Goal: Task Accomplishment & Management: Use online tool/utility

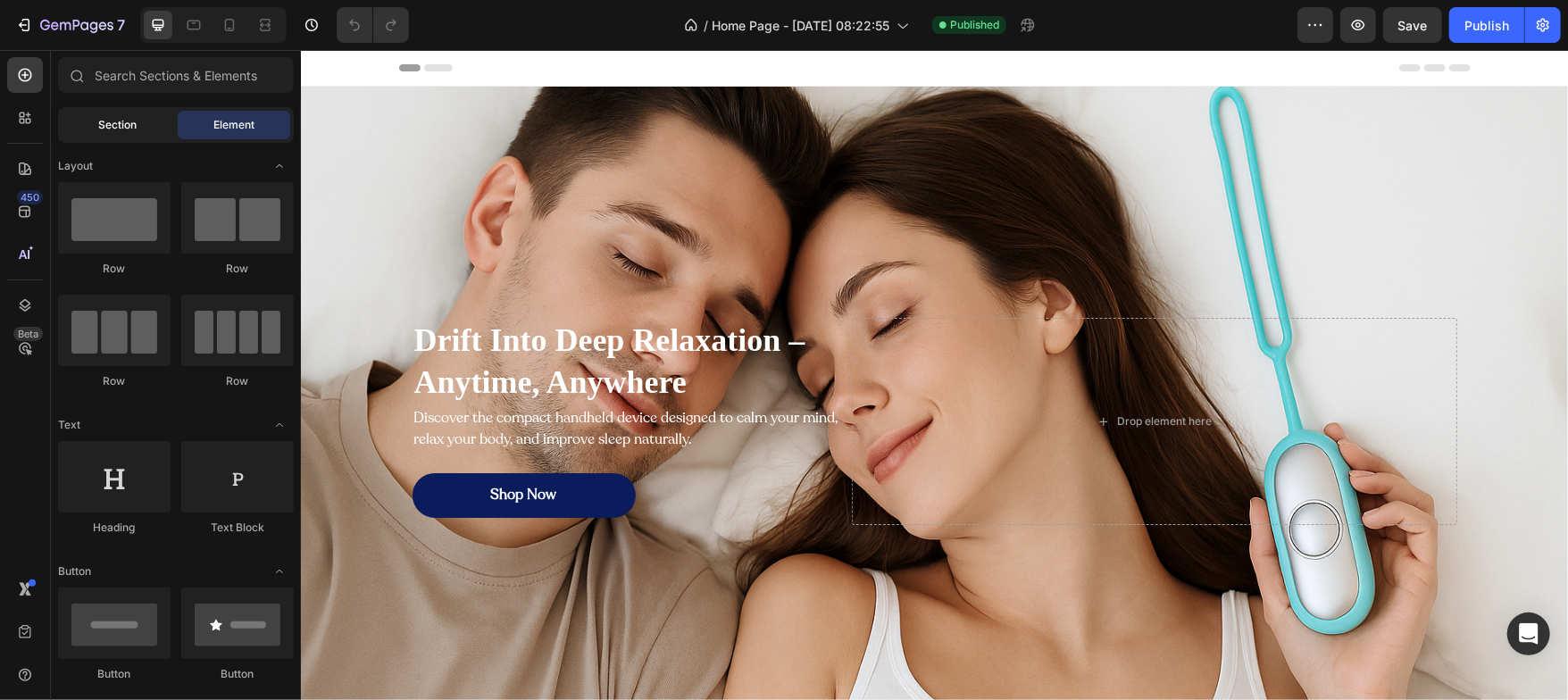
click at [120, 132] on span "Section" at bounding box center [119, 124] width 39 height 16
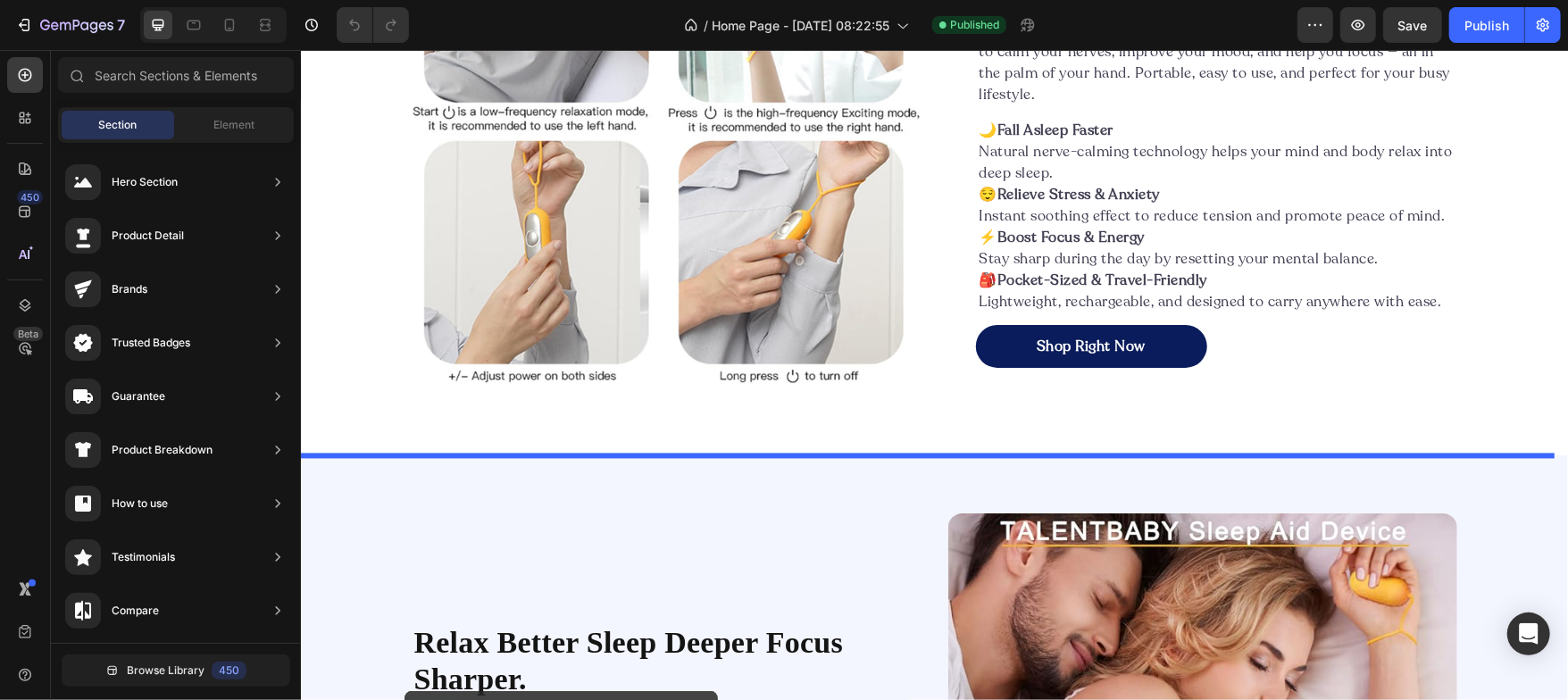
scroll to position [2437, 0]
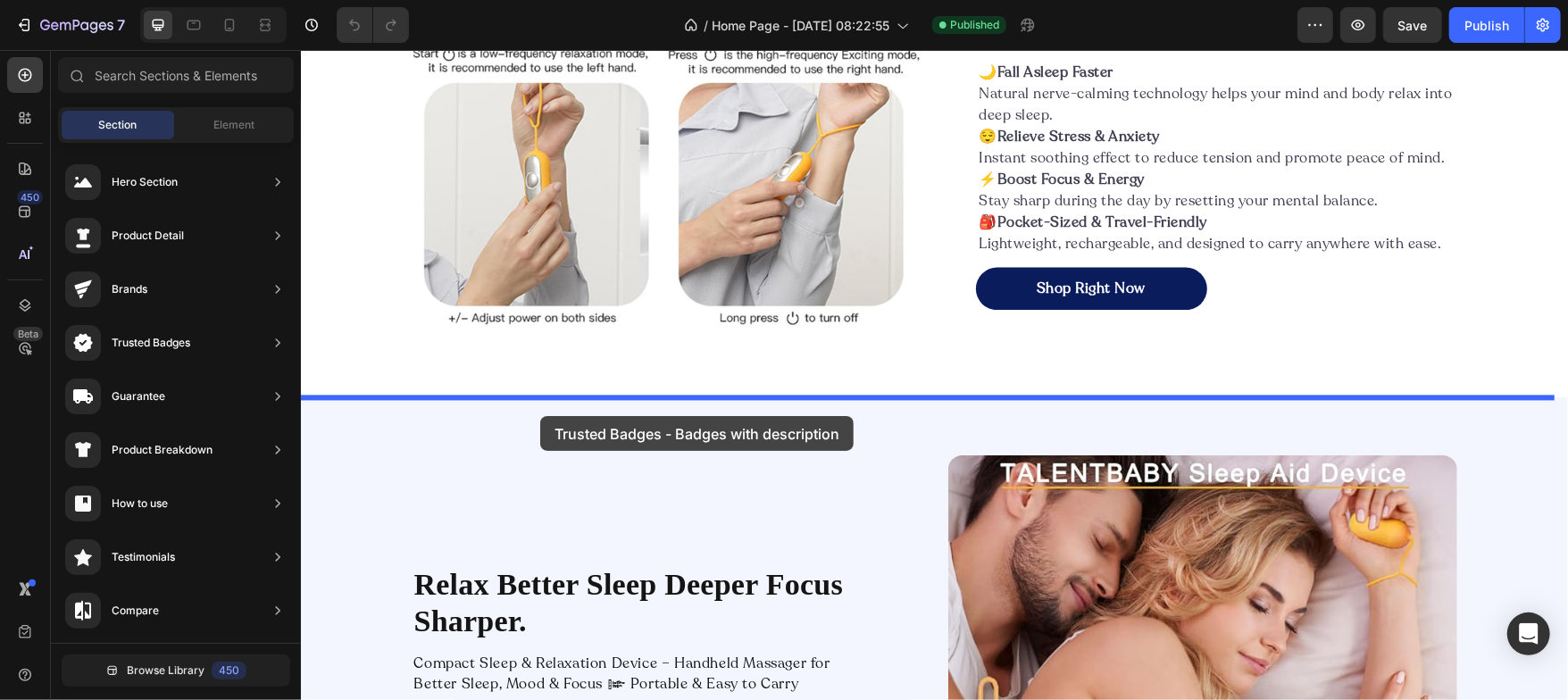
drag, startPoint x: 684, startPoint y: 340, endPoint x: 537, endPoint y: 414, distance: 164.6
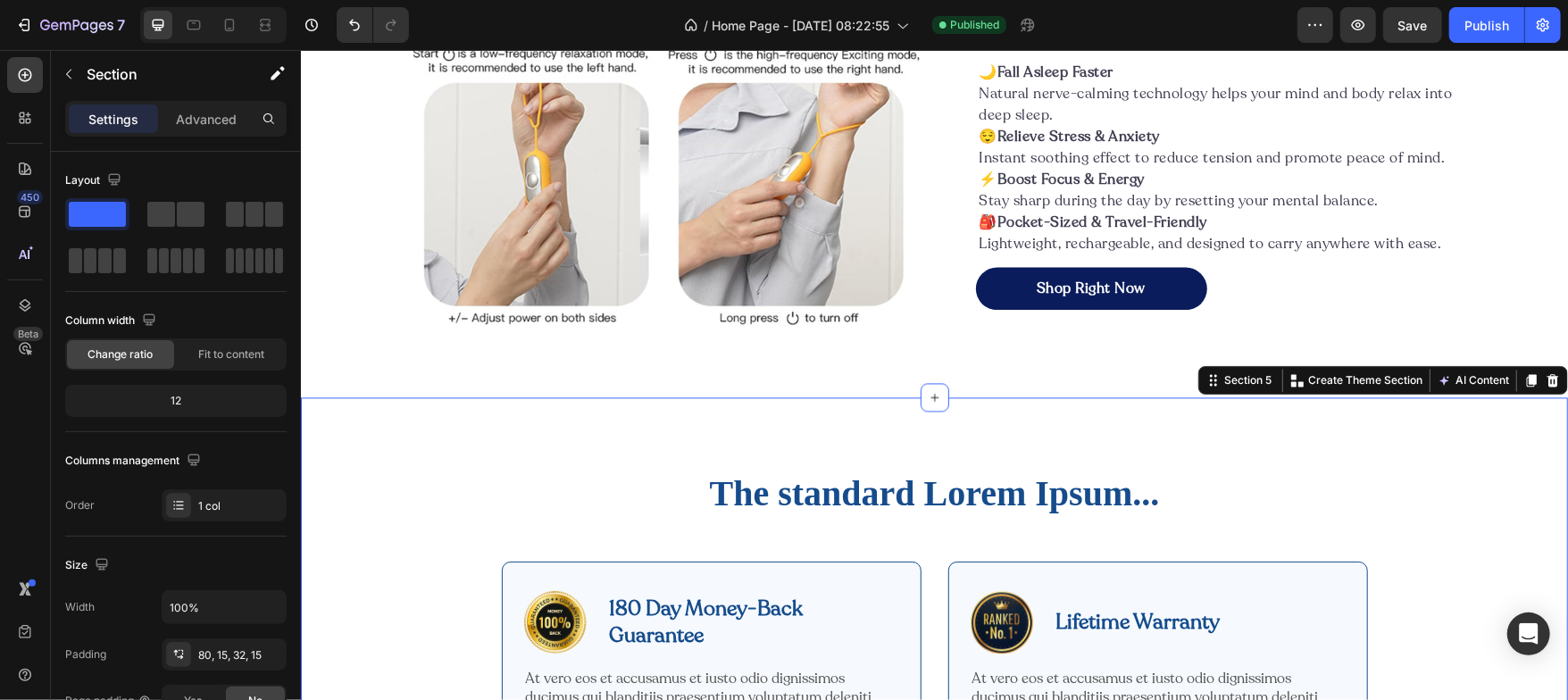
scroll to position [2722, 0]
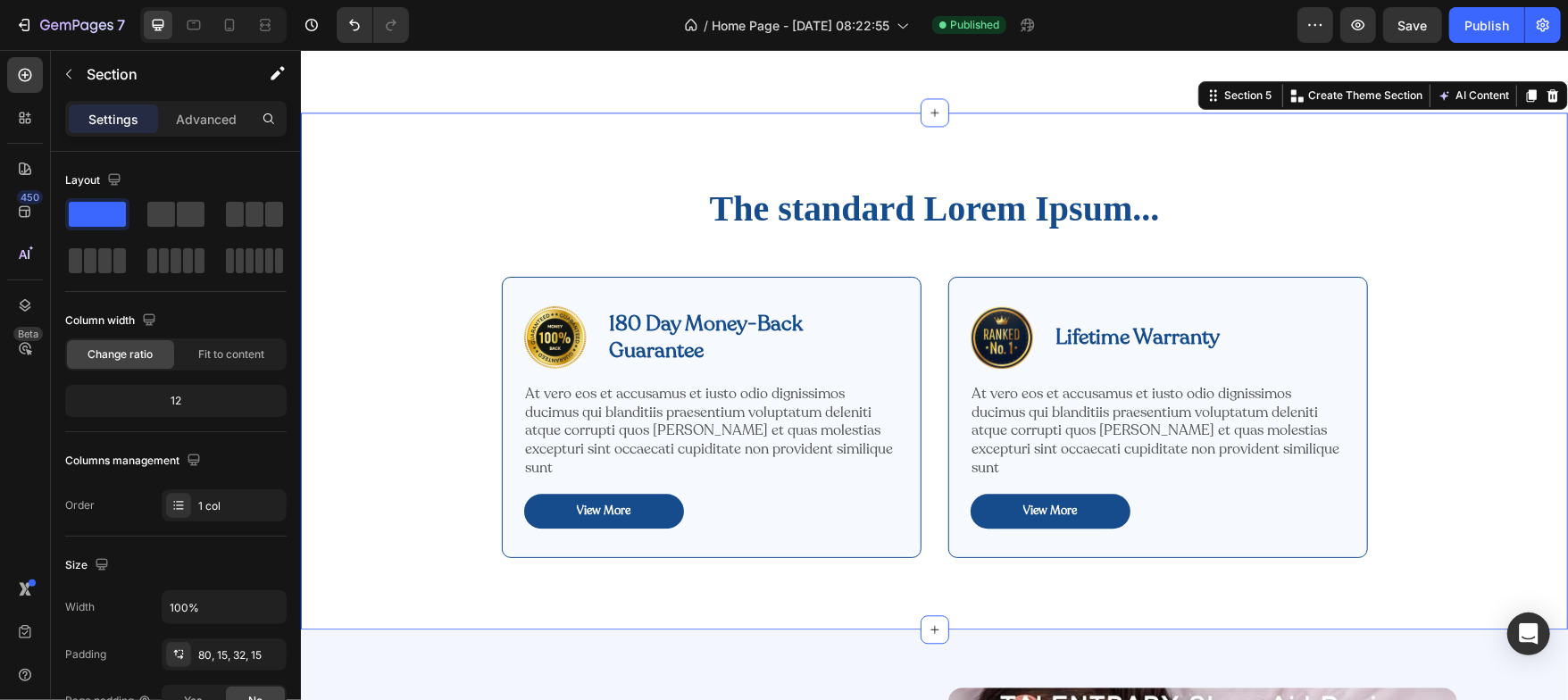
click at [398, 335] on div "The standard Lorem Ipsum... Heading Row Image 180 Day Money-Back Guarantee Text…" at bounding box center [933, 391] width 1240 height 417
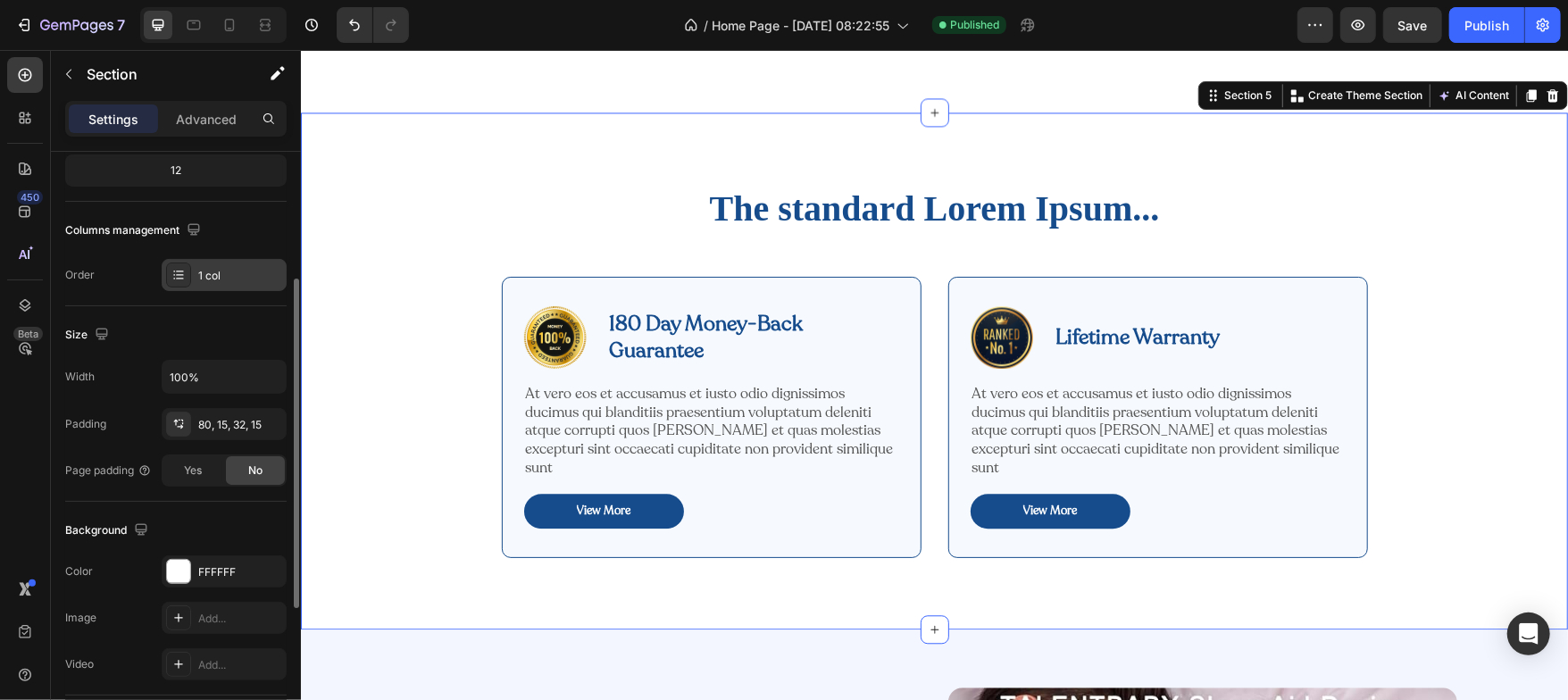
scroll to position [237, 0]
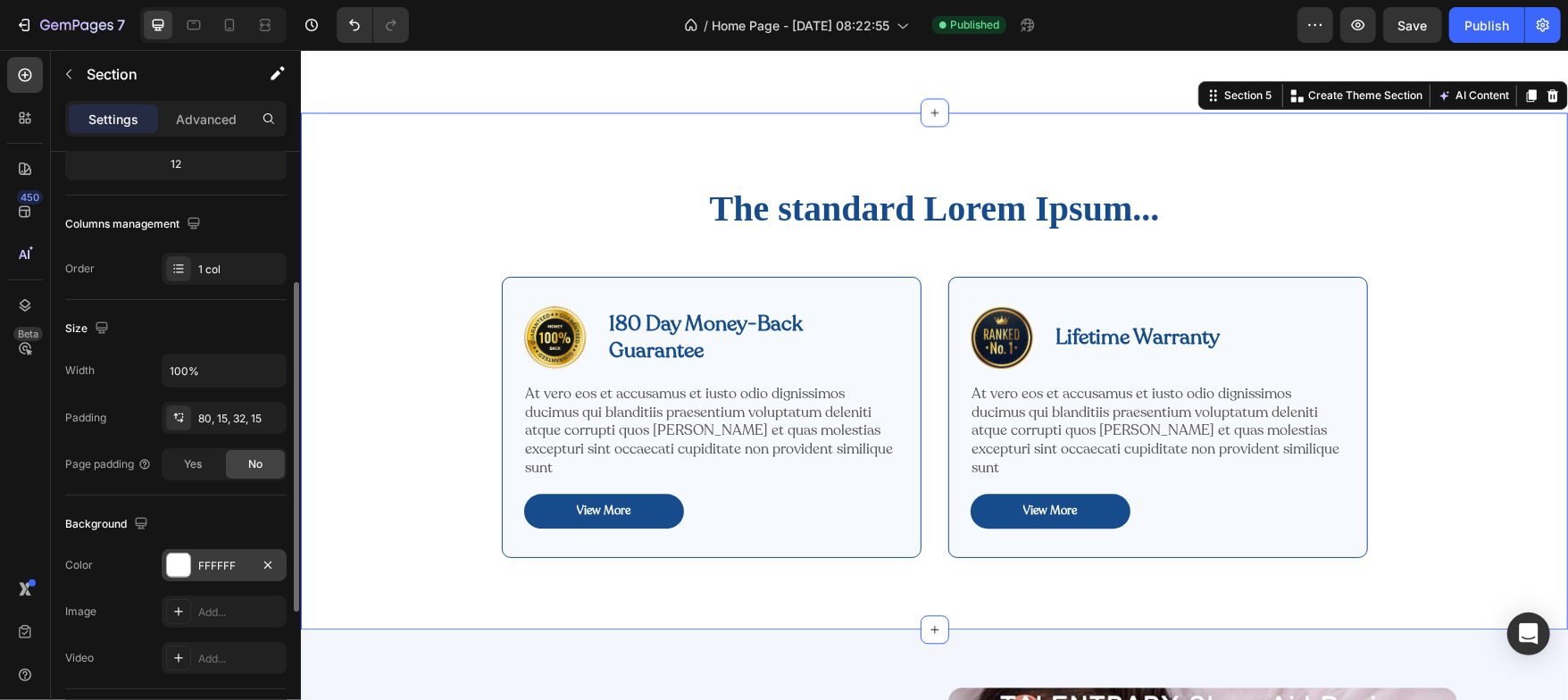
click at [181, 554] on div at bounding box center [178, 565] width 23 height 23
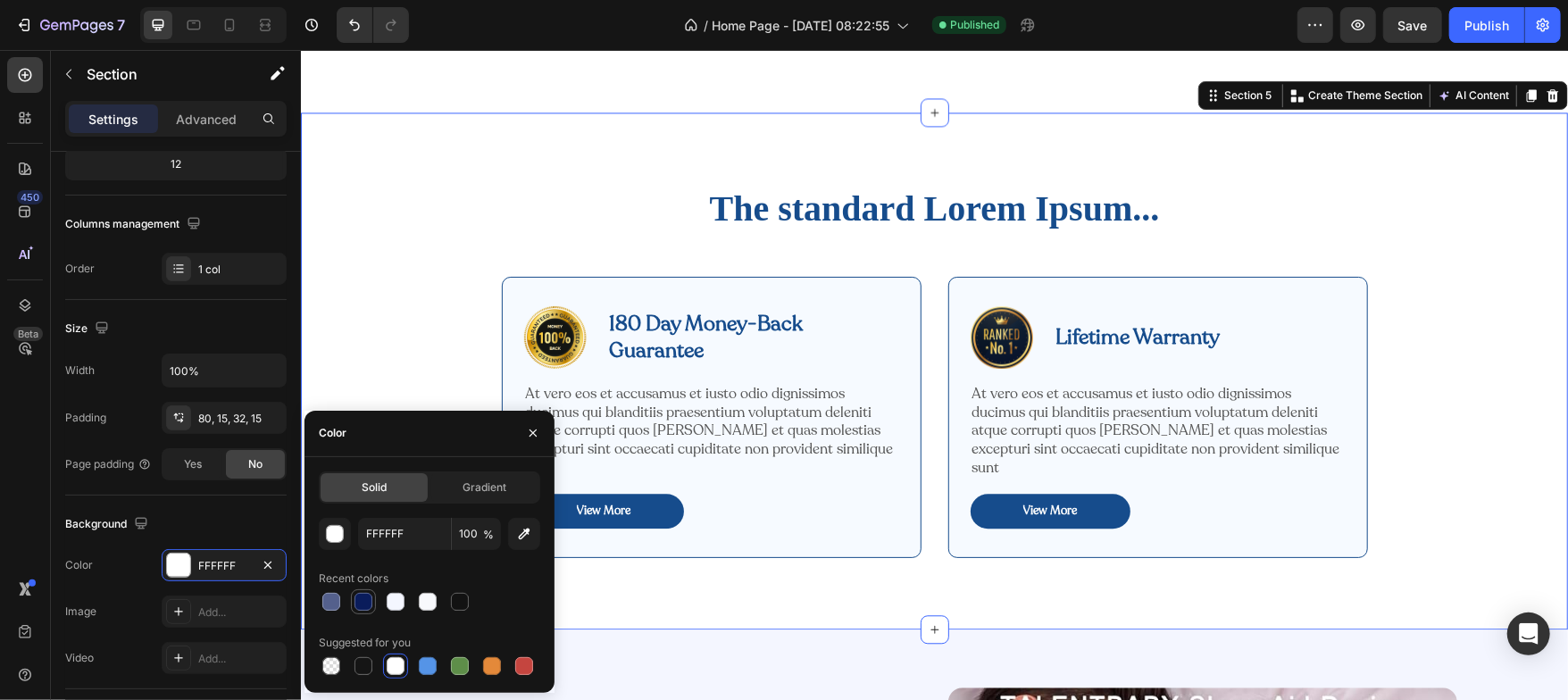
click at [358, 605] on div at bounding box center [363, 601] width 18 height 18
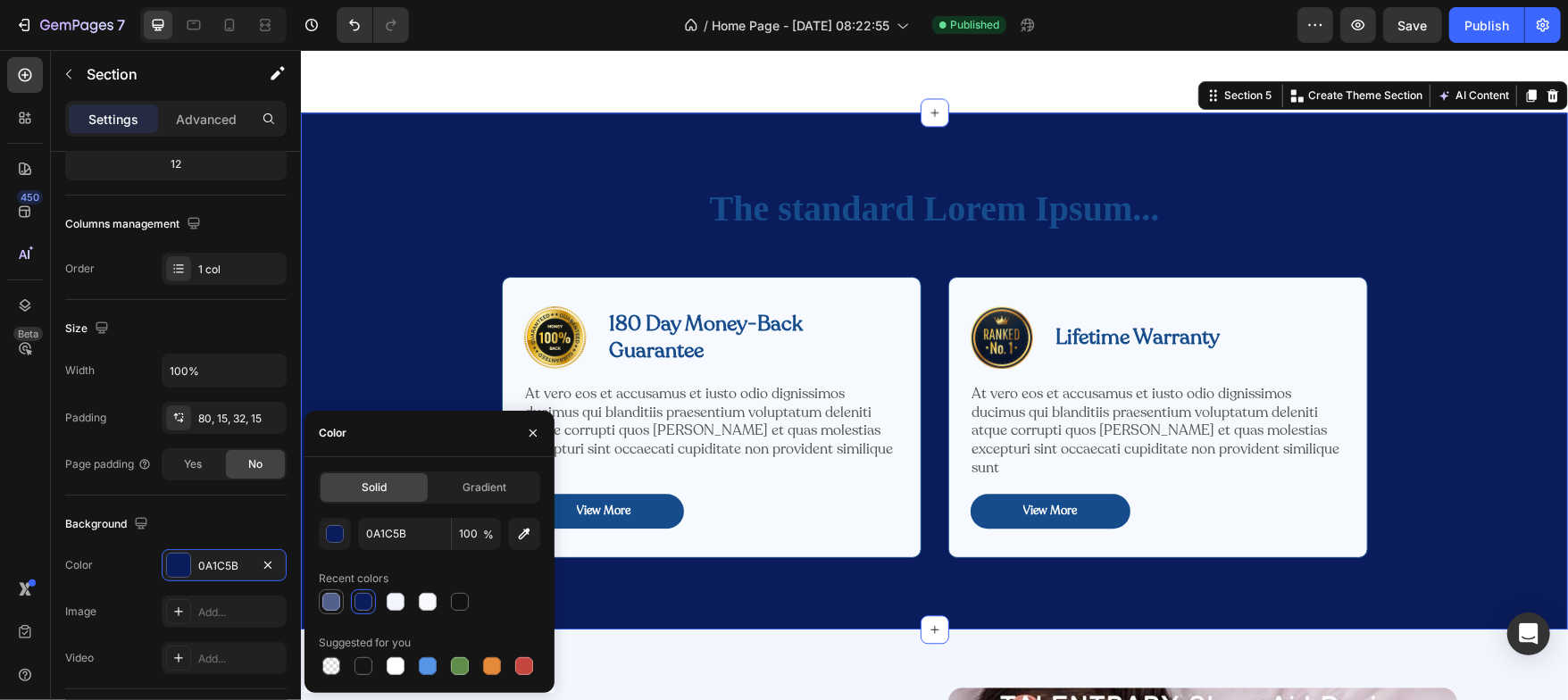
click at [334, 602] on div at bounding box center [331, 601] width 18 height 18
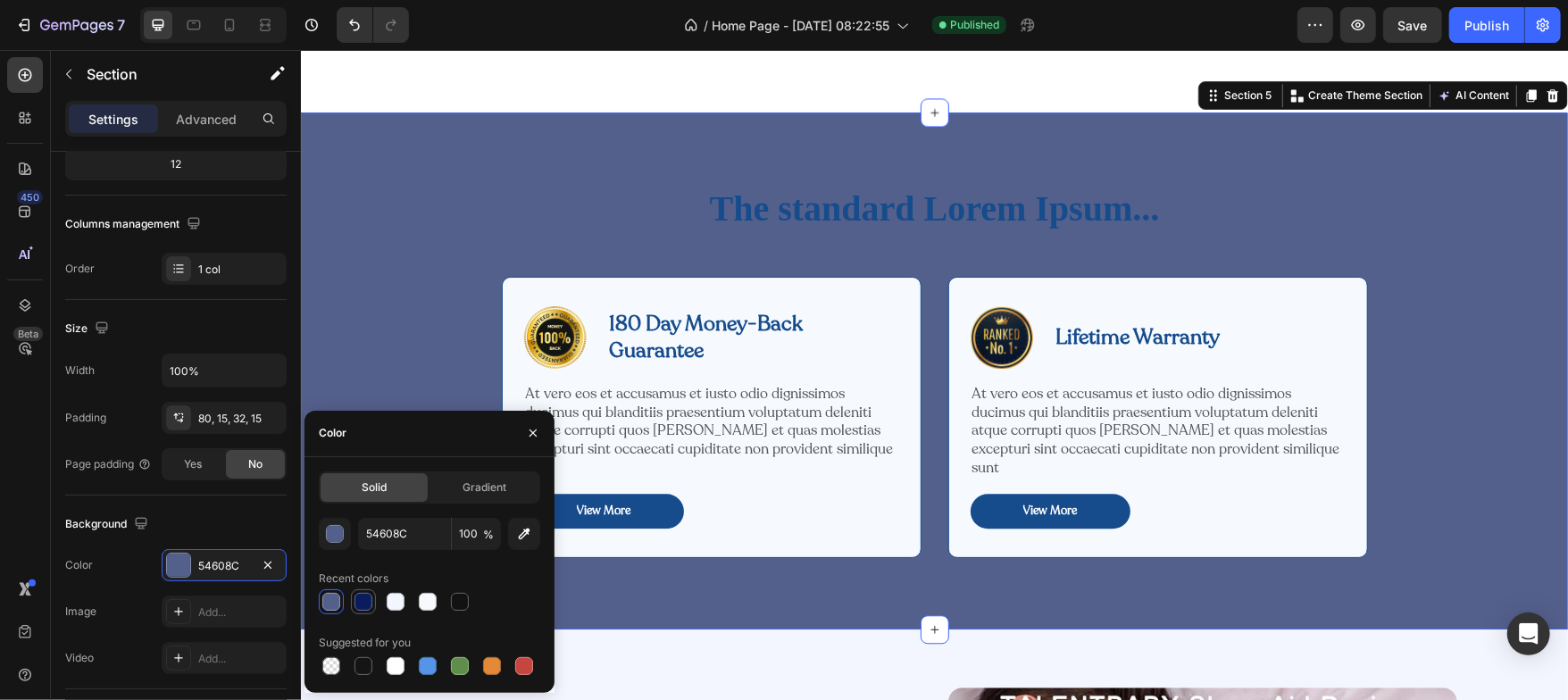
click at [361, 600] on div at bounding box center [363, 601] width 18 height 18
type input "0A1C5B"
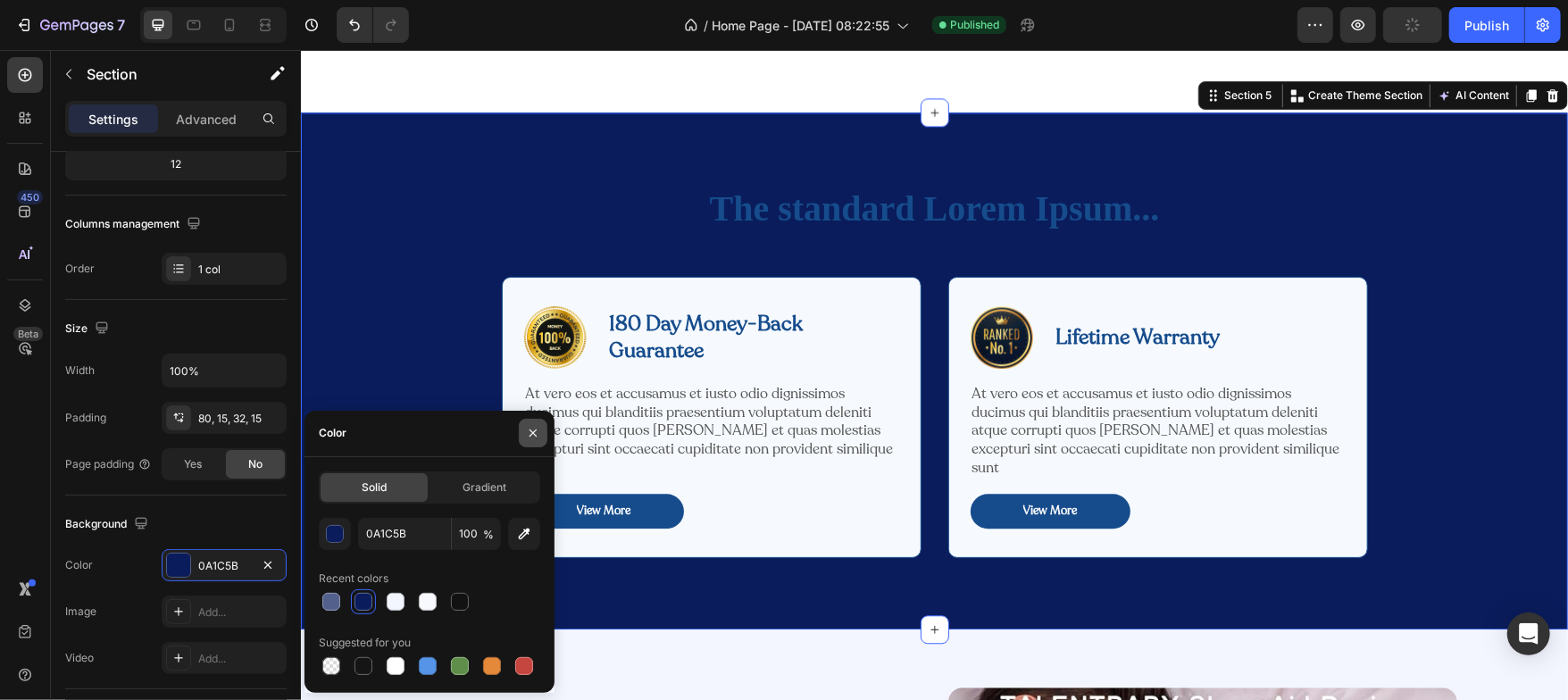
click at [532, 428] on icon "button" at bounding box center [533, 433] width 15 height 15
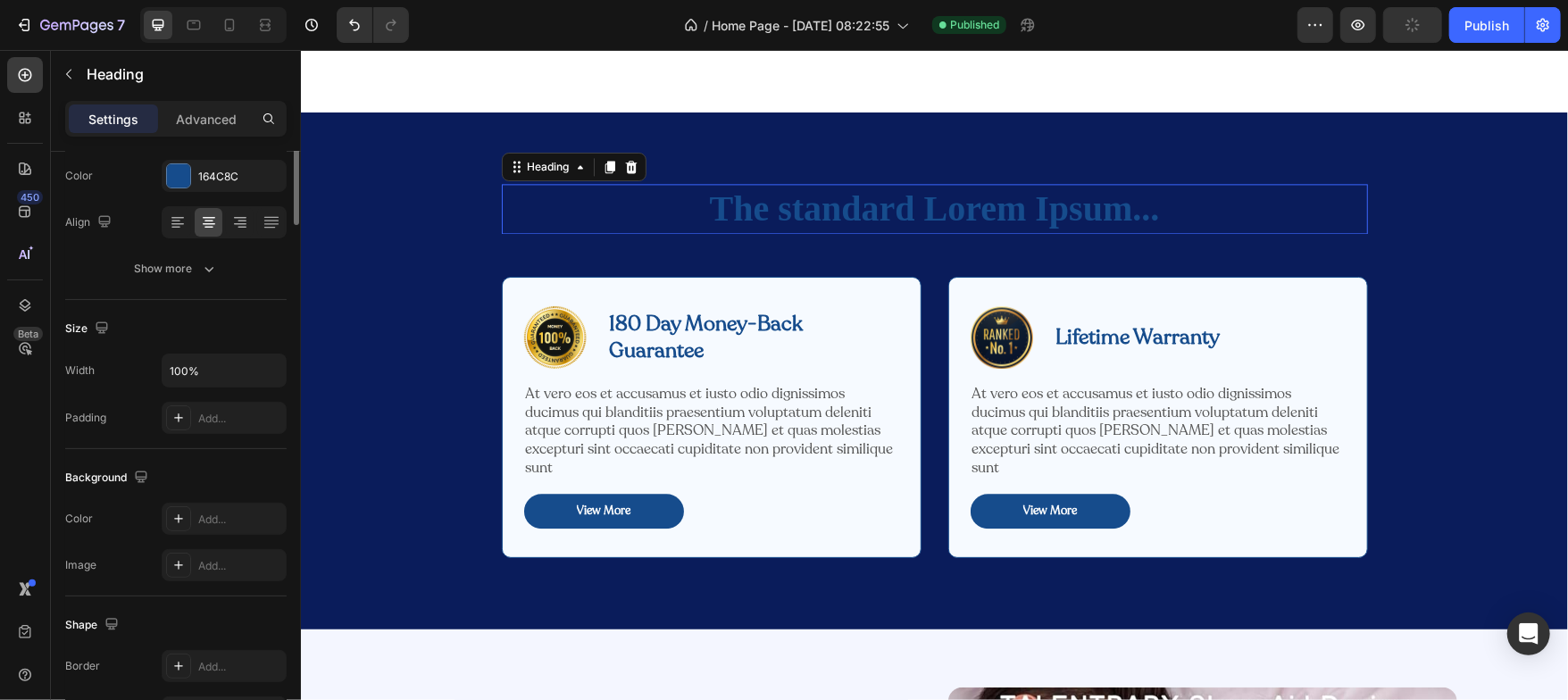
click at [807, 213] on h2 "The standard Lorem Ipsum..." at bounding box center [934, 208] width 866 height 50
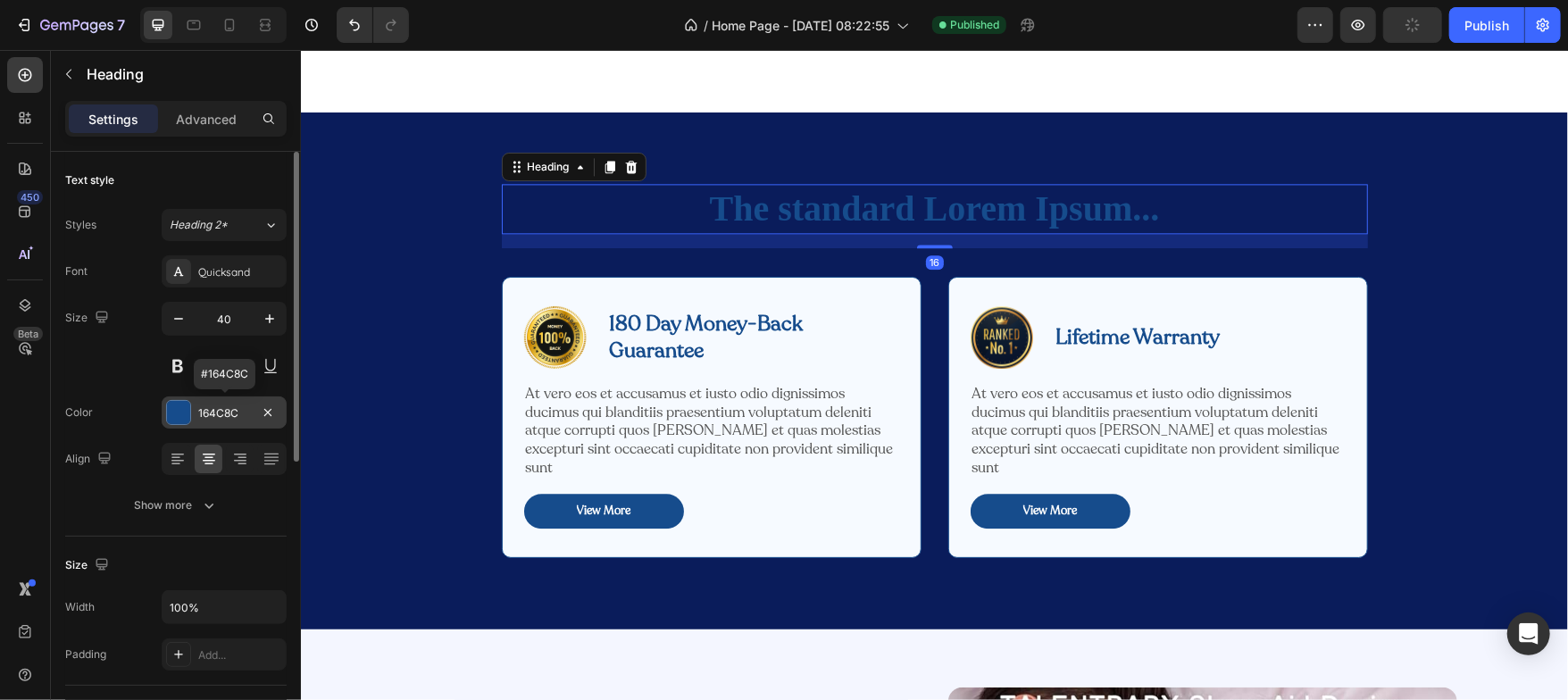
click at [168, 410] on div at bounding box center [178, 412] width 23 height 23
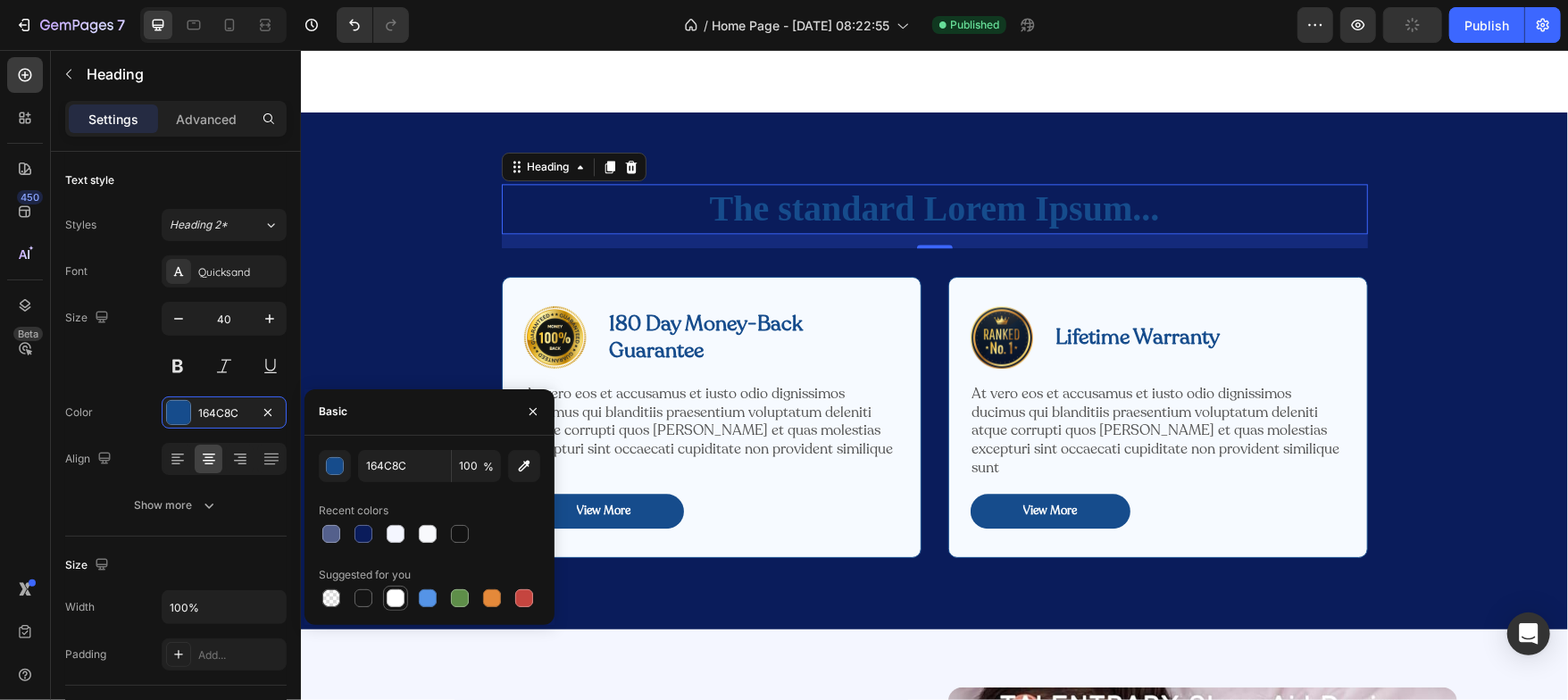
click at [400, 590] on div at bounding box center [395, 598] width 18 height 18
type input "FFFFFF"
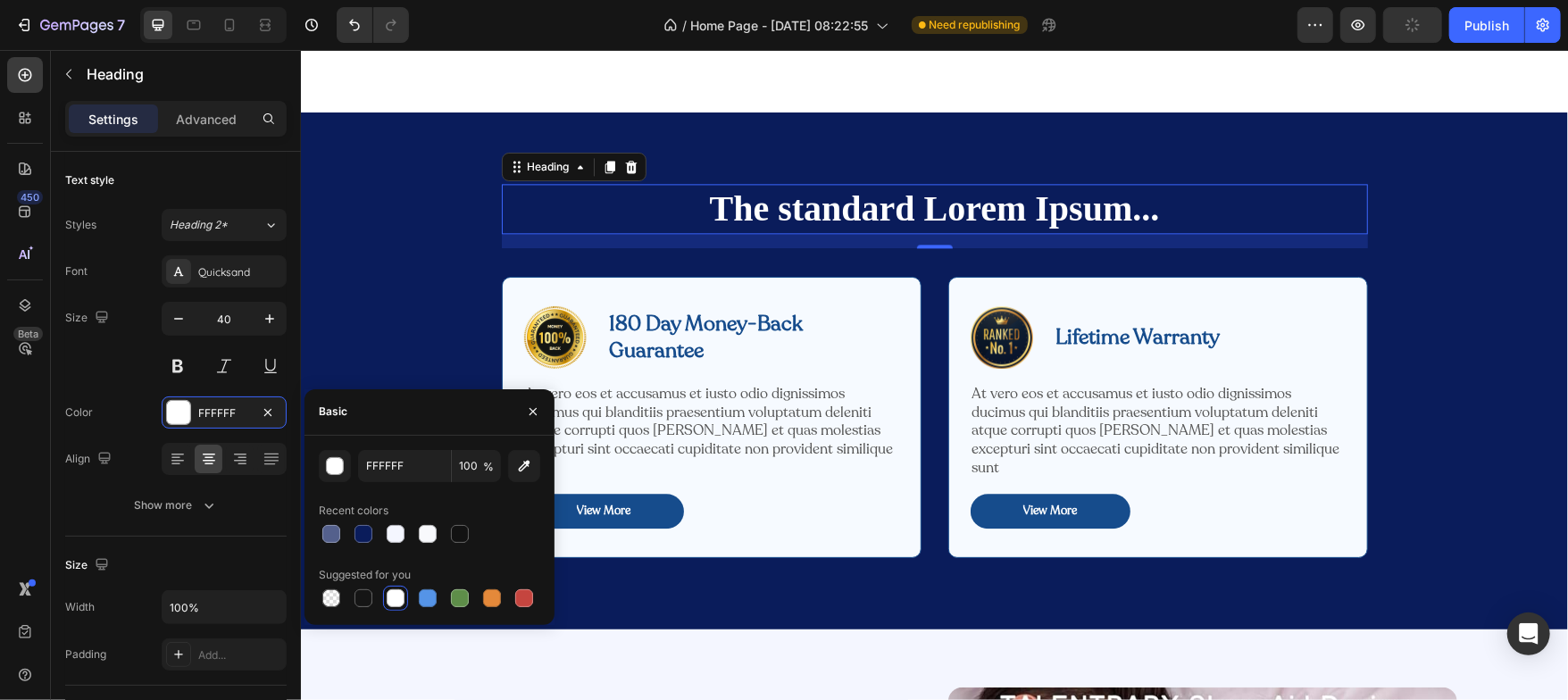
click at [779, 212] on h2 "The standard Lorem Ipsum..." at bounding box center [934, 208] width 866 height 50
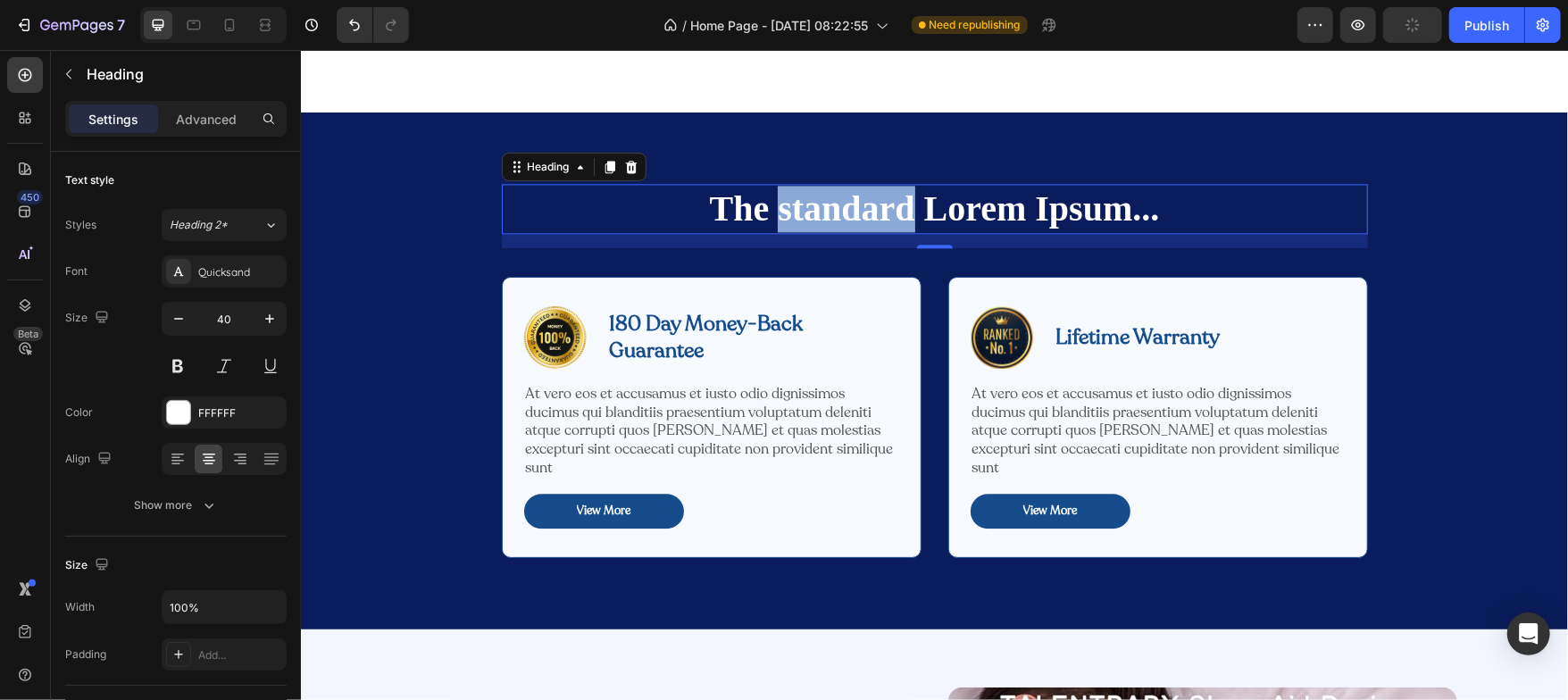
click at [779, 212] on p "The standard Lorem Ipsum..." at bounding box center [934, 208] width 862 height 46
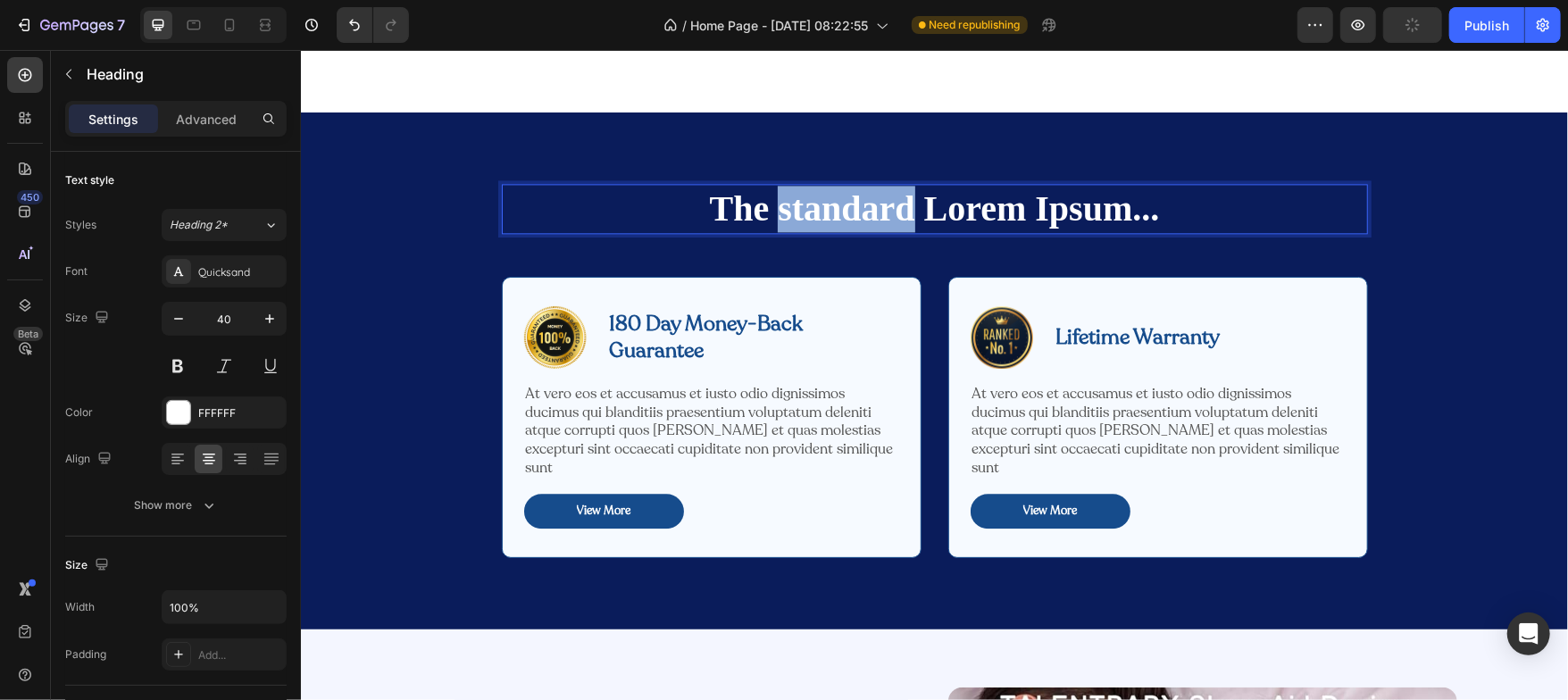
click at [779, 212] on p "The standard Lorem Ipsum..." at bounding box center [934, 208] width 862 height 46
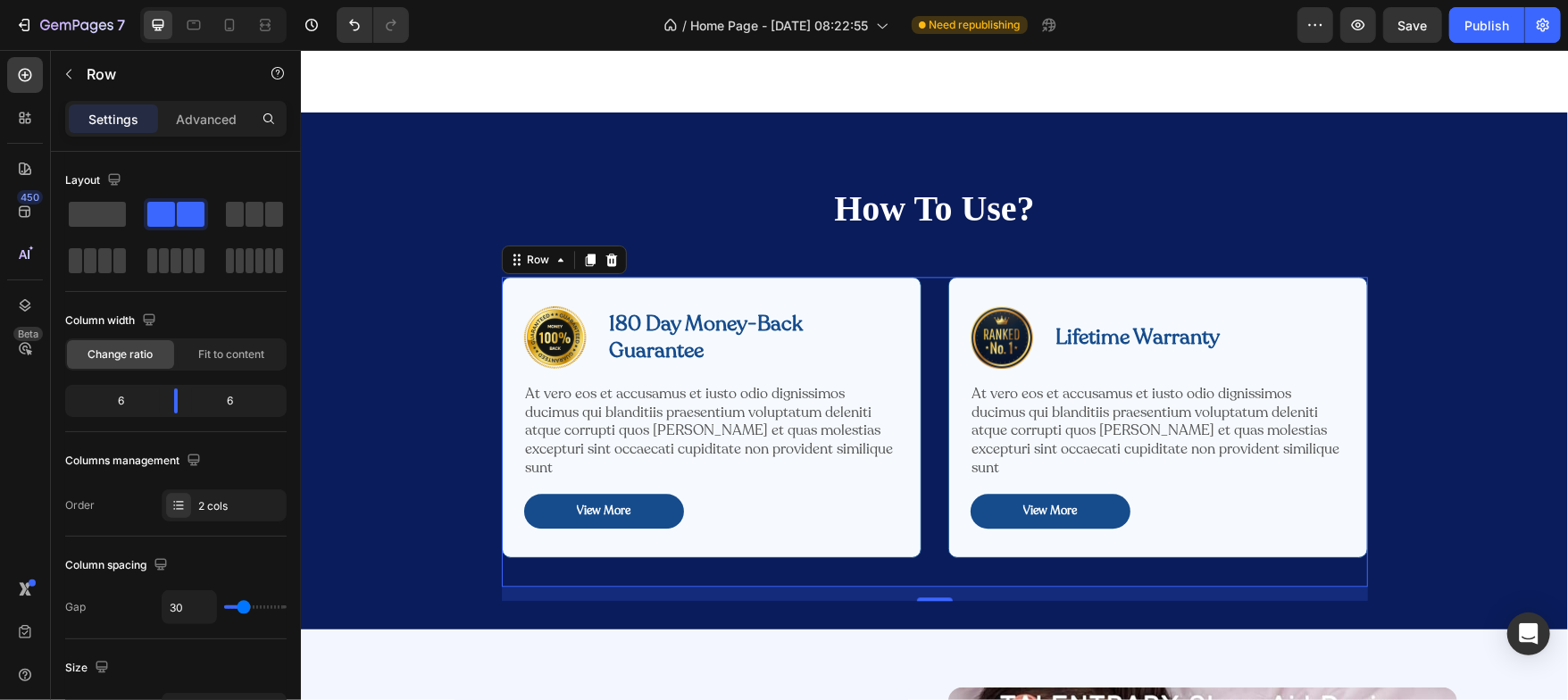
click at [930, 305] on div "Image 180 Day Money-Back Guarantee Text Block Row At vero eos et accusamus et i…" at bounding box center [934, 431] width 866 height 309
click at [259, 217] on span at bounding box center [254, 214] width 18 height 25
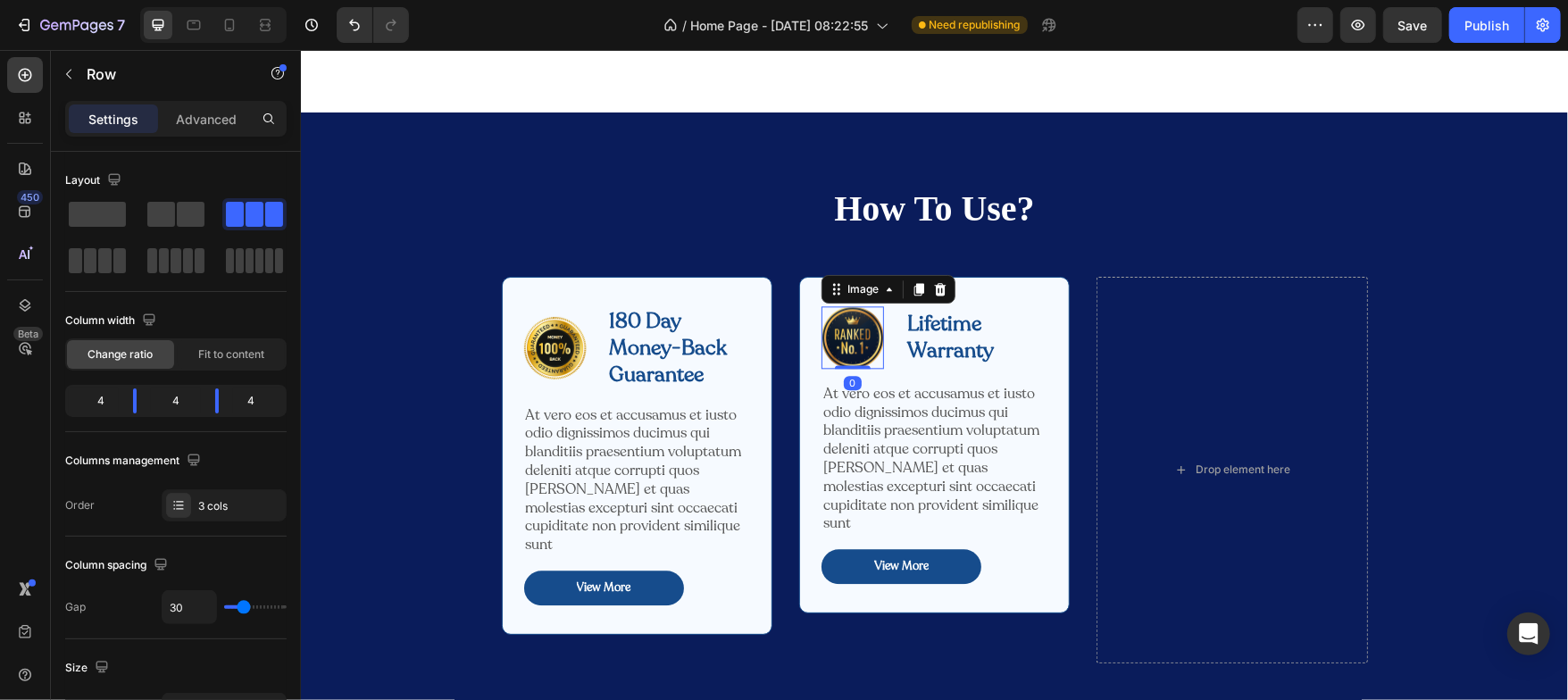
click at [858, 340] on img at bounding box center [852, 336] width 63 height 63
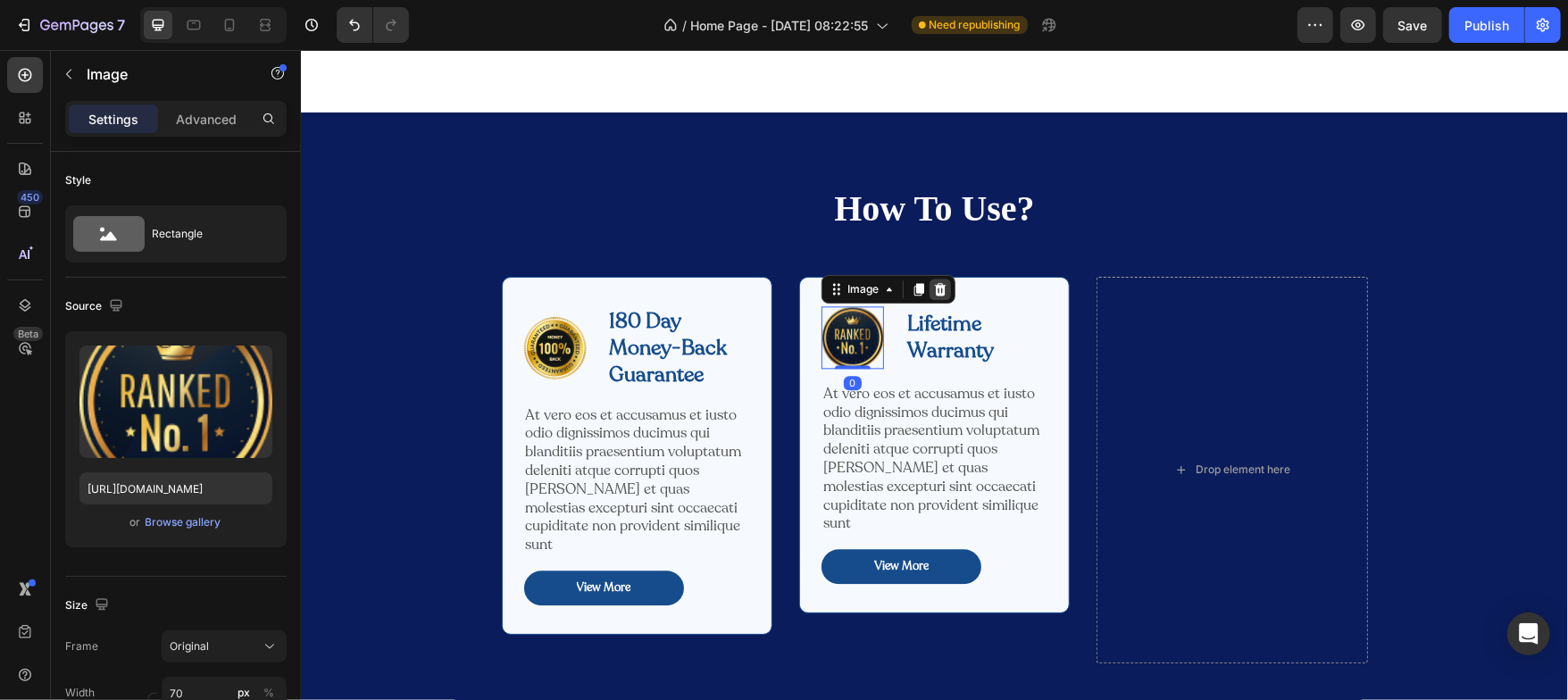
click at [937, 292] on icon at bounding box center [939, 288] width 12 height 13
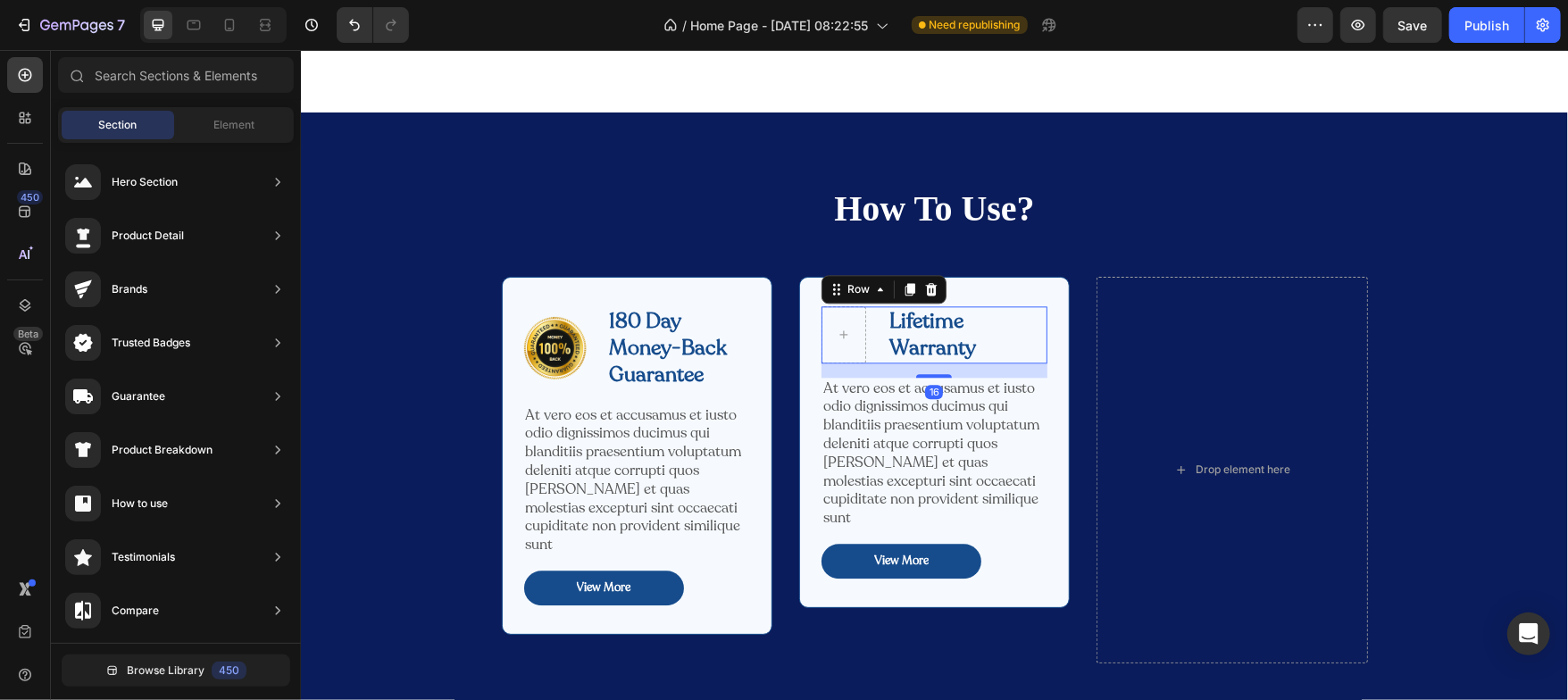
click at [866, 340] on div "Lifetime Warranty Text Block Row 16" at bounding box center [933, 333] width 226 height 57
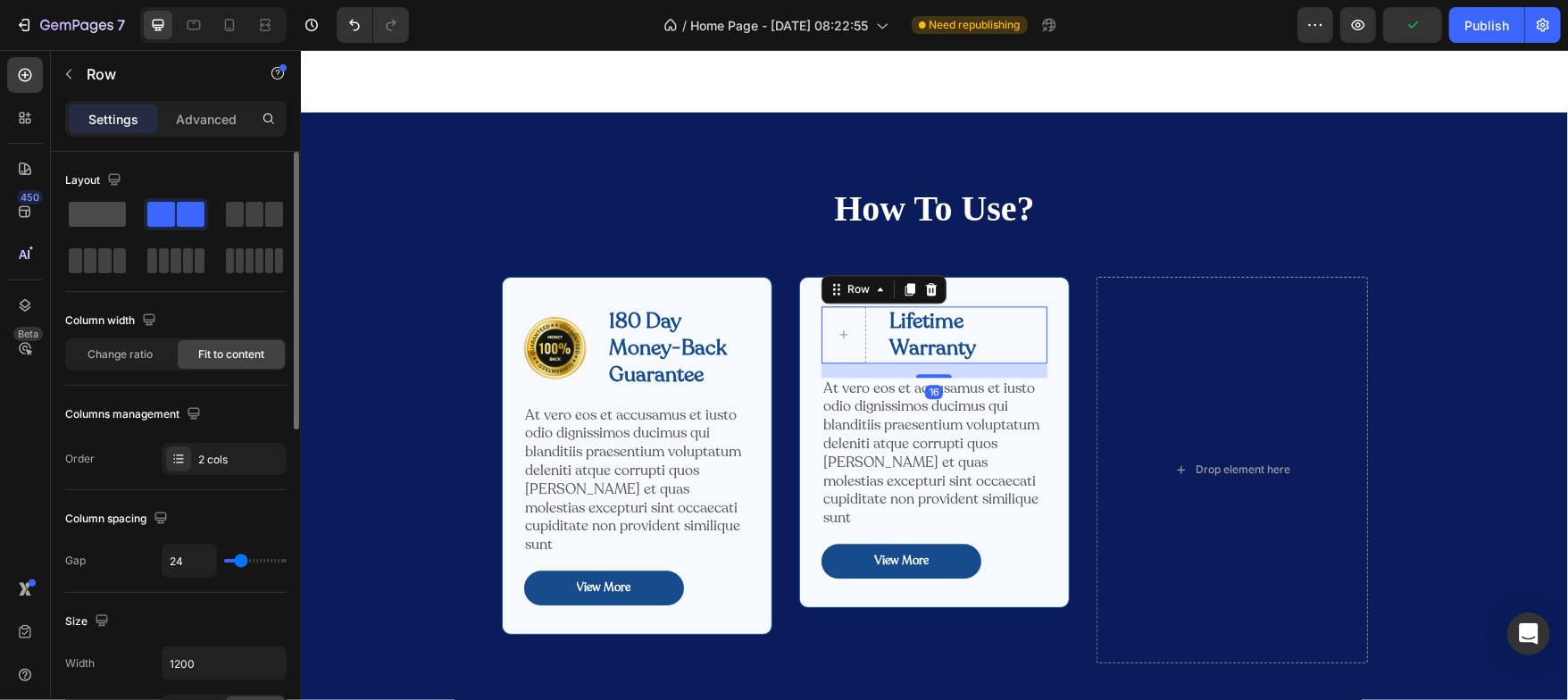
click at [113, 215] on span at bounding box center [98, 214] width 57 height 25
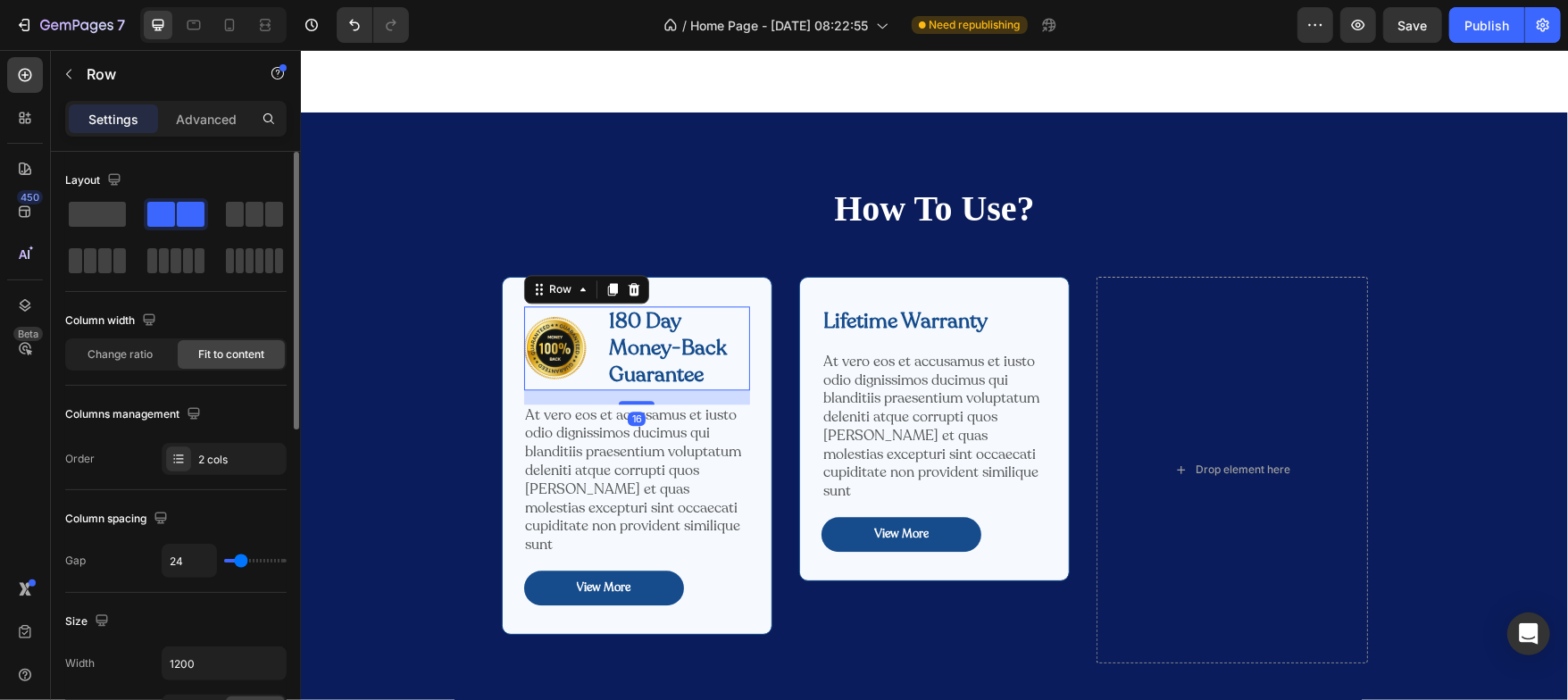
click at [596, 356] on div "Image 180 Day Money-Back Guarantee Text Block Row 16" at bounding box center [636, 346] width 226 height 84
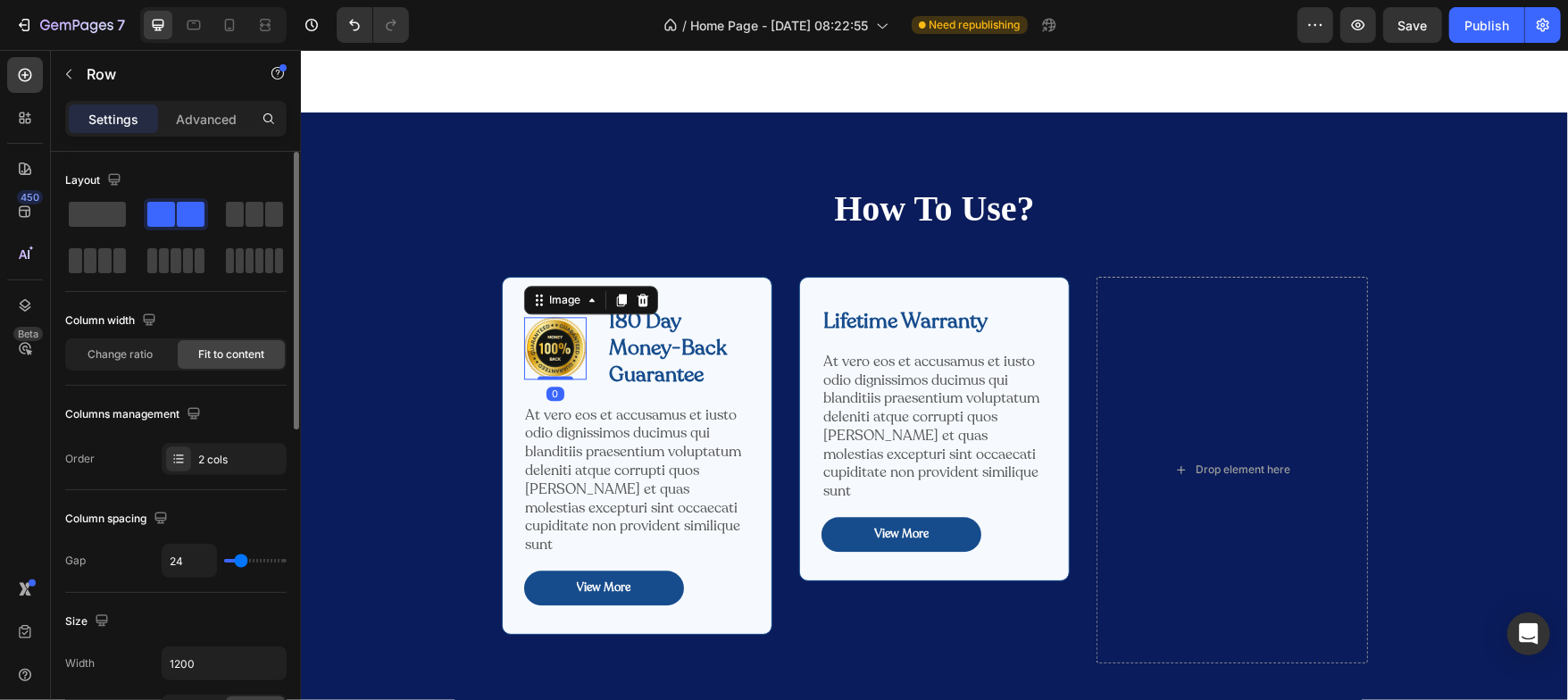
click at [546, 350] on img at bounding box center [555, 347] width 63 height 63
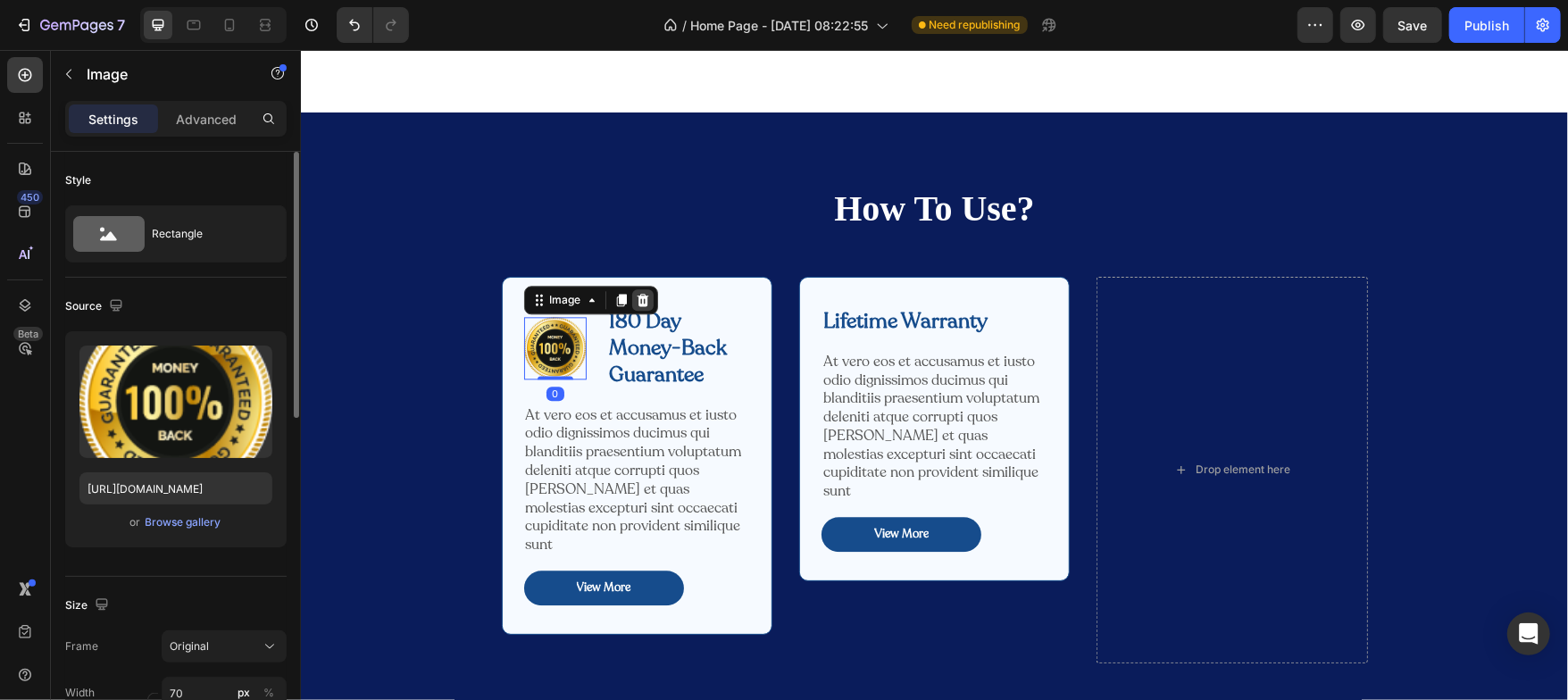
click at [636, 299] on icon at bounding box center [641, 299] width 12 height 13
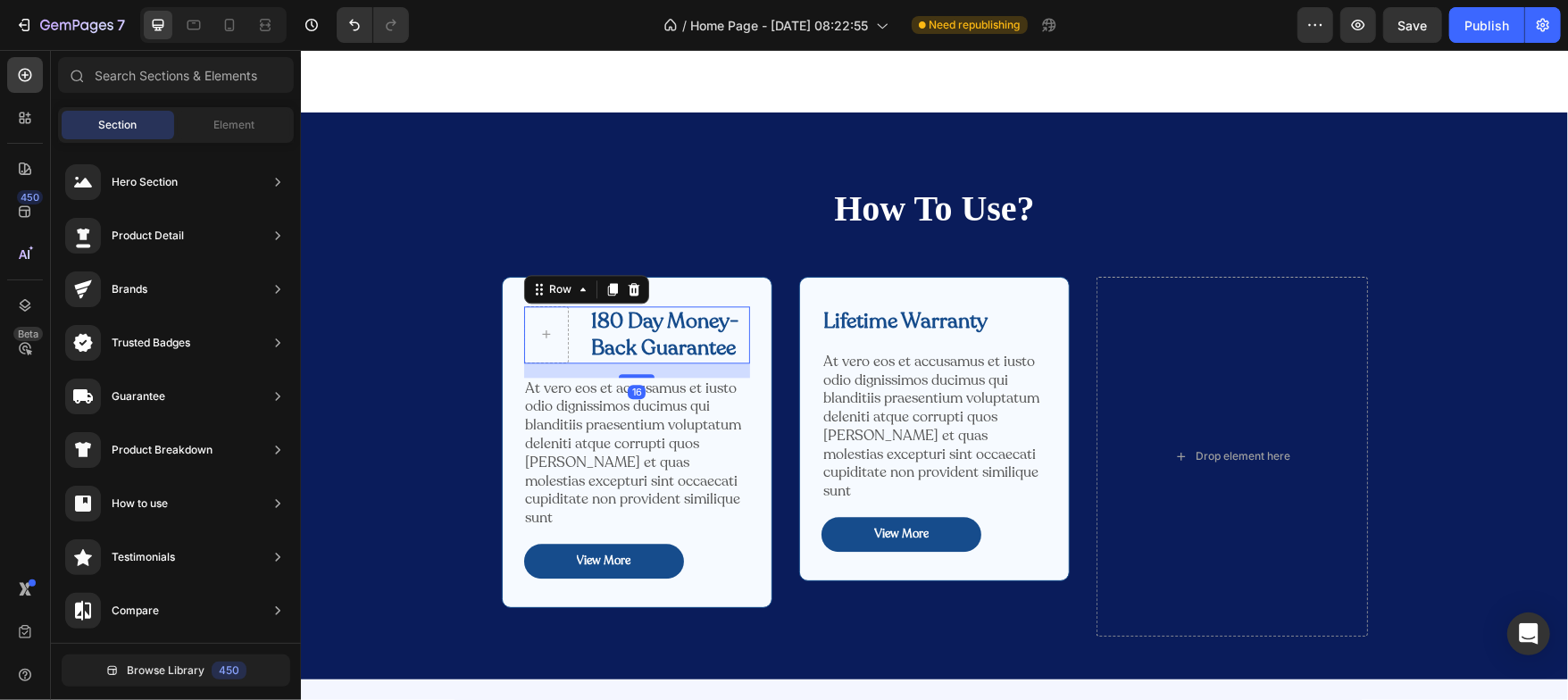
click at [575, 343] on div "180 Day Money-Back Guarantee Text Block Row 16" at bounding box center [636, 333] width 226 height 57
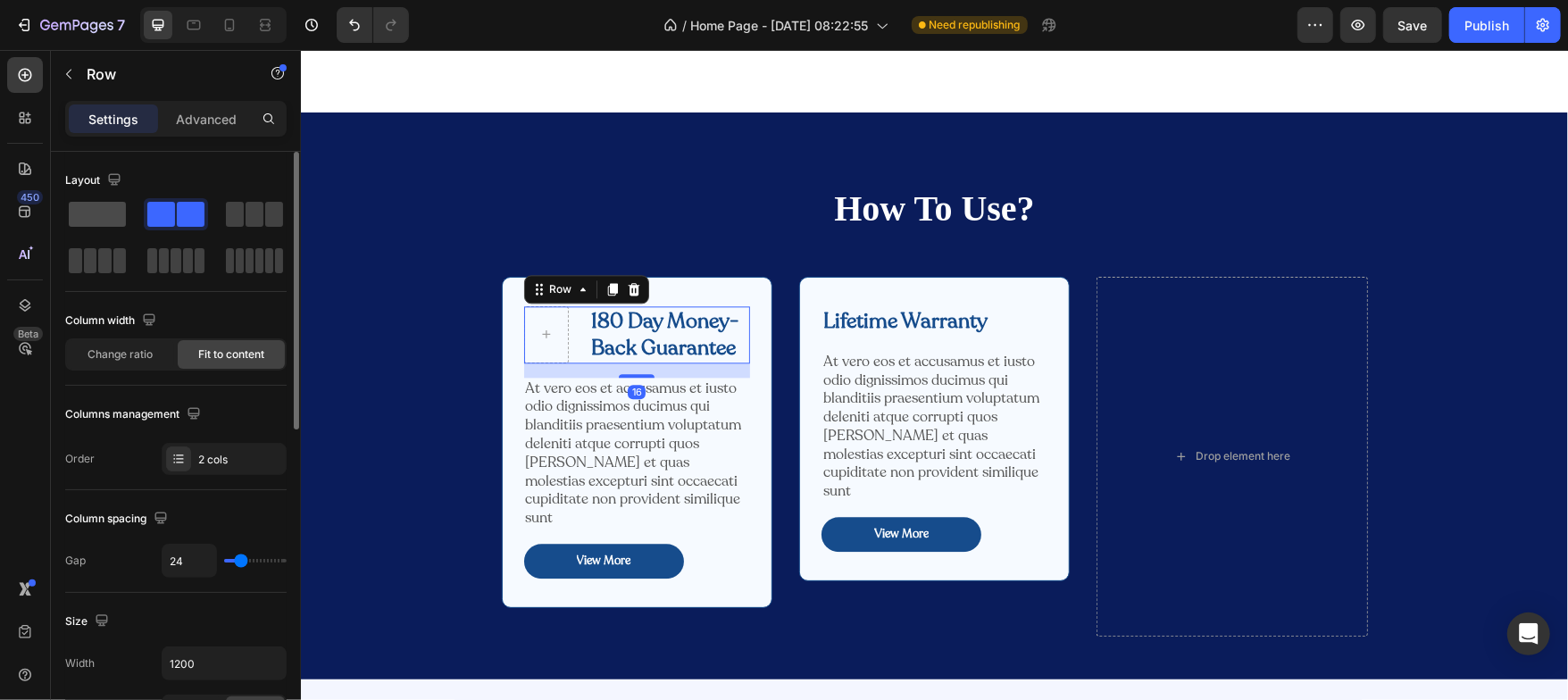
click at [108, 206] on span at bounding box center [98, 214] width 57 height 25
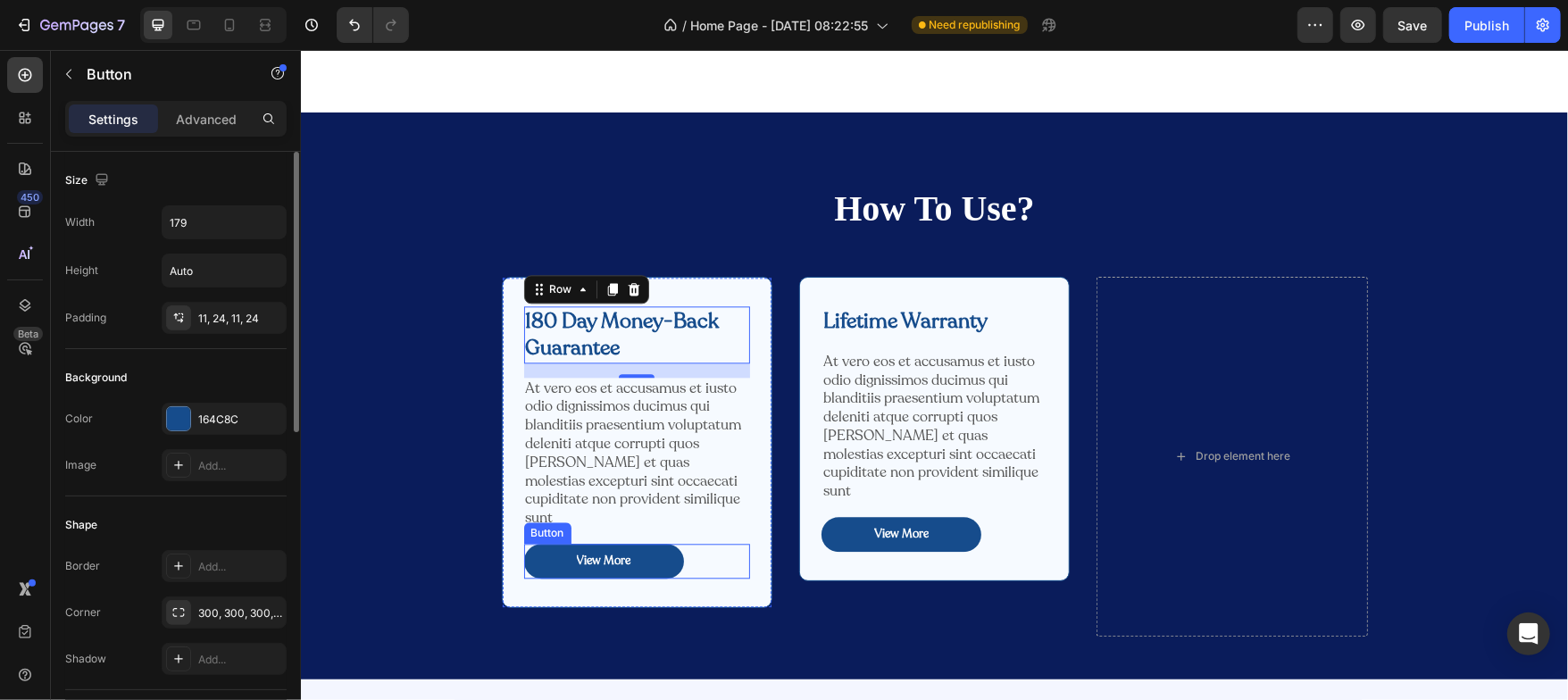
click at [685, 542] on div "View More Button" at bounding box center [636, 560] width 226 height 35
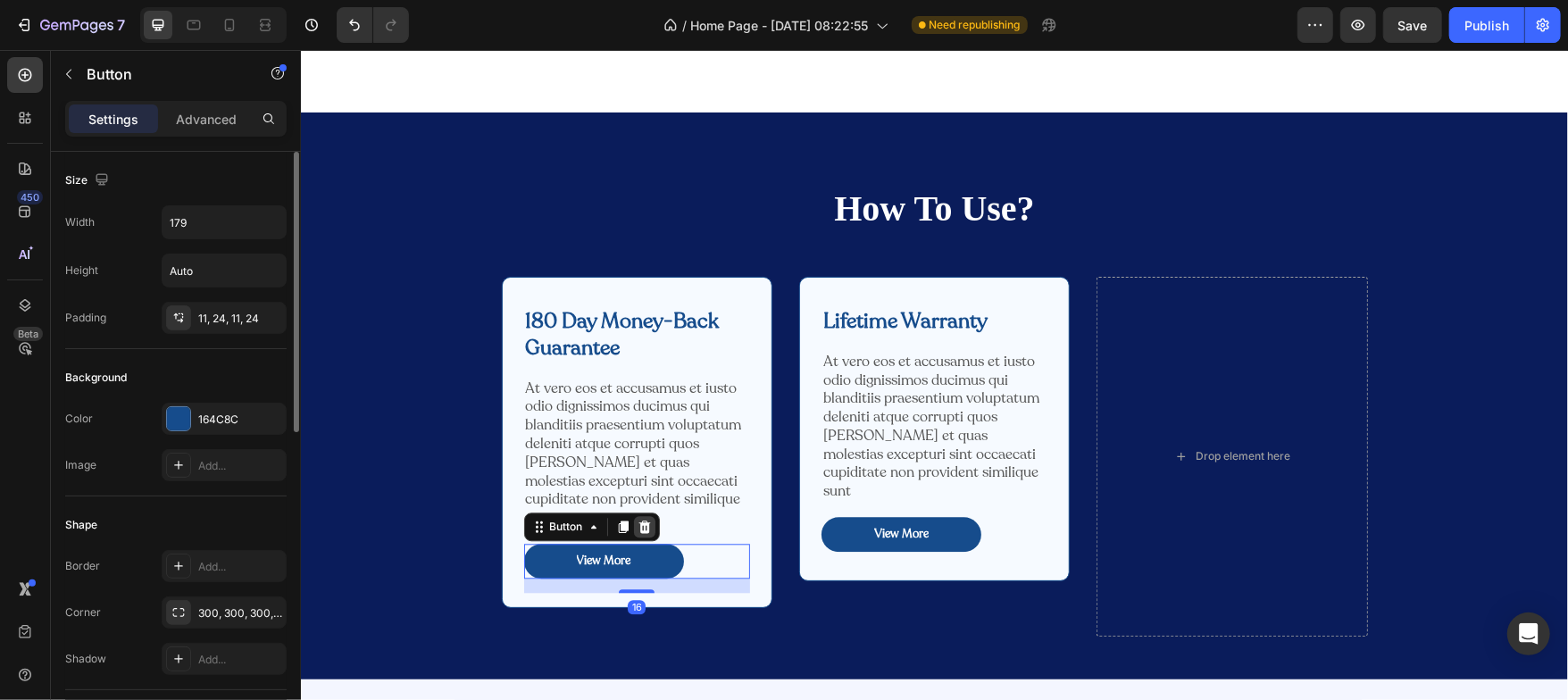
click at [637, 519] on icon at bounding box center [644, 526] width 15 height 15
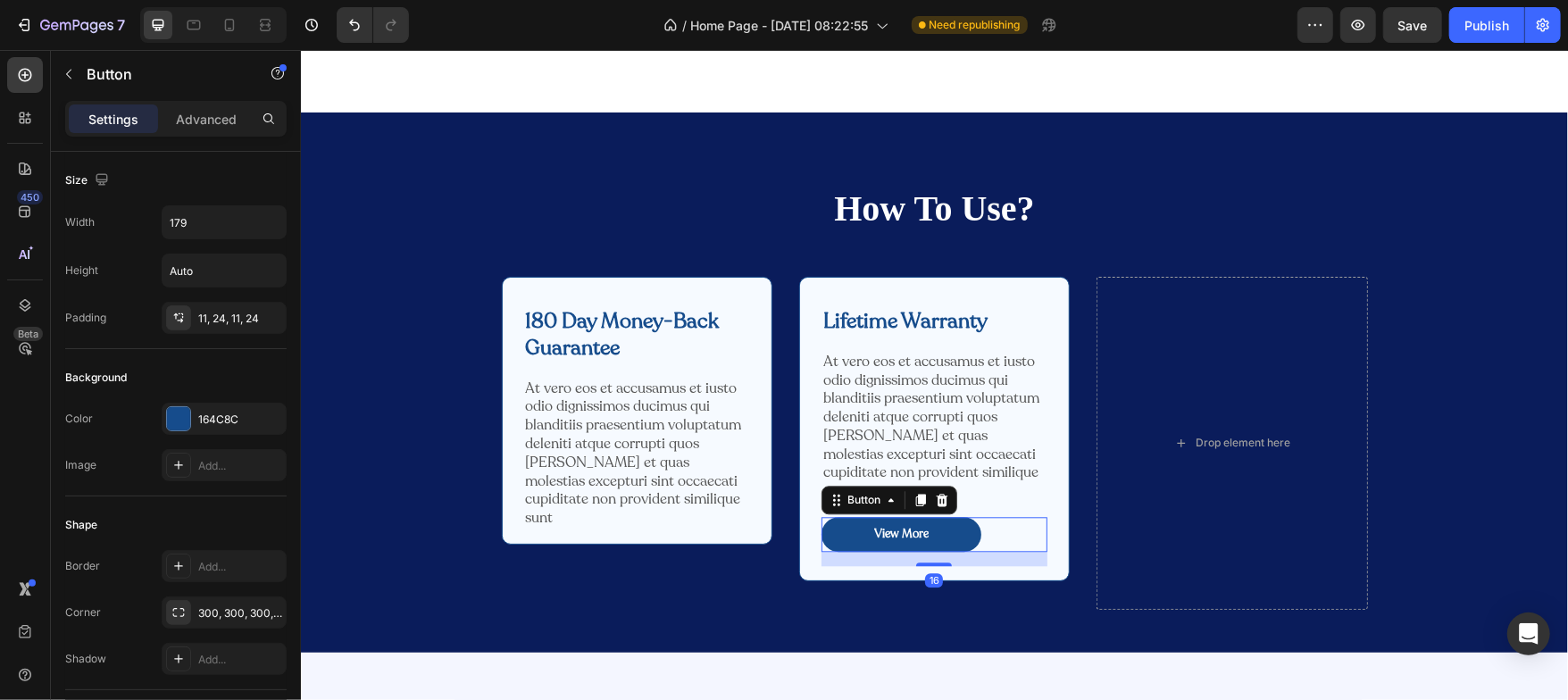
click at [987, 521] on div "View More Button 16" at bounding box center [933, 533] width 226 height 35
click at [937, 493] on icon at bounding box center [941, 499] width 12 height 13
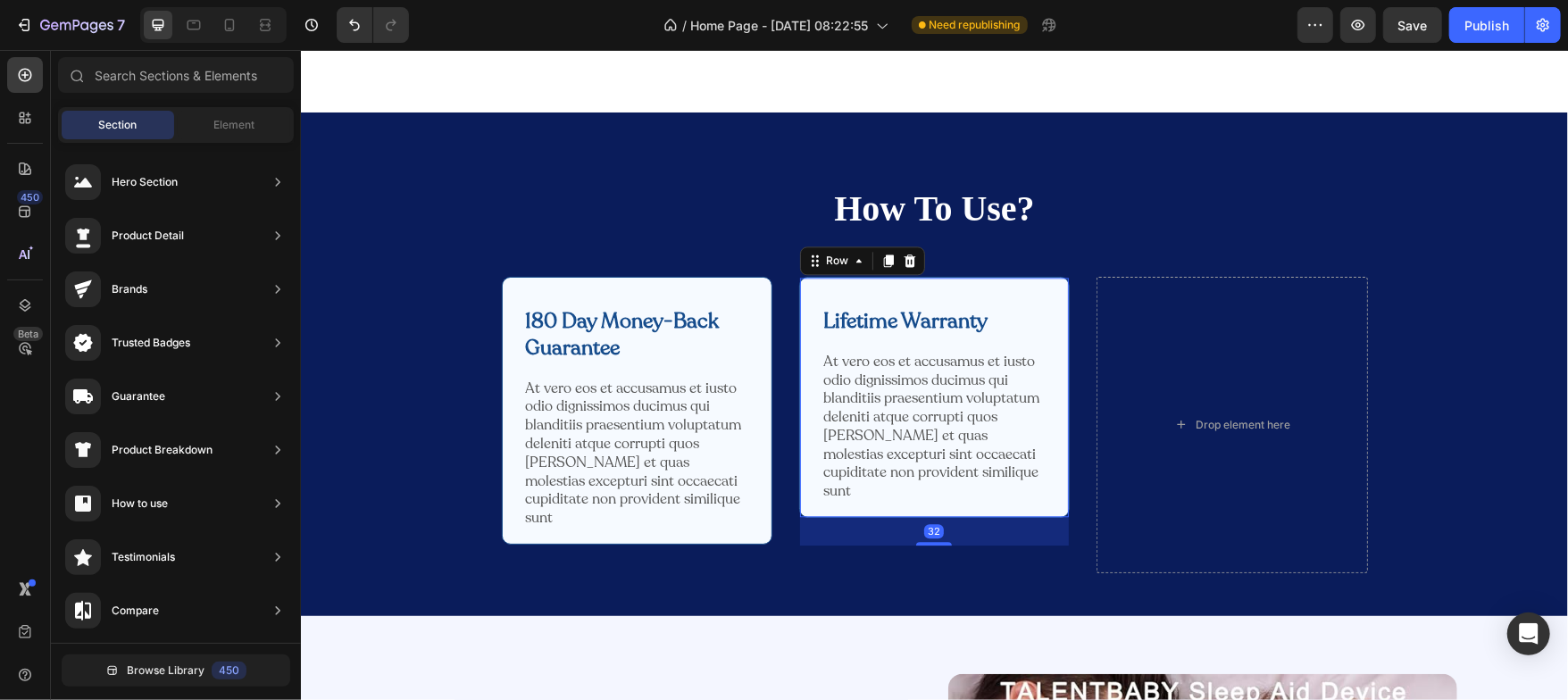
click at [805, 298] on div "Lifetime Warranty Text Block Row At vero eos et accusamus et iusto odio digniss…" at bounding box center [934, 397] width 271 height 241
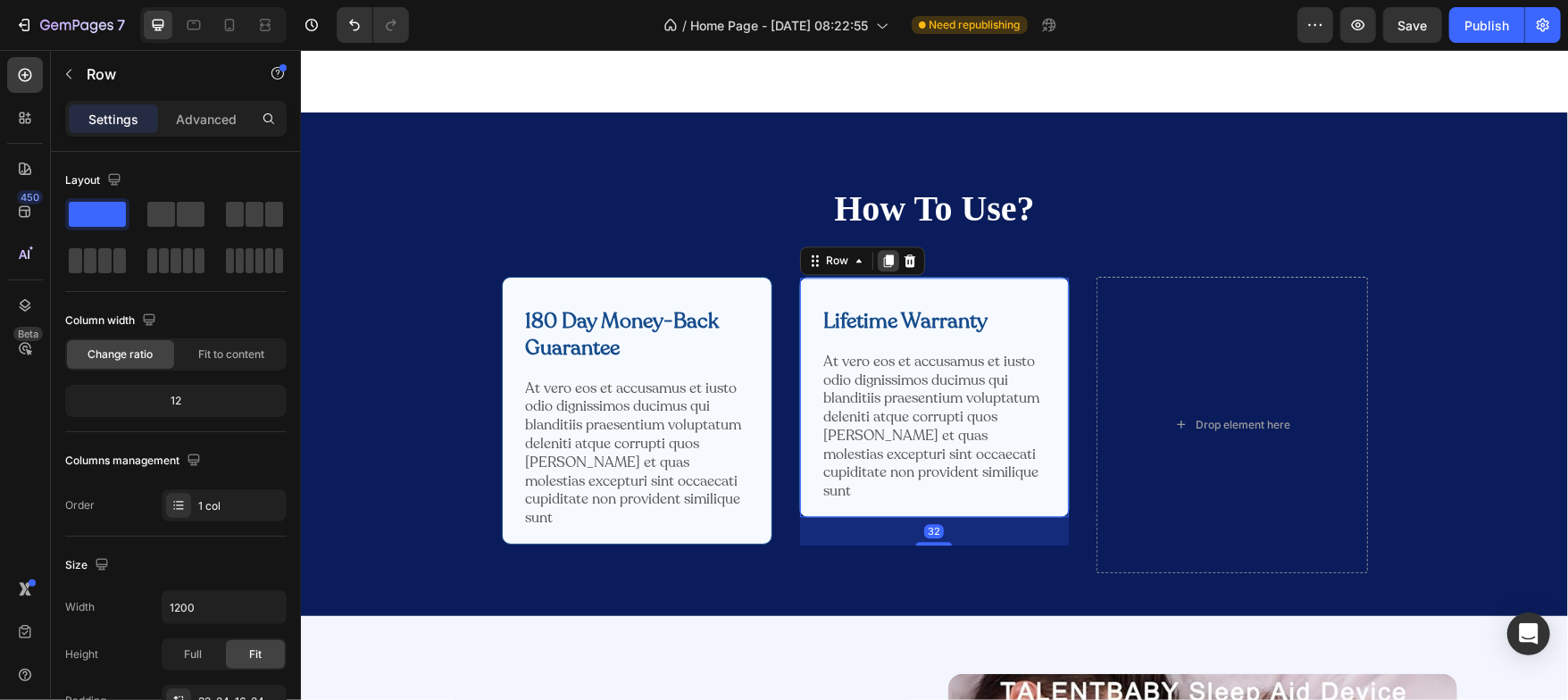
click at [877, 259] on div at bounding box center [887, 259] width 21 height 21
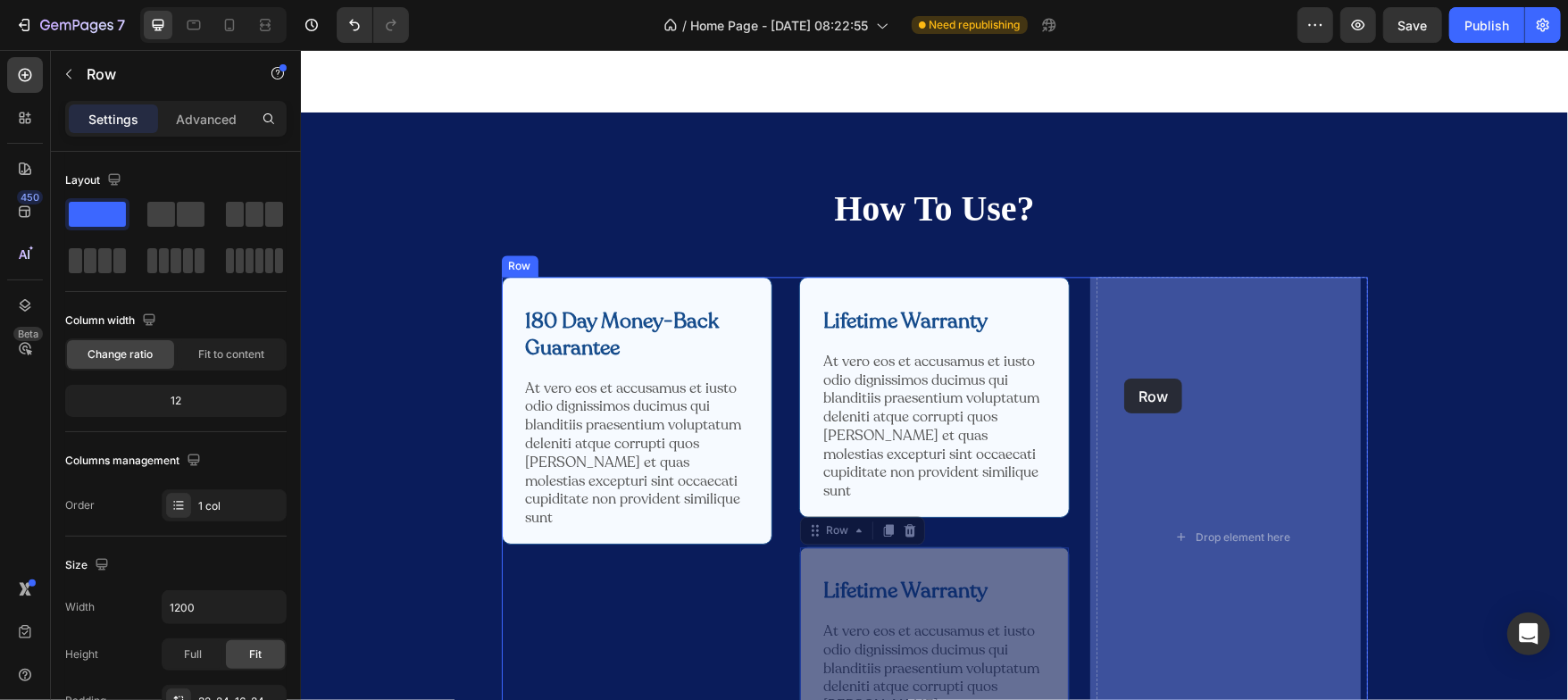
drag, startPoint x: 806, startPoint y: 509, endPoint x: 1125, endPoint y: 378, distance: 344.9
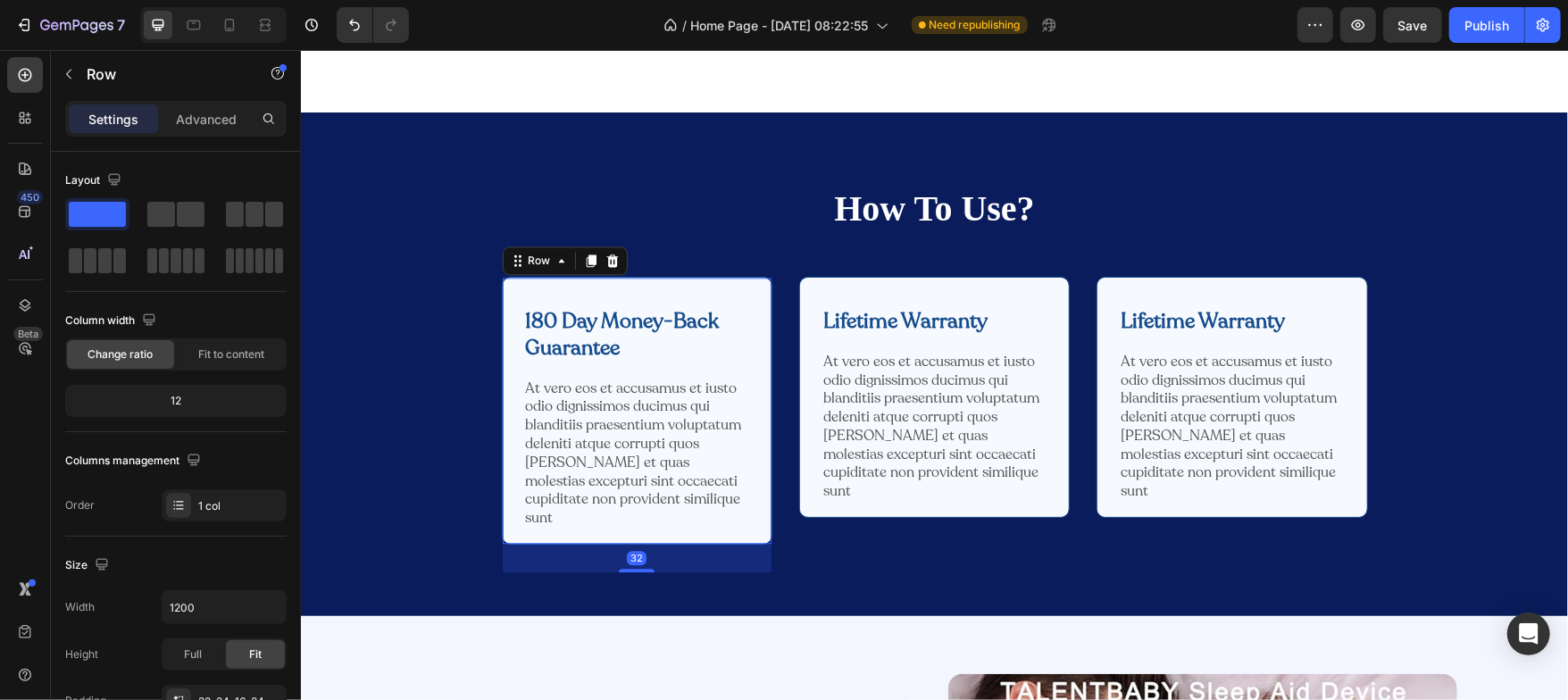
click at [501, 361] on div "180 Day Money-Back Guarantee Text Block Row At vero eos et accusamus et iusto o…" at bounding box center [637, 410] width 271 height 268
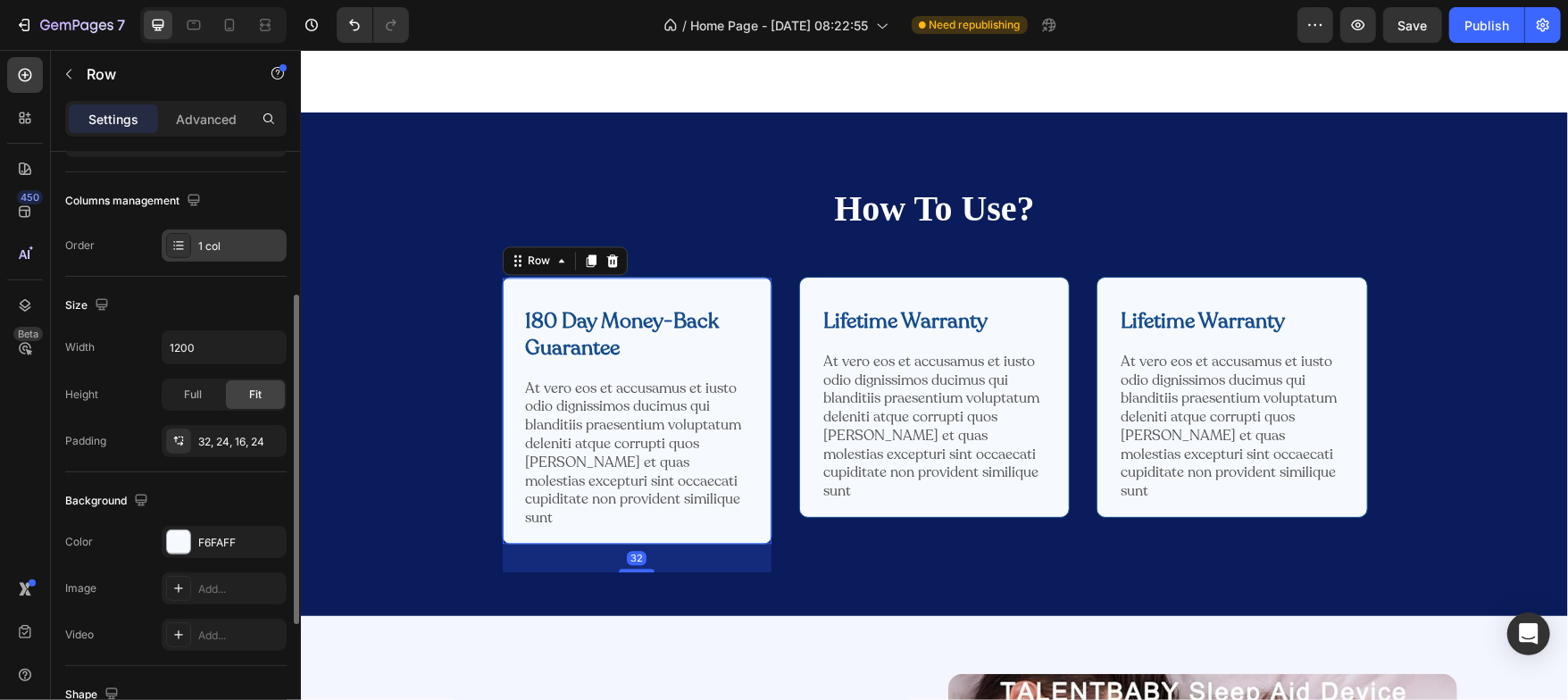
scroll to position [261, 0]
click at [176, 534] on div at bounding box center [178, 541] width 23 height 23
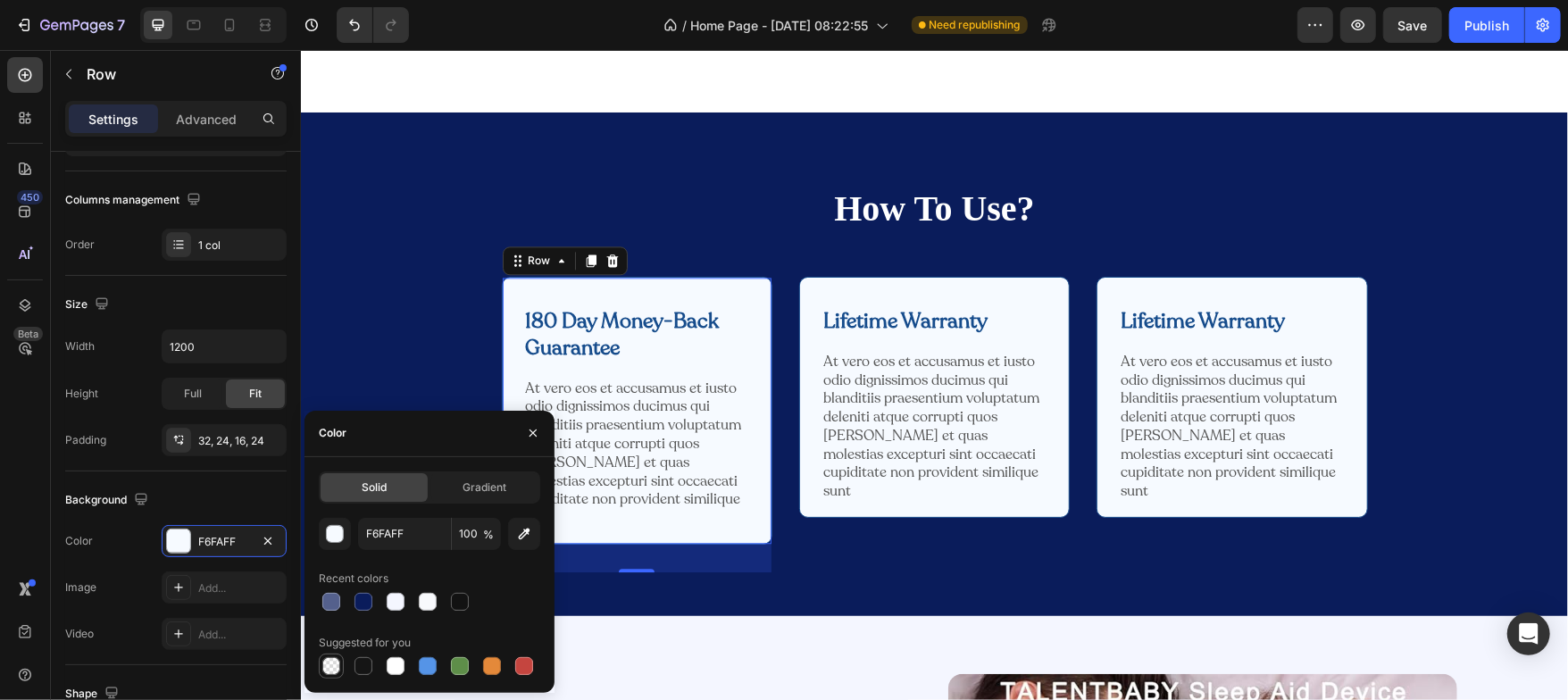
click at [334, 661] on div at bounding box center [331, 665] width 18 height 18
type input "000000"
type input "0"
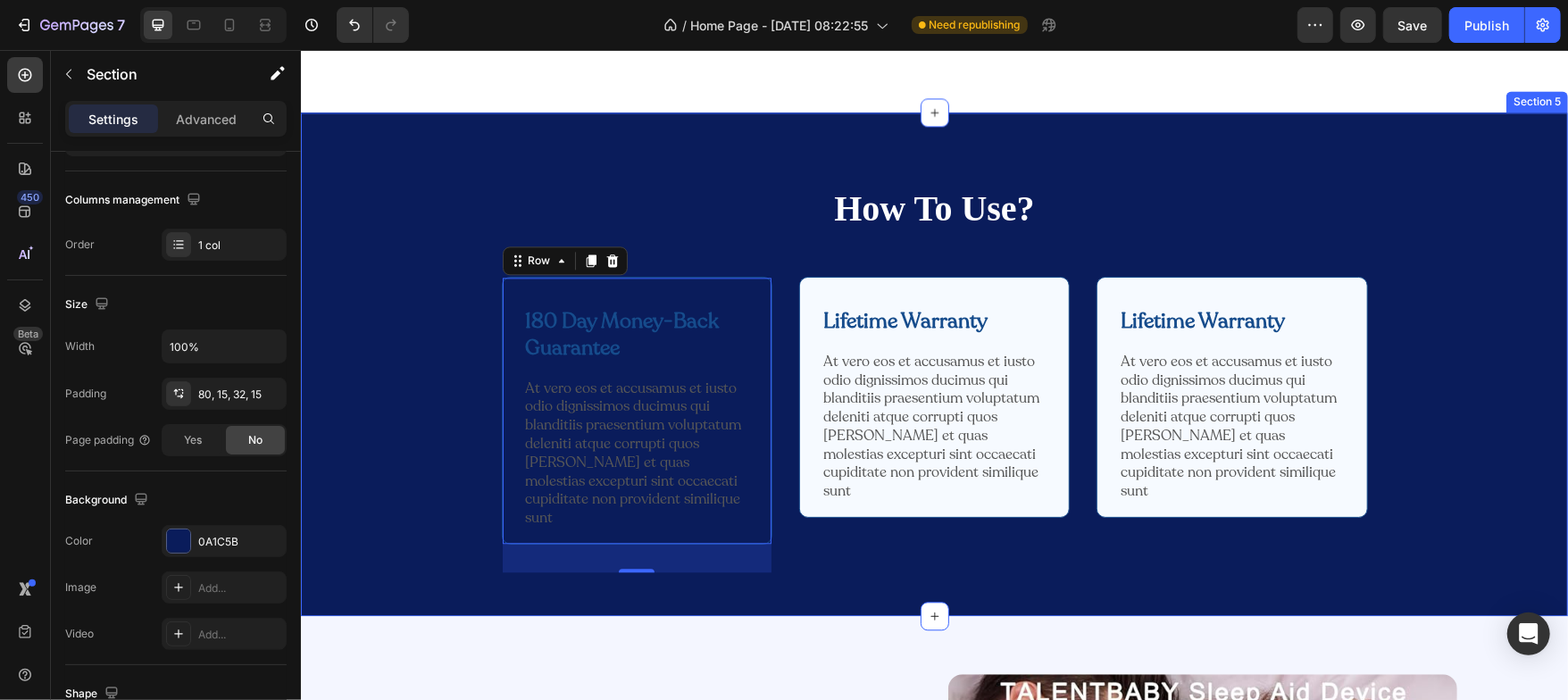
click at [324, 401] on div "How To Use? Heading Row 180 Day Money-Back Guarantee Text Block Row At vero eos…" at bounding box center [933, 385] width 1240 height 403
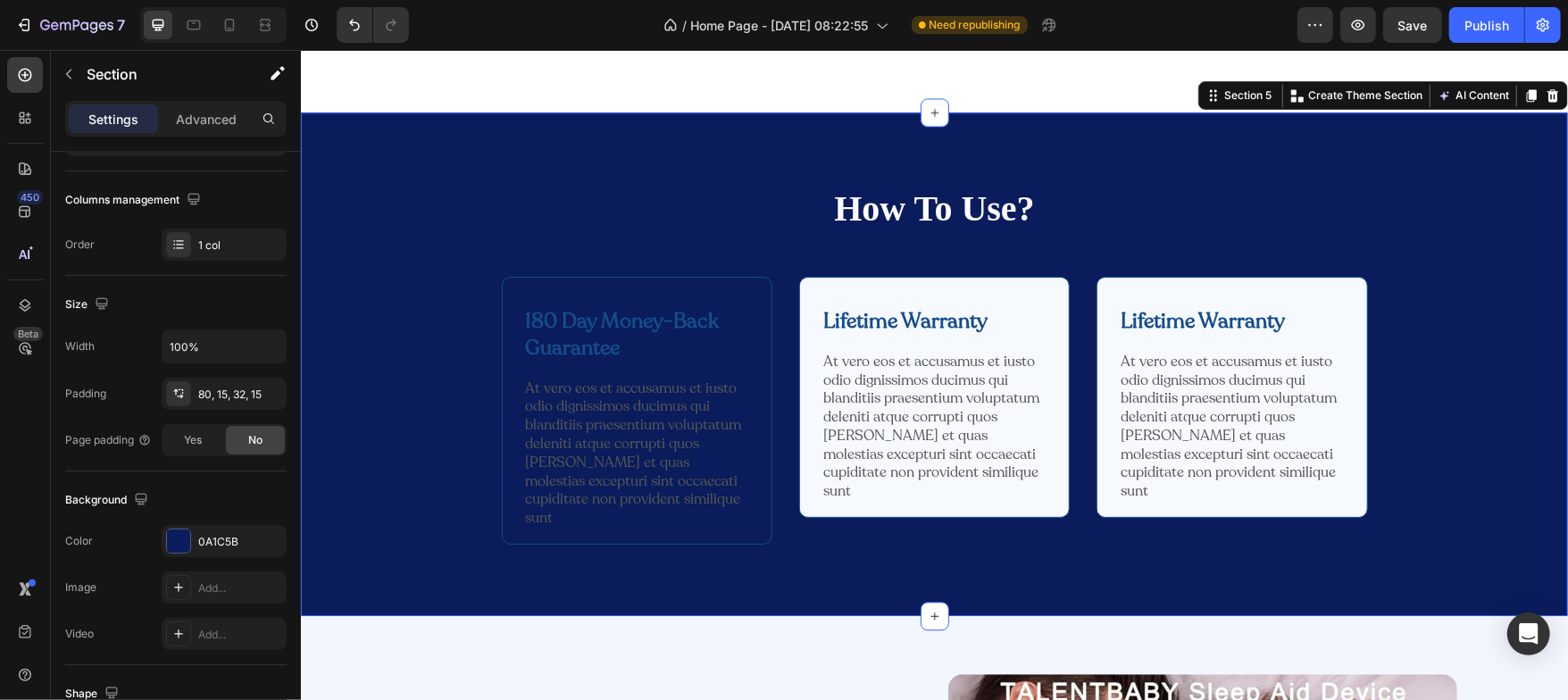
scroll to position [0, 0]
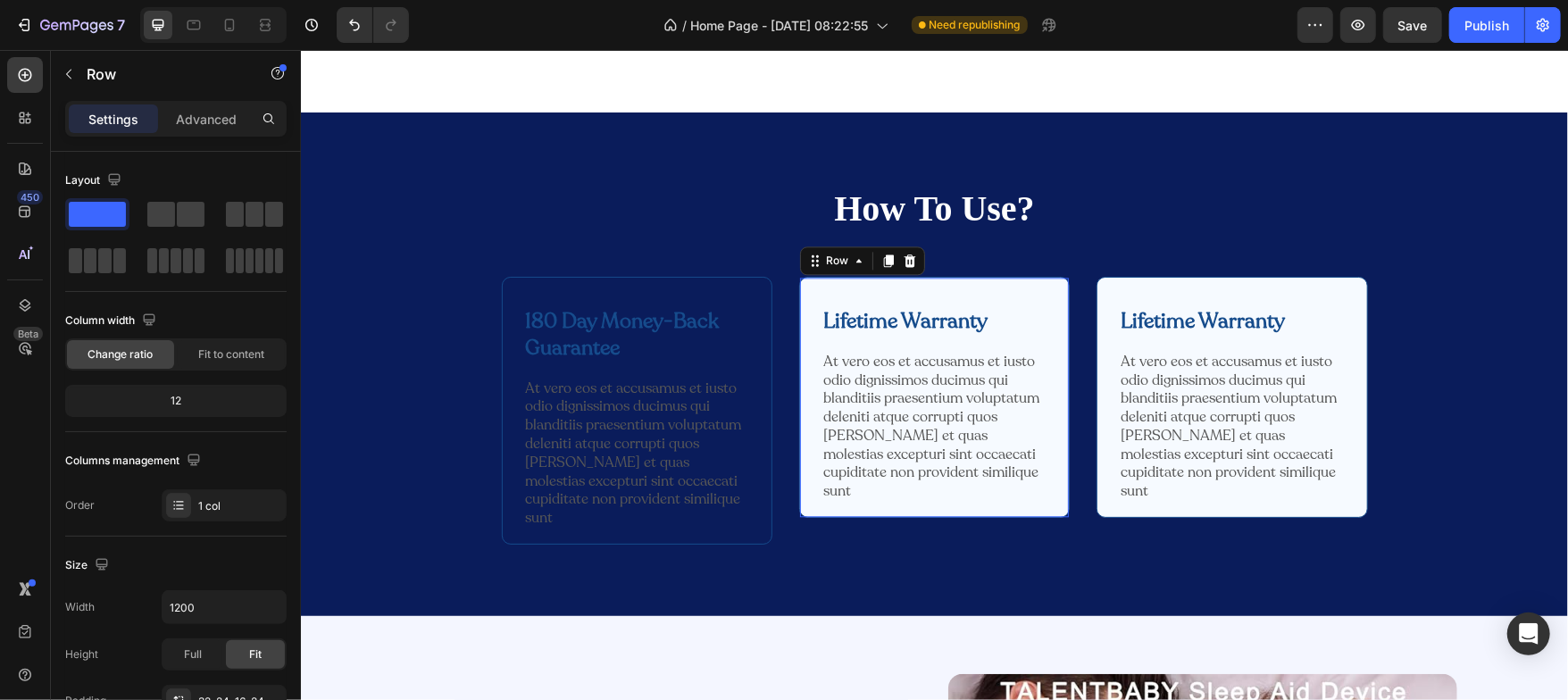
click at [800, 418] on div "Lifetime Warranty Text Block Row At vero eos et accusamus et iusto odio digniss…" at bounding box center [934, 397] width 271 height 241
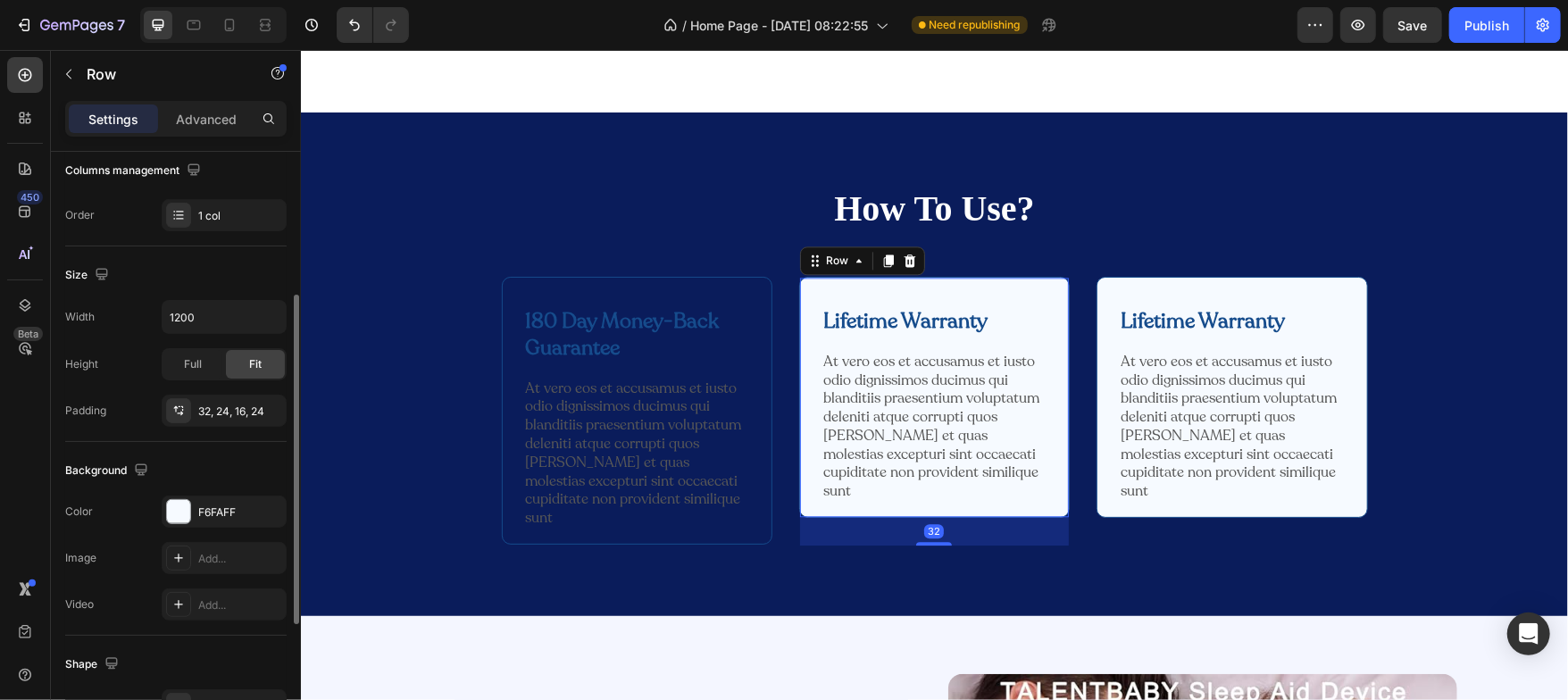
scroll to position [291, 0]
click at [182, 499] on div at bounding box center [178, 510] width 23 height 23
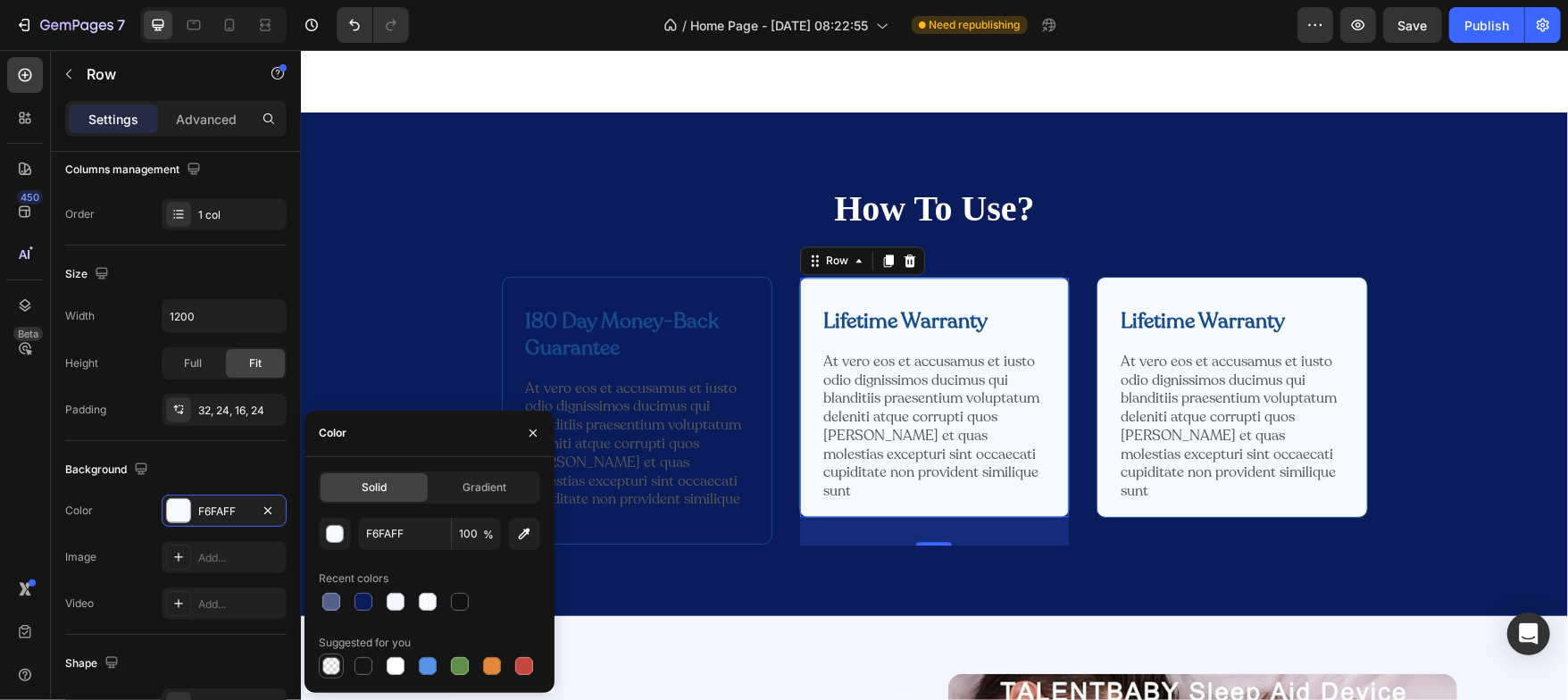
click at [328, 657] on div at bounding box center [331, 665] width 18 height 18
type input "000000"
type input "0"
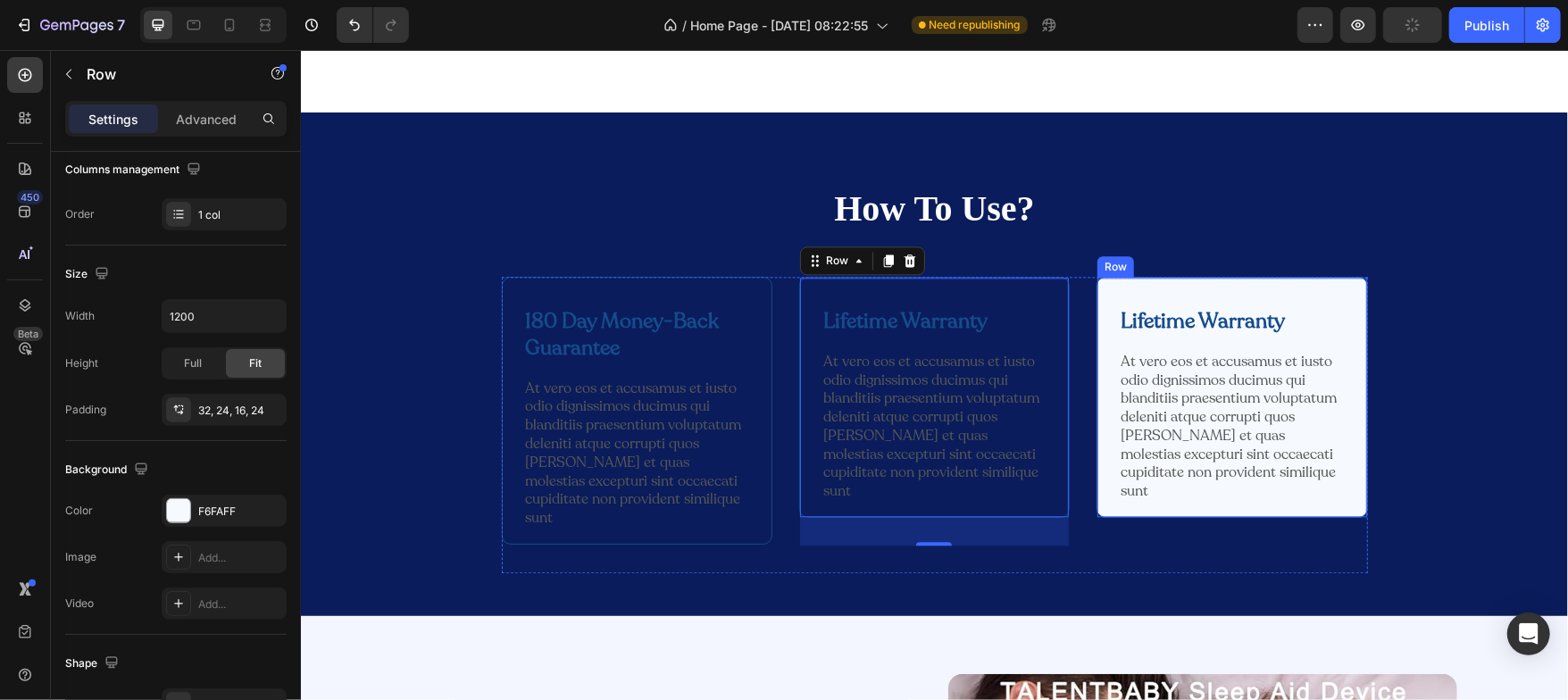
click at [1099, 474] on div "Lifetime Warranty Text Block Row At vero eos et accusamus et iusto odio digniss…" at bounding box center [1231, 397] width 271 height 241
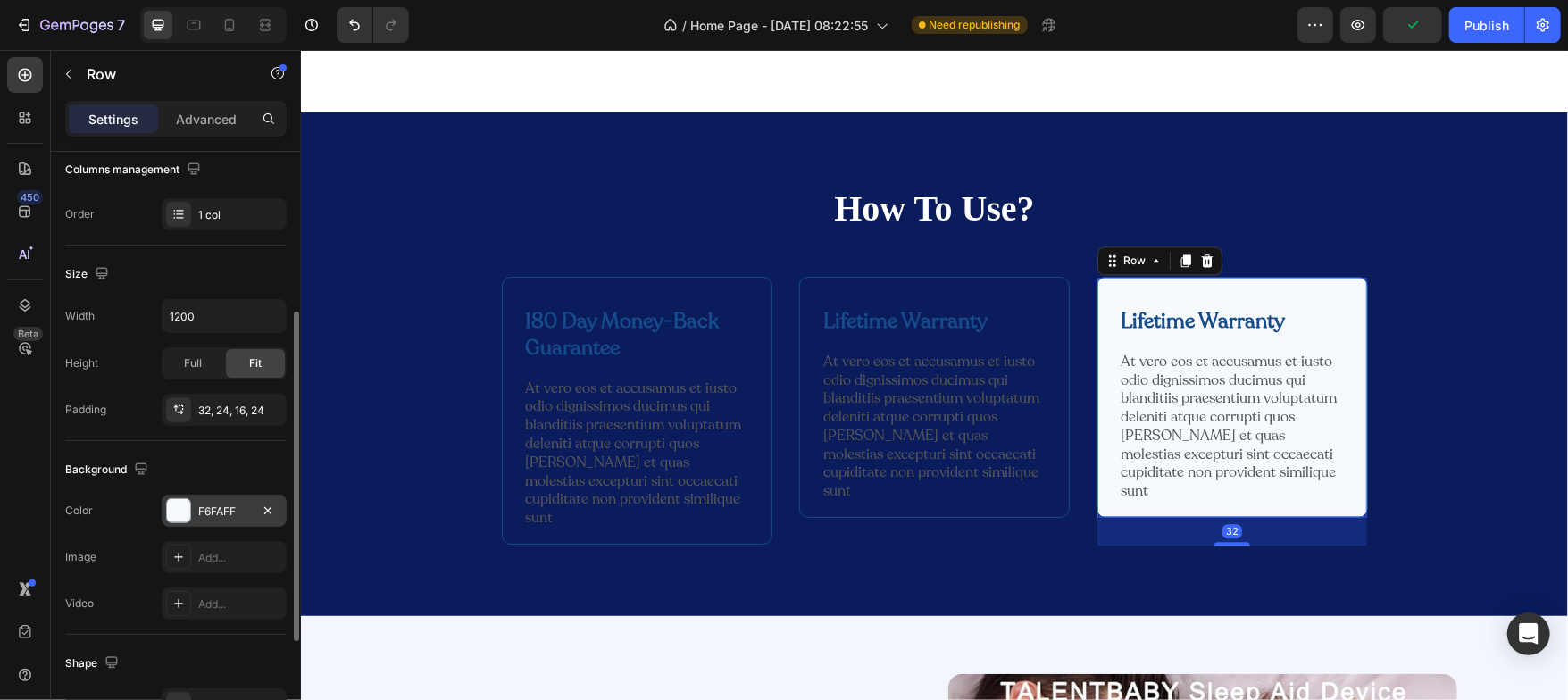
click at [175, 508] on div at bounding box center [178, 510] width 23 height 23
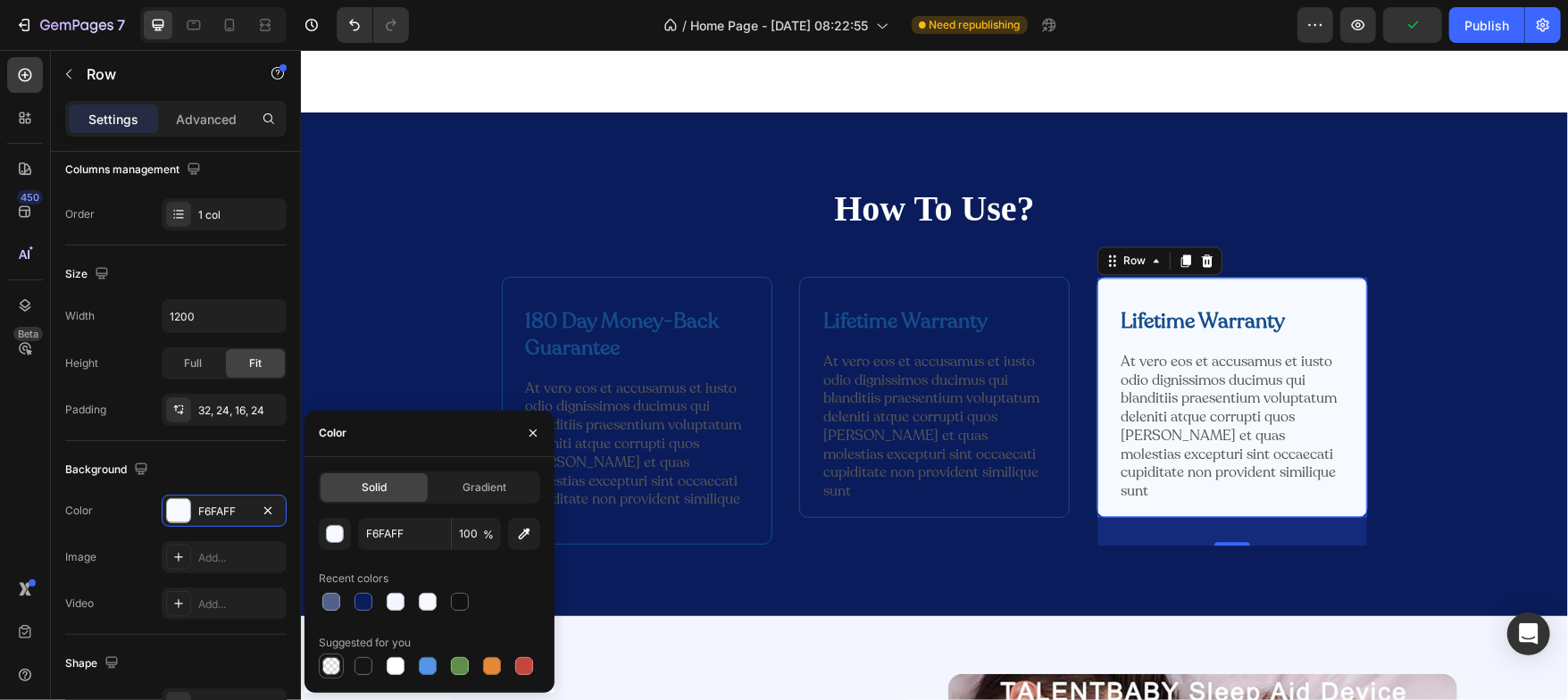
click at [330, 663] on div at bounding box center [331, 665] width 18 height 18
type input "000000"
type input "0"
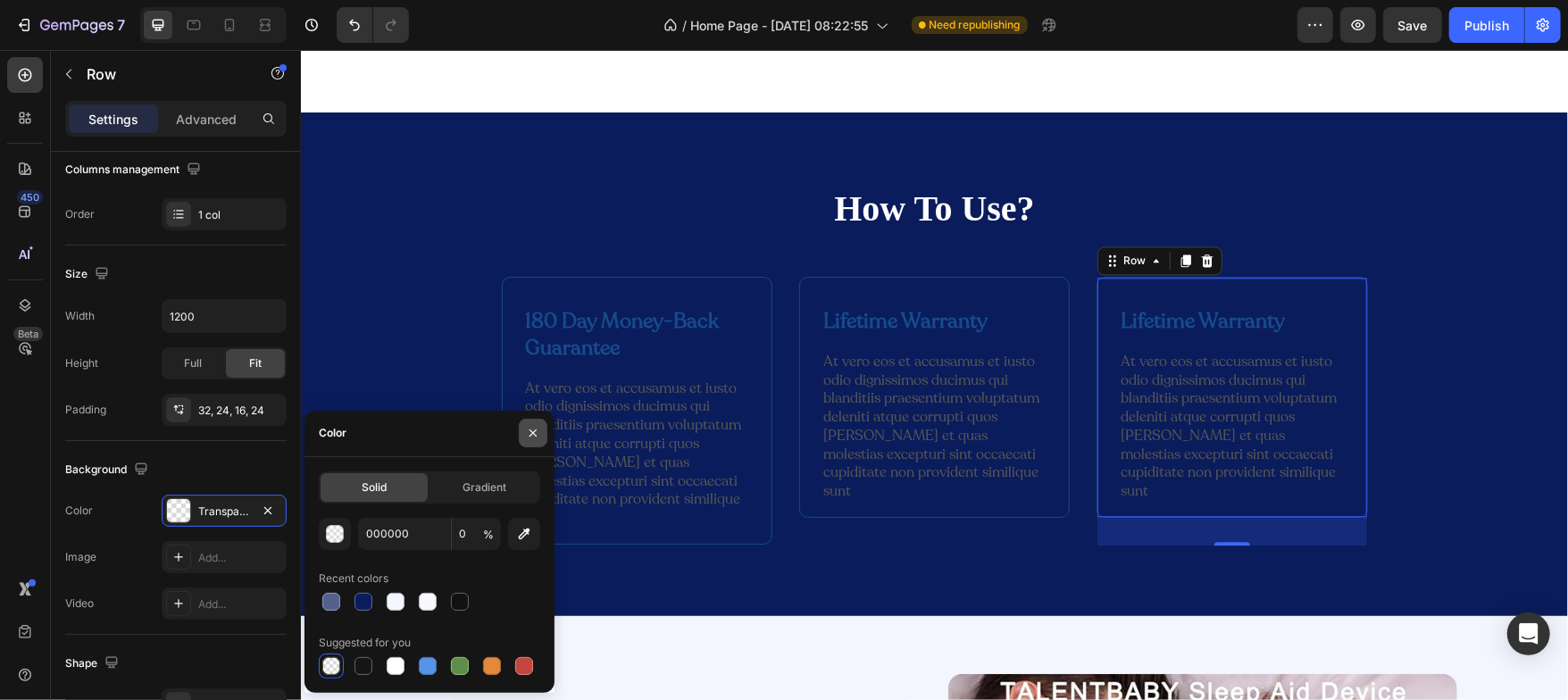
click at [533, 436] on icon "button" at bounding box center [533, 433] width 15 height 15
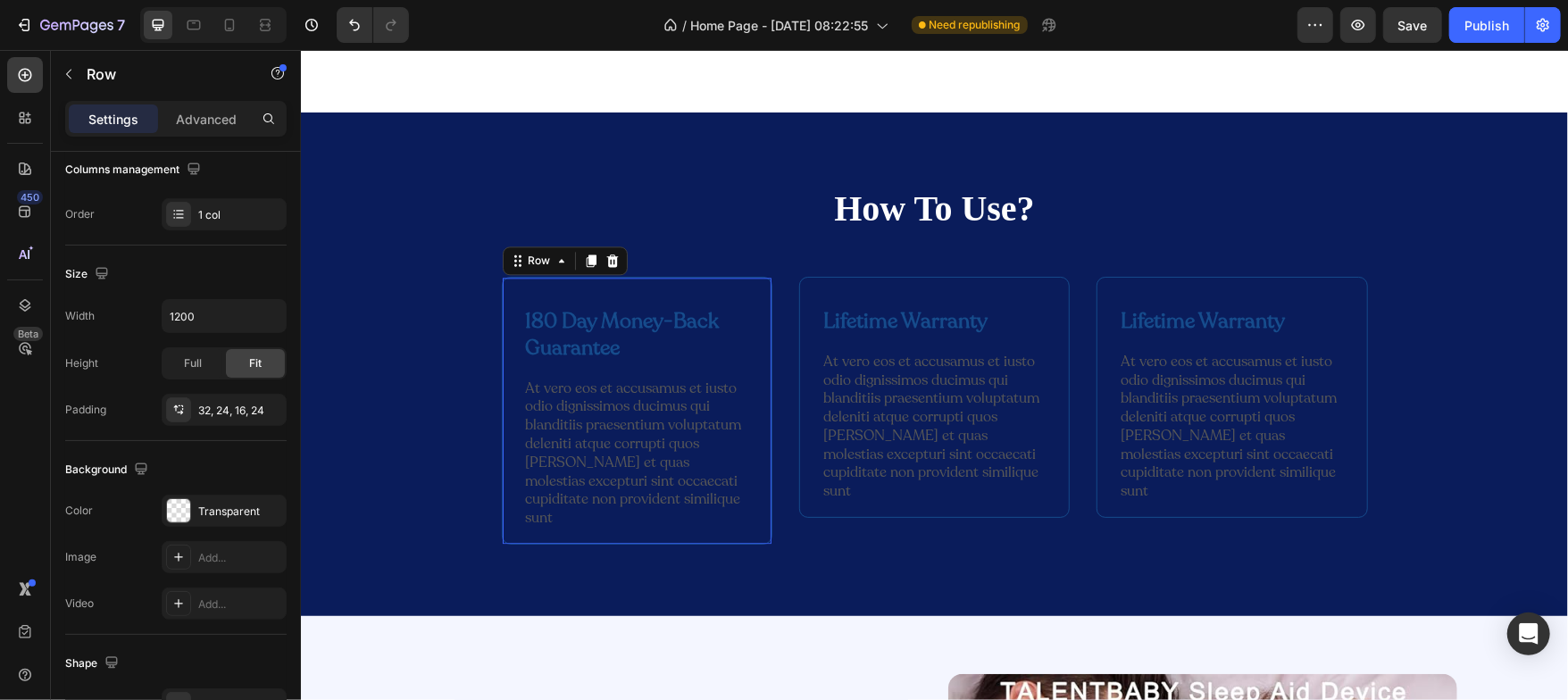
click at [501, 324] on div "180 Day Money-Back Guarantee Text Block Row At vero eos et accusamus et iusto o…" at bounding box center [637, 410] width 271 height 268
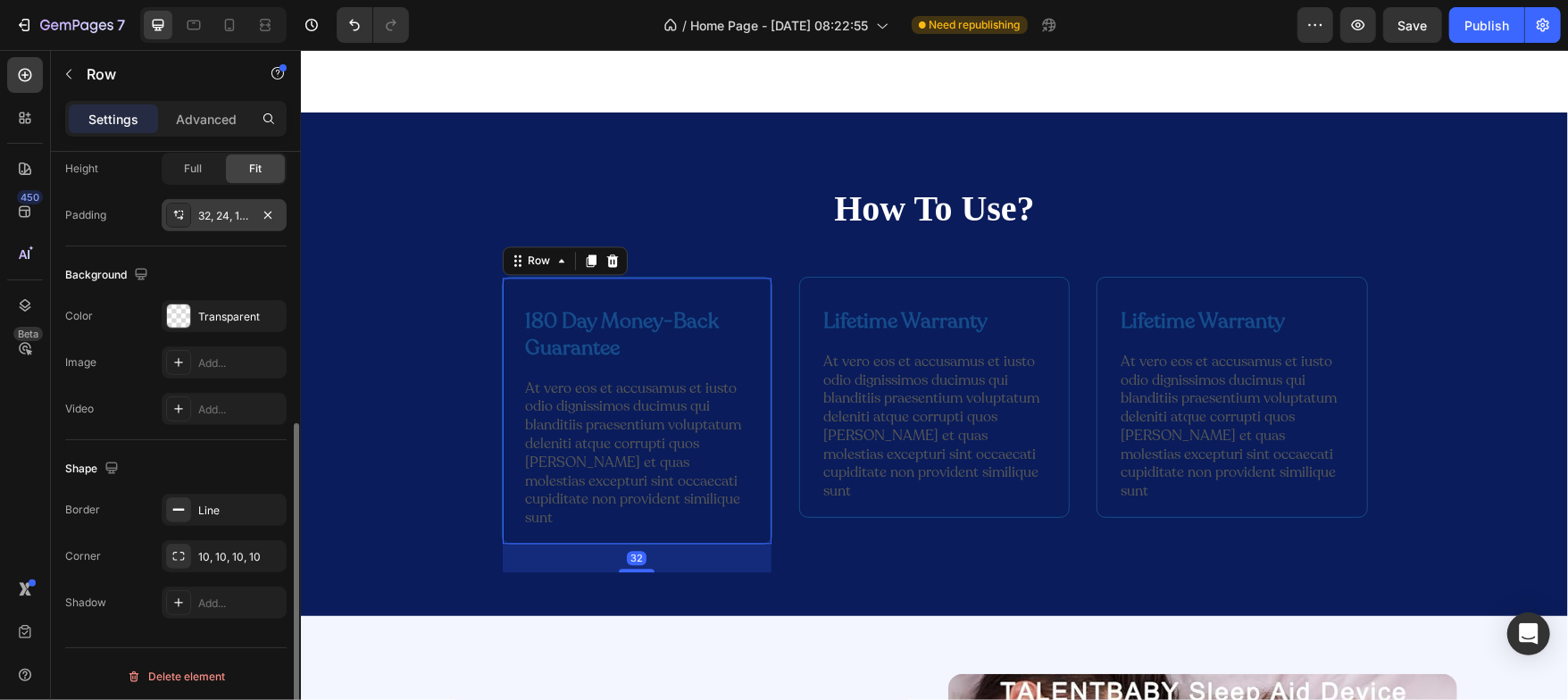
scroll to position [489, 0]
click at [274, 503] on icon "button" at bounding box center [268, 507] width 15 height 15
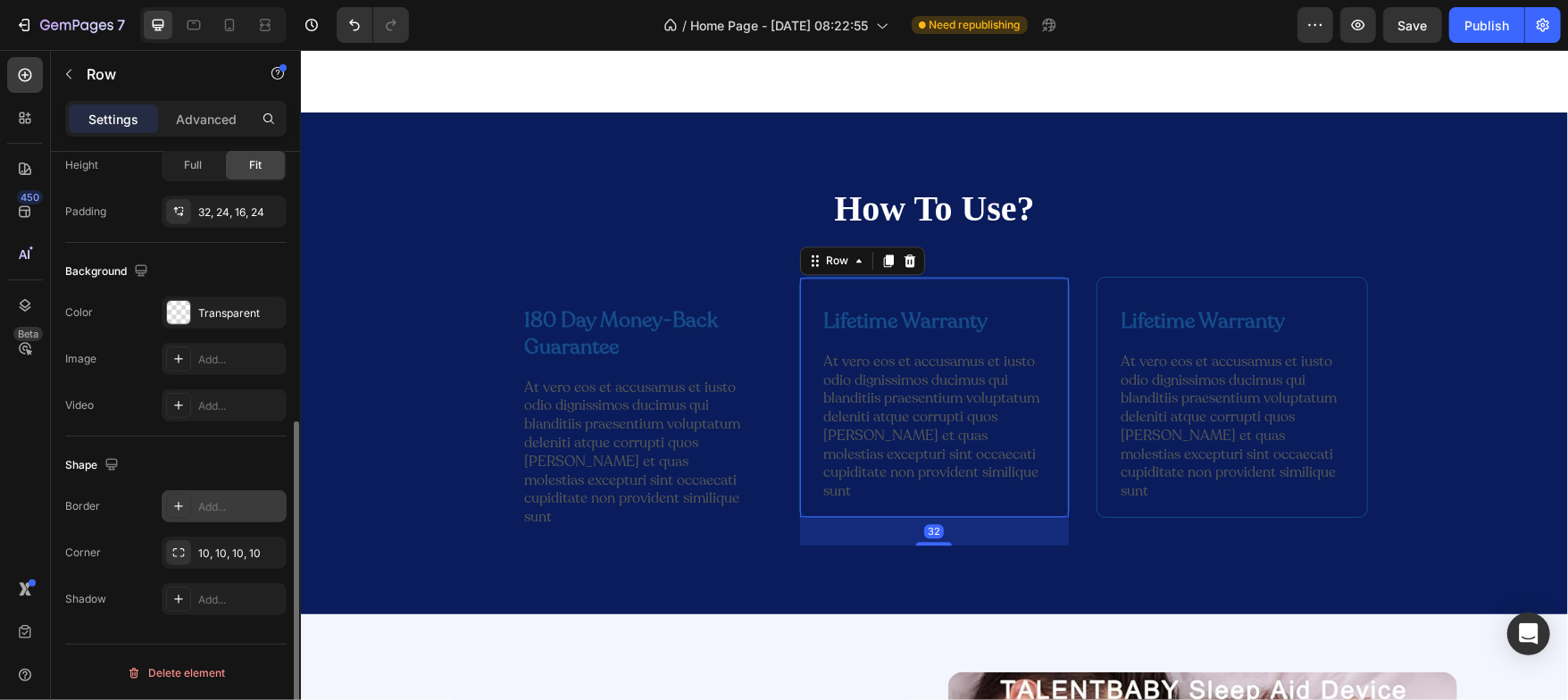
scroll to position [488, 0]
click at [799, 423] on div "Lifetime Warranty Text Block Row At vero eos et accusamus et iusto odio digniss…" at bounding box center [934, 397] width 271 height 241
click at [266, 507] on icon "button" at bounding box center [268, 507] width 7 height 7
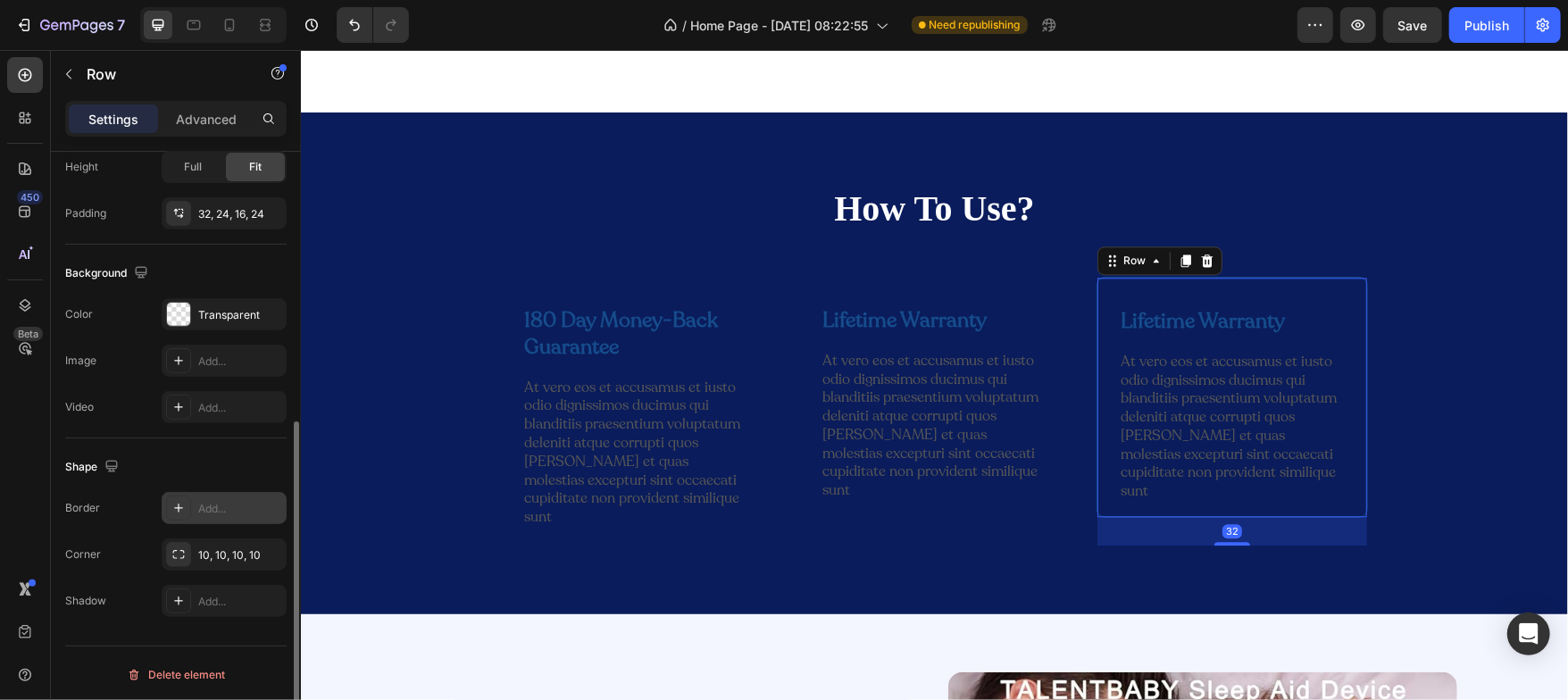
click at [1108, 424] on div "Lifetime Warranty Text Block Row At vero eos et accusamus et iusto odio digniss…" at bounding box center [1231, 397] width 271 height 241
click at [272, 509] on icon "button" at bounding box center [268, 508] width 15 height 15
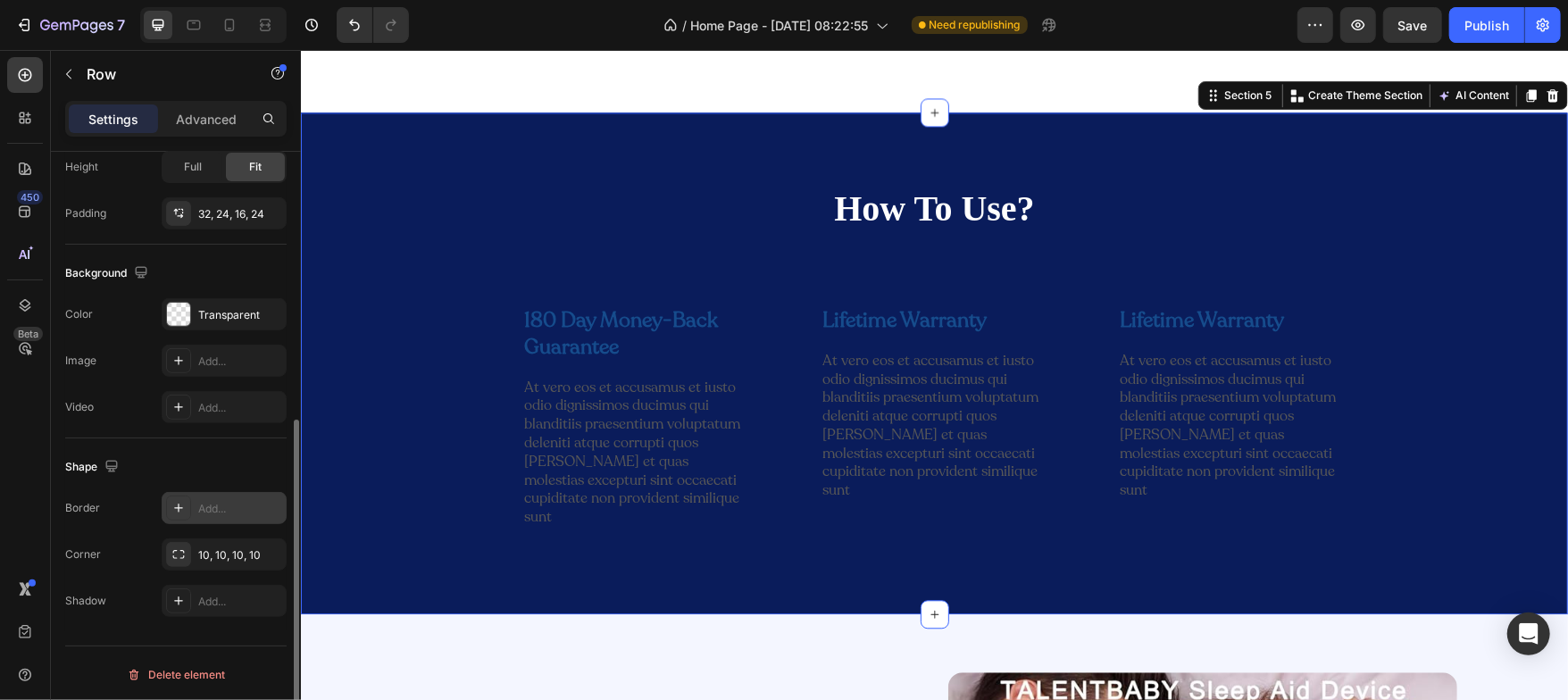
click at [382, 484] on div "How To Use? Heading Row 180 Day Money-Back Guarantee Text Block Row At vero eos…" at bounding box center [933, 384] width 1240 height 402
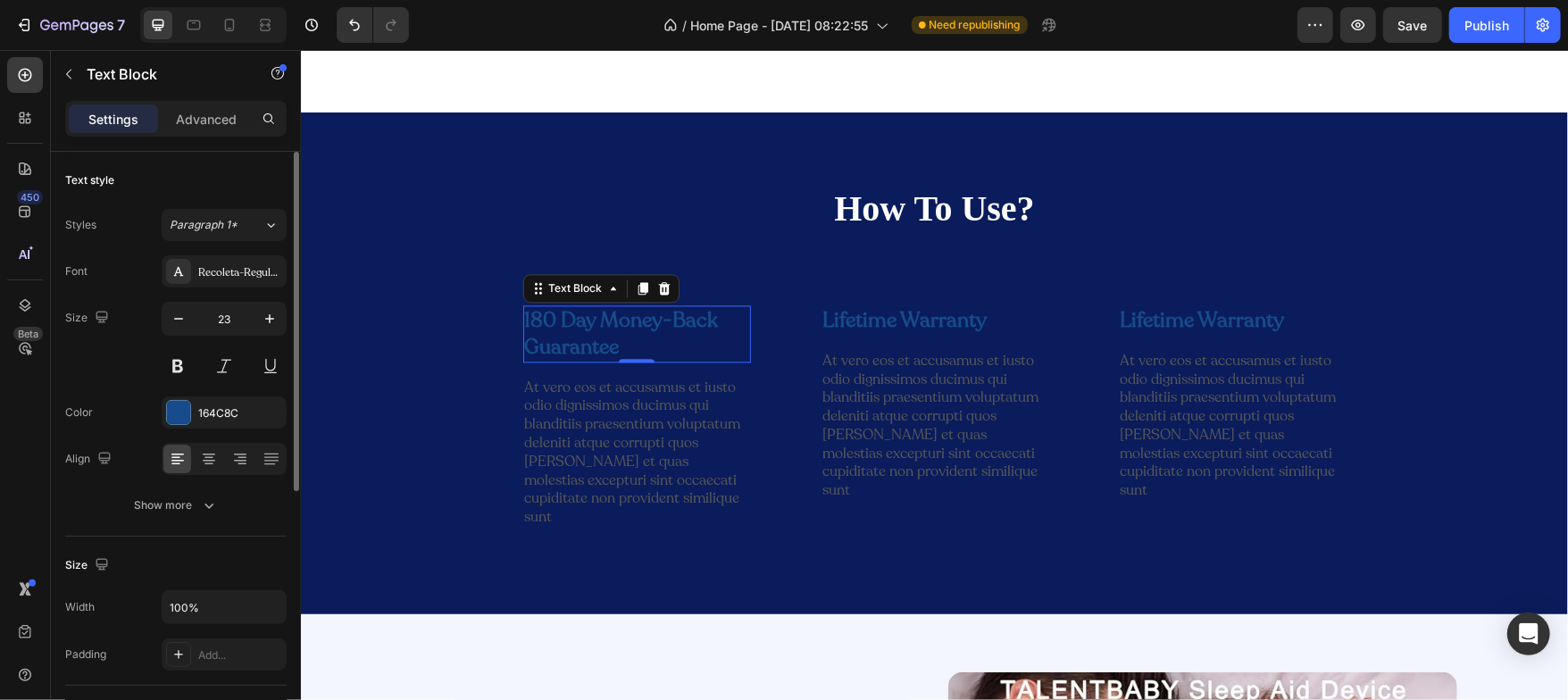
click at [551, 332] on p "180 Day Money-Back Guarantee" at bounding box center [636, 332] width 224 height 53
click at [191, 418] on div "164C8C" at bounding box center [224, 412] width 125 height 32
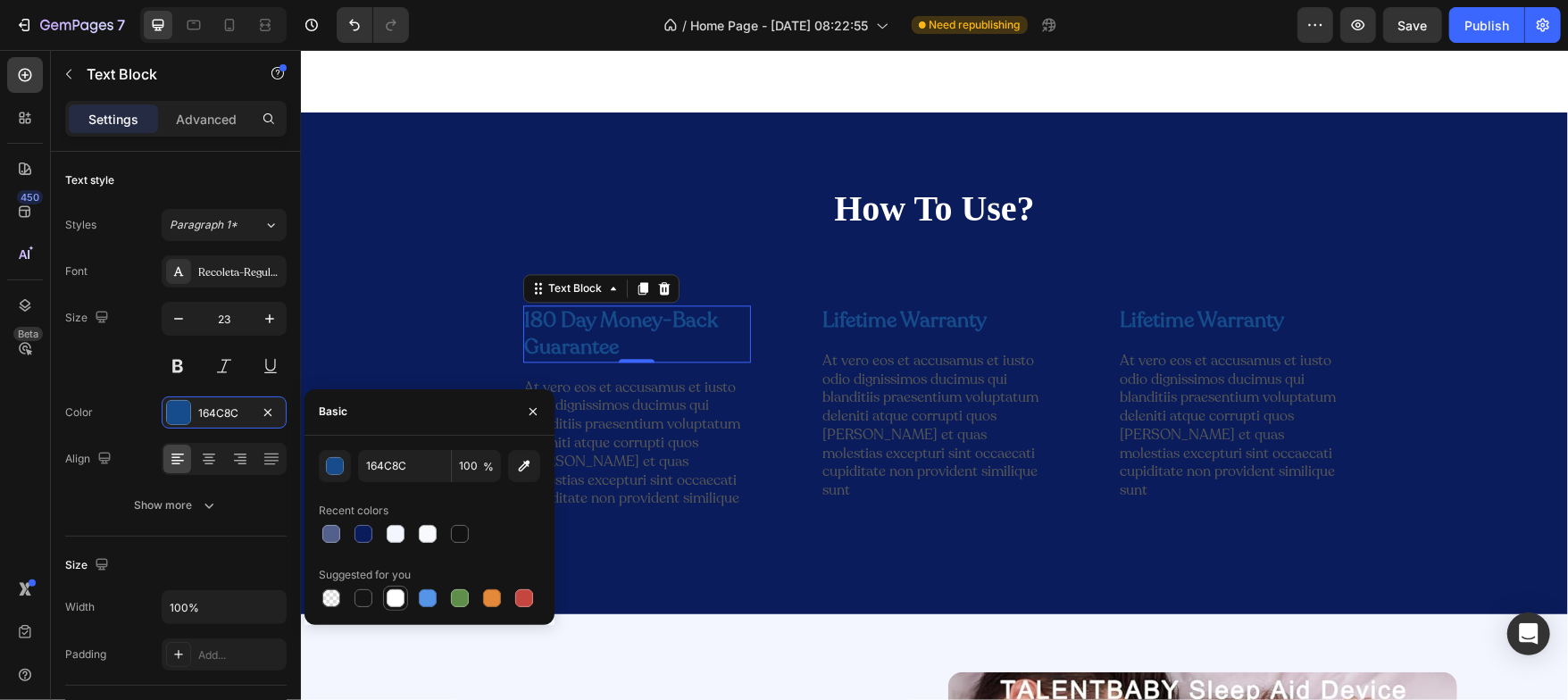
click at [395, 605] on div at bounding box center [395, 598] width 18 height 18
type input "FFFFFF"
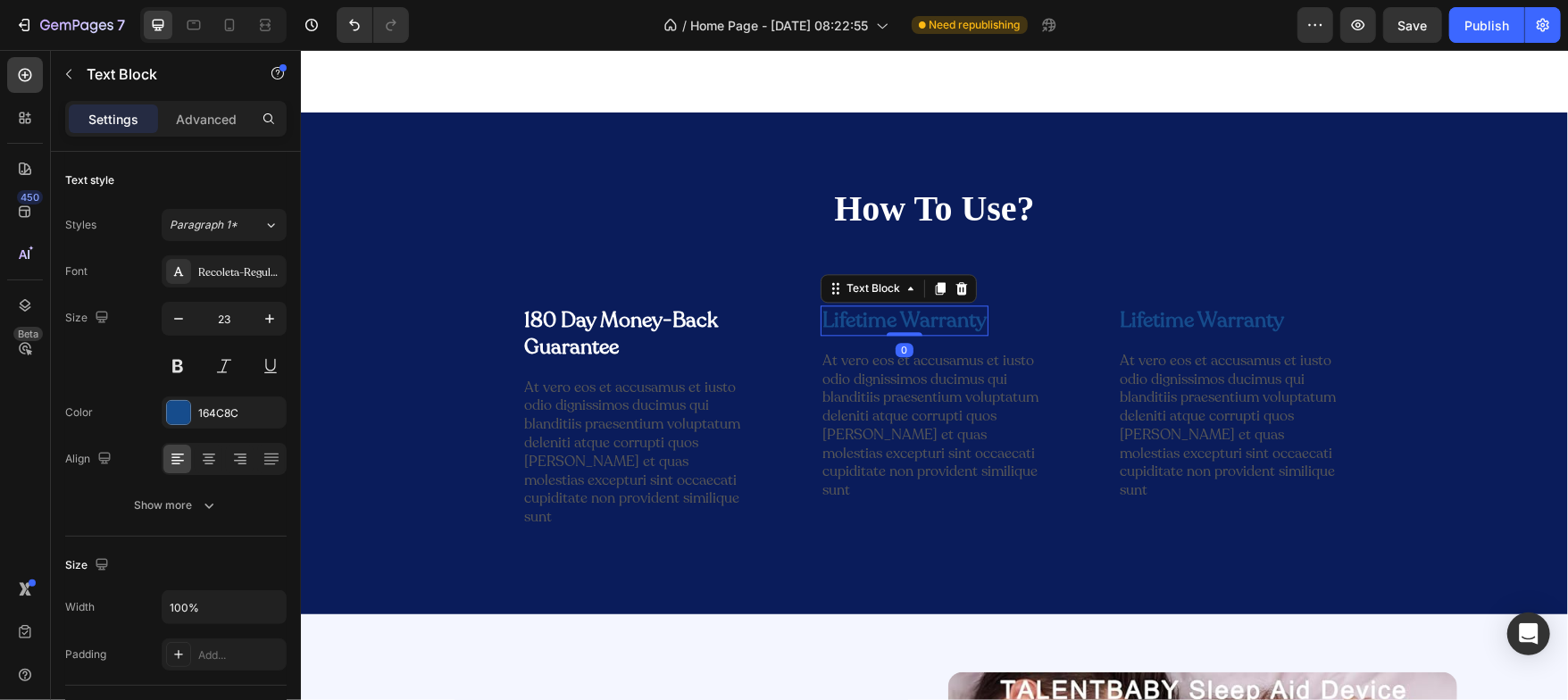
click at [847, 327] on p "Lifetime Warranty" at bounding box center [904, 319] width 164 height 27
click at [171, 411] on div at bounding box center [178, 412] width 23 height 23
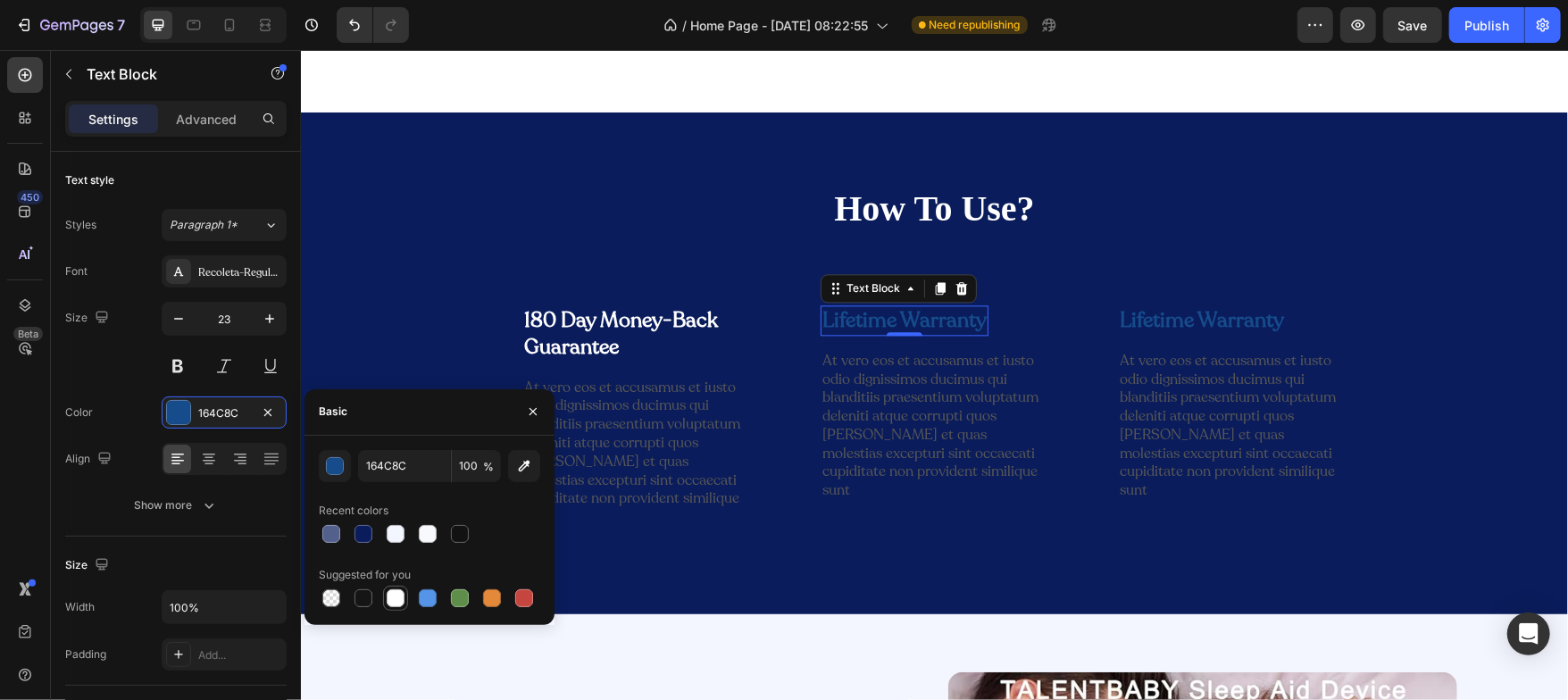
click at [400, 599] on div at bounding box center [395, 598] width 18 height 18
type input "FFFFFF"
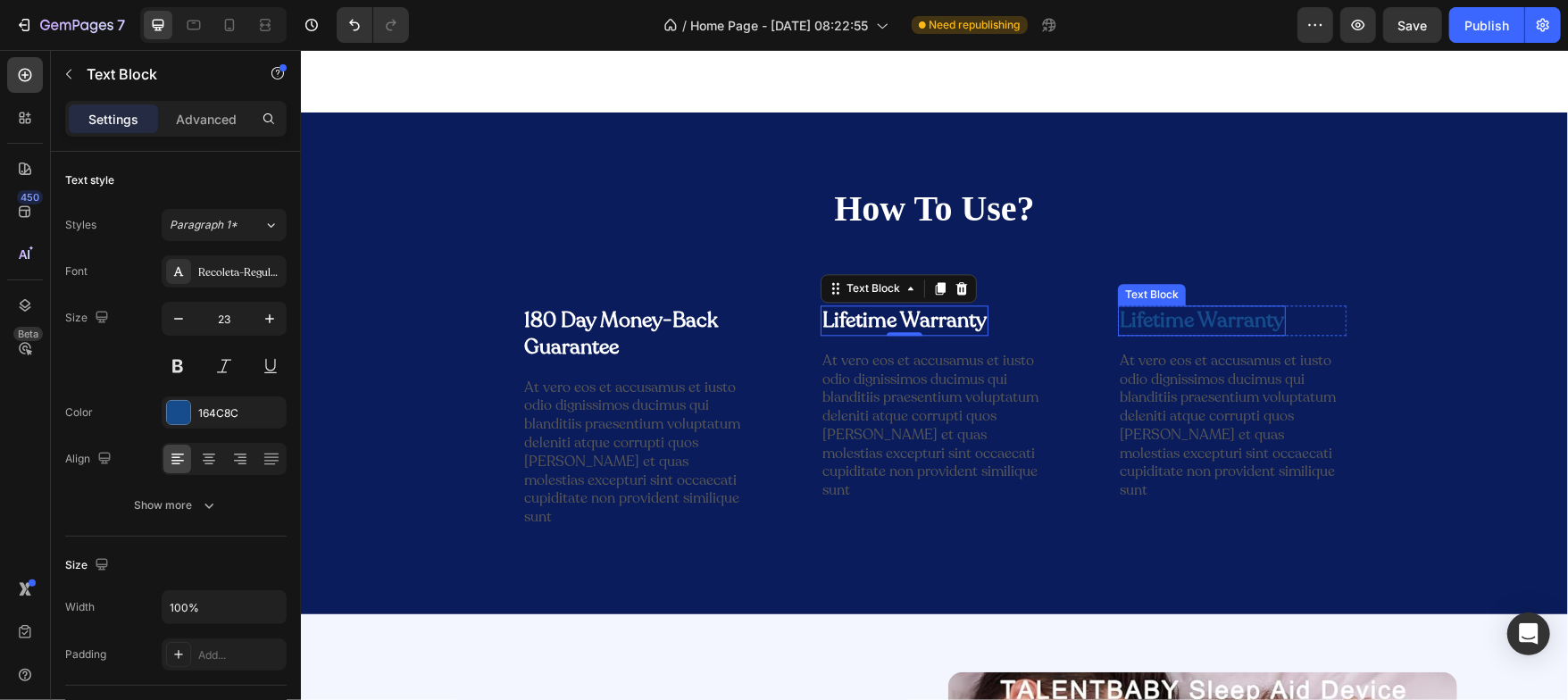
click at [1168, 316] on p "Lifetime Warranty" at bounding box center [1201, 319] width 164 height 27
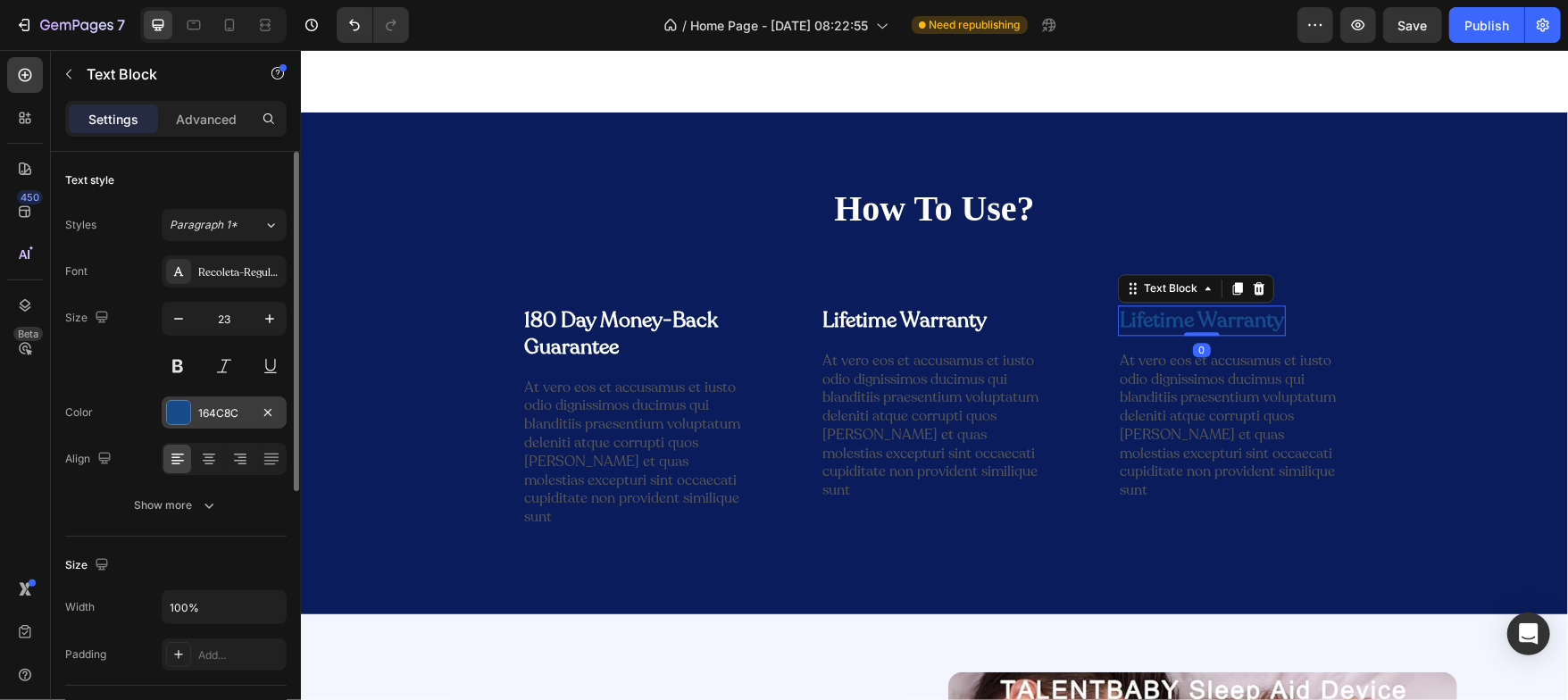
click at [180, 418] on div at bounding box center [178, 412] width 23 height 23
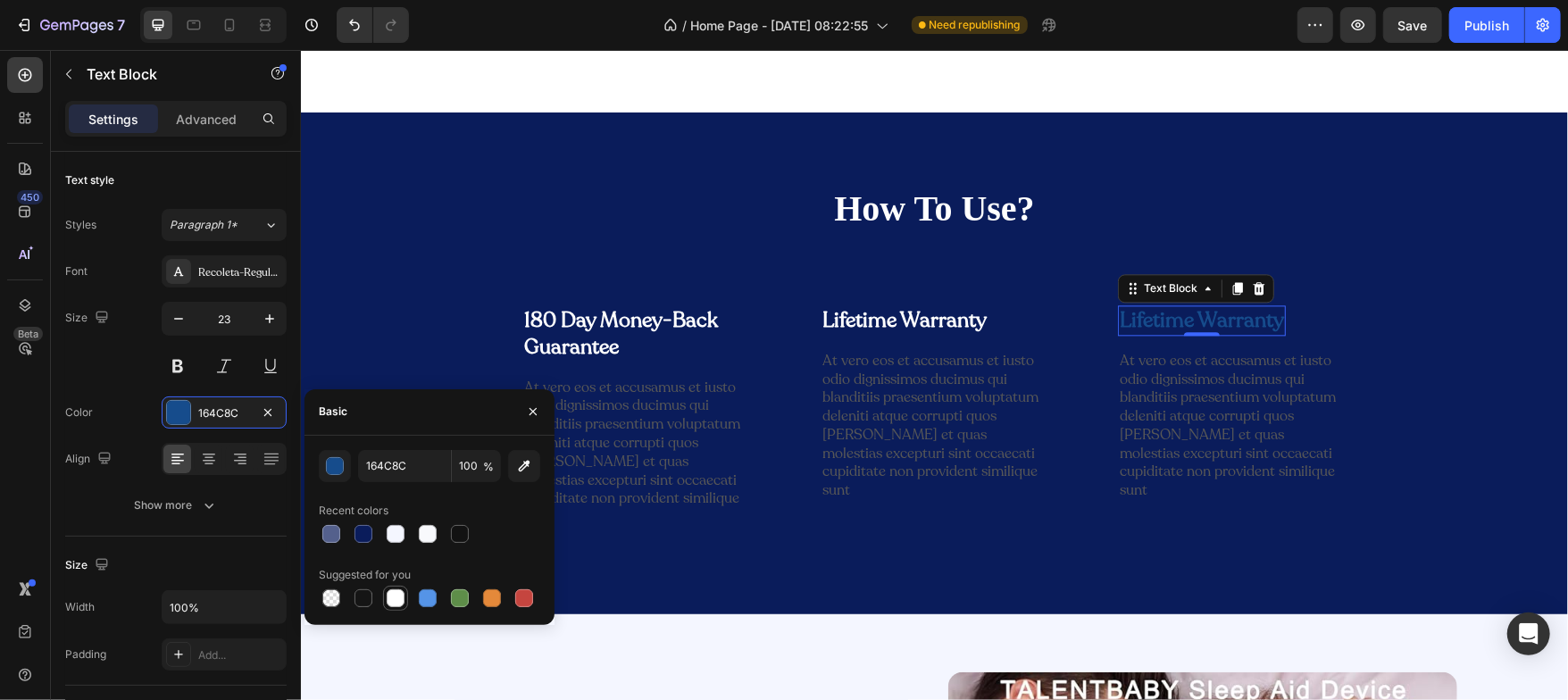
click at [396, 589] on div at bounding box center [395, 598] width 18 height 18
type input "FFFFFF"
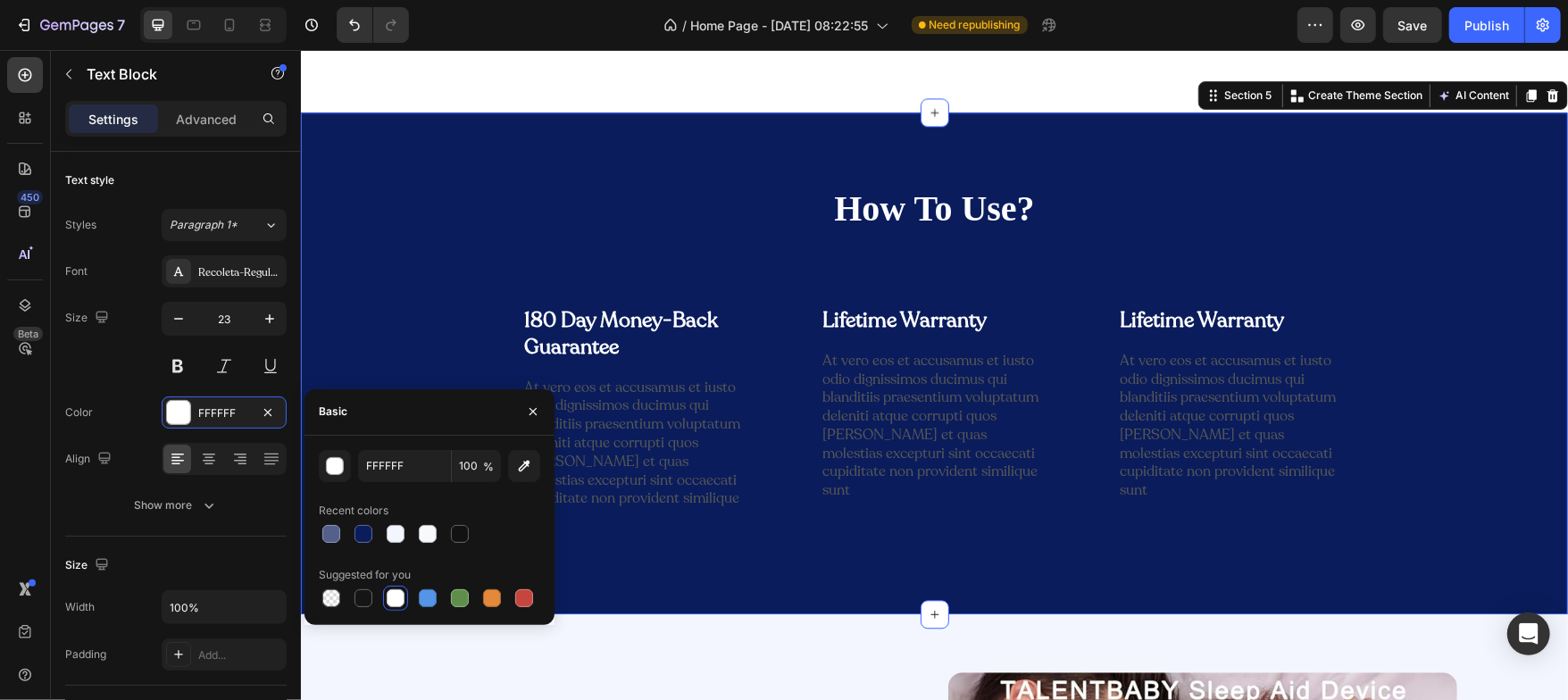
click at [367, 341] on div "How To Use? Heading Row 180 Day Money-Back Guarantee Text Block Row At vero eos…" at bounding box center [933, 384] width 1240 height 402
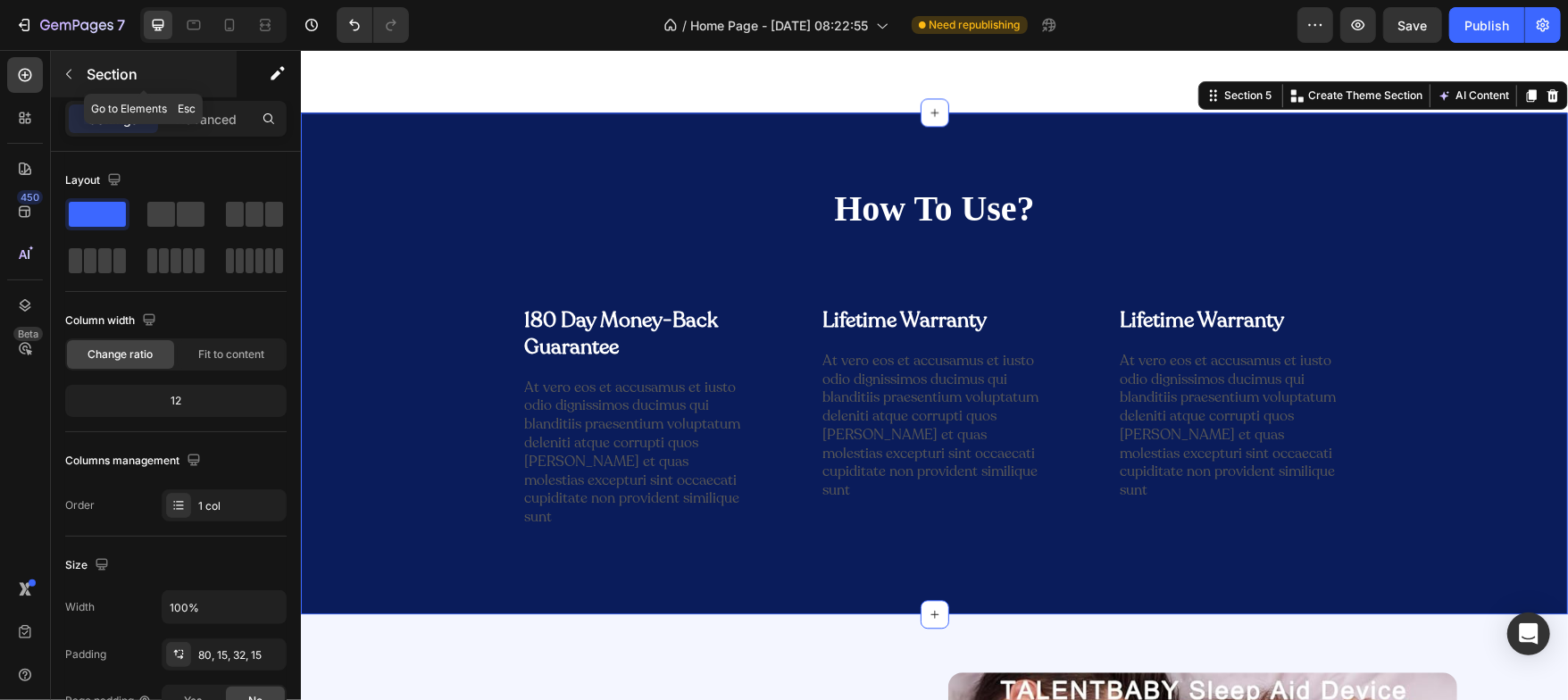
click at [76, 67] on button "button" at bounding box center [68, 74] width 29 height 29
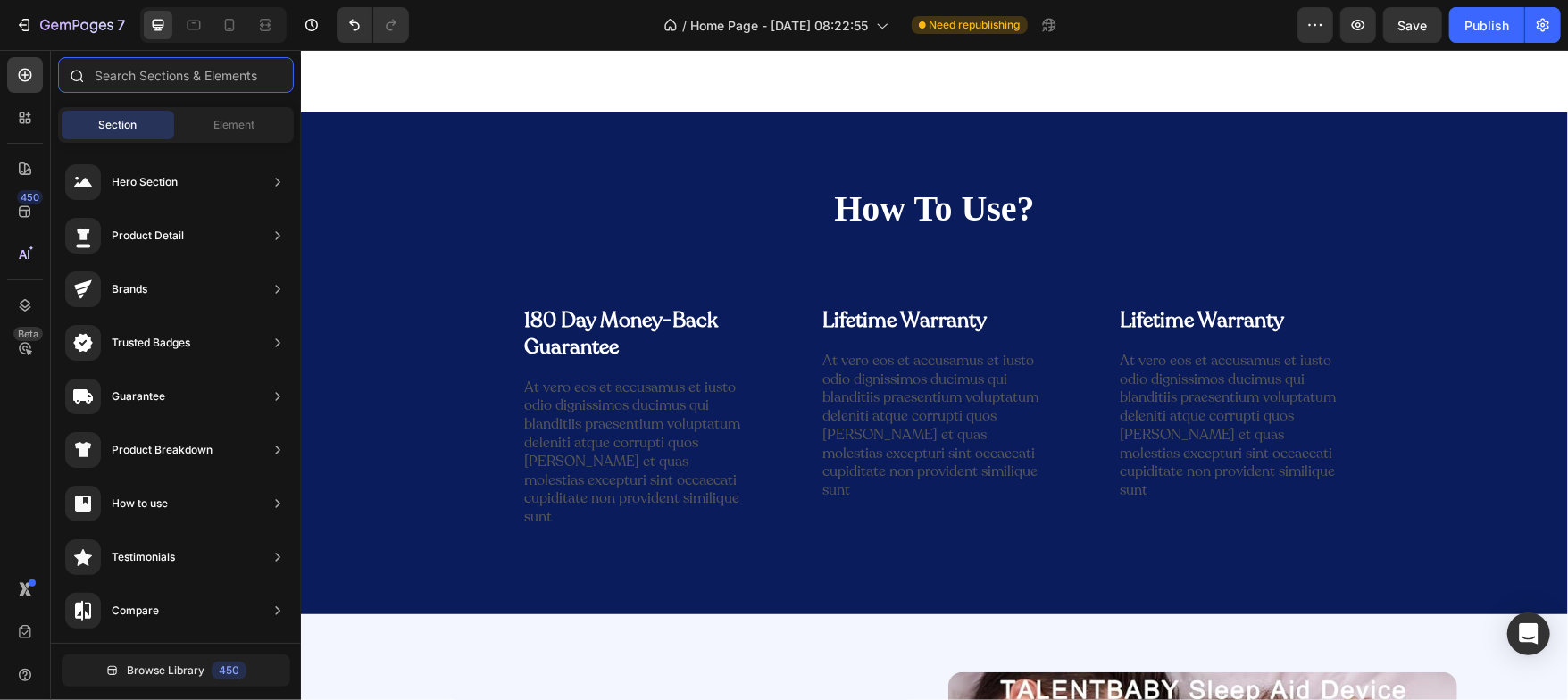
click at [169, 86] on input "text" at bounding box center [176, 75] width 236 height 36
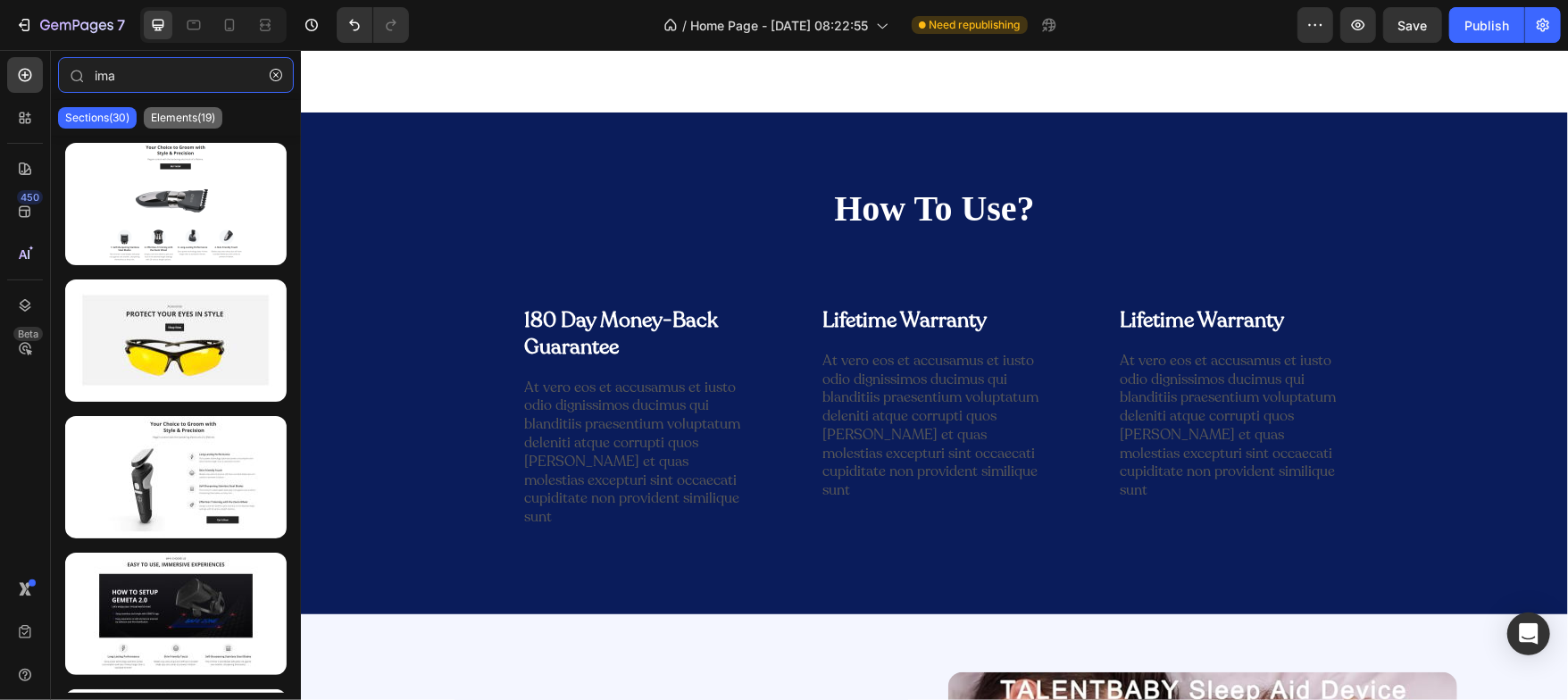
type input "ima"
click at [181, 111] on p "Elements(19)" at bounding box center [183, 118] width 64 height 15
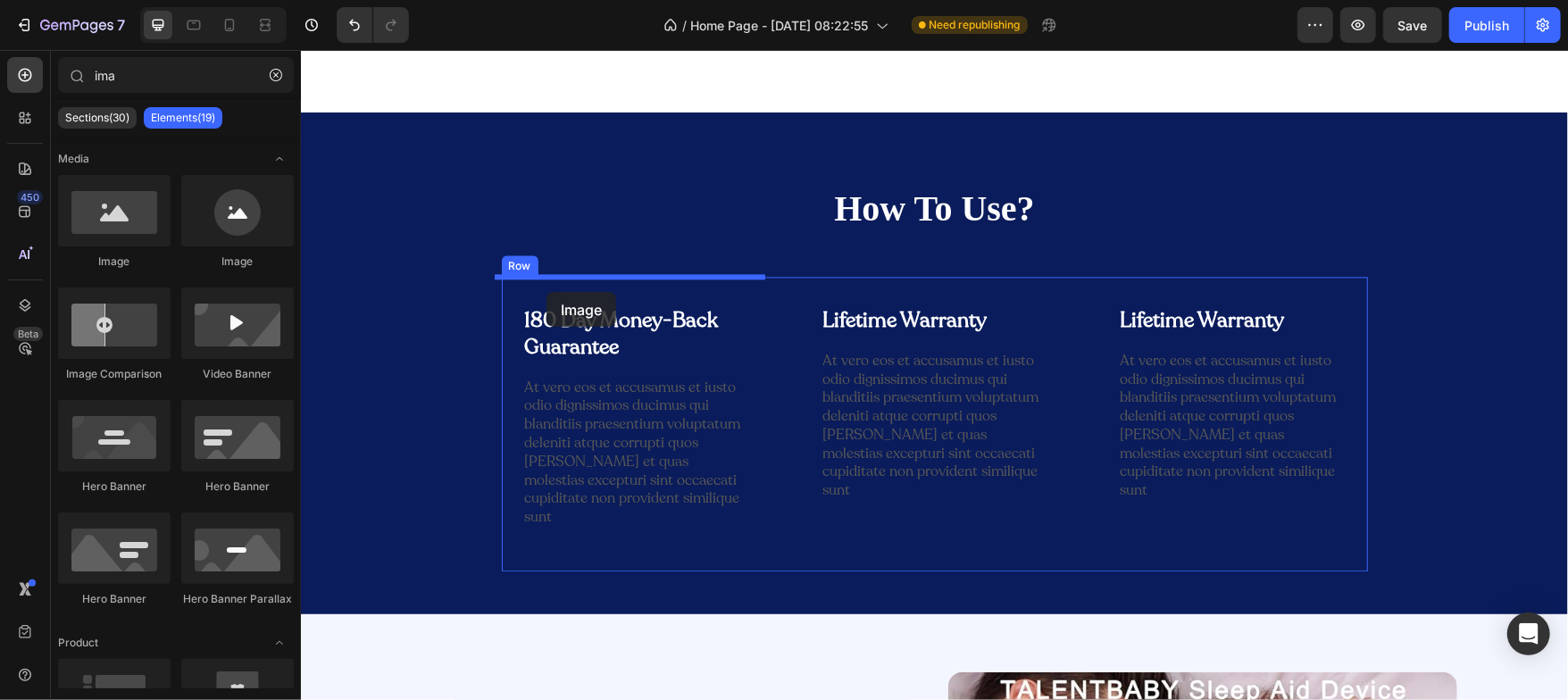
drag, startPoint x: 412, startPoint y: 255, endPoint x: 545, endPoint y: 291, distance: 137.8
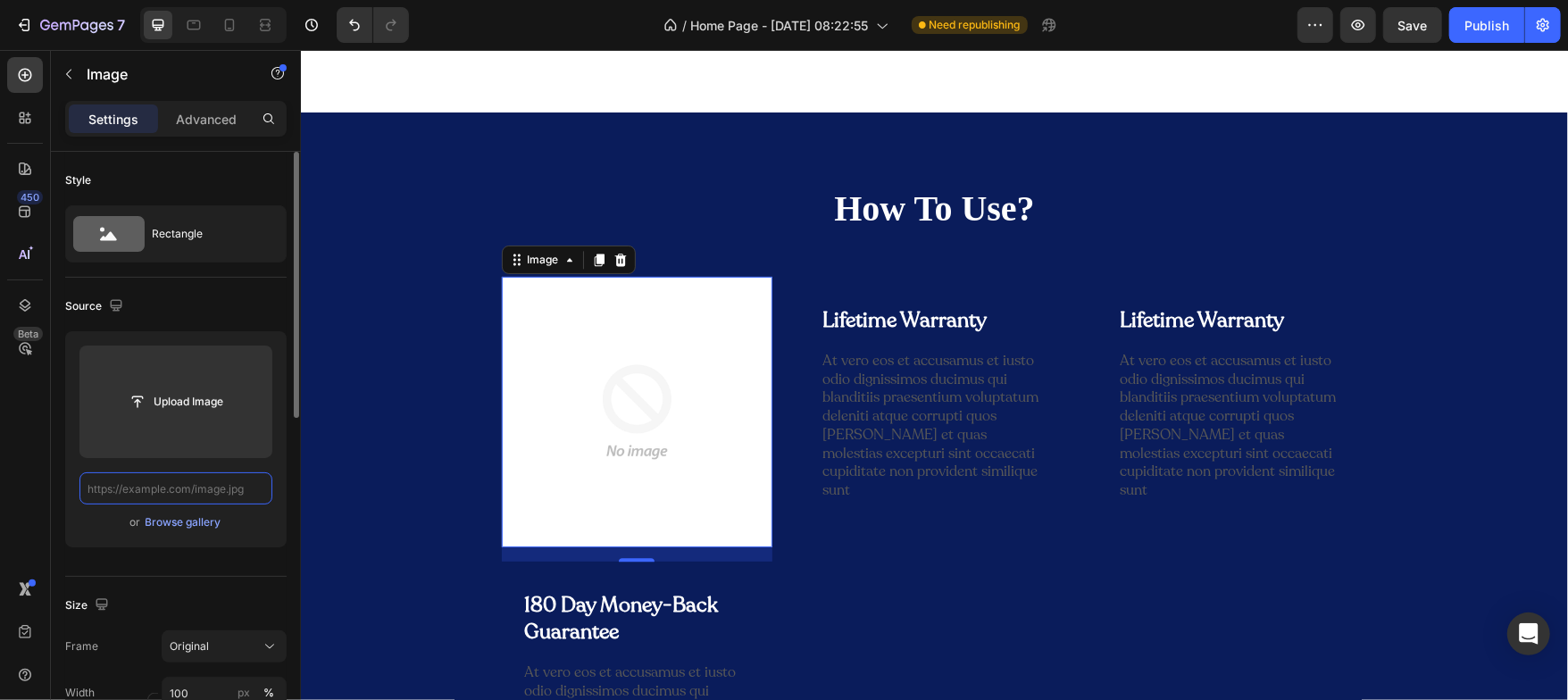
paste input "[URL][DOMAIN_NAME]"
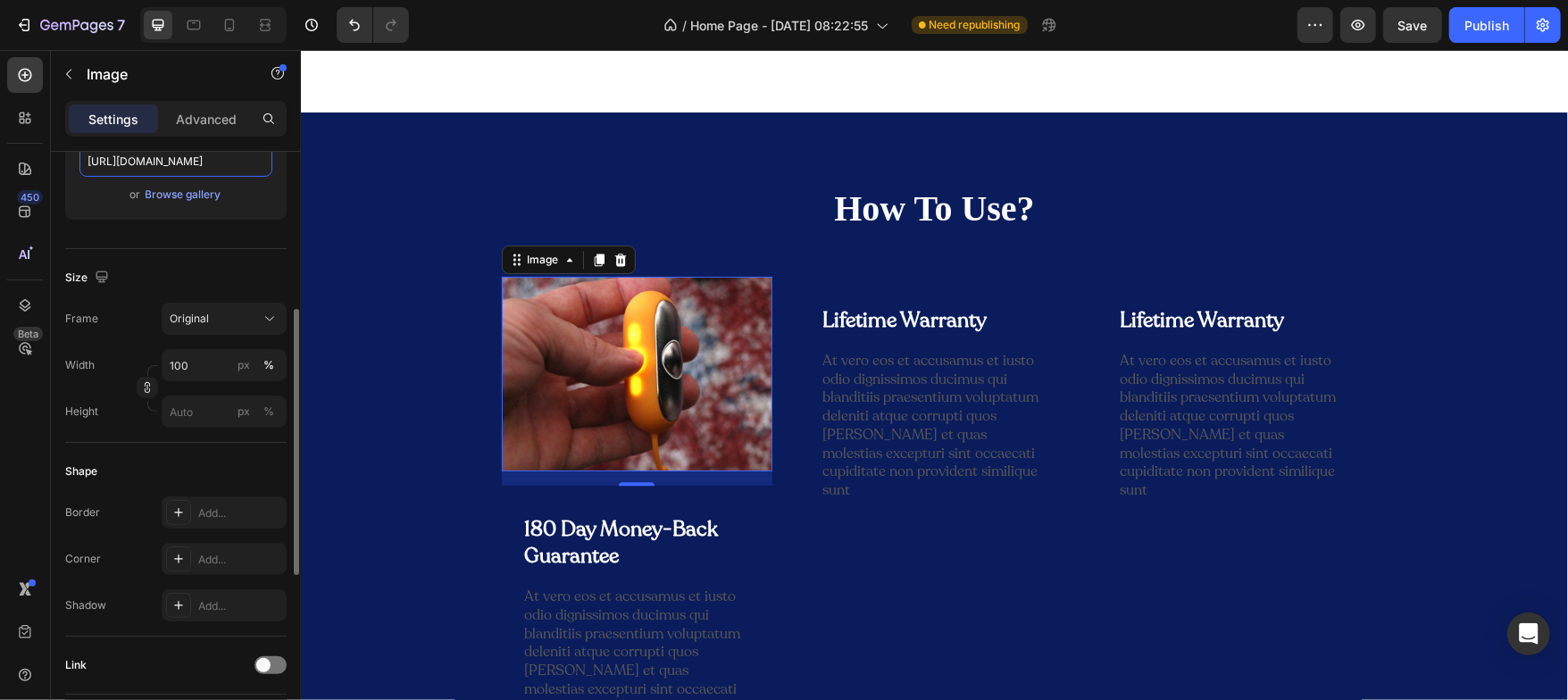
scroll to position [335, 0]
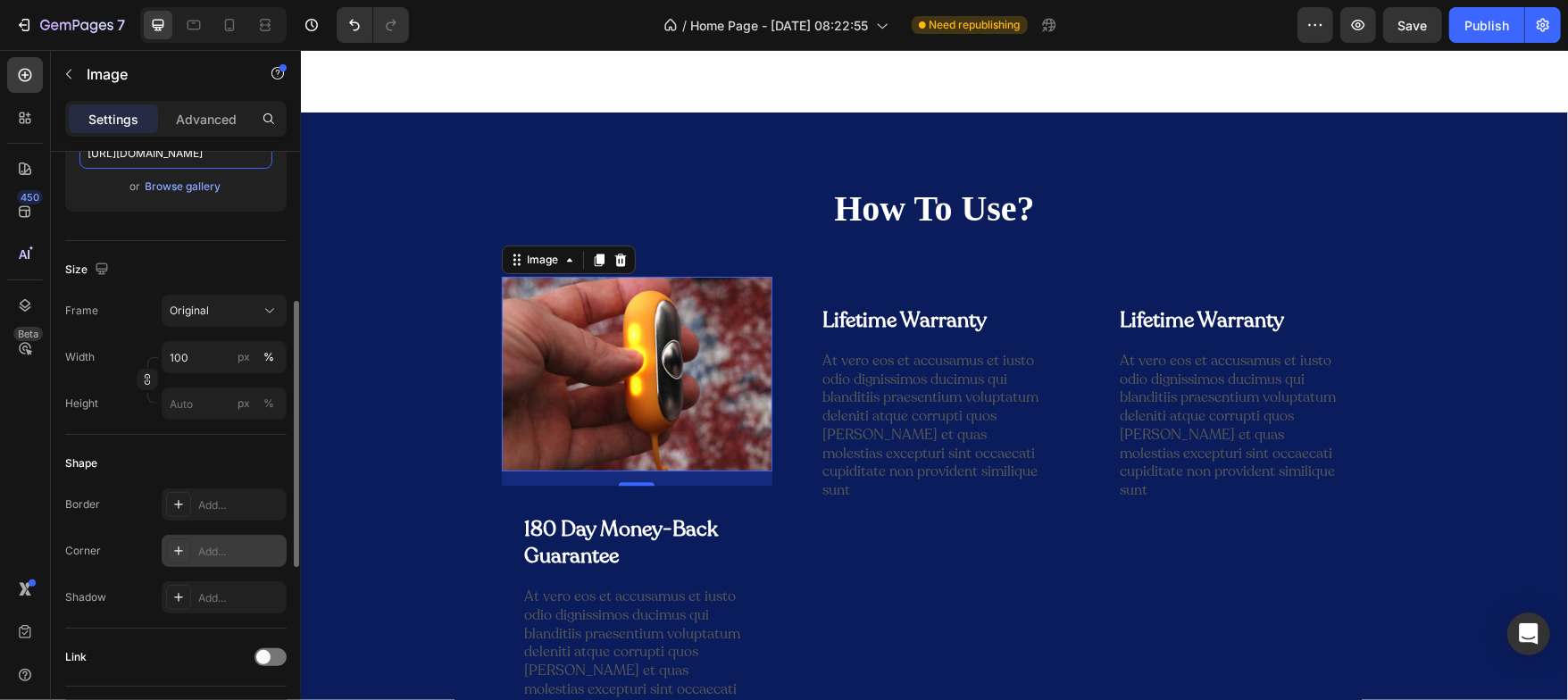
type input "[URL][DOMAIN_NAME]"
click at [167, 539] on div at bounding box center [178, 550] width 25 height 25
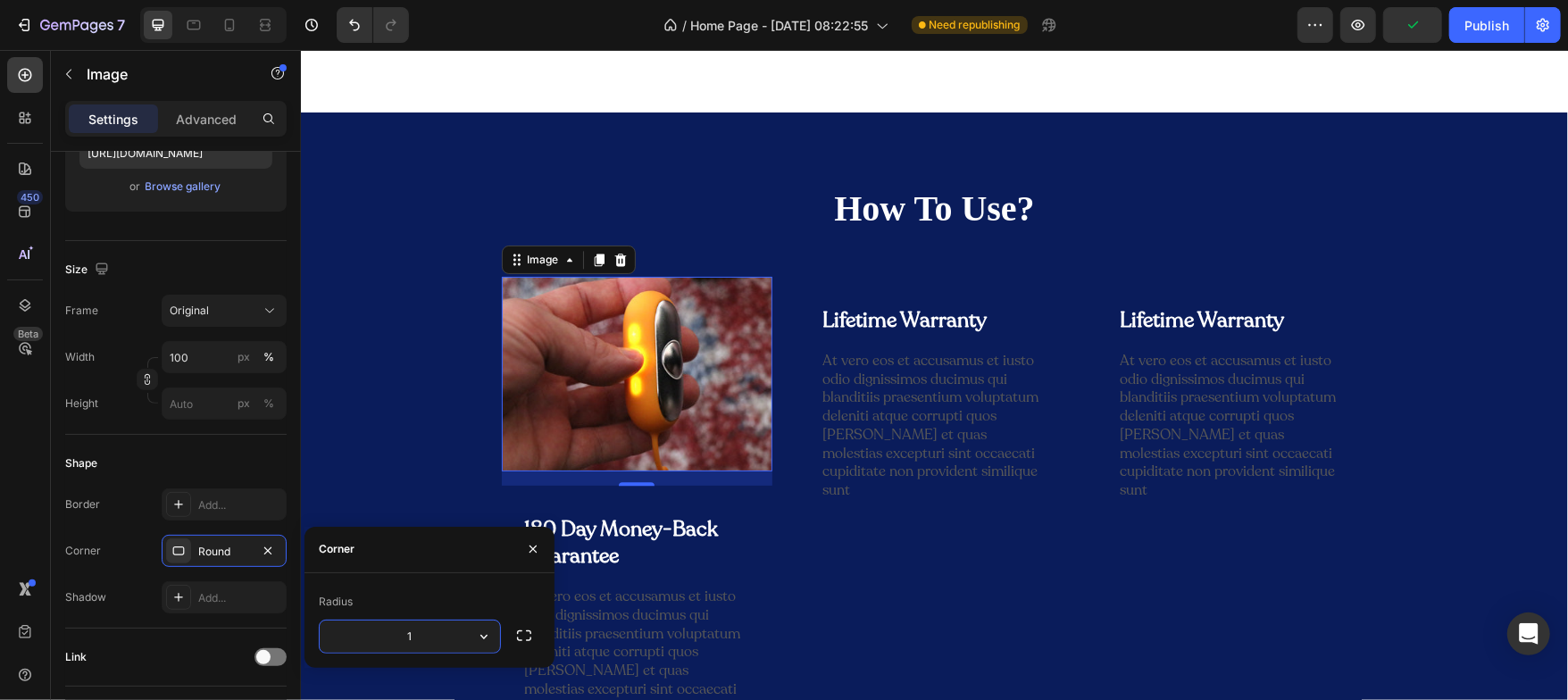
type input "16"
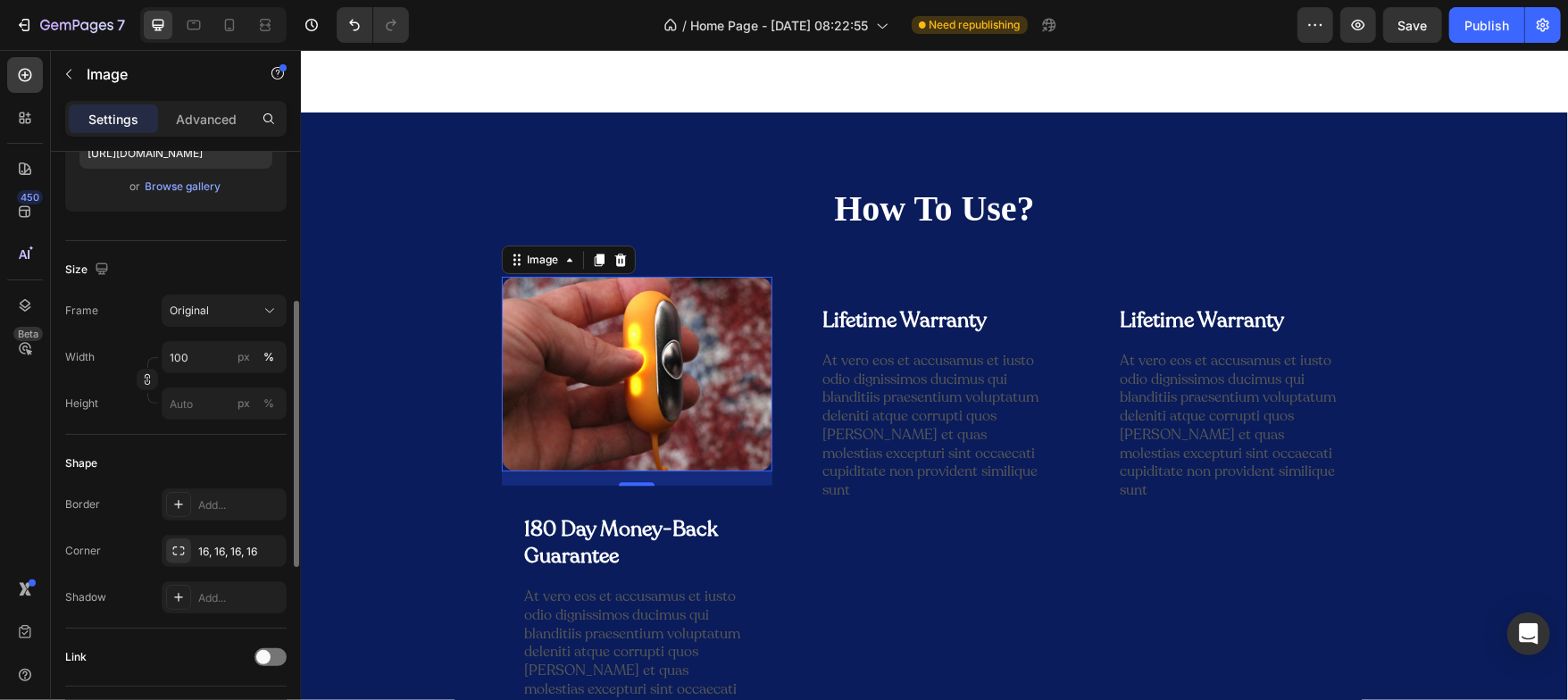
click at [237, 450] on div "Shape" at bounding box center [176, 463] width 221 height 29
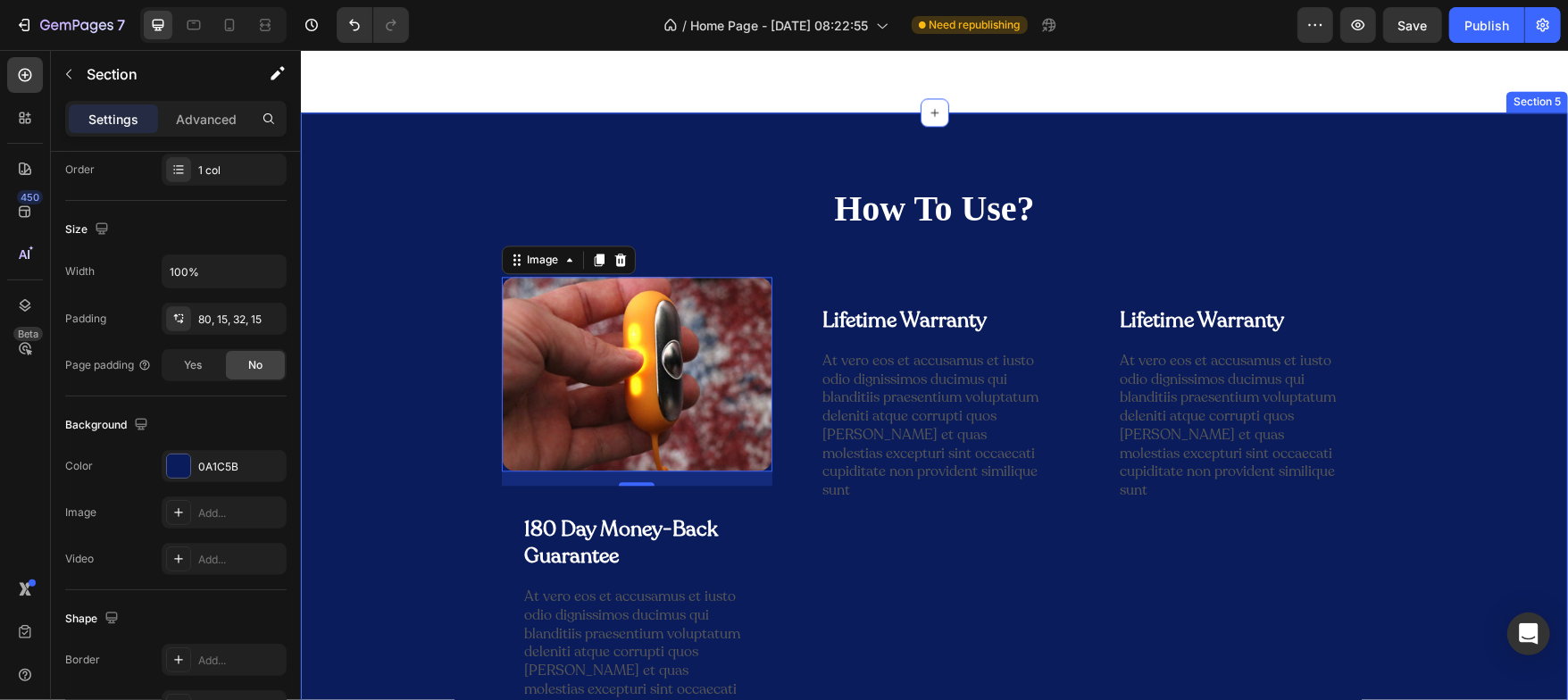
click at [374, 396] on div "How To Use? Heading Row Image 16 180 Day Money-Back Guarantee Text Block Row At…" at bounding box center [933, 489] width 1240 height 612
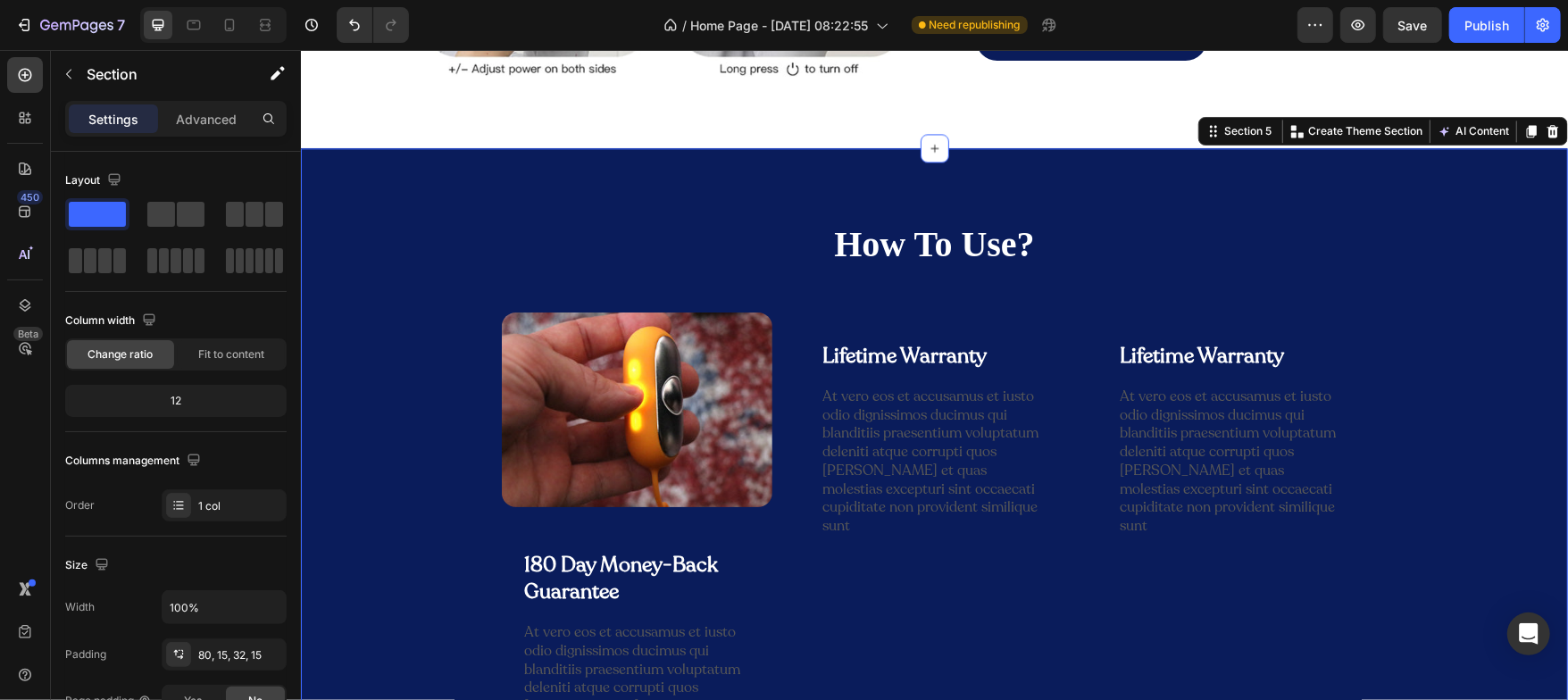
scroll to position [2677, 0]
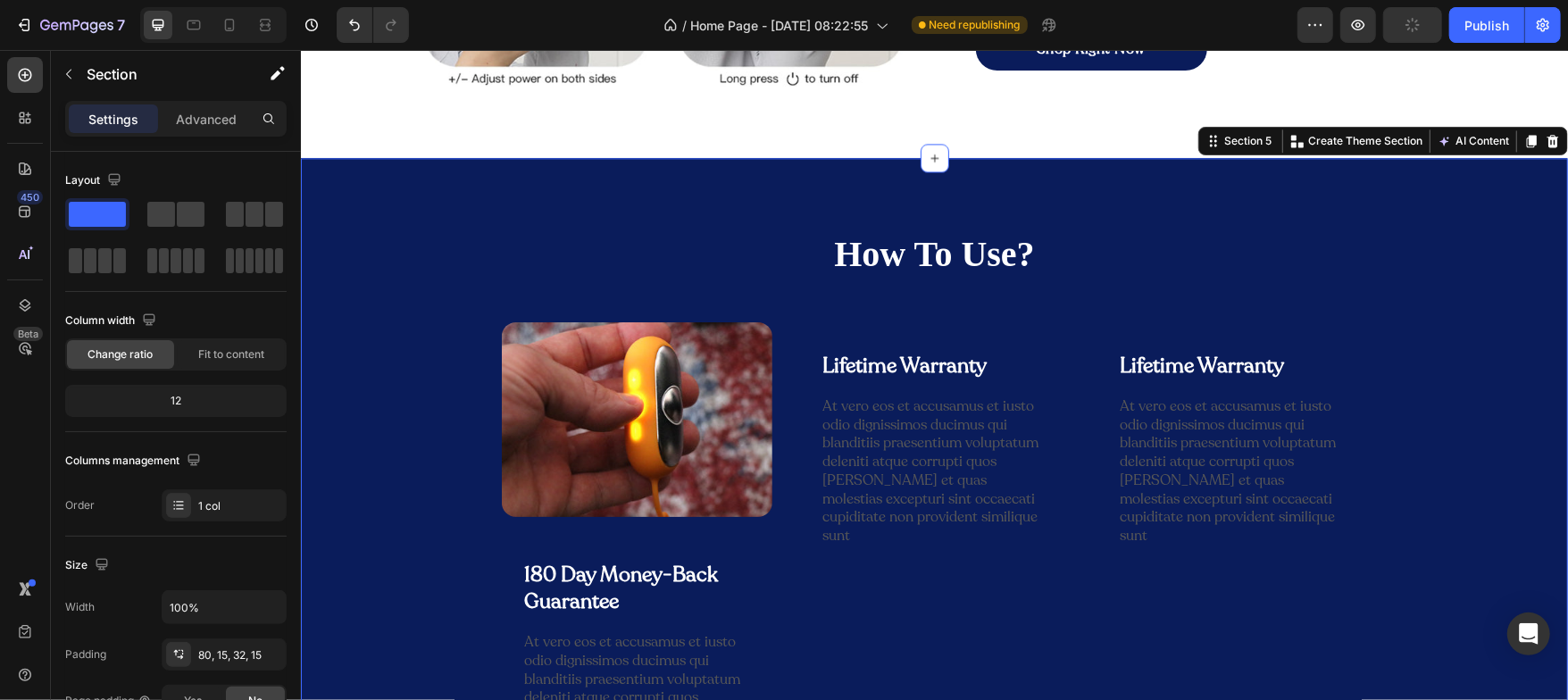
click at [380, 351] on div "How To Use? Heading Row Image 180 Day Money-Back Guarantee Text Block Row At ve…" at bounding box center [933, 534] width 1240 height 612
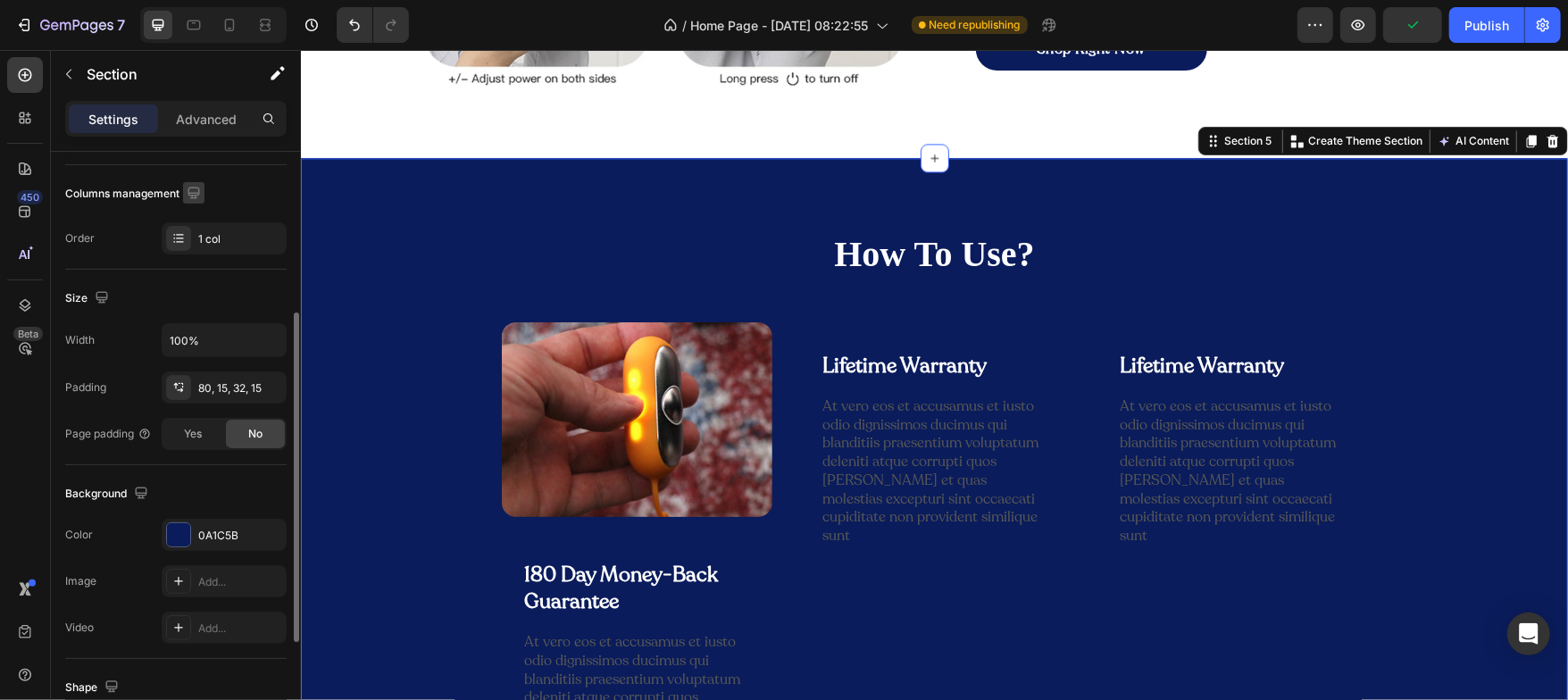
scroll to position [302, 0]
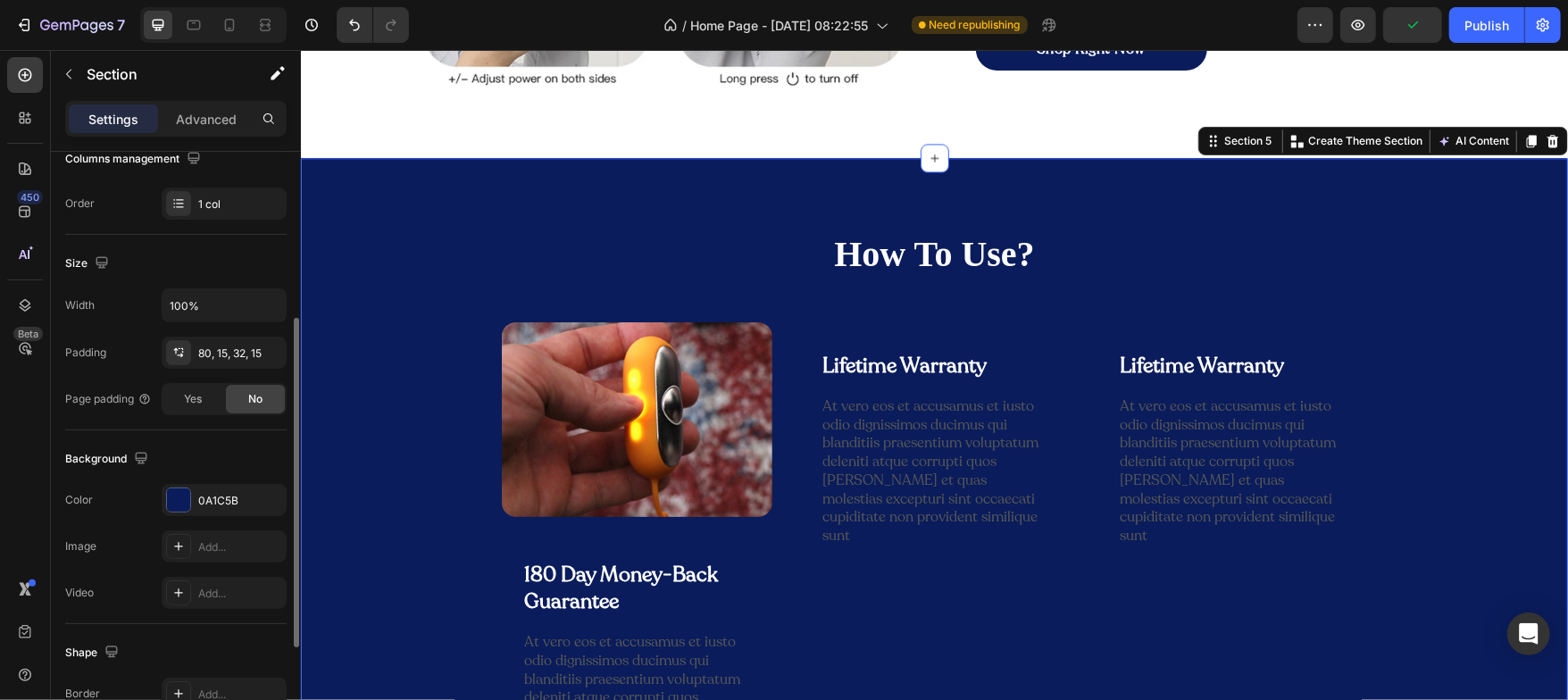
click at [173, 522] on div "The changes might be hidden by the video. Color 0A1C5B Image Add... Video Add..." at bounding box center [176, 546] width 221 height 125
click at [177, 501] on div at bounding box center [178, 499] width 23 height 23
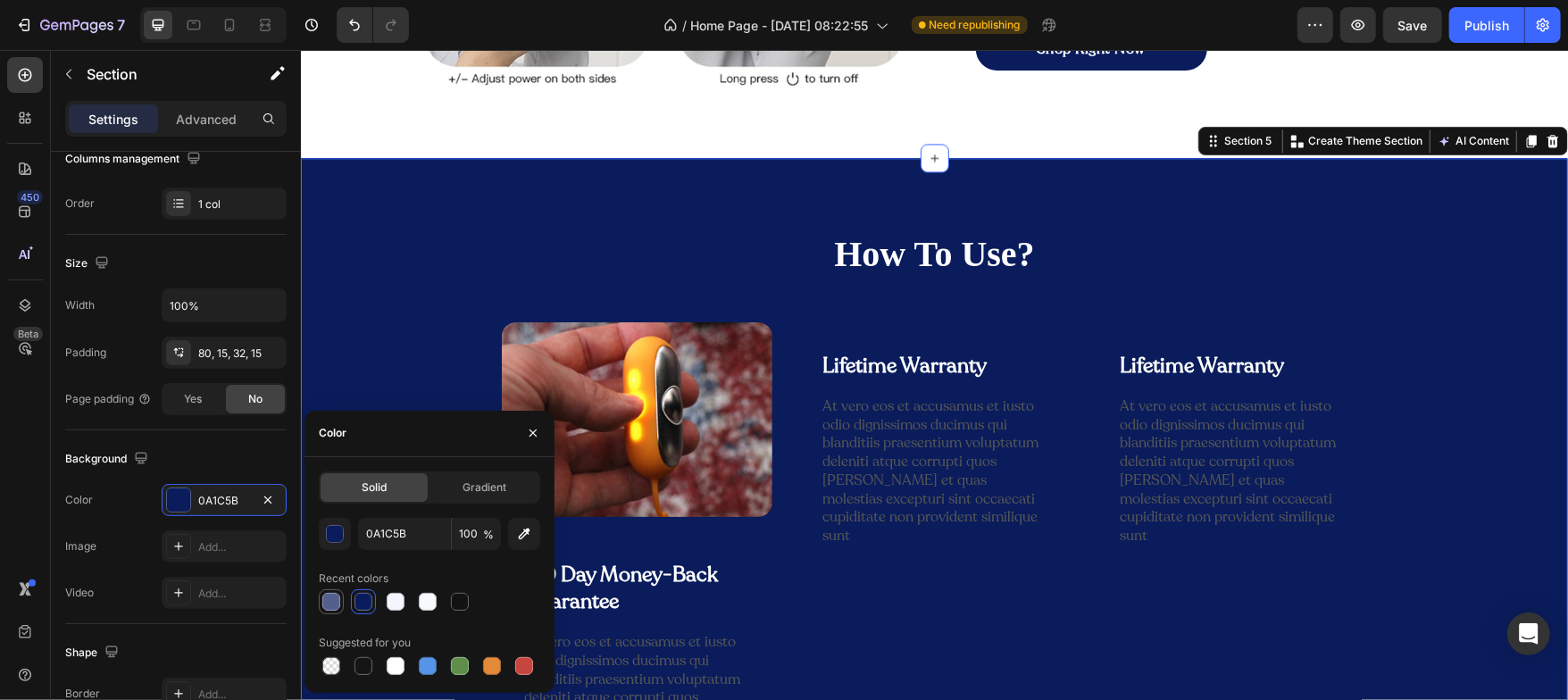
click at [341, 603] on div at bounding box center [331, 601] width 21 height 21
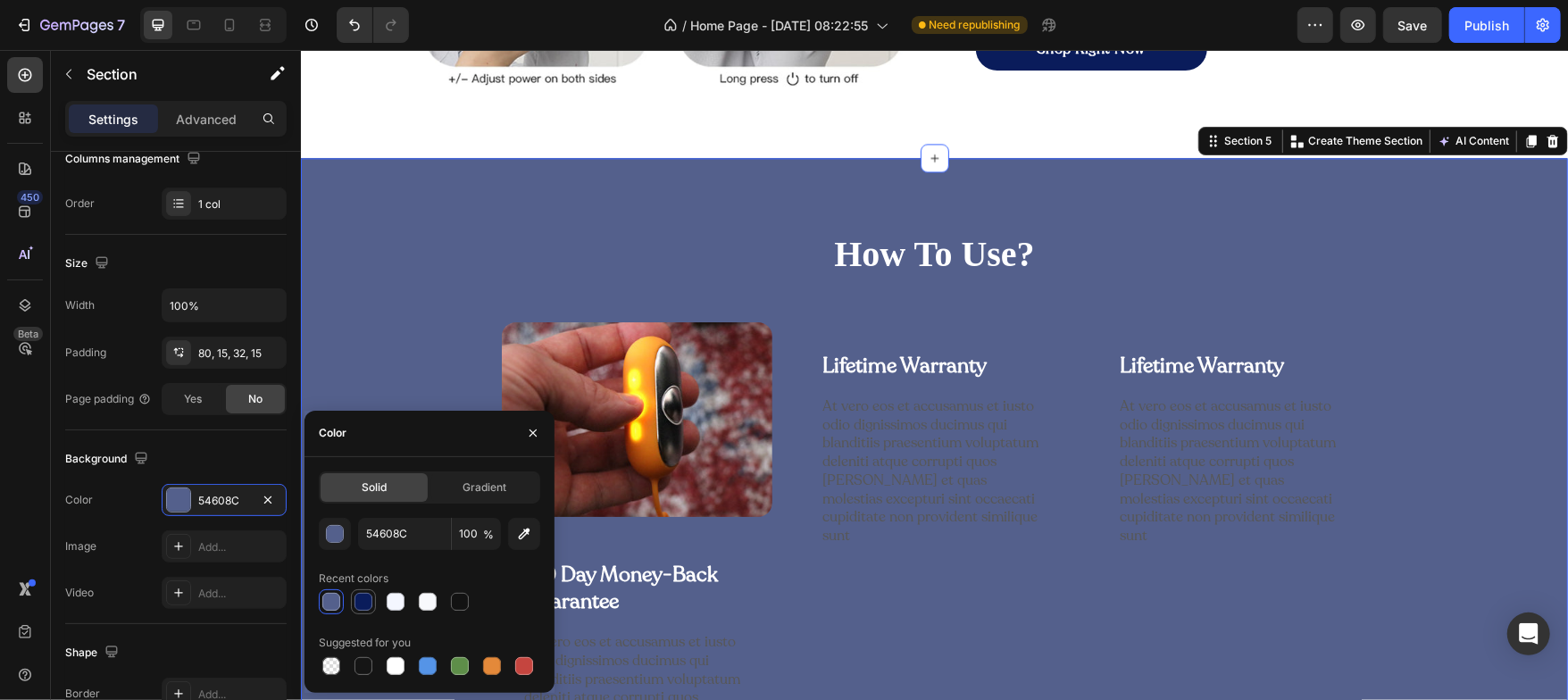
click at [371, 603] on div at bounding box center [363, 601] width 18 height 18
type input "0A1C5B"
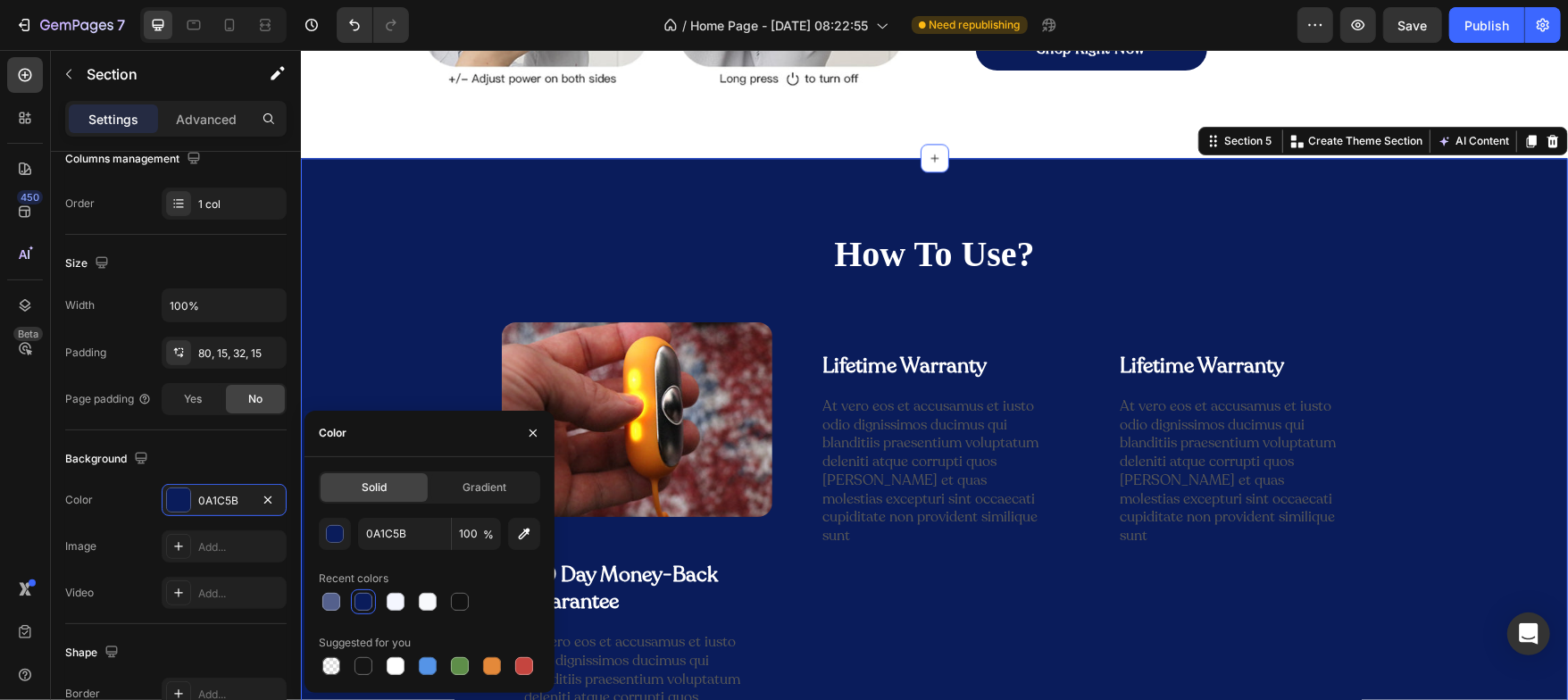
click at [349, 301] on div "How To Use? Heading Row Image 180 Day Money-Back Guarantee Text Block Row At ve…" at bounding box center [933, 534] width 1240 height 612
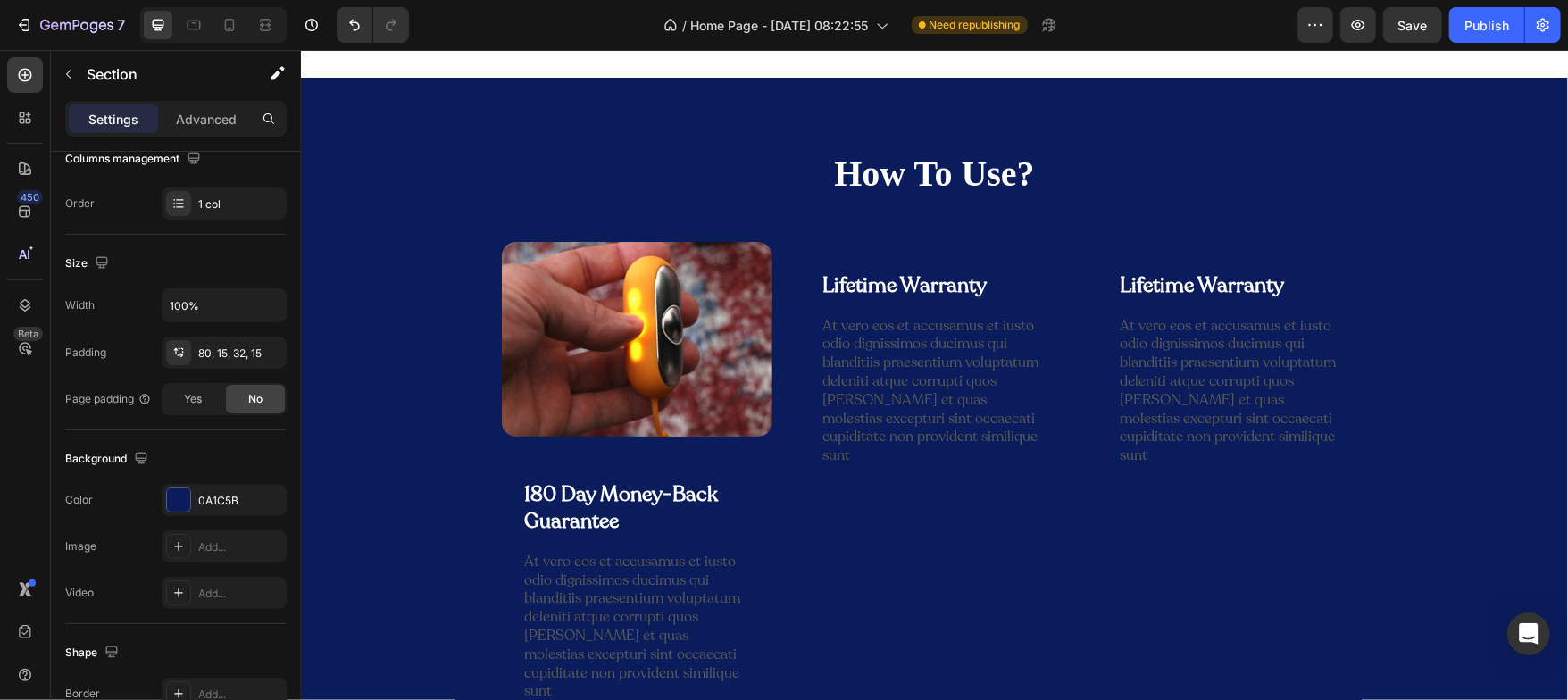
scroll to position [2605, 0]
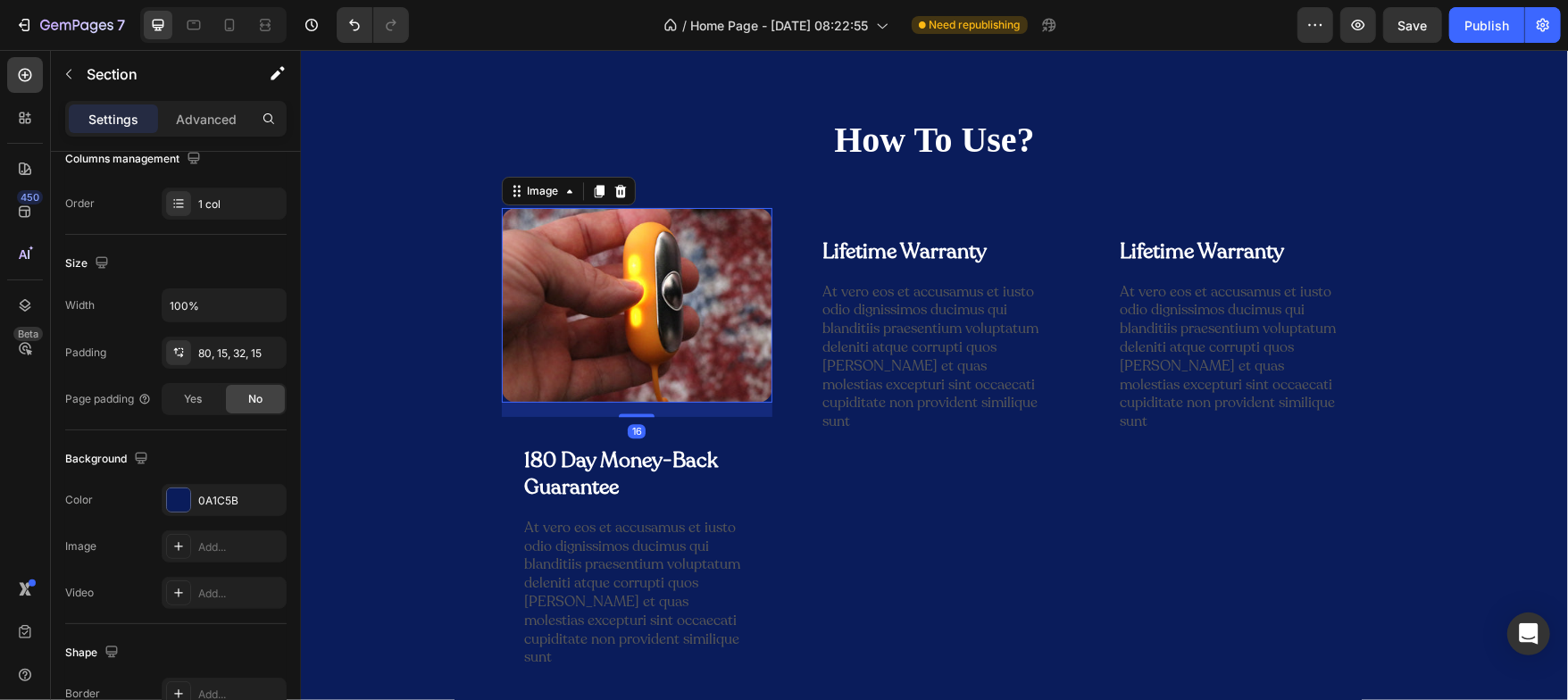
click at [545, 229] on img at bounding box center [637, 304] width 271 height 194
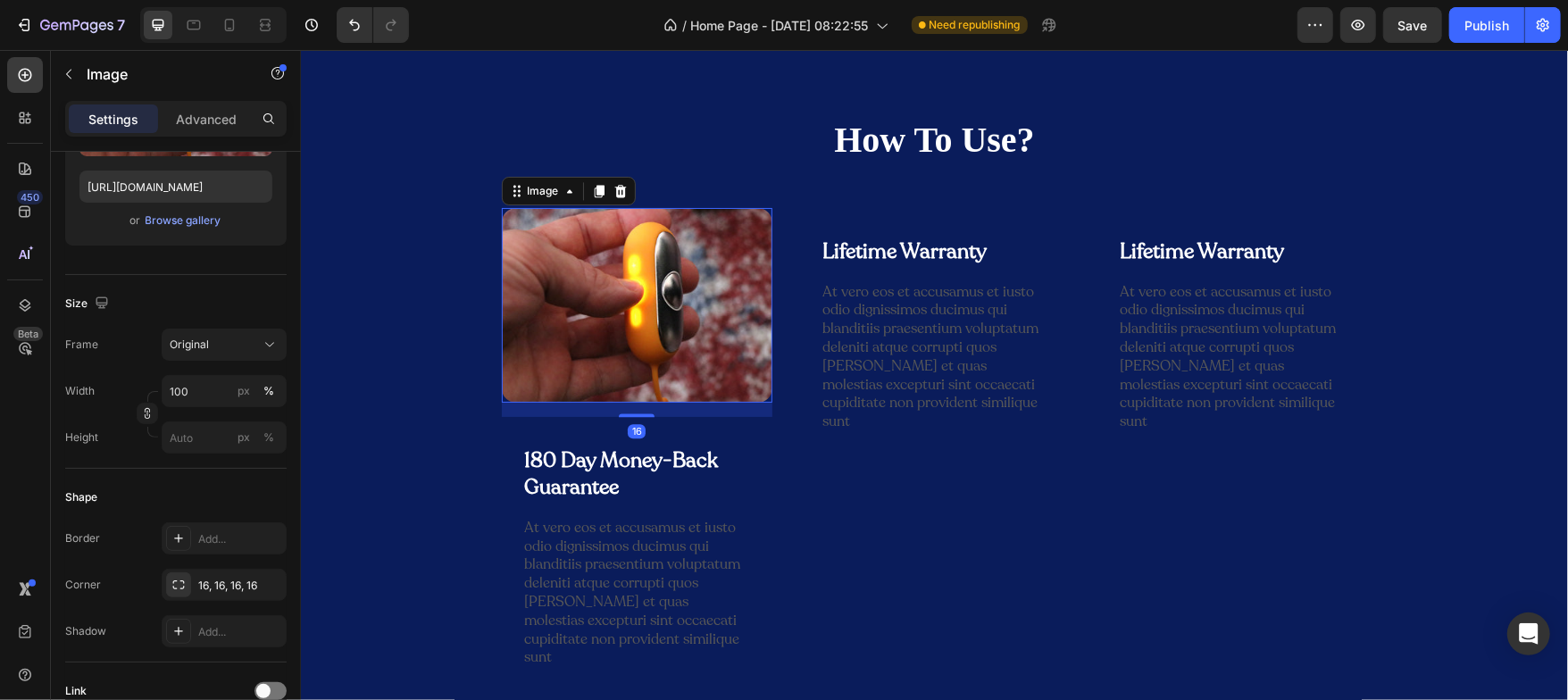
scroll to position [0, 0]
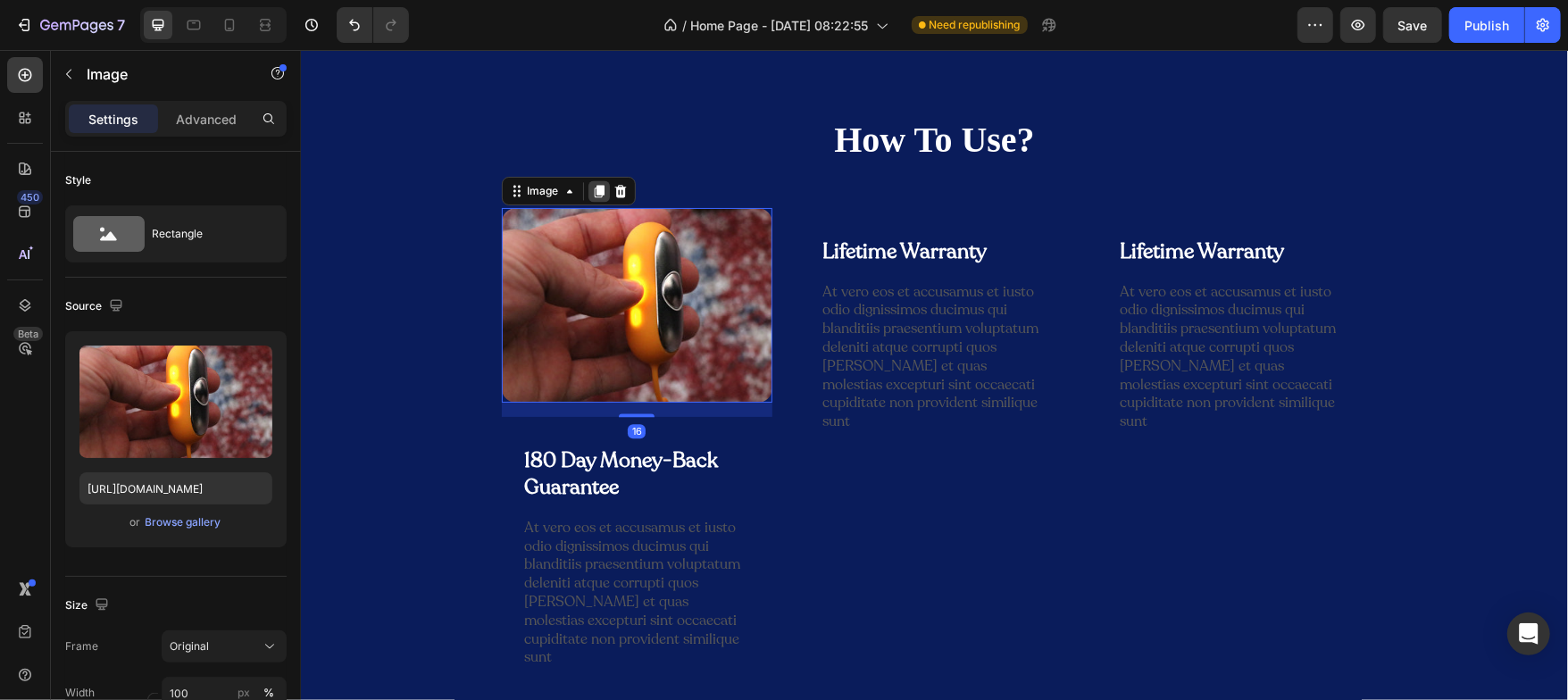
click at [593, 186] on icon at bounding box center [598, 191] width 10 height 13
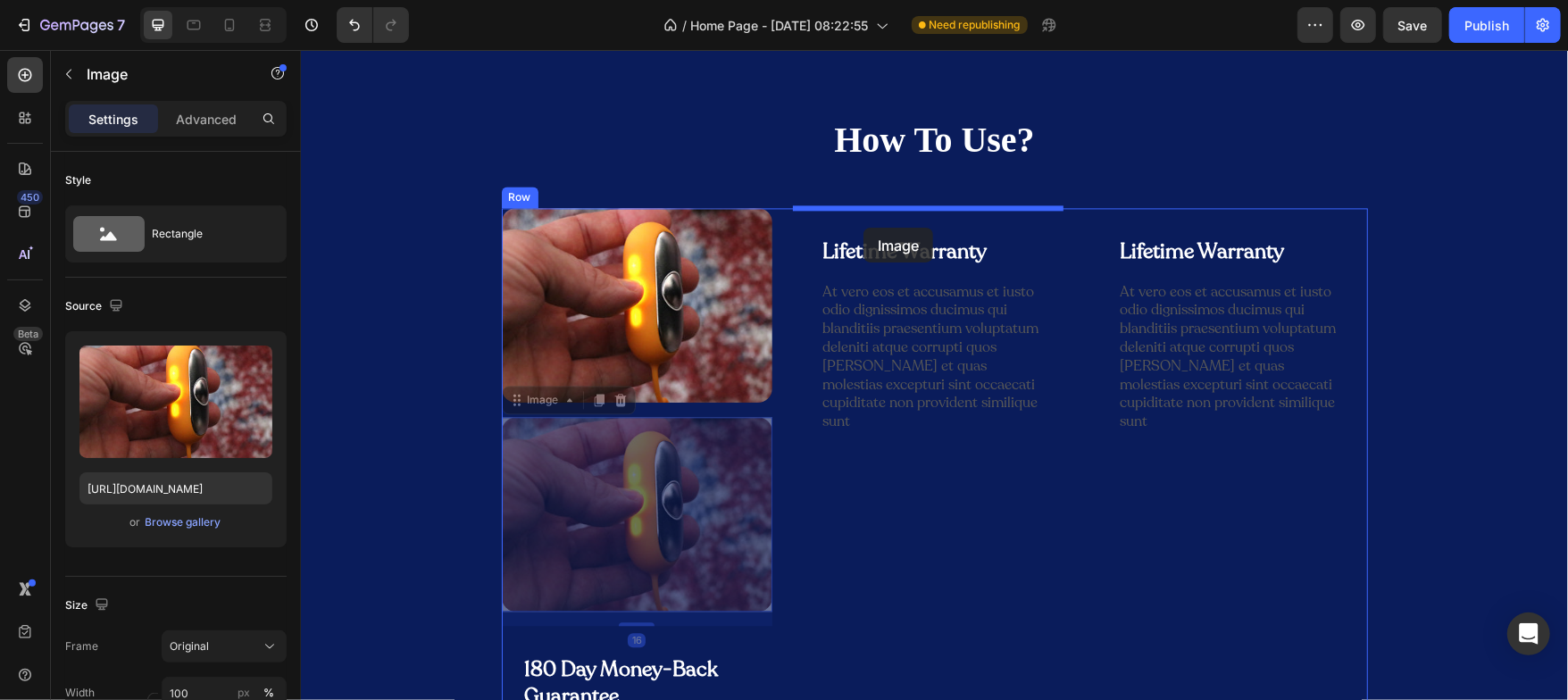
drag, startPoint x: 513, startPoint y: 389, endPoint x: 862, endPoint y: 228, distance: 384.3
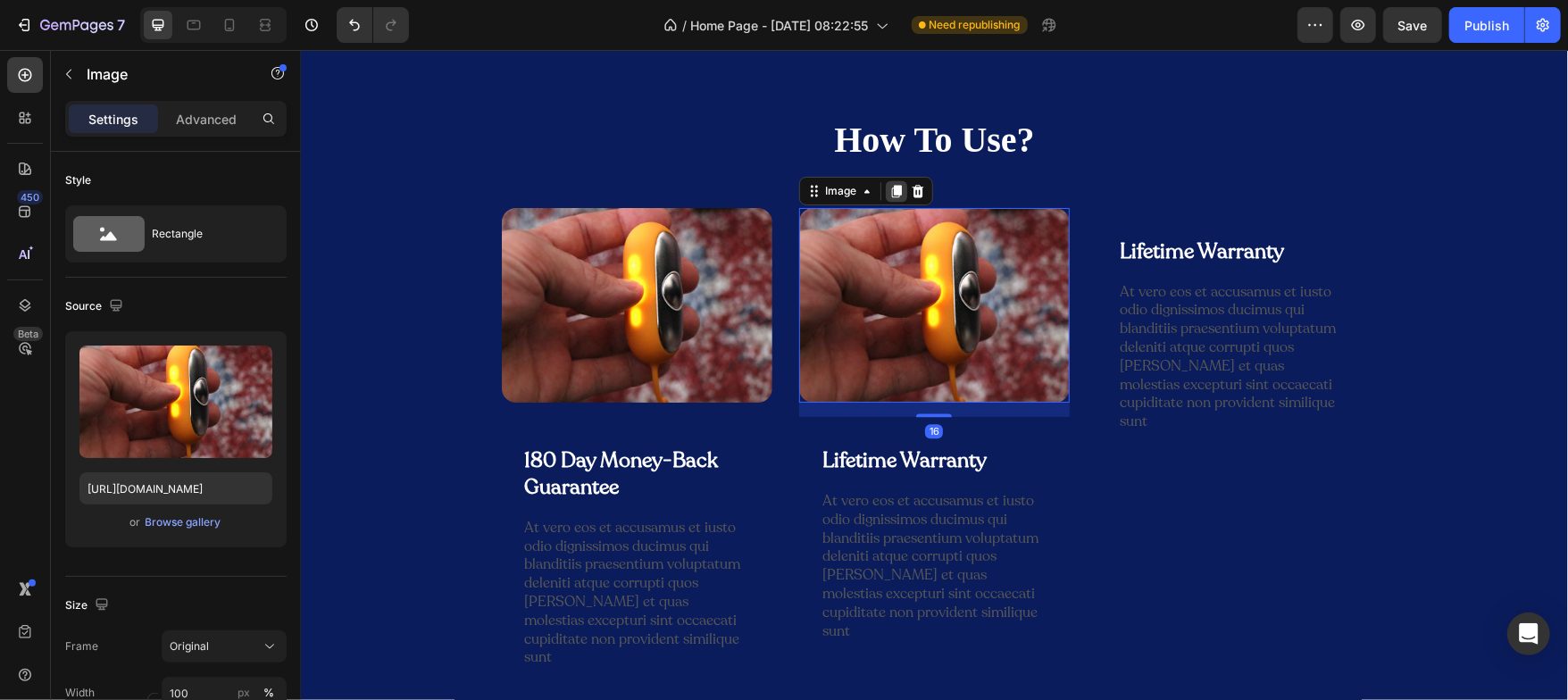
click at [891, 189] on icon at bounding box center [895, 191] width 10 height 13
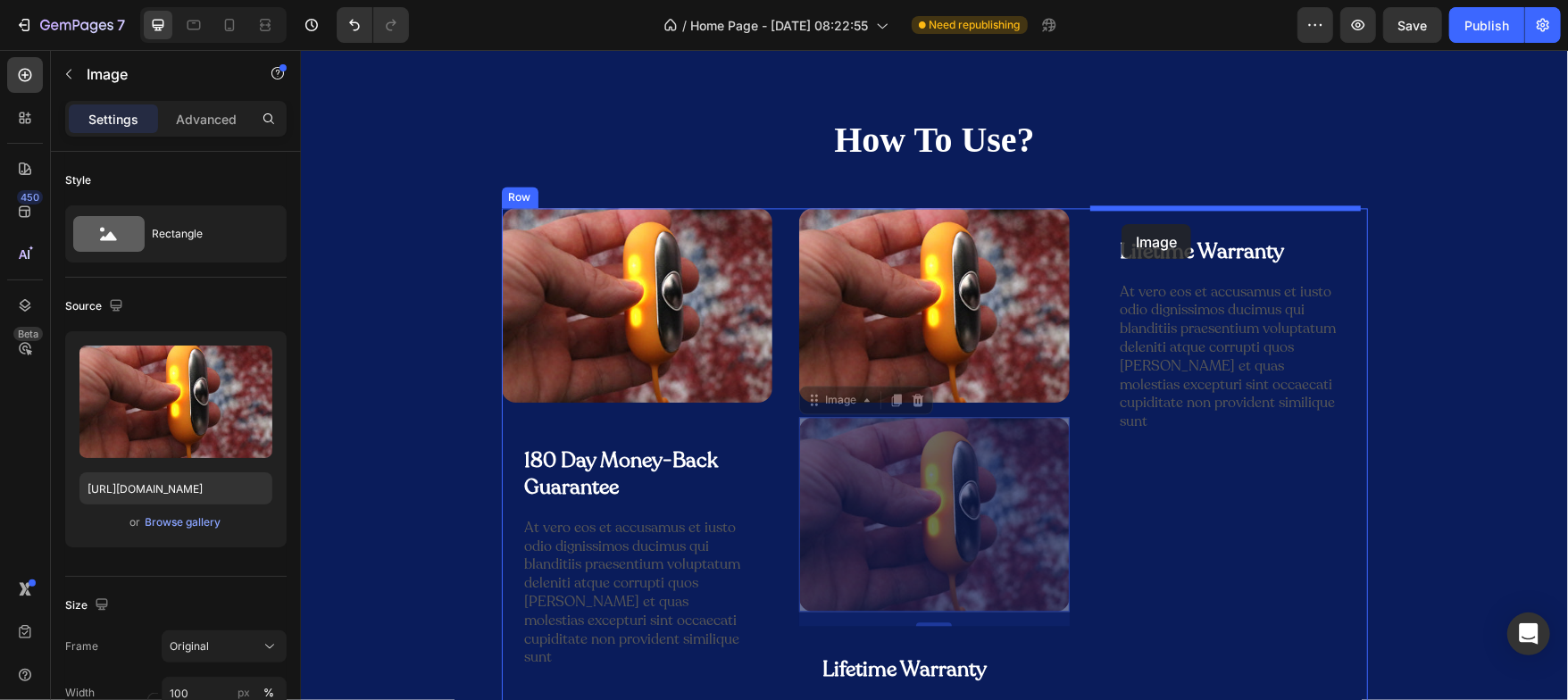
drag, startPoint x: 801, startPoint y: 392, endPoint x: 1120, endPoint y: 223, distance: 361.0
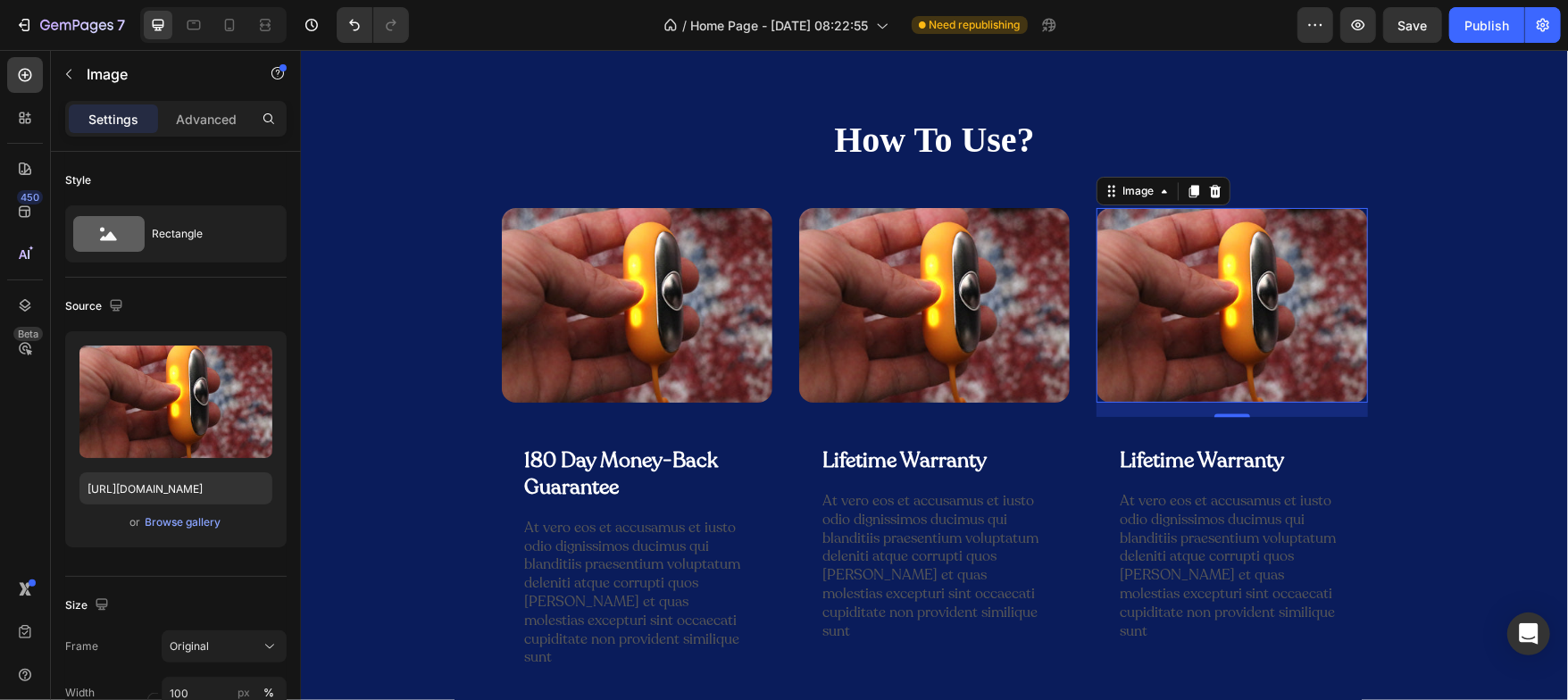
click at [1146, 295] on img at bounding box center [1231, 304] width 271 height 194
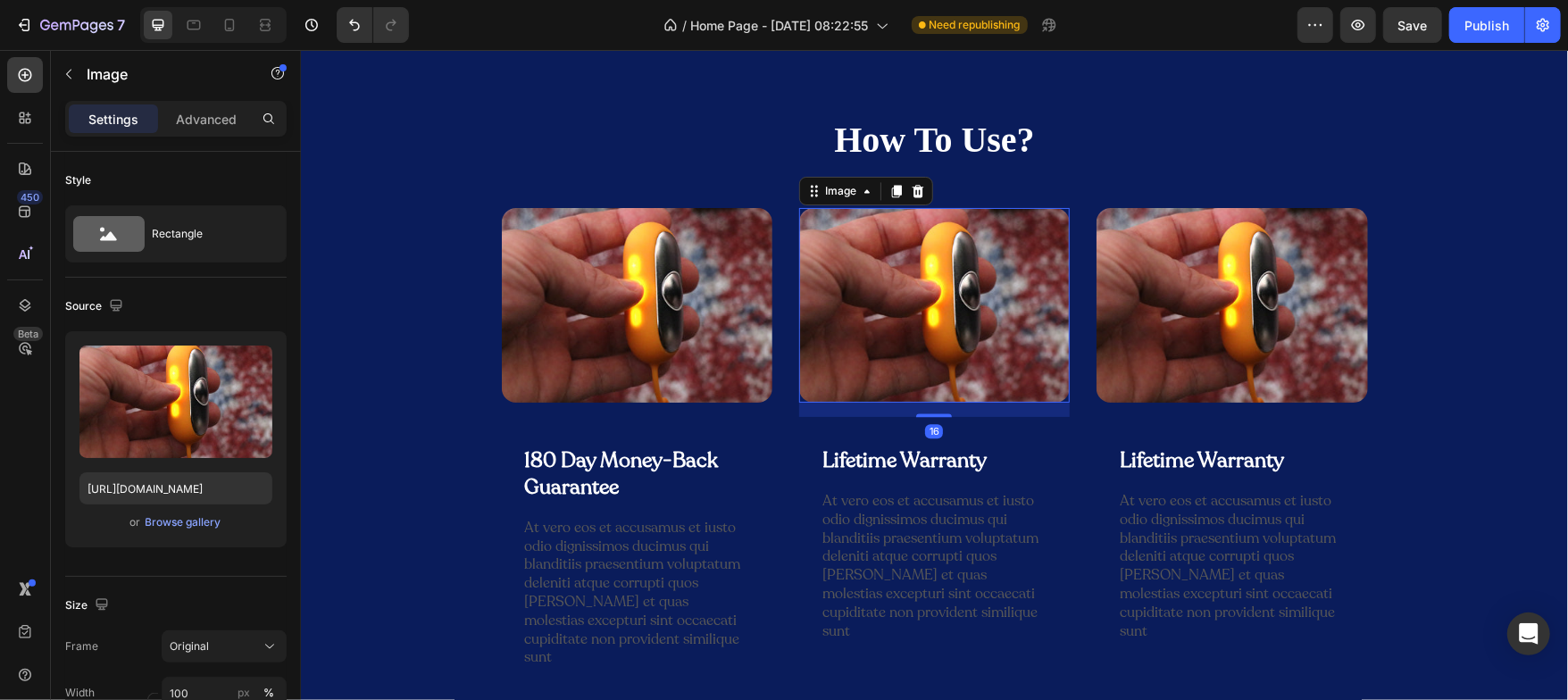
click at [939, 296] on img at bounding box center [934, 304] width 271 height 194
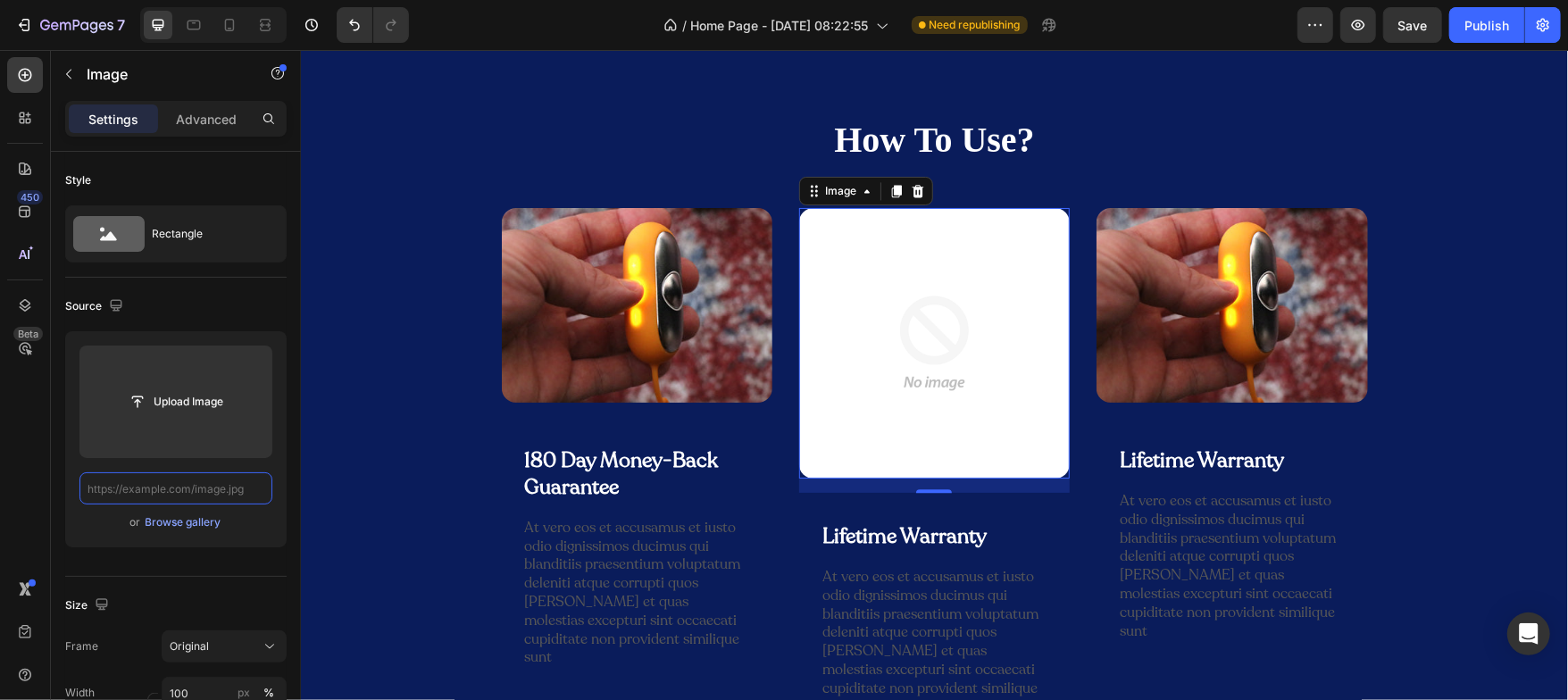
paste input "[URL][DOMAIN_NAME]"
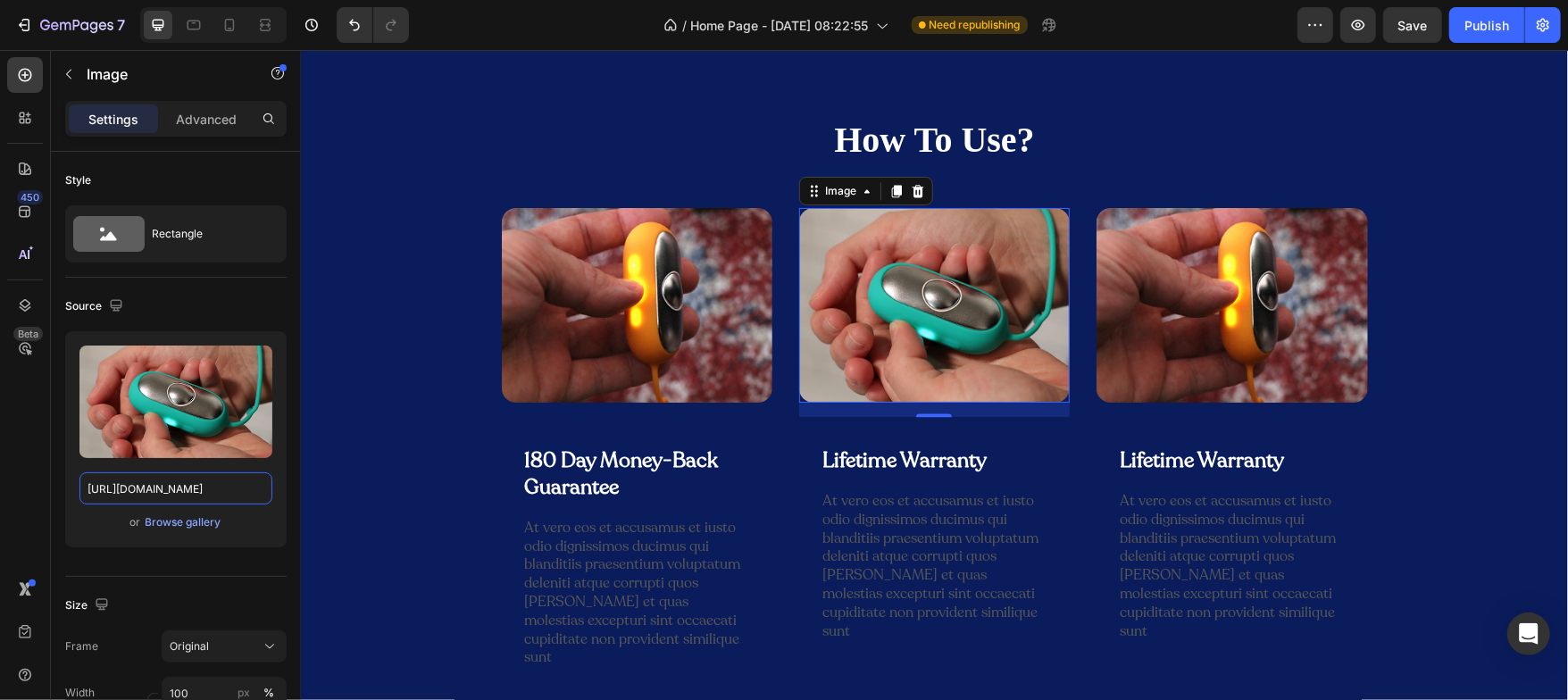
type input "[URL][DOMAIN_NAME]"
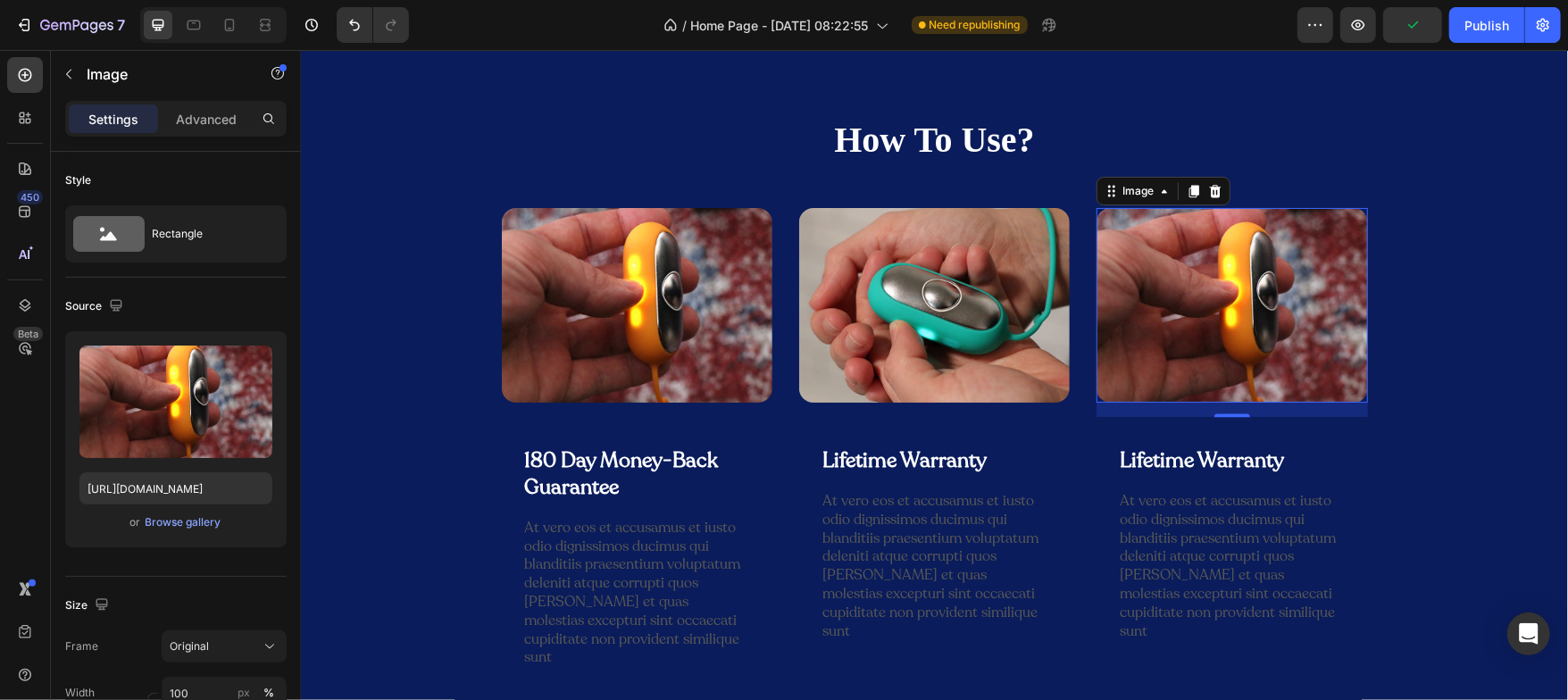
click at [1222, 318] on img at bounding box center [1231, 304] width 271 height 194
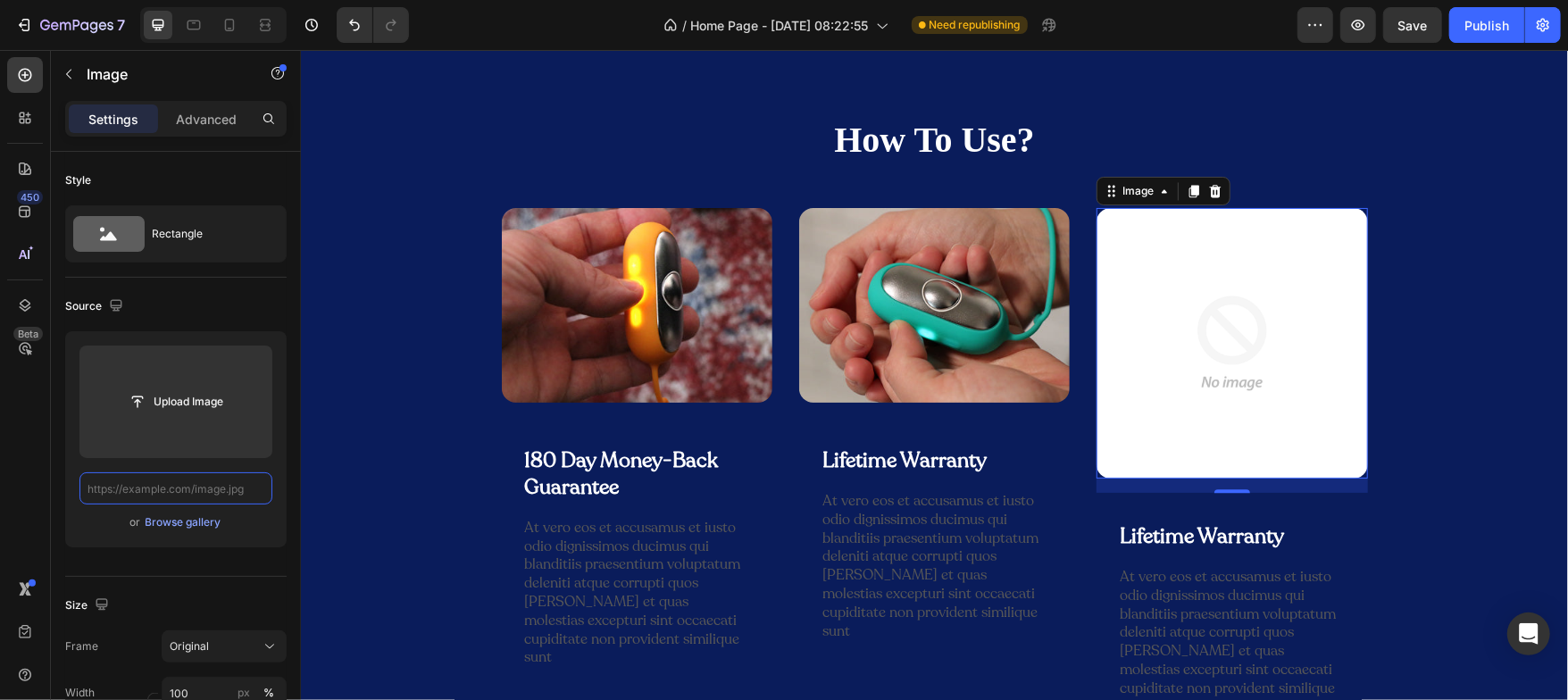
paste input "[URL][DOMAIN_NAME]"
type input "[URL][DOMAIN_NAME]"
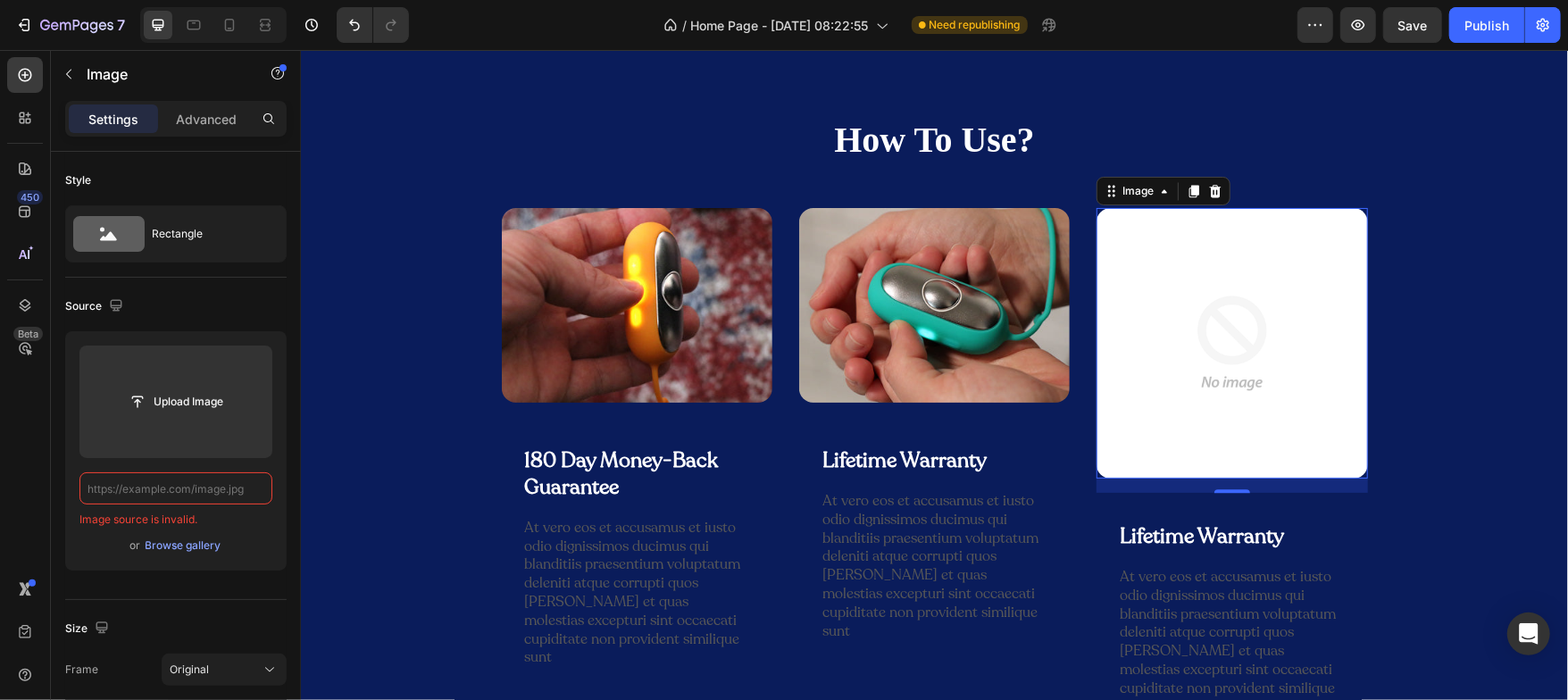
paste input "[URL][DOMAIN_NAME]"
type input "[URL][DOMAIN_NAME]"
paste input "[URL][DOMAIN_NAME]"
type input "[URL][DOMAIN_NAME]"
paste input "[URL][DOMAIN_NAME]"
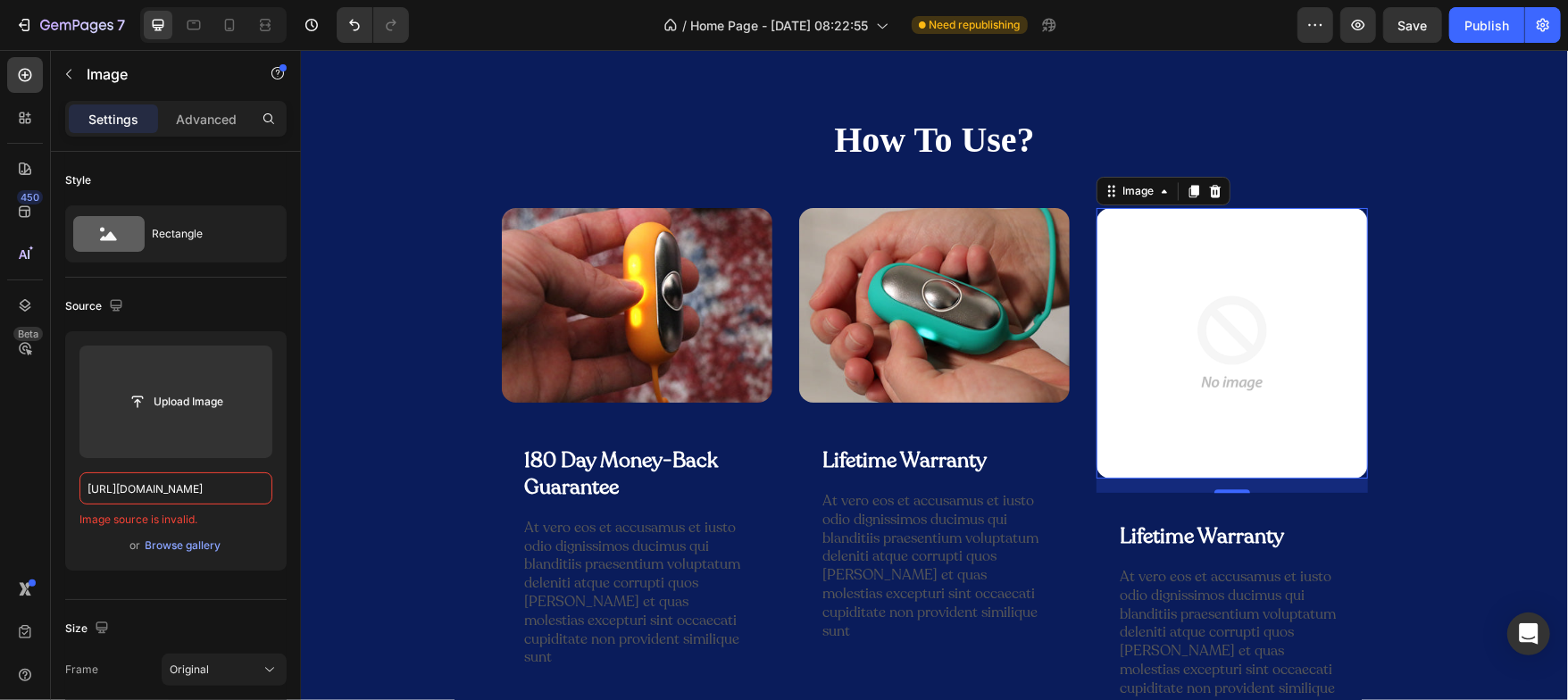
scroll to position [0, 257]
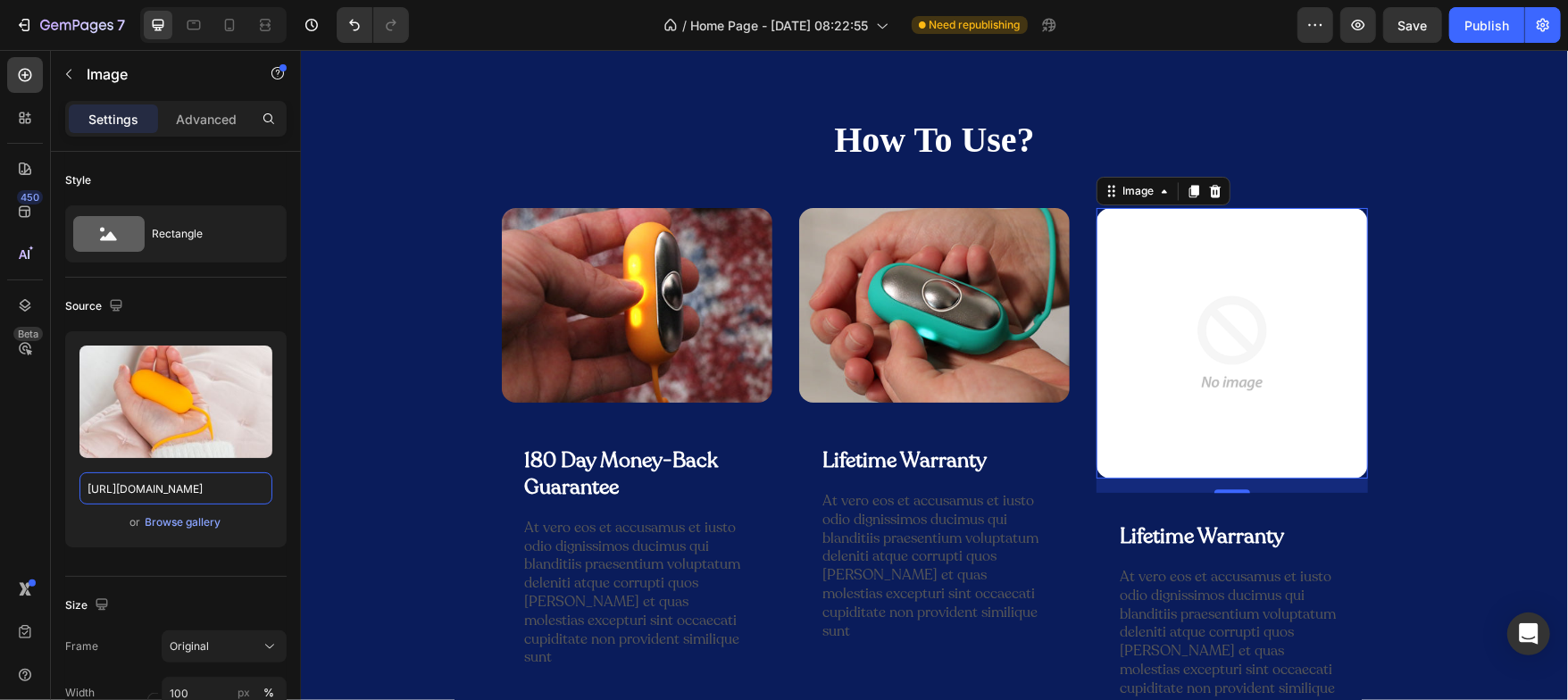
type input "[URL][DOMAIN_NAME]"
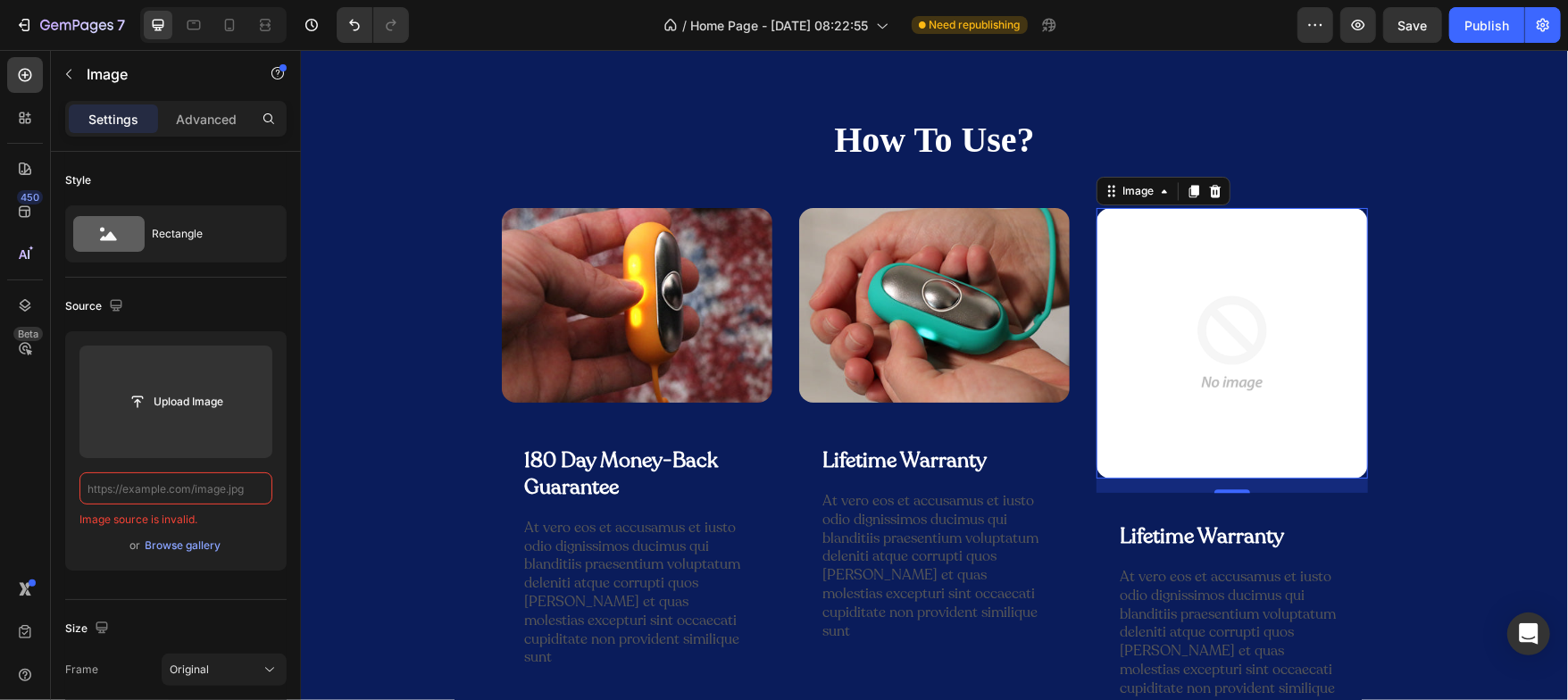
paste input "[URL][DOMAIN_NAME]"
type input "[URL][DOMAIN_NAME]"
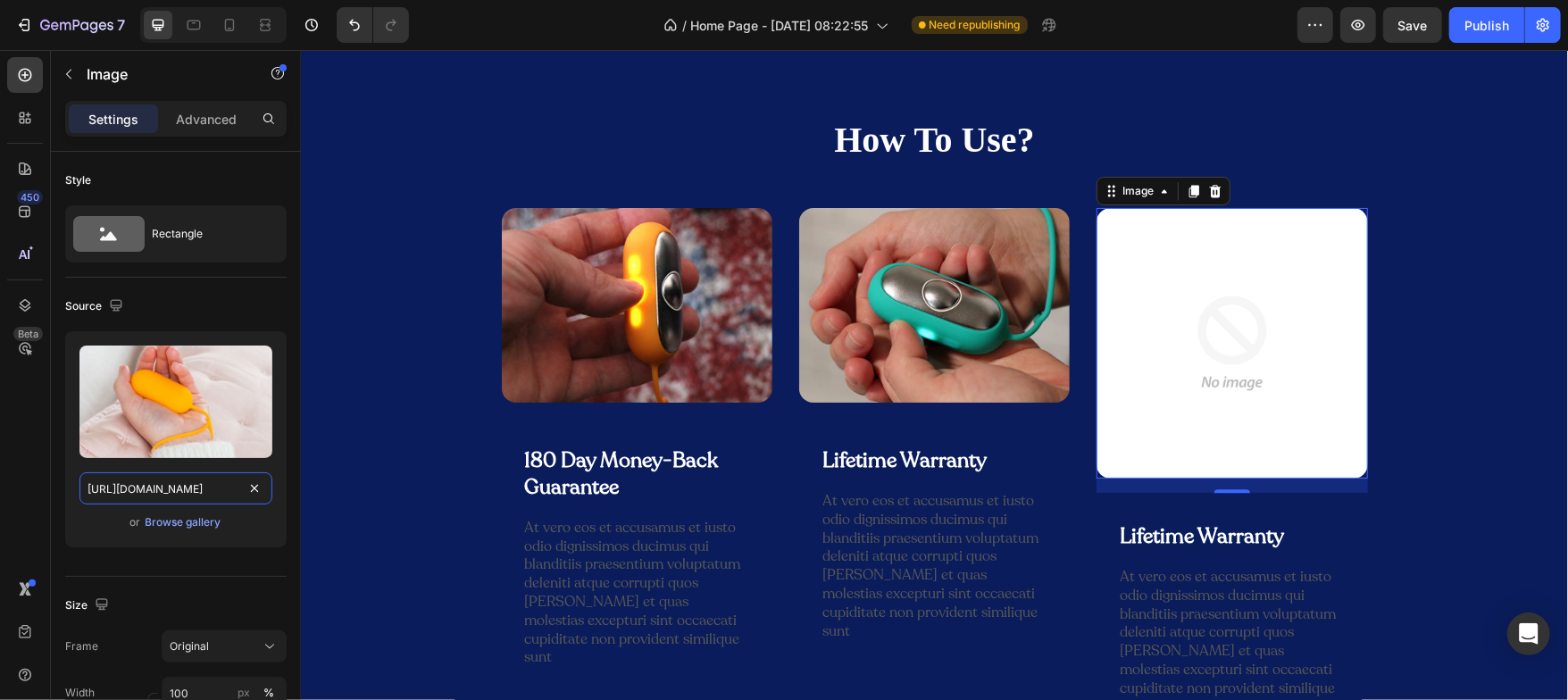
scroll to position [0, 257]
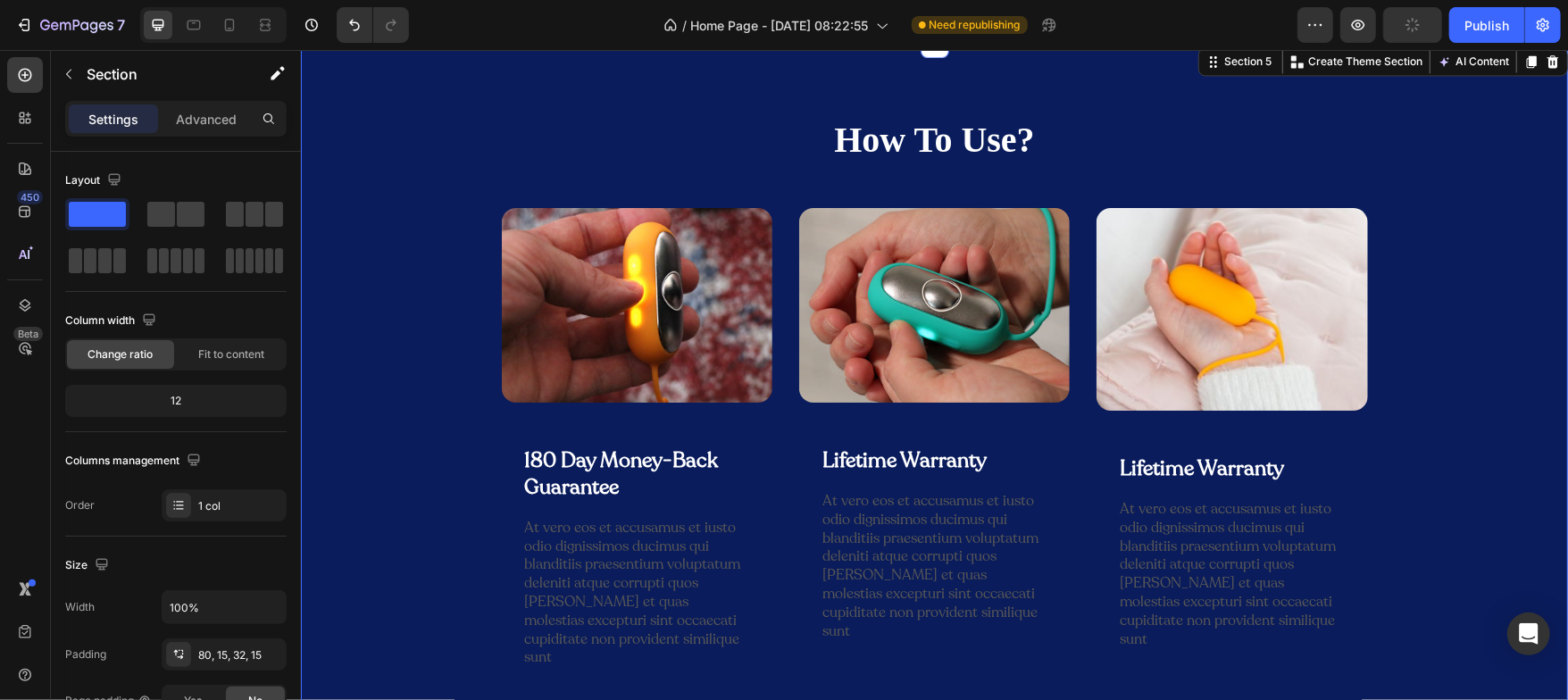
click at [407, 276] on div "How To Use? Heading Row Image 180 Day Money-Back Guarantee Text Block Row At ve…" at bounding box center [933, 420] width 1240 height 612
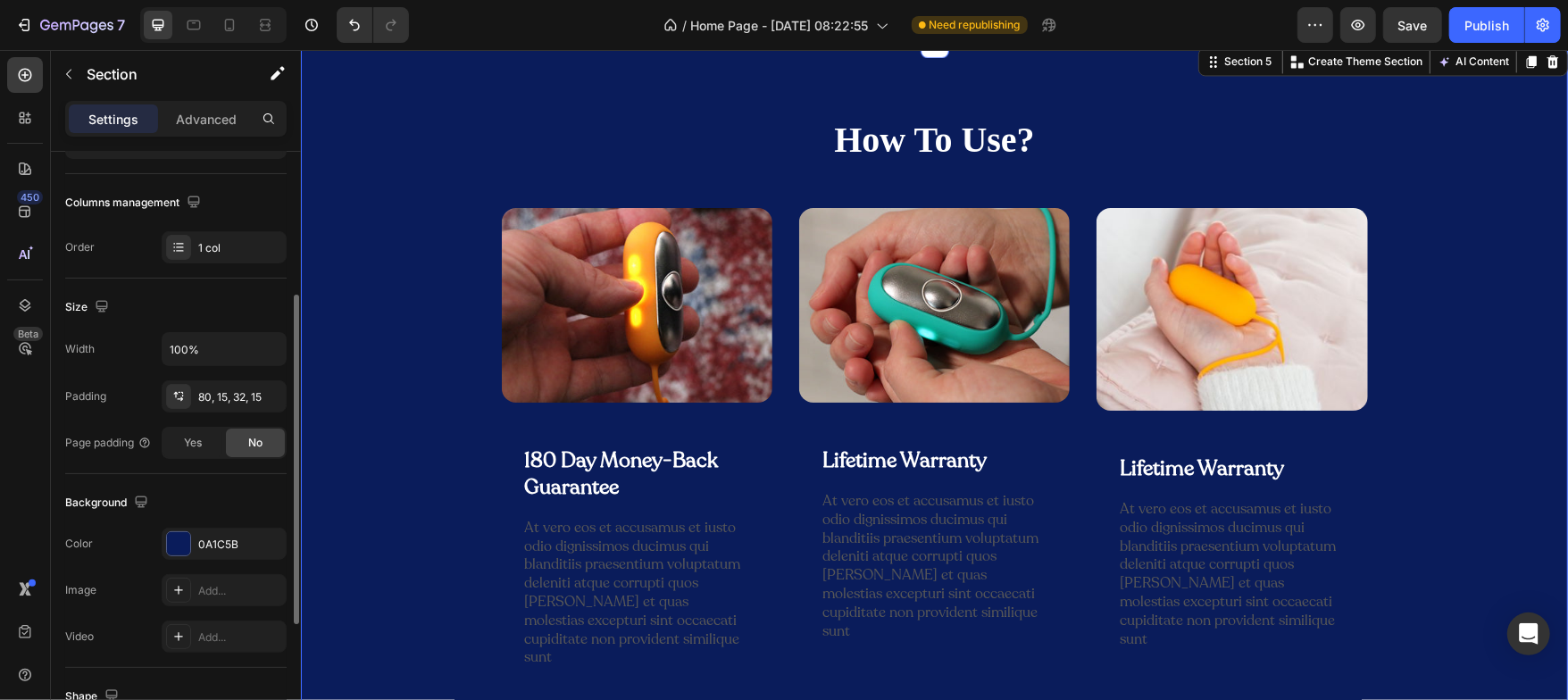
scroll to position [261, 0]
click at [181, 543] on div at bounding box center [178, 541] width 23 height 23
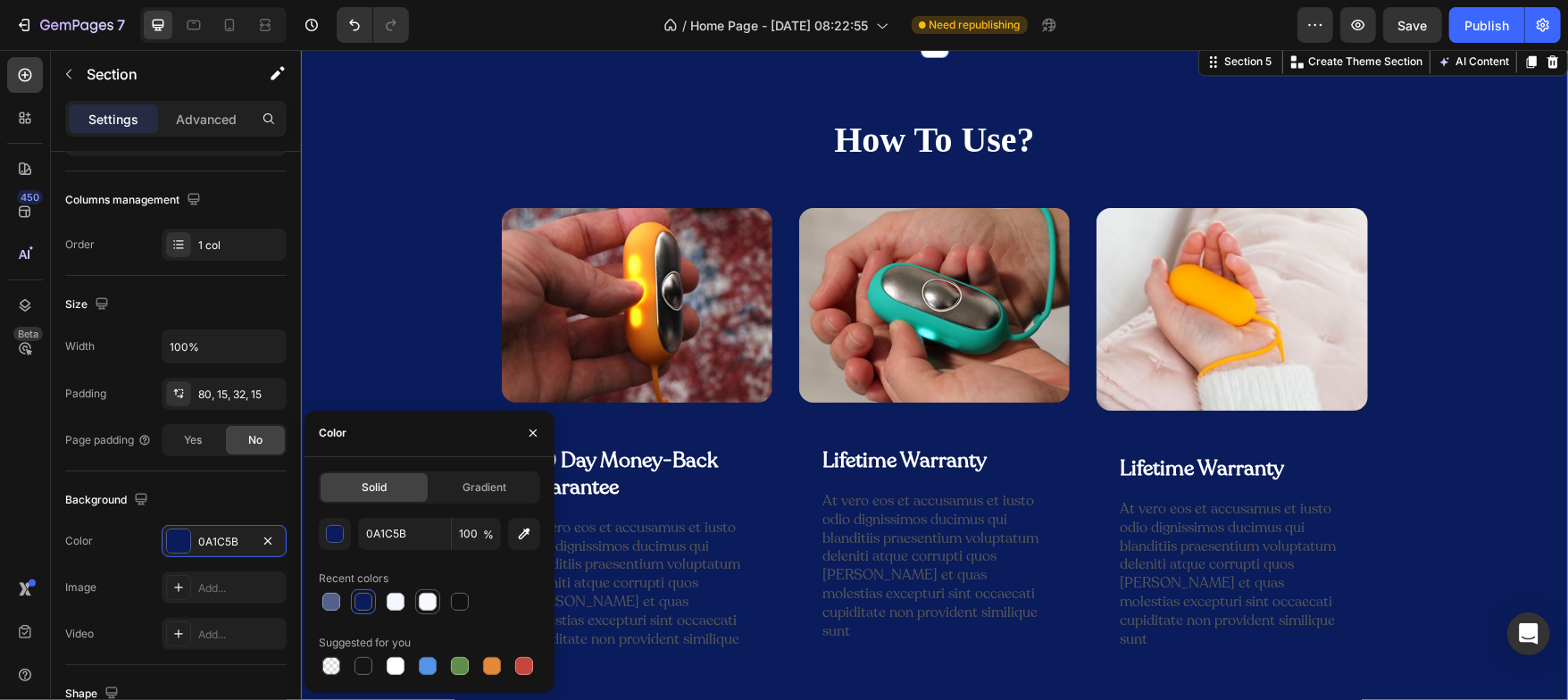
click at [430, 608] on div at bounding box center [427, 601] width 18 height 18
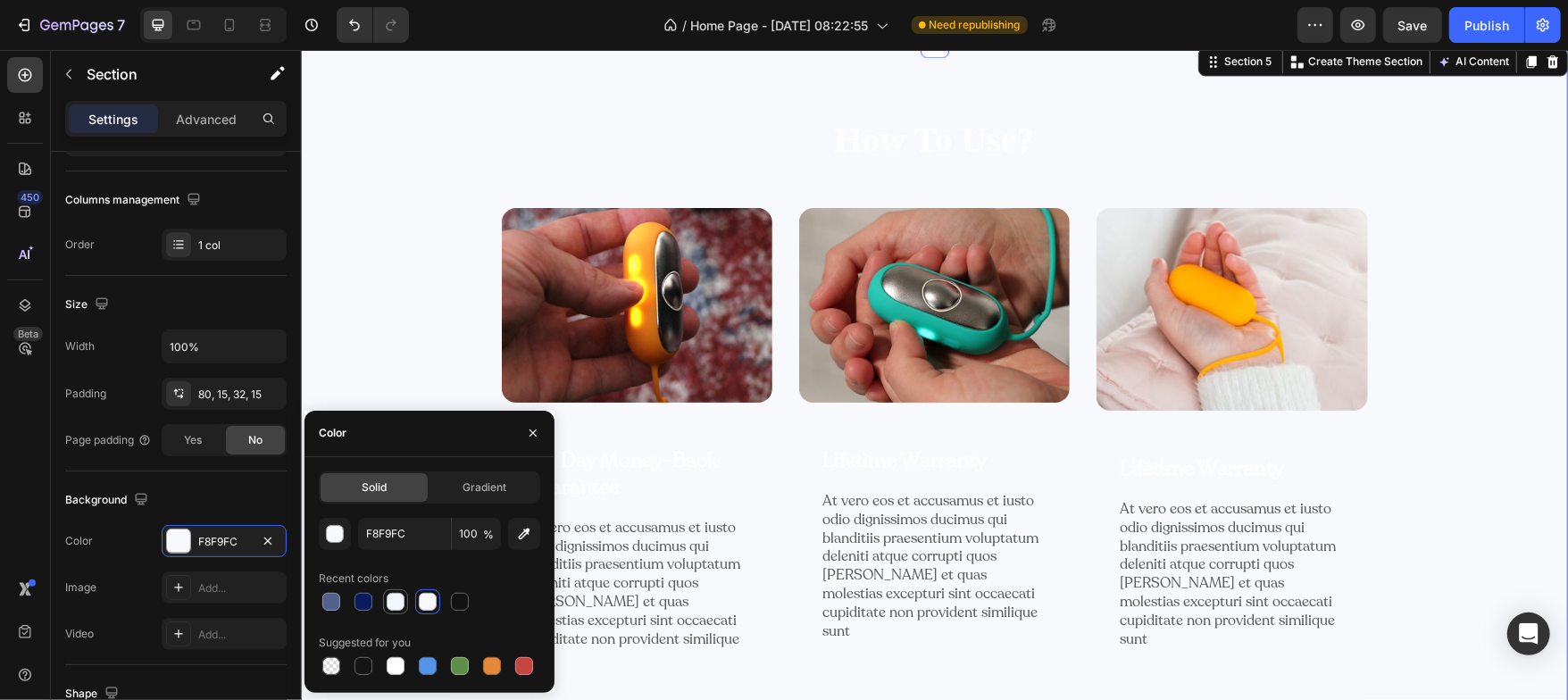
click at [396, 599] on div at bounding box center [395, 601] width 18 height 18
click at [428, 596] on div at bounding box center [427, 601] width 18 height 18
click at [397, 664] on div at bounding box center [395, 665] width 18 height 18
click at [432, 596] on div at bounding box center [427, 601] width 18 height 18
type input "F8F9FC"
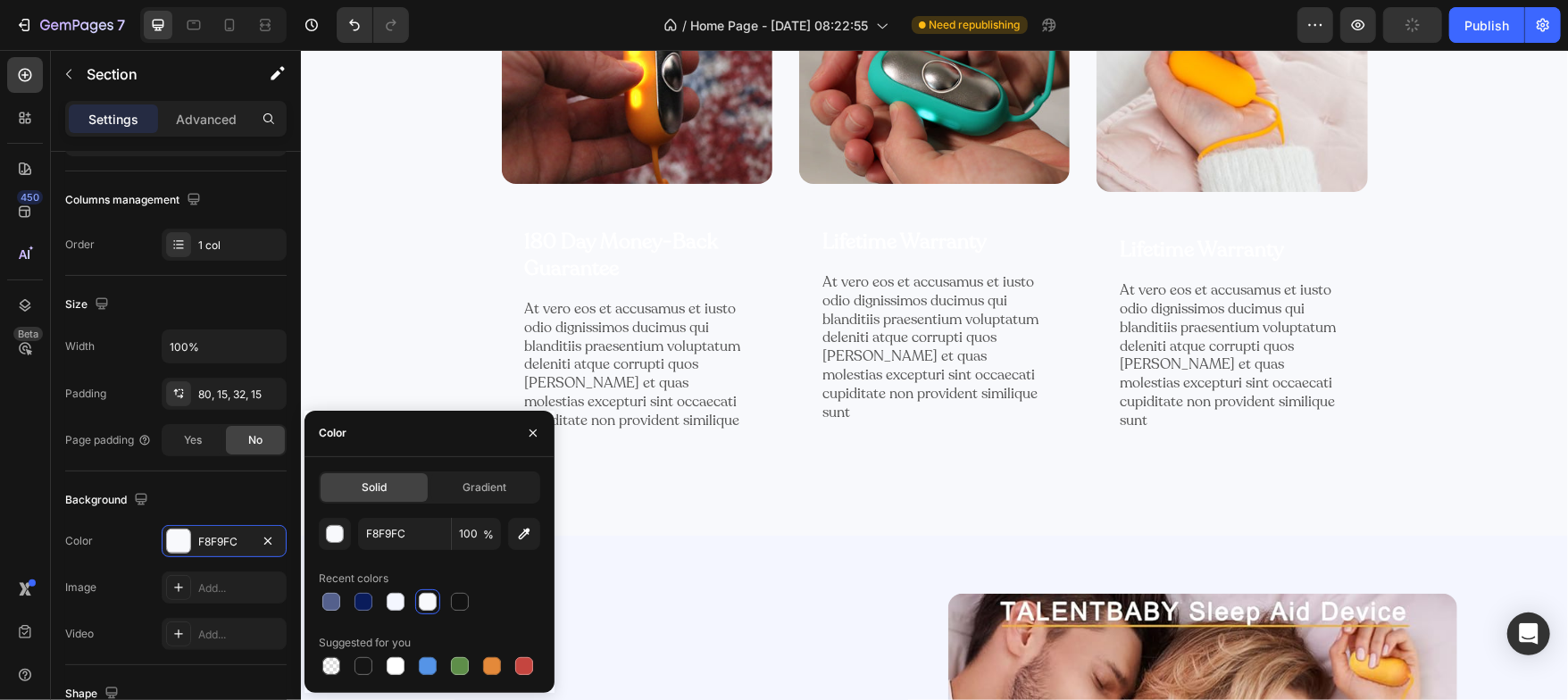
scroll to position [3014, 0]
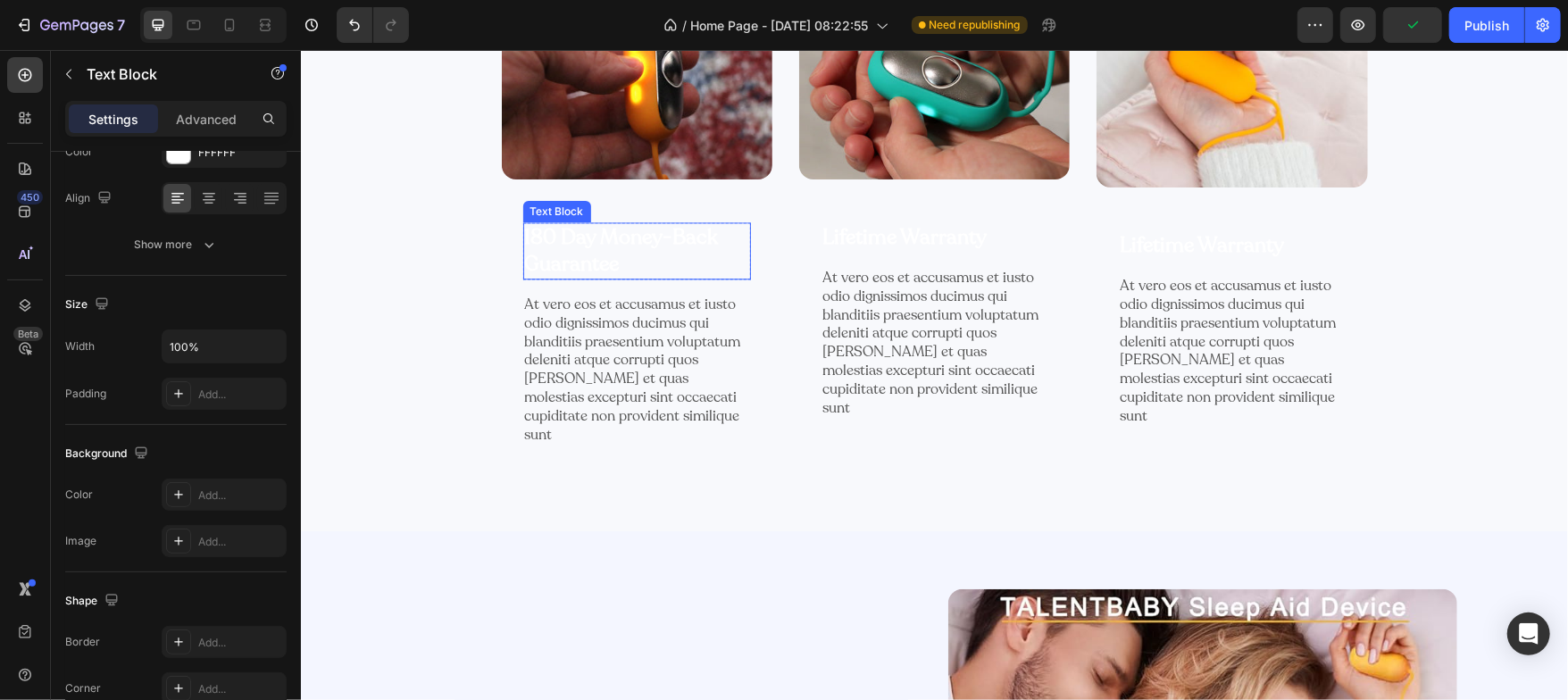
click at [613, 238] on p "180 Day Money-Back Guarantee" at bounding box center [636, 250] width 224 height 53
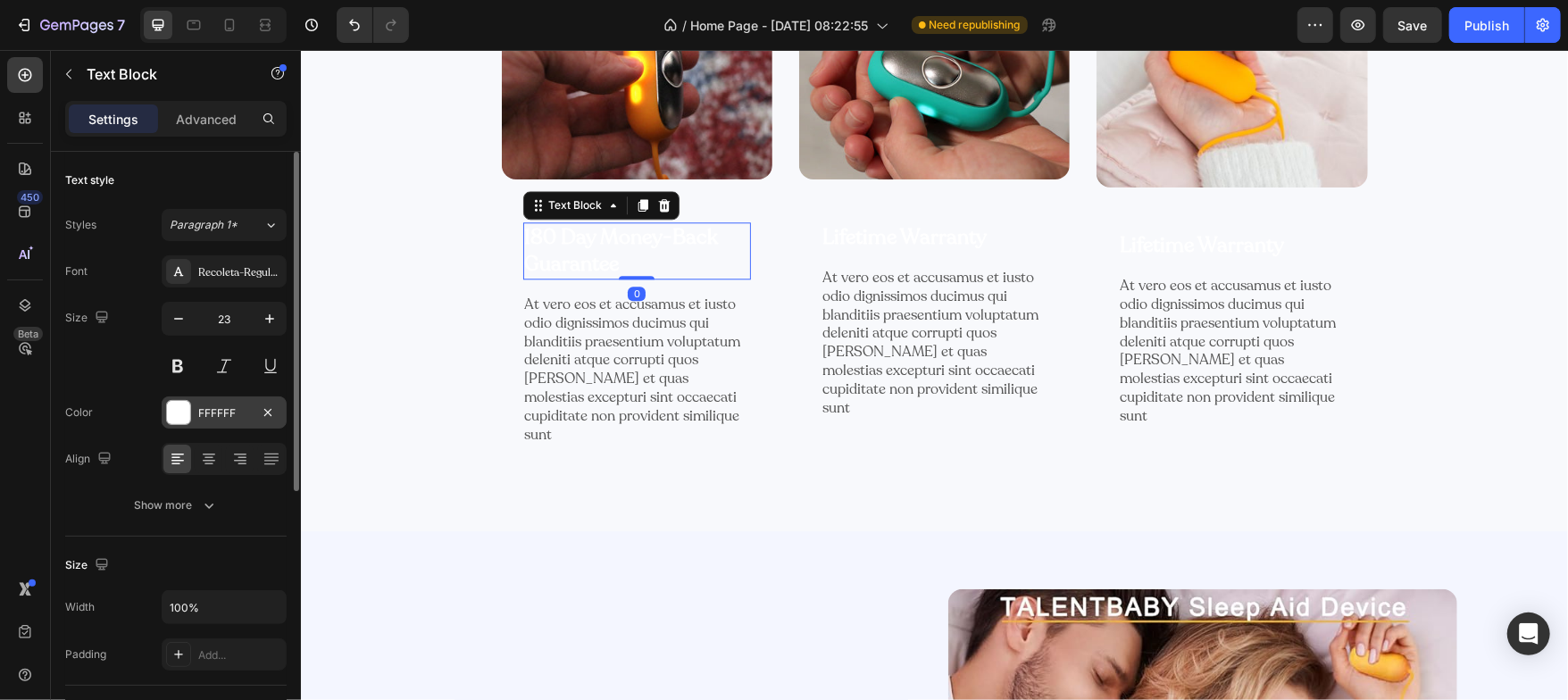
click at [178, 415] on div at bounding box center [178, 412] width 23 height 23
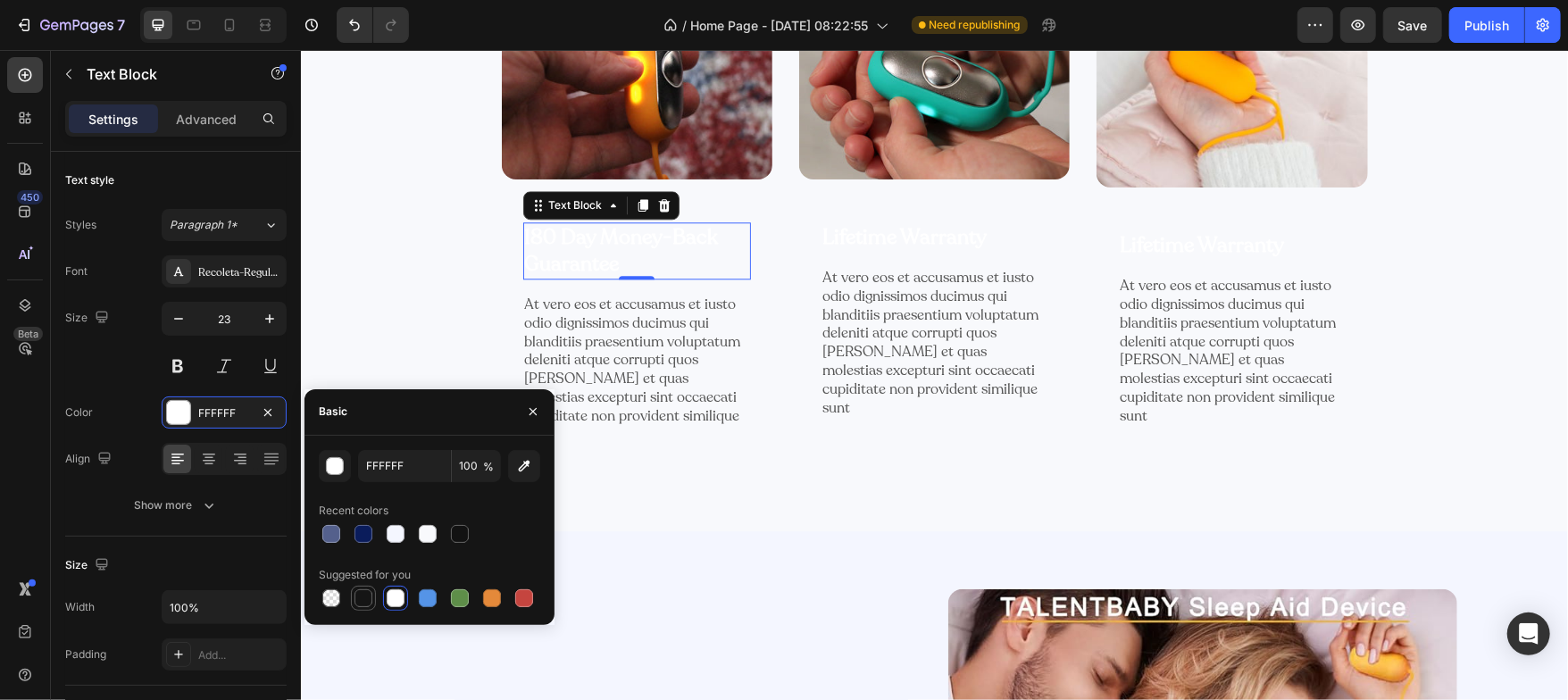
click at [365, 599] on div at bounding box center [363, 598] width 18 height 18
type input "151515"
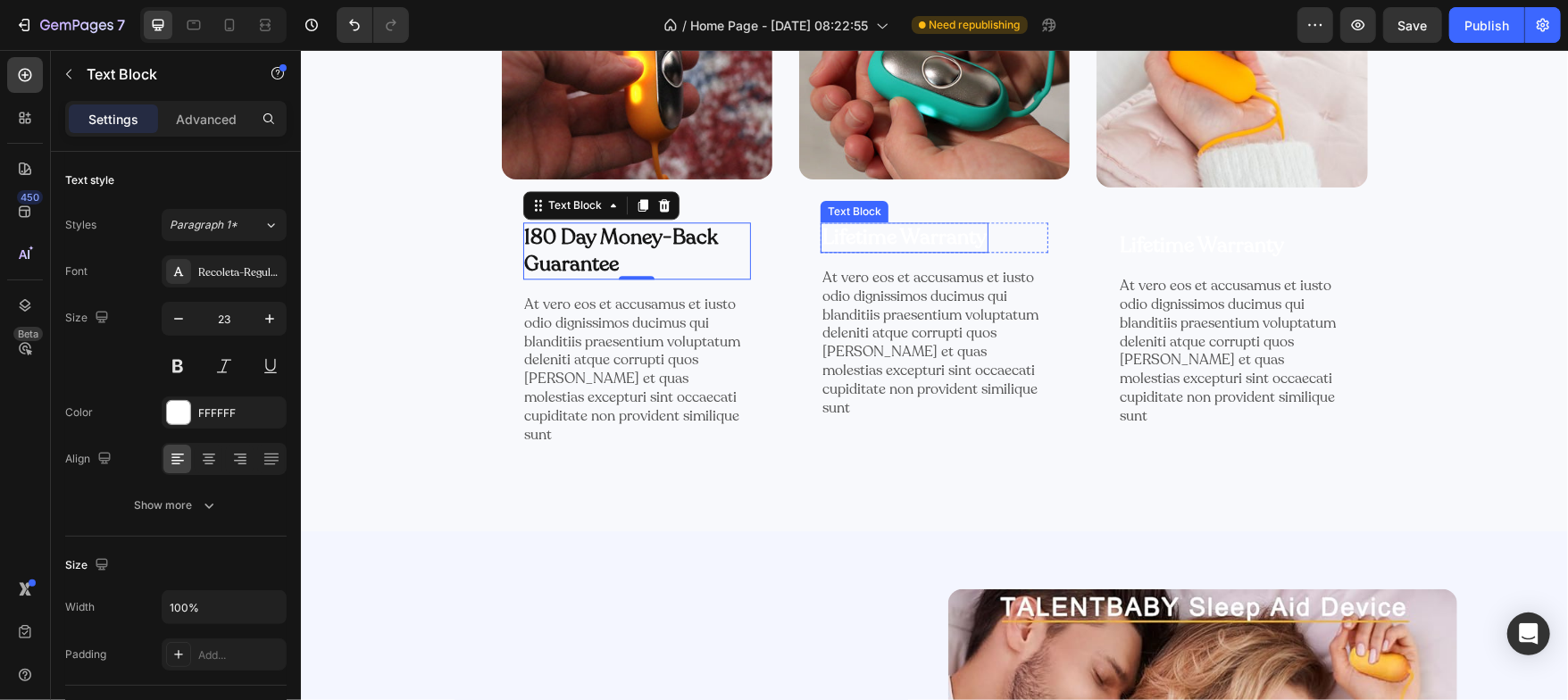
click at [866, 223] on p "Lifetime Warranty" at bounding box center [904, 236] width 164 height 27
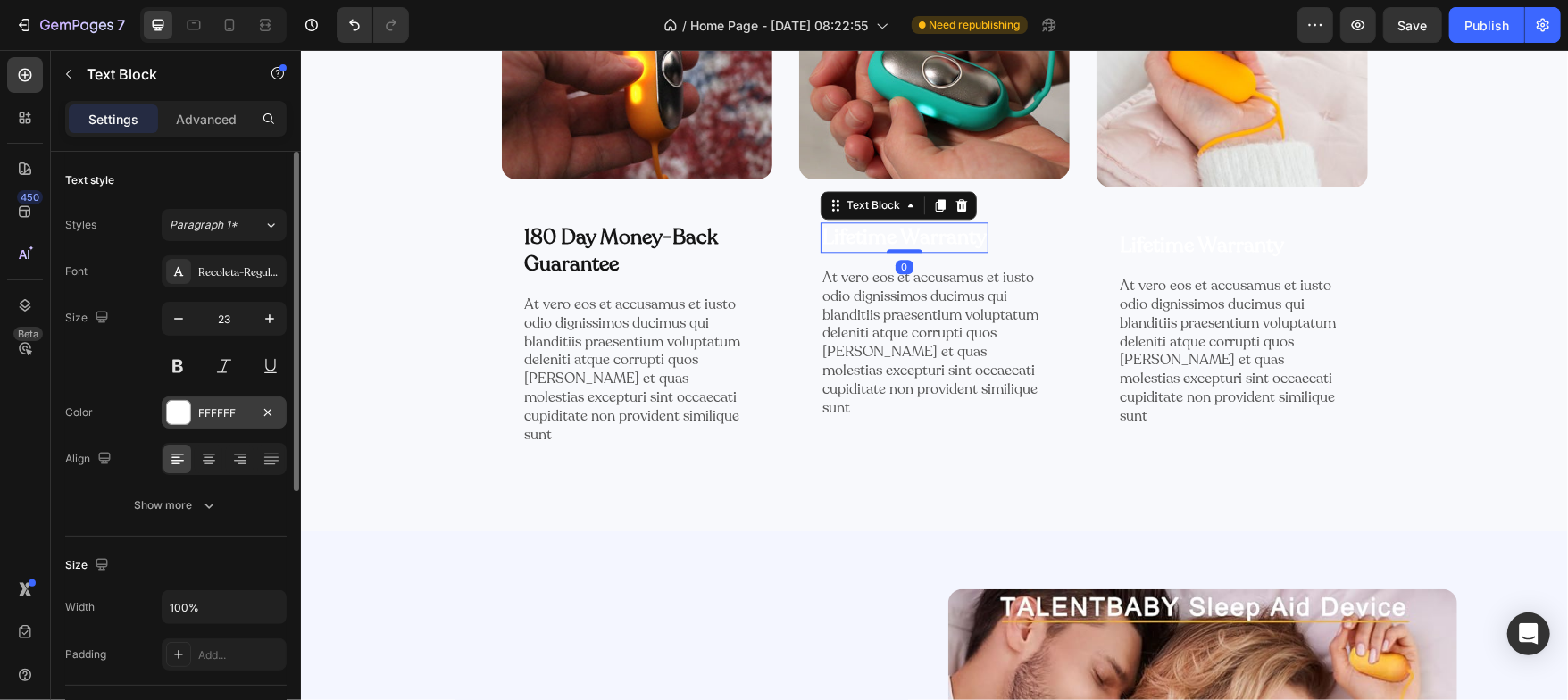
click at [181, 402] on div at bounding box center [178, 412] width 23 height 23
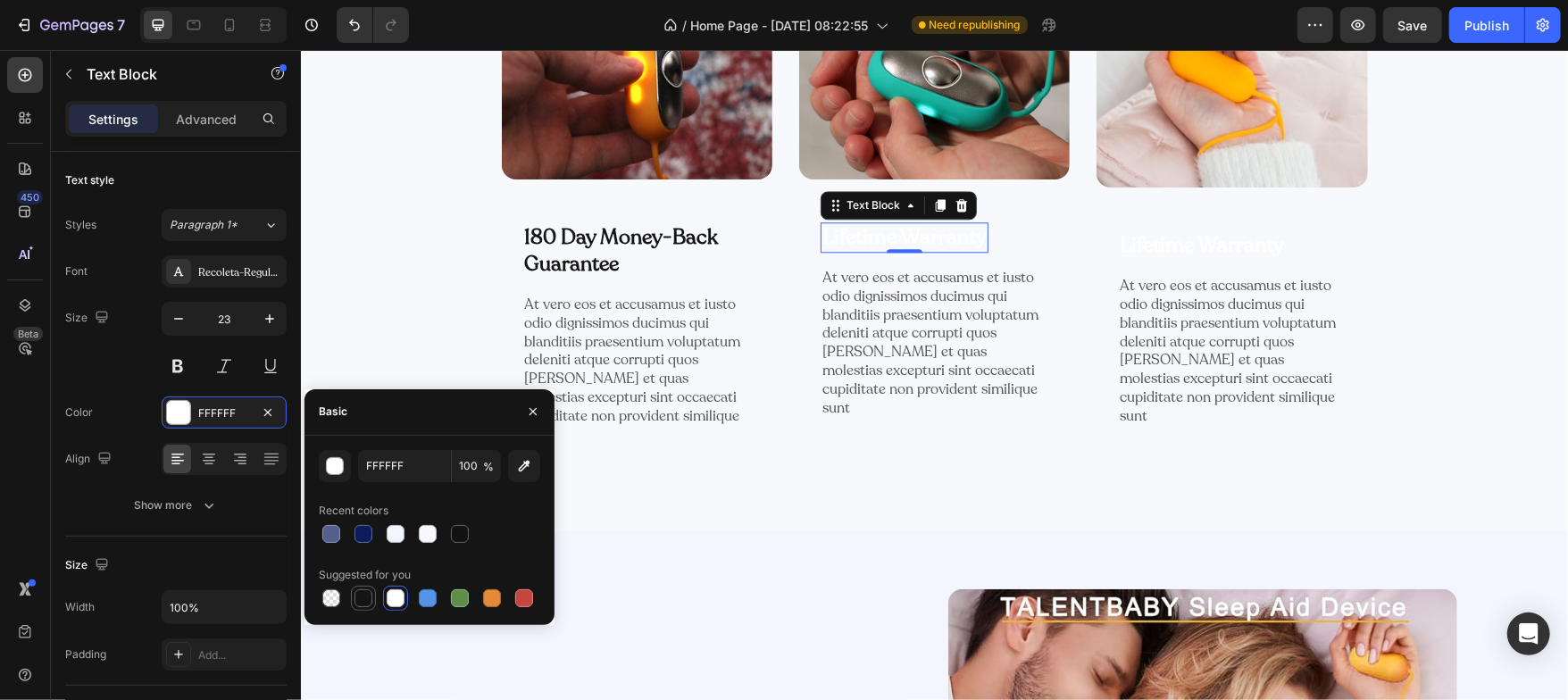
click at [367, 599] on div at bounding box center [363, 598] width 18 height 18
type input "151515"
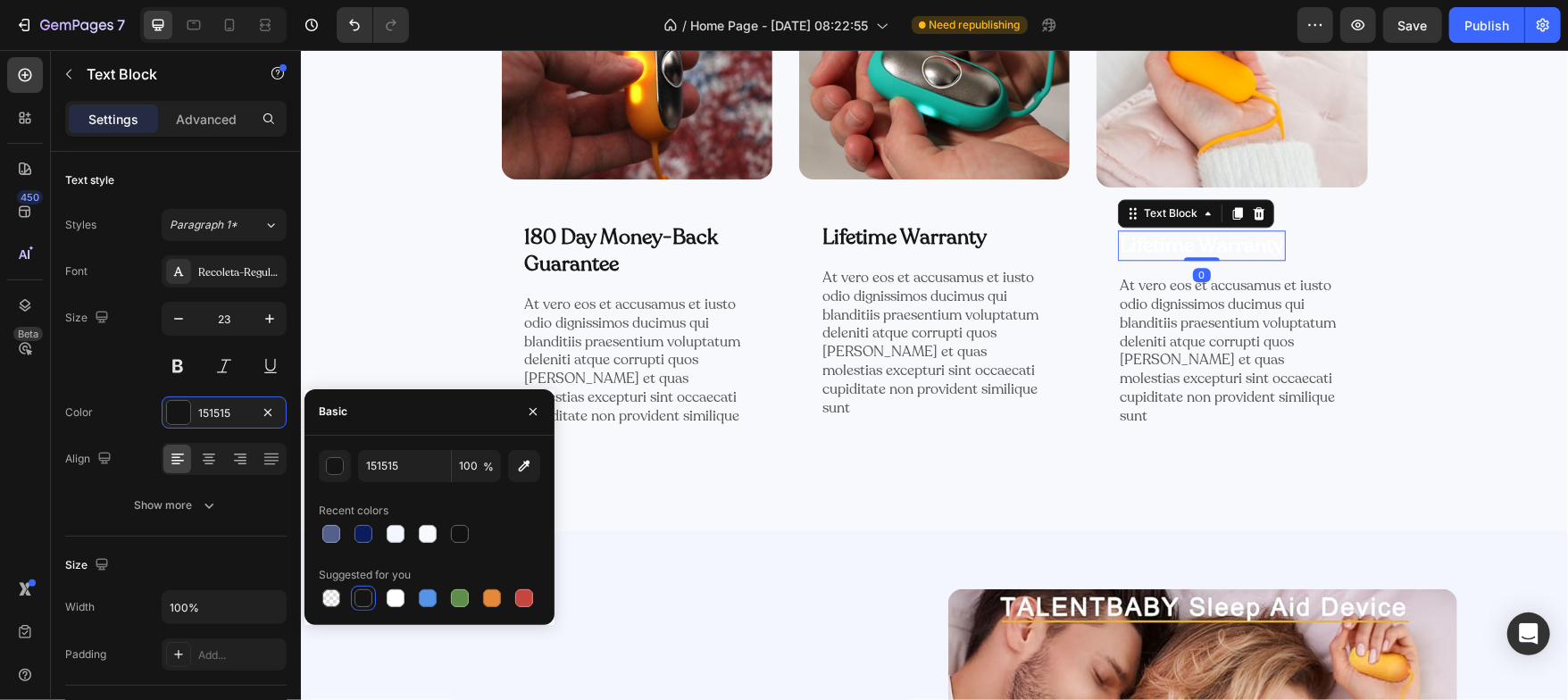
click at [1141, 243] on p "Lifetime Warranty" at bounding box center [1201, 244] width 164 height 27
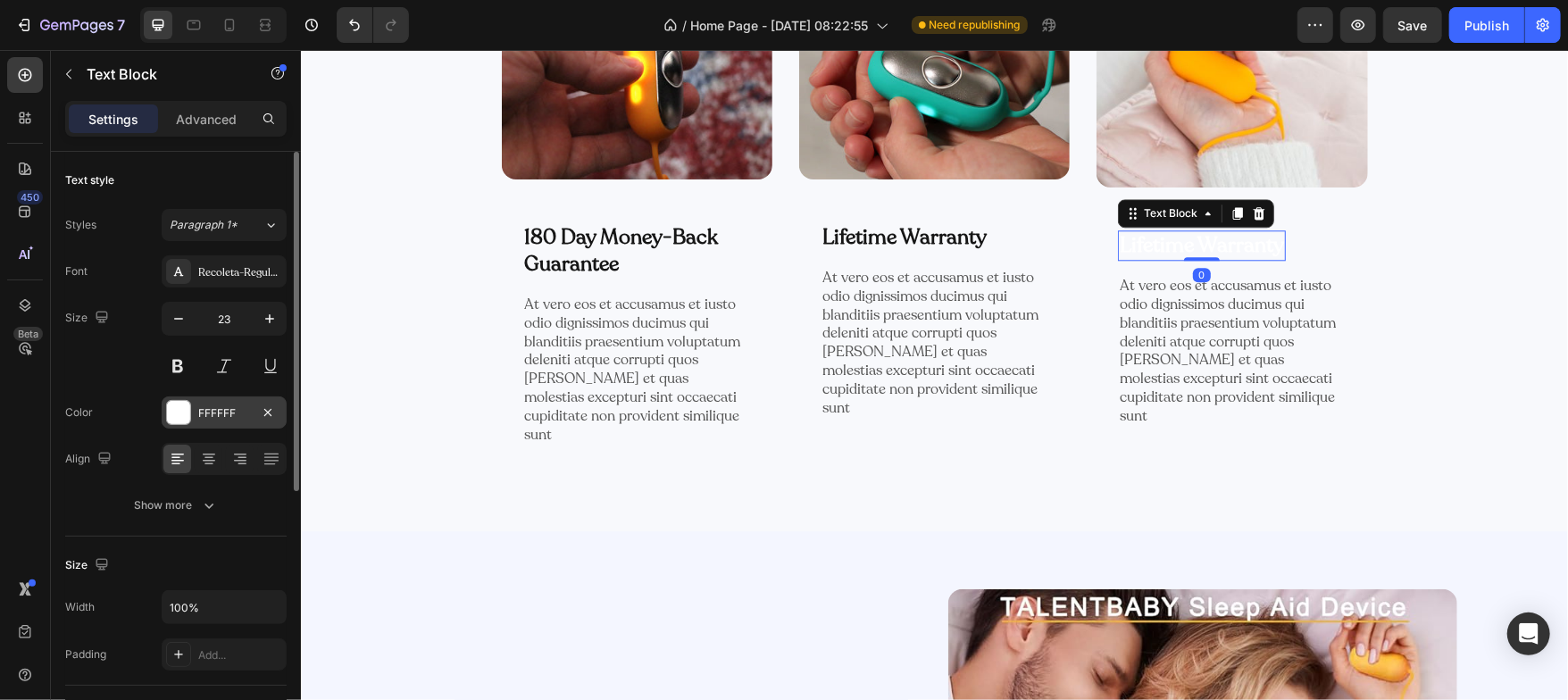
click at [181, 418] on div at bounding box center [178, 412] width 23 height 23
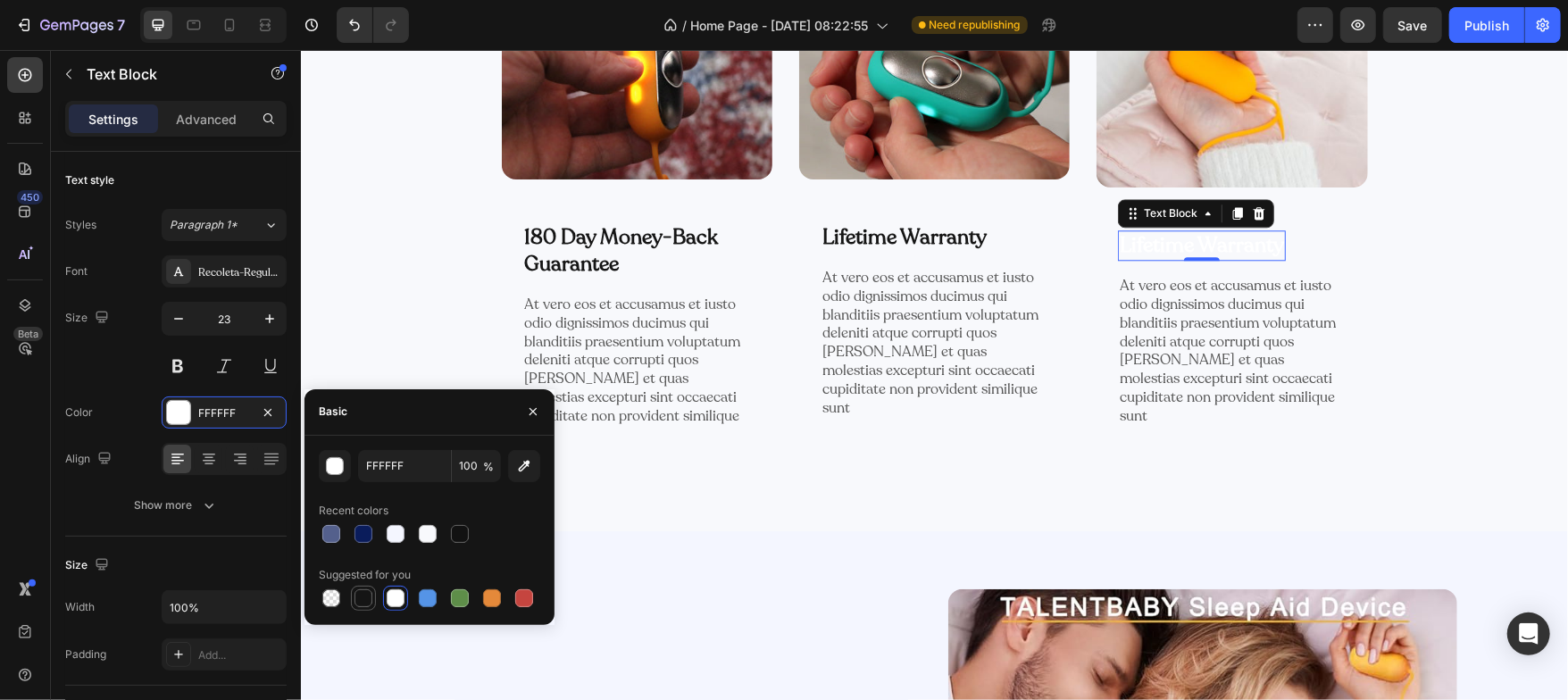
click at [359, 596] on div at bounding box center [363, 598] width 18 height 18
type input "151515"
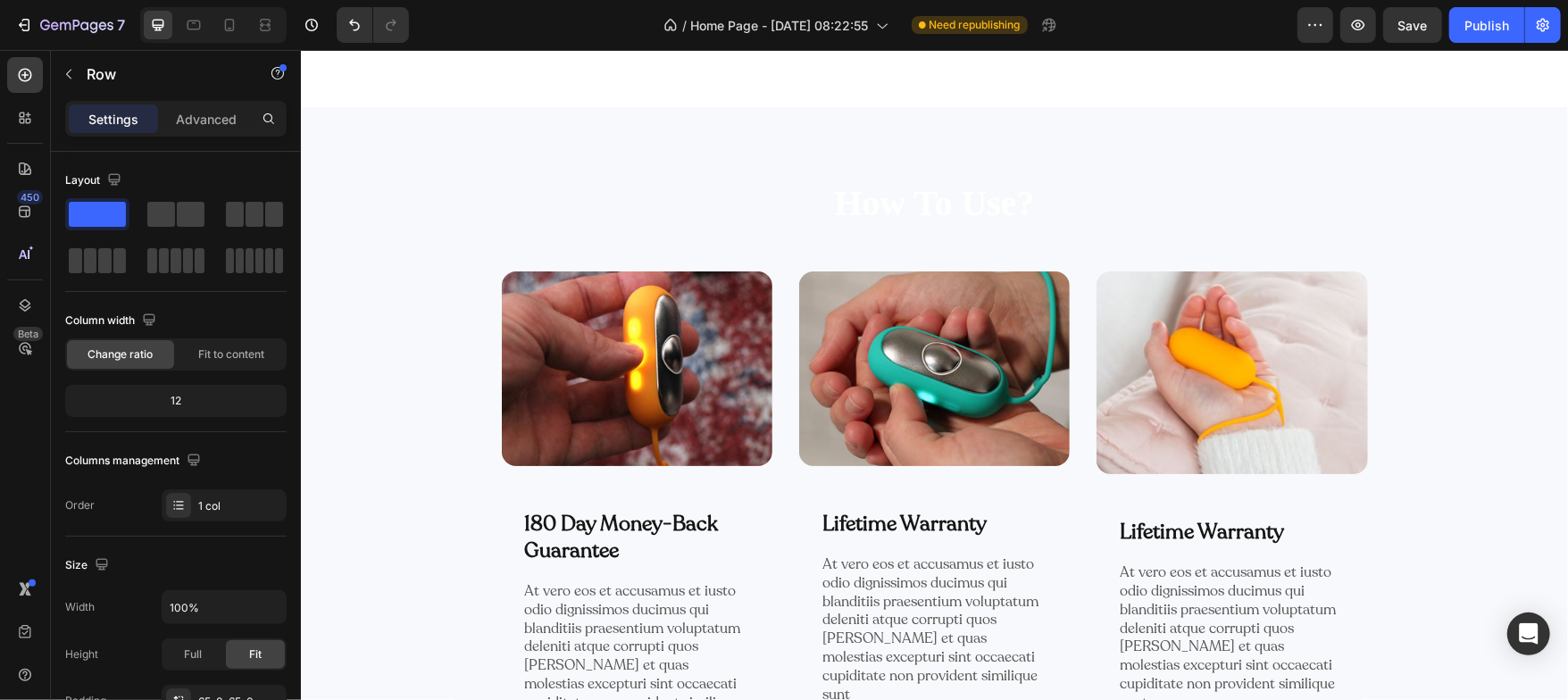
scroll to position [2724, 0]
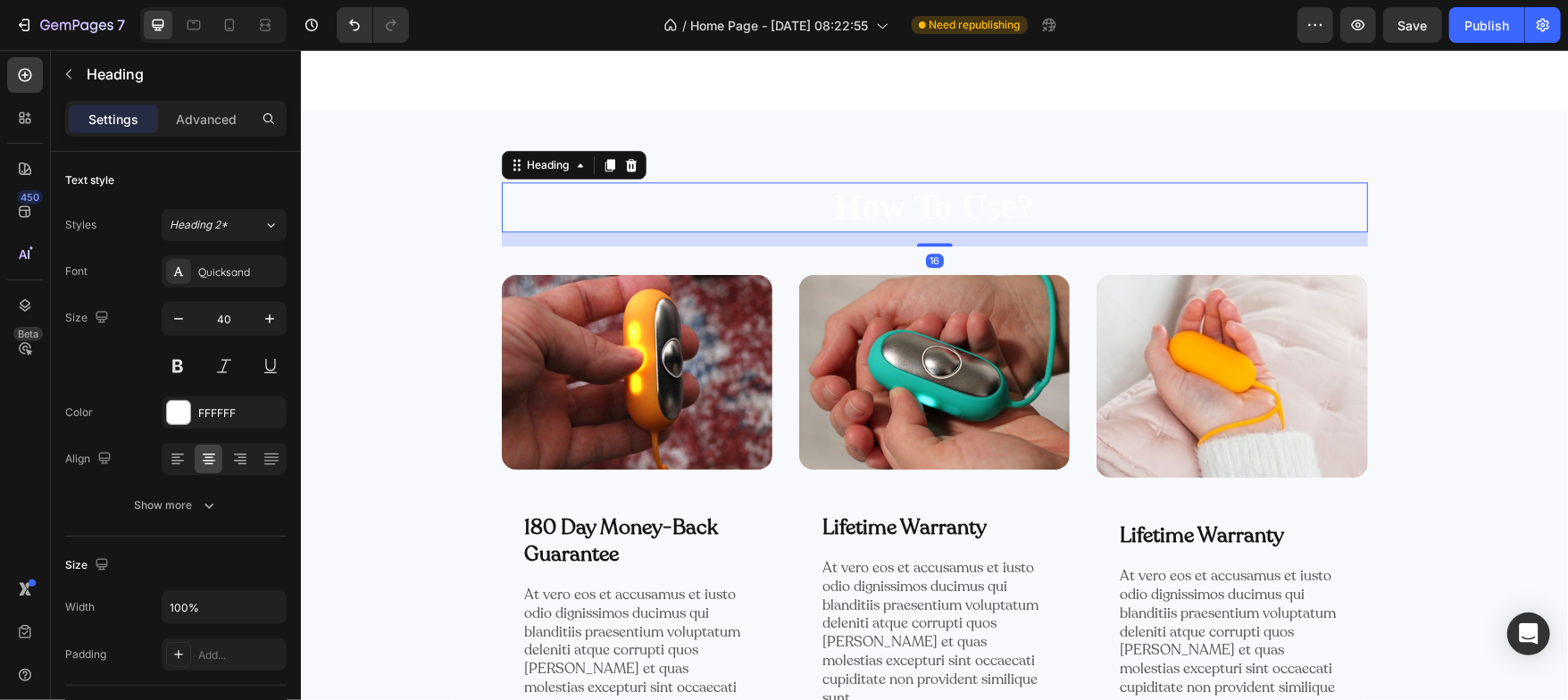
click at [888, 191] on h2 "How To Use?" at bounding box center [934, 206] width 866 height 50
click at [171, 400] on div at bounding box center [178, 412] width 25 height 25
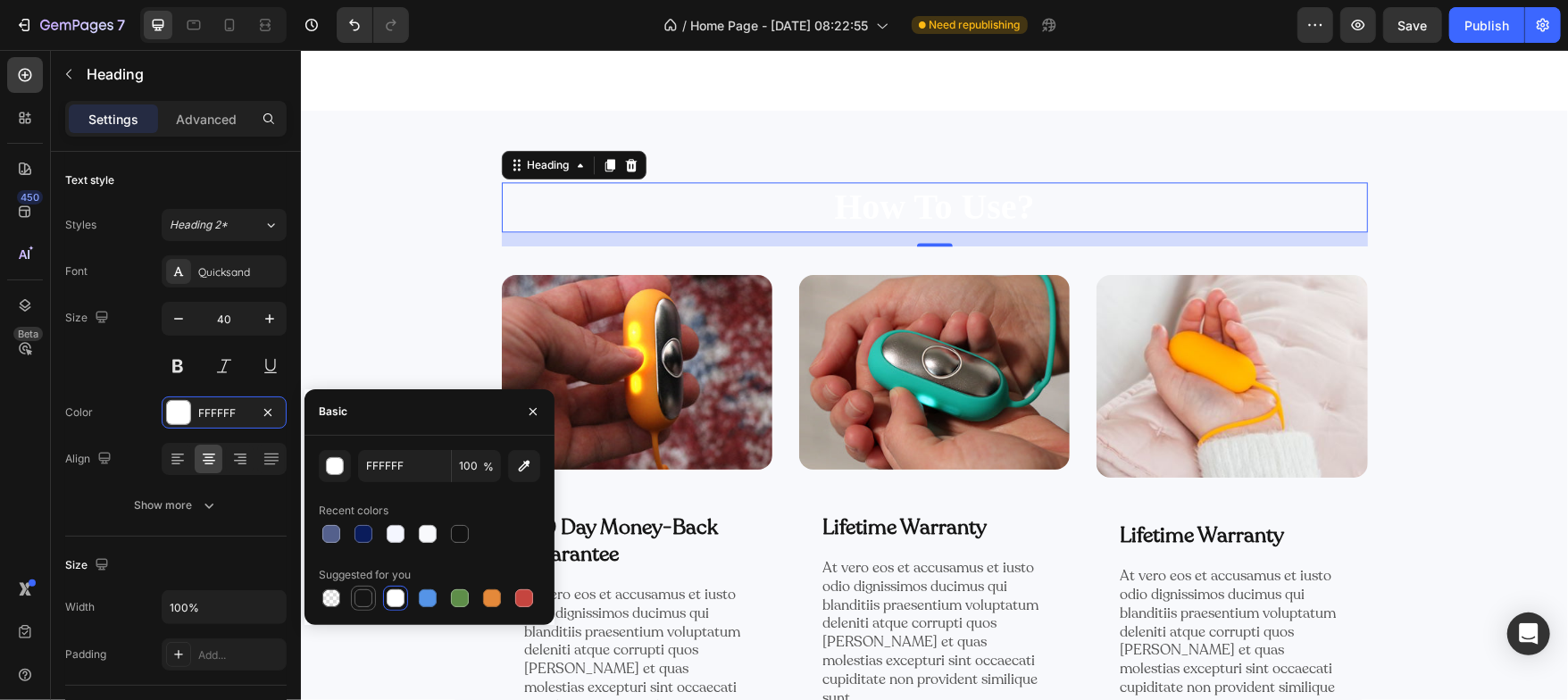
click at [362, 595] on div at bounding box center [363, 598] width 18 height 18
type input "151515"
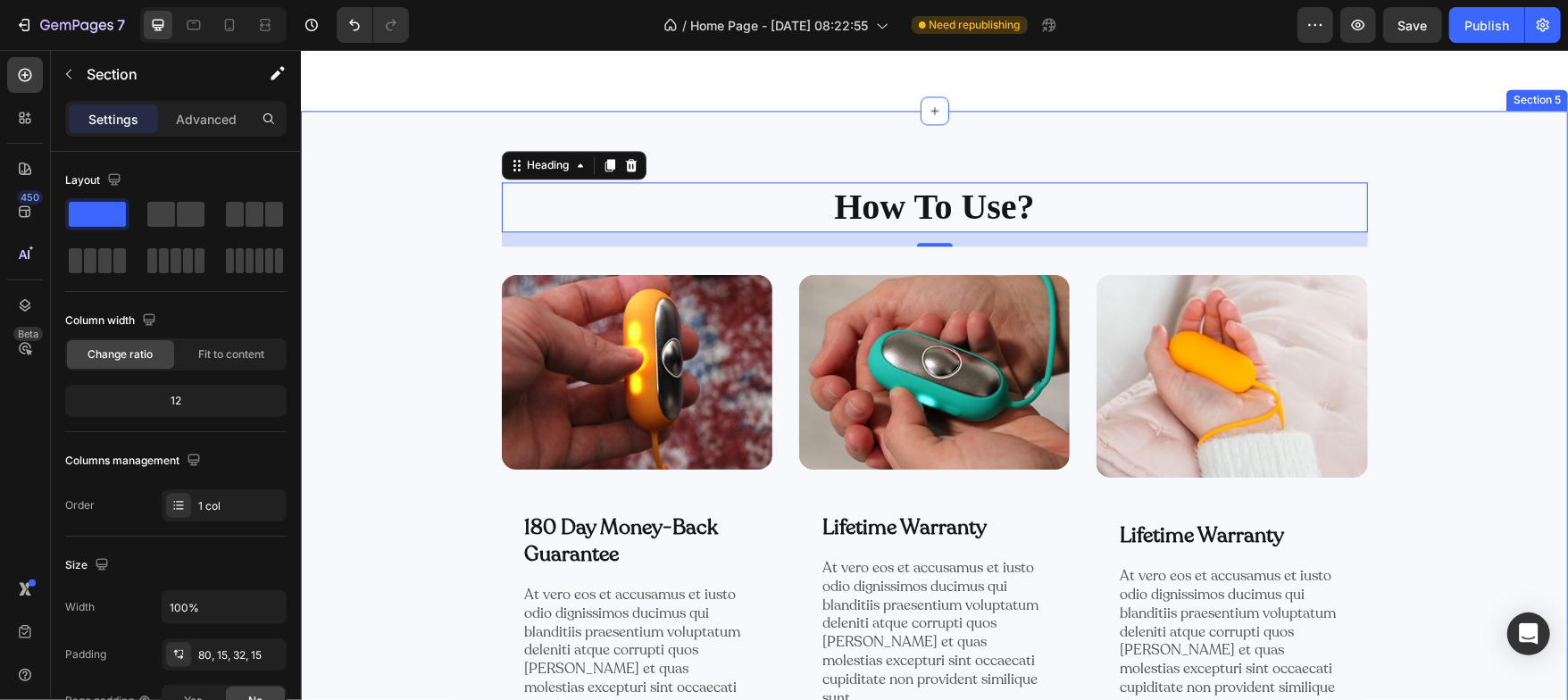
click at [353, 244] on div "How To Use? Heading 16 Row Image 180 Day Money-Back Guarantee Text Block Row At…" at bounding box center [933, 487] width 1240 height 612
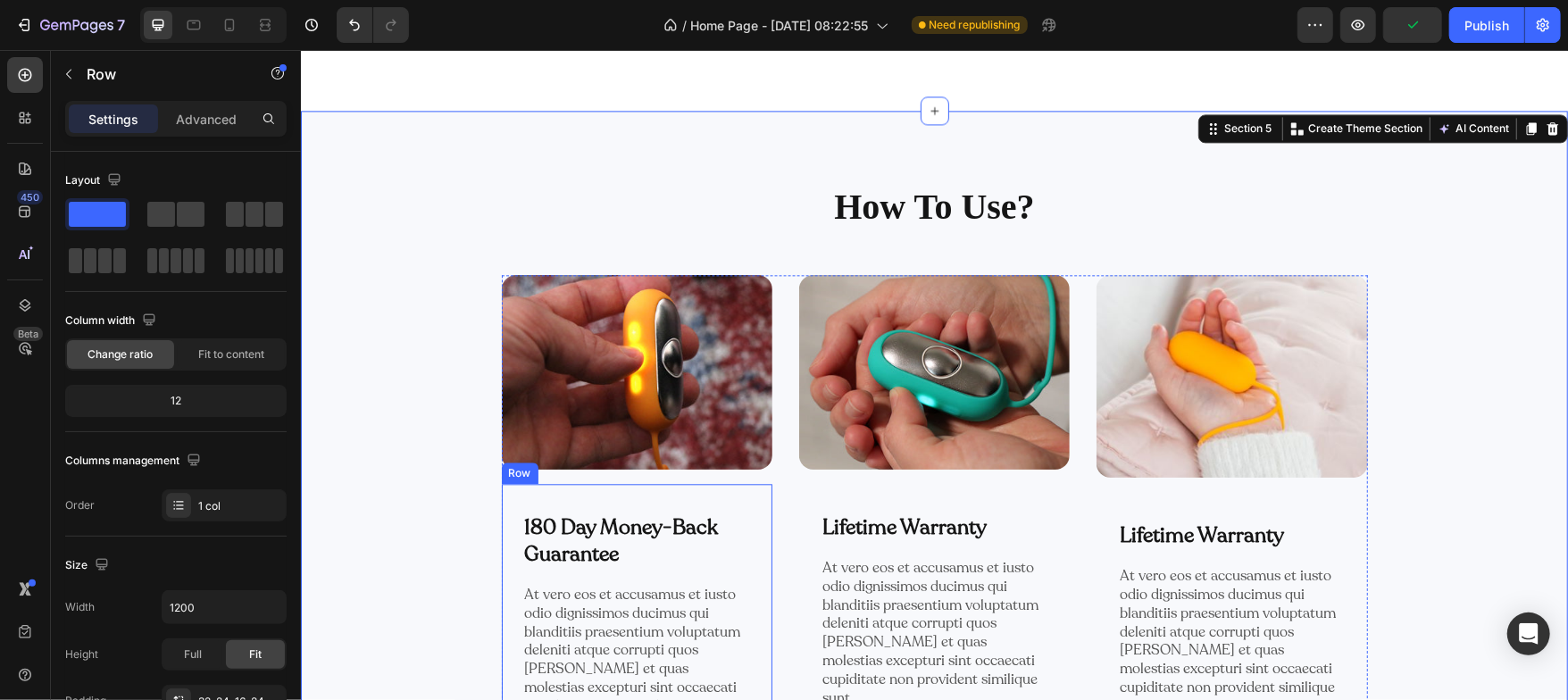
click at [638, 504] on div "180 Day Money-Back Guarantee Text Block Row At vero eos et accusamus et iusto o…" at bounding box center [637, 615] width 271 height 266
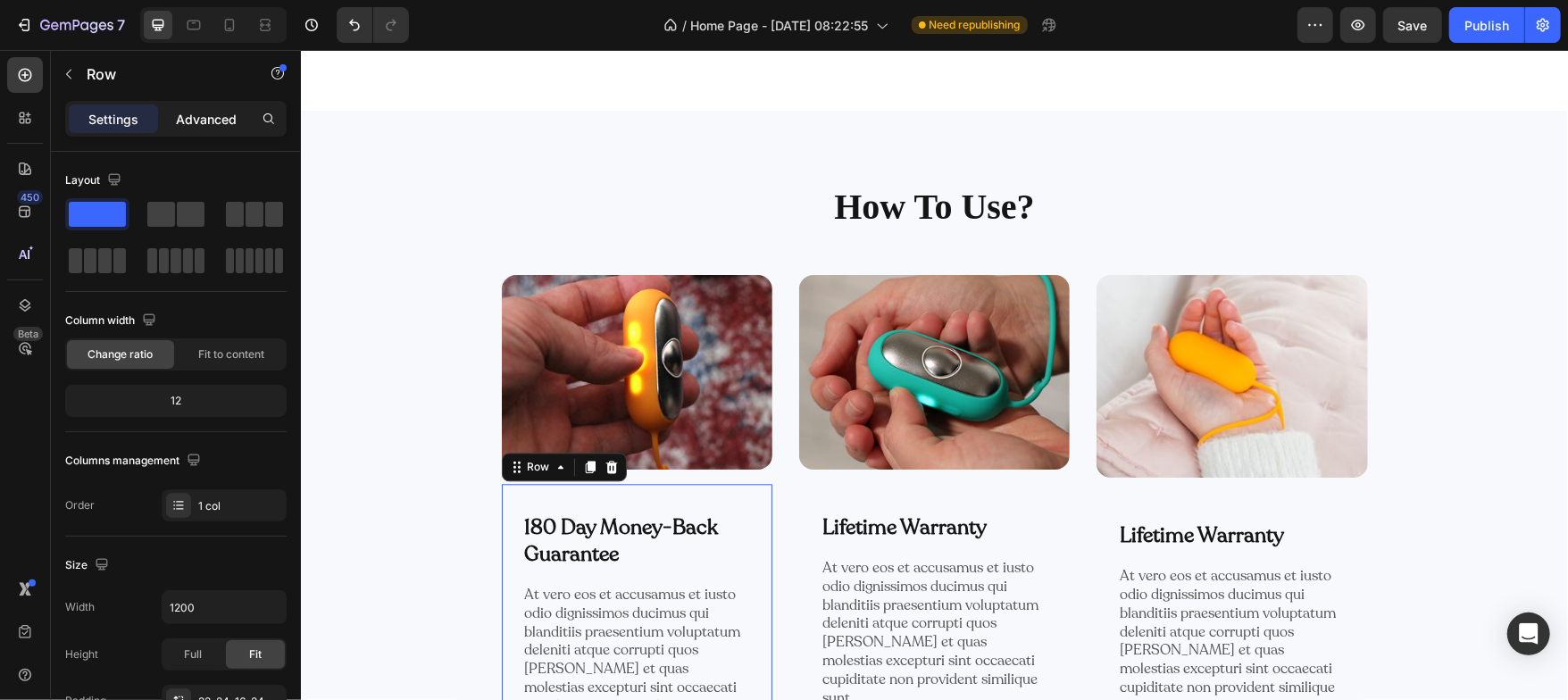
click at [190, 123] on p "Advanced" at bounding box center [206, 119] width 61 height 18
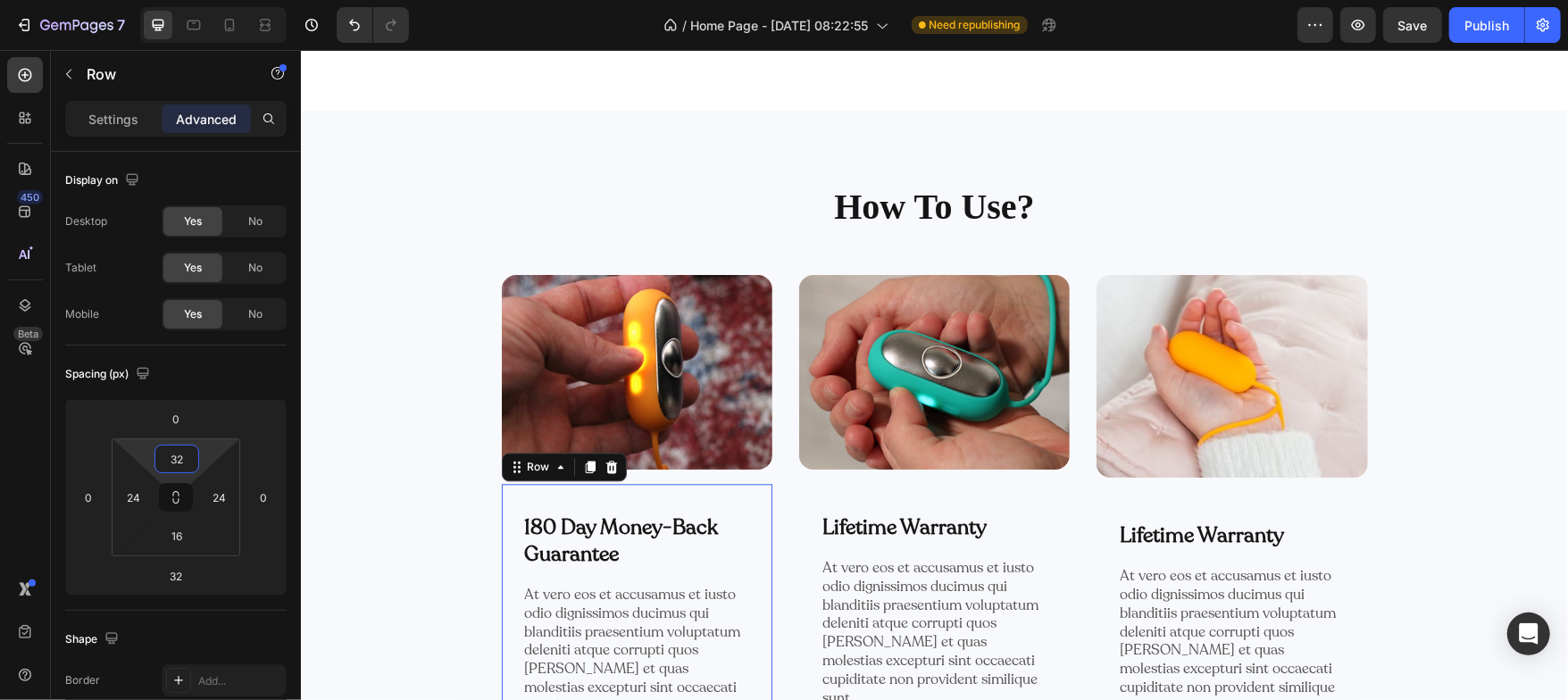
click at [181, 459] on input "32" at bounding box center [177, 459] width 36 height 27
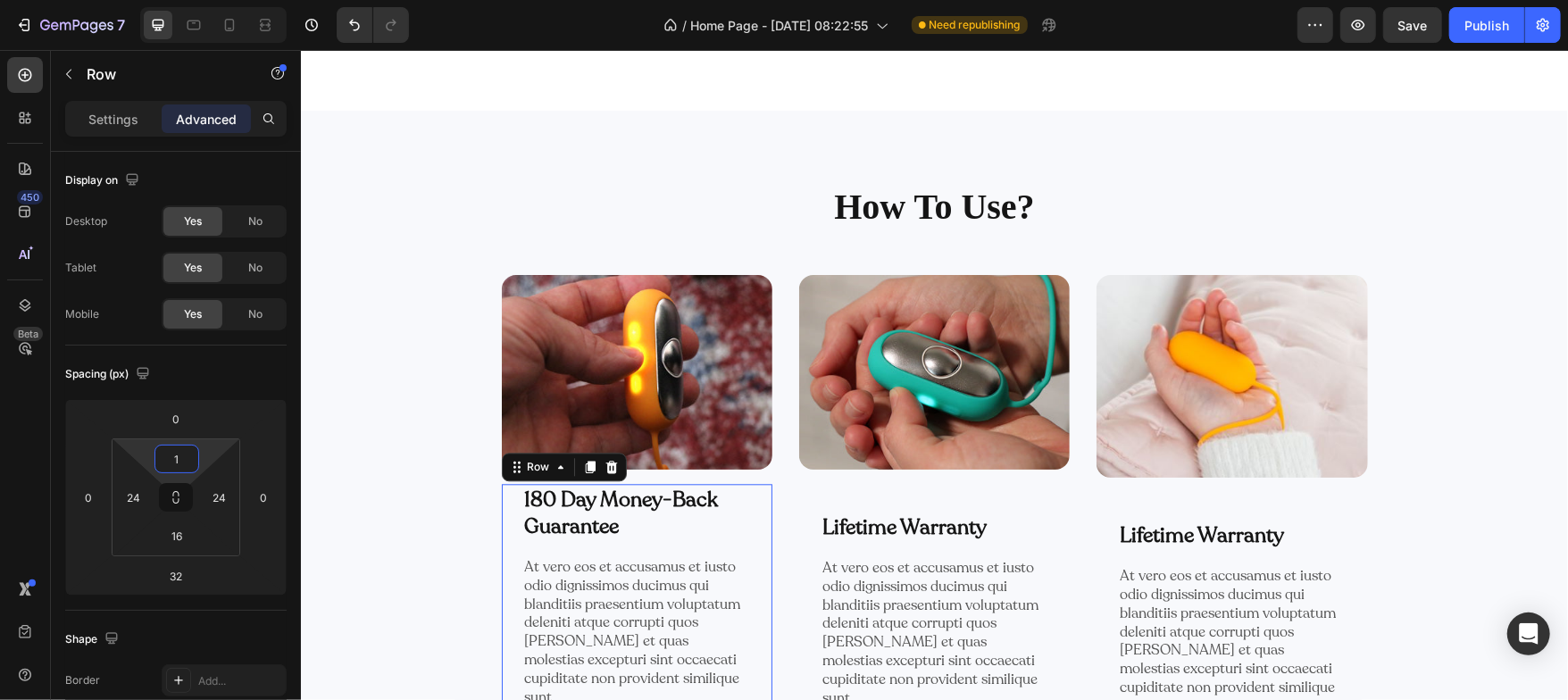
type input "16"
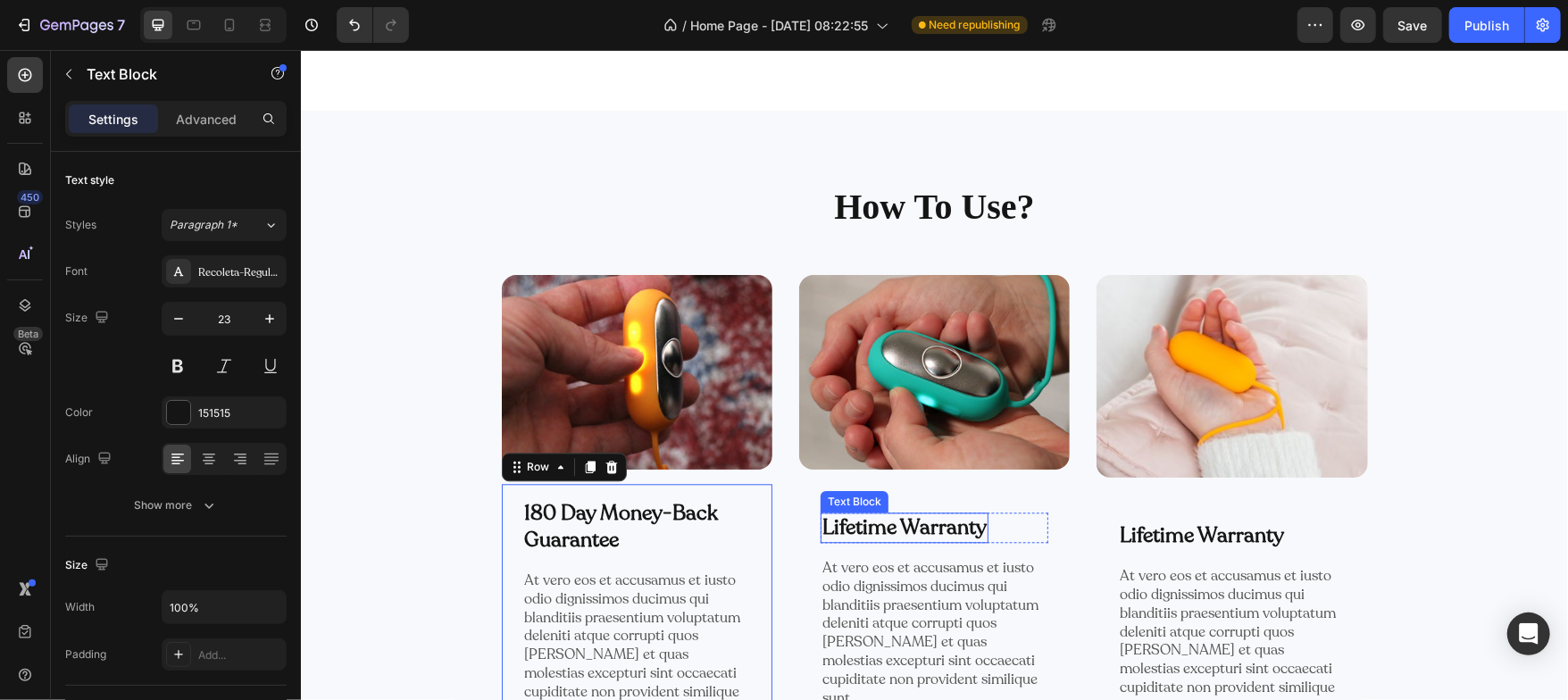
click at [860, 513] on p "Lifetime Warranty" at bounding box center [904, 526] width 164 height 27
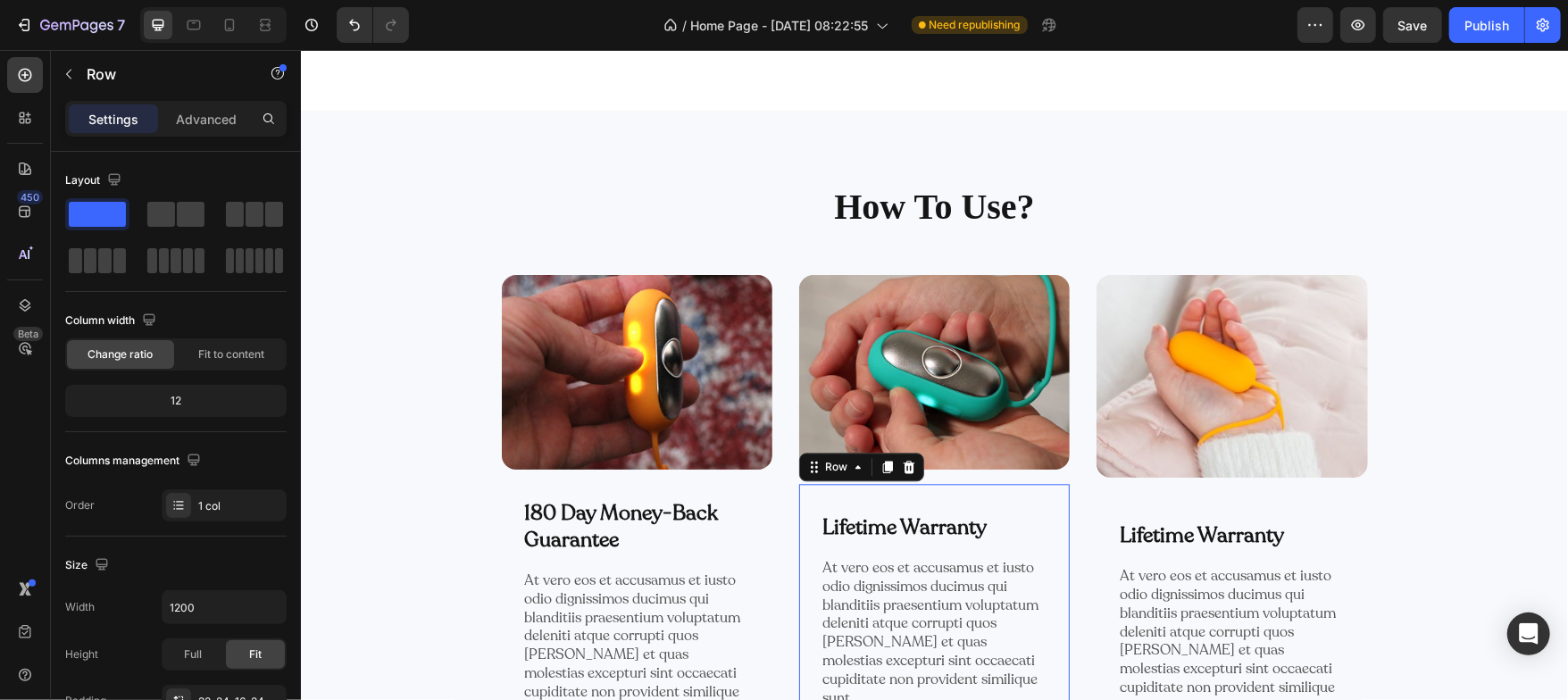
click at [1002, 493] on div "Lifetime Warranty Text Block Row At vero eos et accusamus et iusto odio digniss…" at bounding box center [934, 602] width 271 height 239
click at [228, 111] on p "Advanced" at bounding box center [206, 119] width 61 height 18
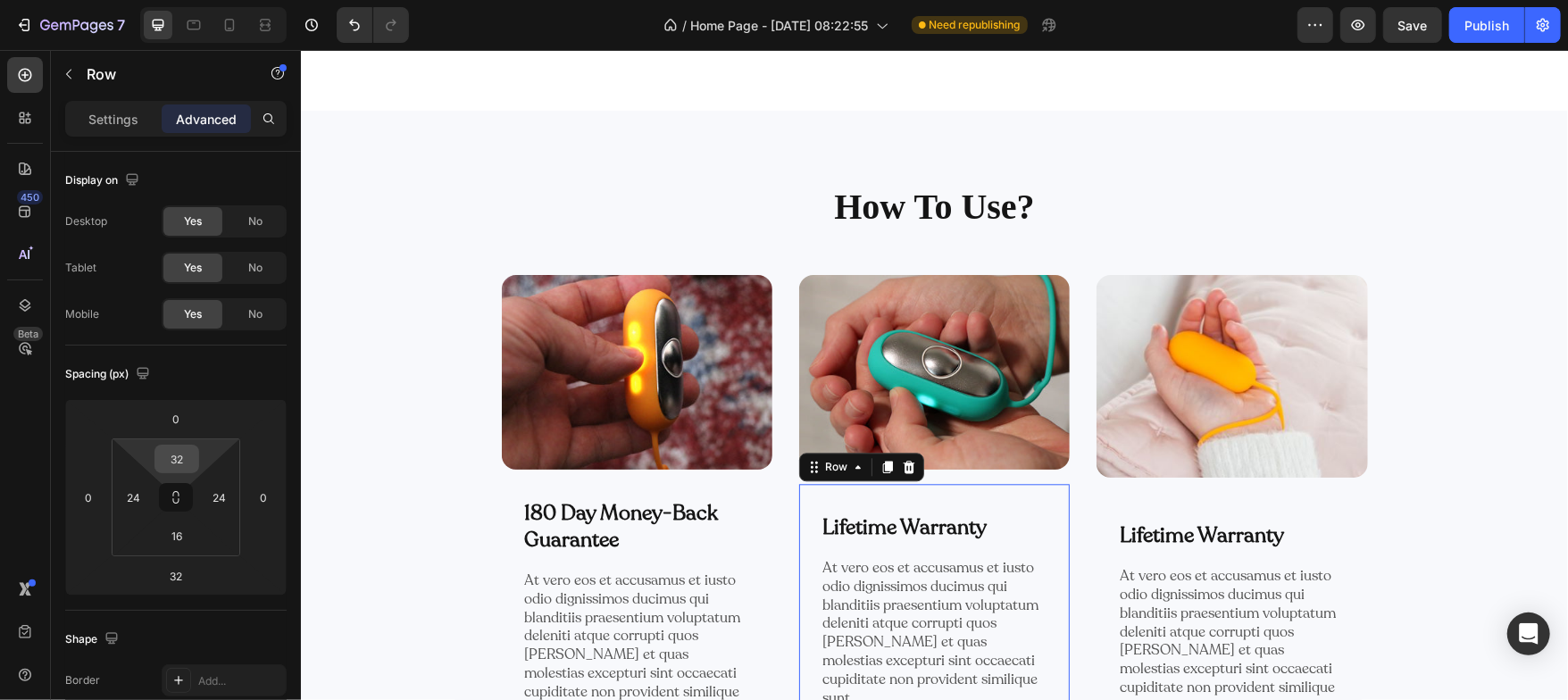
click at [184, 452] on input "32" at bounding box center [177, 459] width 36 height 27
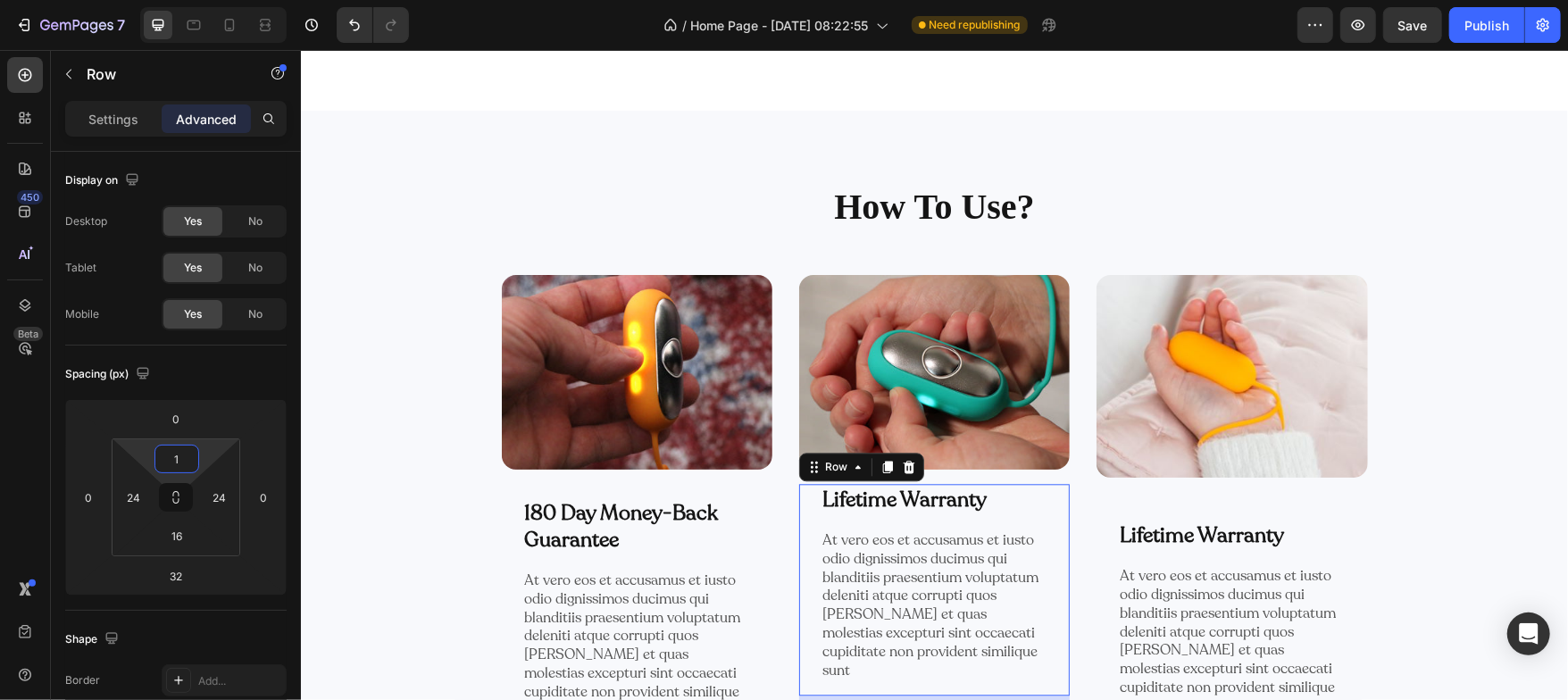
type input "16"
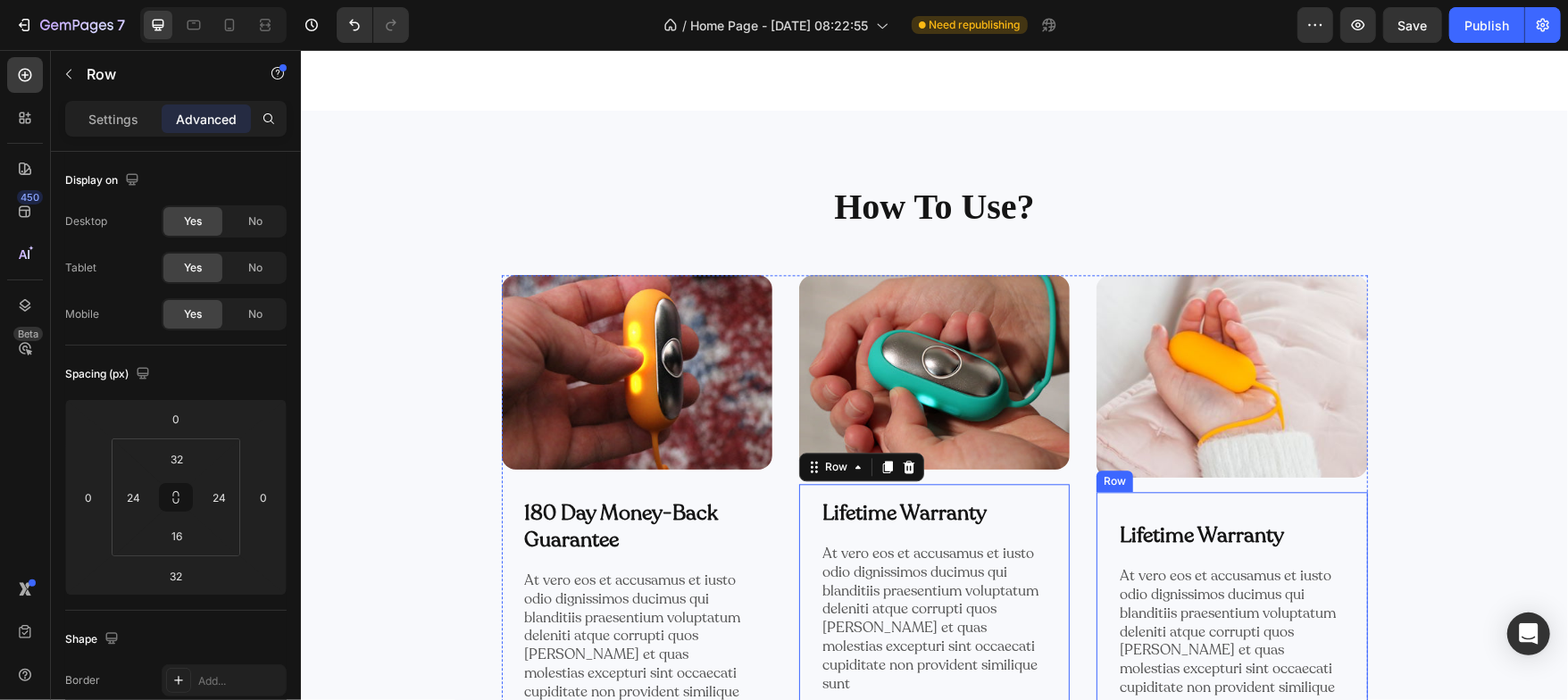
click at [1148, 491] on div "Lifetime Warranty Text Block Row At vero eos et accusamus et iusto odio digniss…" at bounding box center [1231, 611] width 271 height 239
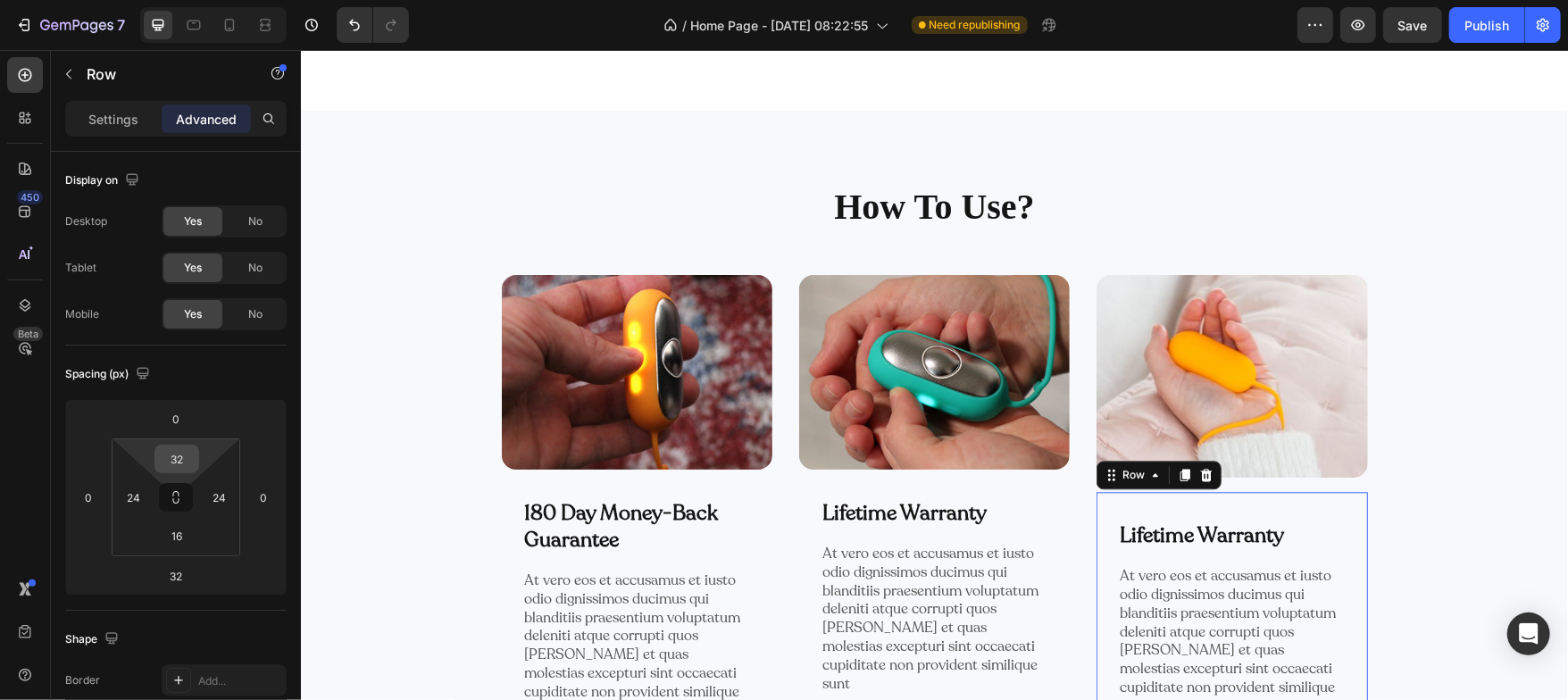
click at [175, 468] on input "32" at bounding box center [177, 459] width 36 height 27
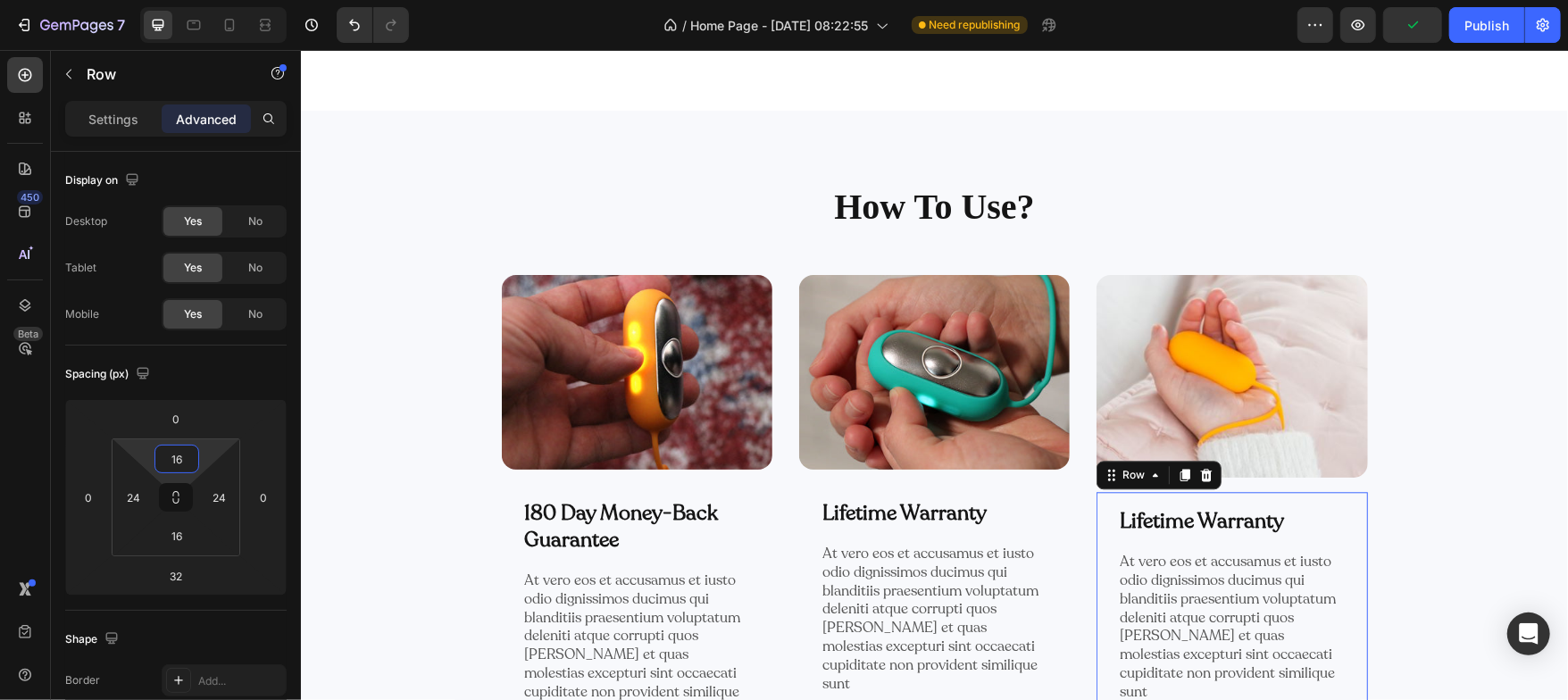
type input "16"
click at [226, 379] on div "Spacing (px)" at bounding box center [176, 374] width 221 height 29
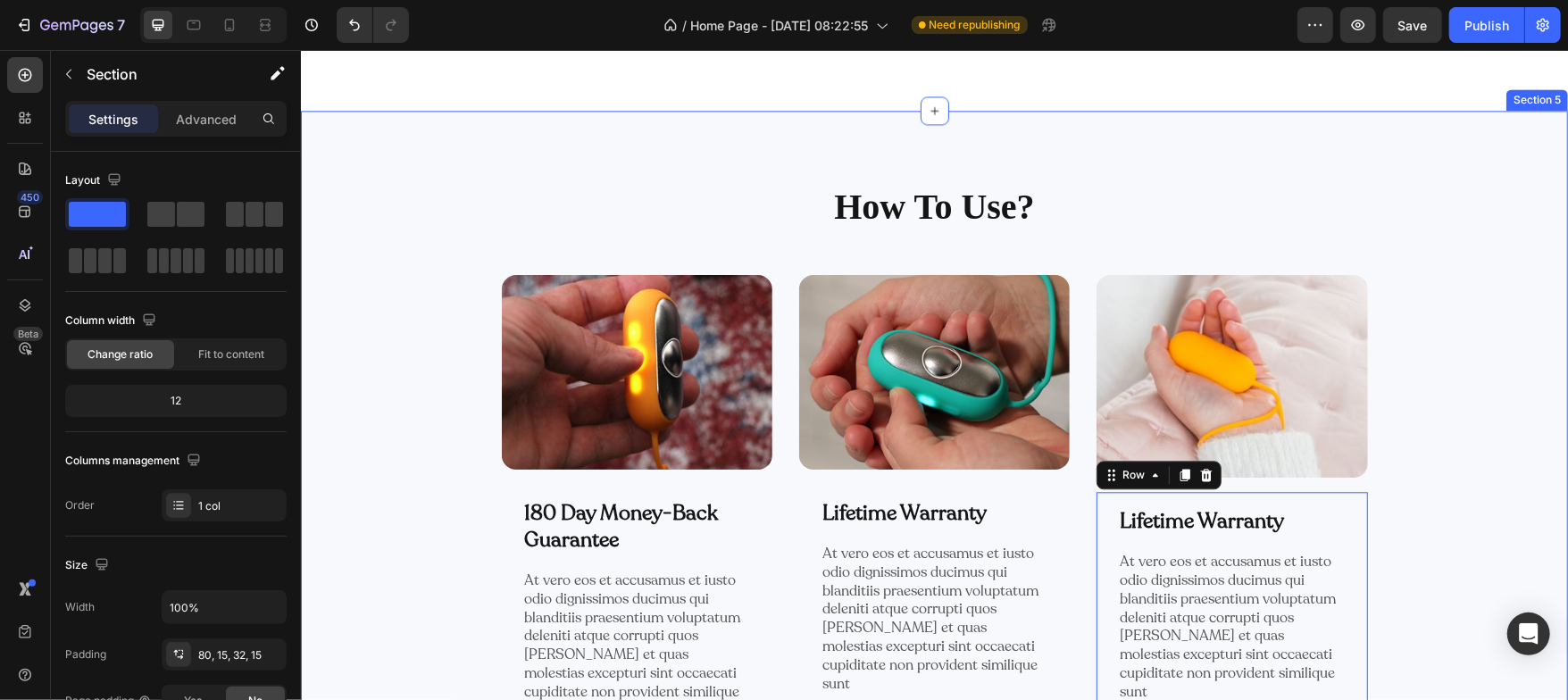
click at [399, 234] on div "How To Use? Heading Row Image 180 Day Money-Back Guarantee Text Block Row At ve…" at bounding box center [933, 480] width 1240 height 597
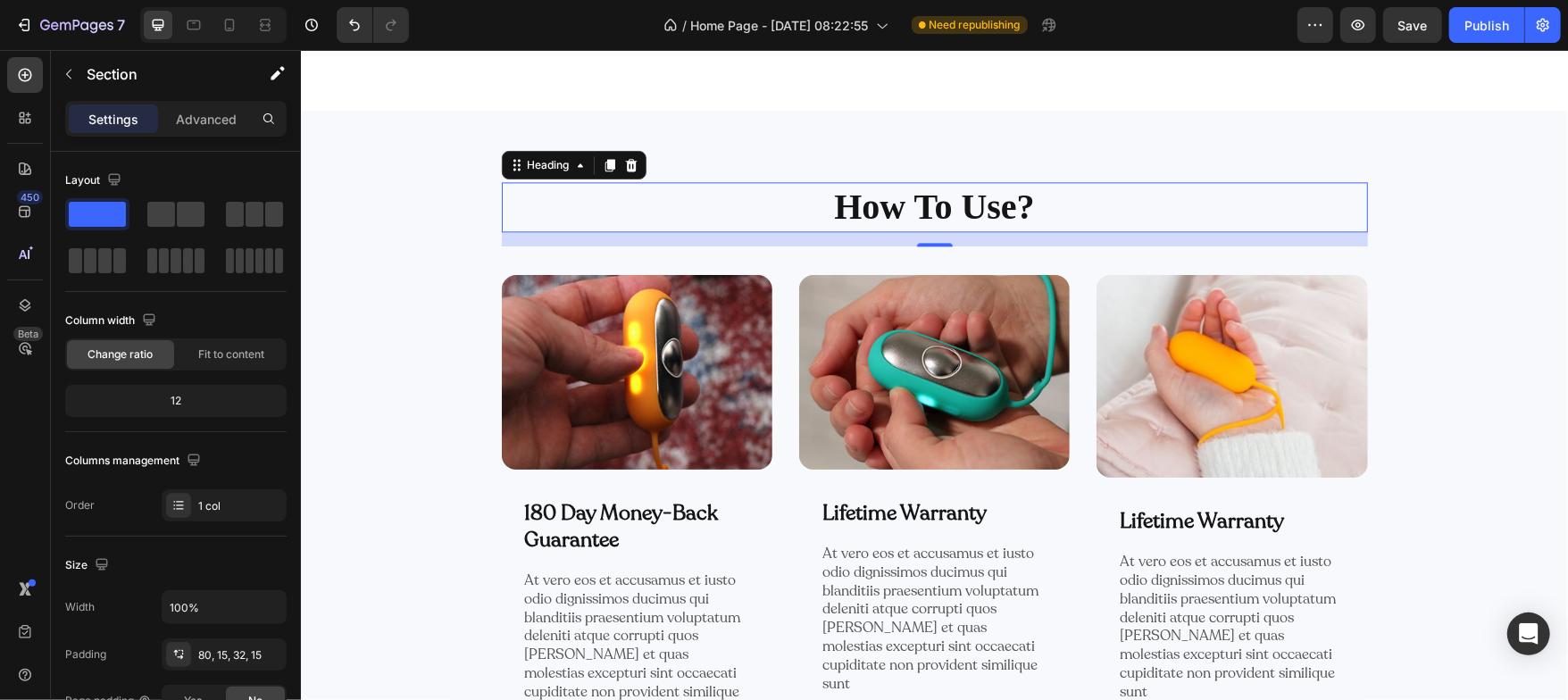
click at [931, 205] on h2 "How To Use?" at bounding box center [934, 206] width 866 height 50
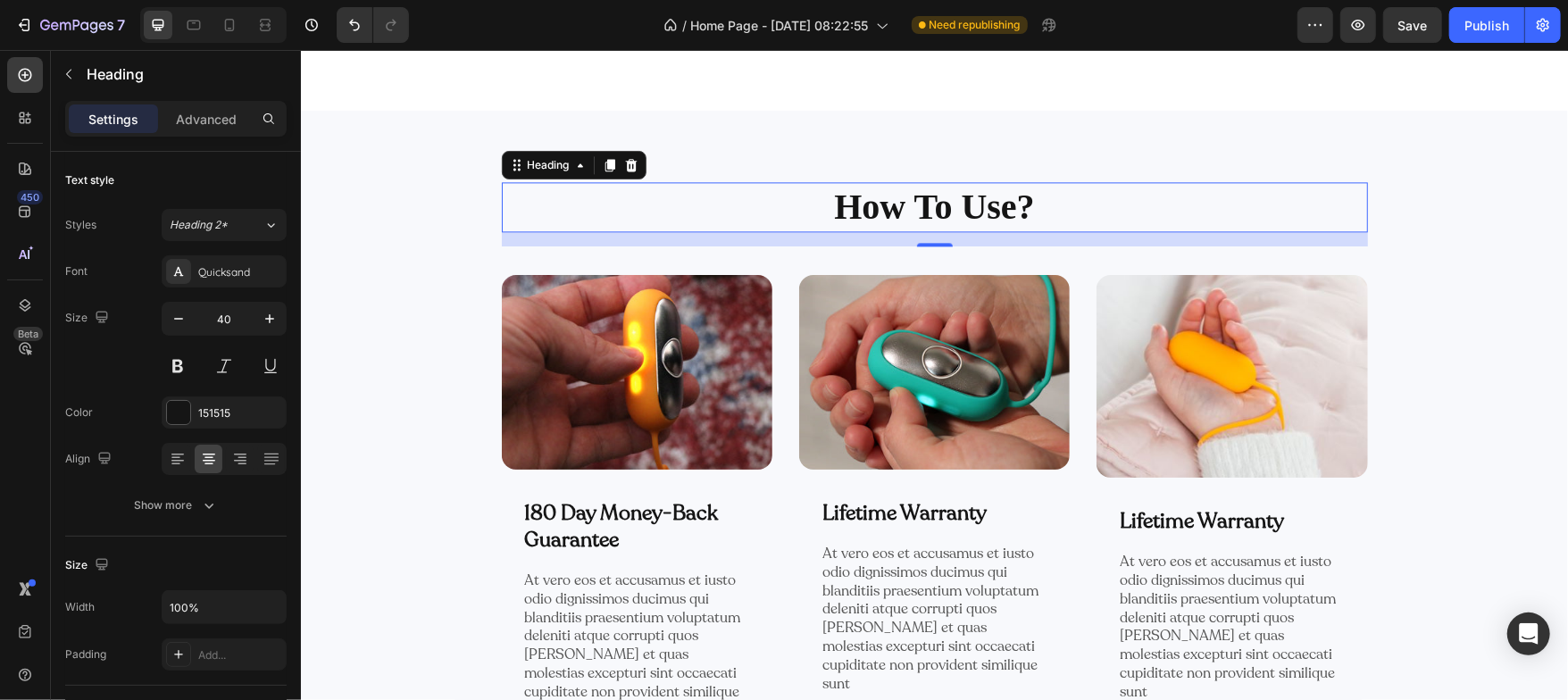
click at [931, 205] on h2 "How To Use?" at bounding box center [934, 206] width 866 height 50
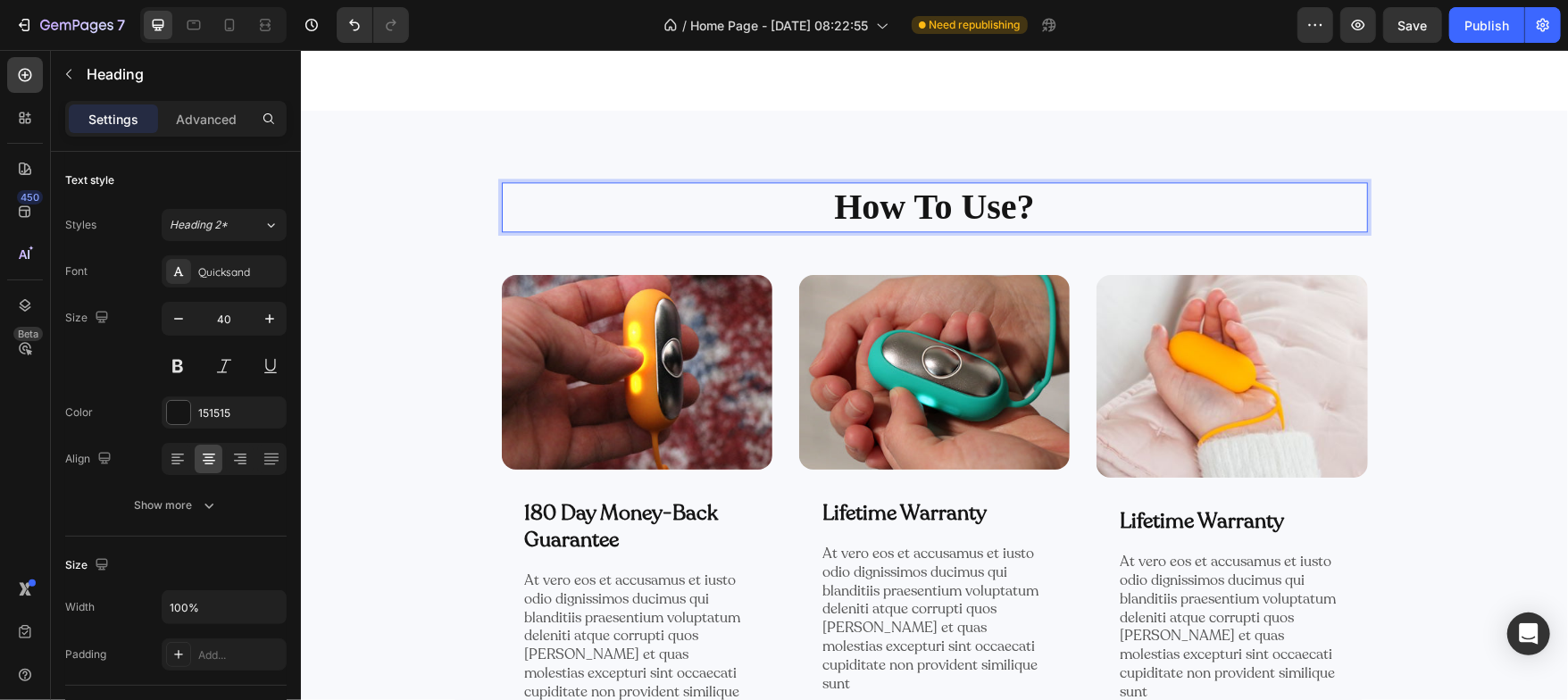
click at [931, 205] on p "How To Use?" at bounding box center [934, 206] width 862 height 46
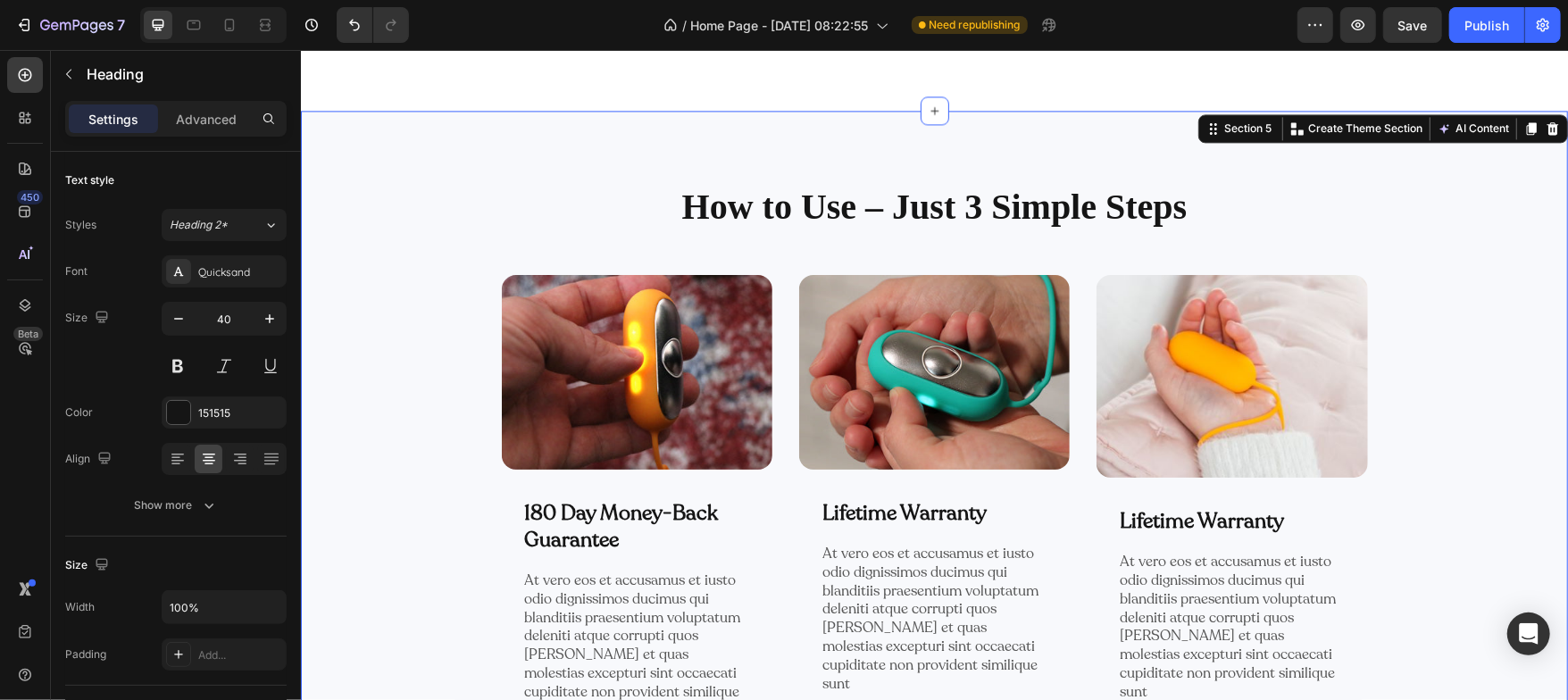
click at [461, 208] on div "How to Use – Just 3 Simple Steps Heading Row Image 180 Day Money-Back Guarantee…" at bounding box center [933, 480] width 1240 height 597
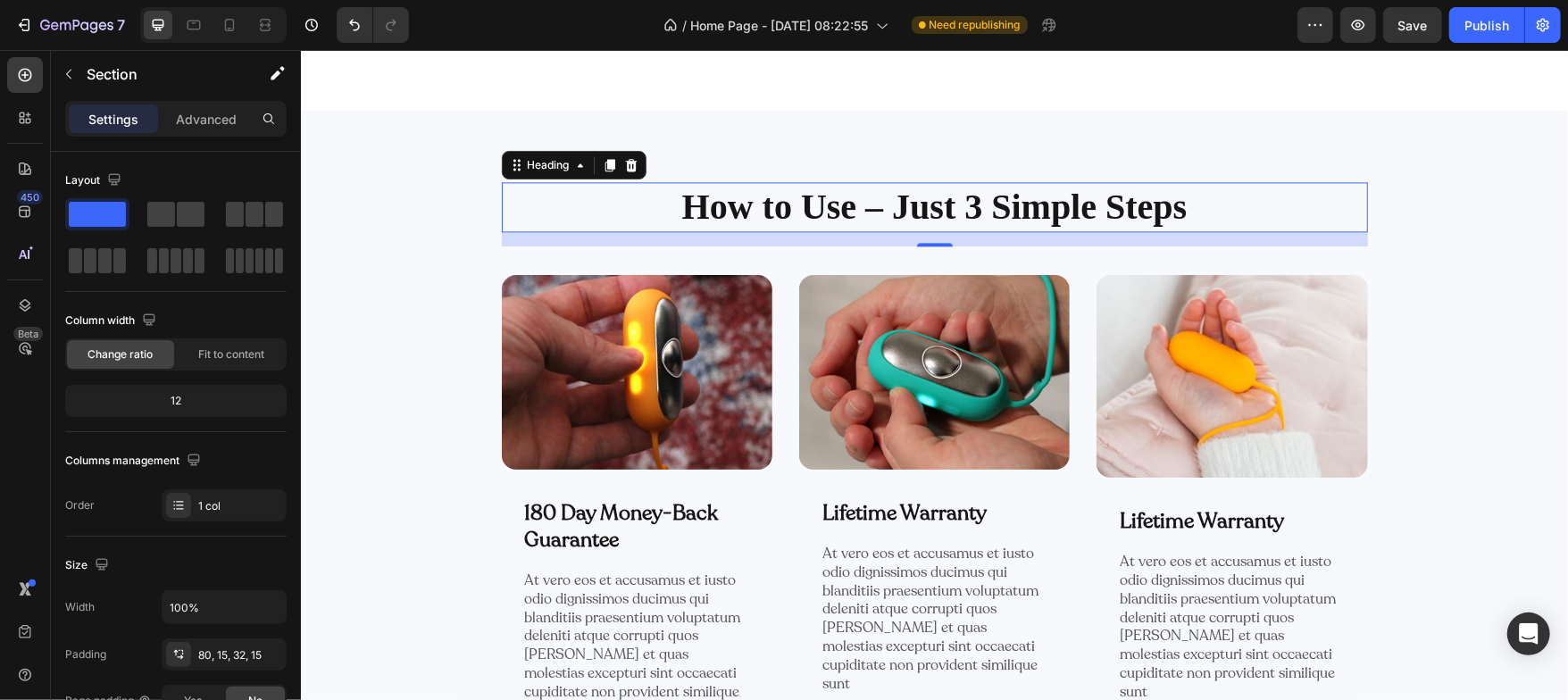
click at [710, 197] on p "How to Use – Just 3 Simple Steps" at bounding box center [934, 206] width 862 height 46
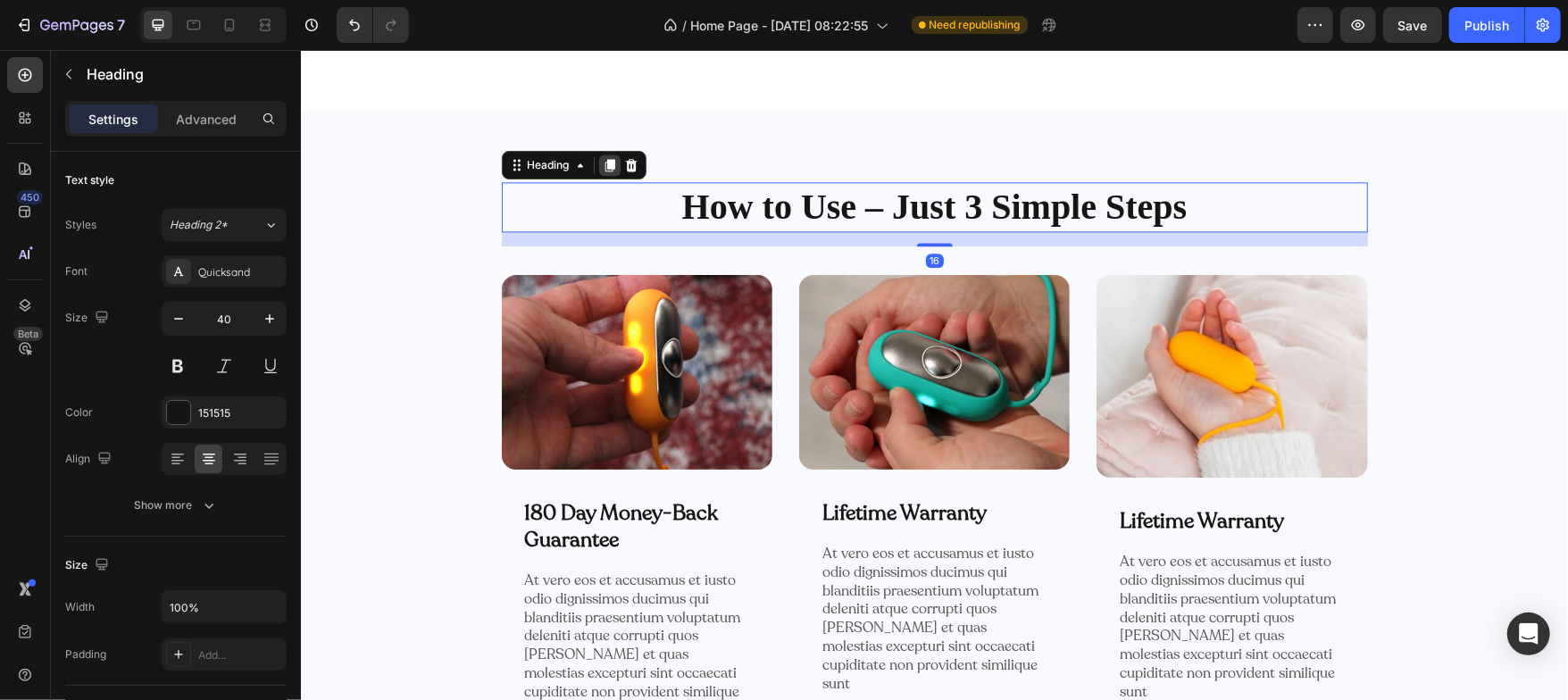
click at [606, 166] on icon at bounding box center [608, 165] width 10 height 13
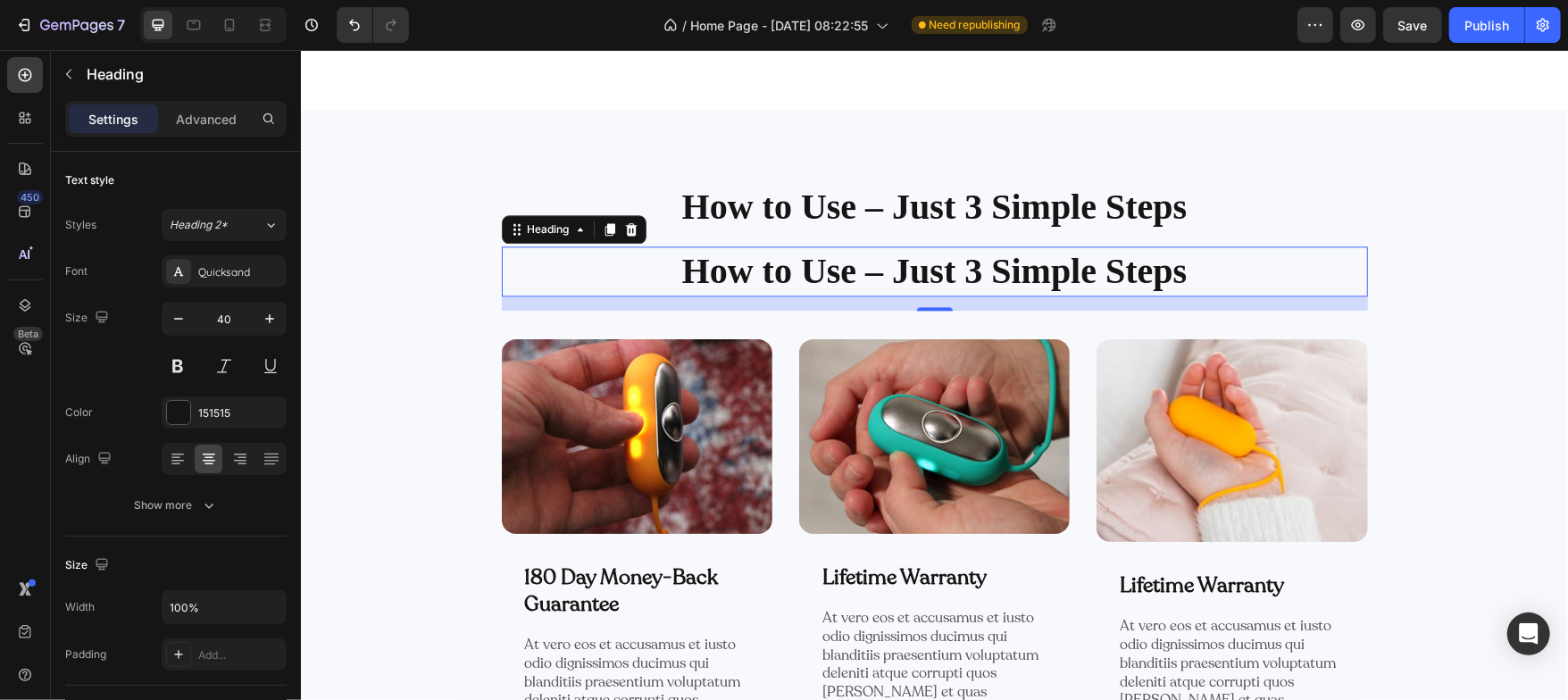
click at [715, 274] on h2 "How to Use – Just 3 Simple Steps" at bounding box center [934, 271] width 866 height 50
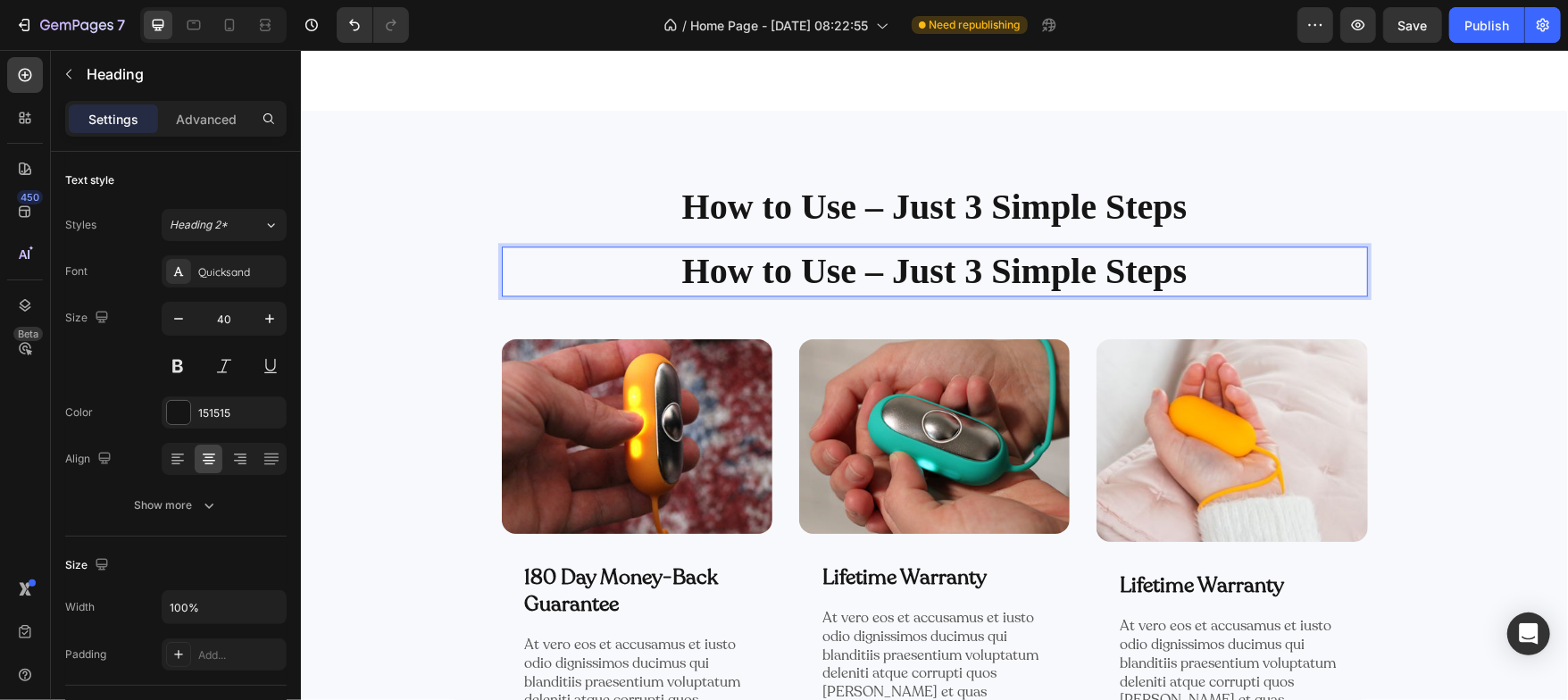
click at [715, 274] on p "How to Use – Just 3 Simple Steps" at bounding box center [934, 270] width 862 height 46
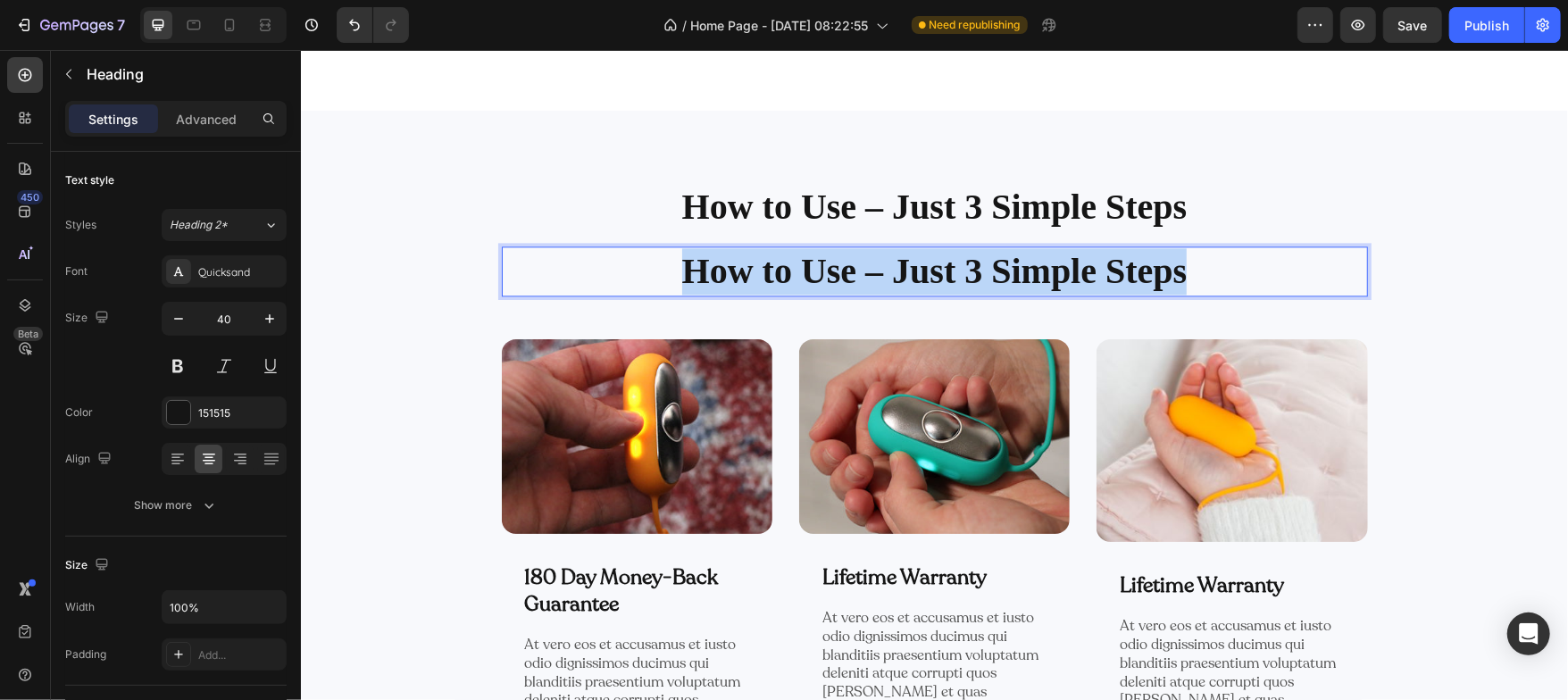
click at [715, 274] on p "How to Use – Just 3 Simple Steps" at bounding box center [934, 270] width 862 height 46
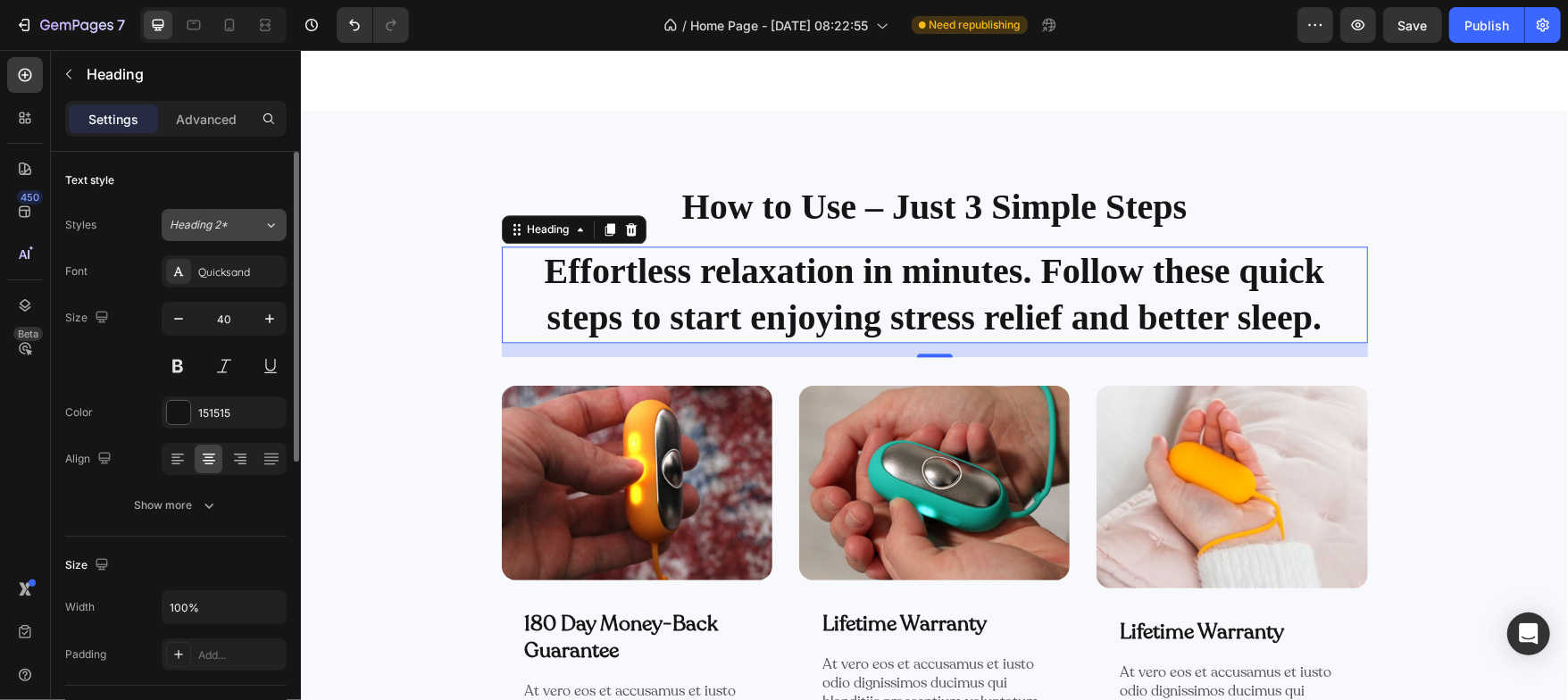
click at [218, 218] on span "Heading 2*" at bounding box center [198, 225] width 58 height 16
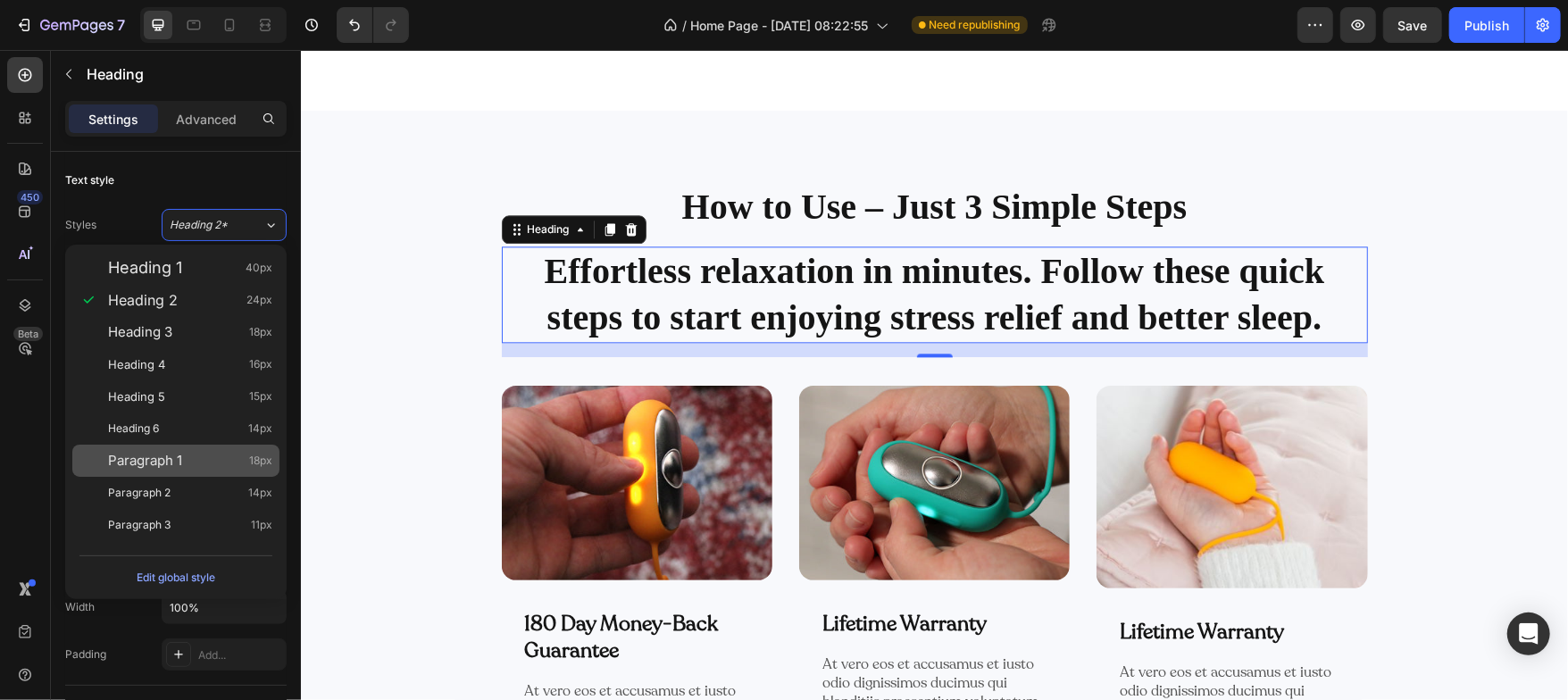
click at [185, 463] on div "Paragraph 1 18px" at bounding box center [190, 460] width 164 height 18
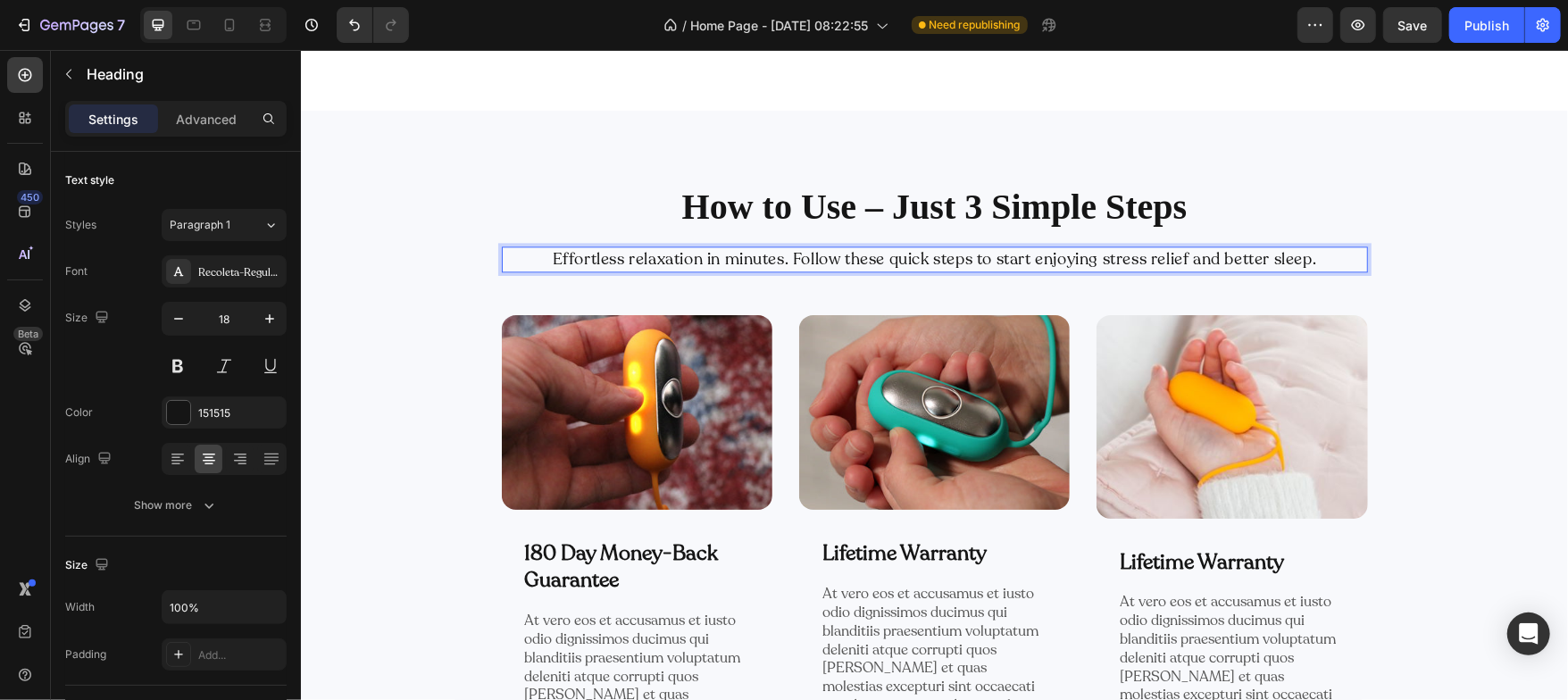
click at [926, 256] on p "Effortless relaxation in minutes. Follow these quick steps to start enjoying st…" at bounding box center [934, 258] width 862 height 22
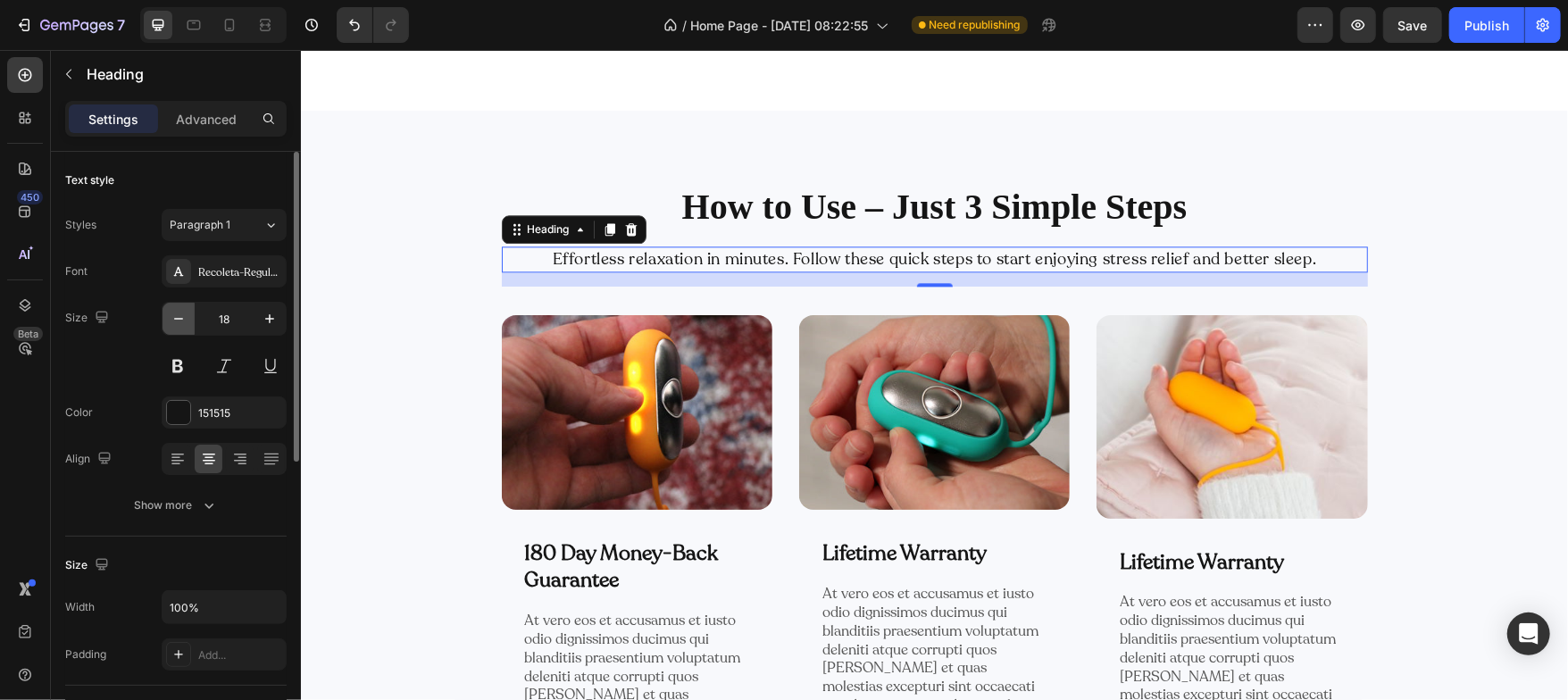
click at [181, 310] on icon "button" at bounding box center [178, 318] width 18 height 18
type input "16"
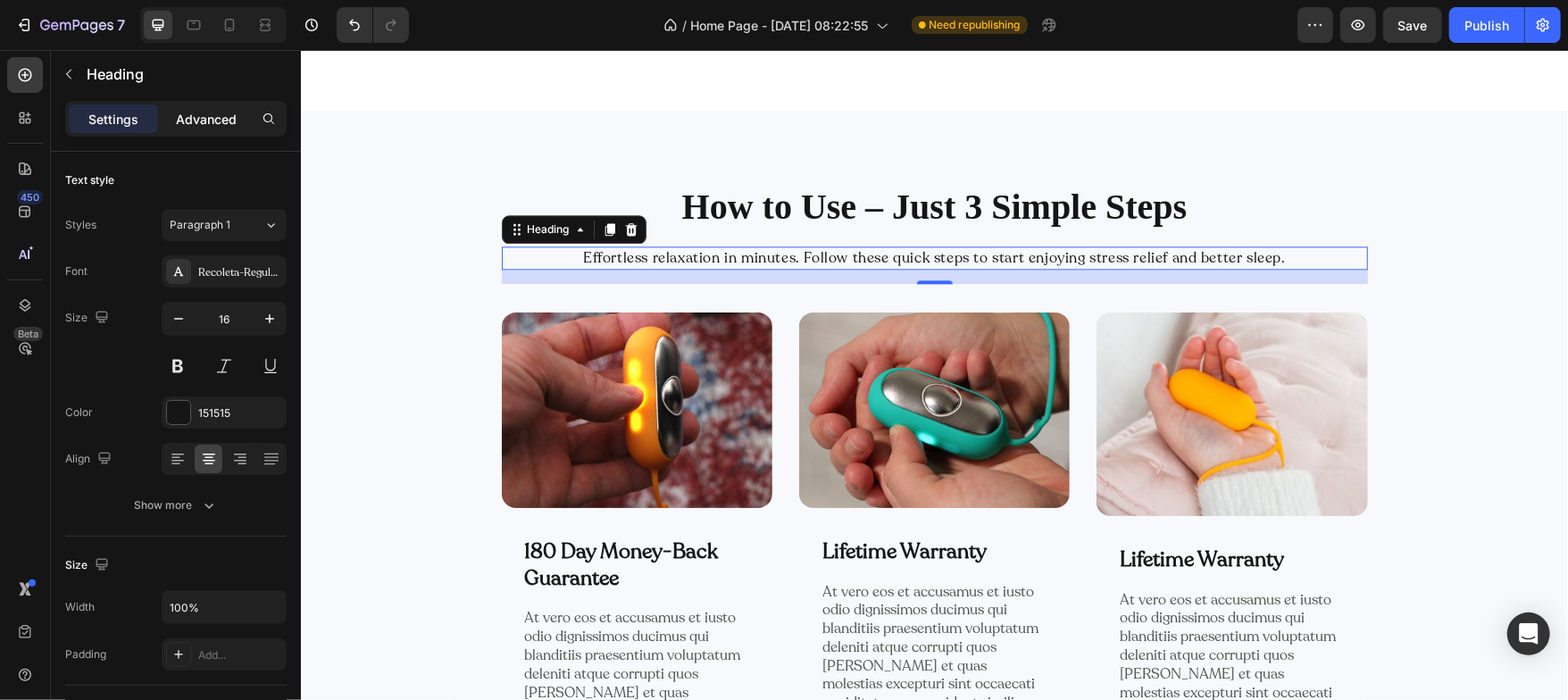
click at [202, 114] on p "Advanced" at bounding box center [206, 119] width 61 height 18
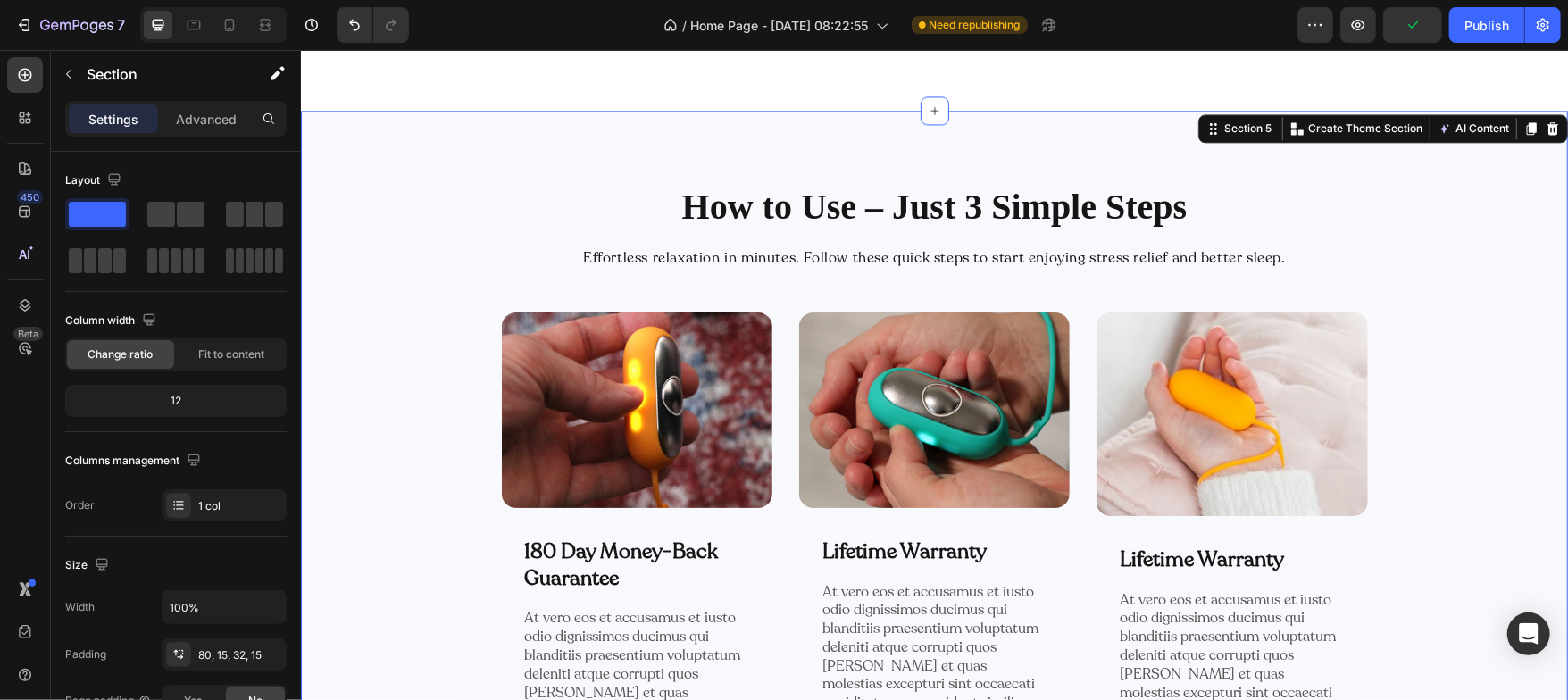
click at [404, 232] on div "How to Use – Just 3 Simple Steps Heading Effortless relaxation in minutes. Foll…" at bounding box center [933, 498] width 1240 height 635
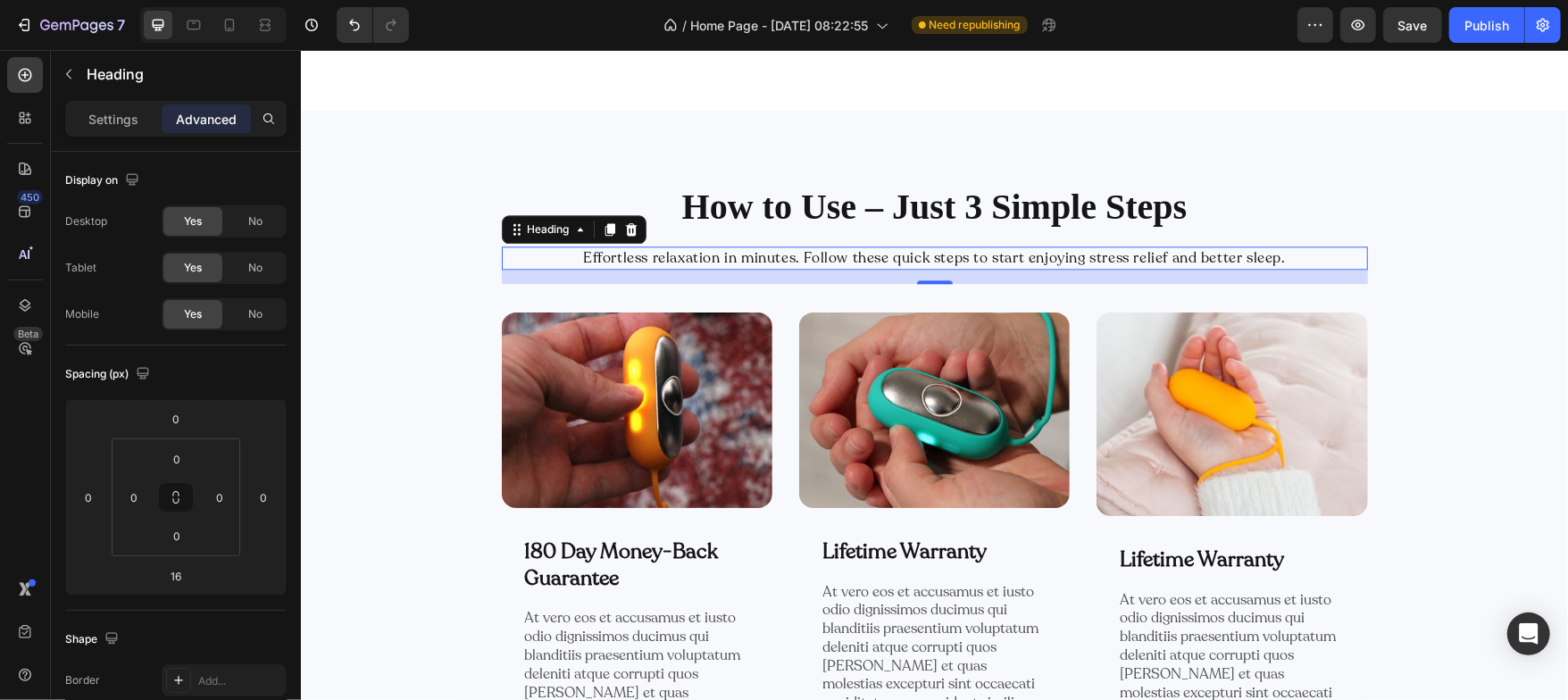
click at [712, 253] on p "Effortless relaxation in minutes. Follow these quick steps to start enjoying st…" at bounding box center [934, 256] width 862 height 19
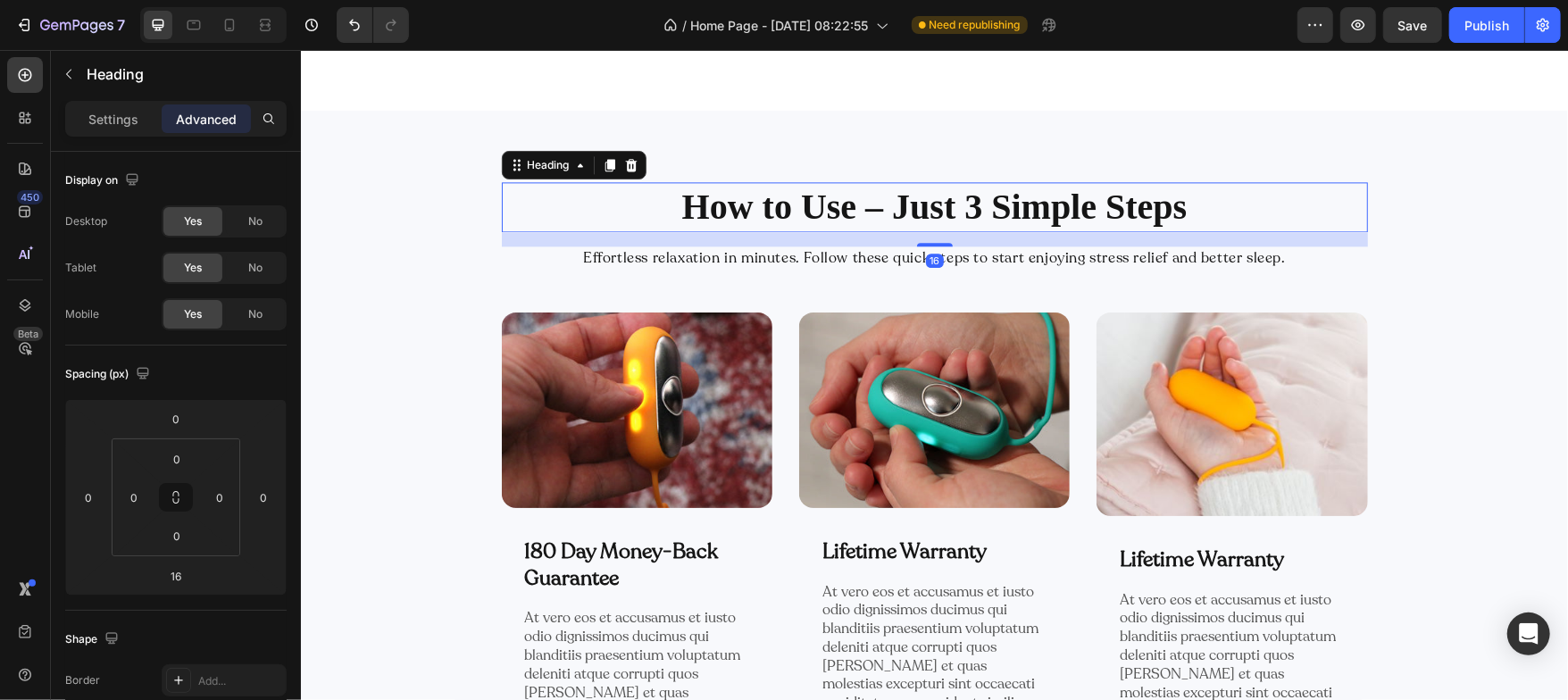
click at [723, 205] on p "How to Use – Just 3 Simple Steps" at bounding box center [934, 206] width 862 height 46
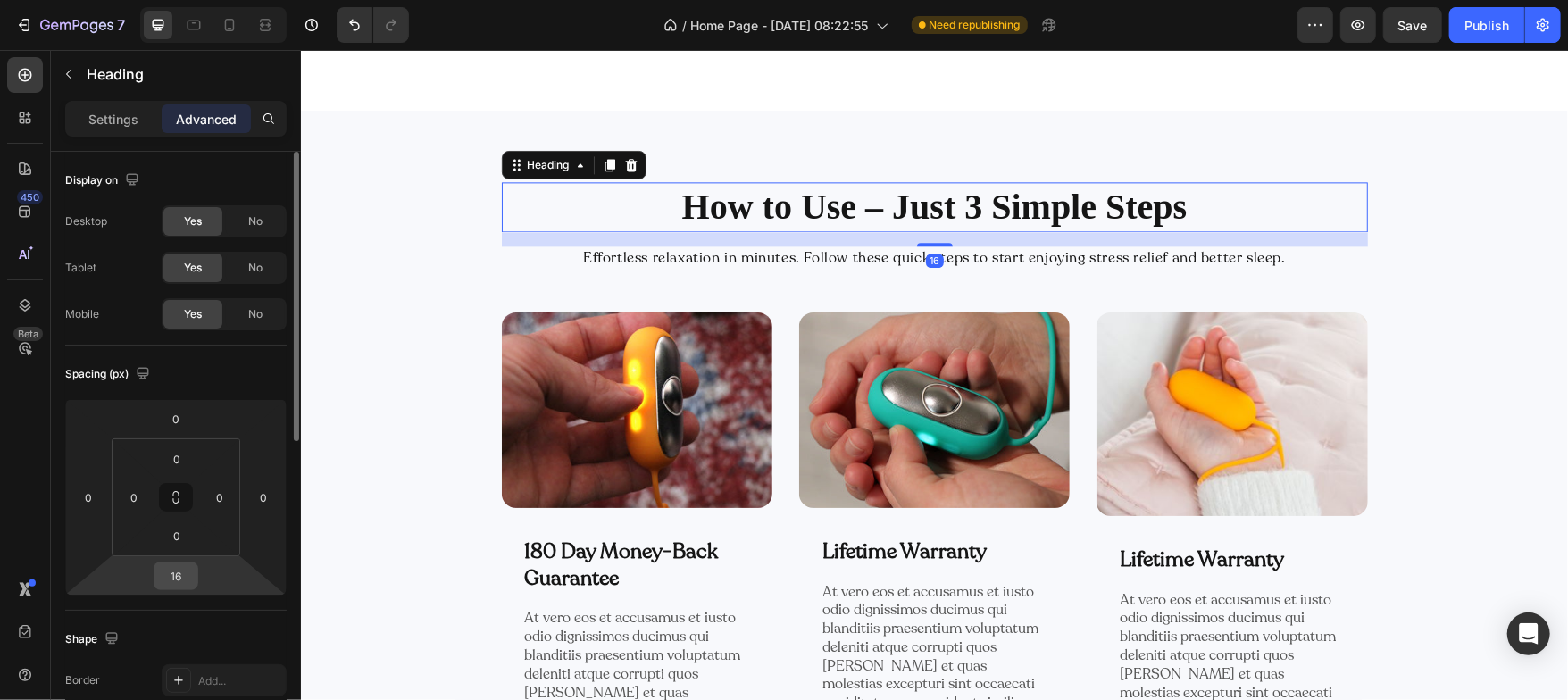
click at [180, 572] on input "16" at bounding box center [176, 576] width 36 height 27
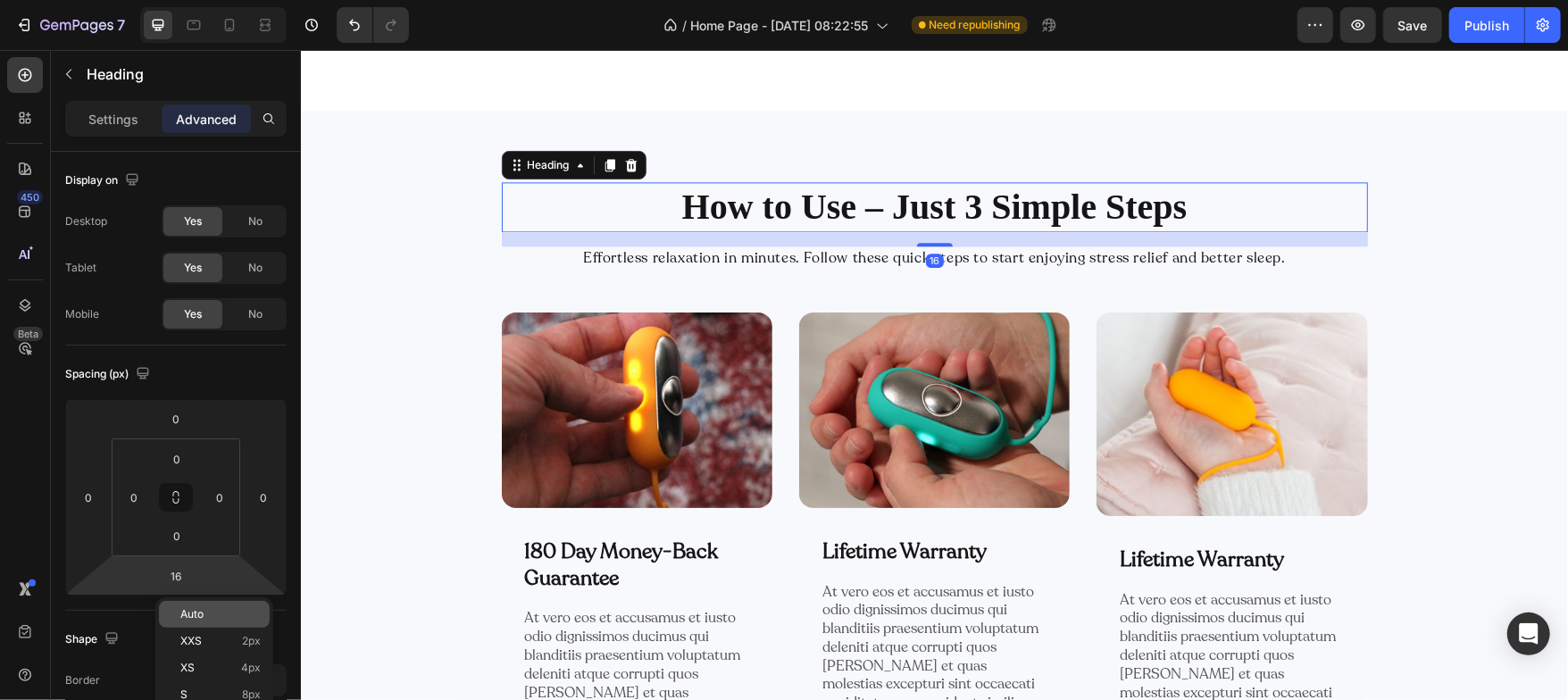
click at [181, 614] on span "Auto" at bounding box center [192, 614] width 23 height 13
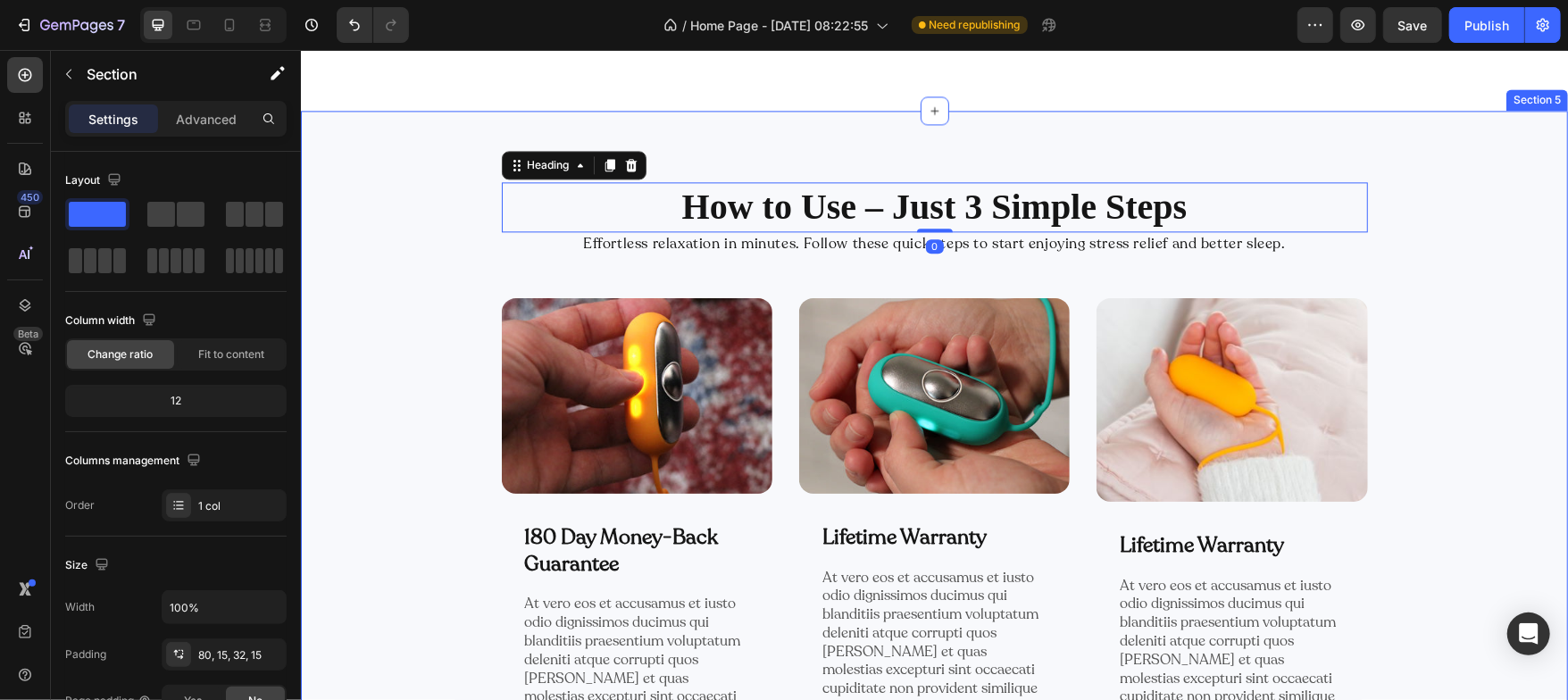
click at [326, 414] on div "How to Use – Just 3 Simple Steps Heading 0 Effortless relaxation in minutes. Fo…" at bounding box center [933, 492] width 1240 height 621
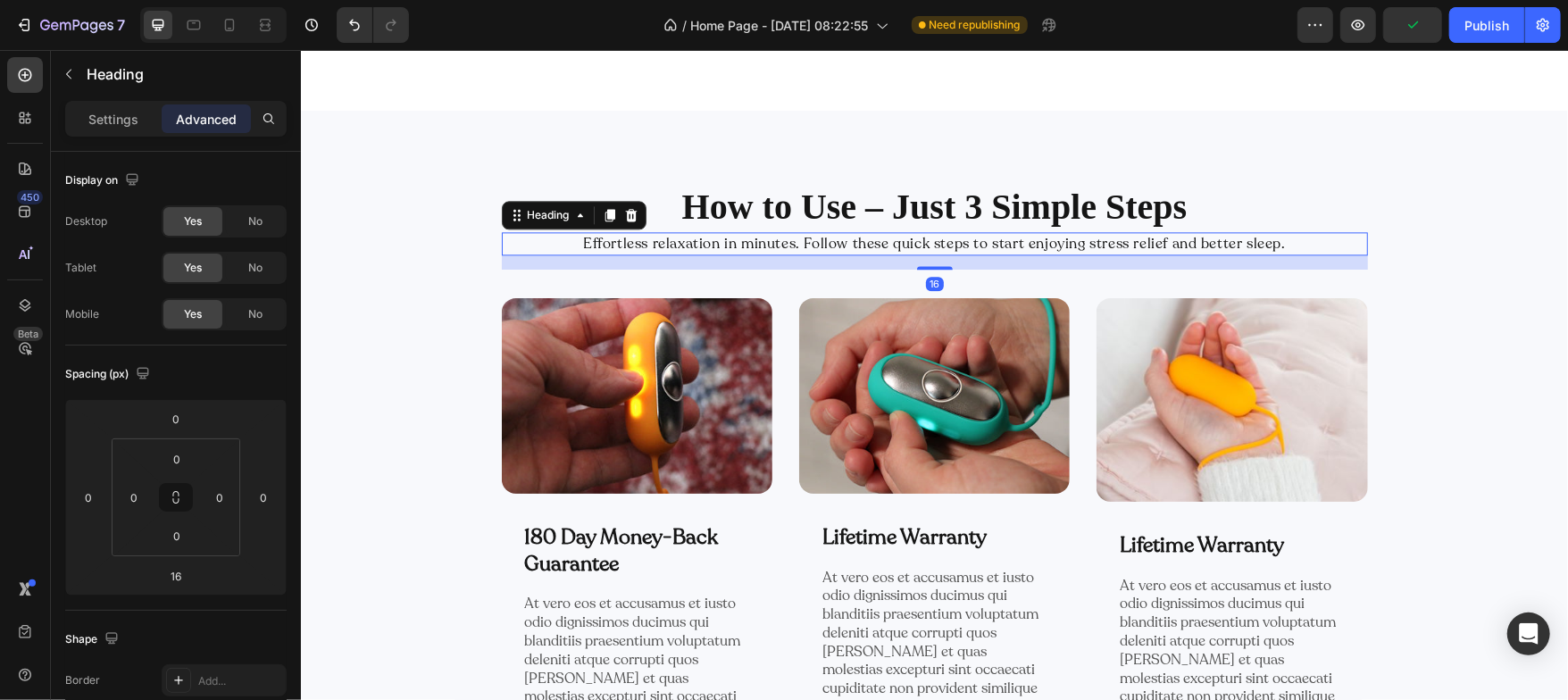
click at [793, 243] on p "Effortless relaxation in minutes. Follow these quick steps to start enjoying st…" at bounding box center [934, 242] width 862 height 19
click at [796, 243] on p "Effortless relaxation in minutes. Follow these quick steps to start enjoying st…" at bounding box center [934, 242] width 862 height 19
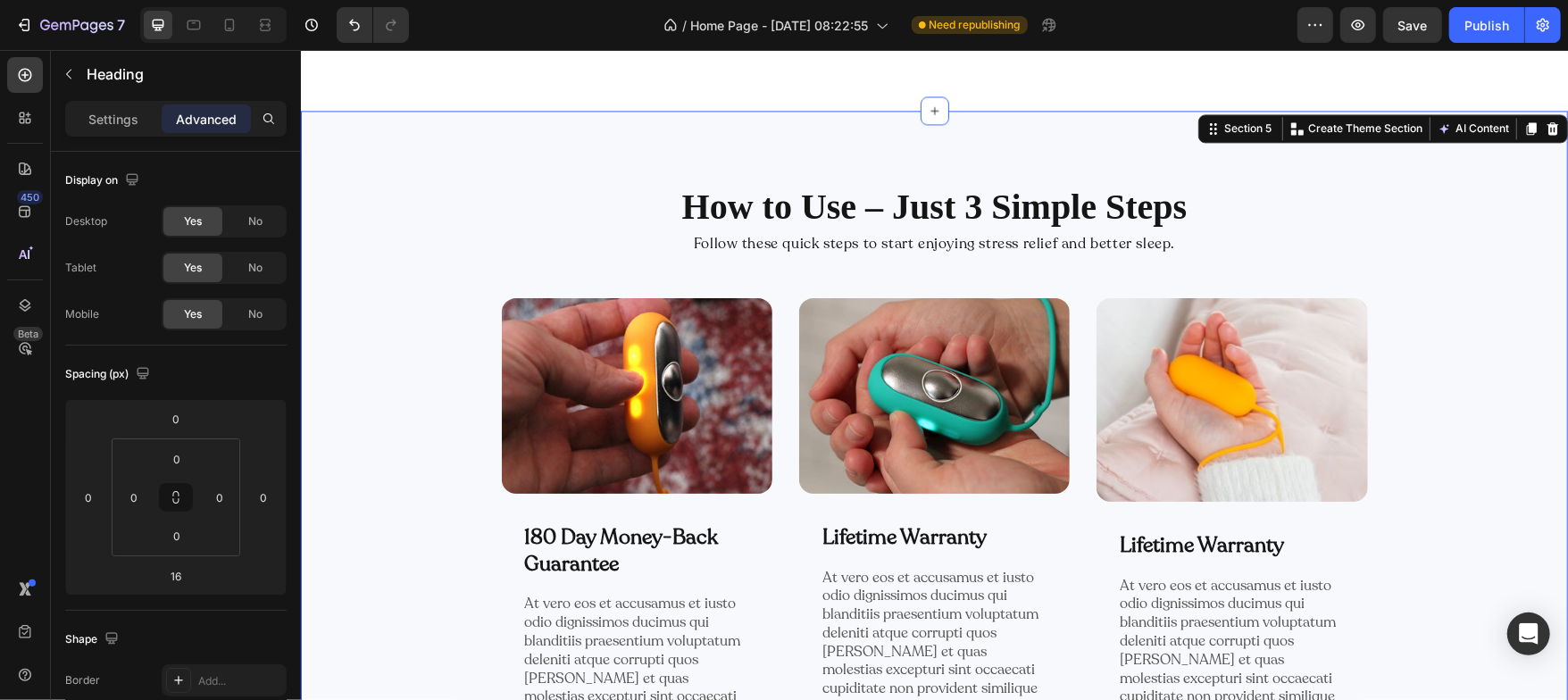
click at [426, 262] on div "How to Use – Just 3 Simple Steps Heading Follow these quick steps to start enjo…" at bounding box center [933, 492] width 1240 height 621
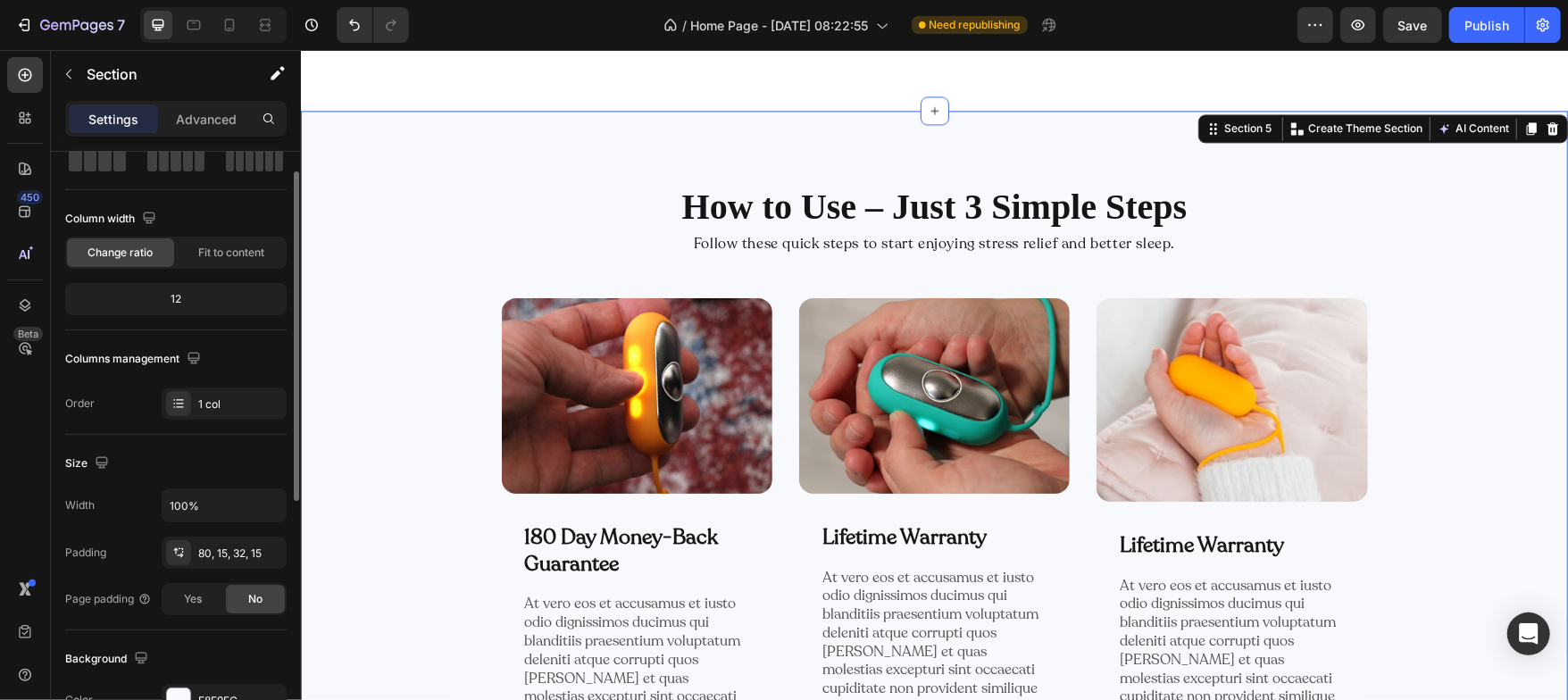
scroll to position [76, 0]
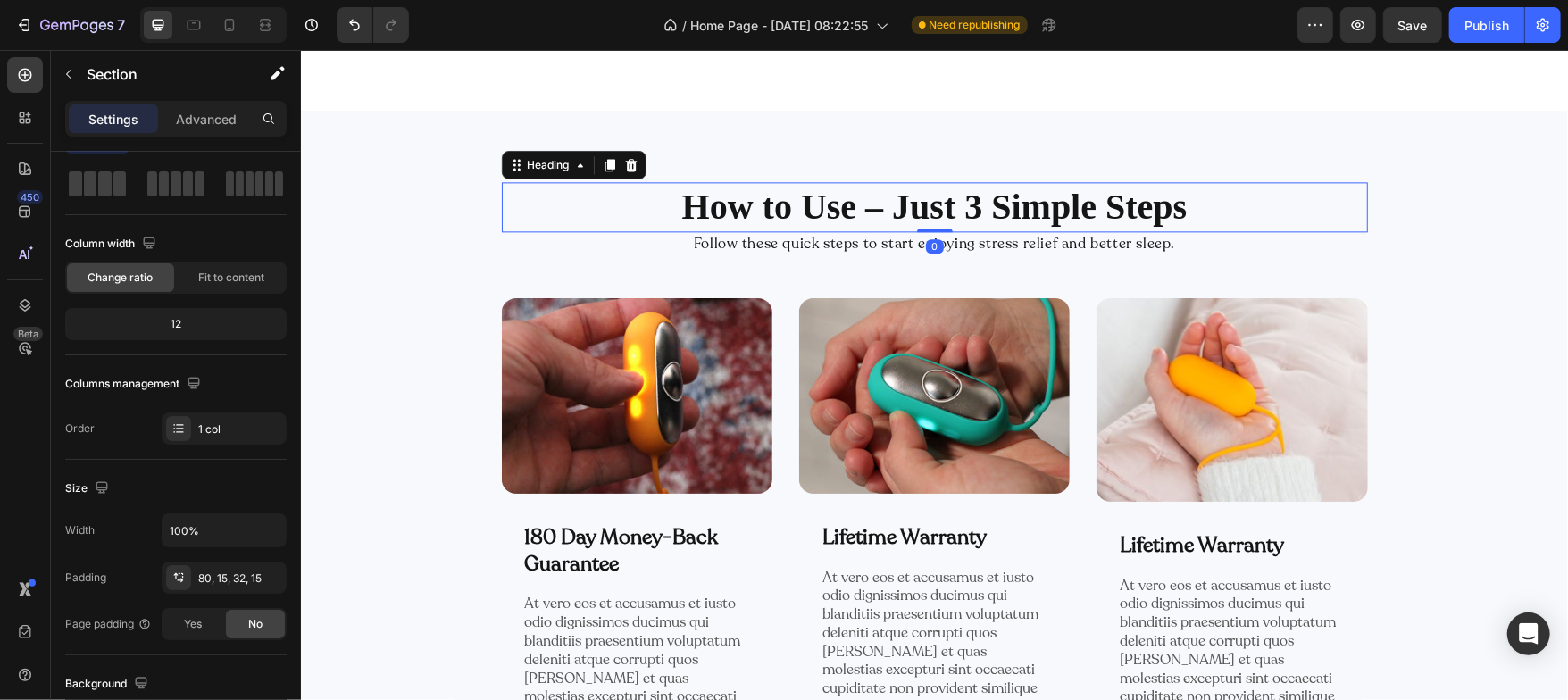
click at [760, 210] on p "How to Use – Just 3 Simple Steps" at bounding box center [934, 206] width 862 height 46
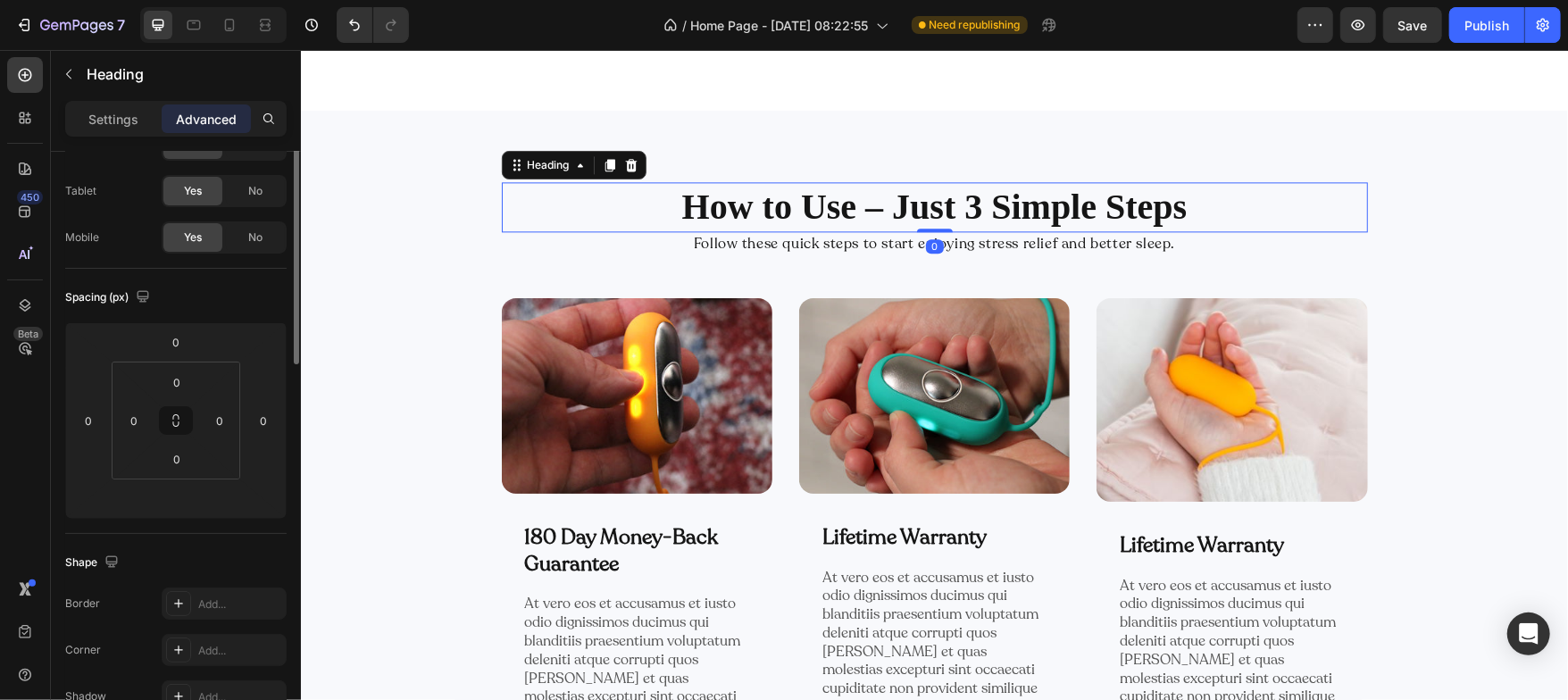
scroll to position [0, 0]
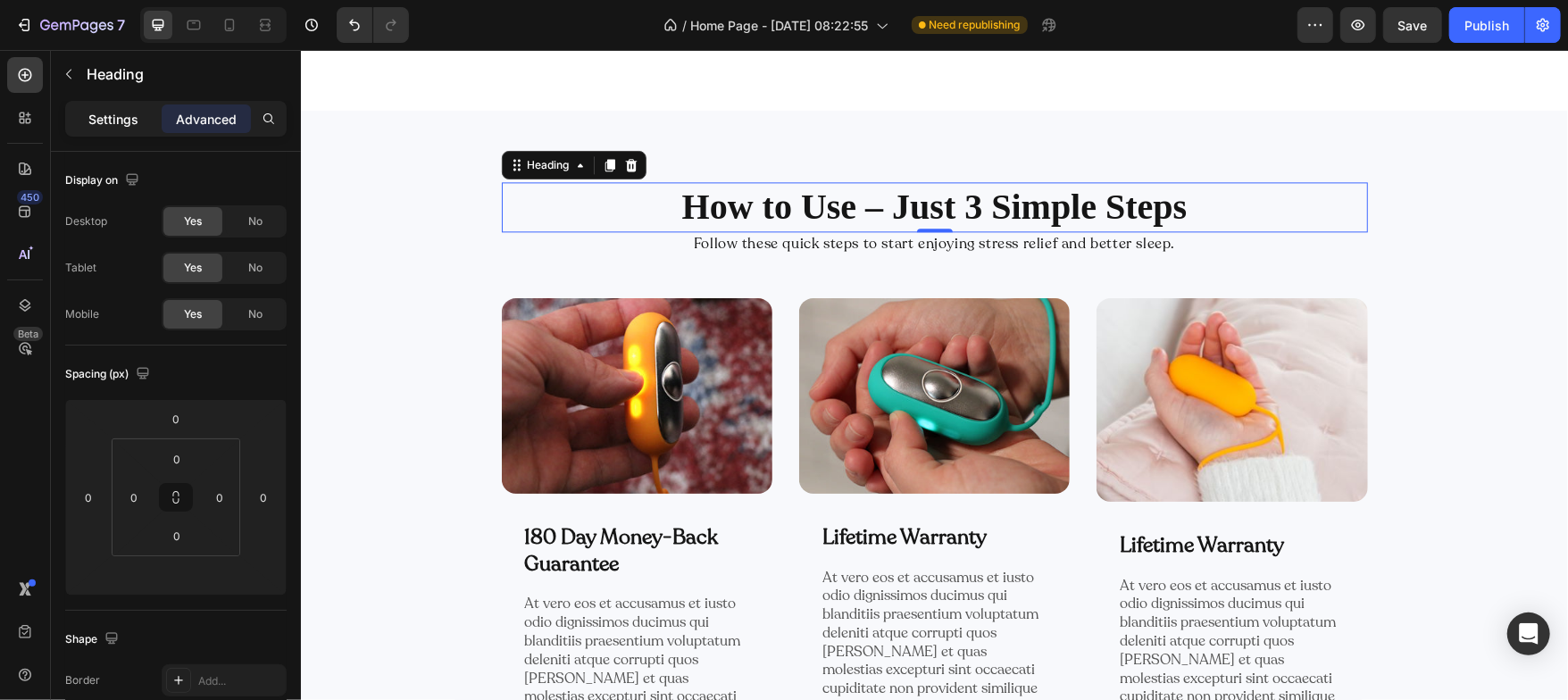
click at [110, 118] on p "Settings" at bounding box center [113, 119] width 50 height 18
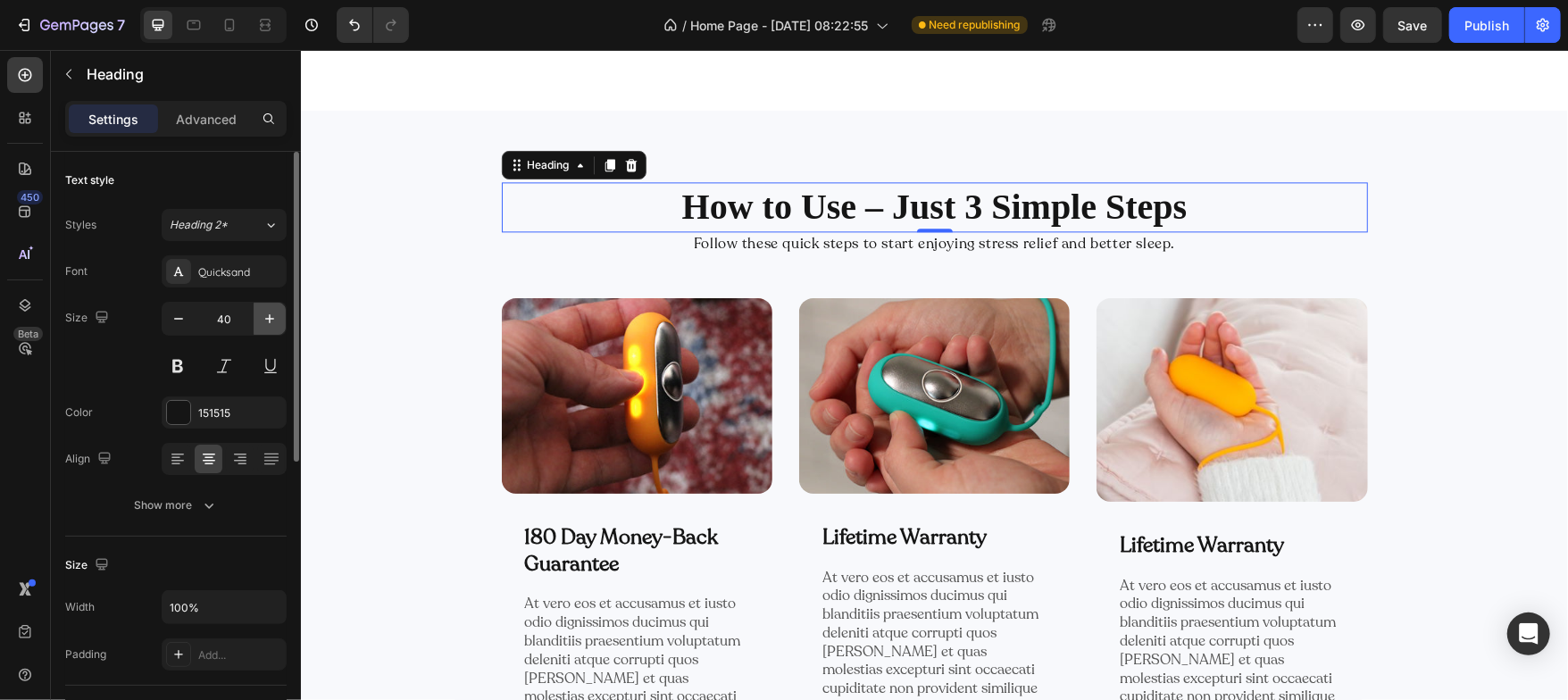
click at [261, 316] on icon "button" at bounding box center [269, 318] width 18 height 18
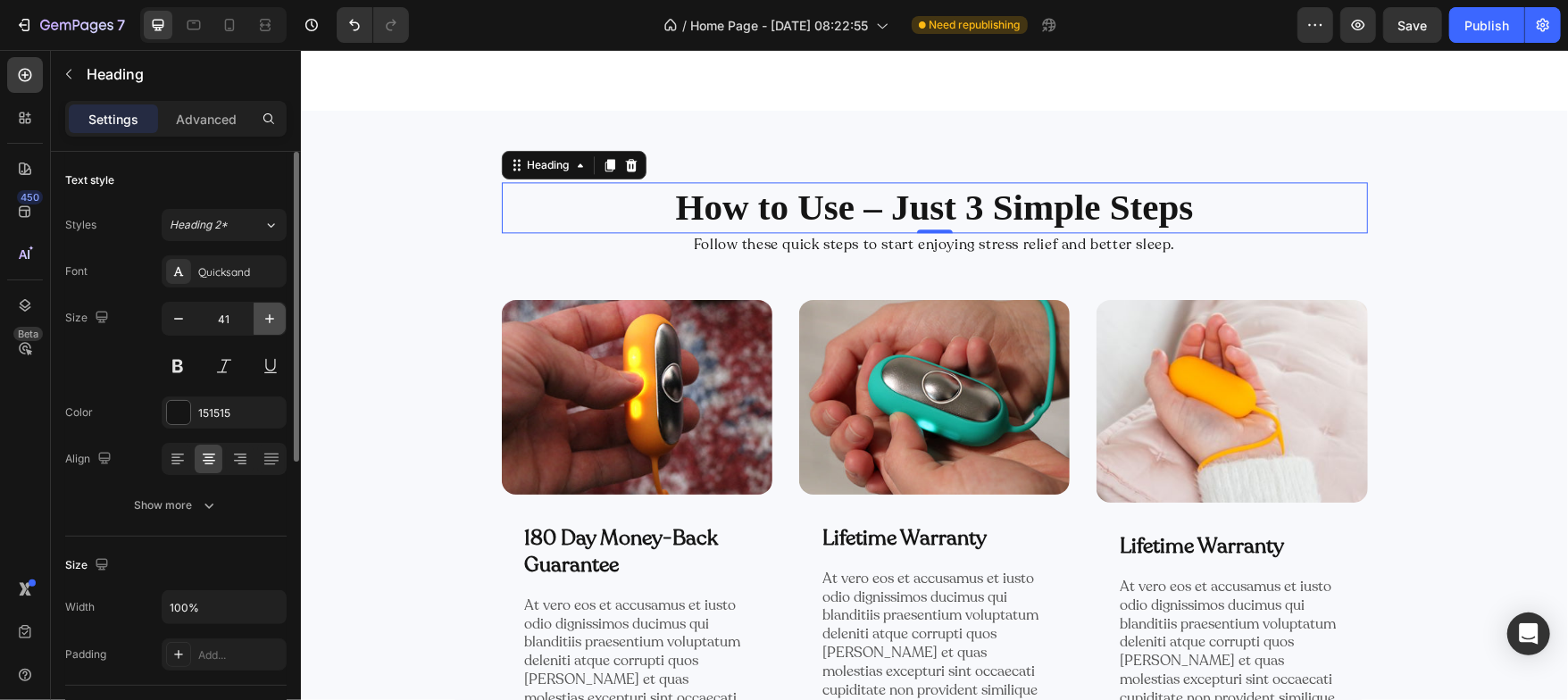
click at [261, 316] on icon "button" at bounding box center [269, 318] width 18 height 18
type input "42"
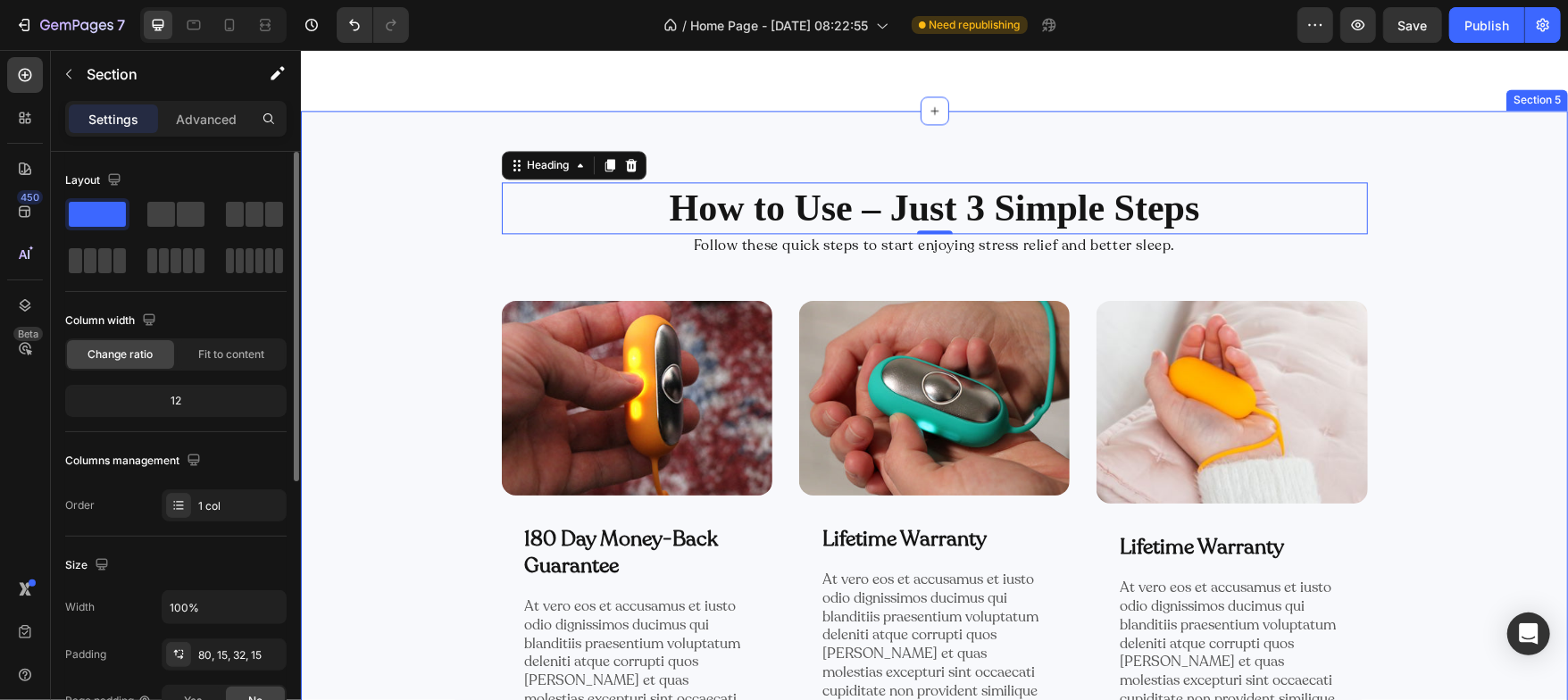
click at [429, 249] on div "How to Use – Just 3 Simple Steps Heading 0 Follow these quick steps to start en…" at bounding box center [933, 493] width 1240 height 624
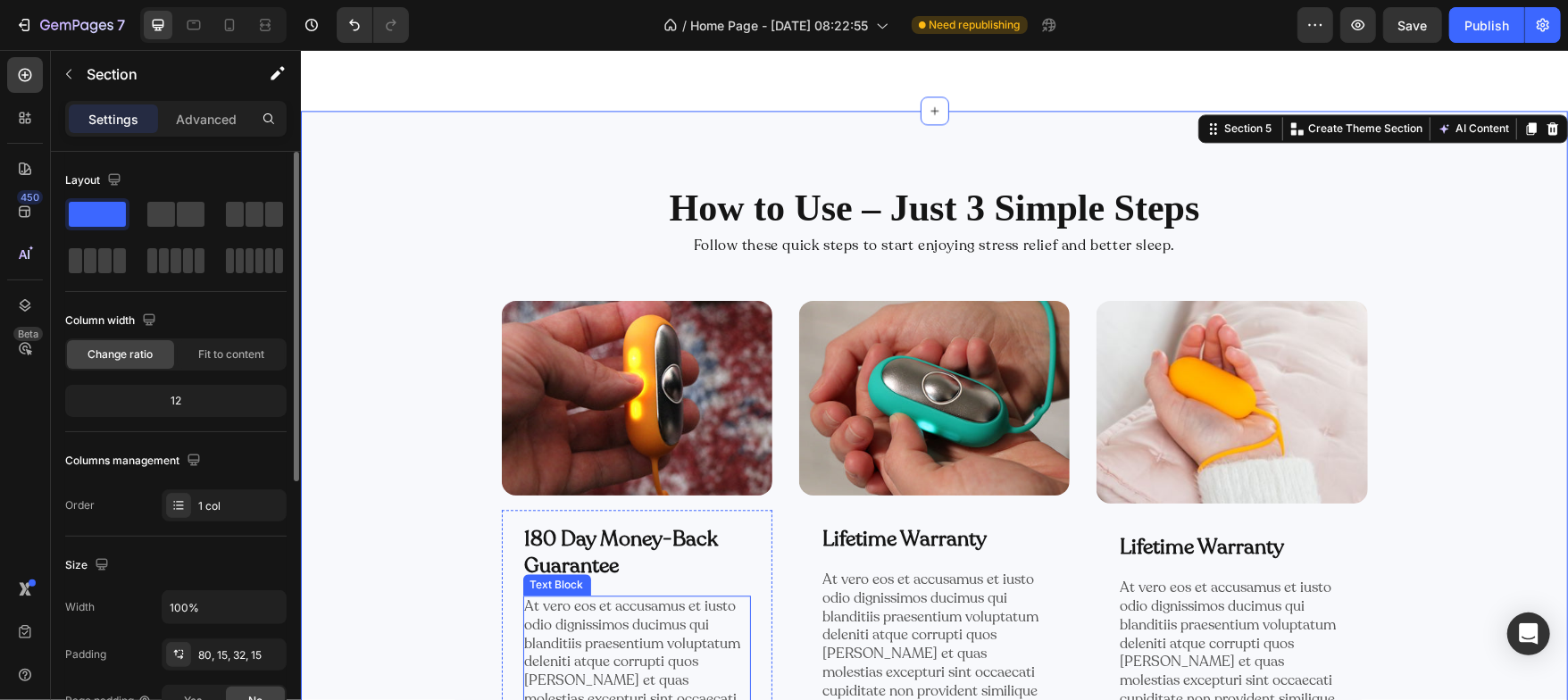
click at [573, 625] on p "At vero eos et accusamus et iusto odio dignissimos ducimus qui blanditiis praes…" at bounding box center [636, 670] width 224 height 148
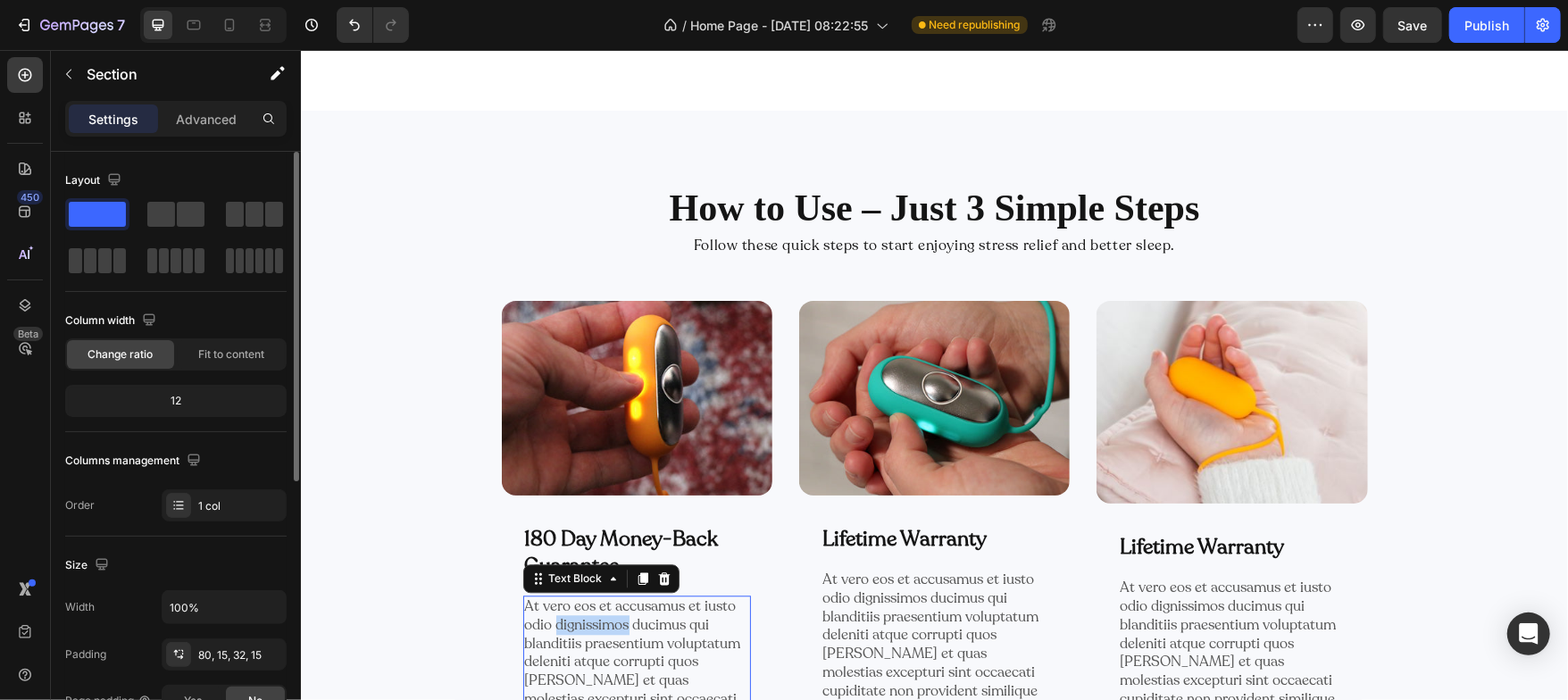
click at [573, 625] on p "At vero eos et accusamus et iusto odio dignissimos ducimus qui blanditiis praes…" at bounding box center [636, 670] width 224 height 148
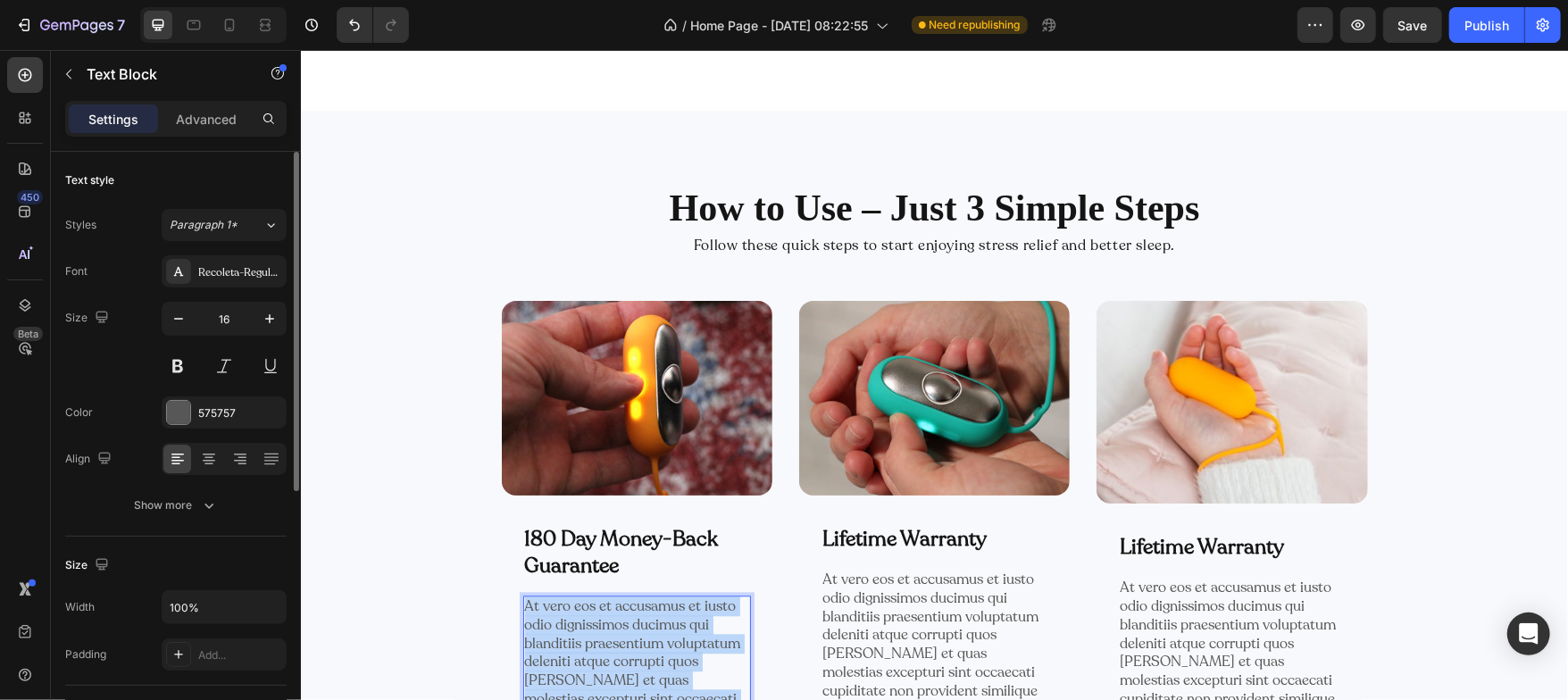
click at [573, 625] on p "At vero eos et accusamus et iusto odio dignissimos ducimus qui blanditiis praes…" at bounding box center [636, 670] width 224 height 148
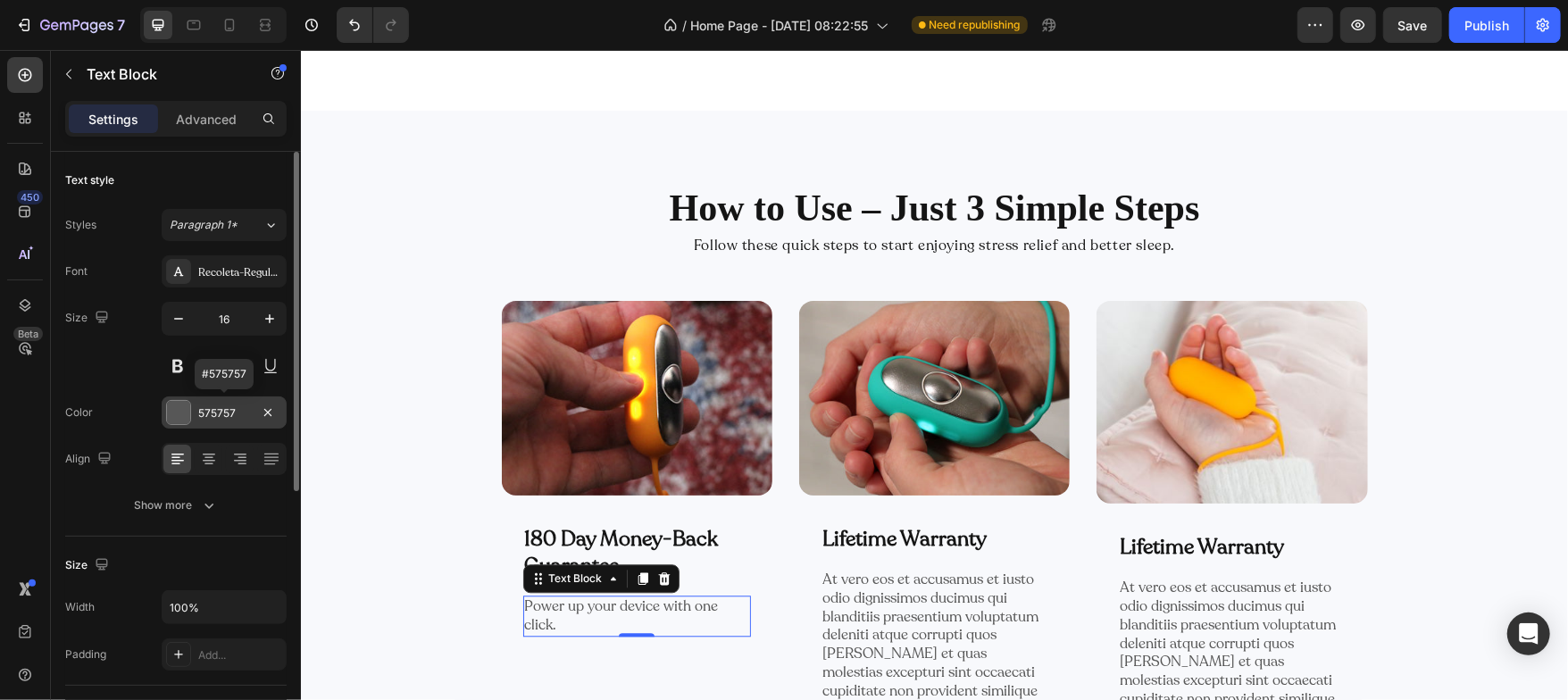
click at [173, 407] on div at bounding box center [178, 412] width 23 height 23
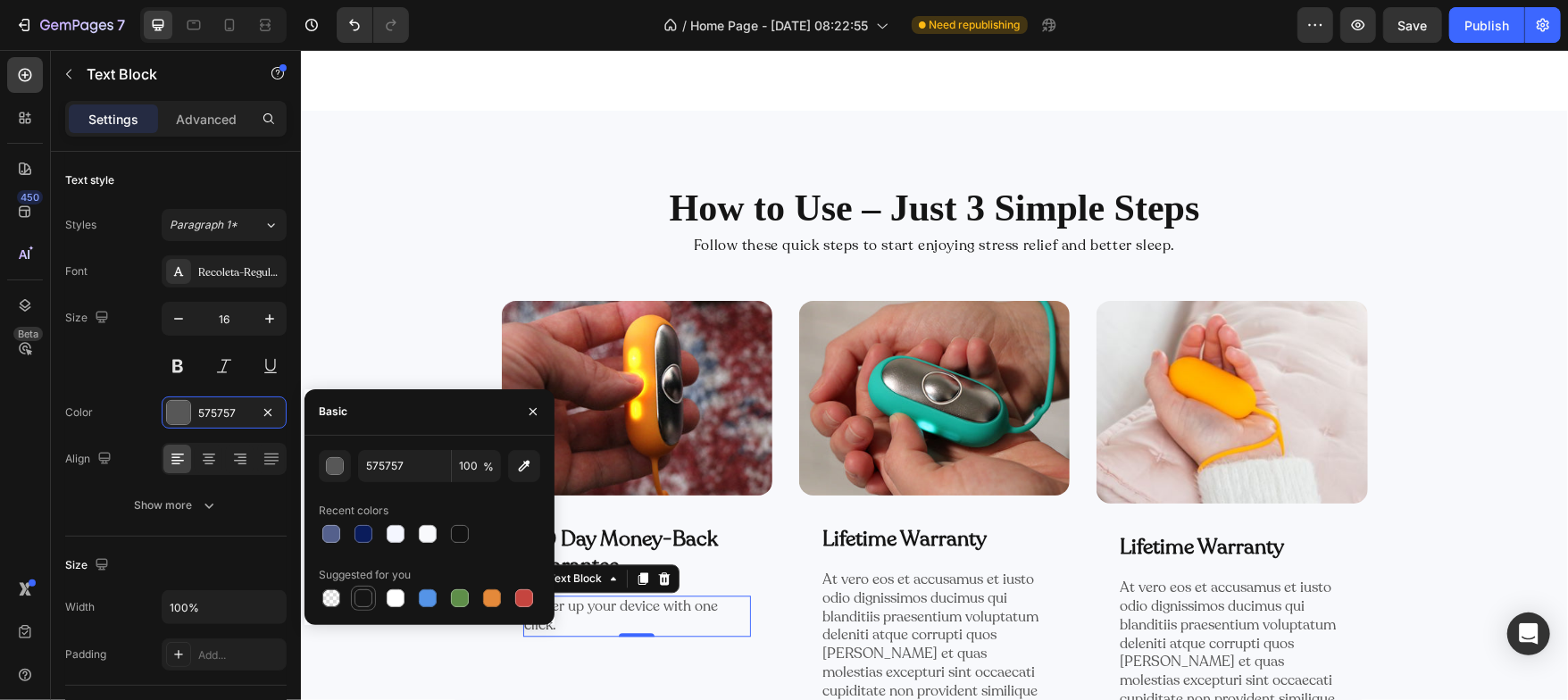
click at [369, 591] on div at bounding box center [363, 598] width 18 height 18
type input "151515"
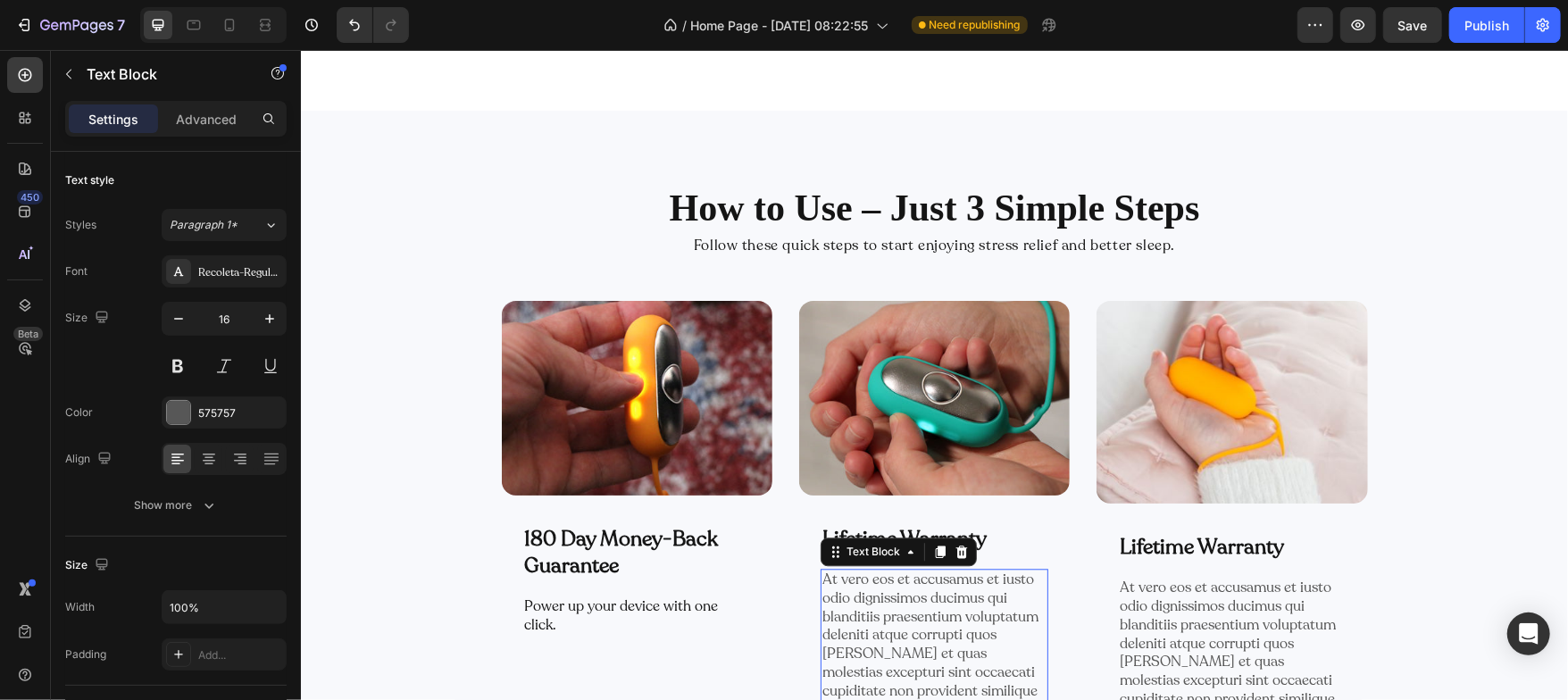
click at [873, 605] on p "At vero eos et accusamus et iusto odio dignissimos ducimus qui blanditiis praes…" at bounding box center [933, 643] width 224 height 148
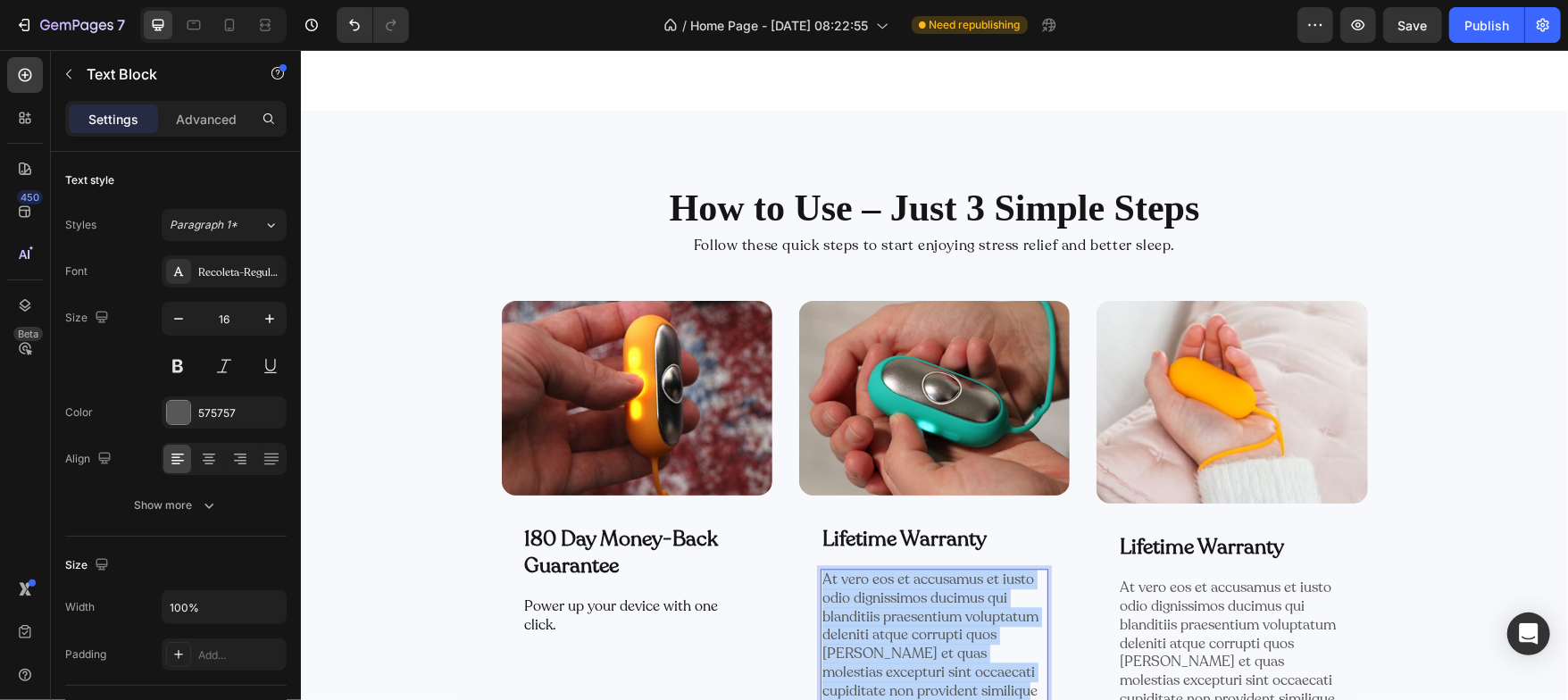
click at [873, 605] on p "At vero eos et accusamus et iusto odio dignissimos ducimus qui blanditiis praes…" at bounding box center [933, 643] width 224 height 148
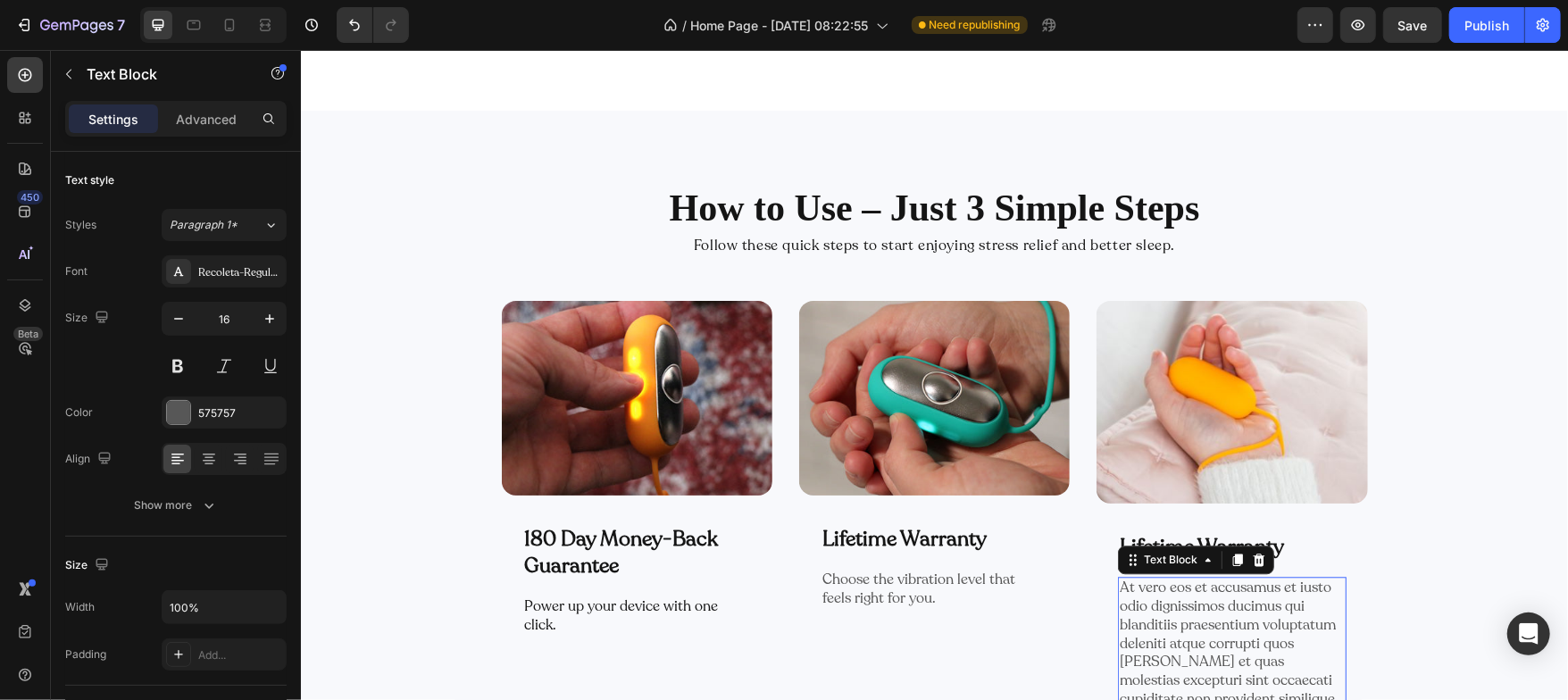
click at [1141, 601] on p "At vero eos et accusamus et iusto odio dignissimos ducimus qui blanditiis praes…" at bounding box center [1231, 651] width 224 height 148
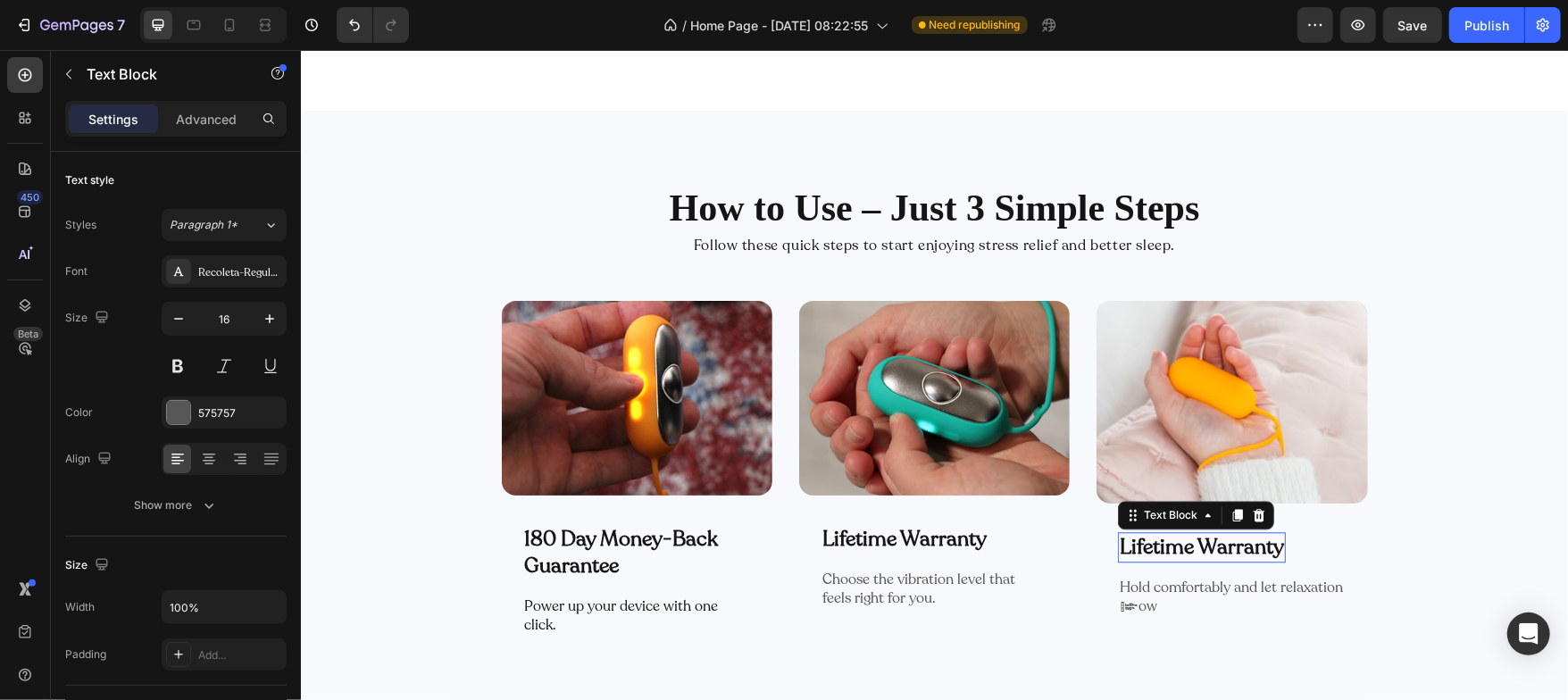
click at [1168, 542] on p "Lifetime Warranty" at bounding box center [1201, 546] width 164 height 27
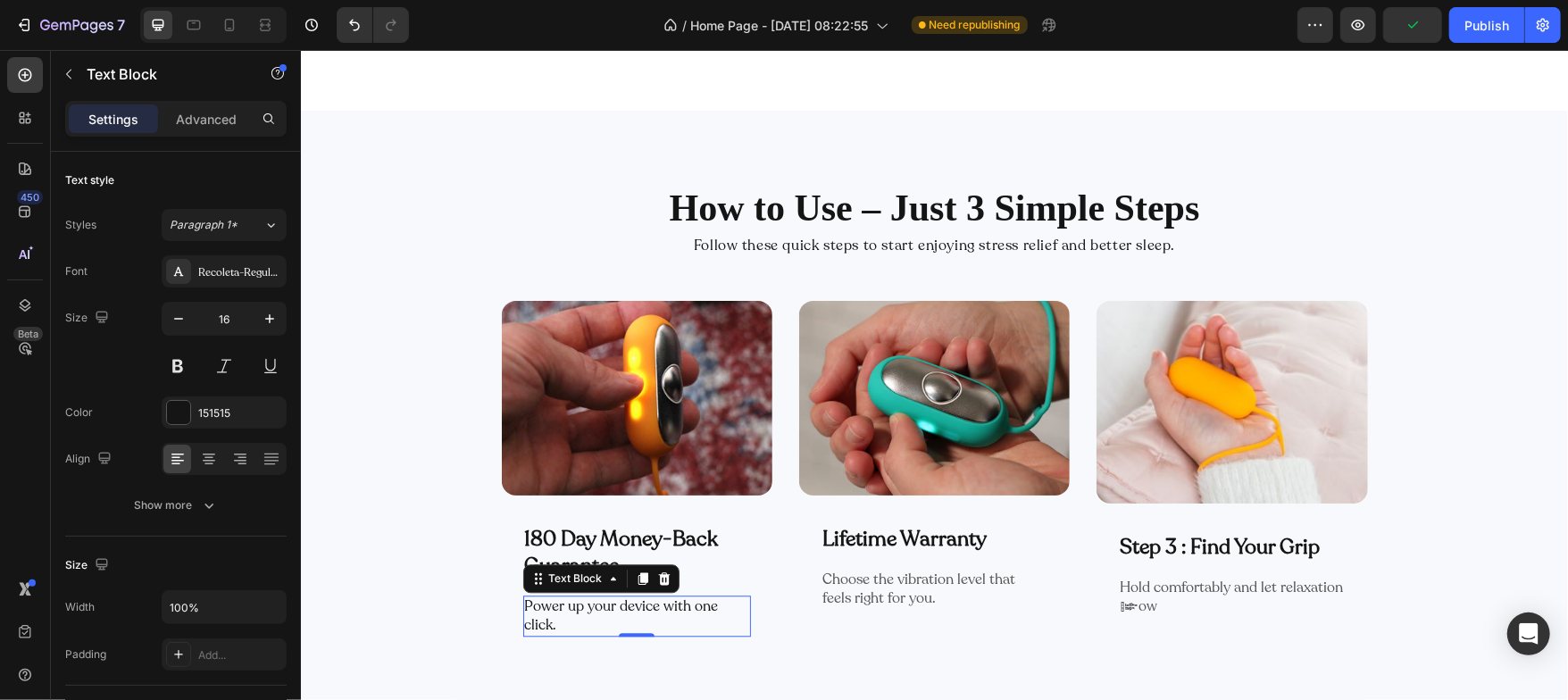
click at [630, 605] on p "Power up your device with one click." at bounding box center [636, 614] width 224 height 38
click at [666, 538] on p "180 Day Money-Back Guarantee" at bounding box center [636, 552] width 224 height 53
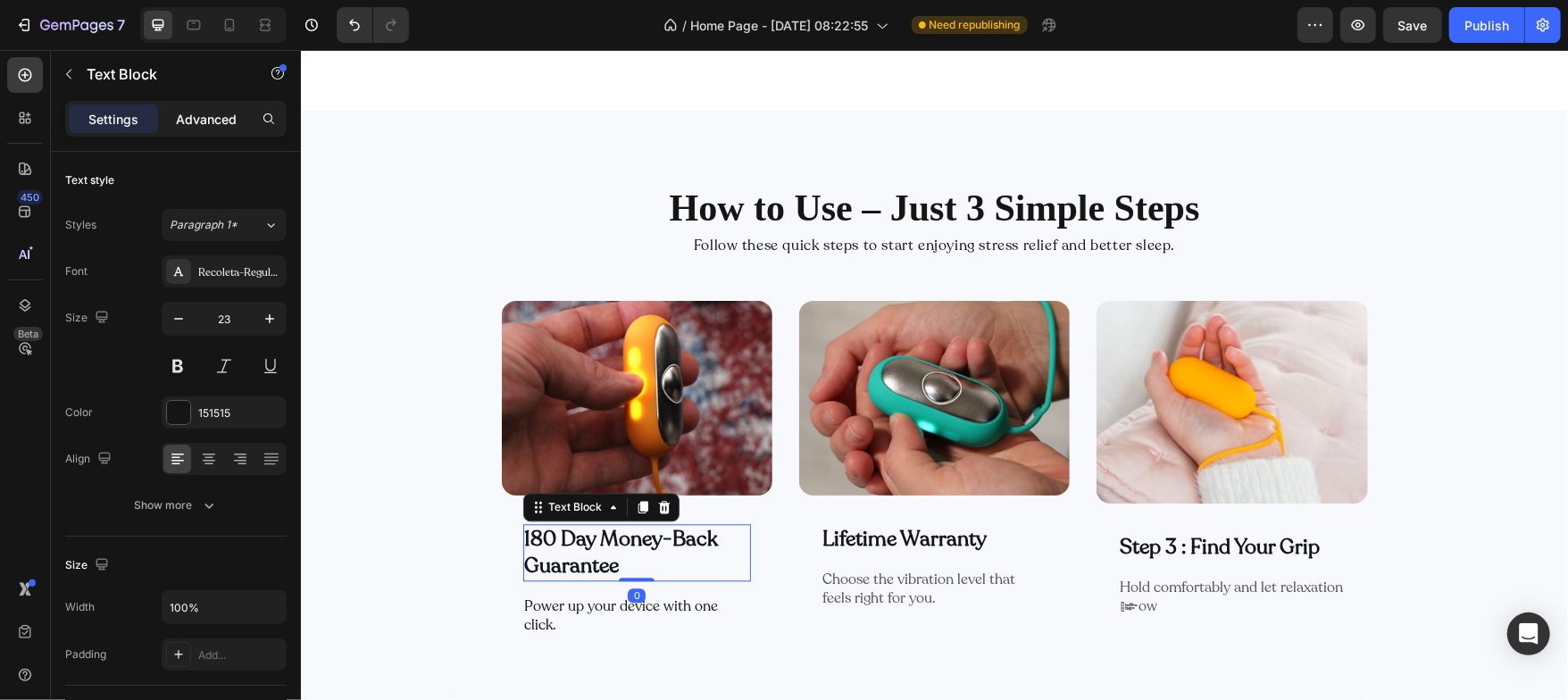
click at [218, 127] on p "Advanced" at bounding box center [206, 119] width 61 height 18
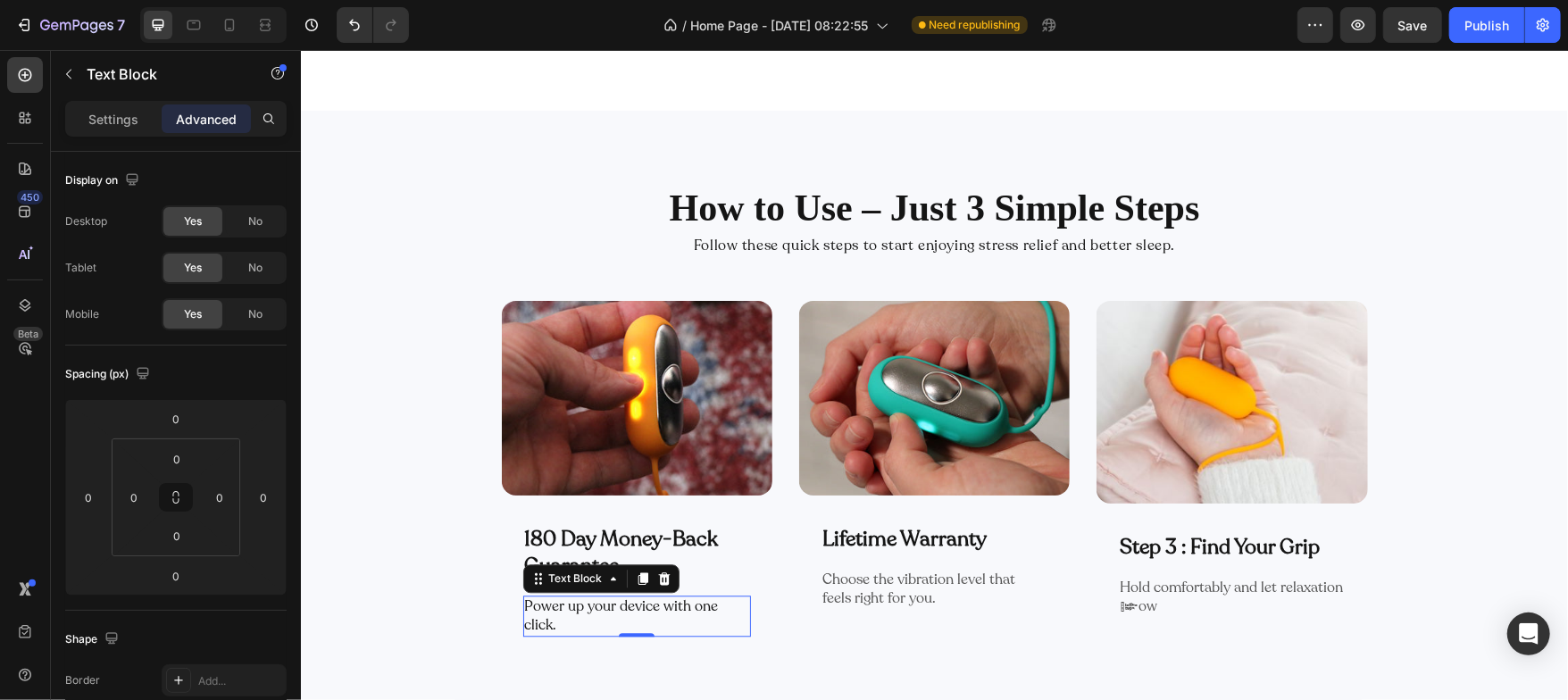
click at [611, 603] on p "Power up your device with one click." at bounding box center [636, 614] width 224 height 38
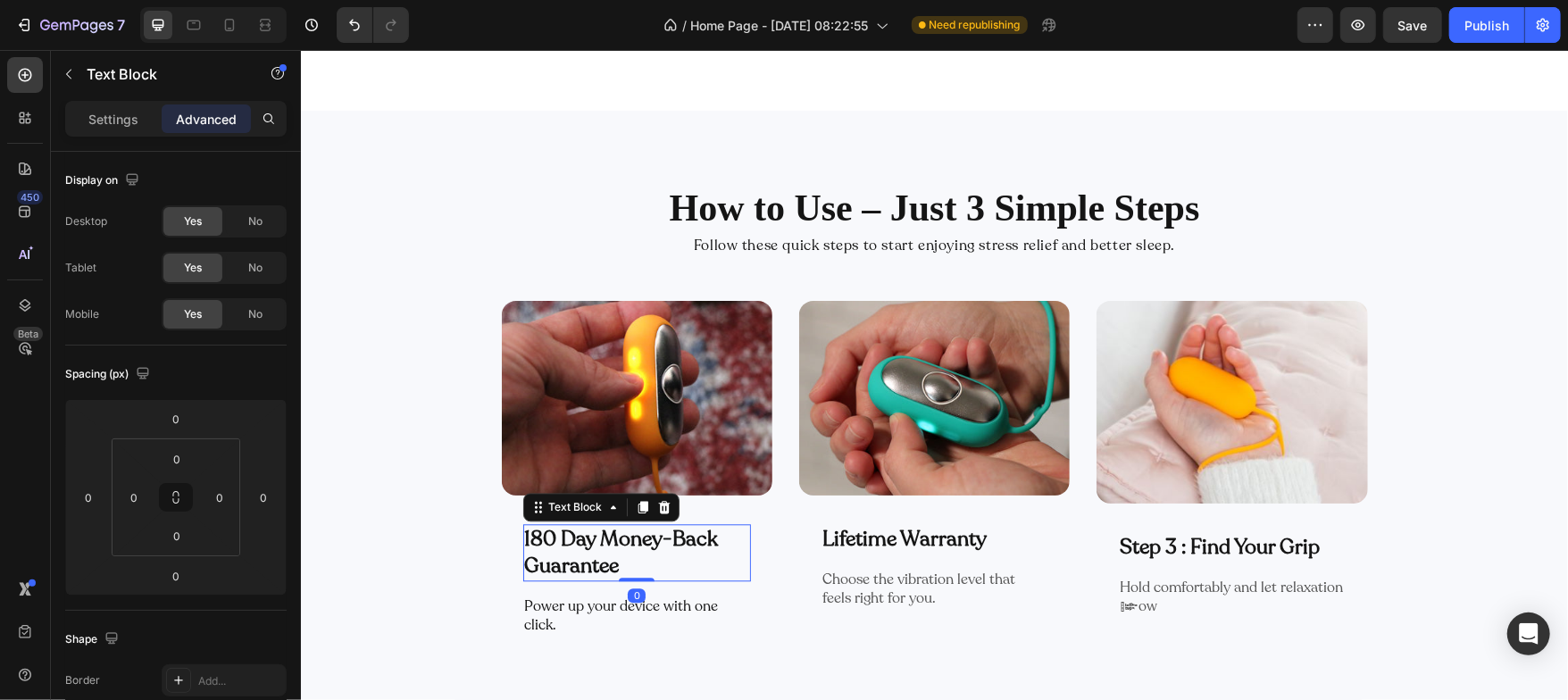
click at [569, 550] on p "180 Day Money-Back Guarantee" at bounding box center [636, 552] width 224 height 53
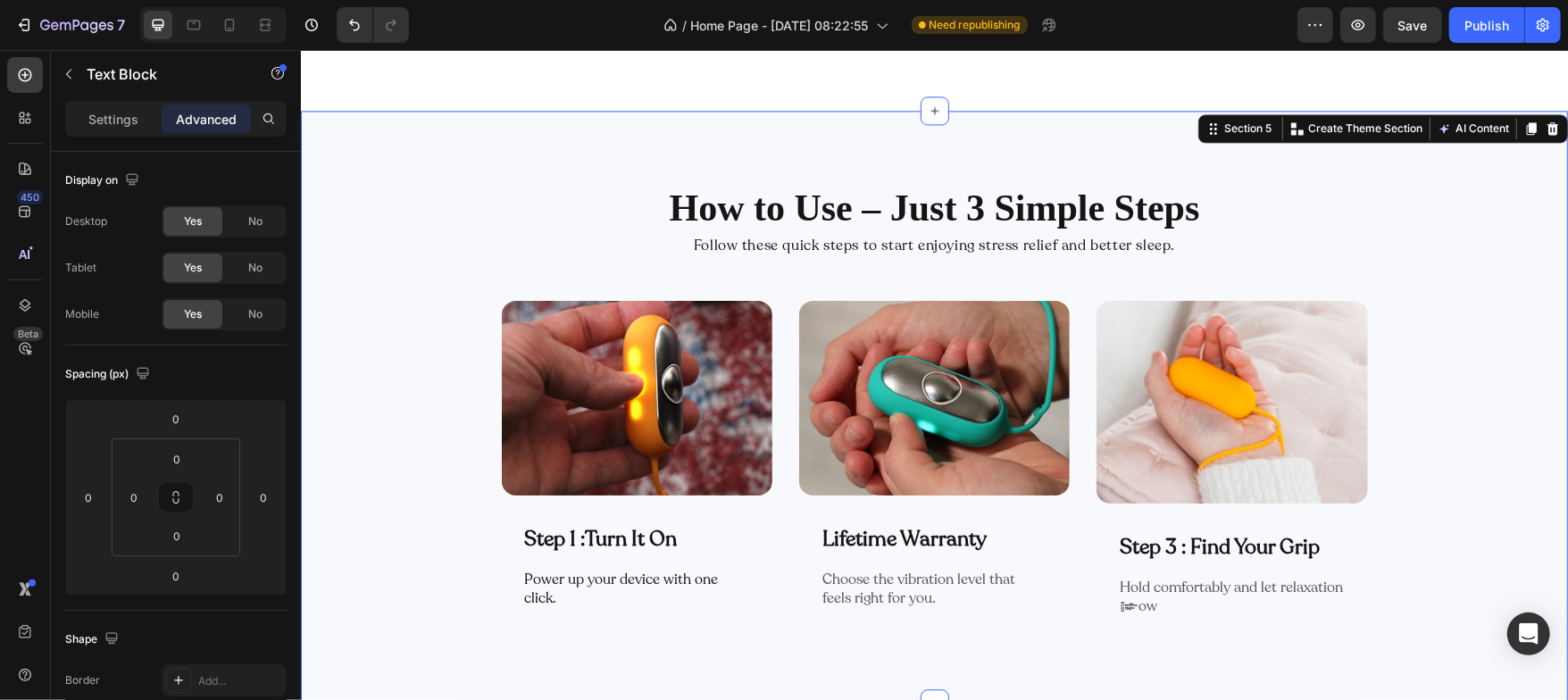
click at [406, 583] on div "How to Use – Just 3 Simple Steps Heading Follow these quick steps to start enjo…" at bounding box center [933, 427] width 1240 height 493
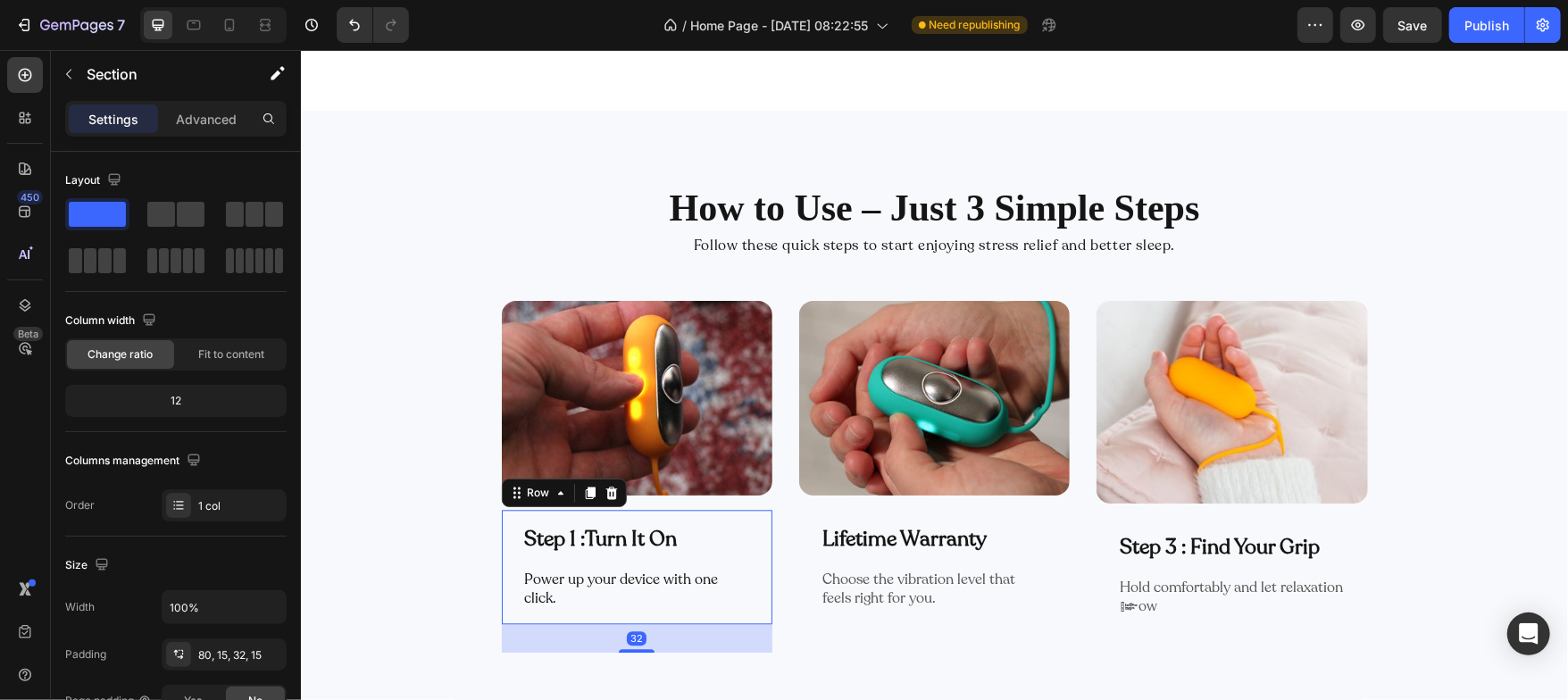
click at [598, 607] on div "Step 1 : Turn It On Text Block Row Power up your device with one click. Text Bl…" at bounding box center [637, 566] width 271 height 114
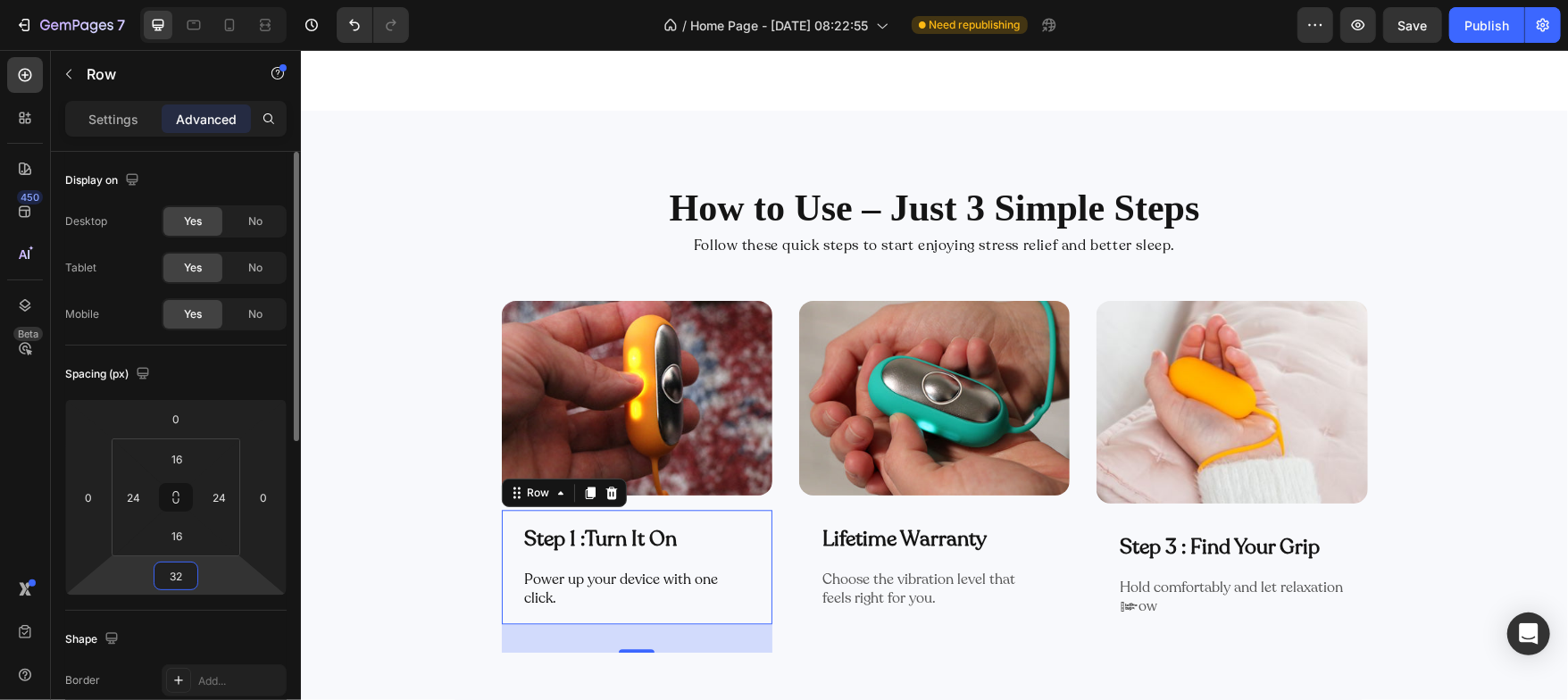
click at [170, 580] on input "32" at bounding box center [176, 576] width 36 height 27
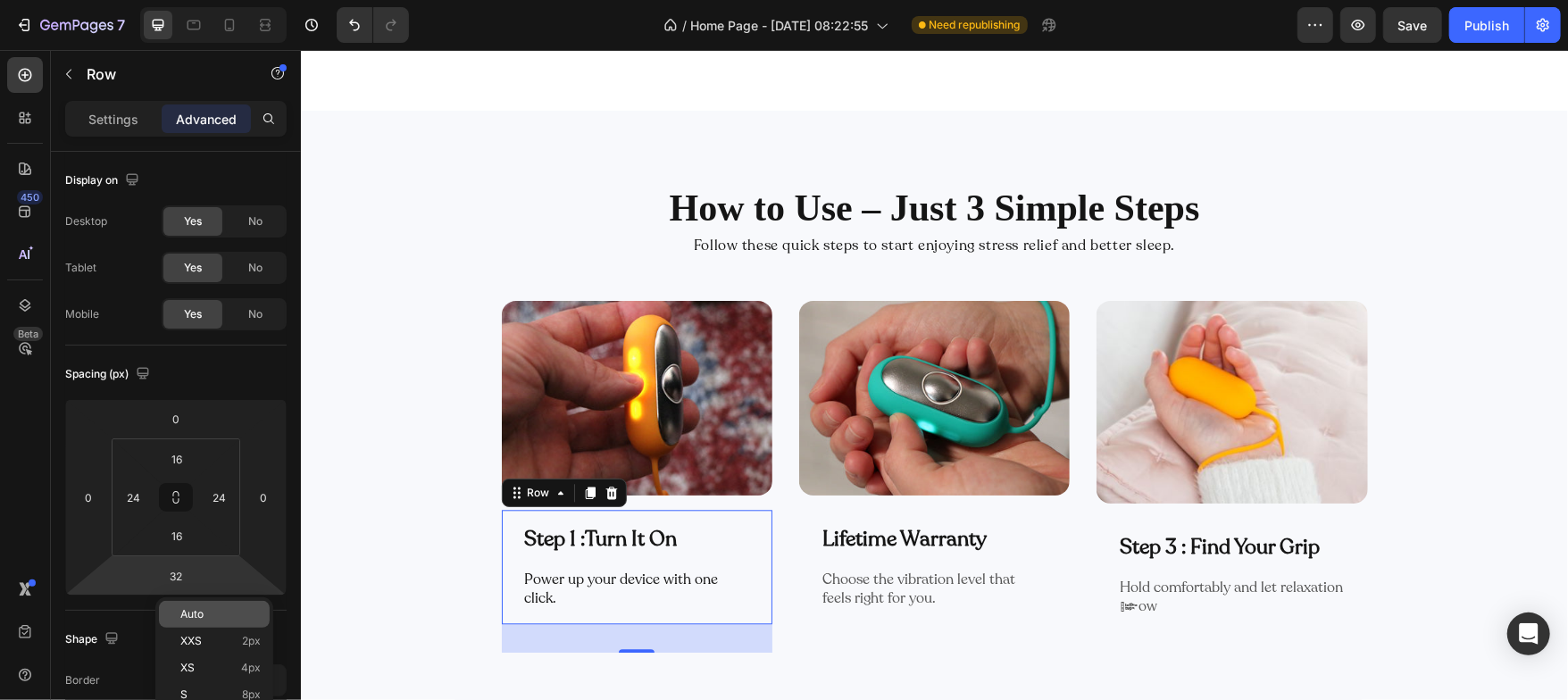
click at [181, 608] on span "Auto" at bounding box center [192, 614] width 23 height 13
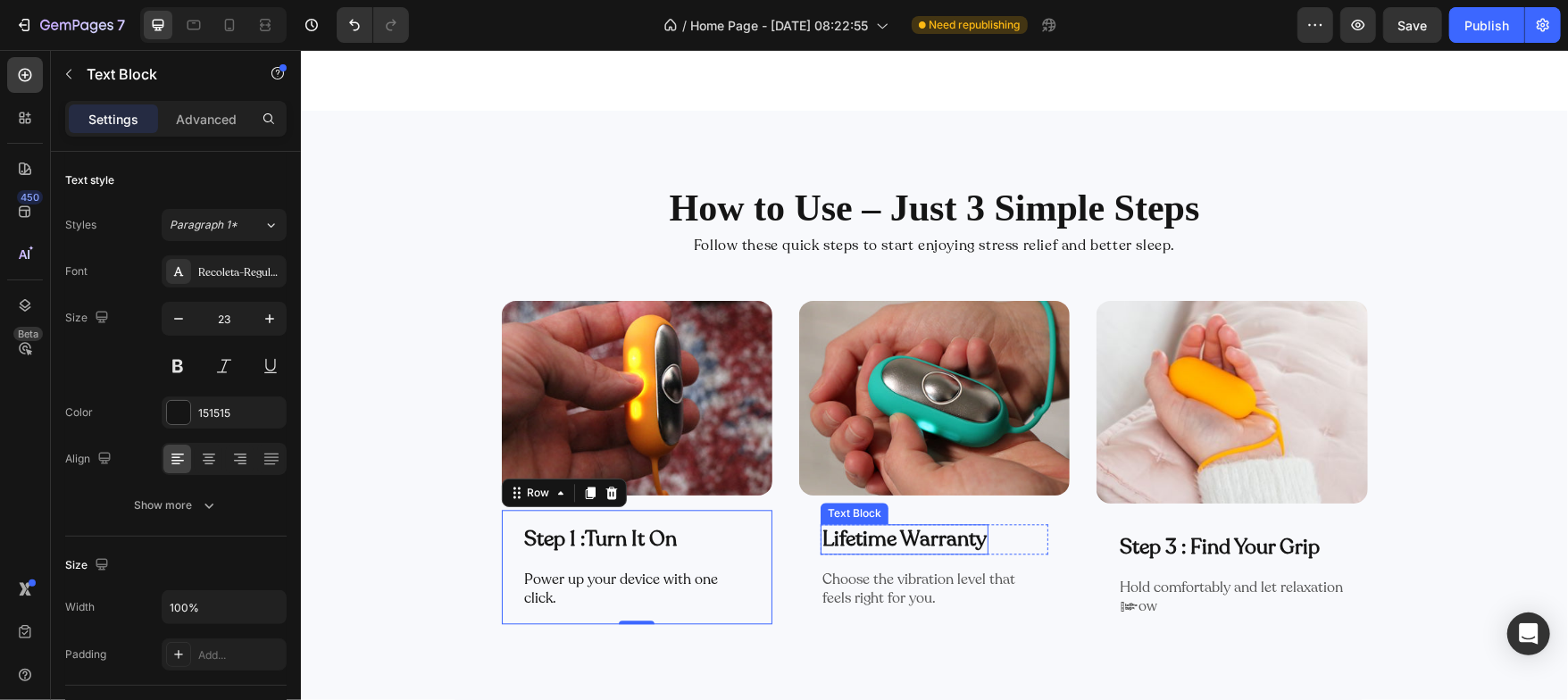
click at [920, 544] on p "Lifetime Warranty" at bounding box center [904, 538] width 164 height 27
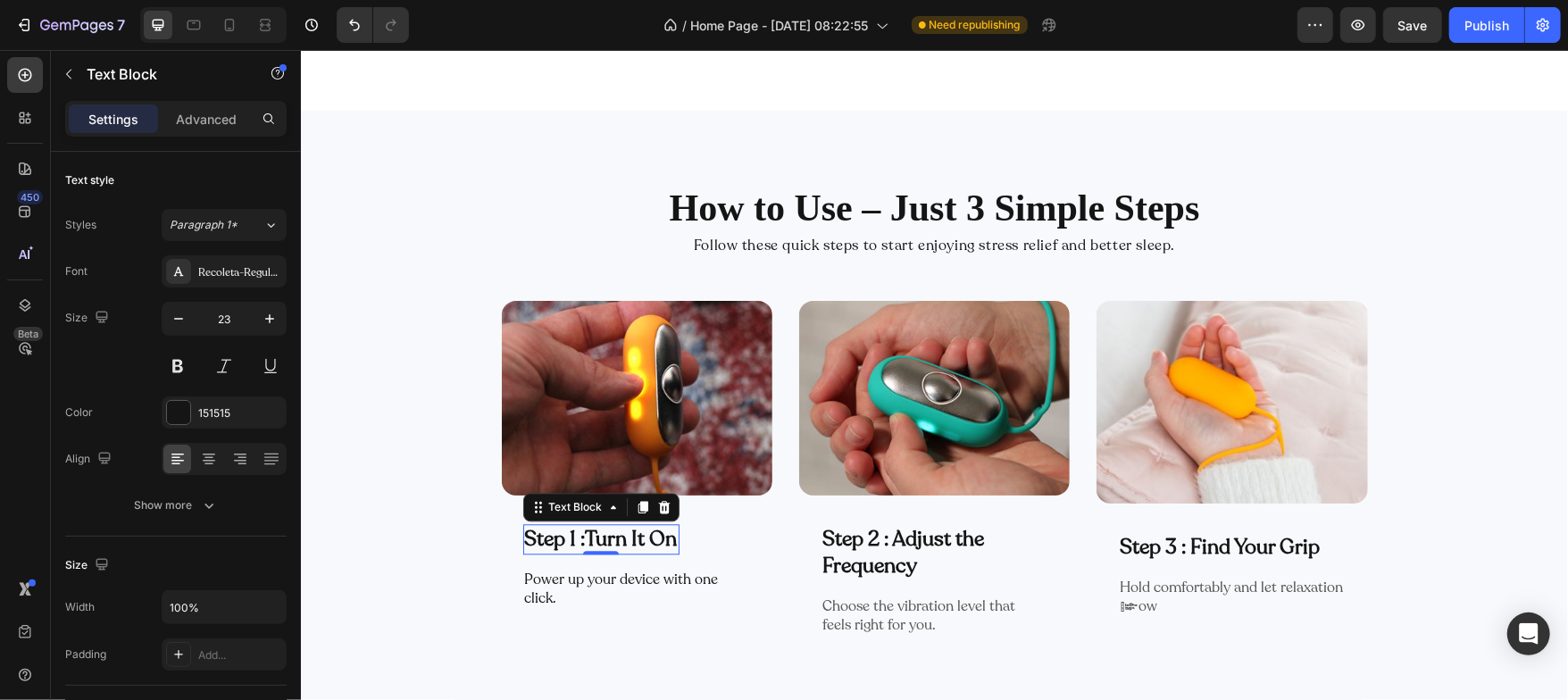
click at [607, 538] on strong "Turn It On" at bounding box center [631, 538] width 92 height 28
click at [187, 312] on icon "button" at bounding box center [178, 318] width 18 height 18
type input "20"
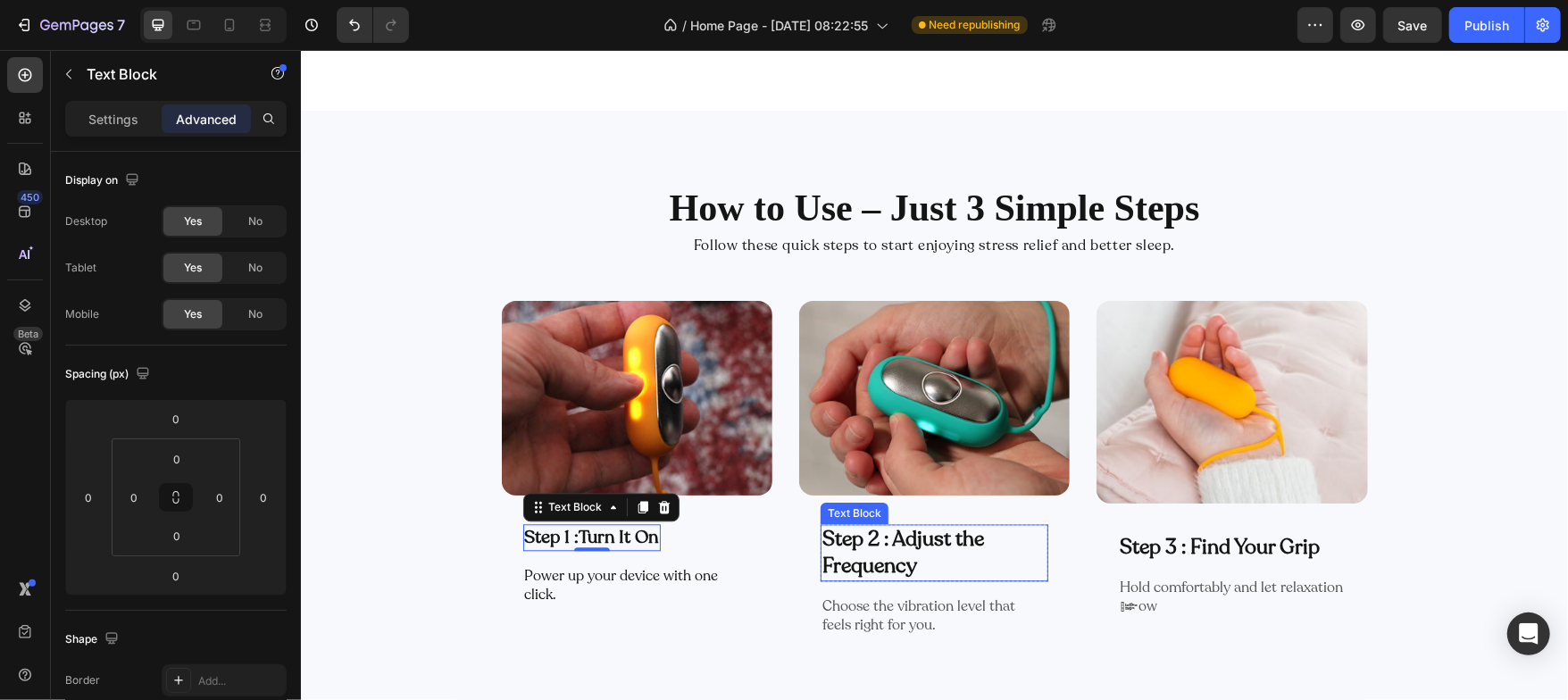
click at [830, 542] on p "Step 2 : Adjust the Frequency" at bounding box center [933, 552] width 224 height 53
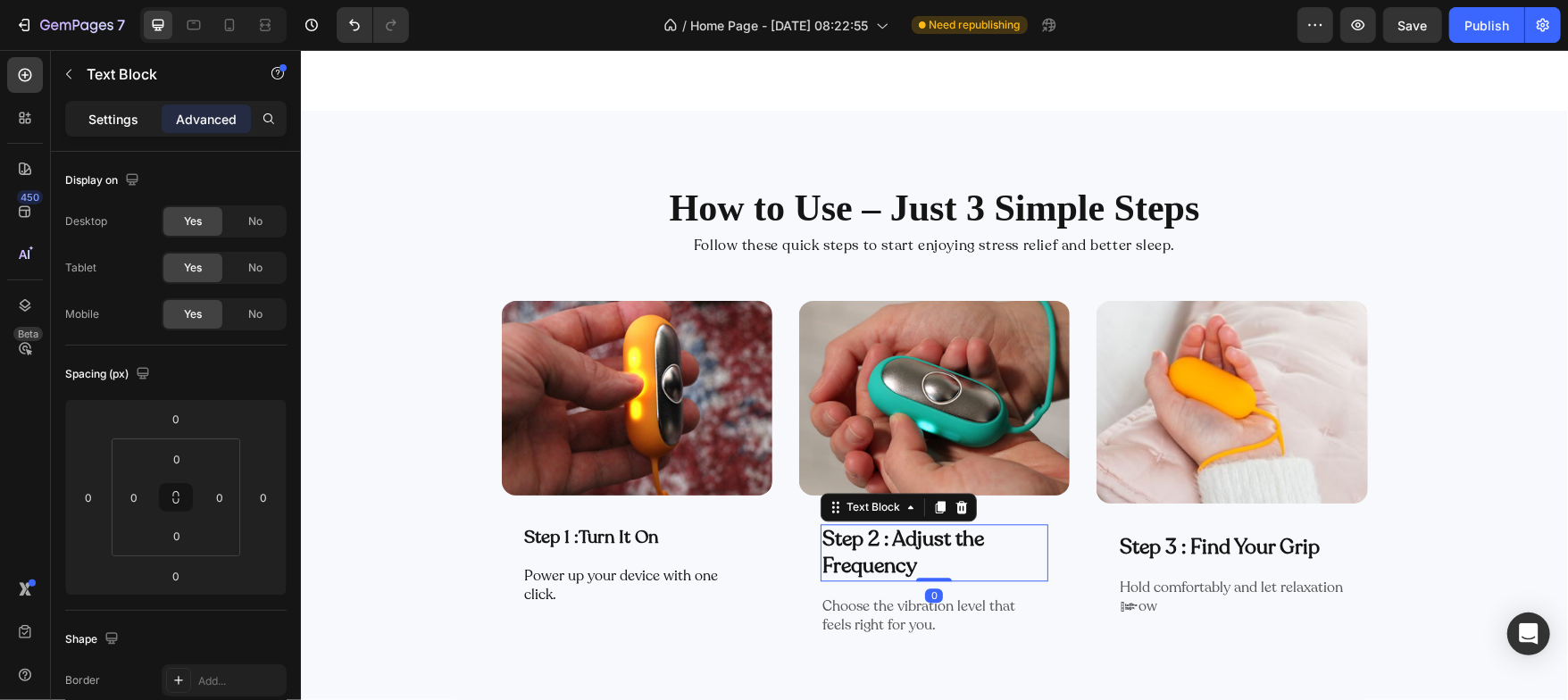
click at [119, 122] on p "Settings" at bounding box center [113, 119] width 50 height 18
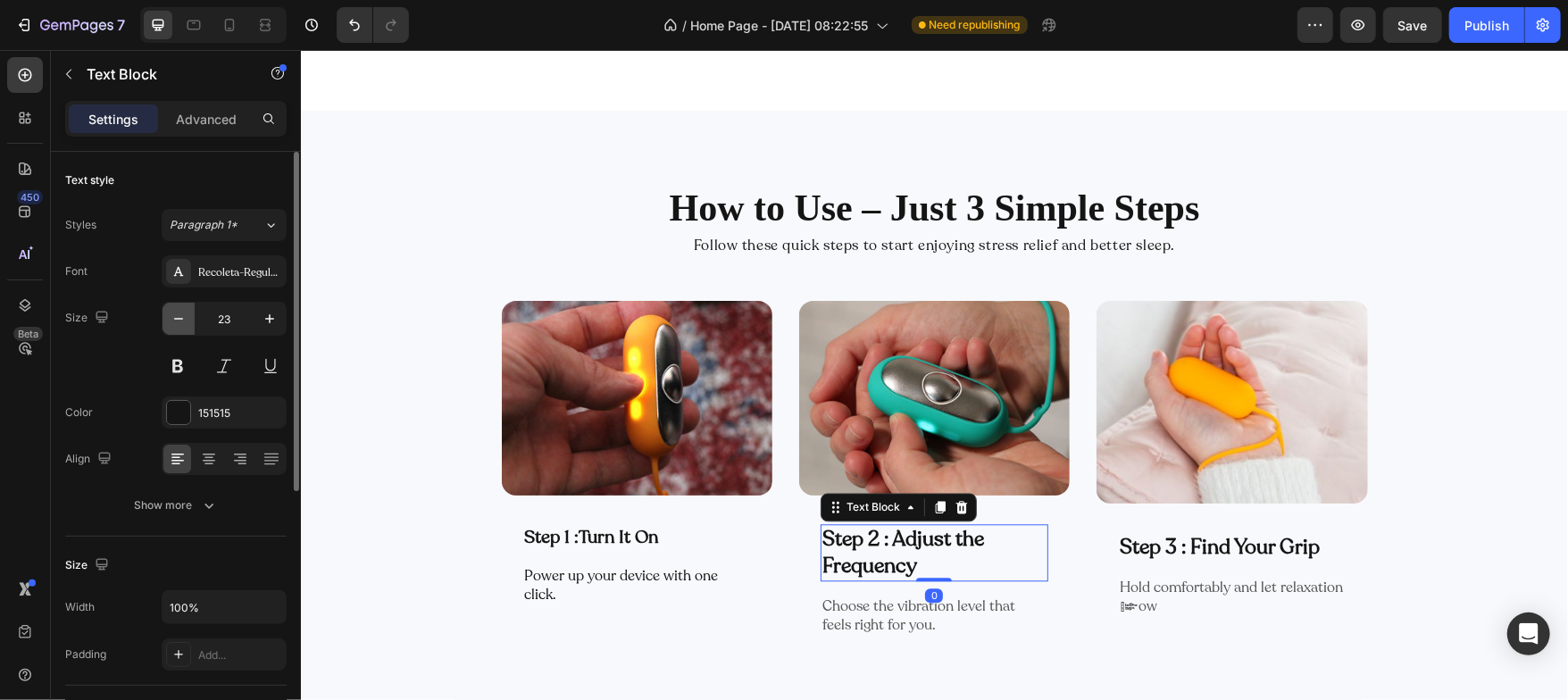
click at [185, 315] on icon "button" at bounding box center [178, 318] width 18 height 18
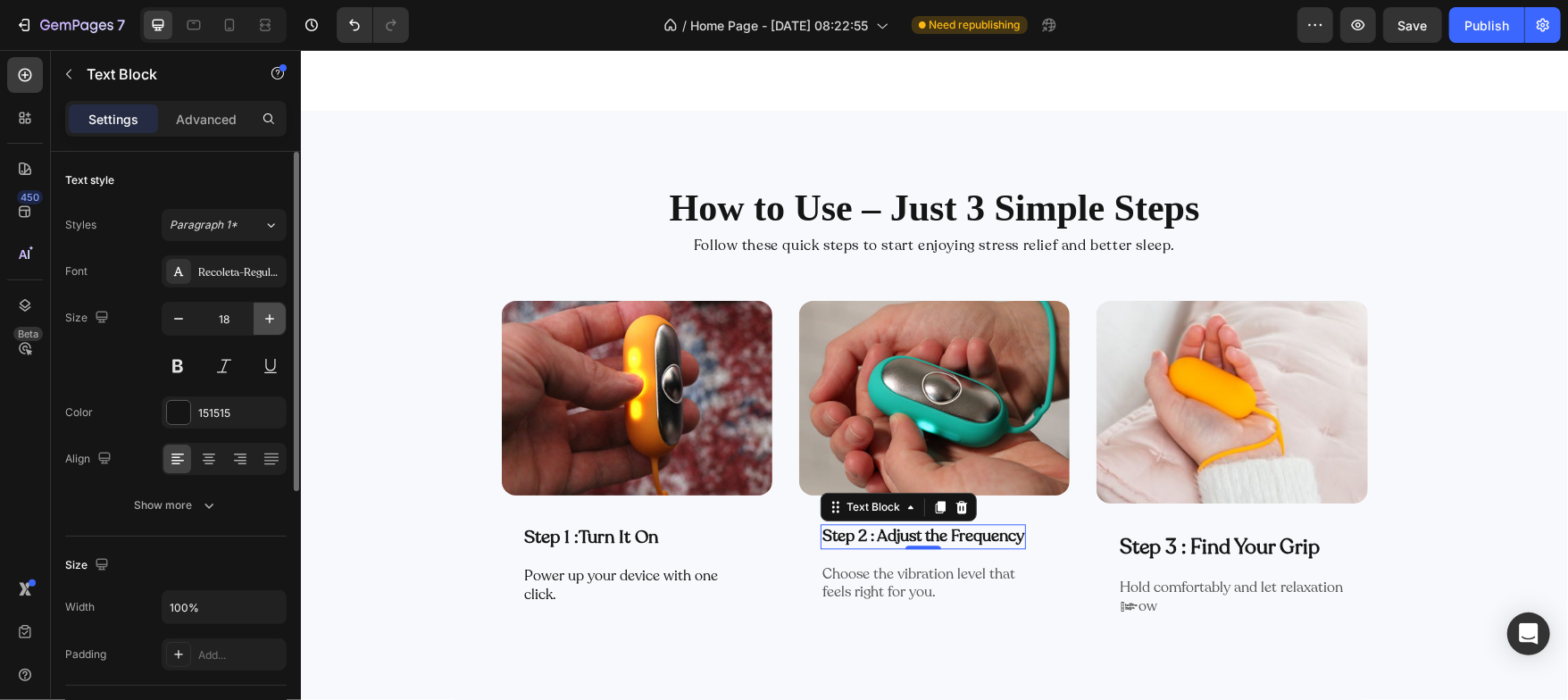
click at [271, 323] on icon "button" at bounding box center [269, 318] width 18 height 18
type input "19"
click at [534, 534] on p "Step 1 : Turn It On" at bounding box center [591, 536] width 134 height 23
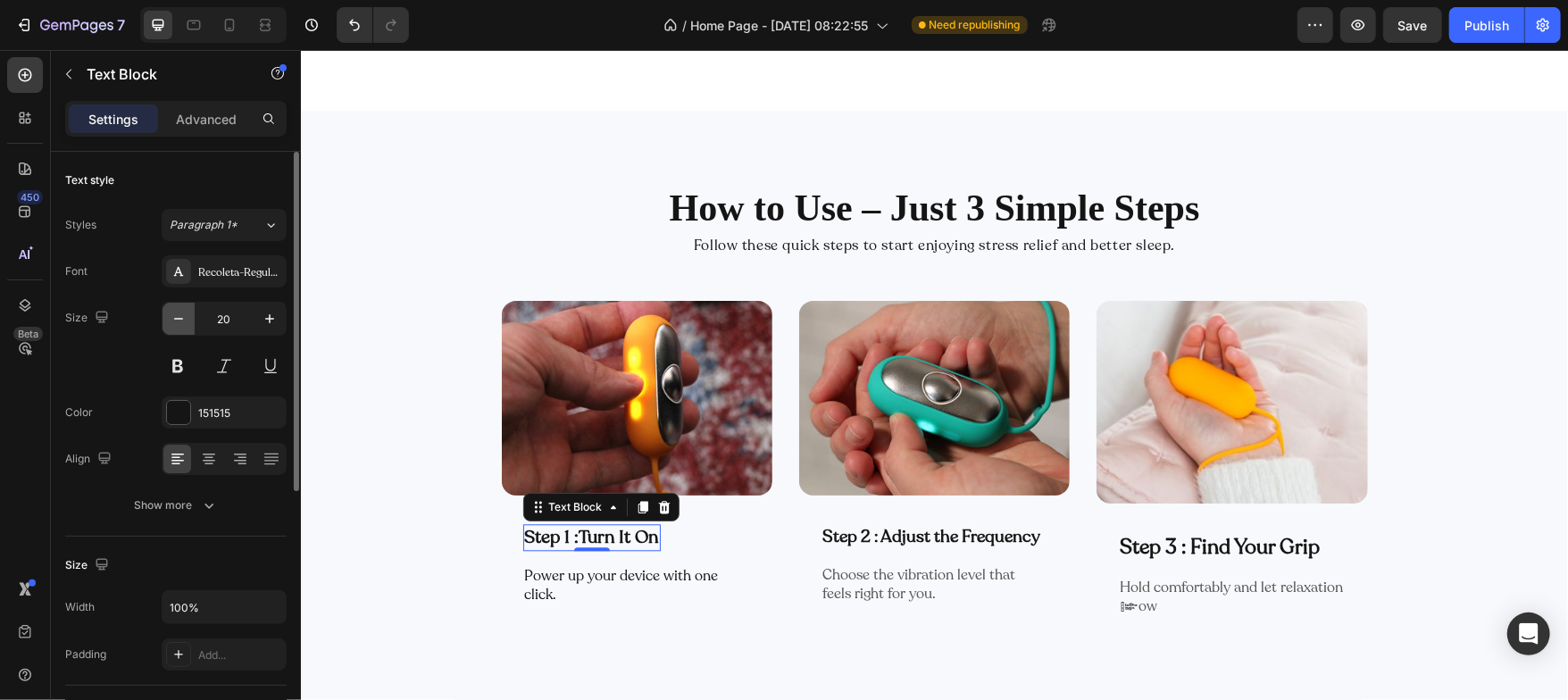
click at [170, 319] on icon "button" at bounding box center [178, 318] width 18 height 18
type input "19"
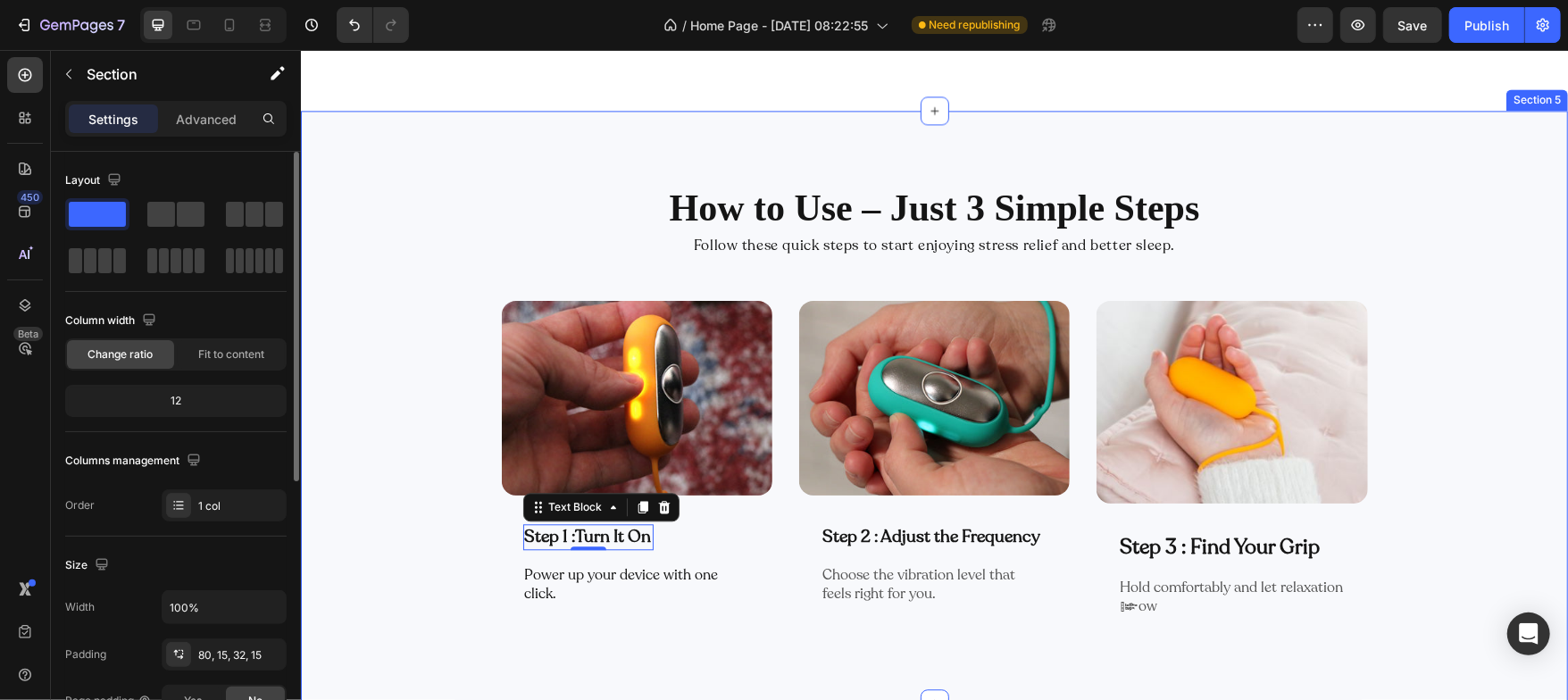
click at [376, 542] on div "How to Use – Just 3 Simple Steps Heading Follow these quick steps to start enjo…" at bounding box center [933, 427] width 1240 height 493
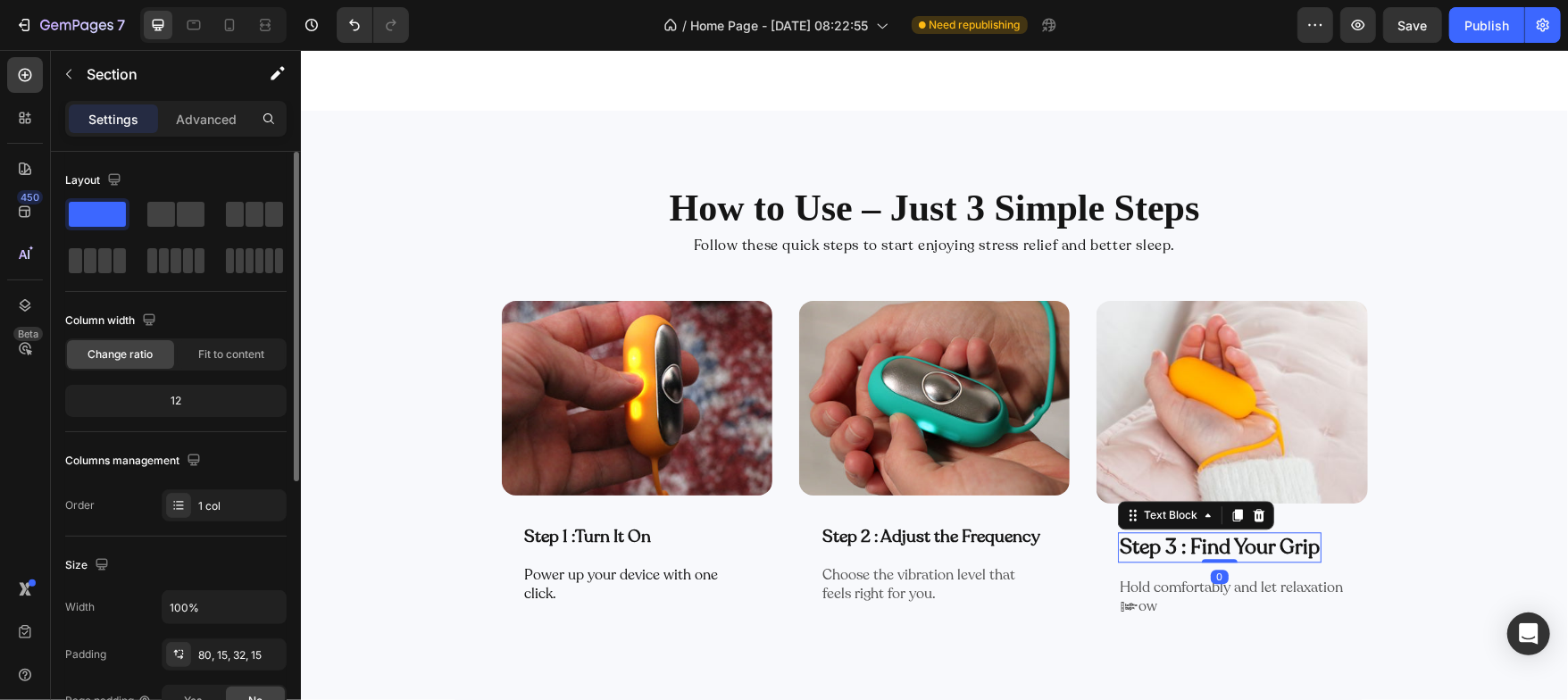
click at [1149, 548] on p "Step 3 : Find Your Grip" at bounding box center [1219, 546] width 200 height 27
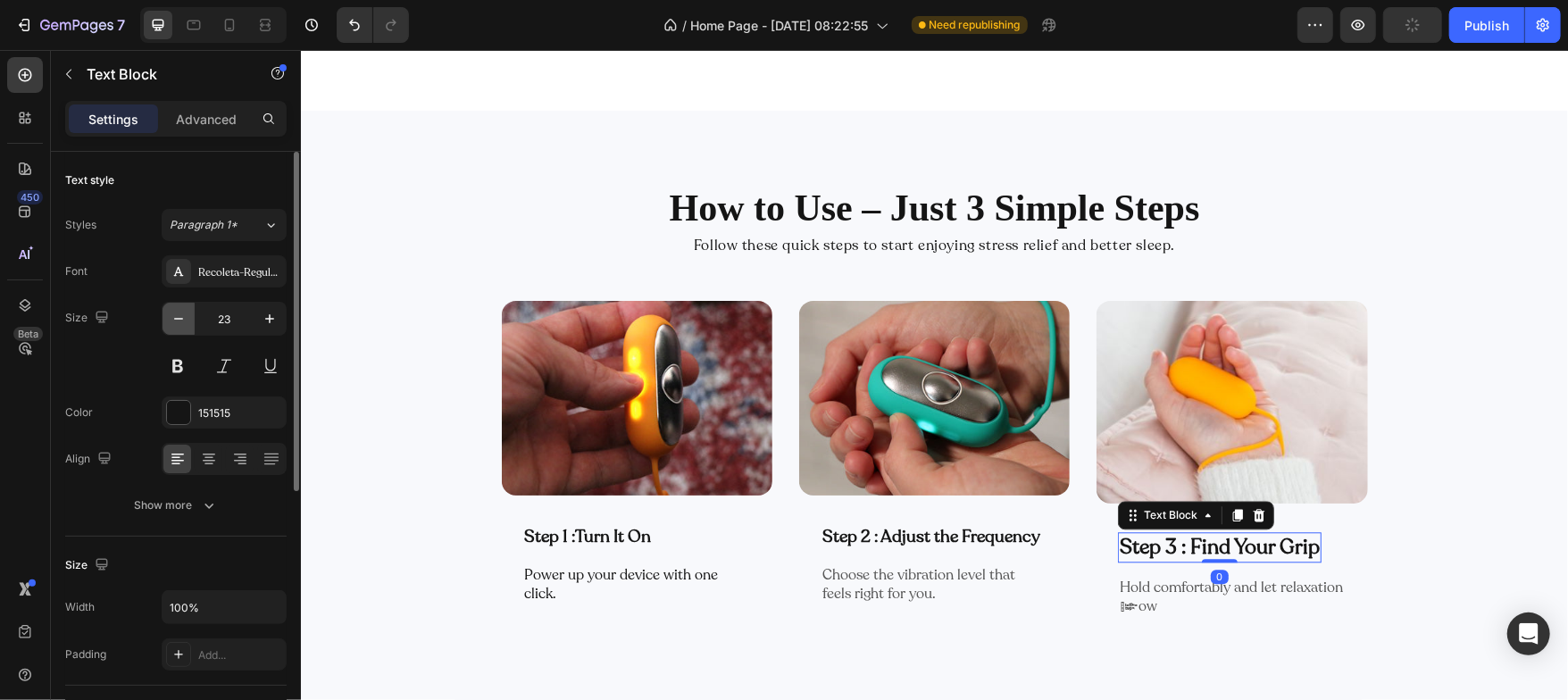
click at [188, 321] on button "button" at bounding box center [178, 319] width 32 height 32
type input "19"
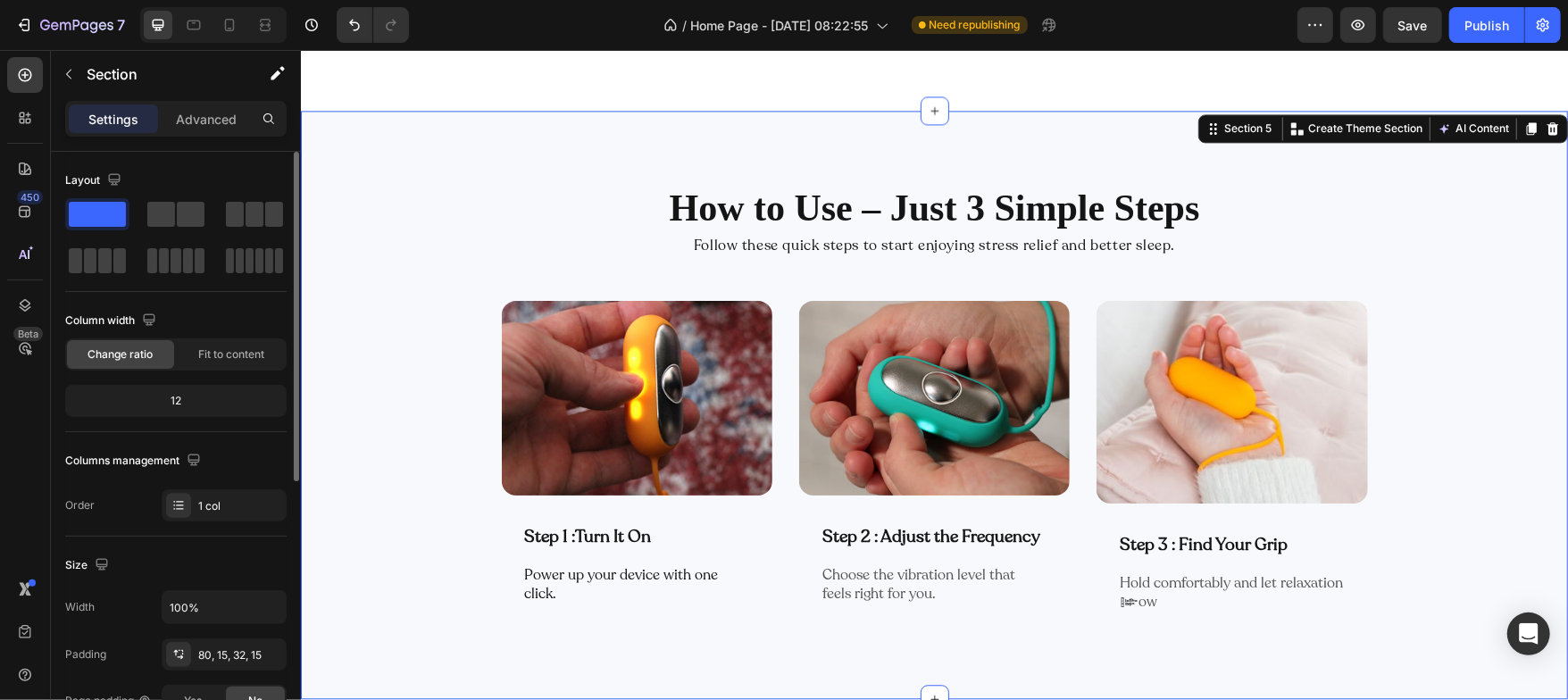
click at [307, 388] on div "How to Use – Just 3 Simple Steps Heading Follow these quick steps to start enjo…" at bounding box center [933, 403] width 1267 height 589
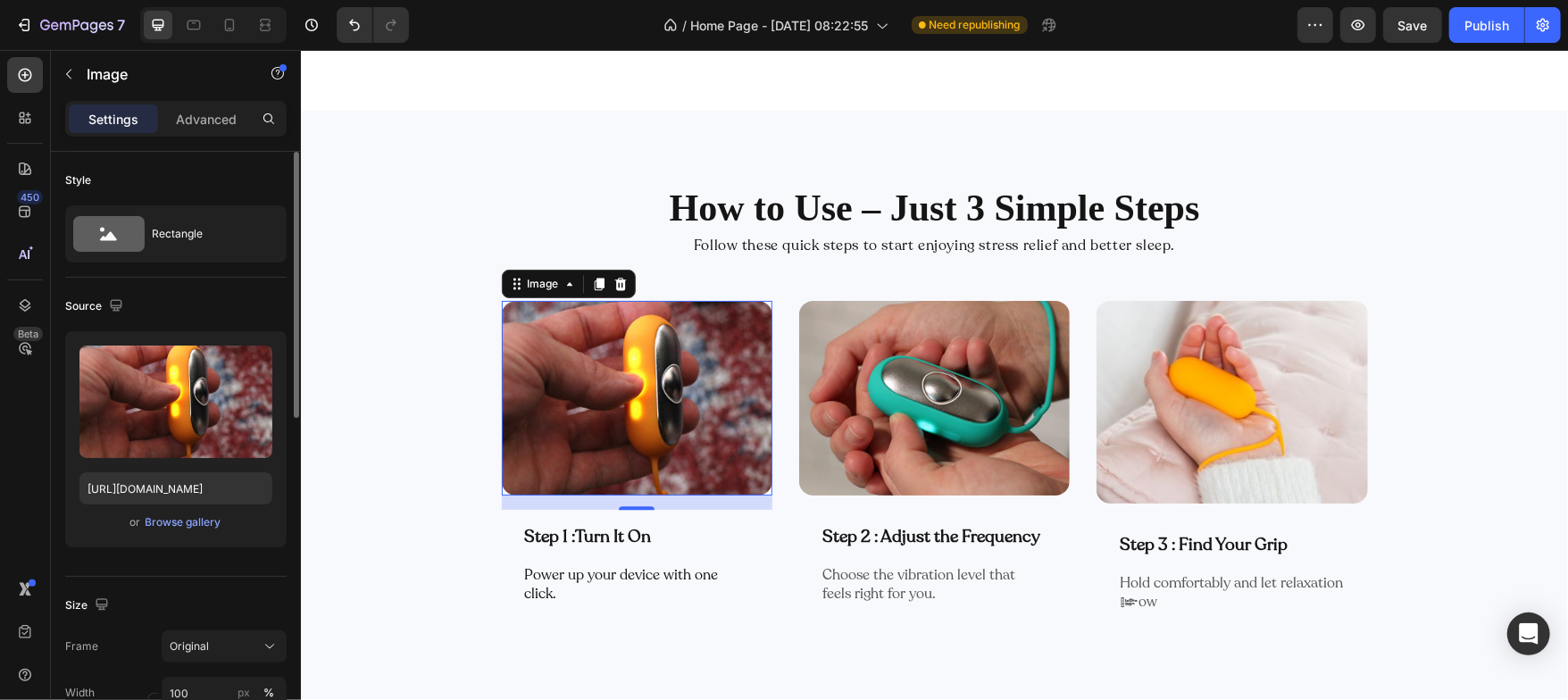
click at [566, 360] on img at bounding box center [637, 397] width 271 height 194
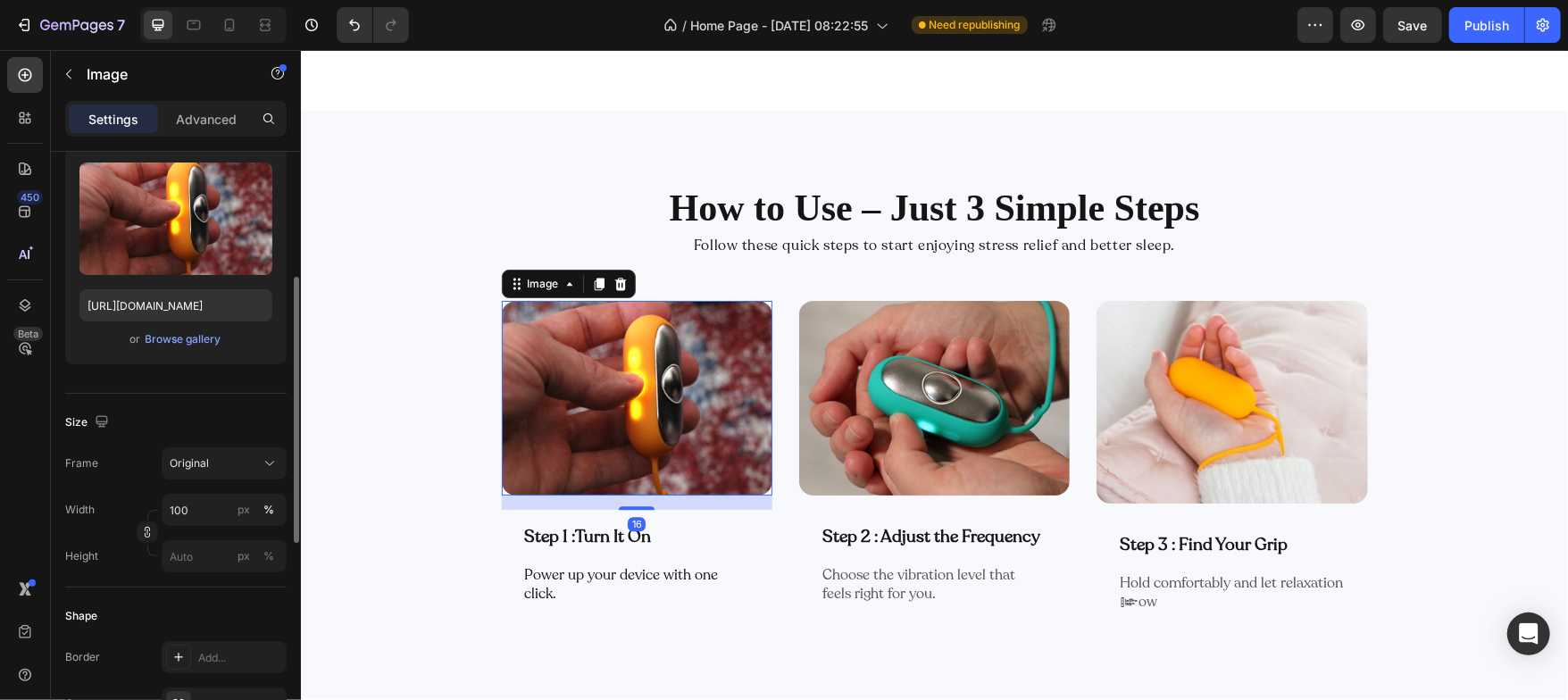
scroll to position [236, 0]
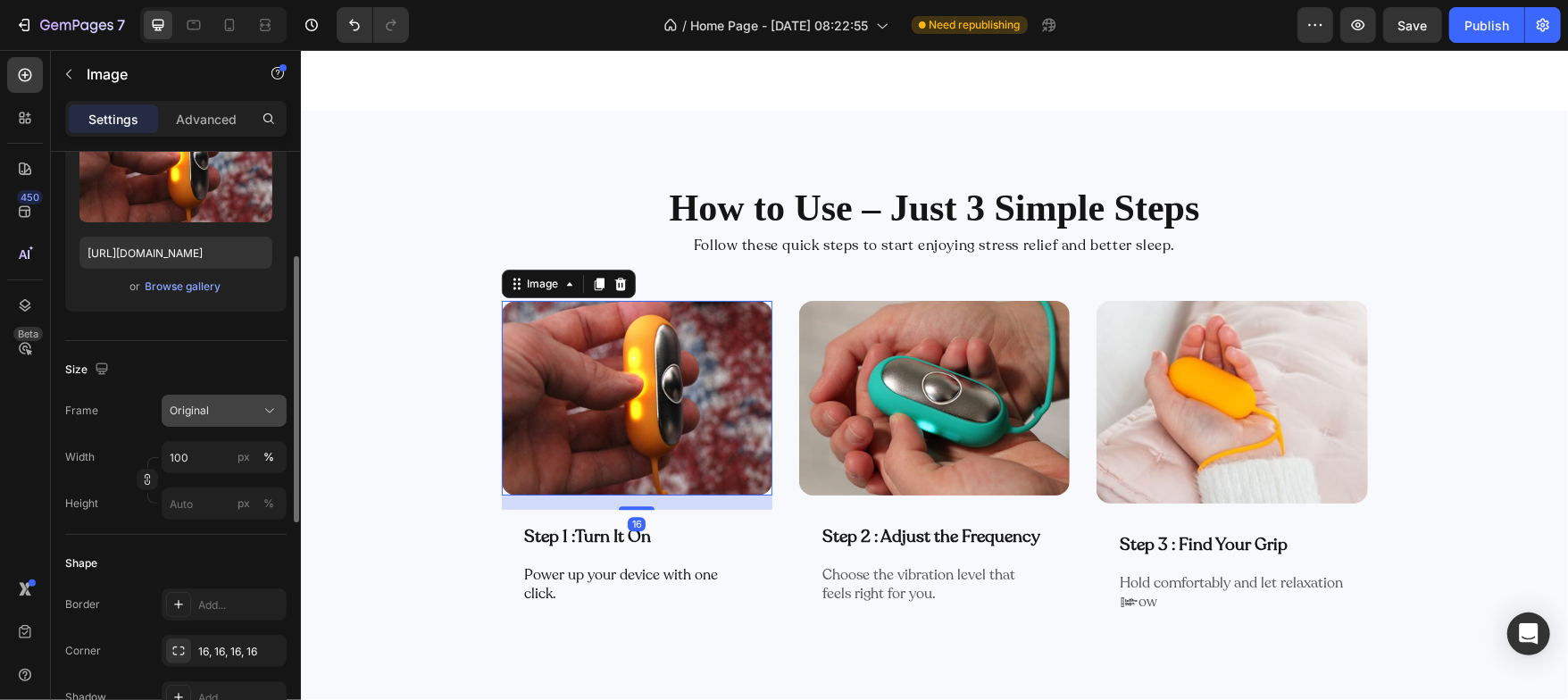
click at [202, 423] on button "Original" at bounding box center [224, 410] width 125 height 32
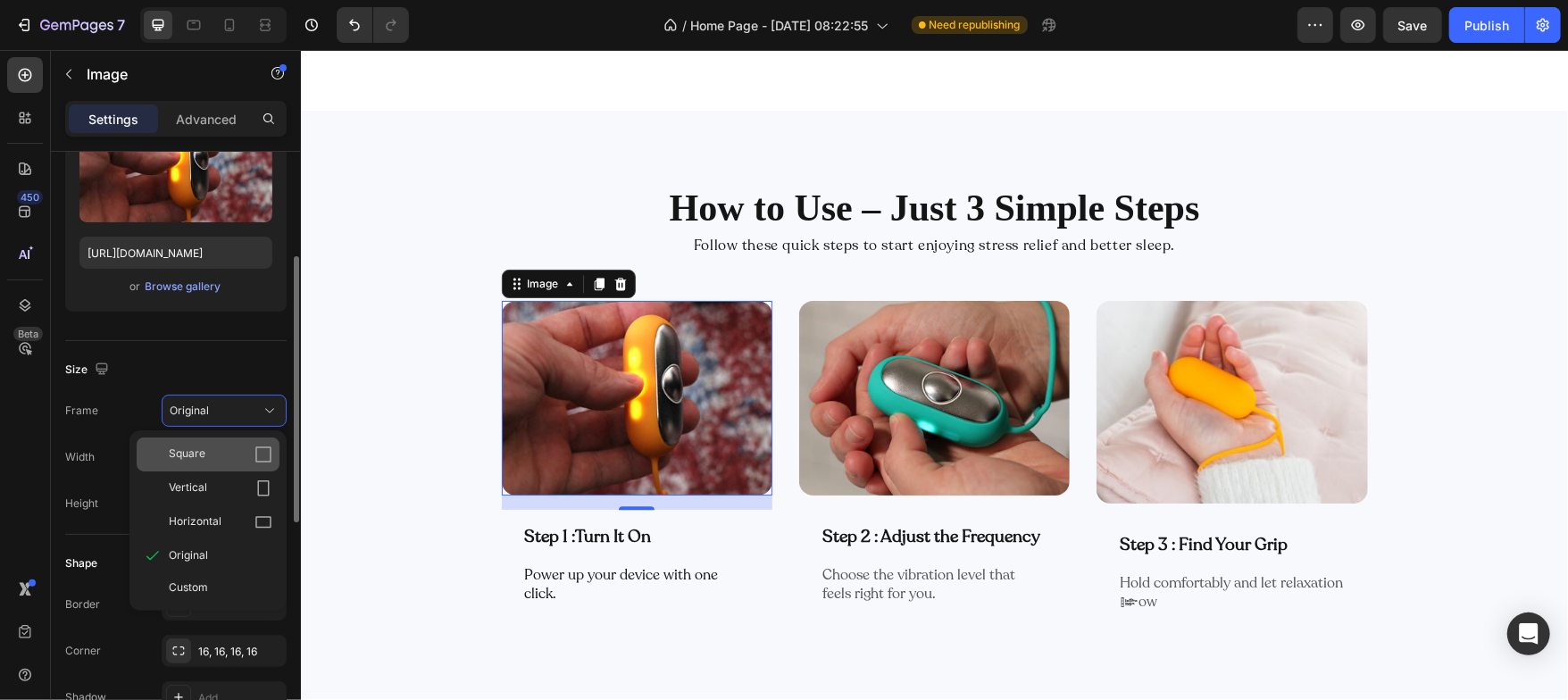
click at [189, 453] on span "Square" at bounding box center [187, 454] width 37 height 18
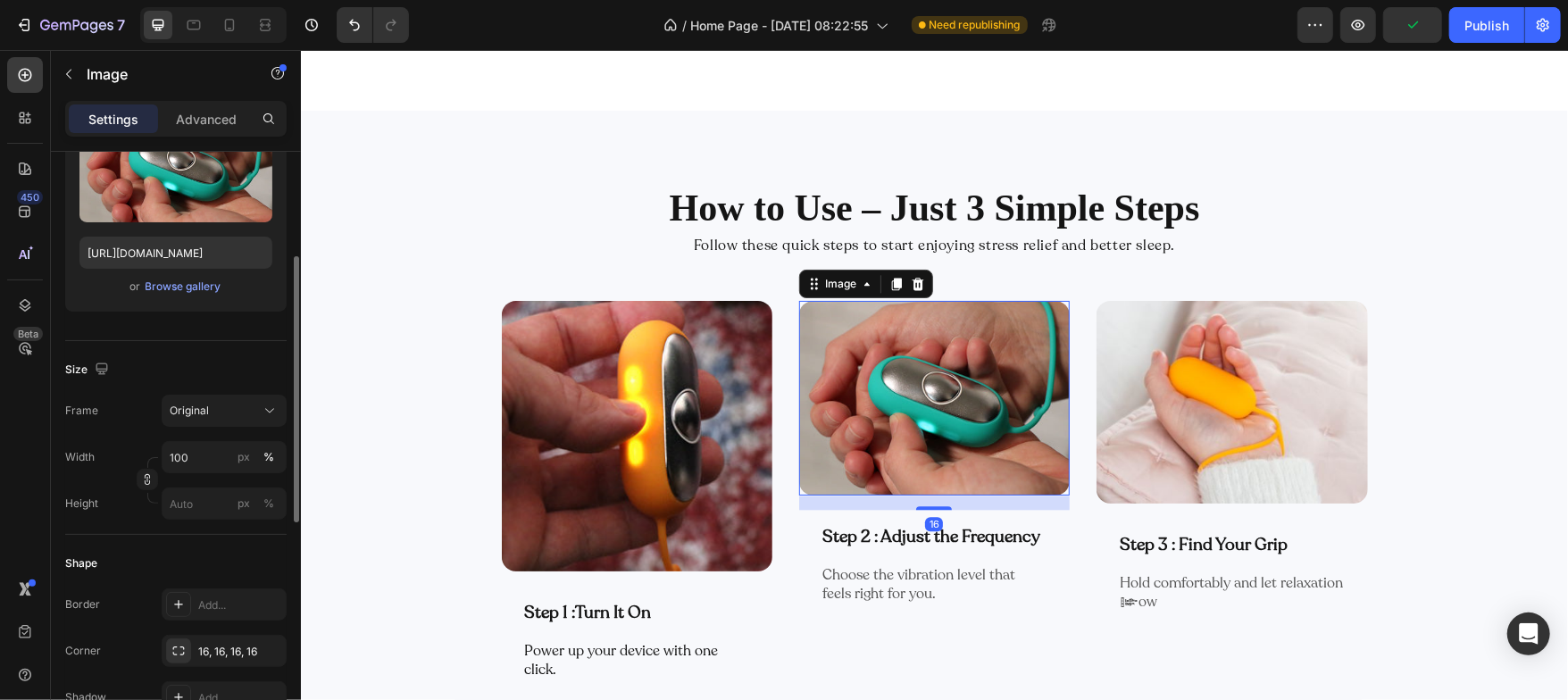
click at [812, 373] on img at bounding box center [934, 397] width 271 height 194
click at [214, 410] on div "Original" at bounding box center [213, 410] width 88 height 16
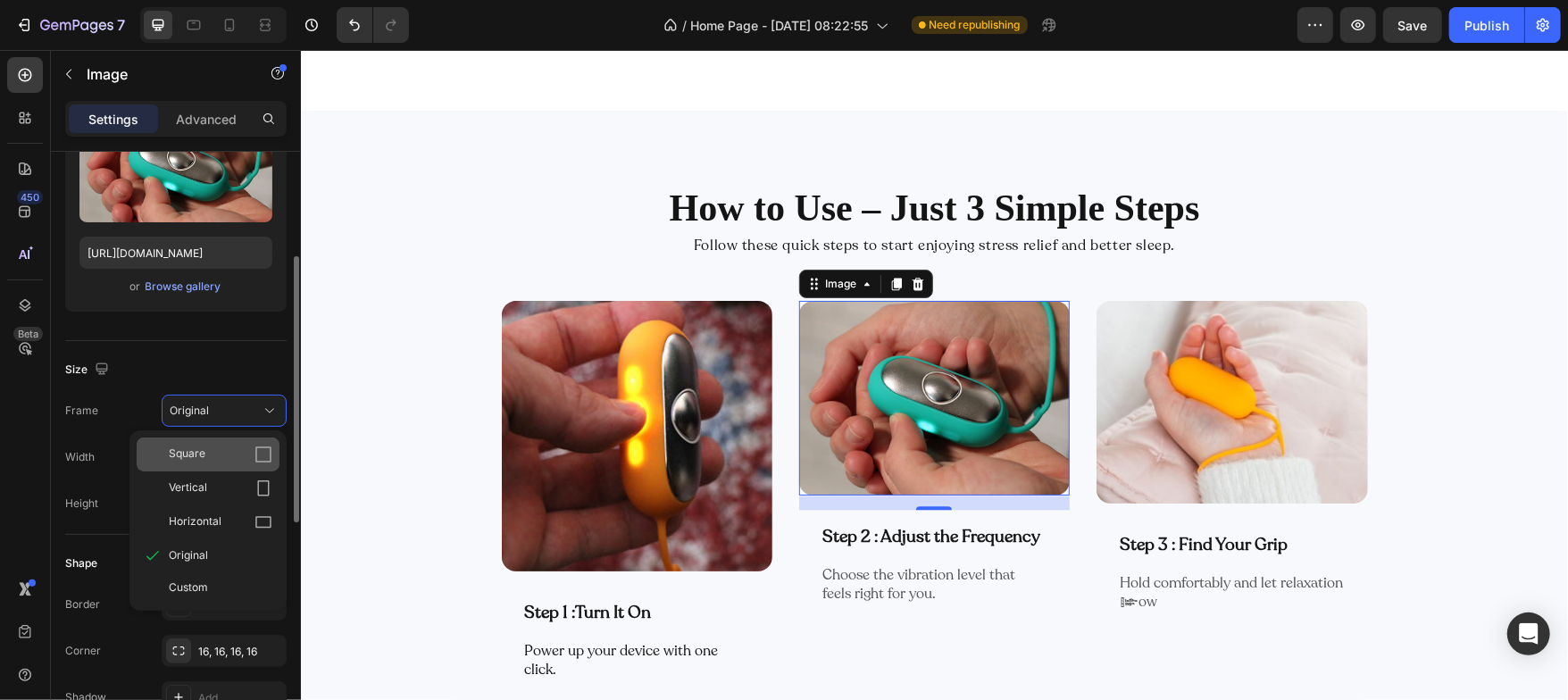
click at [196, 452] on span "Square" at bounding box center [187, 454] width 37 height 18
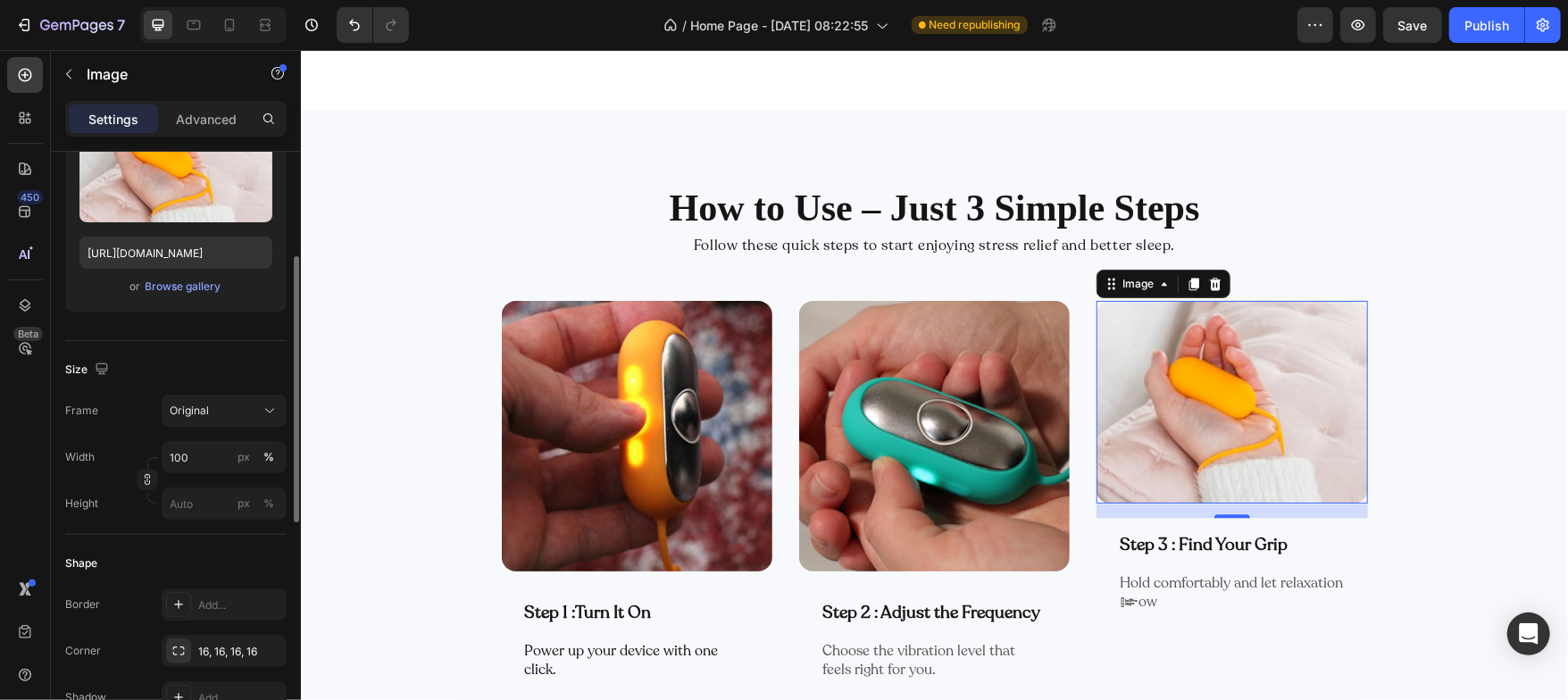
click at [1183, 364] on img at bounding box center [1231, 402] width 271 height 204
click at [219, 404] on div "Original" at bounding box center [213, 410] width 88 height 16
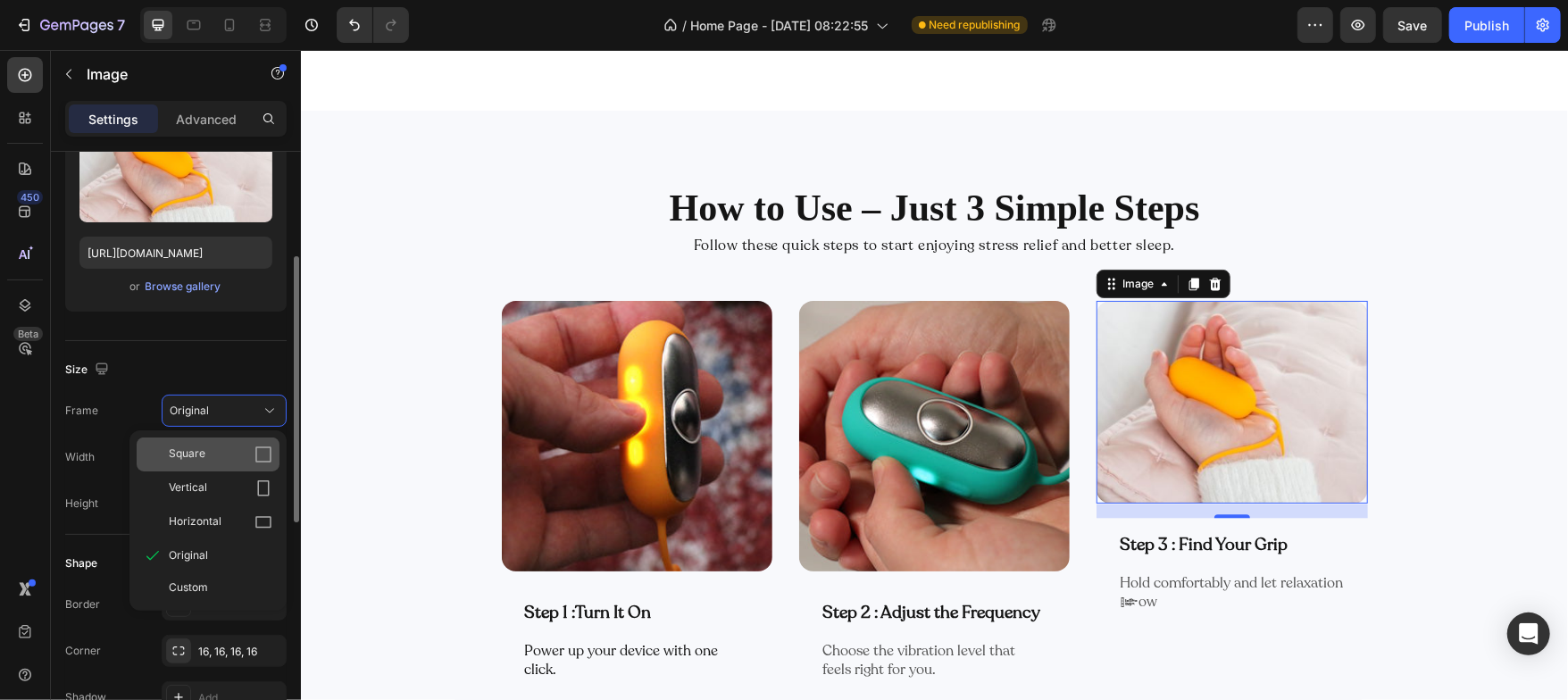
click at [200, 450] on span "Square" at bounding box center [187, 454] width 37 height 18
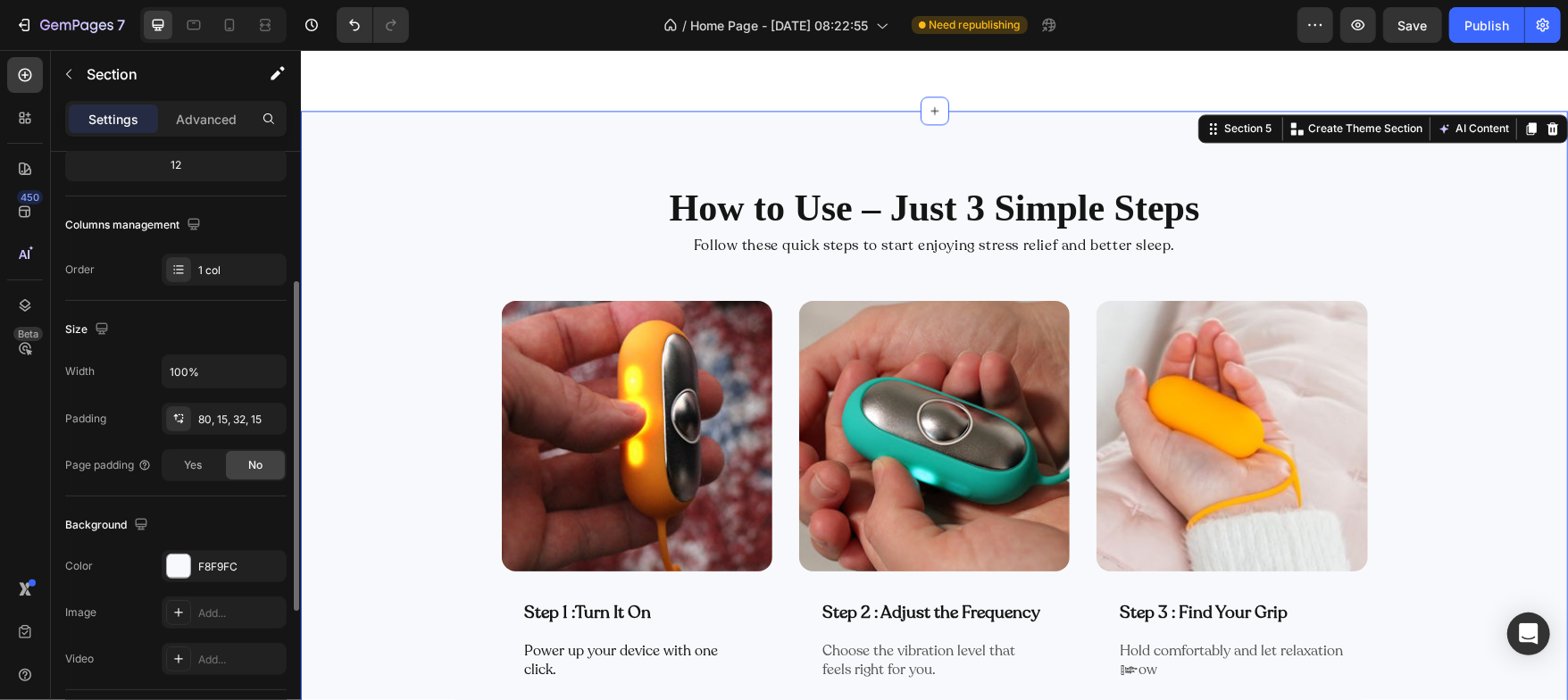
click at [424, 449] on div "How to Use – Just 3 Simple Steps Heading Follow these quick steps to start enjo…" at bounding box center [933, 460] width 1240 height 556
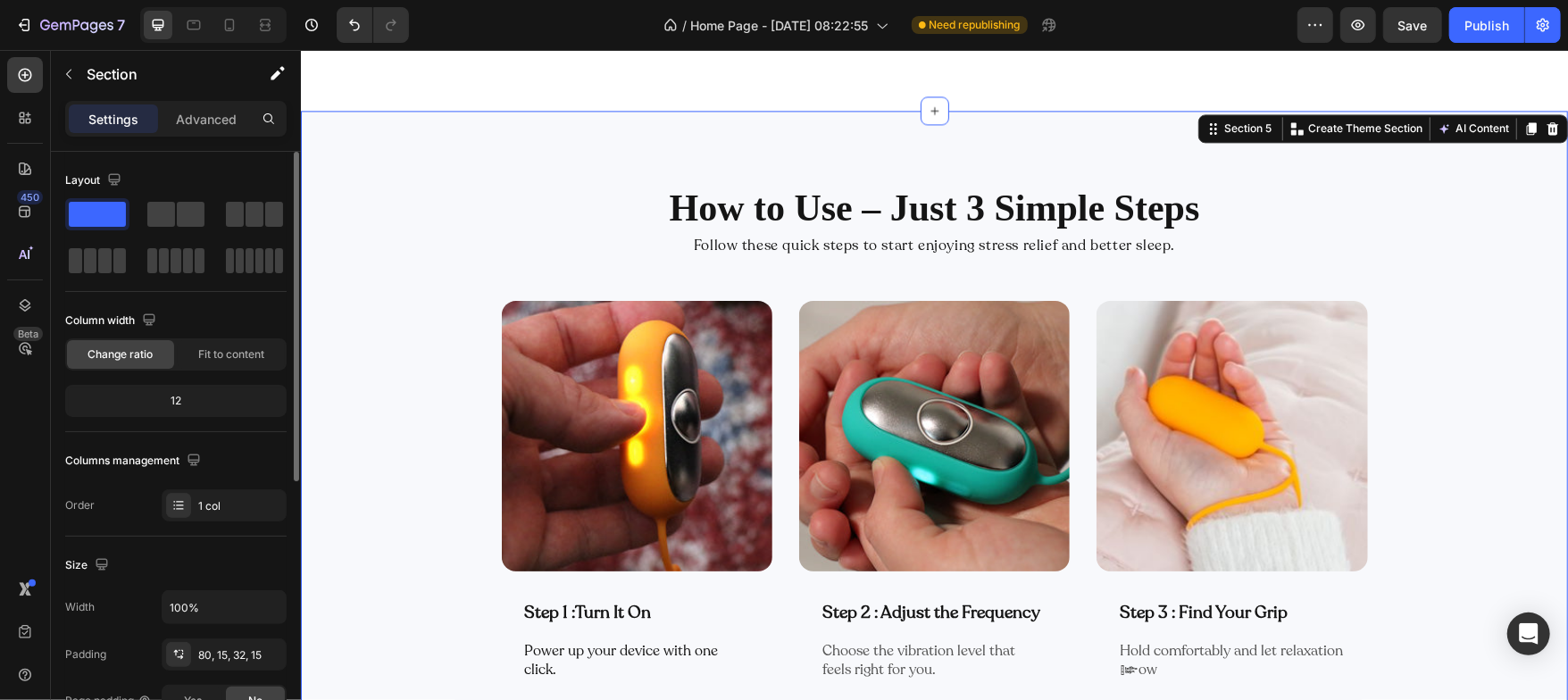
scroll to position [2910, 0]
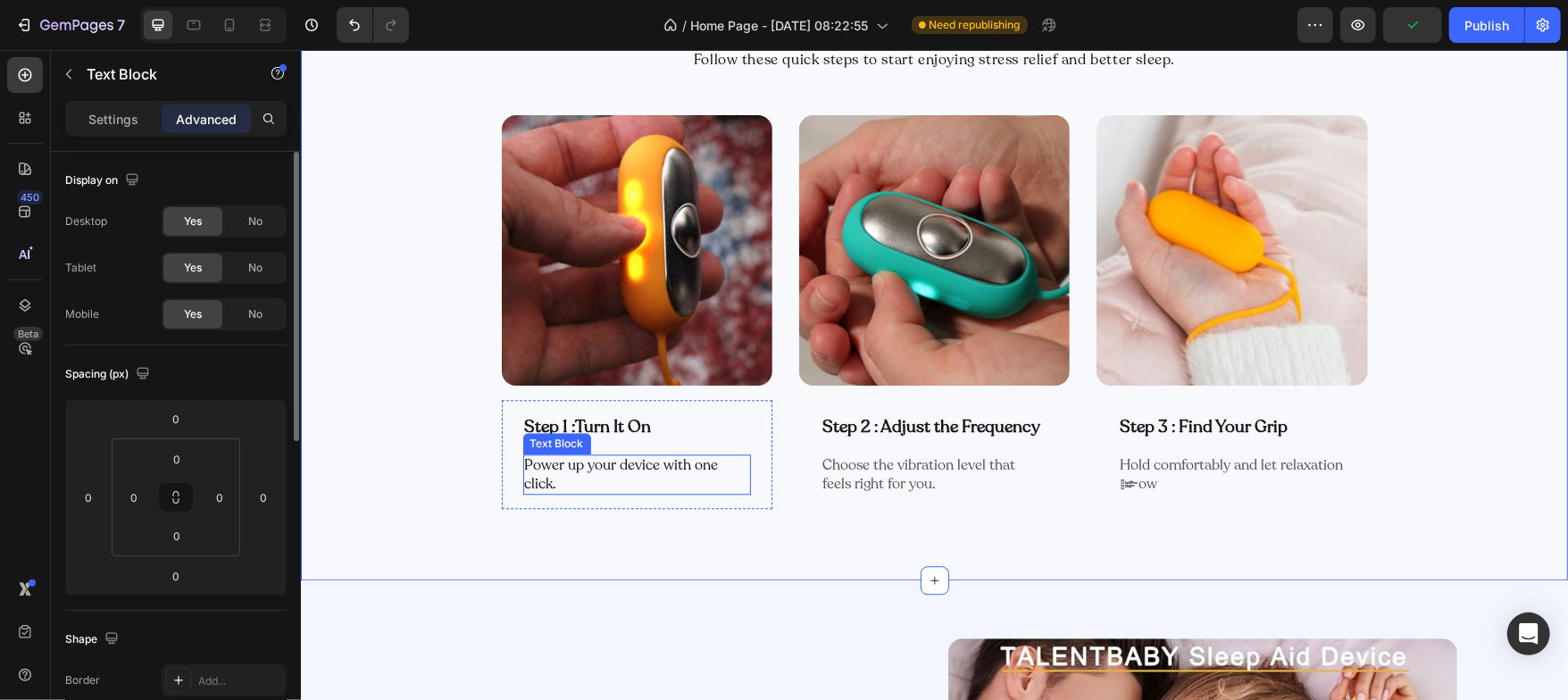
click at [547, 469] on p "Power up your device with one click." at bounding box center [636, 473] width 224 height 38
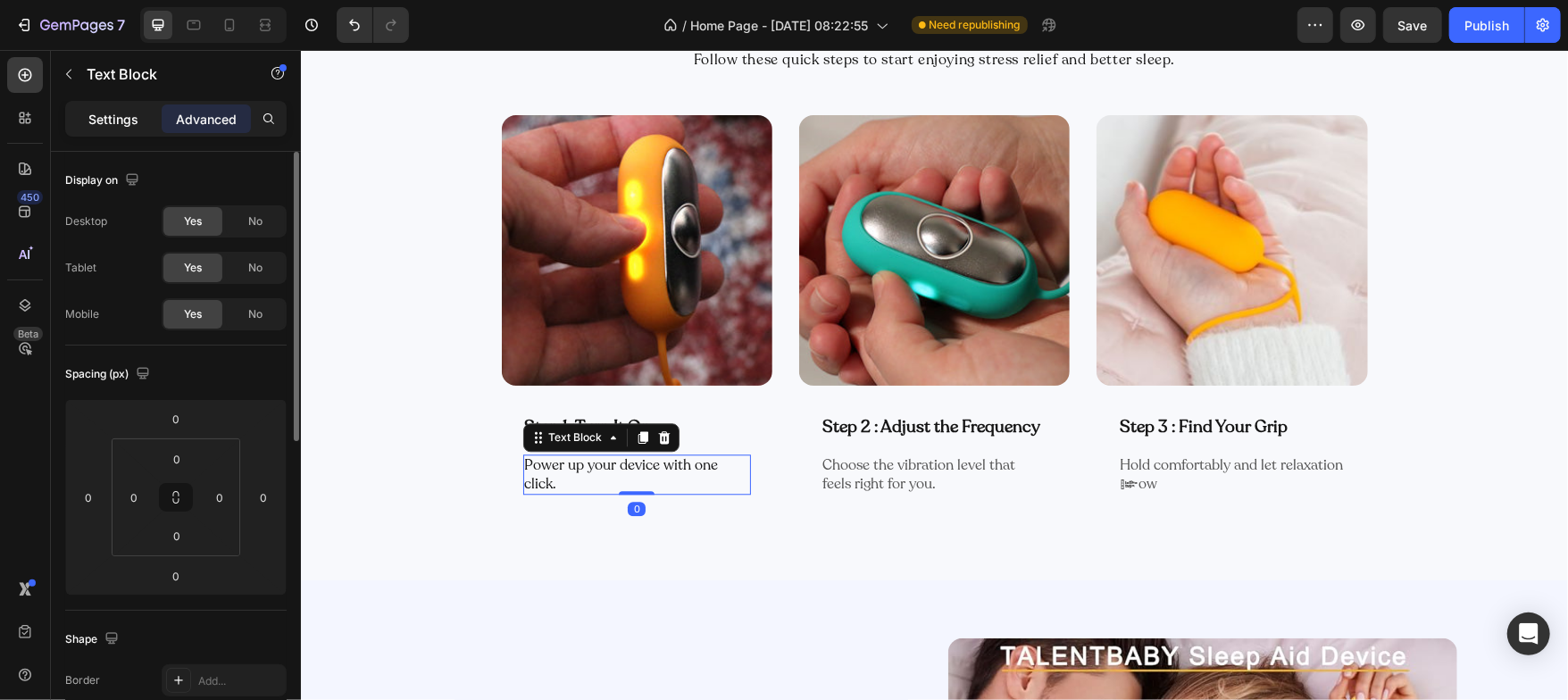
click at [100, 131] on div "Settings" at bounding box center [113, 118] width 89 height 29
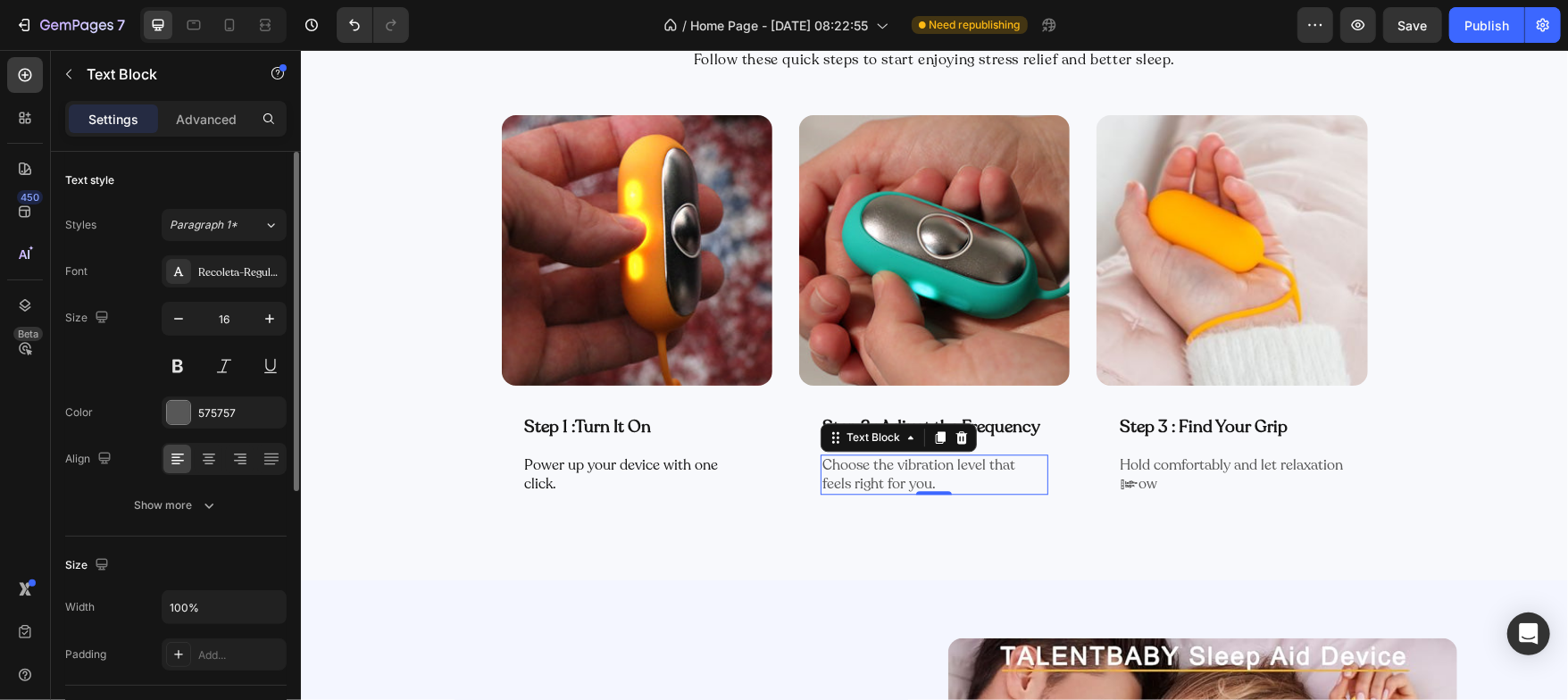
click at [842, 479] on p "Choose the vibration level that feels right for you." at bounding box center [933, 473] width 224 height 38
click at [183, 408] on div at bounding box center [178, 412] width 23 height 23
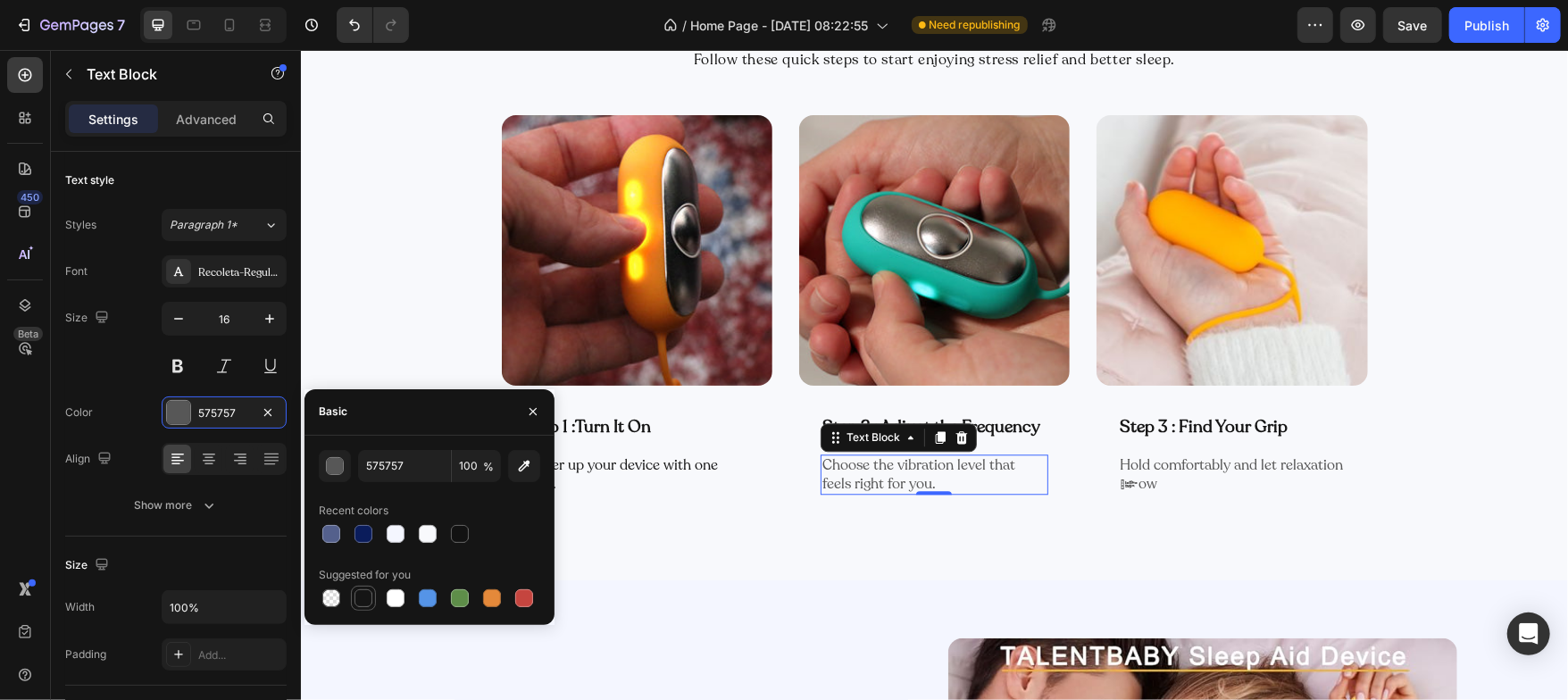
click at [362, 600] on div at bounding box center [363, 598] width 18 height 18
type input "151515"
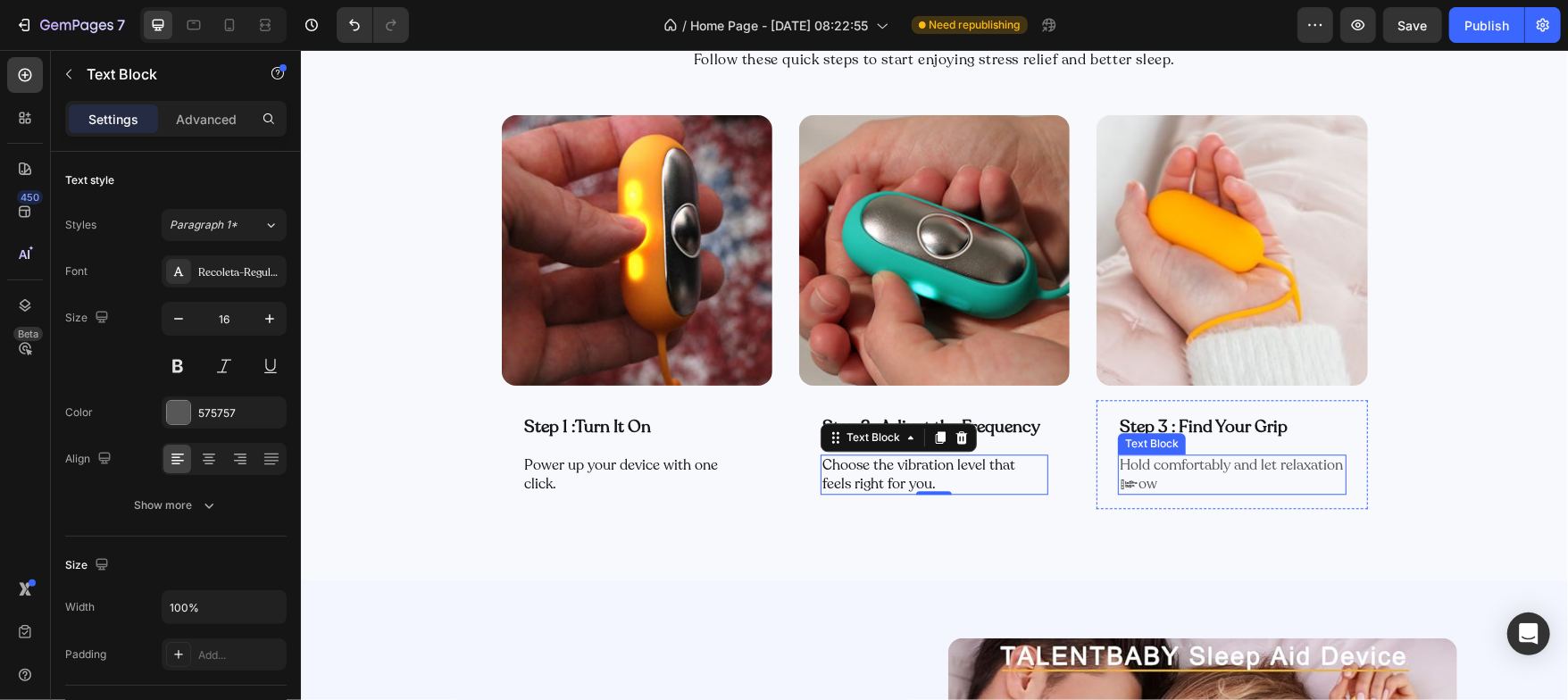
click at [1127, 471] on p "Hold comfortably and let relaxation flow" at bounding box center [1231, 473] width 224 height 38
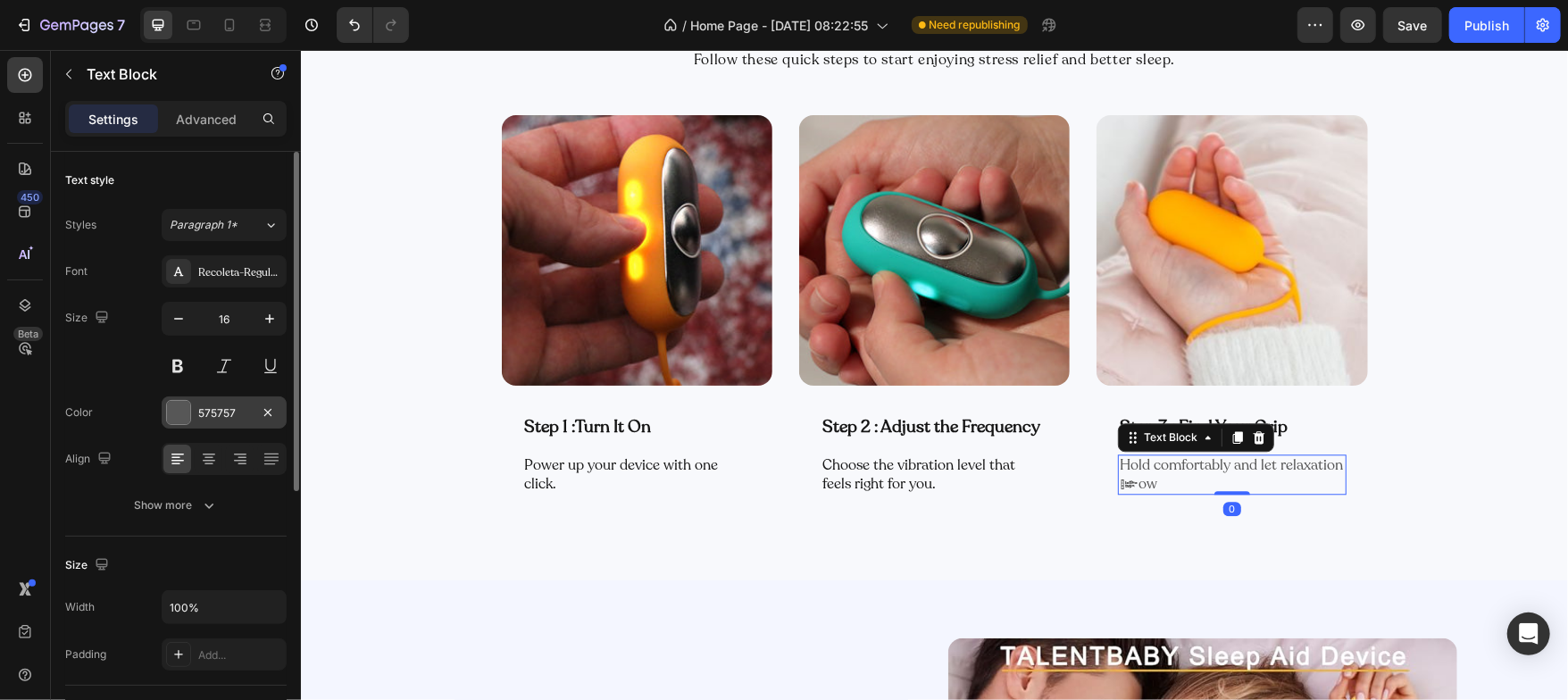
click at [187, 414] on div at bounding box center [178, 412] width 23 height 23
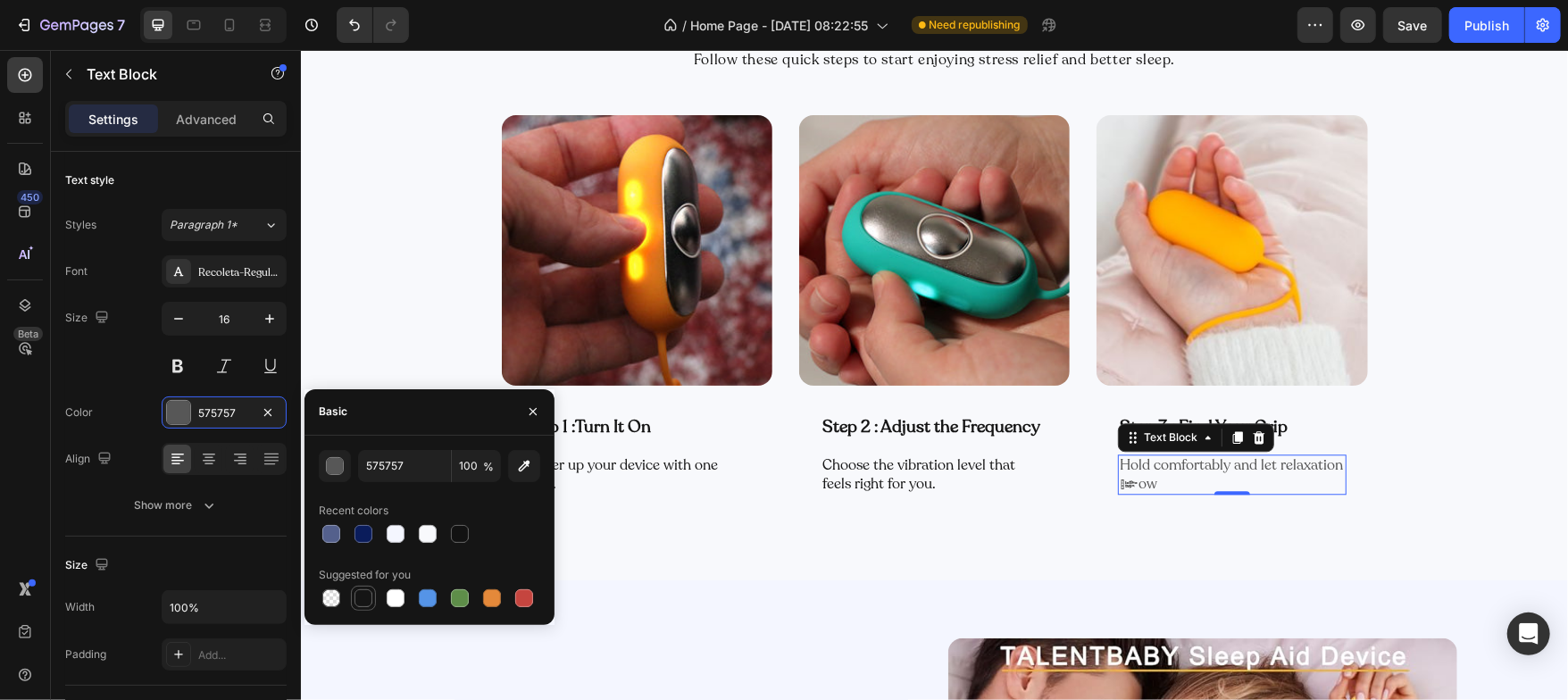
click at [362, 603] on div at bounding box center [363, 598] width 18 height 18
type input "151515"
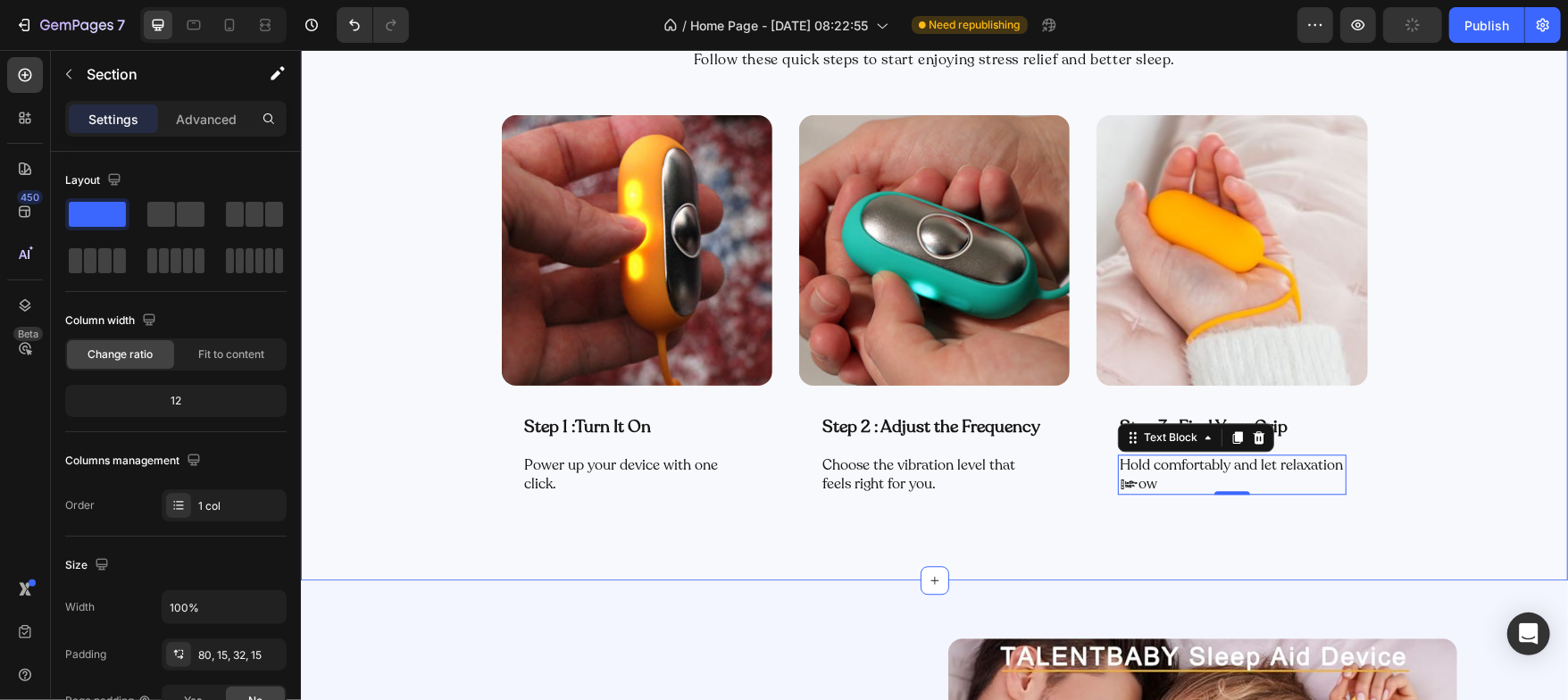
click at [344, 294] on div "How to Use – Just 3 Simple Steps Heading Follow these quick steps to start enjo…" at bounding box center [933, 274] width 1240 height 556
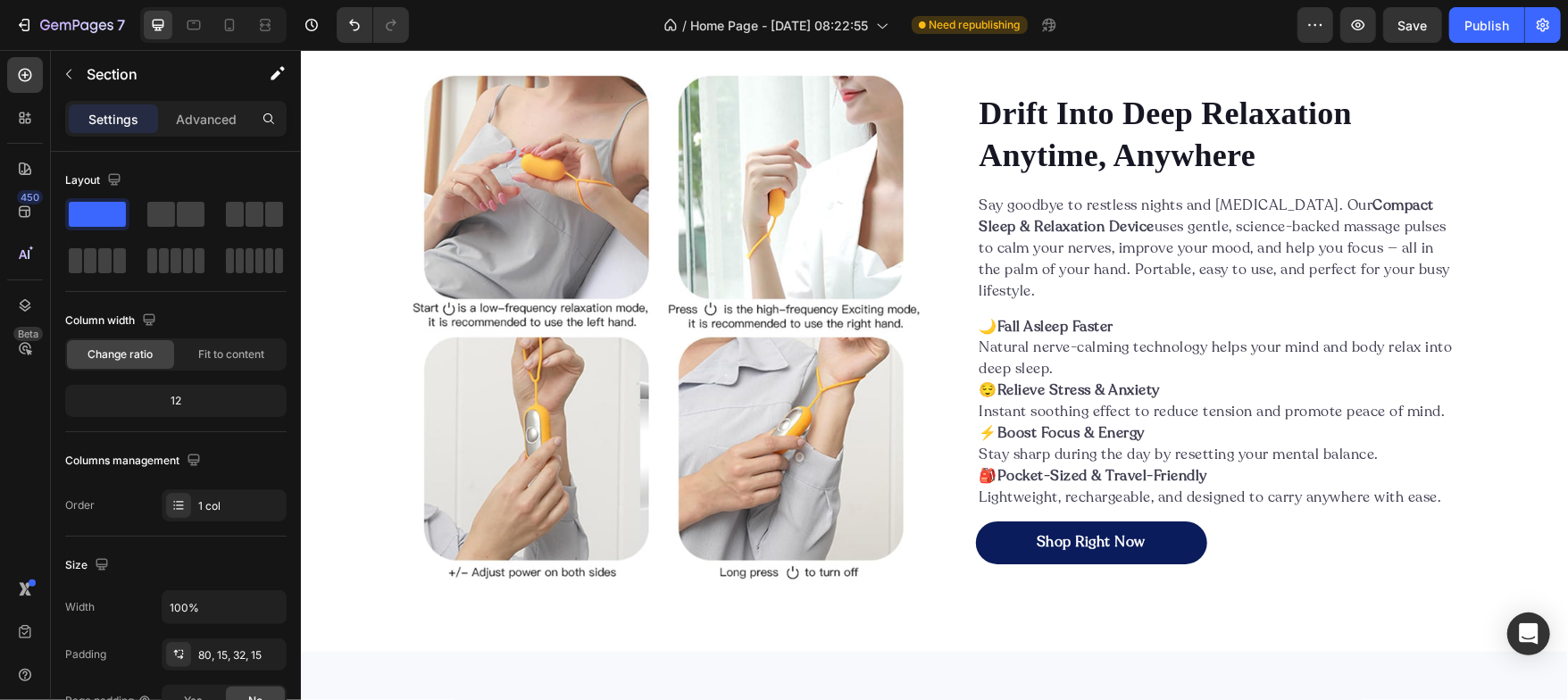
scroll to position [1998, 0]
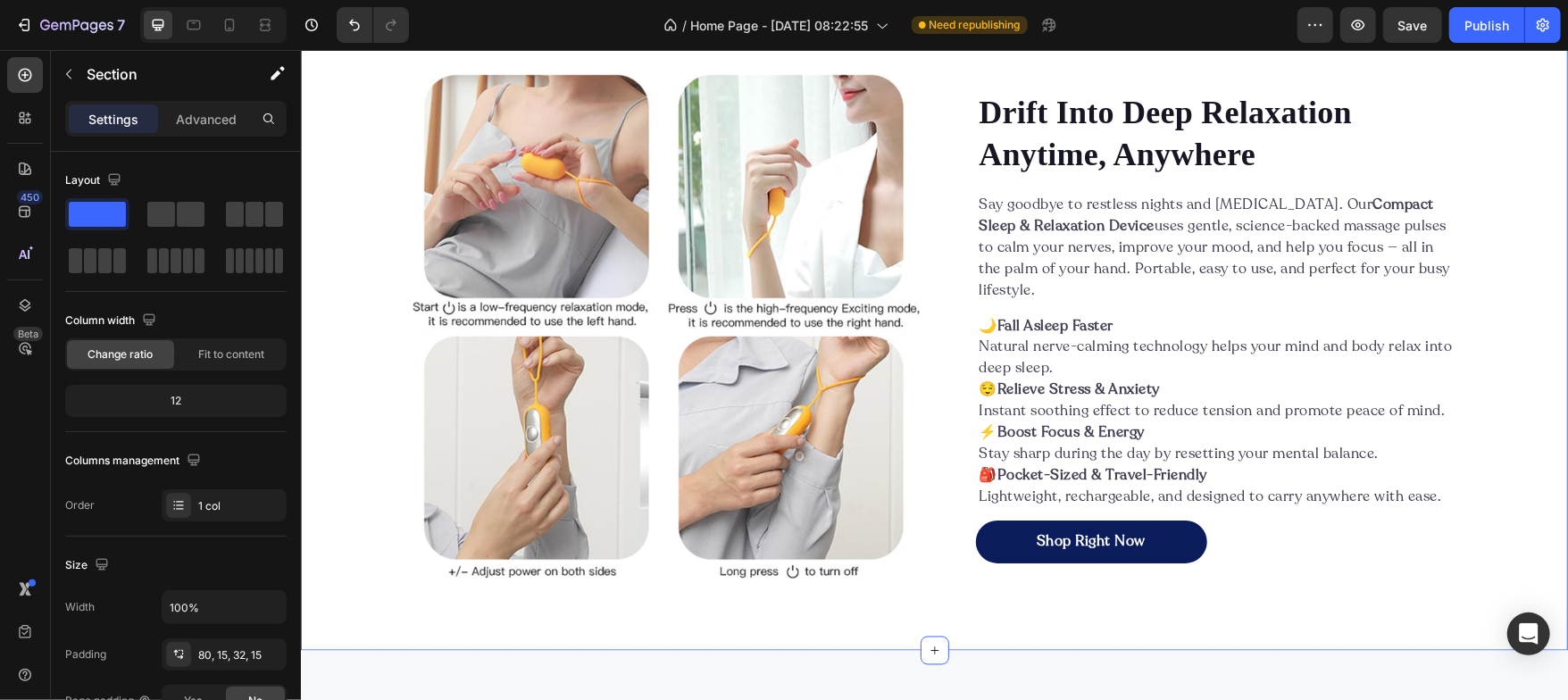
click at [359, 254] on div "Image Drift Into Deep Relaxation Anytime, Anywhere Heading Say goodbye to restl…" at bounding box center [933, 326] width 1267 height 648
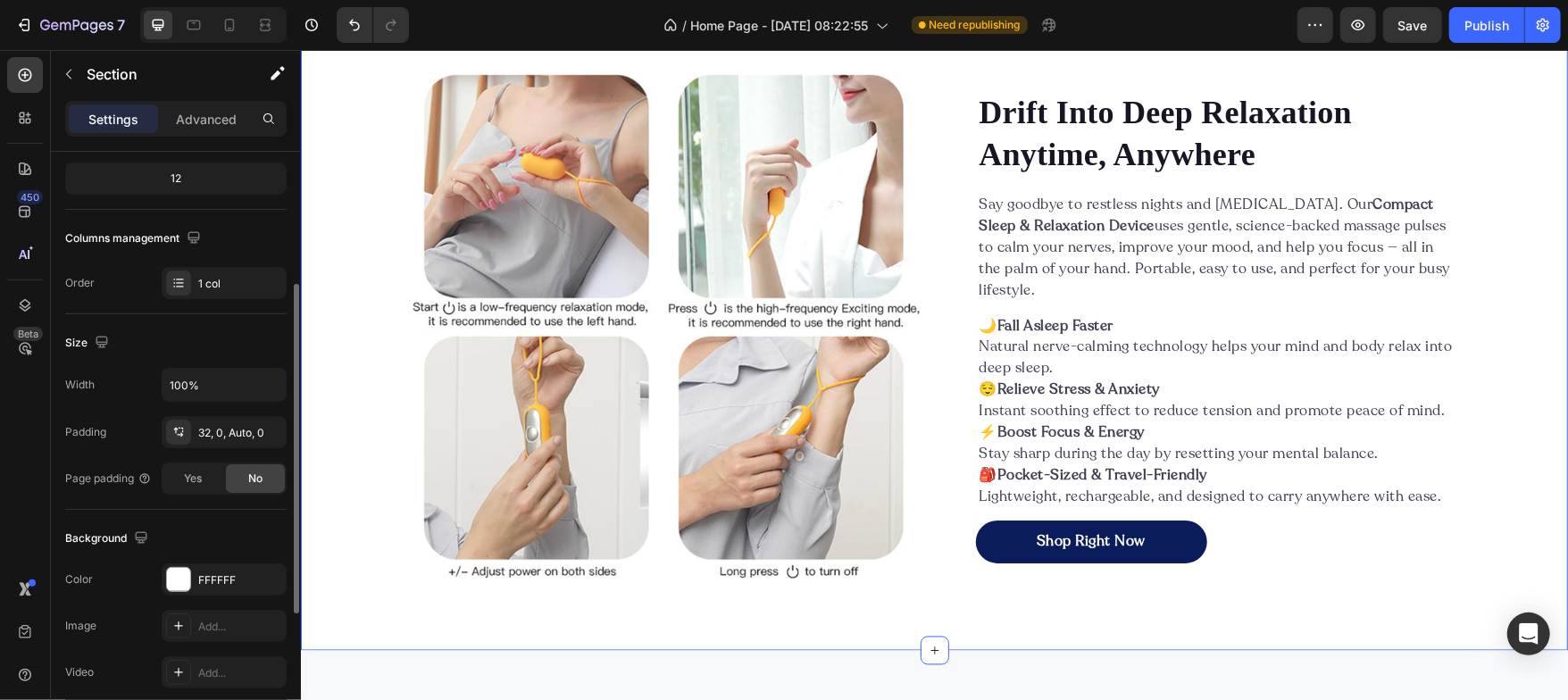
scroll to position [228, 0]
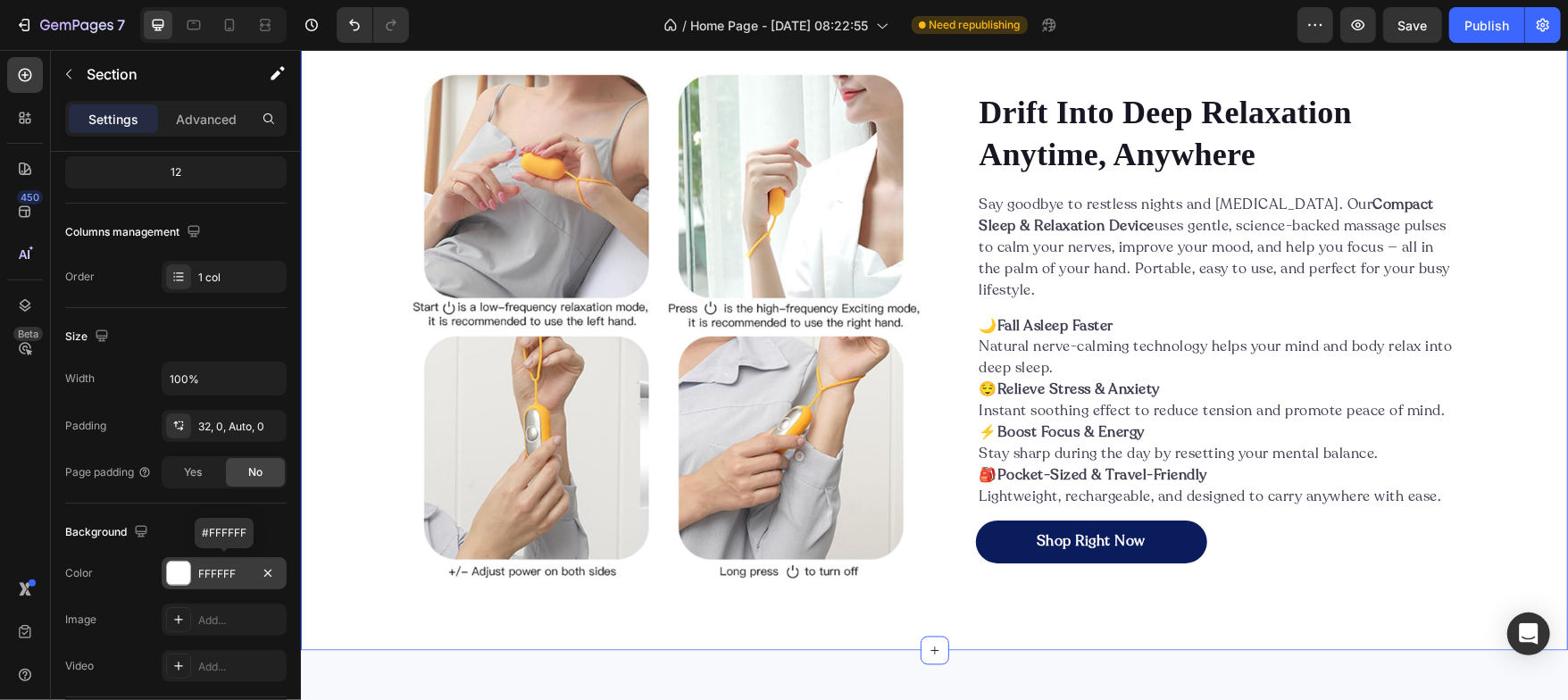
click at [179, 577] on div at bounding box center [178, 573] width 23 height 23
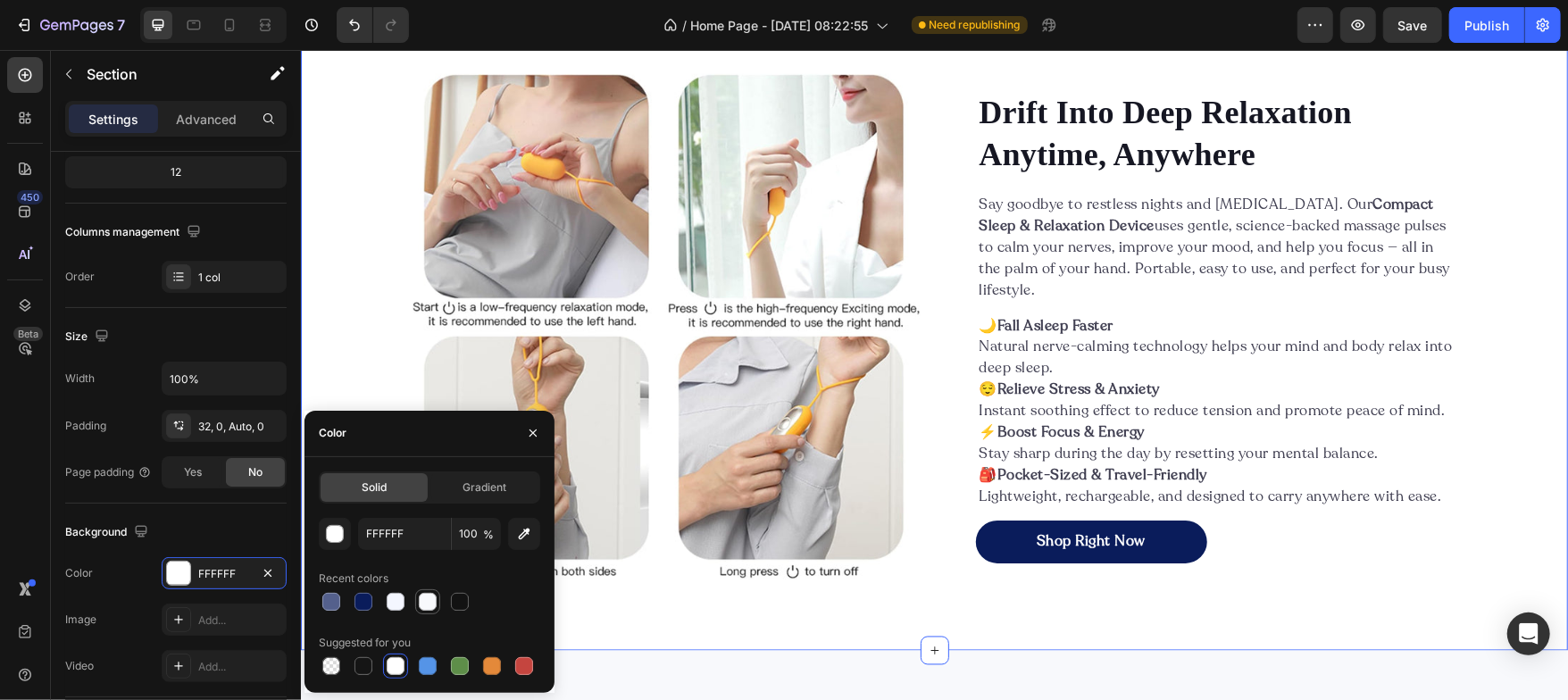
click at [424, 601] on div at bounding box center [427, 601] width 18 height 18
type input "F8F9FC"
click at [540, 434] on button "button" at bounding box center [532, 433] width 29 height 29
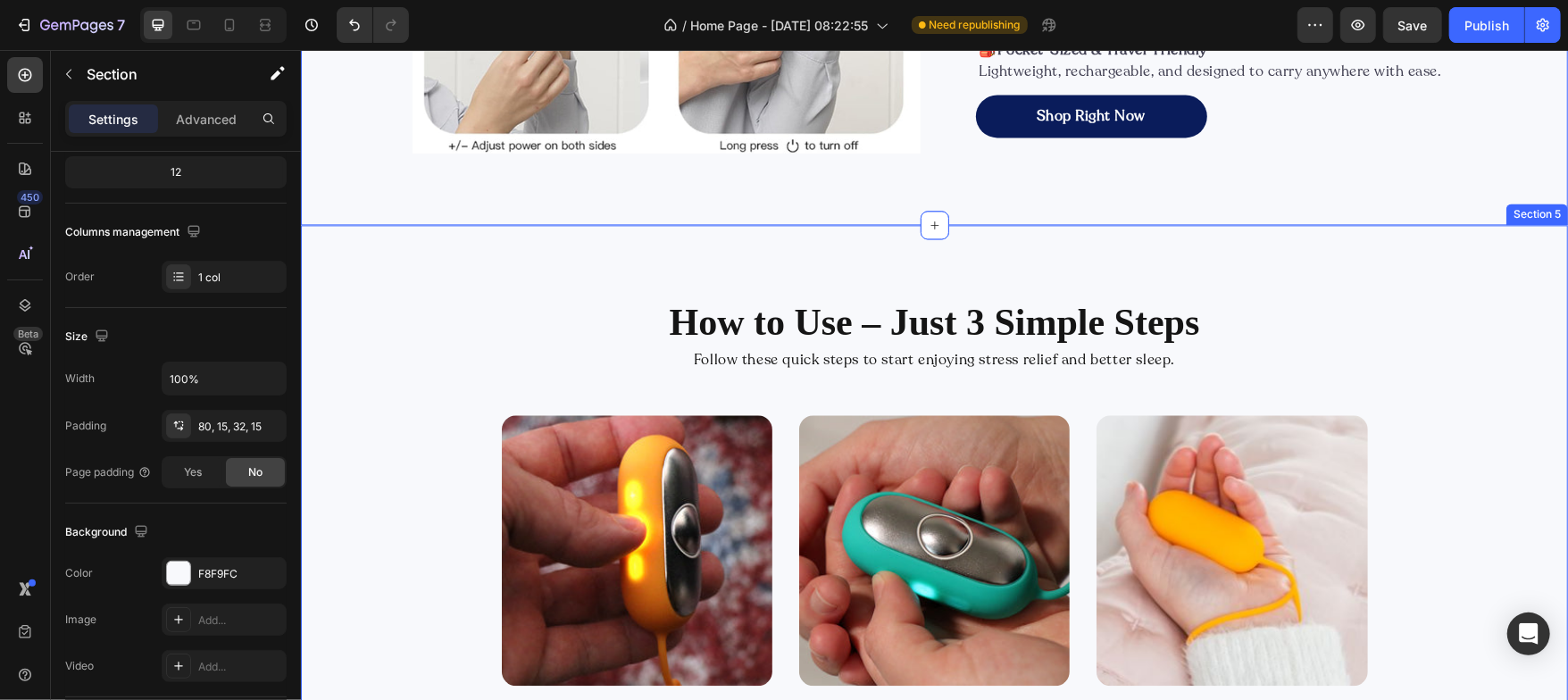
click at [392, 290] on div "How to Use – Just 3 Simple Steps Heading Follow these quick steps to start enjo…" at bounding box center [933, 552] width 1267 height 656
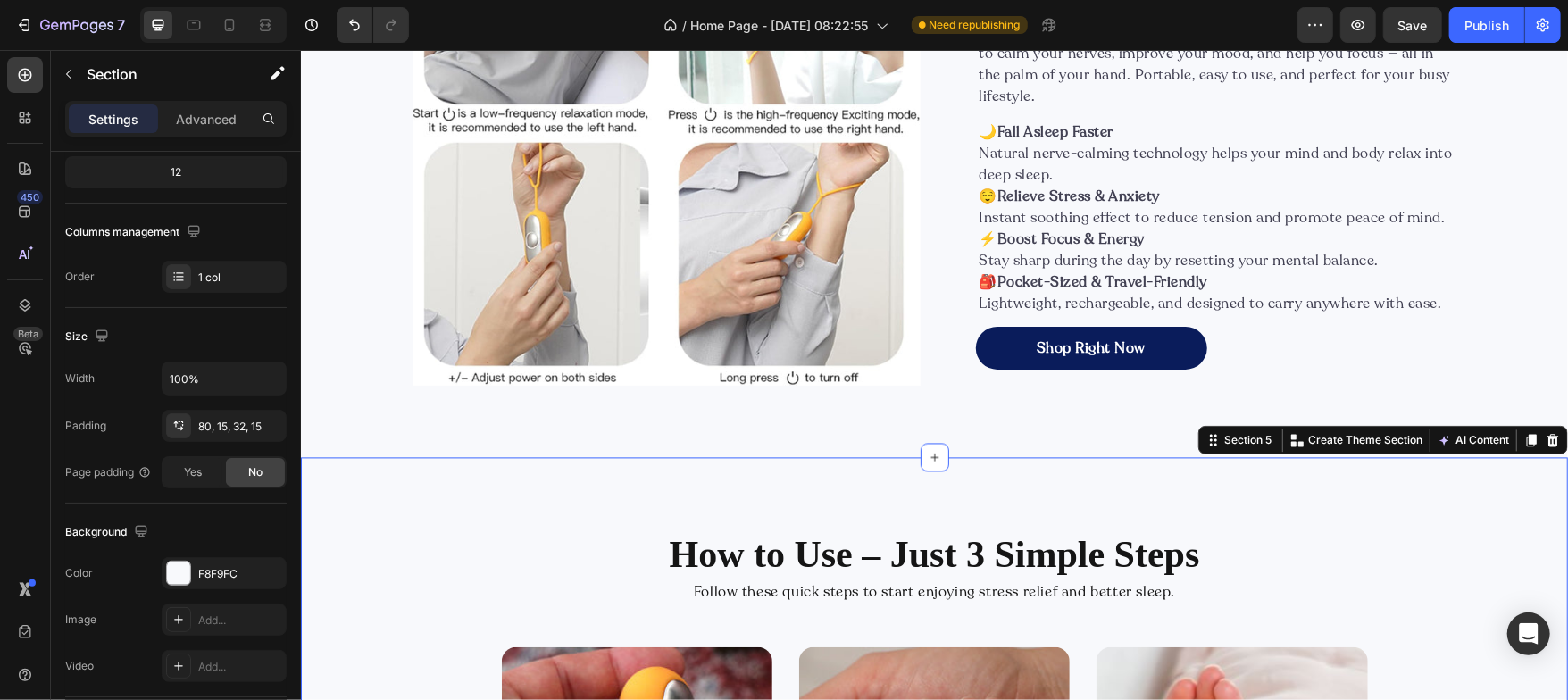
scroll to position [2380, 0]
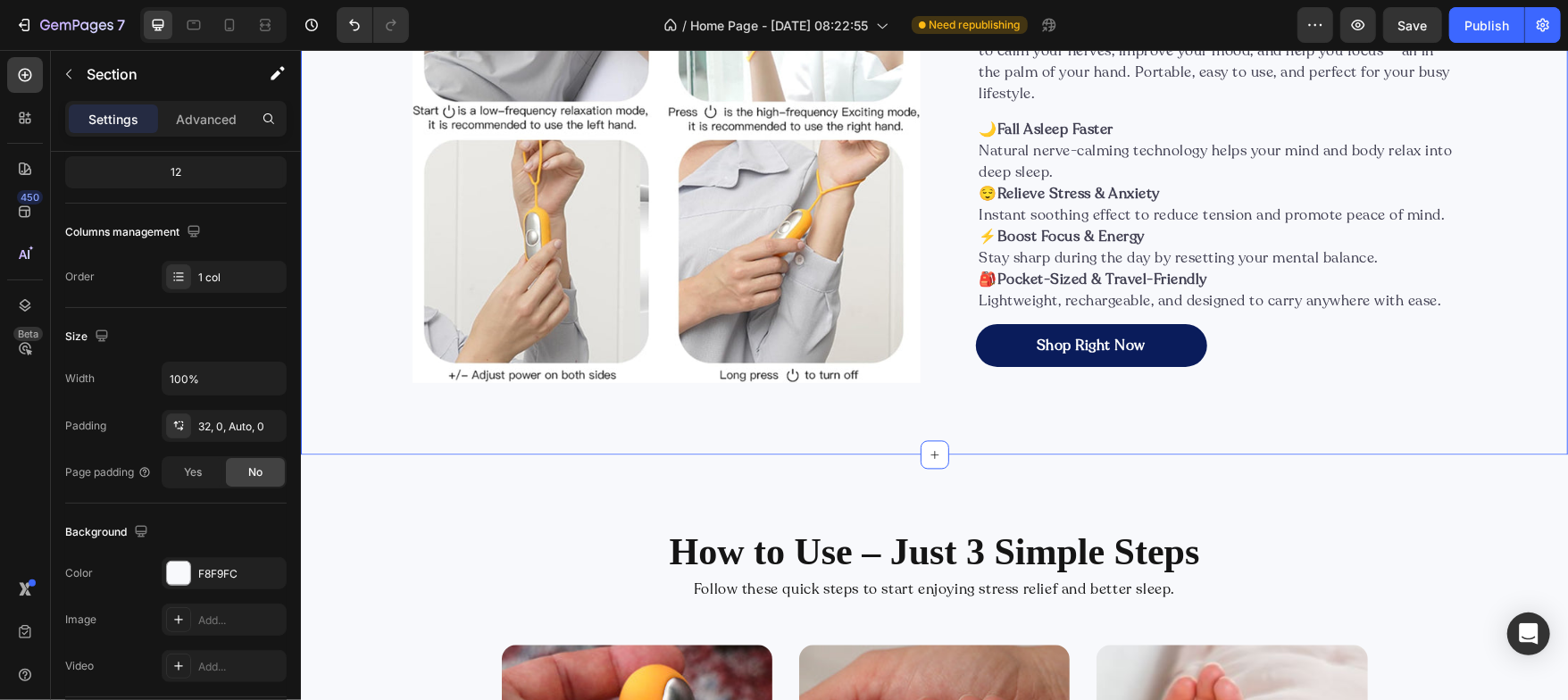
click at [343, 356] on div "Image Drift Into Deep Relaxation Anytime, Anywhere Heading Say goodbye to restl…" at bounding box center [933, 130] width 1267 height 648
click at [177, 558] on div "F8F9FC" at bounding box center [224, 573] width 125 height 32
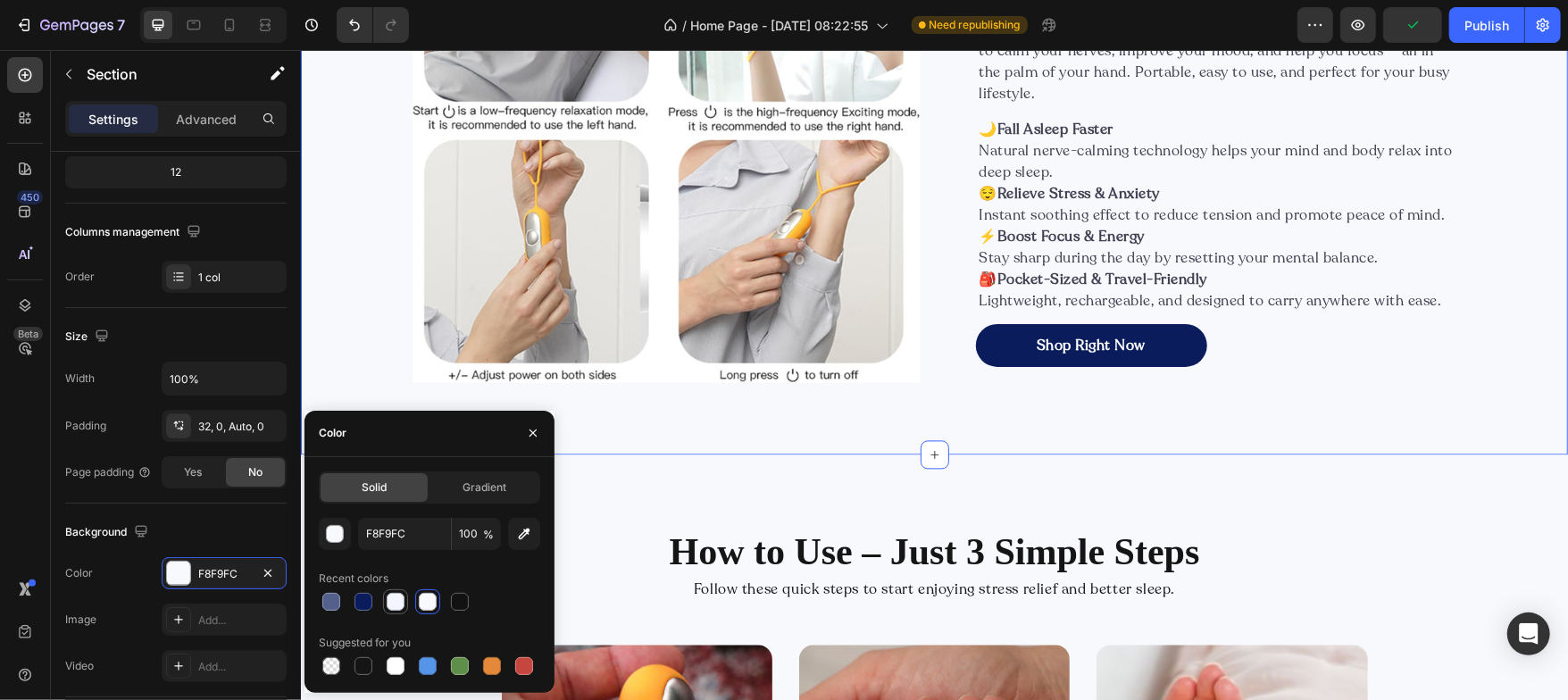
click at [390, 608] on div at bounding box center [395, 601] width 18 height 18
type input "F4F6FF"
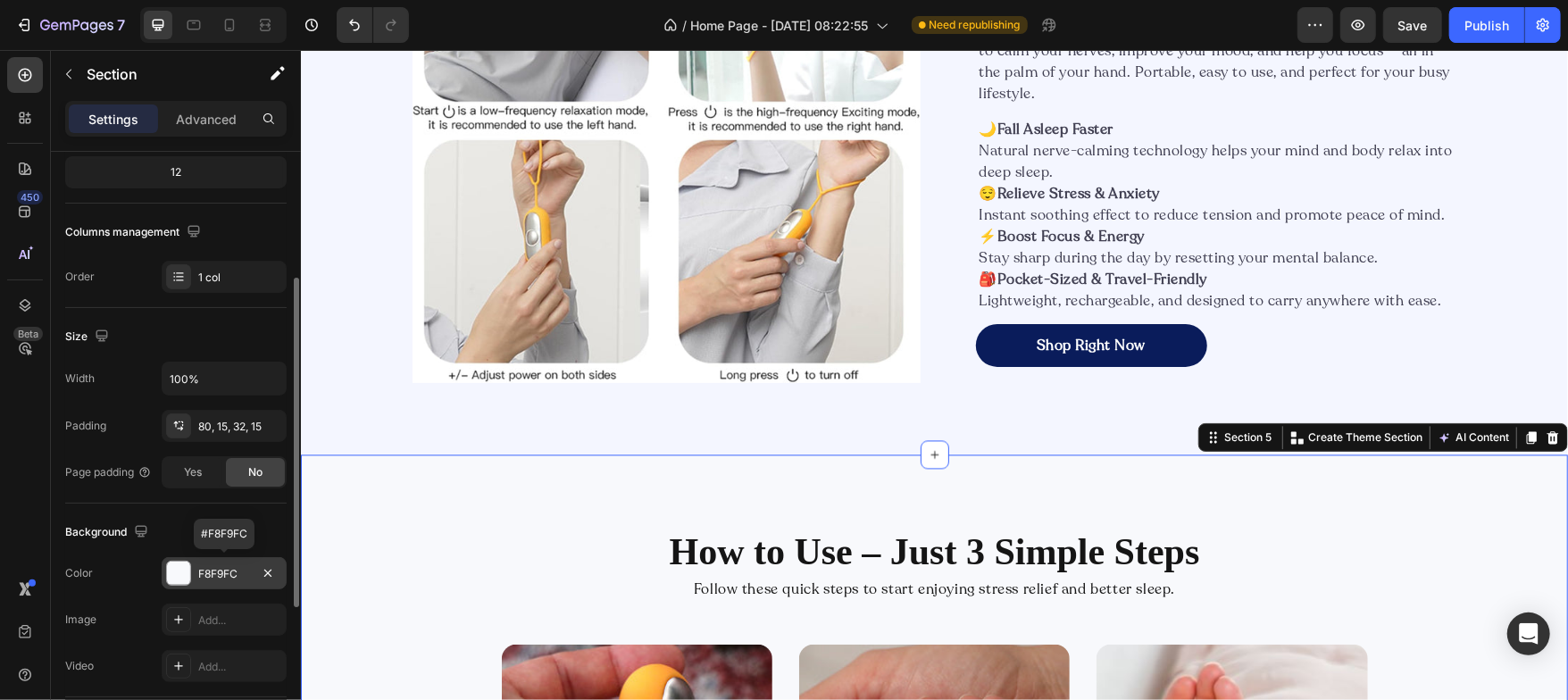
click at [168, 567] on div at bounding box center [178, 573] width 23 height 23
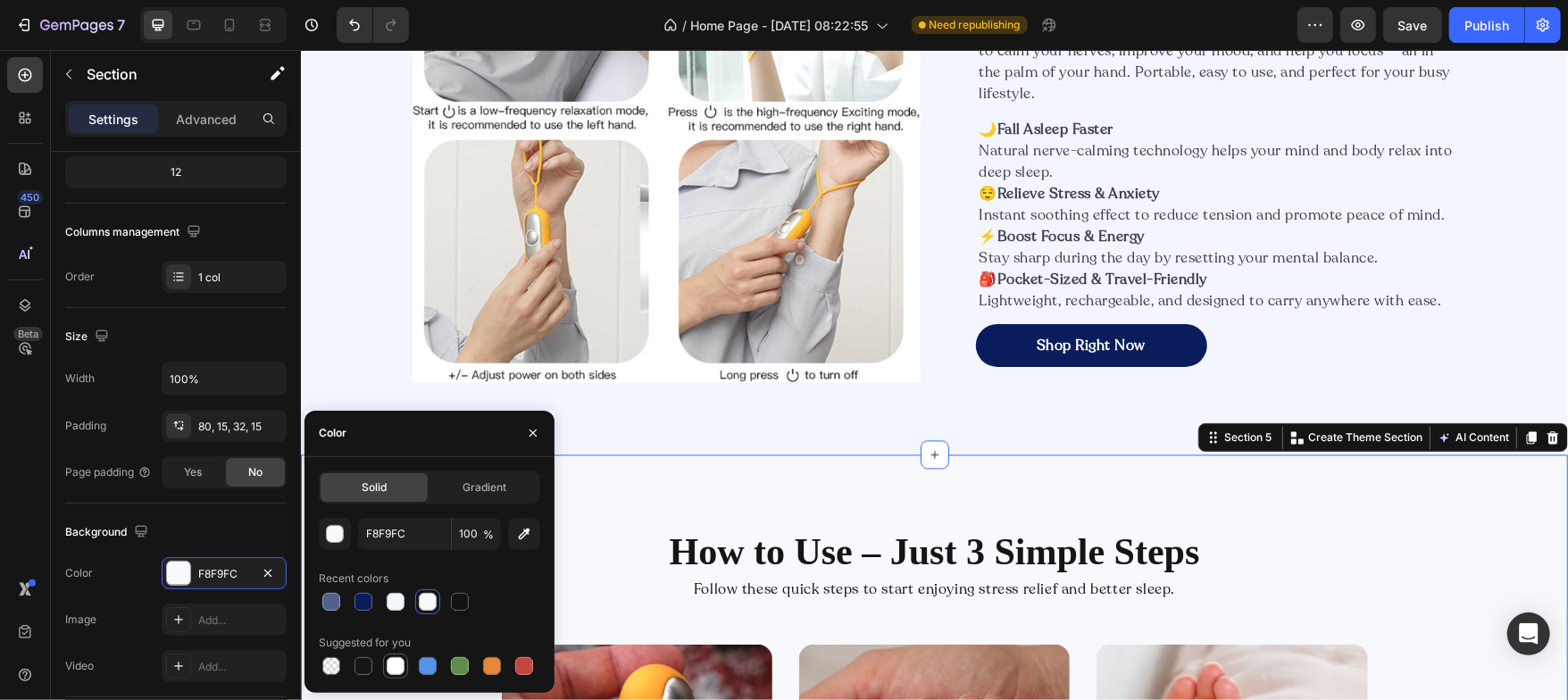
click at [387, 665] on div at bounding box center [395, 665] width 18 height 18
type input "FFFFFF"
click at [536, 436] on icon "button" at bounding box center [533, 433] width 7 height 7
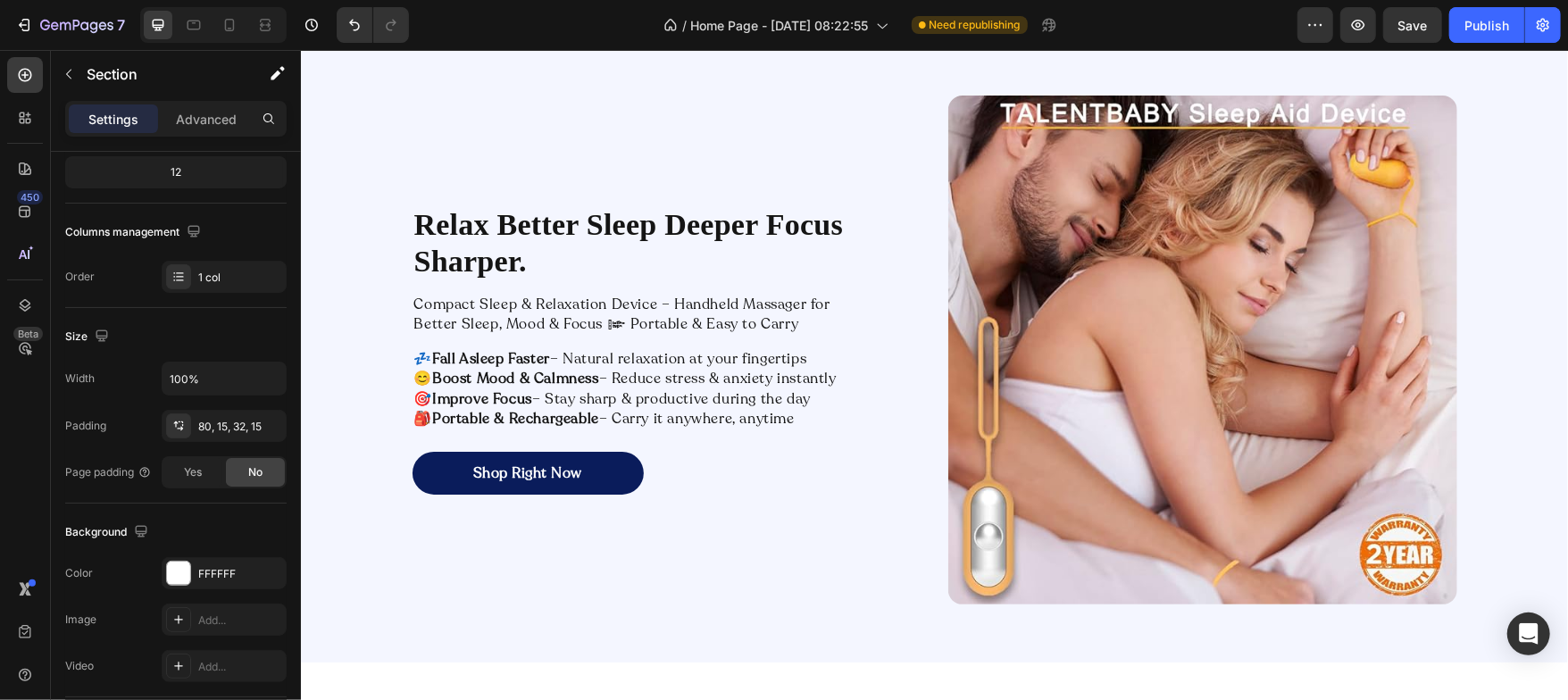
scroll to position [3496, 0]
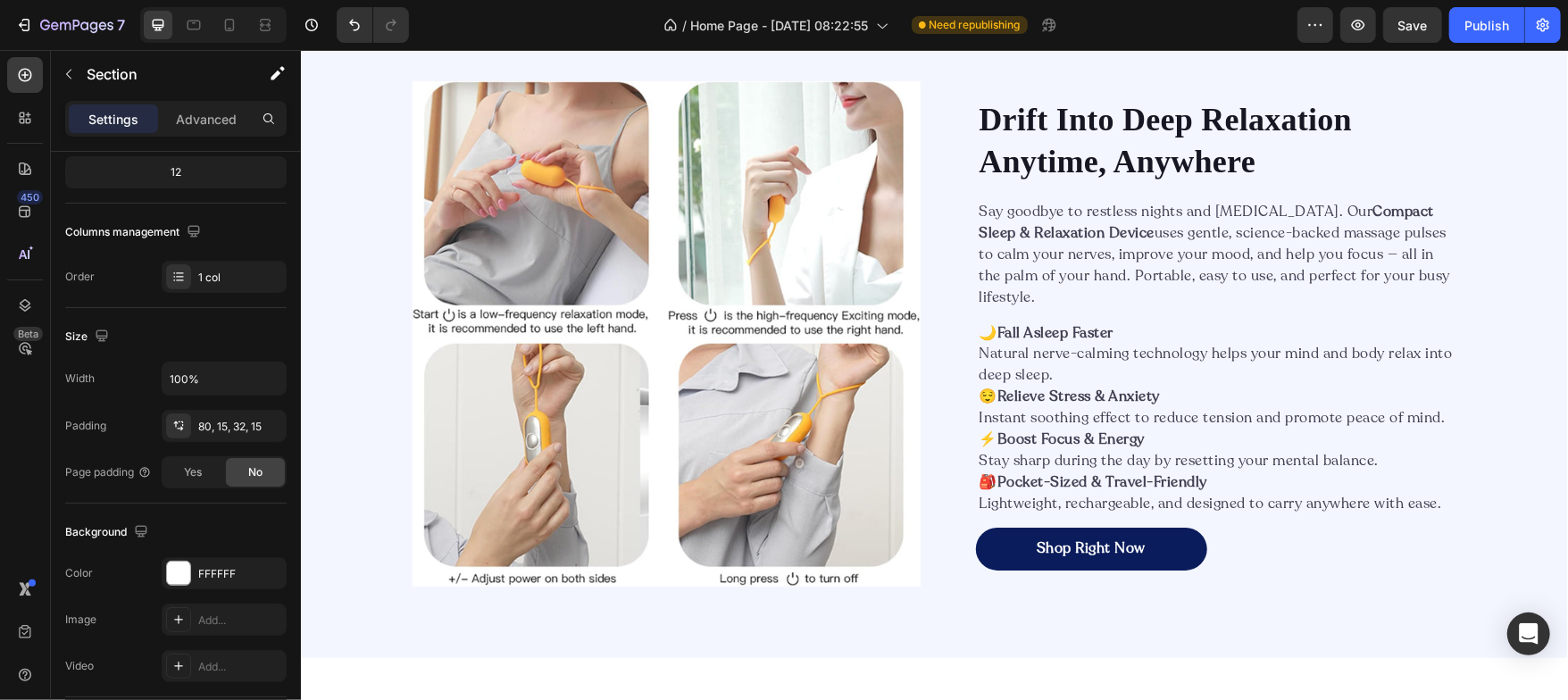
scroll to position [1987, 0]
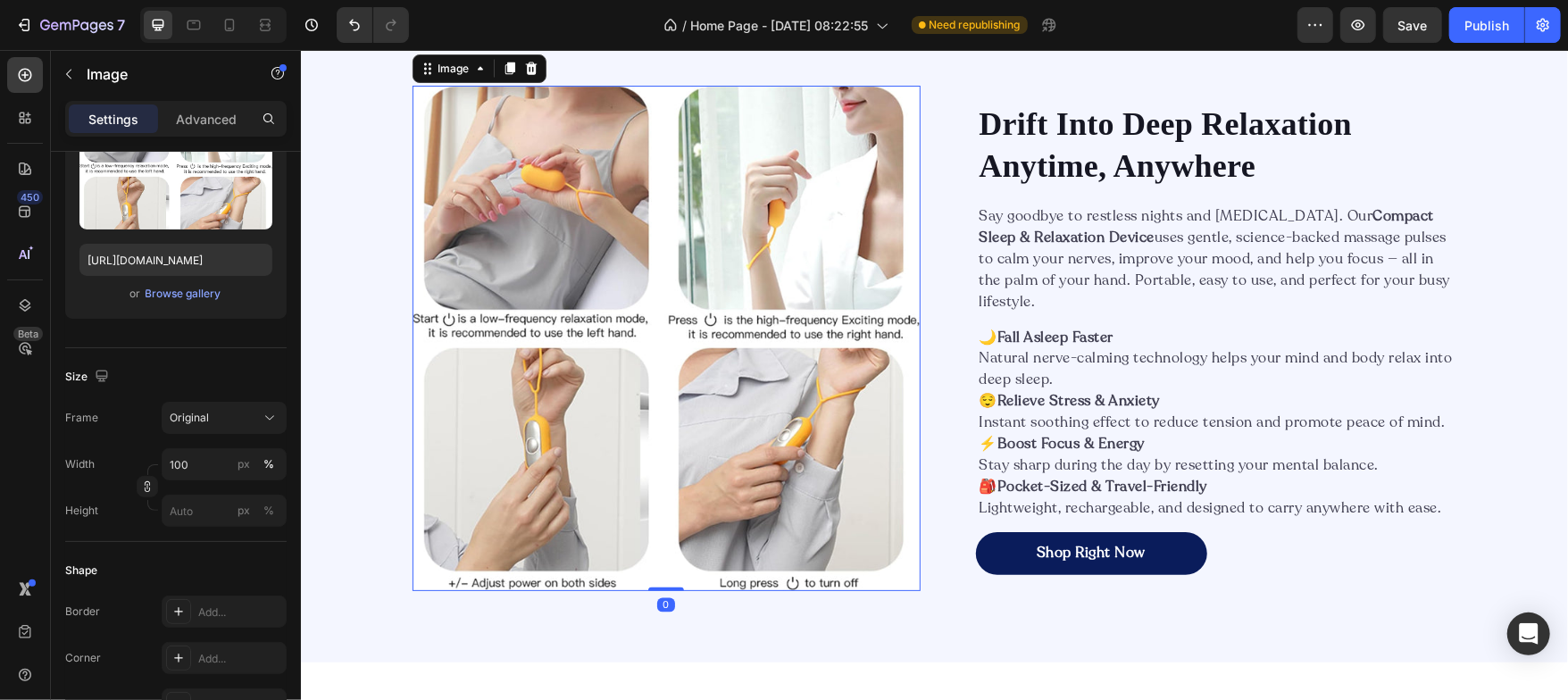
click at [527, 338] on img at bounding box center [666, 337] width 509 height 506
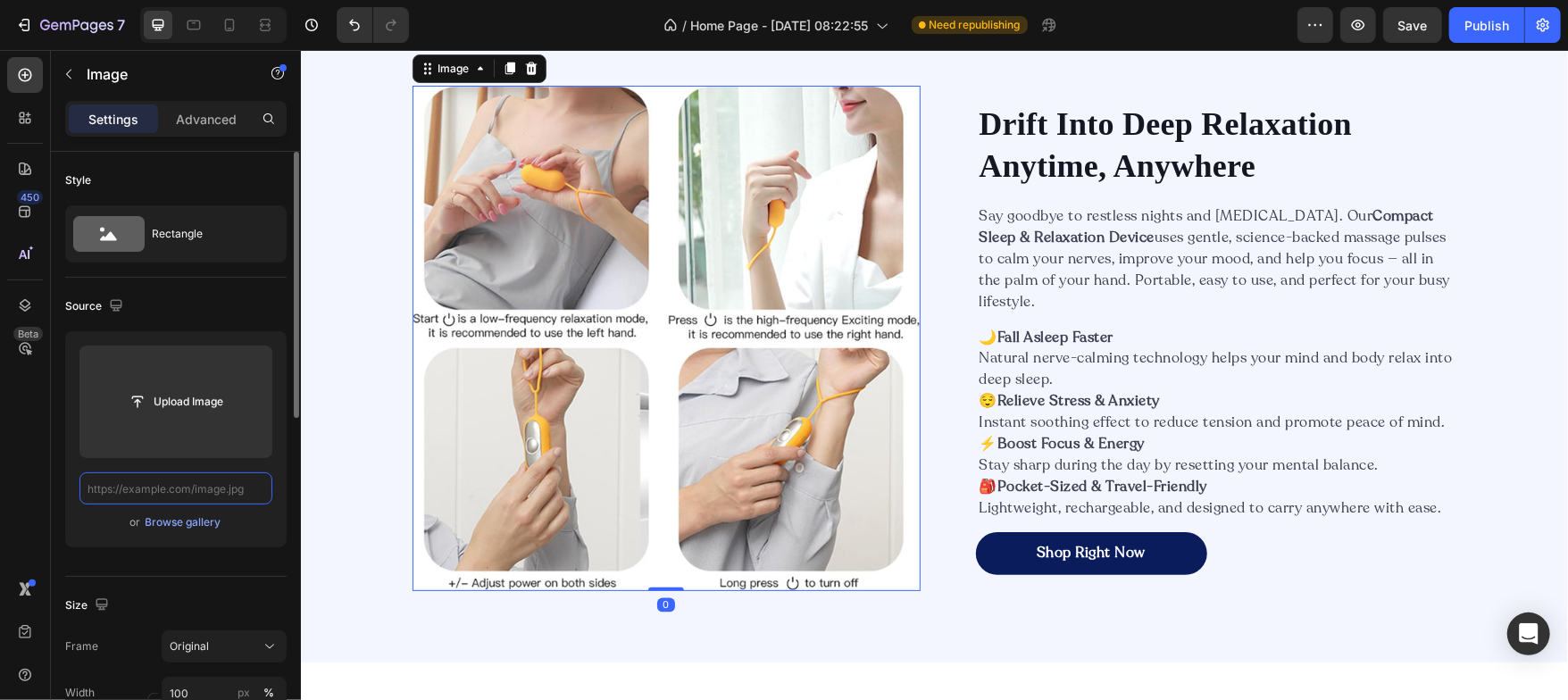
scroll to position [0, 0]
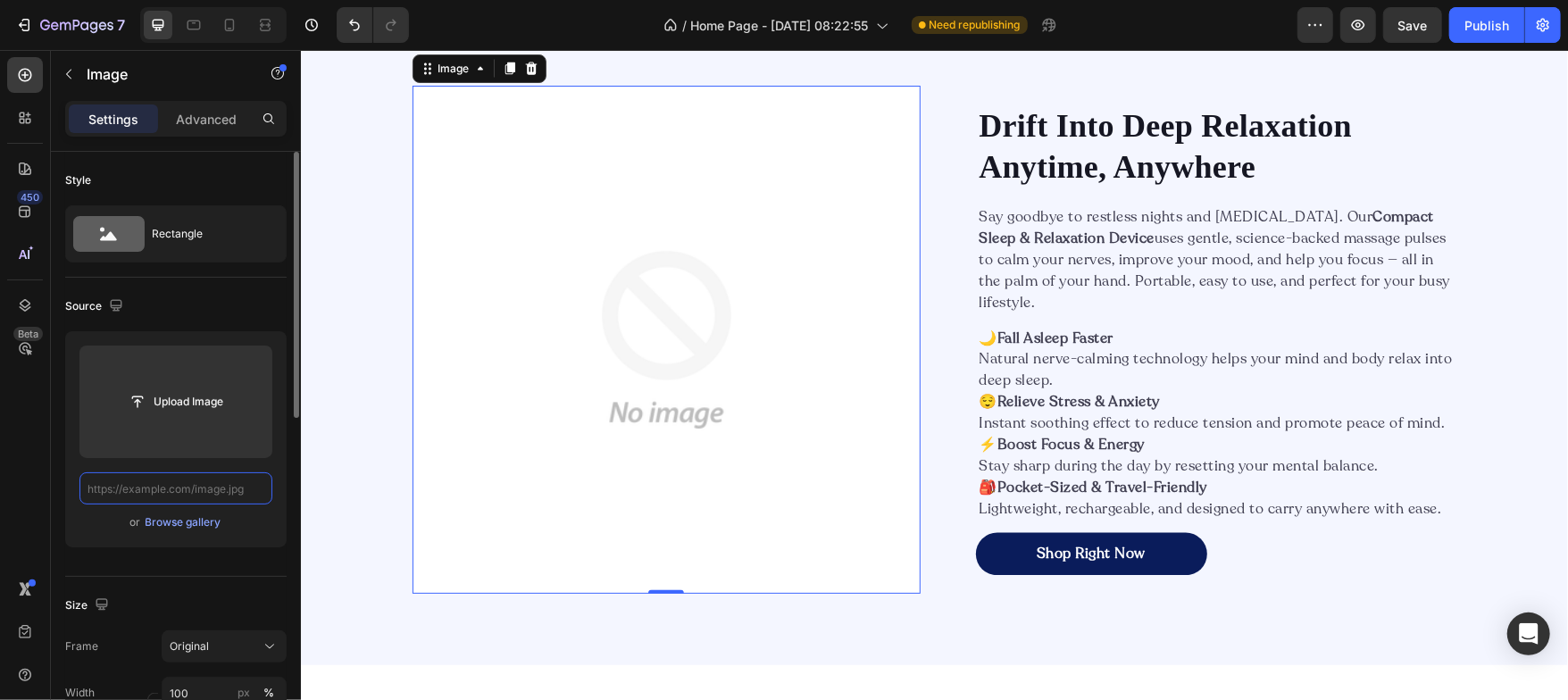
paste input "https://sleepessentialsmarket.com/wp-content/uploads/2024/04/Screenshot-2024-04…"
type input "https://sleepessentialsmarket.com/wp-content/uploads/2024/04/Screenshot-2024-04…"
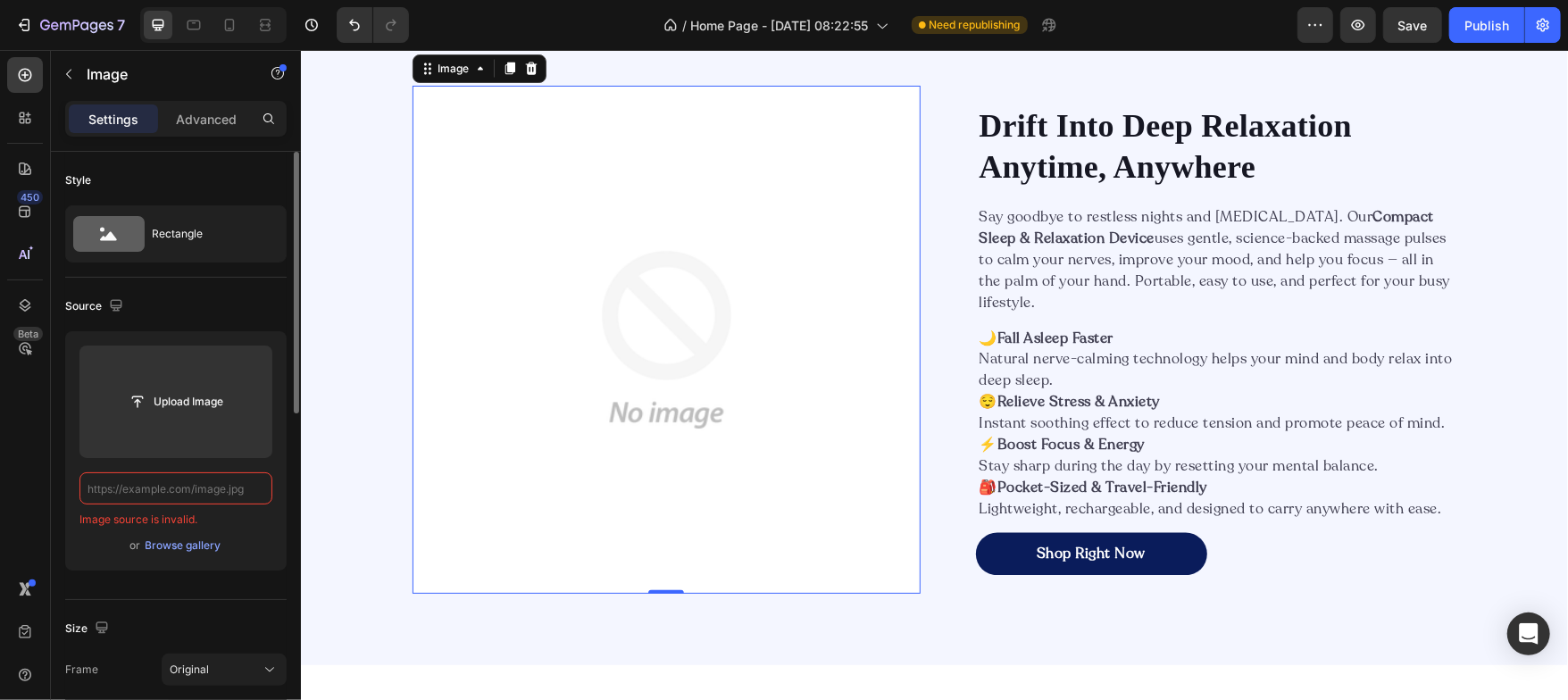
paste input "https://sleepessentialsmarket.com/wp-content/uploads/2024/04/Screenshot-2024-04…"
type input "https://sleepessentialsmarket.com/wp-content/uploads/2024/04/Screenshot-2024-04…"
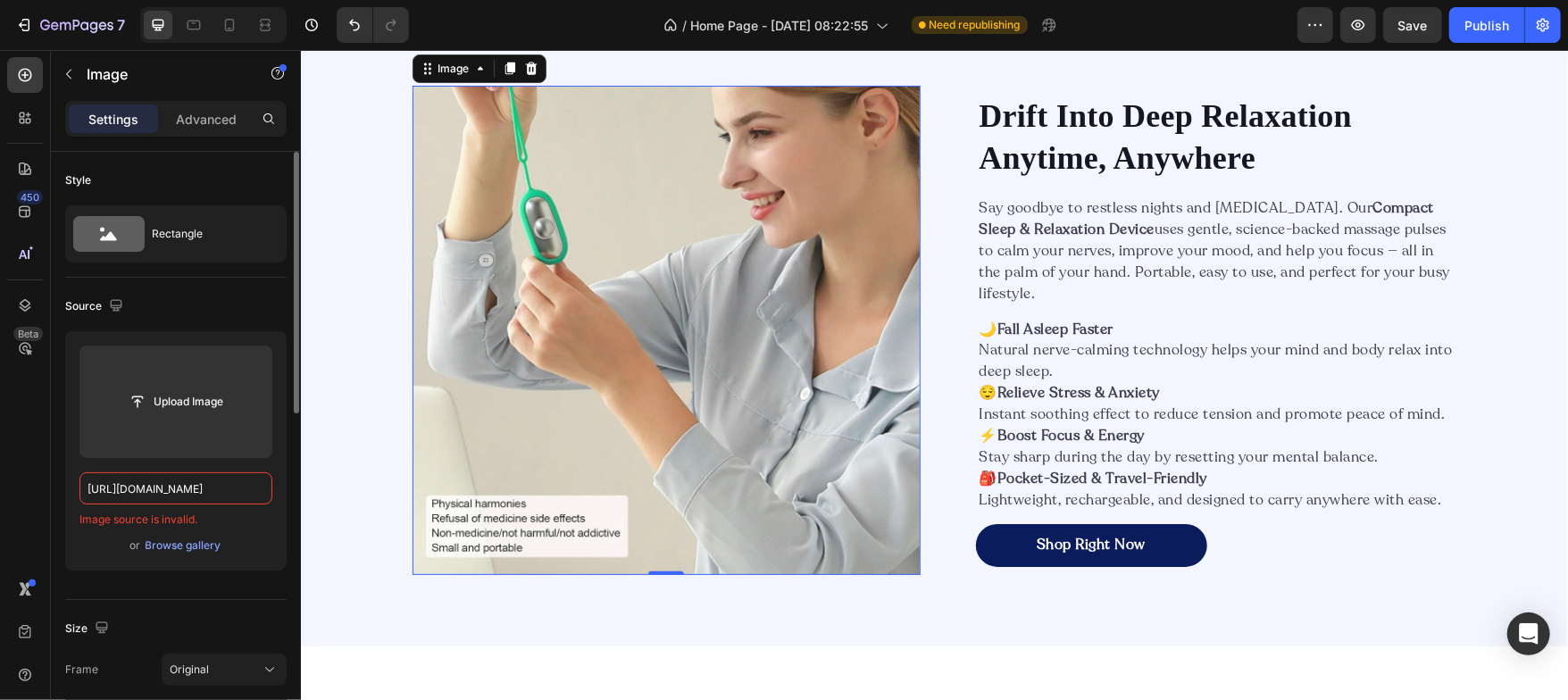
scroll to position [0, 406]
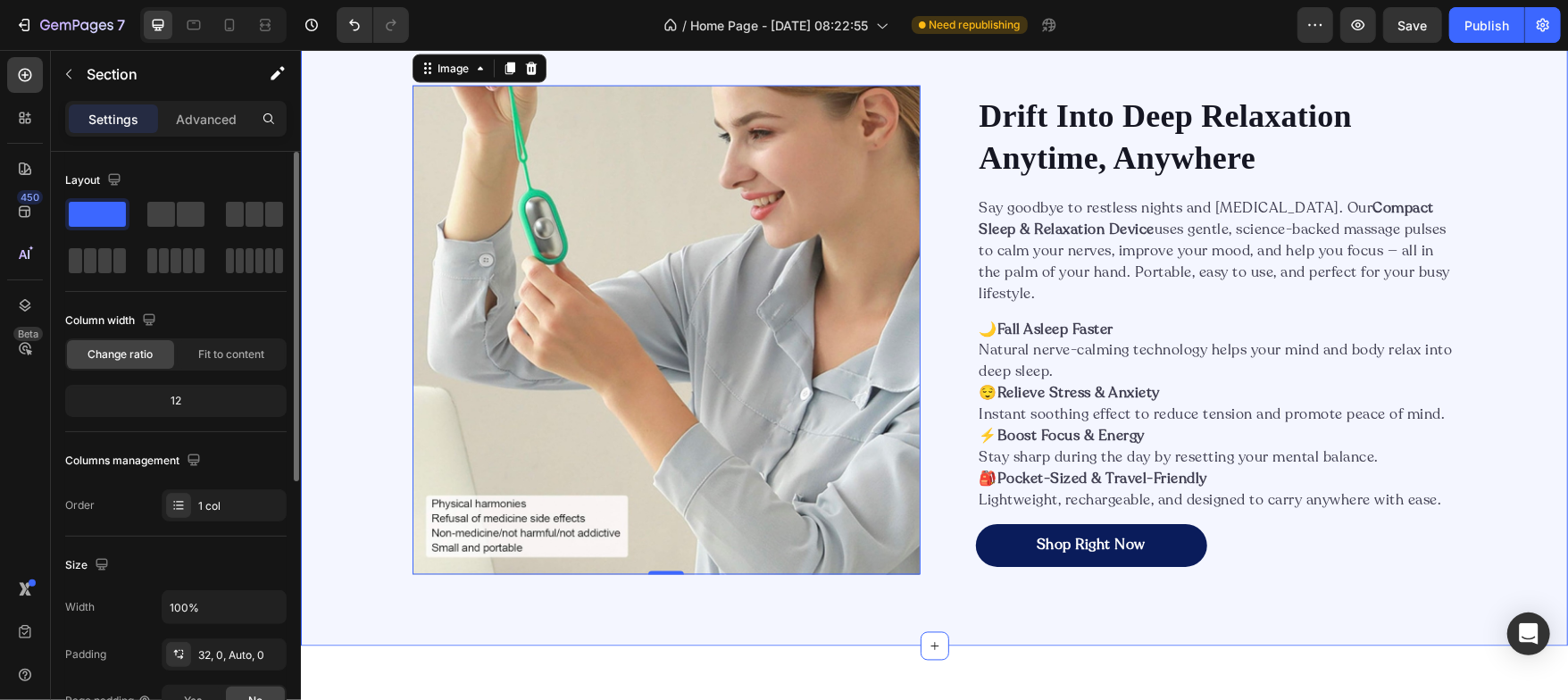
click at [341, 303] on div "Image 0 Drift Into Deep Relaxation Anytime, Anywhere Heading Say goodbye to res…" at bounding box center [933, 330] width 1267 height 633
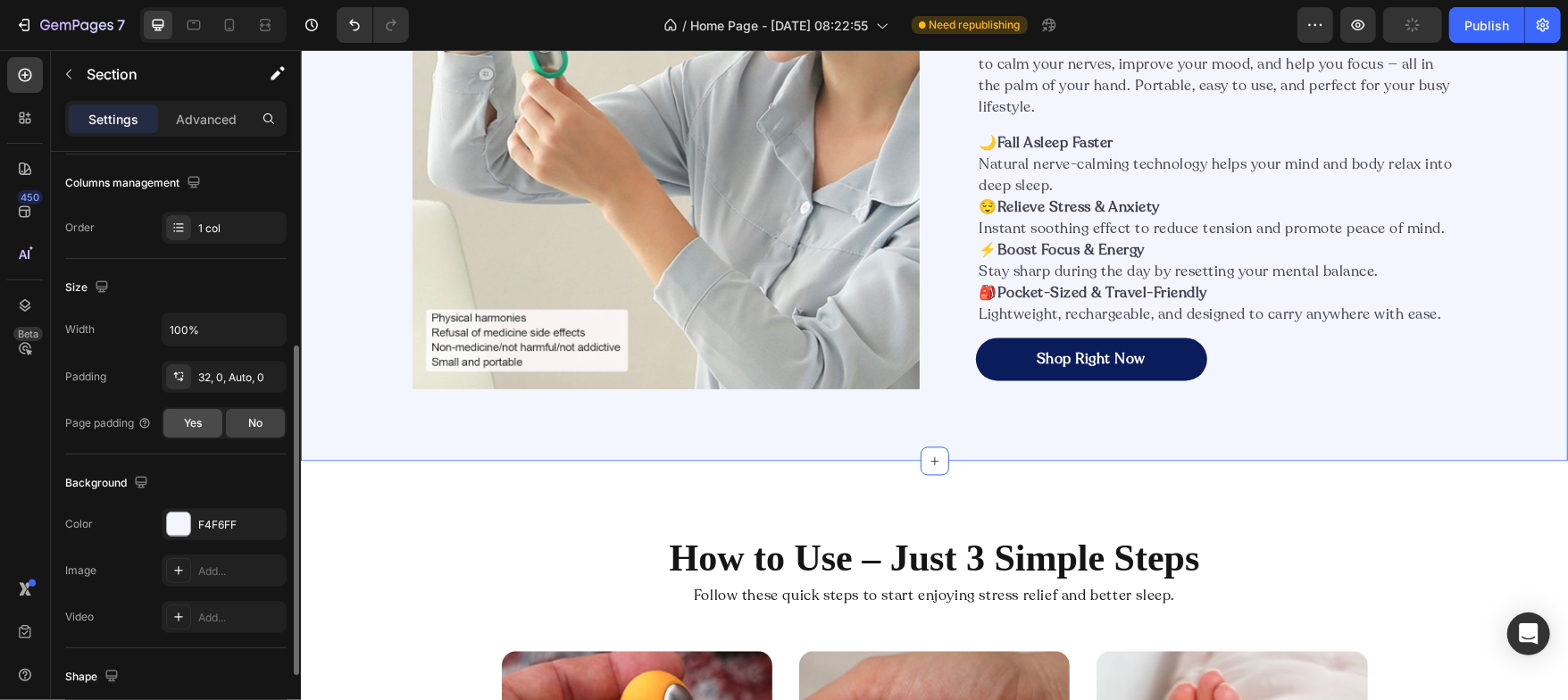
scroll to position [307, 0]
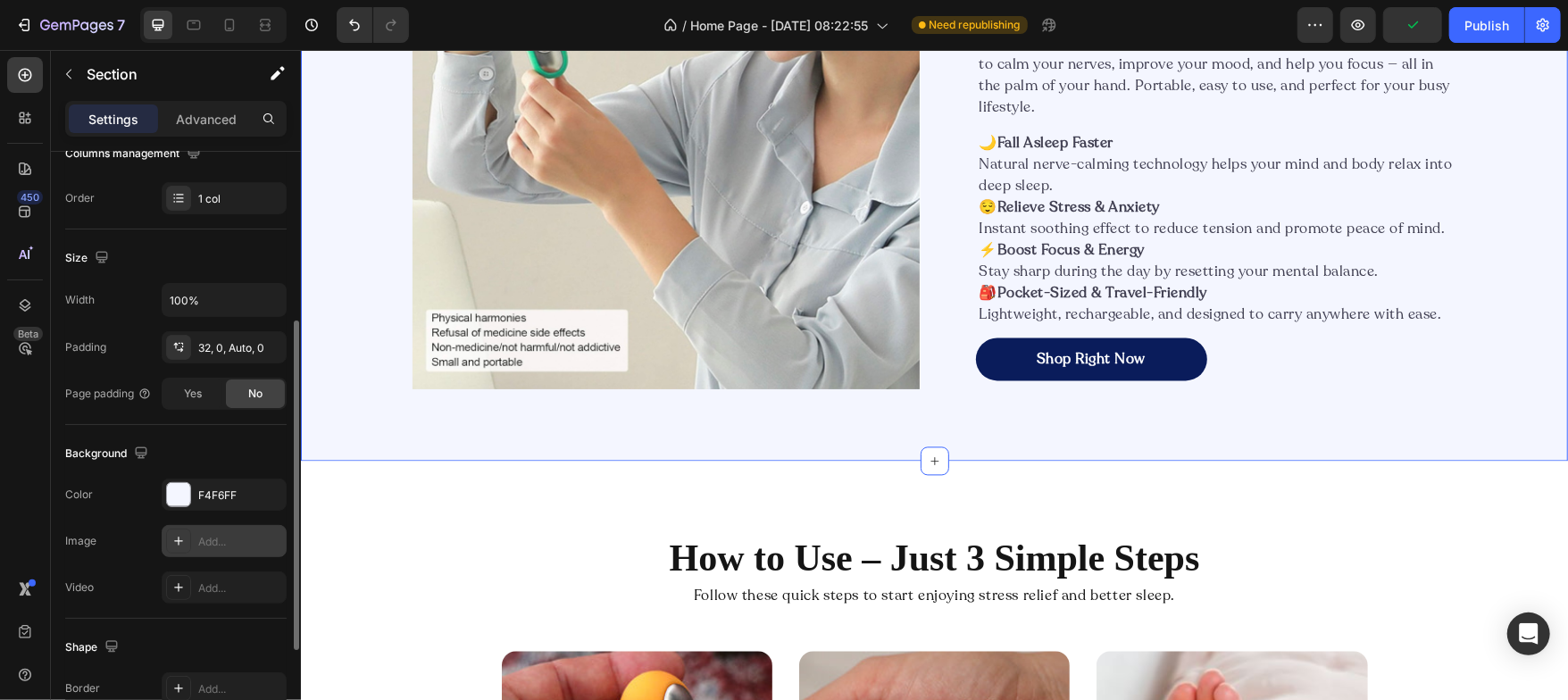
click at [177, 539] on icon at bounding box center [179, 542] width 9 height 9
click at [190, 613] on div "Background The changes might be hidden by the video. Color F4F6FF Image Add... …" at bounding box center [176, 521] width 221 height 193
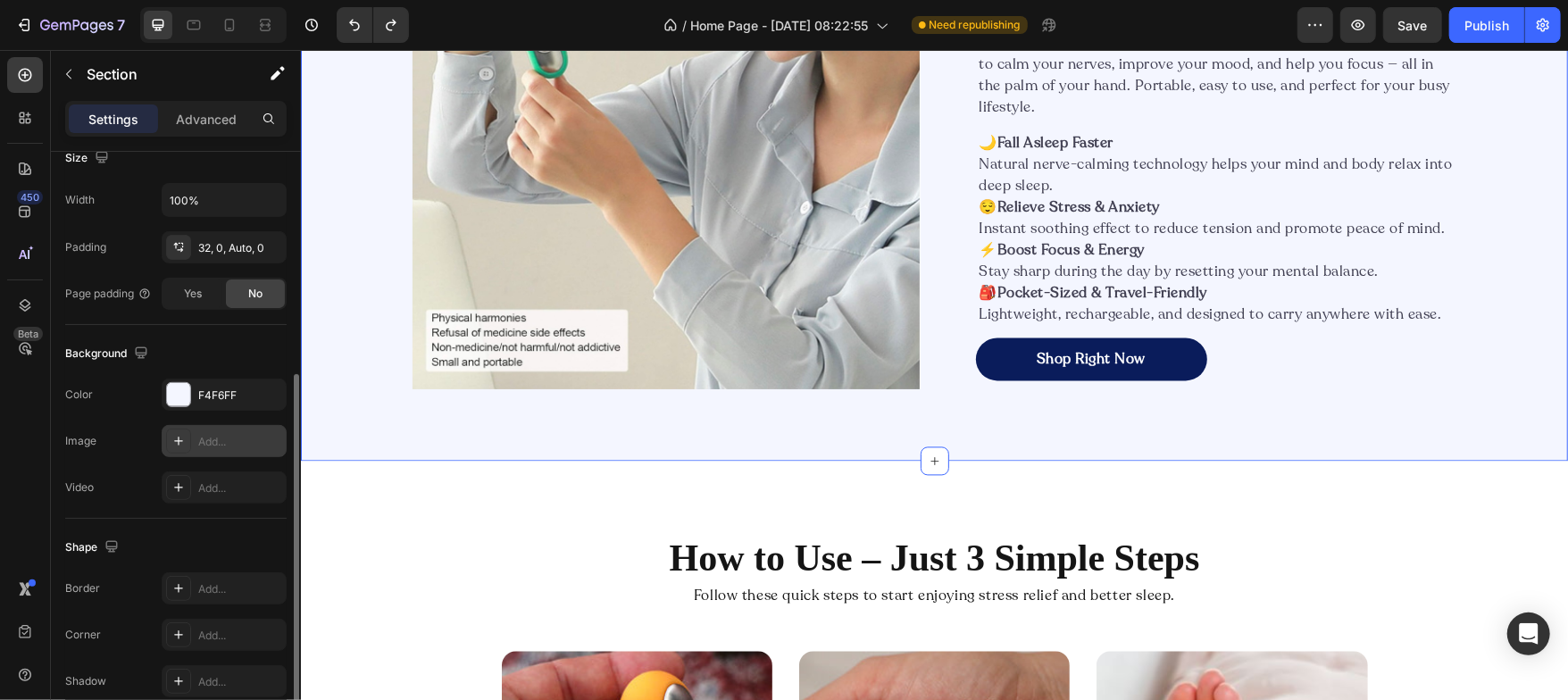
scroll to position [409, 0]
click at [177, 624] on div at bounding box center [178, 633] width 25 height 25
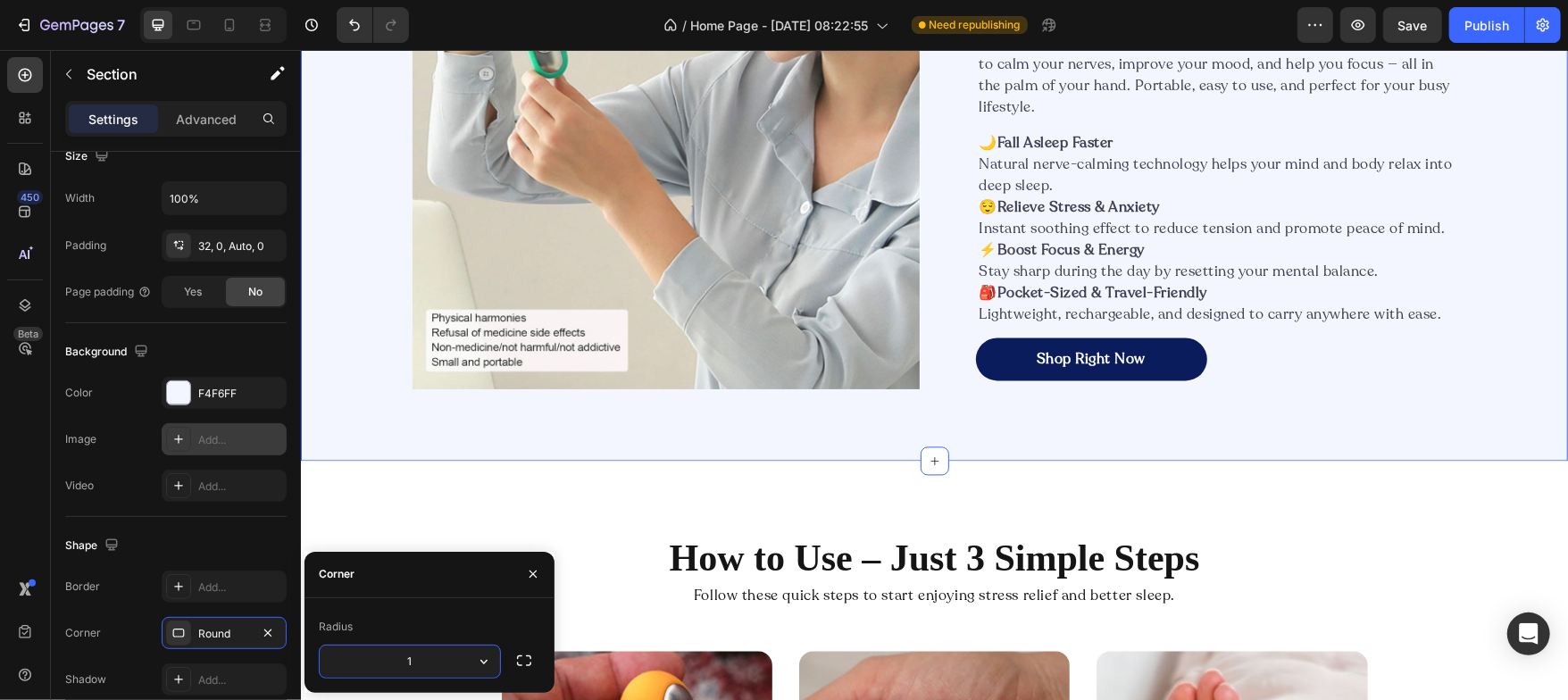
type input "16"
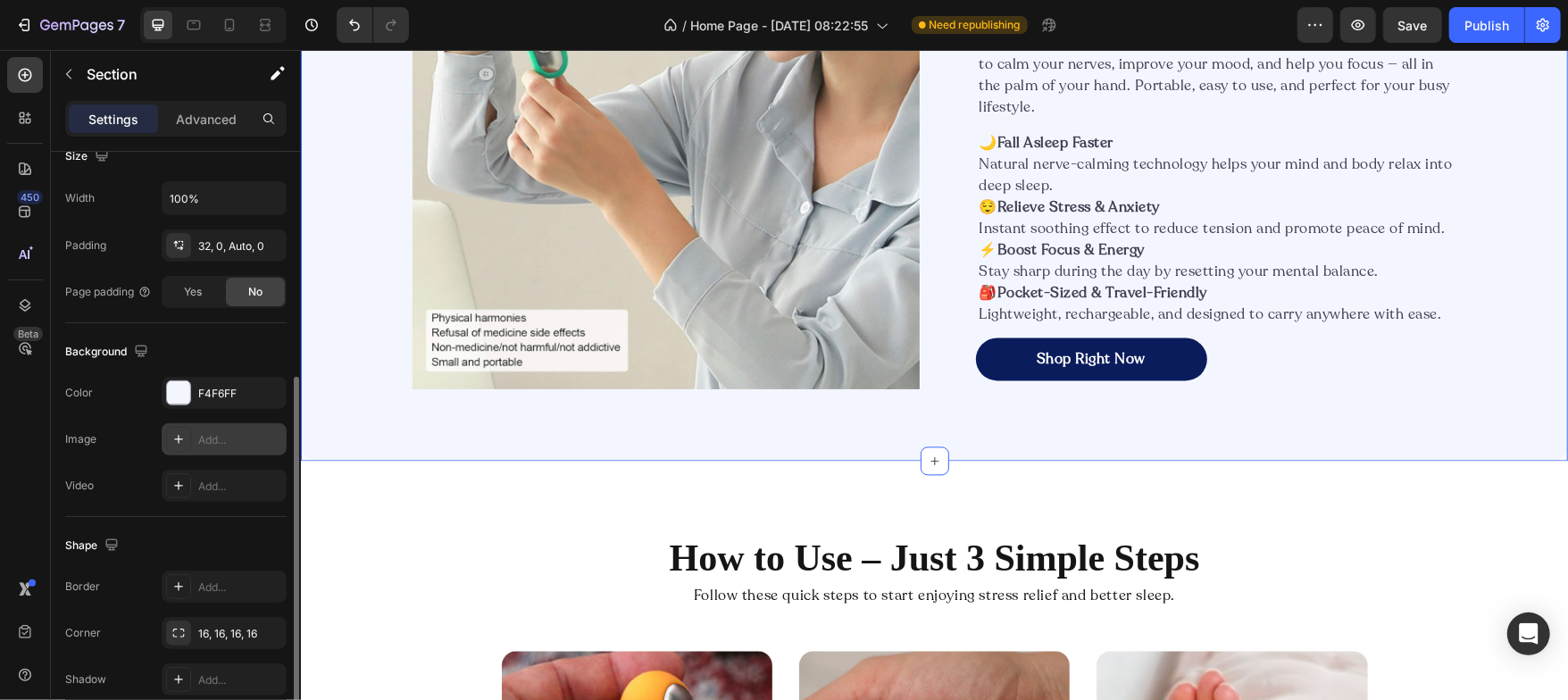
click at [248, 531] on div "Shape" at bounding box center [176, 545] width 221 height 29
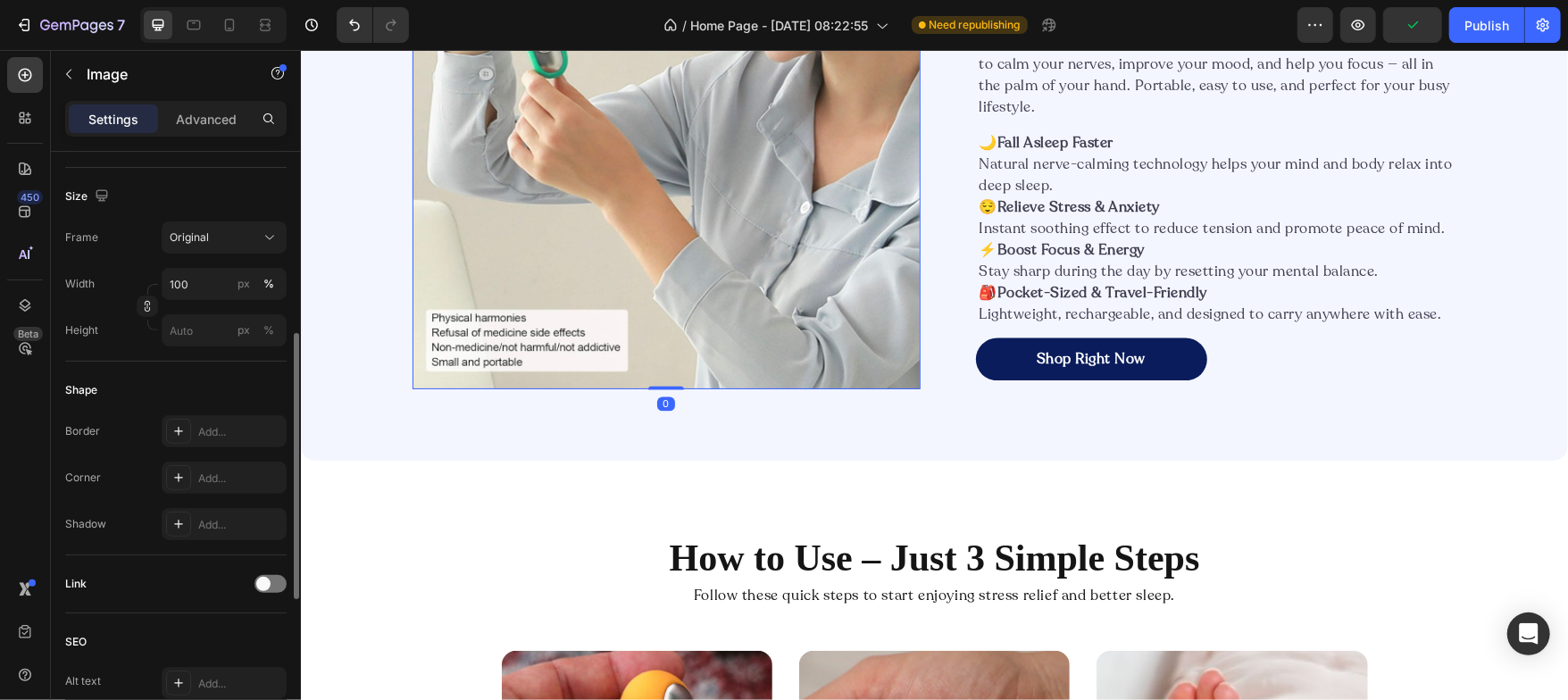
scroll to position [0, 0]
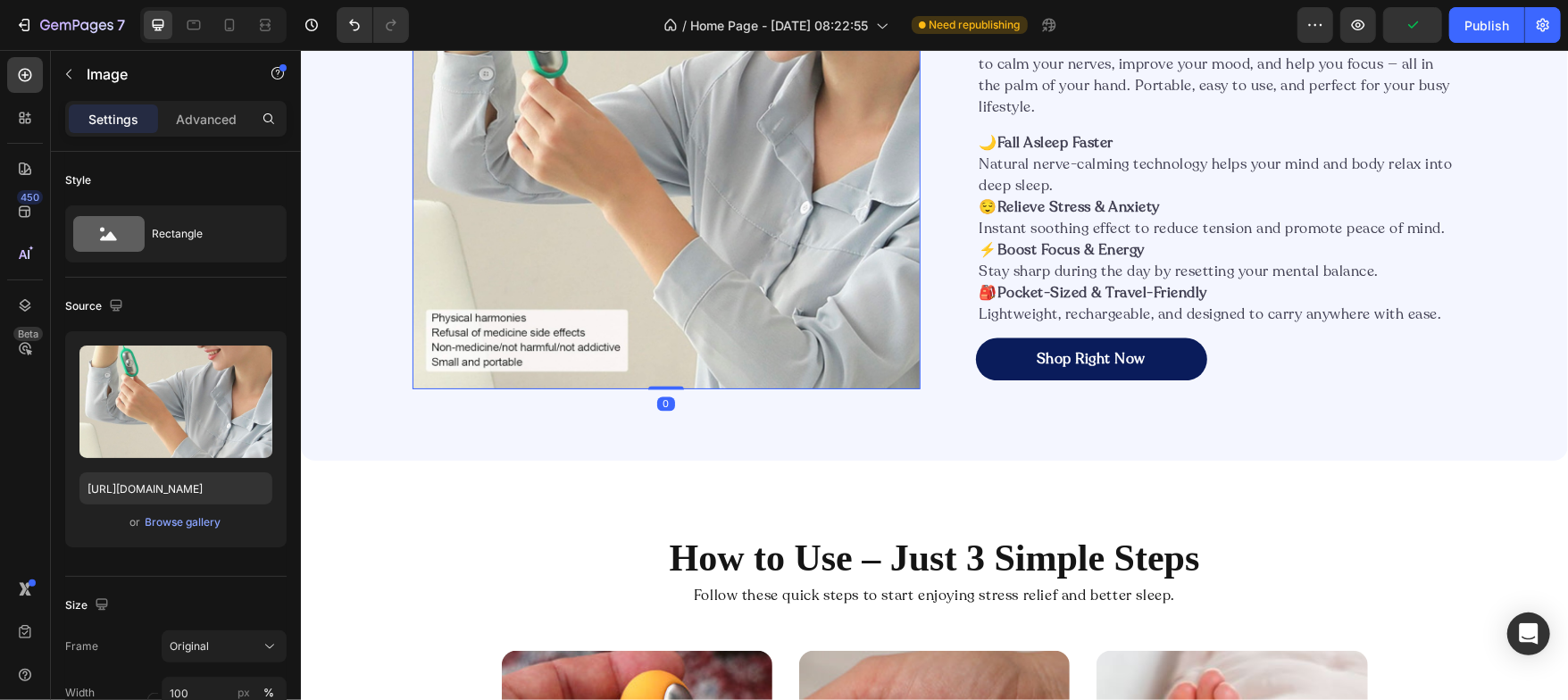
click at [539, 366] on img at bounding box center [666, 144] width 509 height 490
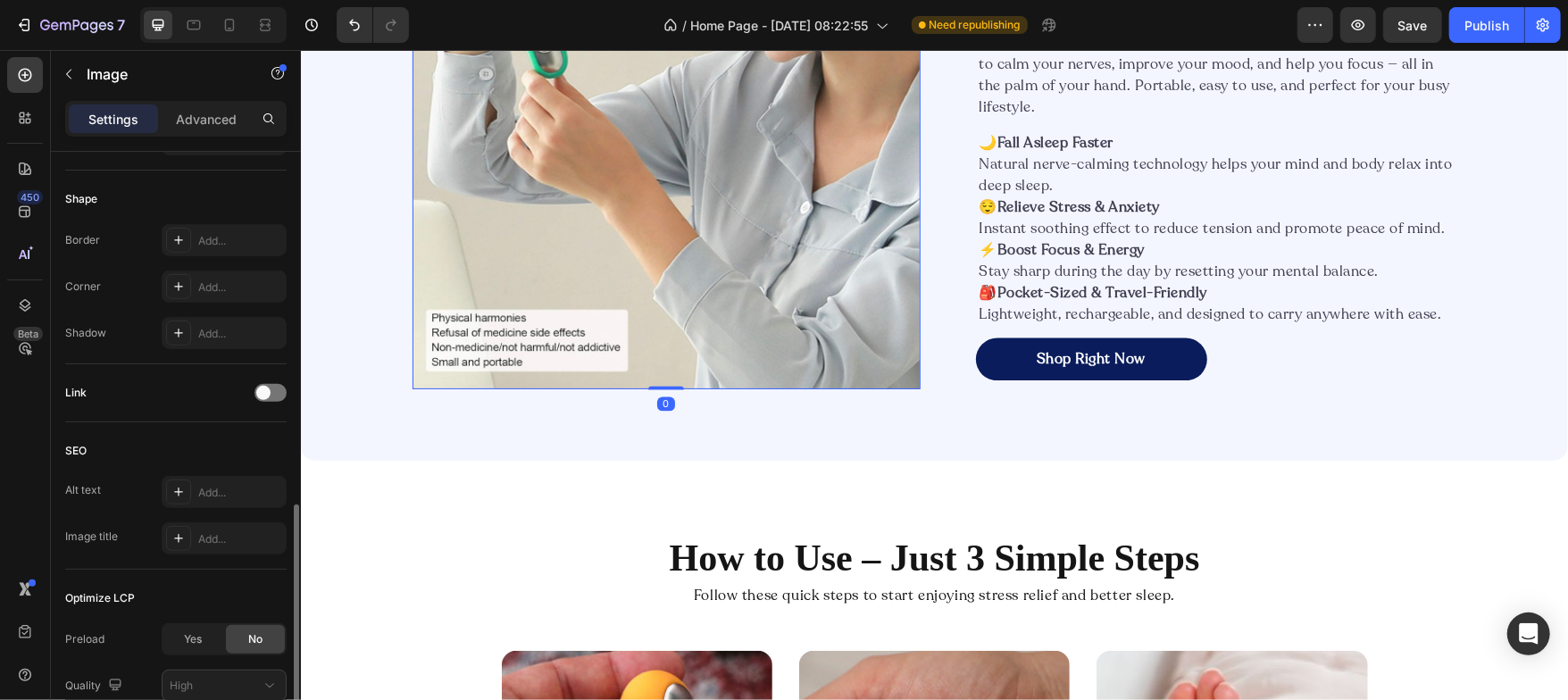
scroll to position [671, 0]
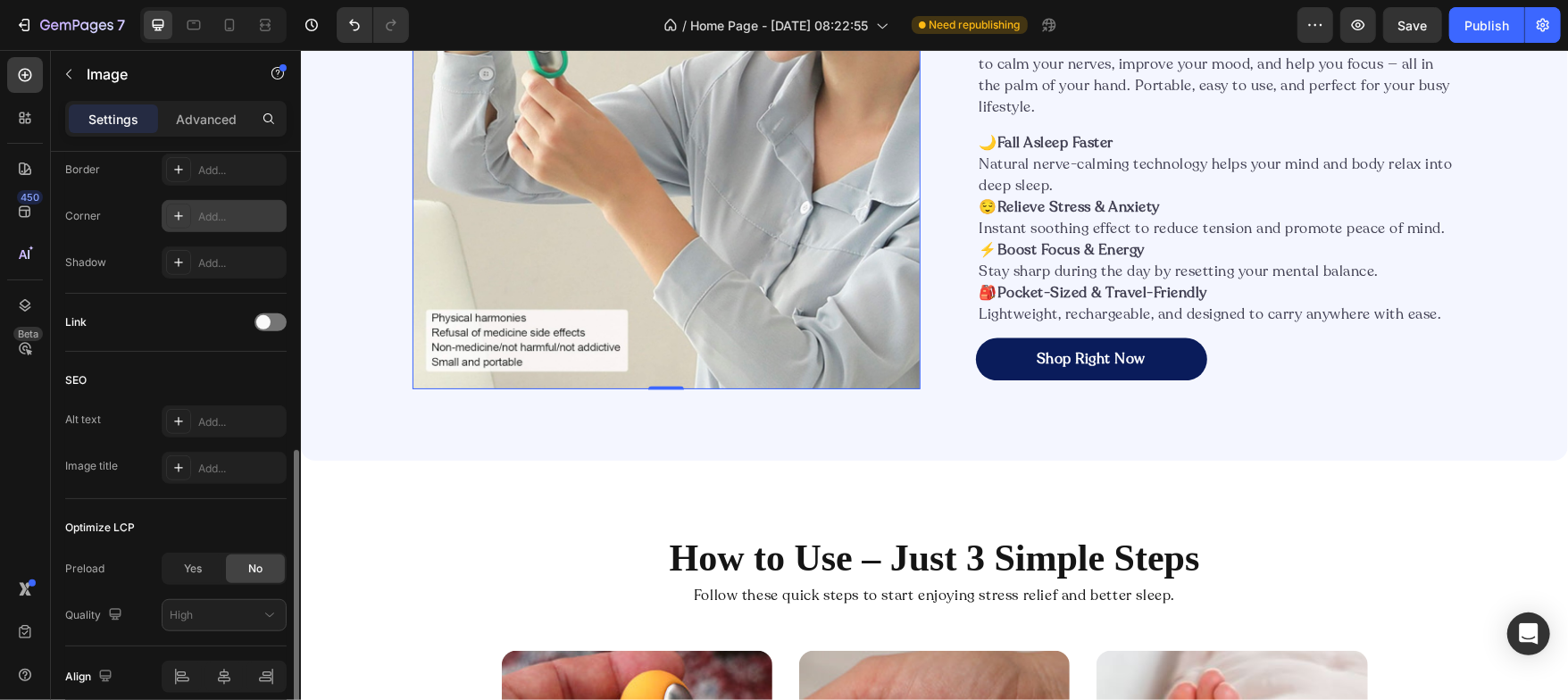
click at [184, 223] on div at bounding box center [178, 216] width 25 height 25
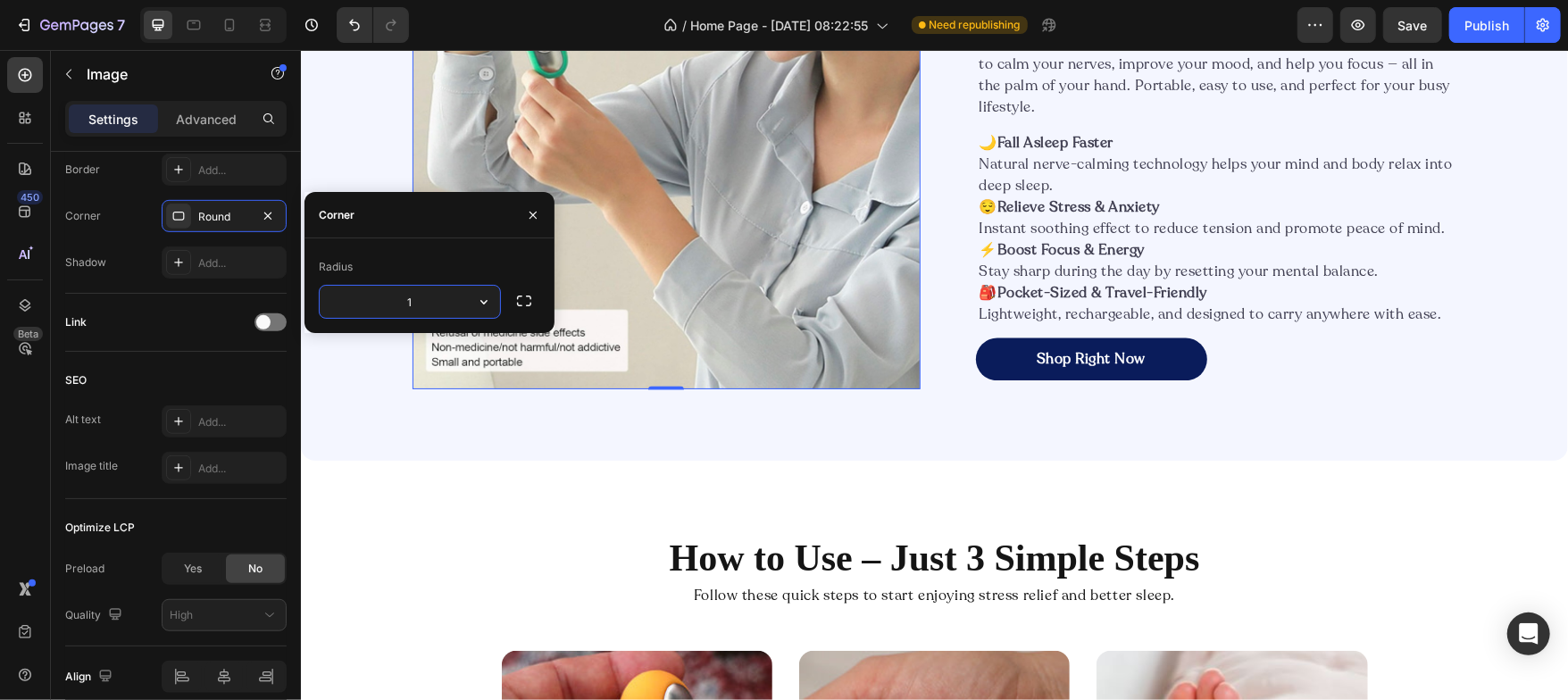
type input "16"
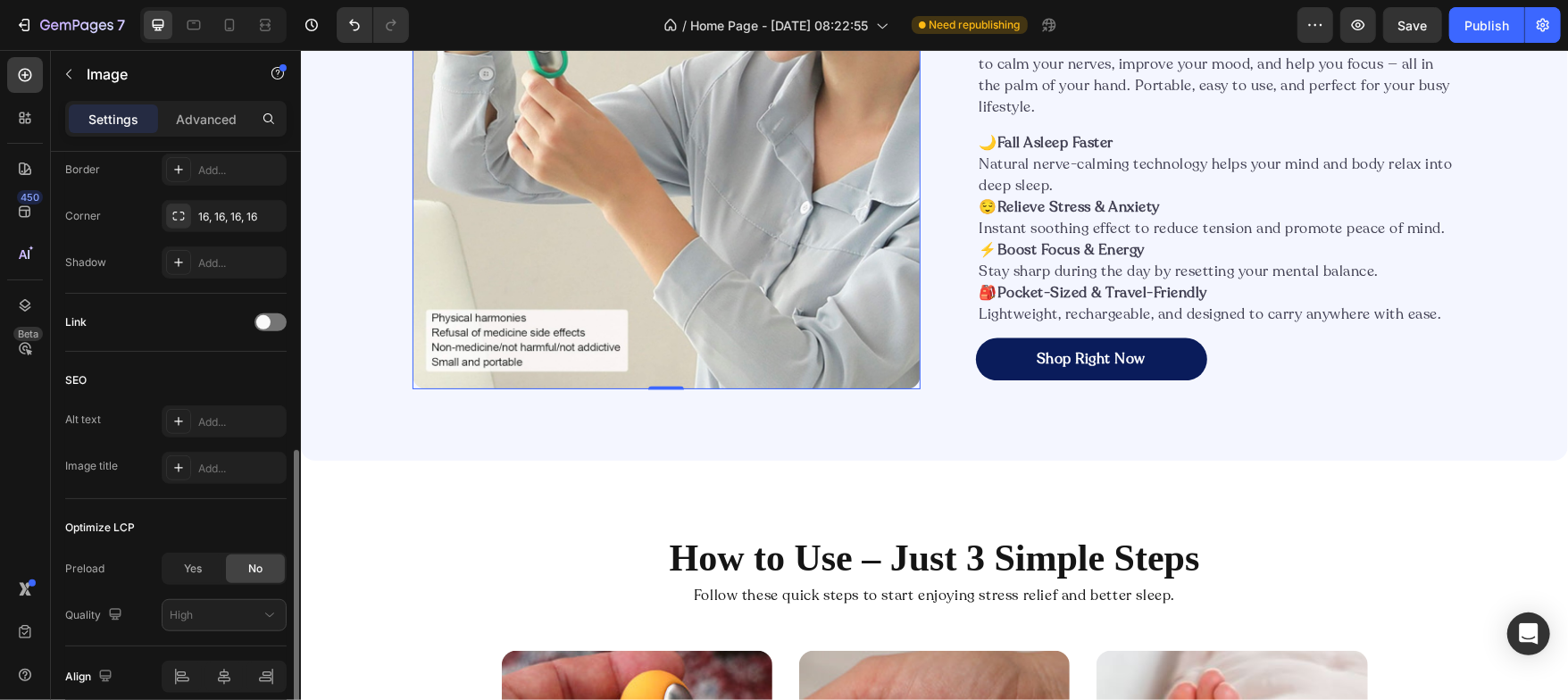
click at [204, 319] on div "Link" at bounding box center [176, 321] width 221 height 29
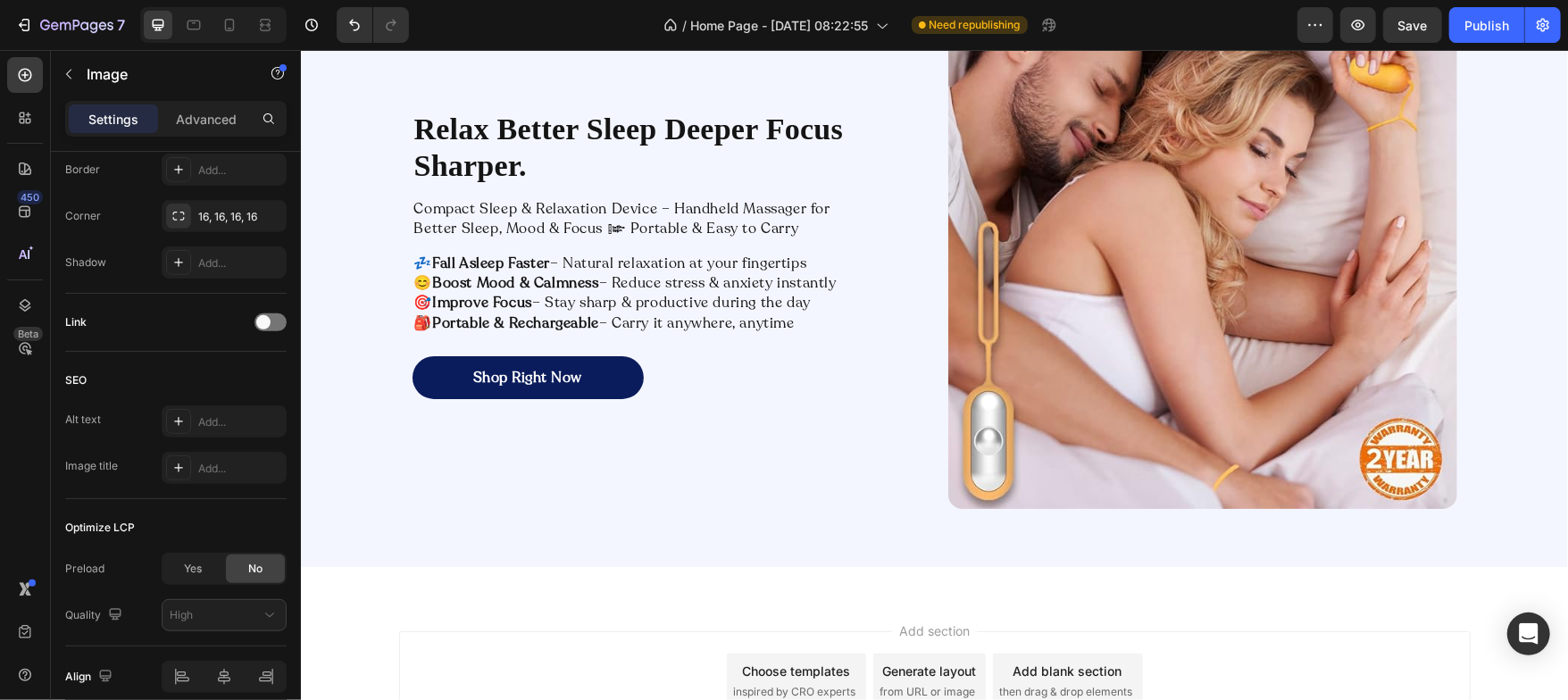
scroll to position [3530, 0]
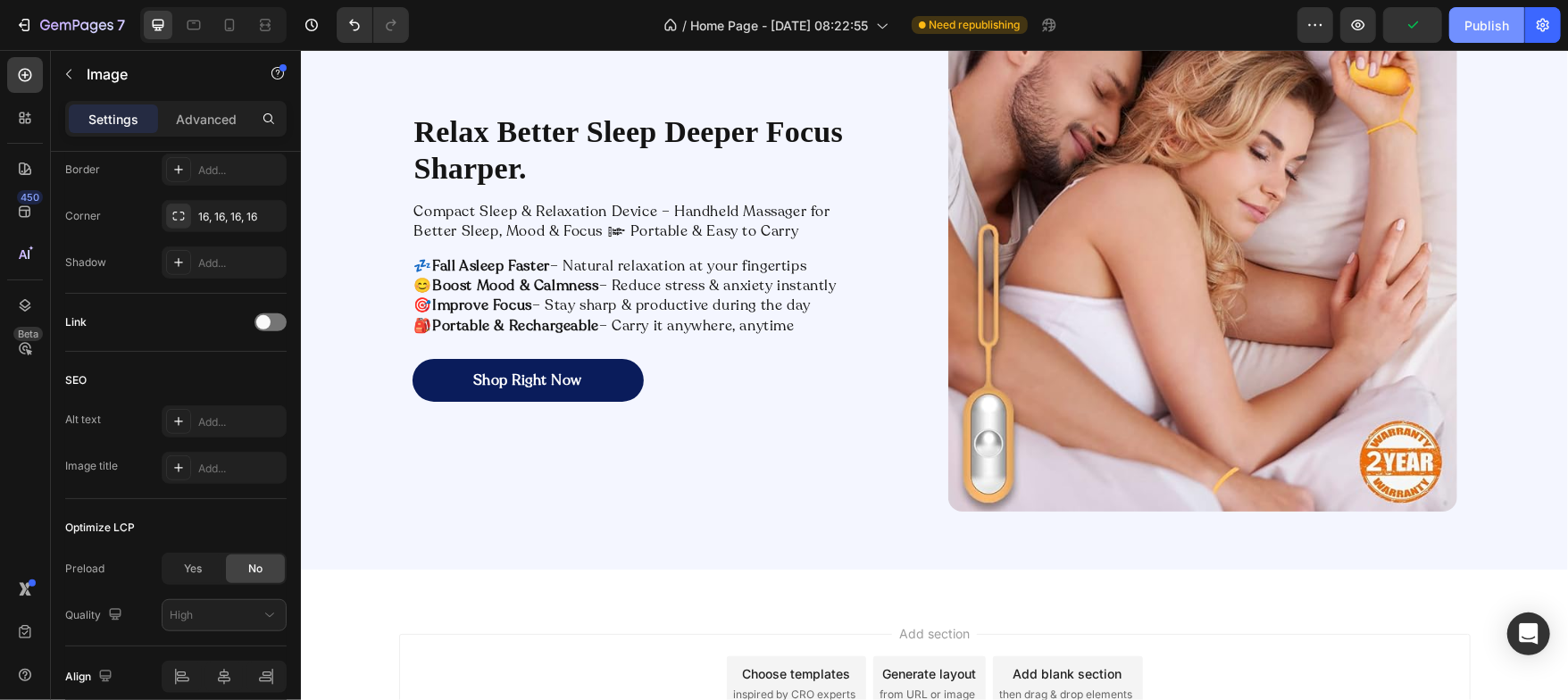
click at [1487, 25] on div "Publish" at bounding box center [1487, 25] width 44 height 18
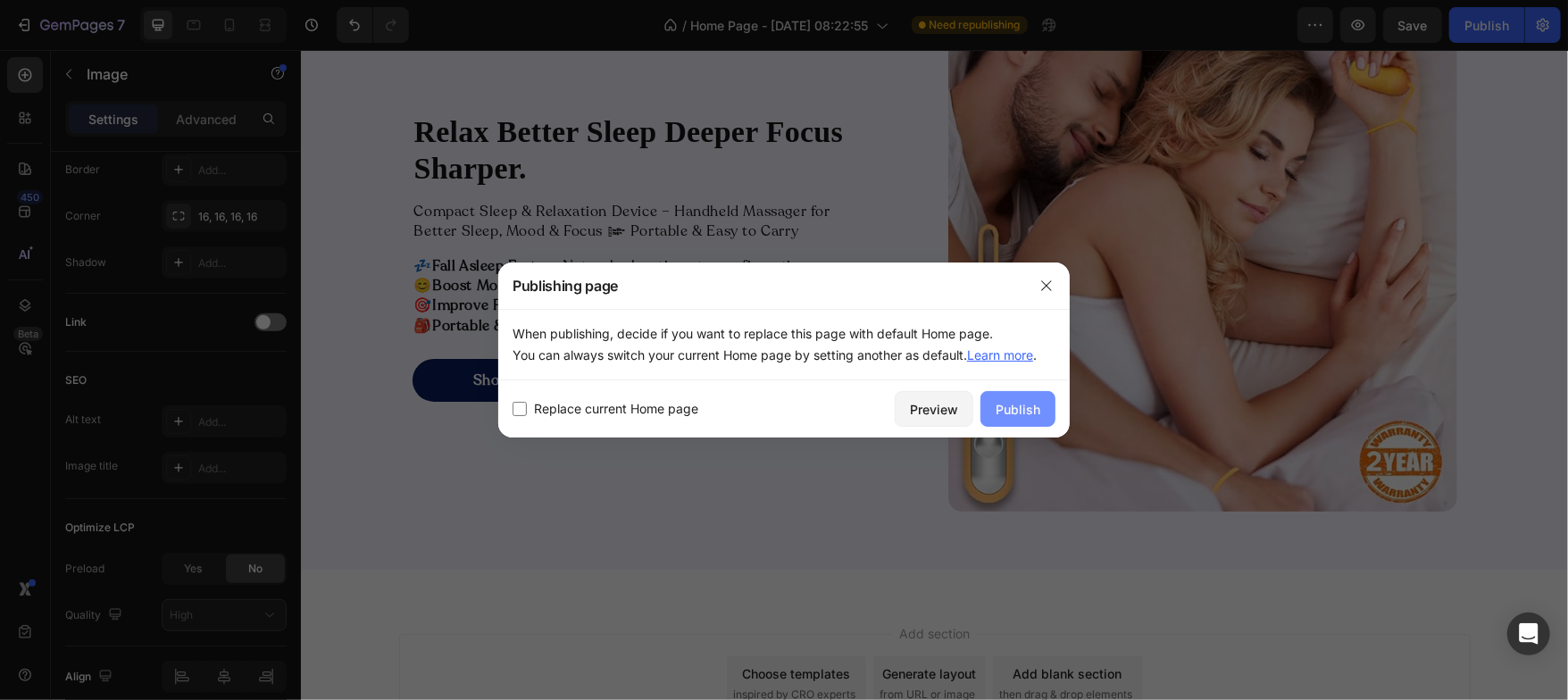
click at [1009, 409] on div "Publish" at bounding box center [1018, 409] width 44 height 18
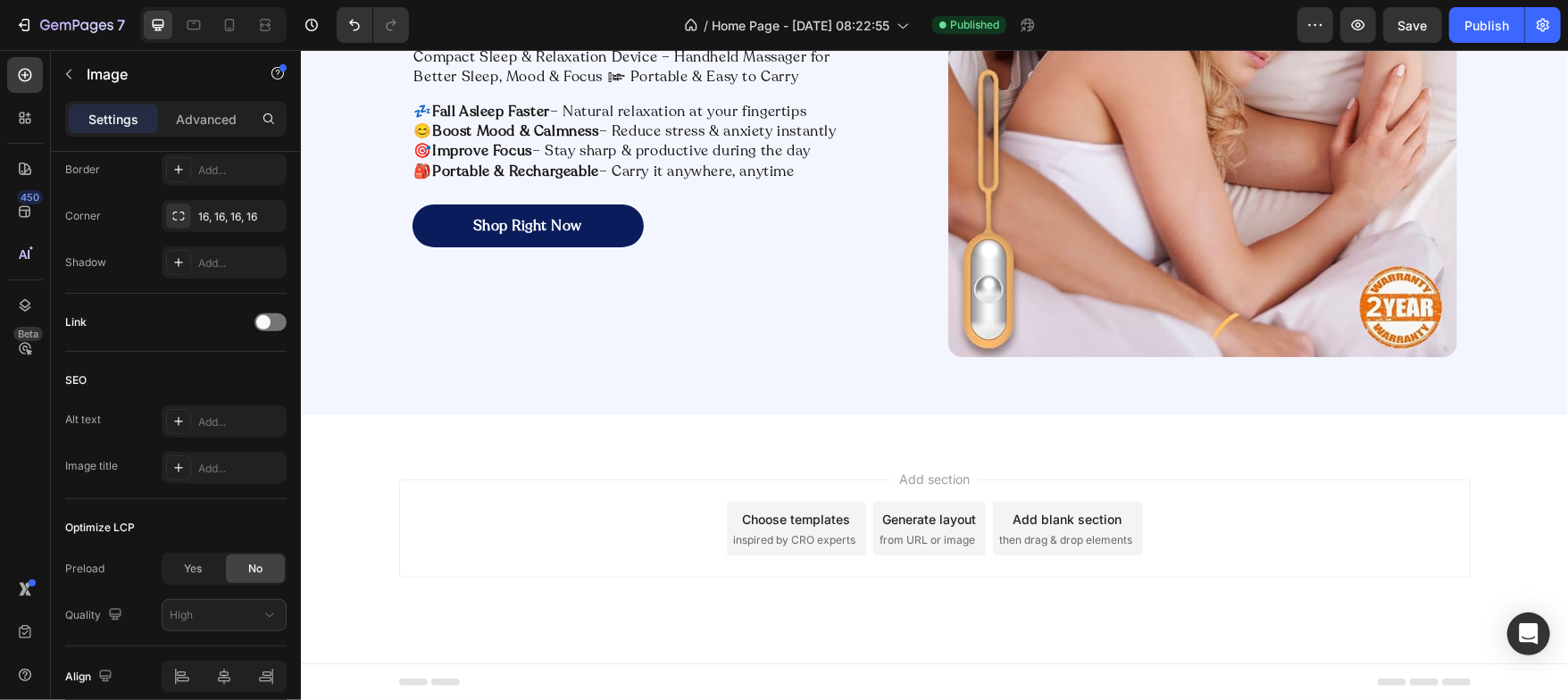
scroll to position [3682, 0]
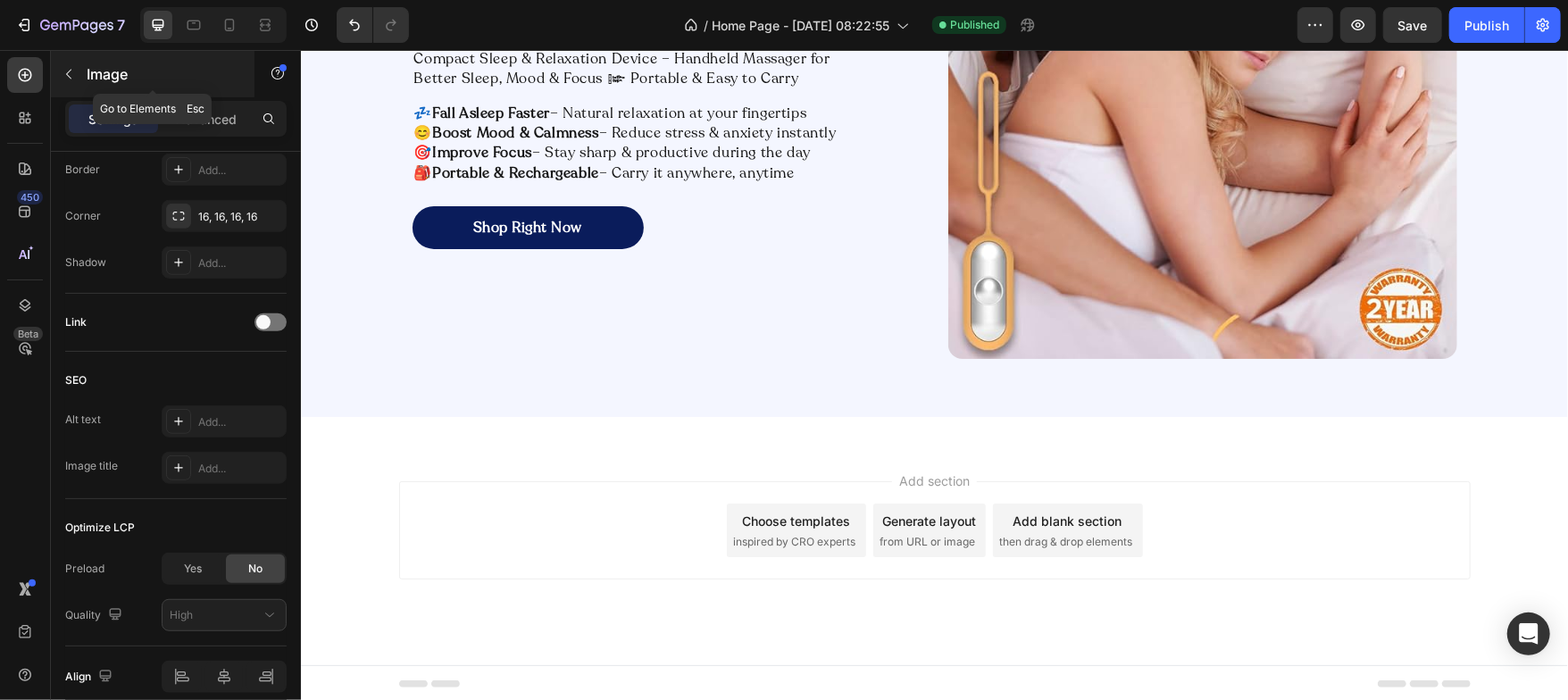
click at [75, 74] on icon "button" at bounding box center [69, 75] width 15 height 15
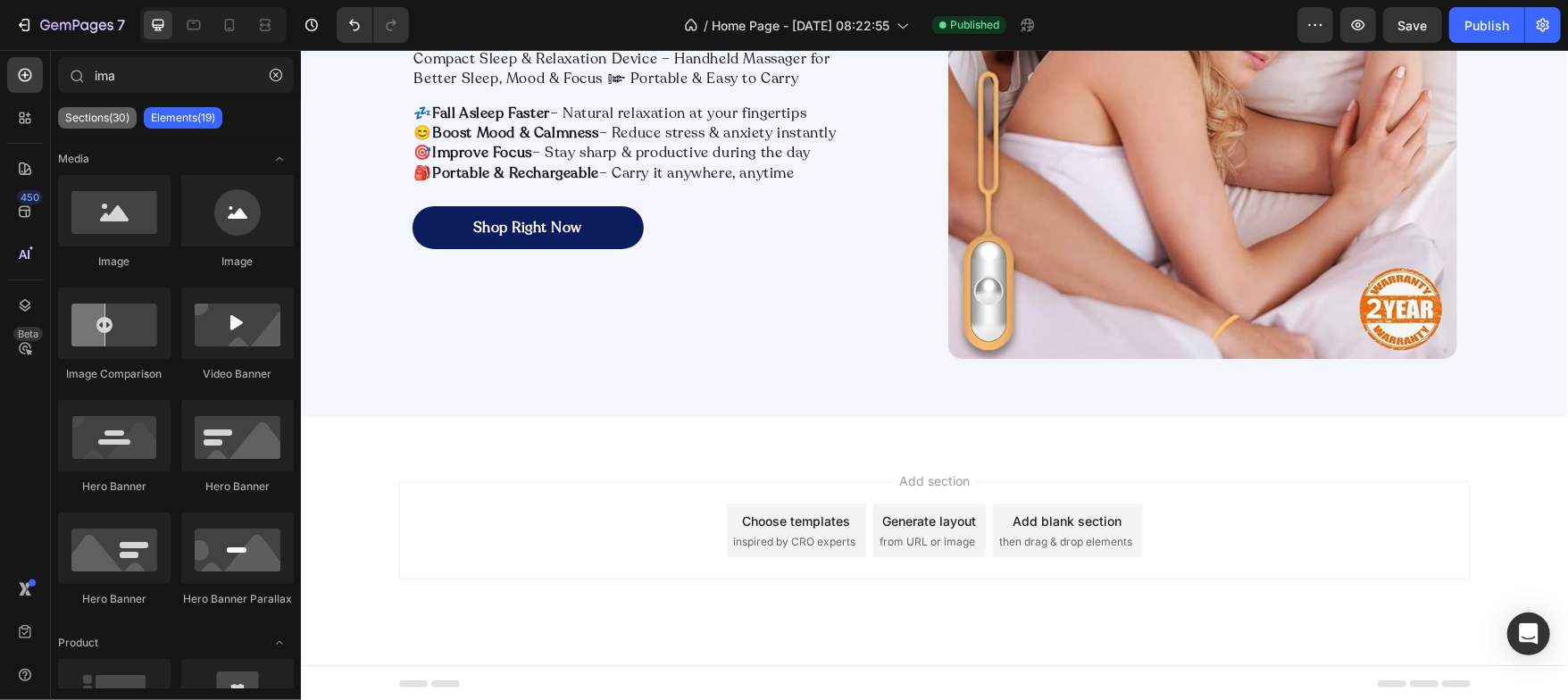
click at [97, 120] on p "Sections(30)" at bounding box center [98, 118] width 64 height 15
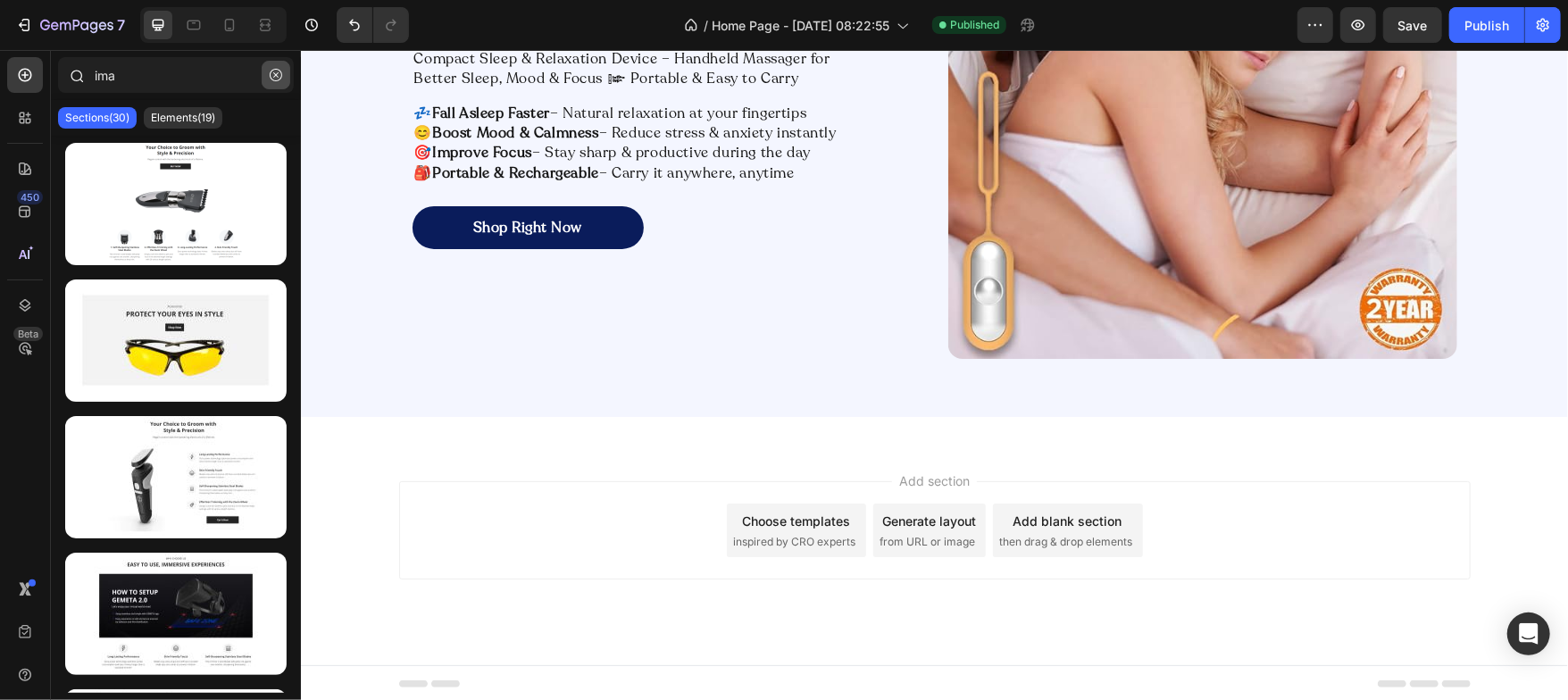
click at [275, 75] on icon "button" at bounding box center [276, 76] width 13 height 13
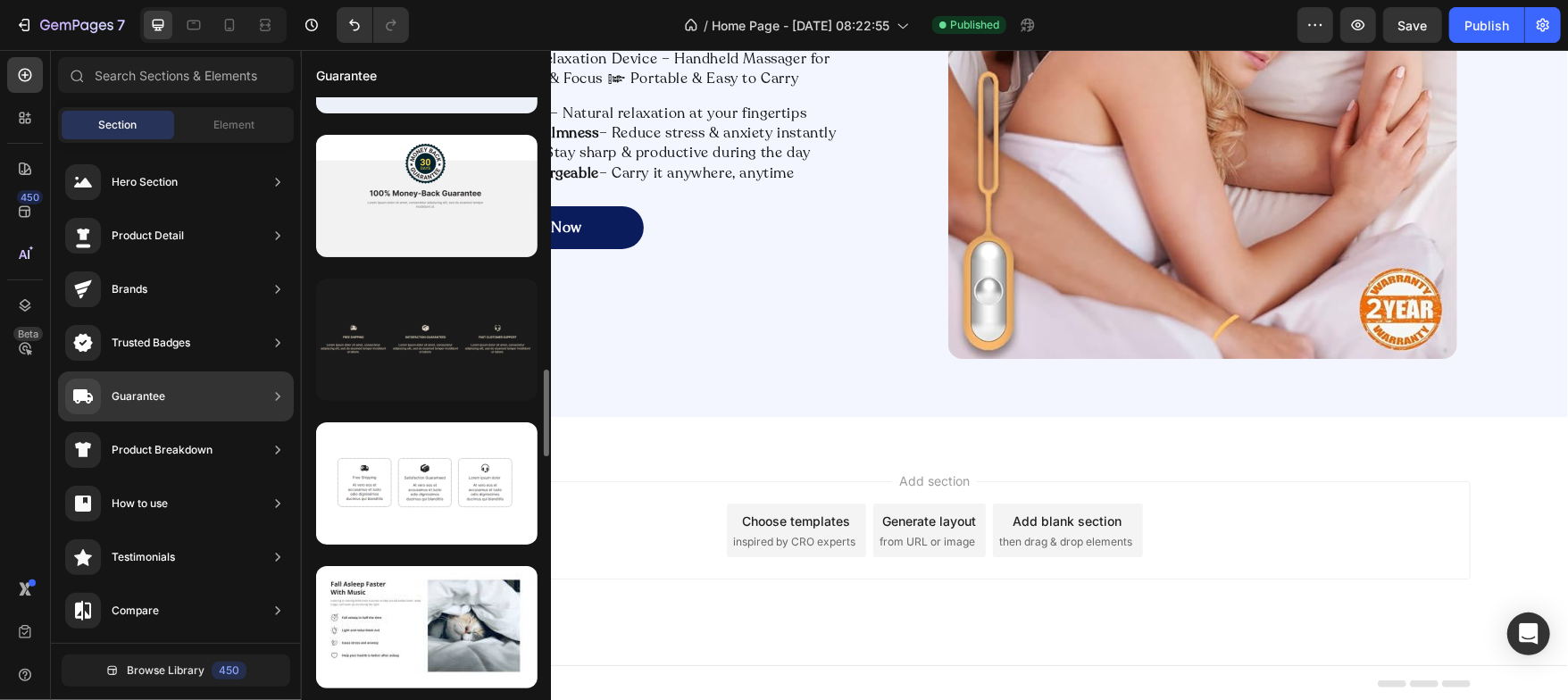
scroll to position [1970, 0]
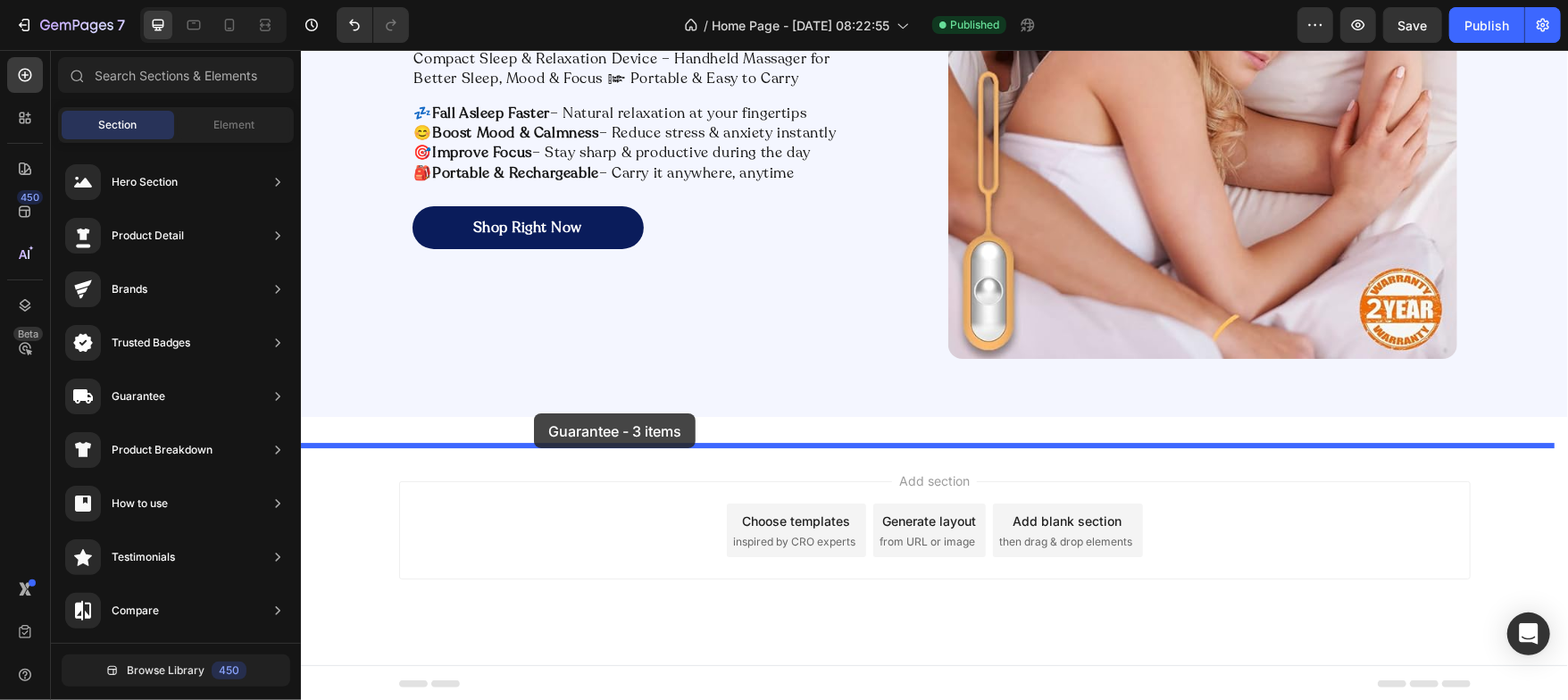
drag, startPoint x: 685, startPoint y: 392, endPoint x: 533, endPoint y: 413, distance: 153.4
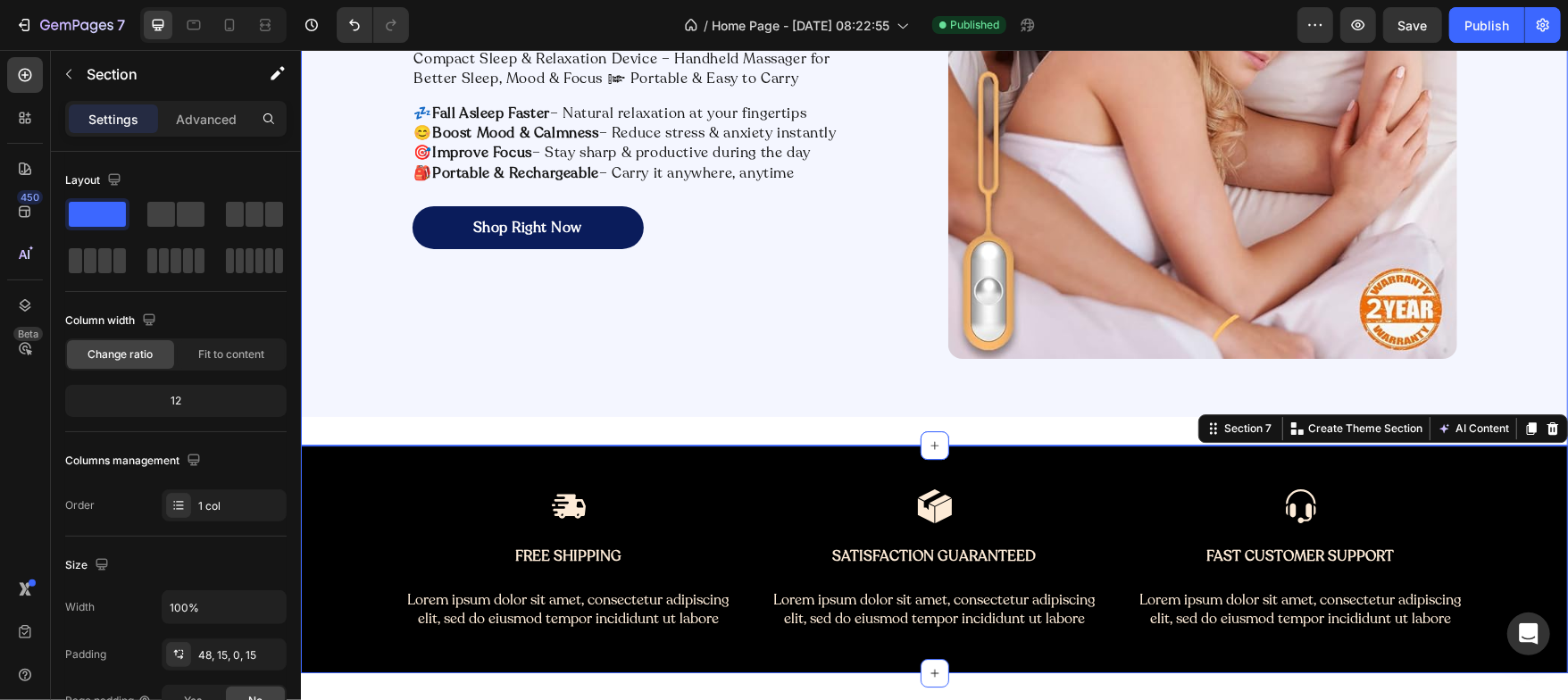
scroll to position [489, 0]
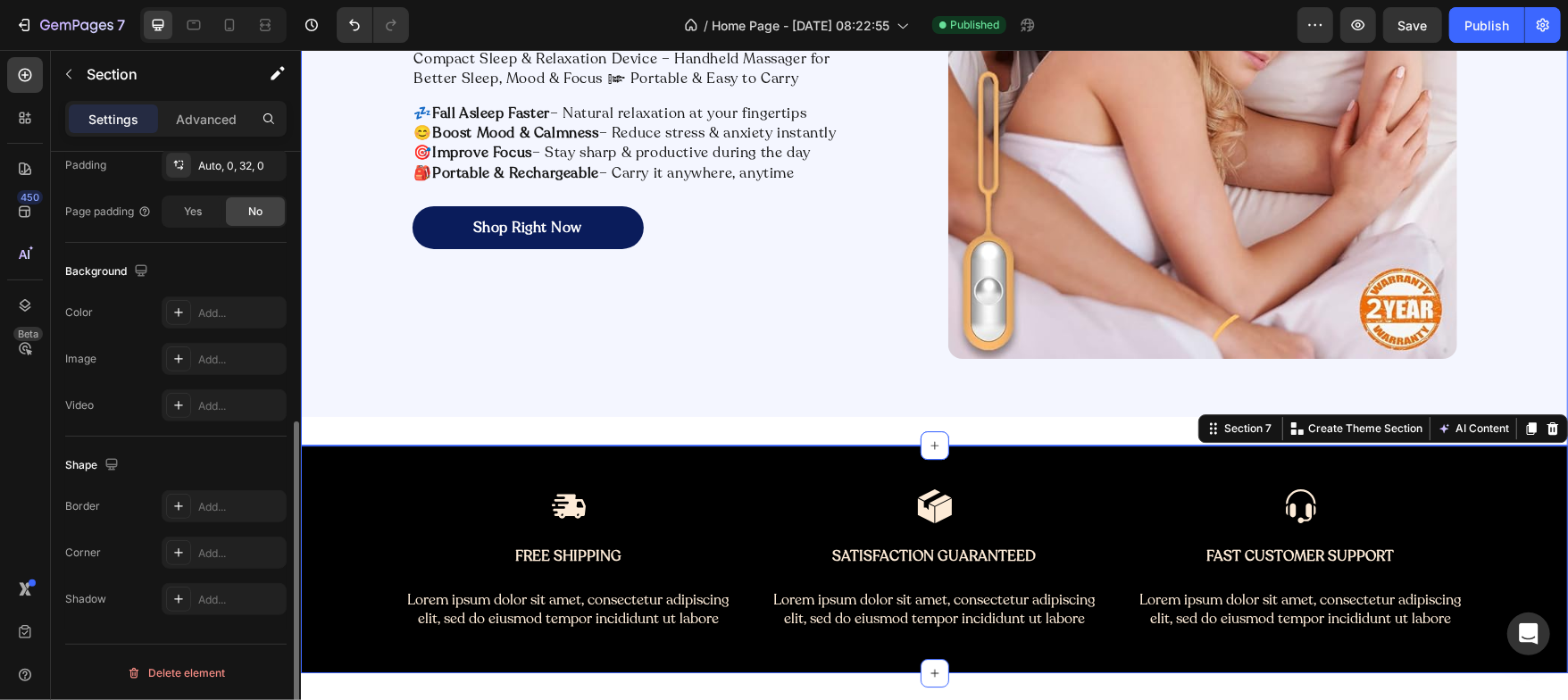
click at [503, 423] on div "Relax Better Sleep Deeper Focus Sharper. Heading Compact Sleep & Relaxation Dev…" at bounding box center [933, 118] width 1267 height 654
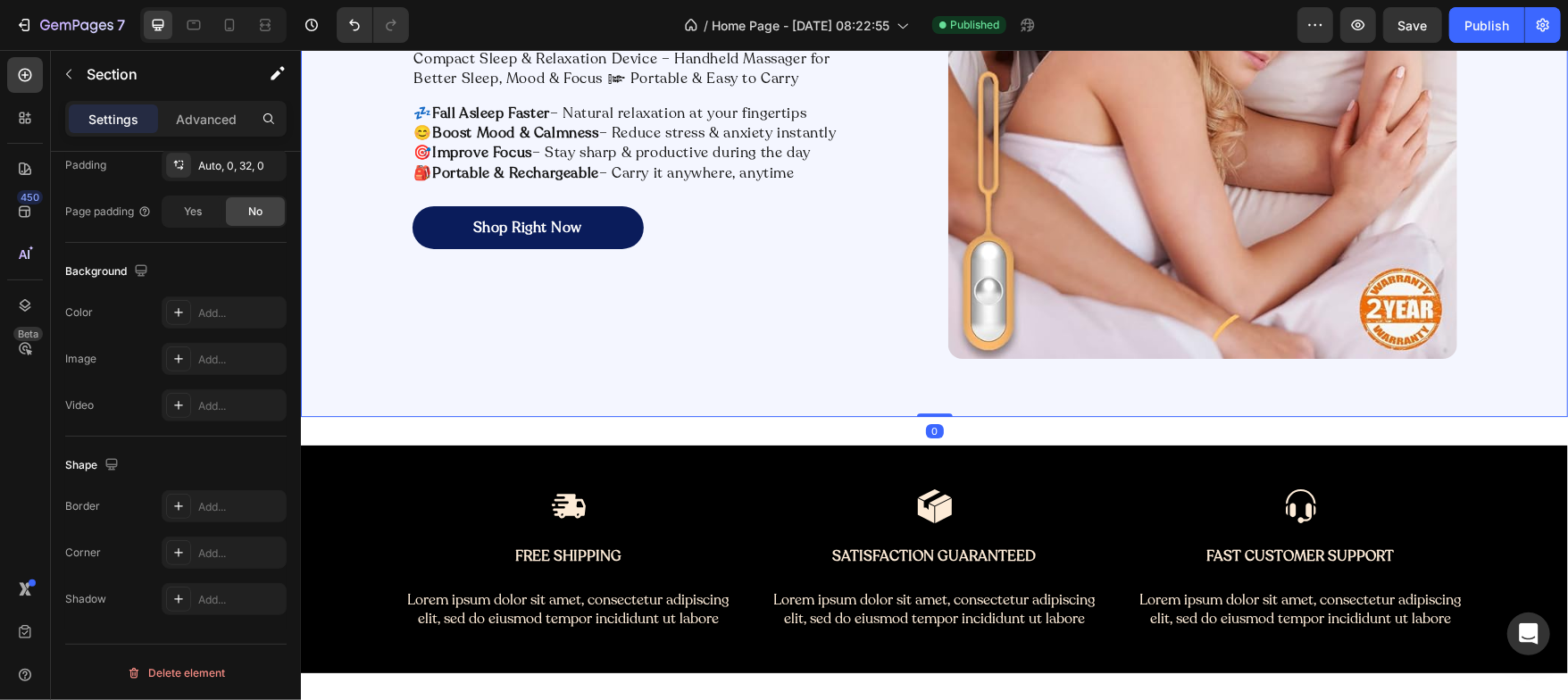
click at [517, 405] on div "Relax Better Sleep Deeper Focus Sharper. Heading Compact Sleep & Relaxation Dev…" at bounding box center [933, 103] width 1267 height 625
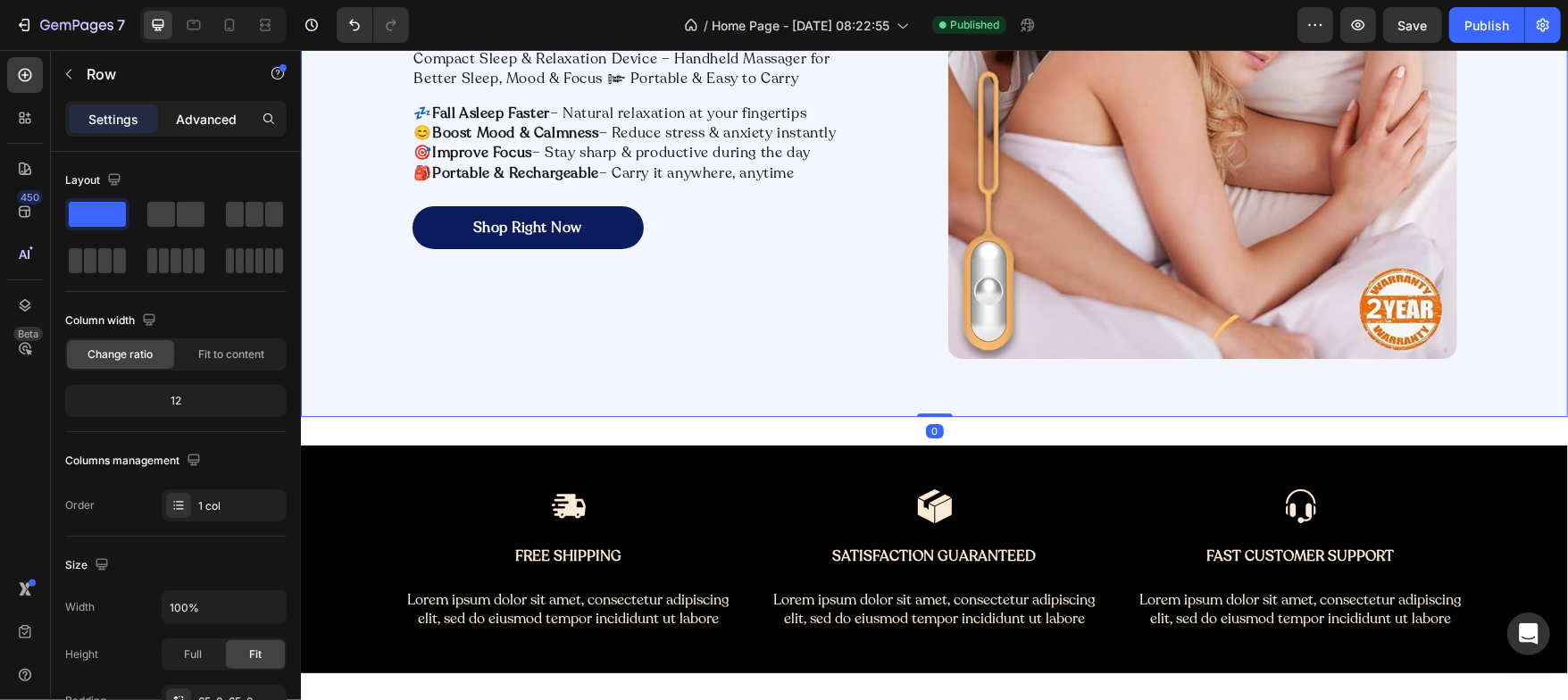
click at [205, 123] on p "Advanced" at bounding box center [206, 119] width 61 height 18
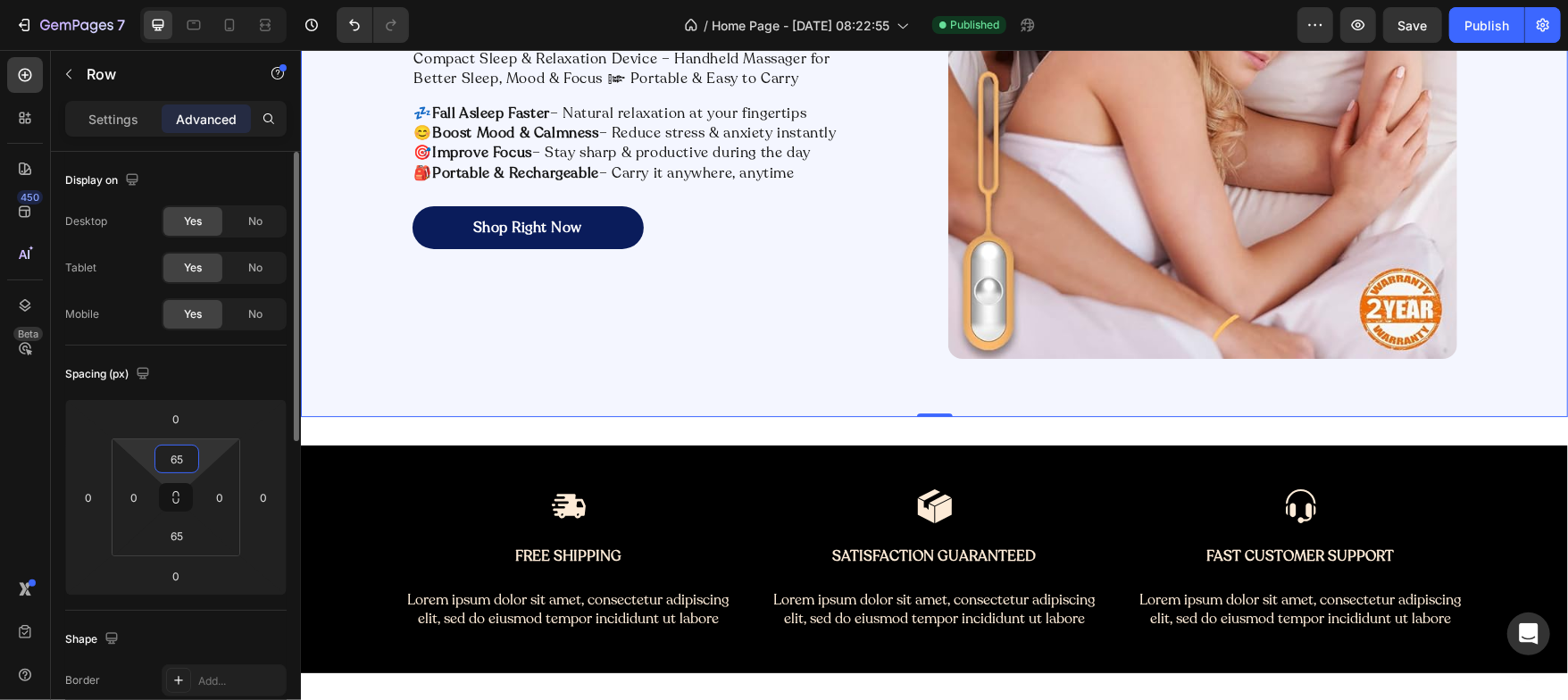
click at [186, 467] on input "65" at bounding box center [177, 459] width 36 height 27
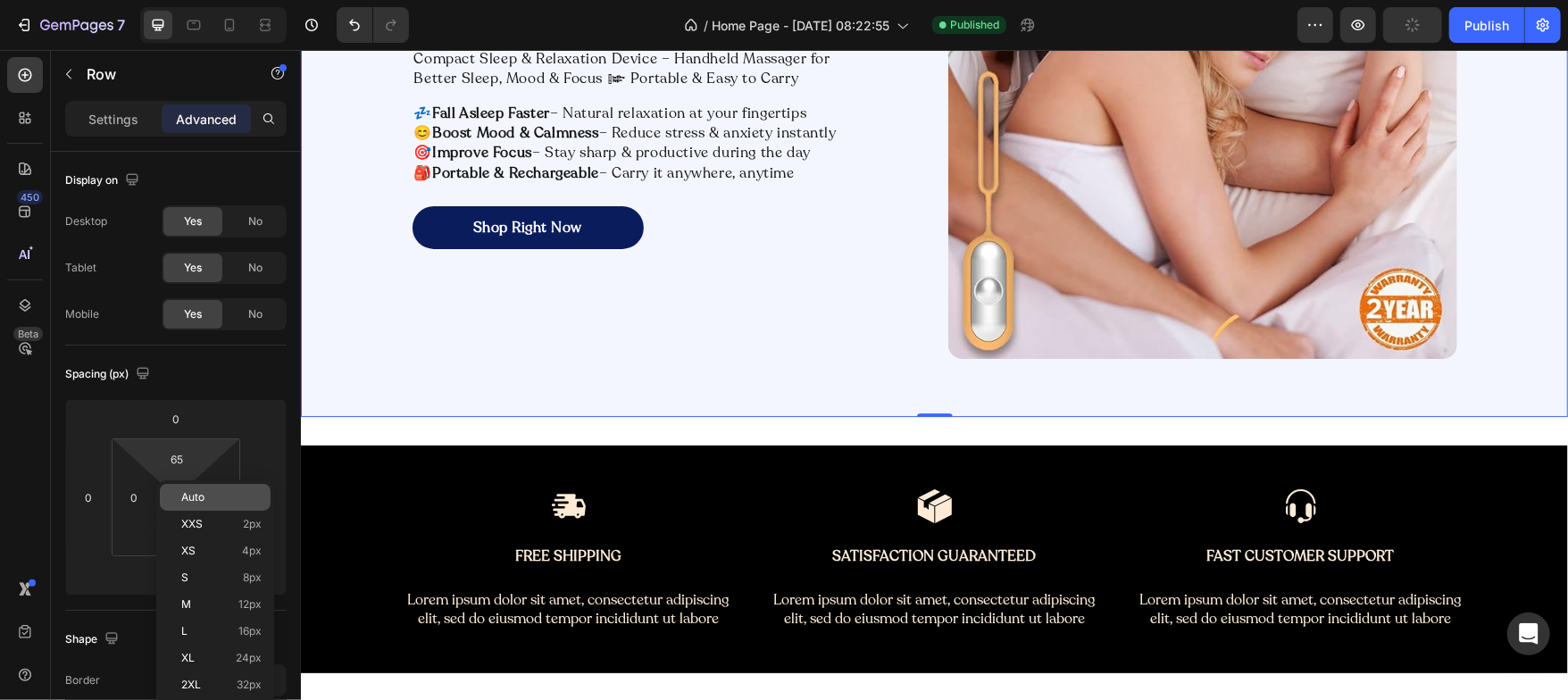
click at [189, 496] on span "Auto" at bounding box center [193, 497] width 23 height 13
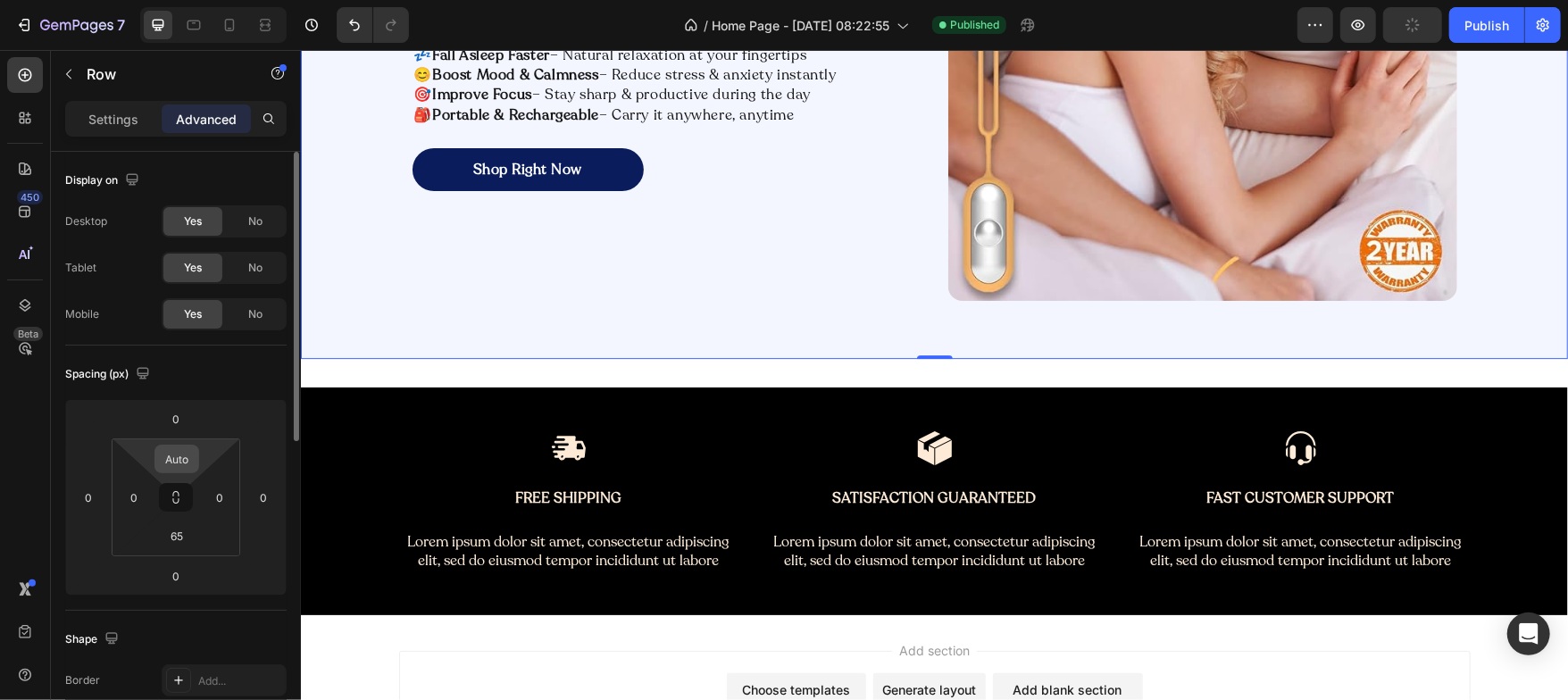
type input "65"
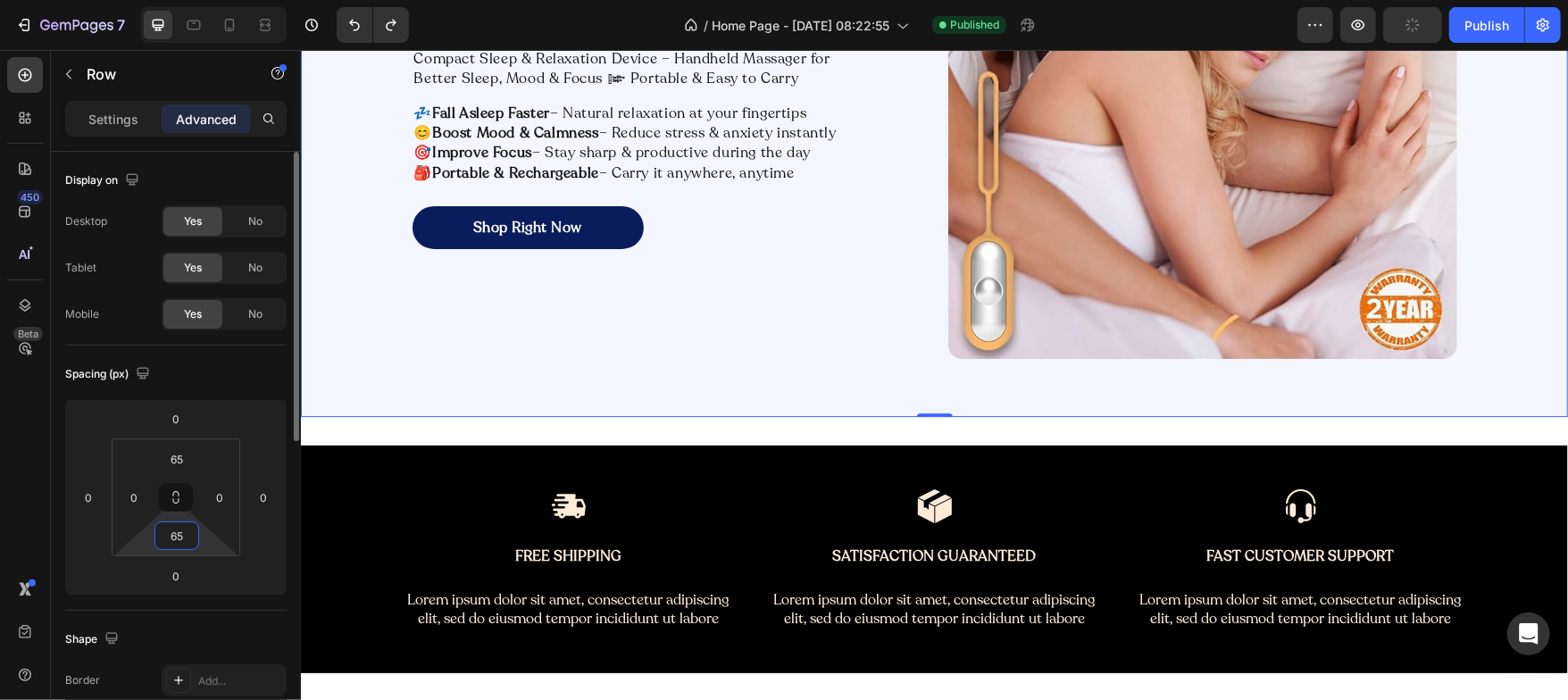
click at [175, 528] on input "65" at bounding box center [177, 535] width 36 height 27
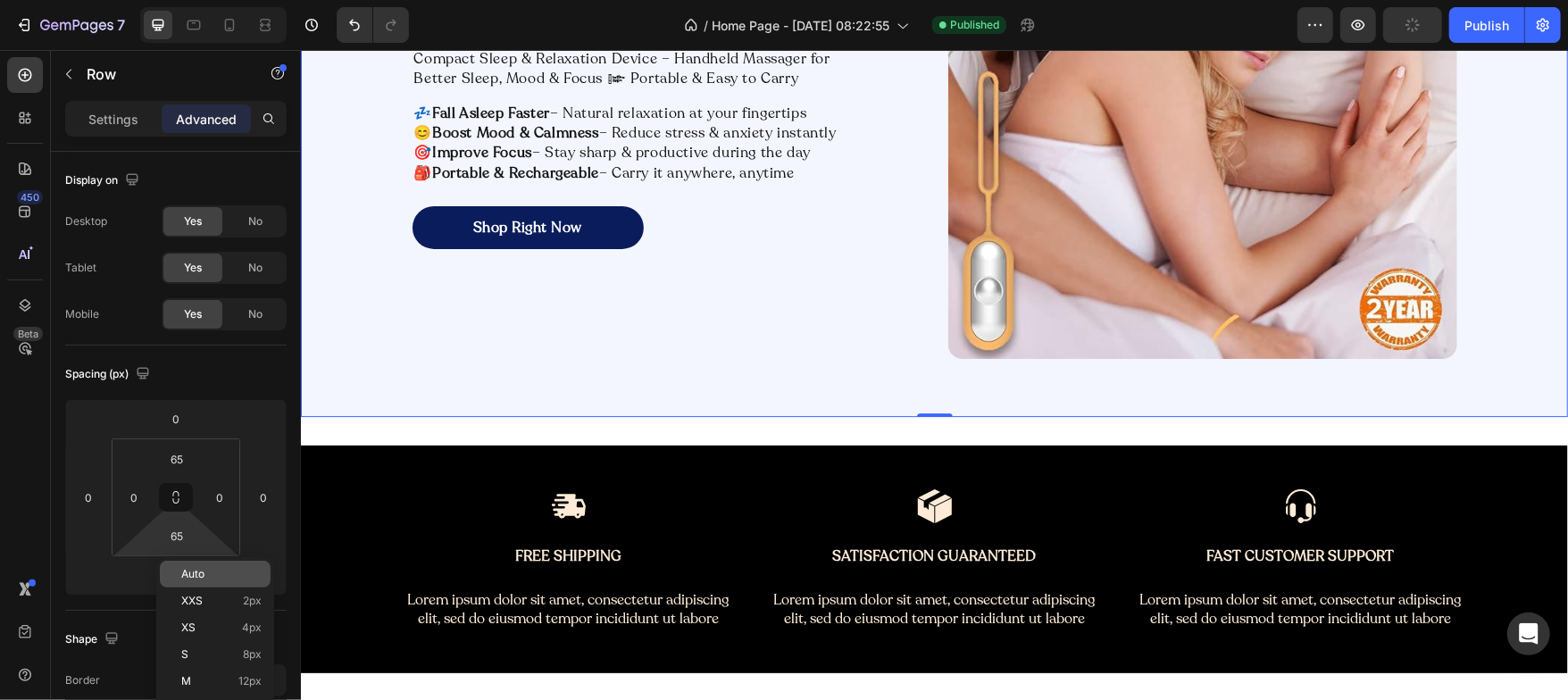
click at [185, 578] on span "Auto" at bounding box center [193, 574] width 23 height 13
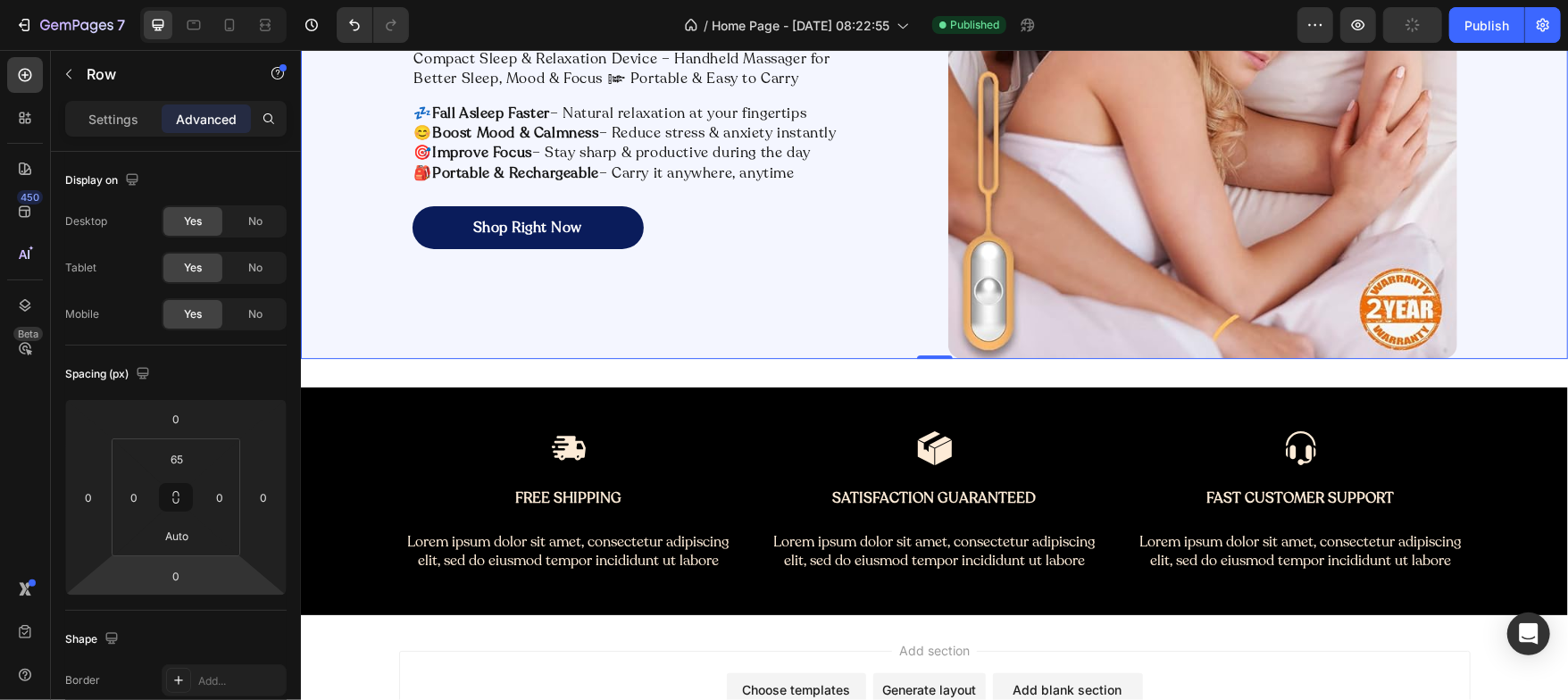
type input "65"
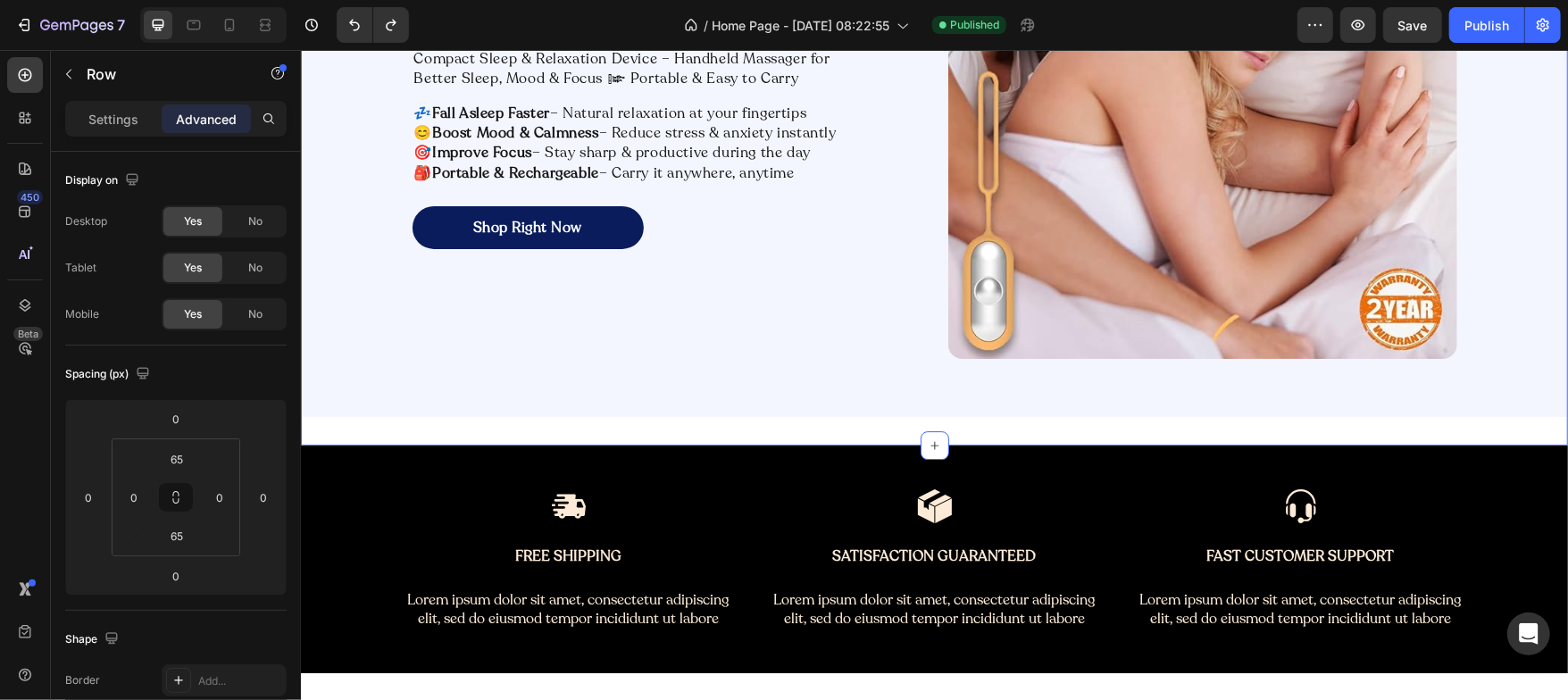
click at [356, 442] on div "Relax Better Sleep Deeper Focus Sharper. Heading Compact Sleep & Relaxation Dev…" at bounding box center [933, 118] width 1267 height 654
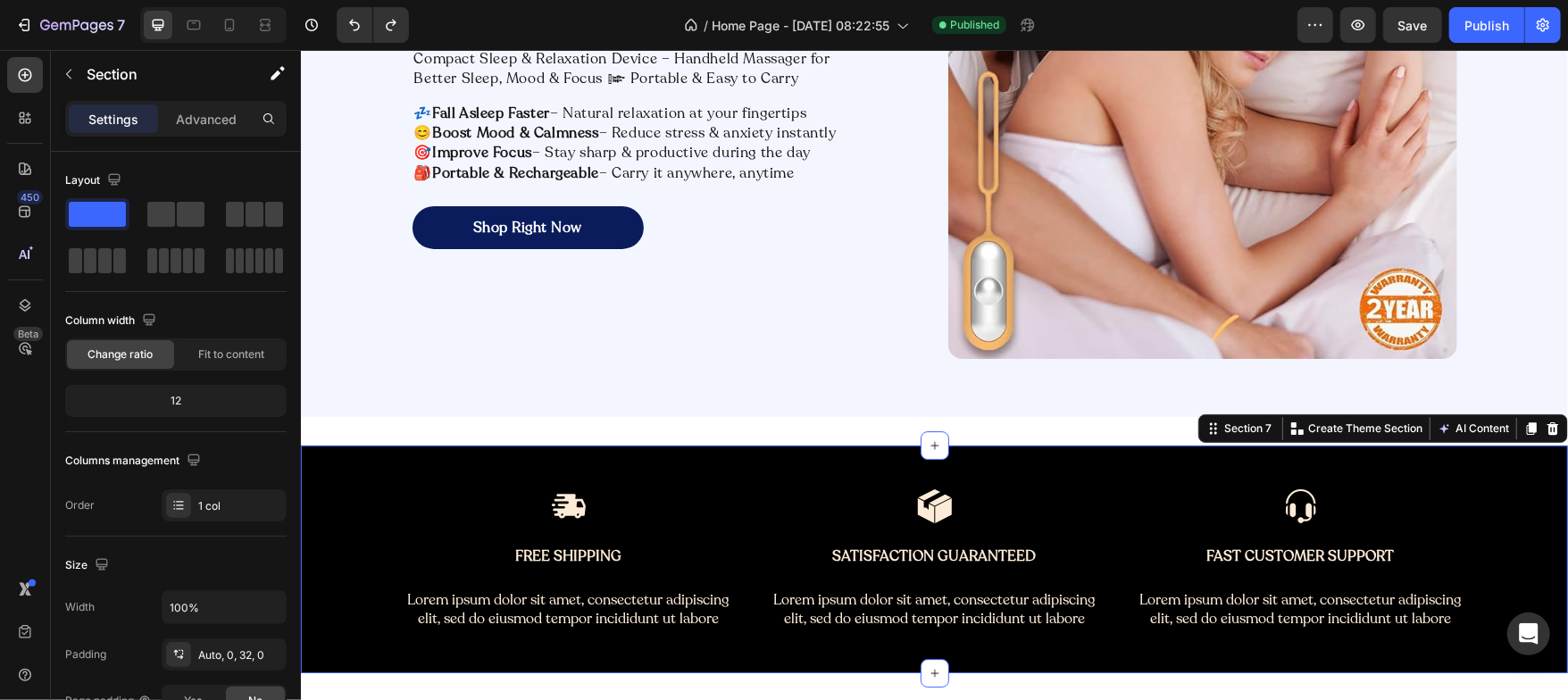
click at [373, 463] on div "Image Free Shipping Text Block Lorem ipsum dolor sit amet, consectetur adipisci…" at bounding box center [933, 558] width 1267 height 227
click at [215, 124] on p "Advanced" at bounding box center [206, 119] width 61 height 18
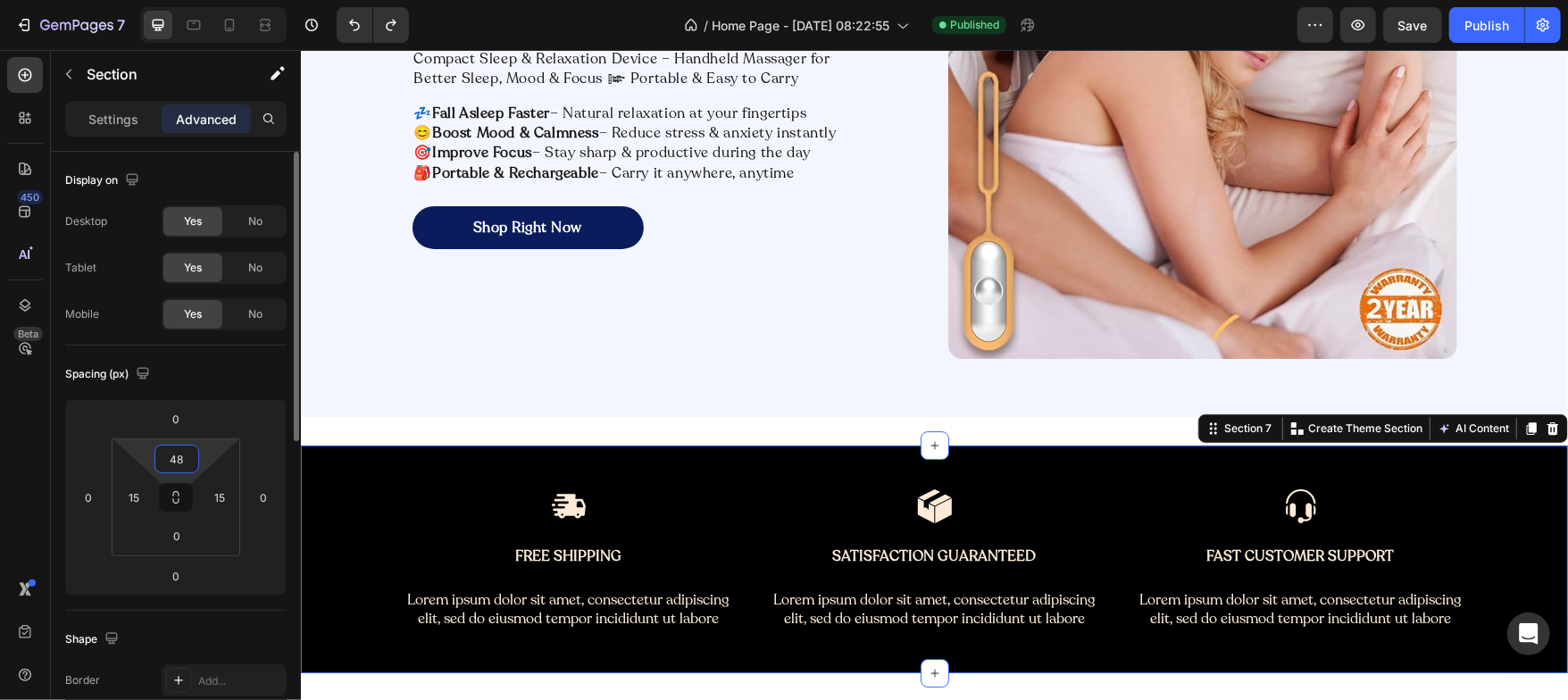
click at [181, 459] on input "48" at bounding box center [177, 459] width 36 height 27
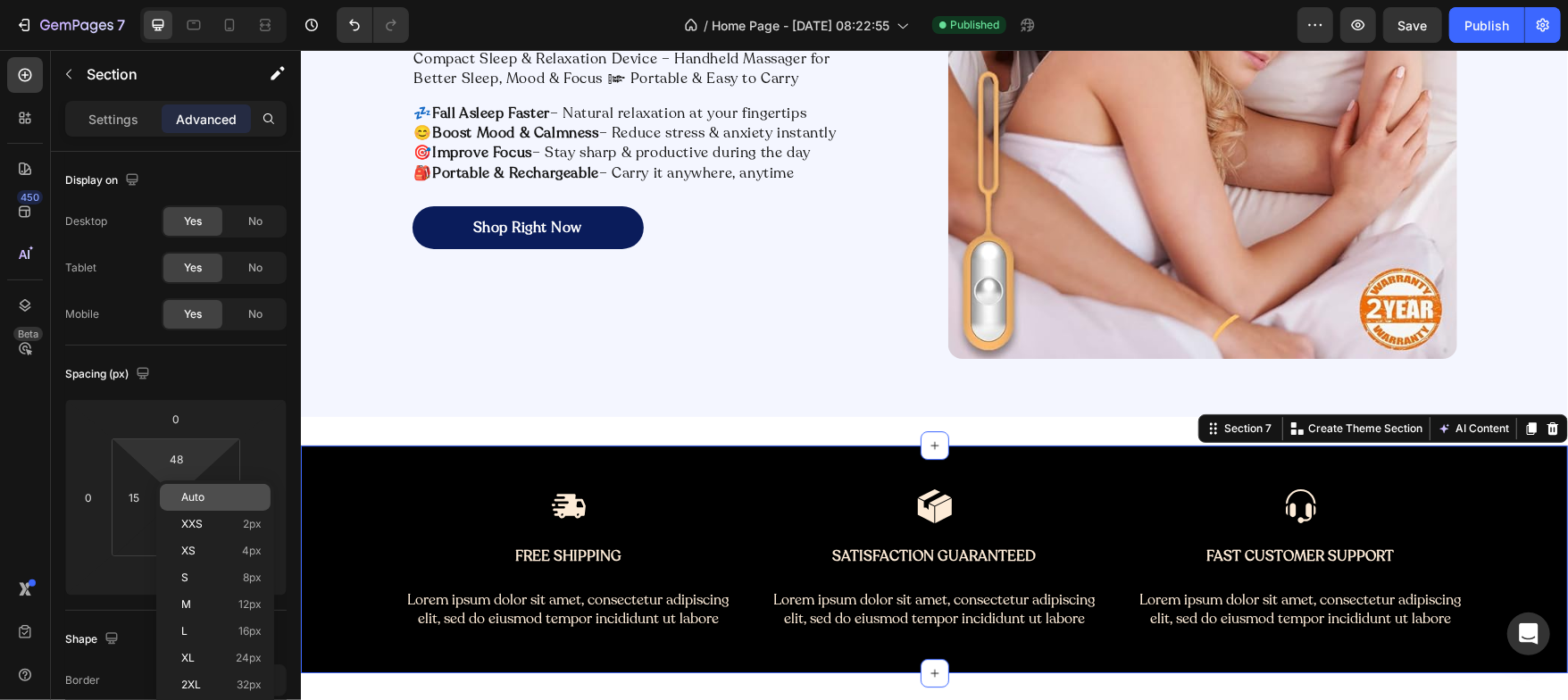
click at [187, 494] on span "Auto" at bounding box center [193, 497] width 23 height 13
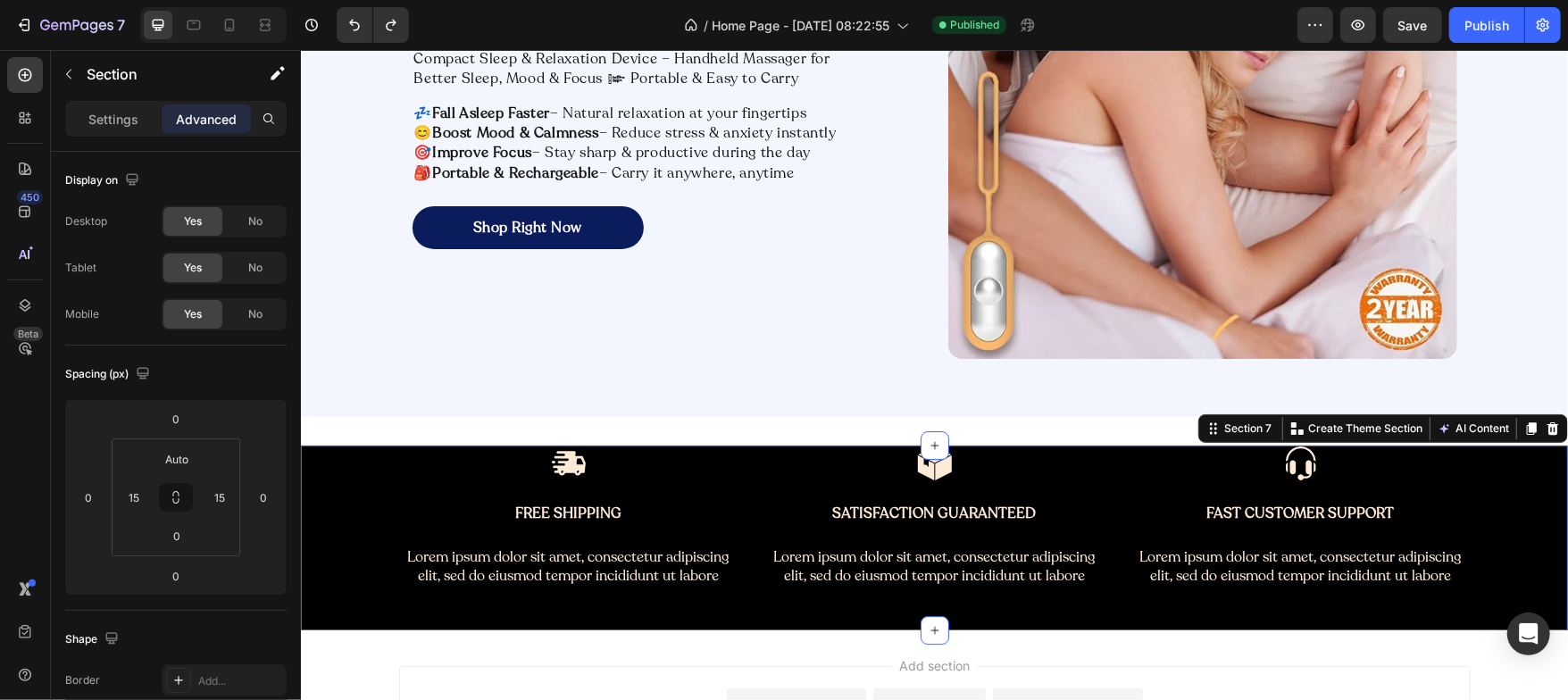
type input "48"
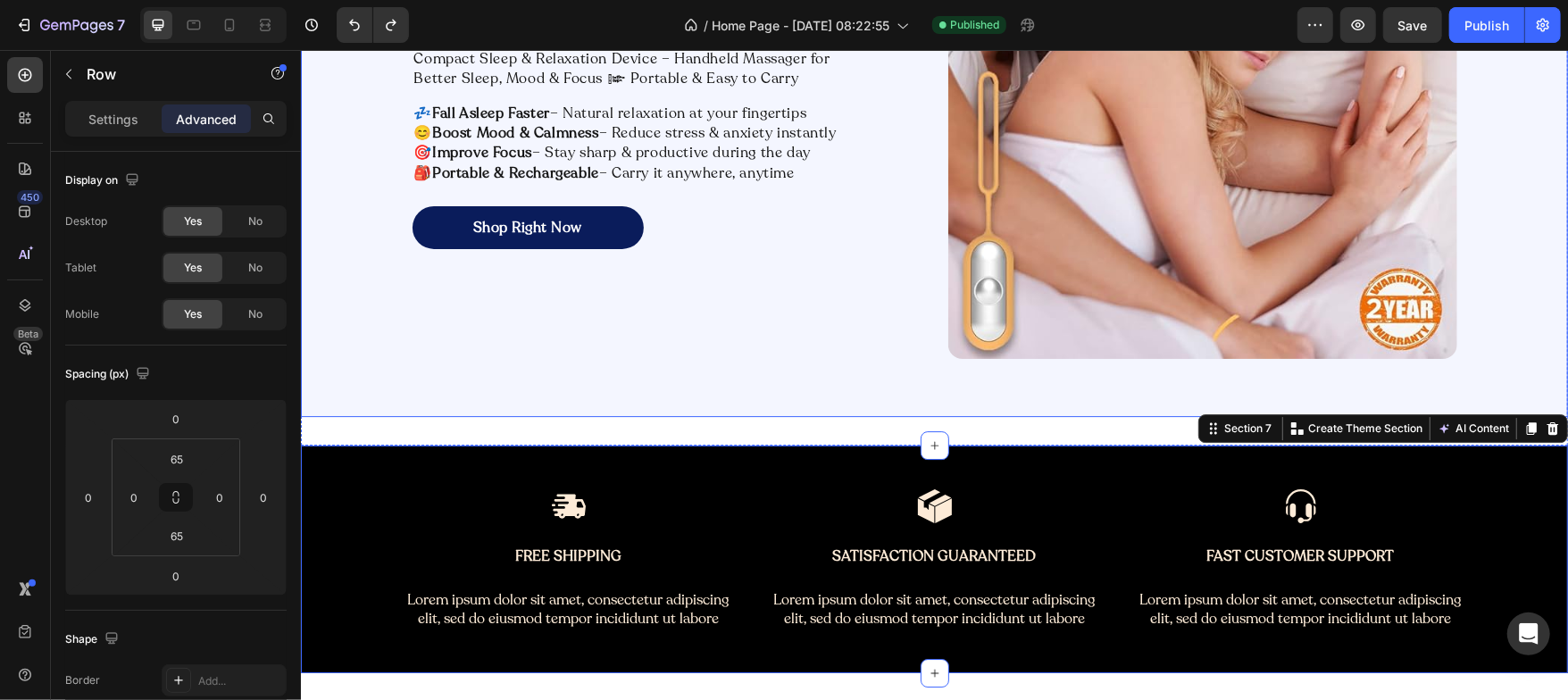
click at [465, 365] on div "Relax Better Sleep Deeper Focus Sharper. Heading Compact Sleep & Relaxation Dev…" at bounding box center [933, 103] width 1267 height 625
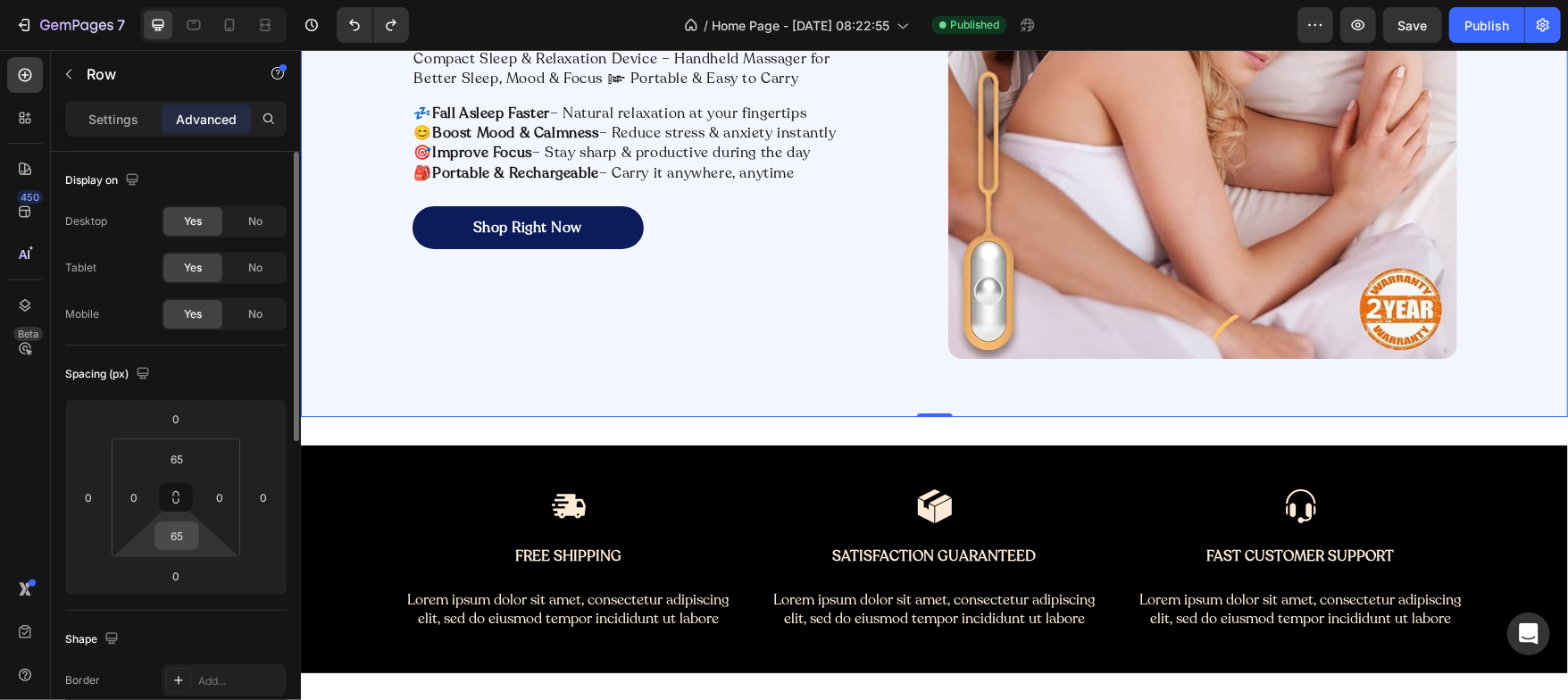
click at [186, 542] on input "65" at bounding box center [177, 535] width 36 height 27
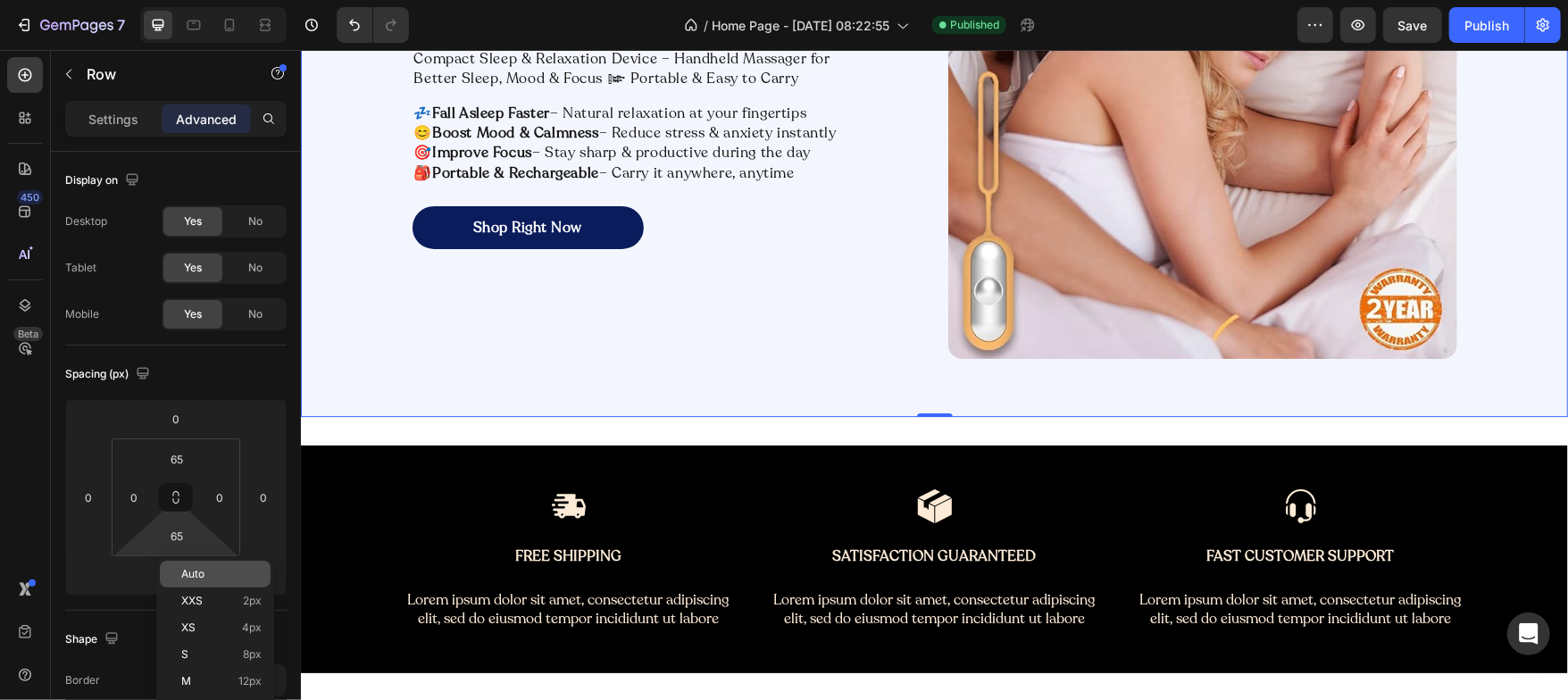
click at [183, 568] on span "Auto" at bounding box center [193, 574] width 23 height 13
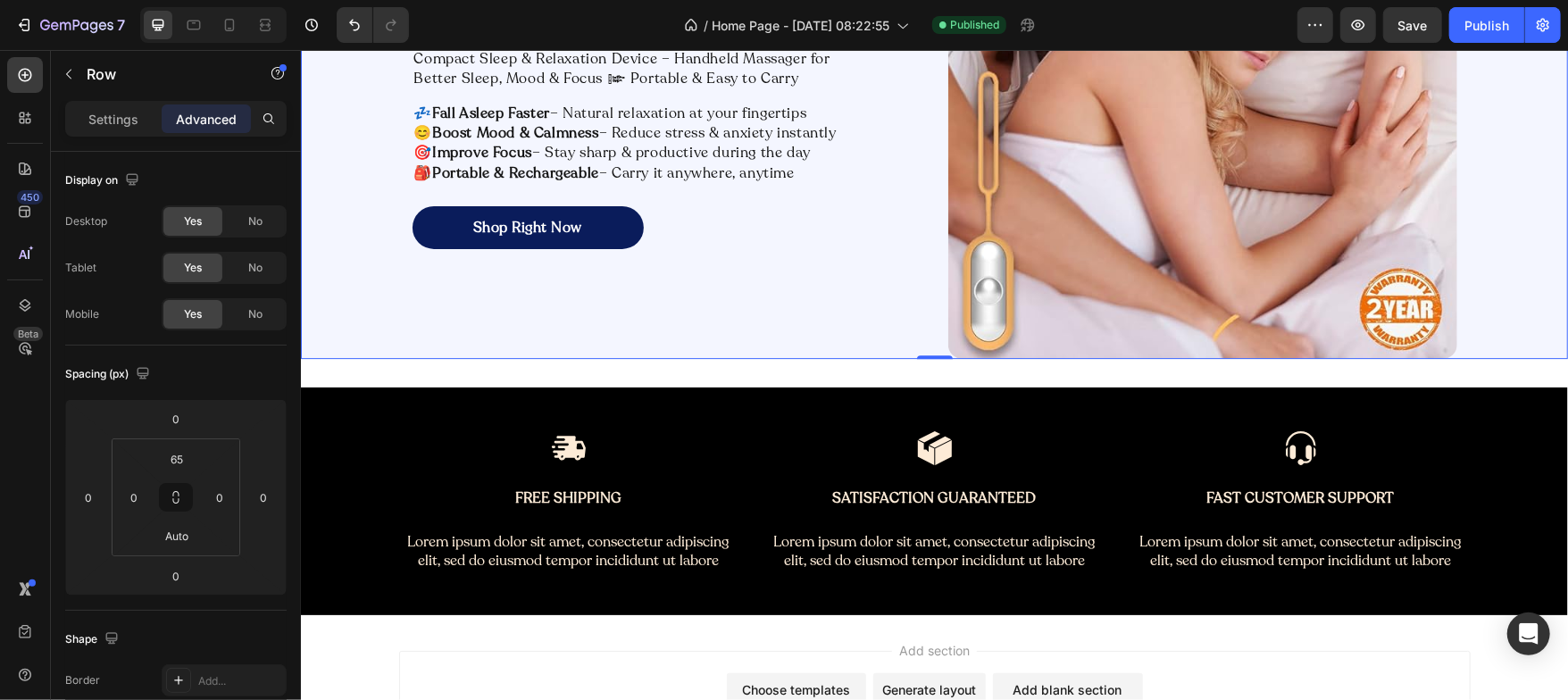
type input "65"
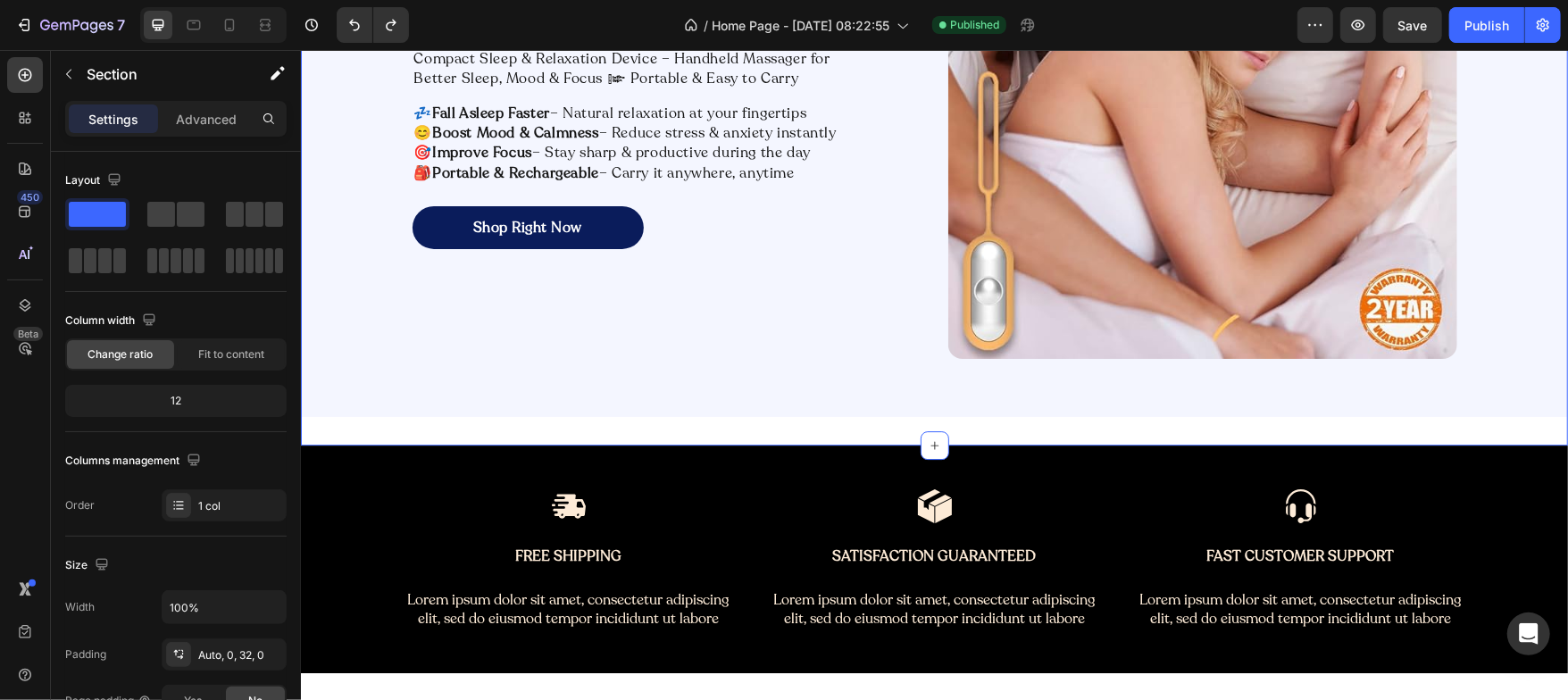
click at [503, 429] on div "Relax Better Sleep Deeper Focus Sharper. Heading Compact Sleep & Relaxation Dev…" at bounding box center [933, 118] width 1267 height 654
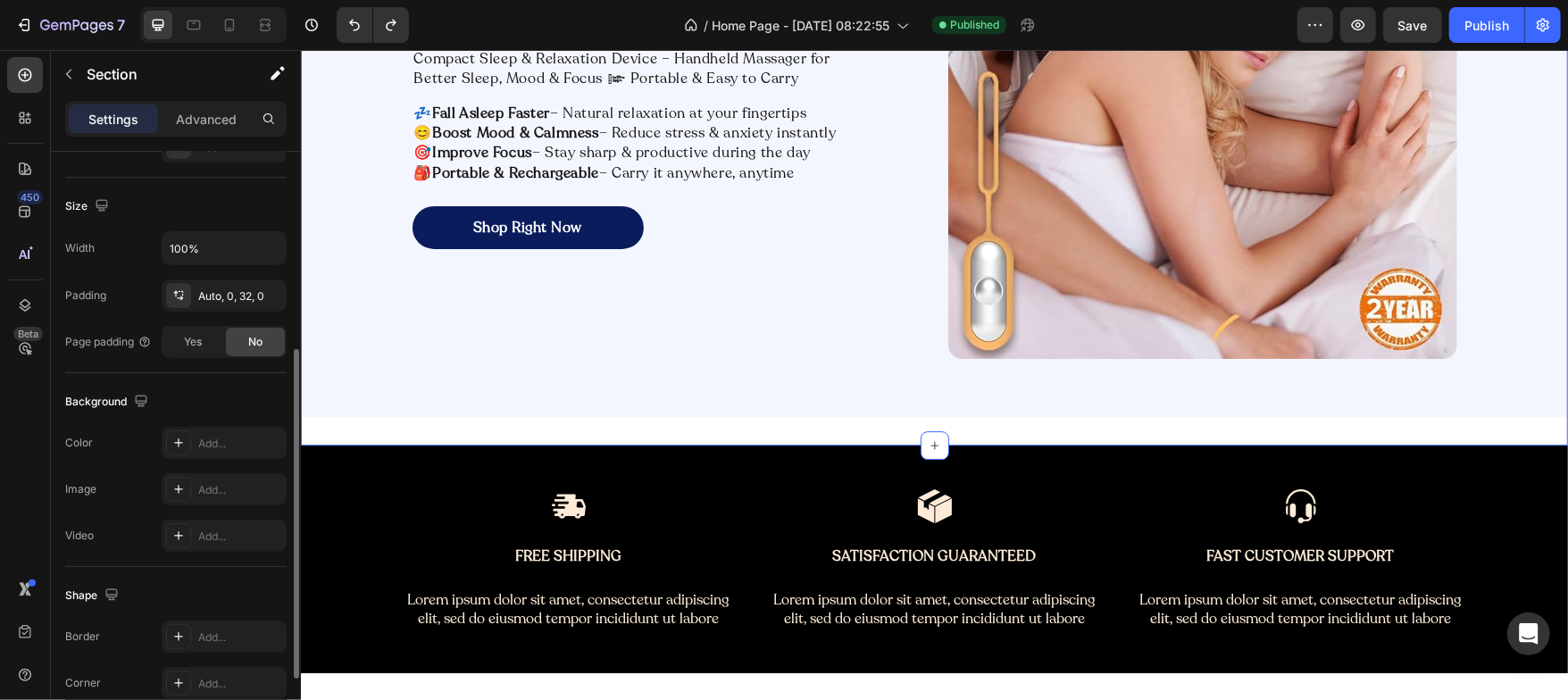
scroll to position [363, 0]
click at [173, 433] on icon at bounding box center [179, 439] width 15 height 15
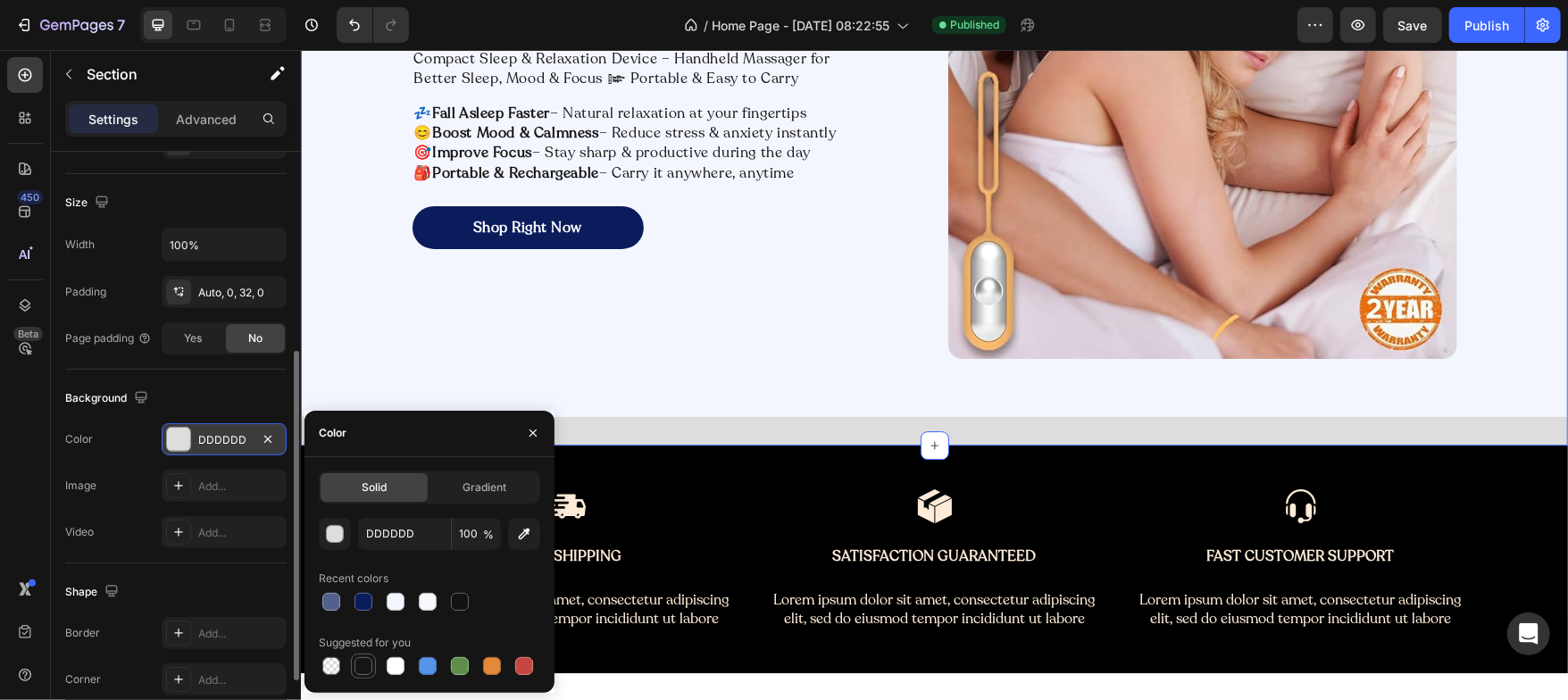
click at [364, 662] on div at bounding box center [363, 665] width 18 height 18
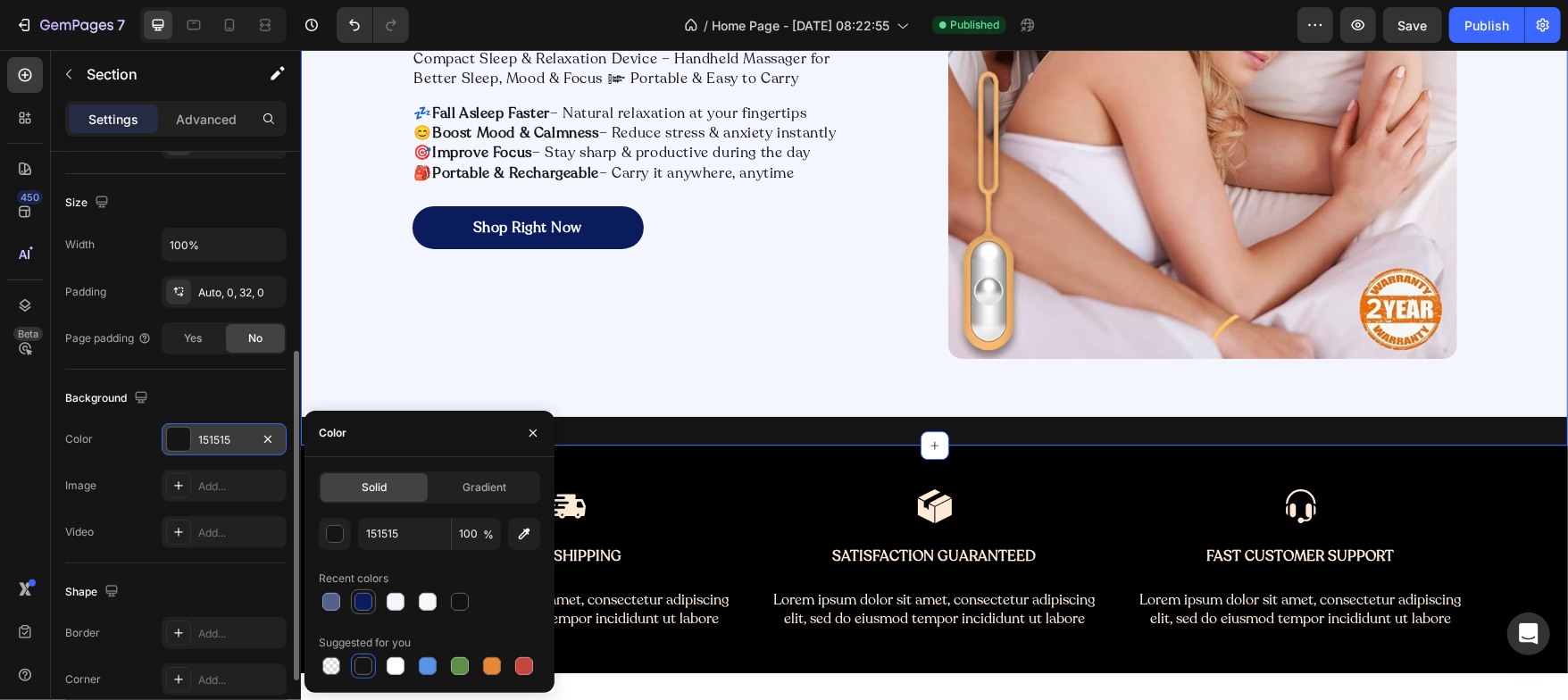
click at [357, 599] on div at bounding box center [363, 601] width 18 height 18
type input "0A1C5B"
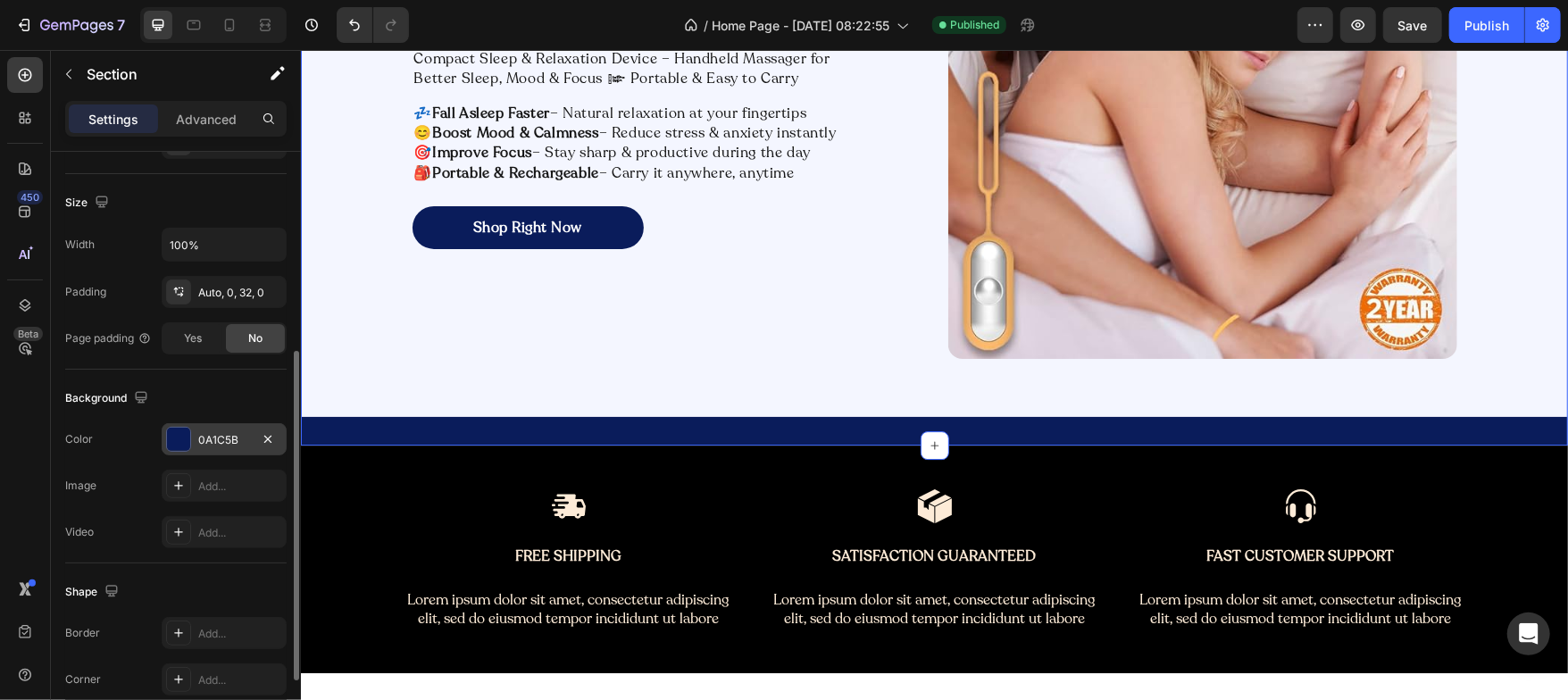
click at [219, 578] on div "Shape" at bounding box center [176, 591] width 221 height 29
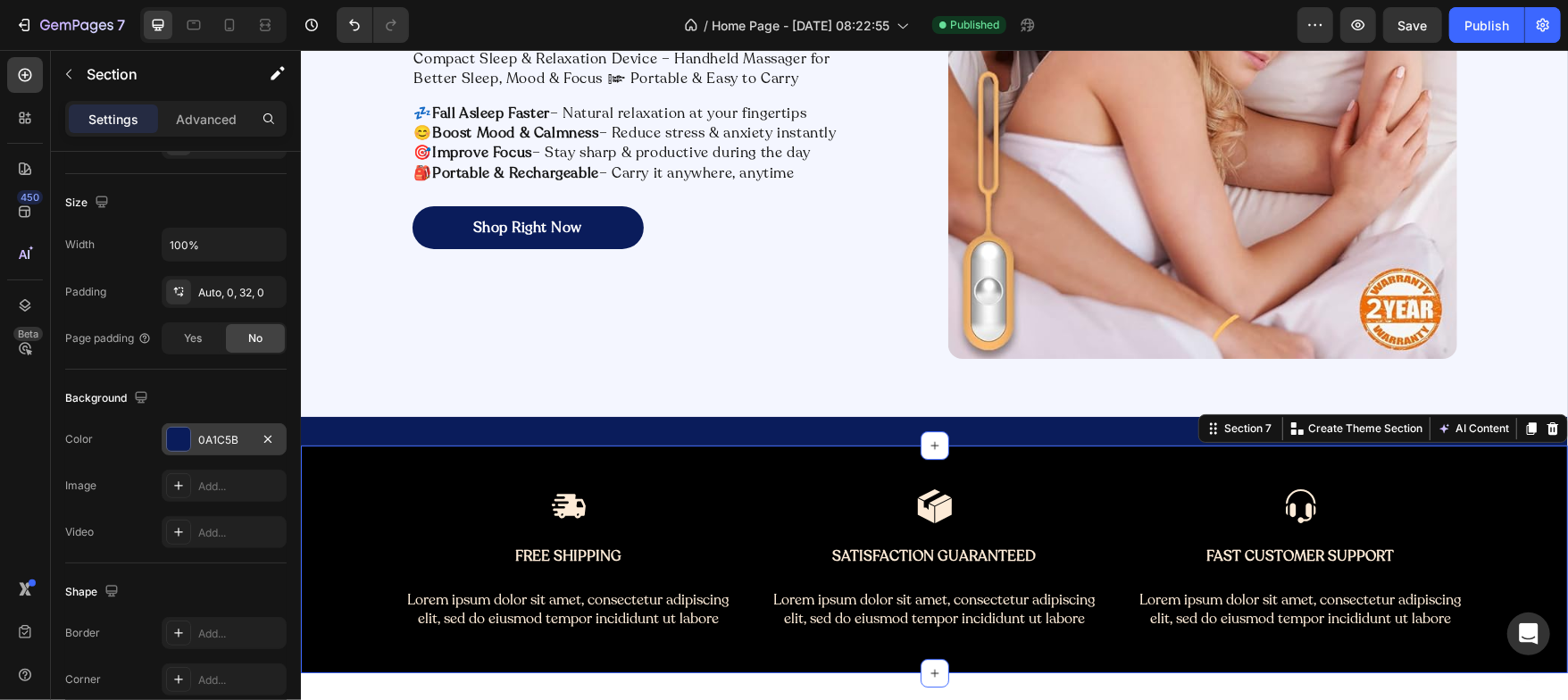
scroll to position [362, 0]
click at [372, 491] on div "Image Free Shipping Text Block Lorem ipsum dolor sit amet, consectetur adipisci…" at bounding box center [933, 579] width 1240 height 184
click at [182, 438] on div at bounding box center [178, 439] width 23 height 23
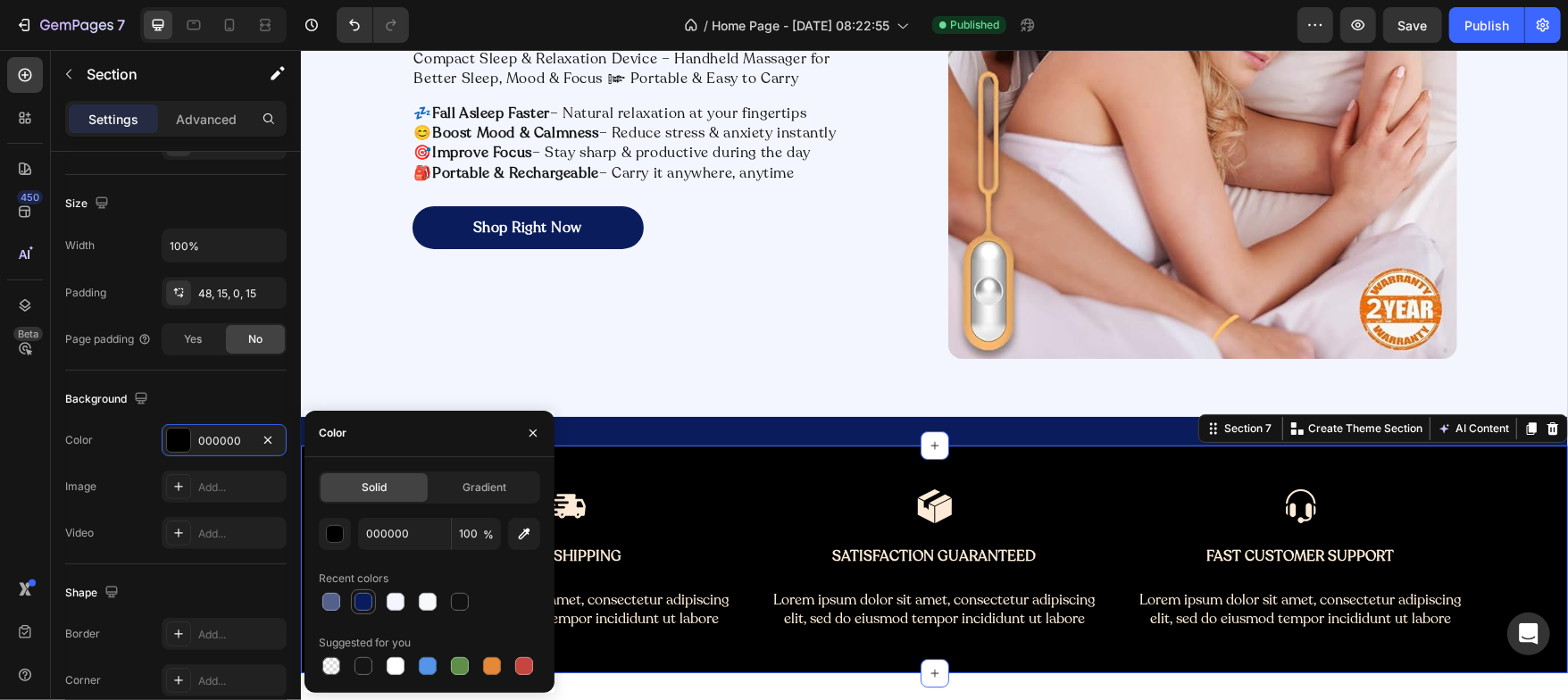
click at [361, 599] on div at bounding box center [363, 601] width 18 height 18
type input "0A1C5B"
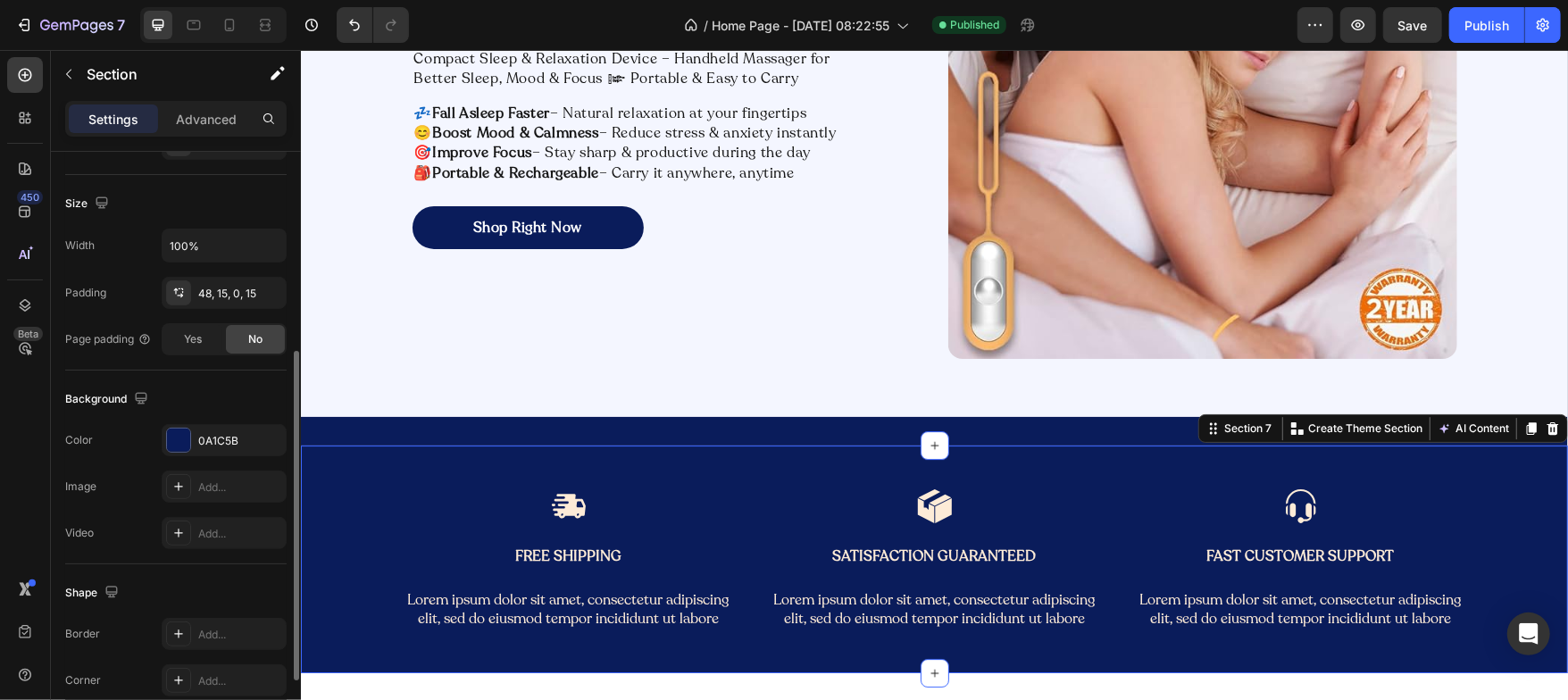
click at [204, 566] on div "Shape Border Add... Corner Add... Shadow Add..." at bounding box center [176, 660] width 221 height 192
click at [329, 508] on div "Image Free Shipping Text Block Lorem ipsum dolor sit amet, consectetur adipisci…" at bounding box center [933, 579] width 1240 height 184
click at [198, 121] on p "Advanced" at bounding box center [206, 119] width 61 height 18
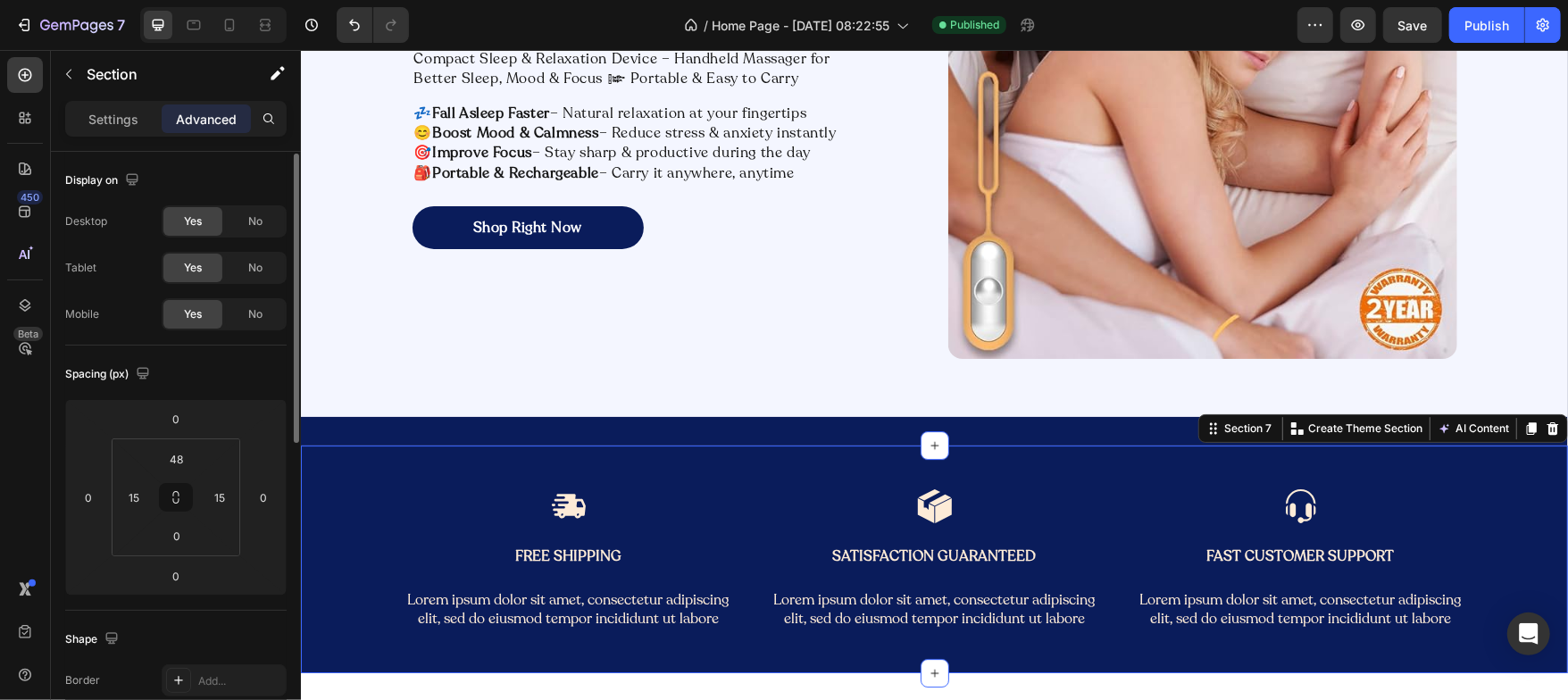
scroll to position [2, 0]
click at [175, 521] on input "0" at bounding box center [177, 533] width 36 height 27
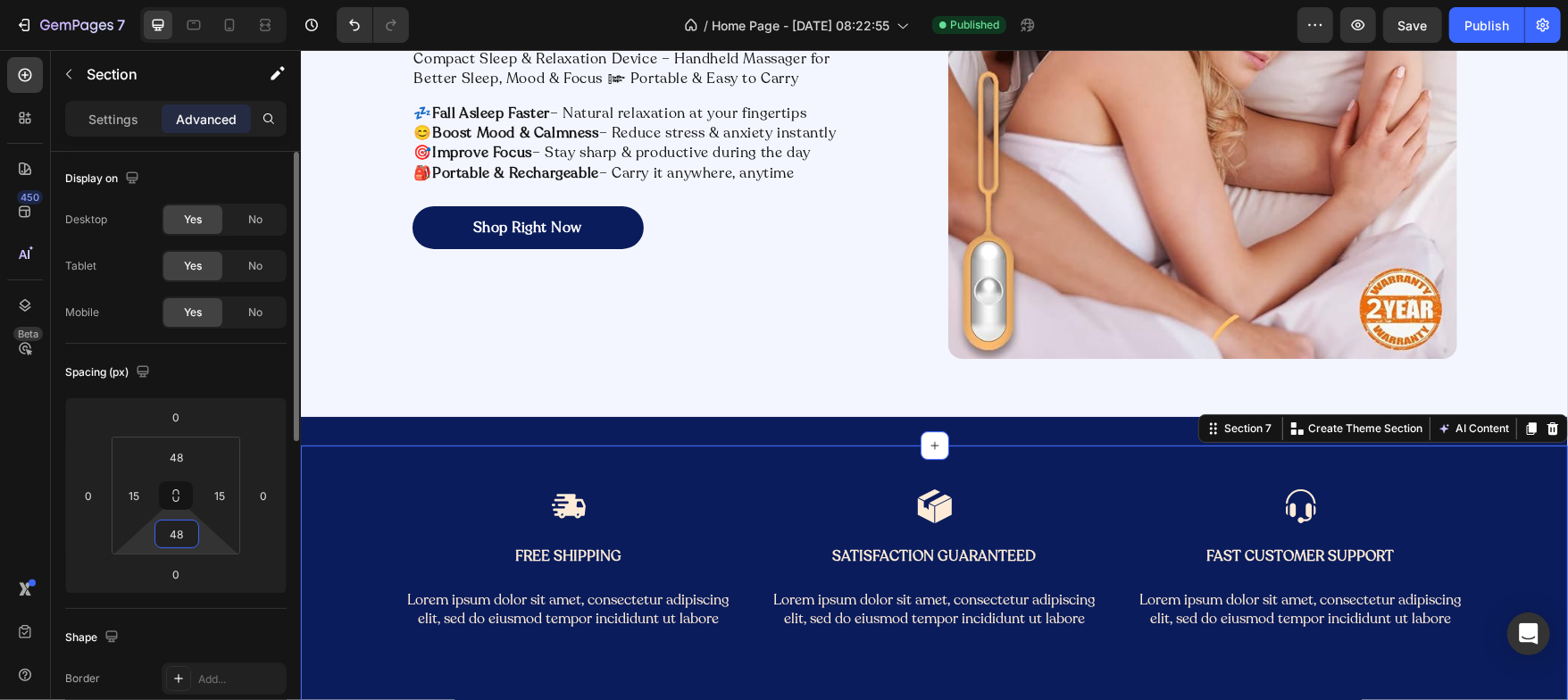
type input "48"
click at [0, 0] on div "Spacing (px) 0 0 0 0 48 15 48 15" at bounding box center [0, 0] width 0 height 0
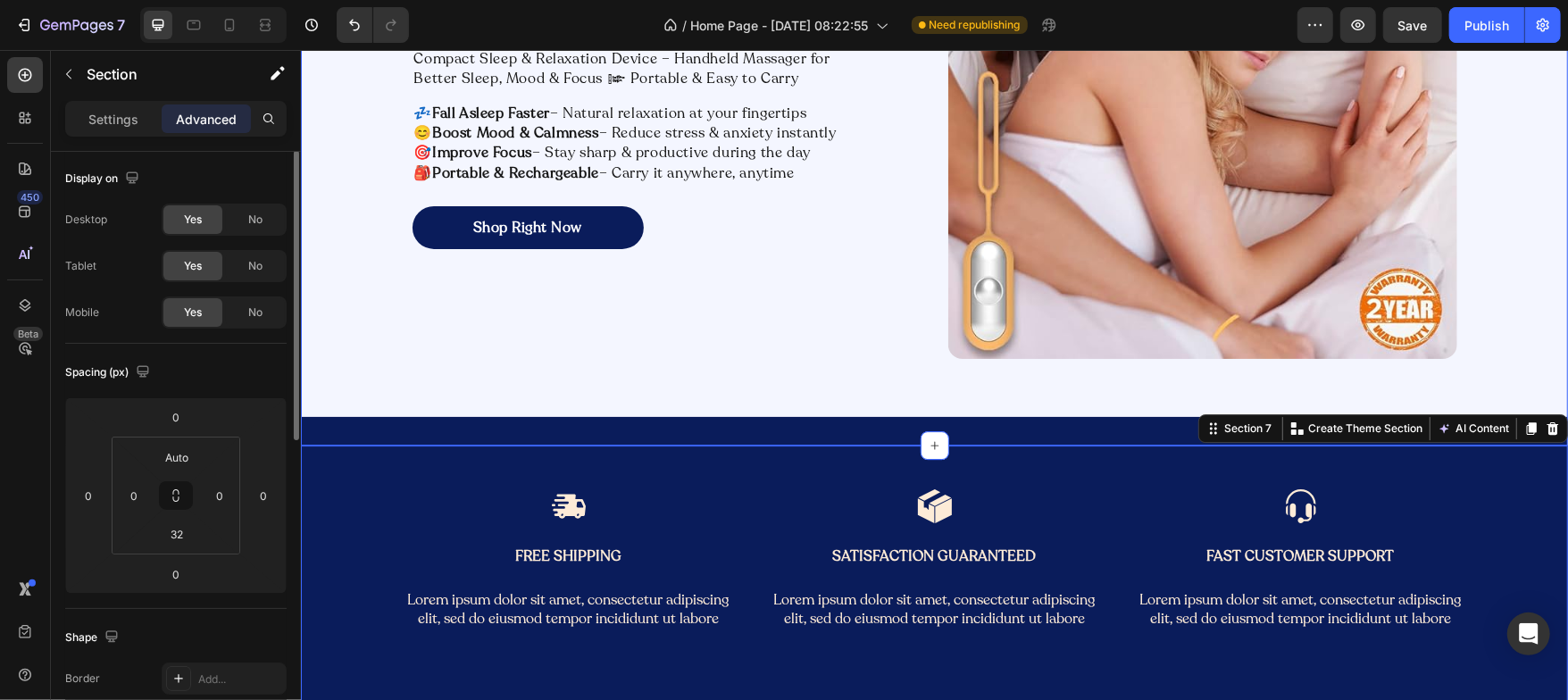
scroll to position [1, 0]
click at [366, 439] on div "Relax Better Sleep Deeper Focus Sharper. Heading Compact Sleep & Relaxation Dev…" at bounding box center [933, 118] width 1267 height 654
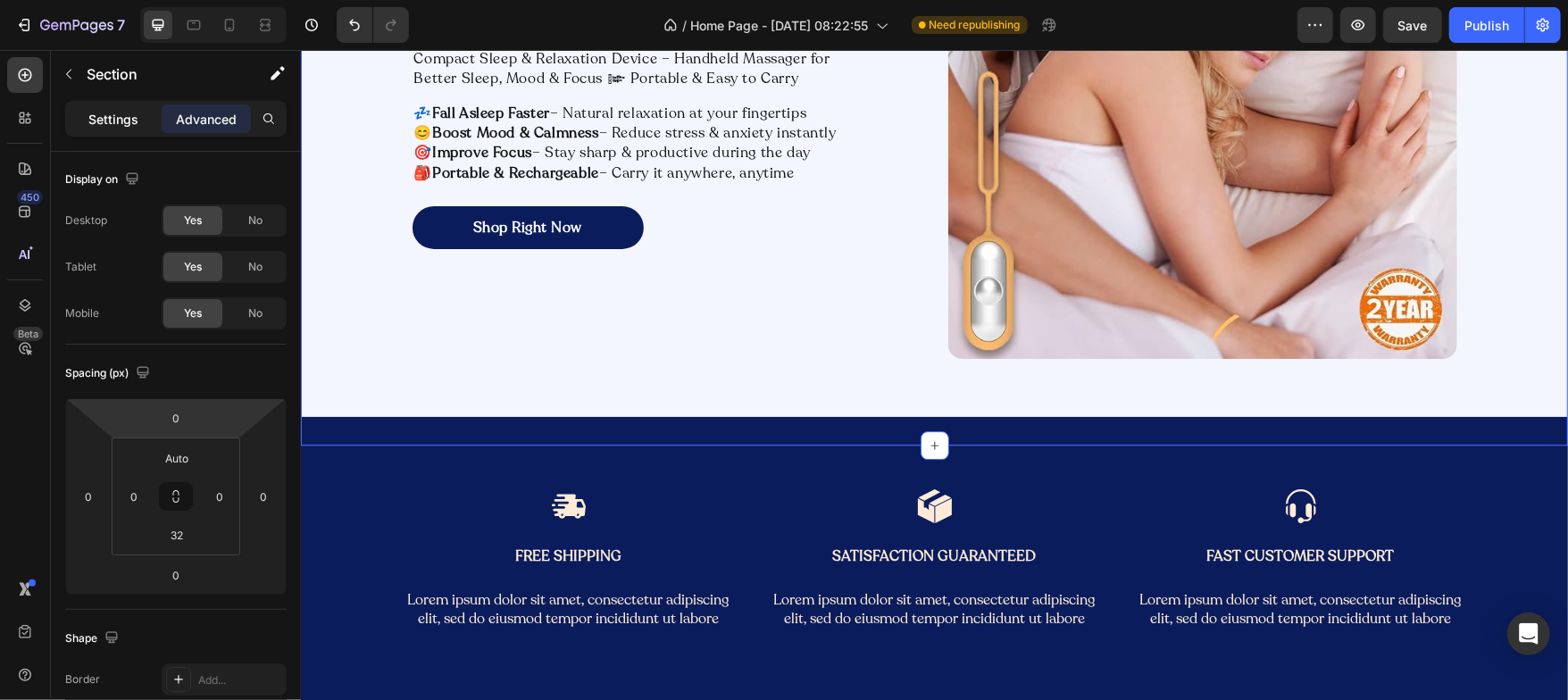
click at [114, 123] on p "Settings" at bounding box center [113, 119] width 50 height 18
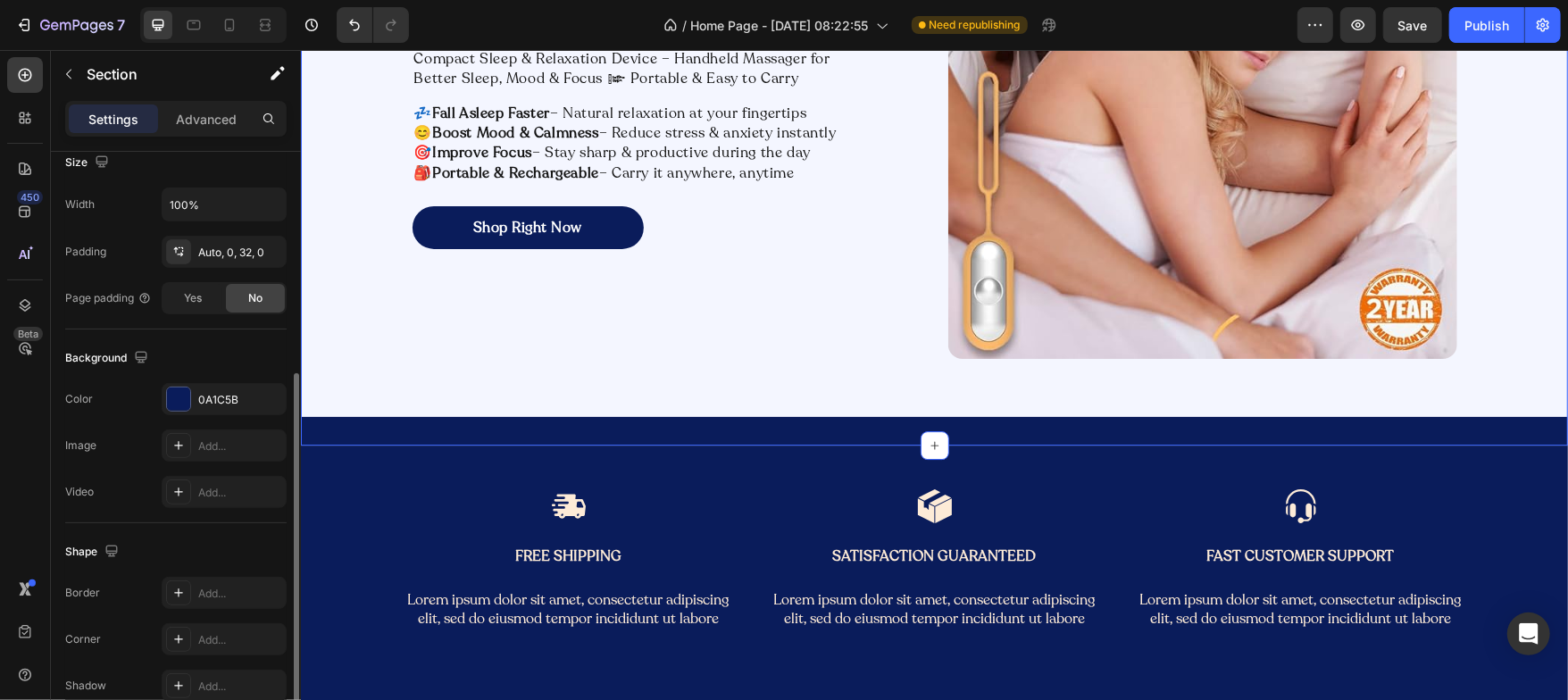
scroll to position [397, 0]
click at [183, 399] on div at bounding box center [178, 403] width 23 height 23
click at [182, 537] on div "Shape Border Add... Corner Add... Shadow Add..." at bounding box center [176, 624] width 221 height 192
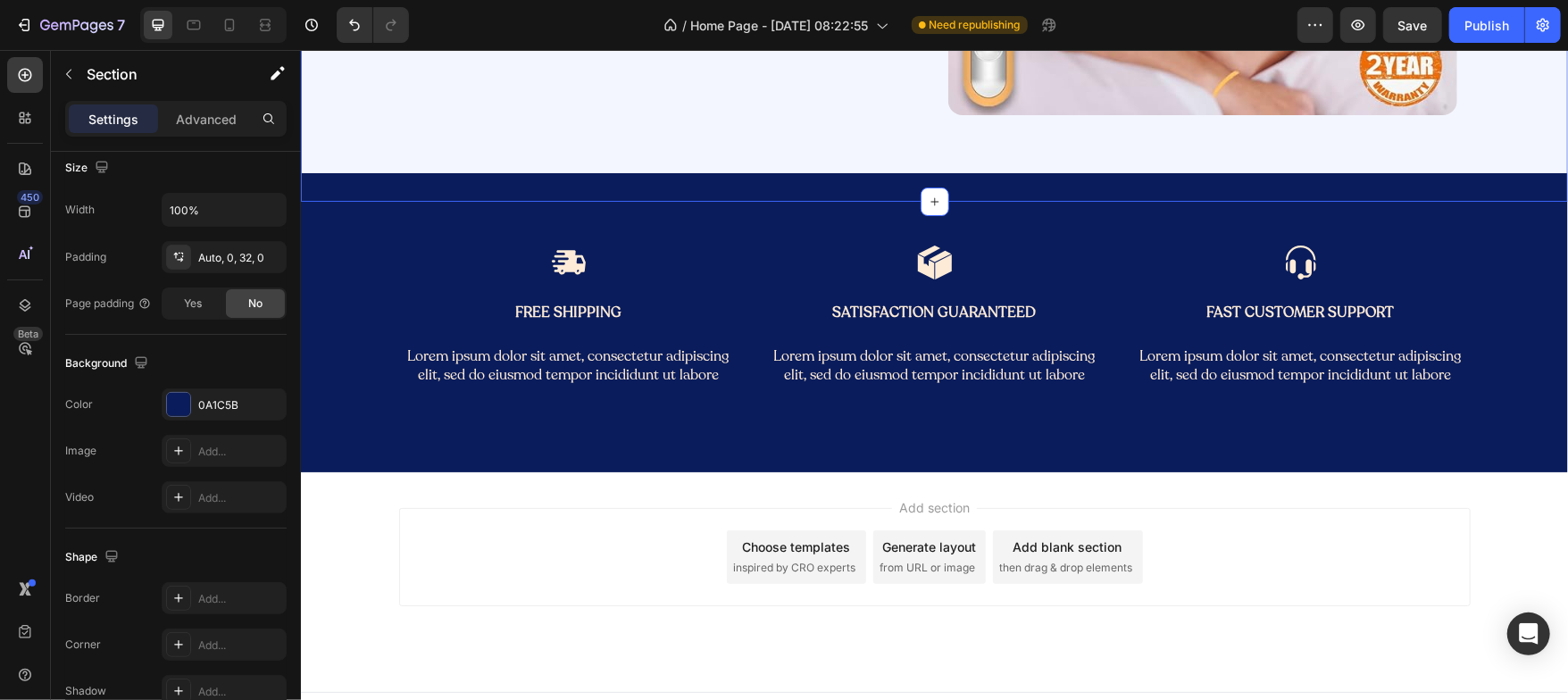
scroll to position [3931, 0]
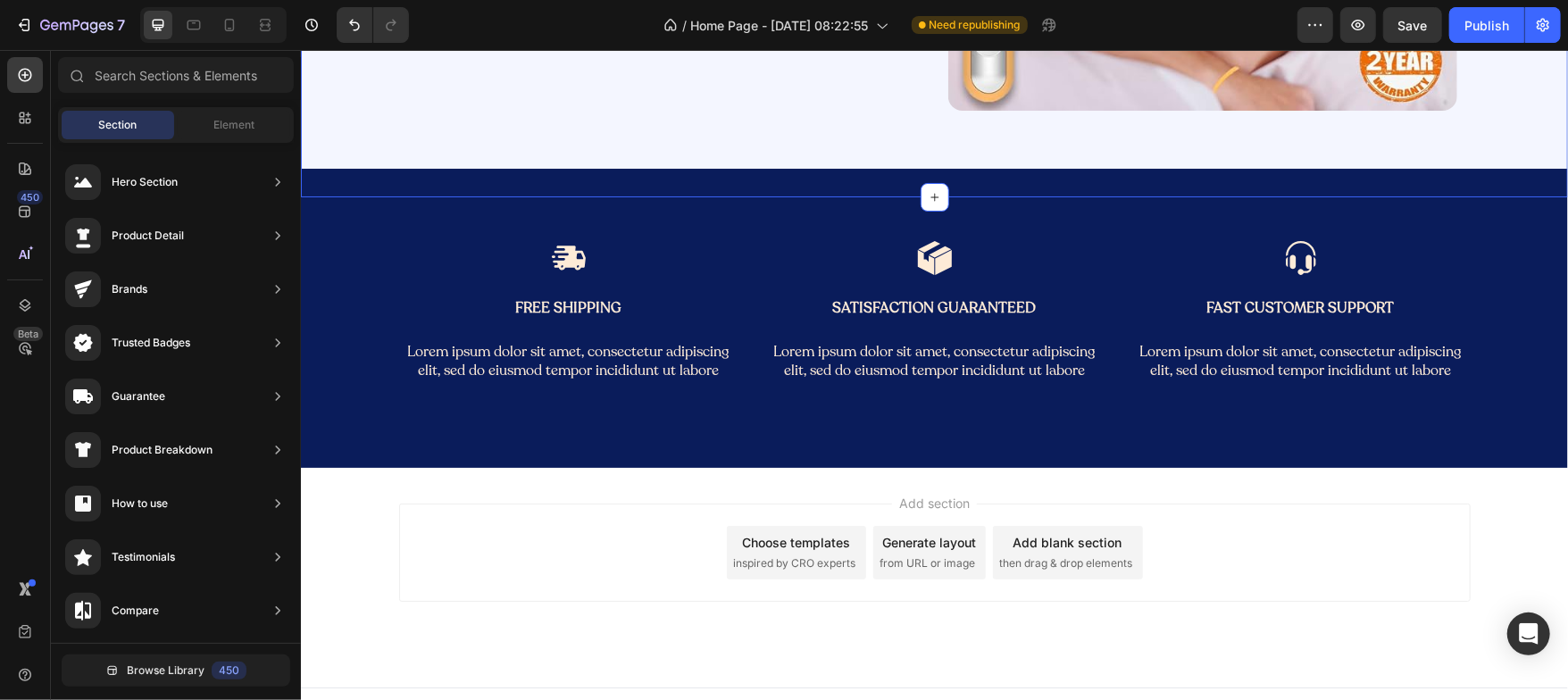
click at [401, 498] on div "Add section Choose templates inspired by CRO experts Generate layout from URL o…" at bounding box center [933, 577] width 1267 height 219
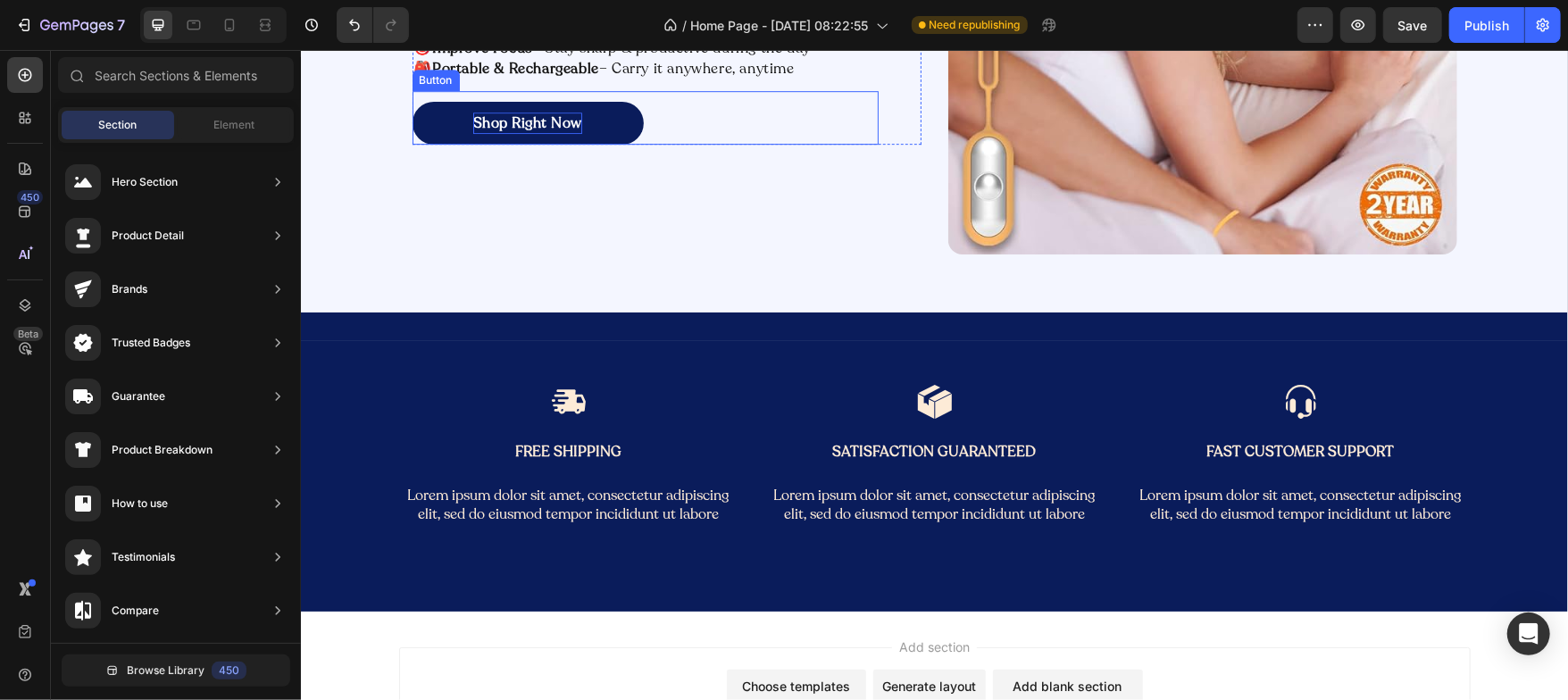
scroll to position [3792, 0]
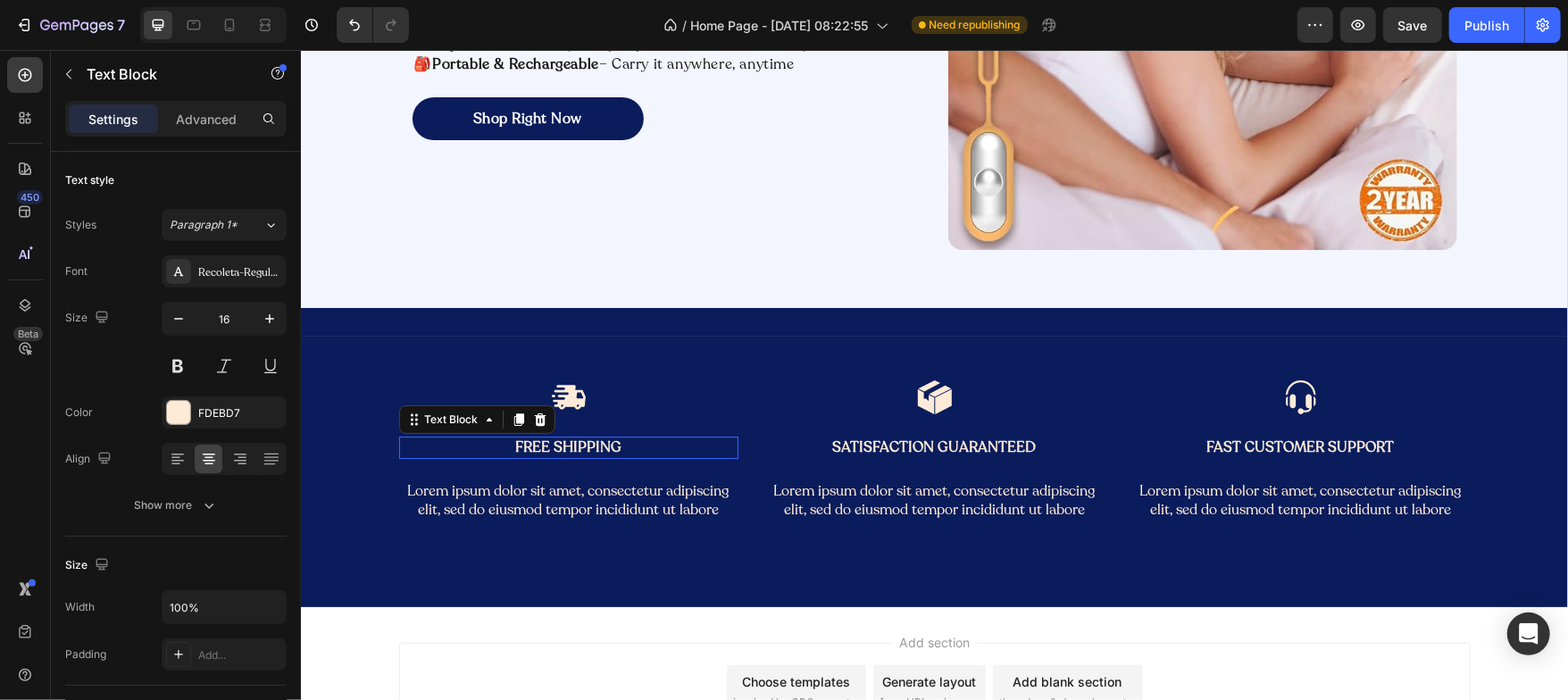
click at [556, 445] on p "Free Shipping" at bounding box center [568, 447] width 335 height 18
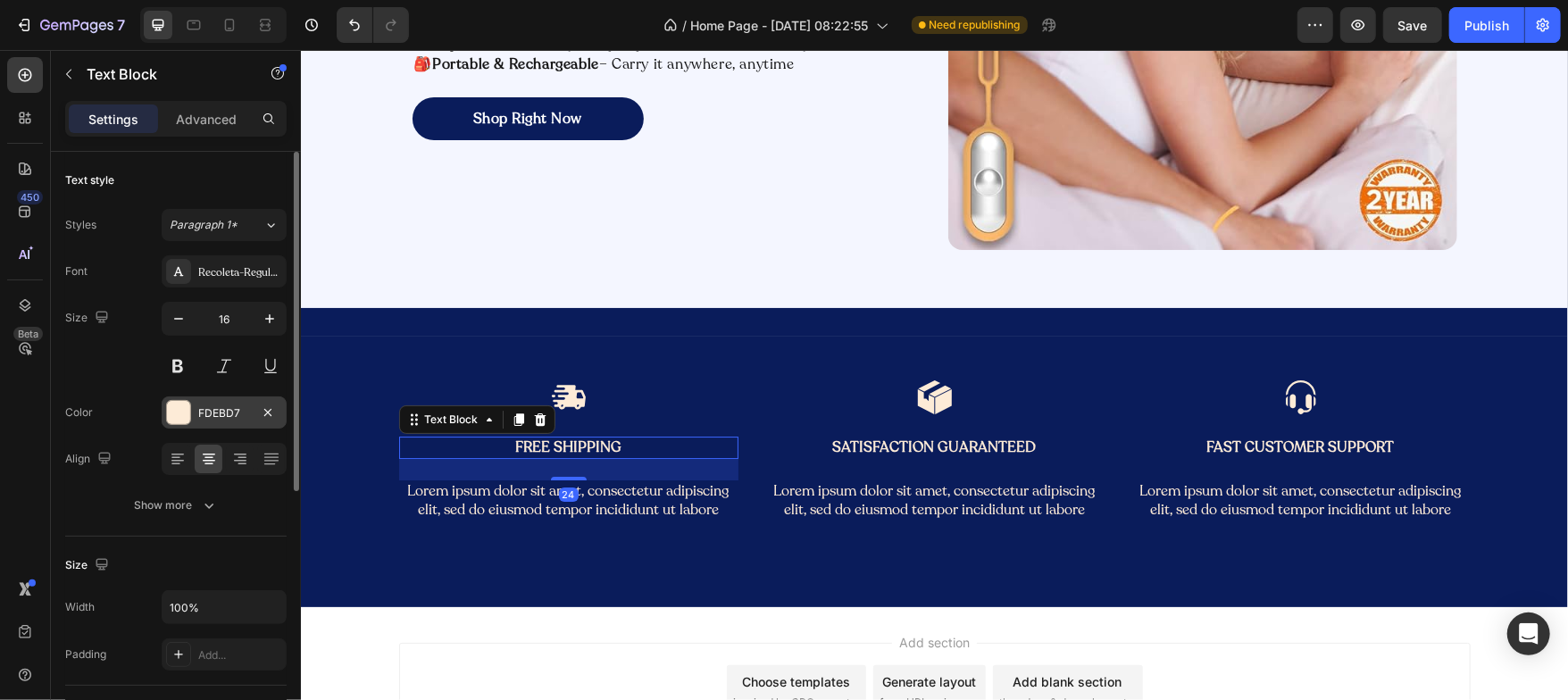
click at [181, 423] on div at bounding box center [178, 412] width 23 height 23
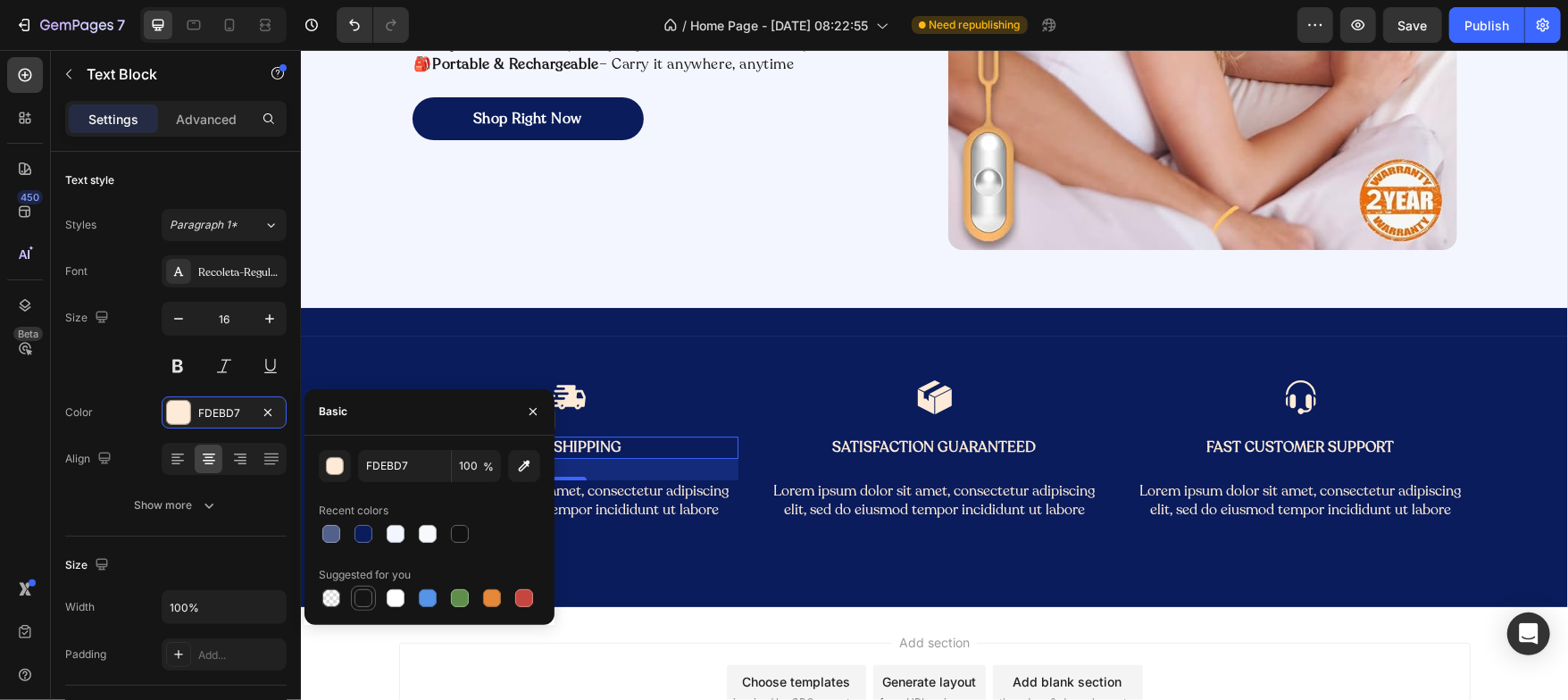
click at [369, 597] on div at bounding box center [363, 598] width 18 height 18
type input "151515"
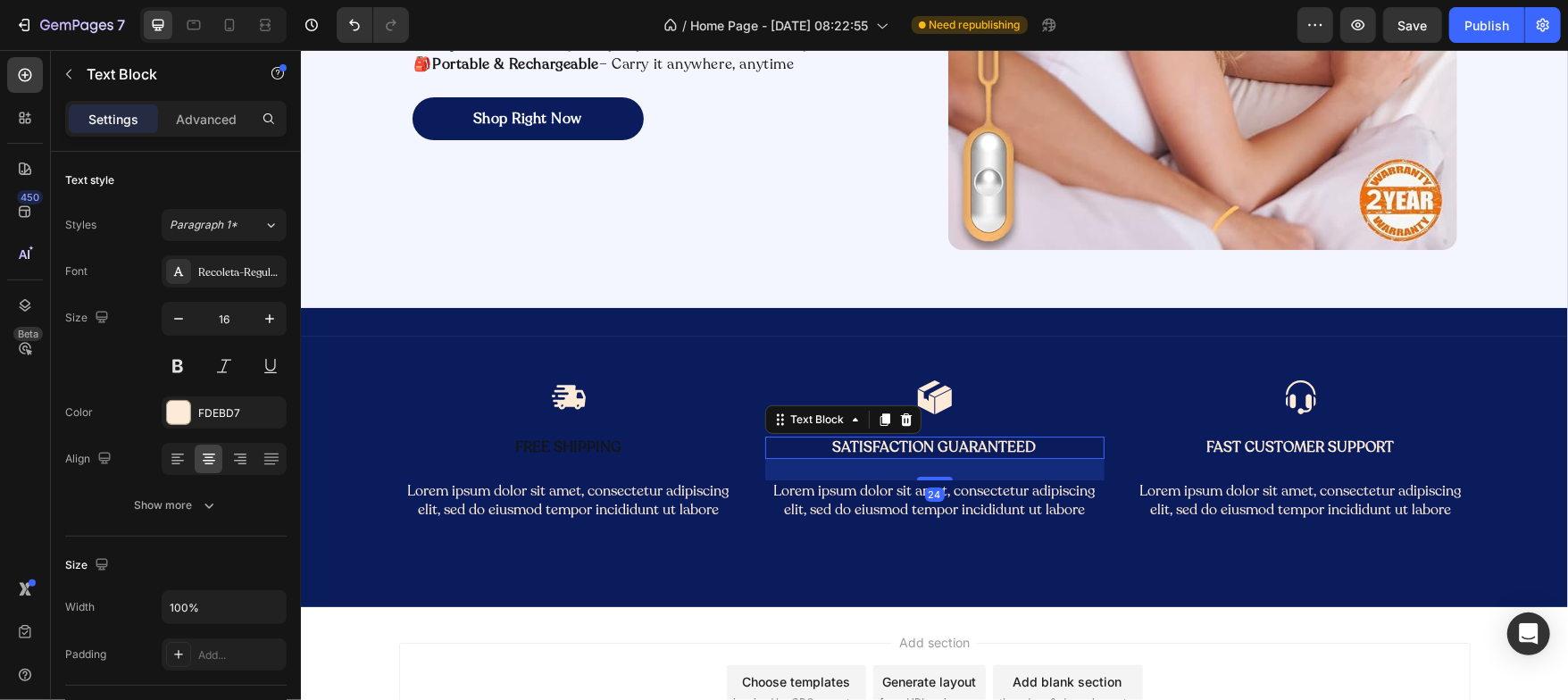
click at [858, 449] on p "Satisfaction Guaranteed" at bounding box center [934, 447] width 335 height 18
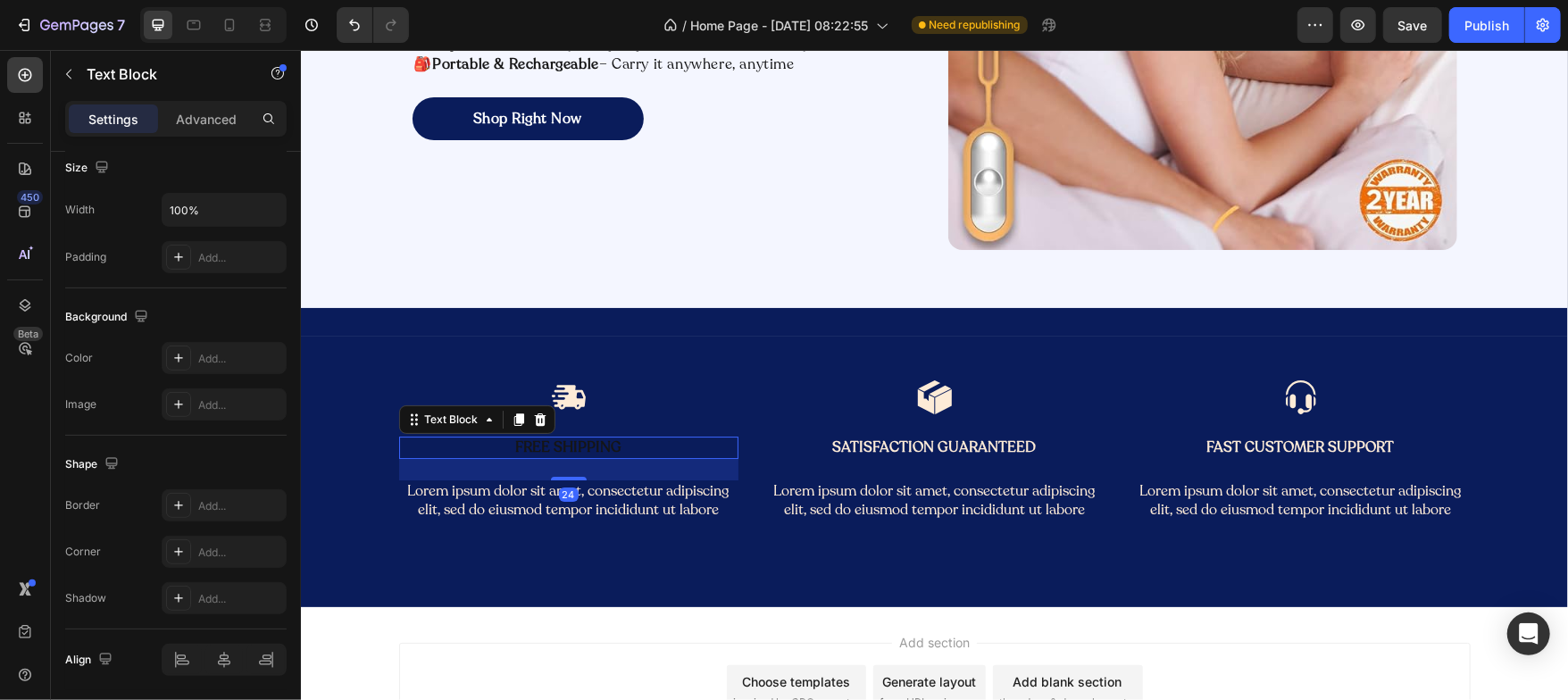
click at [540, 443] on p "Free Shipping" at bounding box center [568, 447] width 335 height 18
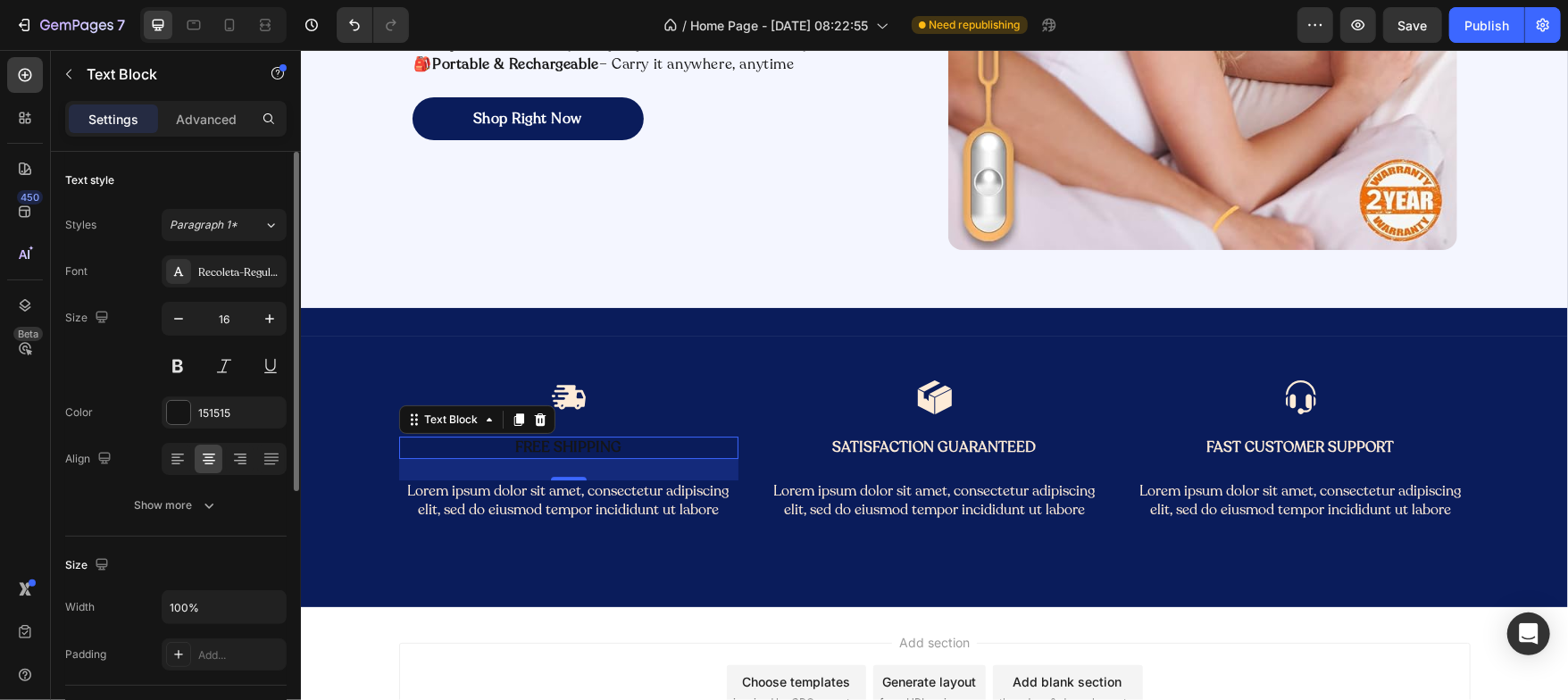
scroll to position [6, 0]
click at [182, 406] on div at bounding box center [178, 406] width 23 height 23
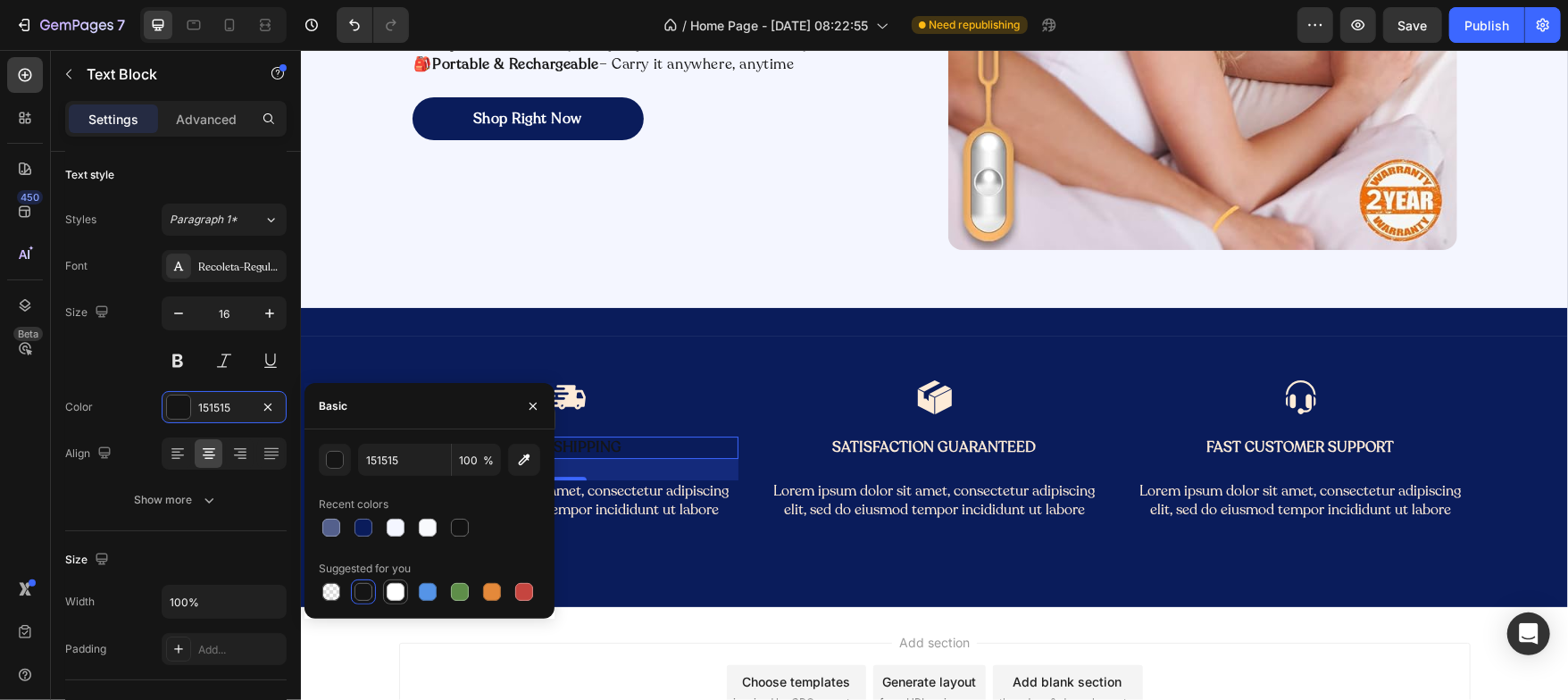
click at [404, 590] on div at bounding box center [395, 591] width 18 height 18
type input "FFFFFF"
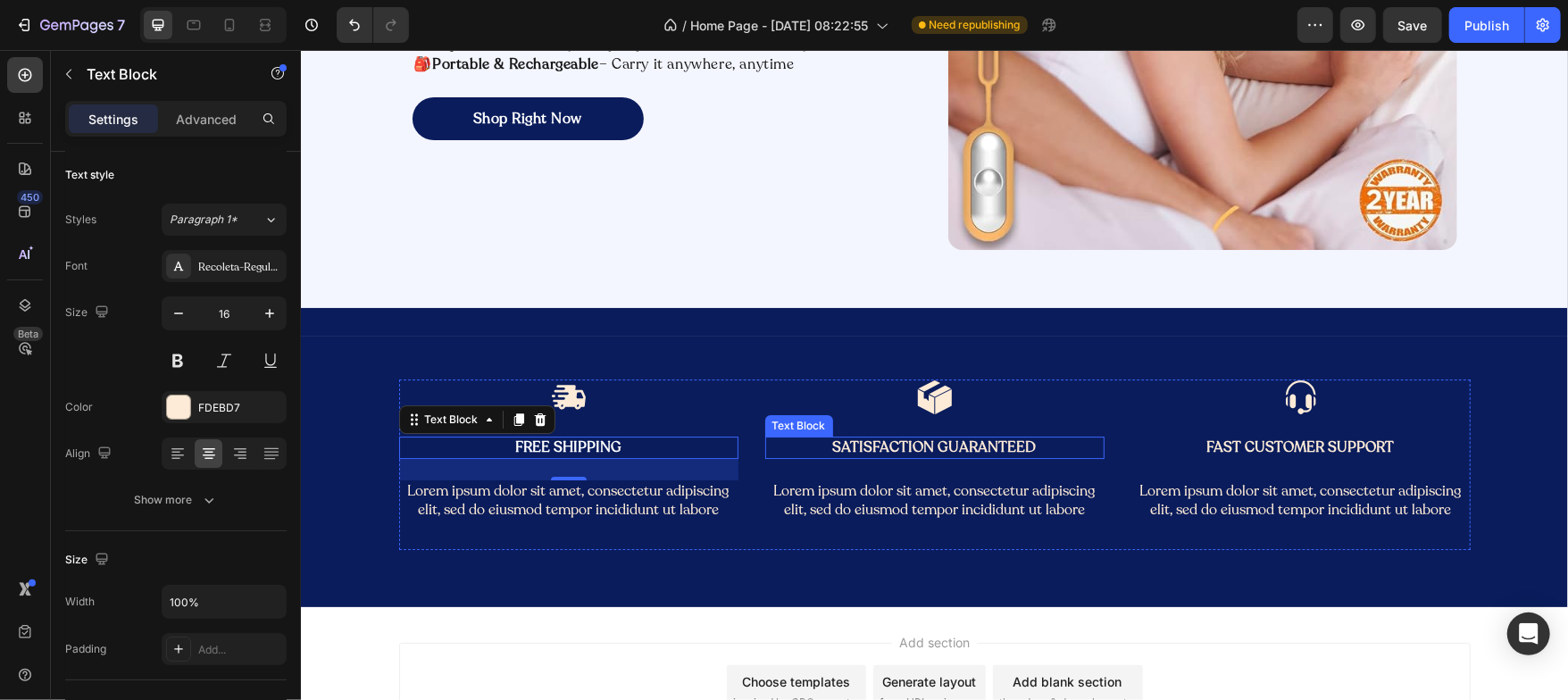
click at [854, 440] on p "Satisfaction Guaranteed" at bounding box center [934, 447] width 335 height 18
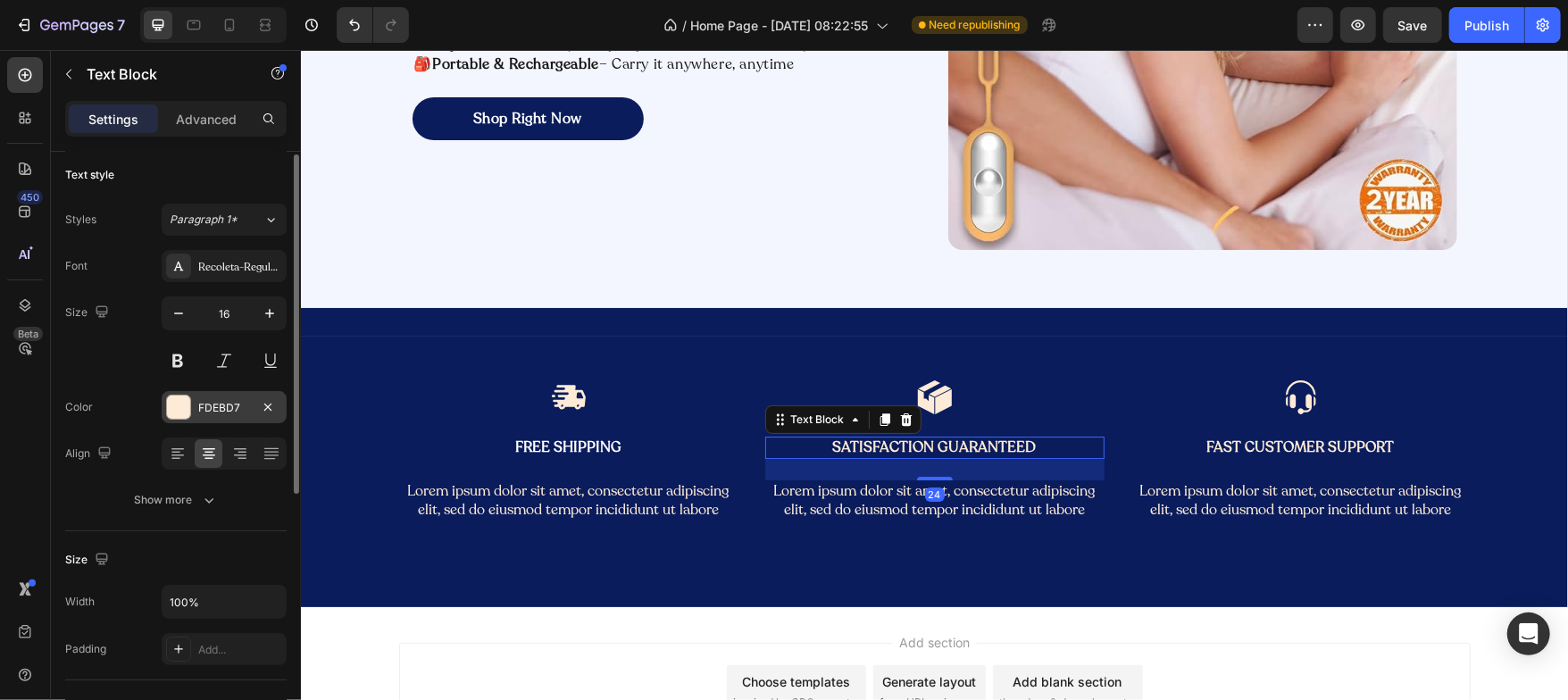
click at [180, 409] on div at bounding box center [178, 406] width 23 height 23
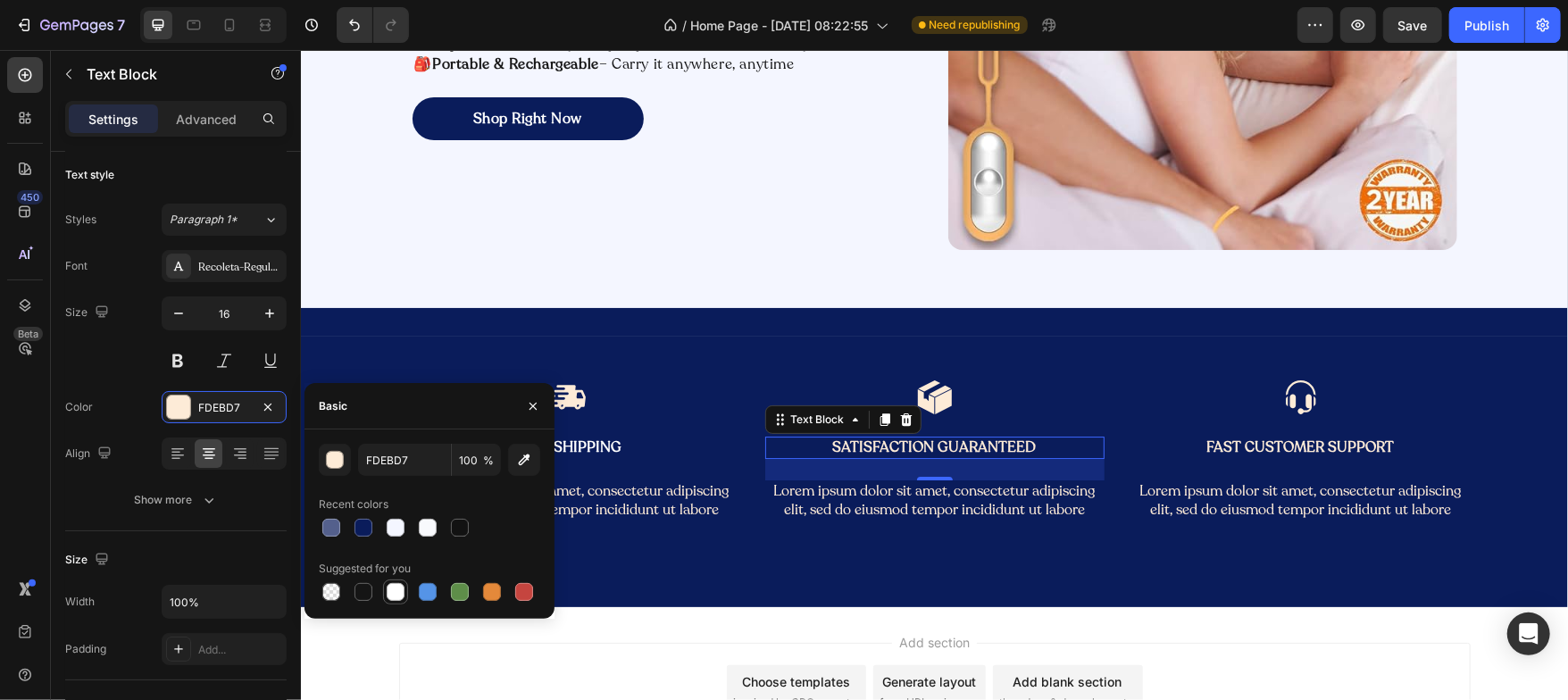
click at [395, 587] on div at bounding box center [395, 591] width 18 height 18
type input "FFFFFF"
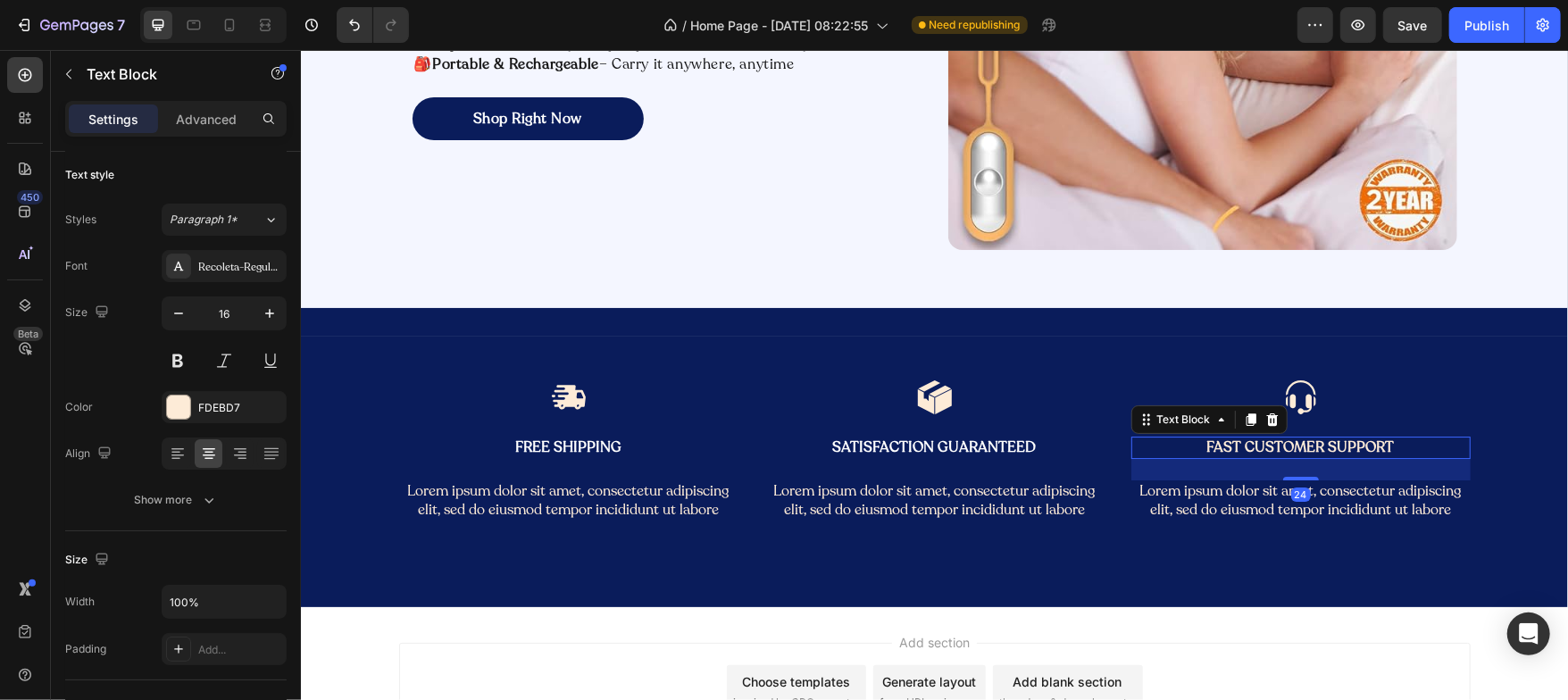
click at [1216, 441] on p "Fast Customer Support" at bounding box center [1300, 447] width 335 height 18
click at [174, 396] on div at bounding box center [178, 406] width 23 height 23
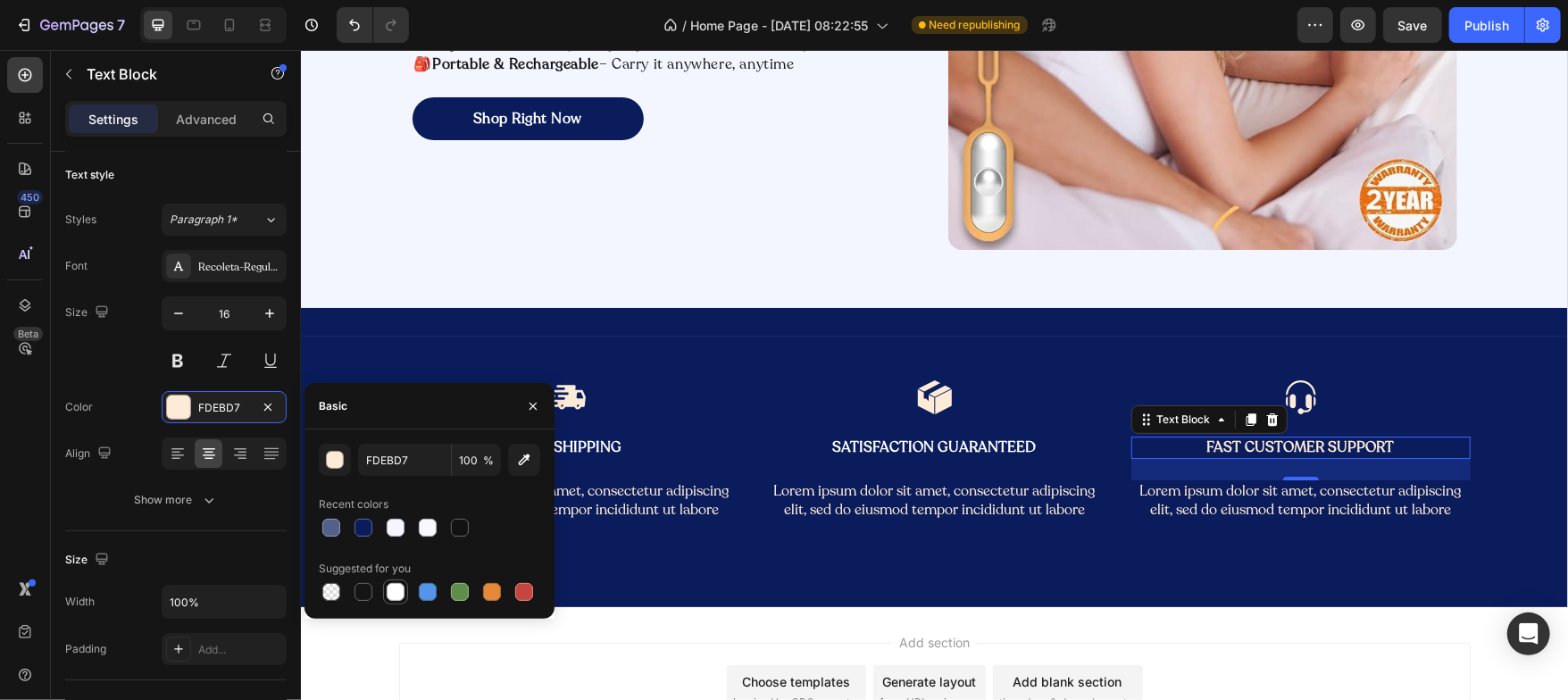
click at [397, 595] on div at bounding box center [395, 591] width 18 height 18
type input "FFFFFF"
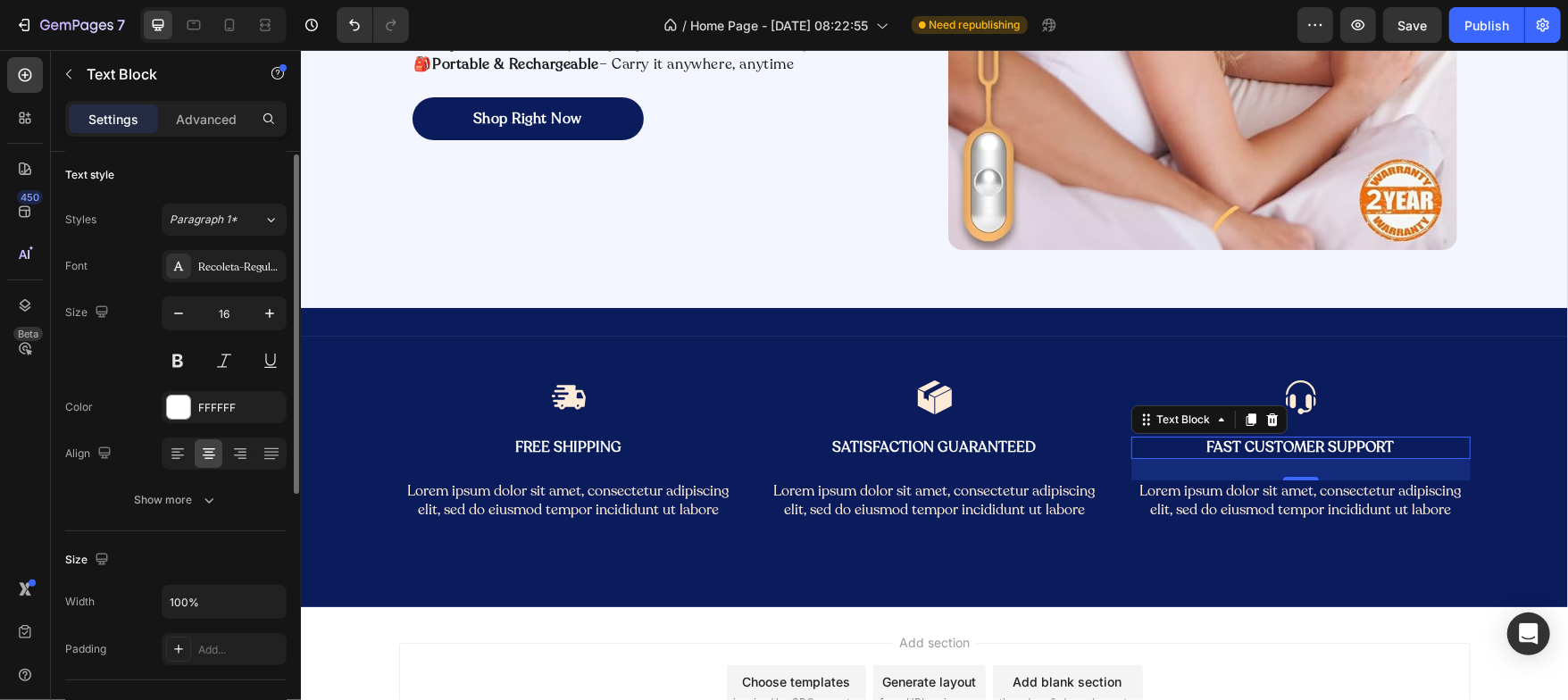
click at [199, 566] on div "Size" at bounding box center [176, 559] width 221 height 29
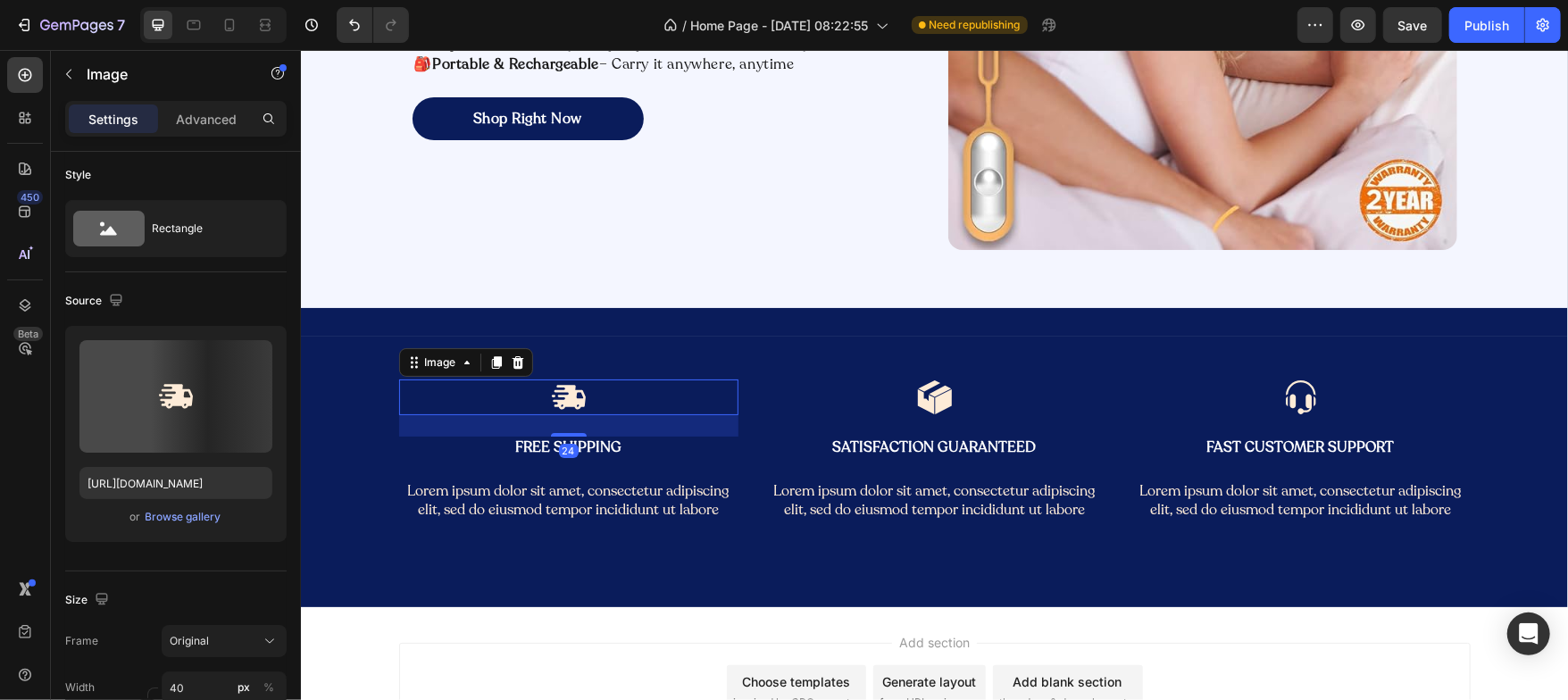
click at [565, 400] on img at bounding box center [568, 396] width 36 height 36
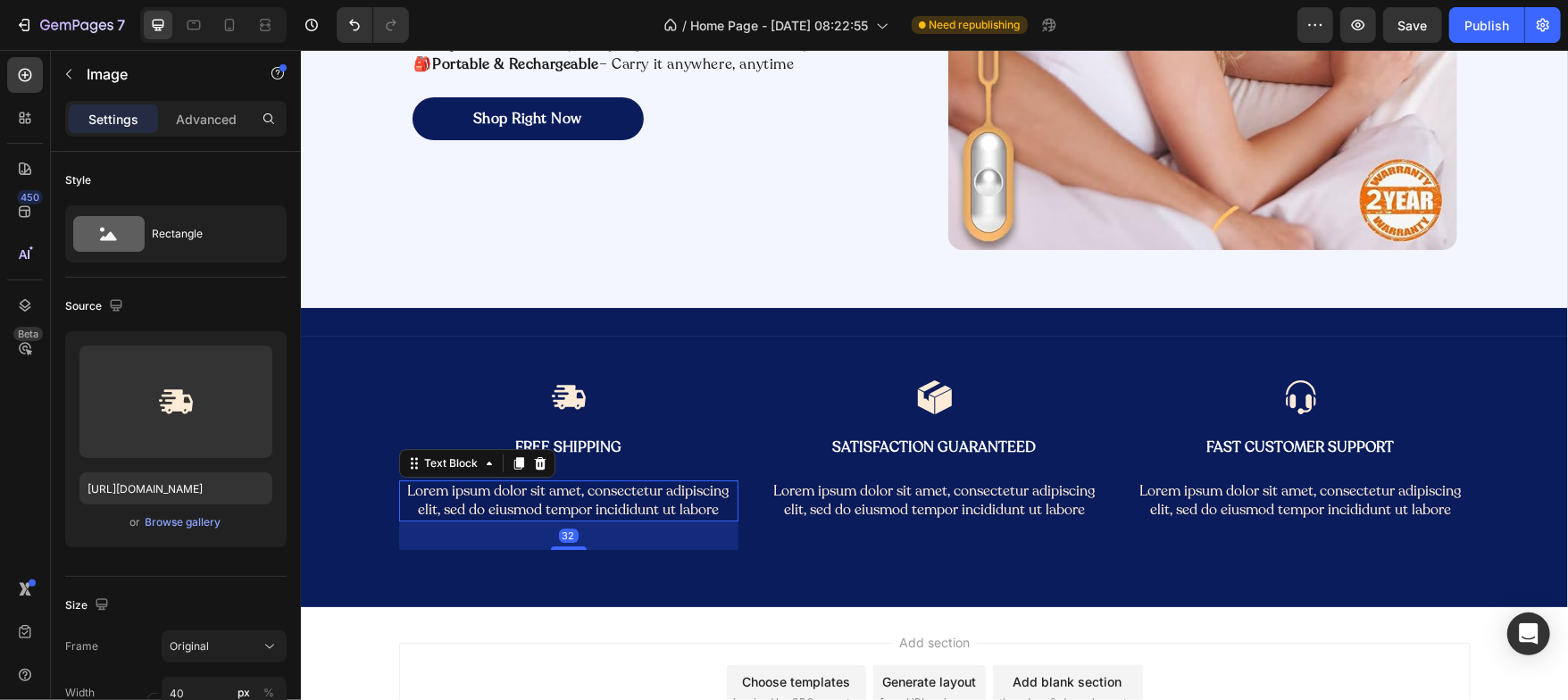
click at [518, 489] on p "Lorem ipsum dolor sit amet, consectetur adipiscing elit, sed do eiusmod tempor …" at bounding box center [568, 499] width 335 height 38
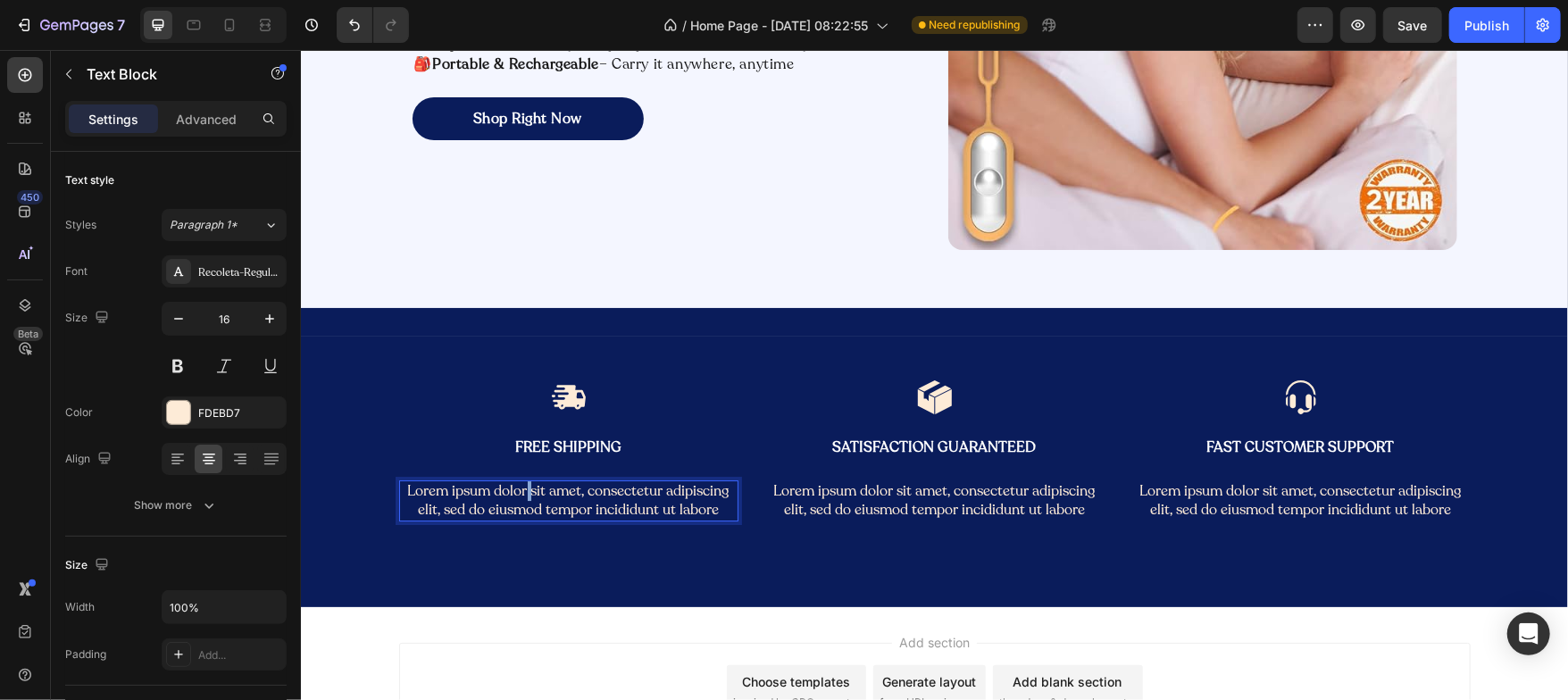
click at [518, 489] on p "Lorem ipsum dolor sit amet, consectetur adipiscing elit, sed do eiusmod tempor …" at bounding box center [568, 499] width 335 height 38
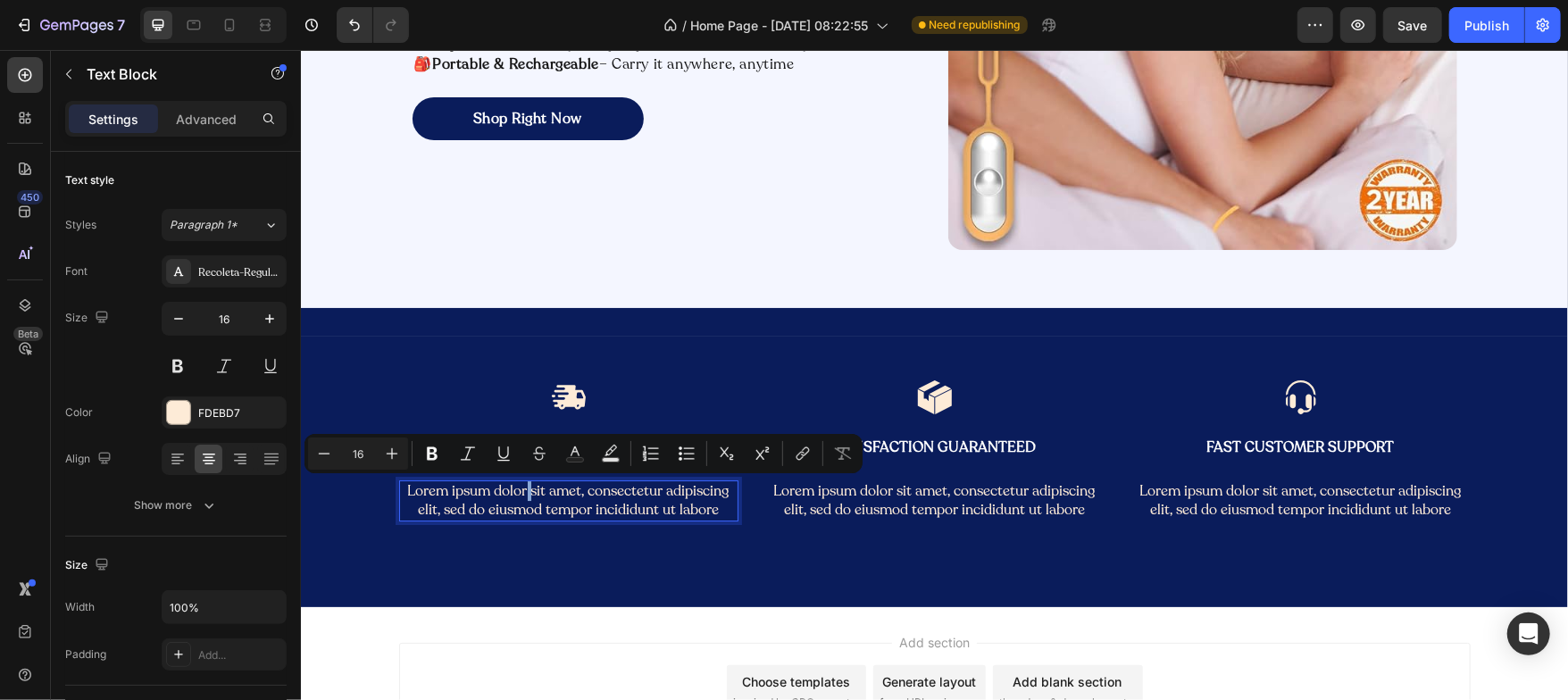
click at [518, 489] on p "Lorem ipsum dolor sit amet, consectetur adipiscing elit, sed do eiusmod tempor …" at bounding box center [568, 499] width 335 height 38
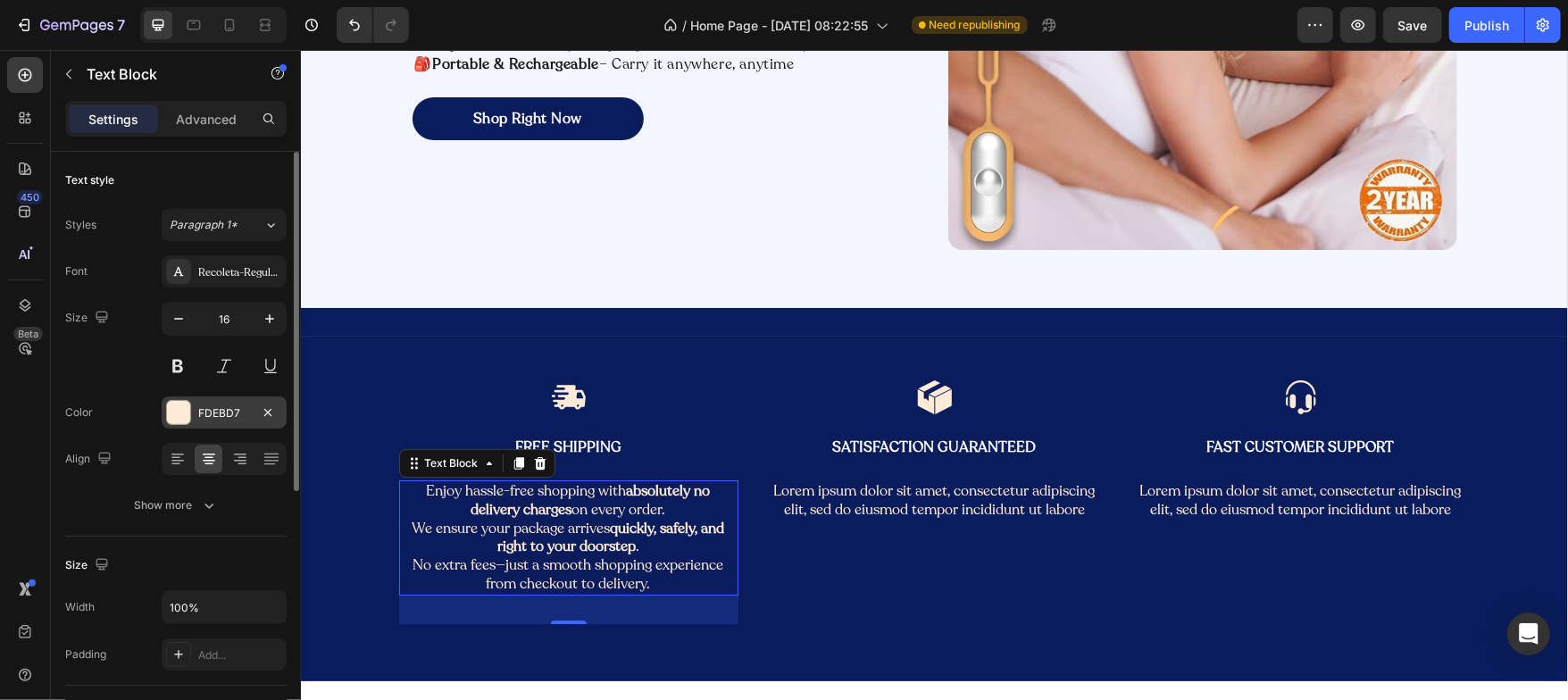
click at [167, 416] on div at bounding box center [178, 412] width 23 height 23
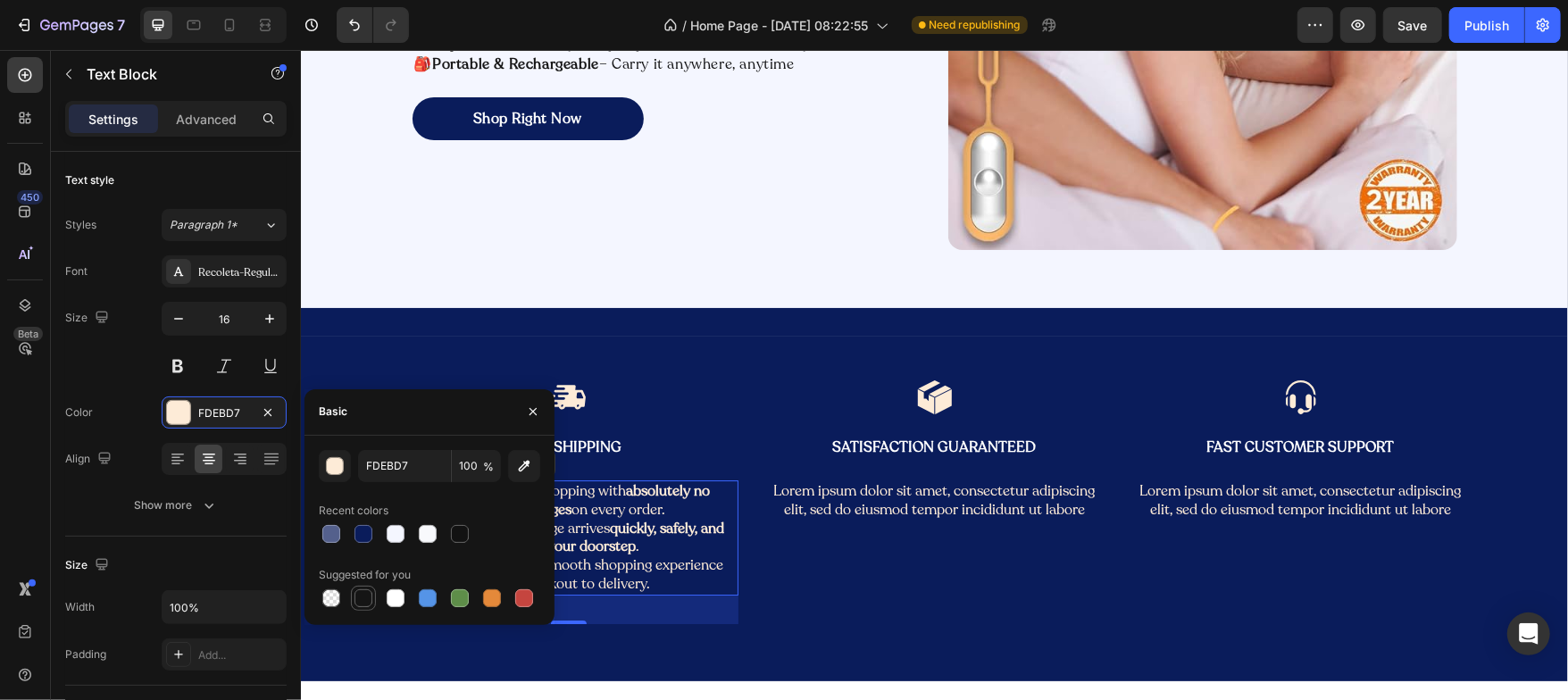
click at [371, 602] on div at bounding box center [363, 598] width 18 height 18
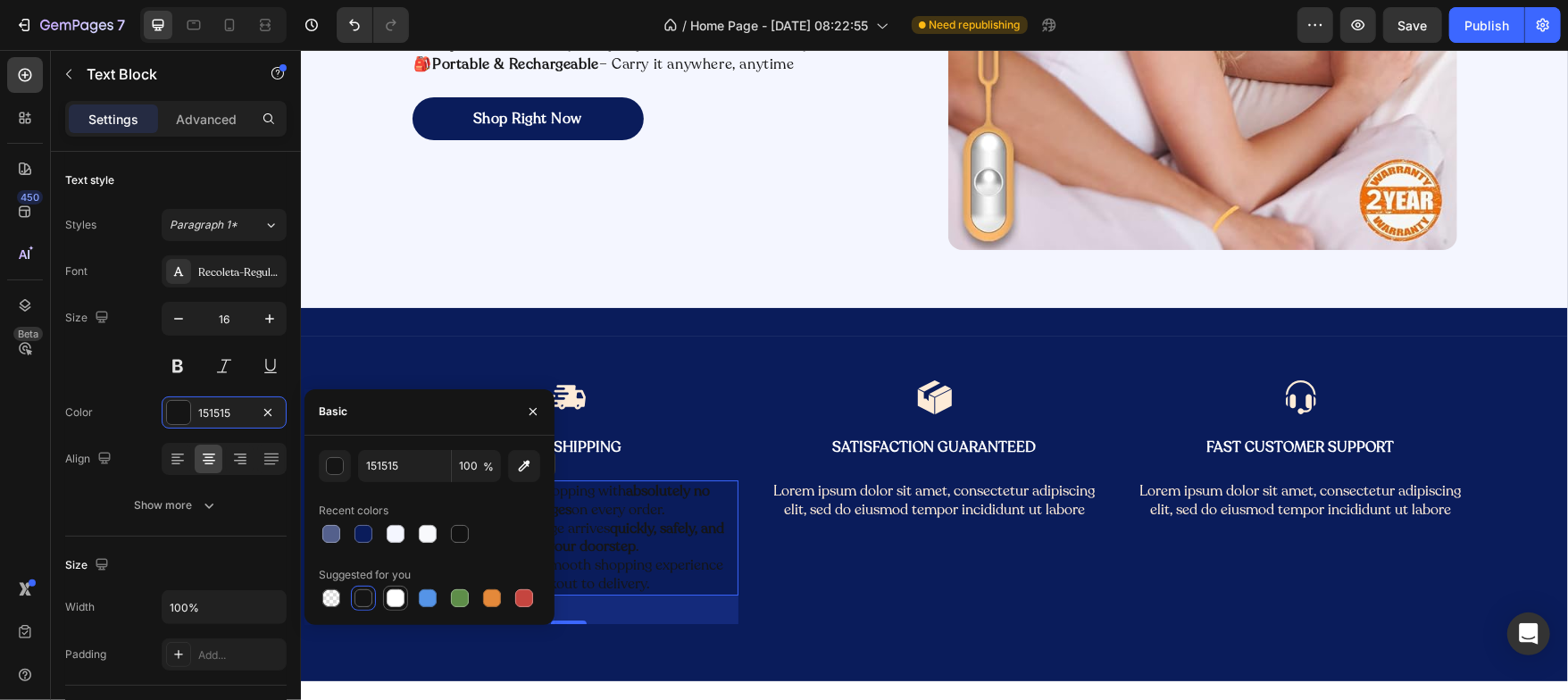
click at [400, 598] on div at bounding box center [395, 598] width 18 height 18
type input "FFFFFF"
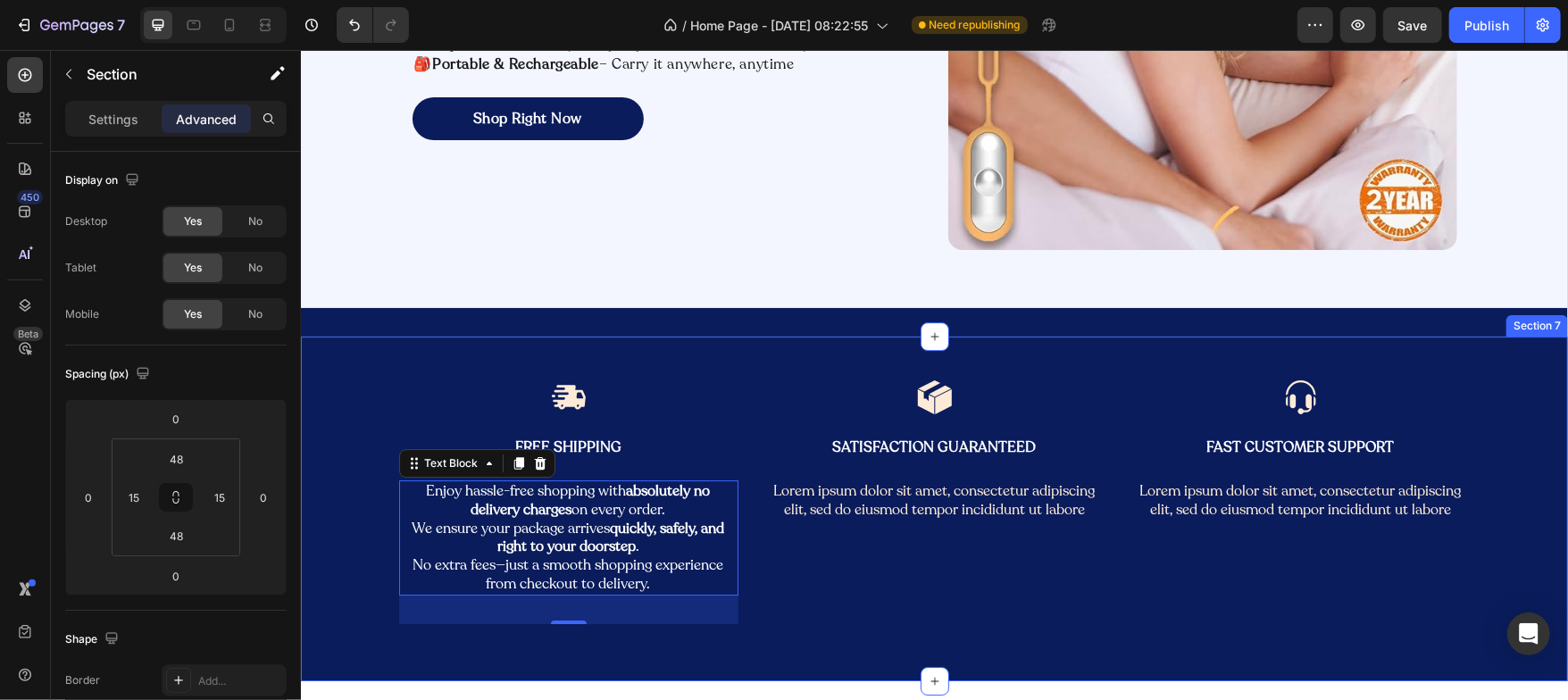
click at [392, 652] on div "Image Free Shipping Text Block Enjoy hassle-free shopping with absolutely no de…" at bounding box center [933, 508] width 1267 height 344
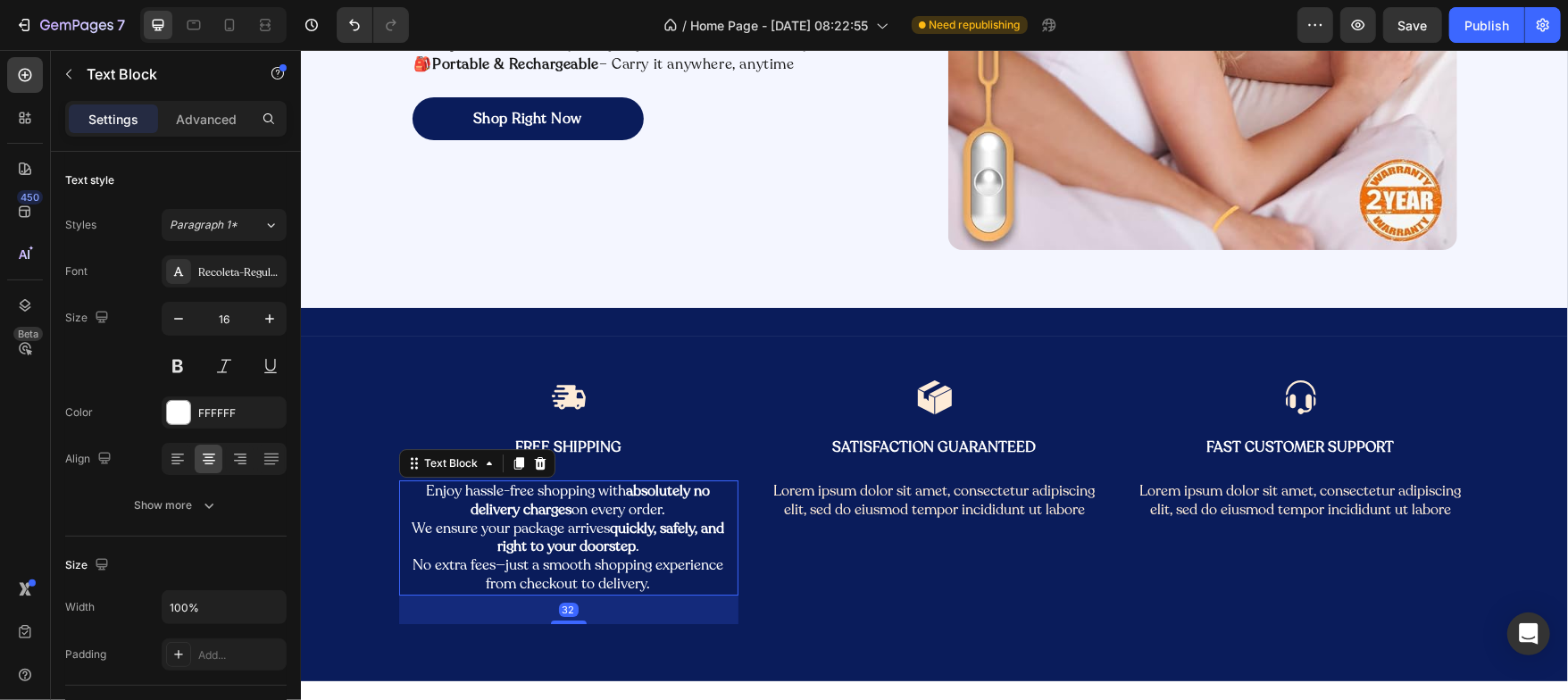
click at [457, 513] on p "Enjoy hassle-free shopping with absolutely no delivery charges on every order. …" at bounding box center [568, 536] width 335 height 111
click at [181, 466] on icon at bounding box center [177, 459] width 18 height 18
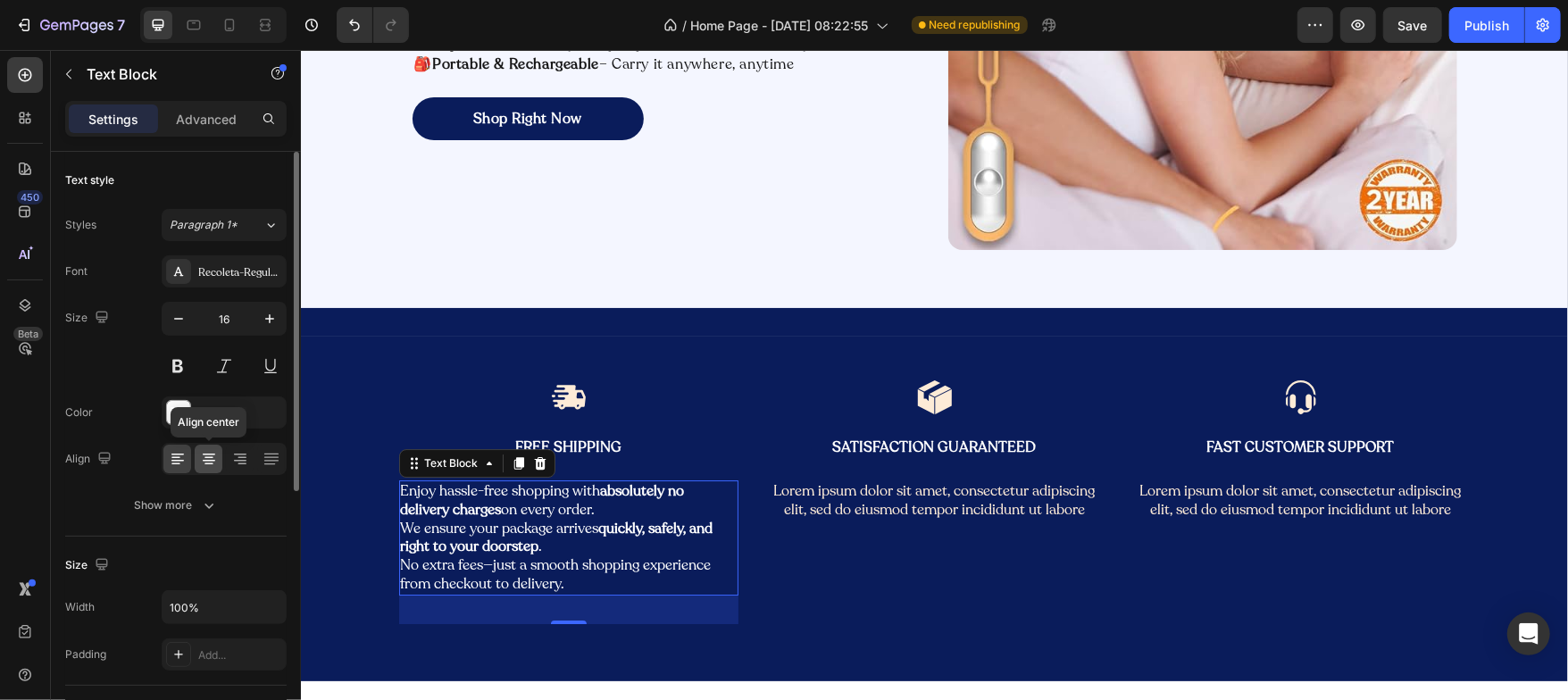
click at [205, 465] on icon at bounding box center [208, 459] width 18 height 18
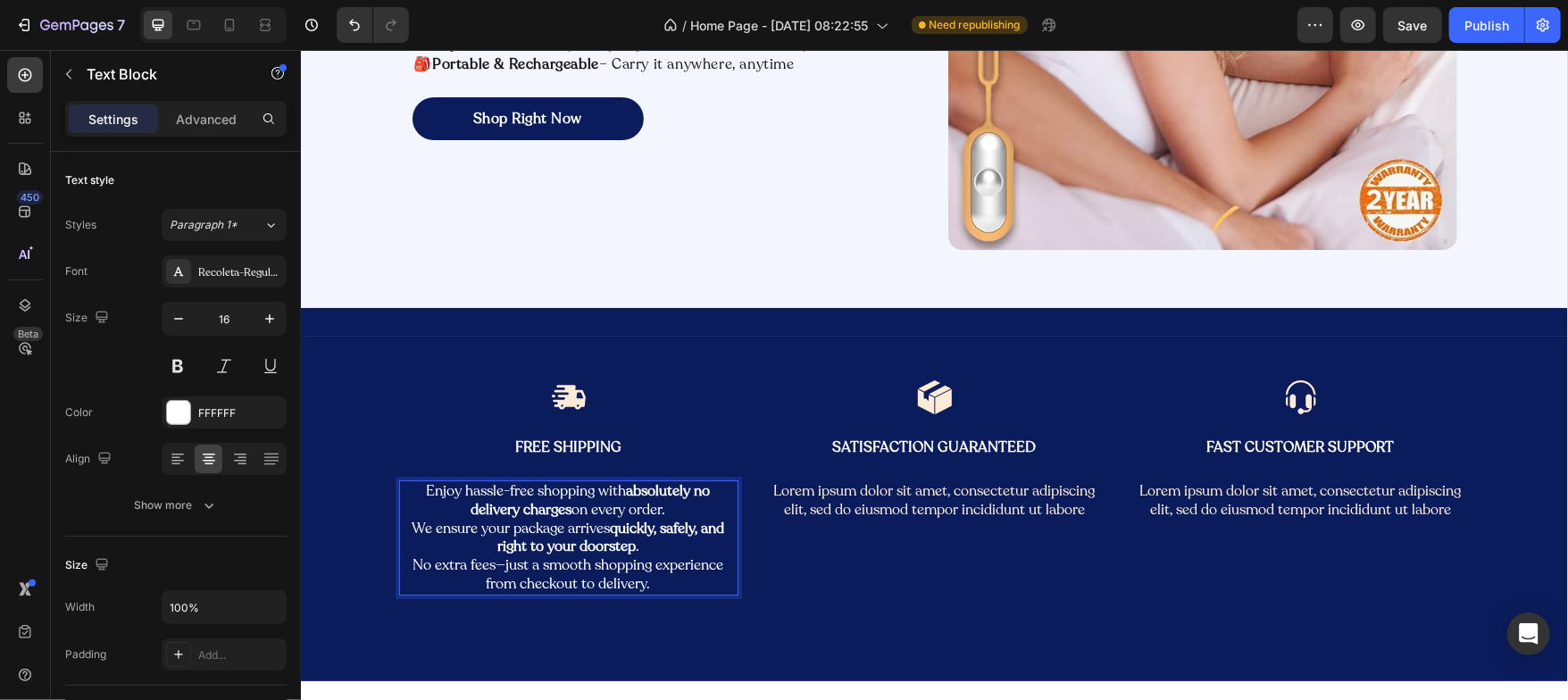
click at [401, 523] on p "Enjoy hassle-free shopping with absolutely no delivery charges on every order. …" at bounding box center [568, 536] width 335 height 111
click at [409, 562] on p "Enjoy hassle-free shopping with absolutely no delivery charges on every order.W…" at bounding box center [568, 536] width 335 height 111
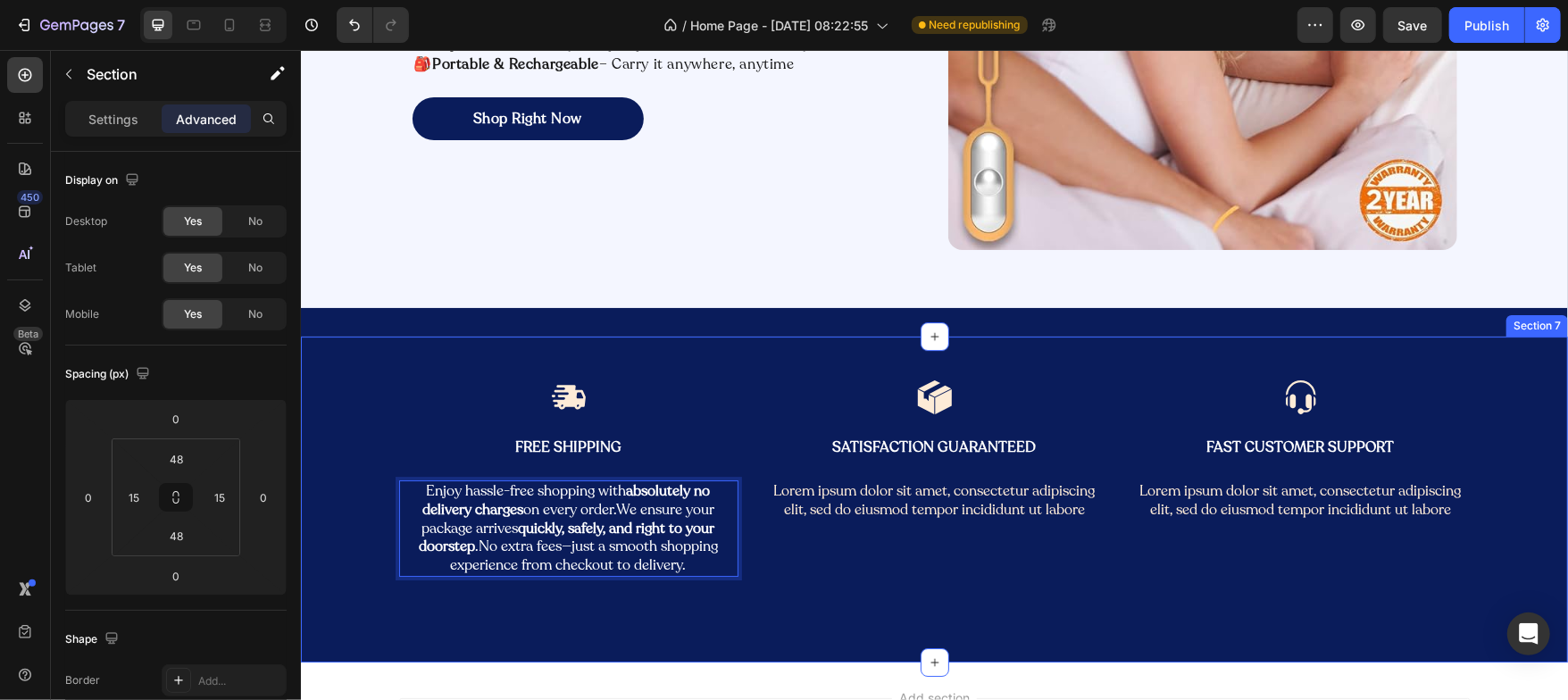
click at [329, 549] on div "Image Free Shipping Text Block Enjoy hassle-free shopping with absolutely no de…" at bounding box center [933, 498] width 1240 height 240
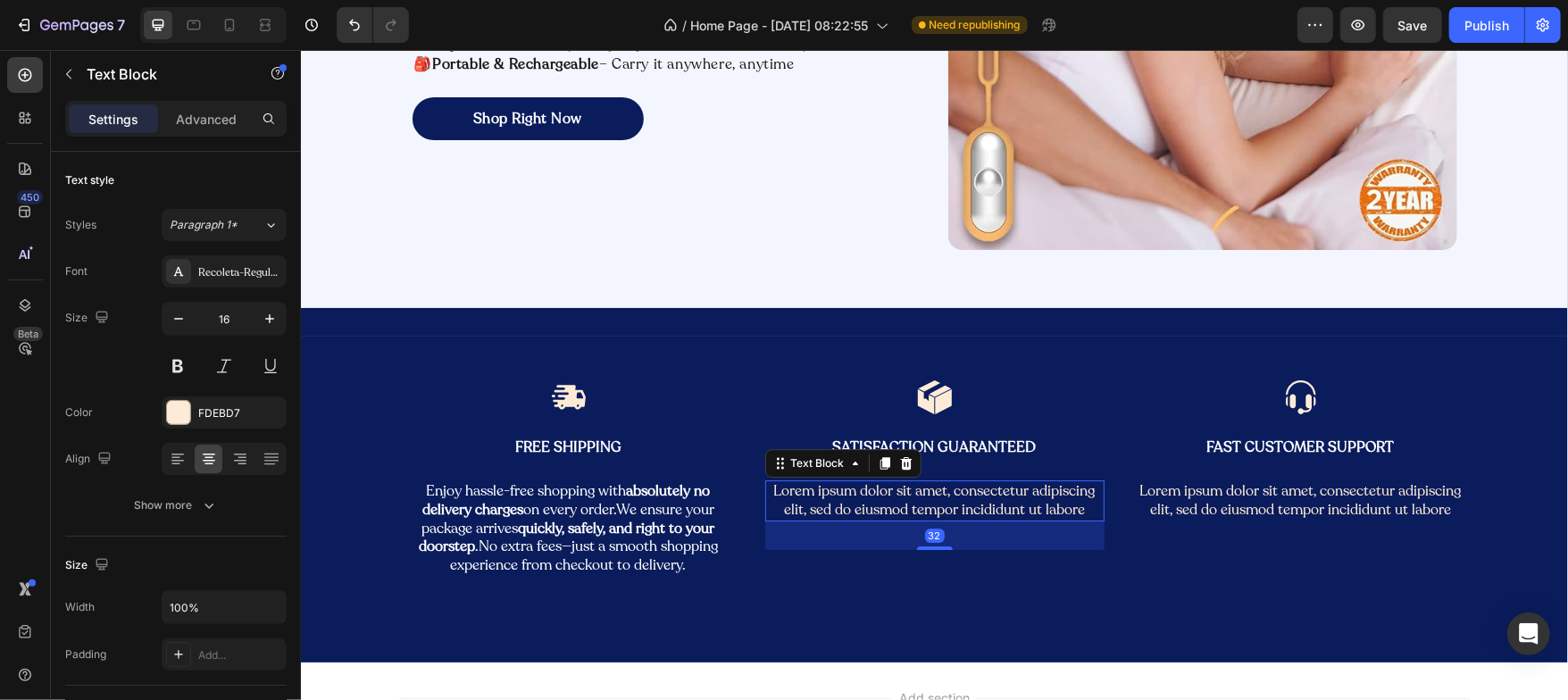
click at [839, 485] on p "Lorem ipsum dolor sit amet, consectetur adipiscing elit, sed do eiusmod tempor …" at bounding box center [934, 499] width 335 height 38
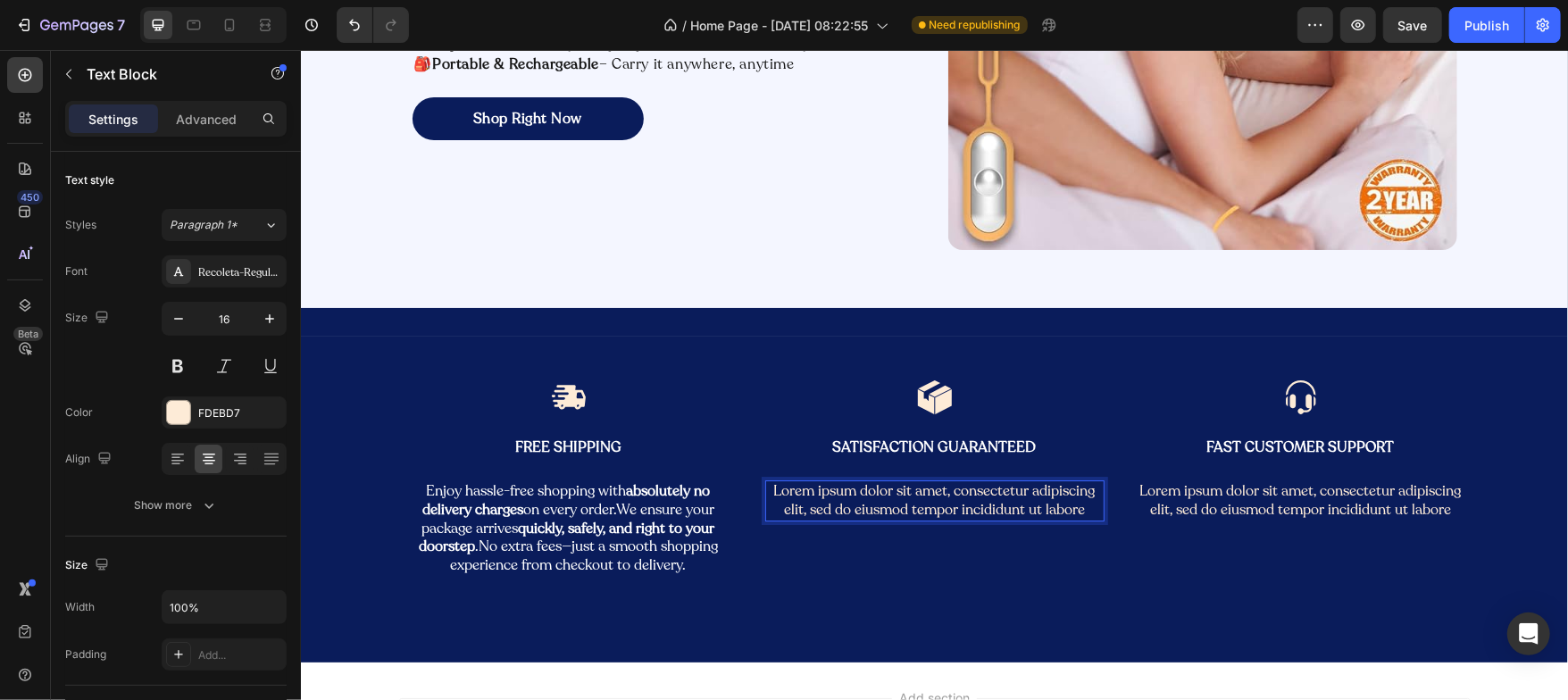
click at [839, 485] on p "Lorem ipsum dolor sit amet, consectetur adipiscing elit, sed do eiusmod tempor …" at bounding box center [934, 499] width 335 height 38
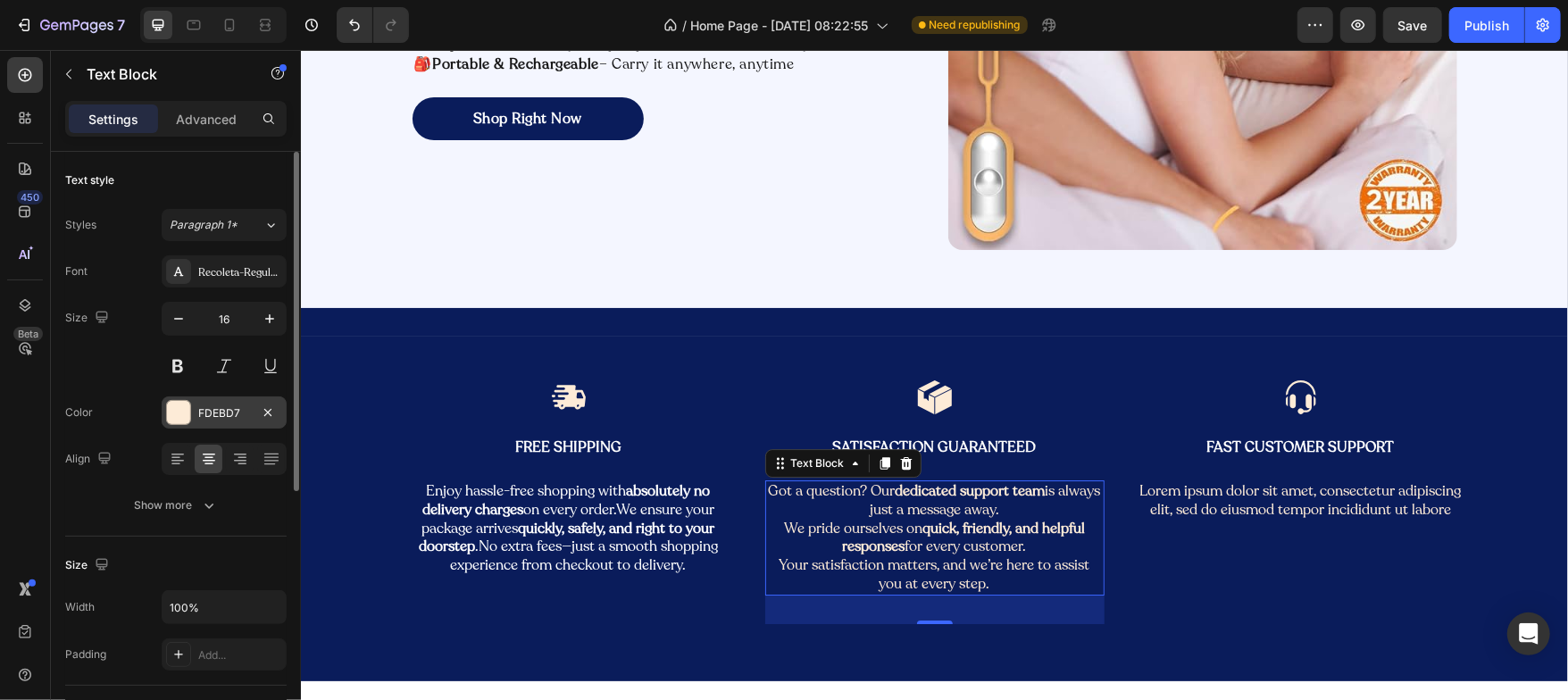
click at [183, 415] on div at bounding box center [178, 412] width 23 height 23
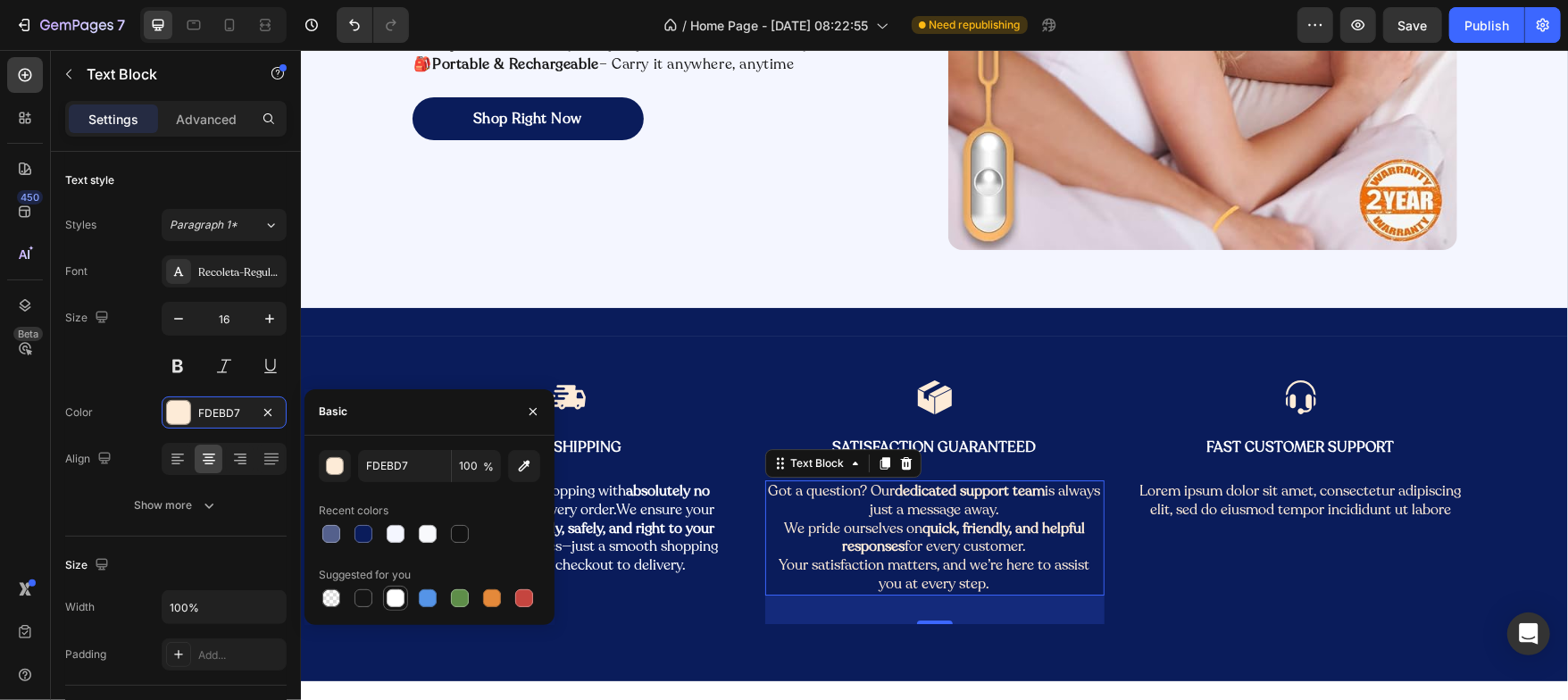
click at [392, 597] on div at bounding box center [395, 598] width 18 height 18
type input "FFFFFF"
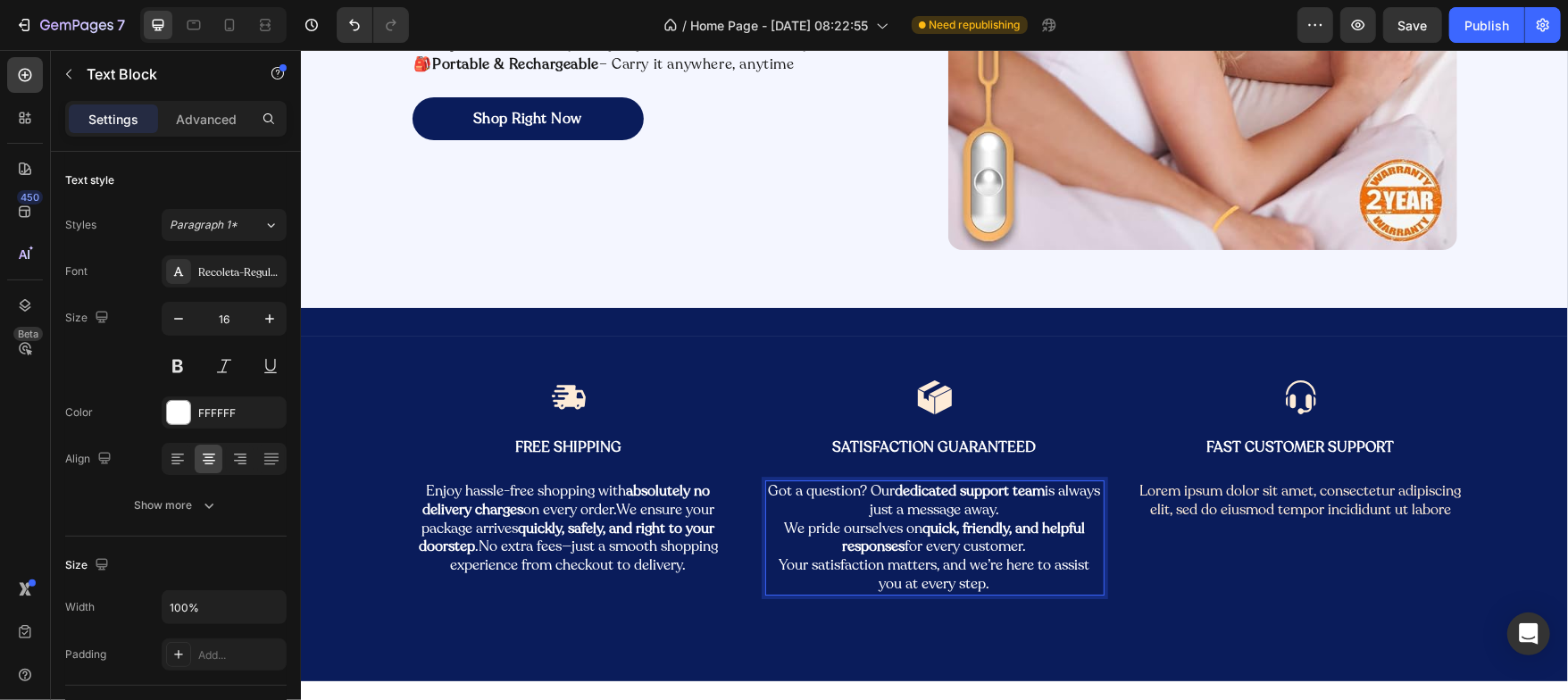
click at [772, 519] on p "Got a question? Our dedicated support team is always just a message away. We pr…" at bounding box center [934, 536] width 335 height 111
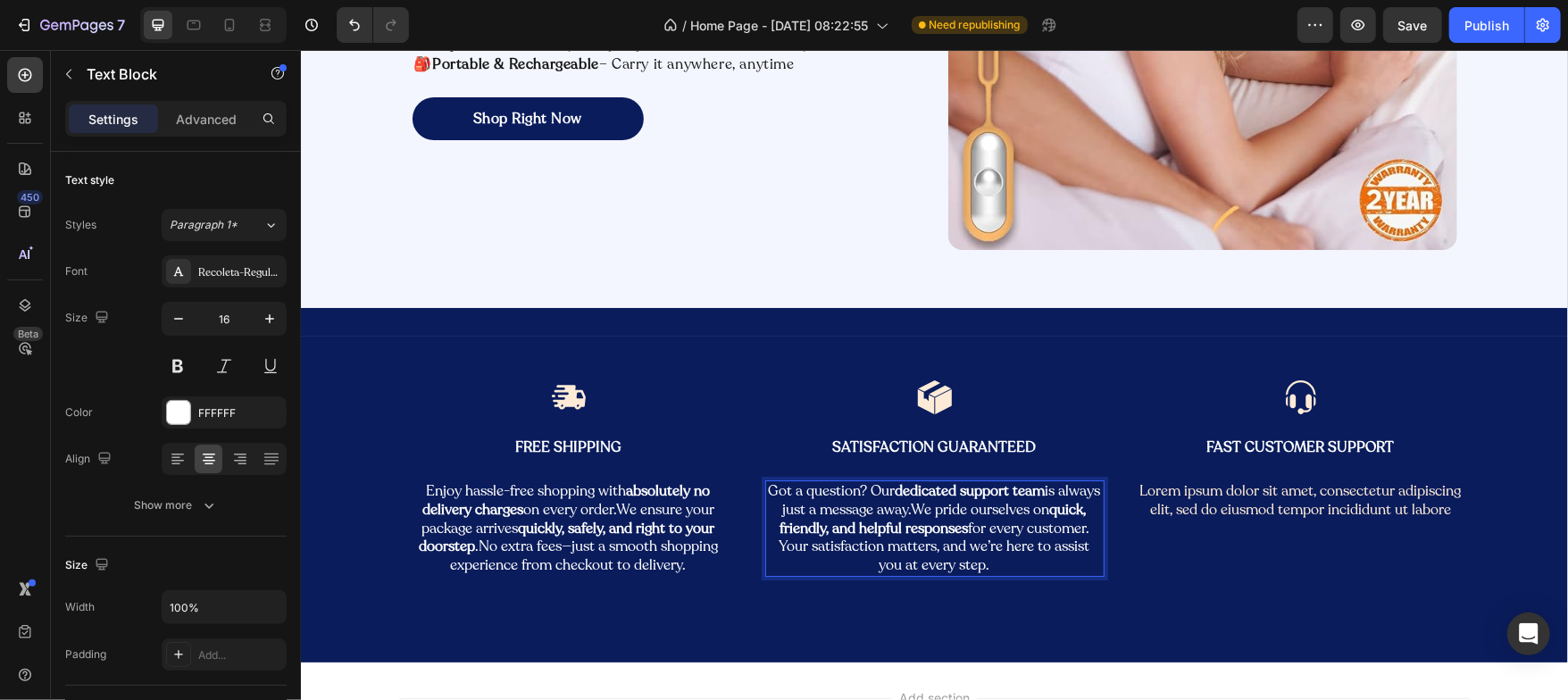
click at [766, 562] on p "Got a question? Our dedicated support team is always just a message away.We pri…" at bounding box center [934, 527] width 335 height 93
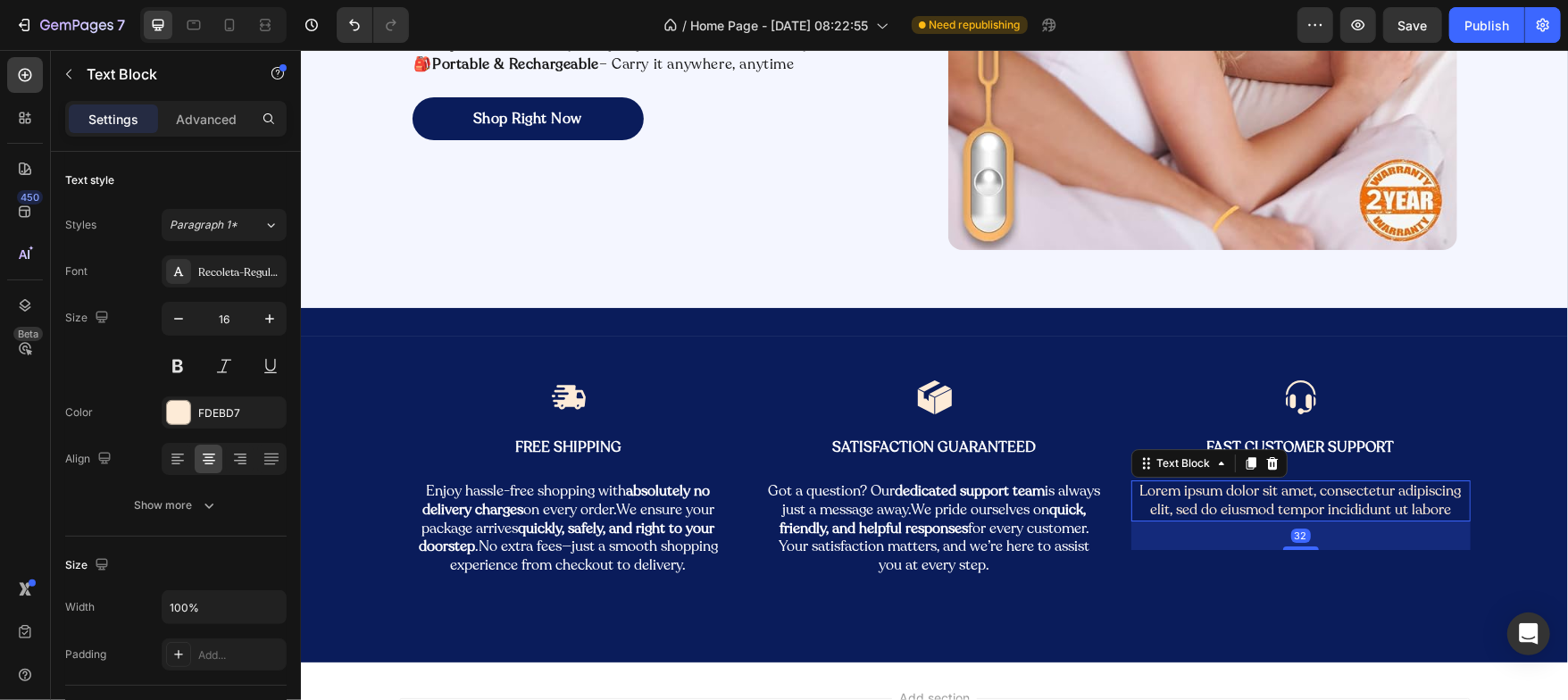
click at [1204, 504] on p "Lorem ipsum dolor sit amet, consectetur adipiscing elit, sed do eiusmod tempor …" at bounding box center [1300, 499] width 335 height 38
click at [1182, 505] on p "Lorem ipsum dolor sit amet, consectetur adipiscing elit, sed do eiusmod tempor …" at bounding box center [1300, 499] width 335 height 38
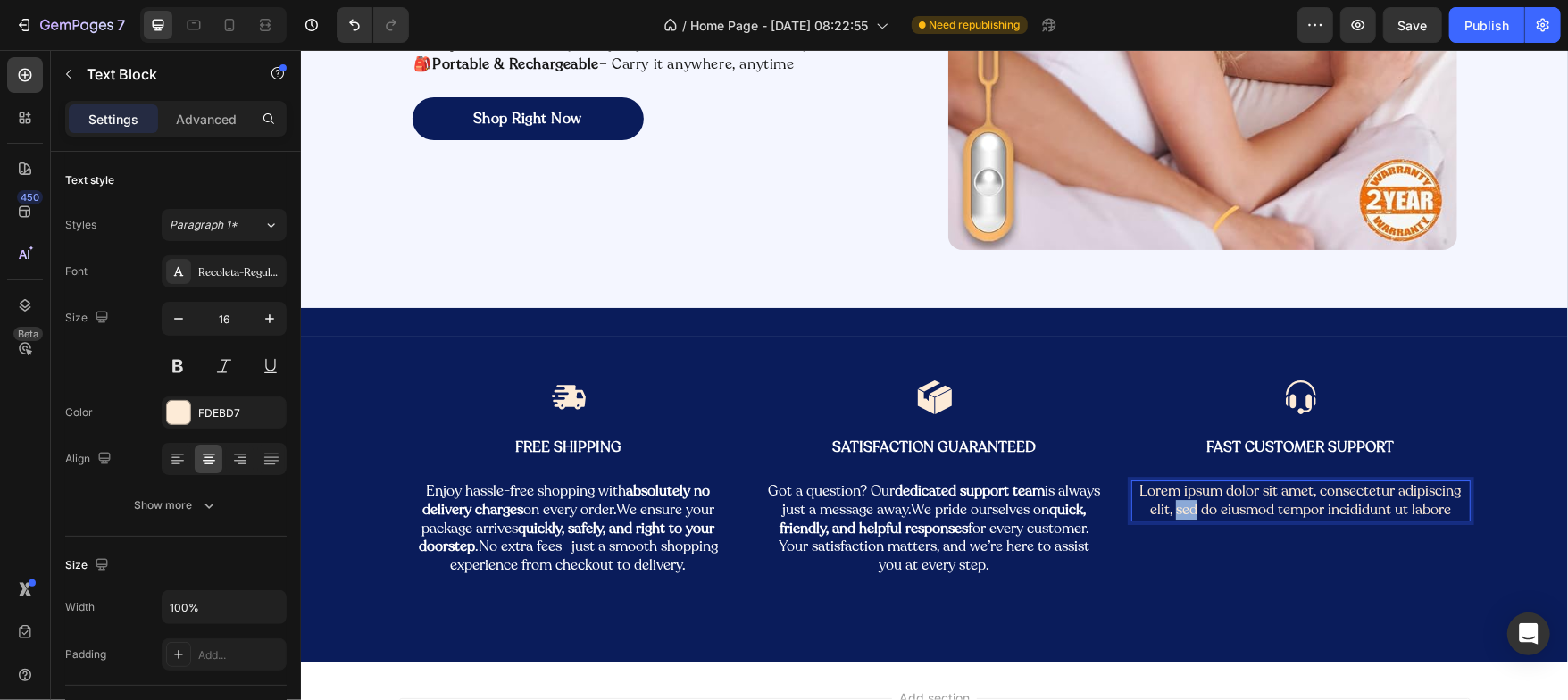
click at [1182, 505] on p "Lorem ipsum dolor sit amet, consectetur adipiscing elit, sed do eiusmod tempor …" at bounding box center [1300, 499] width 335 height 38
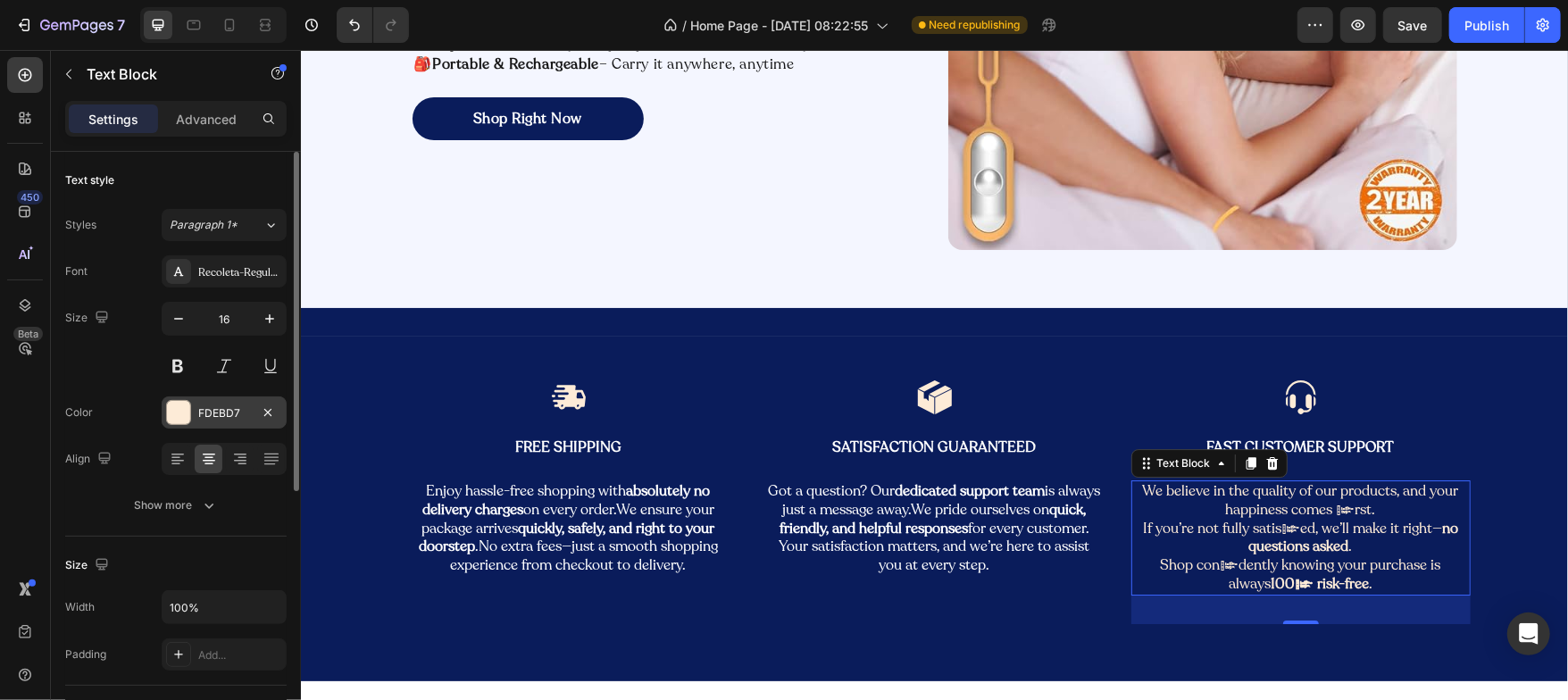
click at [176, 417] on div at bounding box center [178, 412] width 23 height 23
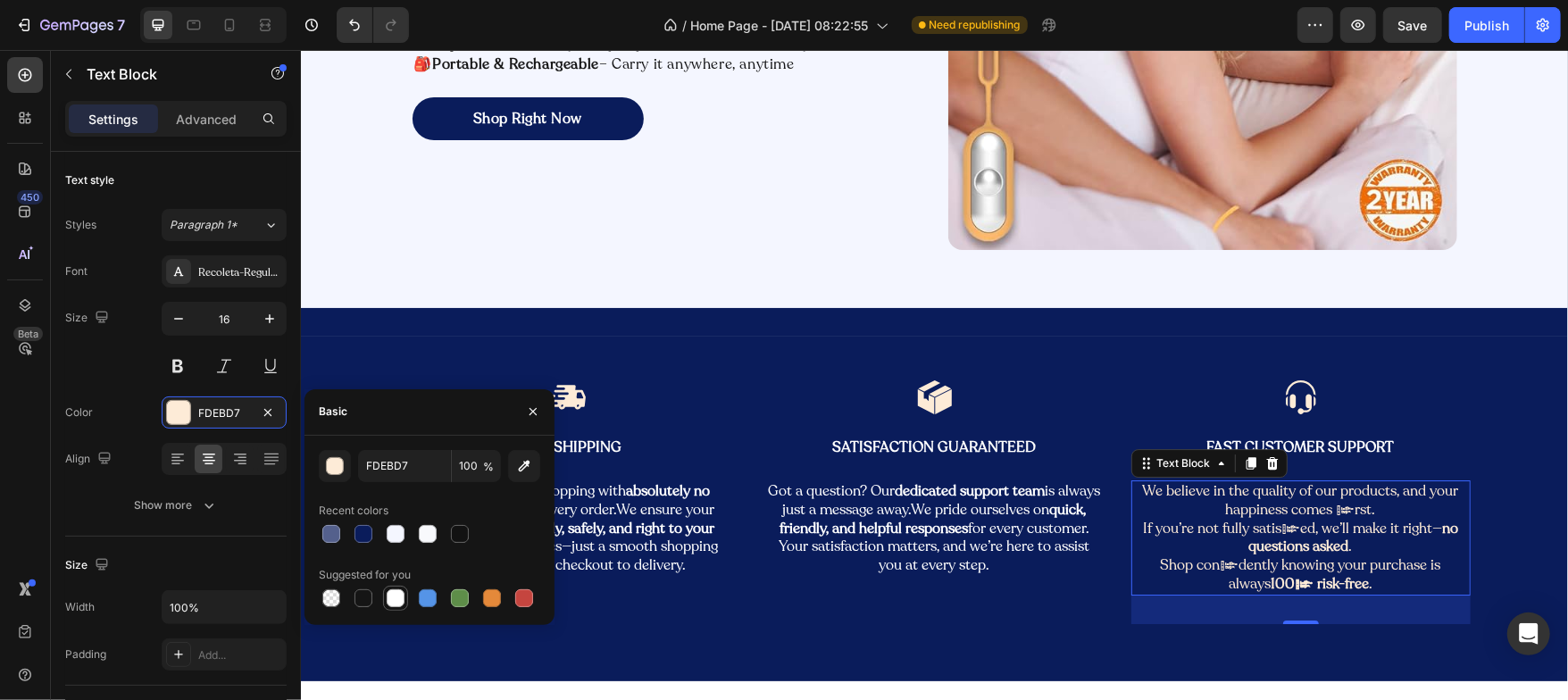
click at [404, 590] on div at bounding box center [395, 598] width 21 height 21
type input "FFFFFF"
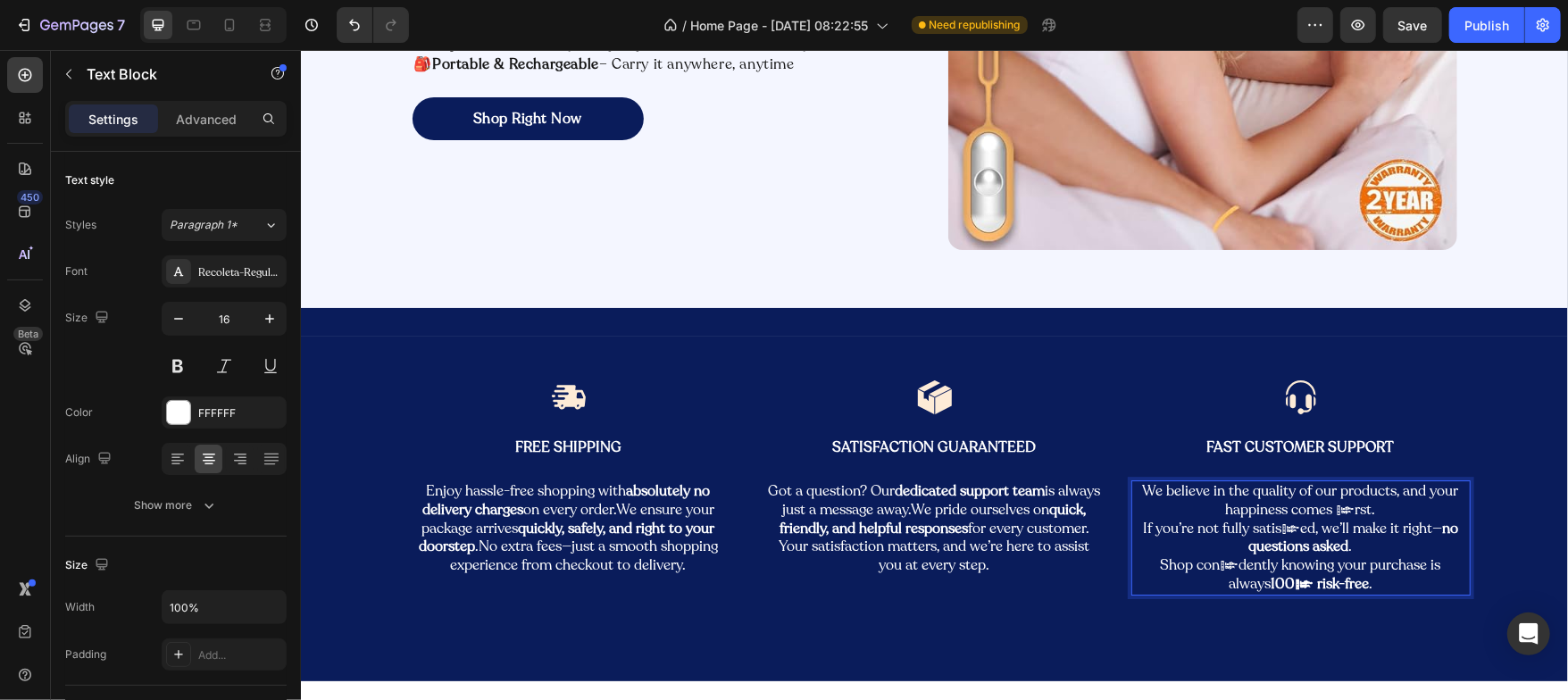
click at [1138, 528] on p "We believe in the quality of our products, and your happiness comes first. If y…" at bounding box center [1300, 536] width 335 height 111
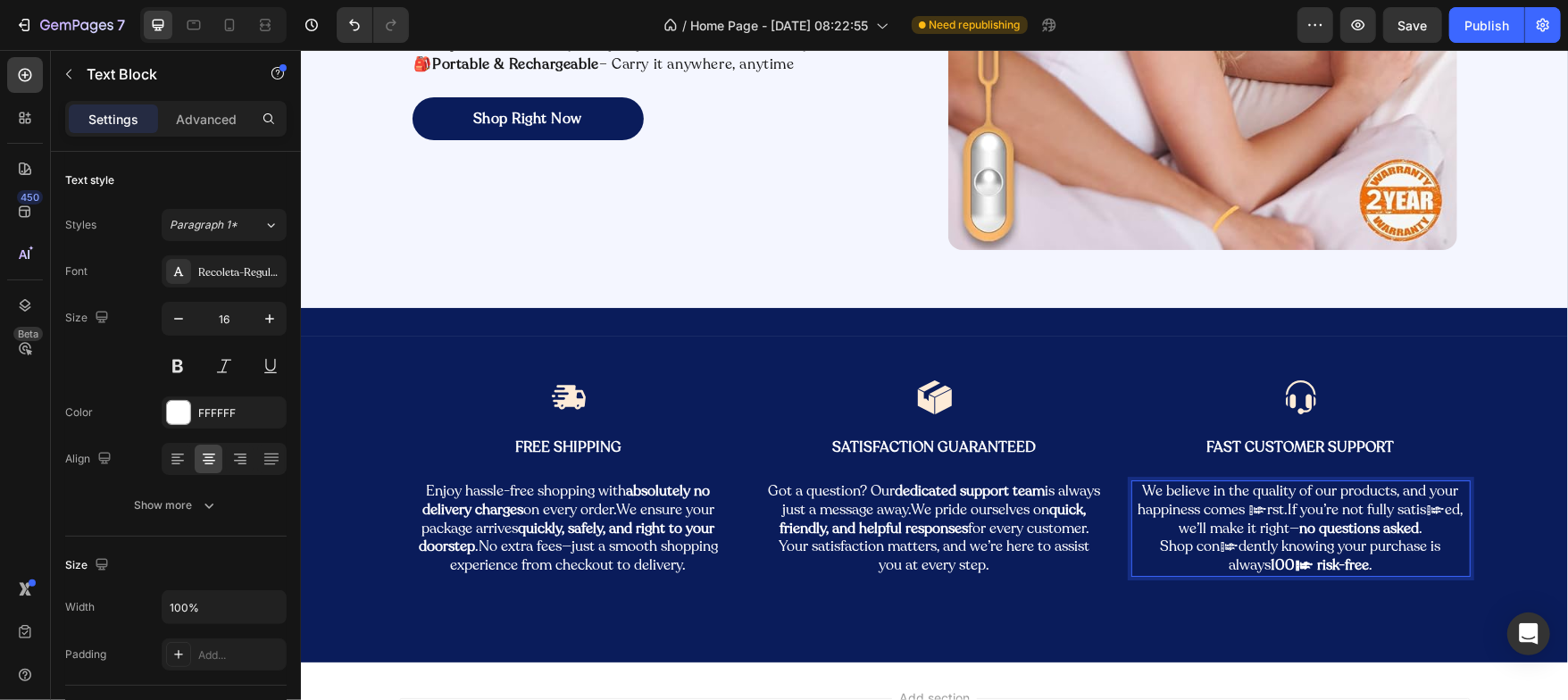
click at [1134, 548] on p "We believe in the quality of our products, and your happiness comes first.If yo…" at bounding box center [1300, 527] width 335 height 93
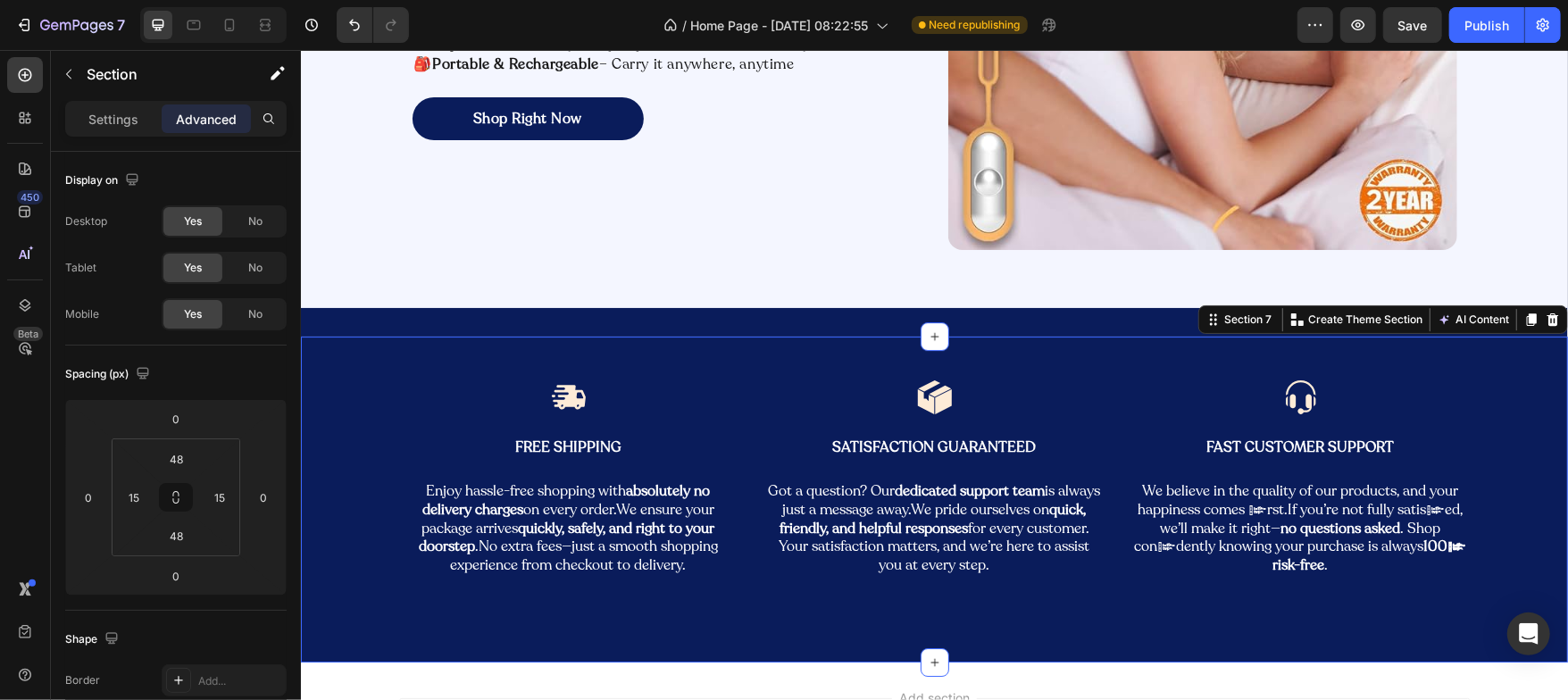
click at [367, 367] on div "Image Free Shipping Text Block Enjoy hassle-free shopping with absolutely no de…" at bounding box center [933, 498] width 1267 height 326
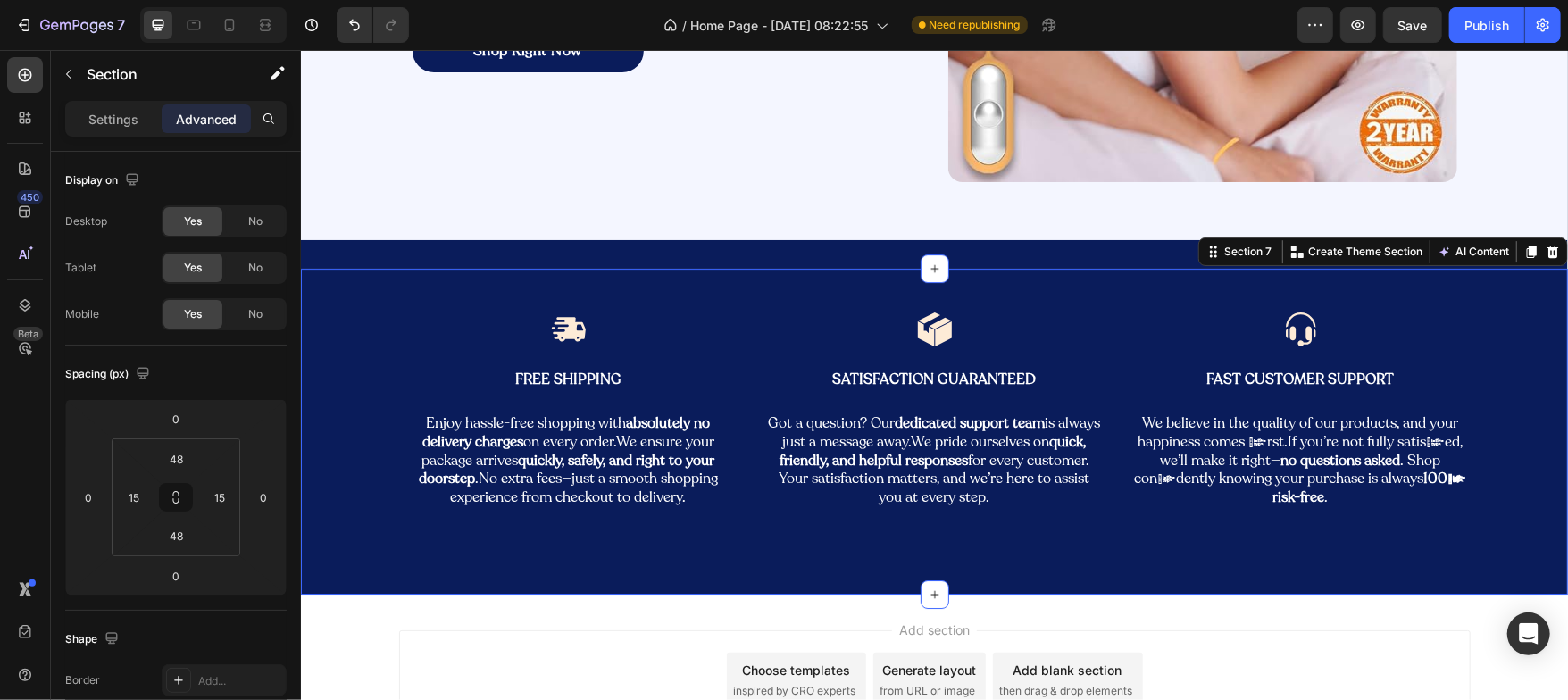
scroll to position [3860, 0]
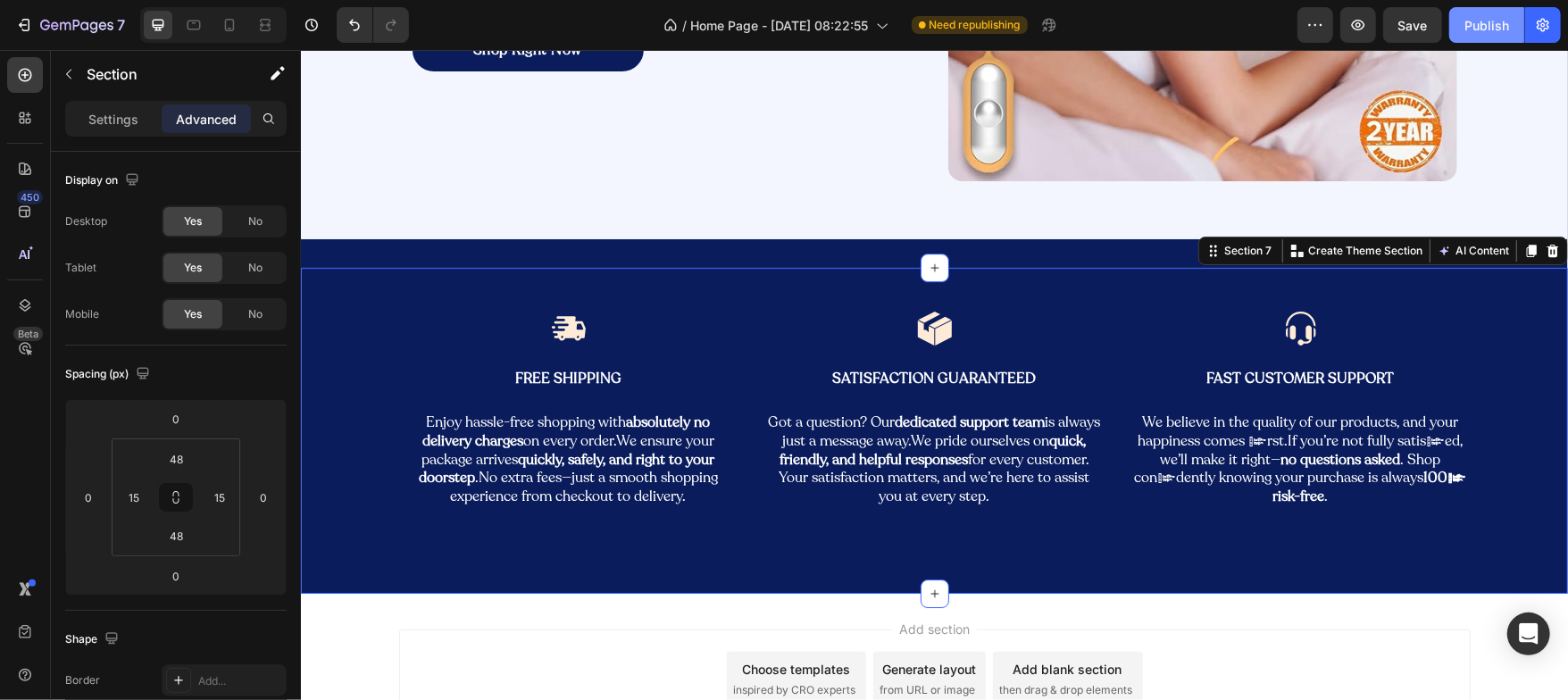
click at [1484, 34] on div "Publish" at bounding box center [1487, 25] width 44 height 18
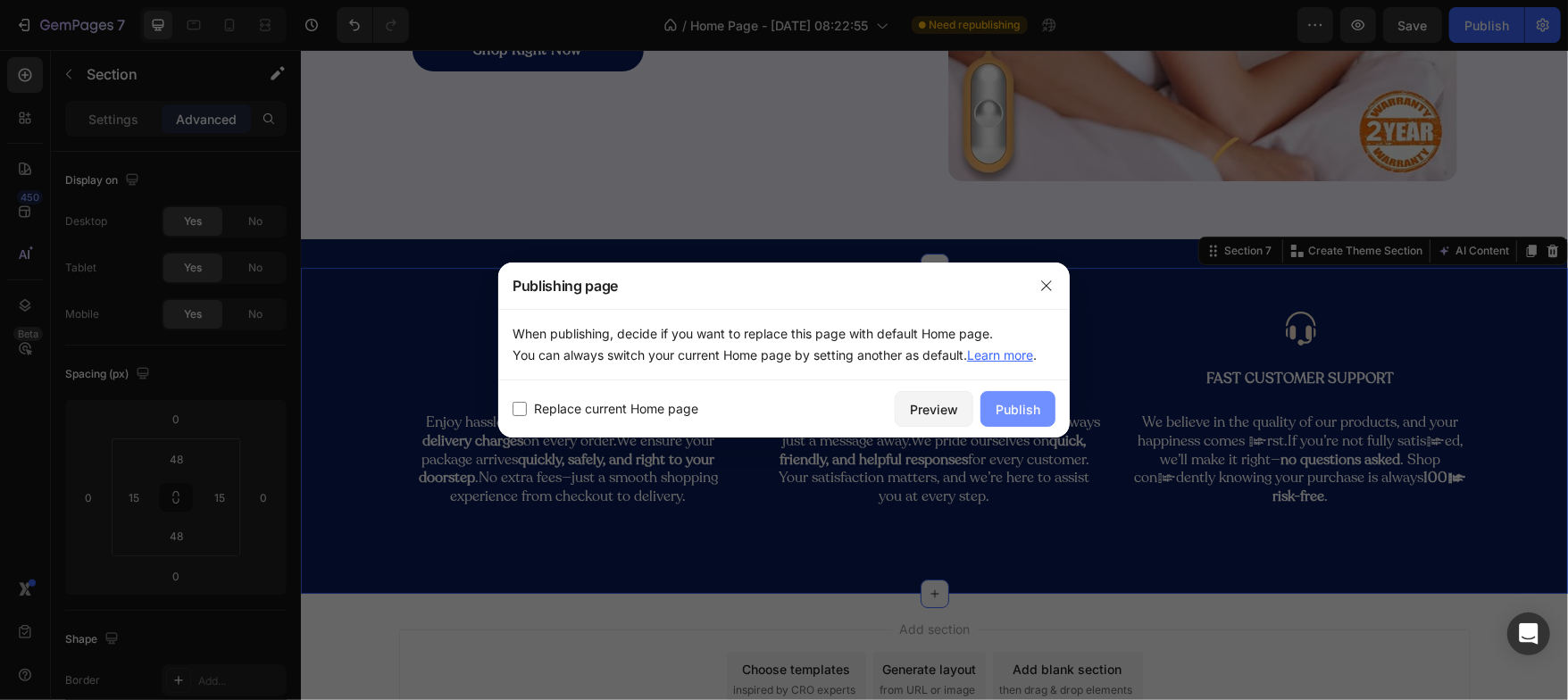
click at [1001, 407] on div "Publish" at bounding box center [1018, 409] width 44 height 18
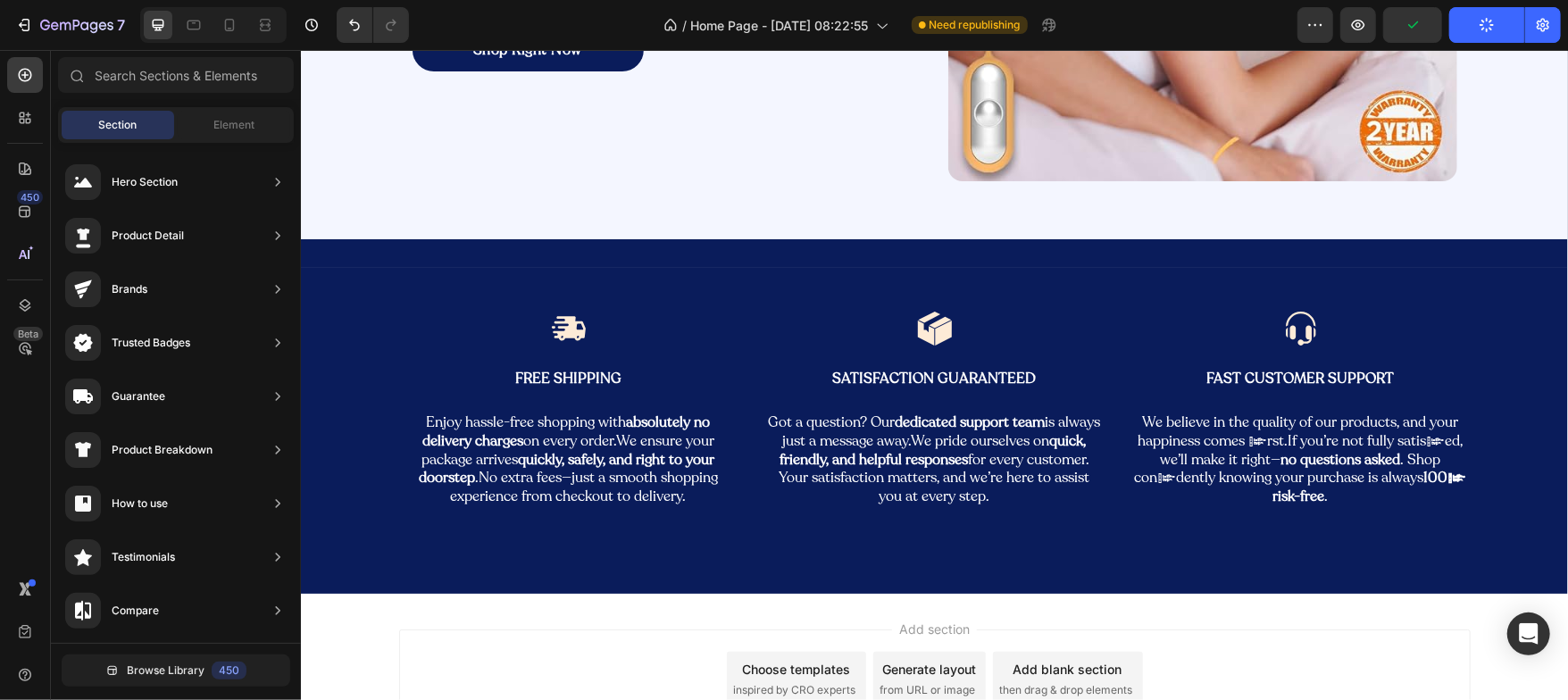
click at [502, 625] on div "Add section Choose templates inspired by CRO experts Generate layout from URL o…" at bounding box center [933, 703] width 1267 height 219
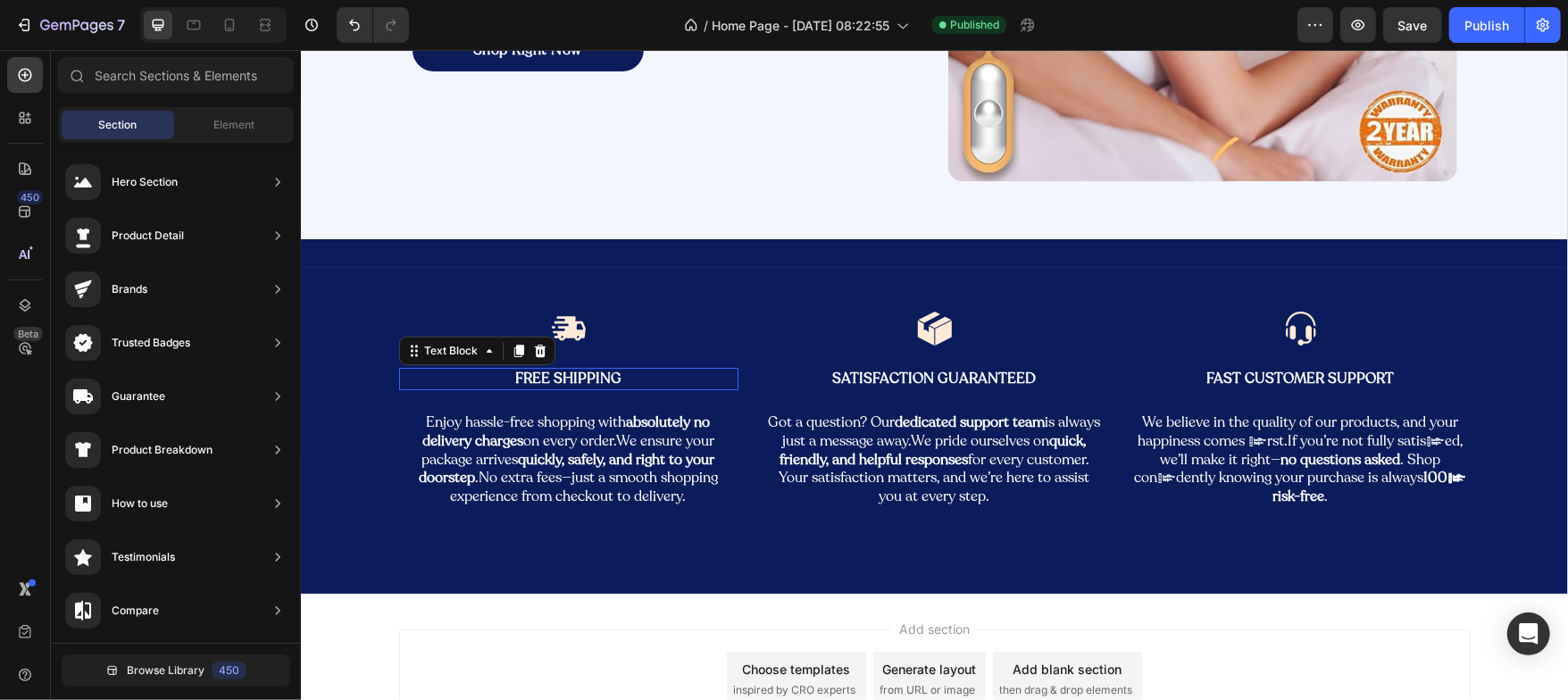
click at [535, 374] on p "Free Shipping" at bounding box center [568, 378] width 335 height 18
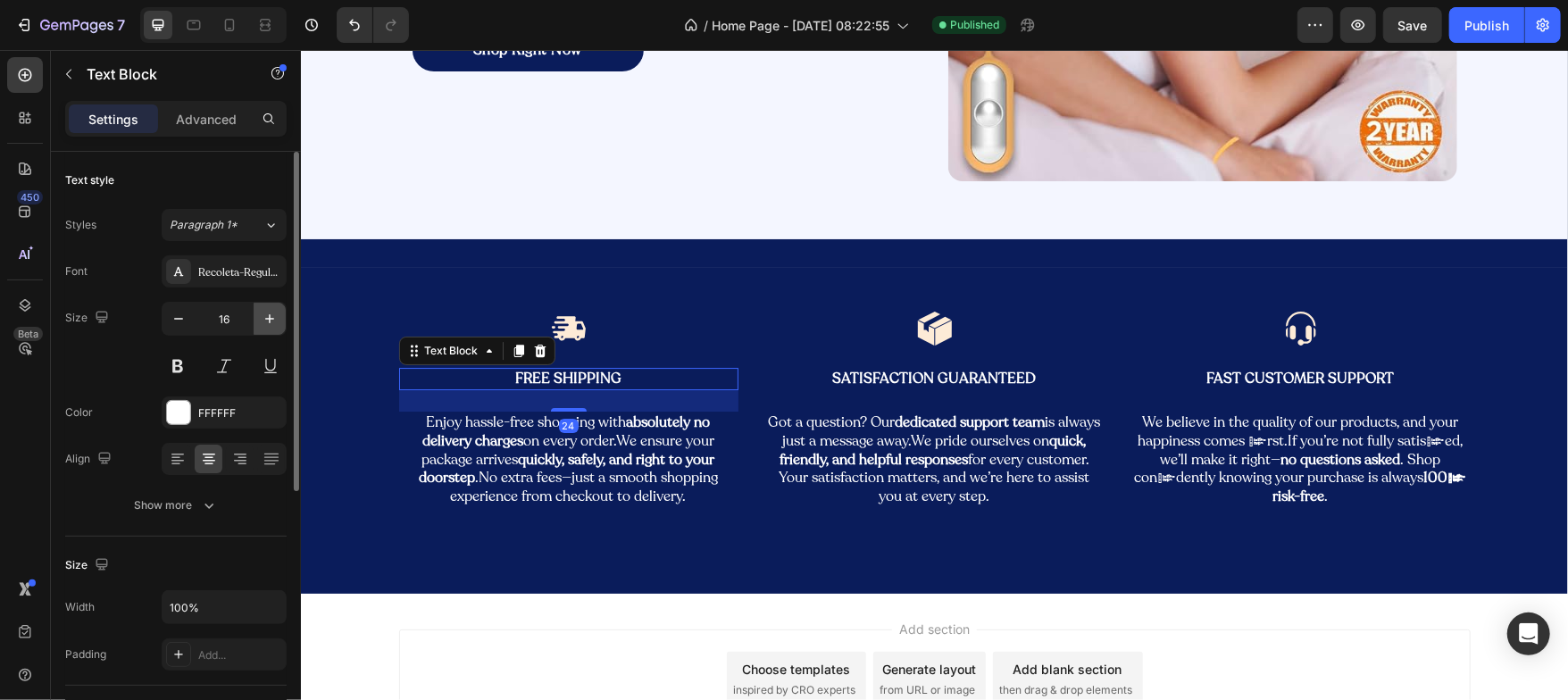
click at [275, 315] on icon "button" at bounding box center [269, 318] width 18 height 18
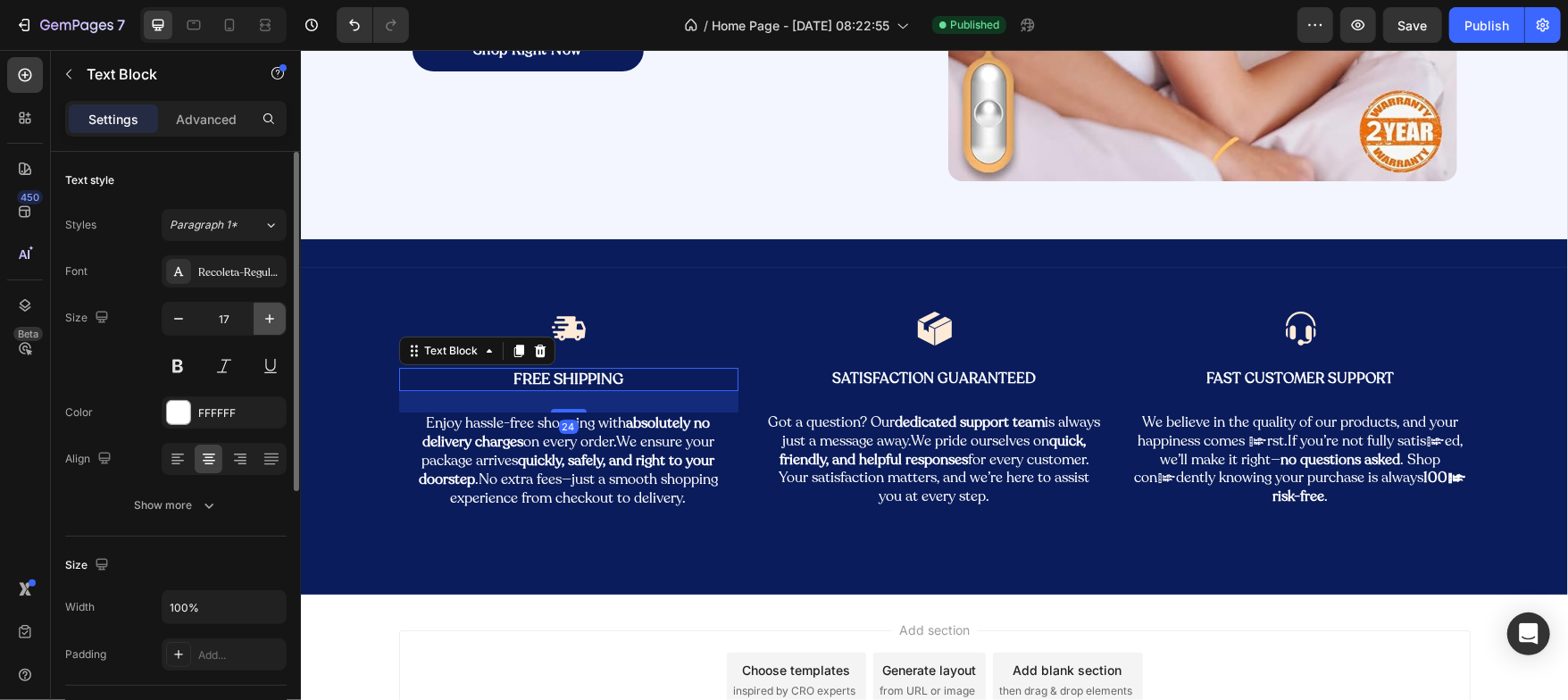
click at [275, 315] on icon "button" at bounding box center [269, 318] width 18 height 18
type input "18"
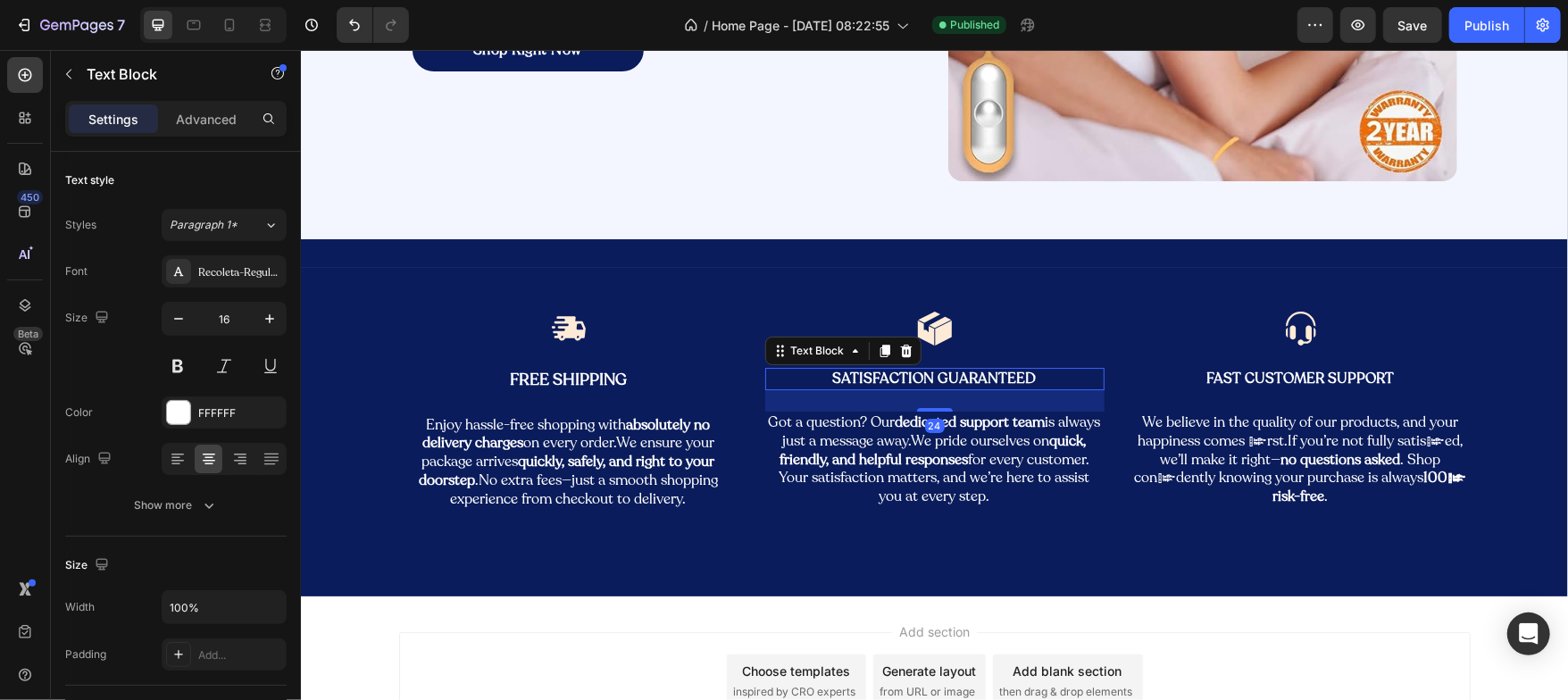
click at [843, 376] on p "Satisfaction Guaranteed" at bounding box center [934, 378] width 335 height 18
click at [266, 315] on icon "button" at bounding box center [269, 318] width 18 height 18
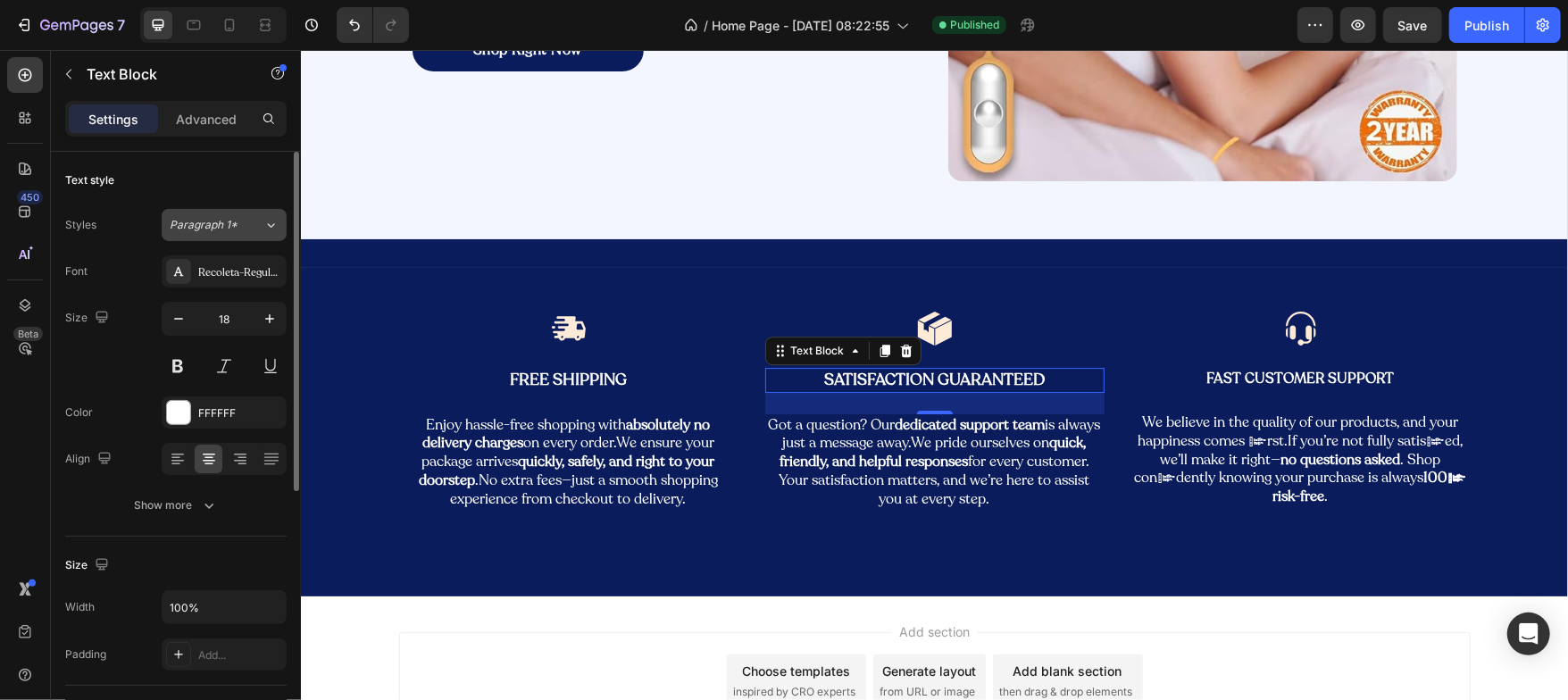
click at [252, 228] on div "Paragraph 1*" at bounding box center [216, 225] width 94 height 16
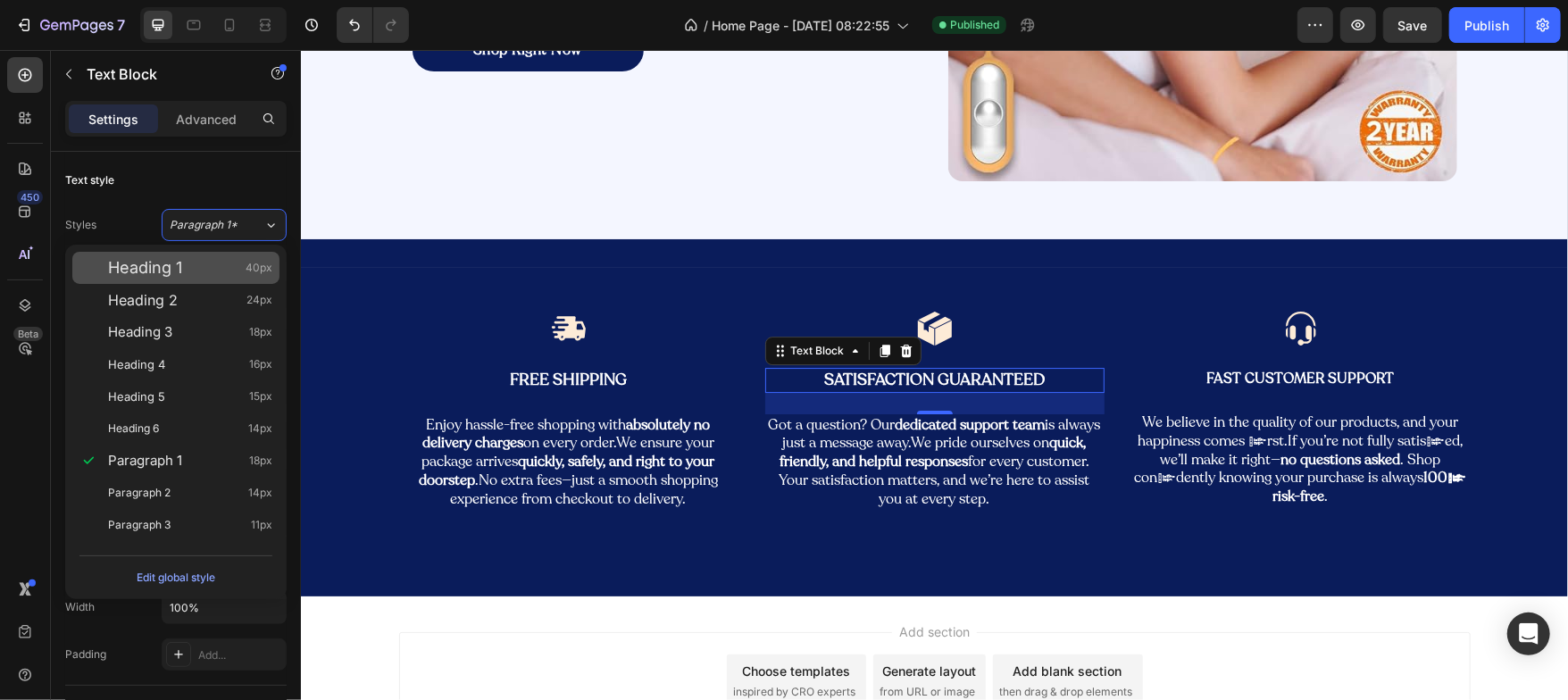
click at [209, 265] on div "Heading 1 40px" at bounding box center [190, 267] width 164 height 18
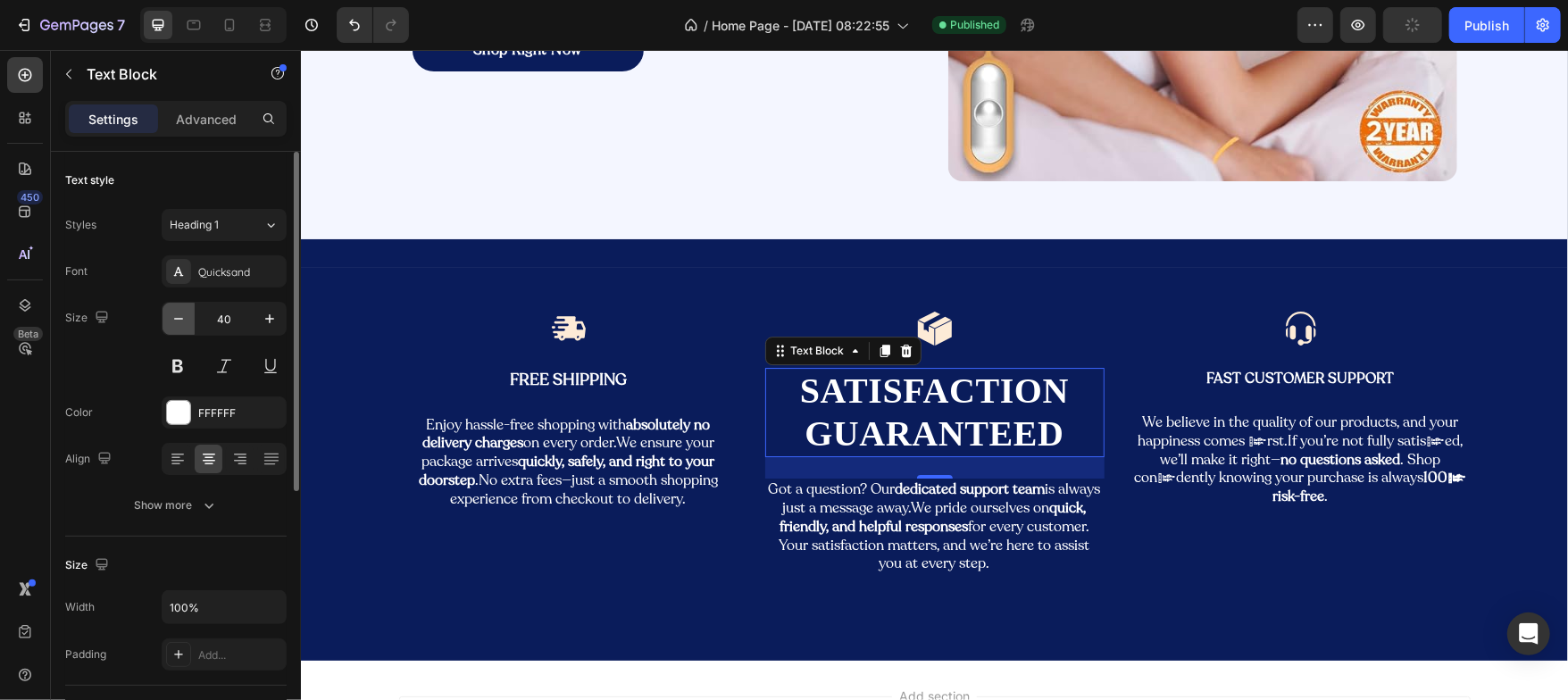
click at [182, 321] on icon "button" at bounding box center [178, 318] width 18 height 18
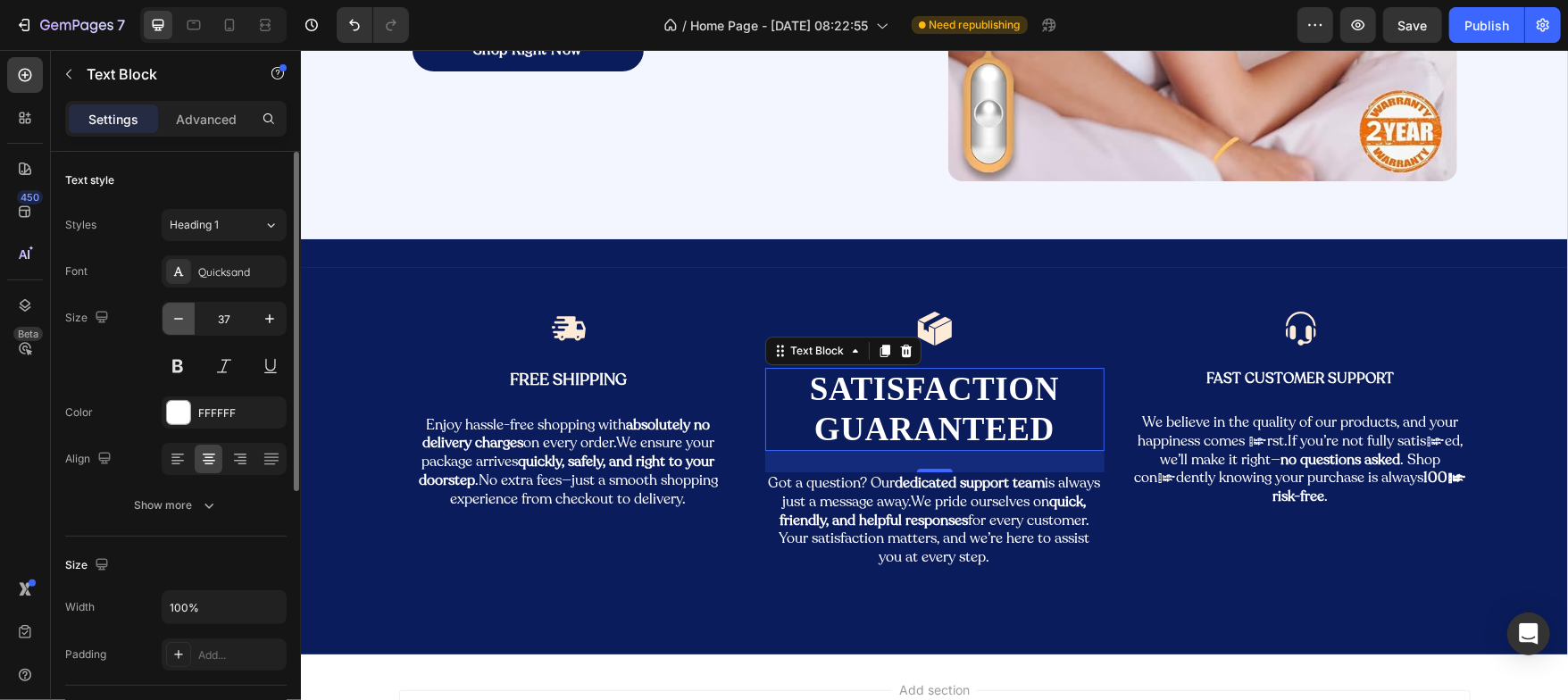
click at [182, 321] on icon "button" at bounding box center [178, 318] width 18 height 18
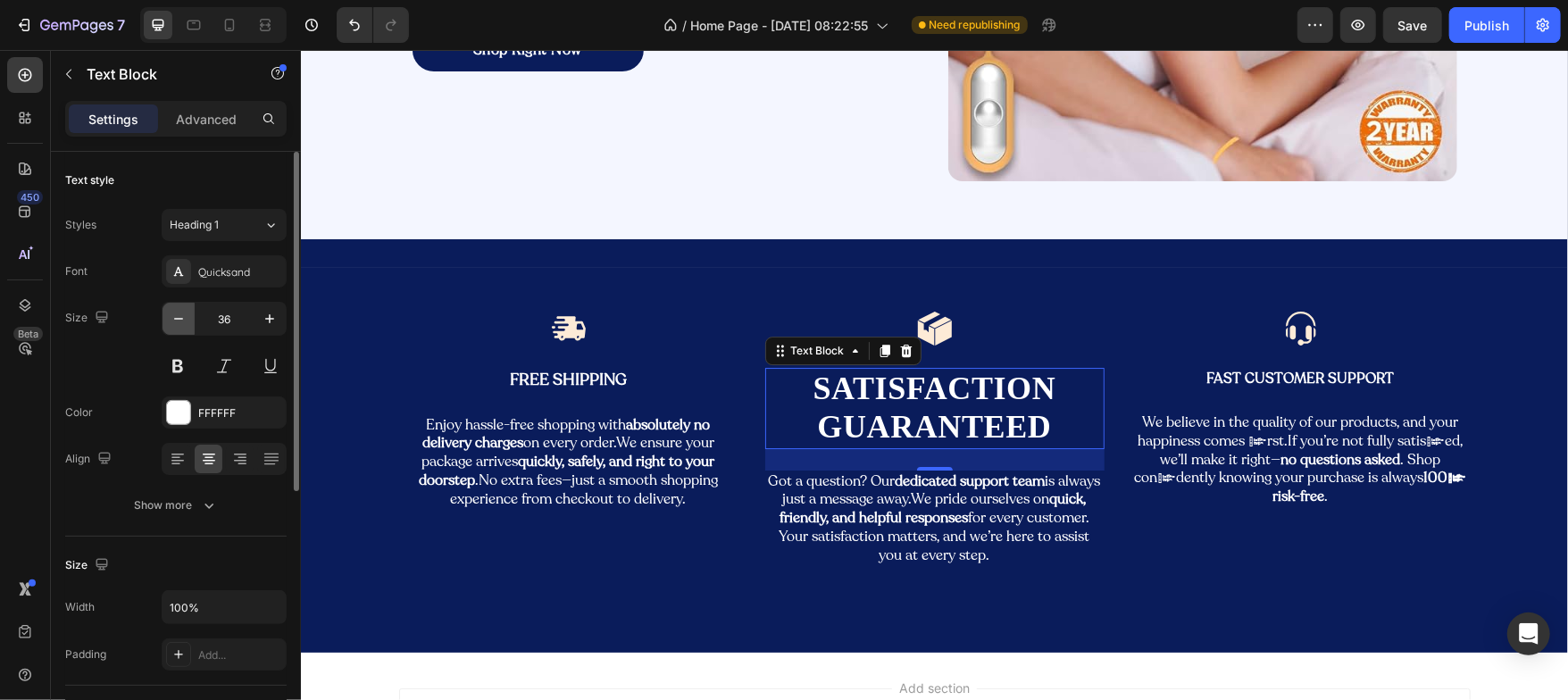
click at [182, 321] on icon "button" at bounding box center [178, 318] width 18 height 18
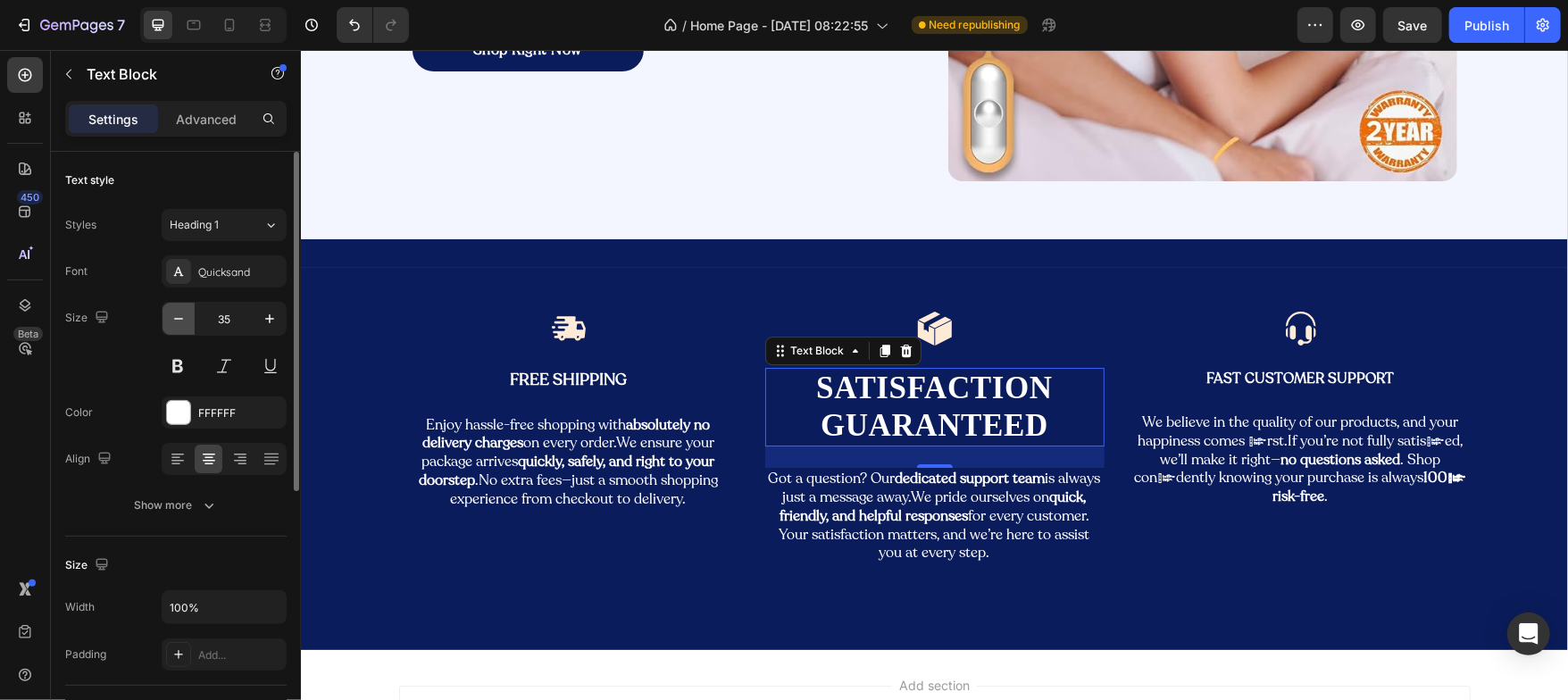
click at [182, 321] on icon "button" at bounding box center [178, 318] width 18 height 18
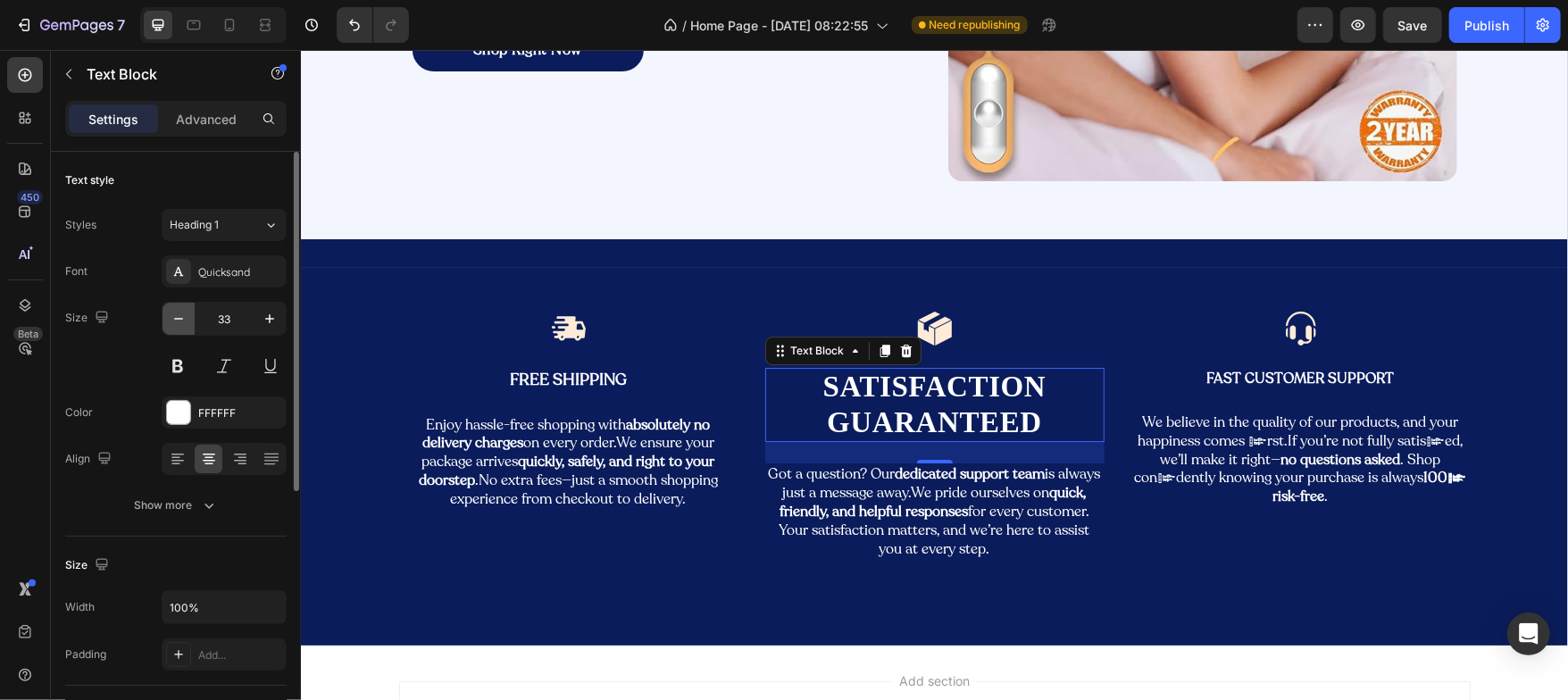
click at [182, 321] on icon "button" at bounding box center [178, 318] width 18 height 18
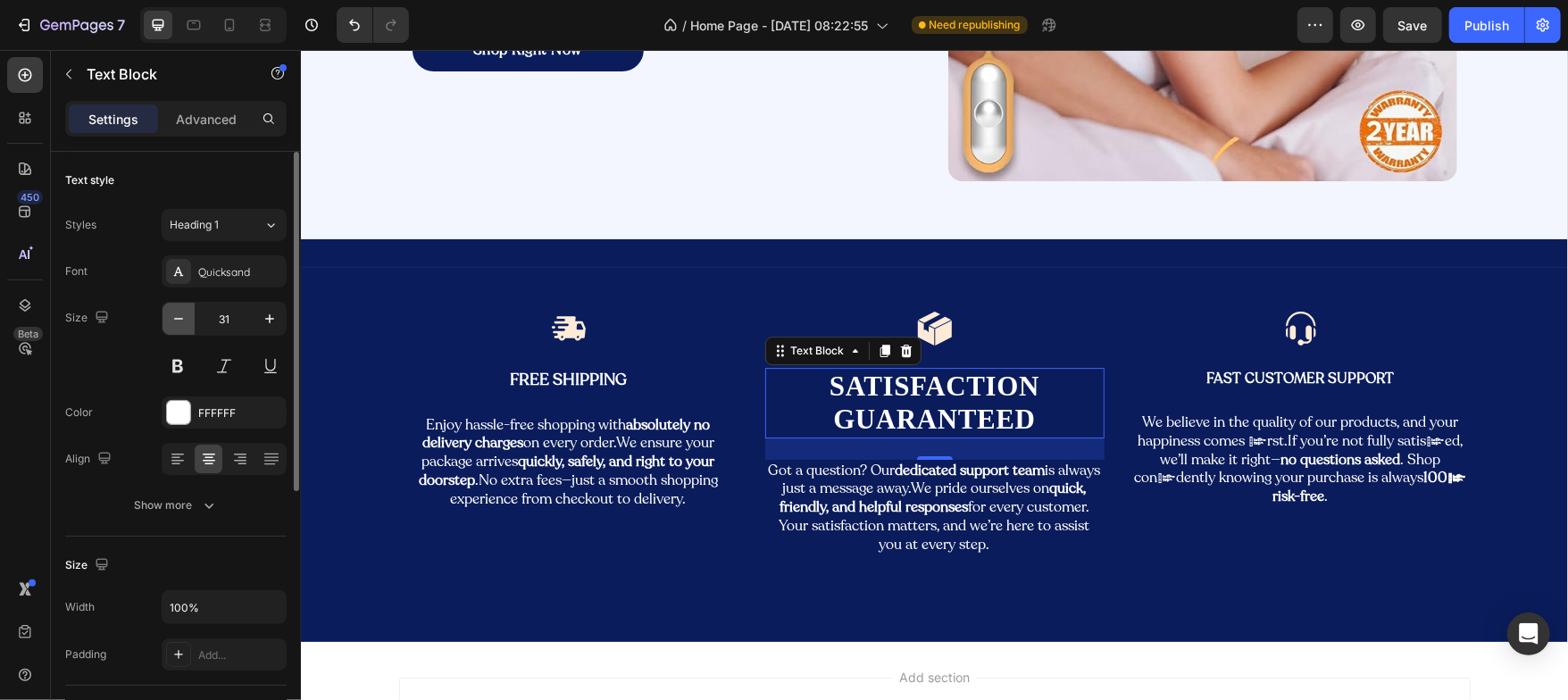
click at [182, 321] on icon "button" at bounding box center [178, 318] width 18 height 18
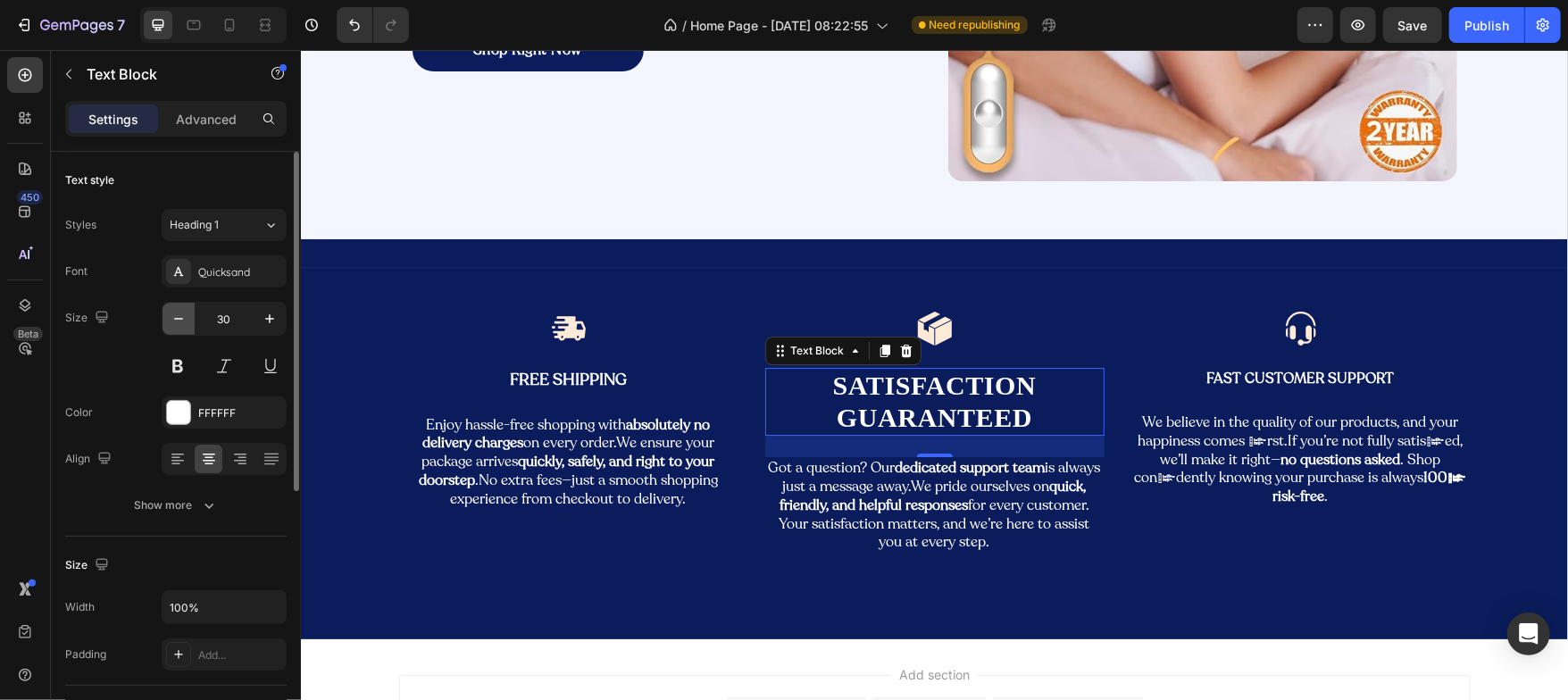
click at [182, 321] on icon "button" at bounding box center [178, 318] width 18 height 18
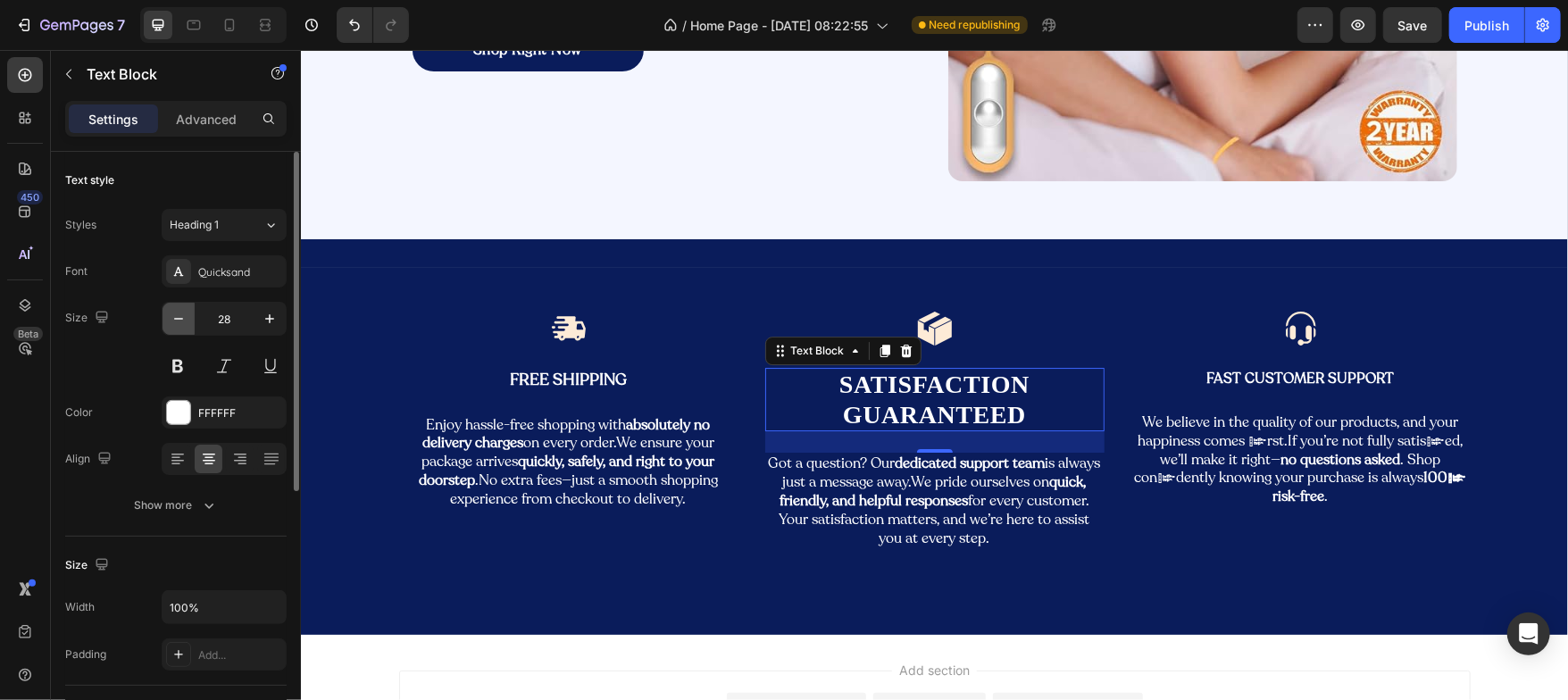
click at [182, 321] on icon "button" at bounding box center [178, 318] width 18 height 18
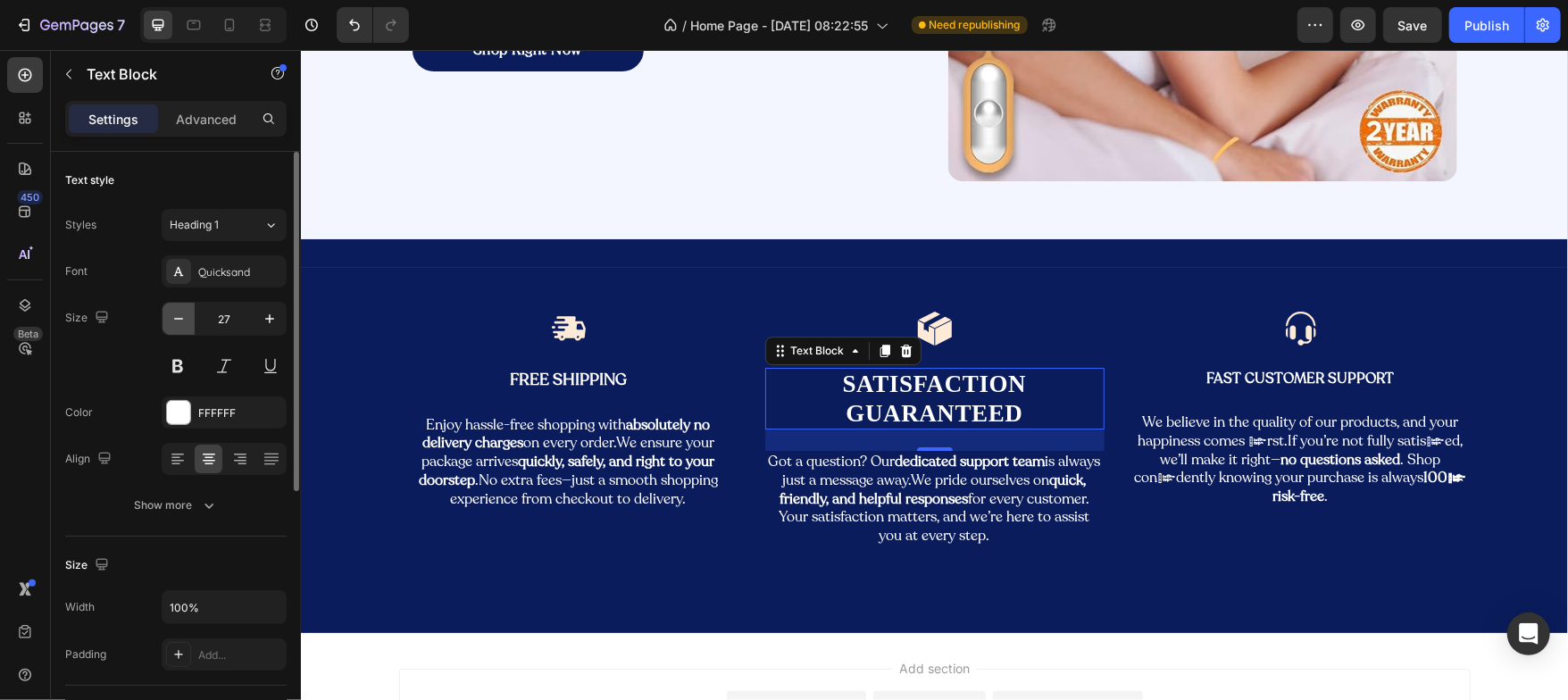
click at [182, 321] on icon "button" at bounding box center [178, 318] width 18 height 18
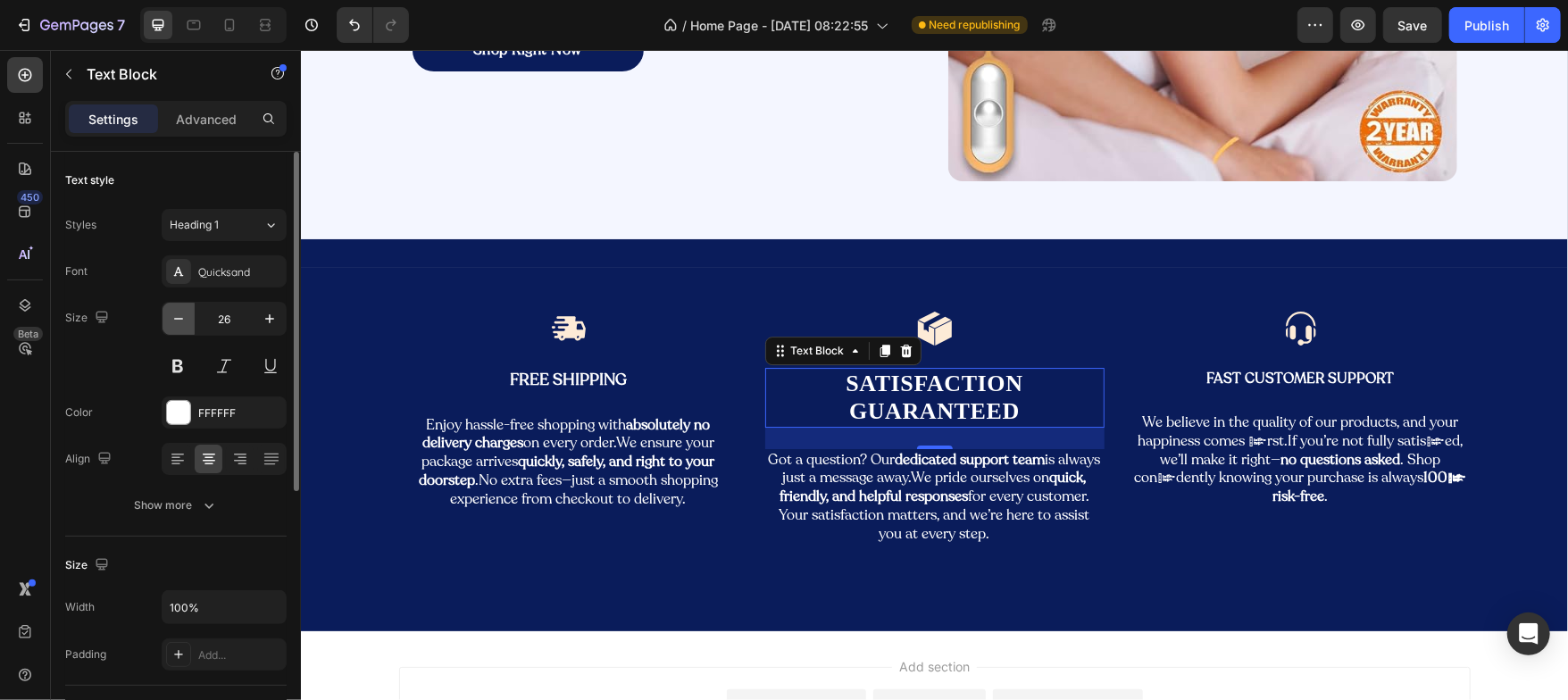
click at [182, 321] on icon "button" at bounding box center [178, 318] width 18 height 18
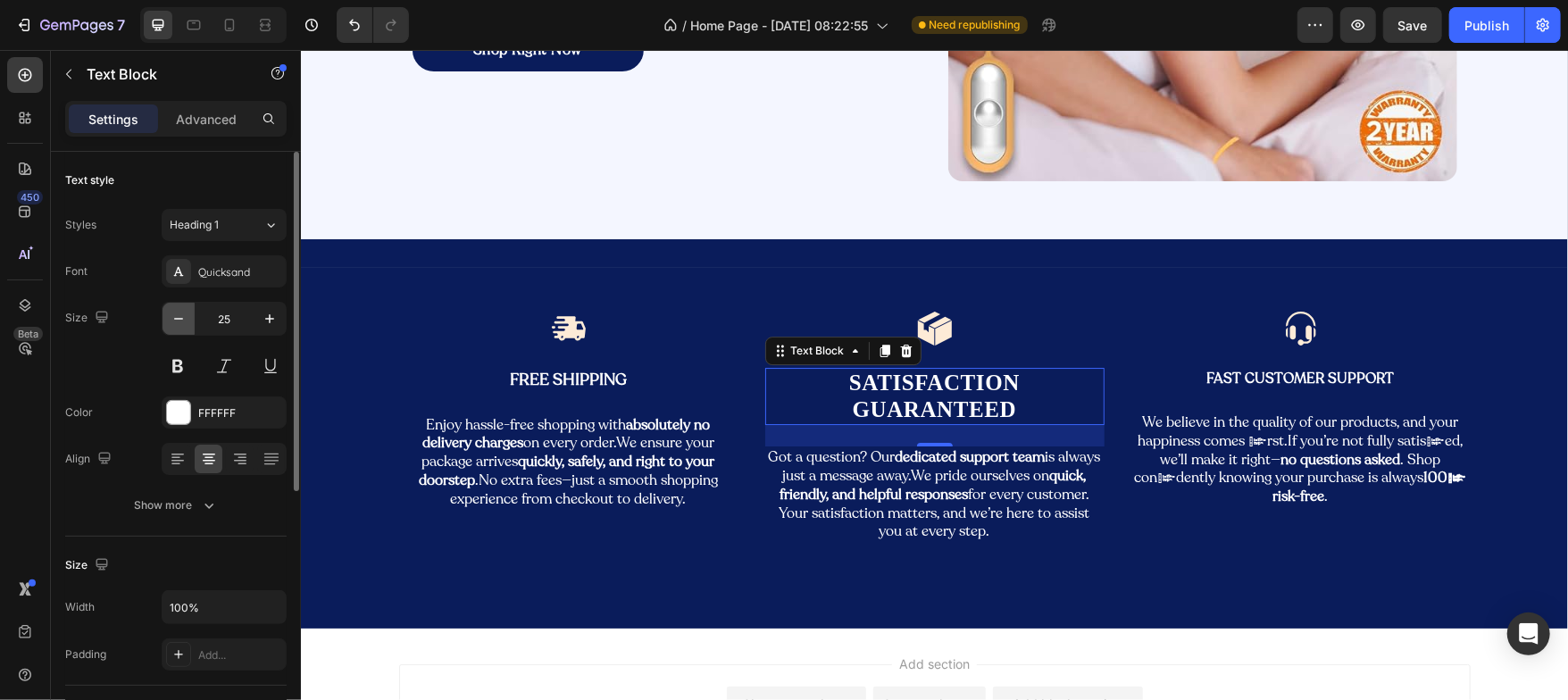
click at [182, 321] on icon "button" at bounding box center [178, 318] width 18 height 18
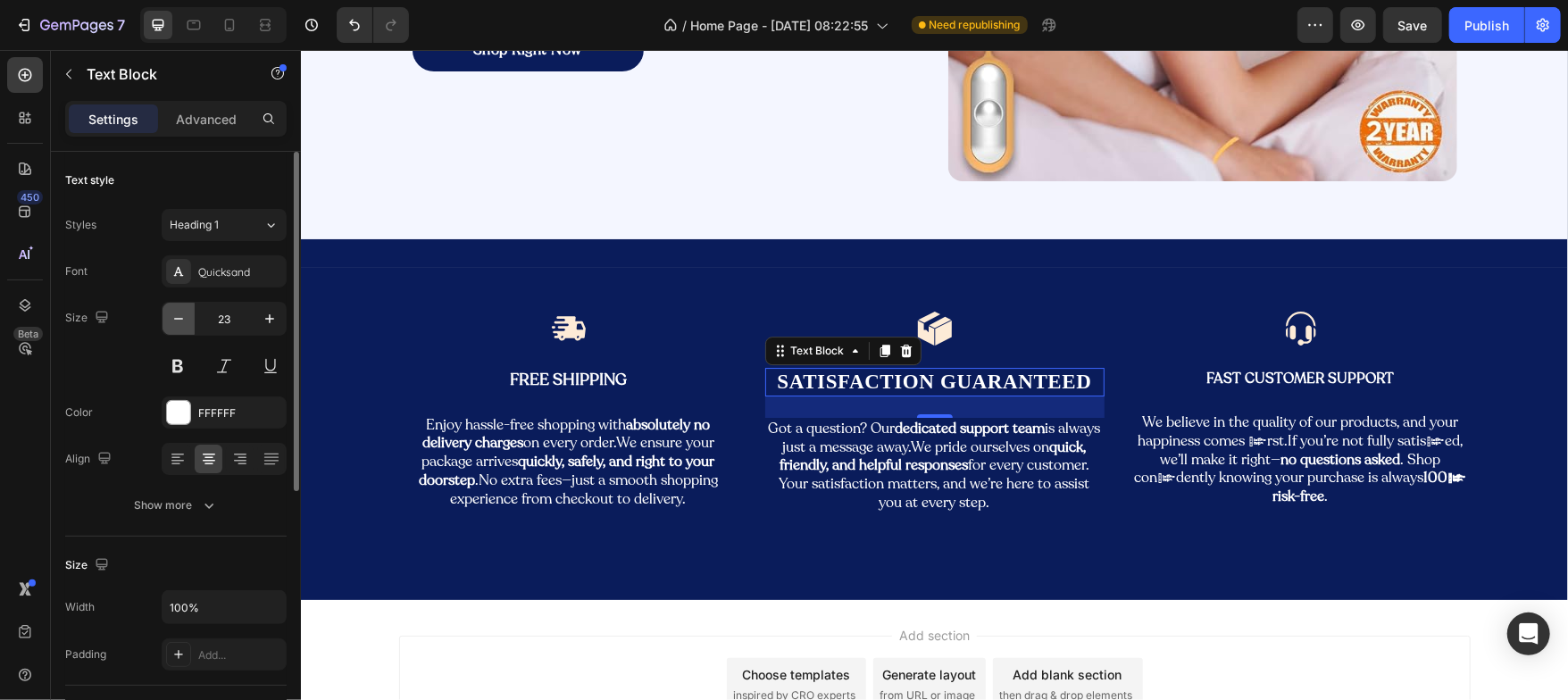
click at [182, 321] on icon "button" at bounding box center [178, 318] width 18 height 18
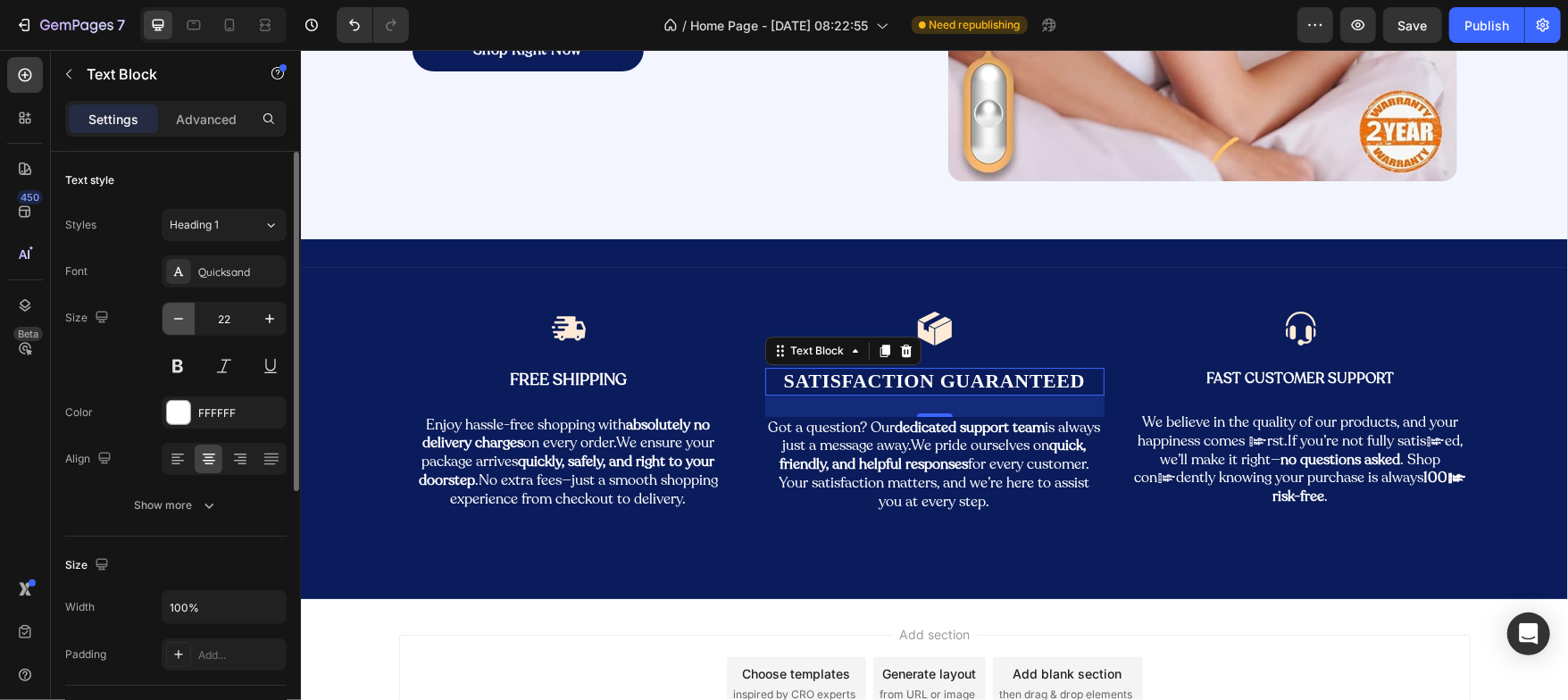
click at [182, 321] on icon "button" at bounding box center [178, 318] width 18 height 18
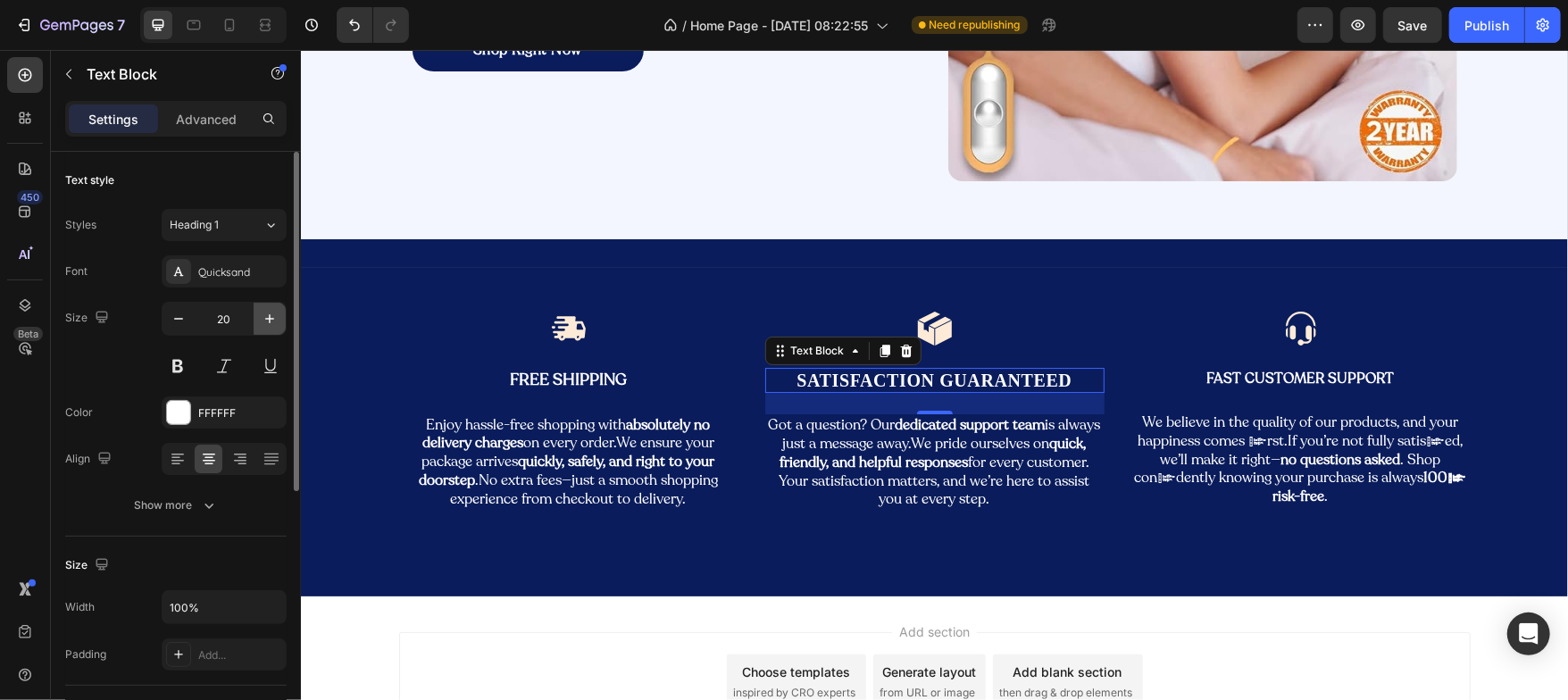
click at [278, 321] on button "button" at bounding box center [269, 319] width 32 height 32
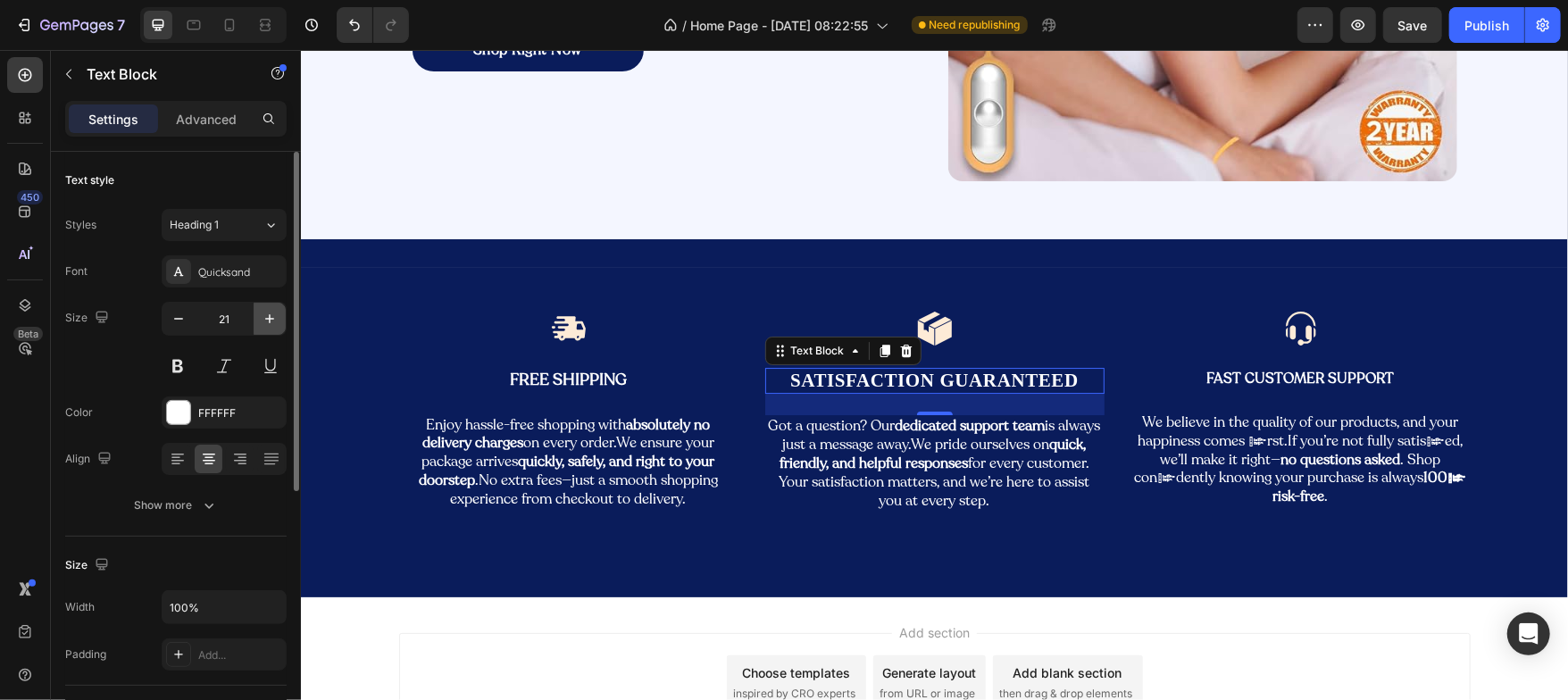
click at [278, 321] on button "button" at bounding box center [269, 319] width 32 height 32
type input "22"
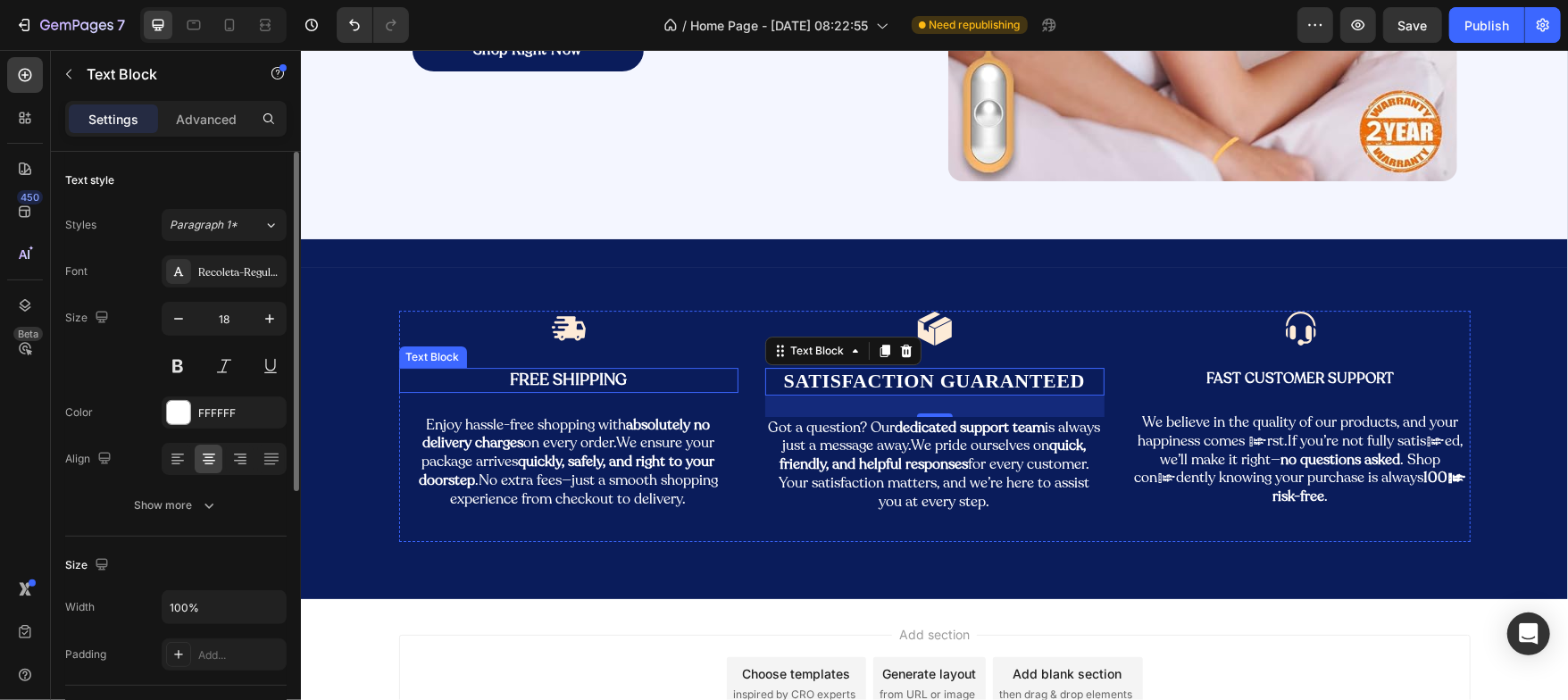
click at [556, 385] on p "Free Shipping" at bounding box center [568, 379] width 335 height 20
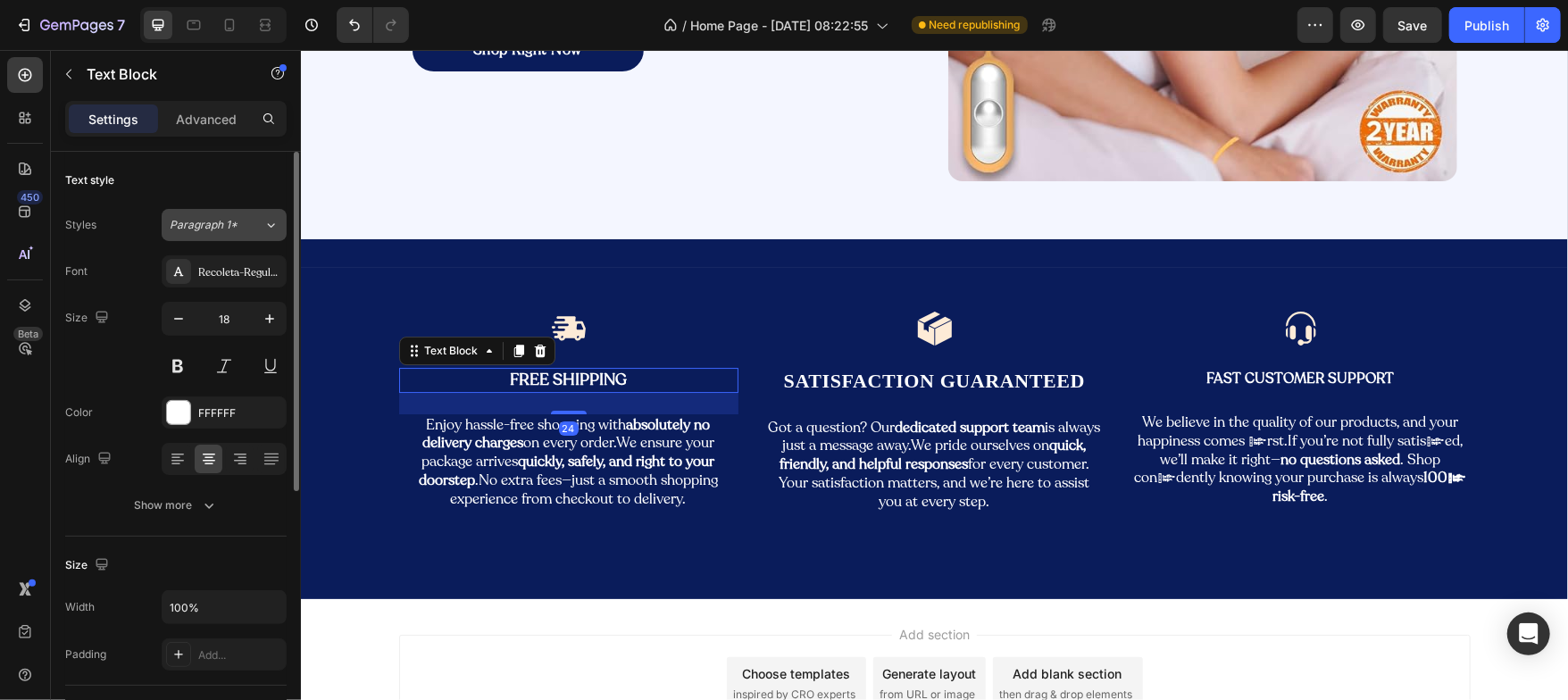
click at [223, 230] on span "Paragraph 1*" at bounding box center [204, 225] width 68 height 16
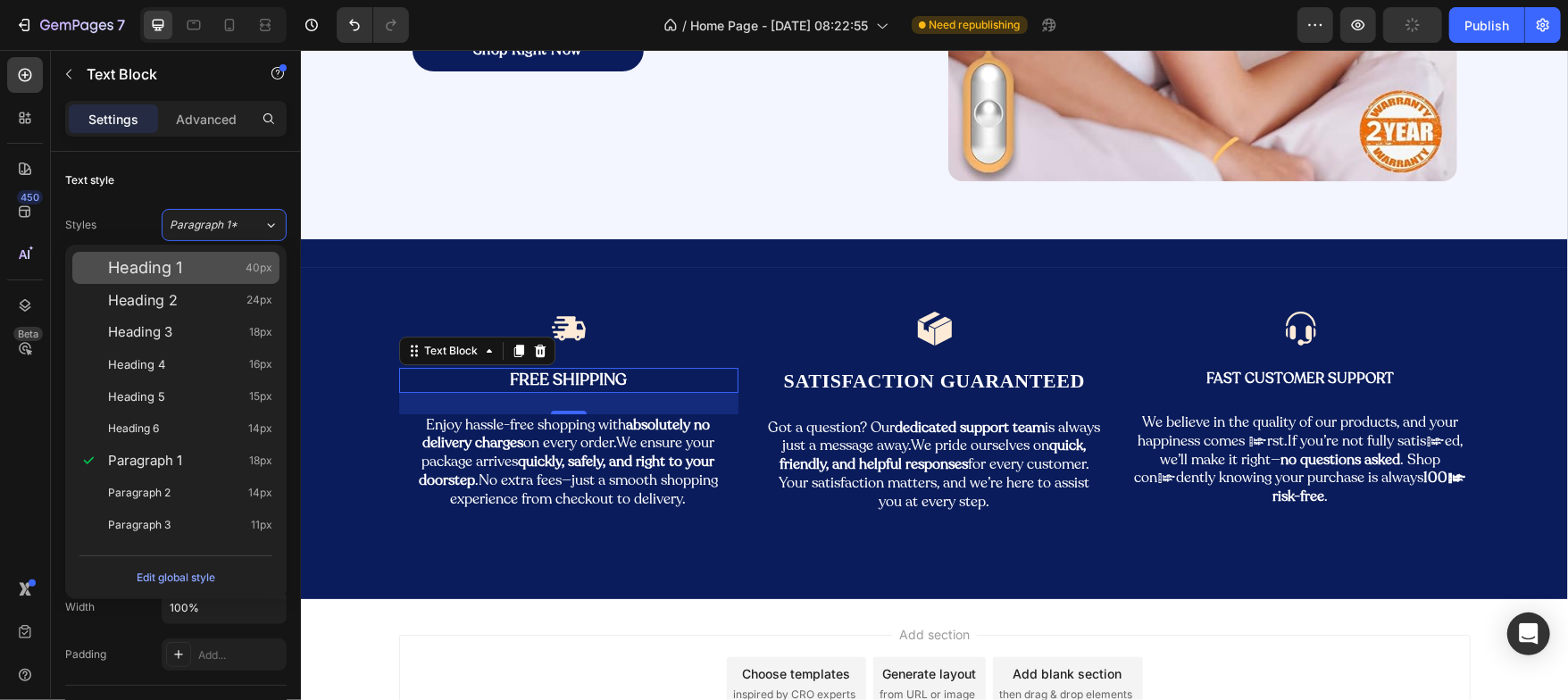
click at [199, 272] on div "Heading 1 40px" at bounding box center [190, 267] width 164 height 18
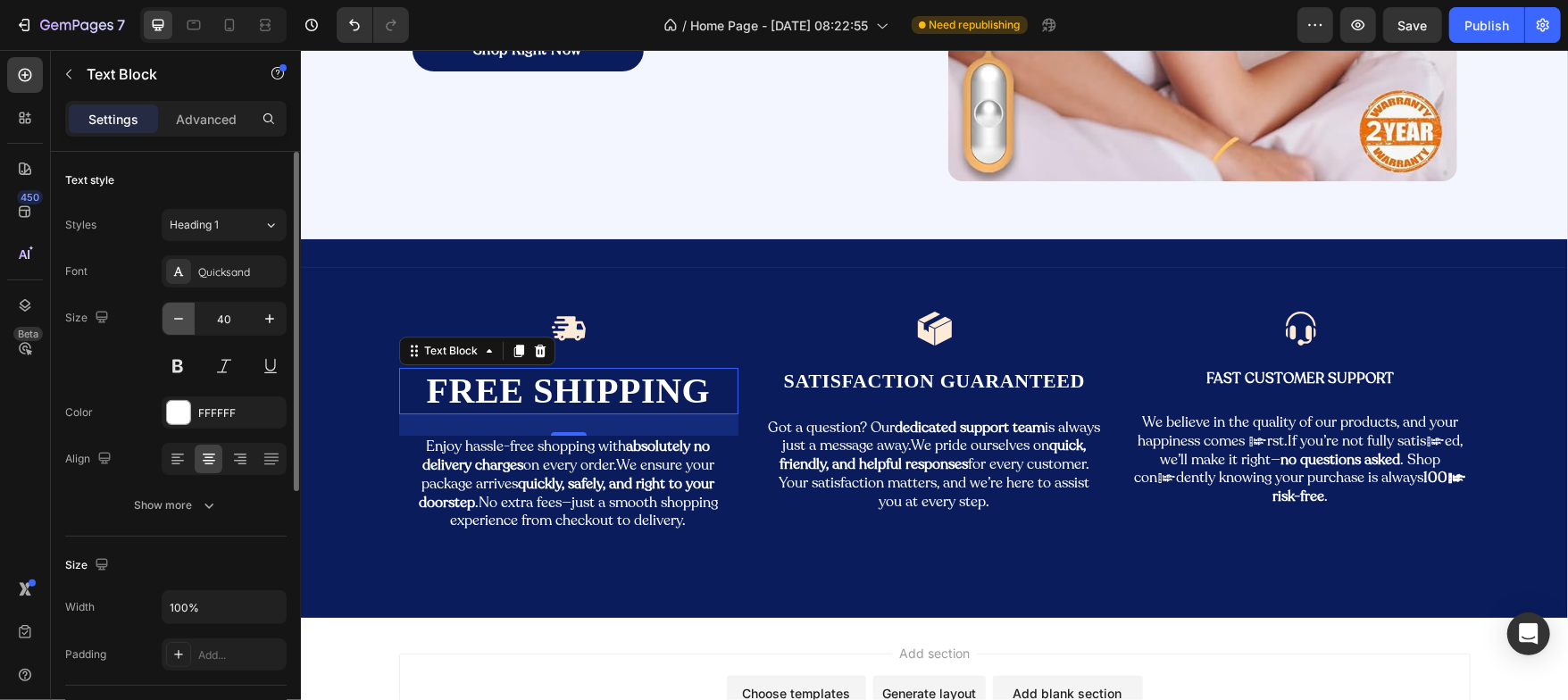
click at [181, 318] on icon "button" at bounding box center [179, 319] width 9 height 2
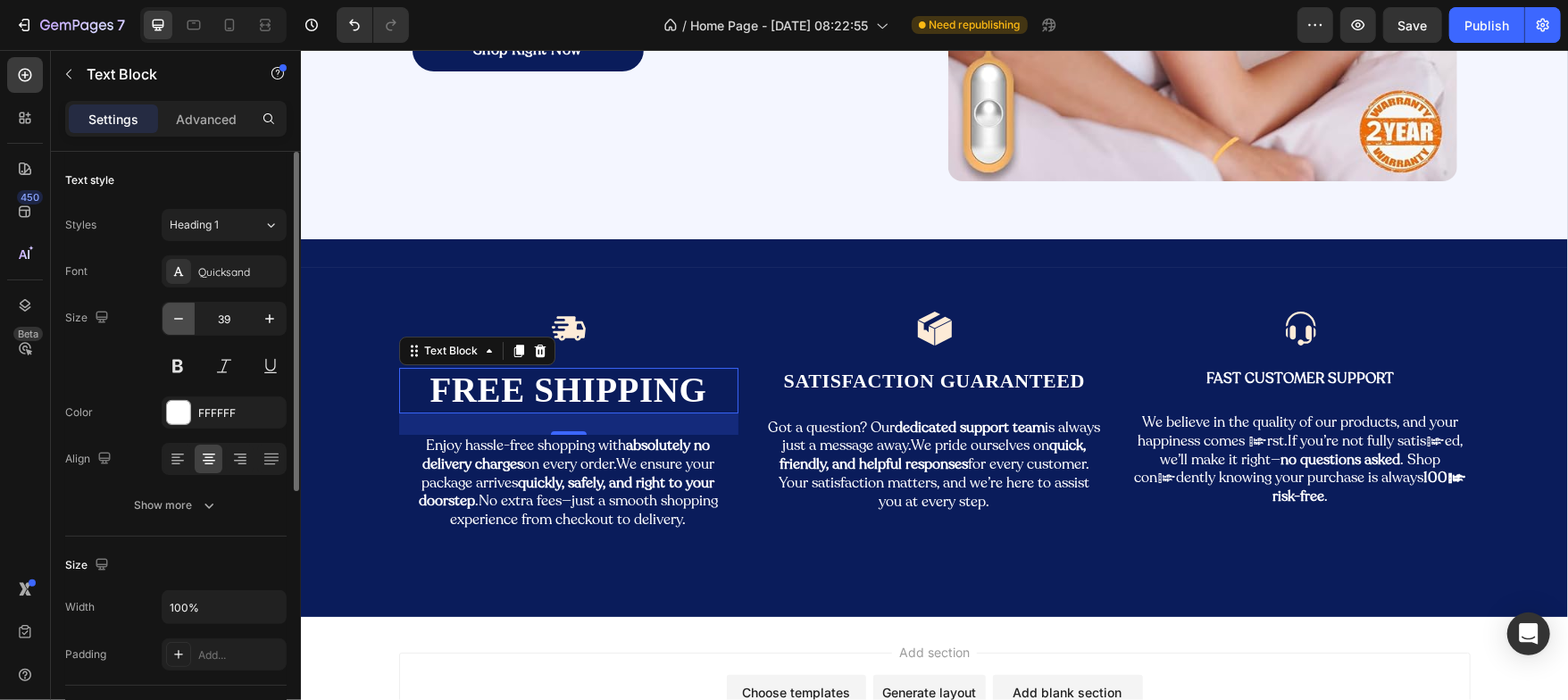
click at [181, 318] on icon "button" at bounding box center [179, 319] width 9 height 2
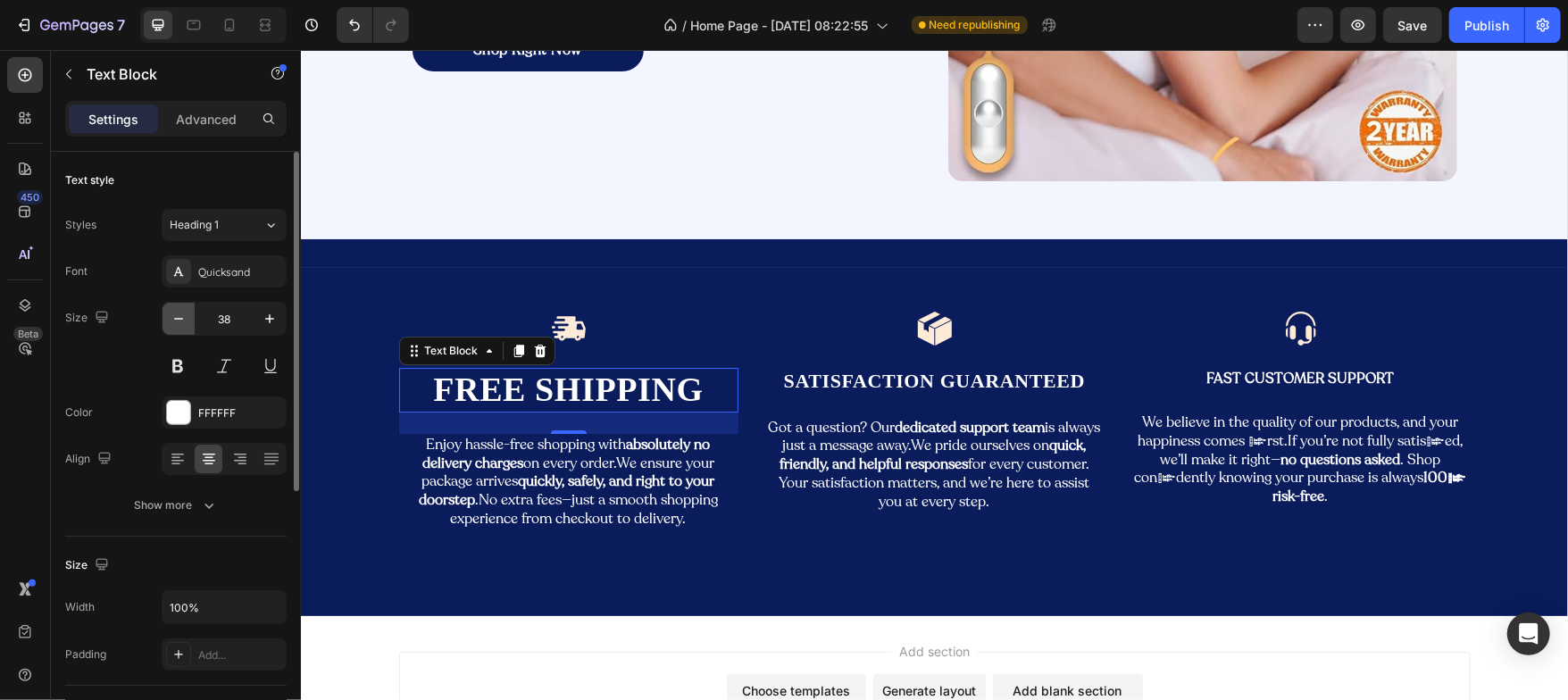
click at [181, 318] on icon "button" at bounding box center [179, 319] width 9 height 2
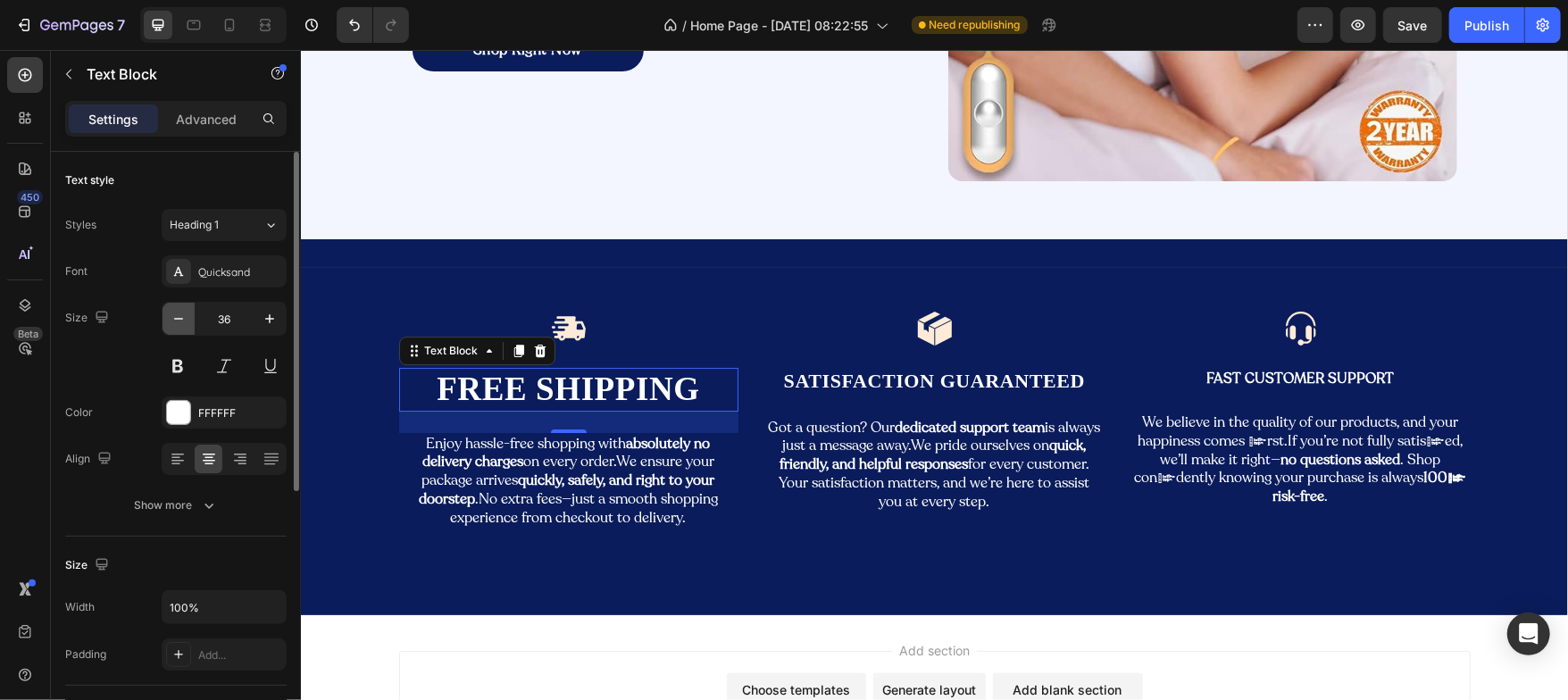
click at [181, 318] on icon "button" at bounding box center [179, 319] width 9 height 2
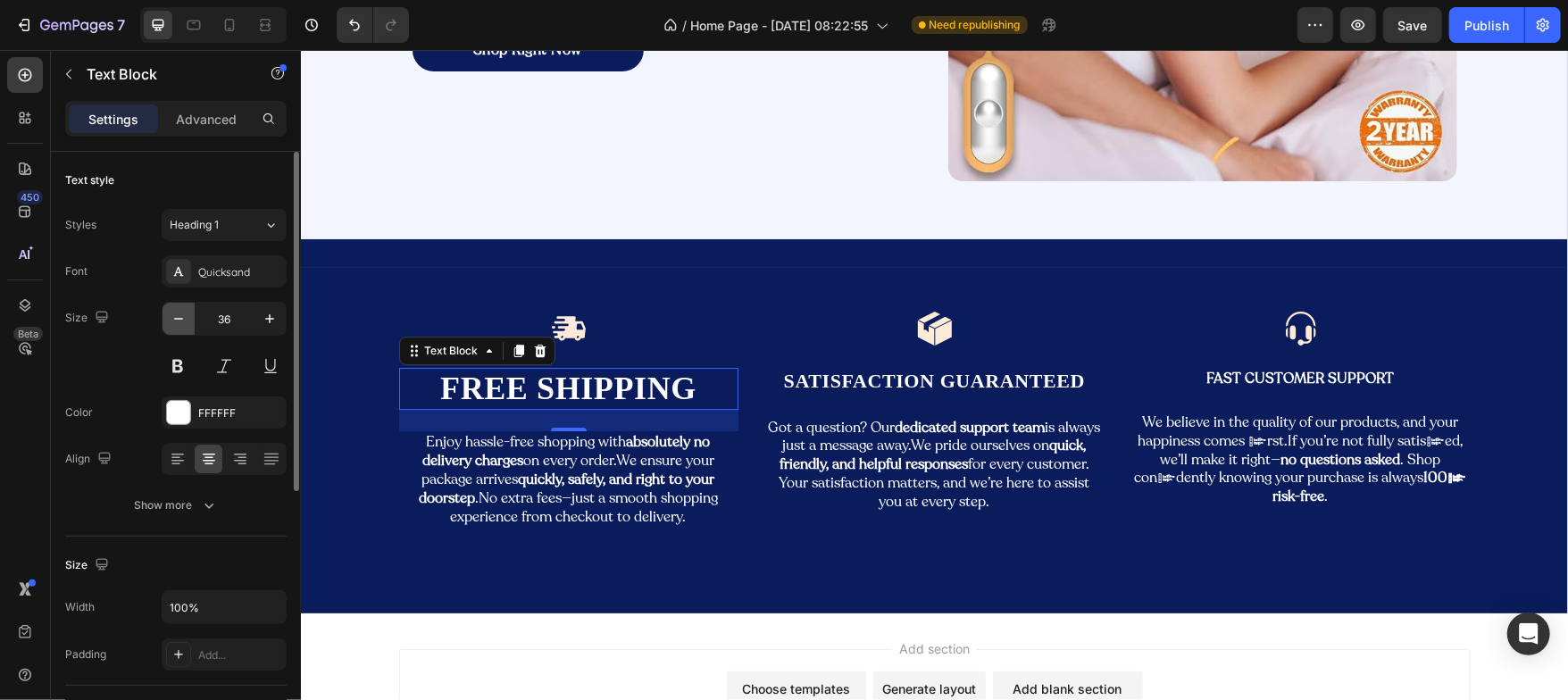
click at [181, 318] on icon "button" at bounding box center [179, 319] width 9 height 2
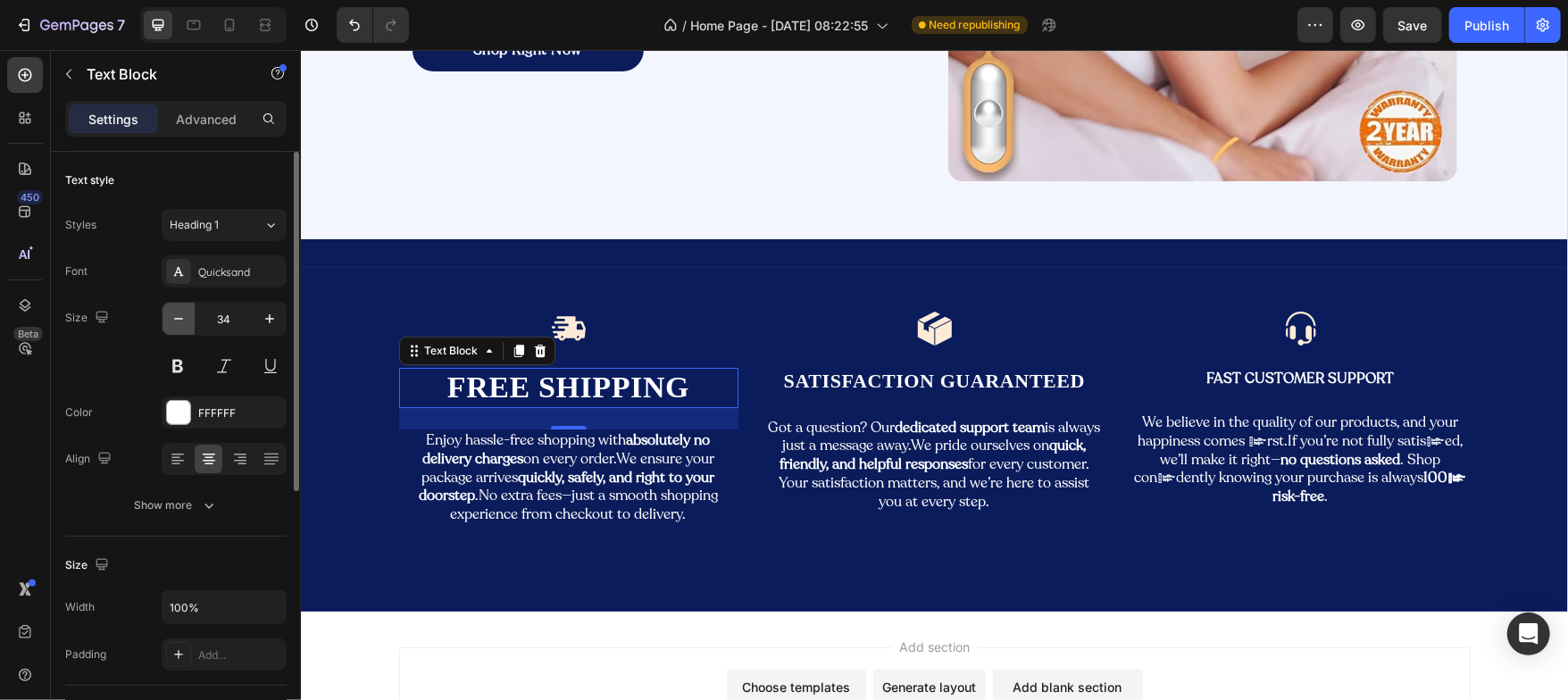
click at [181, 318] on icon "button" at bounding box center [179, 319] width 9 height 2
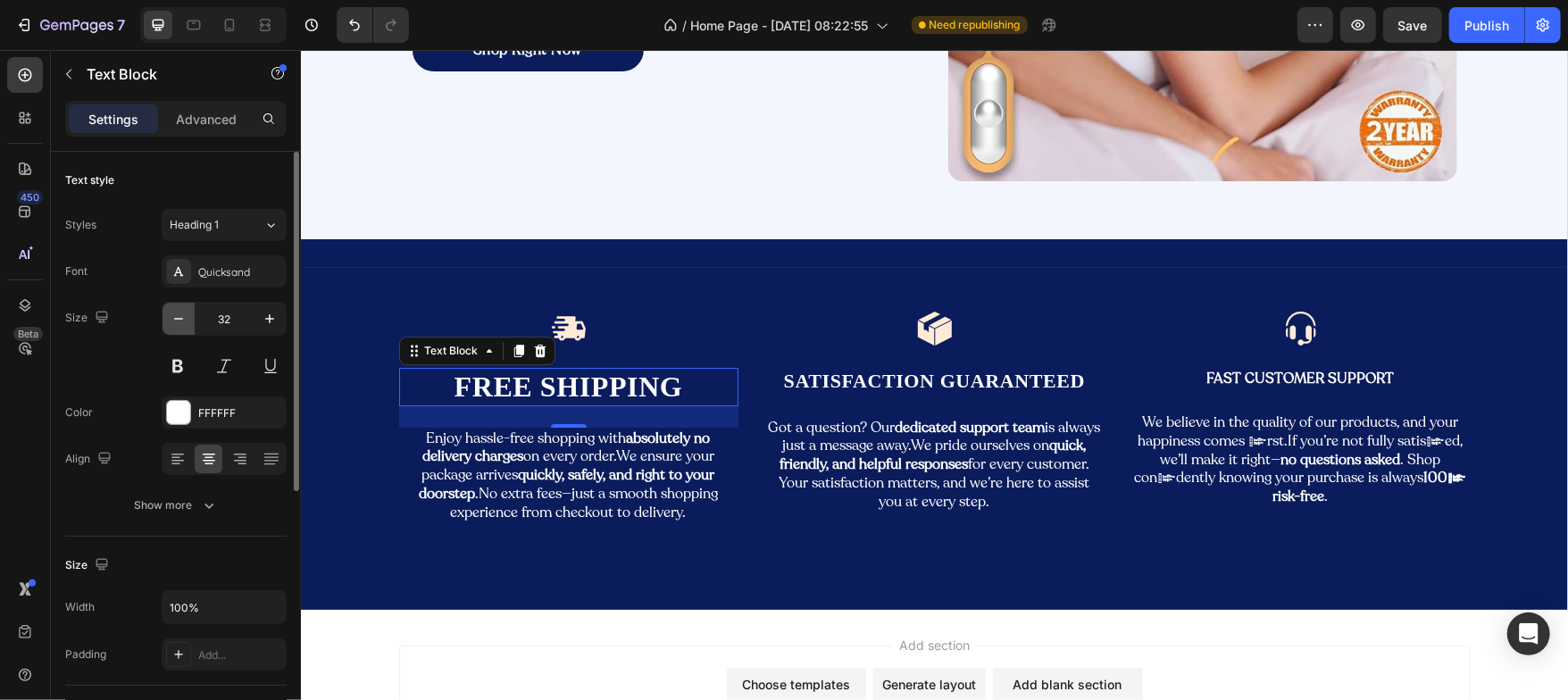
click at [181, 318] on icon "button" at bounding box center [179, 319] width 9 height 2
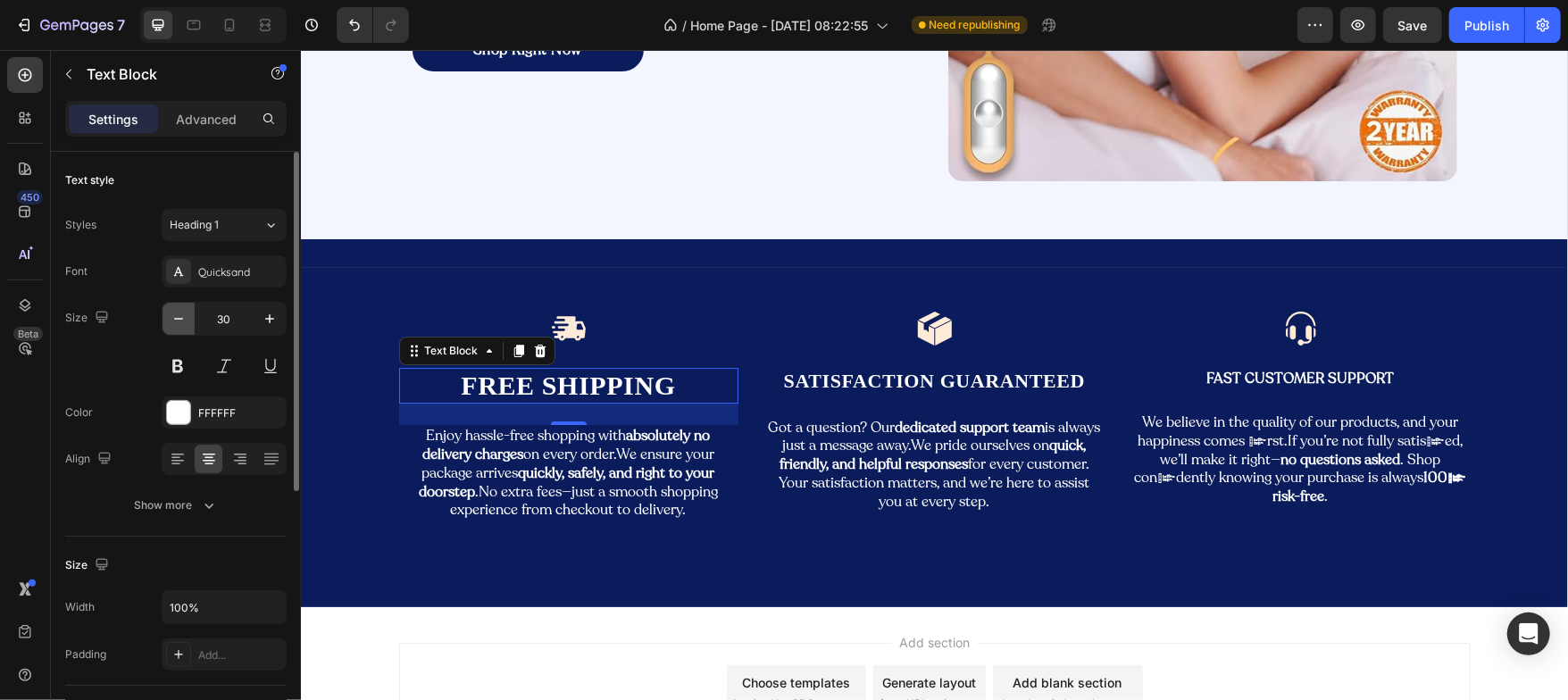
click at [181, 318] on icon "button" at bounding box center [179, 319] width 9 height 2
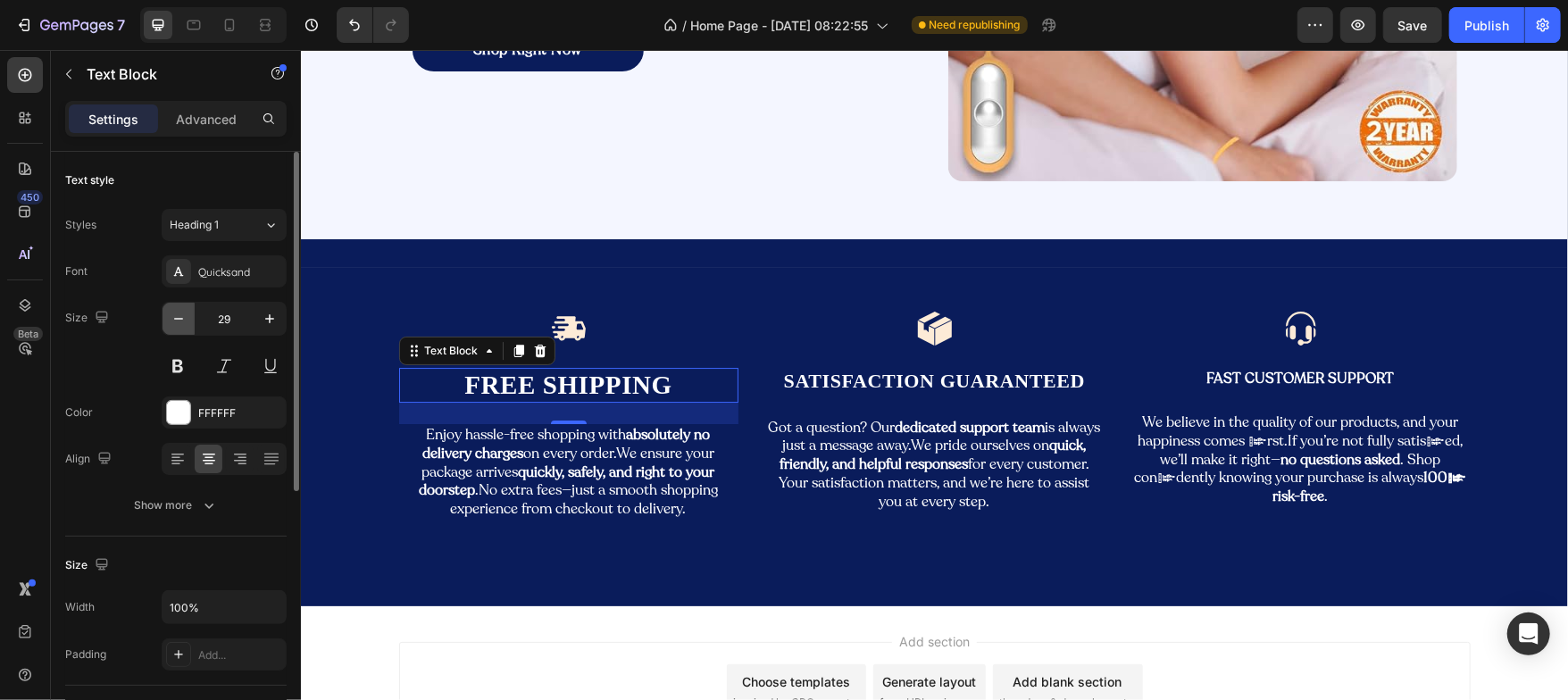
click at [181, 318] on icon "button" at bounding box center [179, 319] width 9 height 2
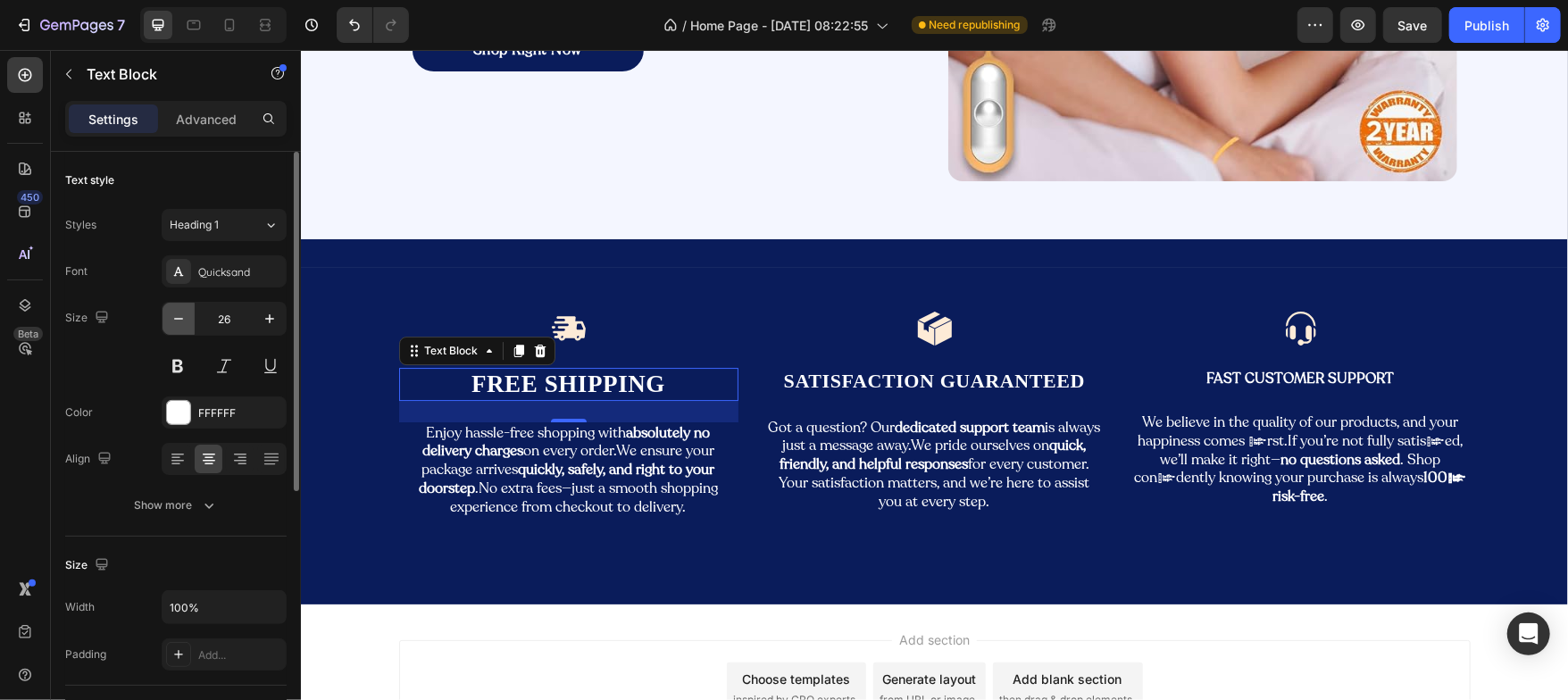
click at [181, 318] on icon "button" at bounding box center [179, 319] width 9 height 2
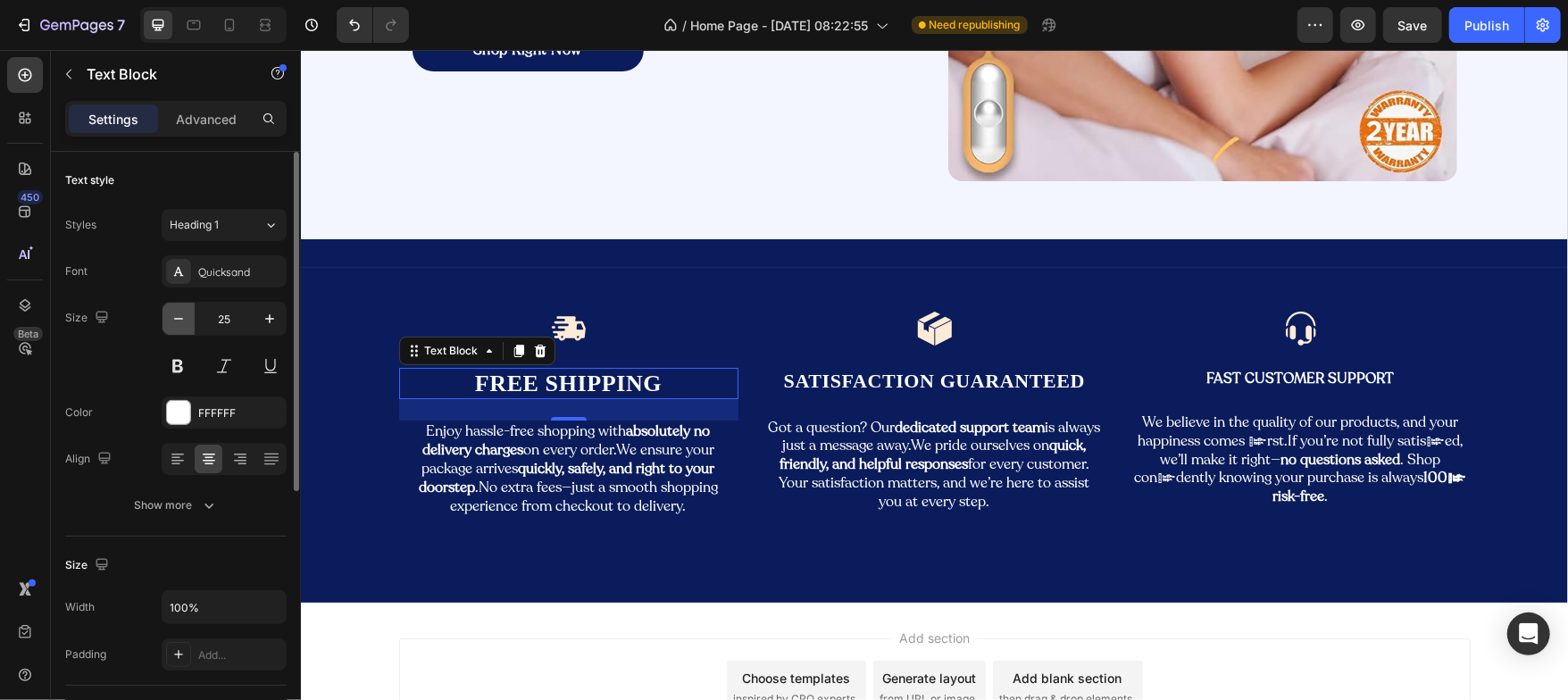
click at [181, 318] on icon "button" at bounding box center [179, 319] width 9 height 2
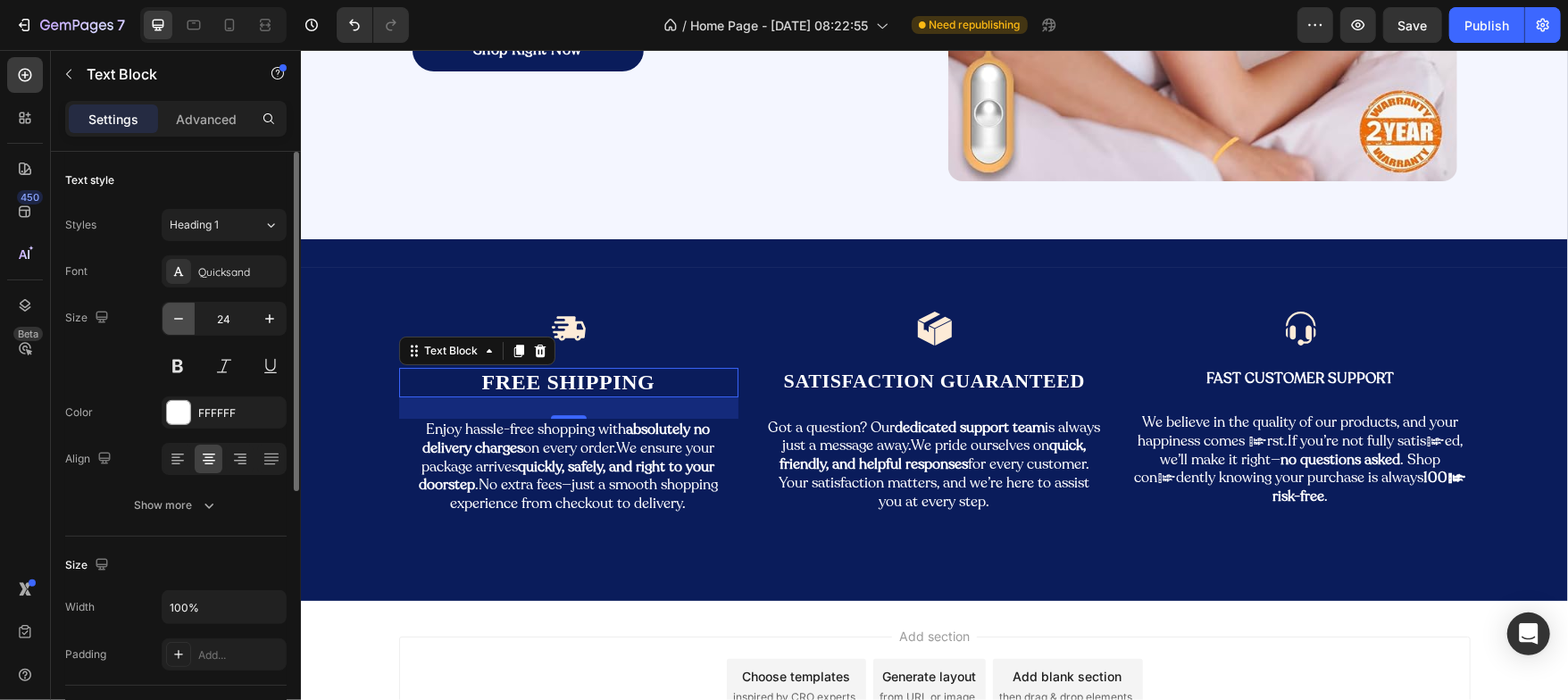
click at [181, 318] on icon "button" at bounding box center [179, 319] width 9 height 2
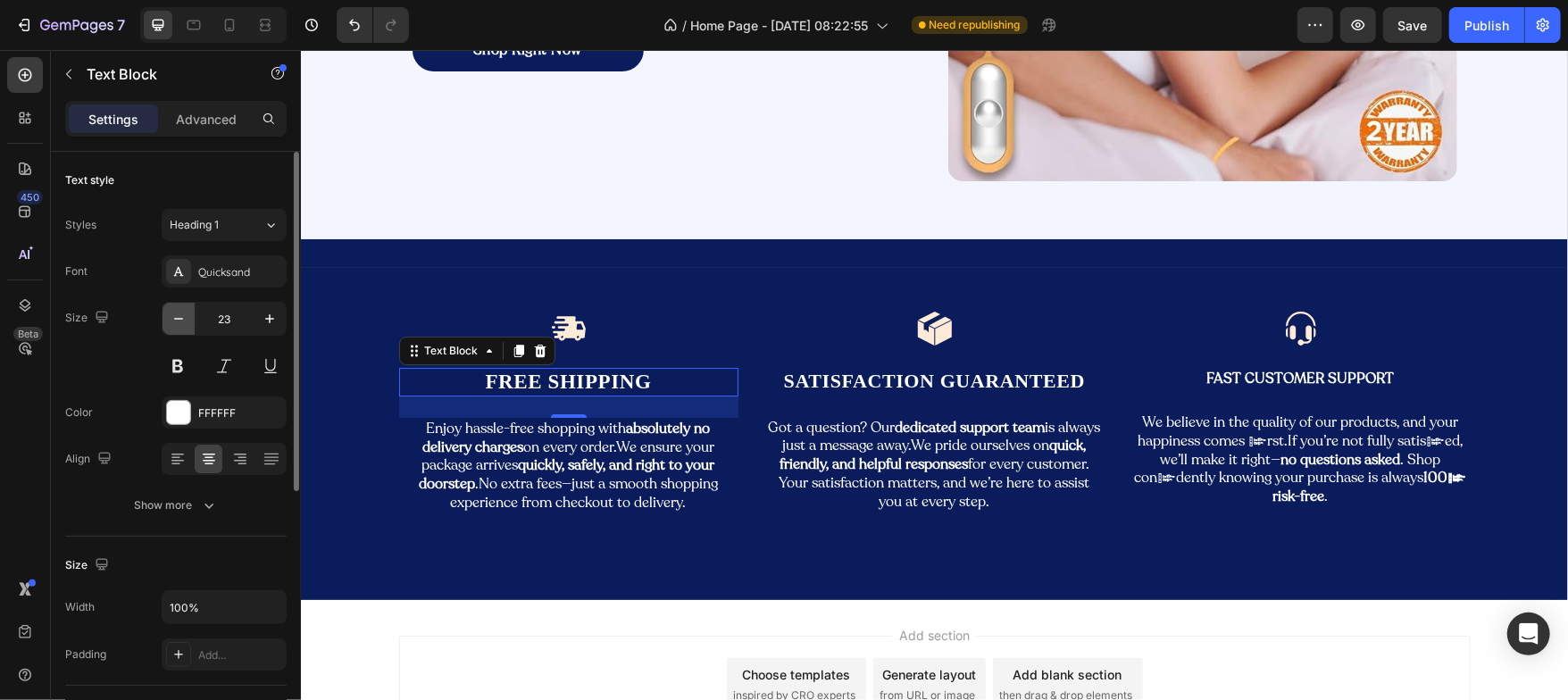
click at [181, 318] on icon "button" at bounding box center [179, 319] width 9 height 2
type input "22"
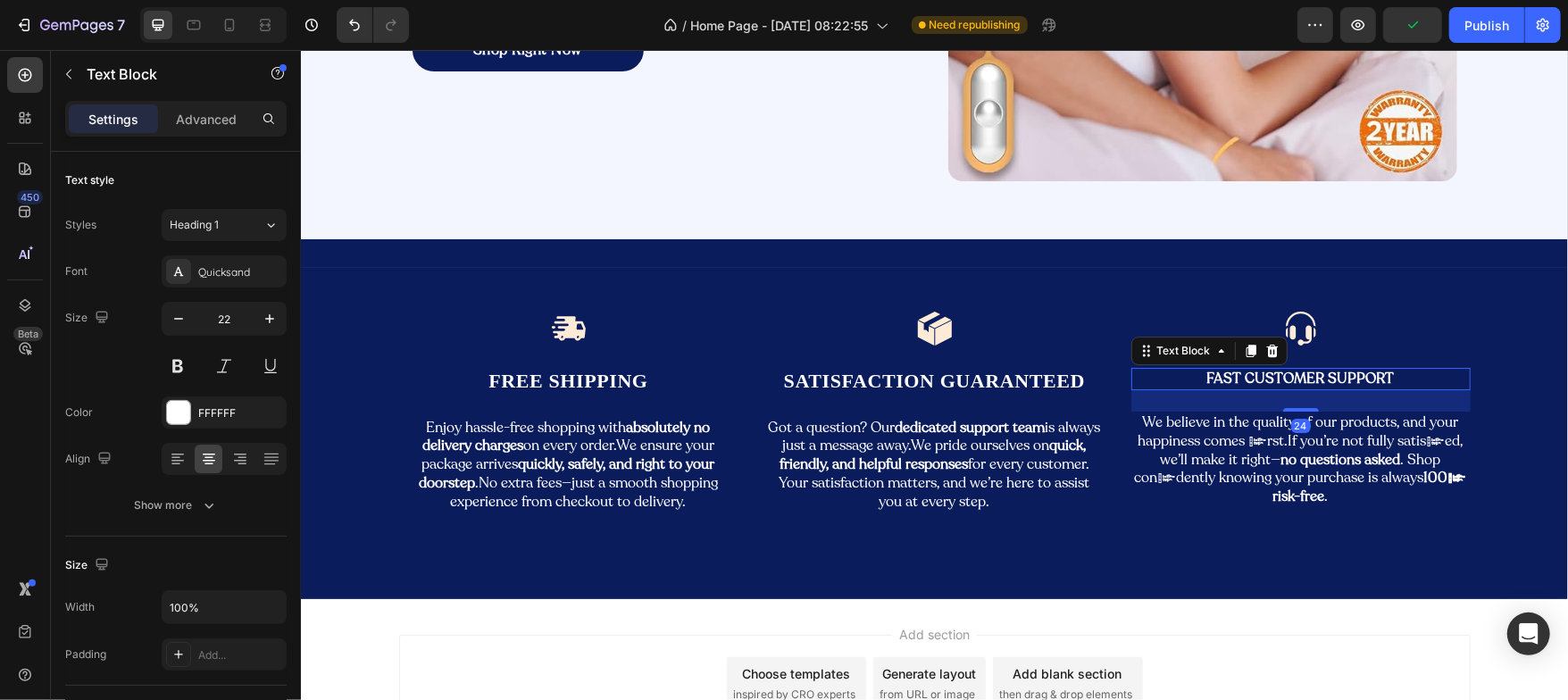
click at [1228, 379] on p "Fast Customer Support" at bounding box center [1300, 378] width 335 height 18
click at [255, 217] on div "Paragraph 1*" at bounding box center [216, 225] width 94 height 16
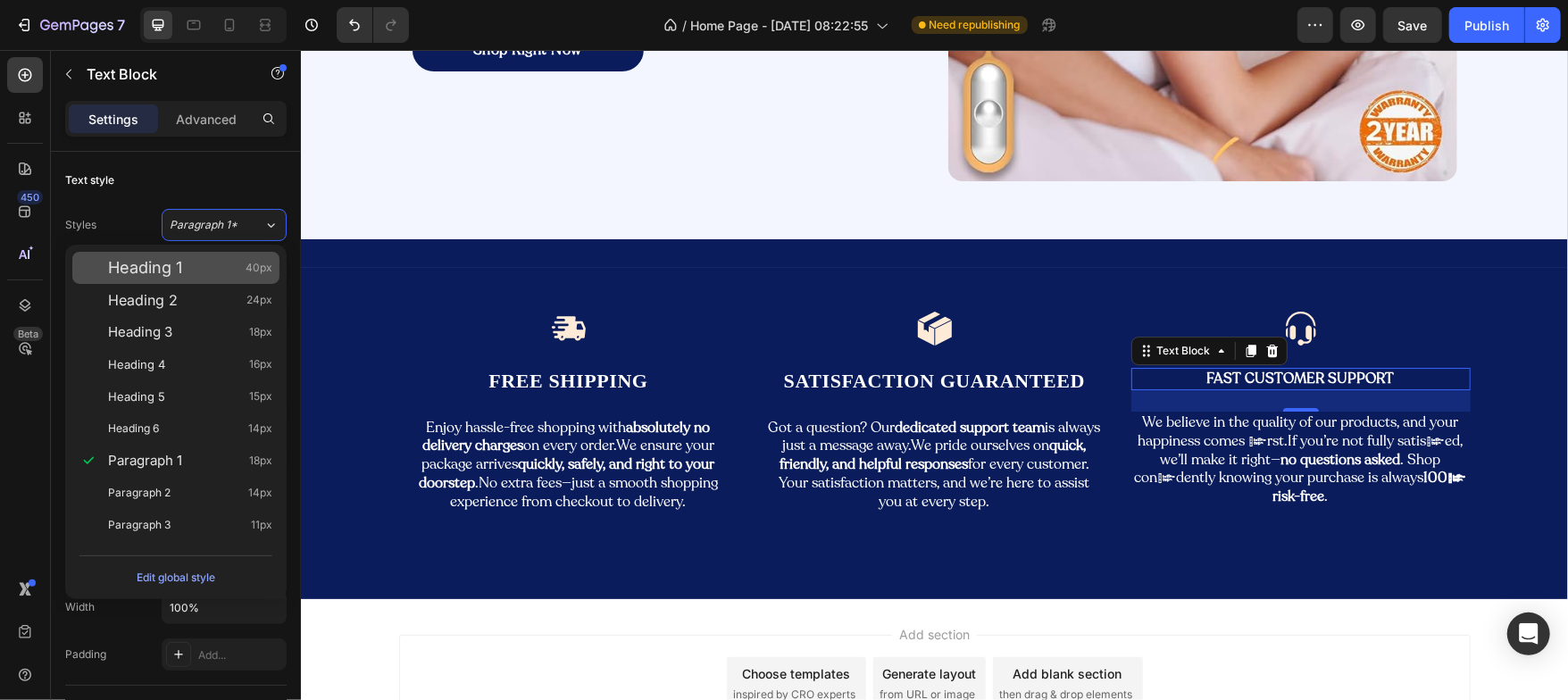
click at [218, 268] on div "Heading 1 40px" at bounding box center [190, 267] width 164 height 18
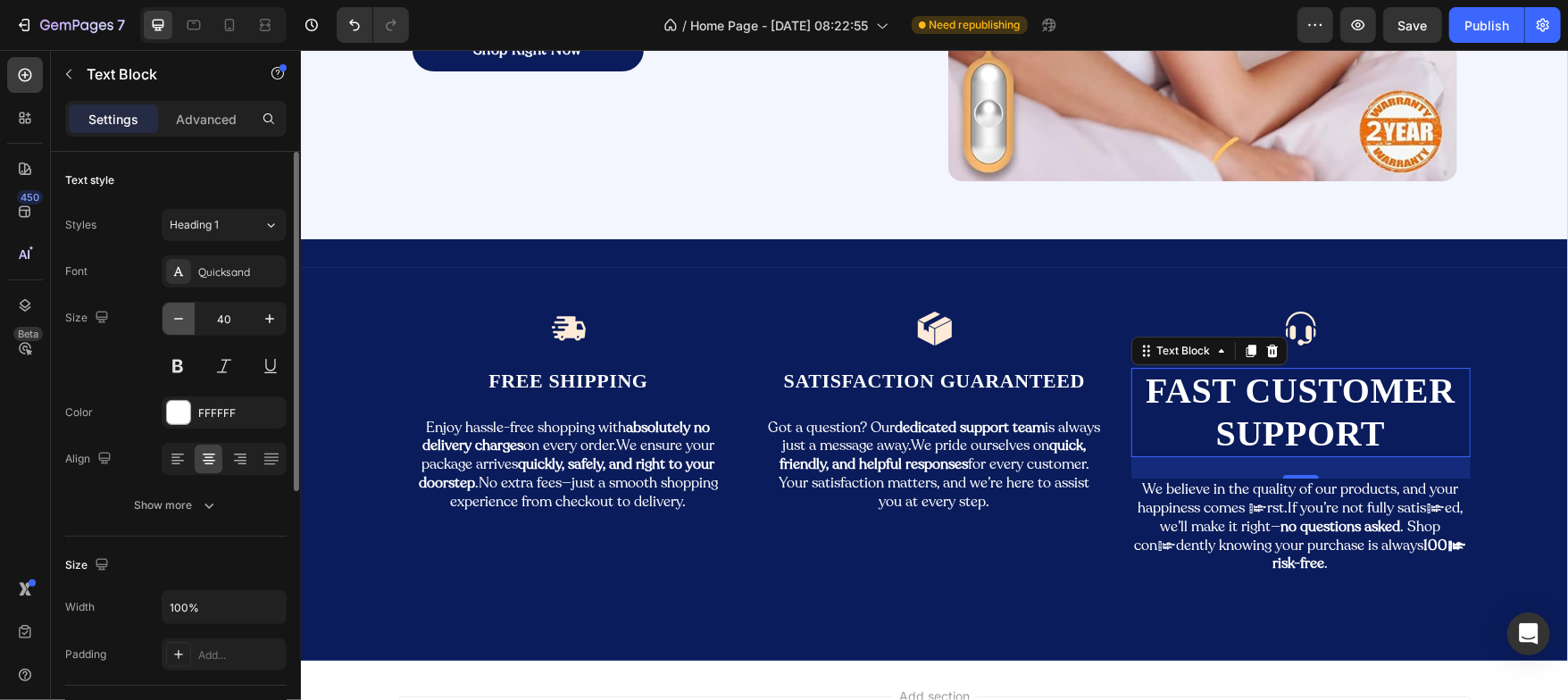
click at [176, 320] on icon "button" at bounding box center [178, 318] width 18 height 18
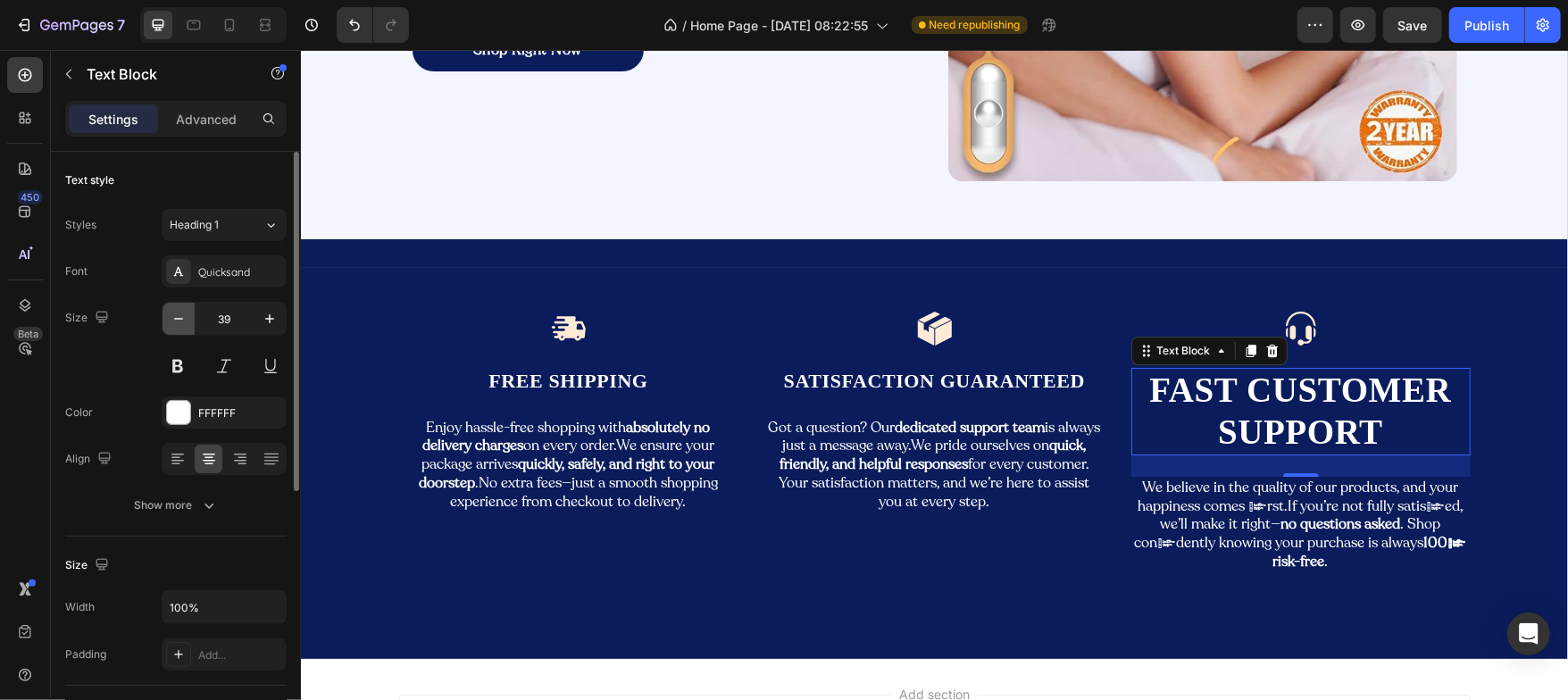
click at [176, 320] on icon "button" at bounding box center [178, 318] width 18 height 18
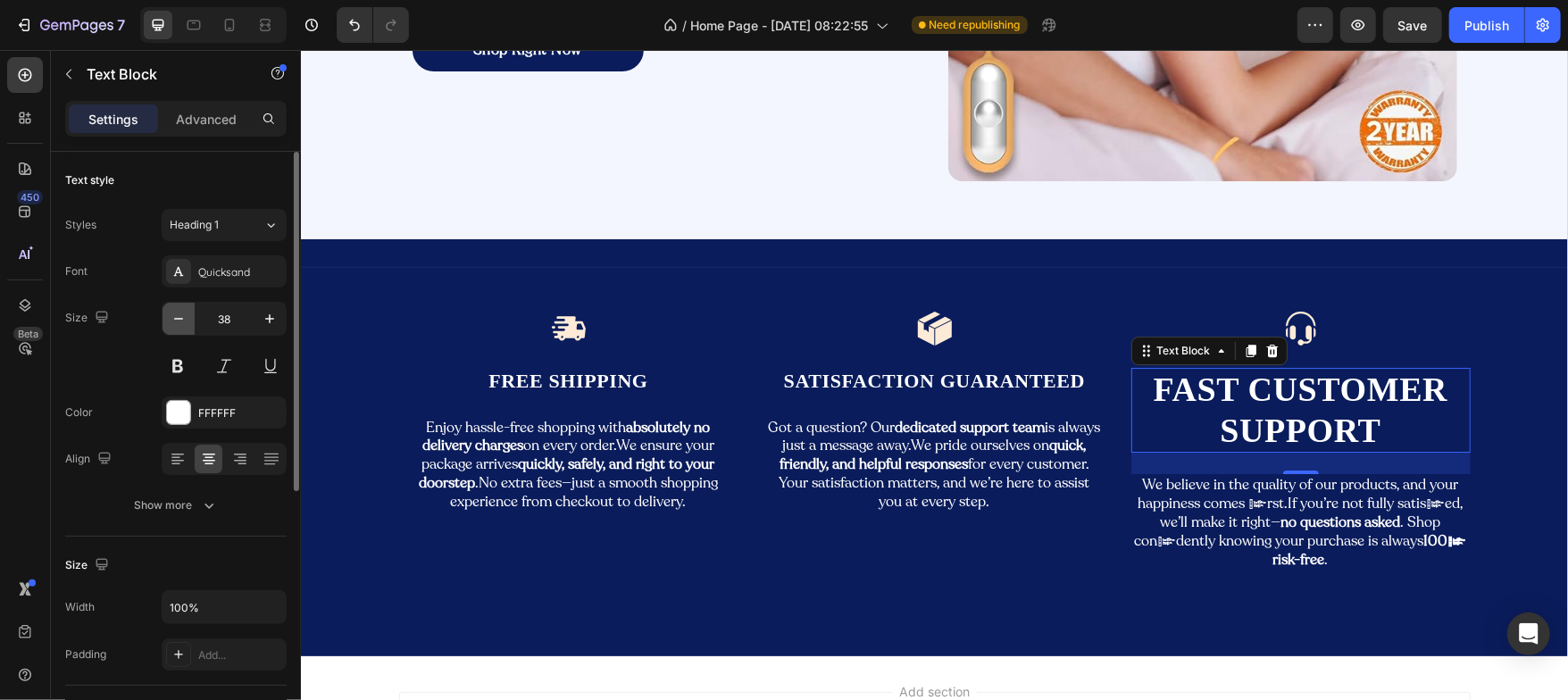
click at [176, 320] on icon "button" at bounding box center [178, 318] width 18 height 18
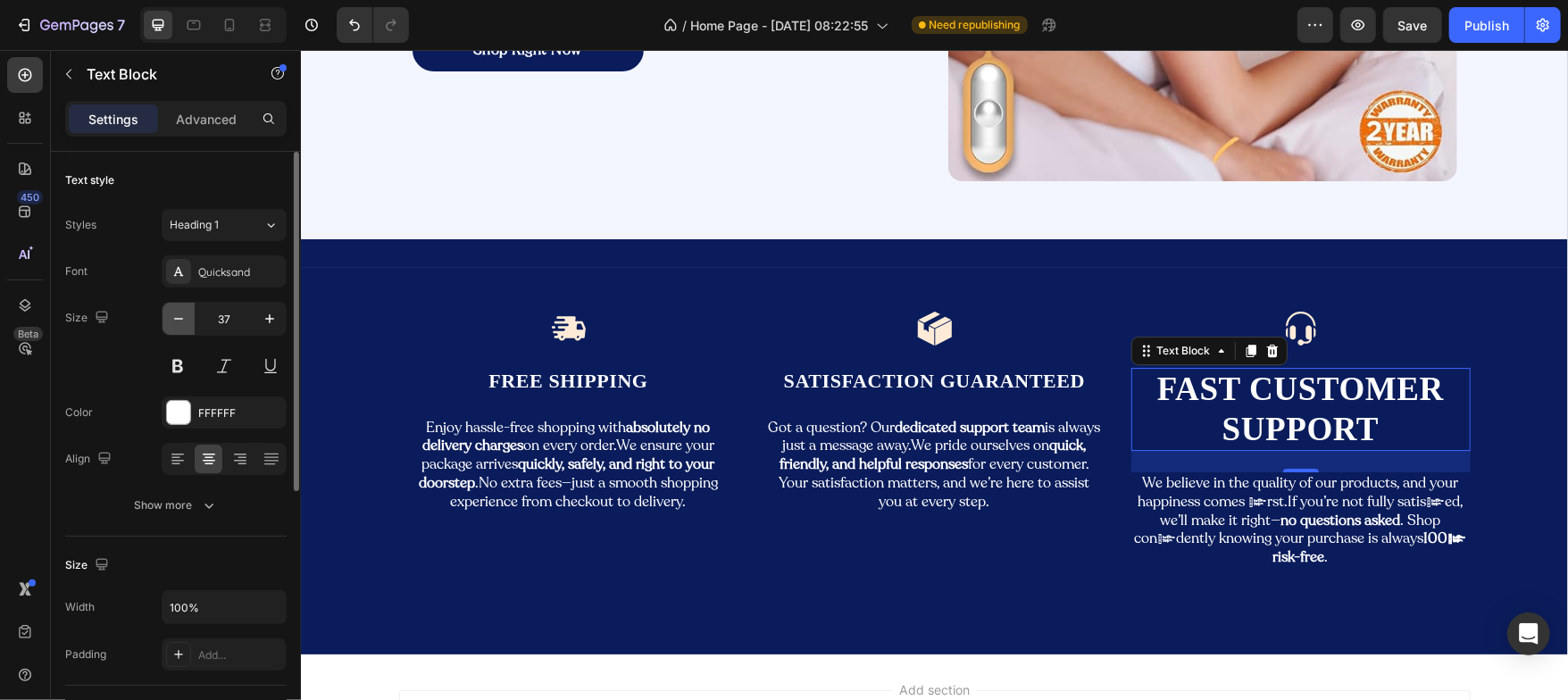
click at [176, 320] on icon "button" at bounding box center [178, 318] width 18 height 18
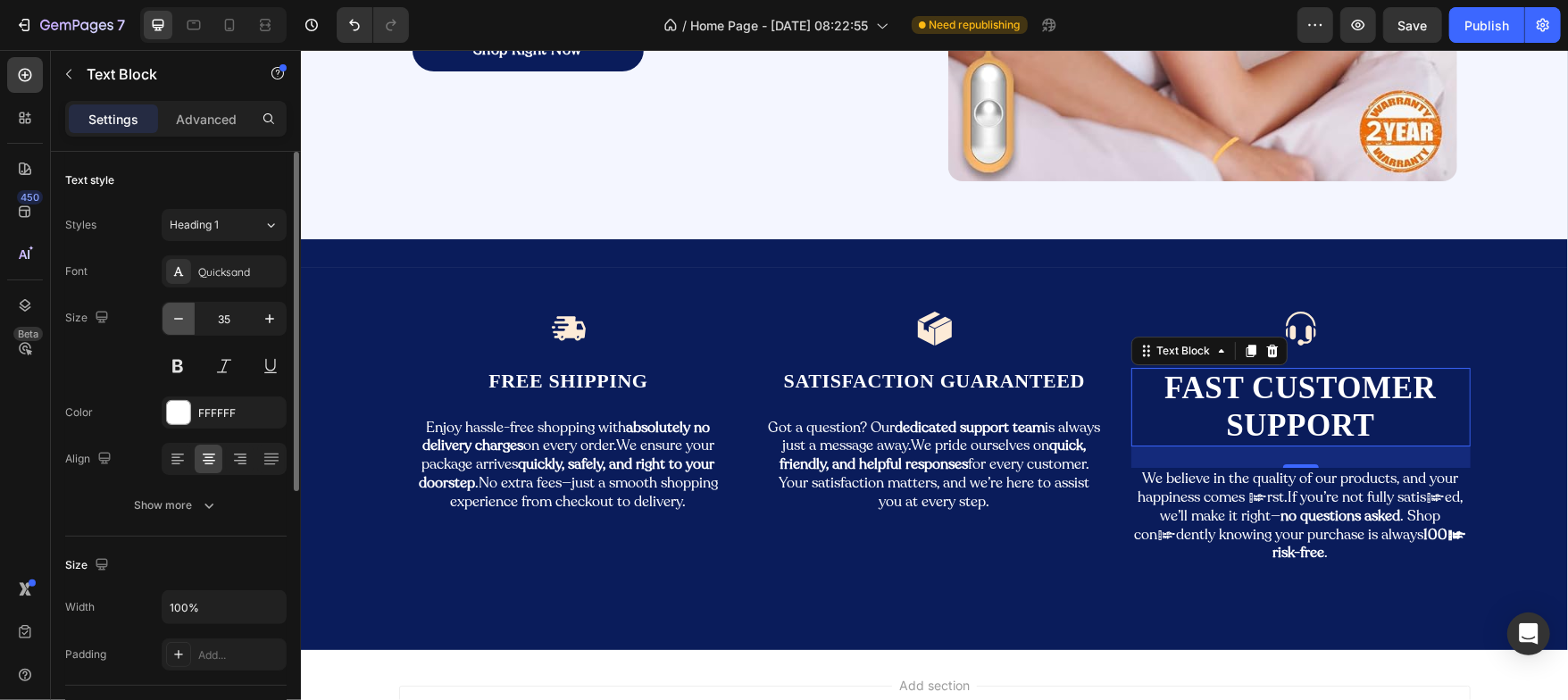
click at [176, 320] on icon "button" at bounding box center [178, 318] width 18 height 18
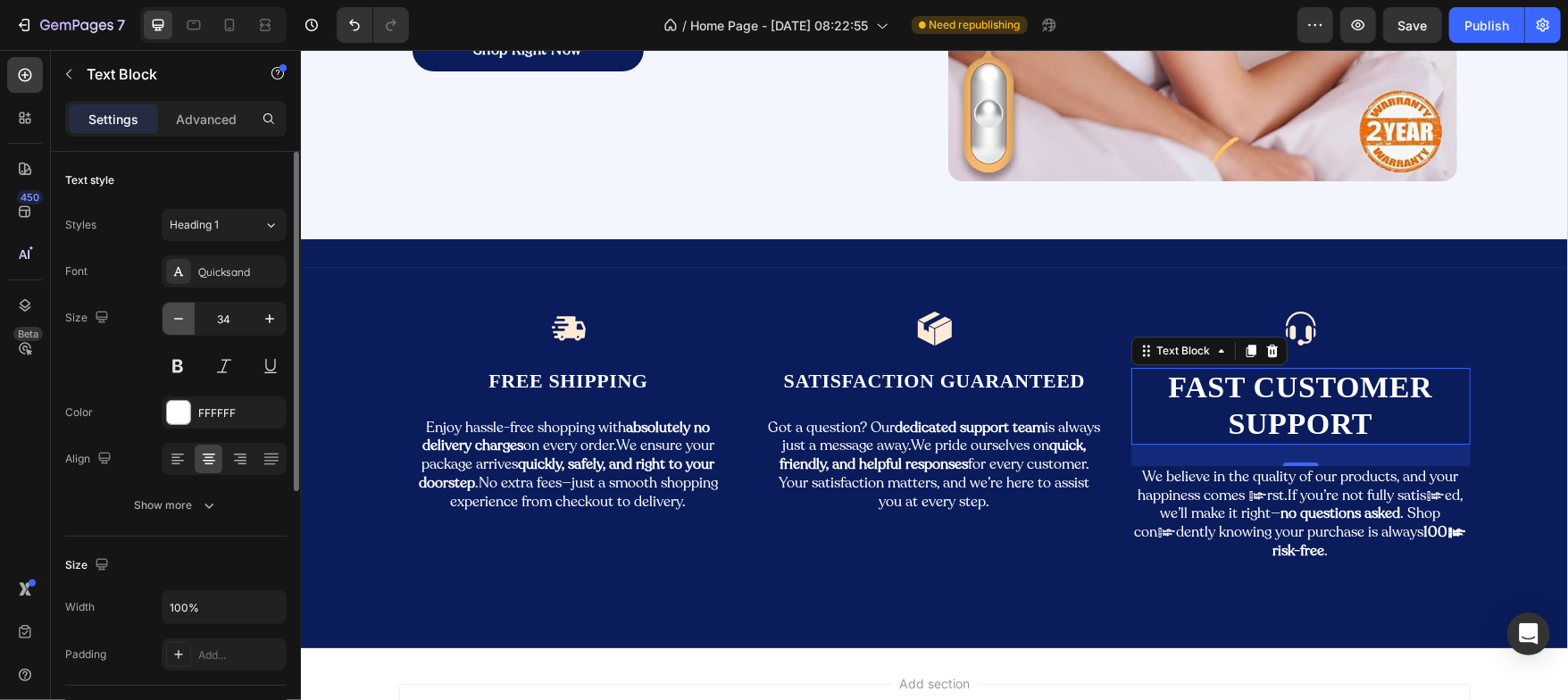
click at [176, 320] on icon "button" at bounding box center [178, 318] width 18 height 18
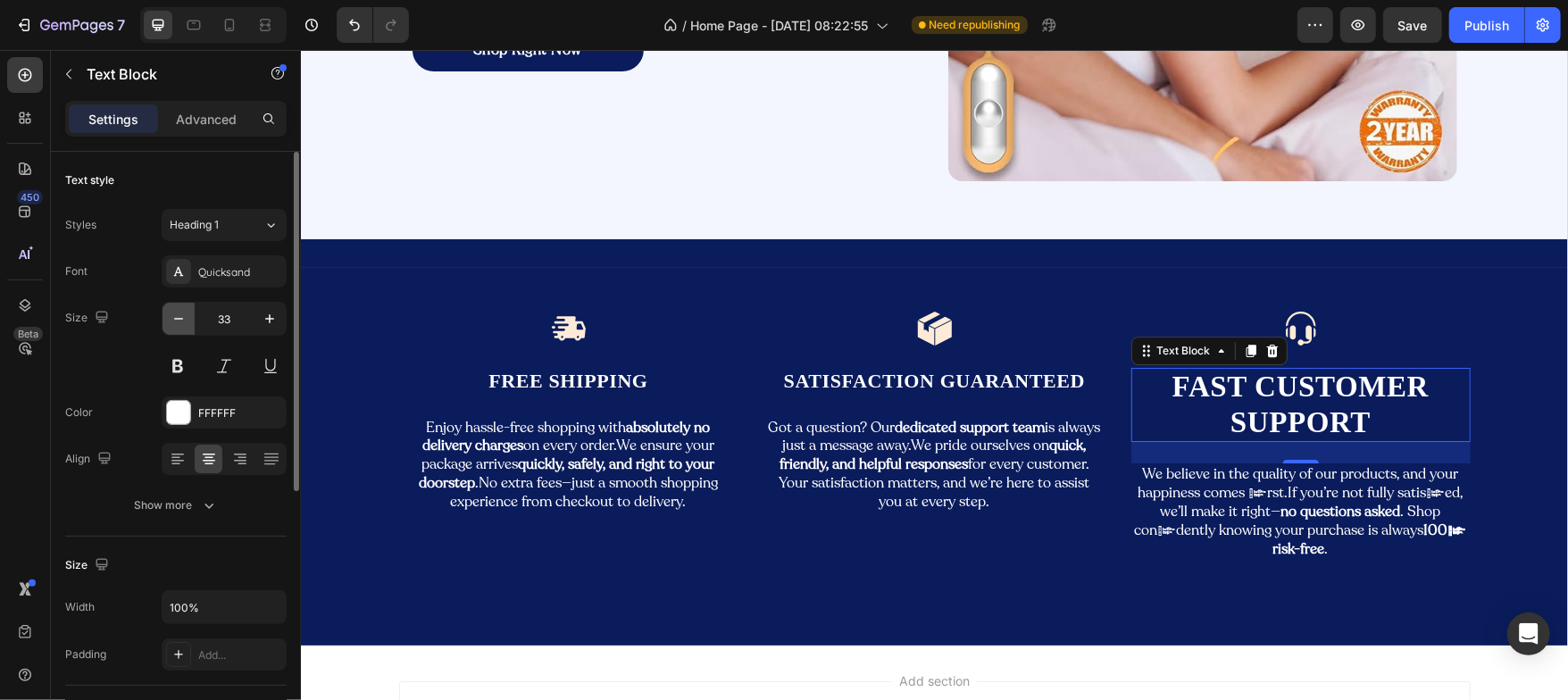
click at [176, 320] on icon "button" at bounding box center [178, 318] width 18 height 18
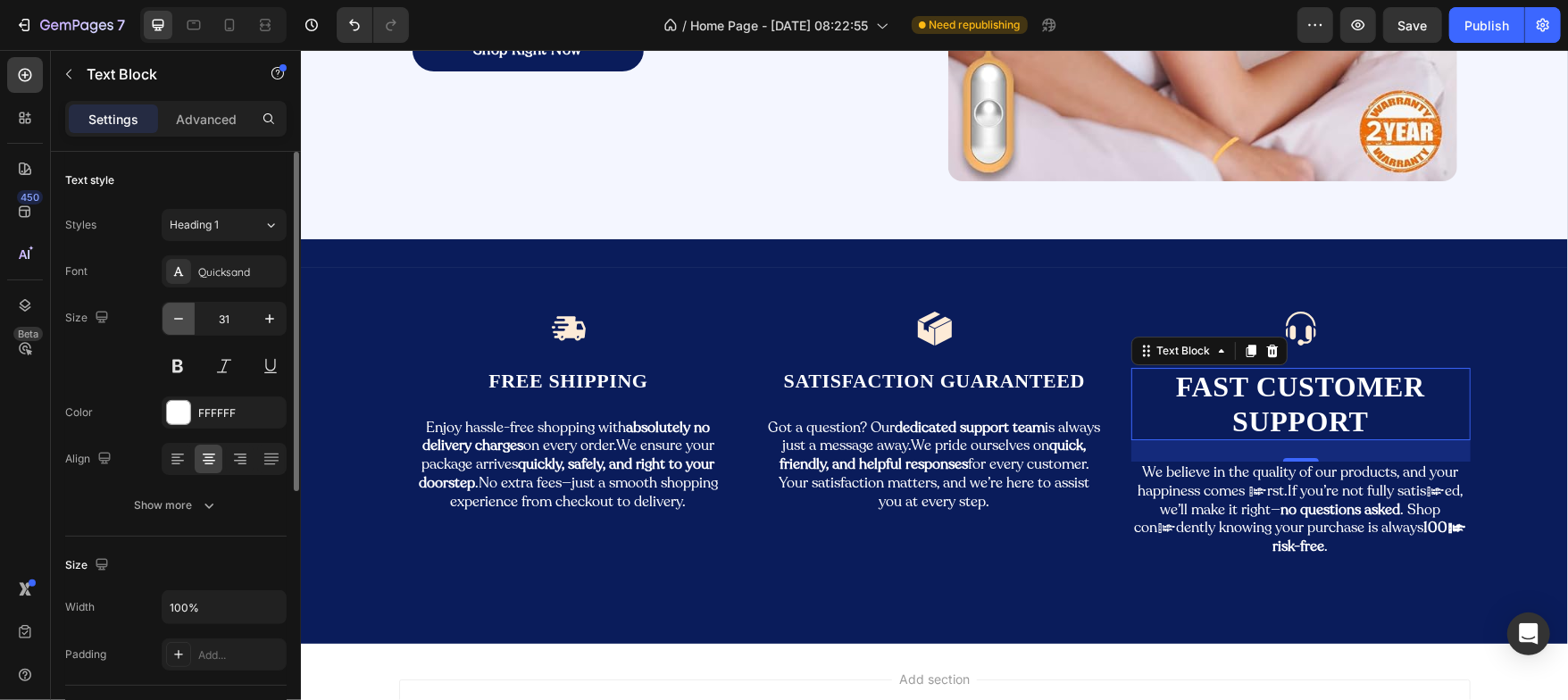
click at [176, 320] on icon "button" at bounding box center [178, 318] width 18 height 18
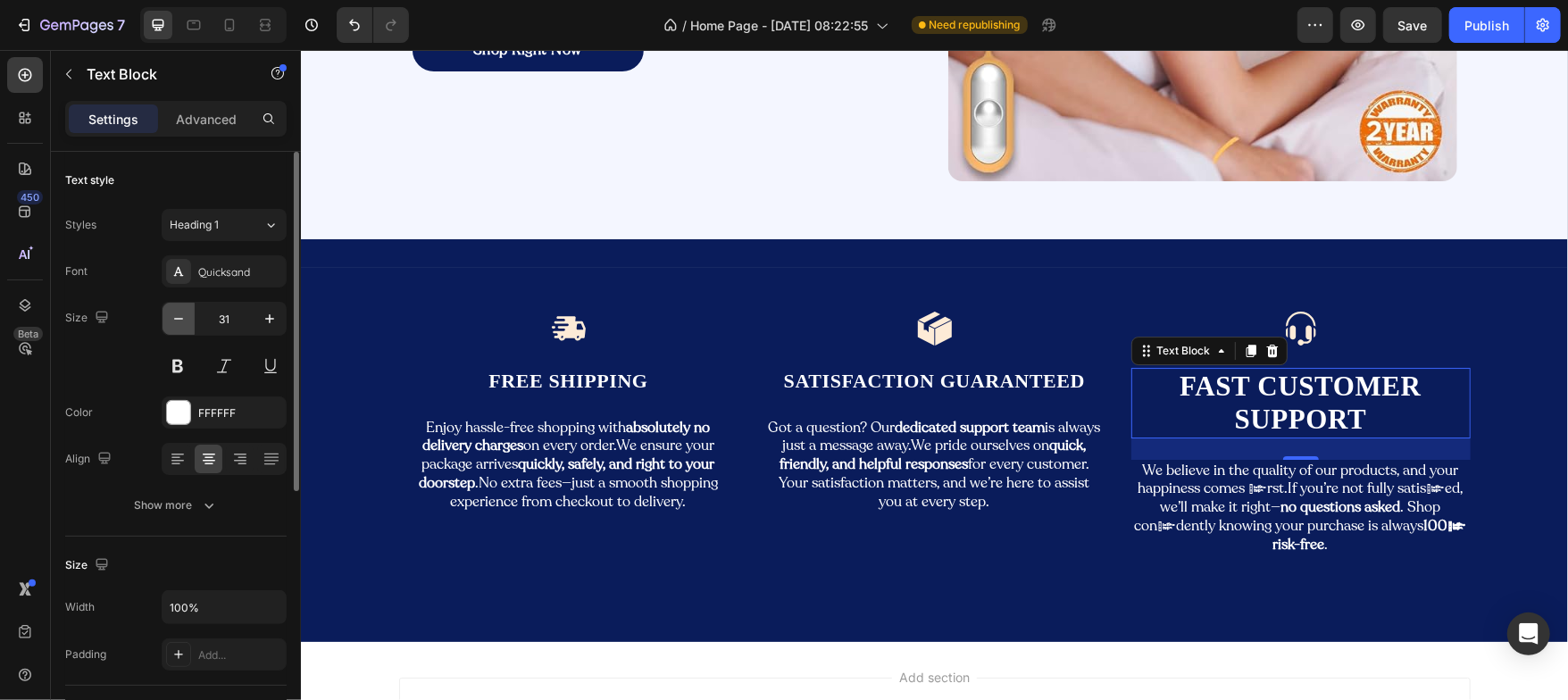
click at [176, 320] on icon "button" at bounding box center [178, 318] width 18 height 18
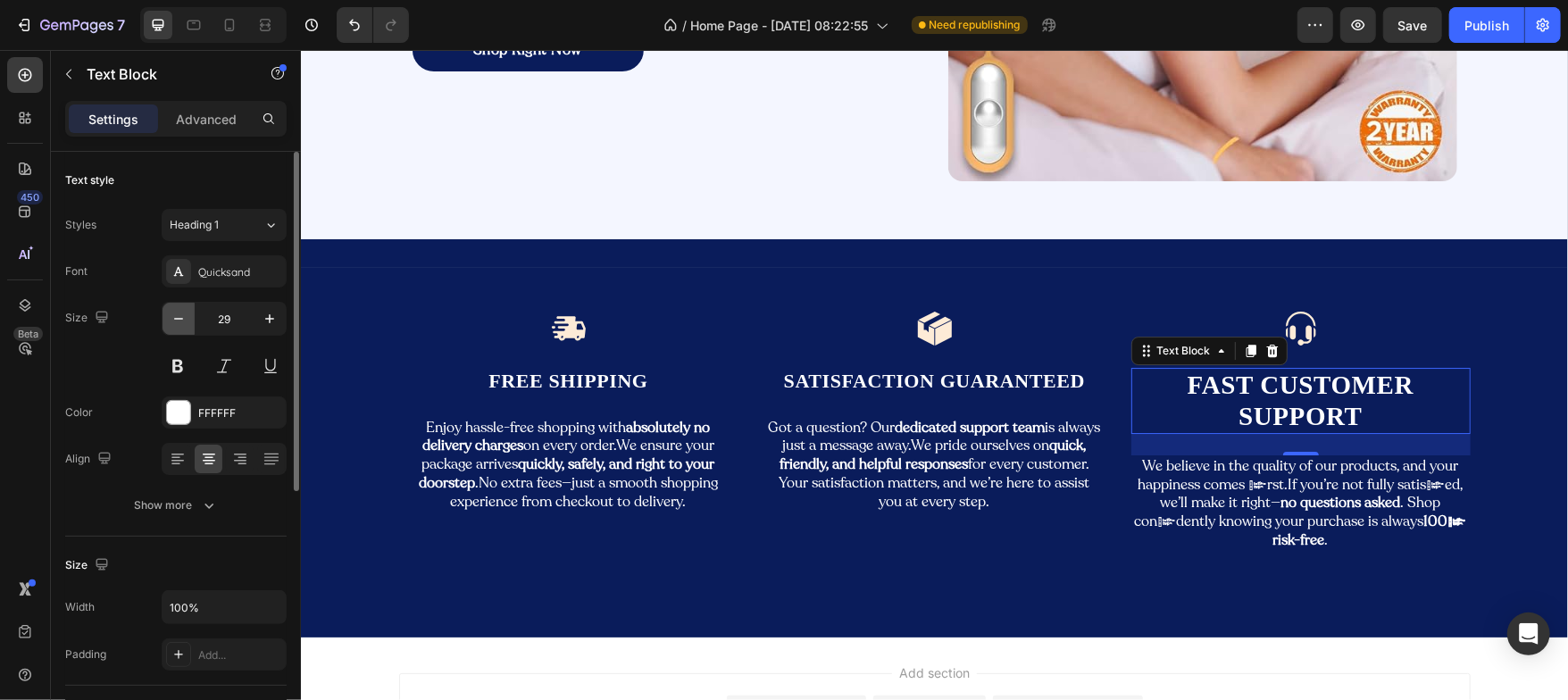
click at [176, 320] on icon "button" at bounding box center [178, 318] width 18 height 18
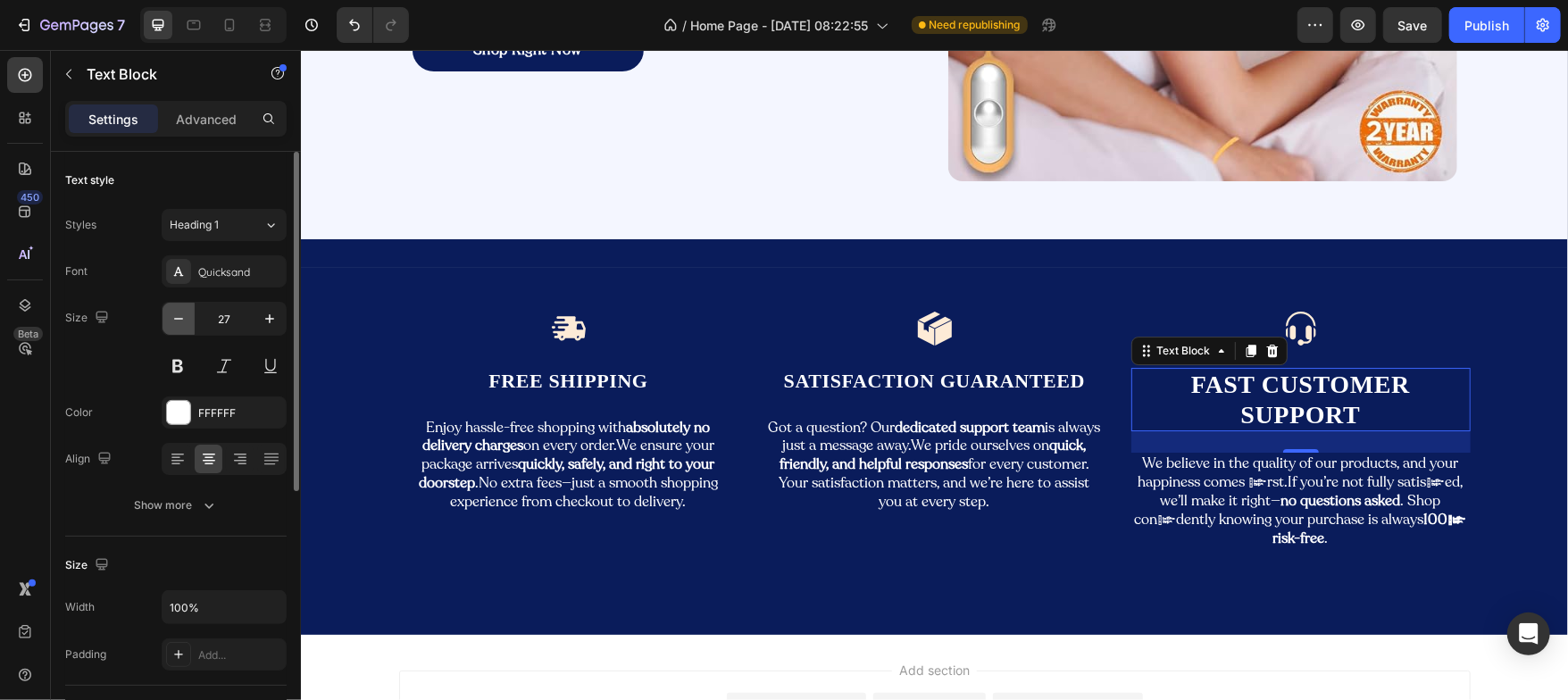
click at [176, 320] on icon "button" at bounding box center [178, 318] width 18 height 18
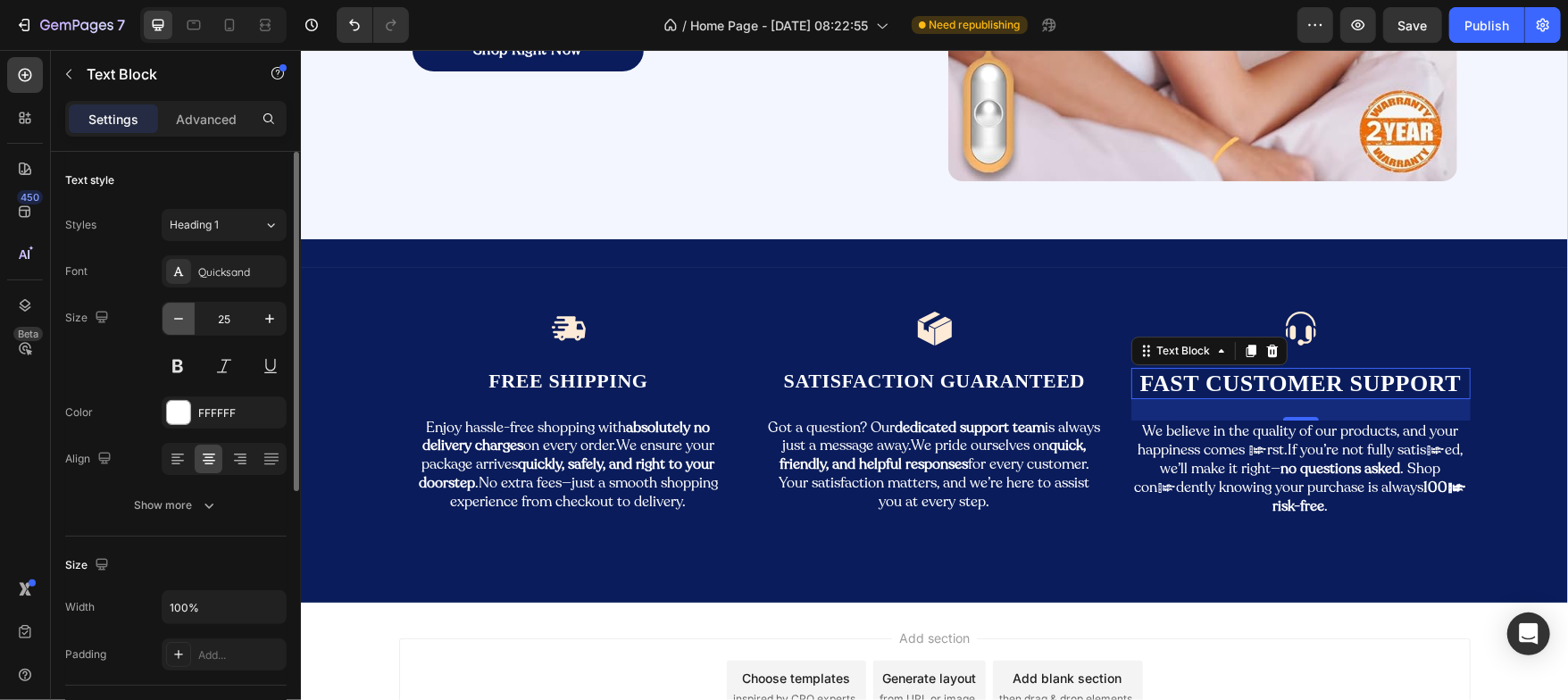
click at [176, 320] on icon "button" at bounding box center [178, 318] width 18 height 18
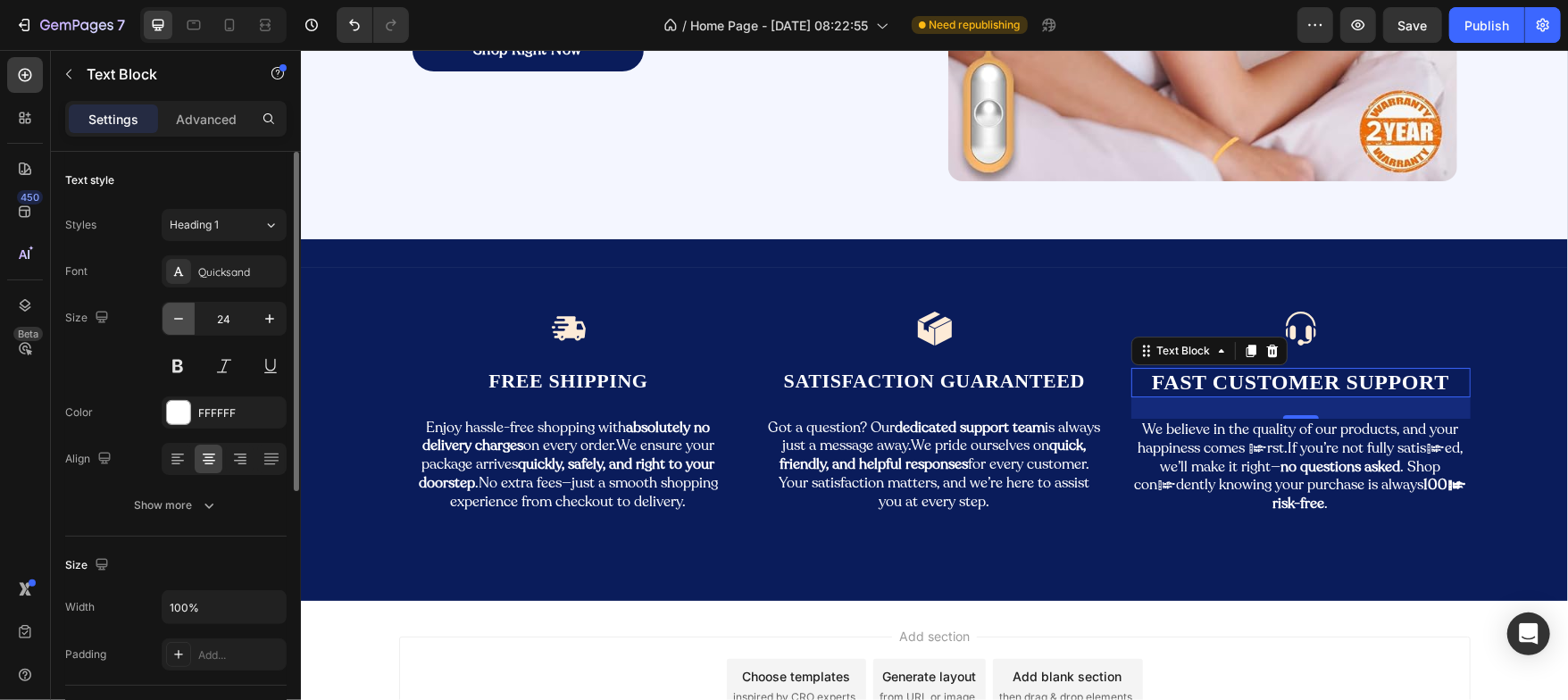
click at [176, 320] on icon "button" at bounding box center [178, 318] width 18 height 18
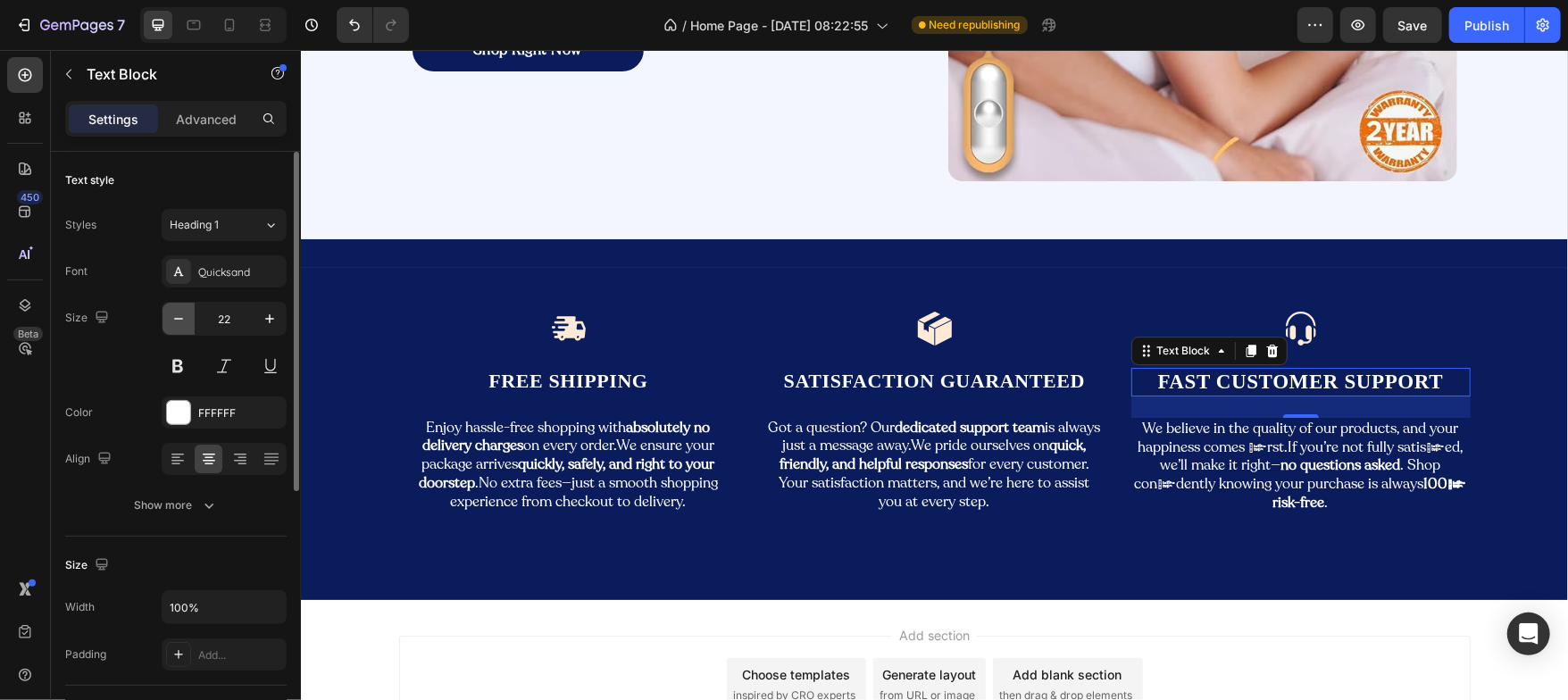
click at [176, 320] on icon "button" at bounding box center [178, 318] width 18 height 18
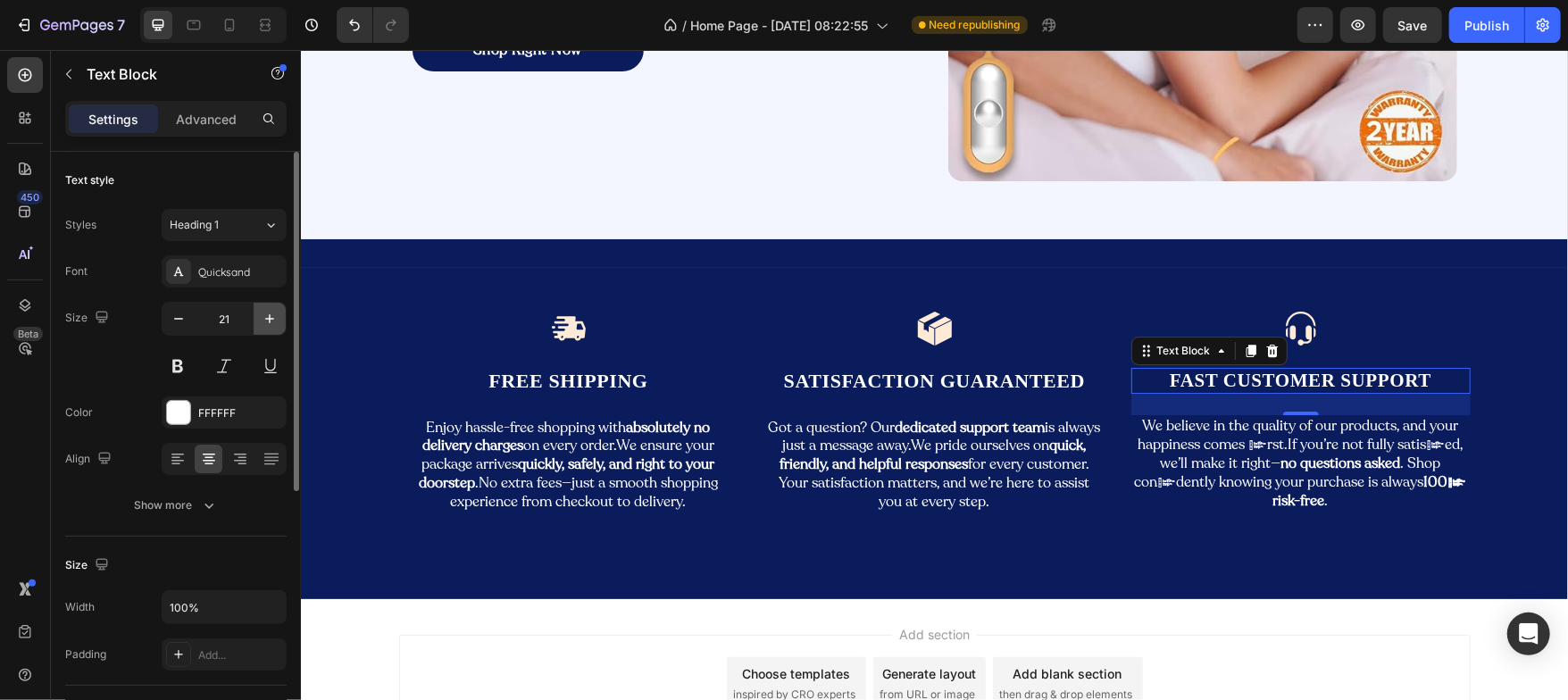
click at [264, 316] on icon "button" at bounding box center [269, 318] width 18 height 18
type input "22"
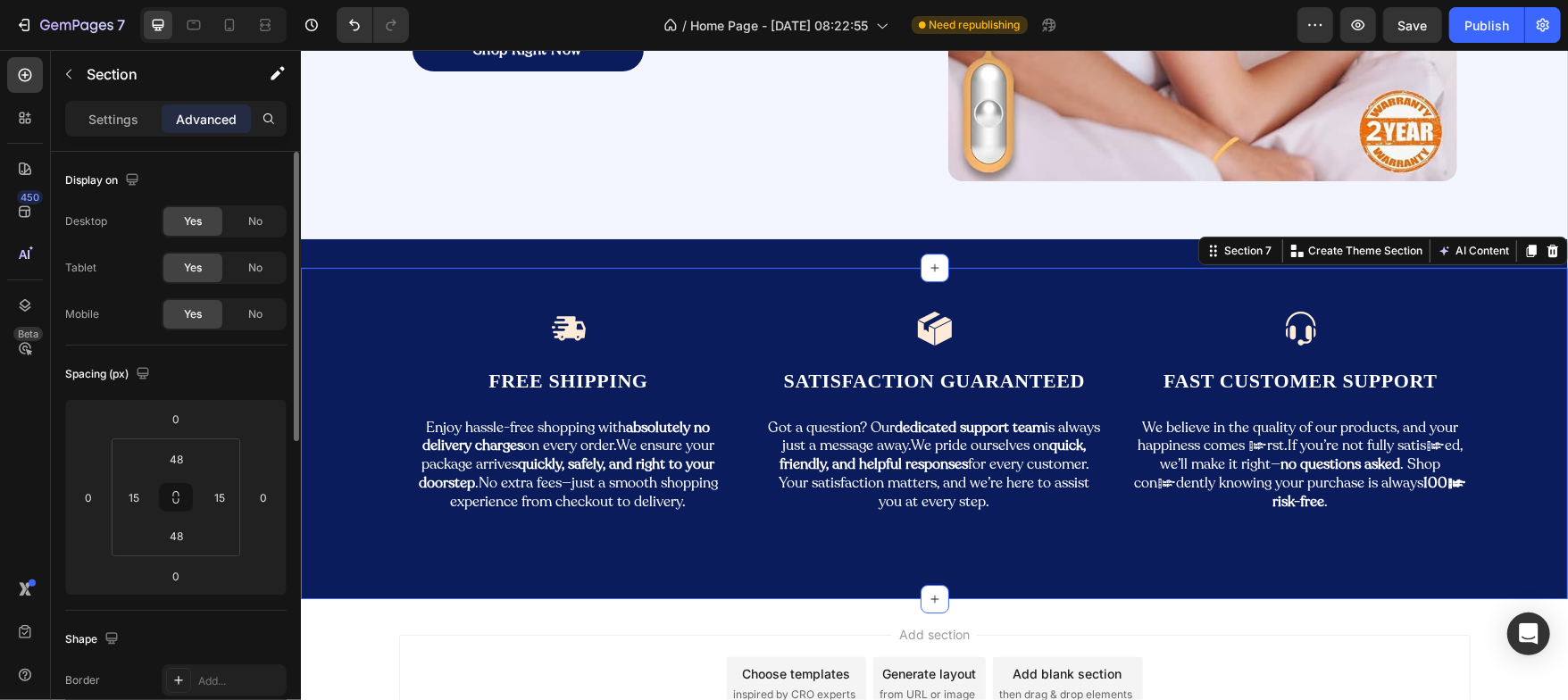
click at [327, 309] on div "Image Free Shipping Text Block Enjoy hassle-free shopping with absolutely no de…" at bounding box center [933, 432] width 1240 height 245
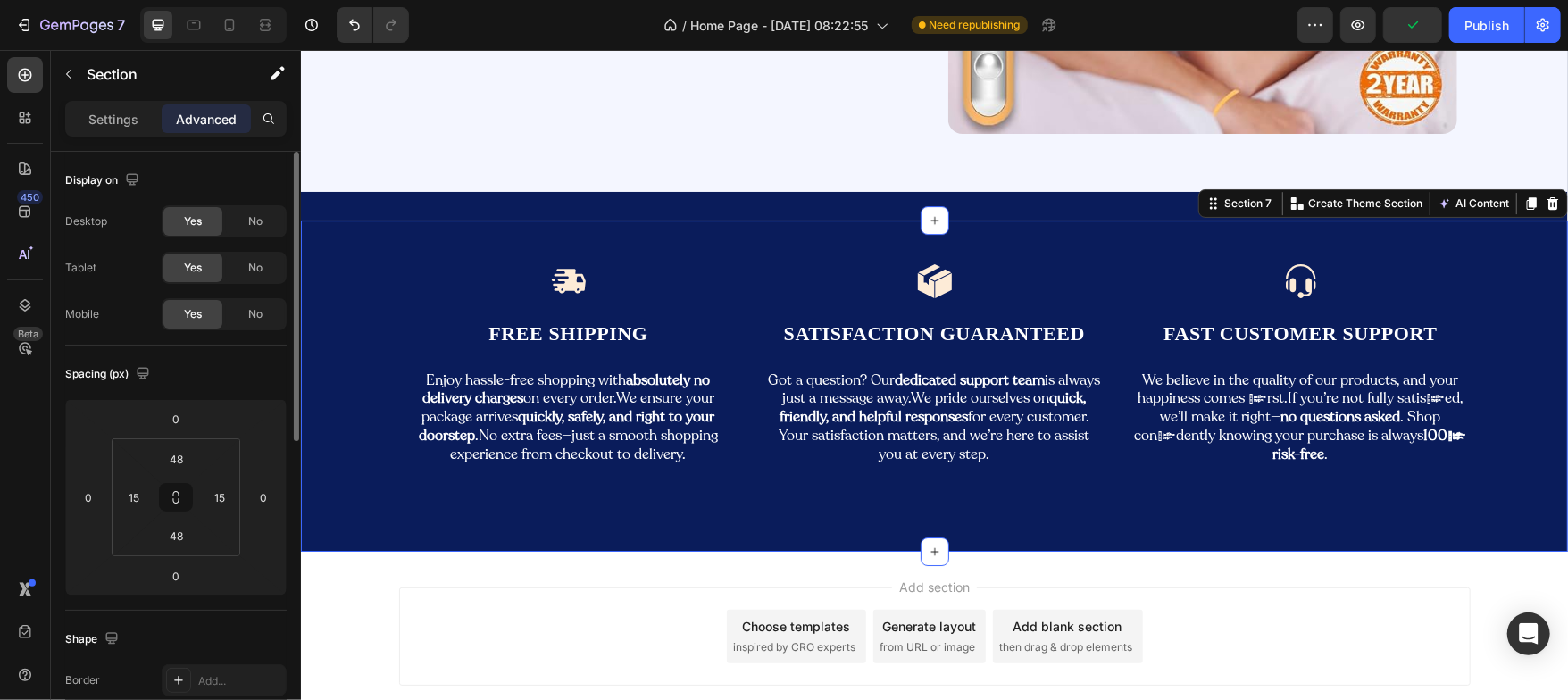
scroll to position [3910, 0]
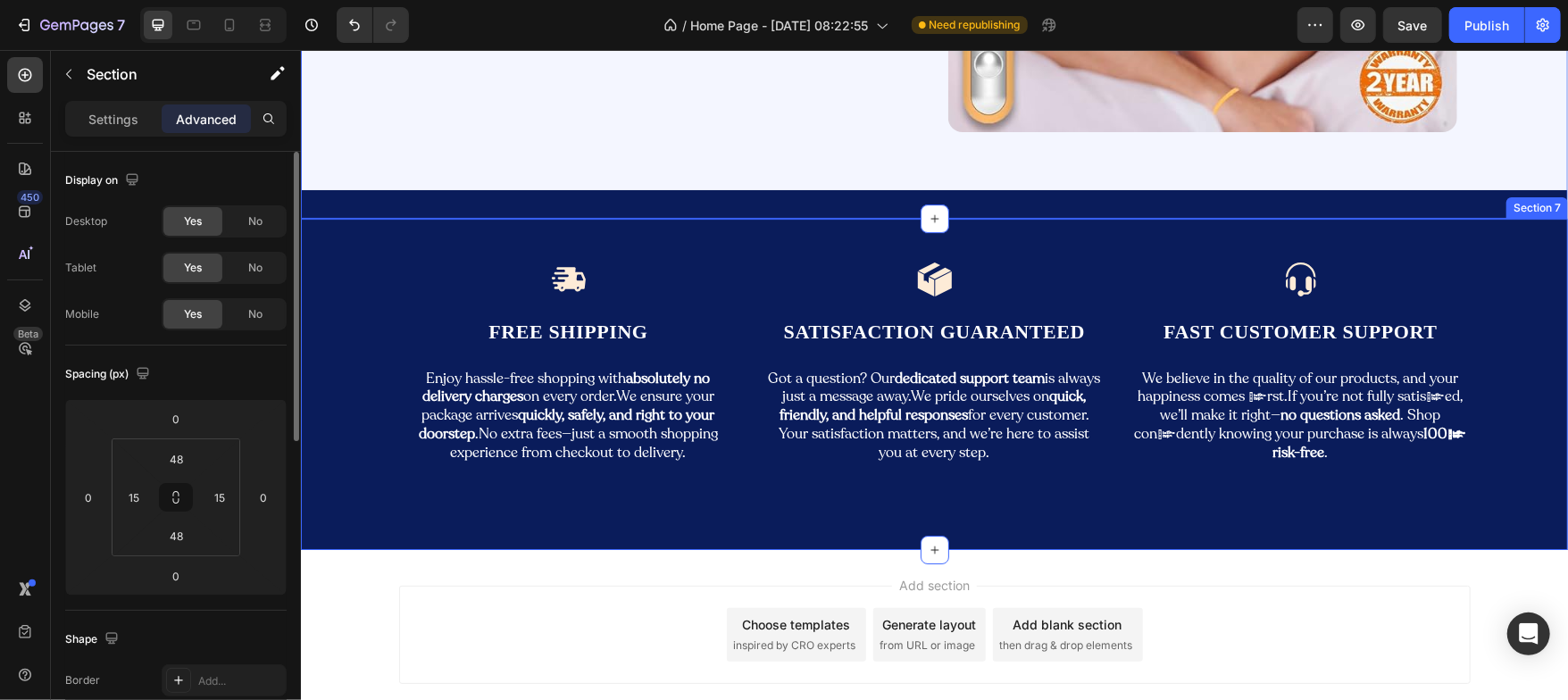
click at [409, 508] on div "Image Free Shipping Text Block Enjoy hassle-free shopping with absolutely no de…" at bounding box center [933, 383] width 1267 height 331
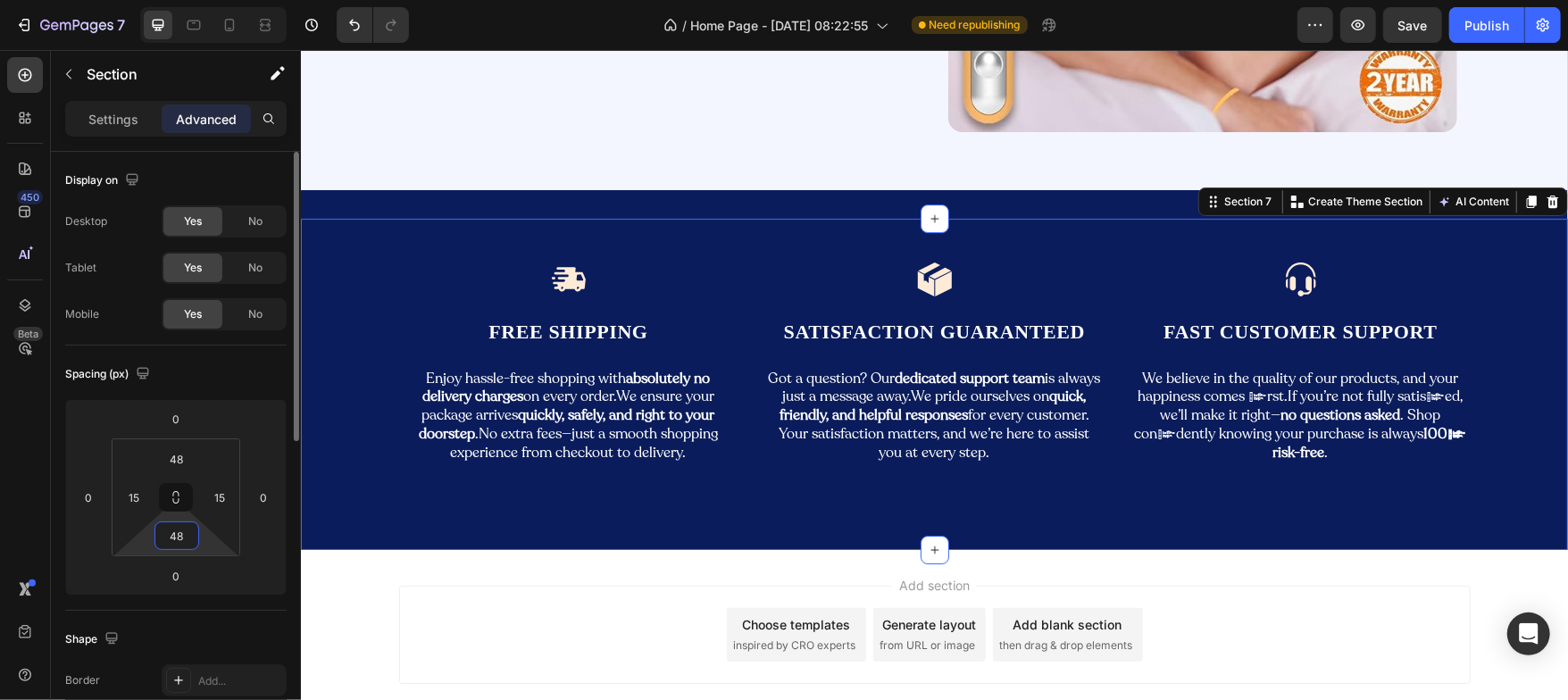
click at [186, 541] on input "48" at bounding box center [177, 535] width 36 height 27
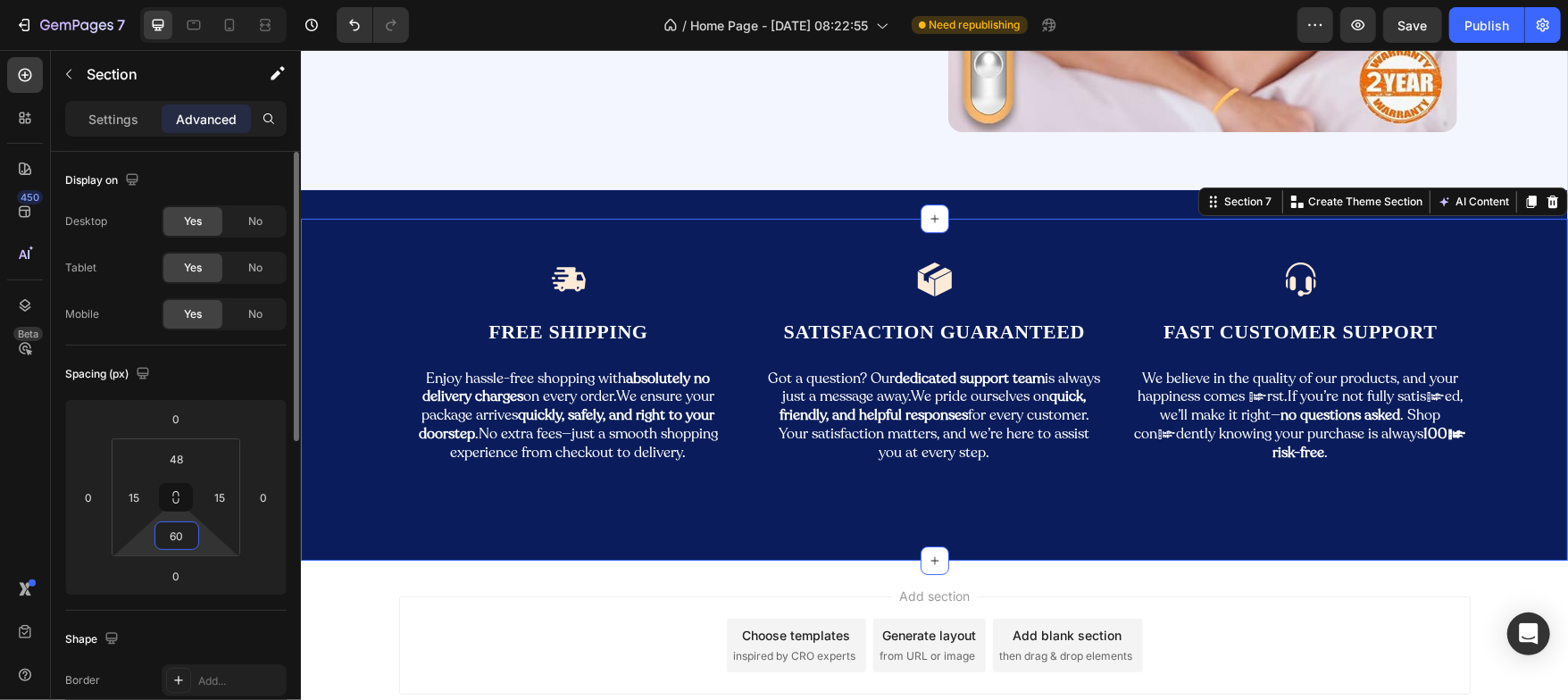
type input "60"
click at [189, 378] on div "Spacing (px)" at bounding box center [176, 374] width 221 height 29
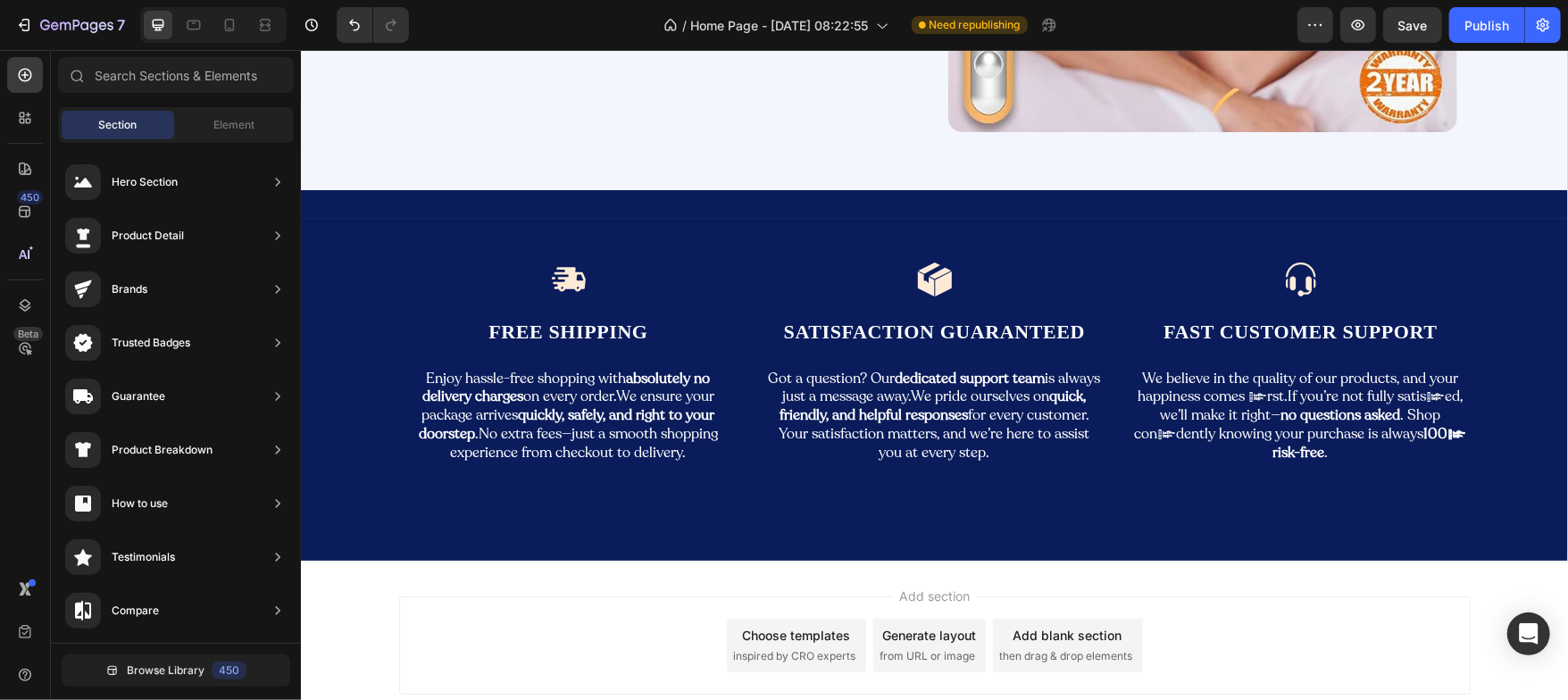
click at [356, 587] on div "Add section Choose templates inspired by CRO experts Generate layout from URL o…" at bounding box center [933, 670] width 1267 height 219
click at [1477, 32] on div "Publish" at bounding box center [1487, 25] width 44 height 18
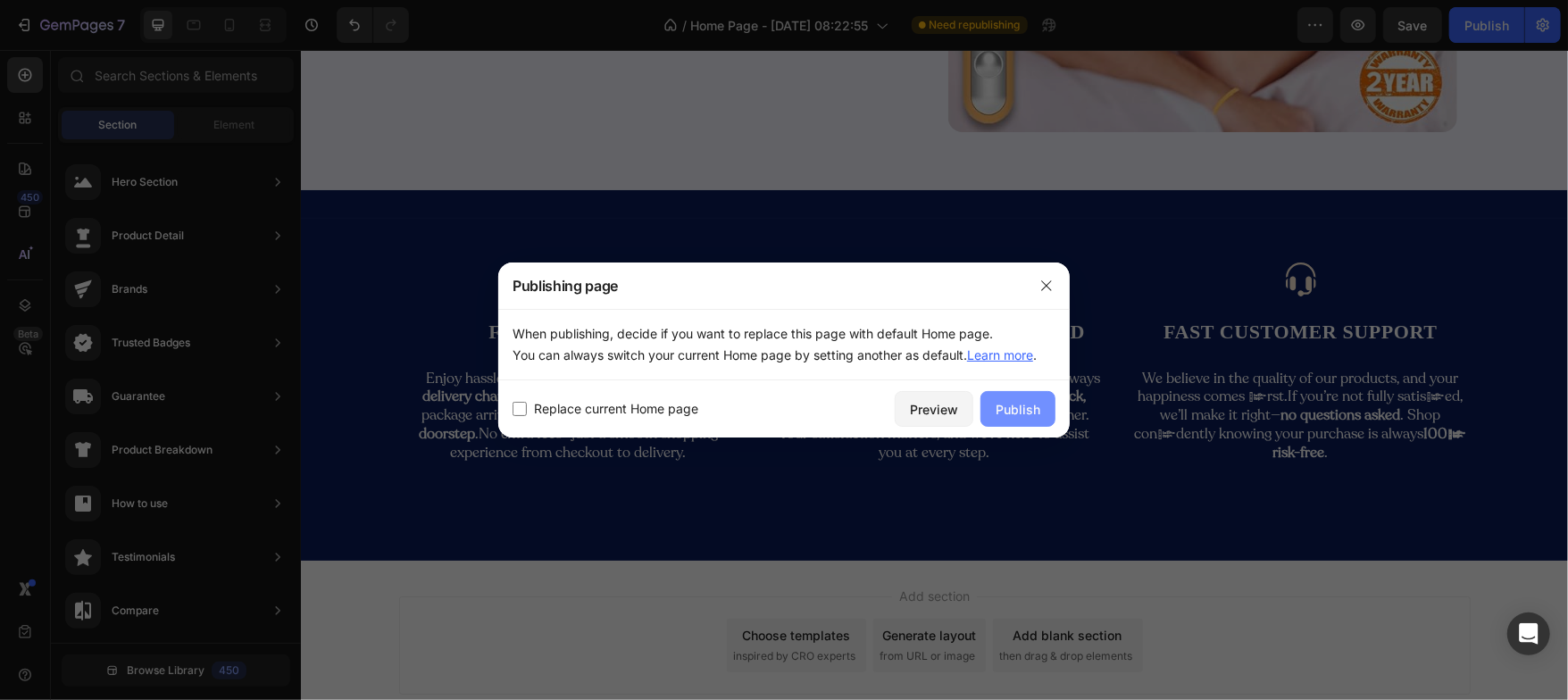
click at [1041, 406] on button "Publish" at bounding box center [1017, 409] width 75 height 36
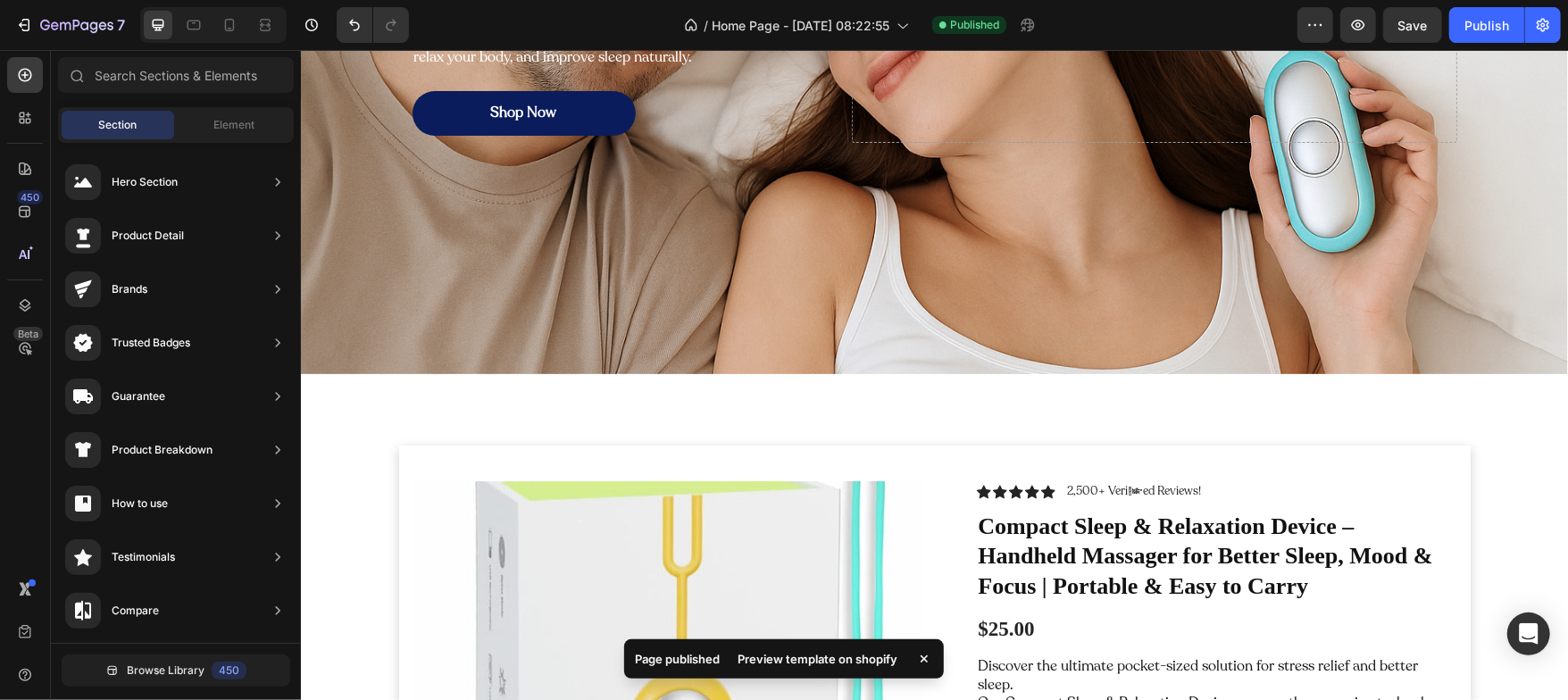
scroll to position [0, 0]
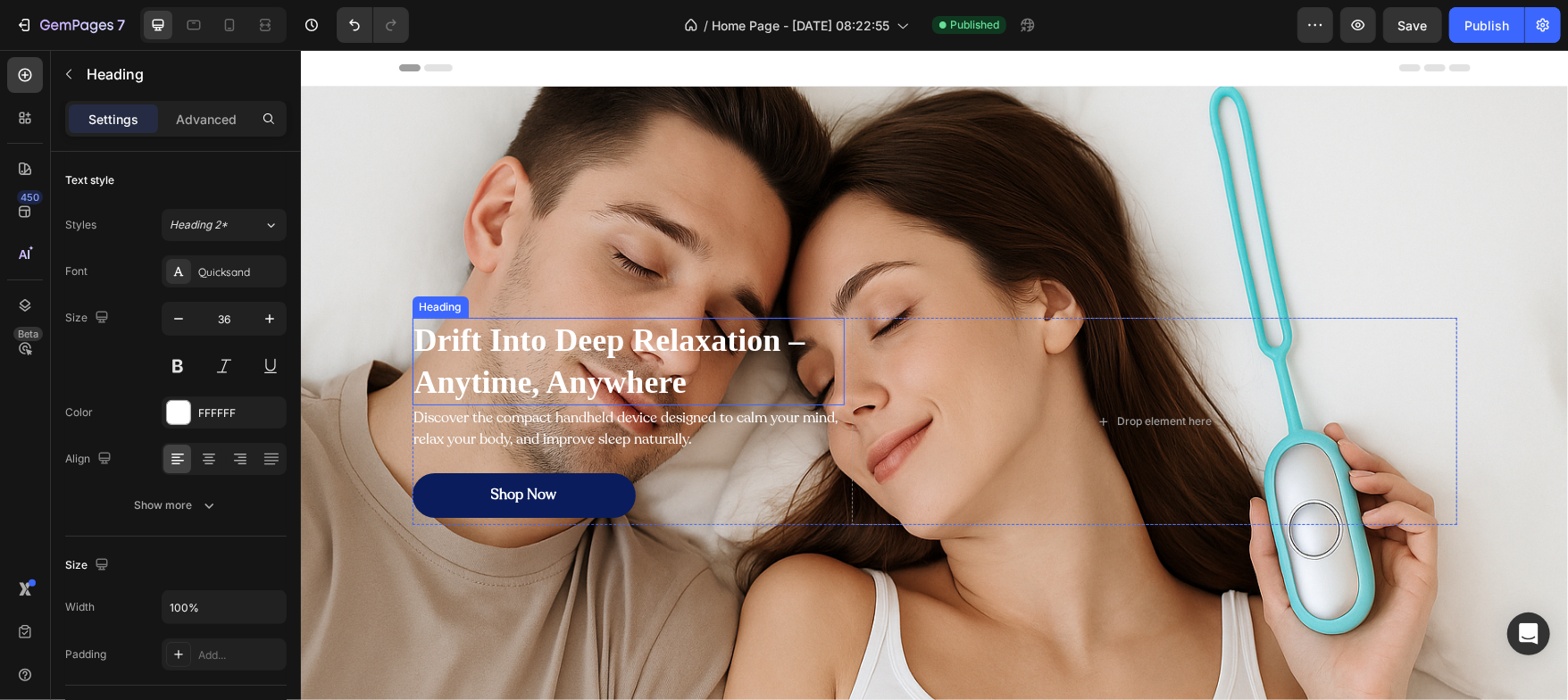
click at [504, 374] on h2 "Drift Into Deep Relaxation – Anytime, Anywhere" at bounding box center [627, 360] width 432 height 88
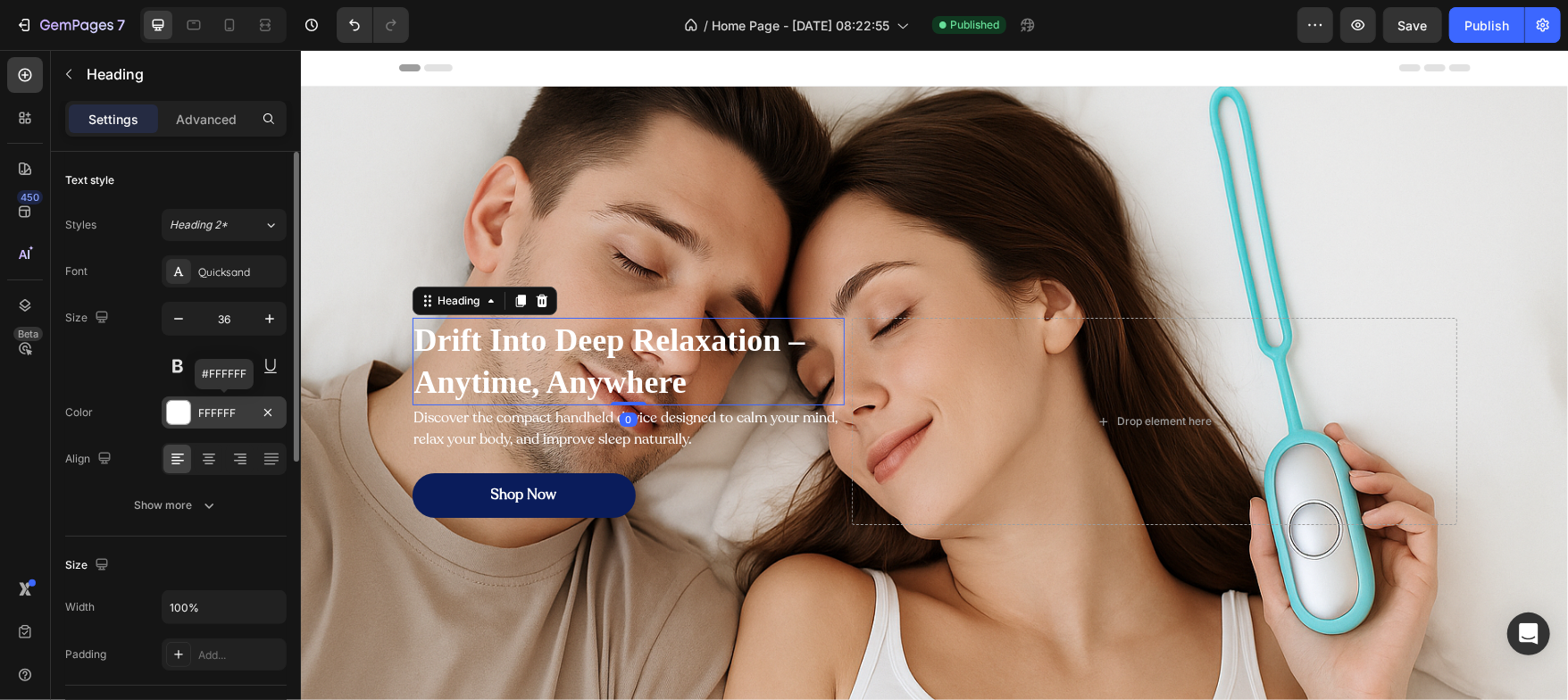
click at [198, 410] on div "FFFFFF" at bounding box center [224, 413] width 52 height 16
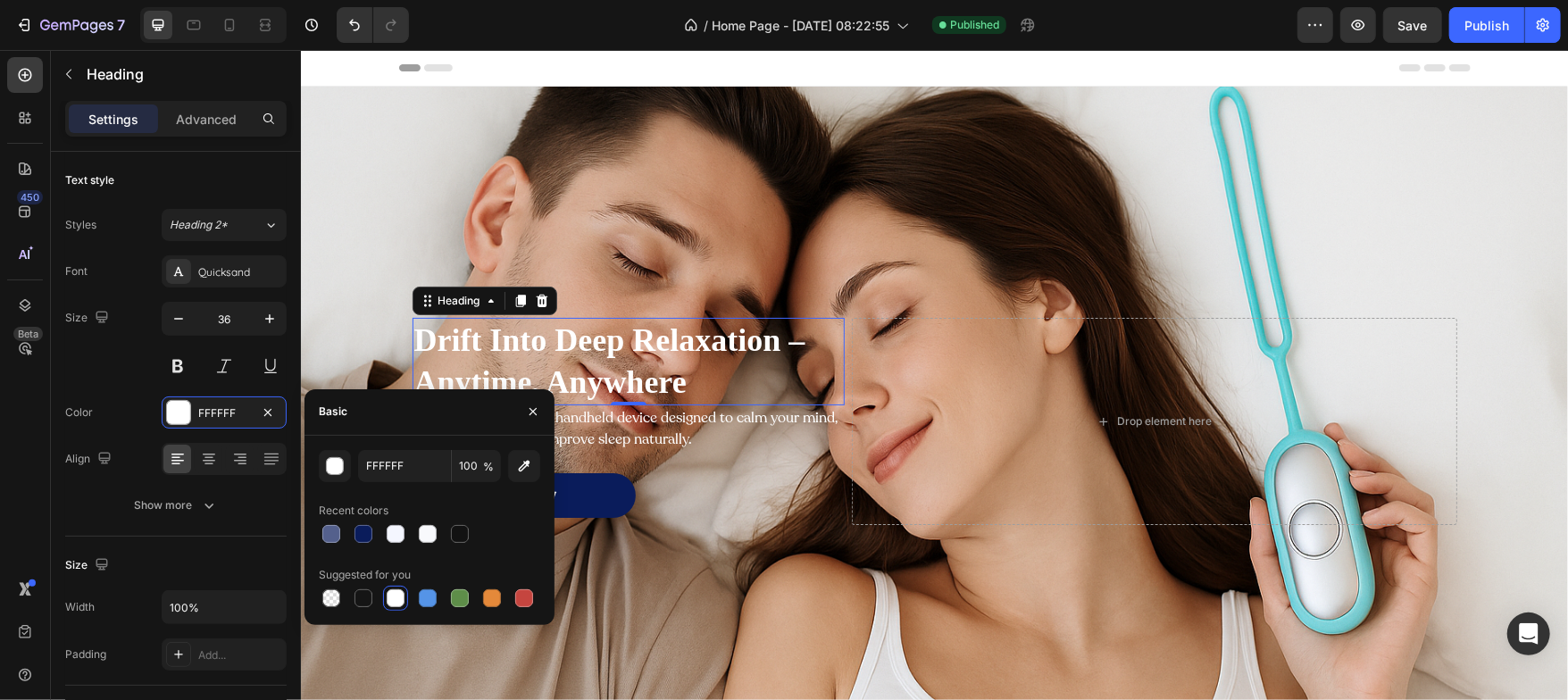
click at [368, 584] on div "Suggested for you" at bounding box center [429, 575] width 221 height 29
click at [364, 599] on div at bounding box center [363, 598] width 18 height 18
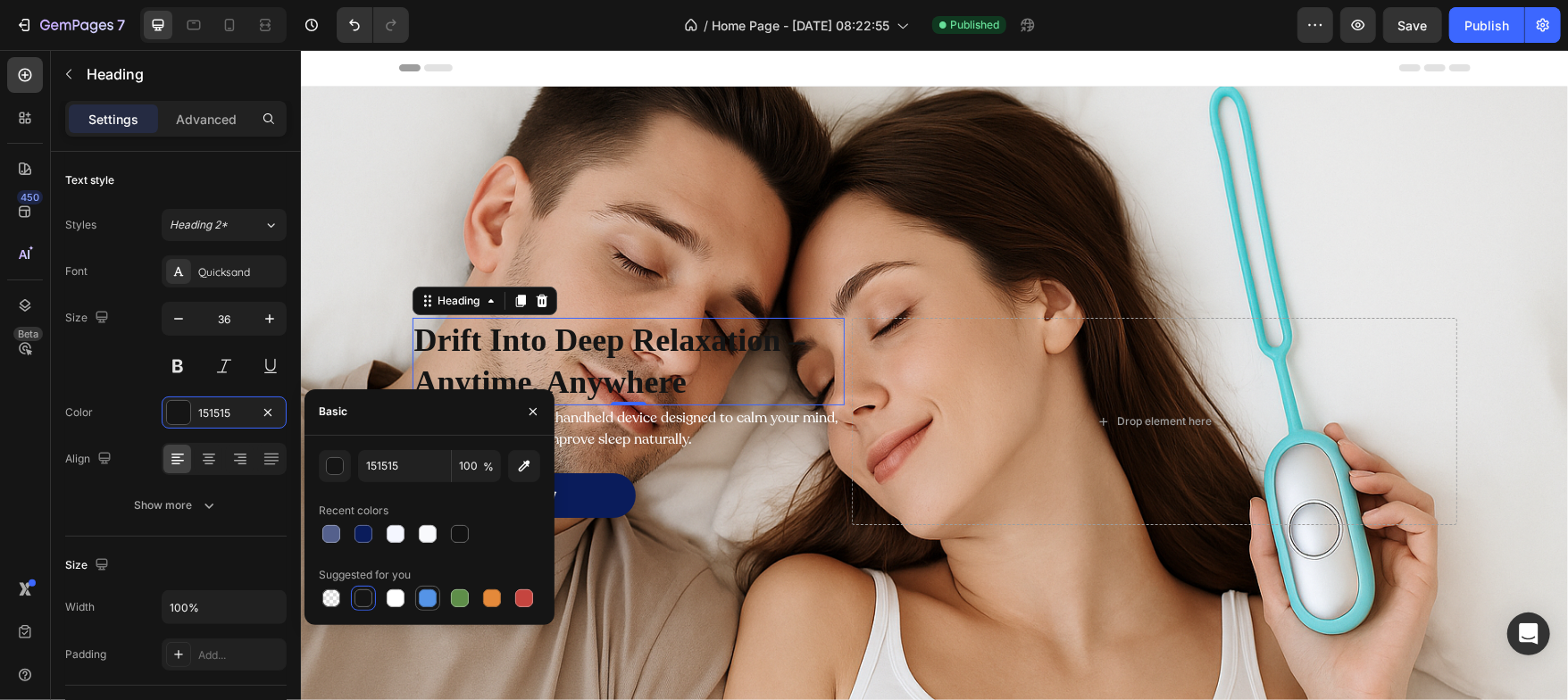
click at [419, 596] on div at bounding box center [427, 598] width 18 height 18
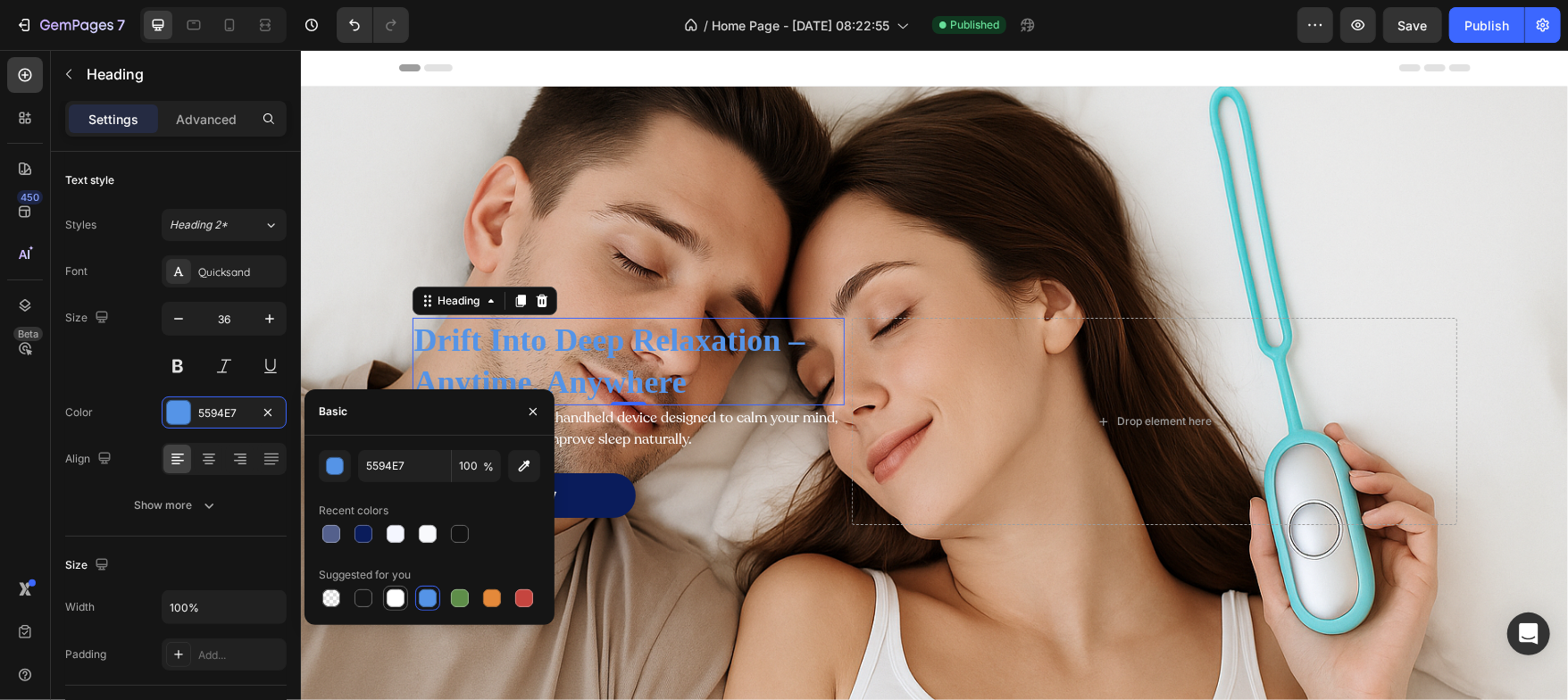
click at [383, 599] on div at bounding box center [395, 598] width 25 height 25
type input "FFFFFF"
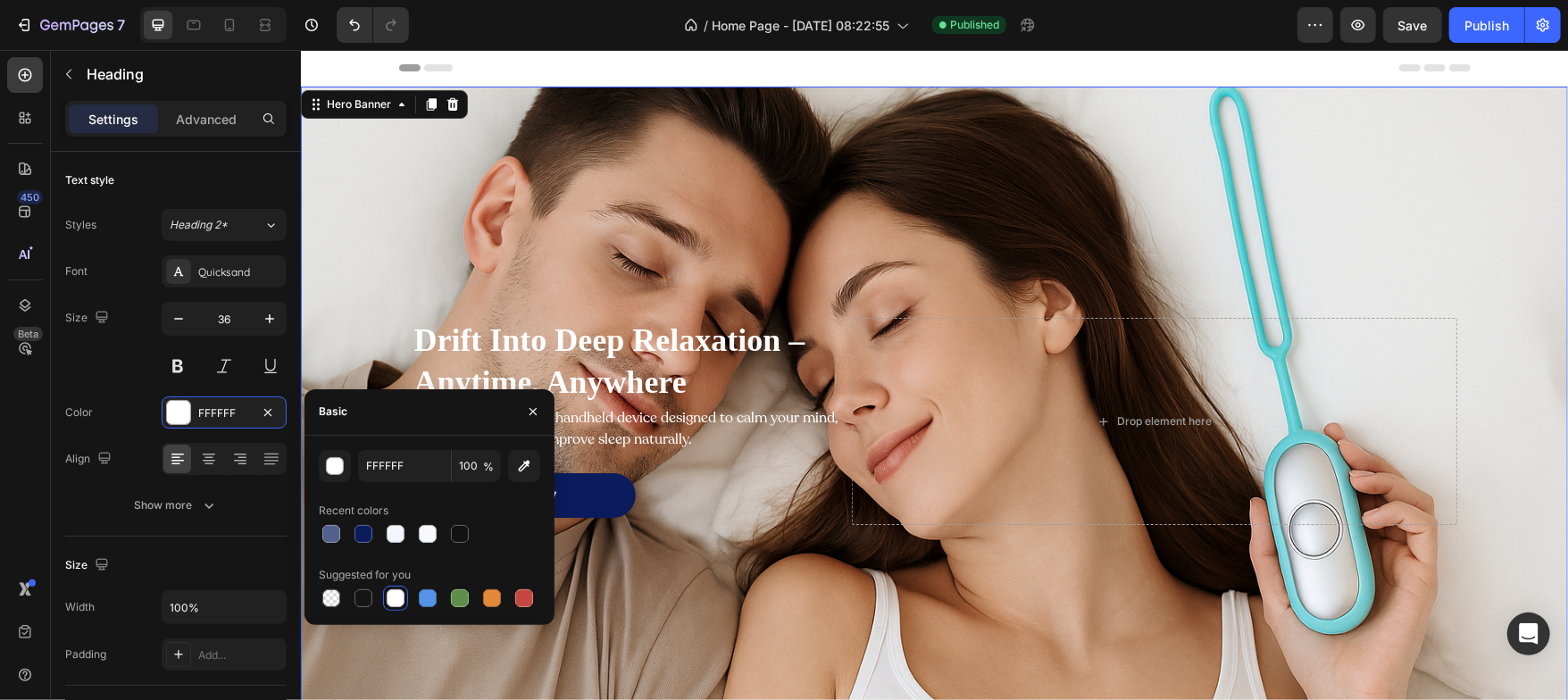
click at [674, 567] on div "Background Image" at bounding box center [933, 420] width 1267 height 670
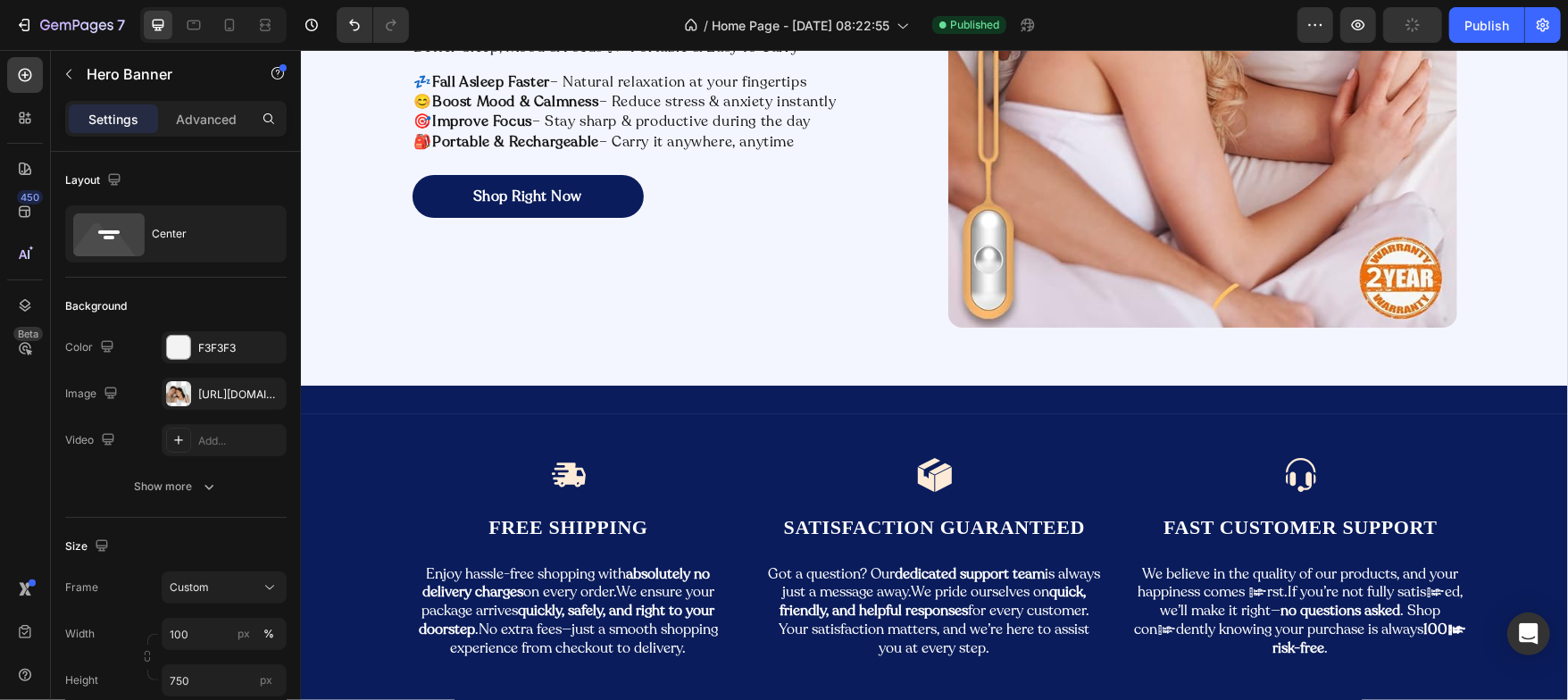
scroll to position [4027, 0]
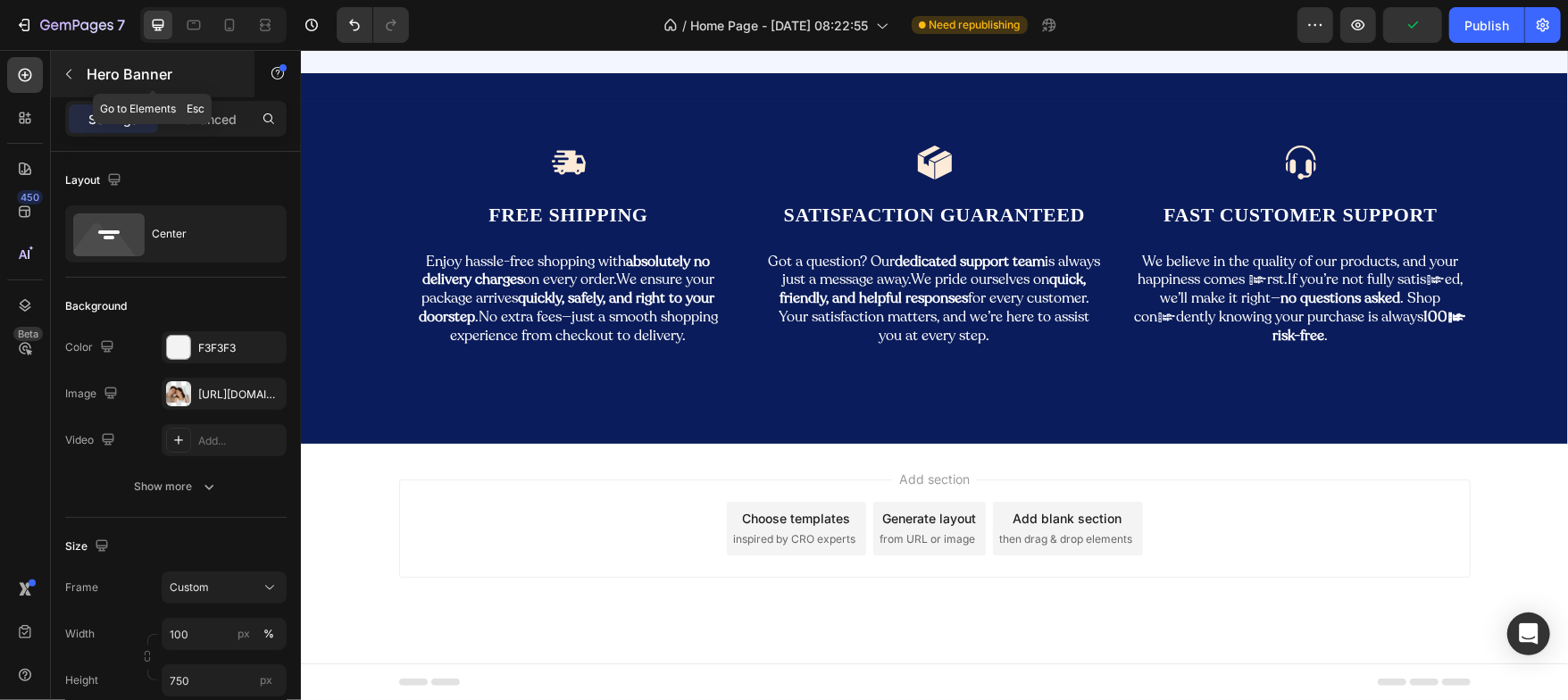
click at [67, 77] on icon "button" at bounding box center [69, 75] width 15 height 15
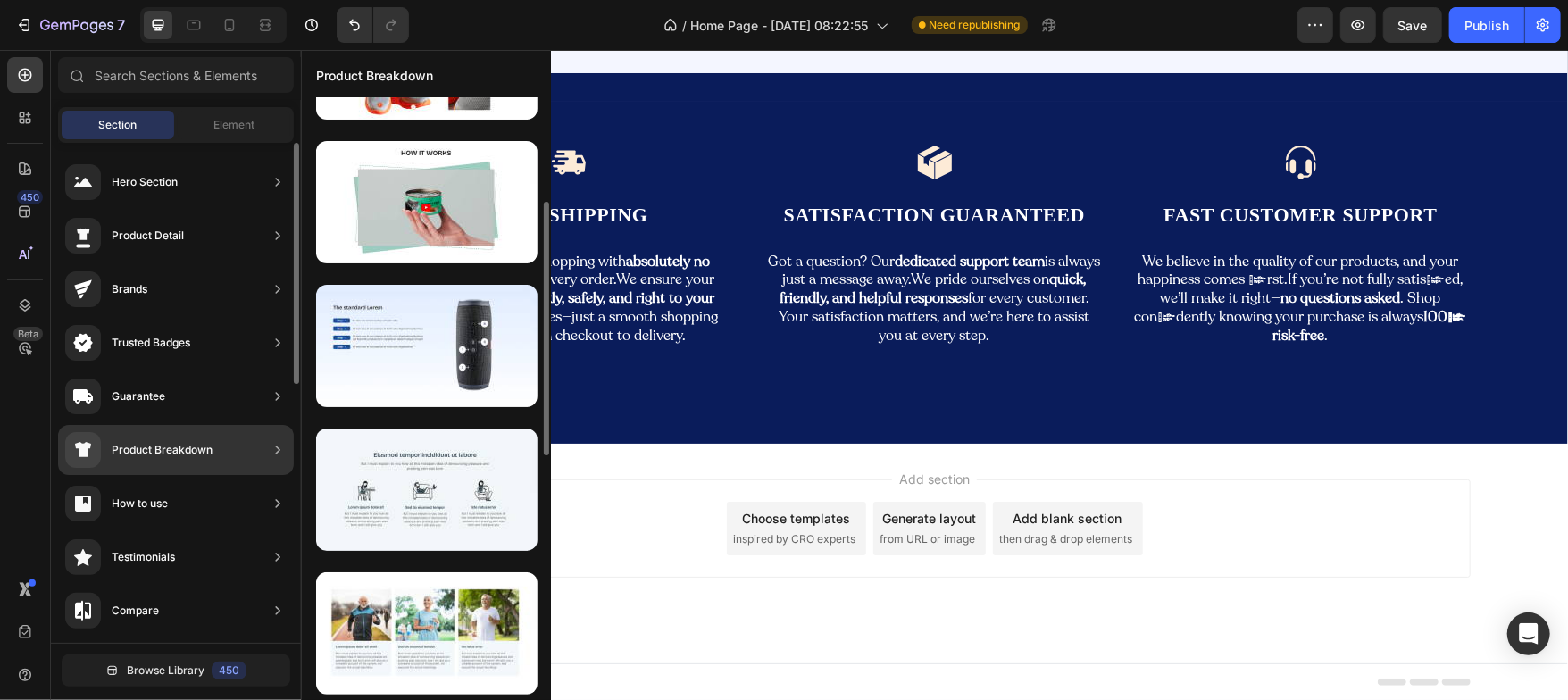
scroll to position [0, 0]
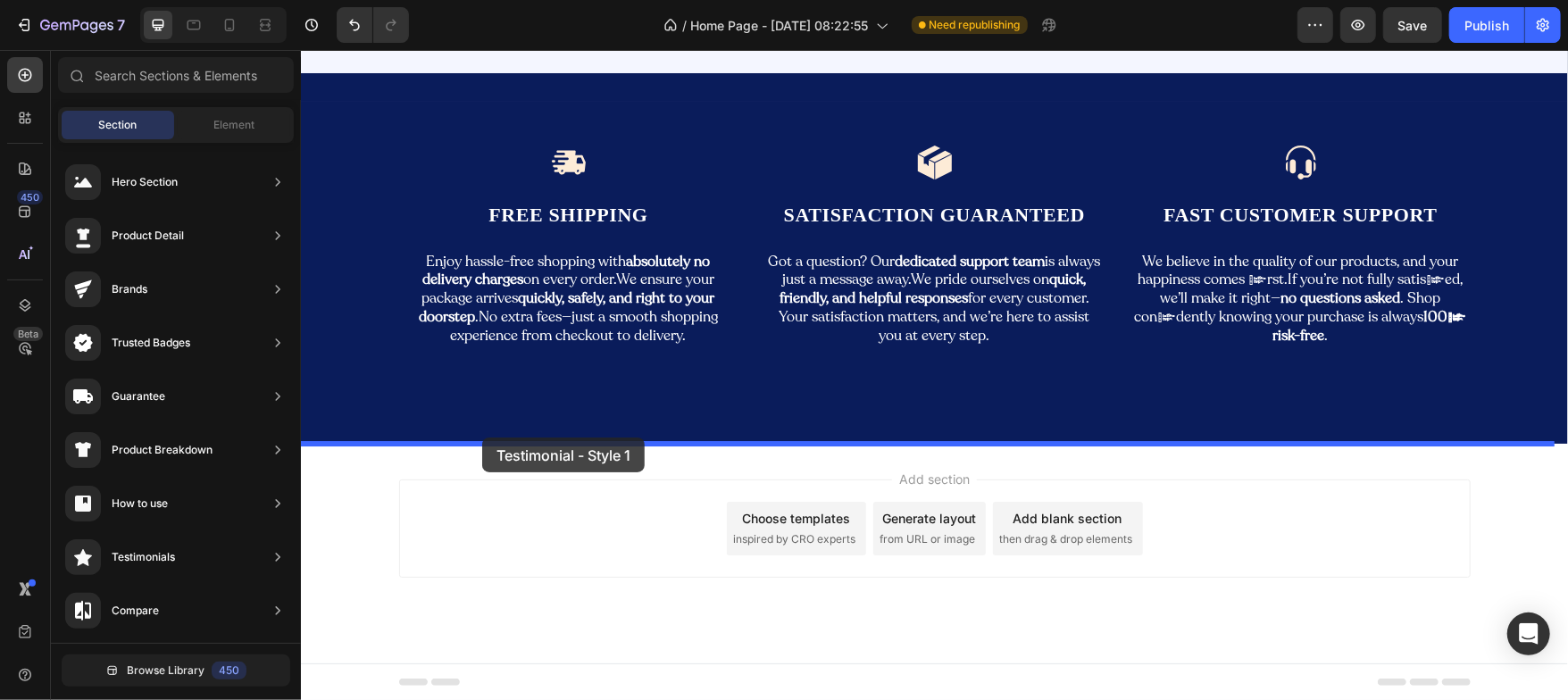
drag, startPoint x: 699, startPoint y: 224, endPoint x: 481, endPoint y: 436, distance: 304.1
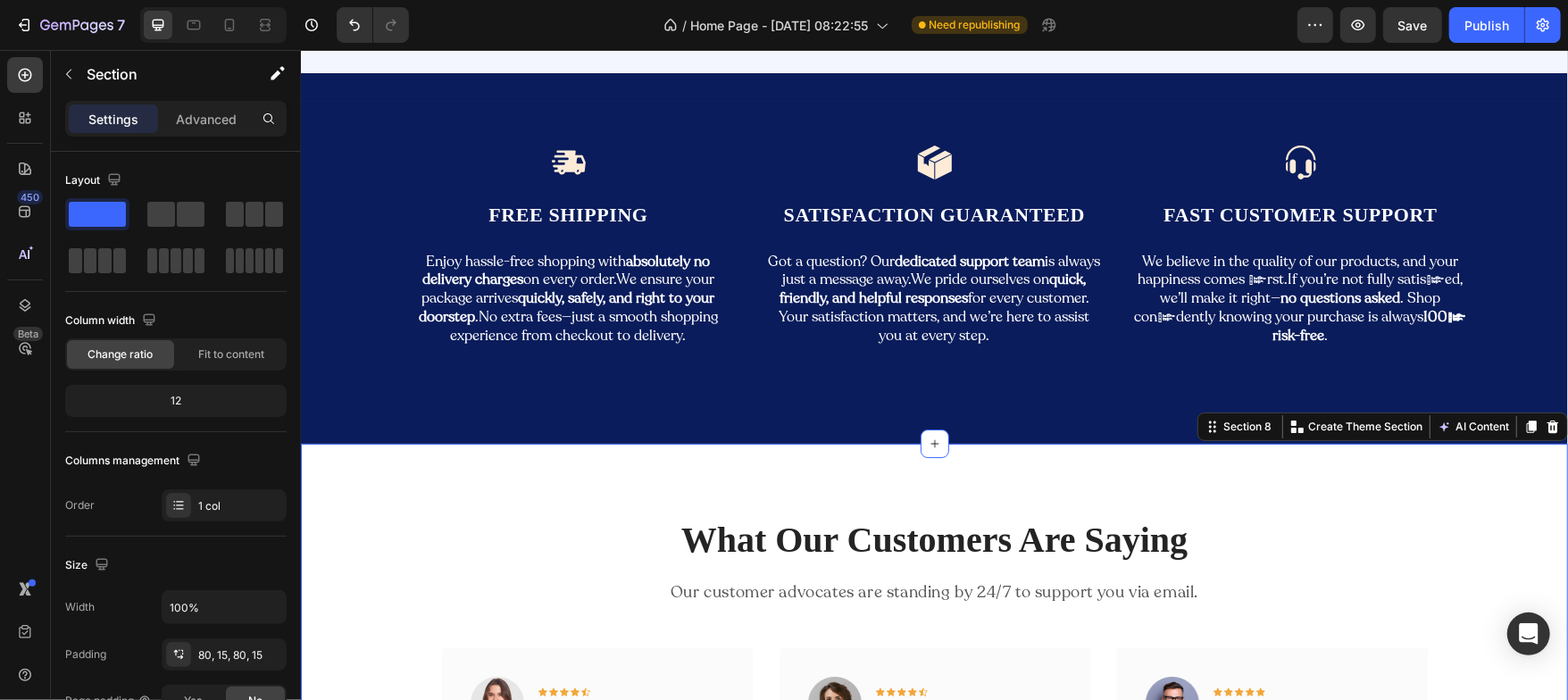
scroll to position [4357, 0]
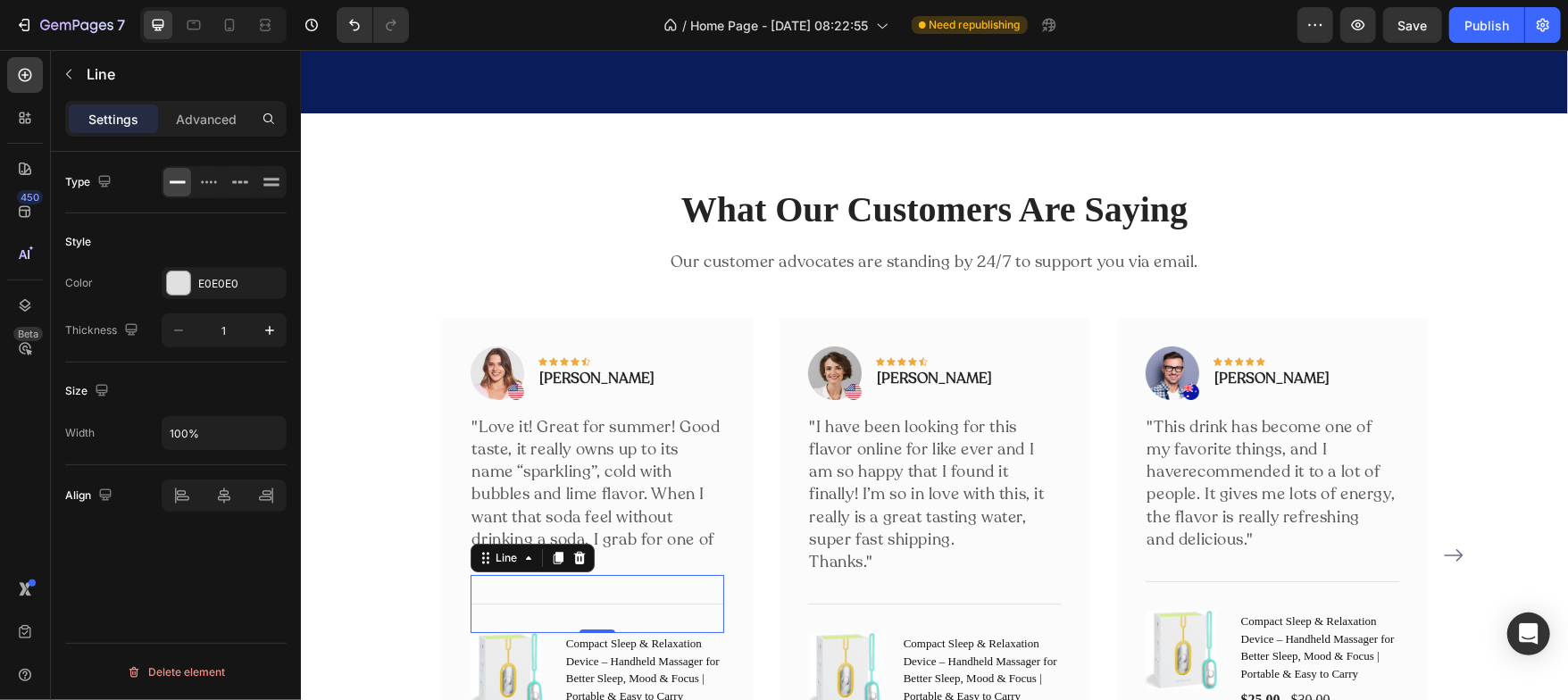
click at [600, 610] on div "Title Line 0" at bounding box center [596, 602] width 253 height 58
click at [572, 564] on icon at bounding box center [579, 557] width 15 height 15
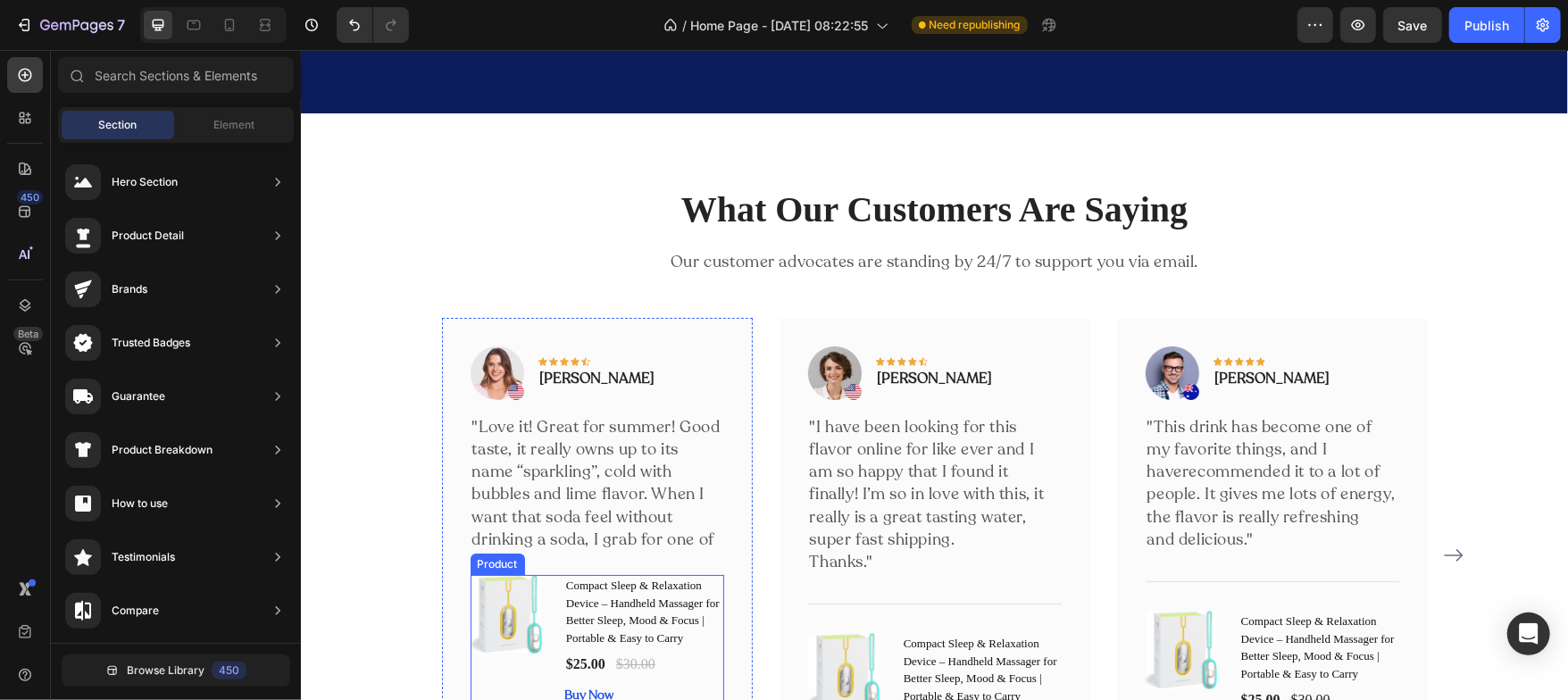
click at [545, 601] on div "(P) Images & Gallery Compact Sleep & Relaxation Device – Handheld Massager for …" at bounding box center [596, 639] width 253 height 131
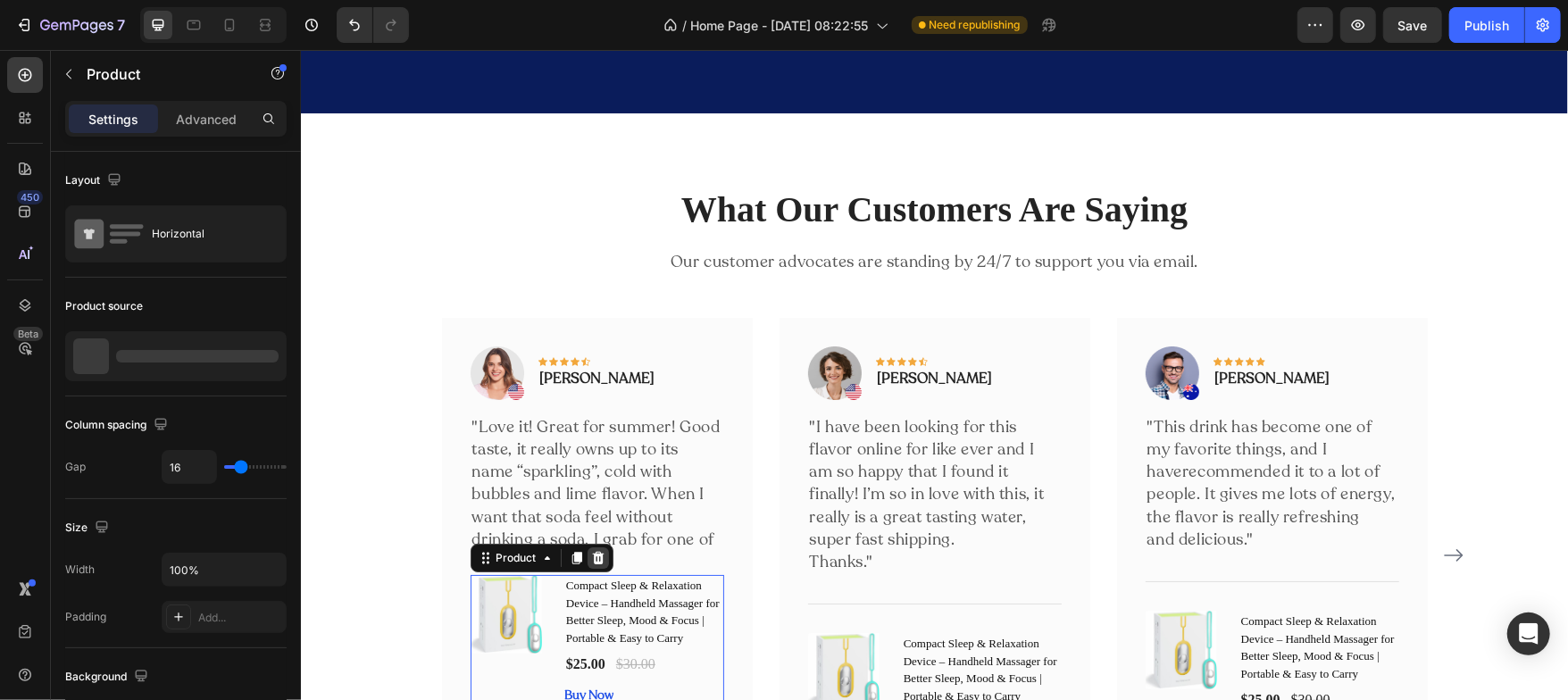
click at [591, 557] on icon at bounding box center [598, 557] width 15 height 15
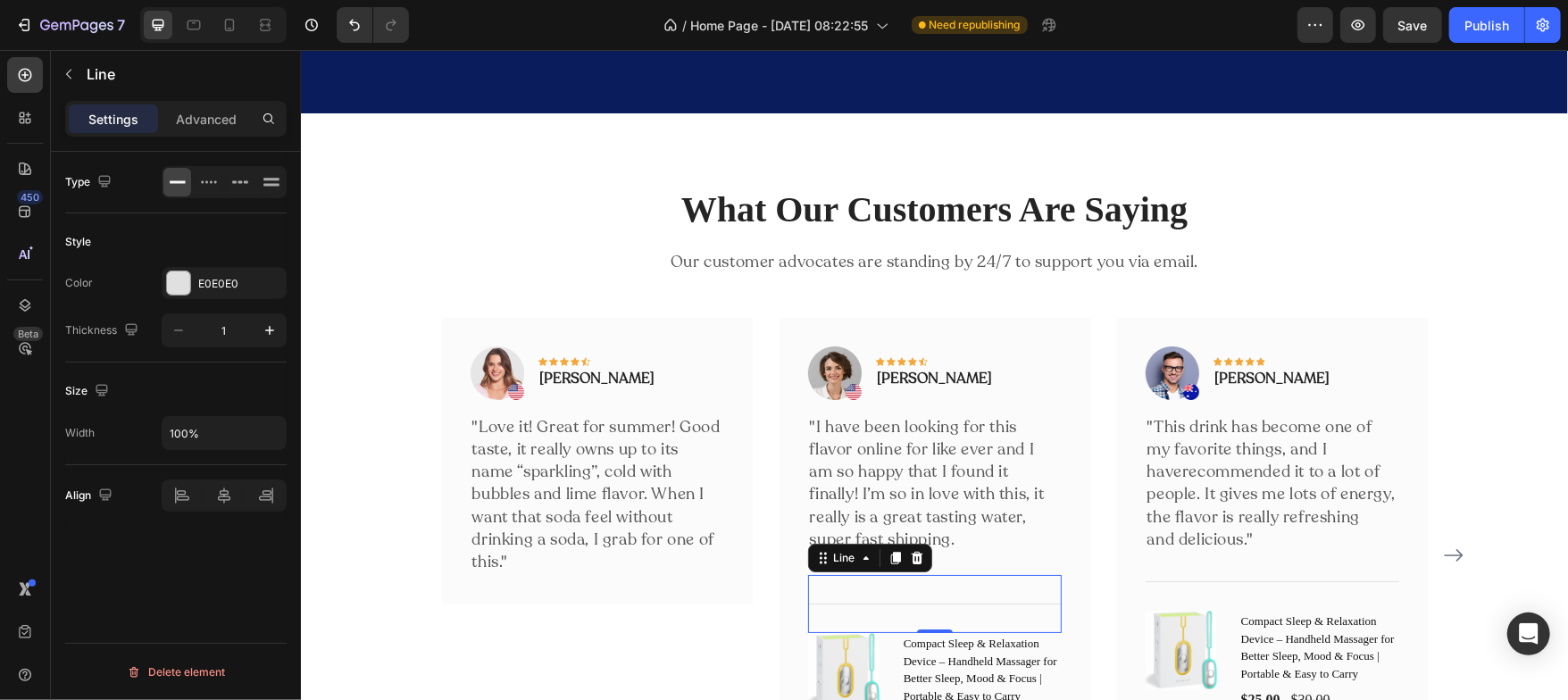
click at [855, 605] on div "Title Line 0" at bounding box center [933, 602] width 253 height 58
click at [910, 551] on icon at bounding box center [916, 557] width 12 height 13
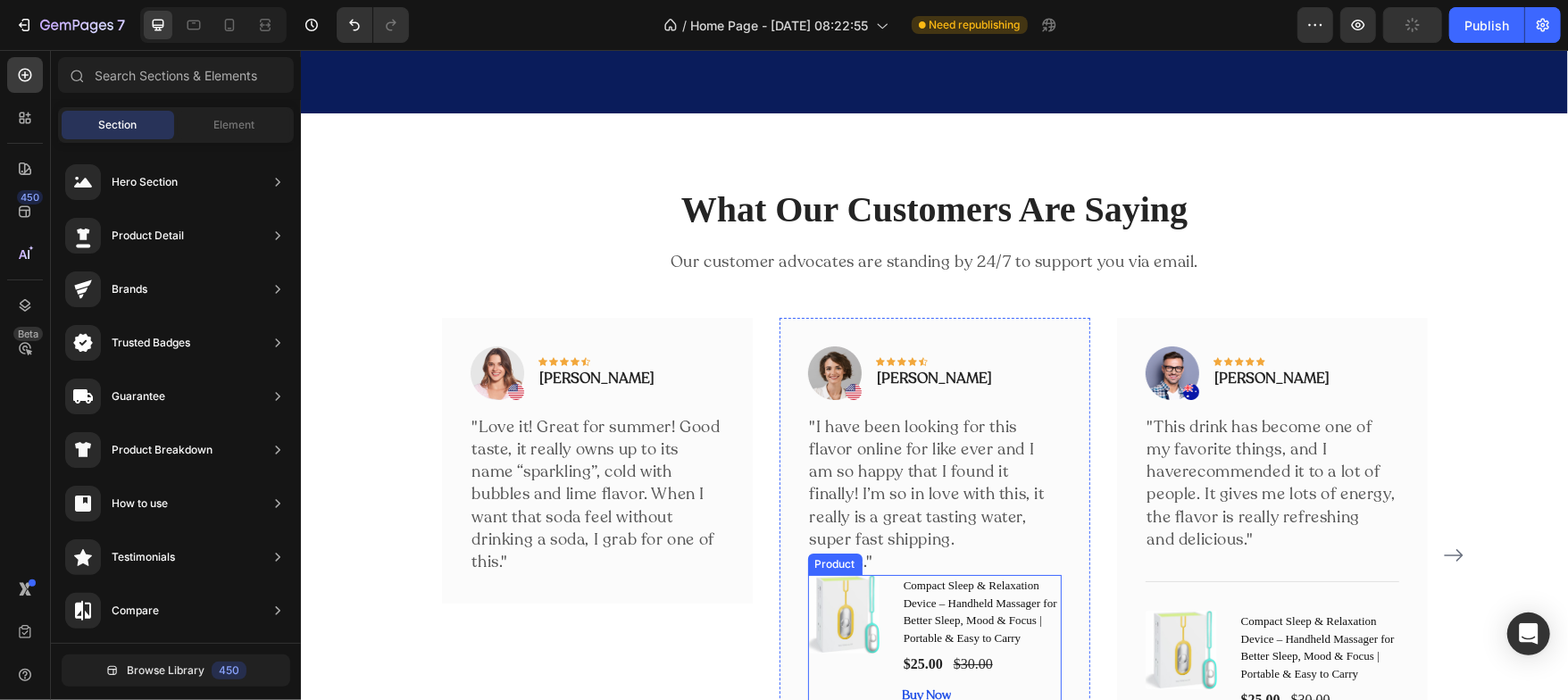
click at [883, 594] on div "(P) Images & Gallery Compact Sleep & Relaxation Device – Handheld Massager for …" at bounding box center [933, 639] width 253 height 131
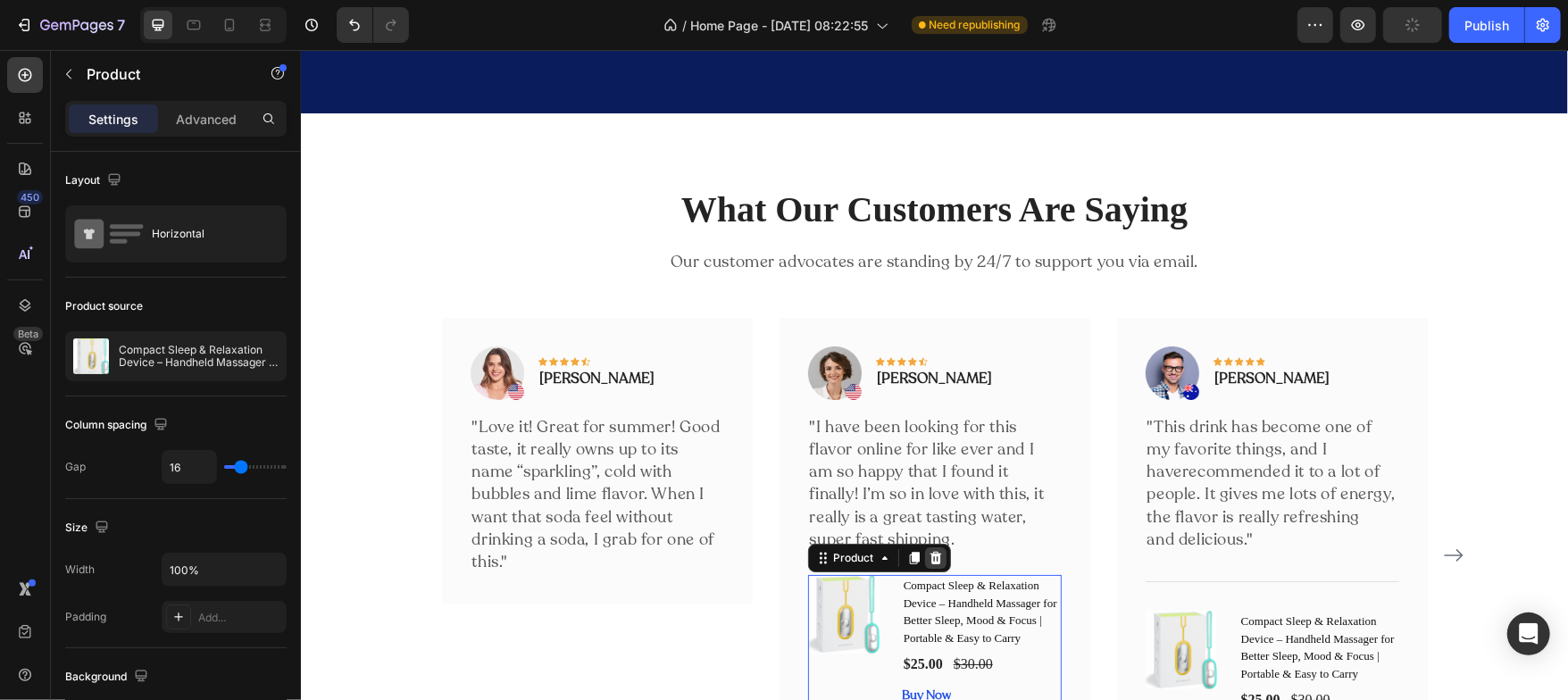
click at [928, 551] on icon at bounding box center [935, 557] width 15 height 15
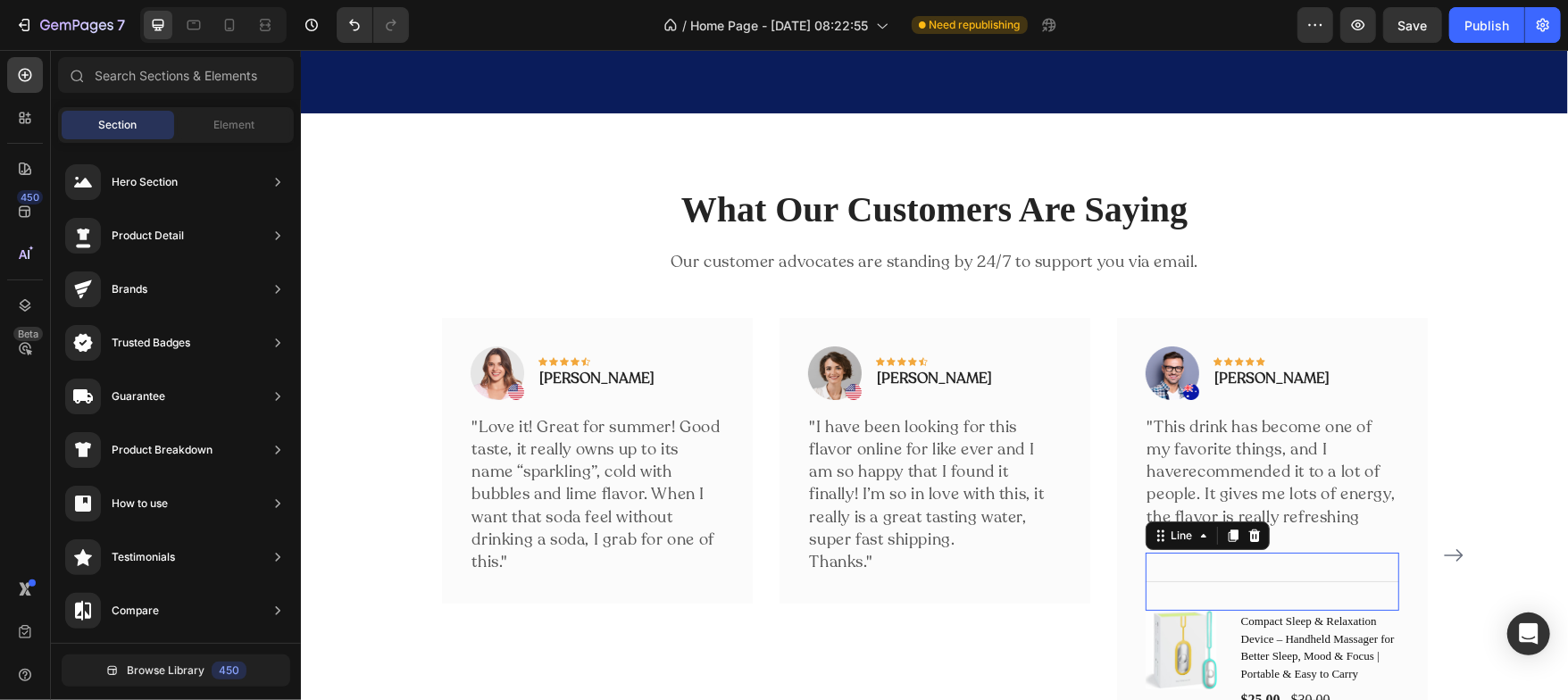
click at [1248, 600] on div "Title Line 0" at bounding box center [1271, 580] width 253 height 58
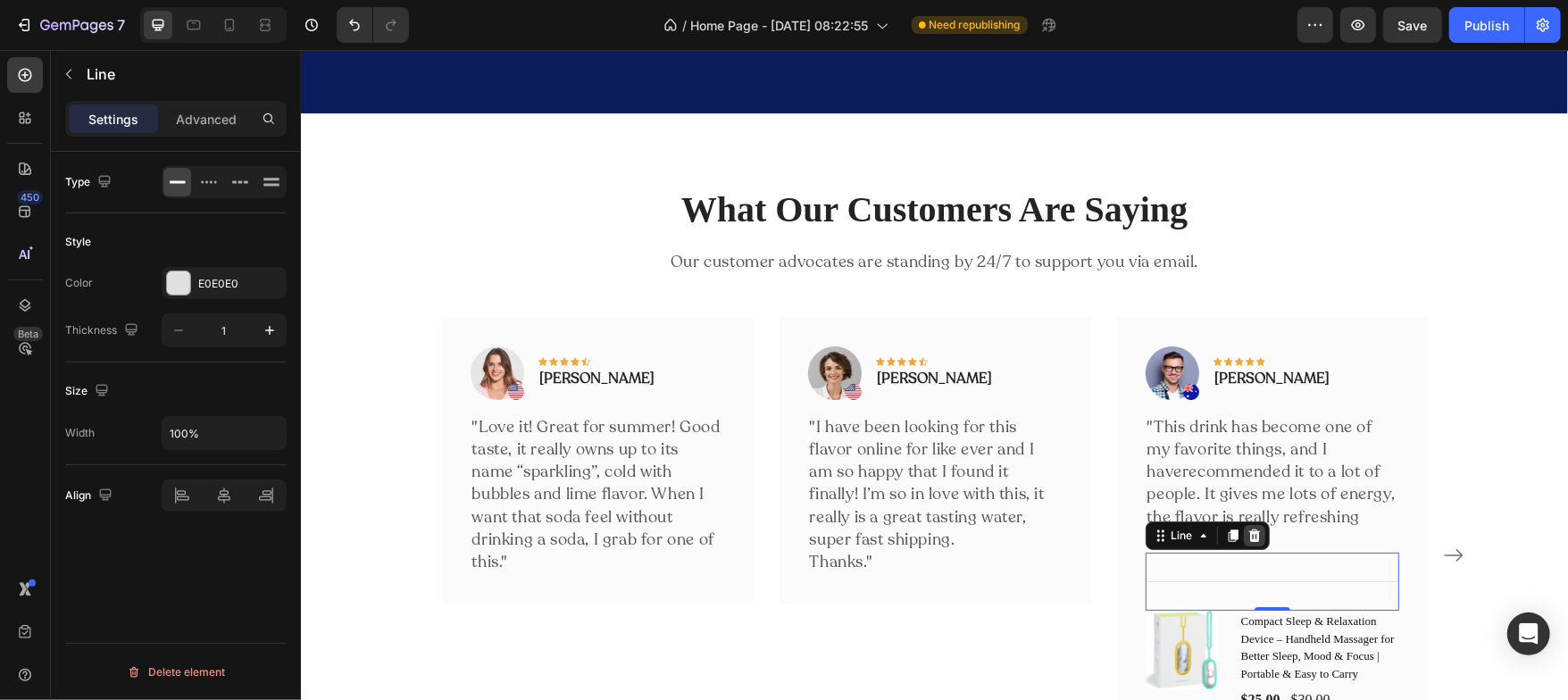
click at [1248, 541] on icon at bounding box center [1253, 535] width 12 height 13
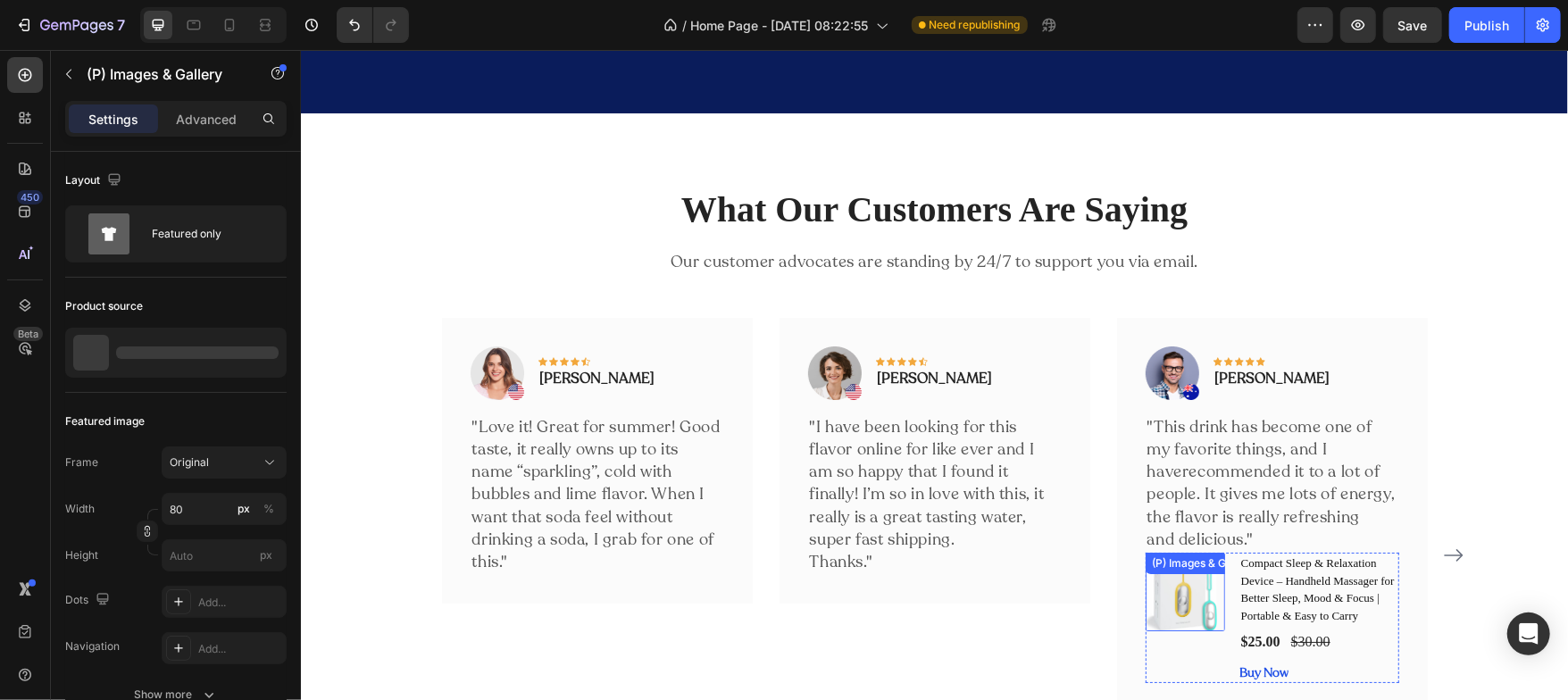
click at [1213, 596] on div "(P) Images & Gallery" at bounding box center [1185, 590] width 79 height 78
click at [1227, 606] on div "(P) Images & Gallery 0 Compact Sleep & Relaxation Device – Handheld Massager fo…" at bounding box center [1271, 617] width 253 height 131
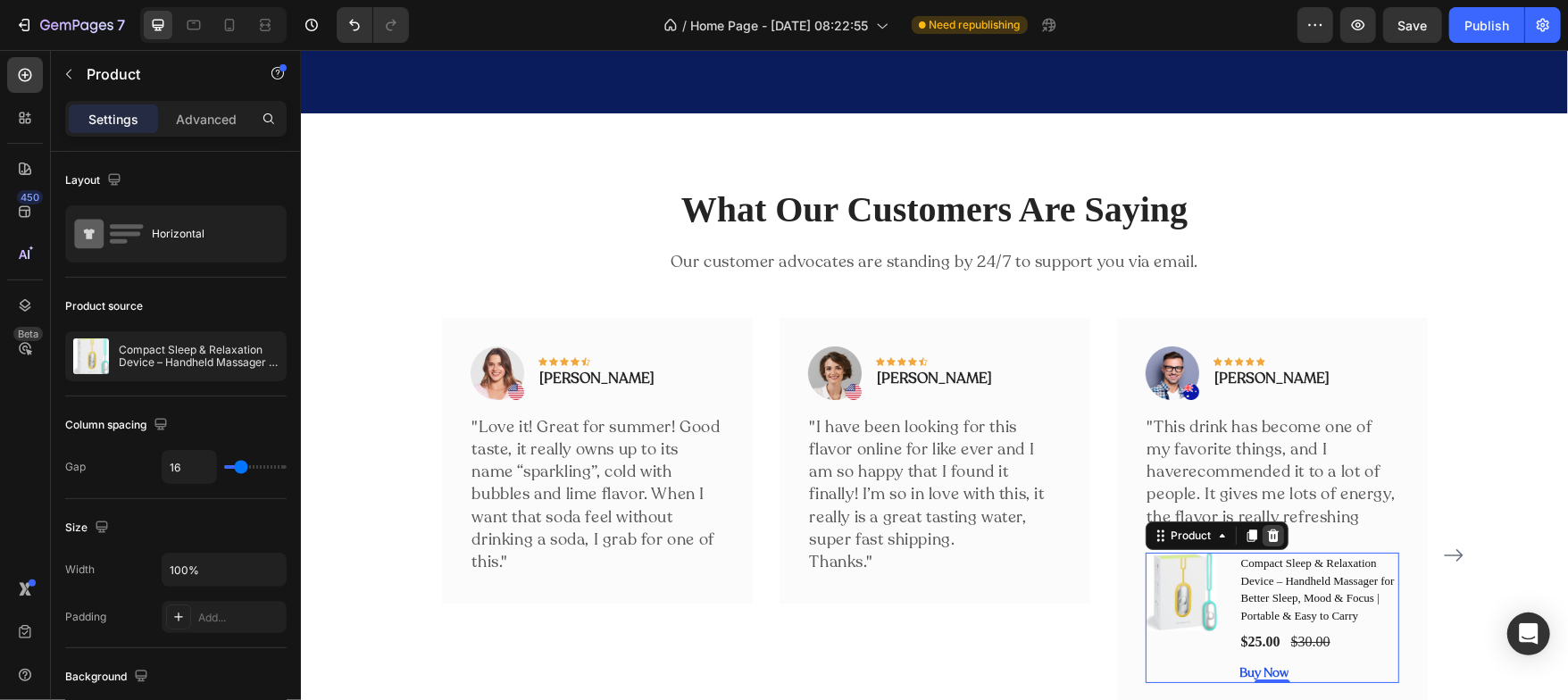
click at [1266, 541] on icon at bounding box center [1271, 535] width 12 height 13
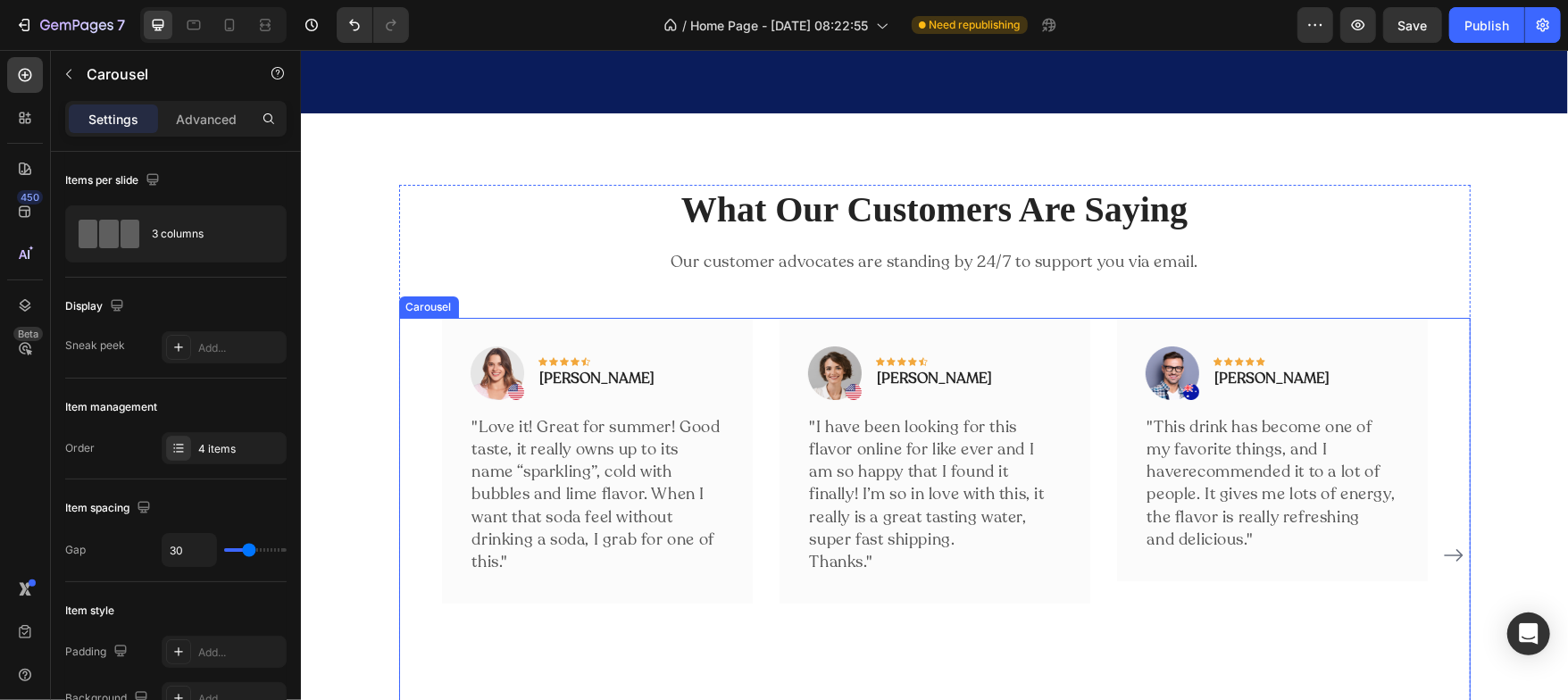
click at [1097, 531] on div "Image Icon Icon Icon Icon Icon Row Rita Carroll Text block Row "Love it! Great …" at bounding box center [934, 554] width 986 height 474
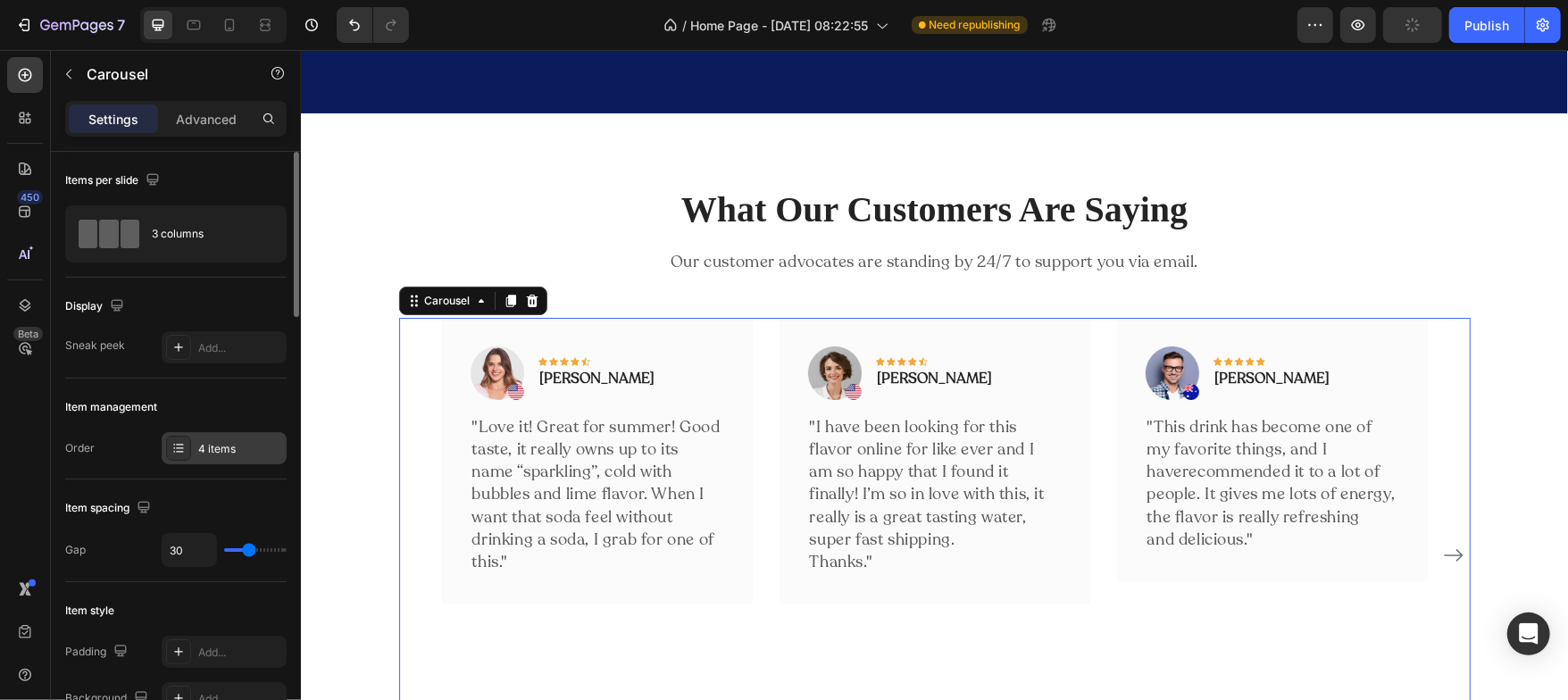
click at [216, 441] on div "4 items" at bounding box center [240, 449] width 84 height 16
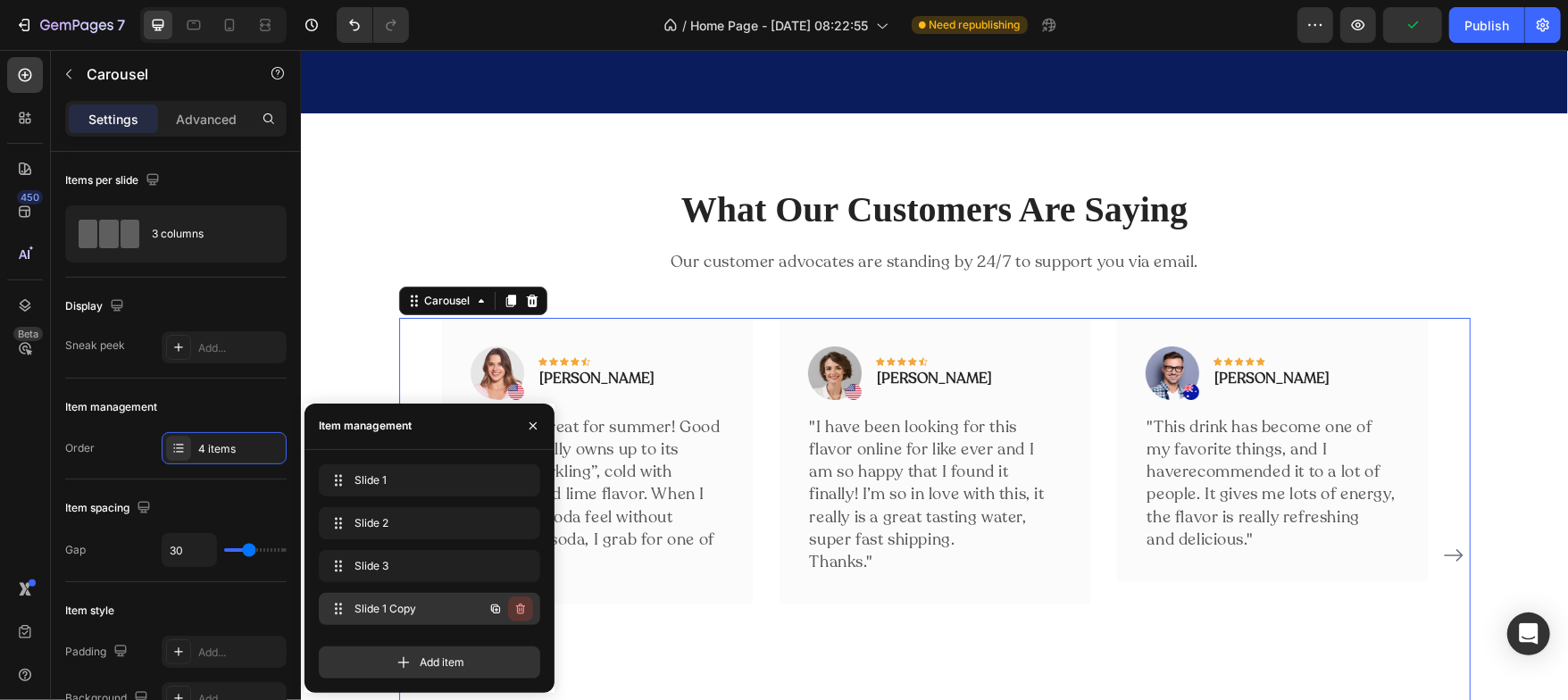
click at [518, 609] on icon "button" at bounding box center [521, 609] width 15 height 15
click at [518, 609] on div "Delete" at bounding box center [509, 608] width 33 height 16
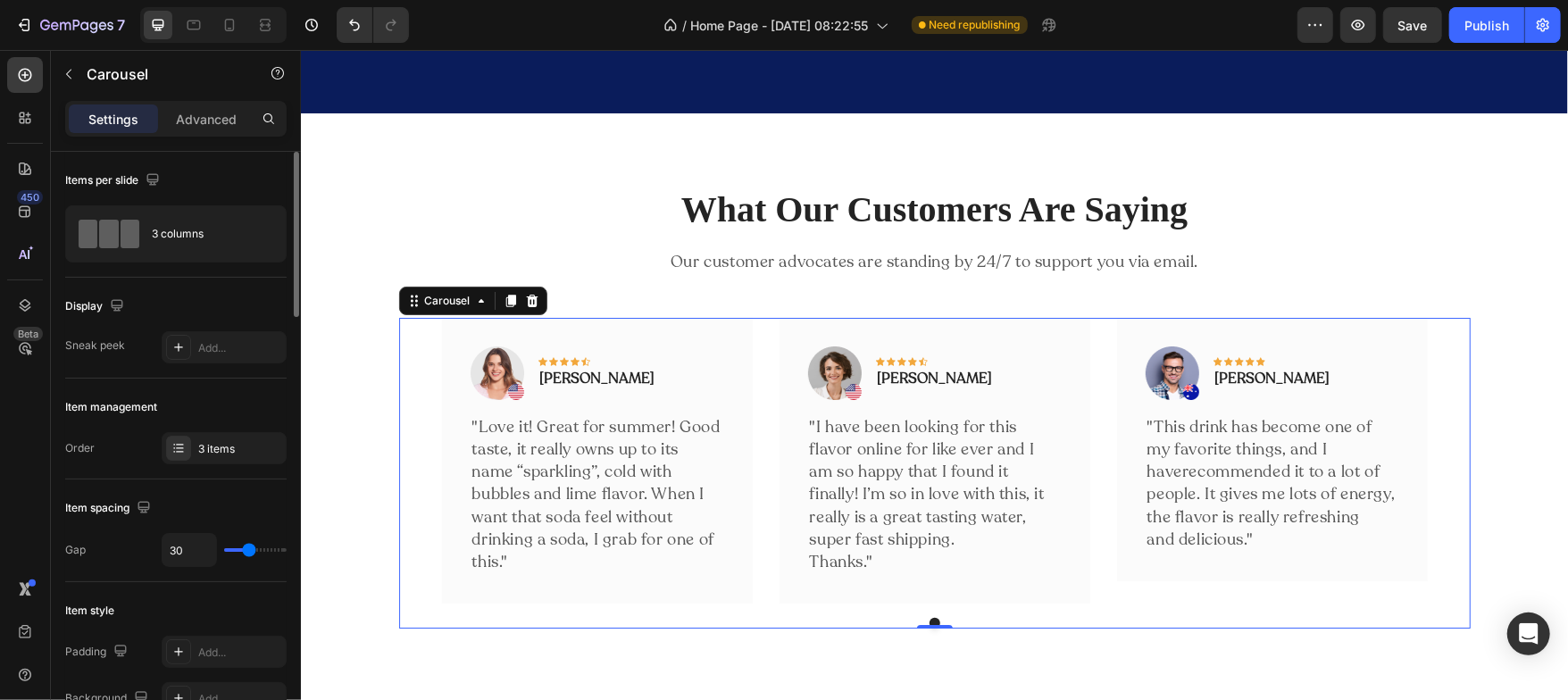
click at [205, 609] on div "Item style" at bounding box center [176, 610] width 221 height 29
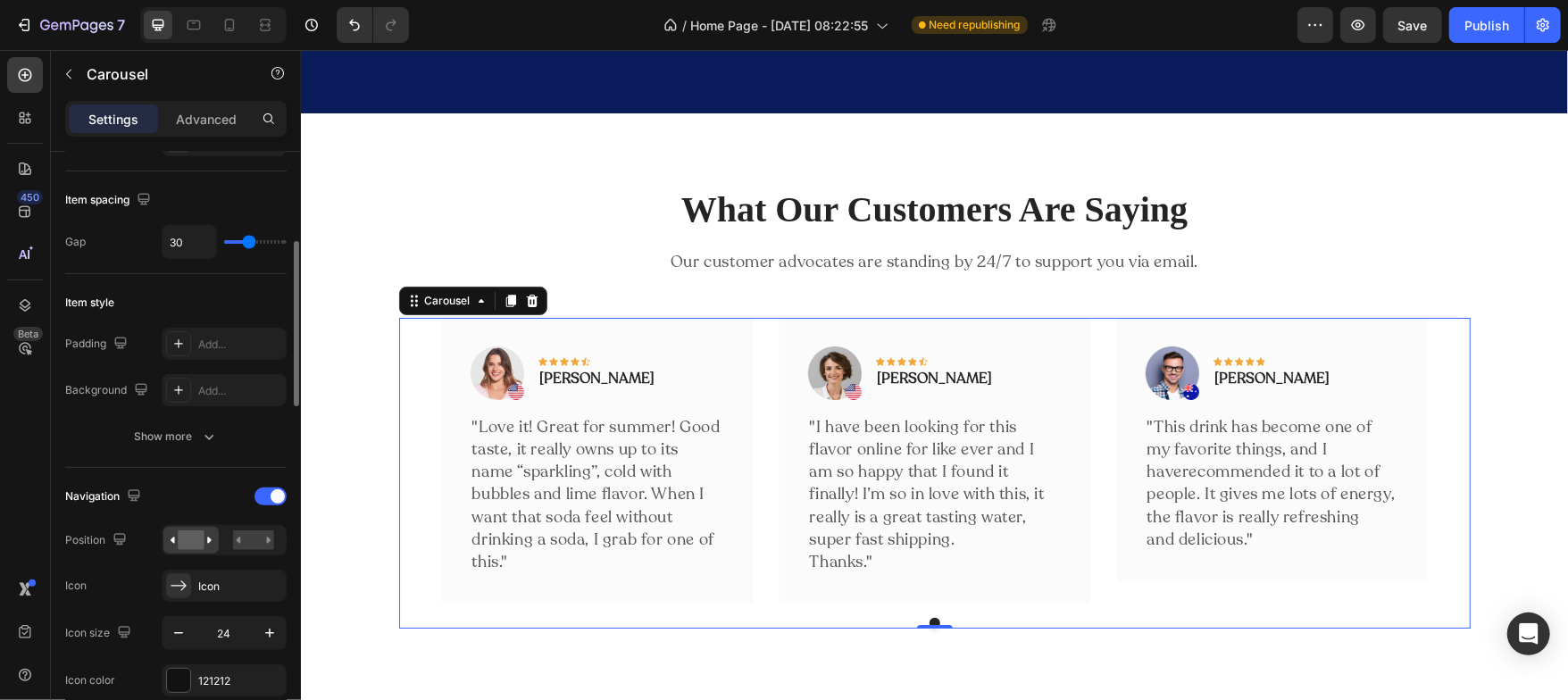
scroll to position [311, 0]
click at [266, 495] on div at bounding box center [270, 492] width 32 height 18
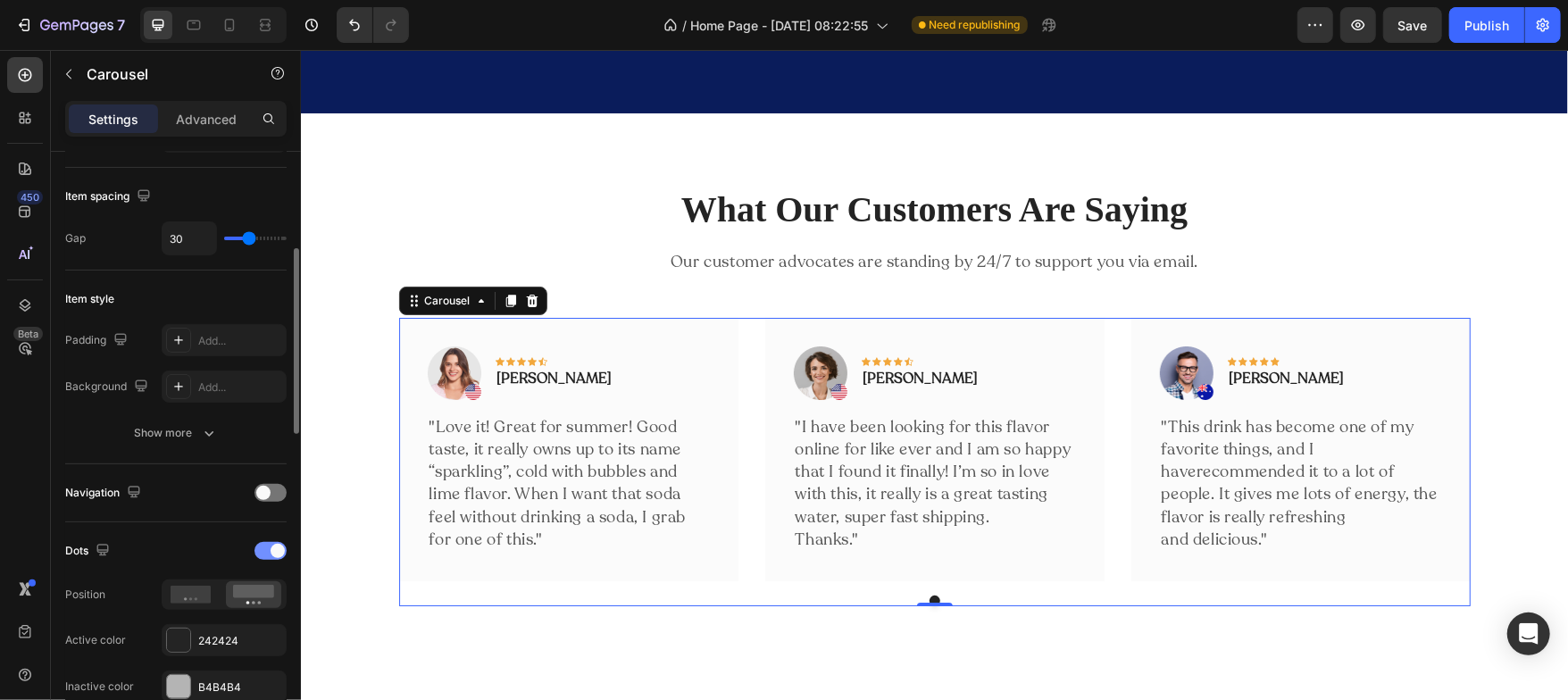
click at [261, 555] on div at bounding box center [270, 550] width 32 height 18
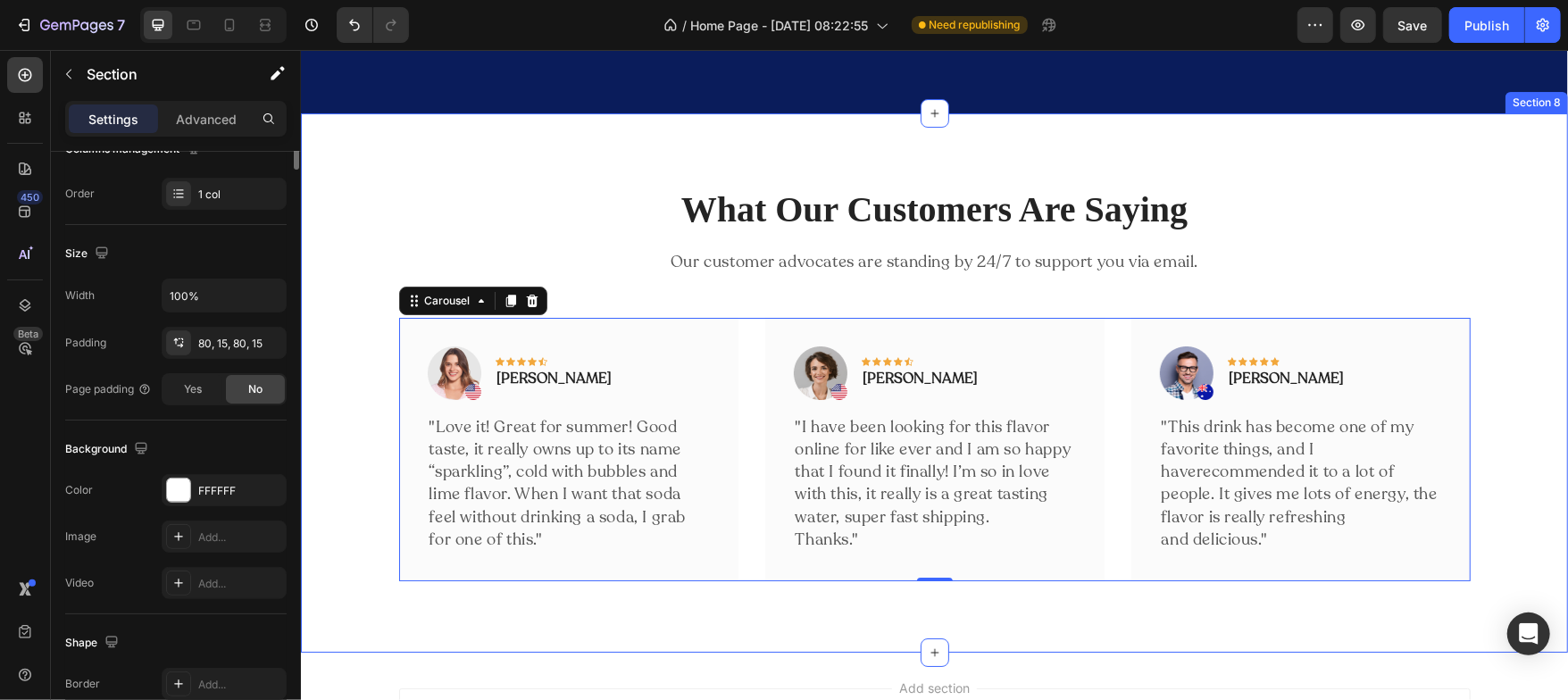
click at [334, 235] on div "What Our Customers Are Saying Heading Our customer advocates are standing by 24…" at bounding box center [933, 382] width 1240 height 396
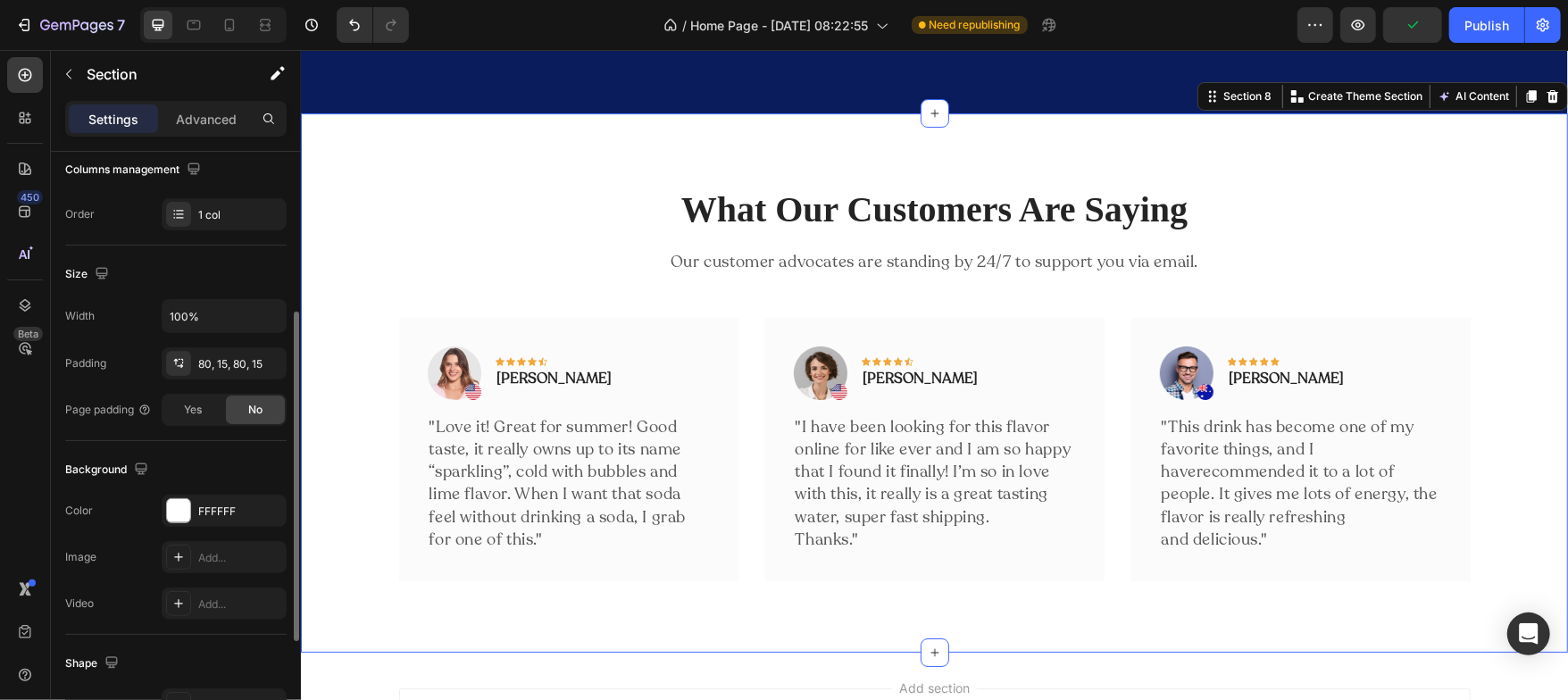
scroll to position [292, 0]
click at [182, 510] on div at bounding box center [178, 509] width 23 height 23
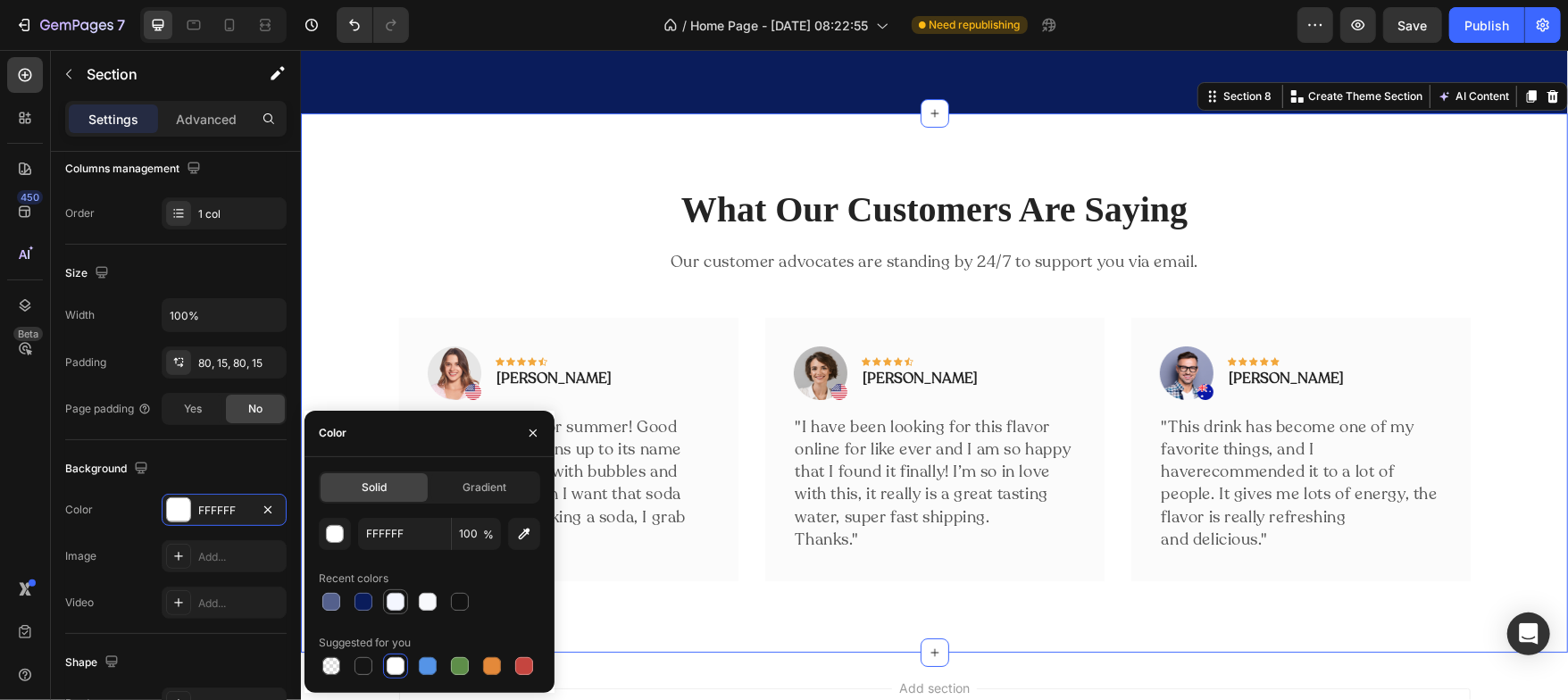
click at [400, 600] on div at bounding box center [395, 601] width 18 height 18
type input "F4F6FF"
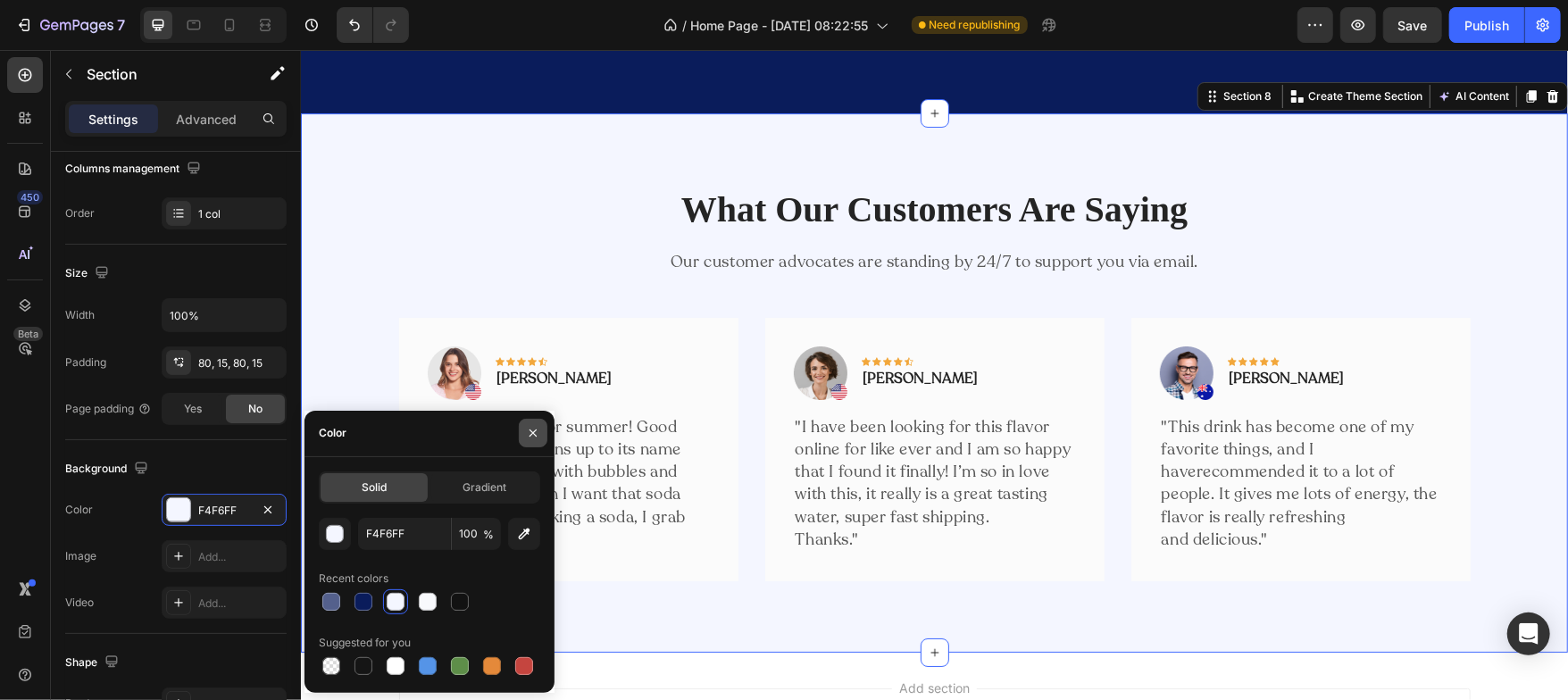
click at [528, 433] on icon "button" at bounding box center [533, 433] width 15 height 15
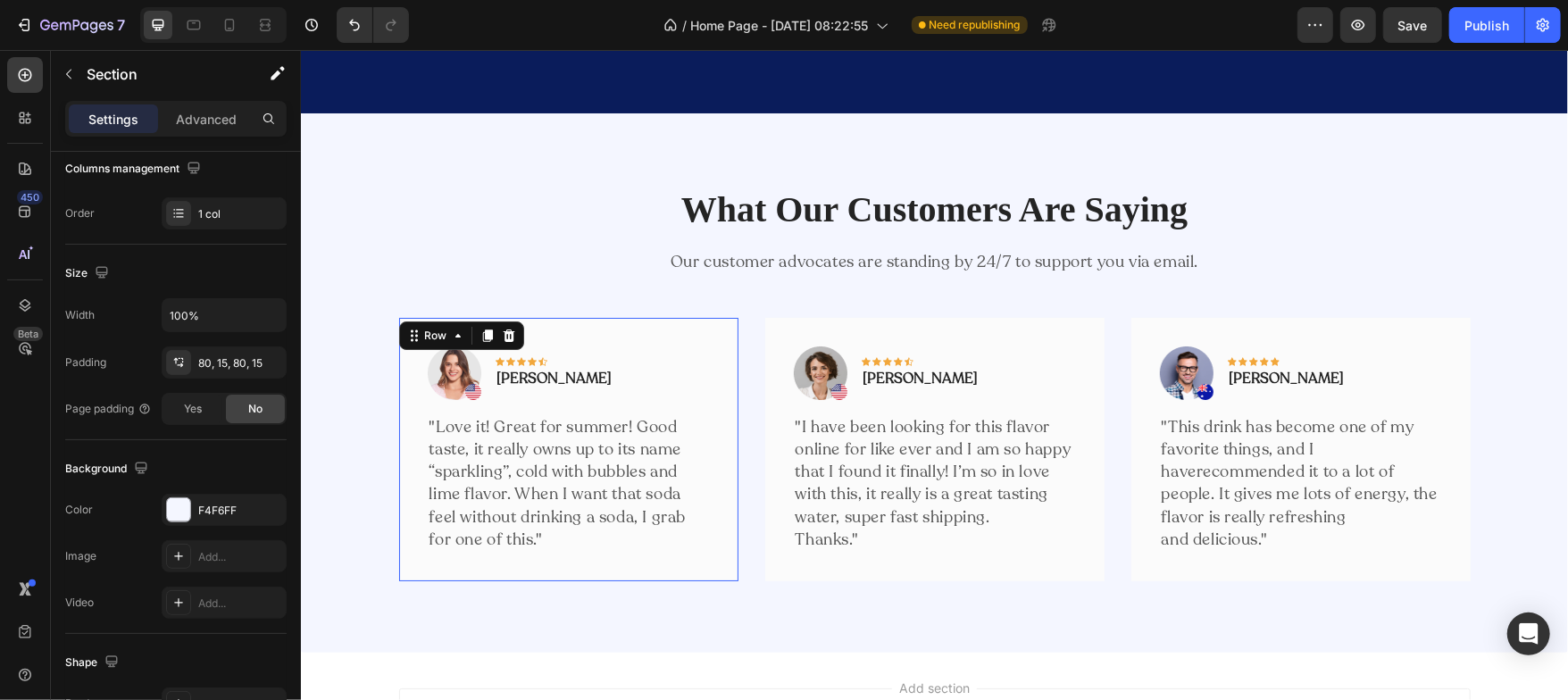
click at [440, 567] on div "Image Icon Icon Icon Icon Icon Row Rita Carroll Text block Row "Love it! Great …" at bounding box center [568, 449] width 339 height 263
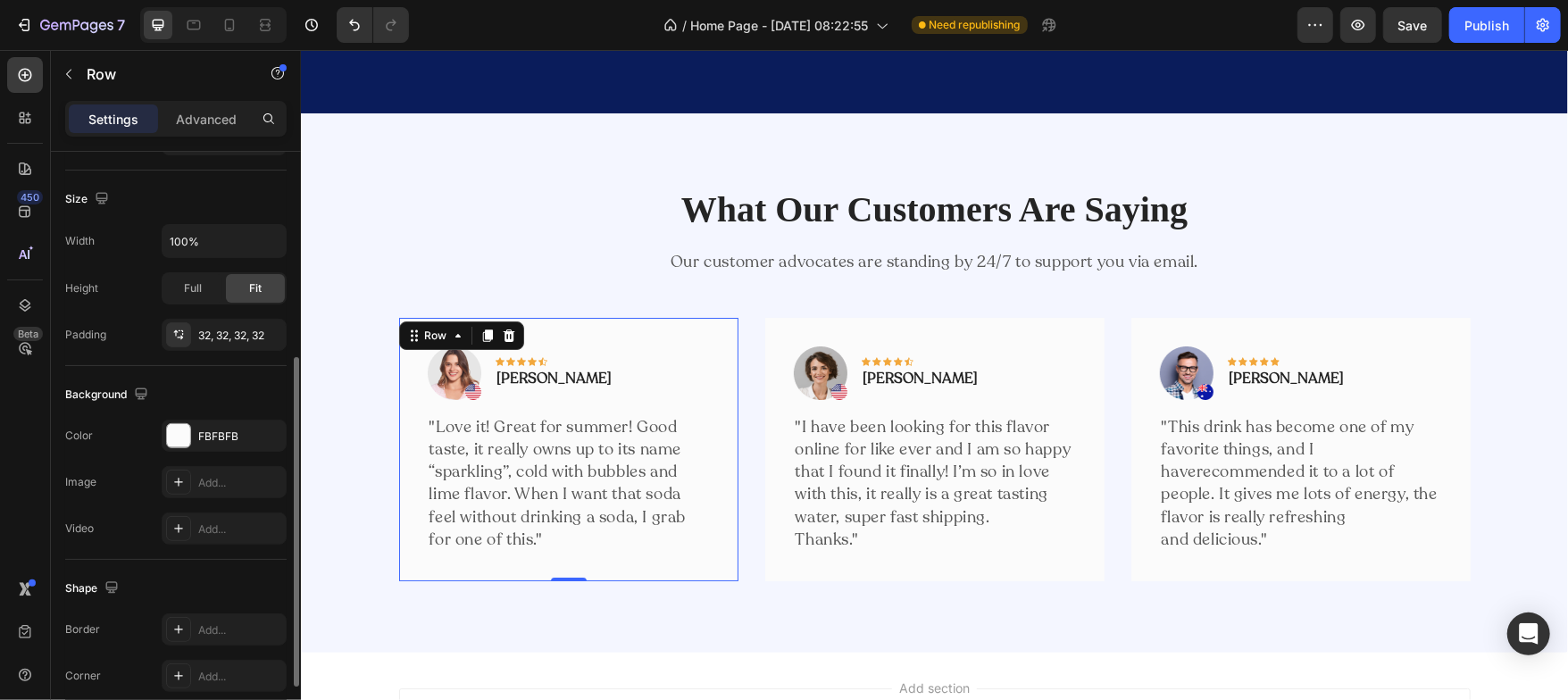
scroll to position [368, 0]
click at [180, 666] on icon at bounding box center [179, 673] width 15 height 15
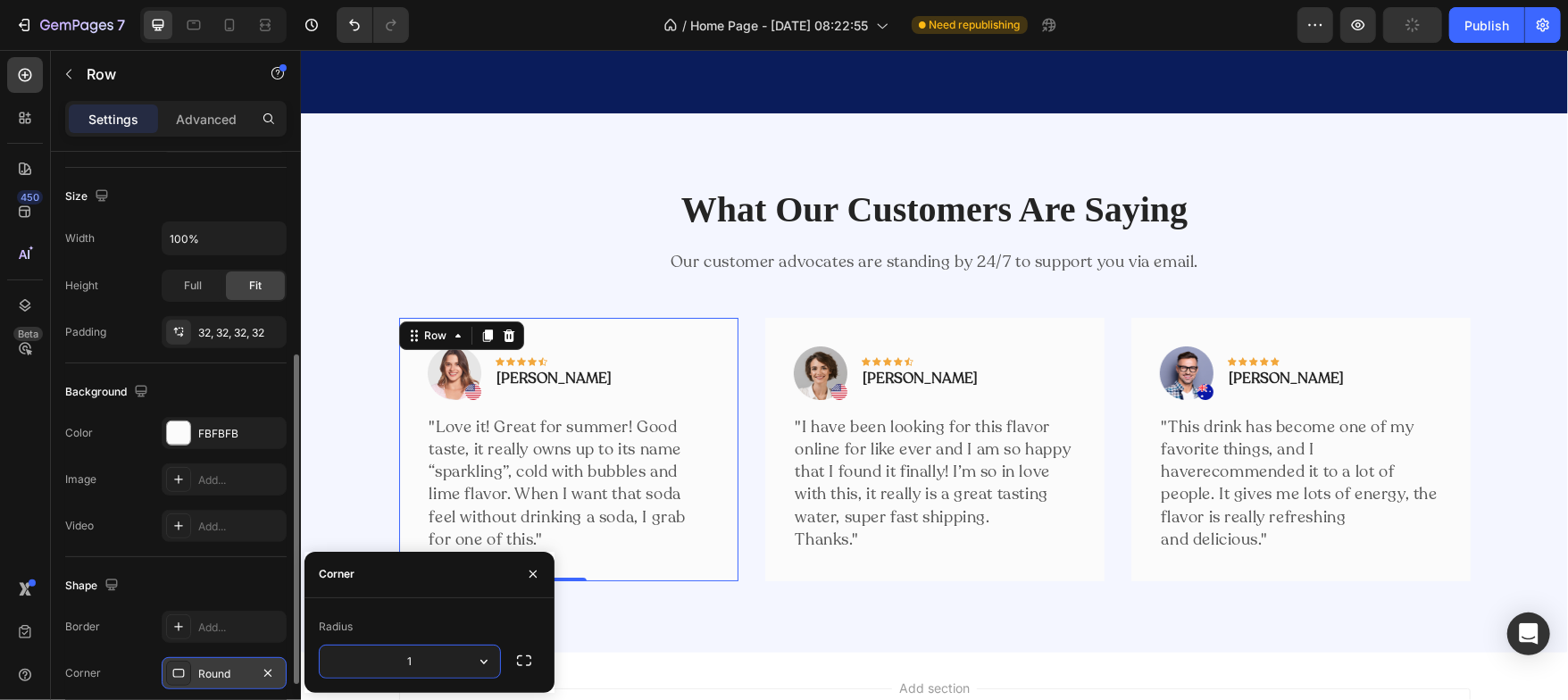
type input "16"
click at [213, 574] on div "Shape" at bounding box center [176, 585] width 221 height 29
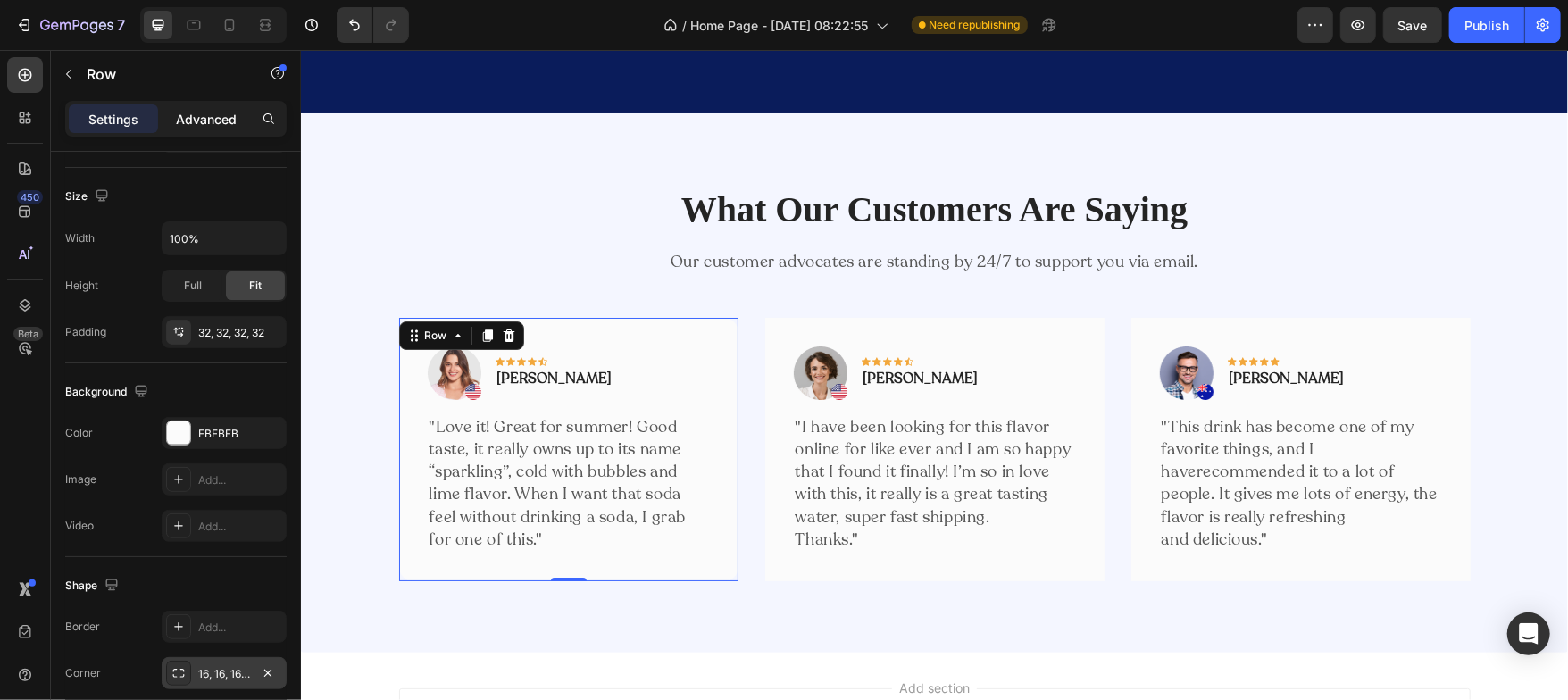
click at [216, 129] on div "Advanced" at bounding box center [205, 118] width 89 height 29
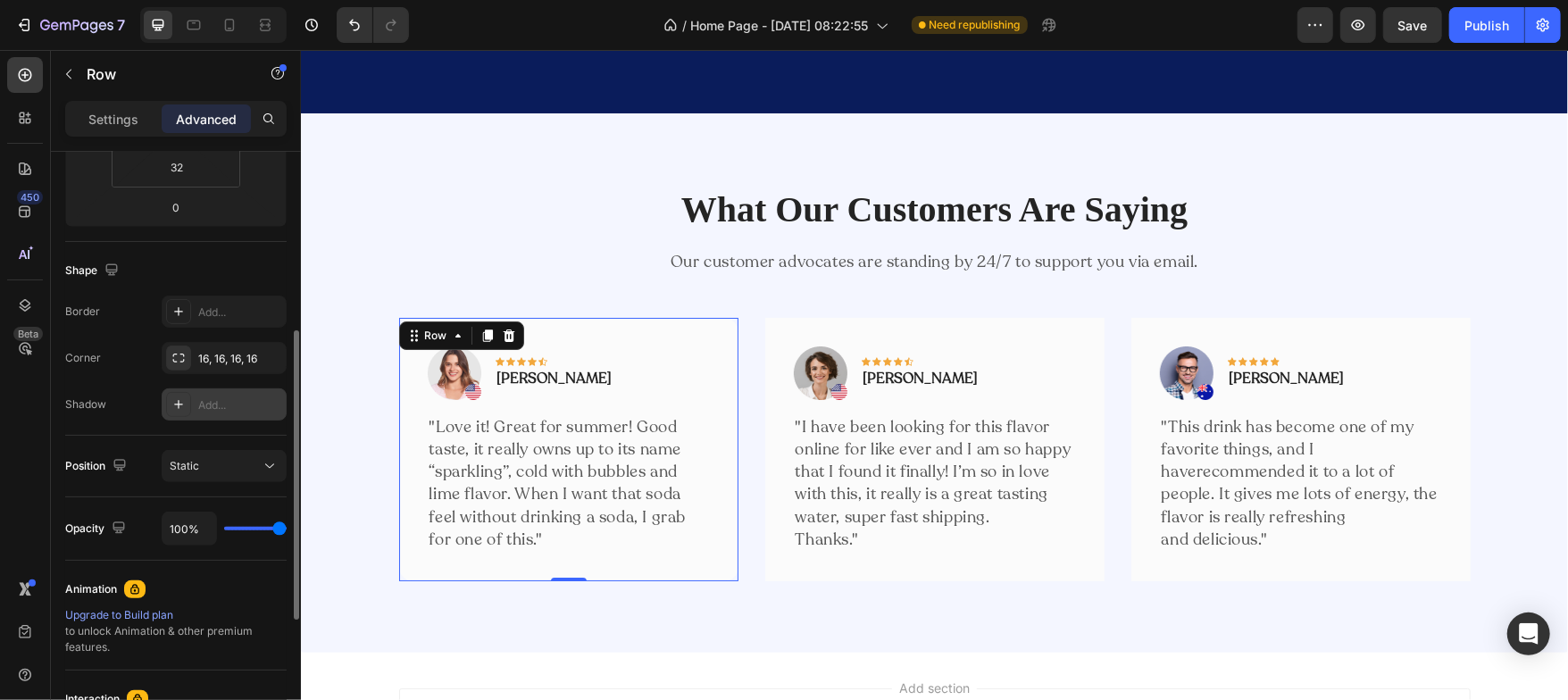
click at [178, 414] on div at bounding box center [178, 404] width 25 height 25
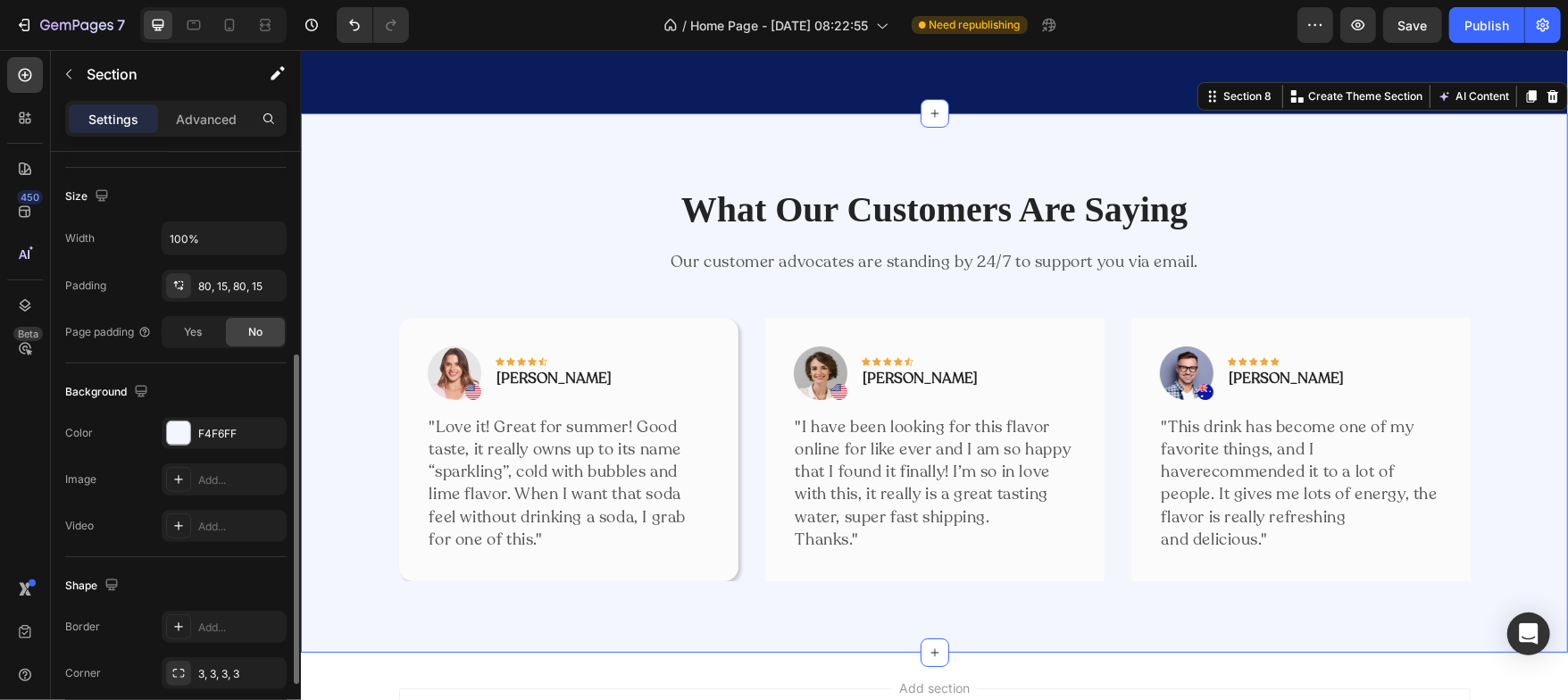
click at [416, 624] on div "What Our Customers Are Saying Heading Our customer advocates are standing by 24…" at bounding box center [933, 381] width 1267 height 539
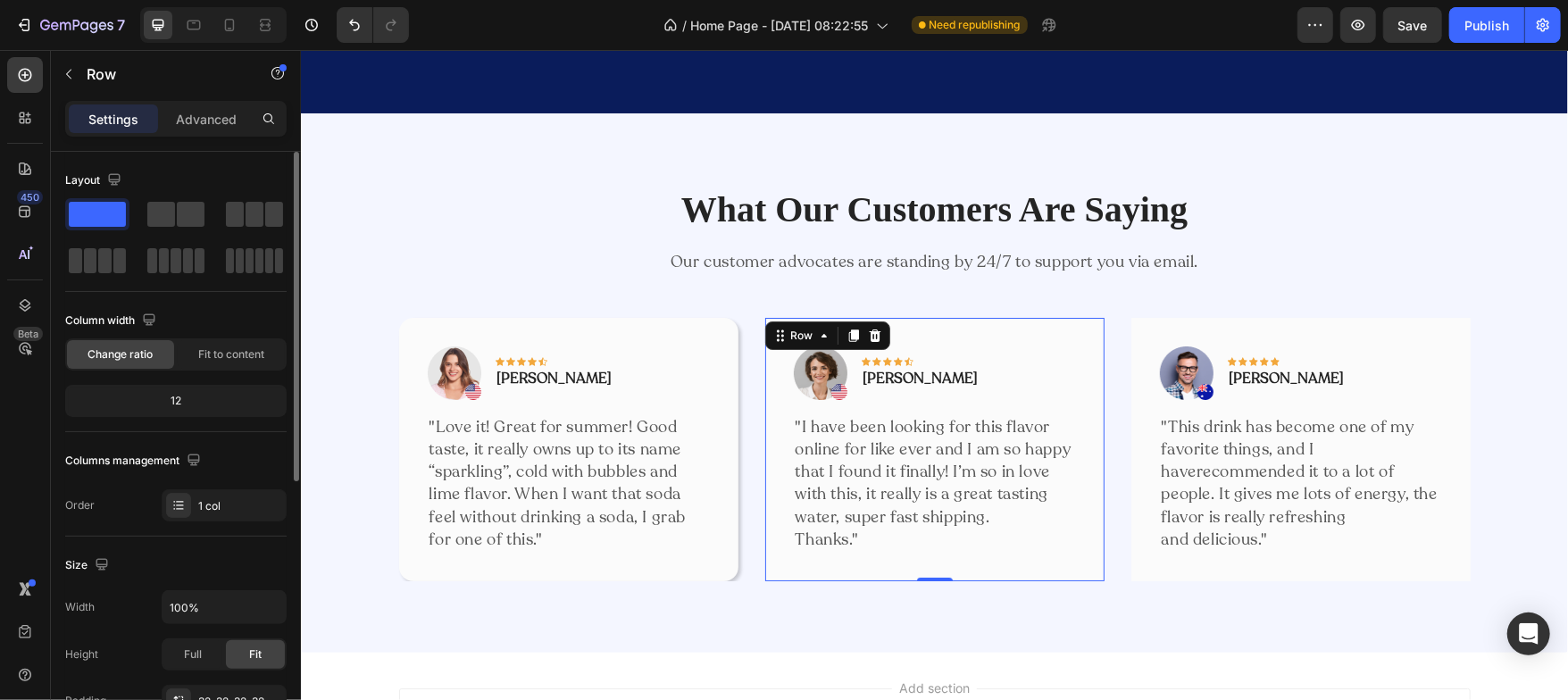
click at [778, 566] on div "Image Icon Icon Icon Icon Icon Row Olivia Rowse Text block Row "I have been loo…" at bounding box center [934, 449] width 339 height 263
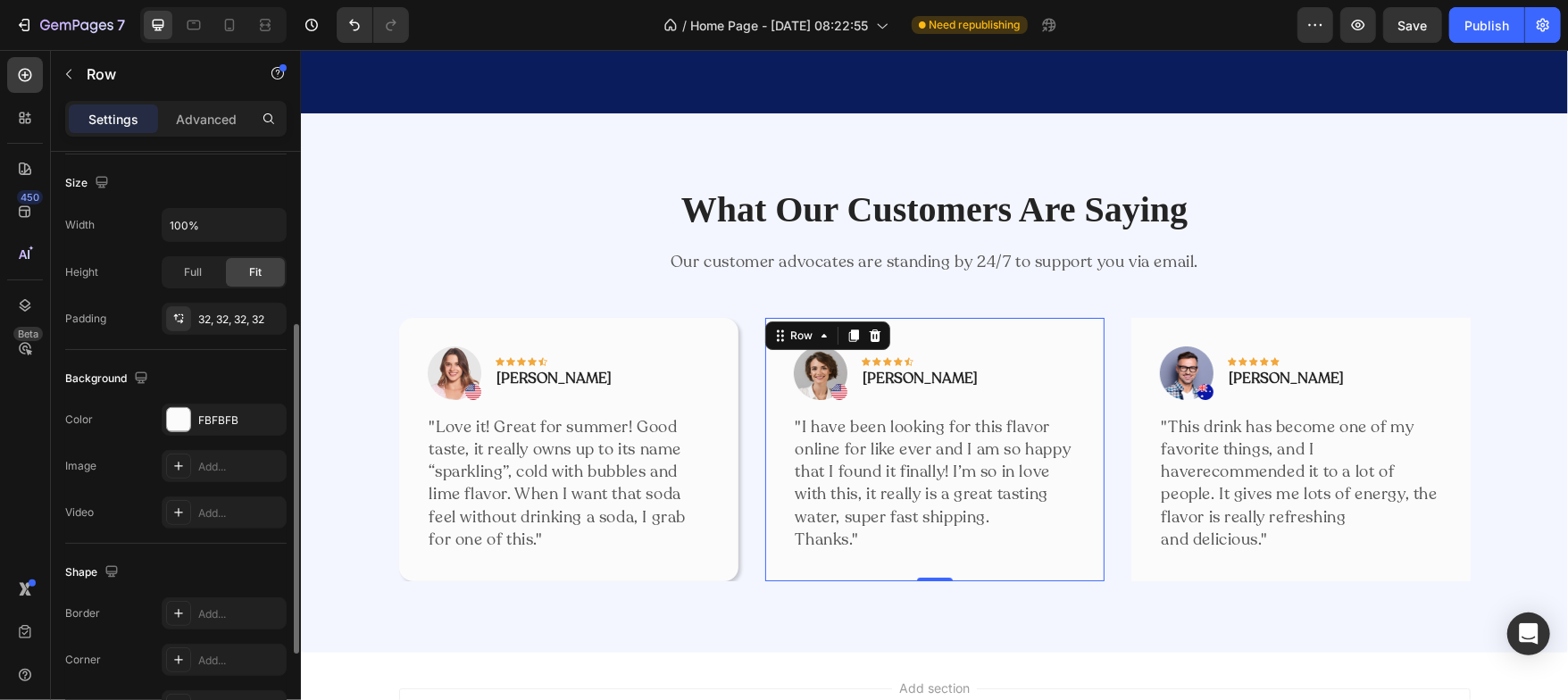
scroll to position [396, 0]
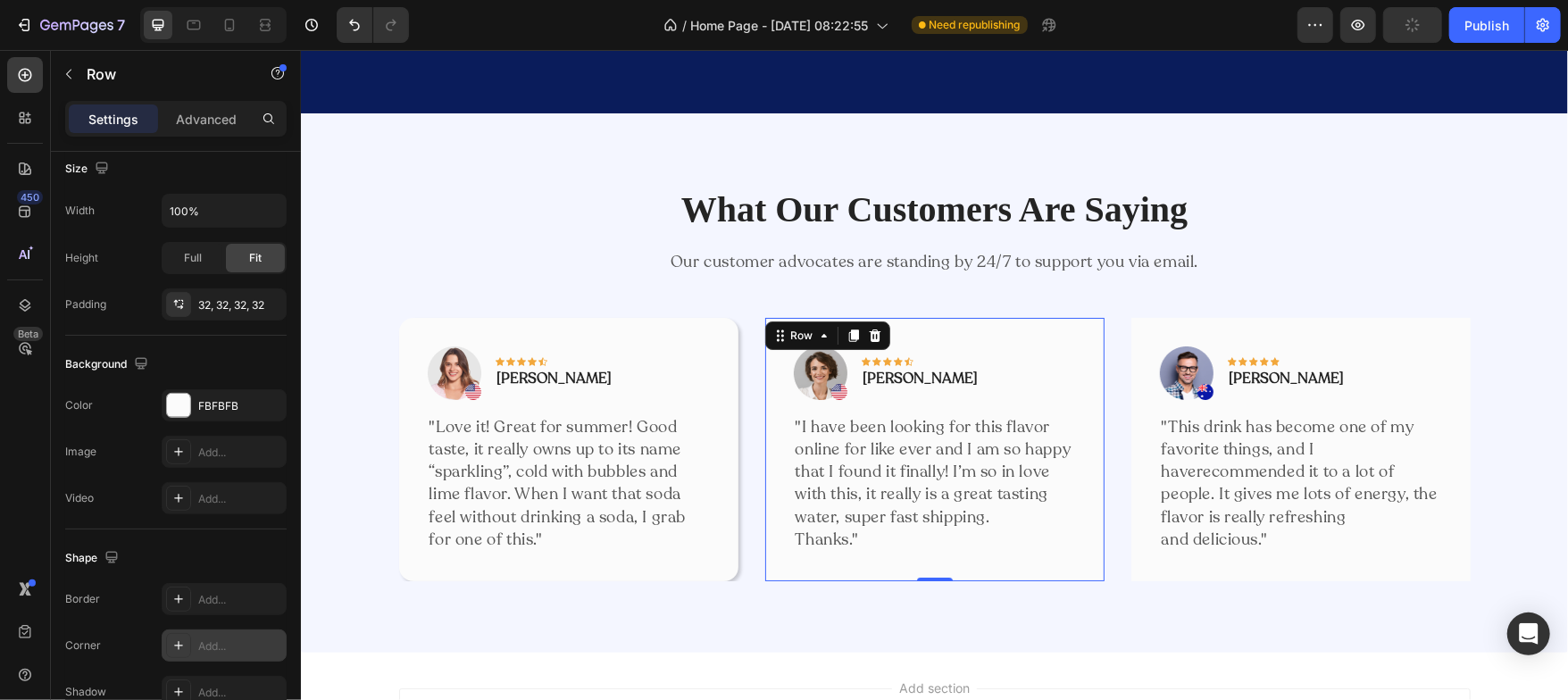
click at [177, 650] on icon at bounding box center [179, 646] width 15 height 15
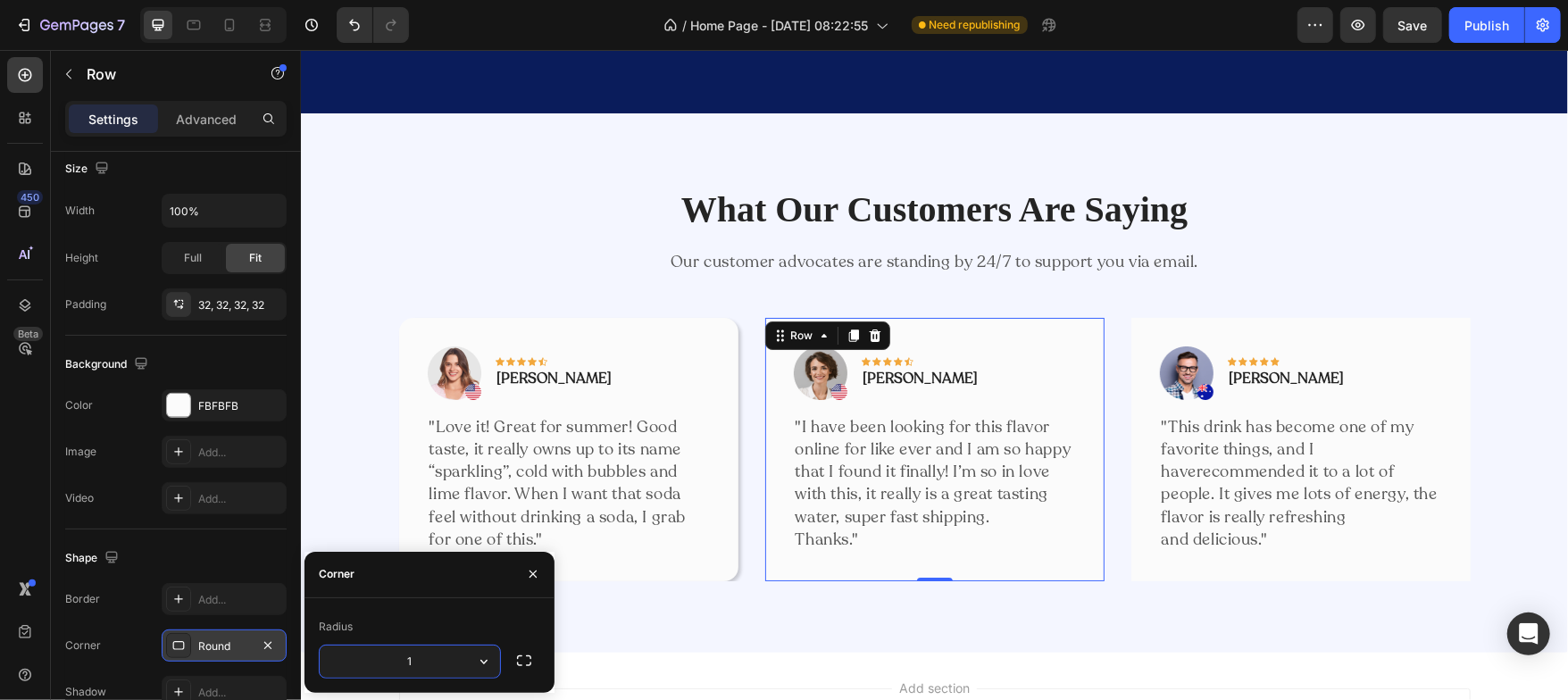
type input "16"
click at [238, 543] on div "Shape" at bounding box center [176, 557] width 221 height 29
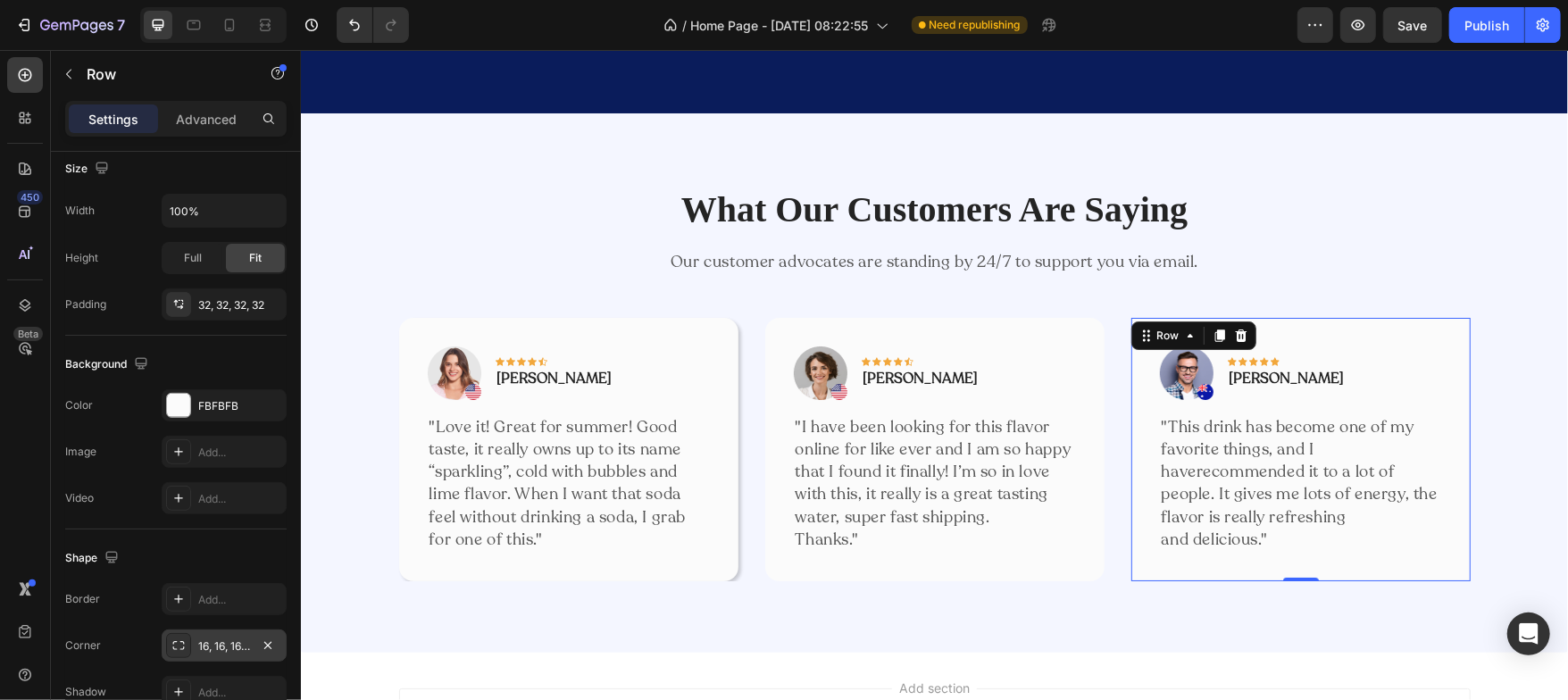
click at [1138, 570] on div "Image Icon Icon Icon Icon Icon Row Timothy Joseph Text block Row "This drink ha…" at bounding box center [1300, 449] width 339 height 263
click at [175, 642] on icon at bounding box center [179, 646] width 15 height 15
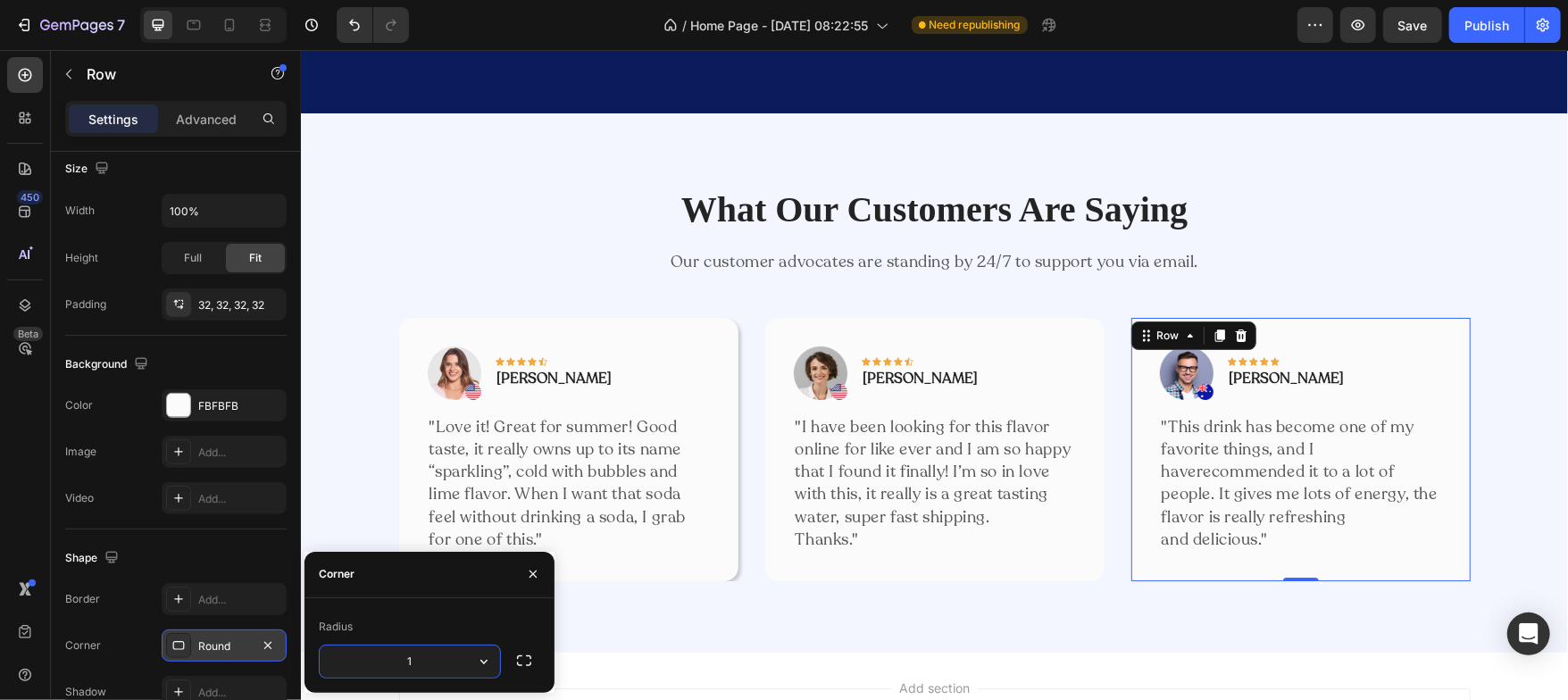
type input "16"
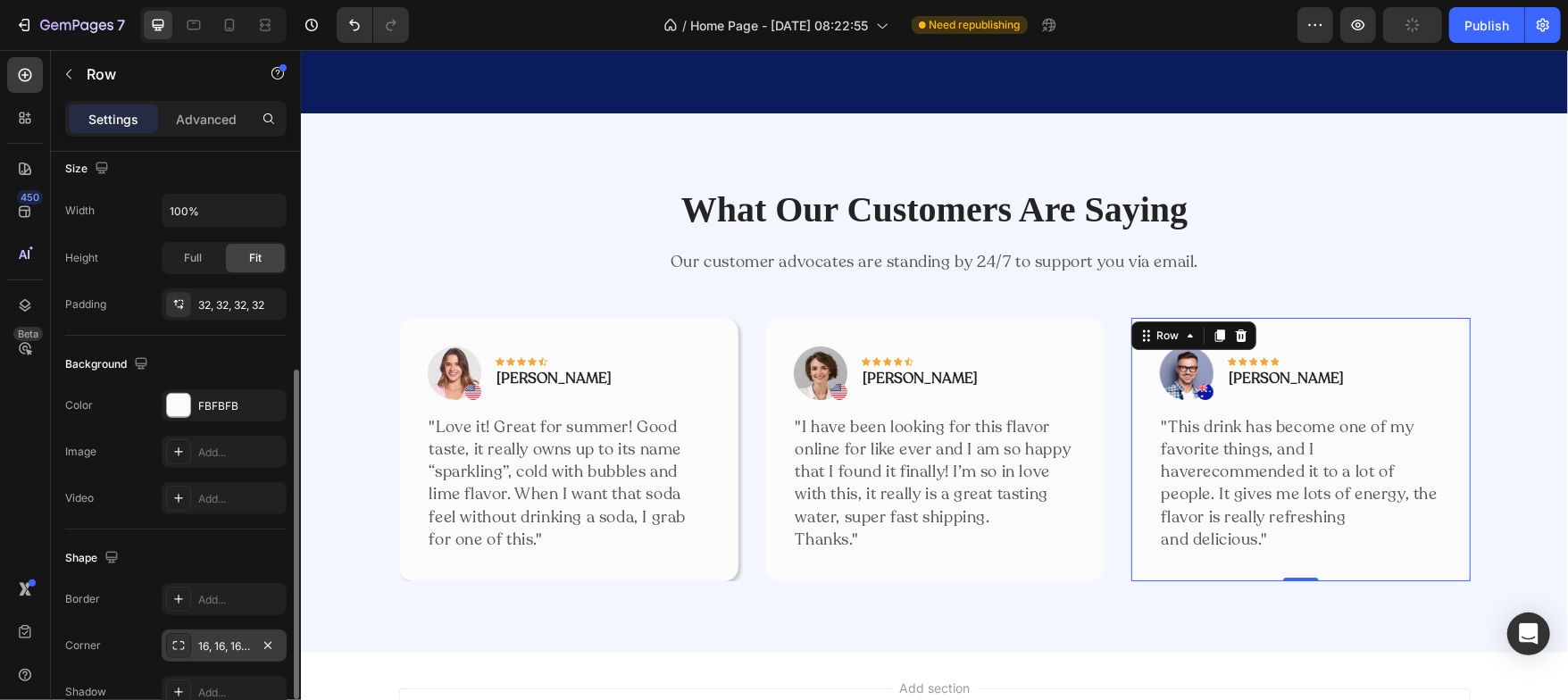
click at [210, 551] on div "Shape" at bounding box center [176, 557] width 221 height 29
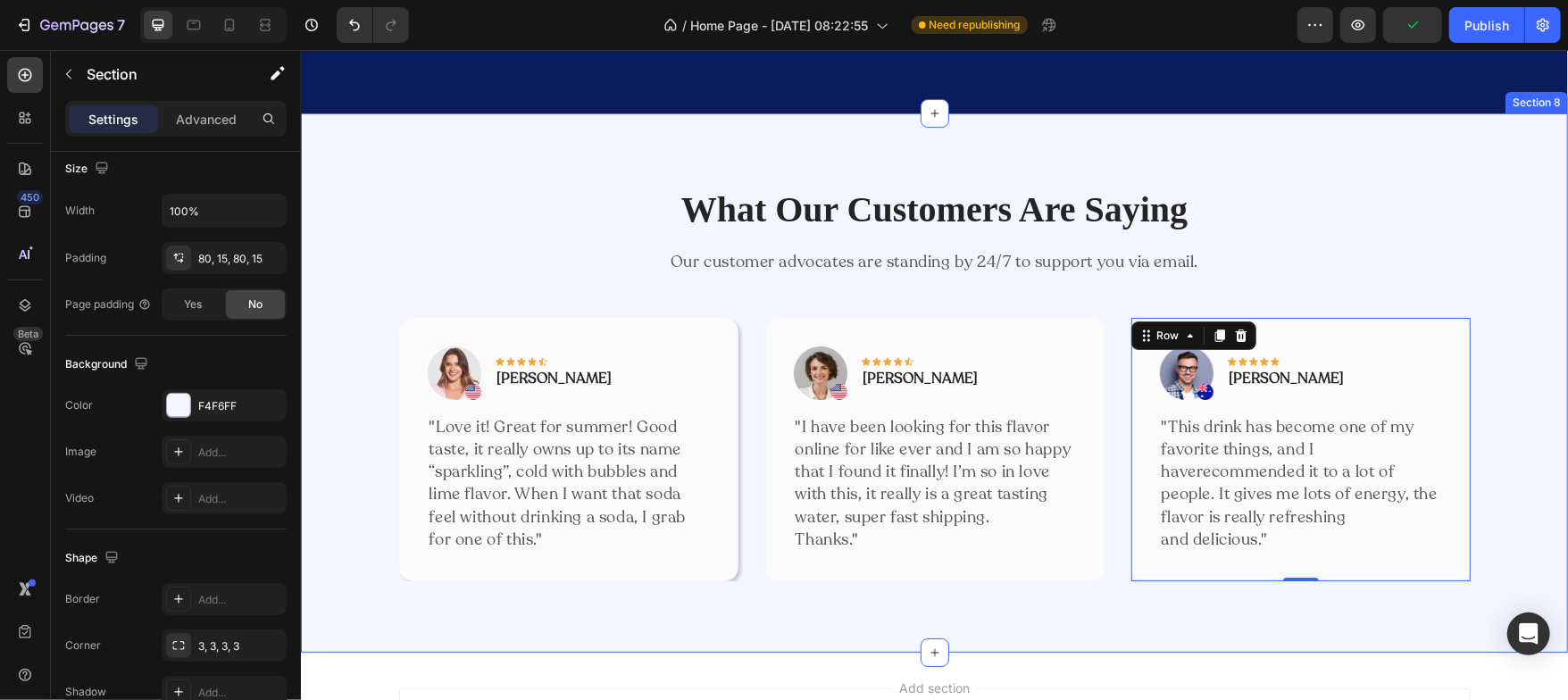
click at [323, 523] on div "What Our Customers Are Saying Heading Our customer advocates are standing by 24…" at bounding box center [933, 382] width 1240 height 396
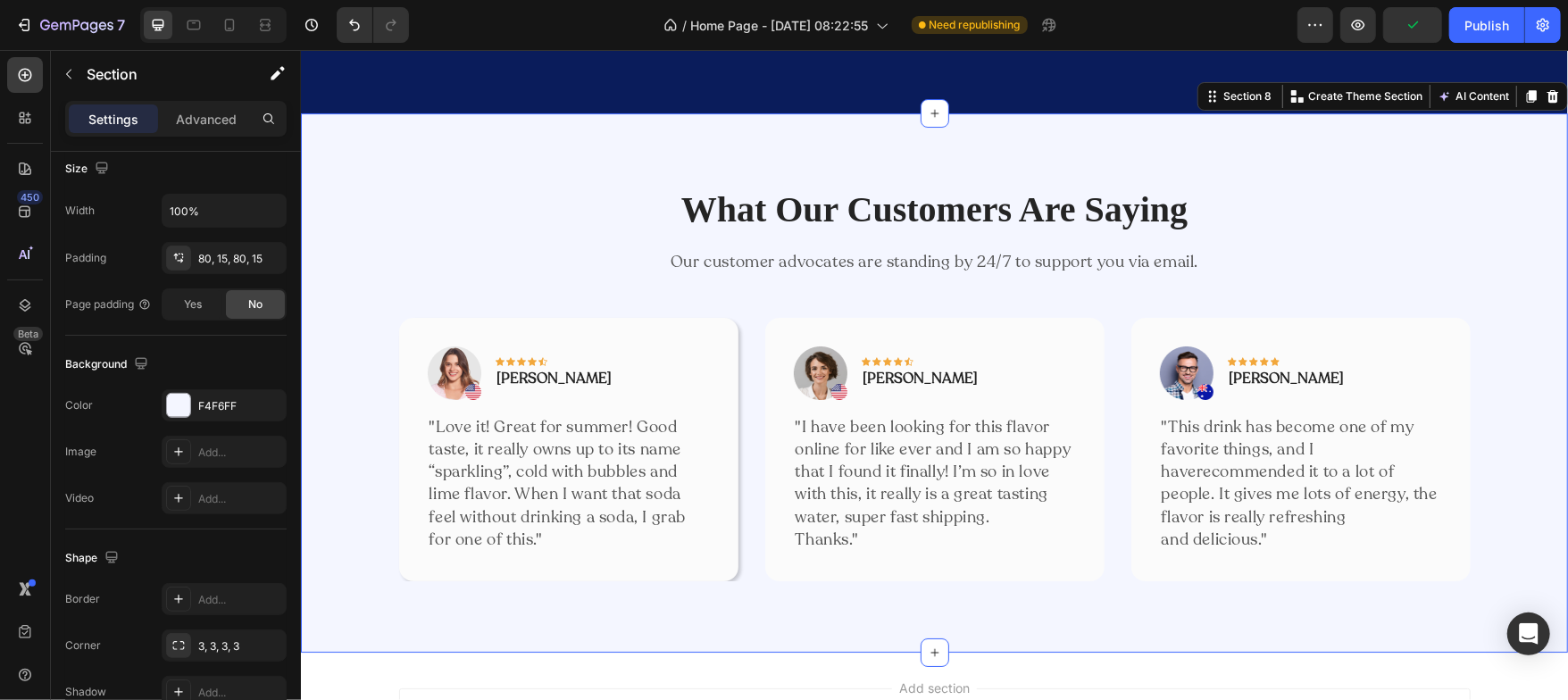
scroll to position [0, 0]
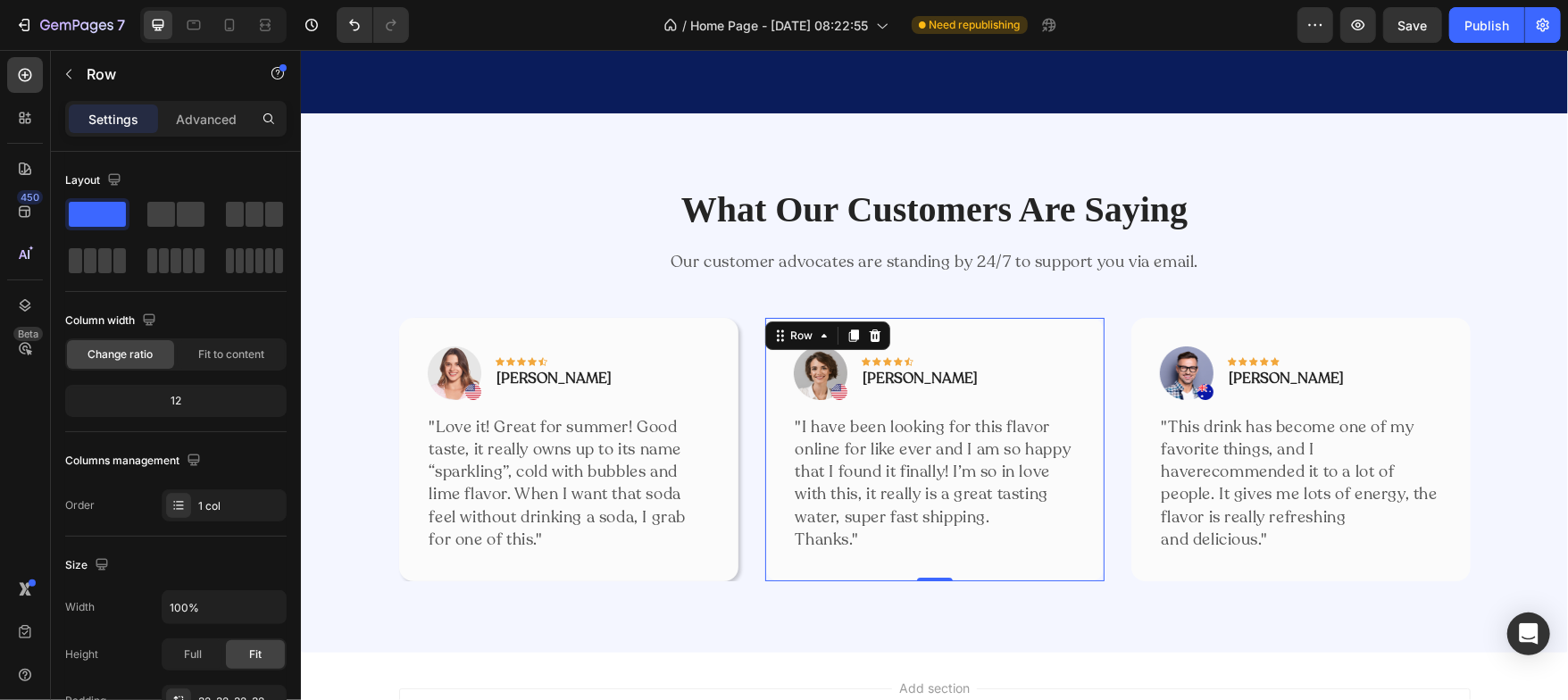
click at [988, 574] on div "Image Icon Icon Icon Icon Icon Row Olivia Rowse Text block Row "I have been loo…" at bounding box center [934, 449] width 339 height 263
click at [201, 125] on p "Advanced" at bounding box center [206, 119] width 61 height 18
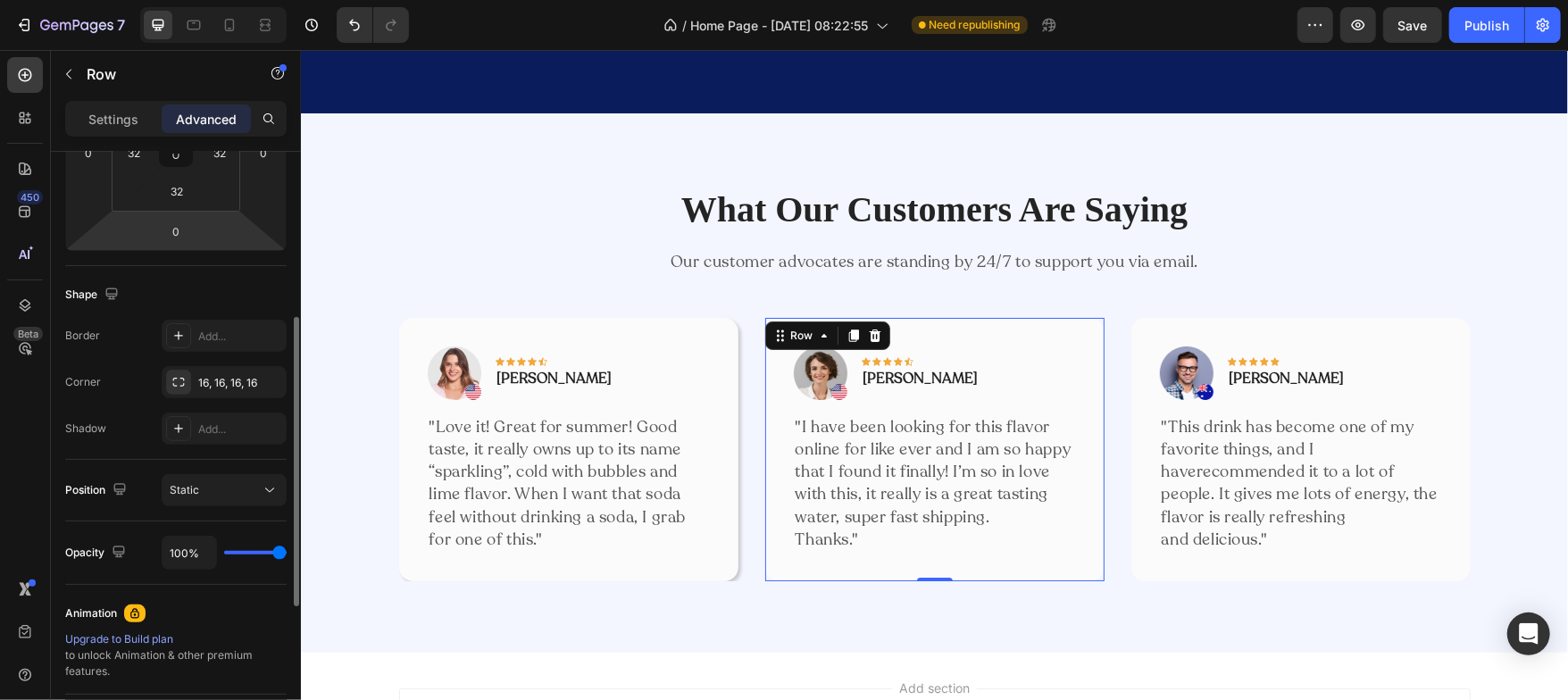
scroll to position [350, 0]
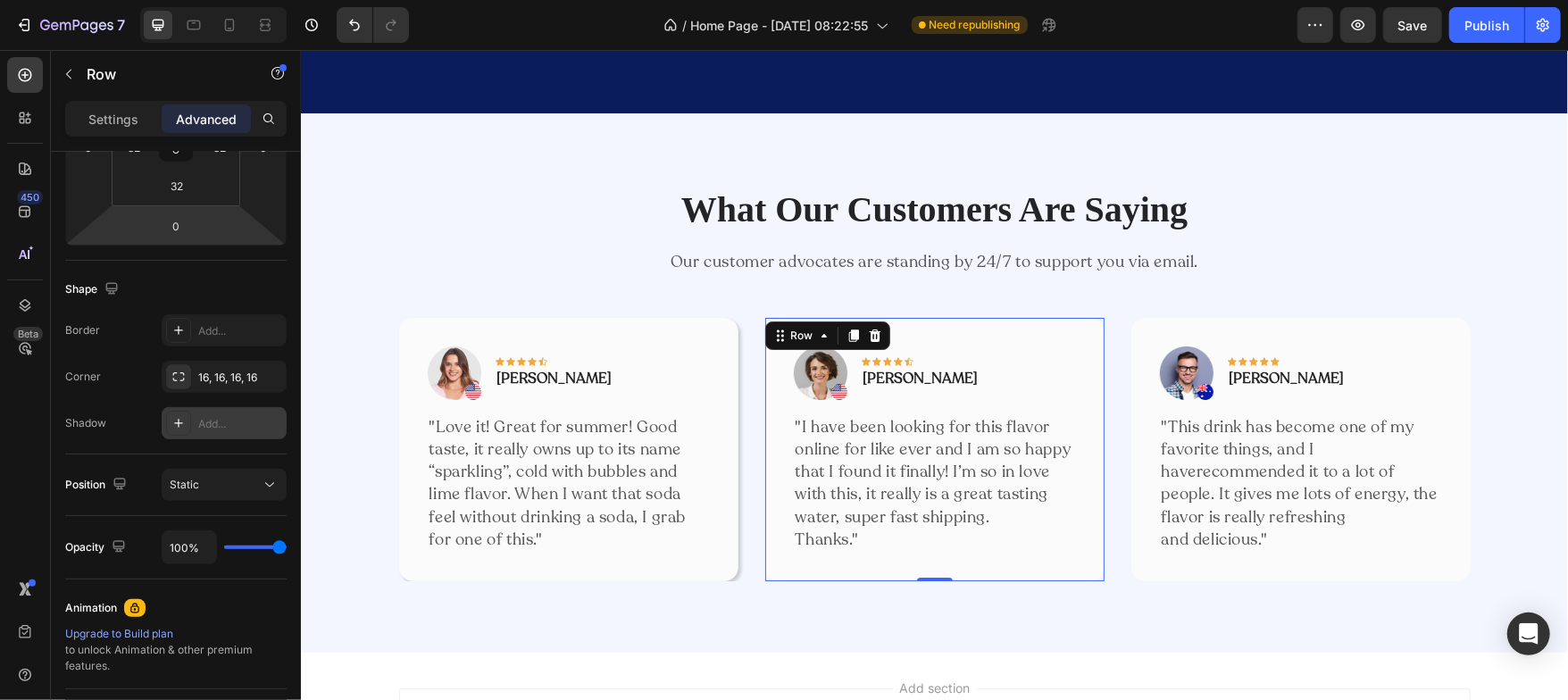
click at [185, 417] on icon at bounding box center [179, 424] width 15 height 15
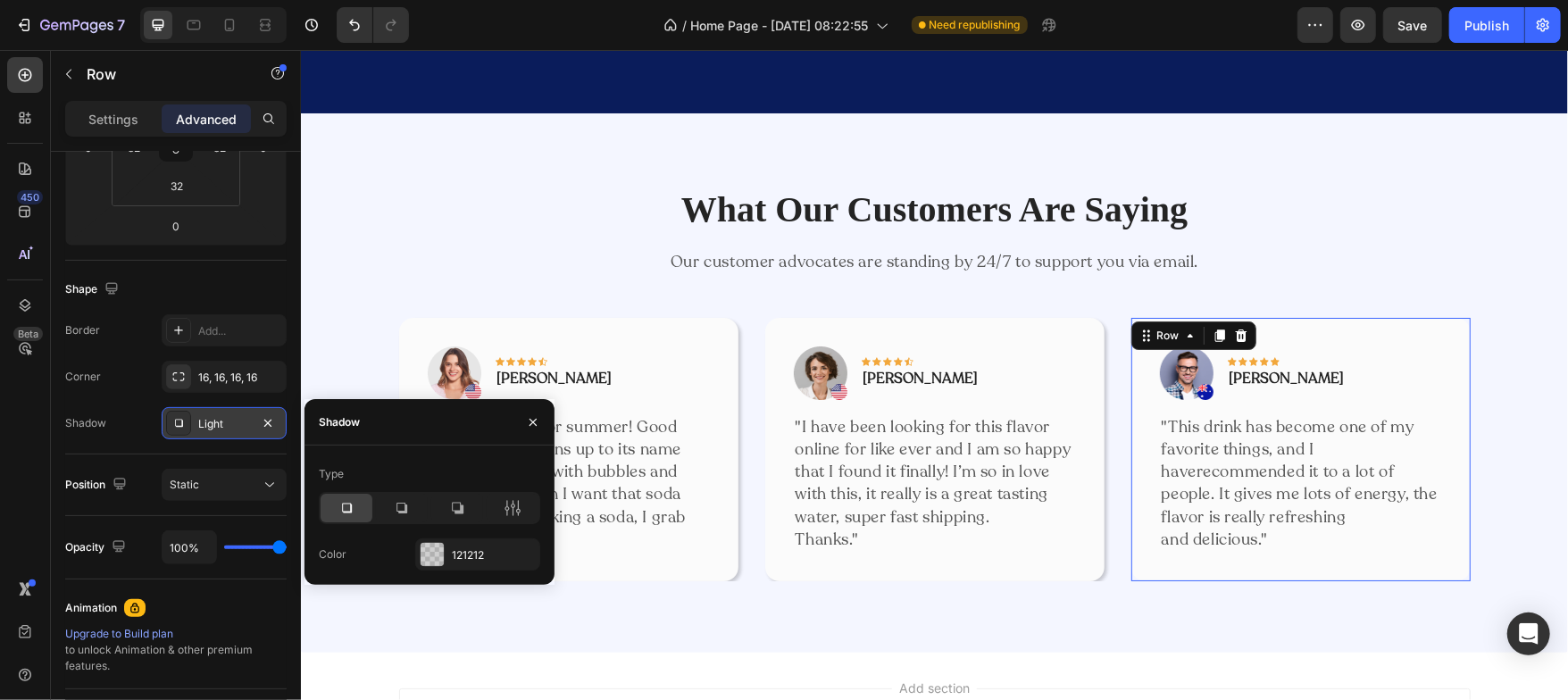
click at [1141, 561] on div "Image Icon Icon Icon Icon Icon Row Timothy Joseph Text block Row "This drink ha…" at bounding box center [1300, 449] width 339 height 263
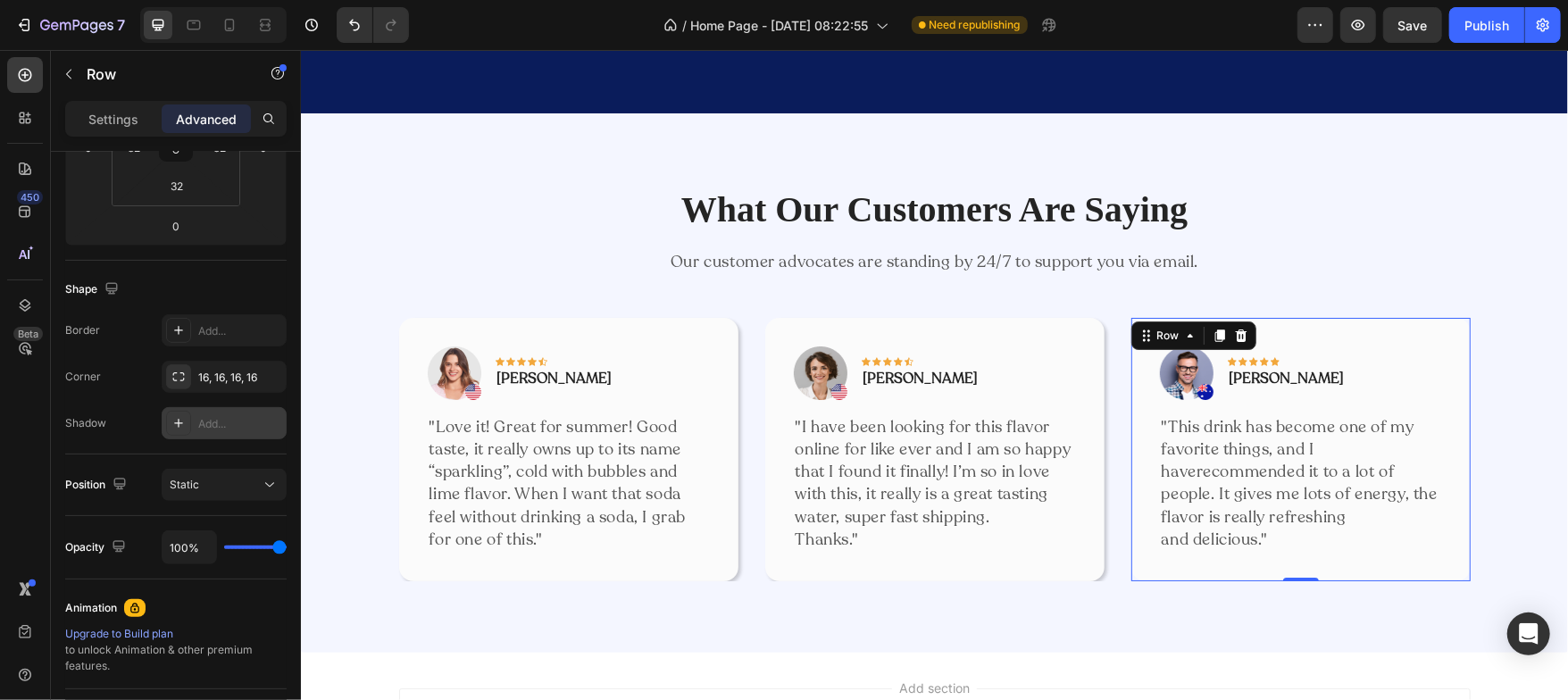
click at [181, 424] on icon at bounding box center [179, 424] width 15 height 15
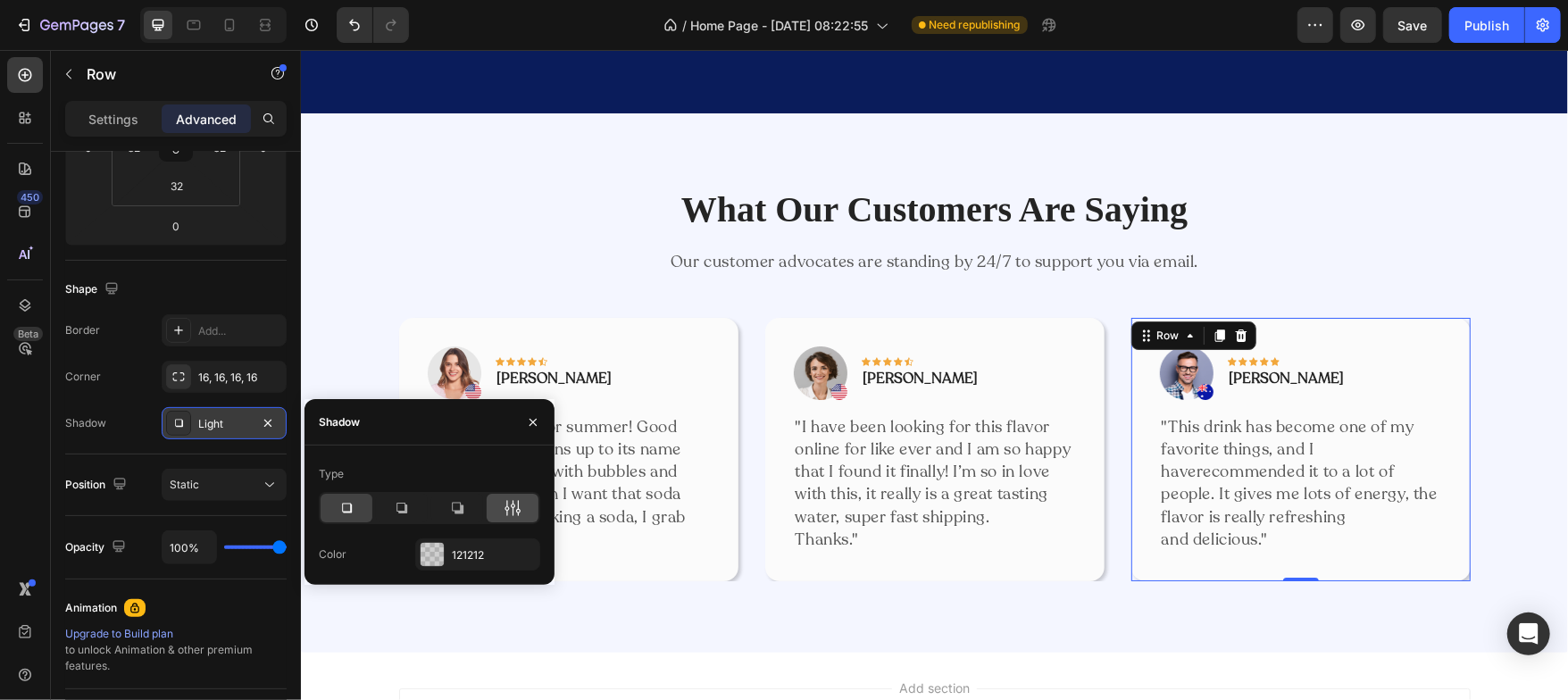
click at [516, 508] on icon at bounding box center [512, 508] width 18 height 18
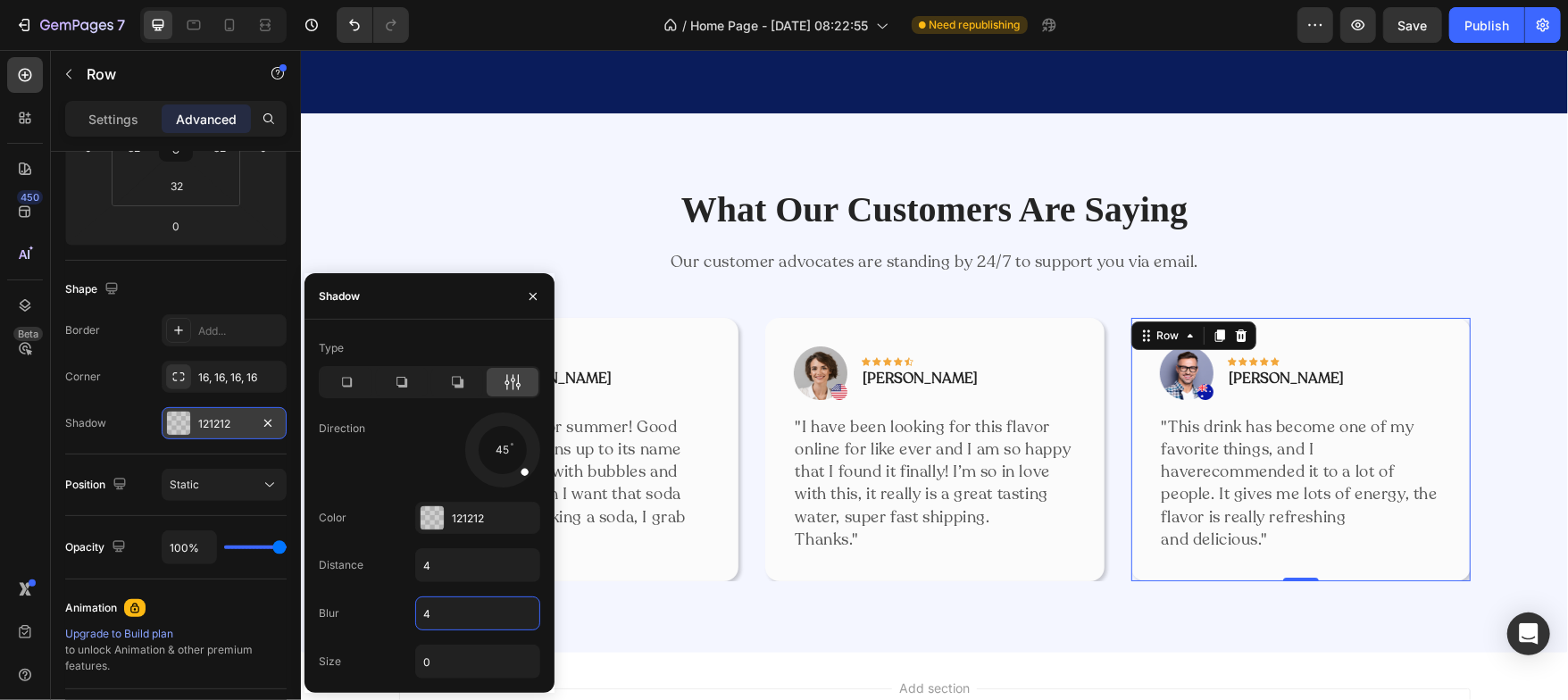
click at [466, 619] on input "4" at bounding box center [478, 612] width 123 height 32
type input "12"
click at [385, 477] on div "Direction 45" at bounding box center [429, 449] width 221 height 75
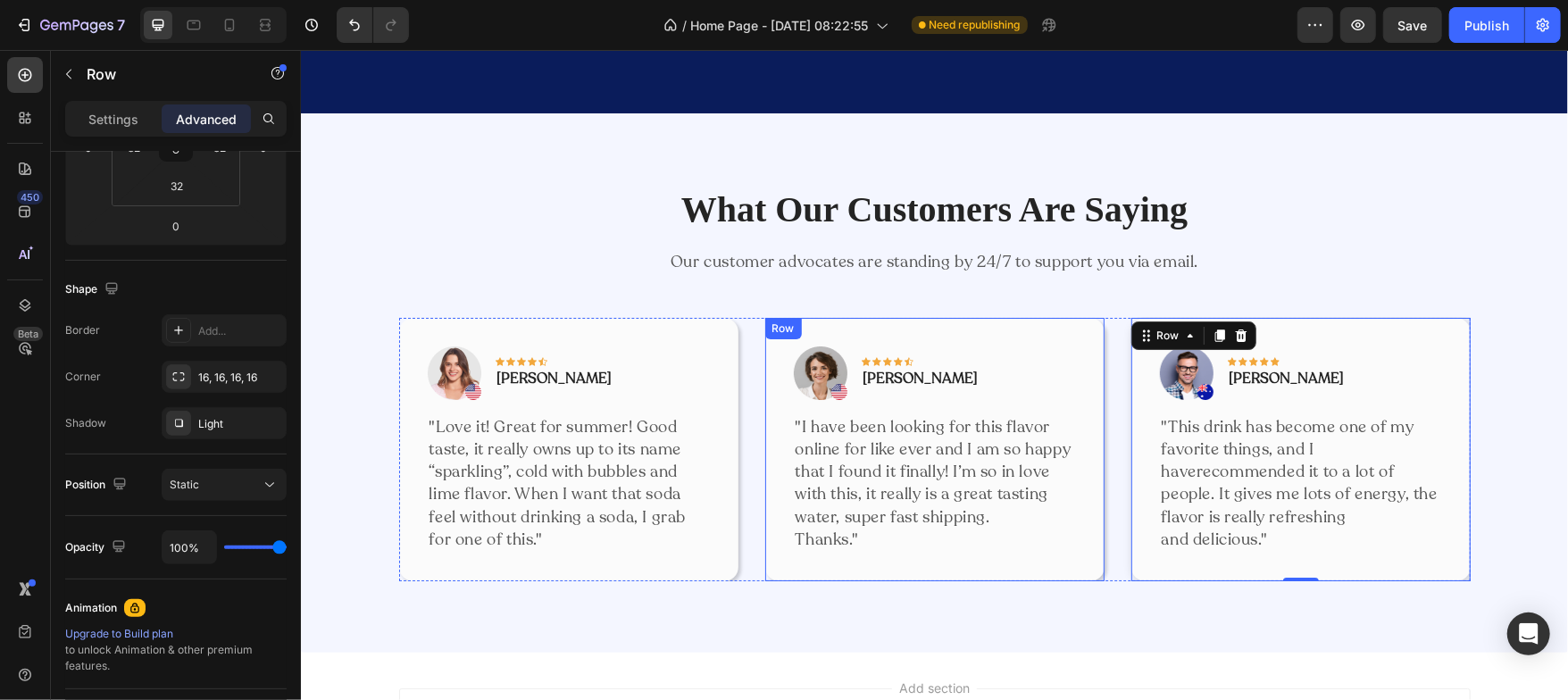
click at [783, 560] on div "Image Icon Icon Icon Icon Icon Row Olivia Rowse Text block Row "I have been loo…" at bounding box center [934, 449] width 339 height 263
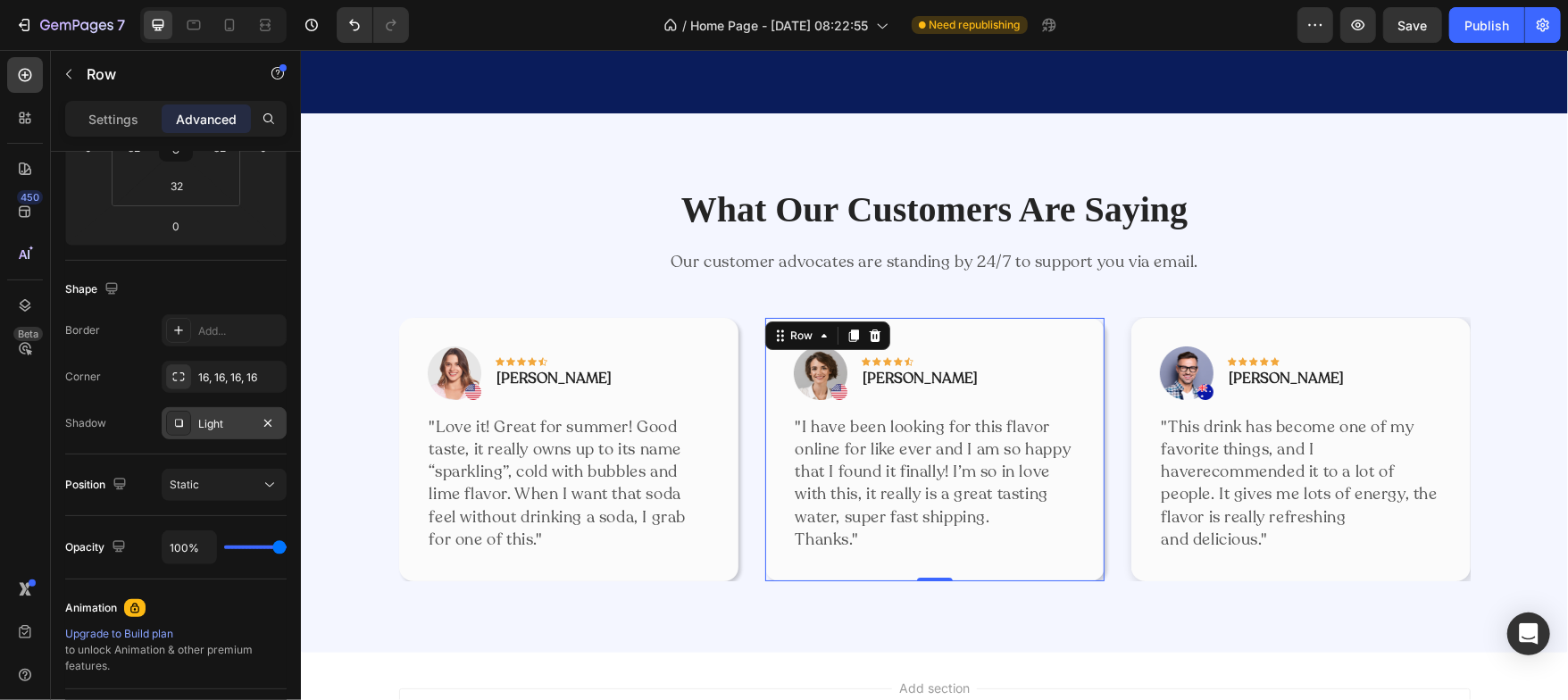
click at [222, 417] on div "Light" at bounding box center [224, 424] width 52 height 16
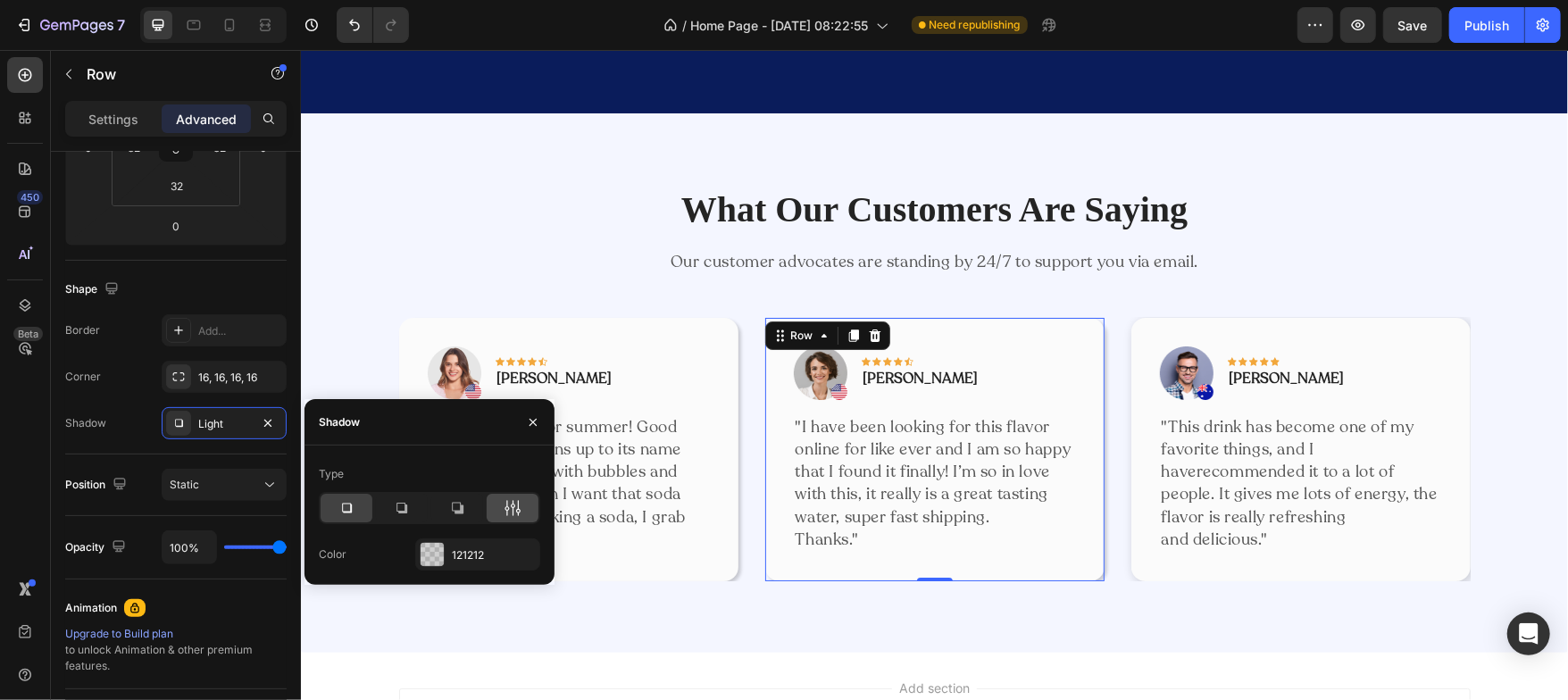
click at [499, 510] on div at bounding box center [512, 508] width 52 height 29
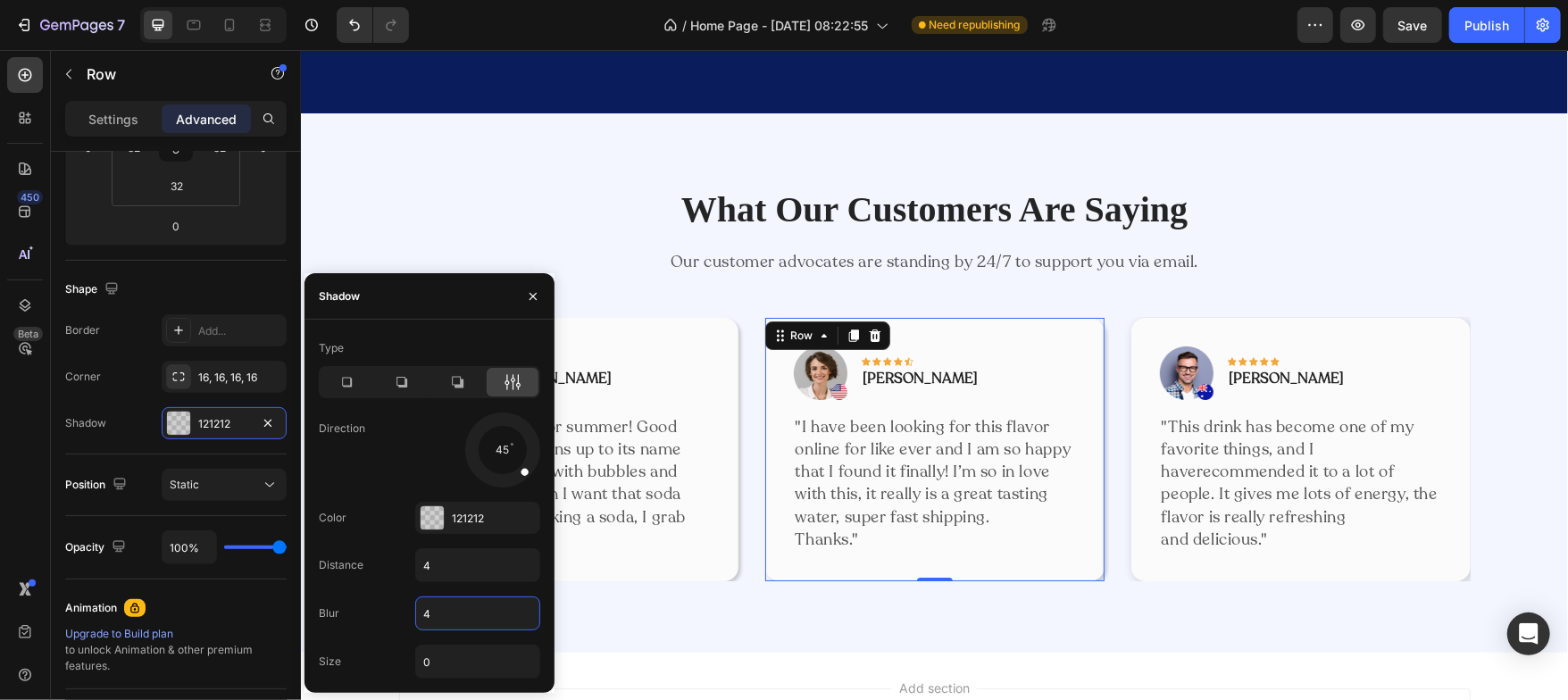
click at [443, 623] on input "4" at bounding box center [478, 612] width 123 height 32
type input "12"
click at [661, 567] on div "Image Icon Icon Icon Icon Icon Row Rita Carroll Text block Row "Love it! Great …" at bounding box center [568, 449] width 339 height 263
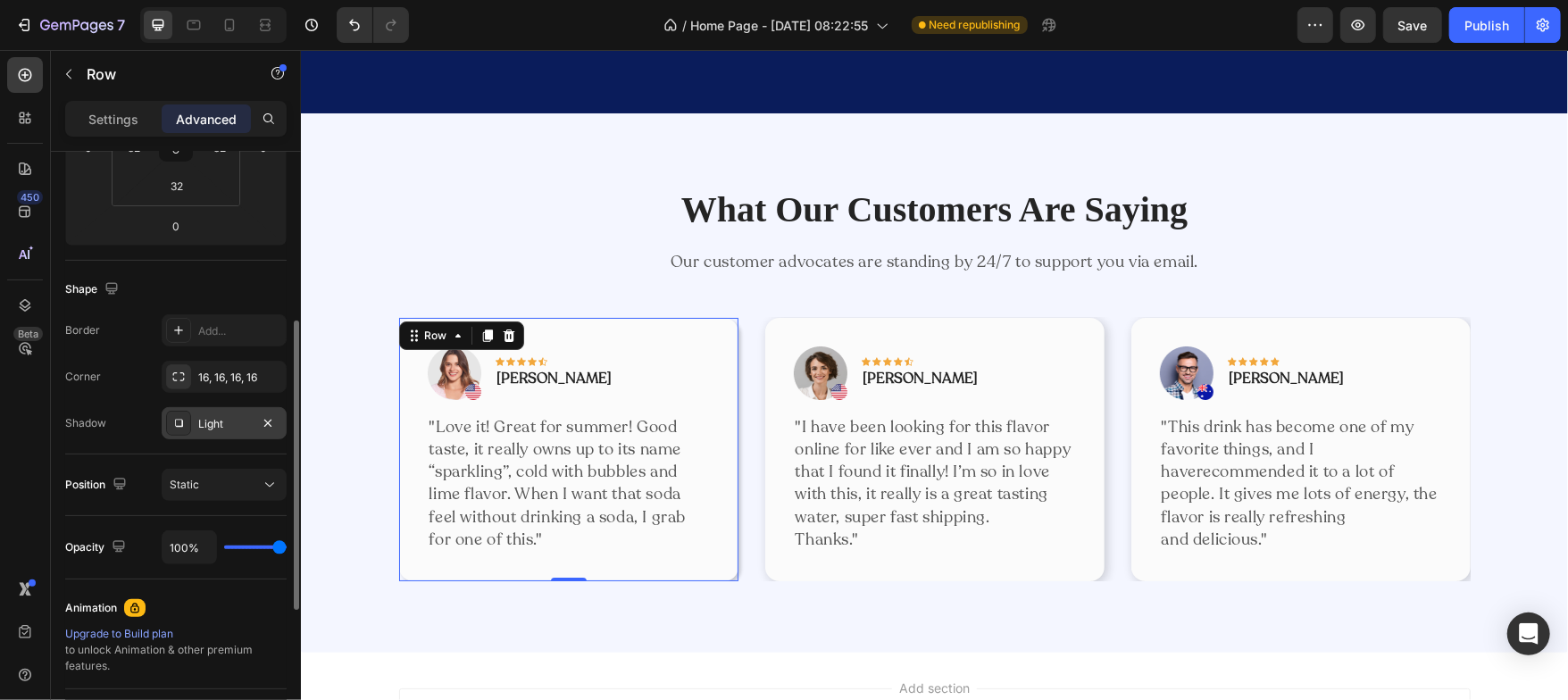
click at [233, 417] on div "Light" at bounding box center [224, 424] width 52 height 16
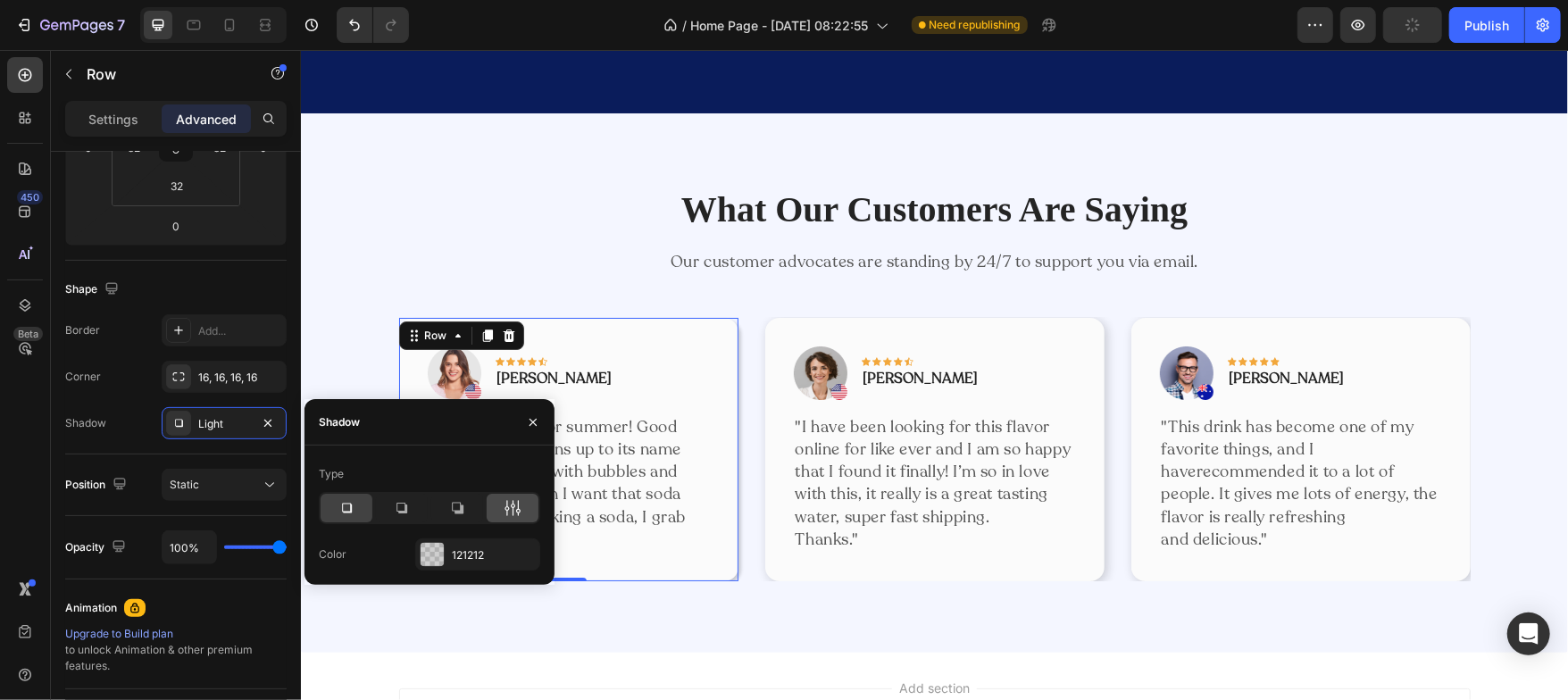
click at [498, 508] on div at bounding box center [512, 508] width 52 height 29
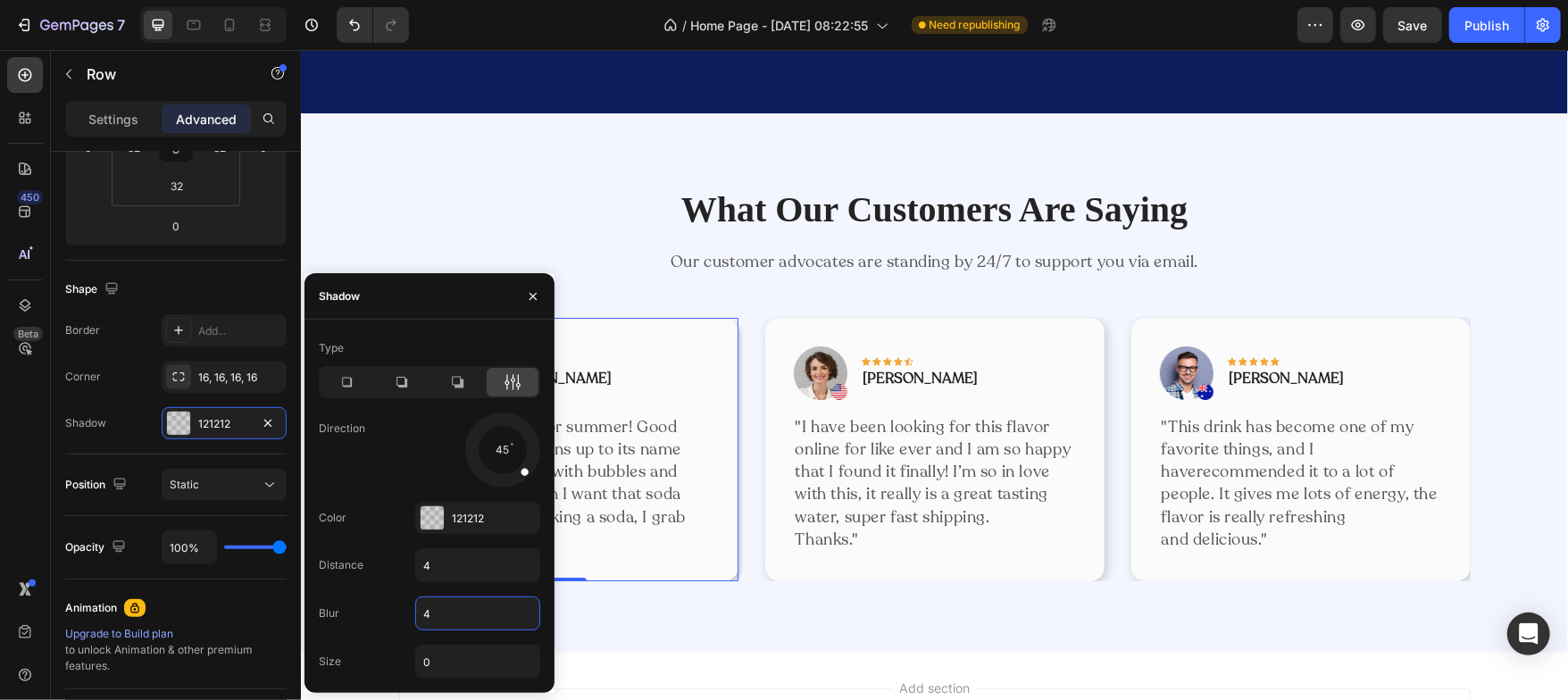
click at [449, 605] on input "4" at bounding box center [478, 612] width 123 height 32
type input "12"
click at [392, 458] on div "Direction 45" at bounding box center [429, 449] width 221 height 75
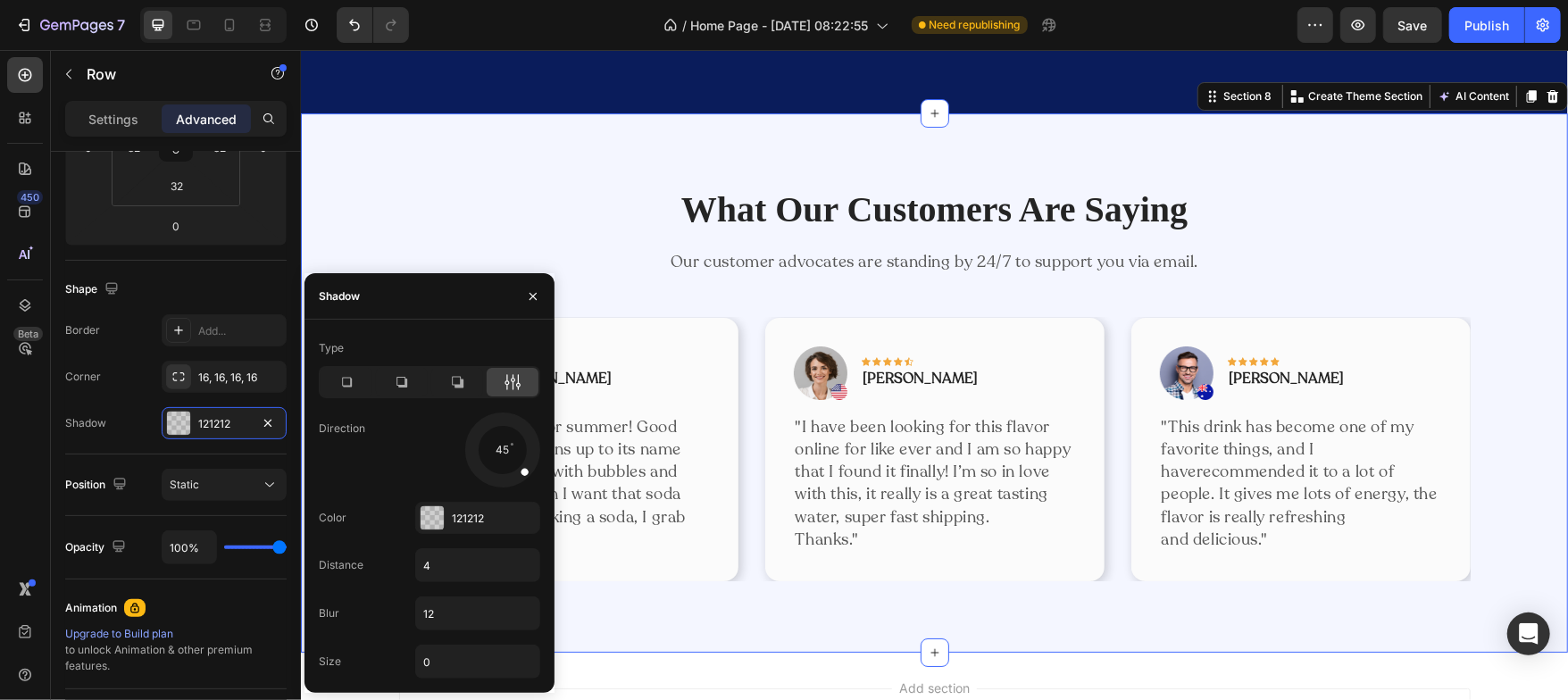
click at [624, 605] on div "What Our Customers Are Saying Heading Our customer advocates are standing by 24…" at bounding box center [933, 381] width 1267 height 539
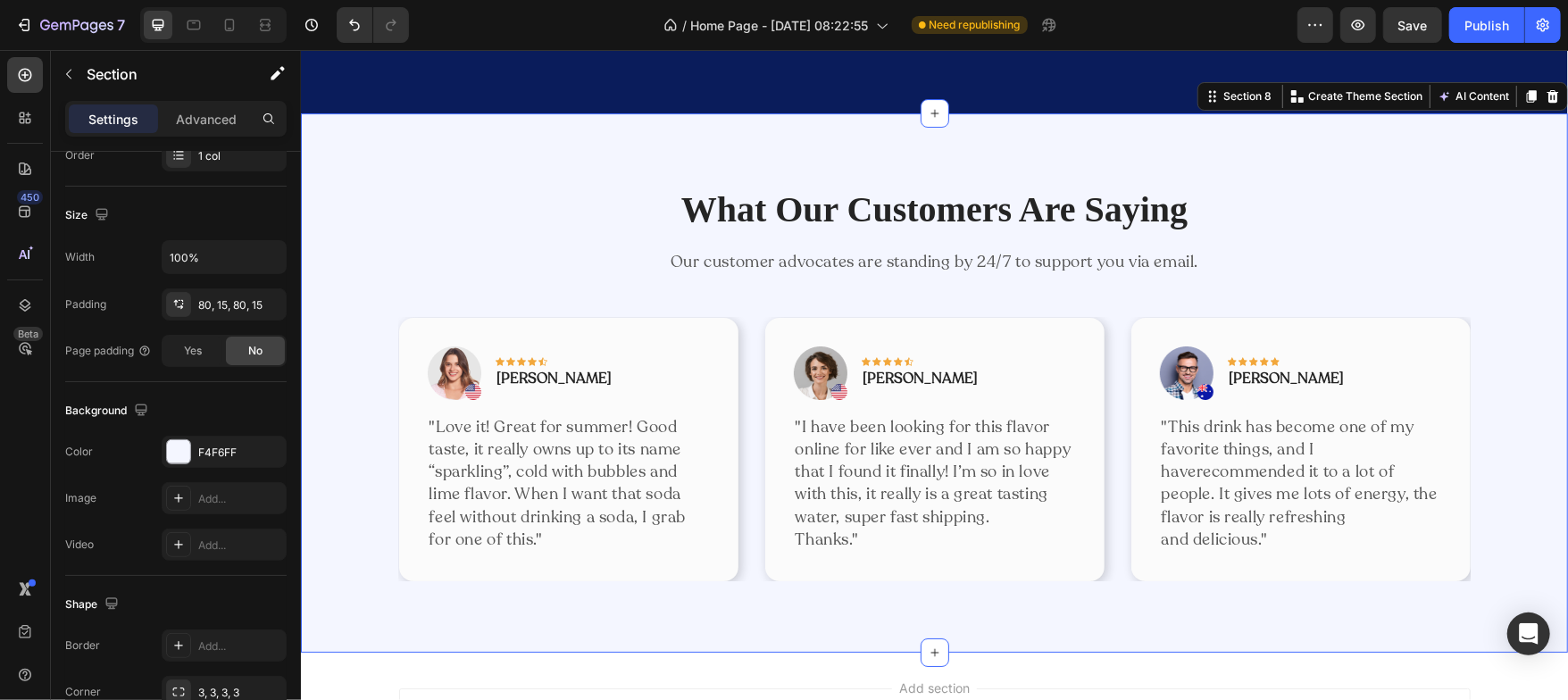
scroll to position [0, 0]
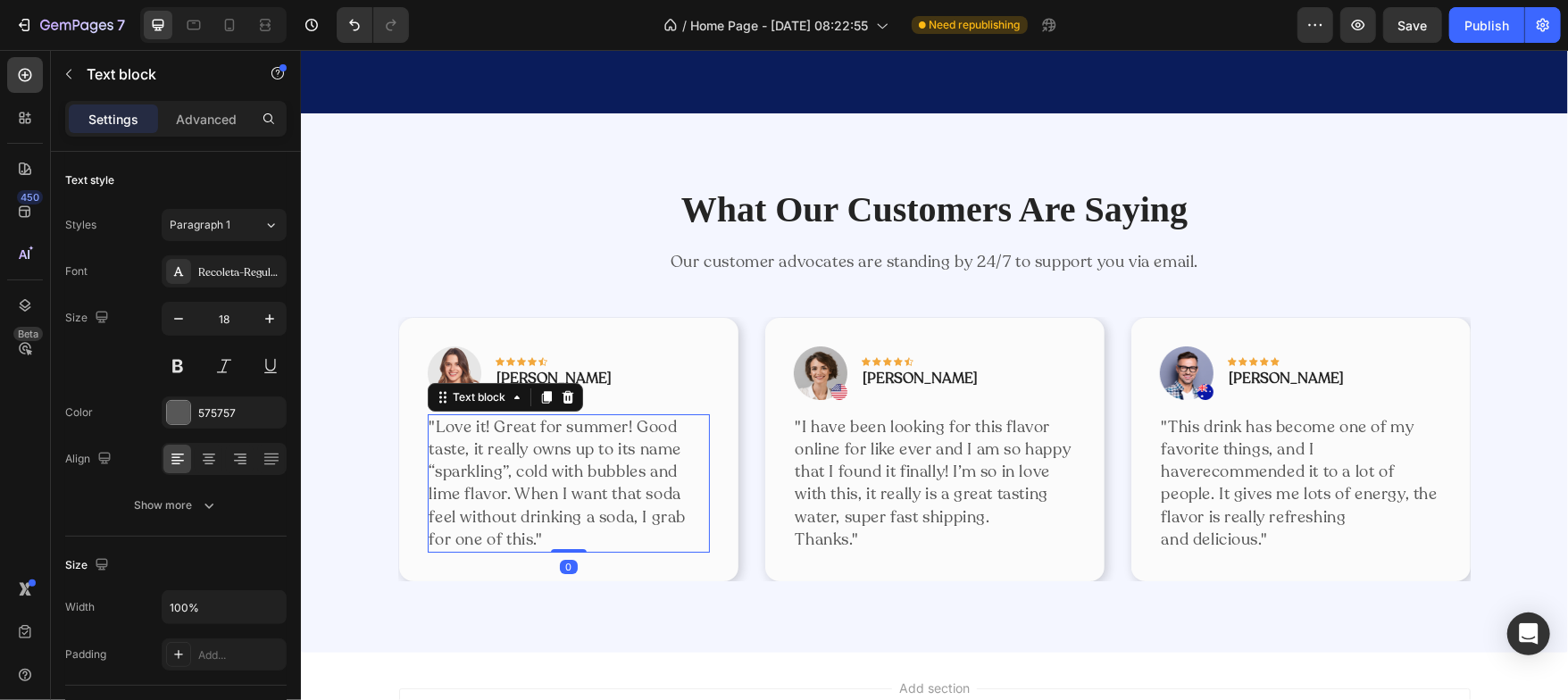
click at [535, 484] on p ""Love it! Great for summer! Good taste, it really owns up to its name “sparklin…" at bounding box center [568, 483] width 278 height 134
click at [185, 419] on div at bounding box center [178, 412] width 23 height 23
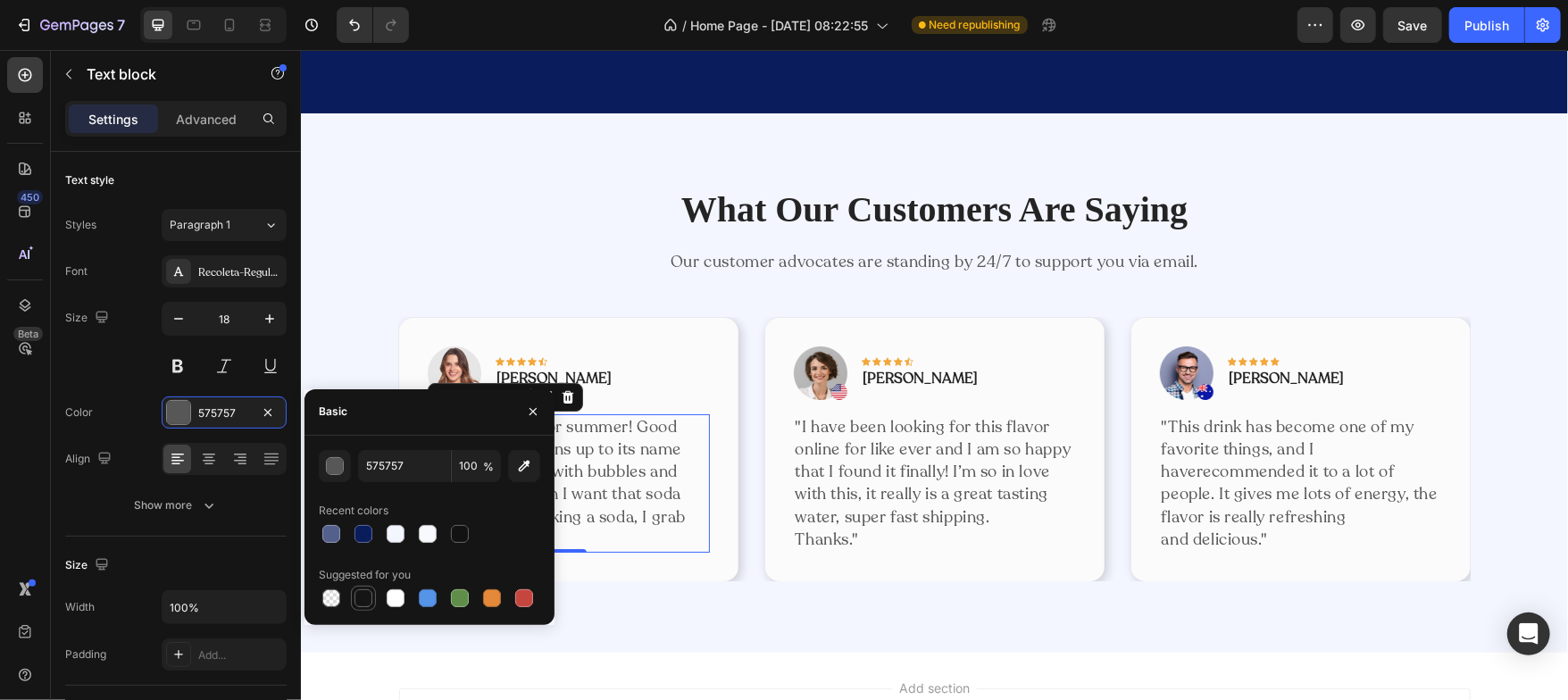
click at [363, 596] on div at bounding box center [363, 598] width 18 height 18
type input "151515"
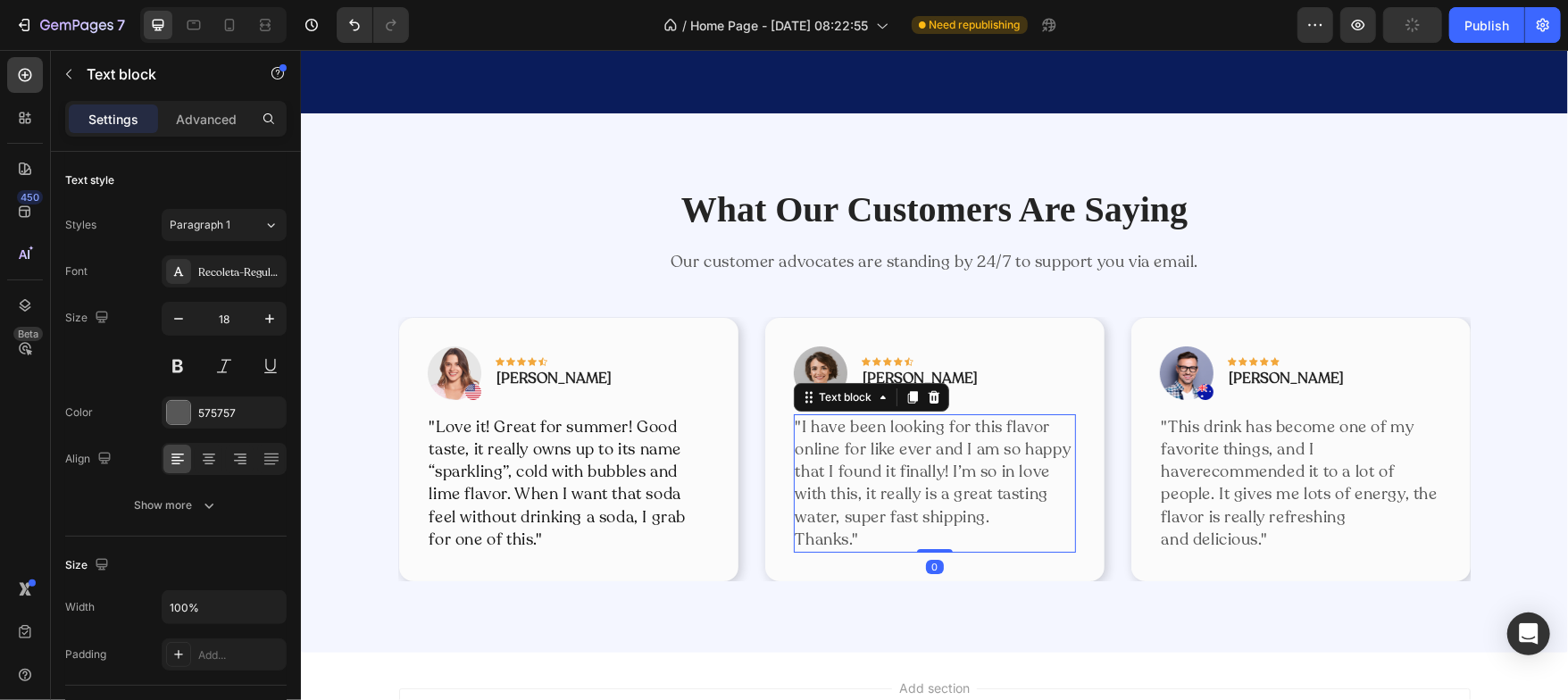
click at [820, 472] on p ""I have been looking for this flavor online for like ever and I am so happy tha…" at bounding box center [934, 472] width 278 height 112
click at [187, 422] on div at bounding box center [178, 412] width 23 height 23
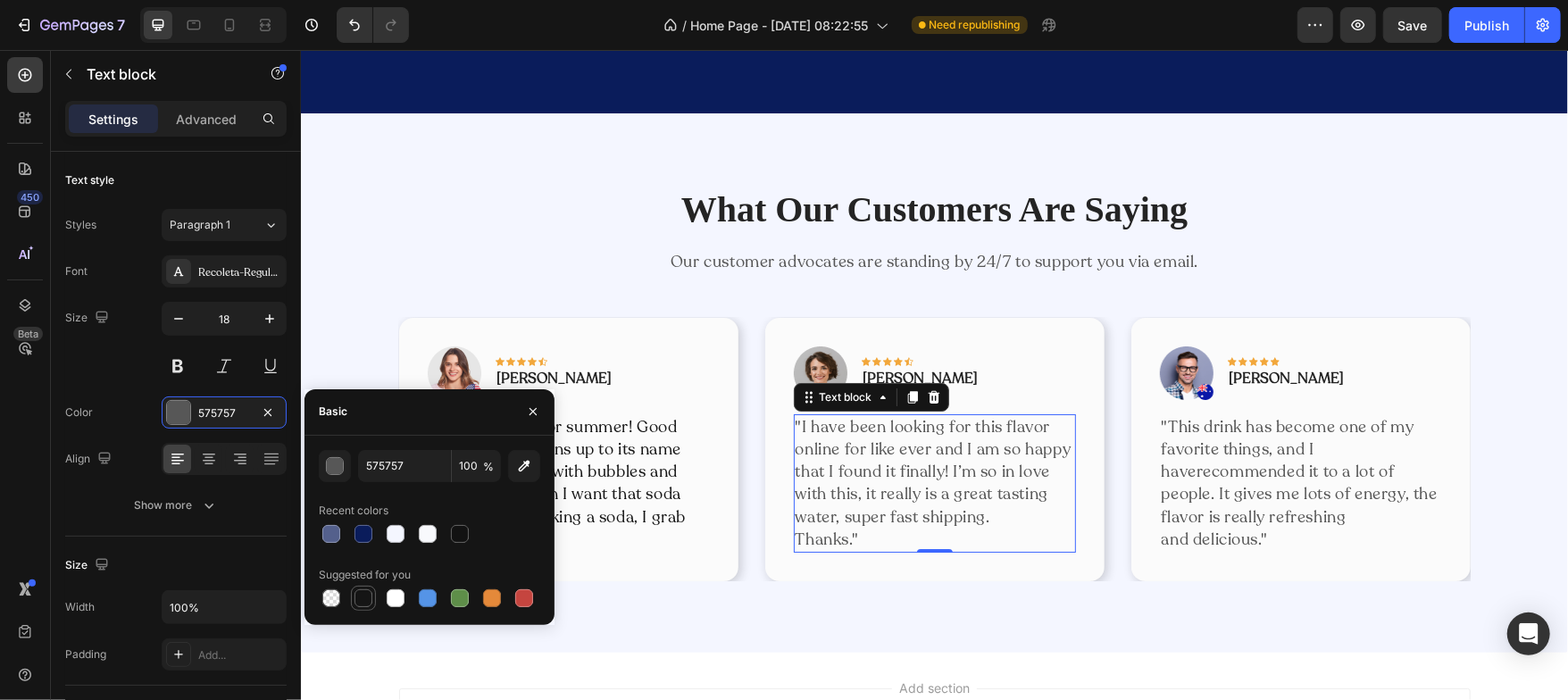
click at [362, 607] on div at bounding box center [363, 598] width 21 height 21
type input "151515"
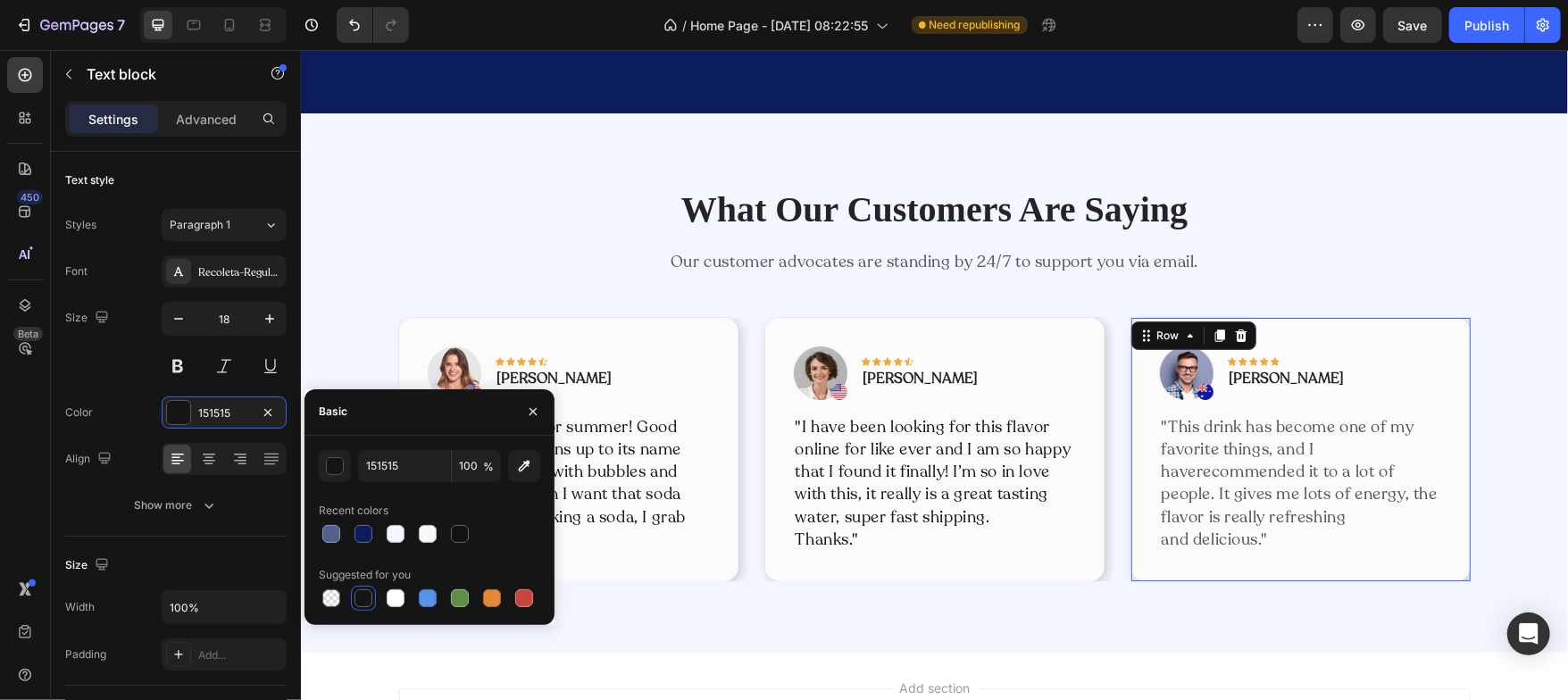
click at [1149, 494] on div "Image Icon Icon Icon Icon Icon Row Timothy Joseph Text block Row "This drink ha…" at bounding box center [1300, 449] width 339 height 263
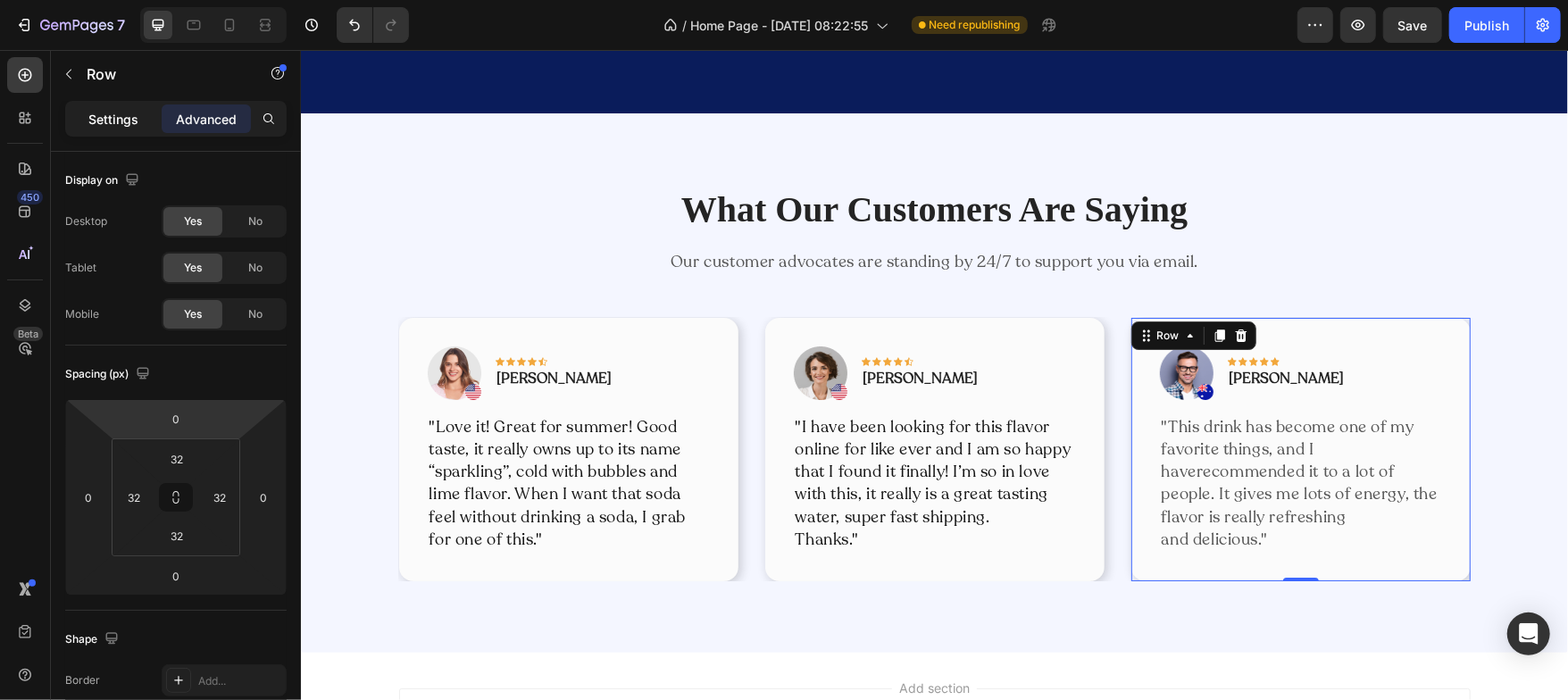
click at [123, 115] on p "Settings" at bounding box center [113, 119] width 50 height 18
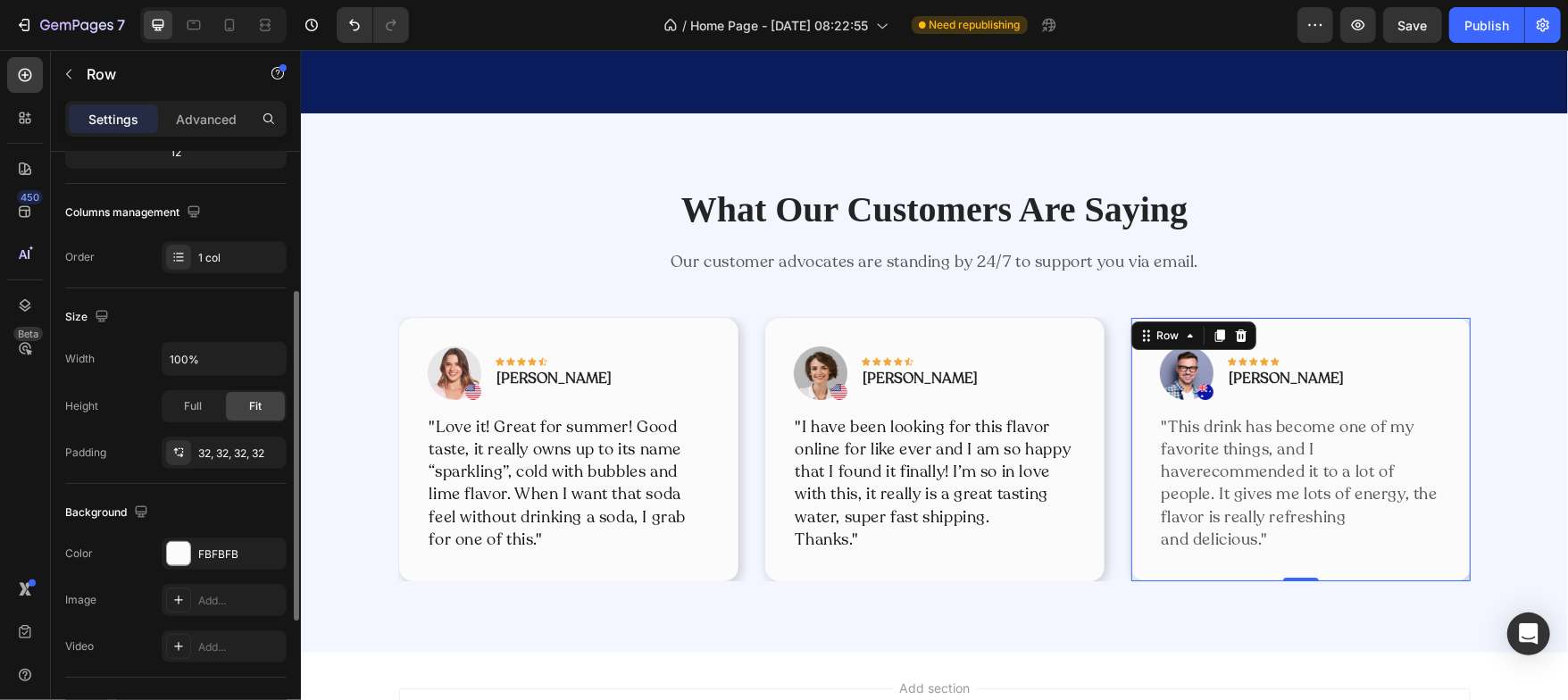
scroll to position [250, 0]
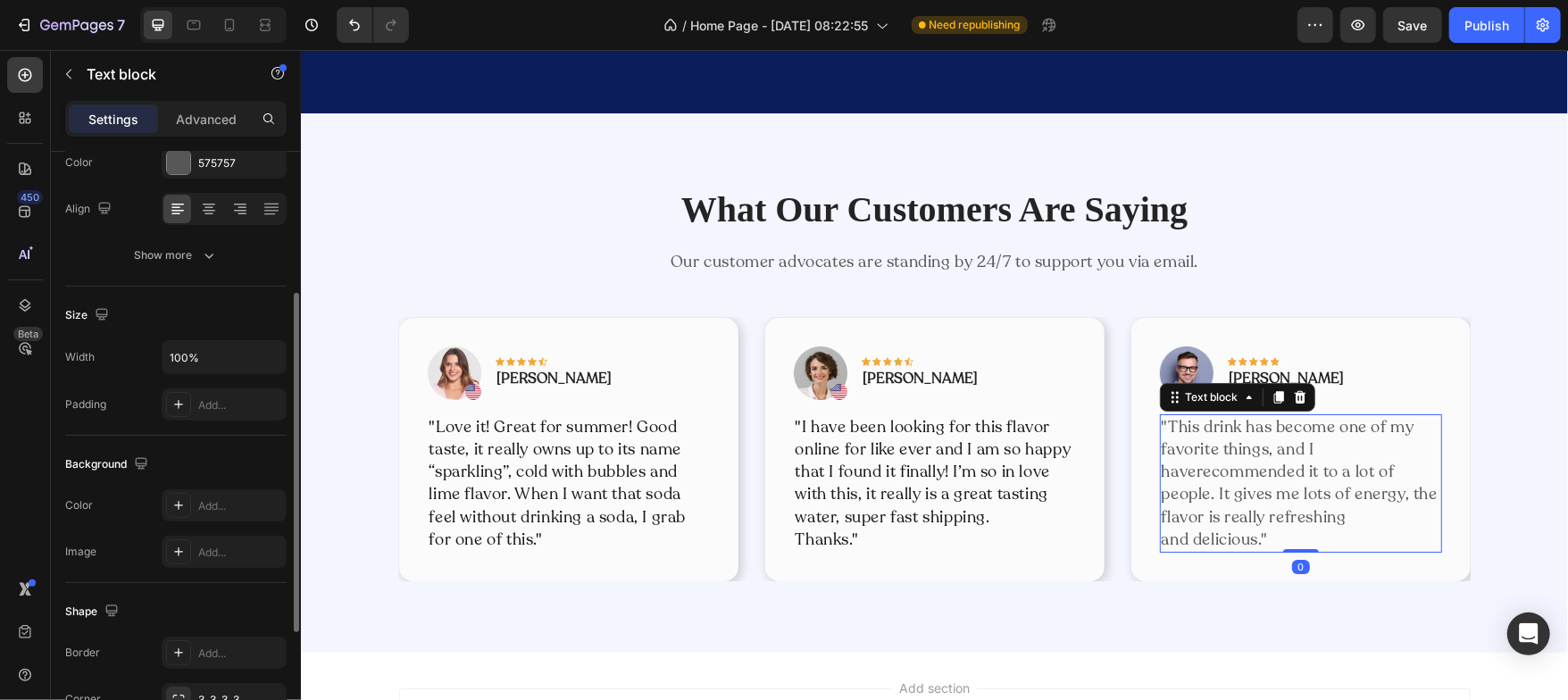
click at [1194, 472] on p ""This drink has become one of my favorite things, and I haverecommended it to a…" at bounding box center [1300, 483] width 278 height 134
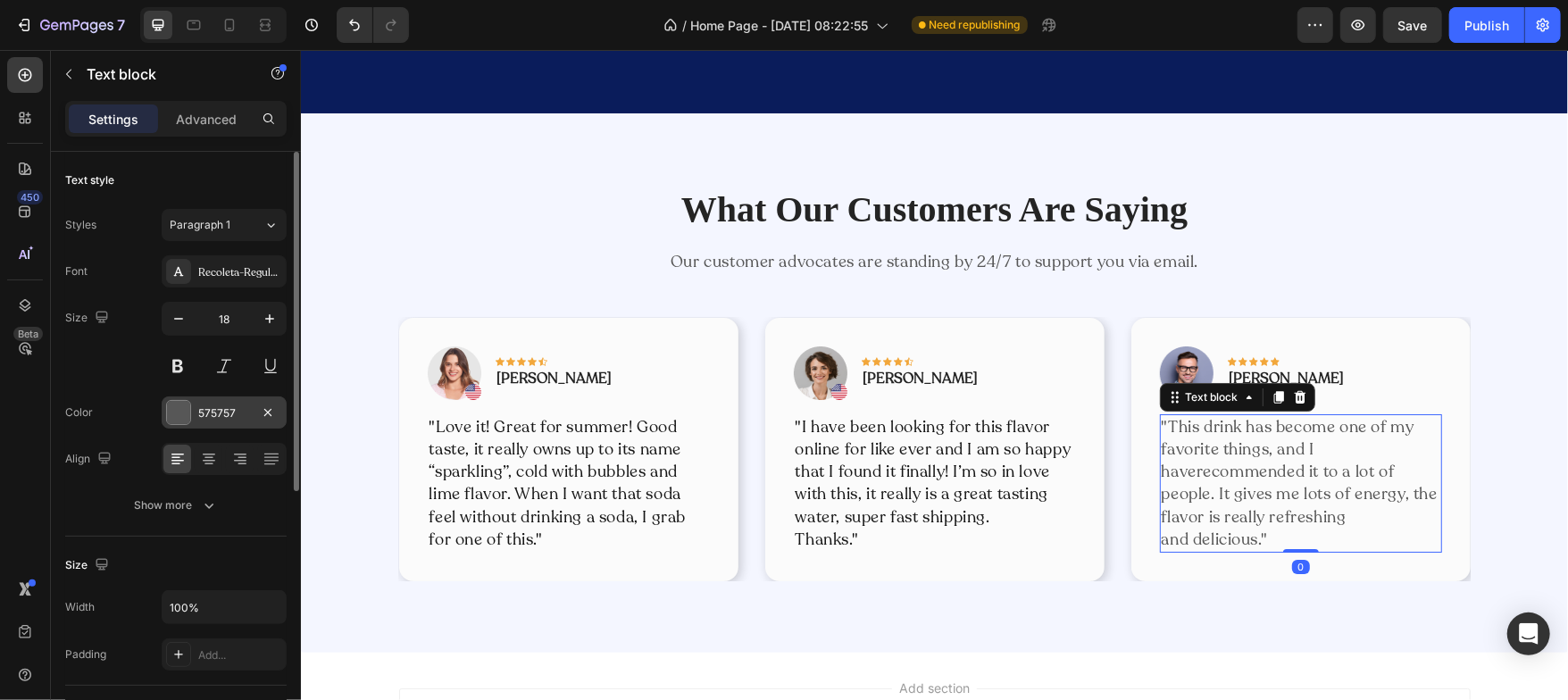
click at [189, 411] on div at bounding box center [178, 412] width 23 height 23
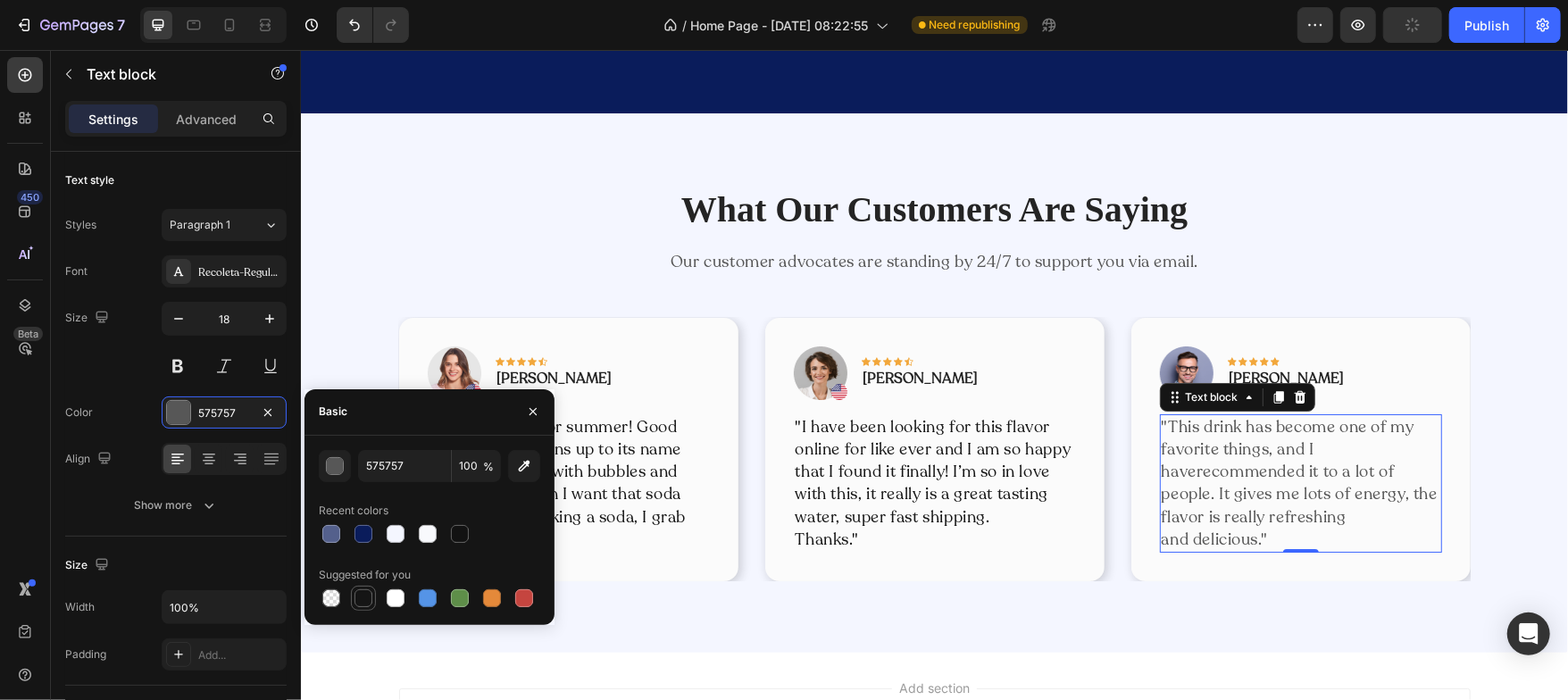
drag, startPoint x: 359, startPoint y: 588, endPoint x: 277, endPoint y: 168, distance: 427.9
click at [359, 589] on div at bounding box center [363, 598] width 18 height 18
type input "151515"
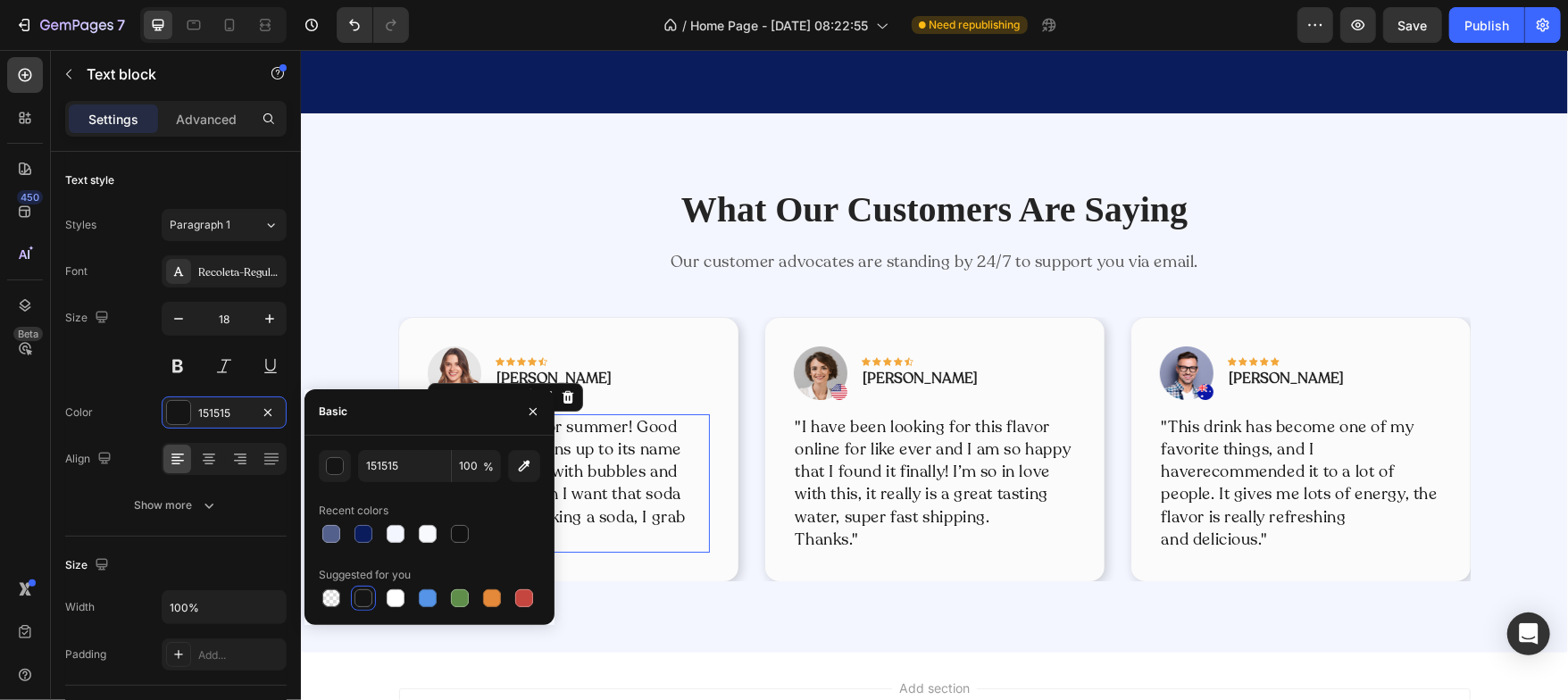
click at [607, 438] on p ""Love it! Great for summer! Good taste, it really owns up to its name “sparklin…" at bounding box center [568, 483] width 278 height 134
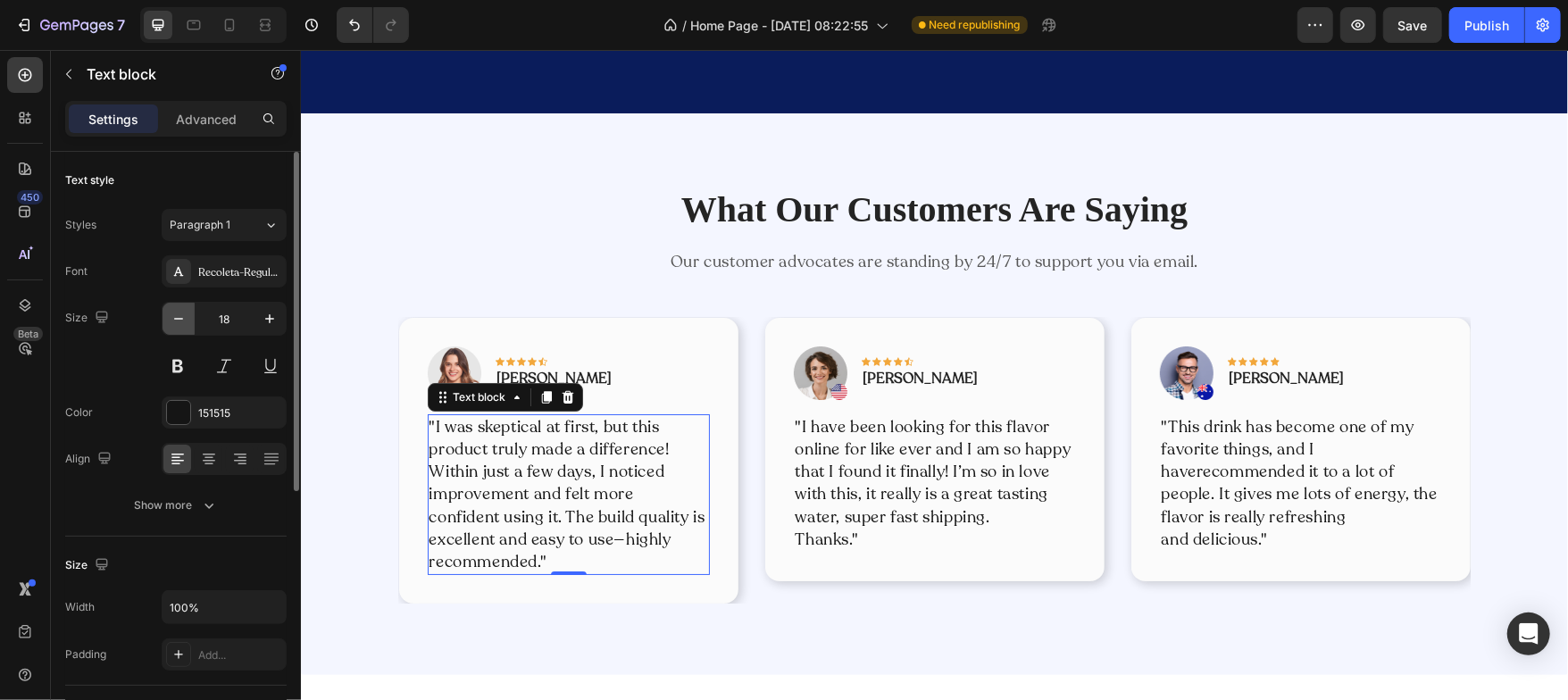
click at [182, 321] on icon "button" at bounding box center [178, 318] width 18 height 18
type input "16"
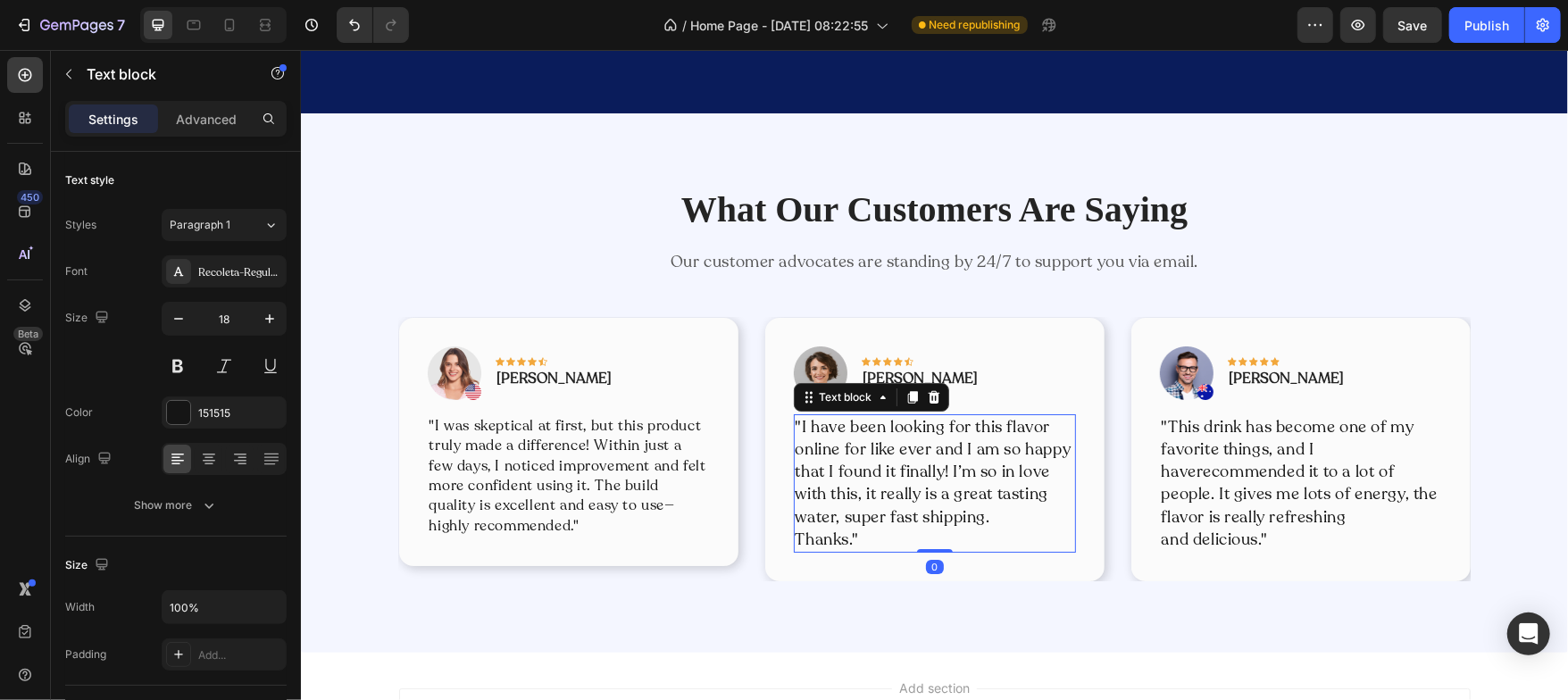
click at [822, 463] on p ""I have been looking for this flavor online for like ever and I am so happy tha…" at bounding box center [934, 472] width 278 height 112
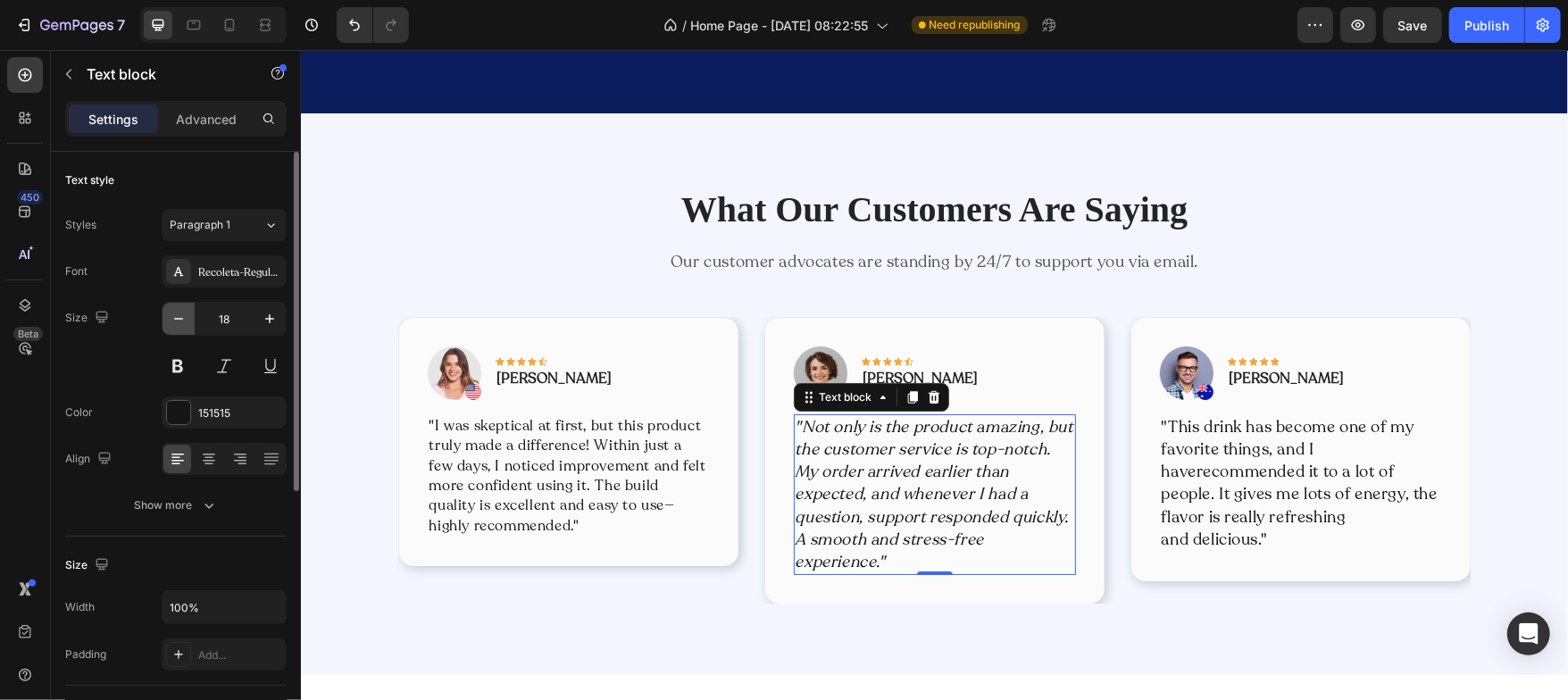
click at [181, 314] on icon "button" at bounding box center [178, 318] width 18 height 18
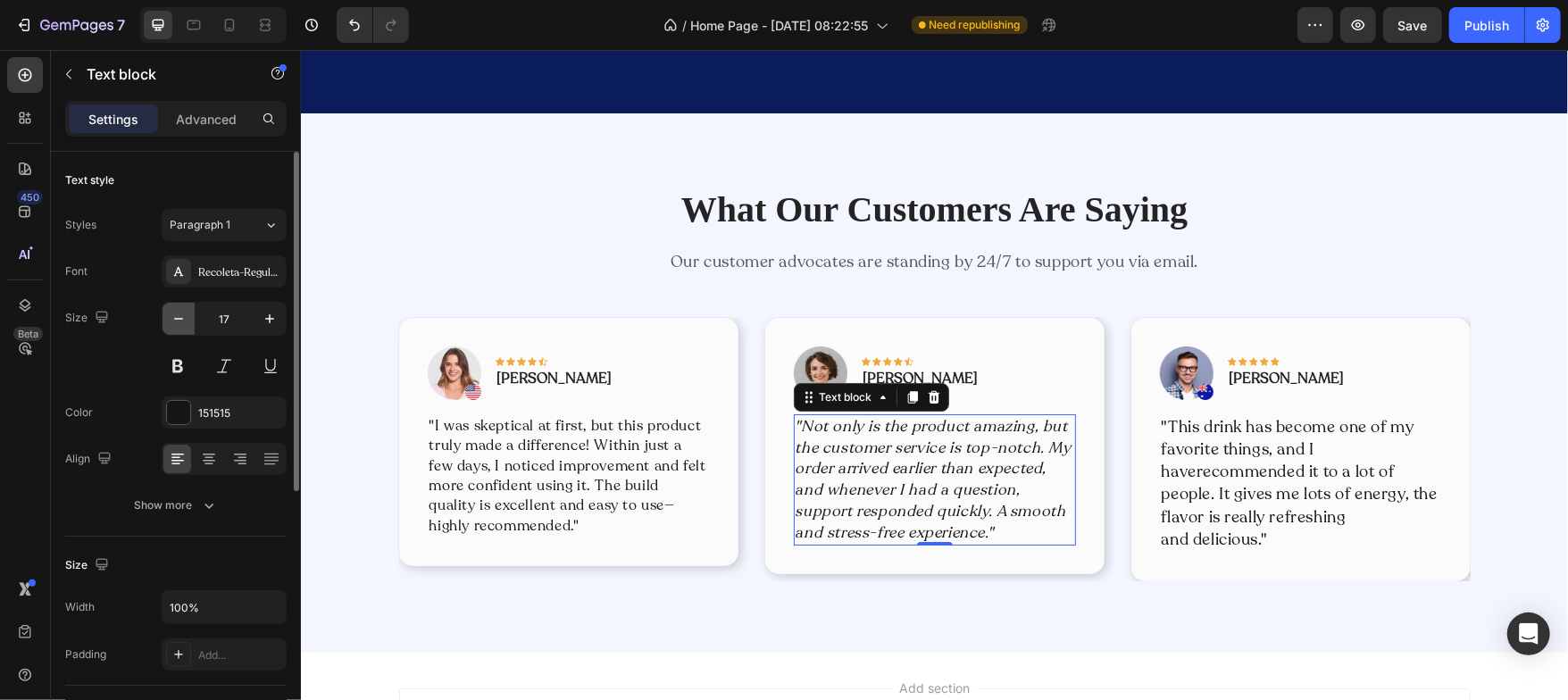
click at [181, 314] on icon "button" at bounding box center [178, 318] width 18 height 18
type input "16"
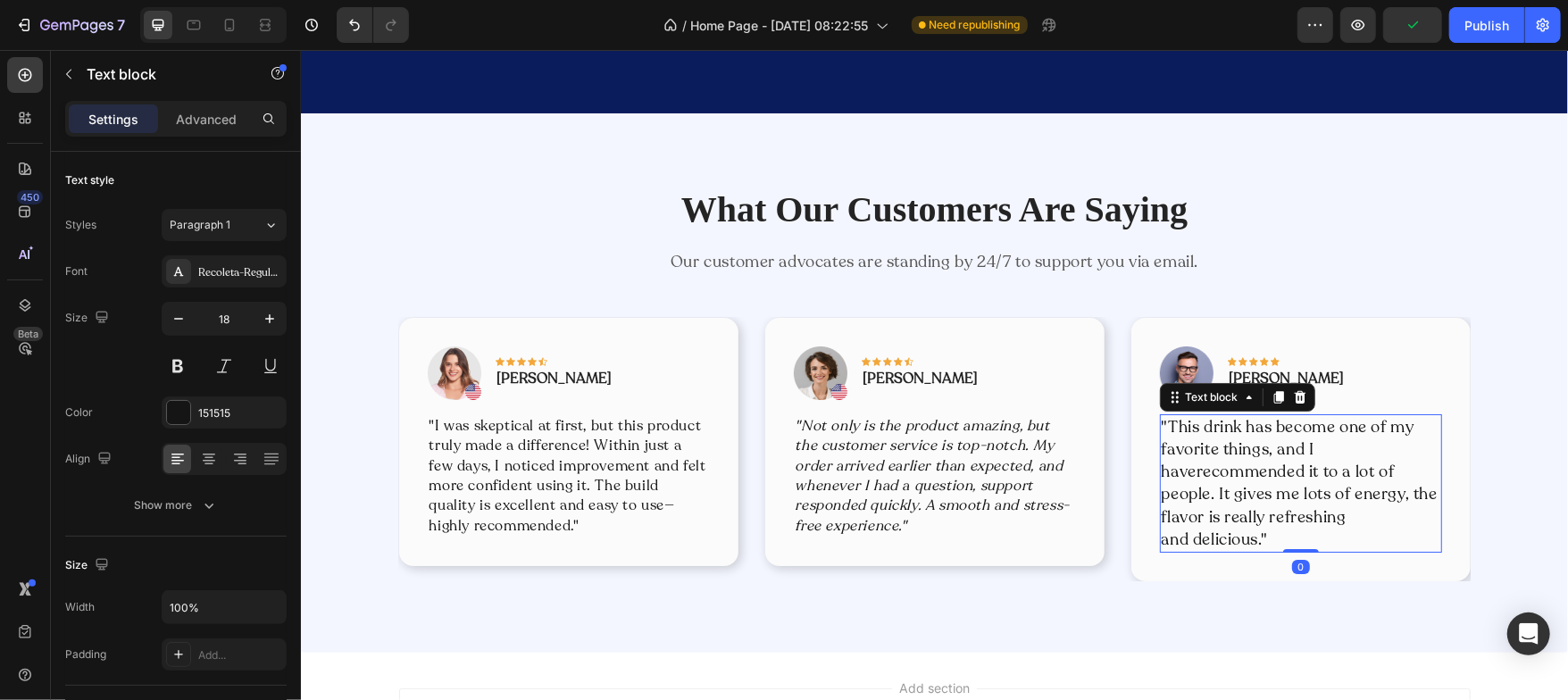
click at [1229, 482] on p ""This drink has become one of my favorite things, and I haverecommended it to a…" at bounding box center [1300, 483] width 278 height 134
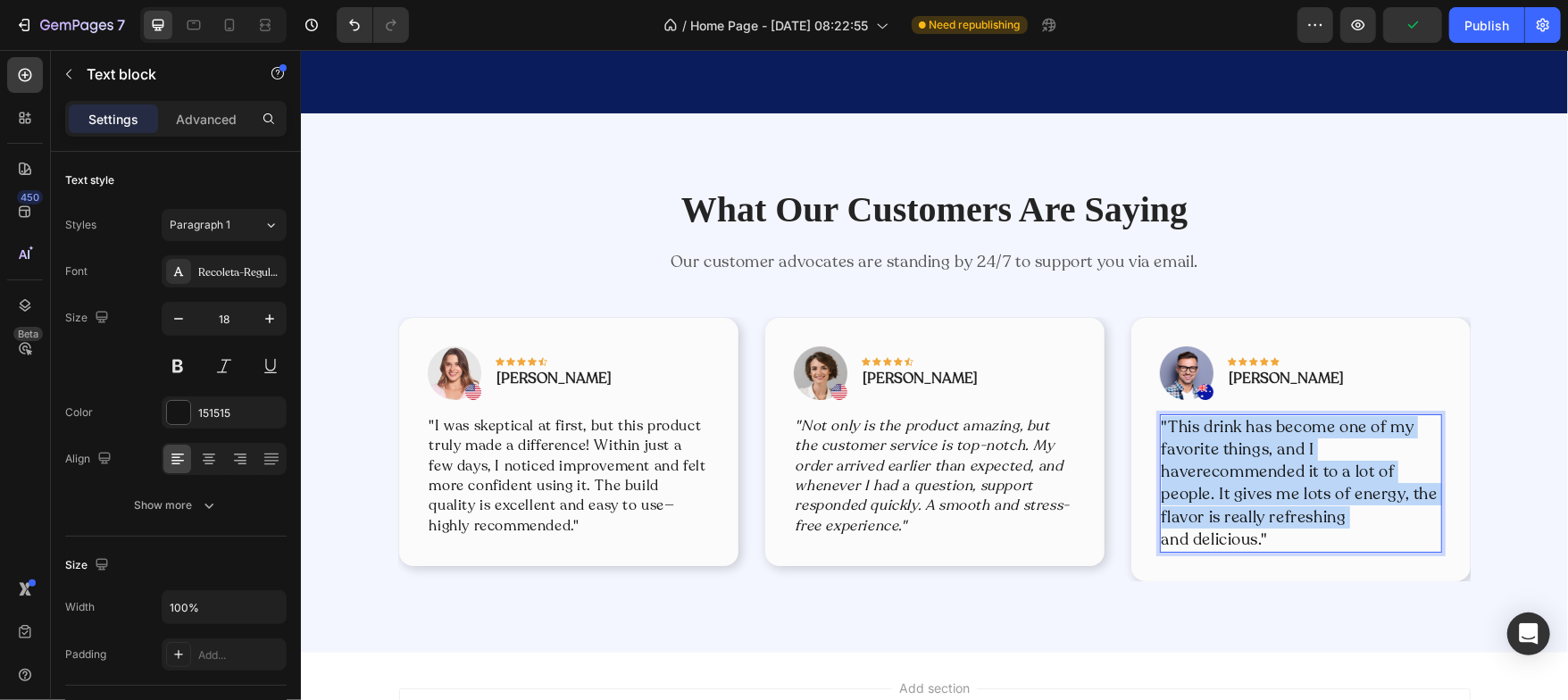
click at [1229, 482] on p ""This drink has become one of my favorite things, and I haverecommended it to a…" at bounding box center [1300, 483] width 278 height 134
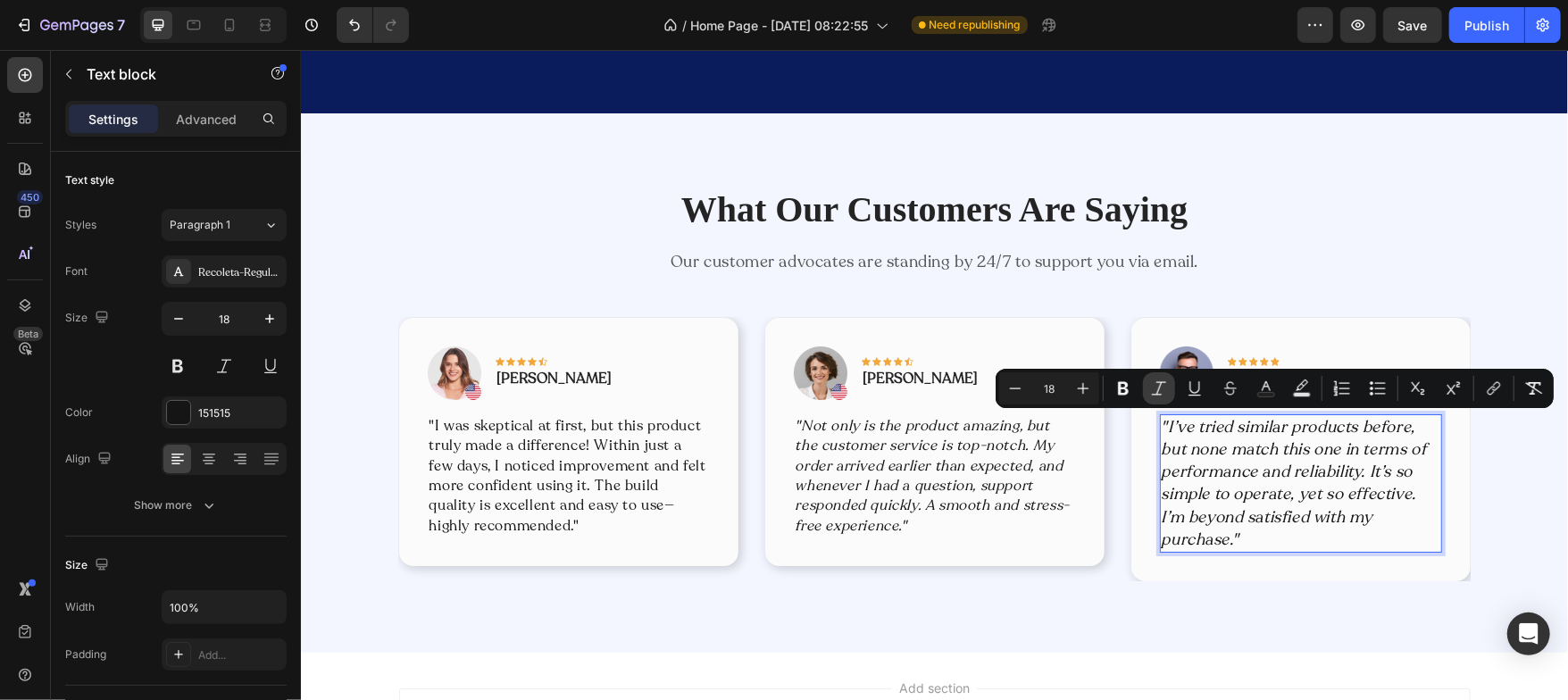
click at [1158, 397] on button "Italic" at bounding box center [1159, 388] width 32 height 32
click at [896, 449] on icon ""Not only is the product amazing, but the customer service is top-notch. My ord…" at bounding box center [932, 475] width 275 height 120
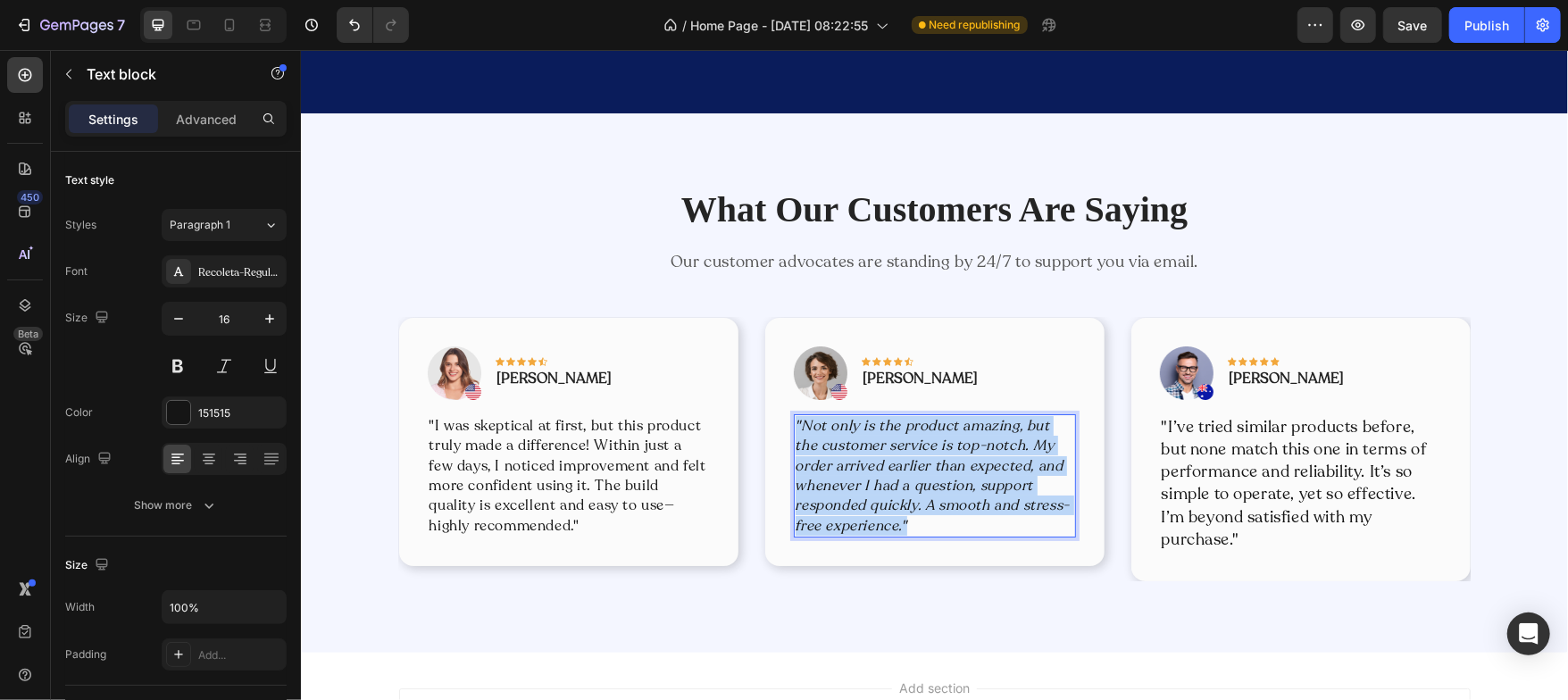
click at [896, 449] on icon ""Not only is the product amazing, but the customer service is top-notch. My ord…" at bounding box center [932, 475] width 275 height 120
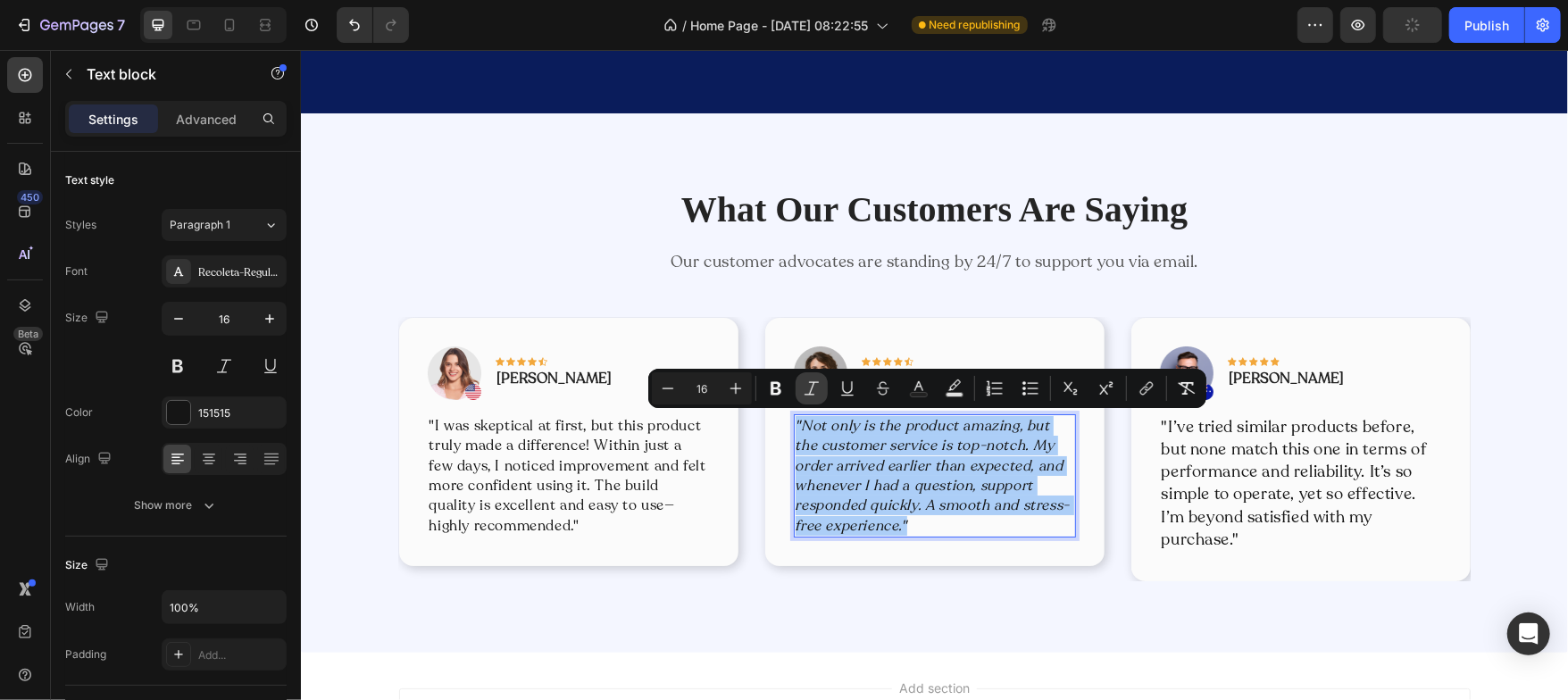
click at [809, 387] on icon "Editor contextual toolbar" at bounding box center [811, 388] width 18 height 18
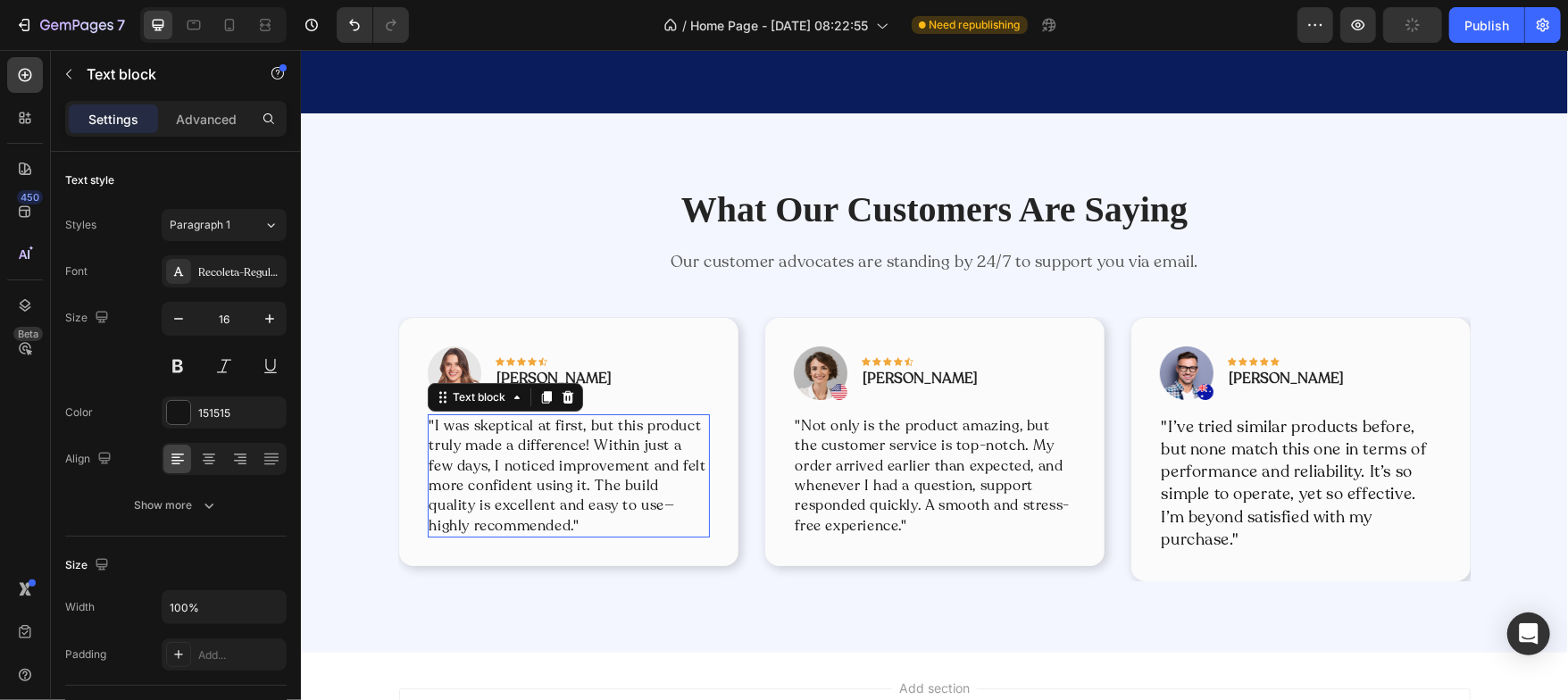
click at [582, 464] on p ""I was skeptical at first, but this product truly made a difference! Within jus…" at bounding box center [568, 475] width 278 height 120
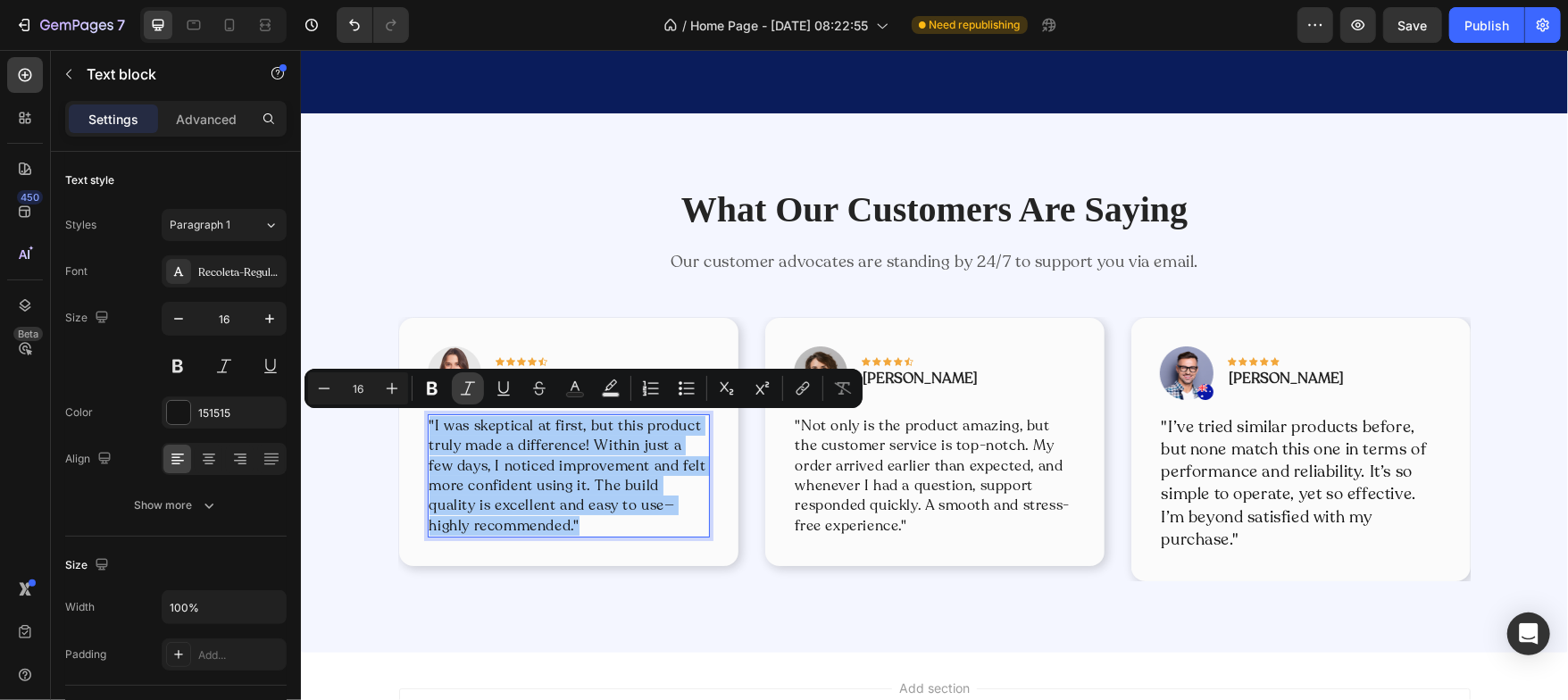
click at [468, 391] on icon "Editor contextual toolbar" at bounding box center [467, 388] width 18 height 18
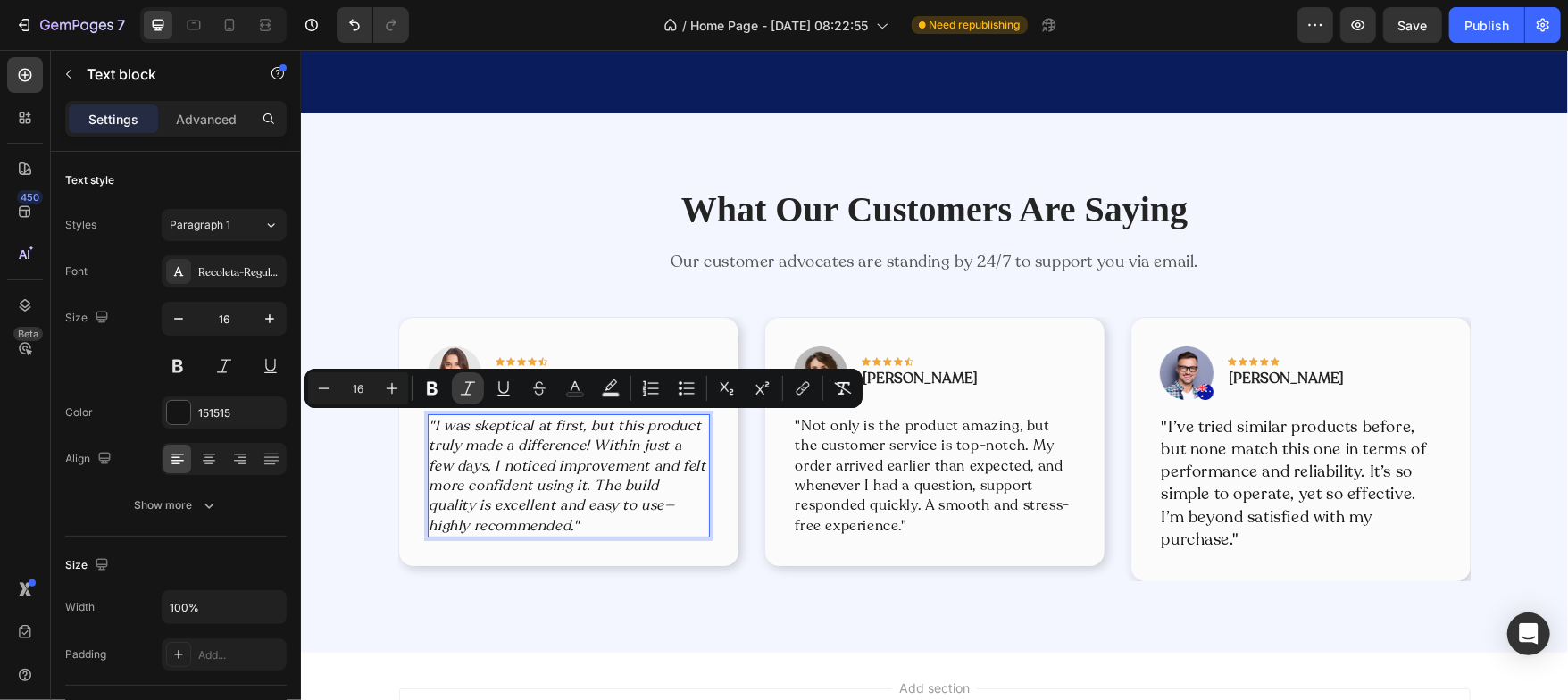
click at [468, 391] on icon "Editor contextual toolbar" at bounding box center [467, 388] width 18 height 18
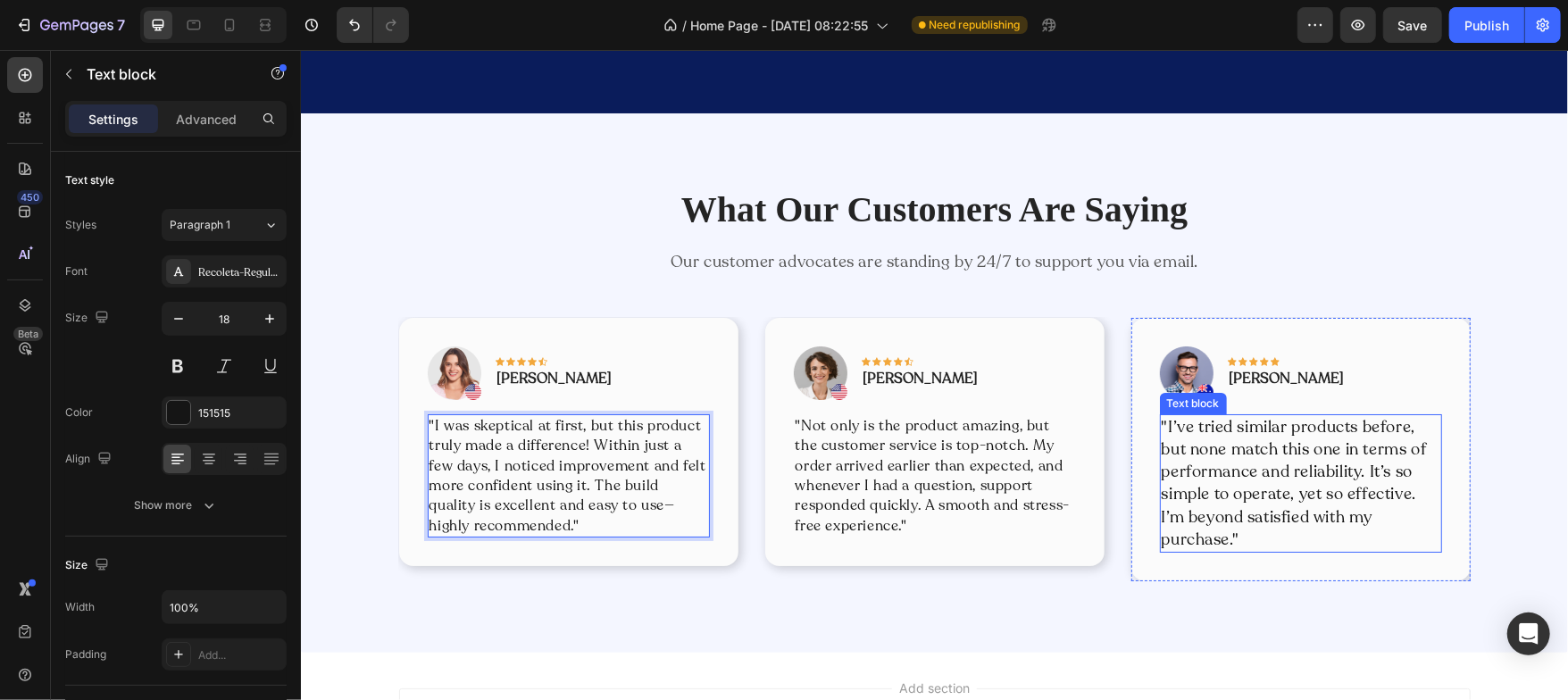
click at [1172, 452] on p ""I’ve tried similar products before, but none match this one in terms of perfor…" at bounding box center [1300, 483] width 278 height 134
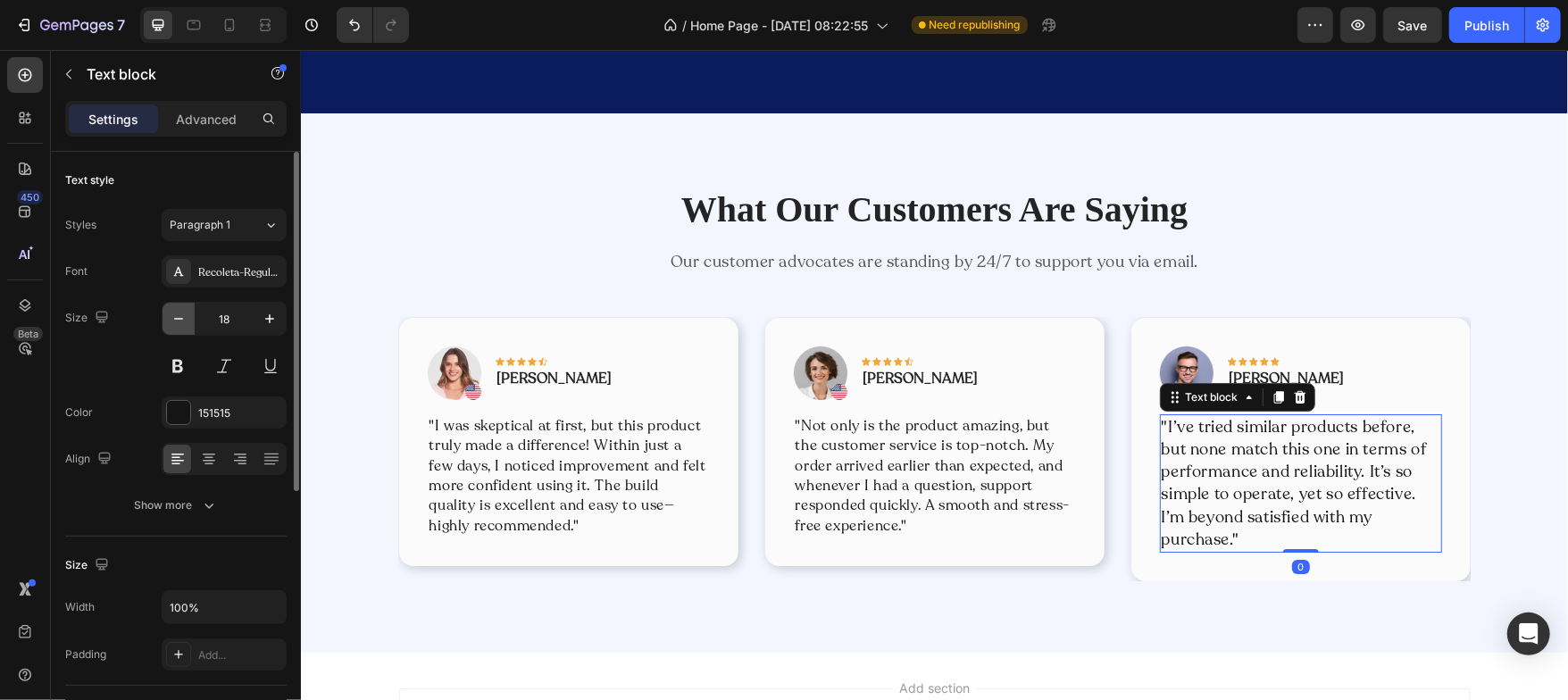
click at [178, 312] on icon "button" at bounding box center [178, 318] width 18 height 18
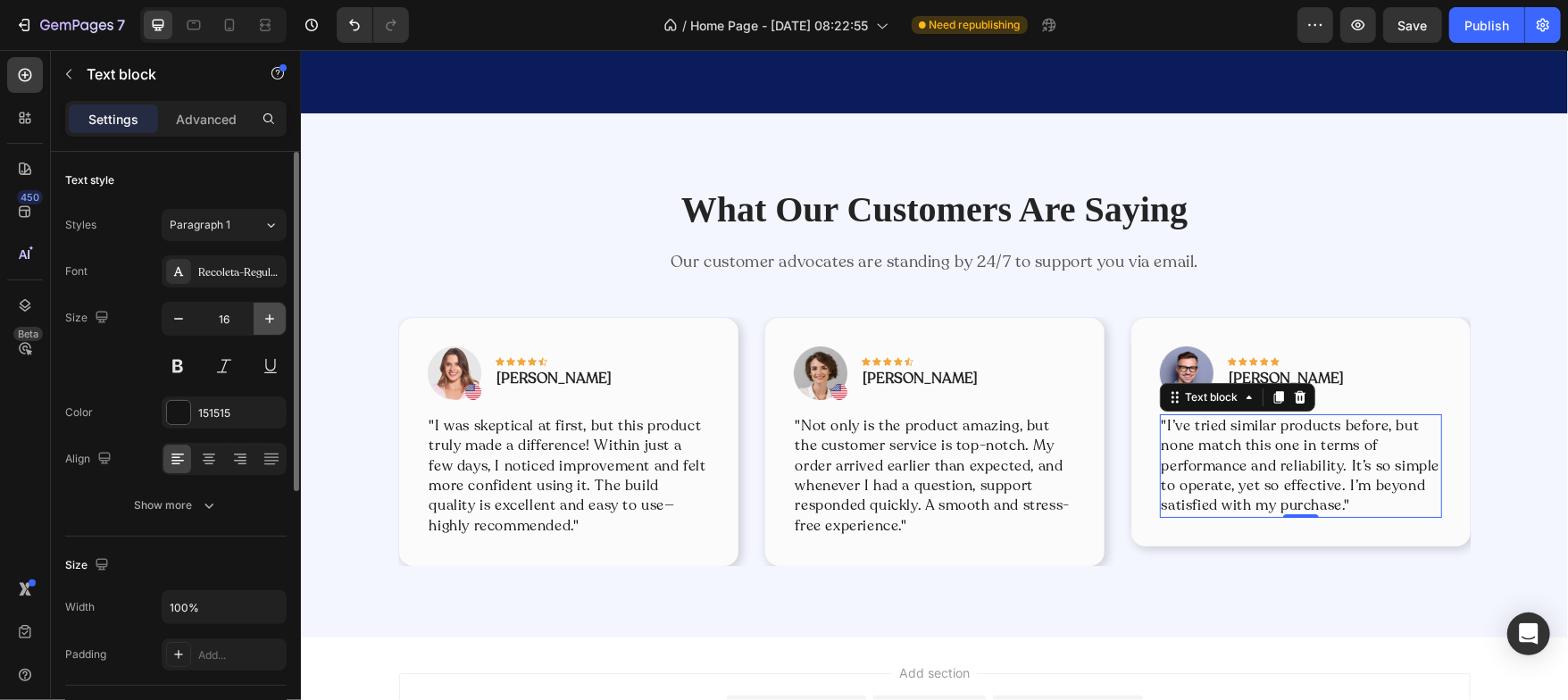
click at [266, 321] on icon "button" at bounding box center [269, 318] width 18 height 18
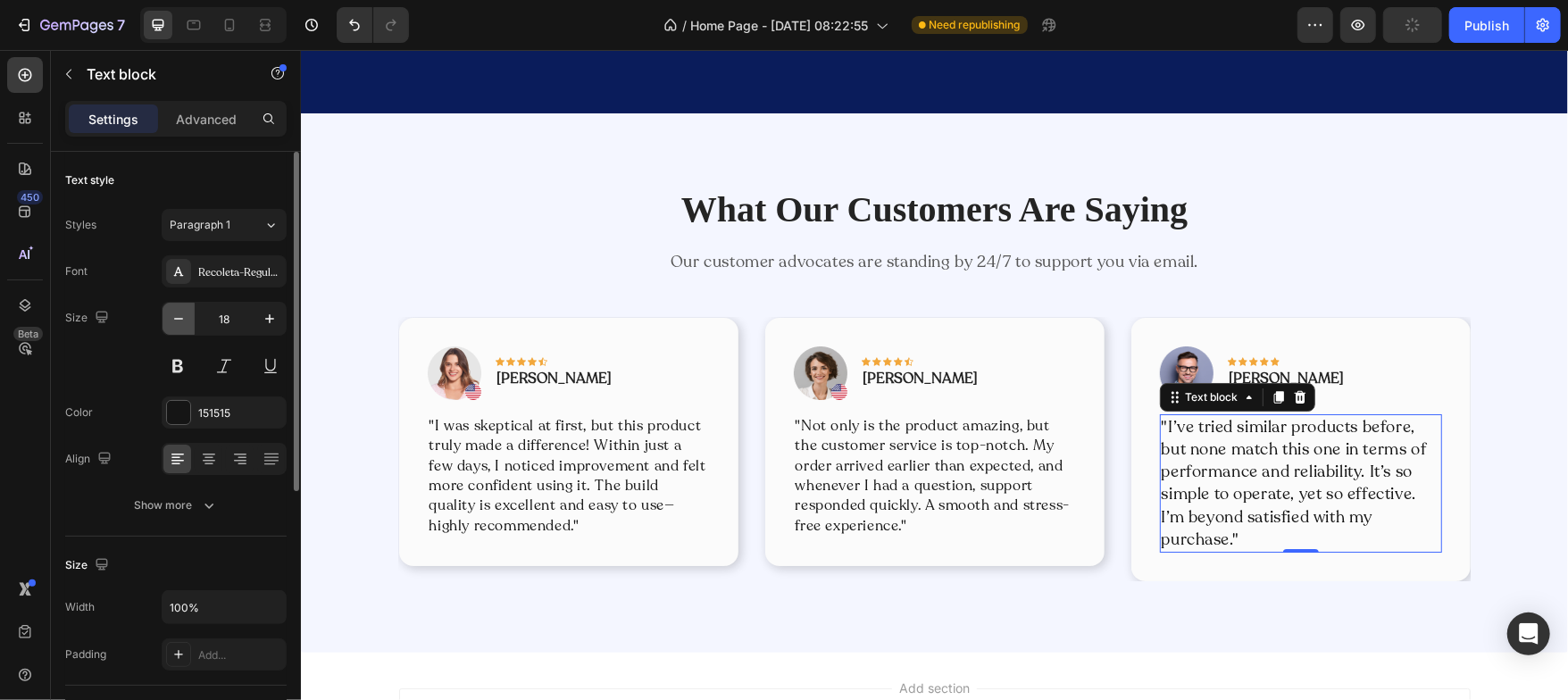
click at [188, 329] on button "button" at bounding box center [178, 319] width 32 height 32
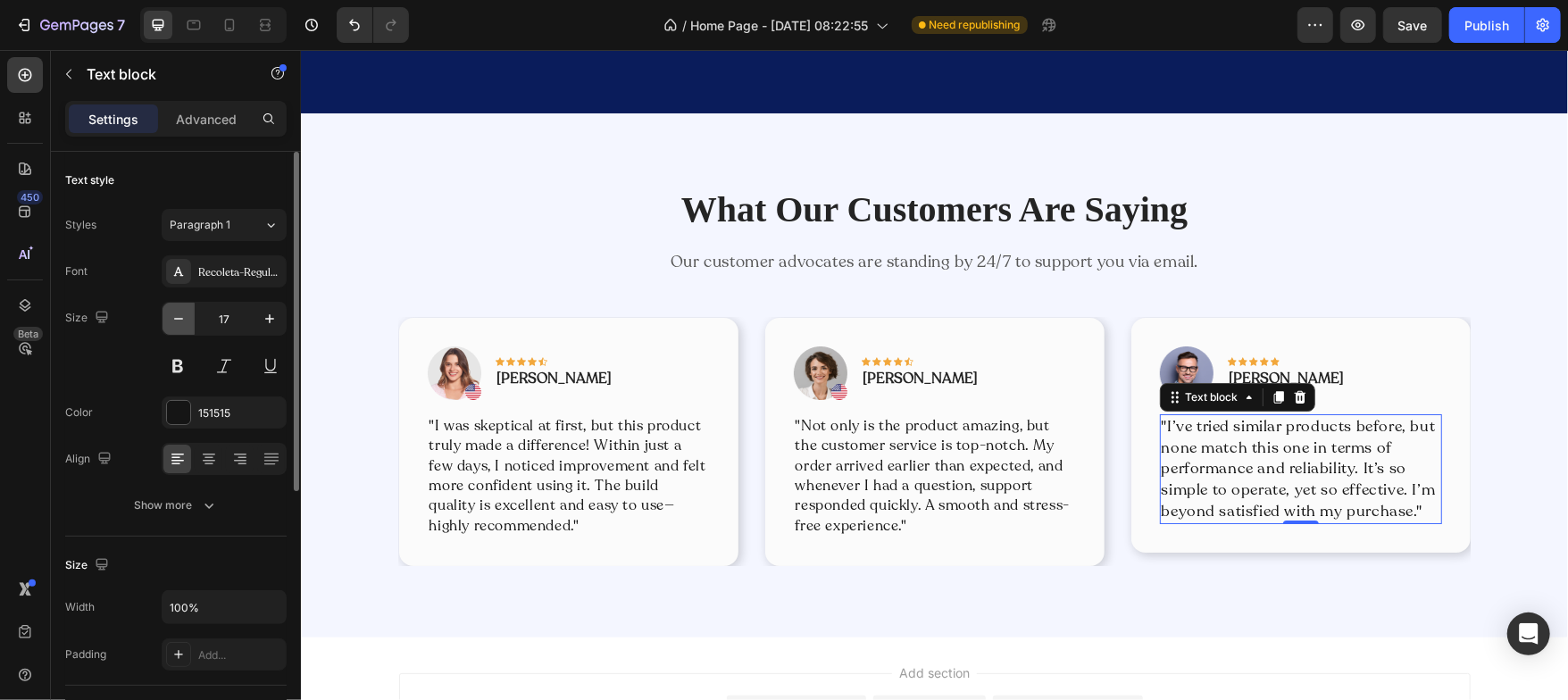
click at [188, 329] on button "button" at bounding box center [178, 319] width 32 height 32
type input "16"
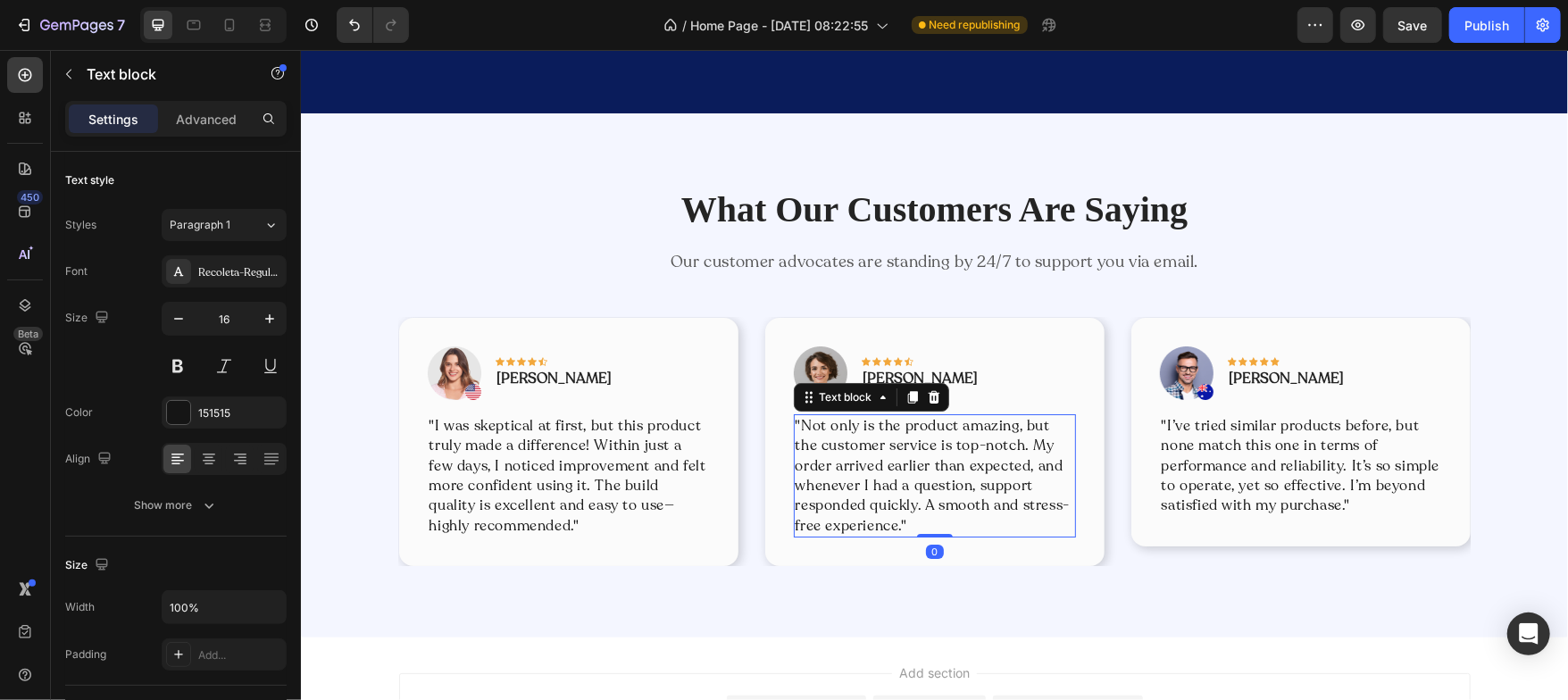
click at [897, 519] on p ""Not only is the product amazing, but the customer service is top-notch. My ord…" at bounding box center [934, 475] width 278 height 120
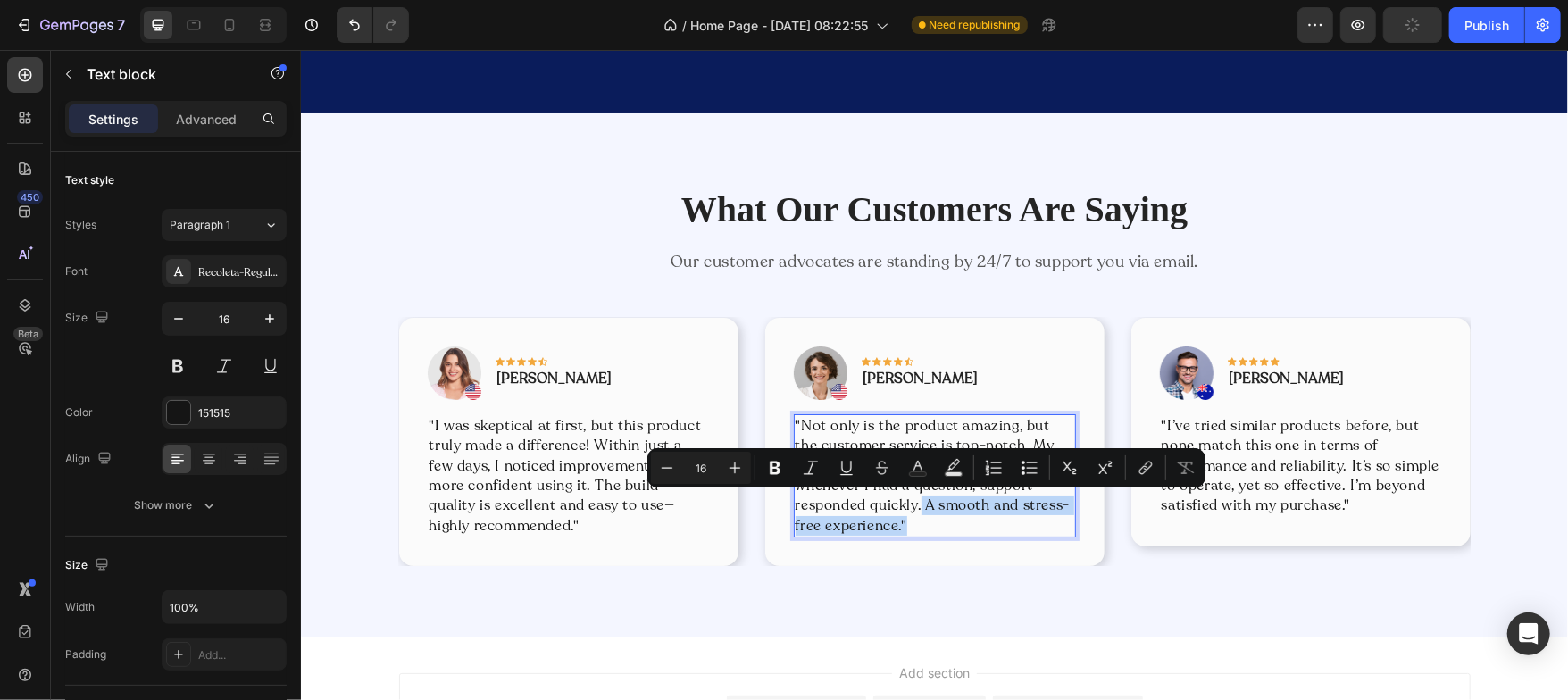
drag, startPoint x: 915, startPoint y: 503, endPoint x: 922, endPoint y: 521, distance: 19.3
click at [922, 521] on p ""Not only is the product amazing, but the customer service is top-notch. My ord…" at bounding box center [934, 475] width 278 height 120
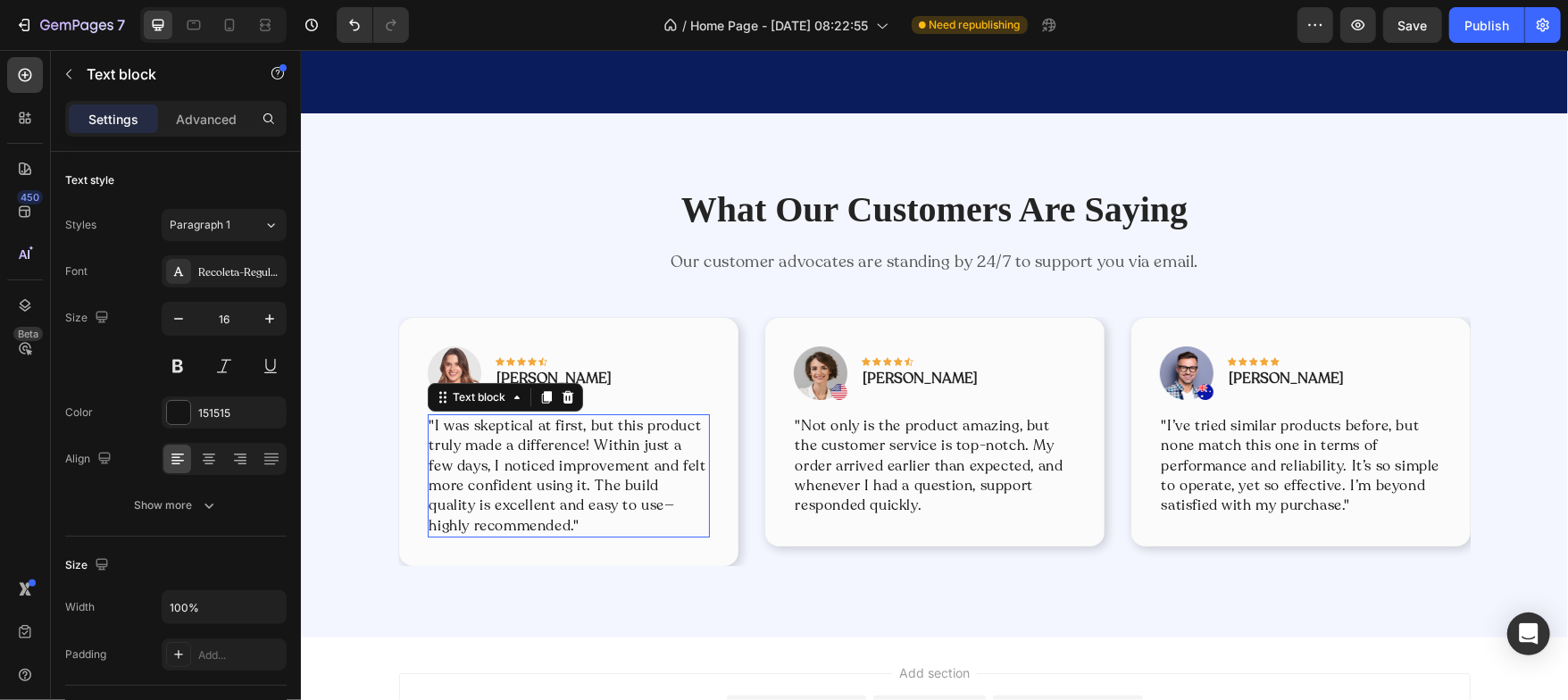
click at [597, 527] on p ""I was skeptical at first, but this product truly made a difference! Within jus…" at bounding box center [568, 475] width 278 height 120
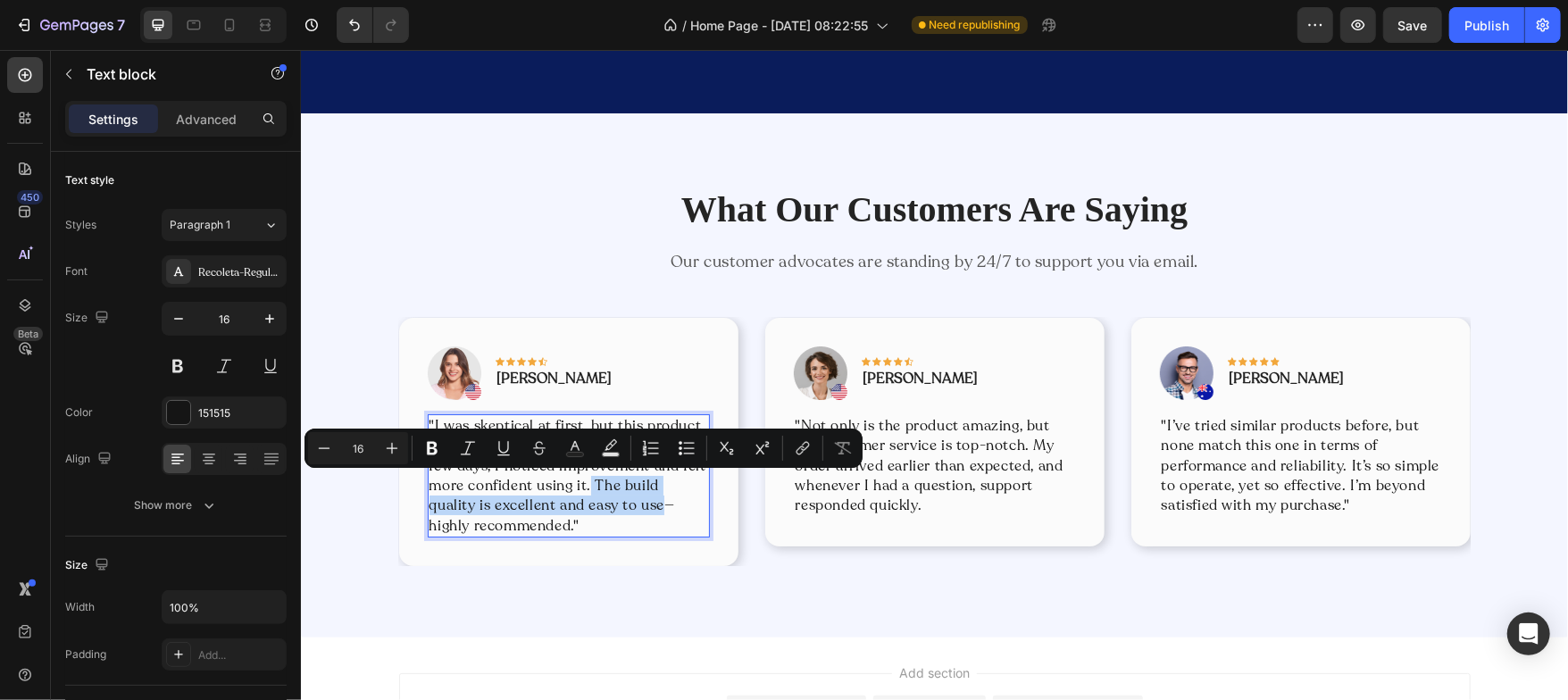
drag, startPoint x: 583, startPoint y: 483, endPoint x: 603, endPoint y: 506, distance: 30.5
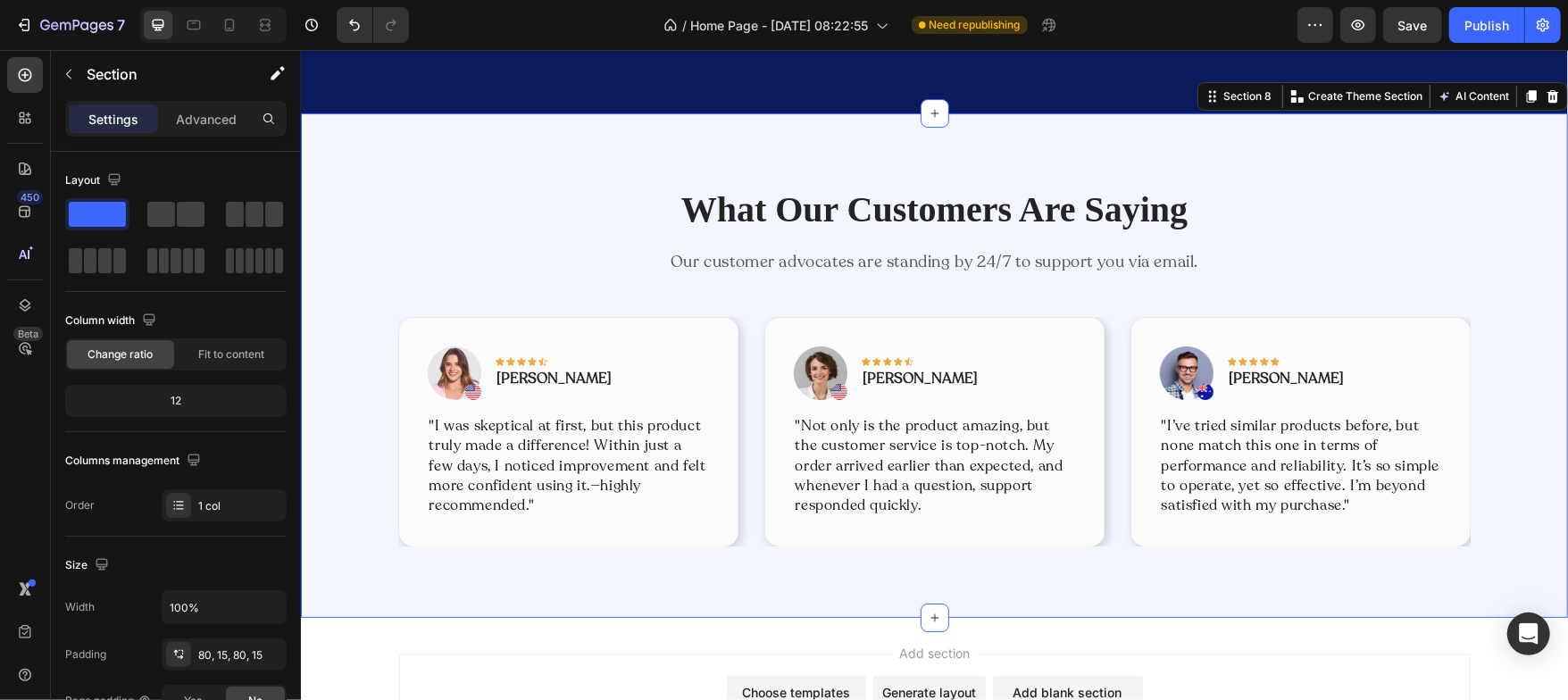
click at [322, 478] on div "What Our Customers Are Saying Heading Our customer advocates are standing by 24…" at bounding box center [933, 365] width 1240 height 362
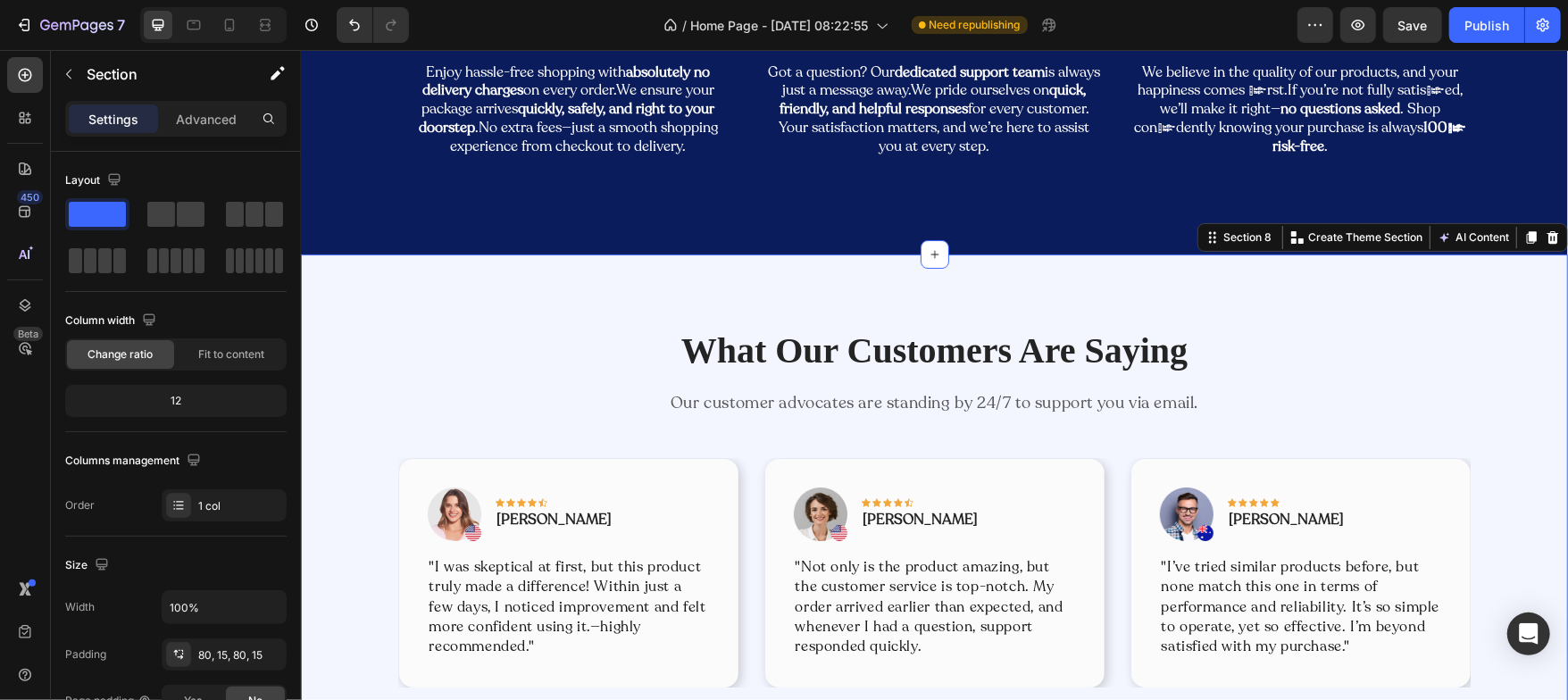
scroll to position [4218, 0]
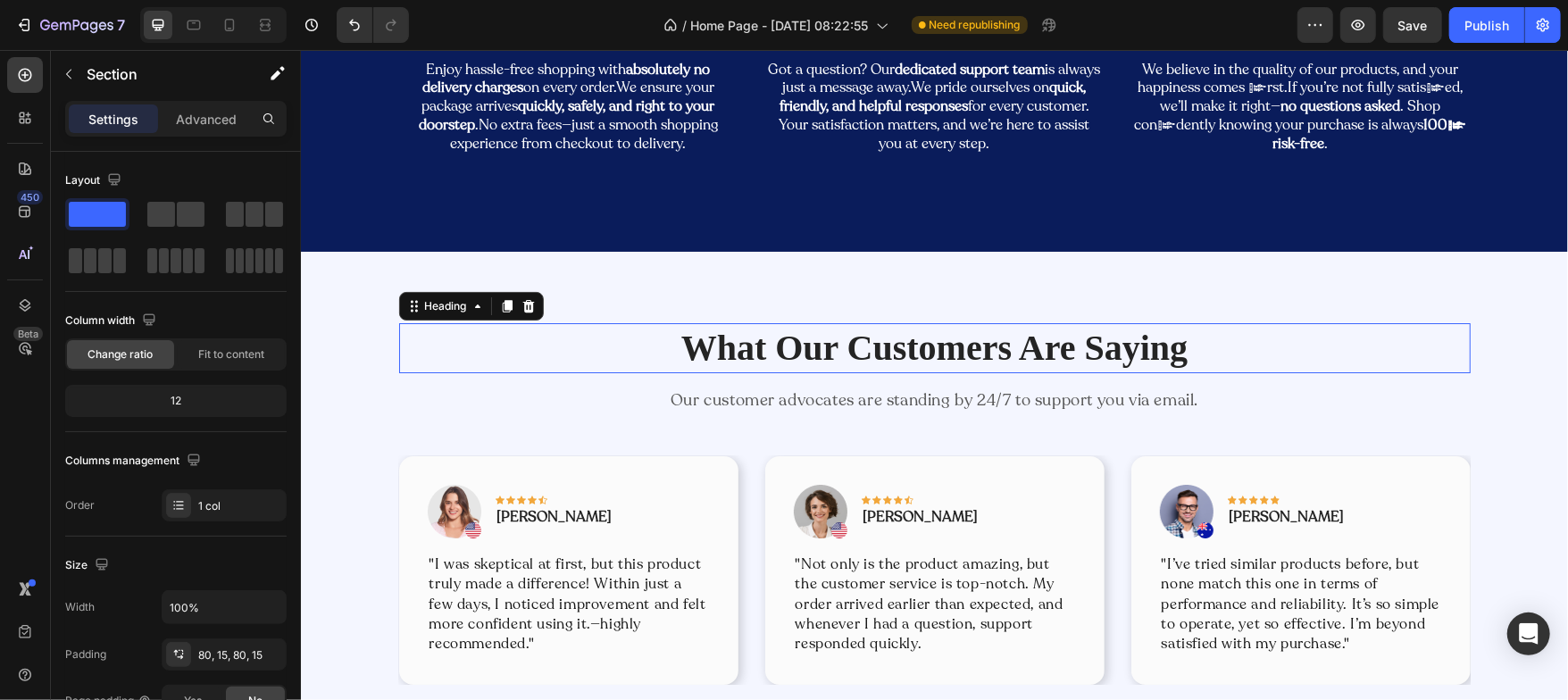
click at [963, 340] on p "What Our Customers Are Saying" at bounding box center [933, 347] width 1068 height 46
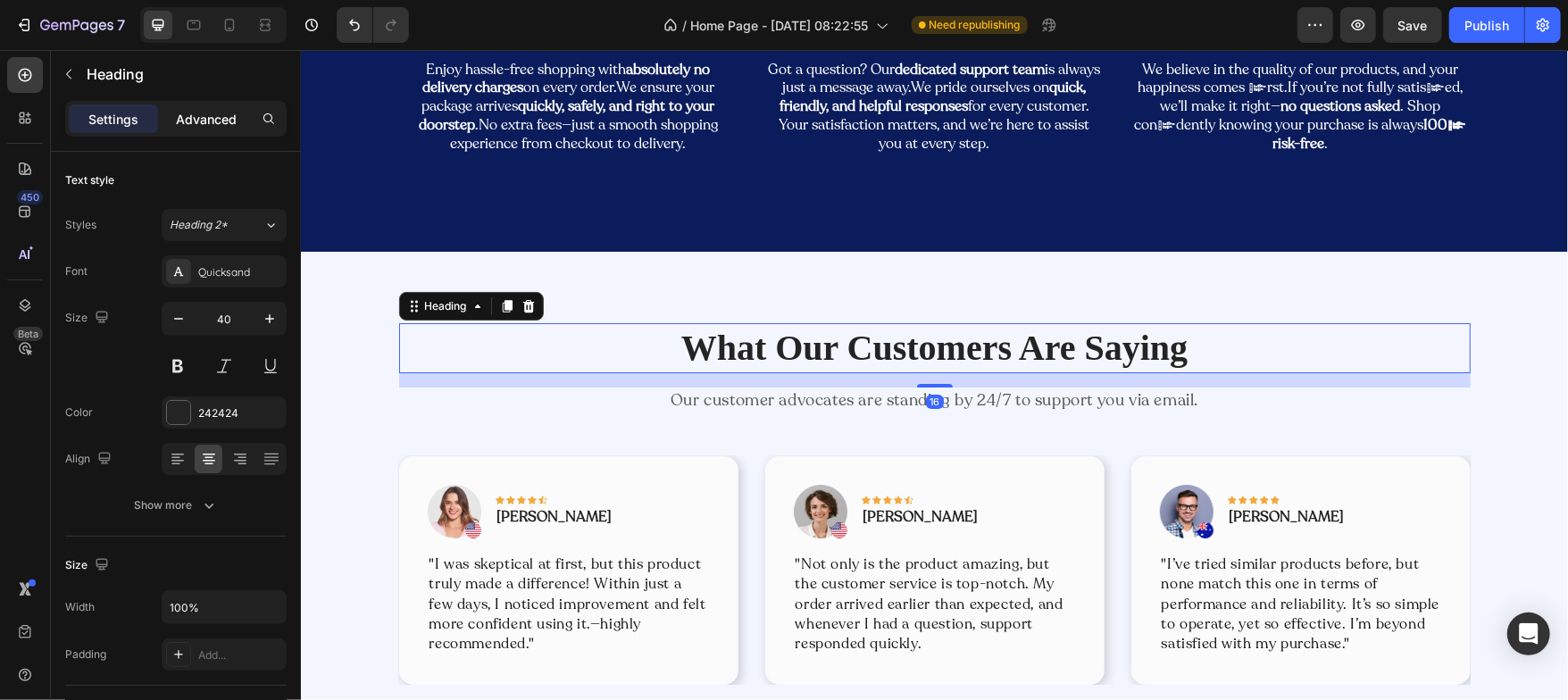
click at [209, 120] on p "Advanced" at bounding box center [206, 119] width 61 height 18
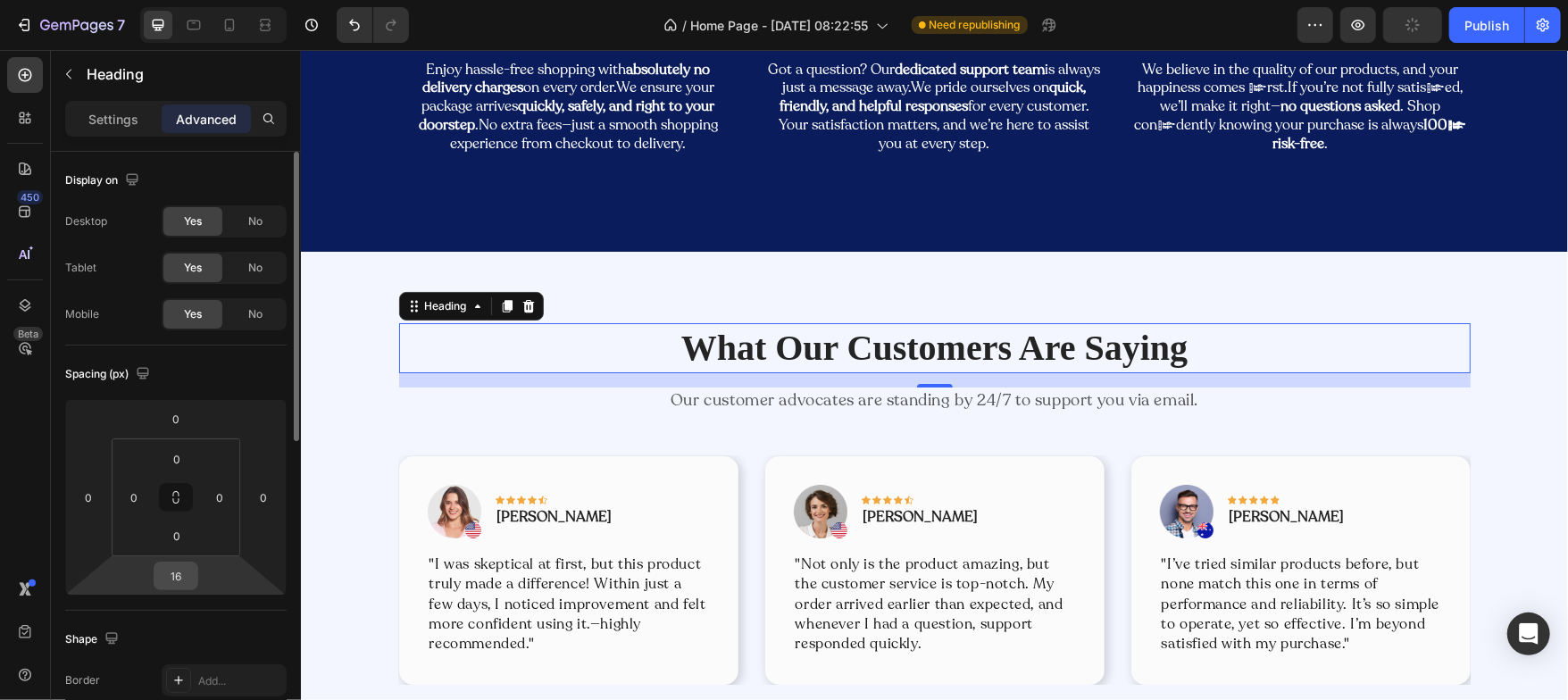
click at [173, 567] on input "16" at bounding box center [176, 576] width 36 height 27
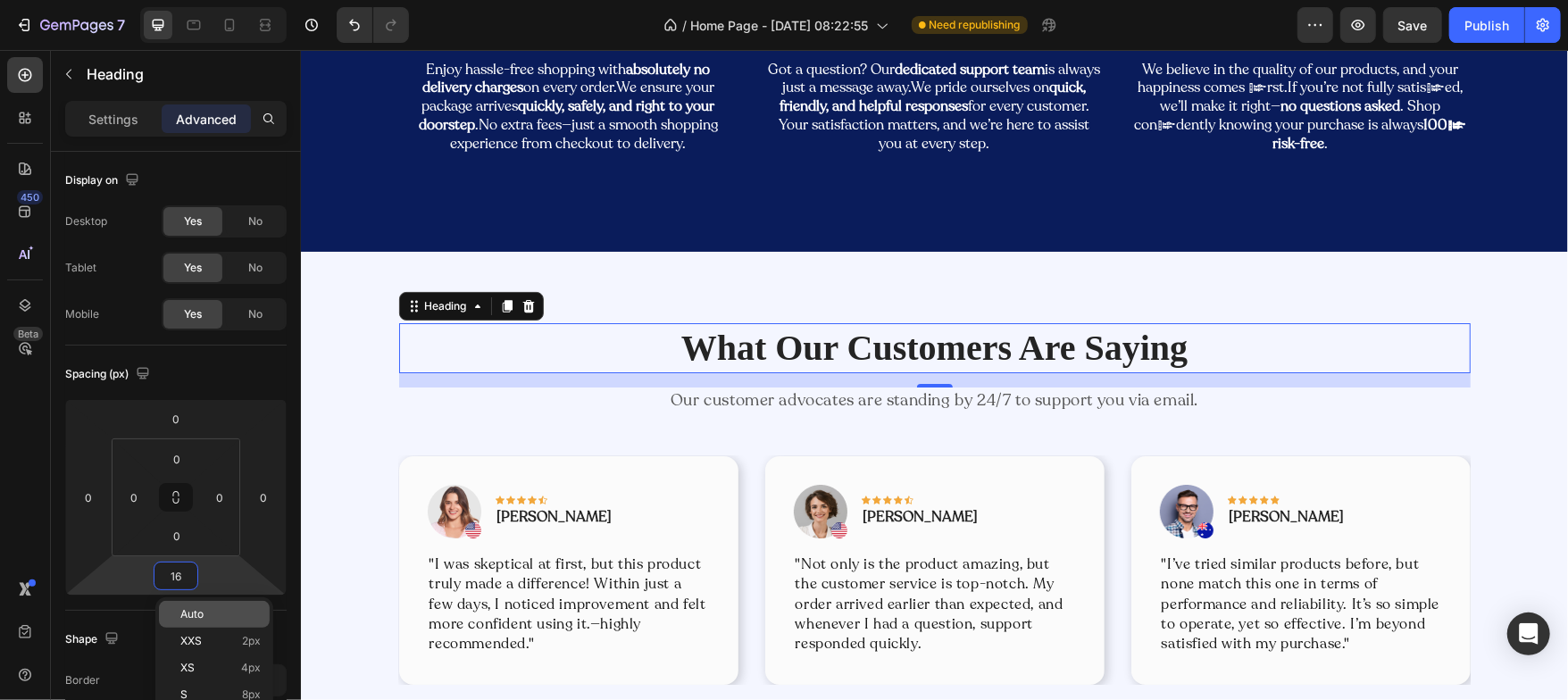
click at [181, 601] on div "Auto" at bounding box center [215, 613] width 111 height 27
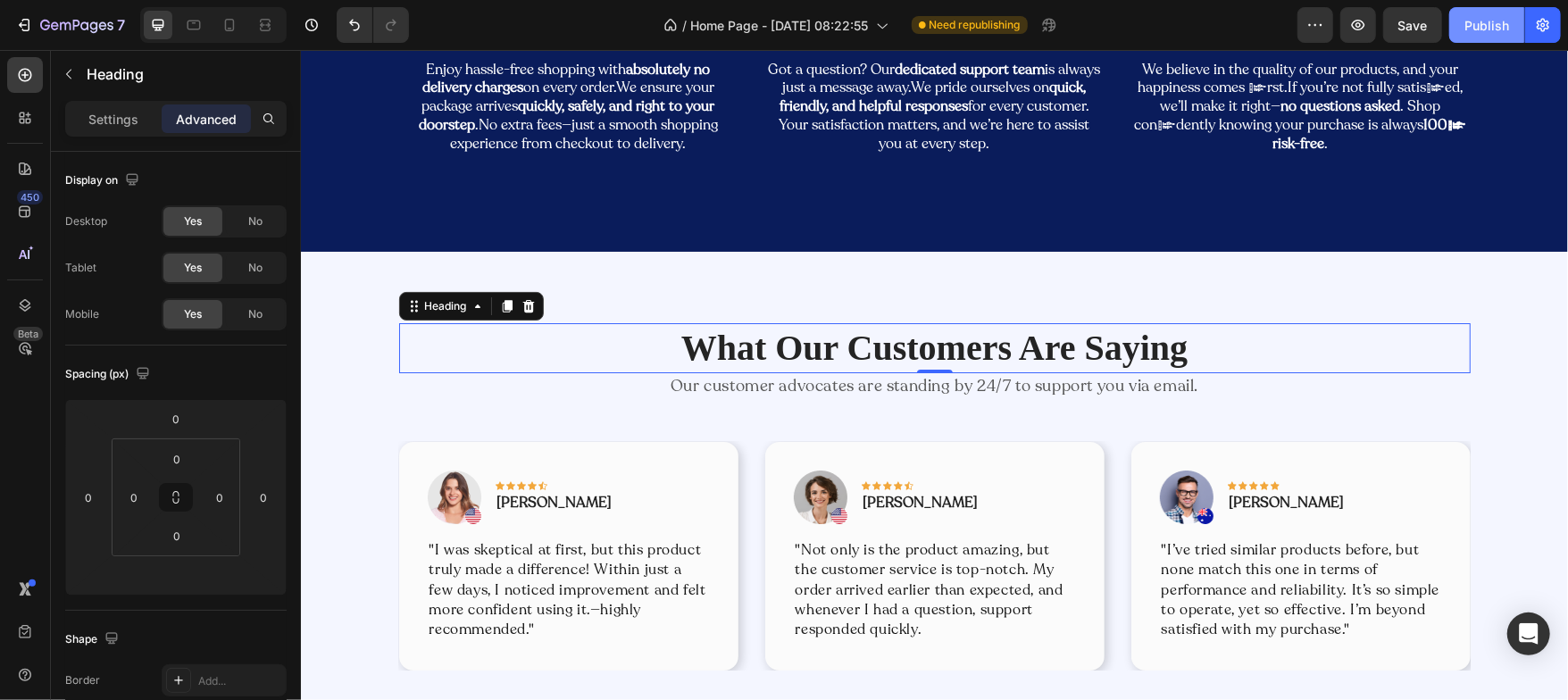
click at [1494, 16] on div "Publish" at bounding box center [1487, 25] width 44 height 18
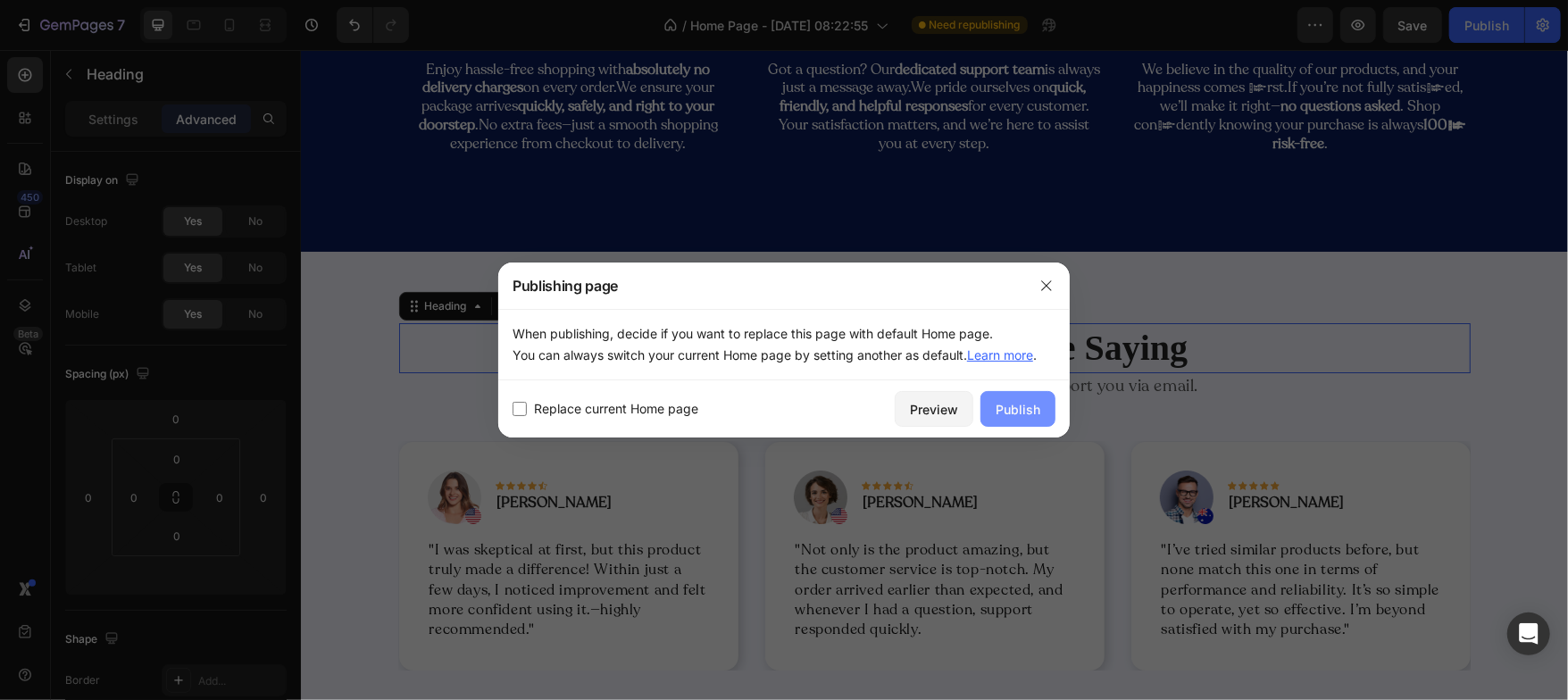
click at [1016, 400] on div "Publish" at bounding box center [1018, 409] width 44 height 18
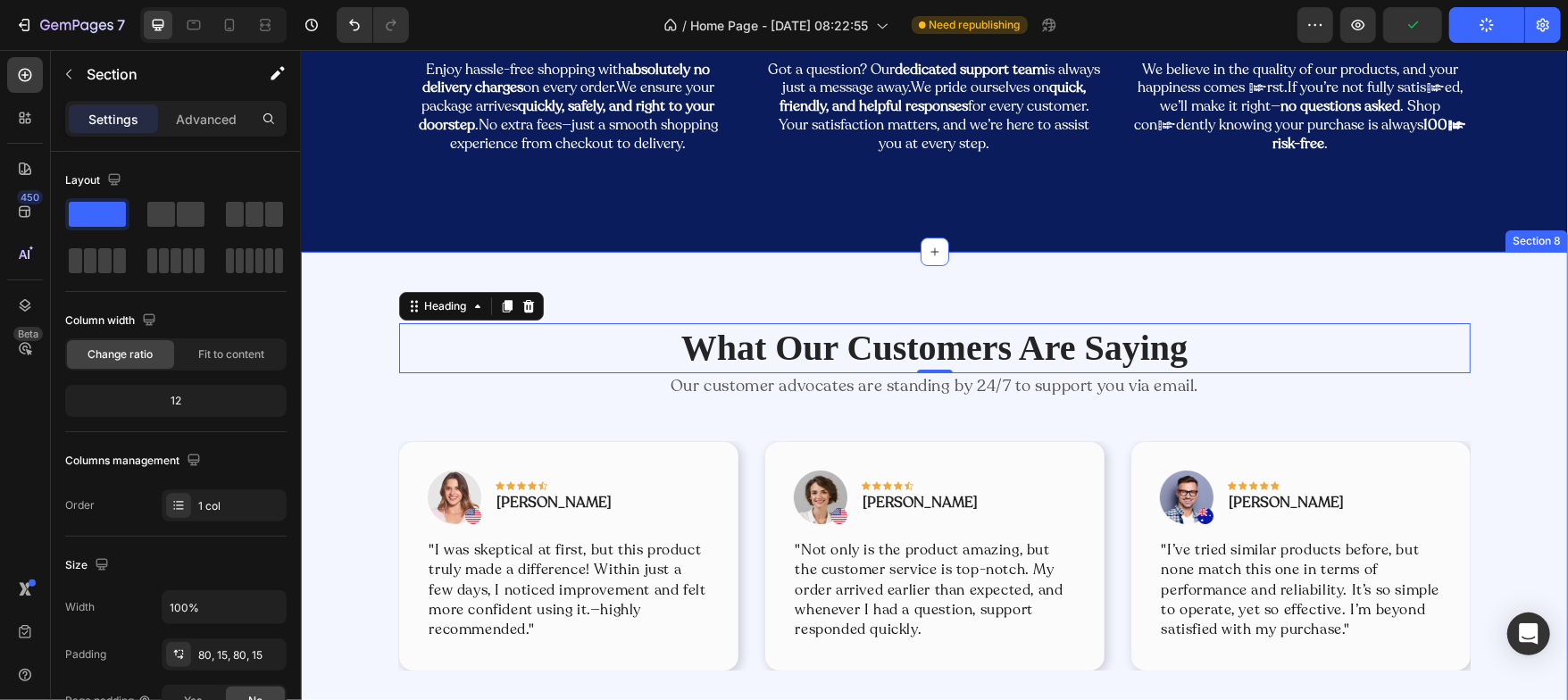
click at [333, 293] on div "What Our Customers Are Saying Heading 0 Our customer advocates are standing by …" at bounding box center [933, 496] width 1267 height 490
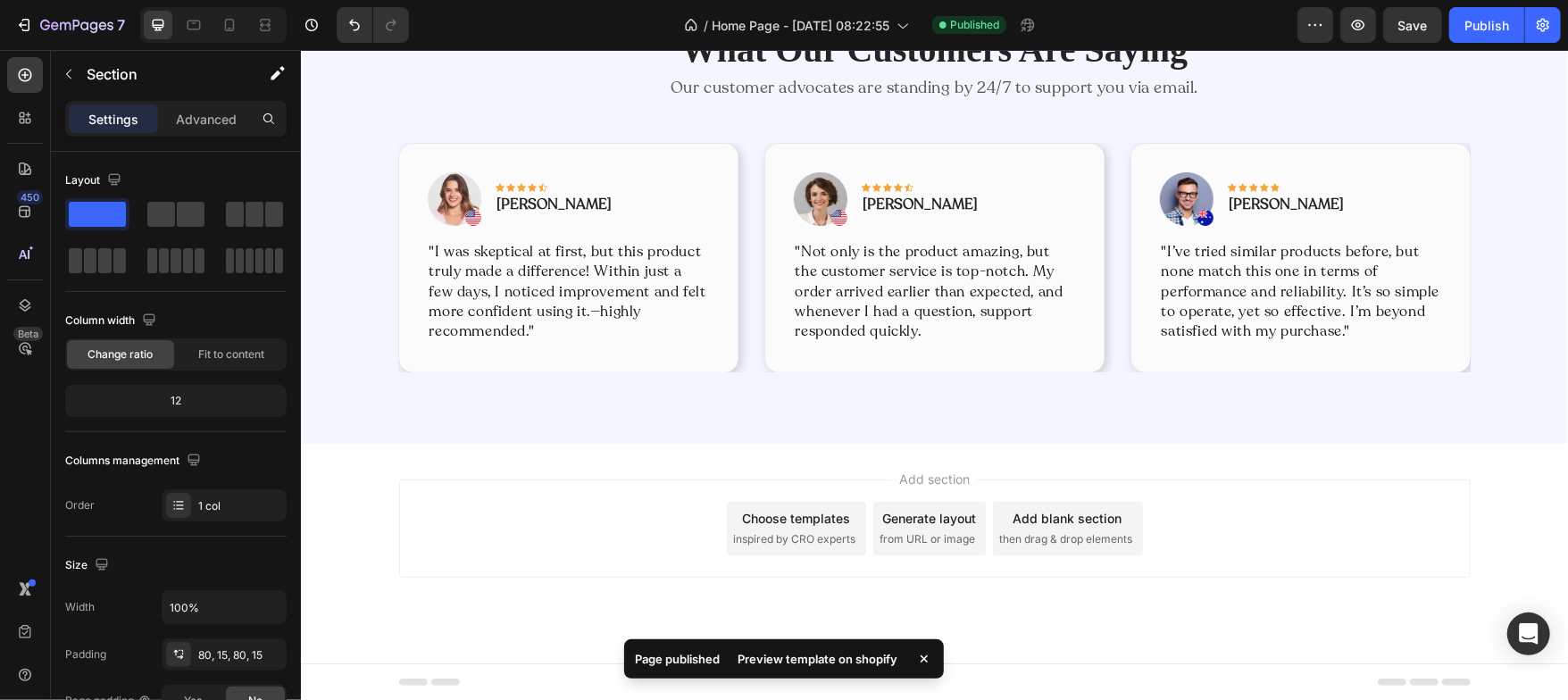
scroll to position [4512, 0]
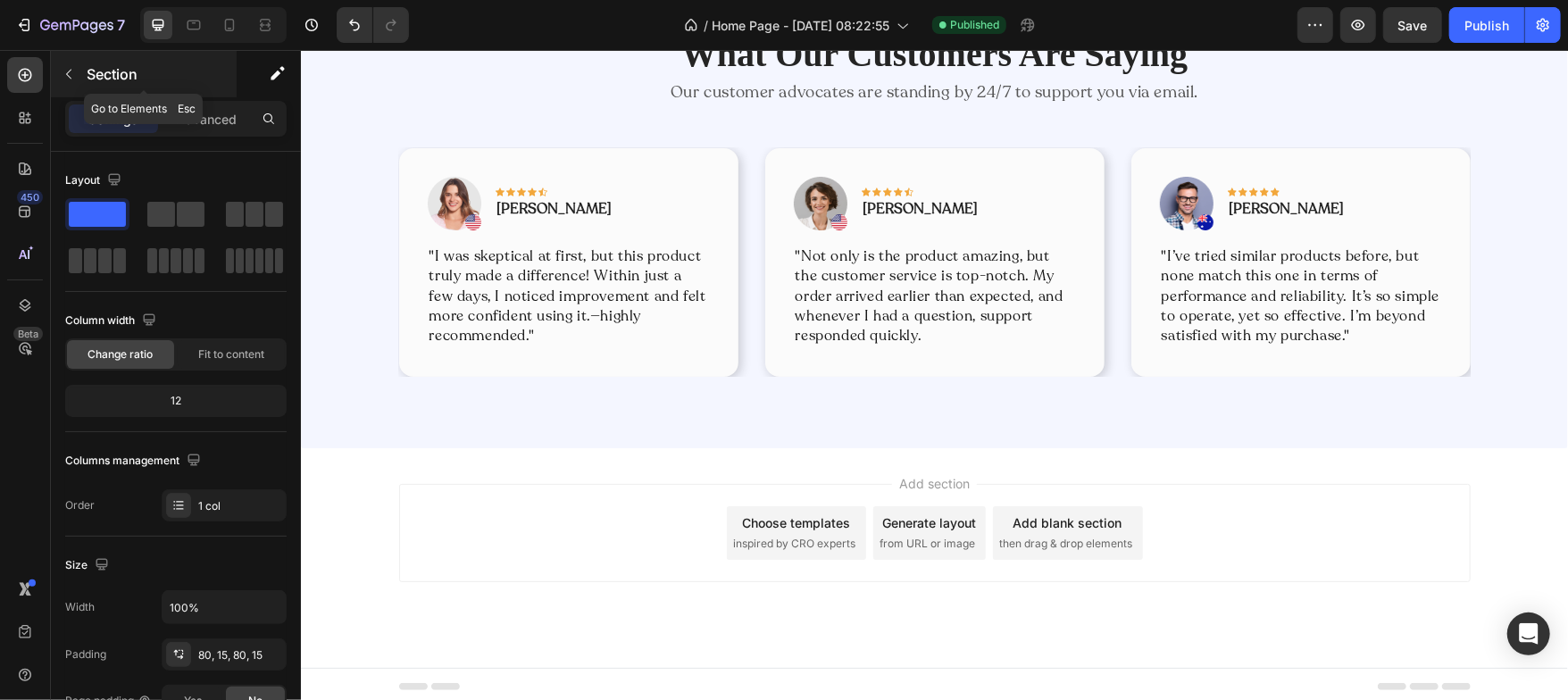
click at [68, 76] on icon "button" at bounding box center [69, 75] width 6 height 10
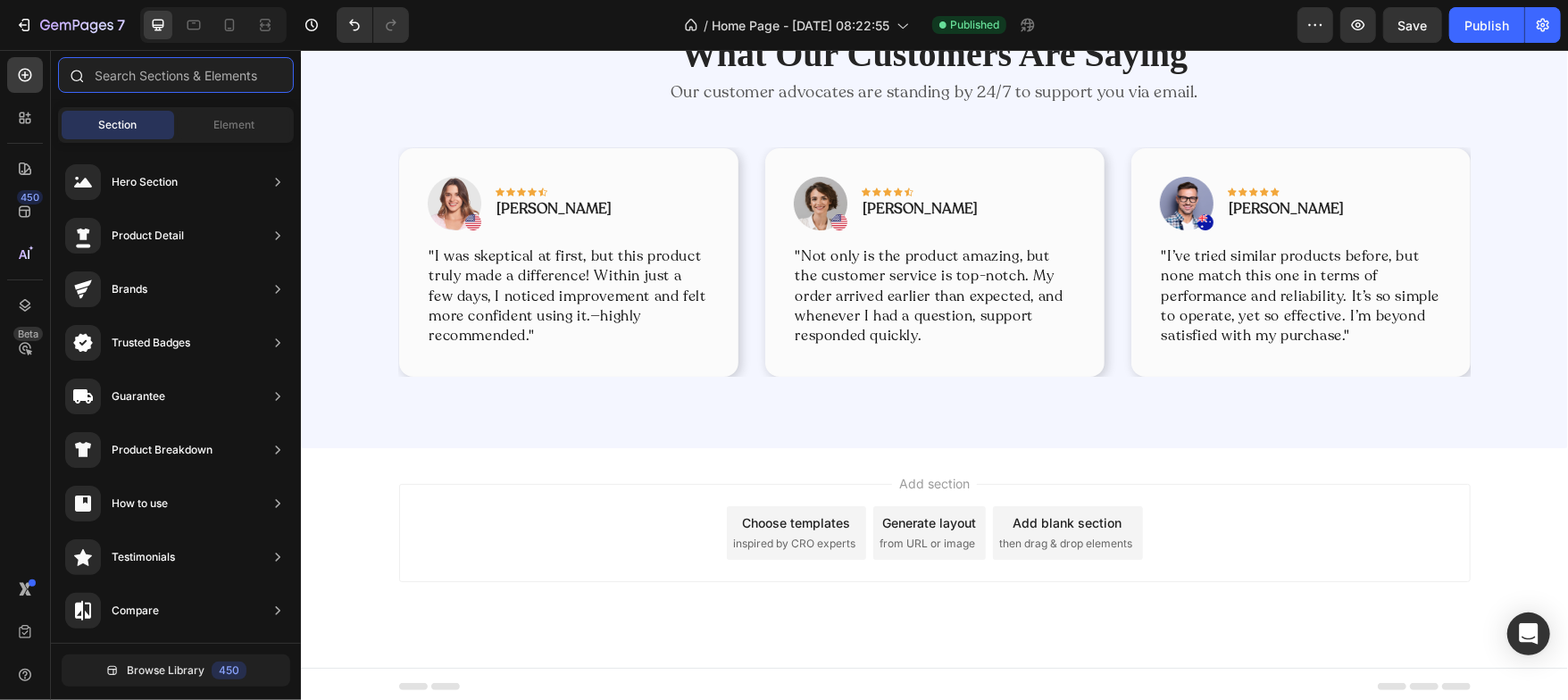
click at [143, 73] on input "text" at bounding box center [176, 75] width 236 height 36
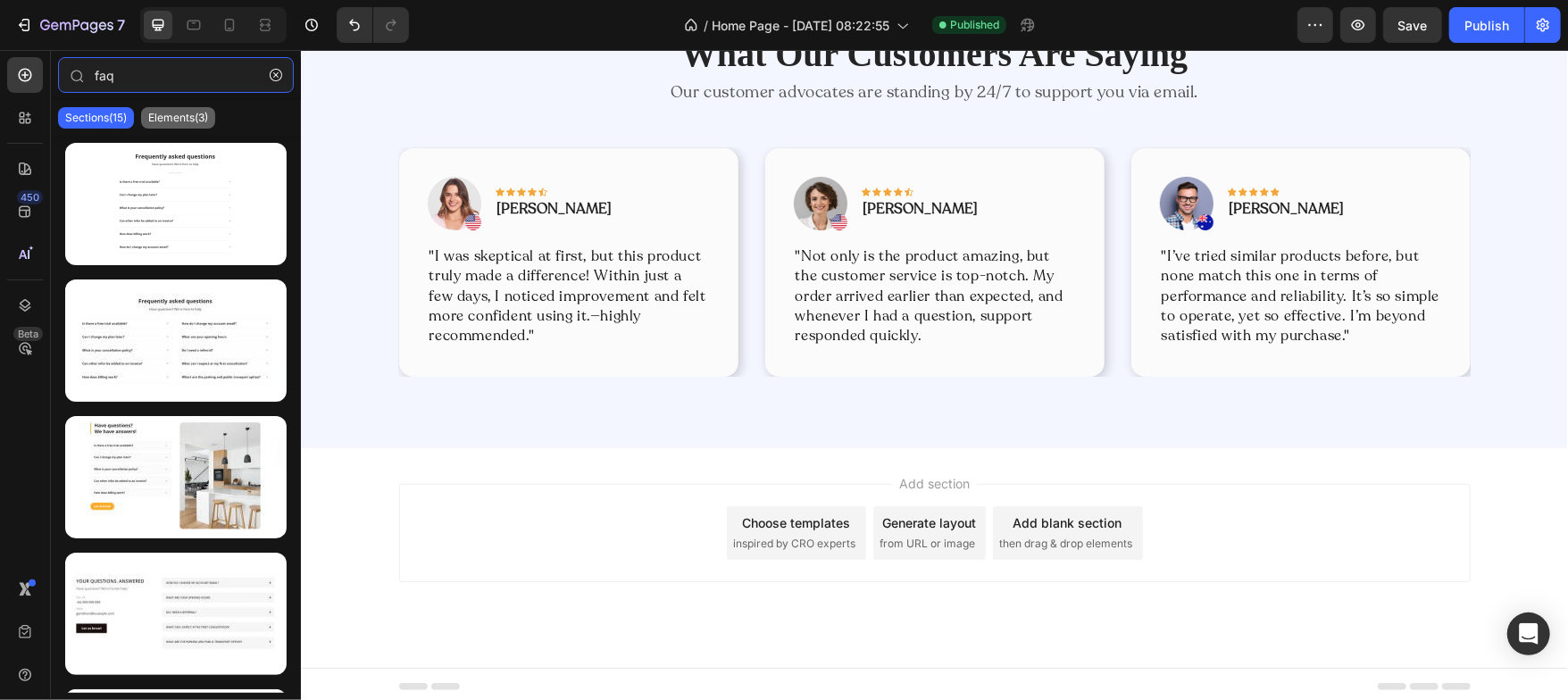
type input "faq"
click at [171, 113] on p "Elements(3)" at bounding box center [178, 118] width 60 height 15
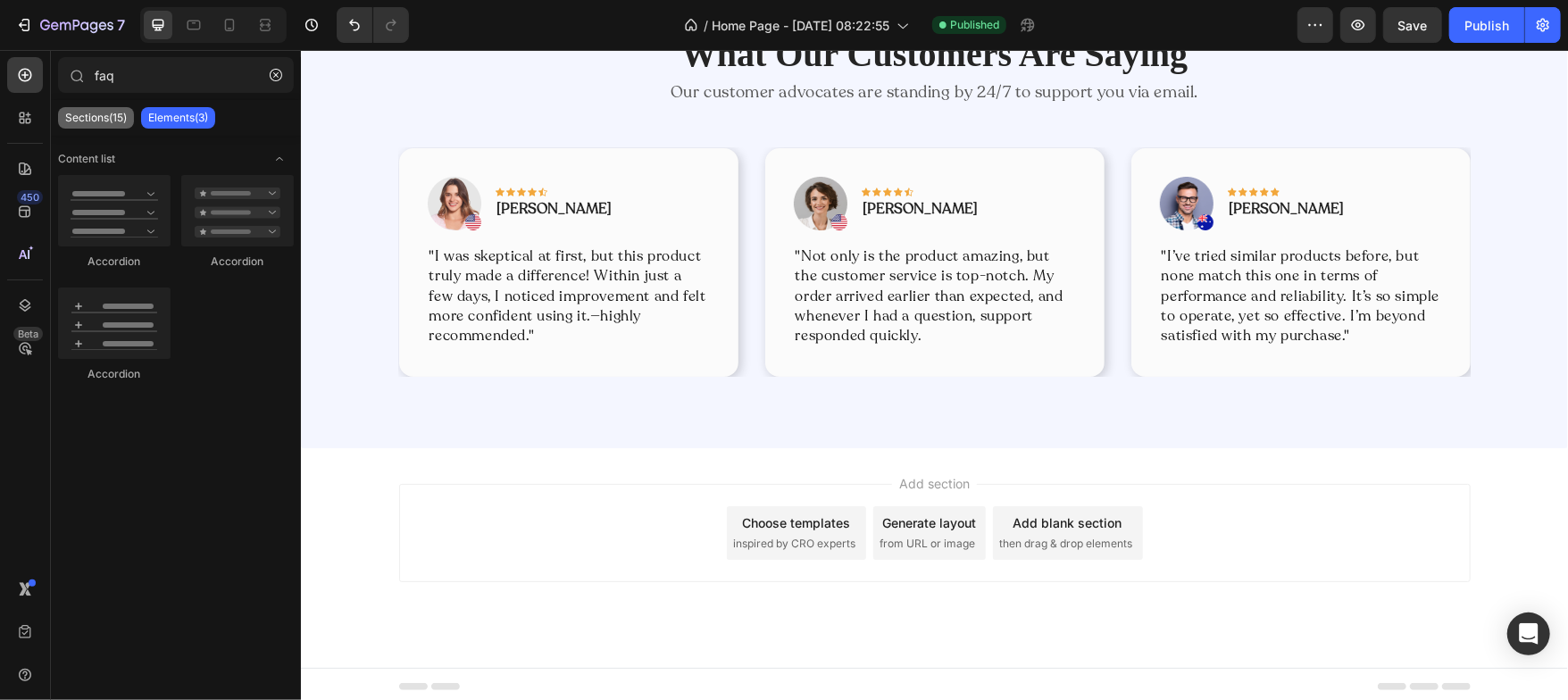
click at [106, 121] on p "Sections(15)" at bounding box center [96, 118] width 62 height 15
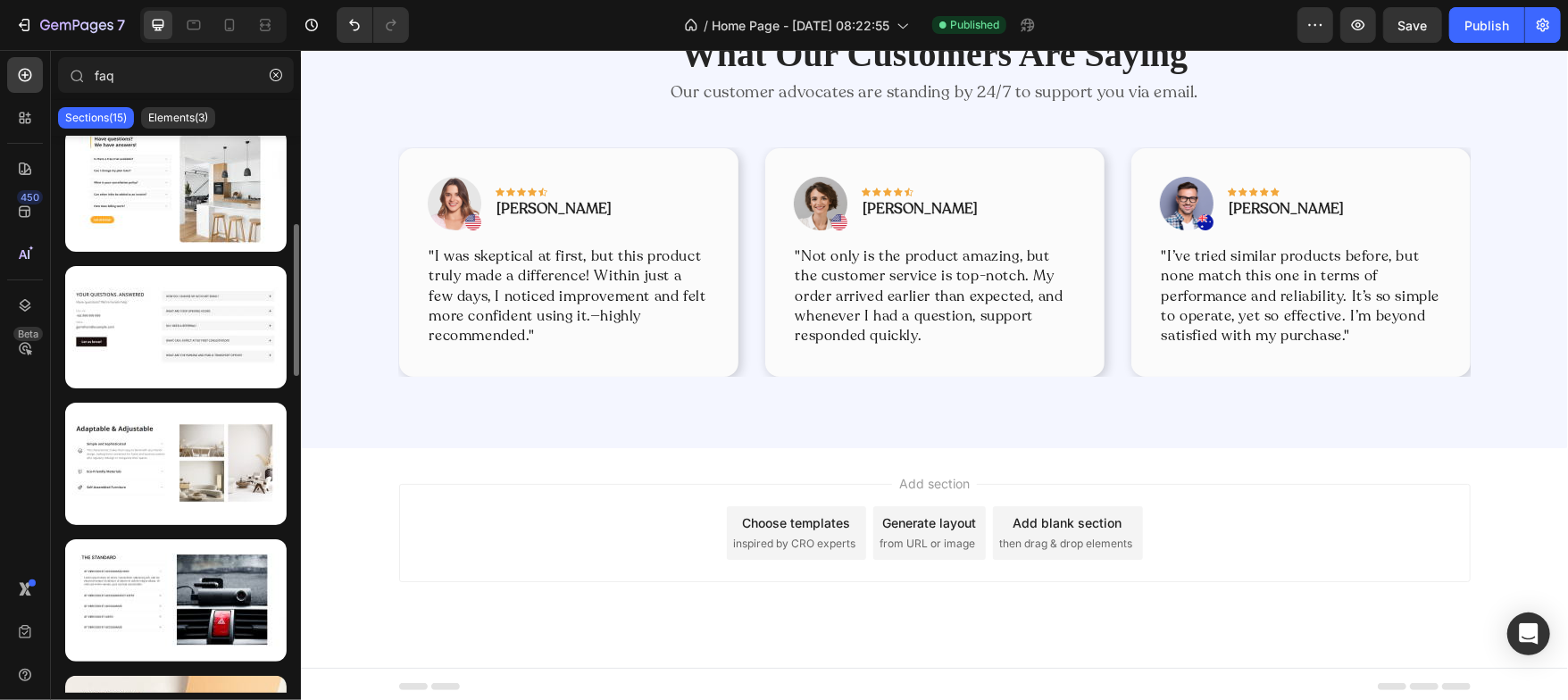
scroll to position [295, 0]
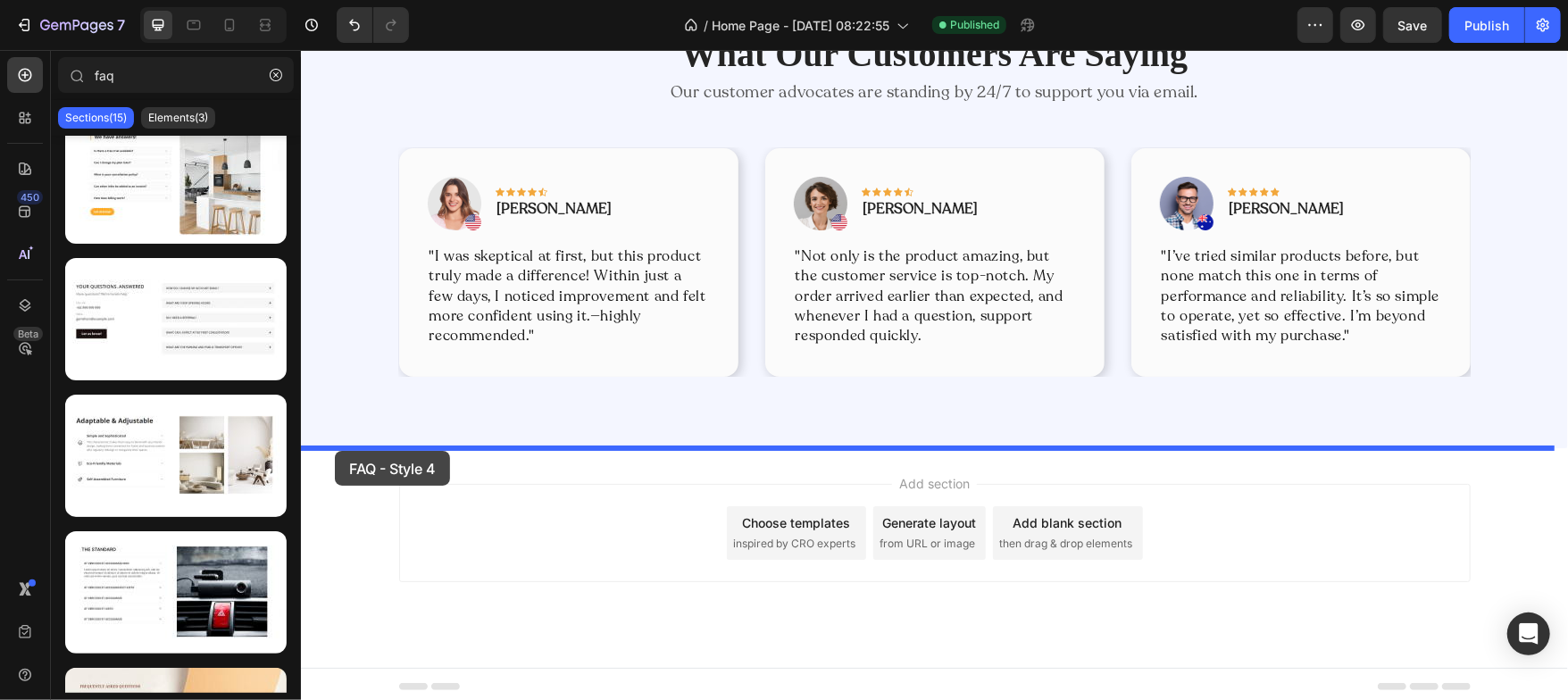
drag, startPoint x: 435, startPoint y: 377, endPoint x: 334, endPoint y: 450, distance: 124.6
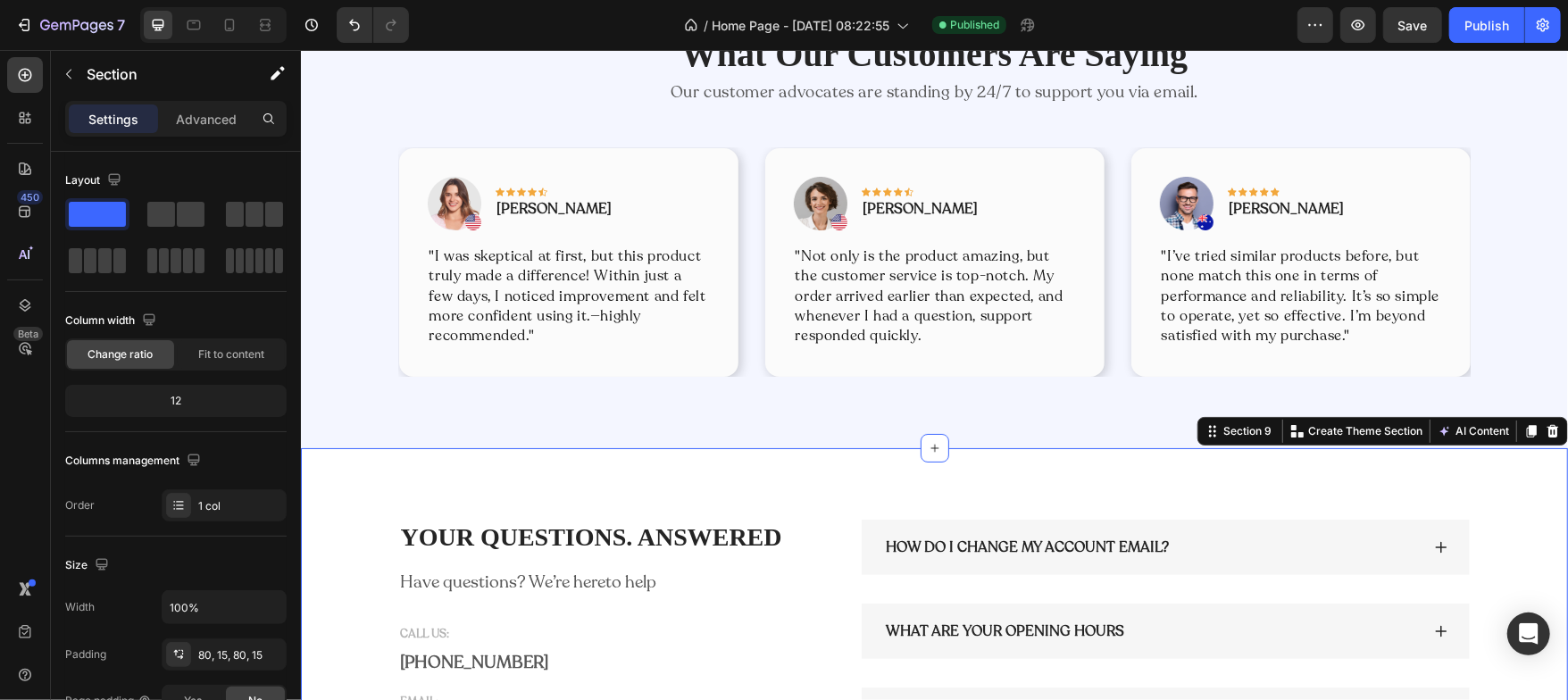
scroll to position [4847, 0]
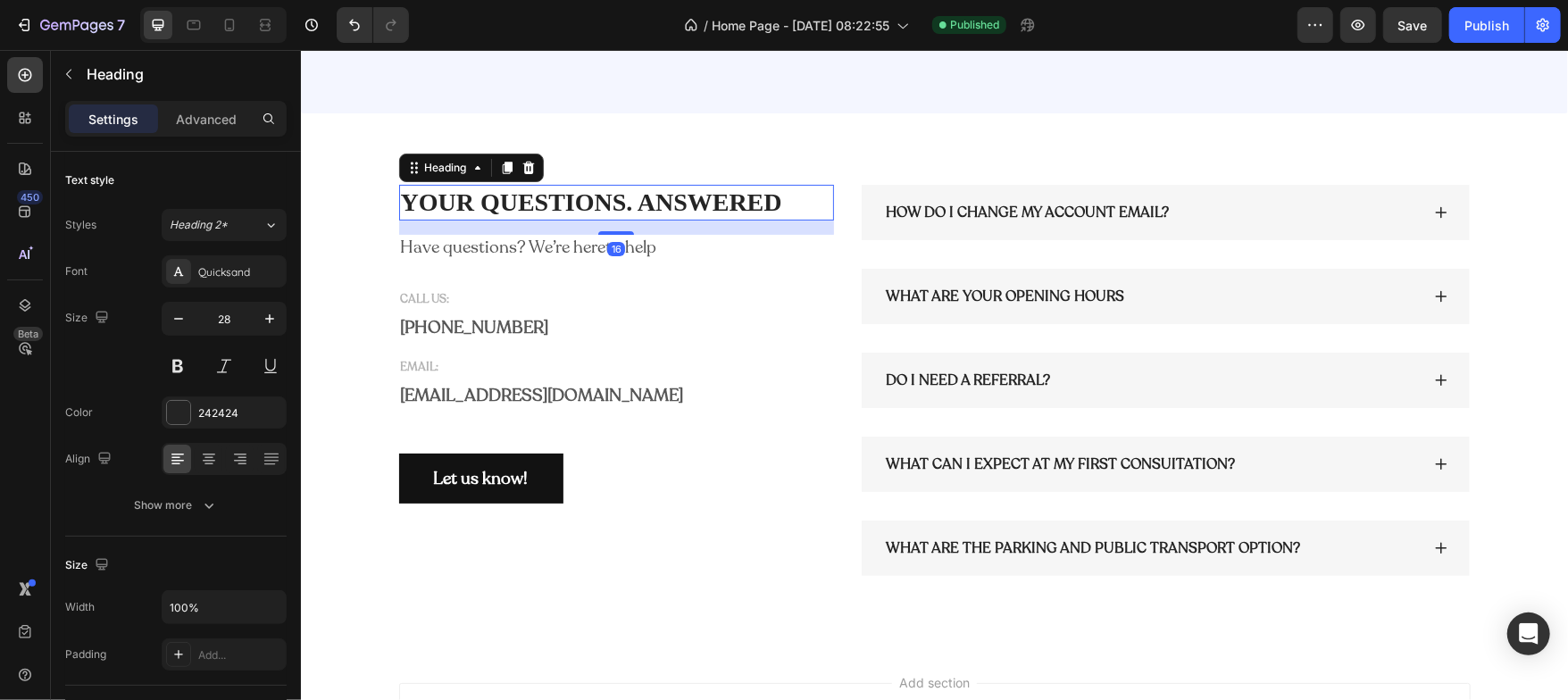
click at [600, 201] on p "YOUR QUESTIONS. ANSWERED" at bounding box center [615, 202] width 432 height 32
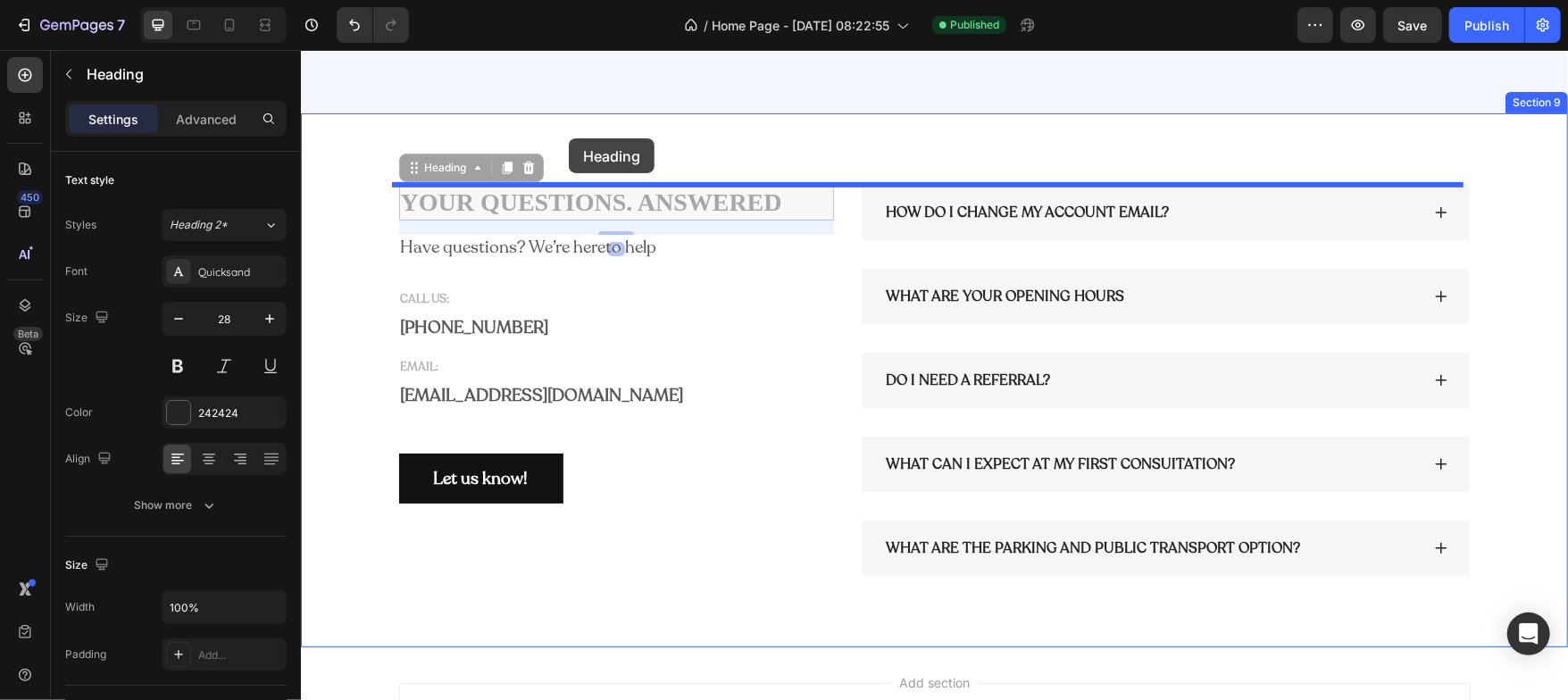
drag, startPoint x: 408, startPoint y: 163, endPoint x: 568, endPoint y: 137, distance: 162.1
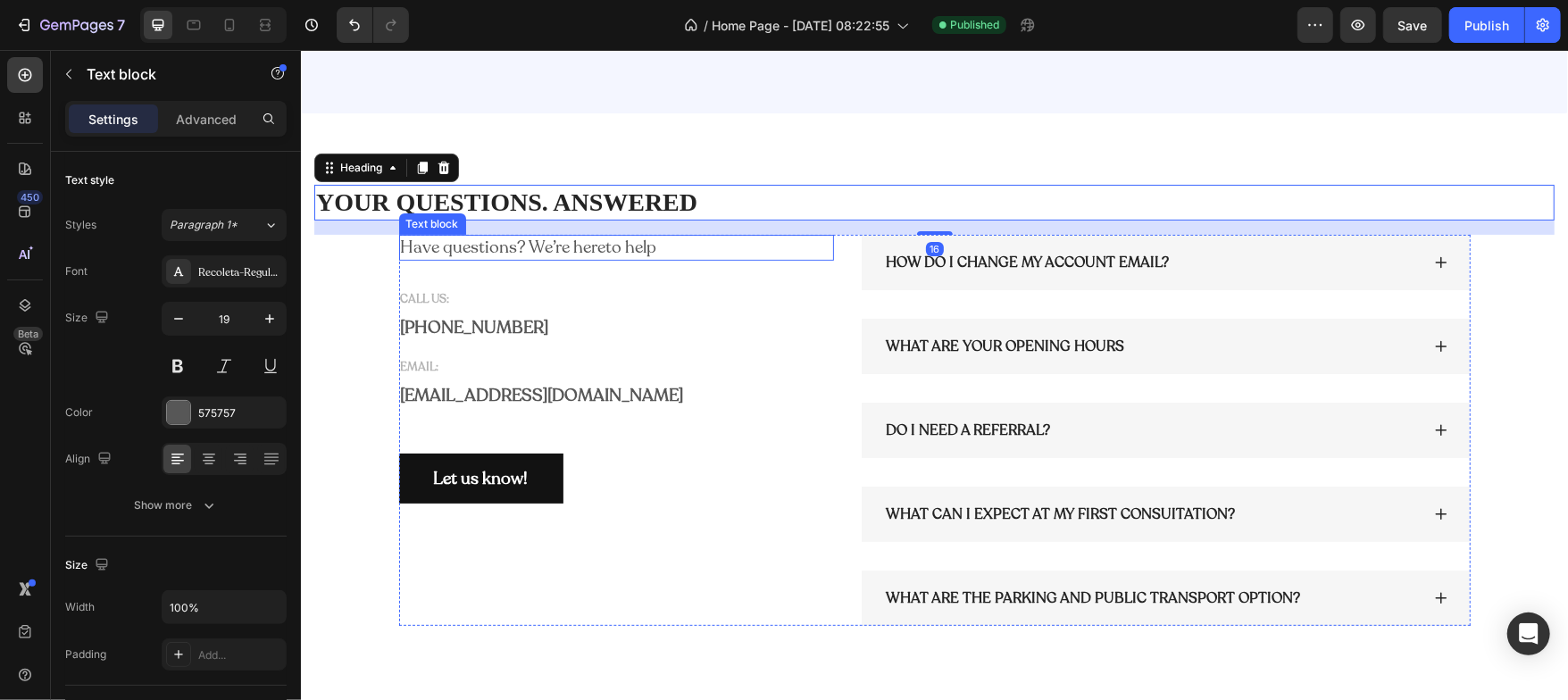
click at [531, 243] on p "Have questions? We’re hereto help" at bounding box center [615, 247] width 432 height 22
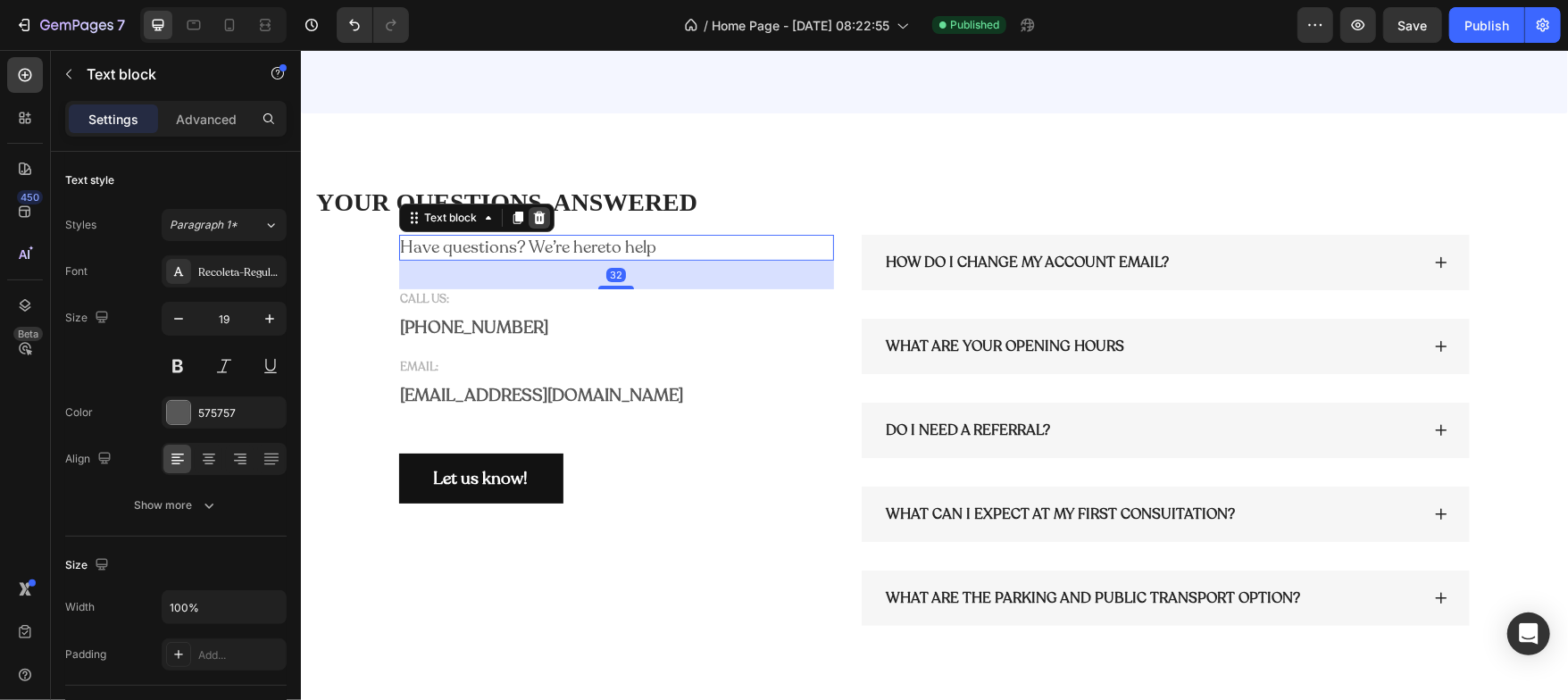
click at [532, 221] on icon at bounding box center [538, 217] width 12 height 13
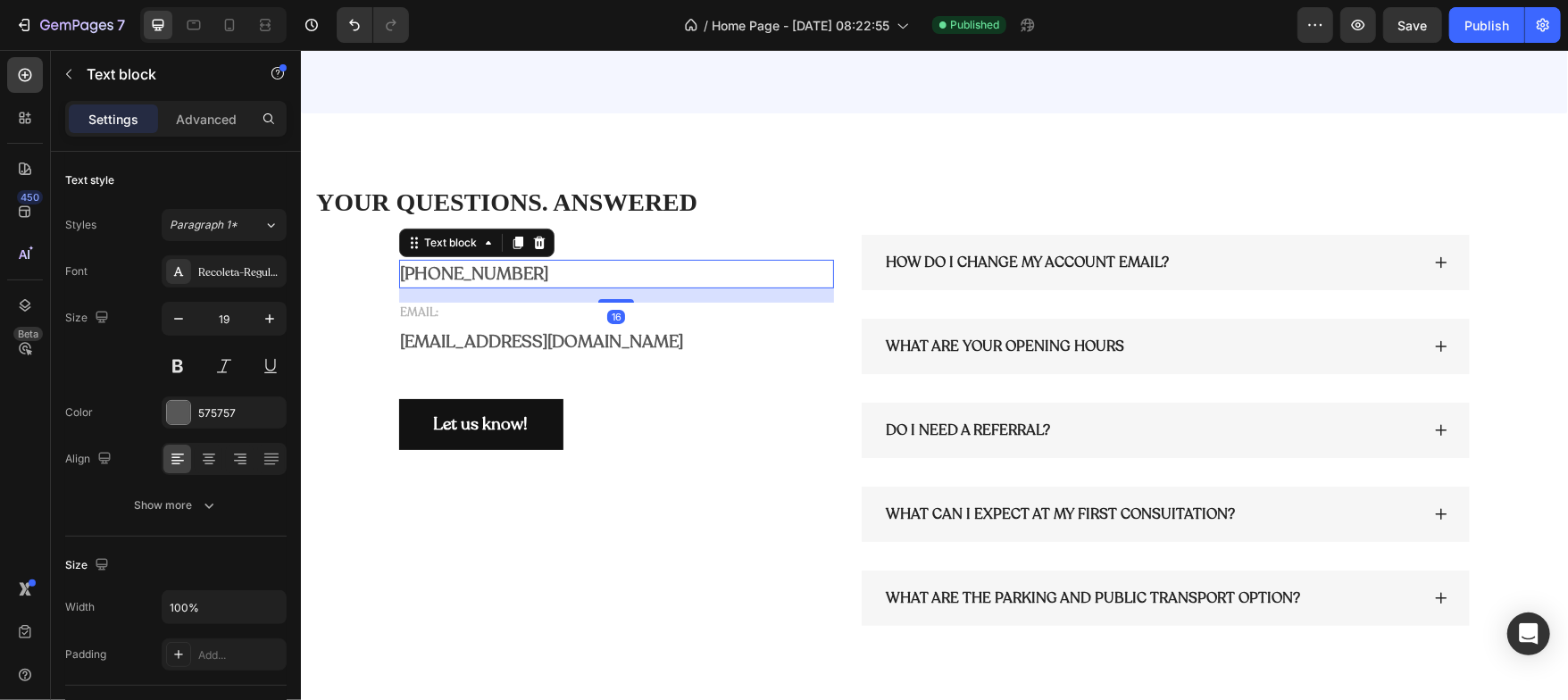
click at [532, 264] on p "+84 999 999 999" at bounding box center [615, 274] width 432 height 26
click at [532, 246] on icon at bounding box center [538, 242] width 12 height 13
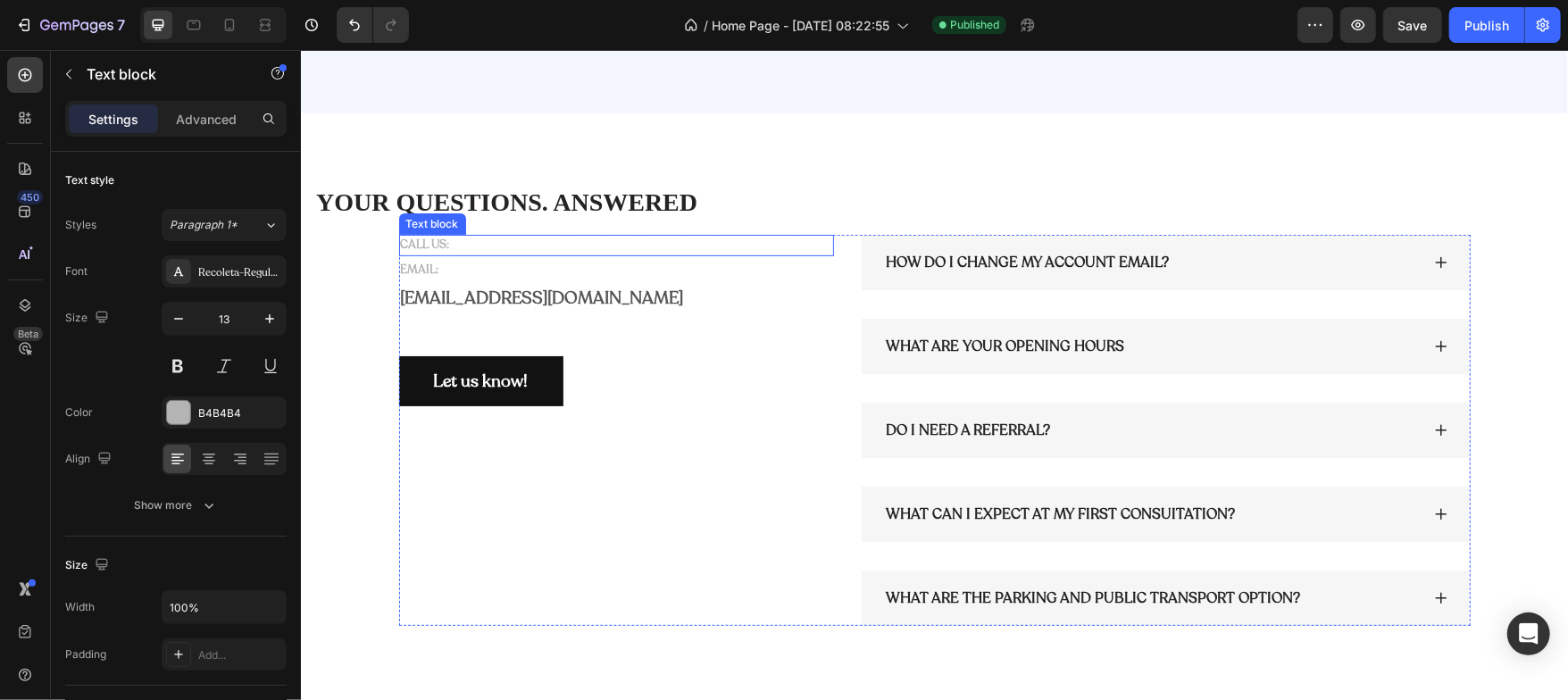
click at [535, 245] on p "CALL US:" at bounding box center [615, 244] width 432 height 18
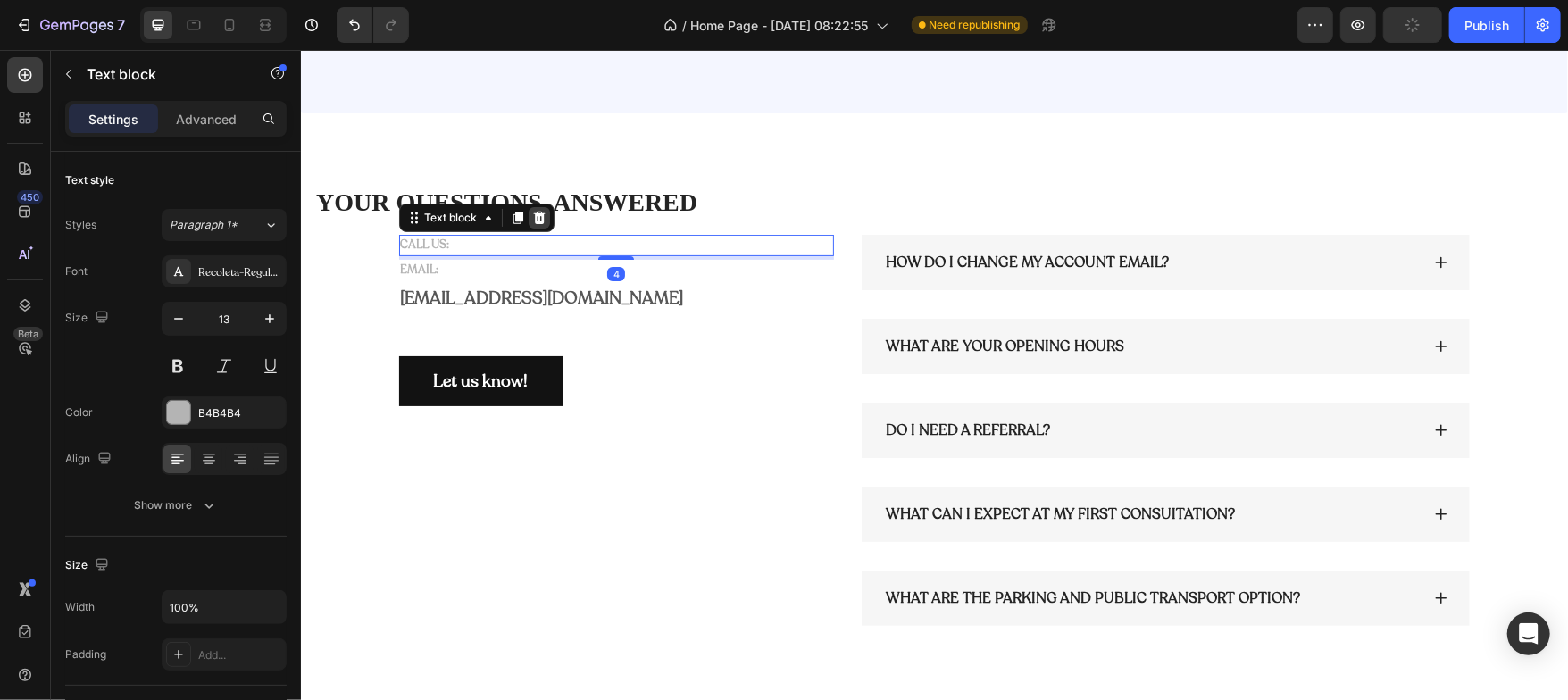
click at [532, 217] on icon at bounding box center [539, 217] width 15 height 15
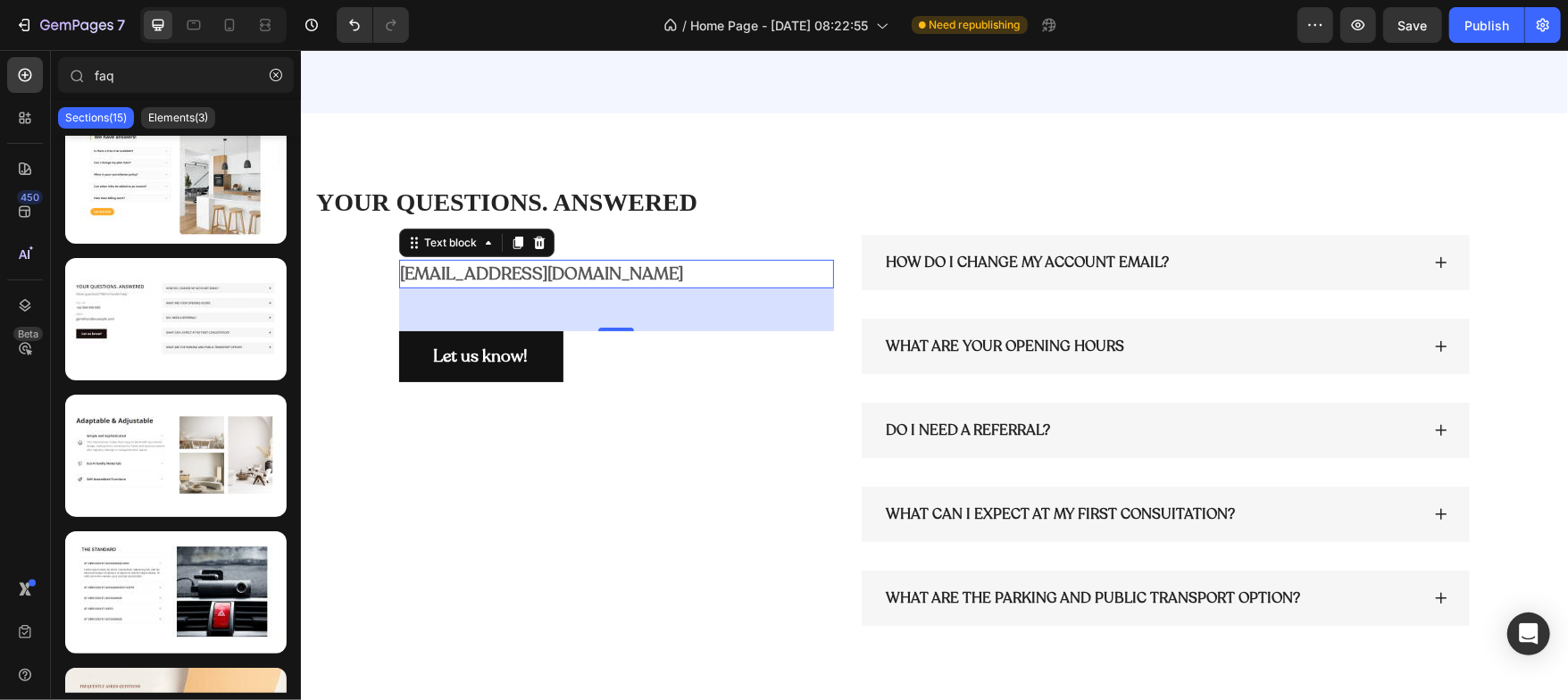
click at [611, 276] on p "gemthem@example.com" at bounding box center [615, 274] width 432 height 26
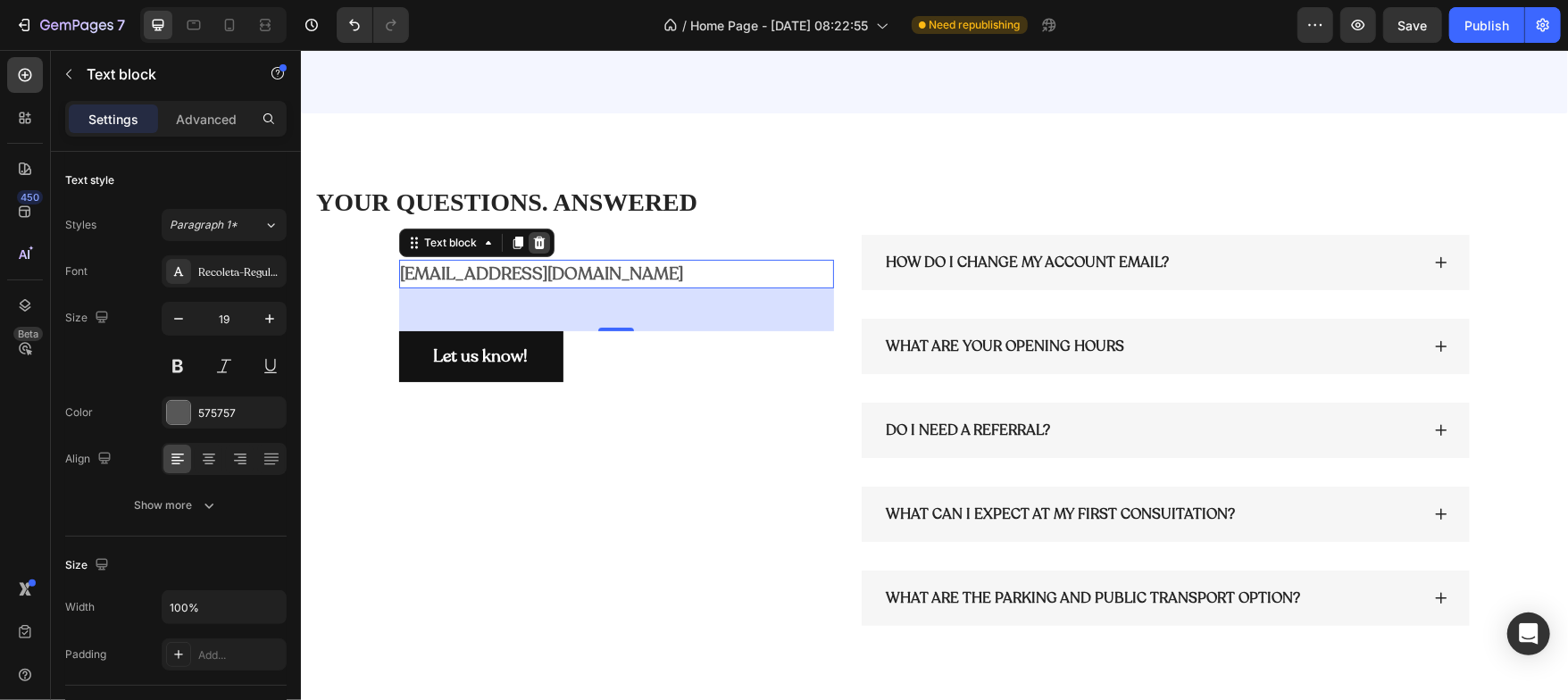
click at [532, 240] on icon at bounding box center [538, 242] width 12 height 13
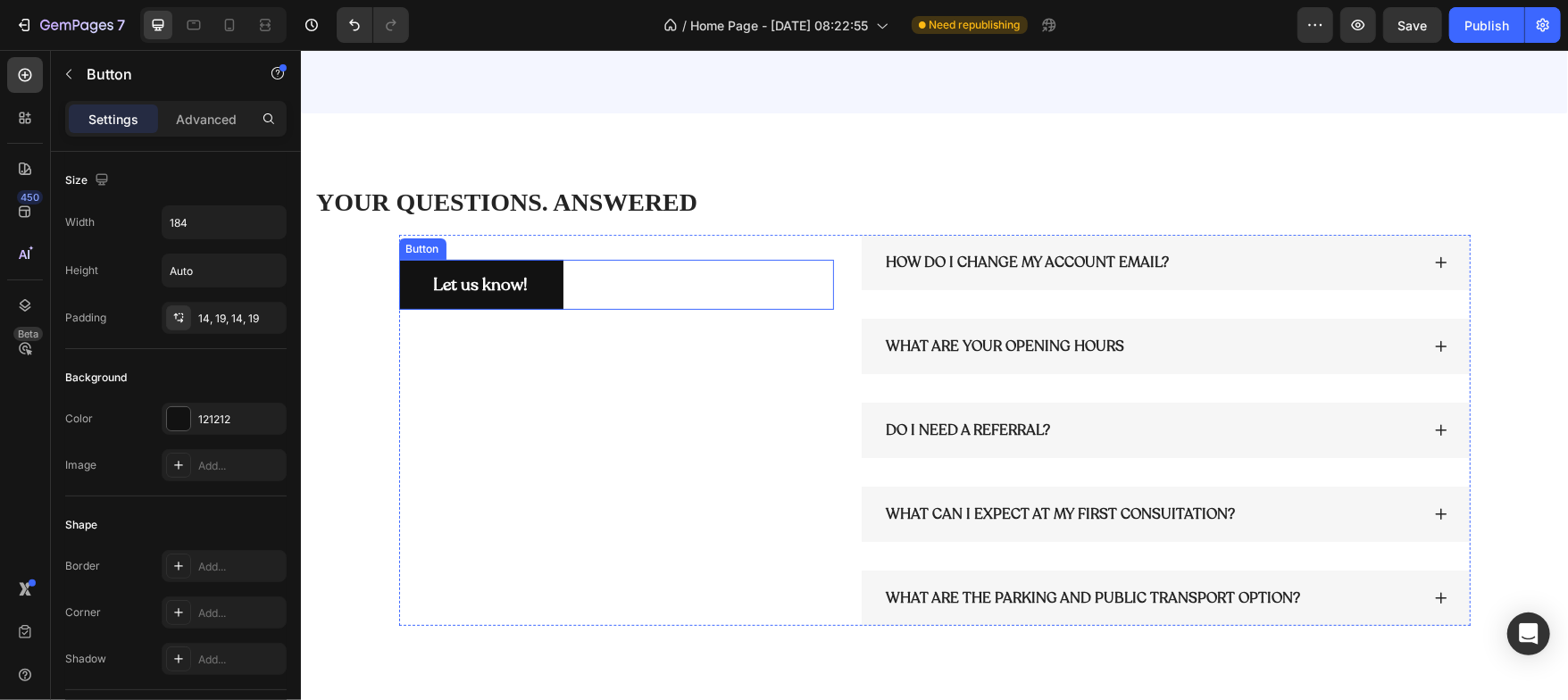
click at [585, 281] on div "Let us know! Button" at bounding box center [615, 284] width 436 height 51
click at [517, 237] on icon at bounding box center [519, 242] width 15 height 15
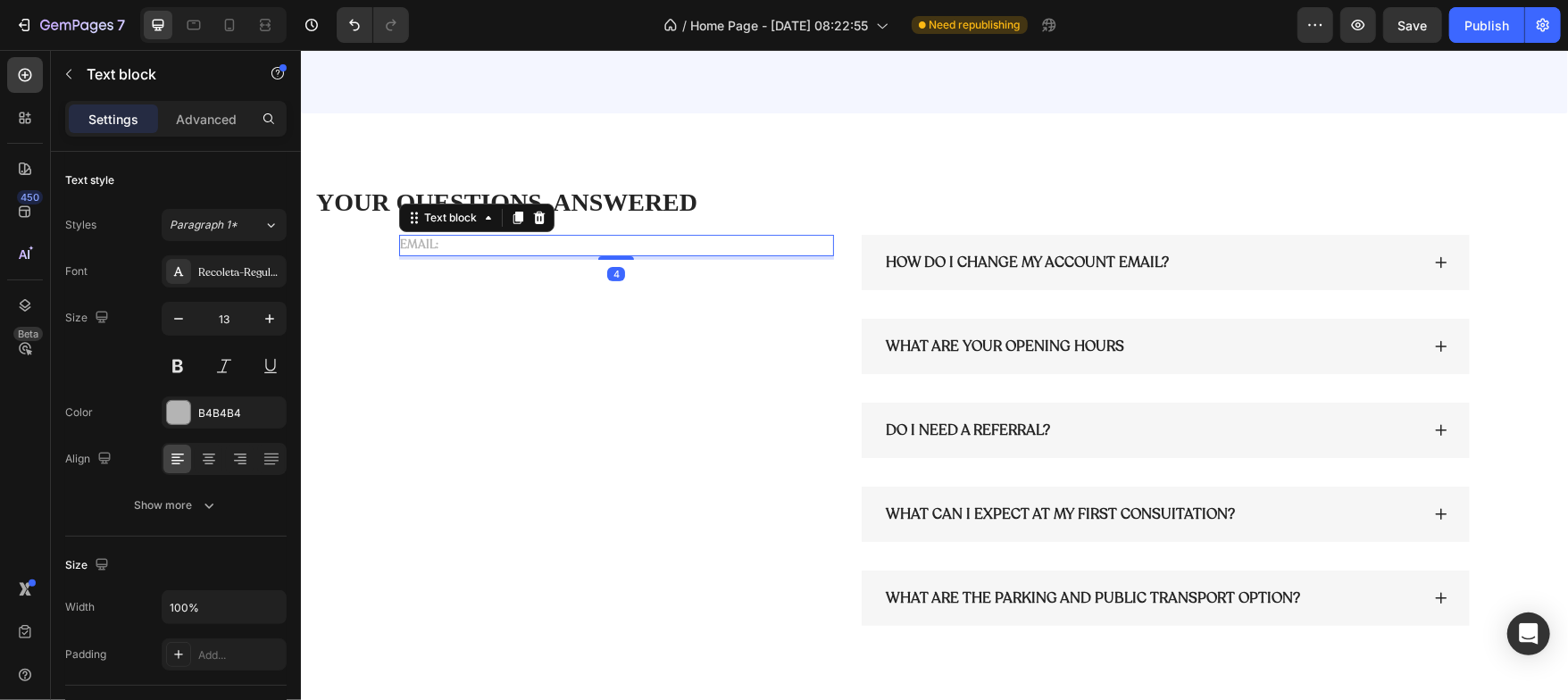
click at [465, 246] on p "EMAIL:" at bounding box center [615, 244] width 432 height 18
click at [532, 220] on icon at bounding box center [538, 217] width 12 height 13
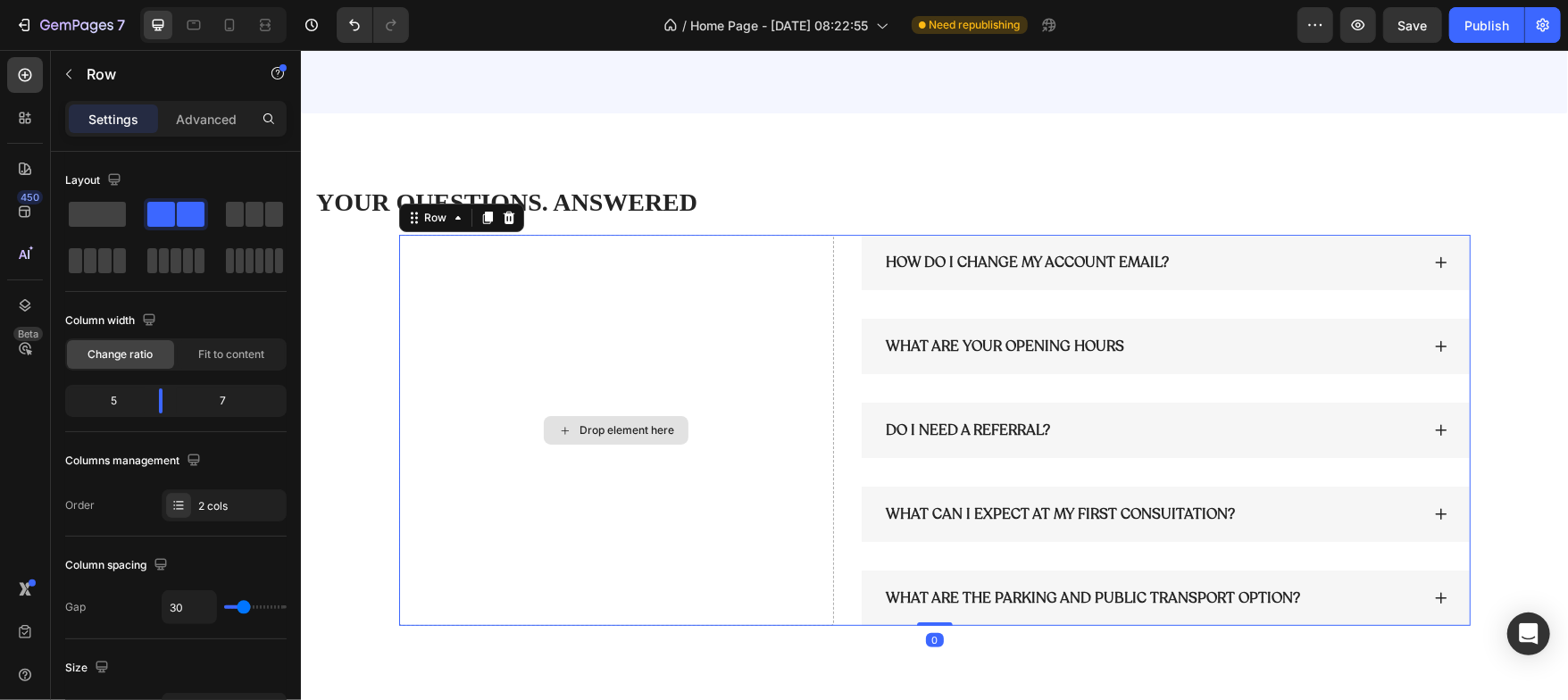
click at [481, 279] on div "Drop element here" at bounding box center [615, 429] width 436 height 391
click at [79, 216] on span at bounding box center [98, 214] width 57 height 25
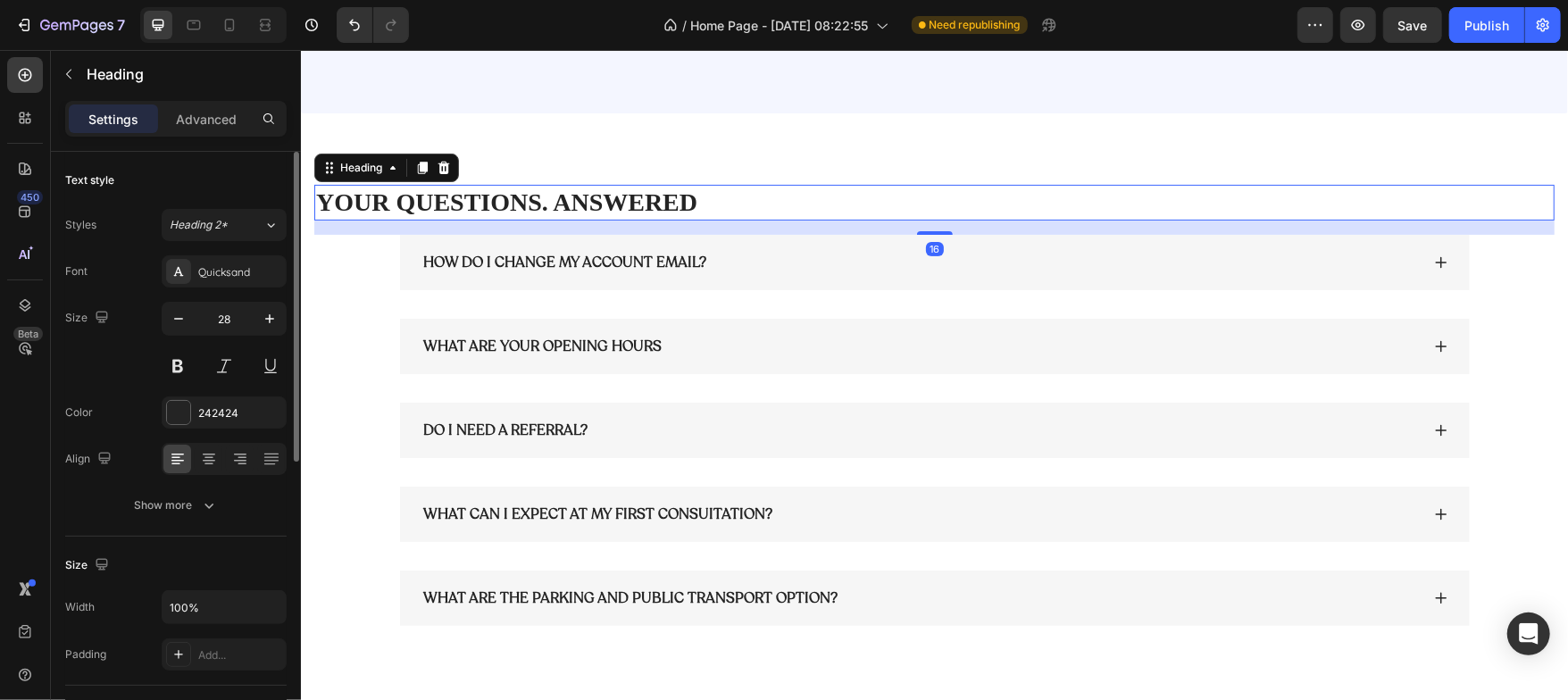
click at [329, 193] on p "YOUR QUESTIONS. ANSWERED" at bounding box center [933, 202] width 1236 height 32
click at [211, 457] on icon at bounding box center [209, 458] width 9 height 2
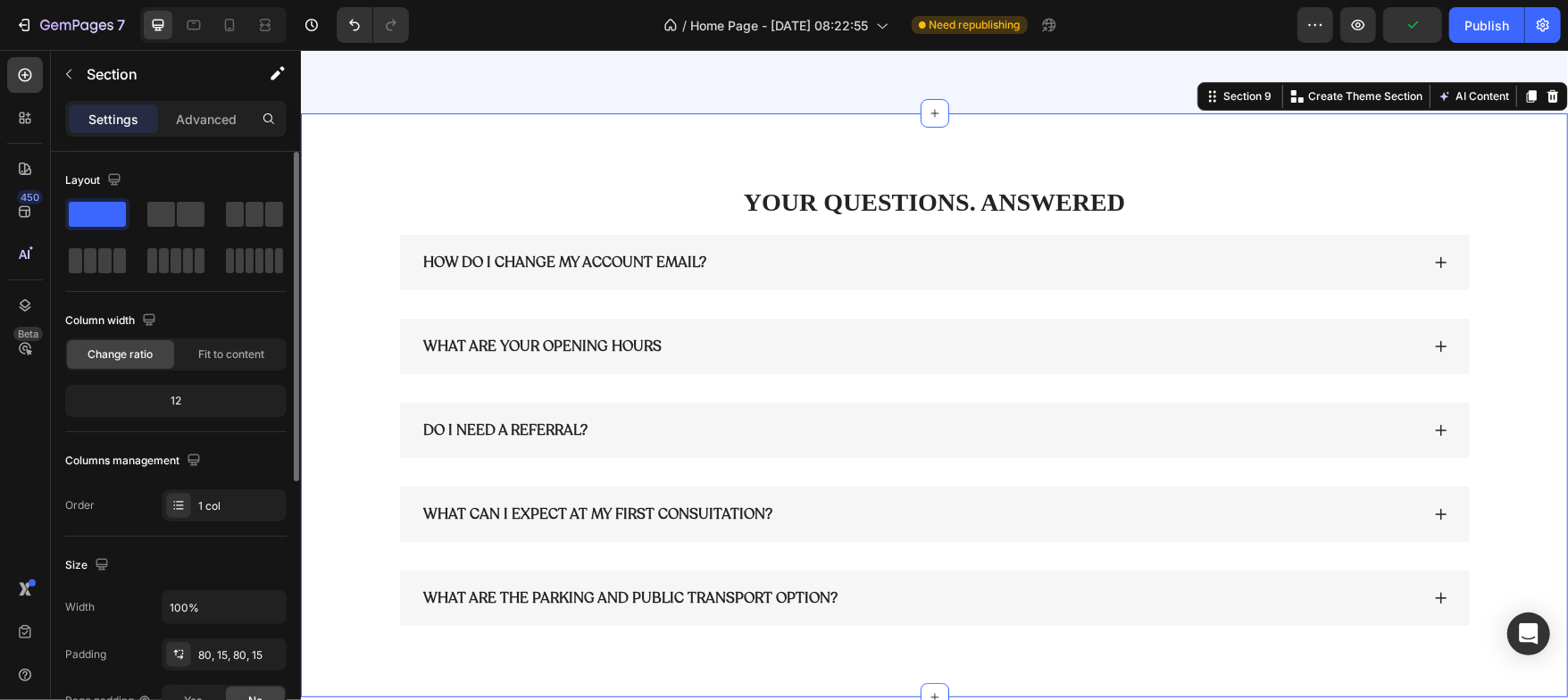
click at [507, 144] on div "YOUR QUESTIONS. ANSWERED Heading HOW DO I CHANGE MY ACCOUNT EMAIL? WHAT ARE YOU…" at bounding box center [933, 404] width 1267 height 584
click at [211, 118] on p "Advanced" at bounding box center [206, 119] width 61 height 18
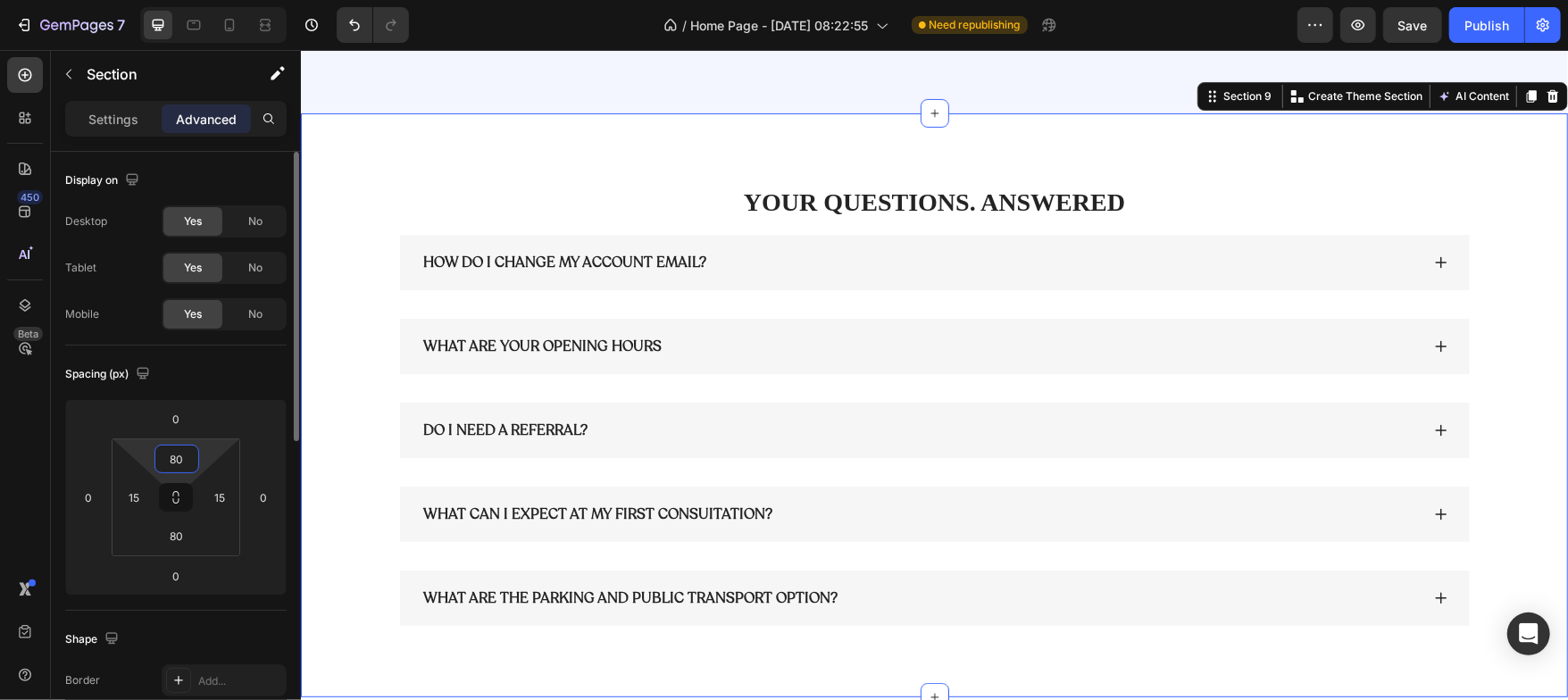
click at [182, 462] on input "80" at bounding box center [177, 459] width 36 height 27
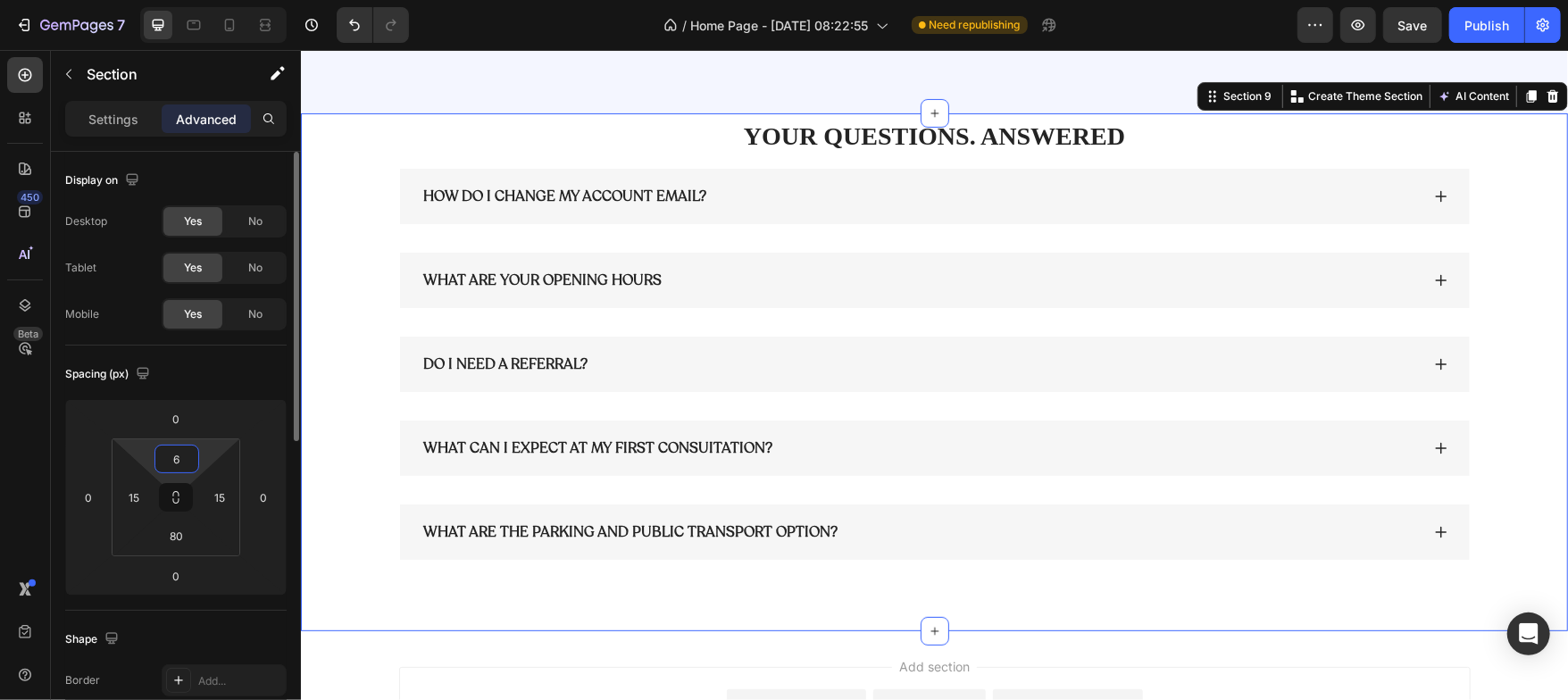
type input "60"
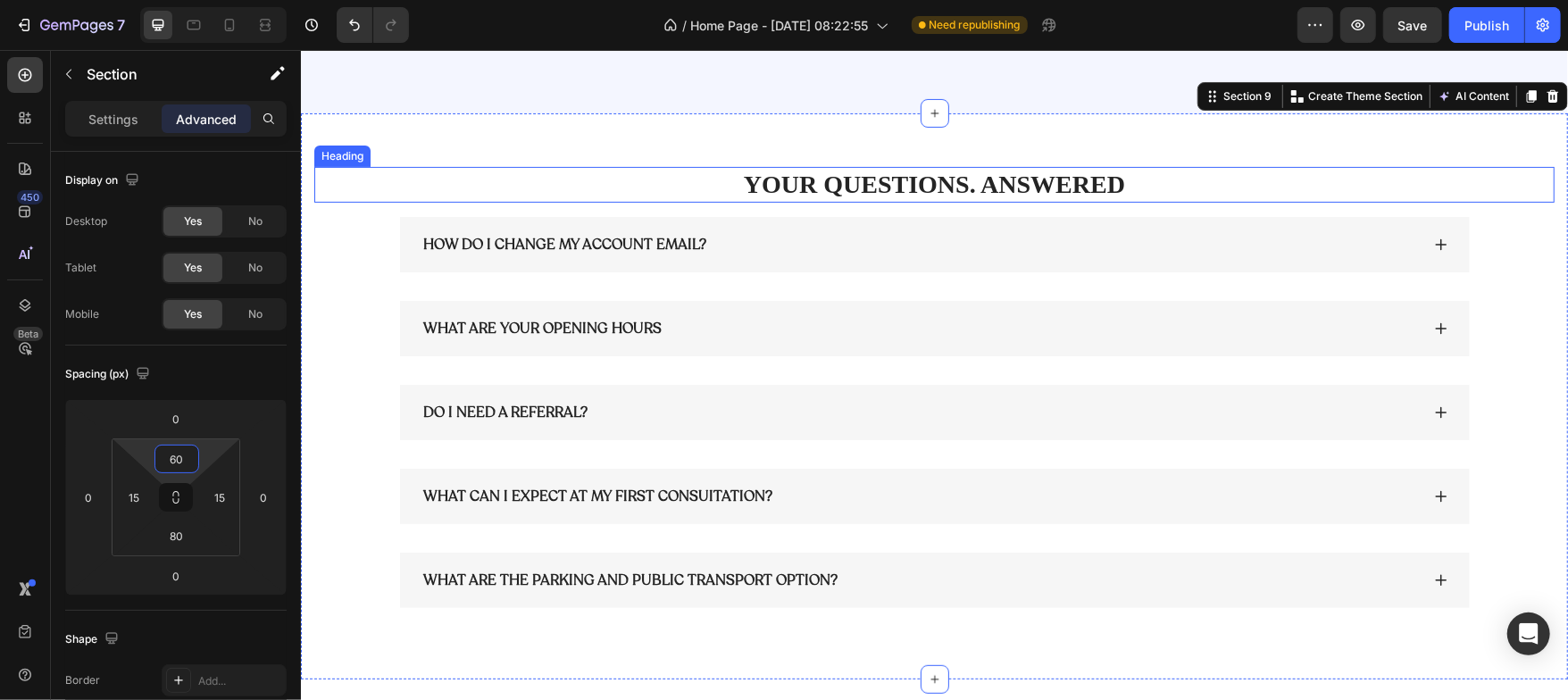
click at [810, 192] on p "YOUR QUESTIONS. ANSWERED" at bounding box center [933, 183] width 1236 height 32
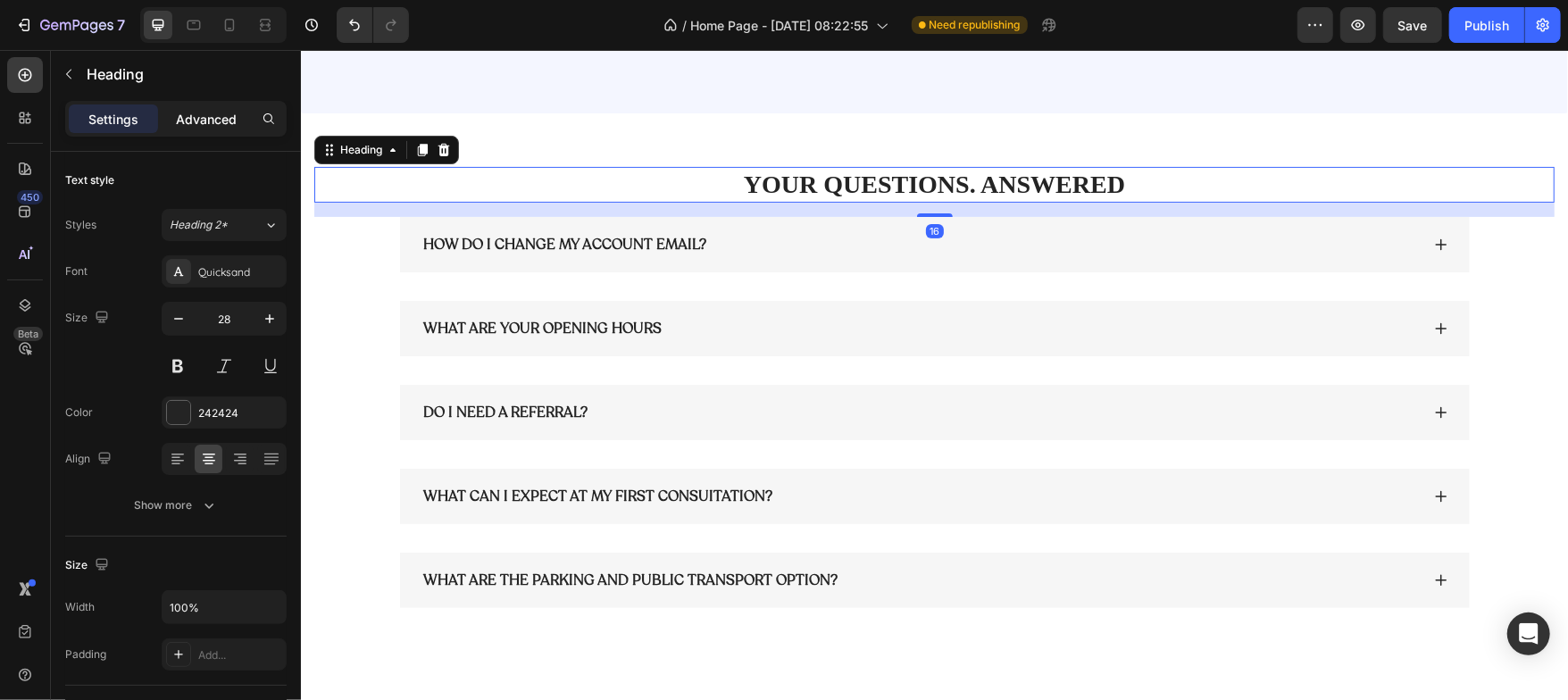
click at [231, 124] on p "Advanced" at bounding box center [206, 119] width 61 height 18
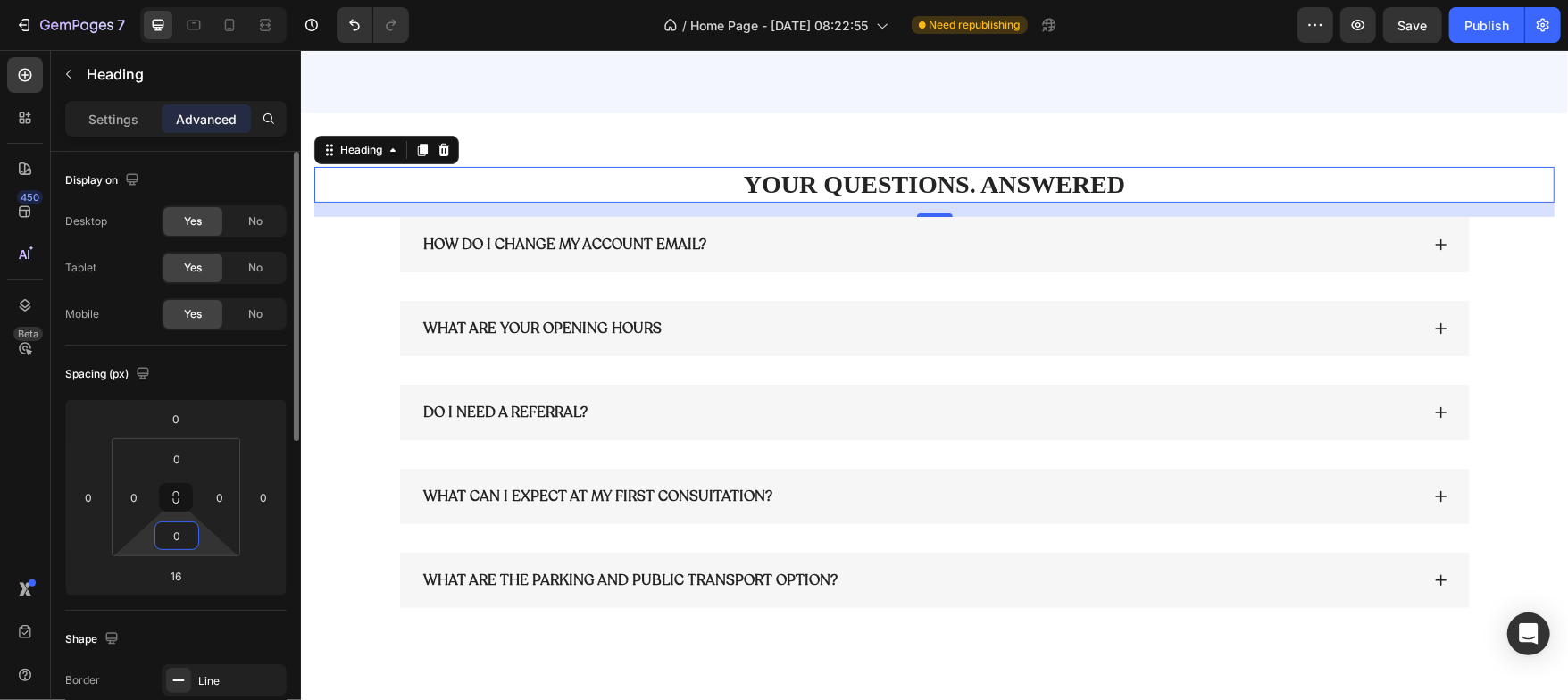
click at [183, 544] on input "0" at bounding box center [177, 535] width 36 height 27
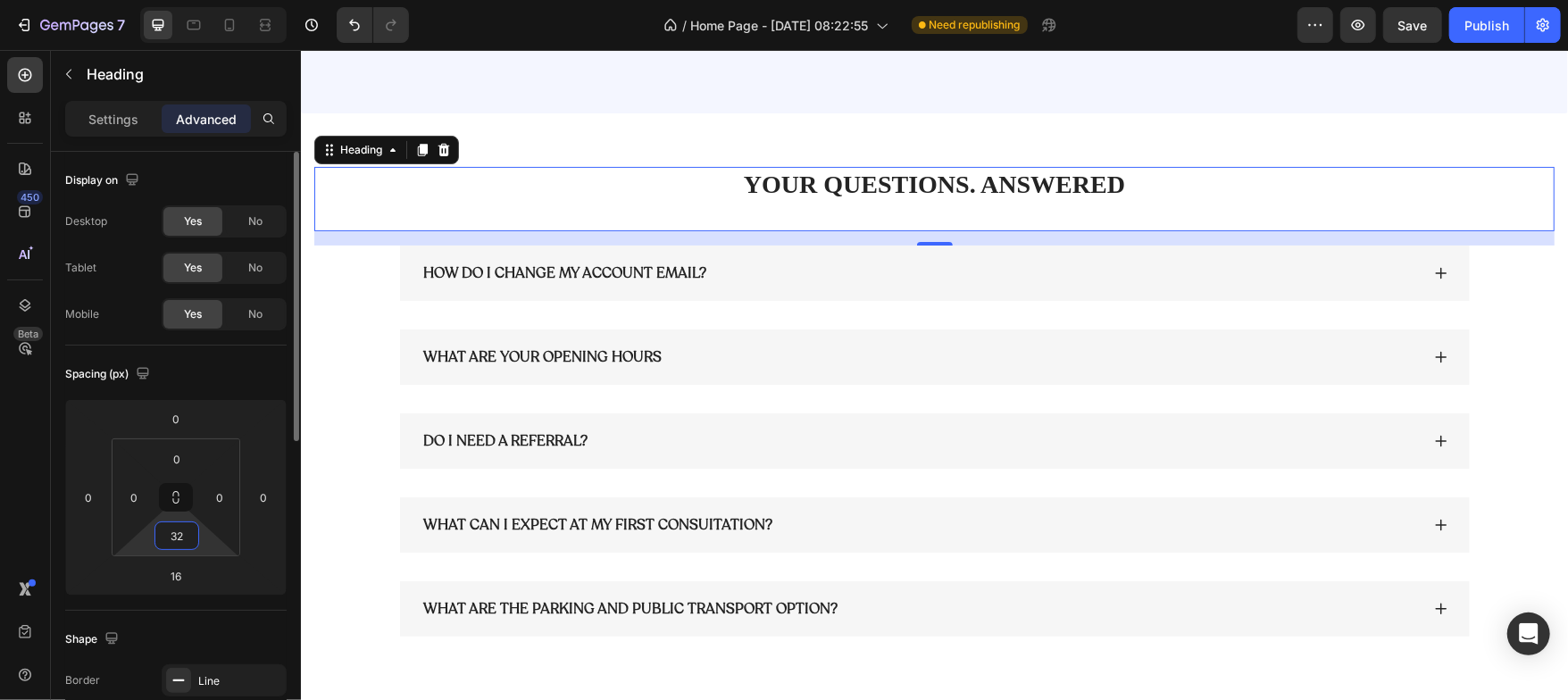
type input "32"
click at [203, 381] on div "Spacing (px)" at bounding box center [176, 374] width 221 height 29
click at [764, 179] on p "YOUR QUESTIONS. ANSWERED" at bounding box center [933, 183] width 1236 height 32
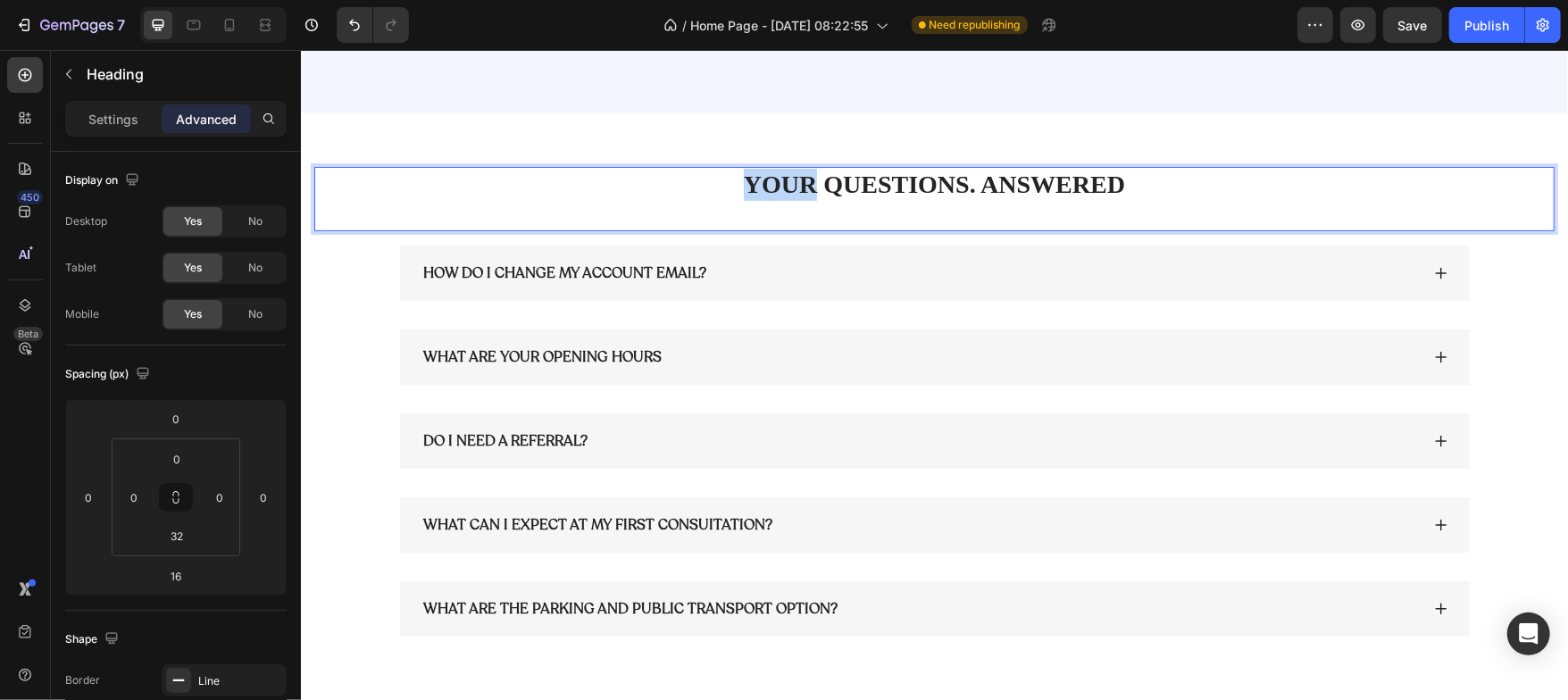
click at [764, 179] on p "YOUR QUESTIONS. ANSWERED" at bounding box center [933, 183] width 1236 height 32
click at [97, 115] on p "Settings" at bounding box center [113, 119] width 50 height 18
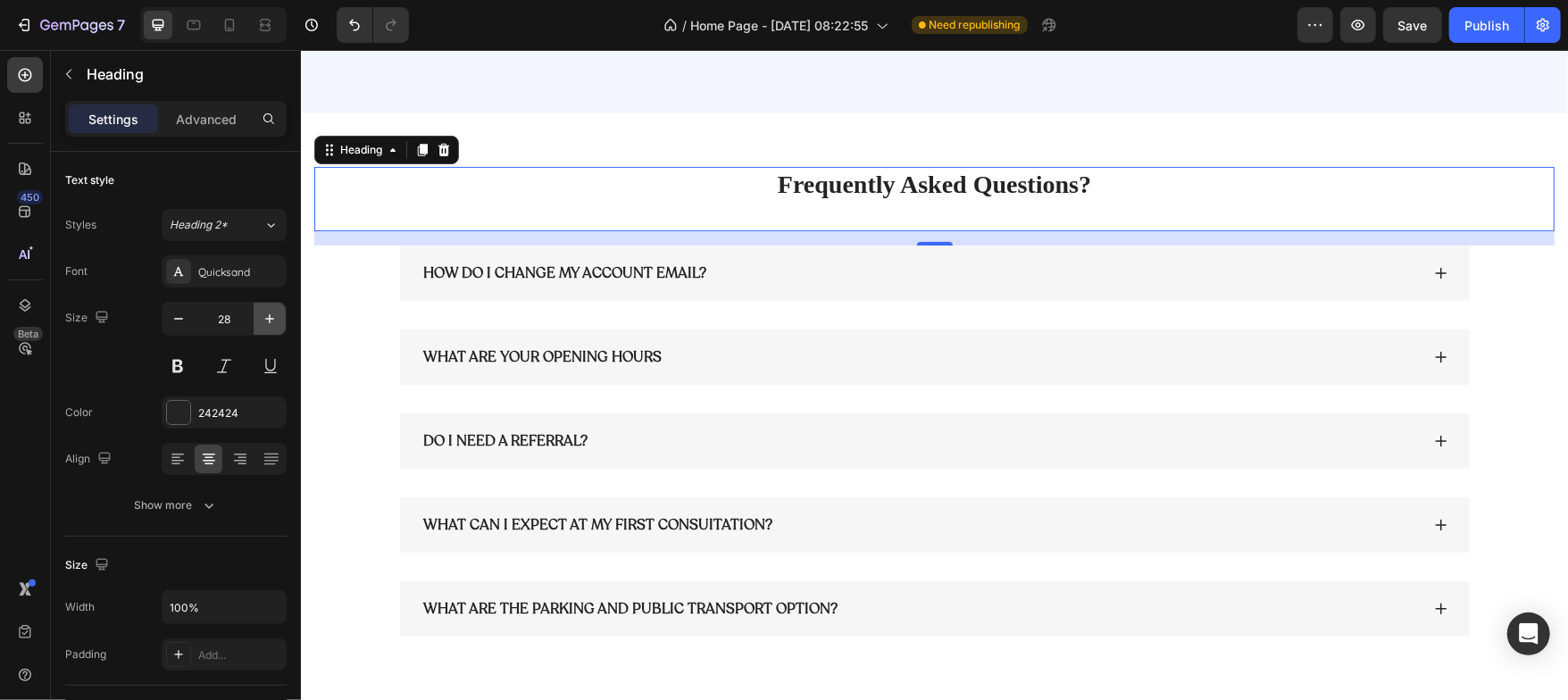
click at [263, 312] on icon "button" at bounding box center [269, 318] width 18 height 18
type input "32"
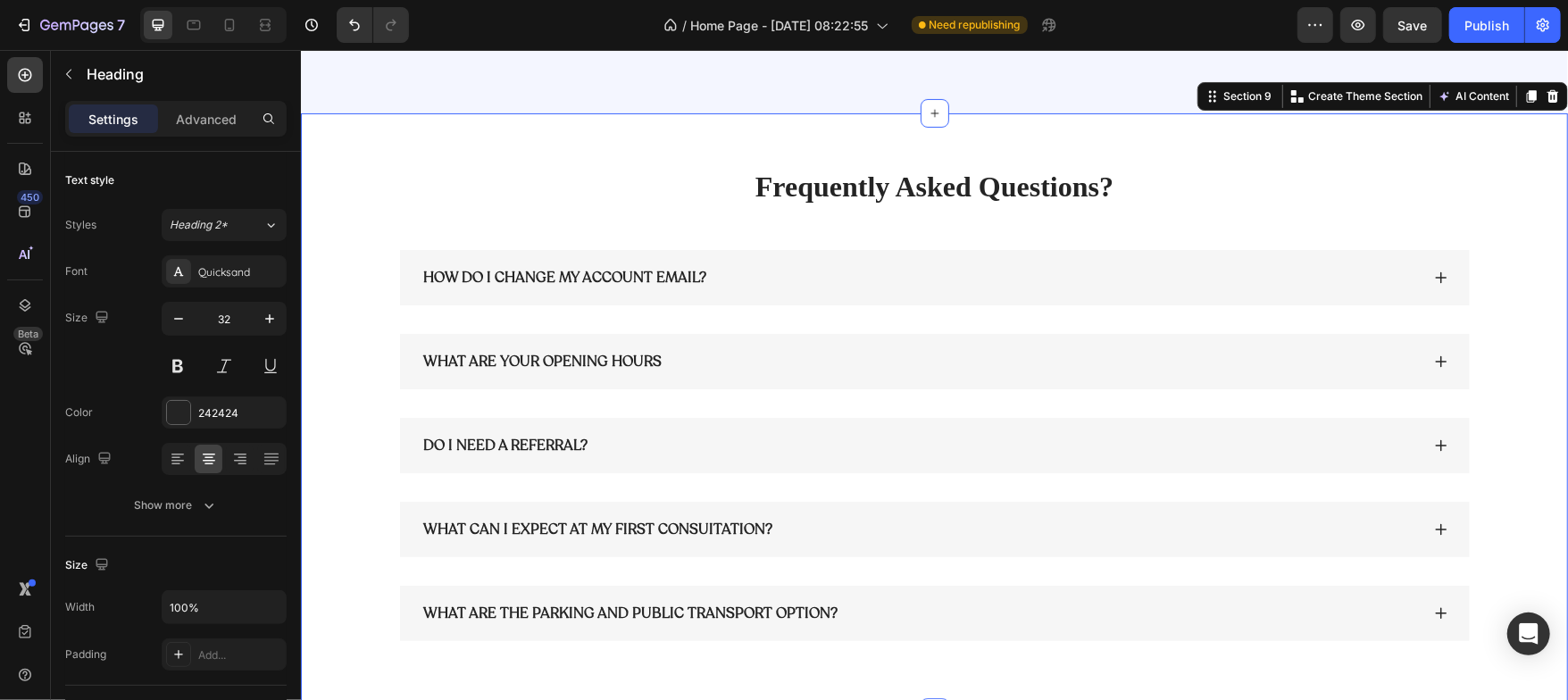
click at [564, 143] on div "Frequently Asked Questions? Heading HOW DO I CHANGE MY ACCOUNT EMAIL? WHAT ARE …" at bounding box center [933, 412] width 1267 height 600
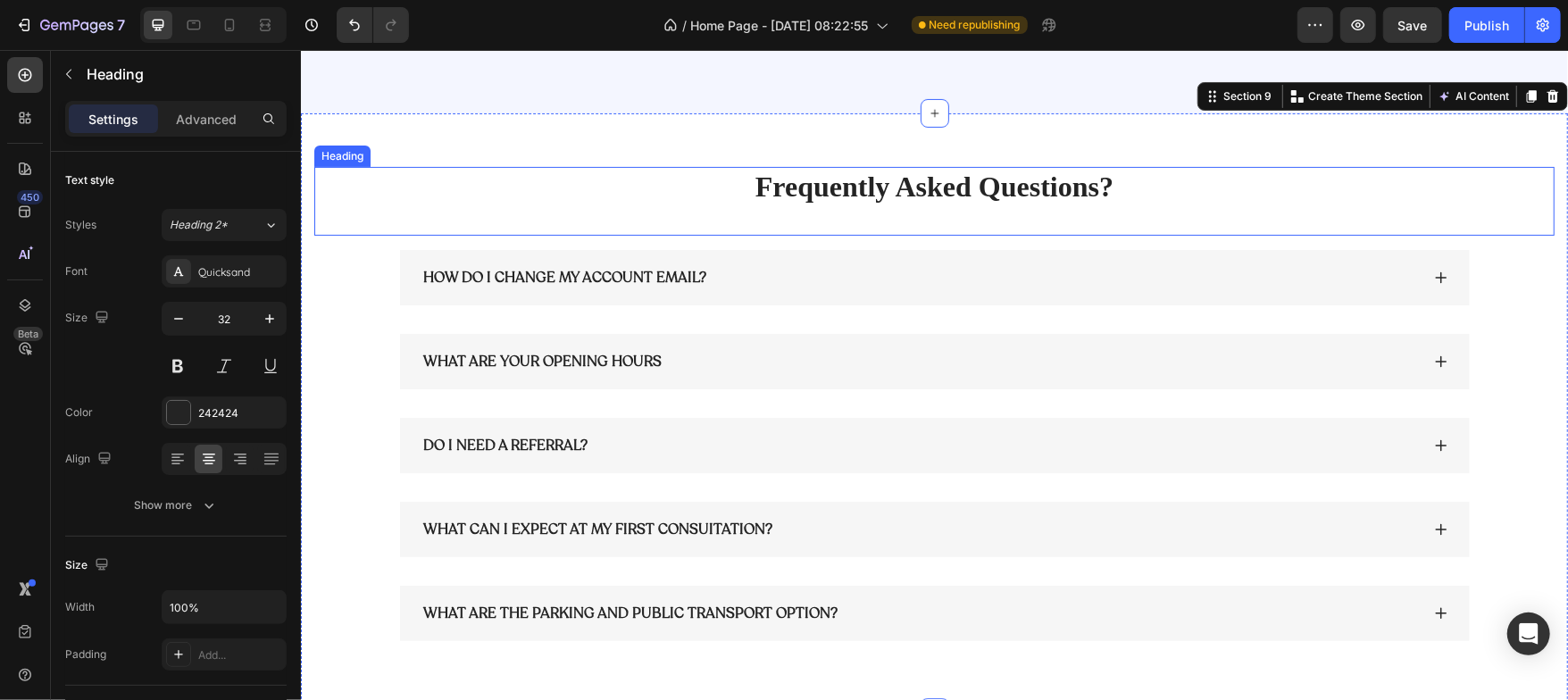
click at [769, 174] on p "Frequently Asked Questions?" at bounding box center [933, 186] width 1236 height 38
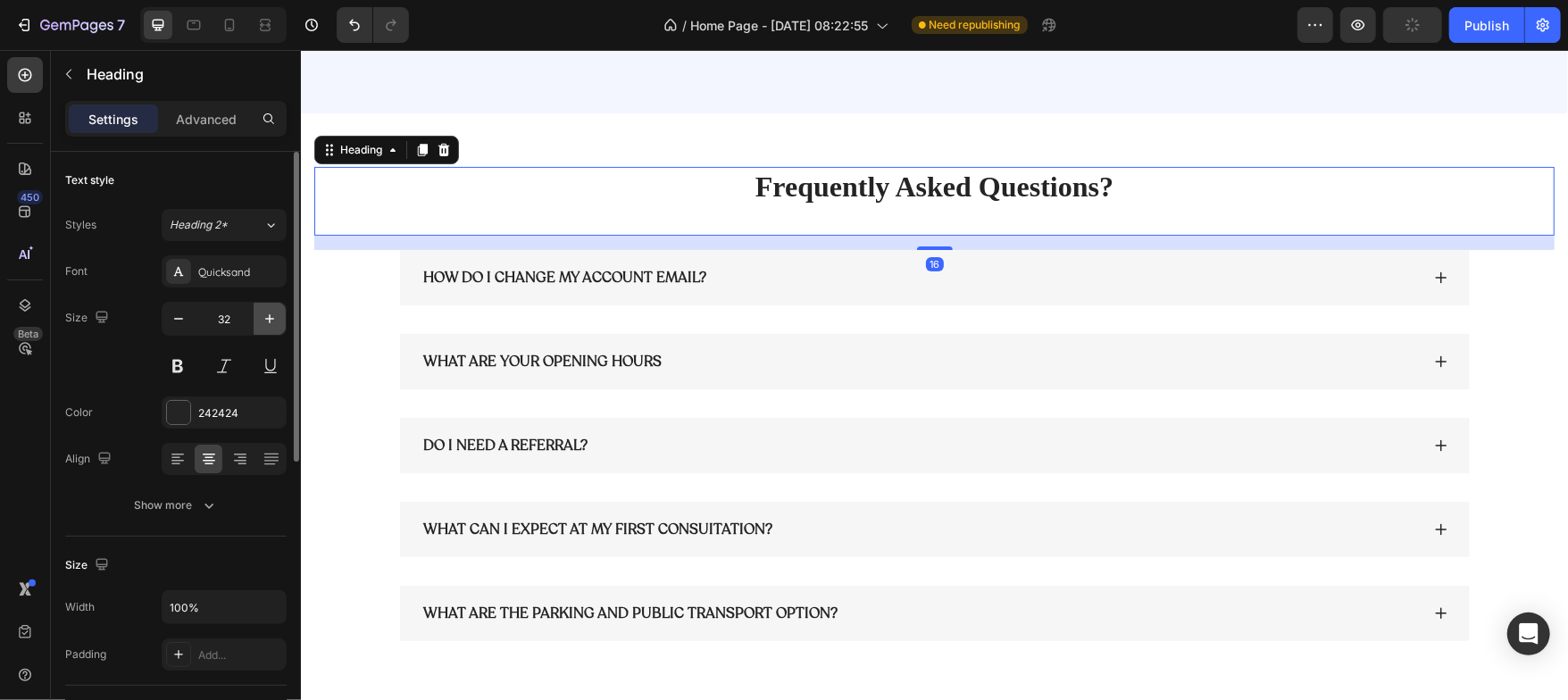
click at [268, 321] on icon "button" at bounding box center [269, 318] width 18 height 18
type input "34"
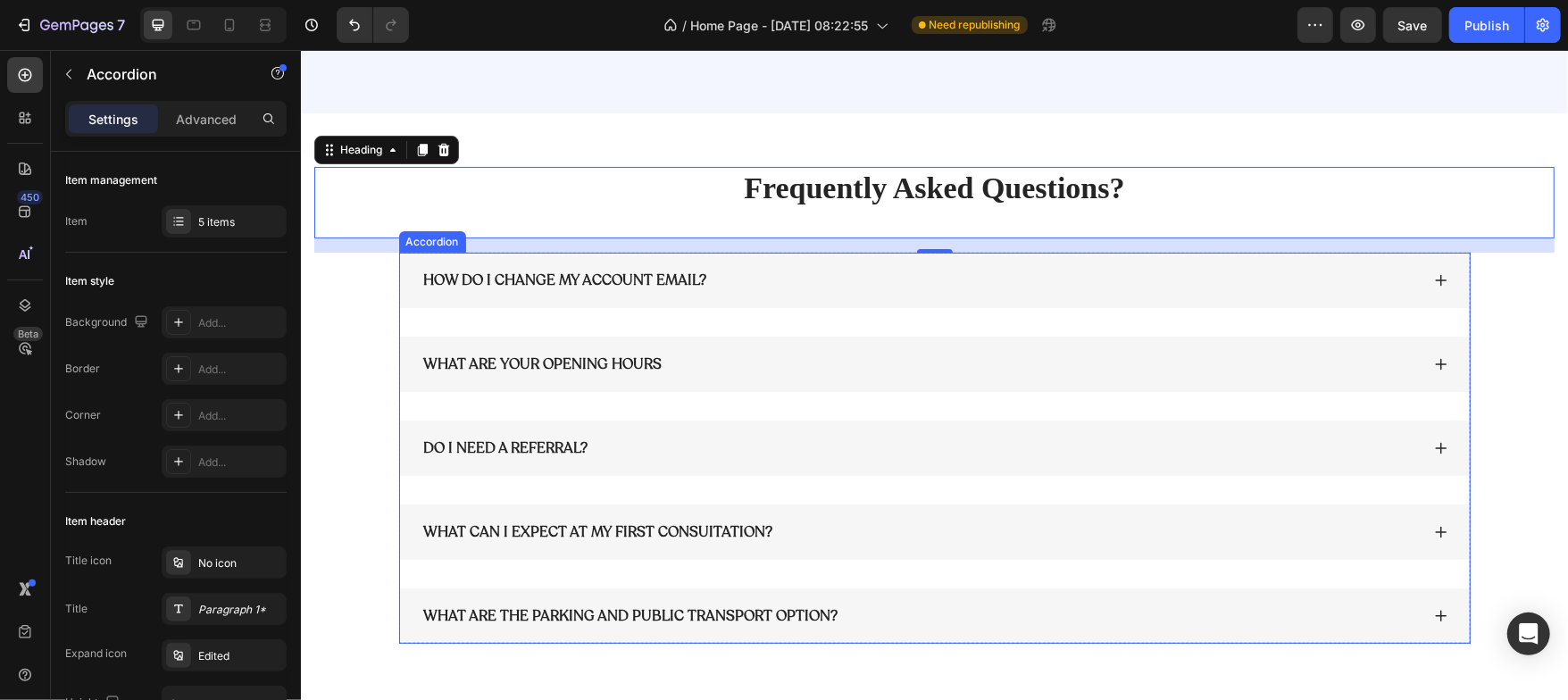
click at [463, 322] on div "HOW DO I CHANGE MY ACCOUNT EMAIL? WHAT ARE YOUR OPENING HOURS DO I NEED A REFER…" at bounding box center [933, 447] width 1071 height 391
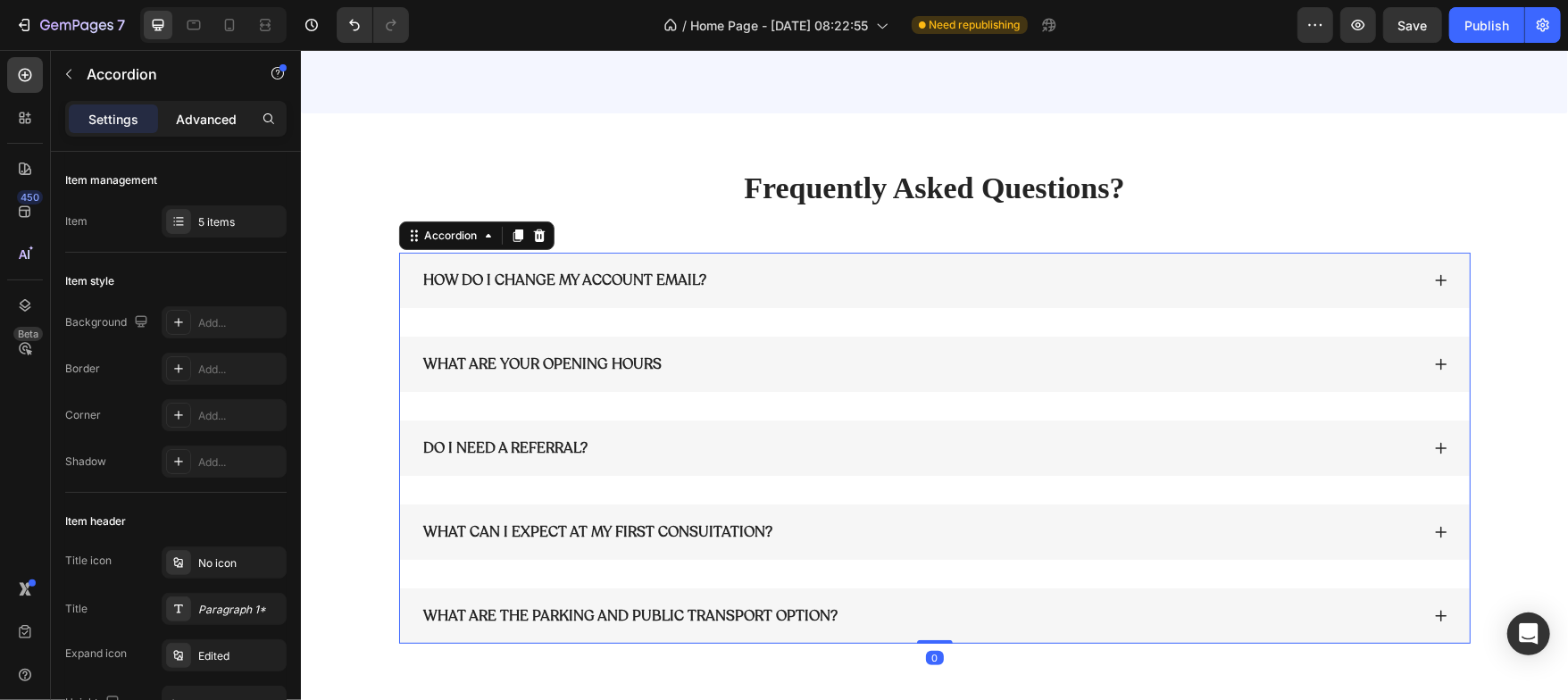
click at [217, 127] on p "Advanced" at bounding box center [206, 119] width 61 height 18
type input "100%"
type input "100"
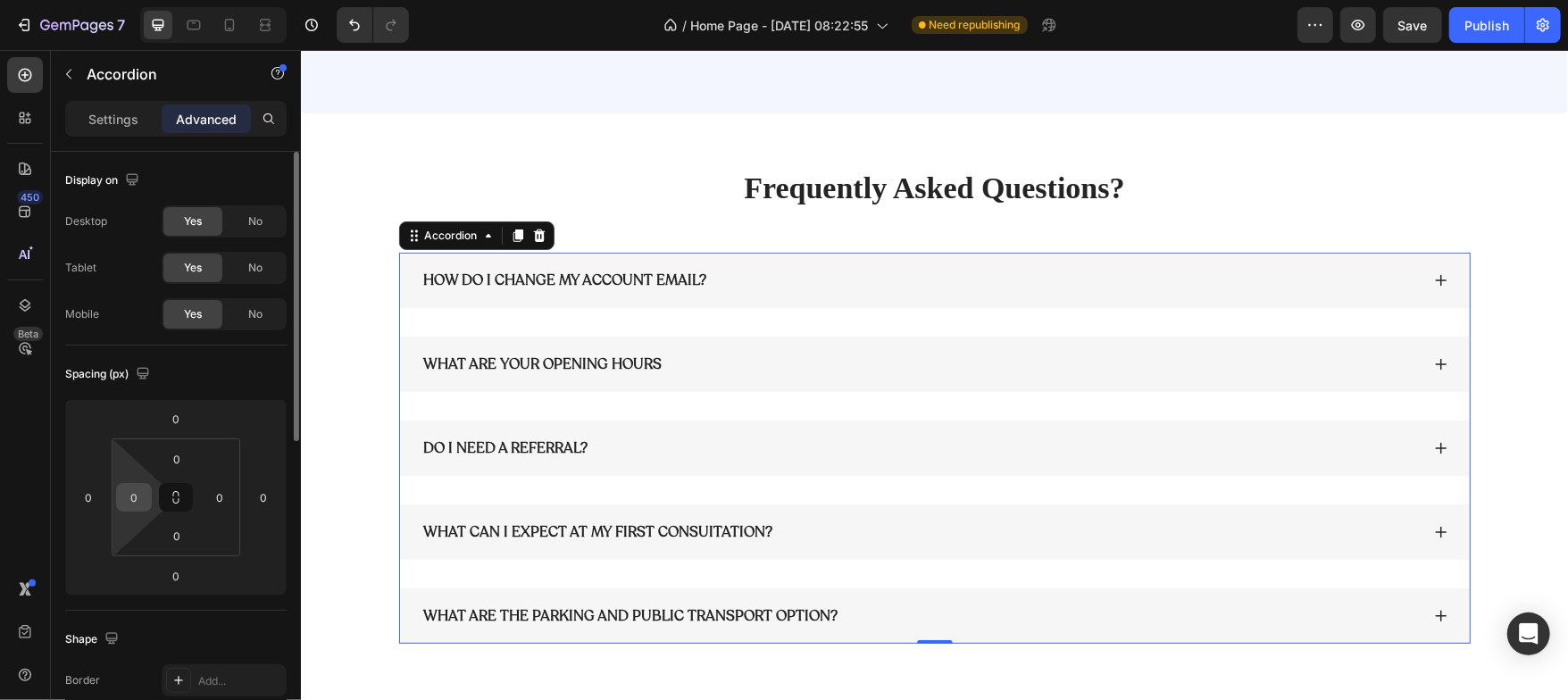
click at [137, 488] on input "0" at bounding box center [134, 496] width 27 height 27
type input "7"
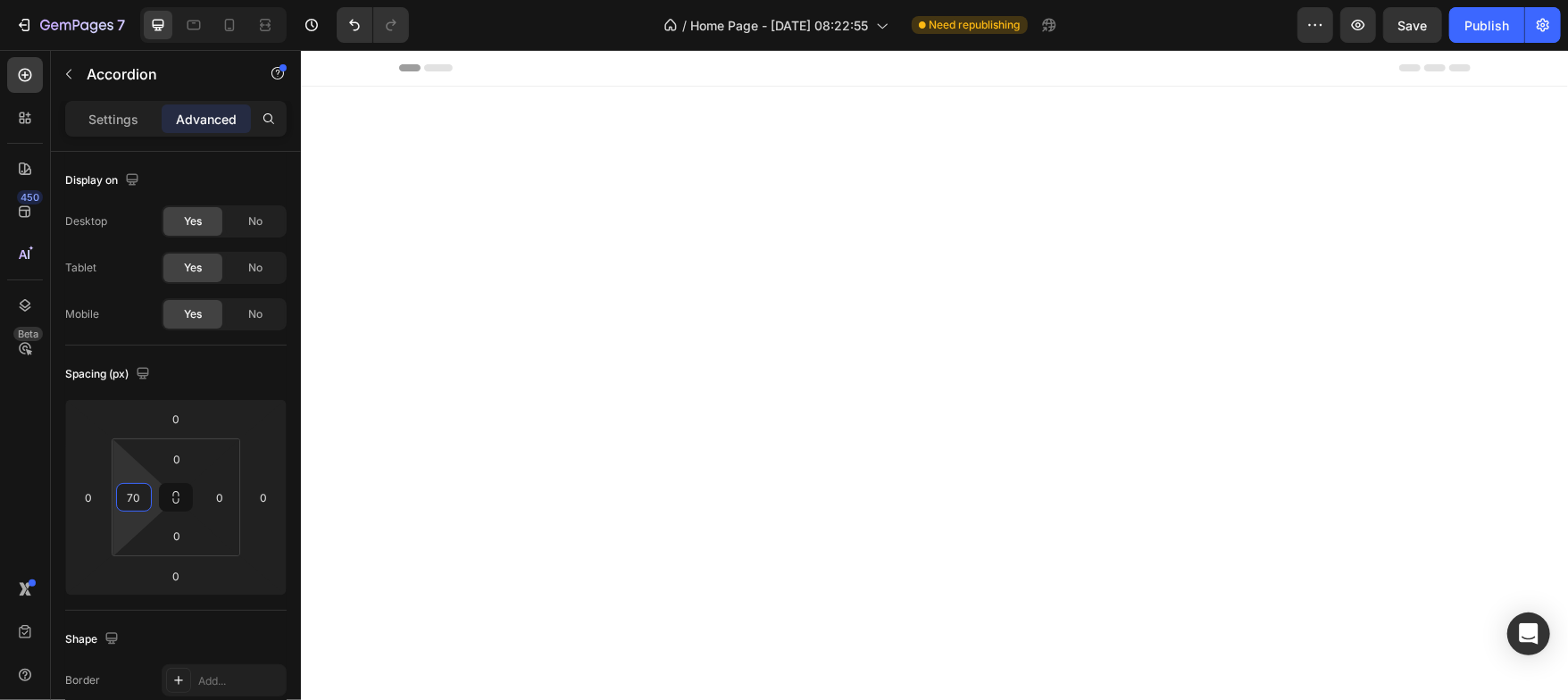
scroll to position [4847, 0]
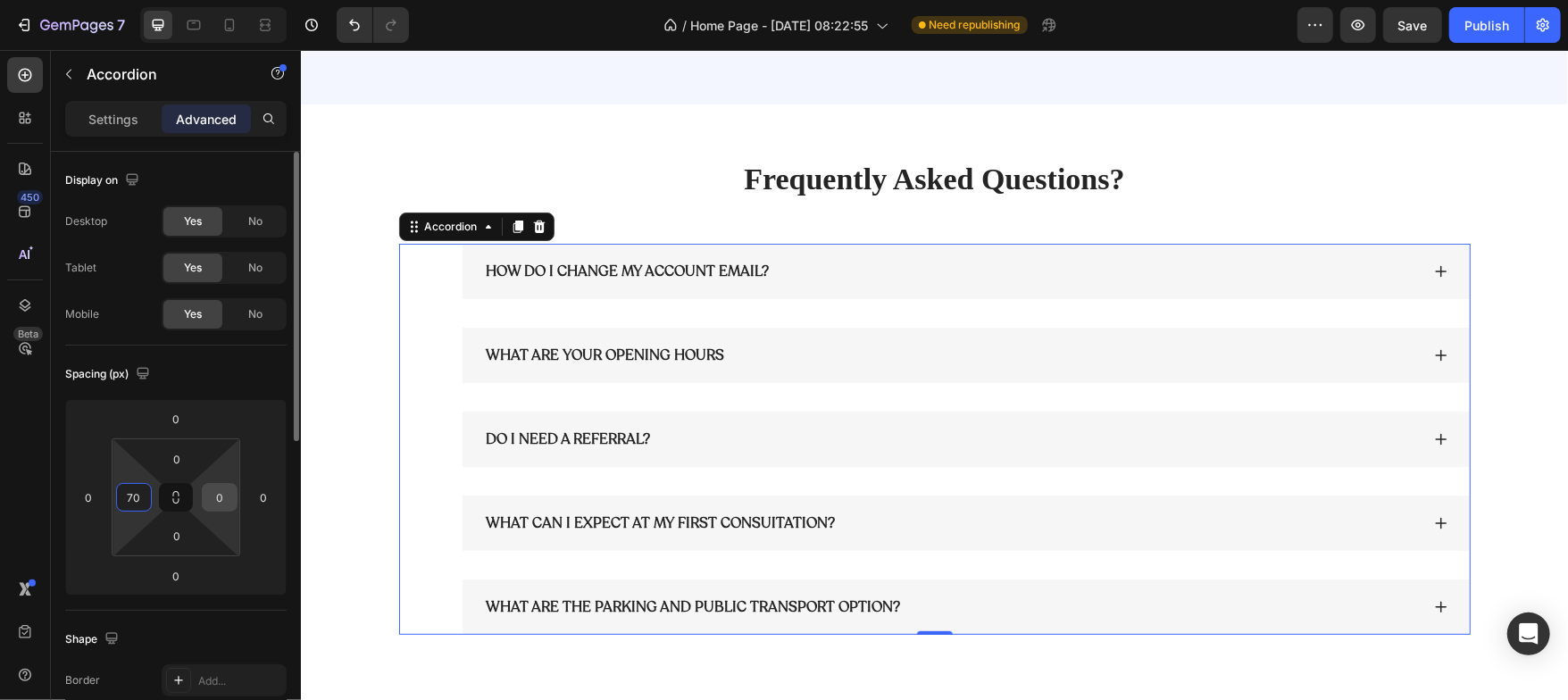
type input "70"
click at [214, 497] on input "0" at bounding box center [219, 496] width 27 height 27
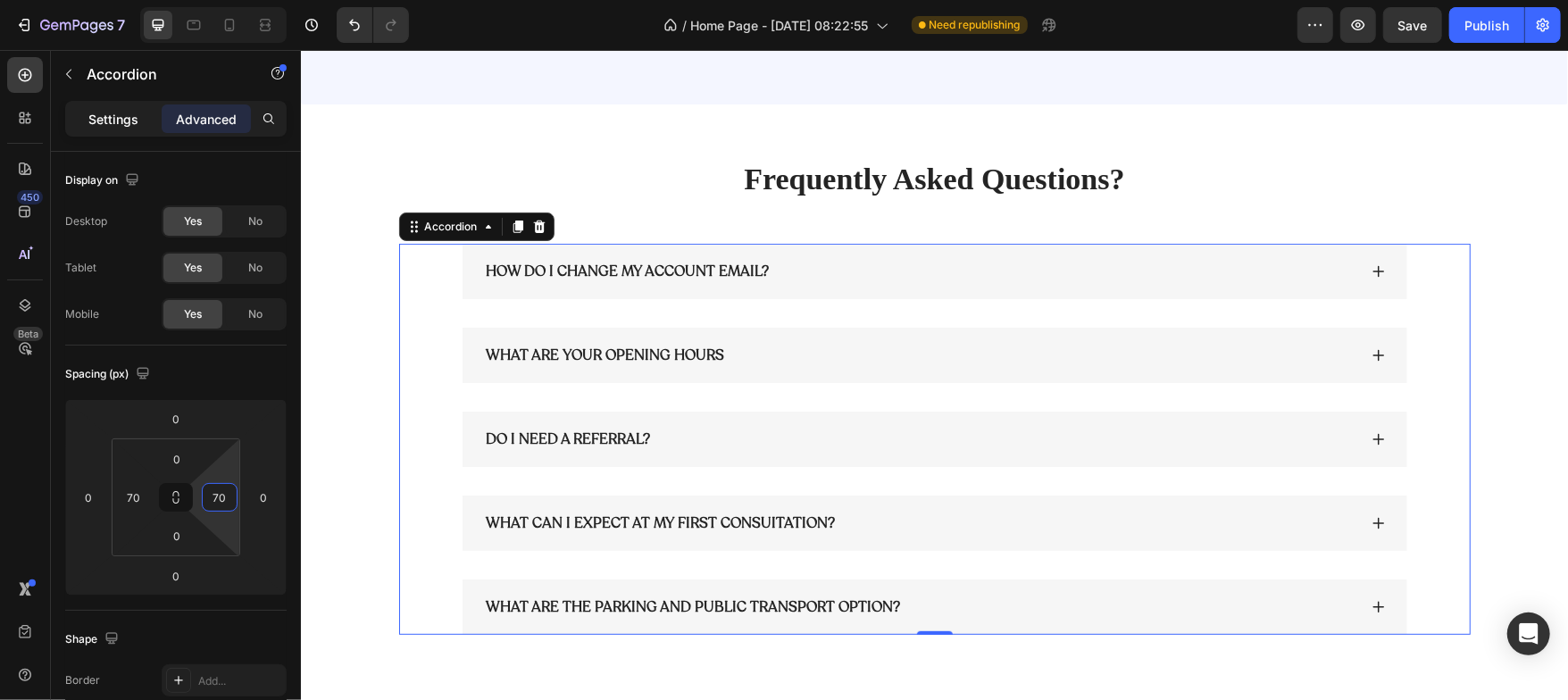
type input "70"
click at [111, 125] on p "Settings" at bounding box center [113, 119] width 50 height 18
type input "32"
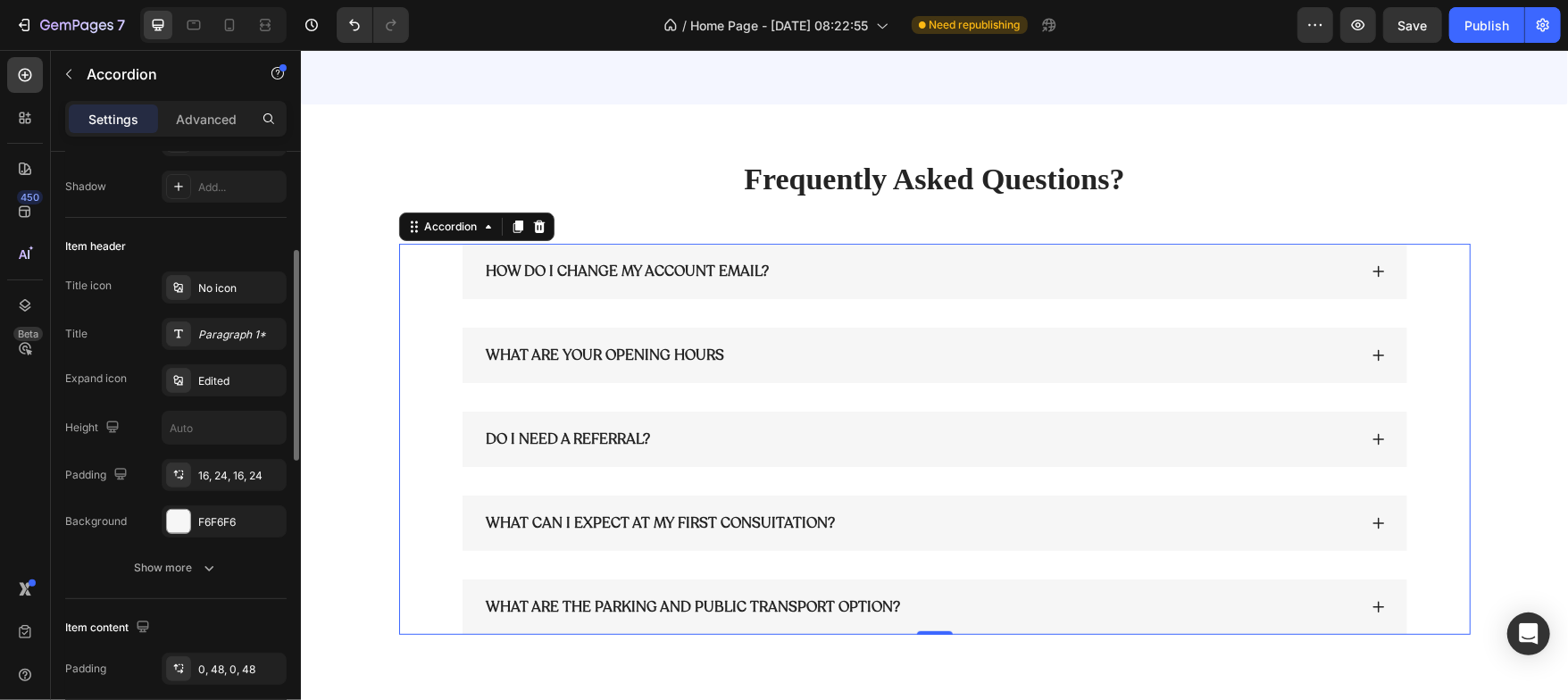
scroll to position [276, 0]
click at [181, 514] on div at bounding box center [178, 519] width 23 height 23
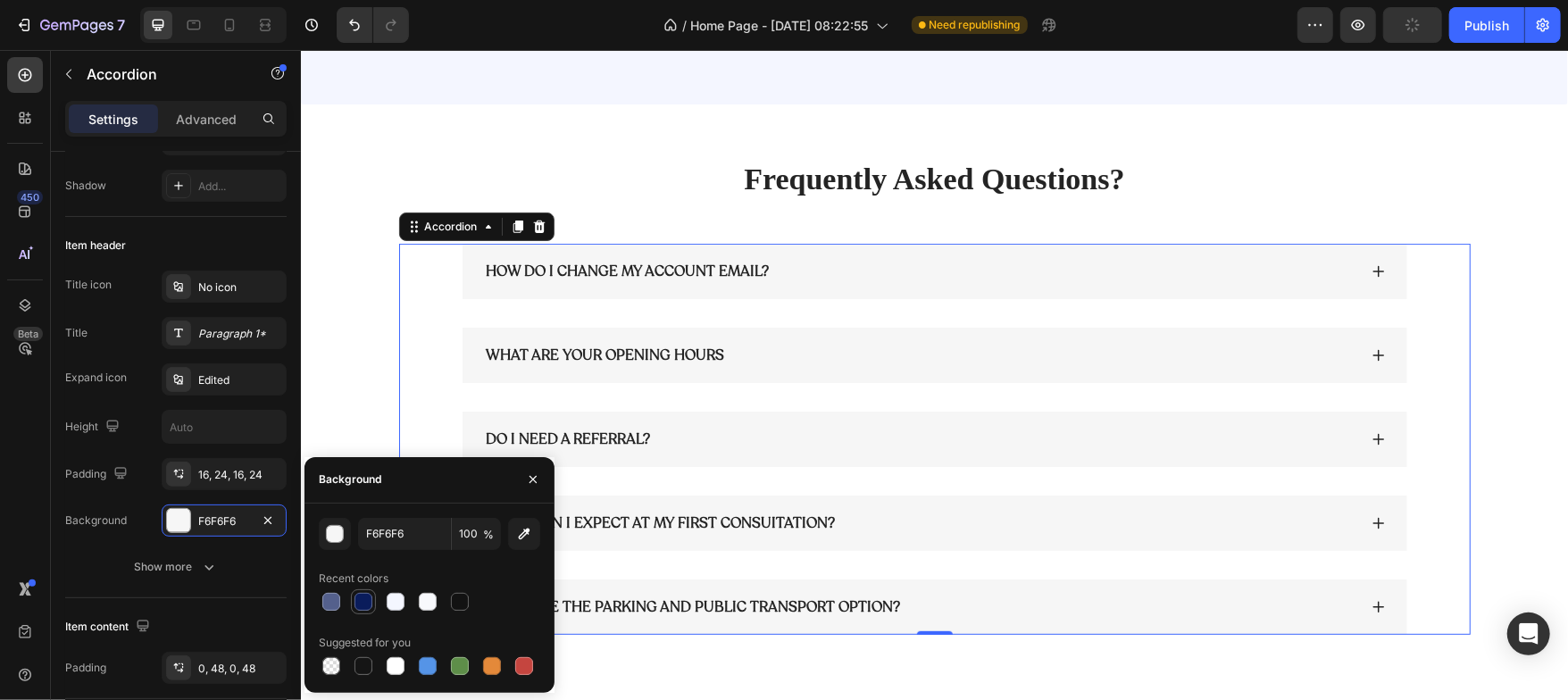
click at [356, 601] on div at bounding box center [363, 601] width 18 height 18
type input "0A1C5B"
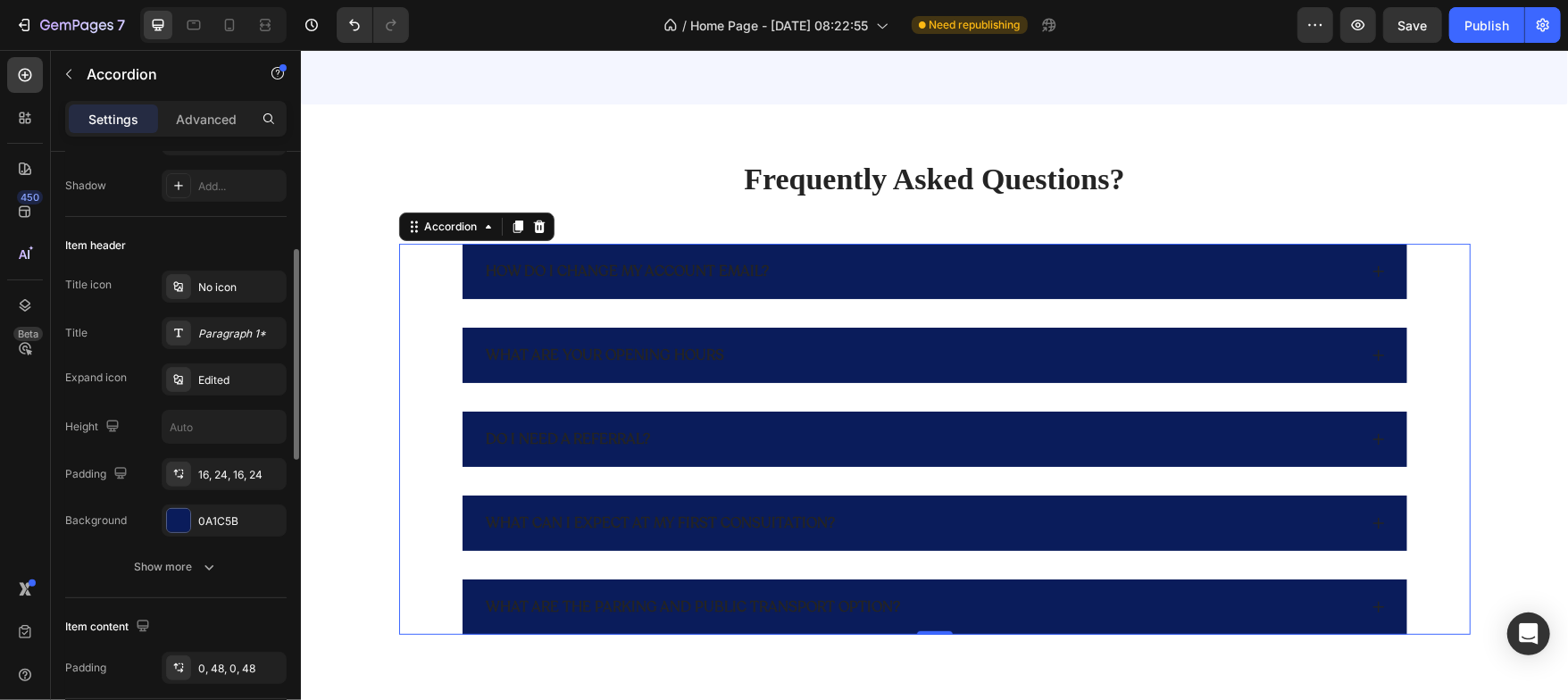
click at [199, 601] on div "Item content Padding 0, 48, 0, 48" at bounding box center [176, 648] width 221 height 101
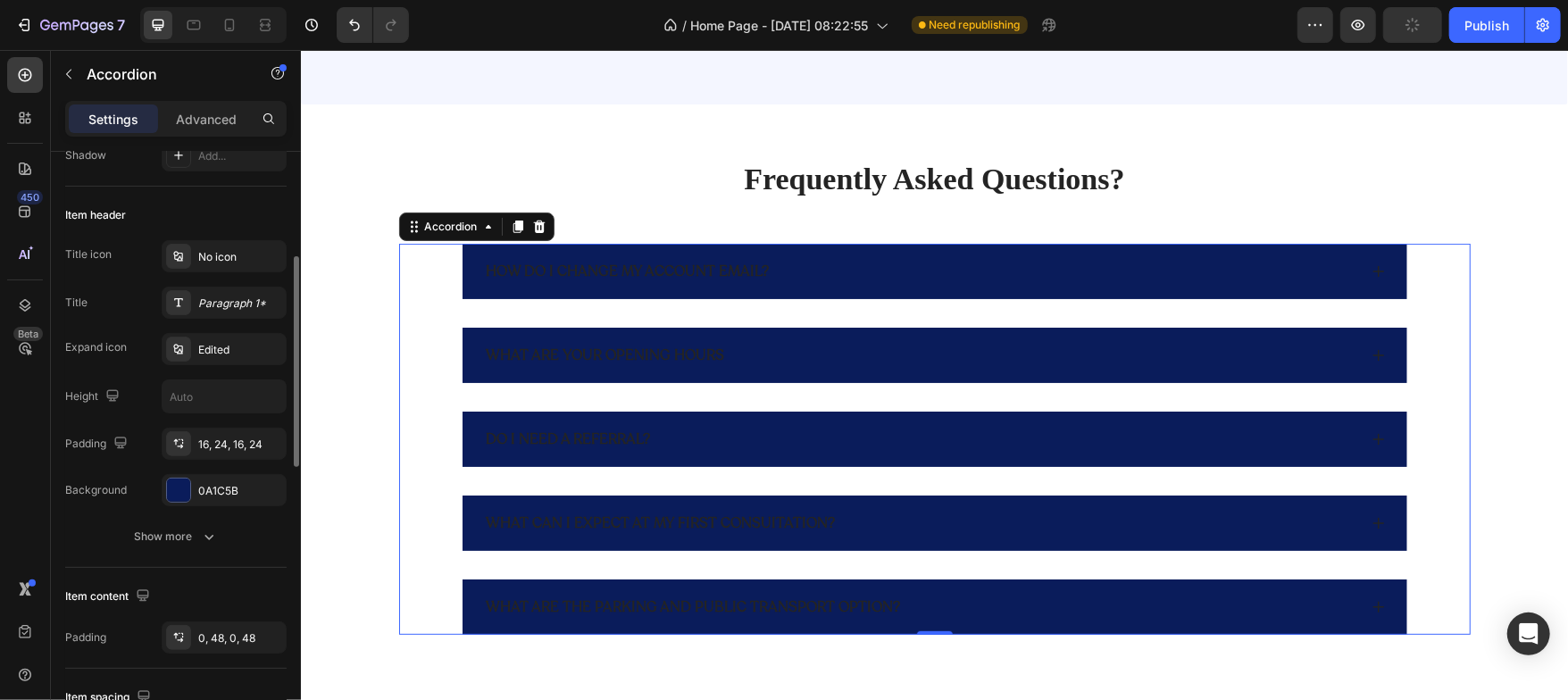
scroll to position [304, 0]
click at [234, 303] on div "Paragraph 1*" at bounding box center [240, 306] width 84 height 16
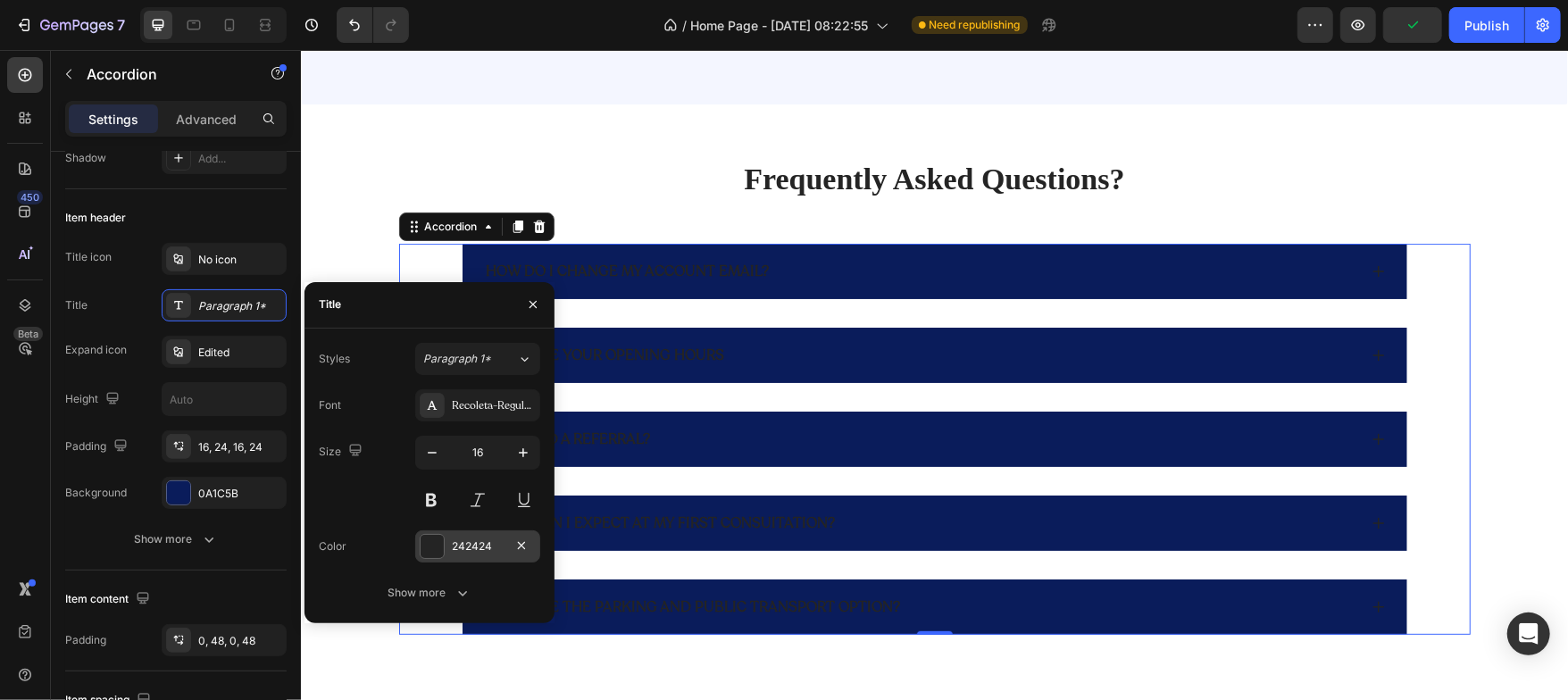
click at [426, 542] on div at bounding box center [432, 546] width 23 height 23
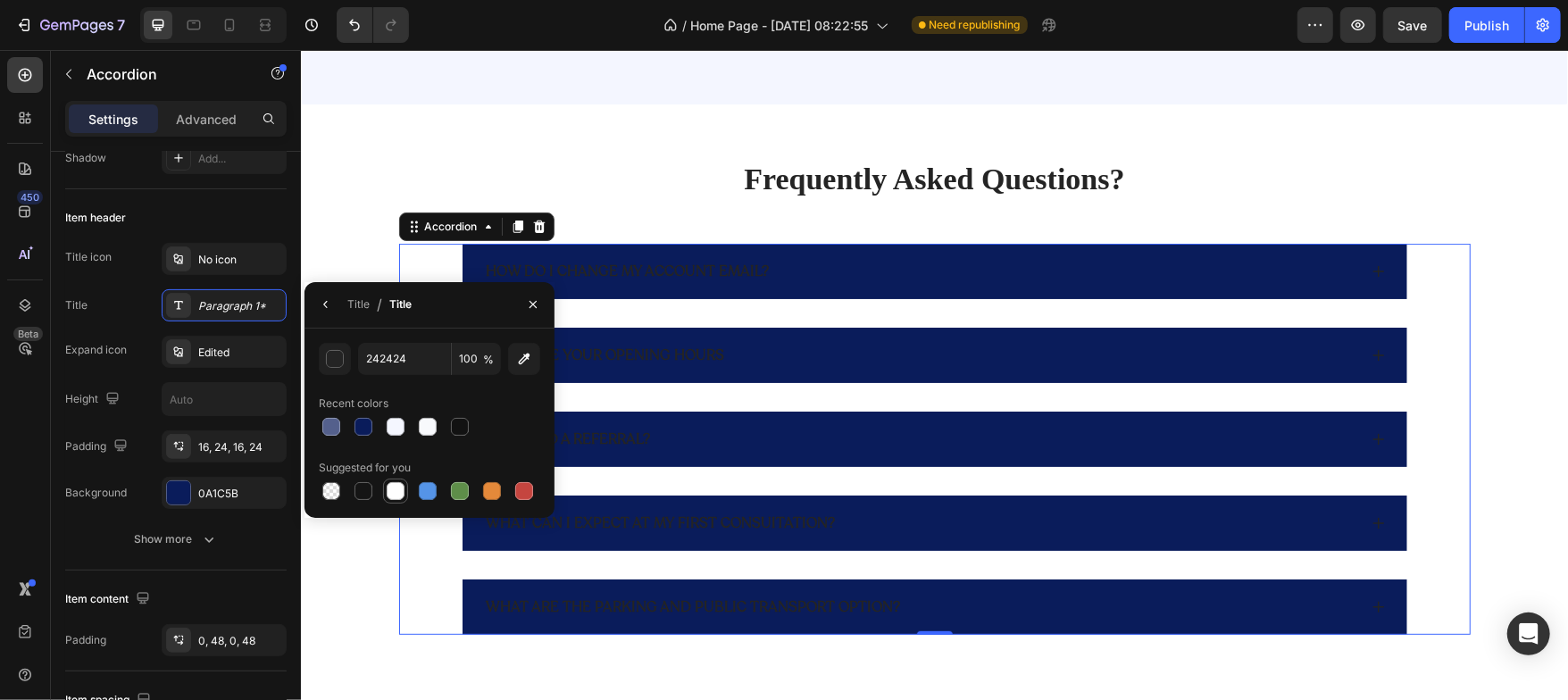
click at [391, 492] on div at bounding box center [395, 490] width 18 height 18
type input "FFFFFF"
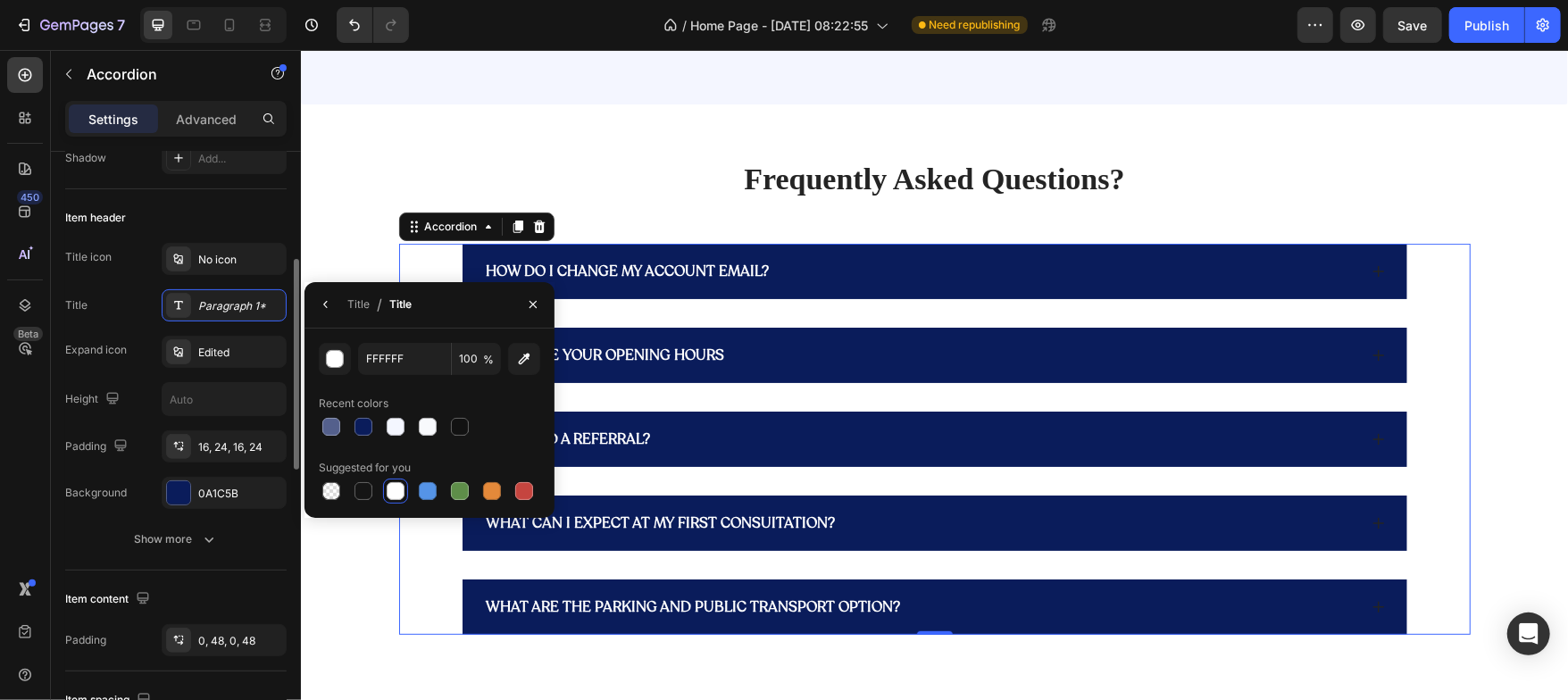
click at [225, 586] on div "Item content" at bounding box center [176, 599] width 221 height 29
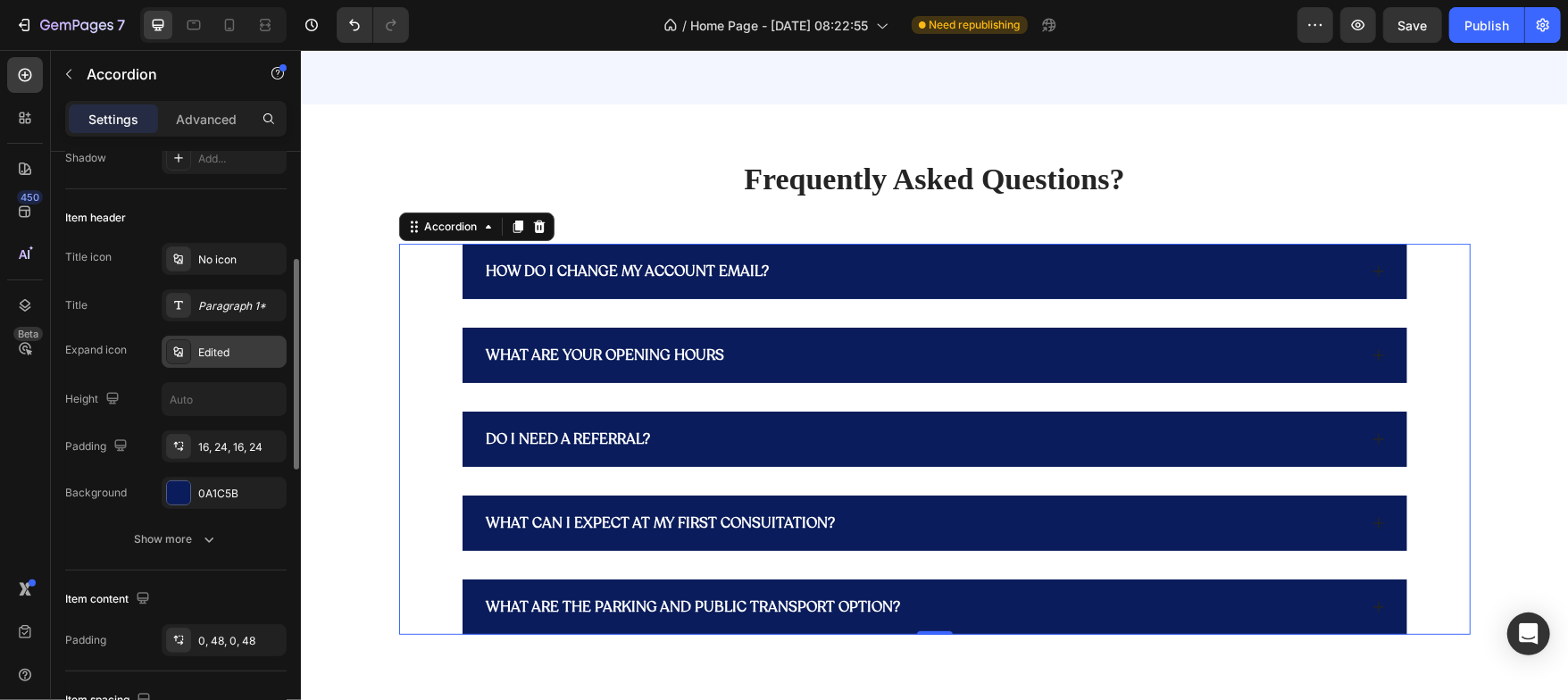
click at [228, 356] on div "Edited" at bounding box center [240, 352] width 84 height 16
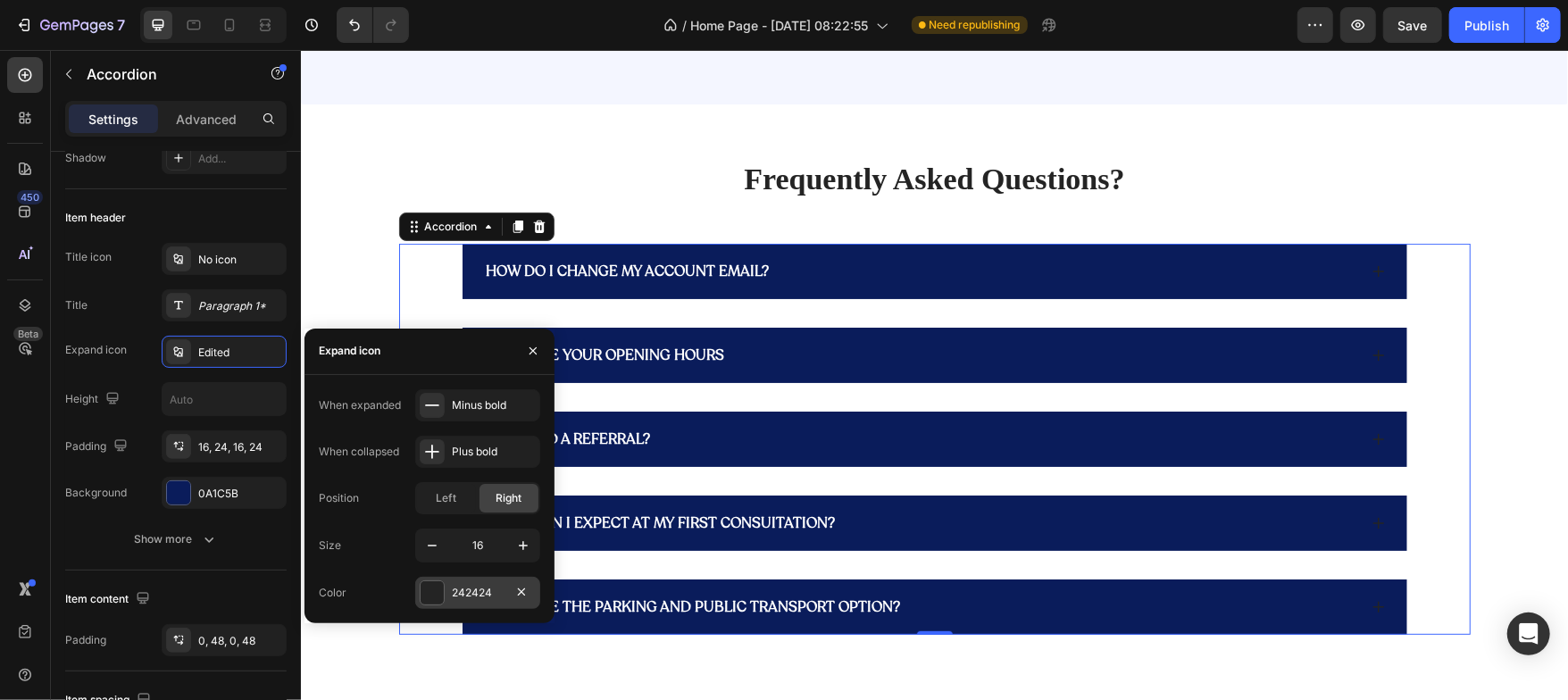
click at [435, 595] on div at bounding box center [432, 592] width 23 height 23
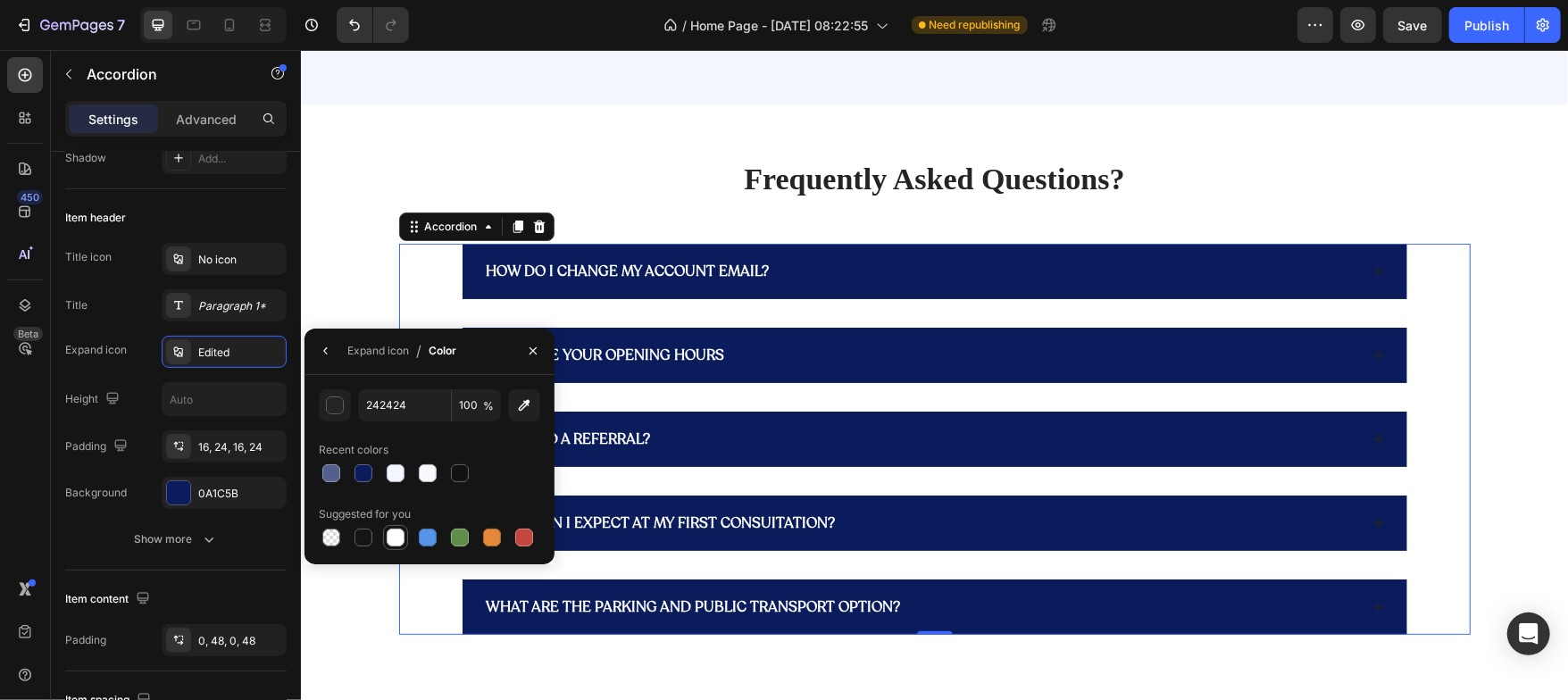
click at [391, 539] on div at bounding box center [395, 537] width 18 height 18
type input "FFFFFF"
click at [223, 587] on div "Item content" at bounding box center [176, 599] width 221 height 29
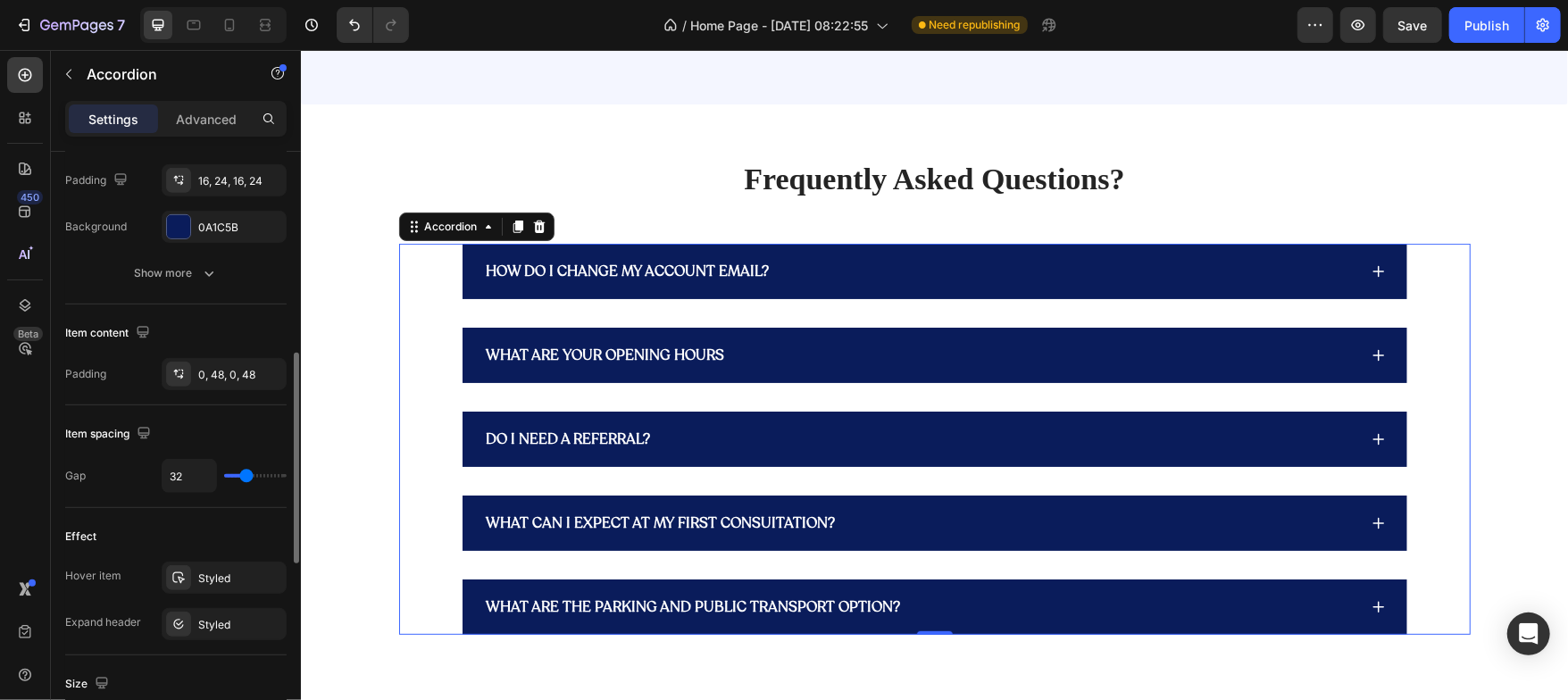
scroll to position [575, 0]
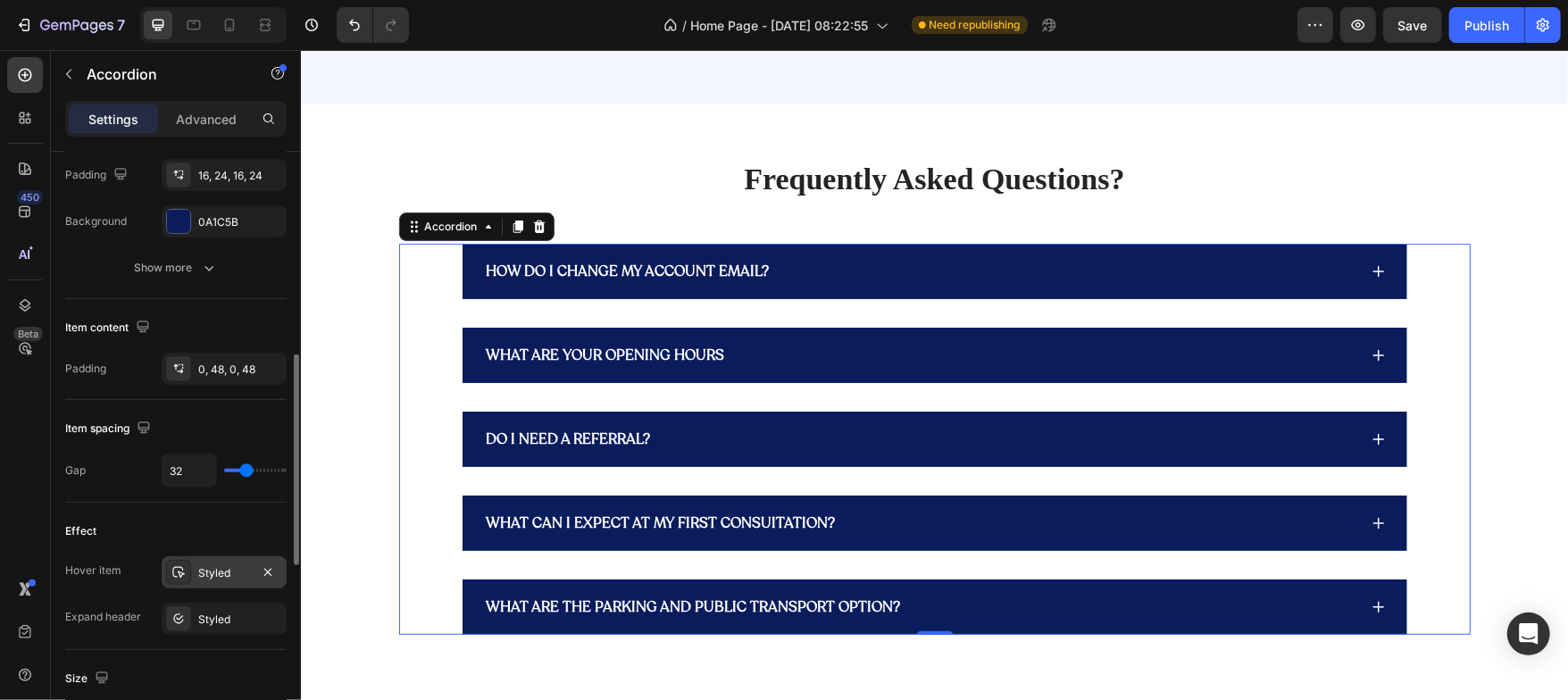
click at [223, 579] on div "Styled" at bounding box center [224, 572] width 125 height 32
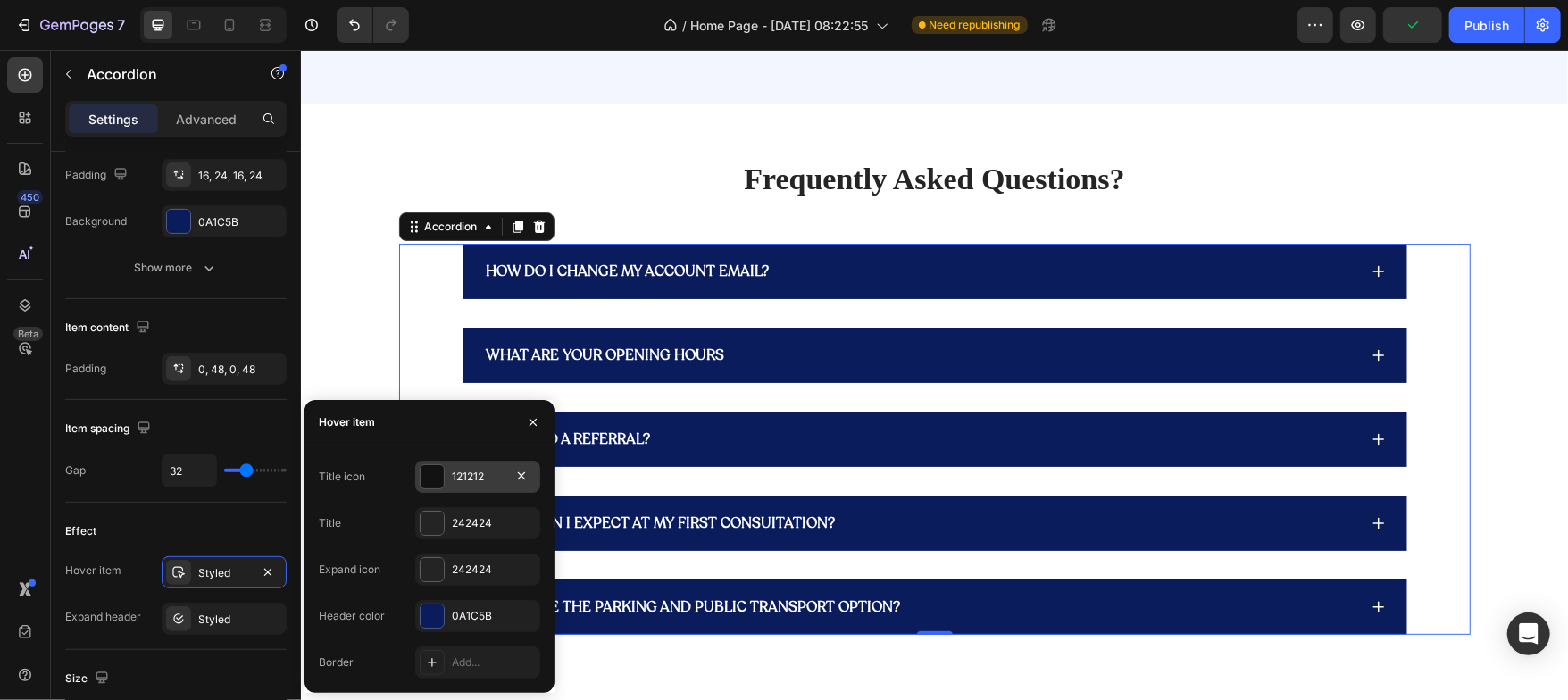
click at [446, 483] on div "121212" at bounding box center [478, 476] width 125 height 32
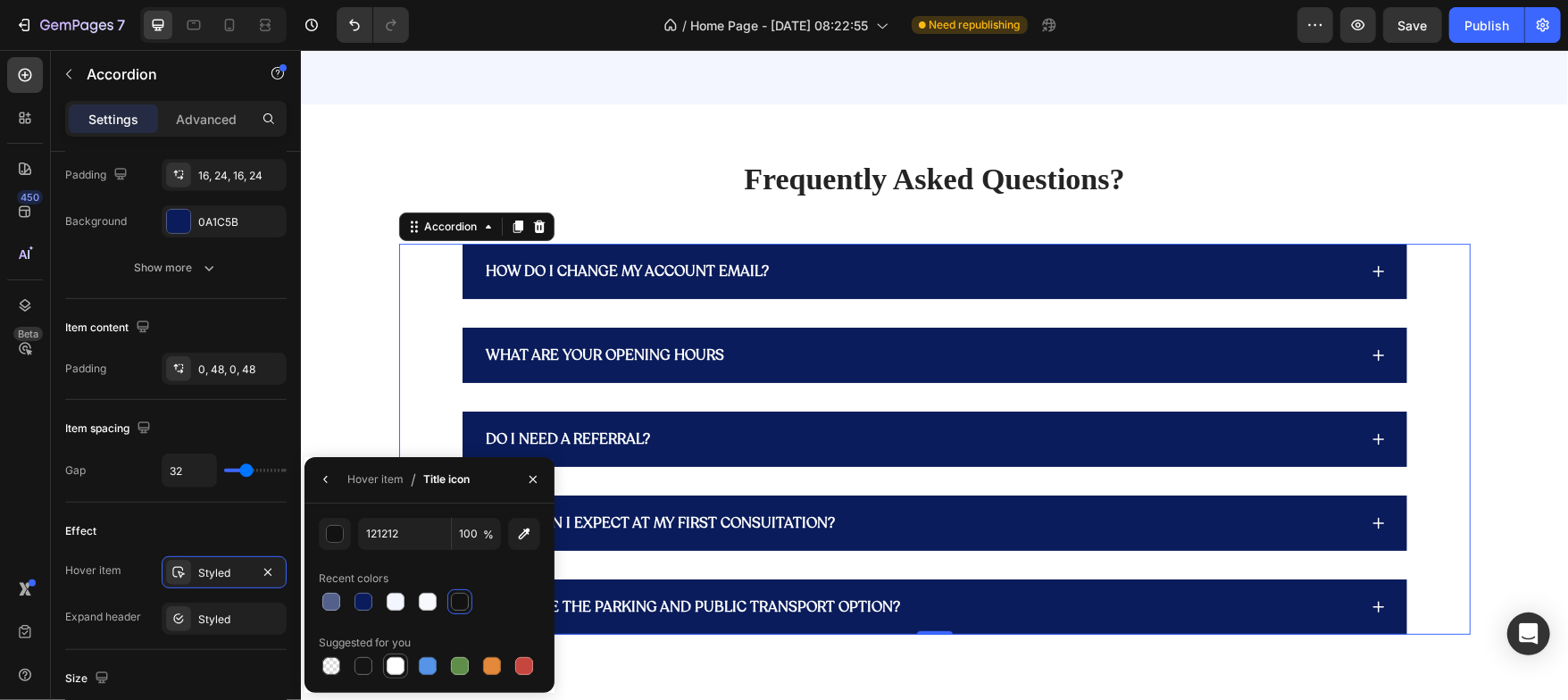
click at [393, 675] on div at bounding box center [395, 665] width 21 height 21
type input "FFFFFF"
click at [328, 488] on button "button" at bounding box center [325, 479] width 29 height 29
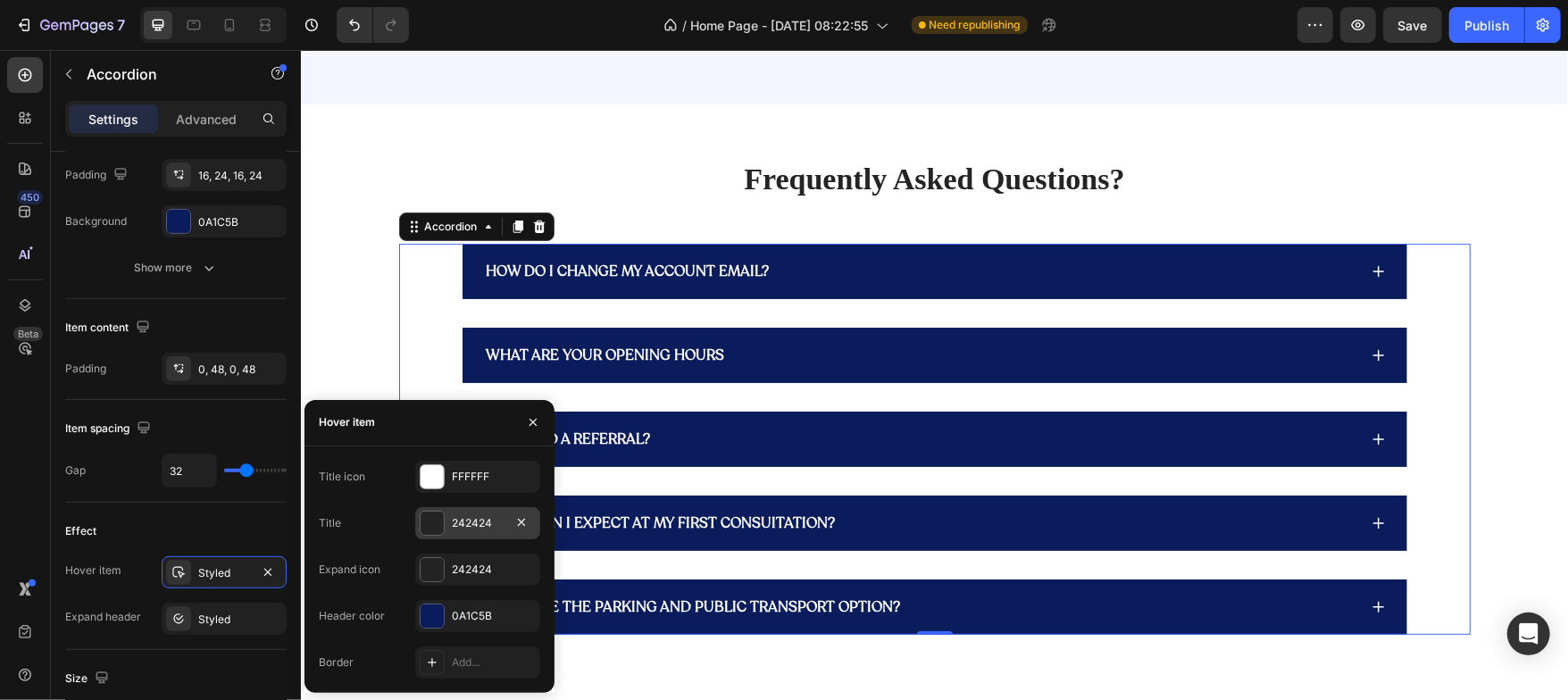
click at [427, 535] on div at bounding box center [432, 522] width 25 height 25
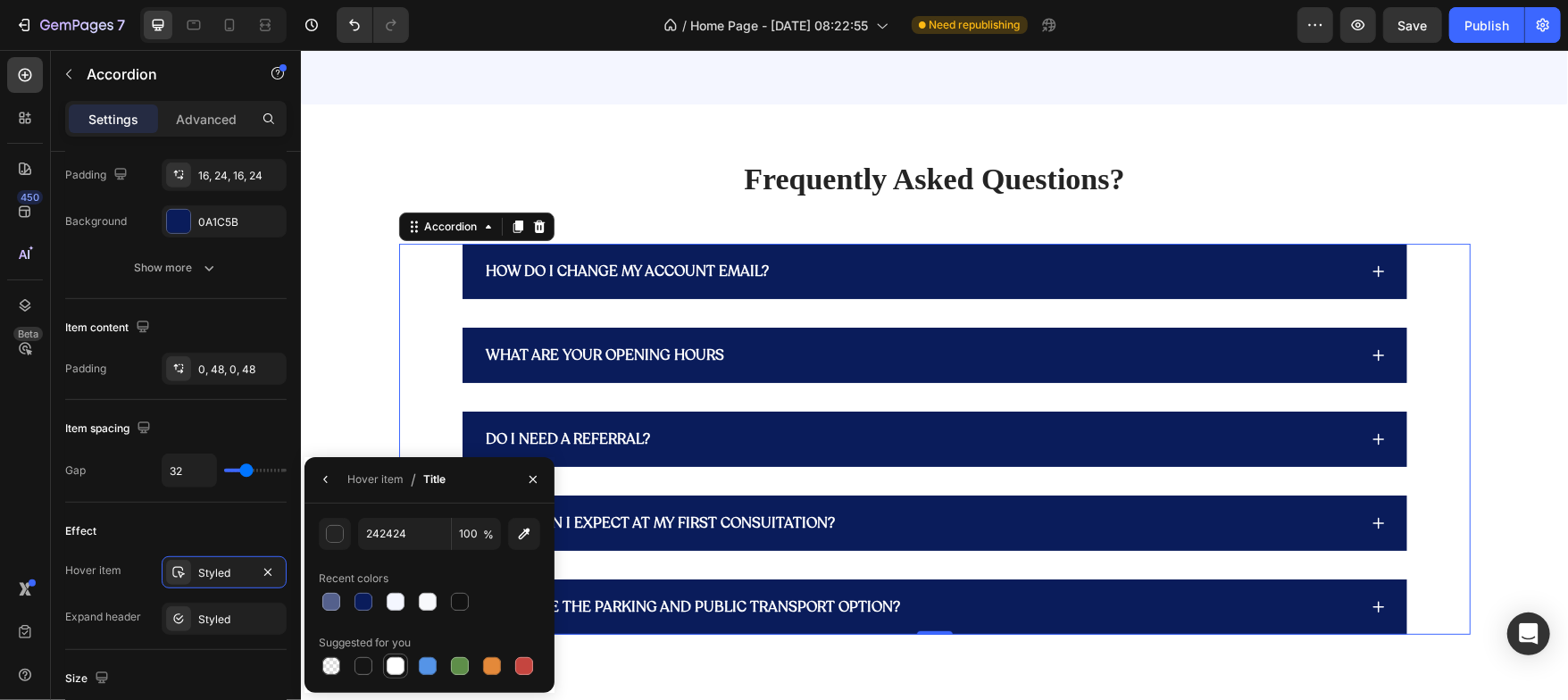
click at [400, 659] on div at bounding box center [395, 665] width 18 height 18
type input "FFFFFF"
click at [326, 482] on icon "button" at bounding box center [325, 480] width 4 height 7
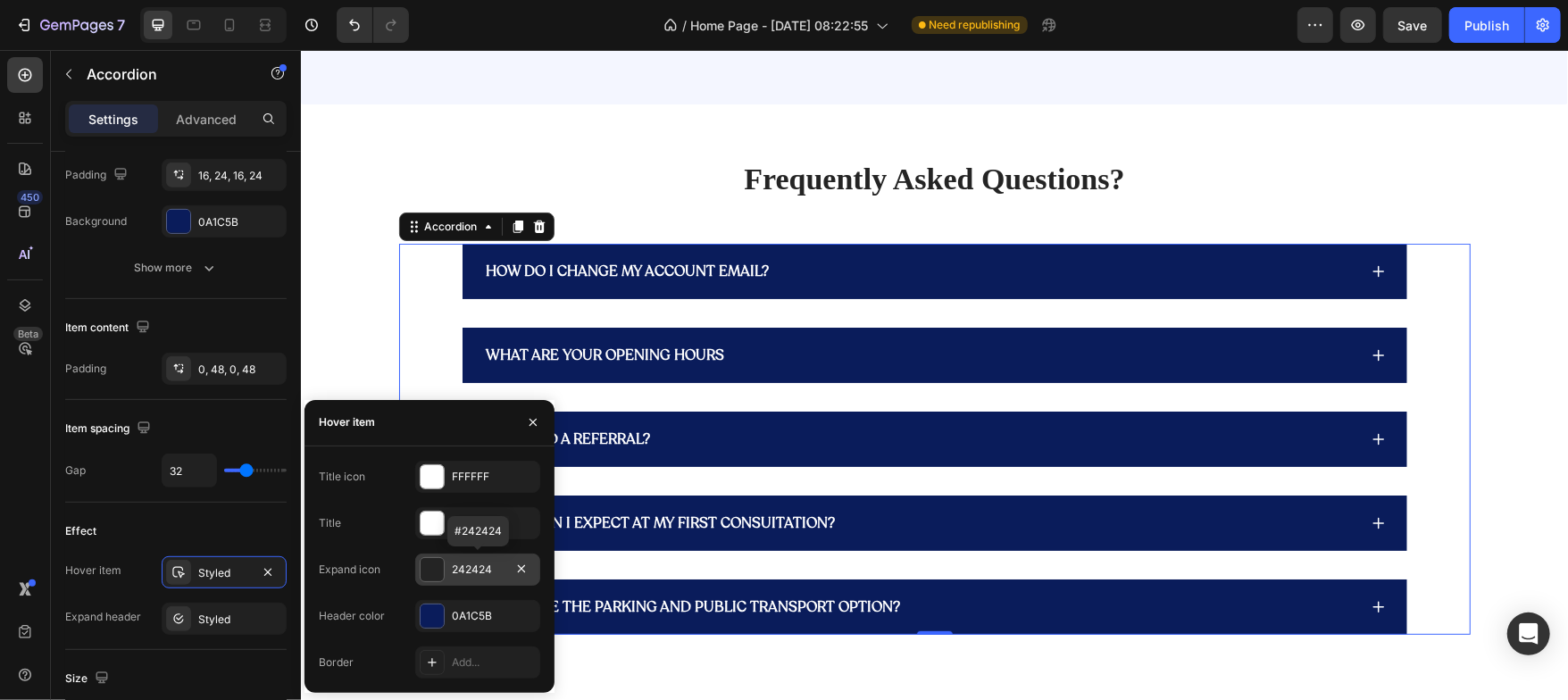
click at [437, 573] on div at bounding box center [432, 569] width 23 height 23
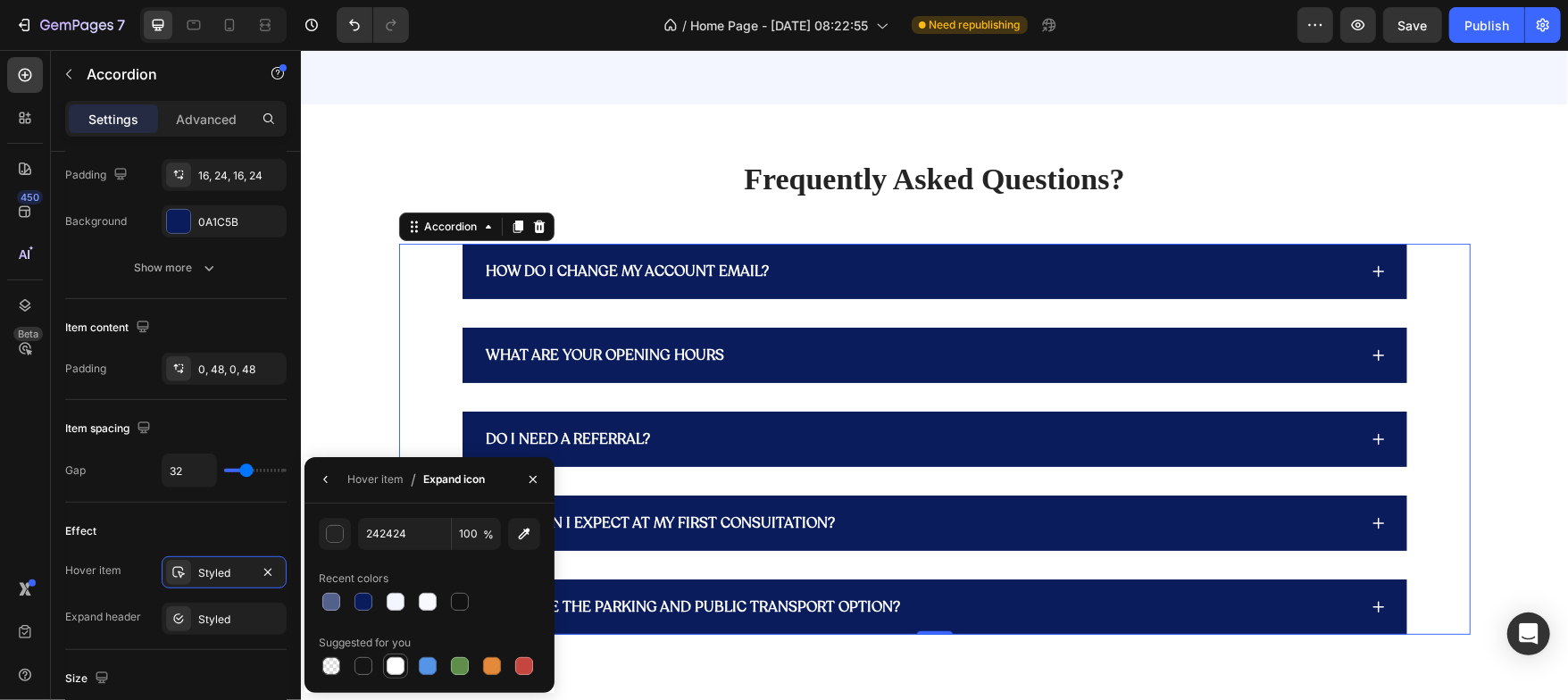
click at [401, 667] on div at bounding box center [395, 665] width 18 height 18
type input "FFFFFF"
click at [329, 485] on icon "button" at bounding box center [326, 480] width 15 height 15
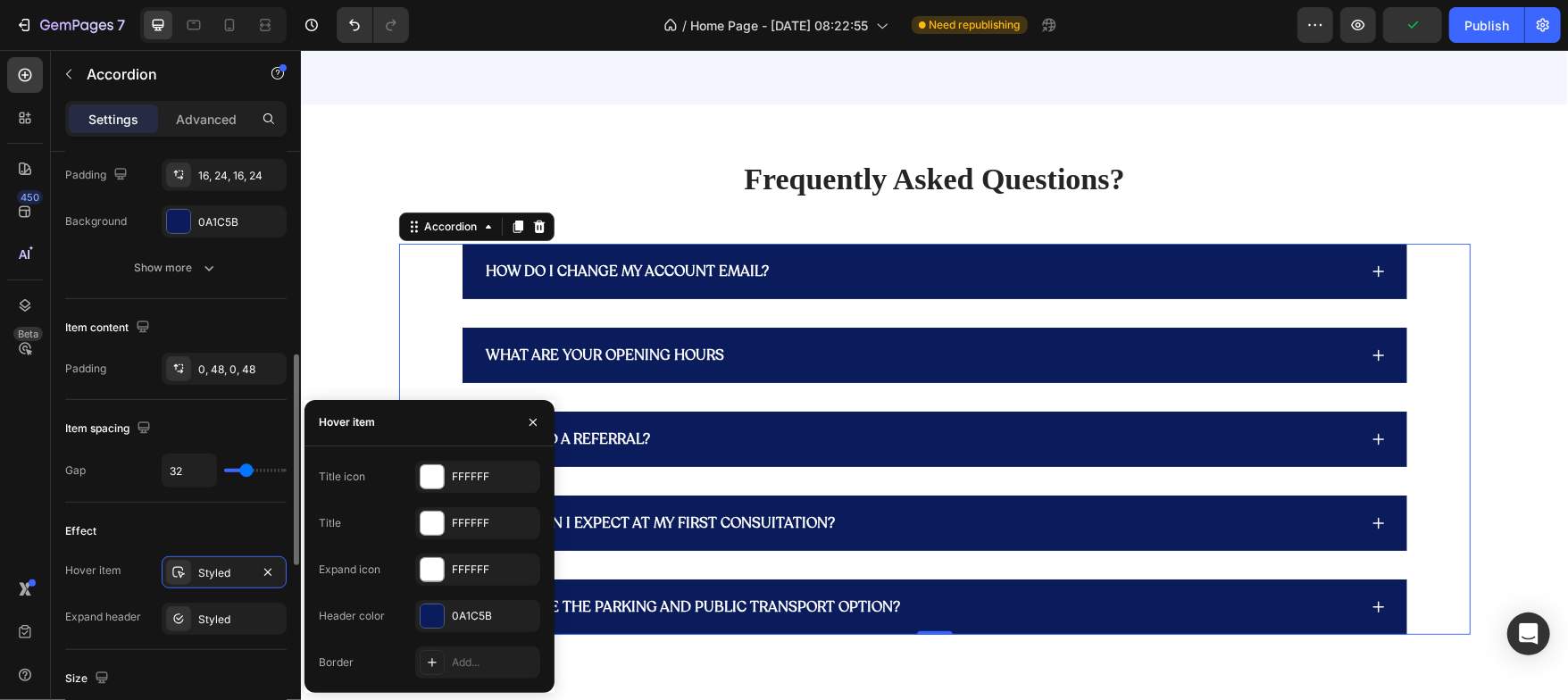
click at [190, 522] on div "Effect" at bounding box center [176, 531] width 221 height 29
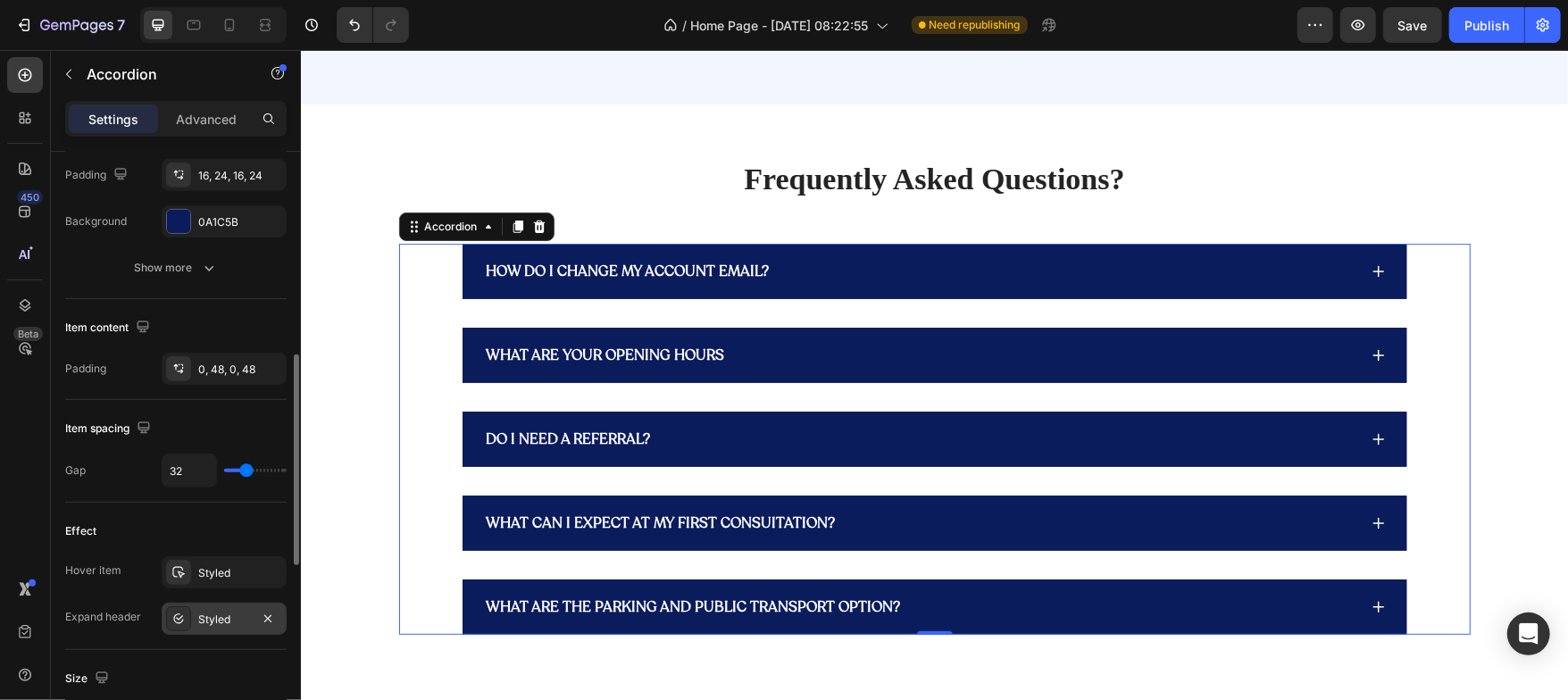
click at [209, 622] on div "Styled" at bounding box center [224, 619] width 52 height 16
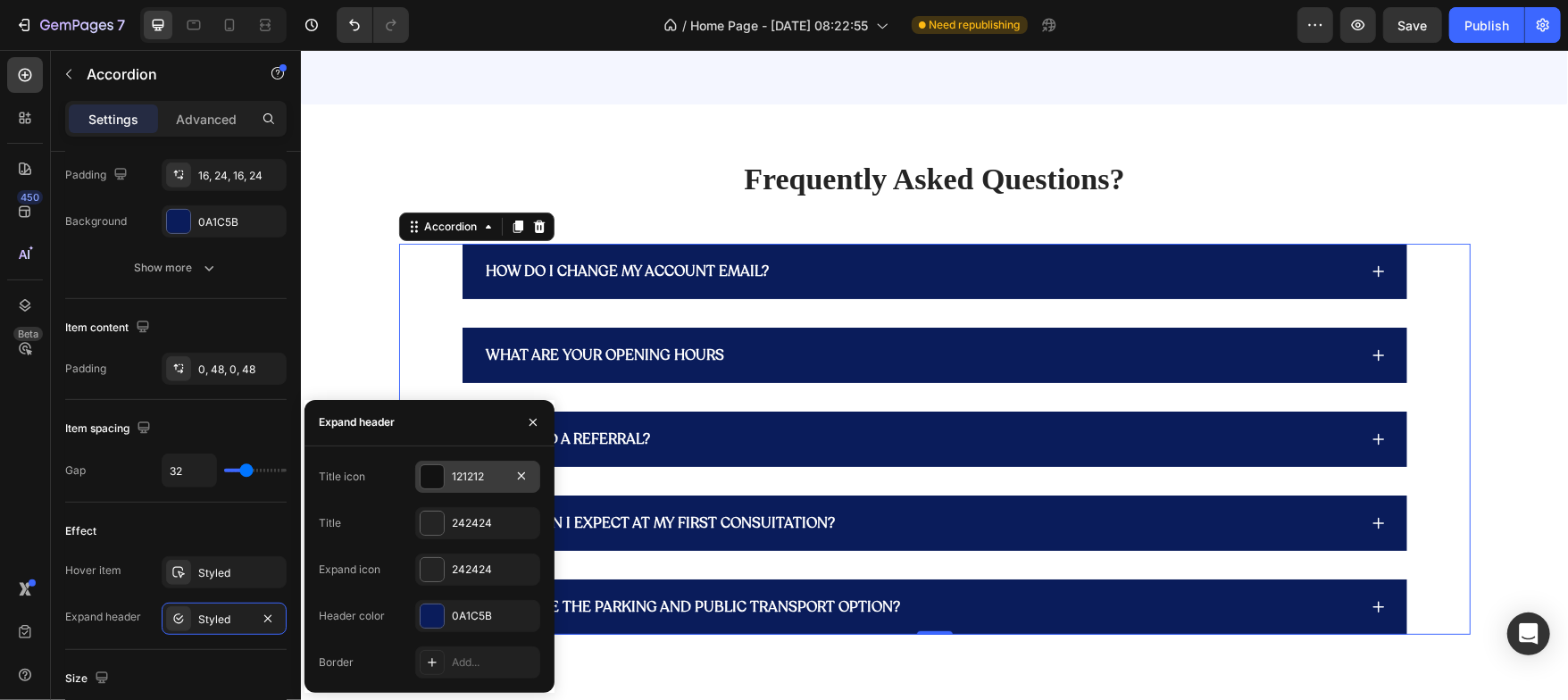
click at [436, 482] on div at bounding box center [432, 476] width 23 height 23
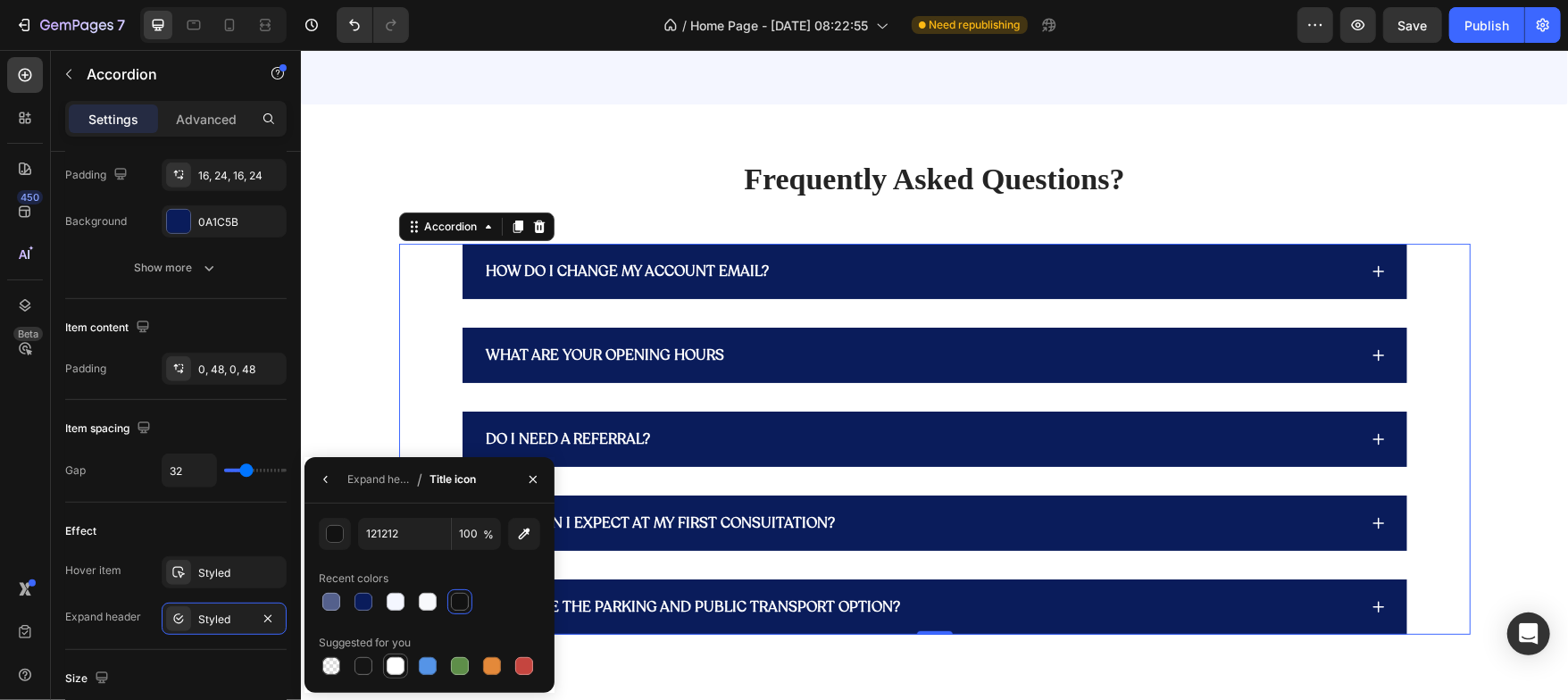
click at [392, 657] on div at bounding box center [395, 665] width 18 height 18
type input "FFFFFF"
click at [327, 474] on icon "button" at bounding box center [326, 480] width 15 height 15
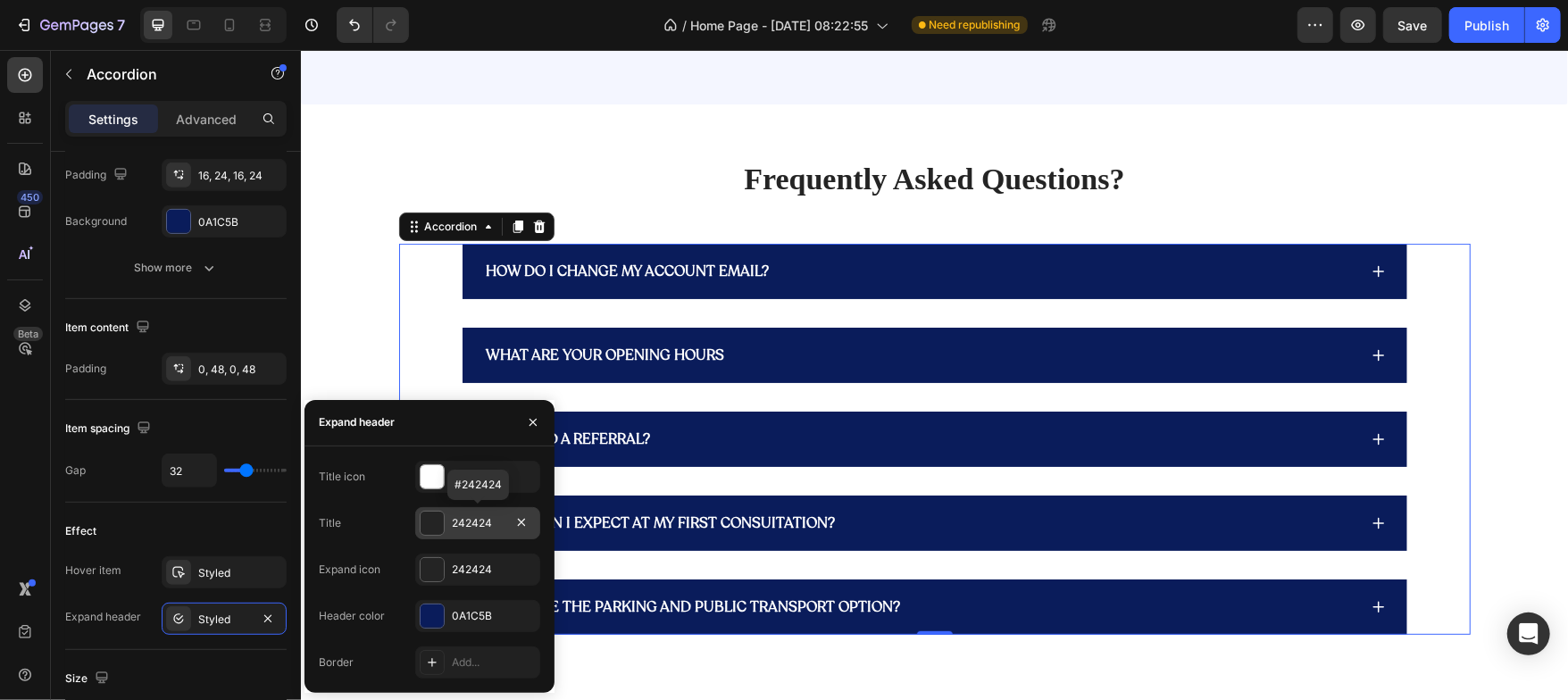
click at [440, 531] on div at bounding box center [432, 522] width 23 height 23
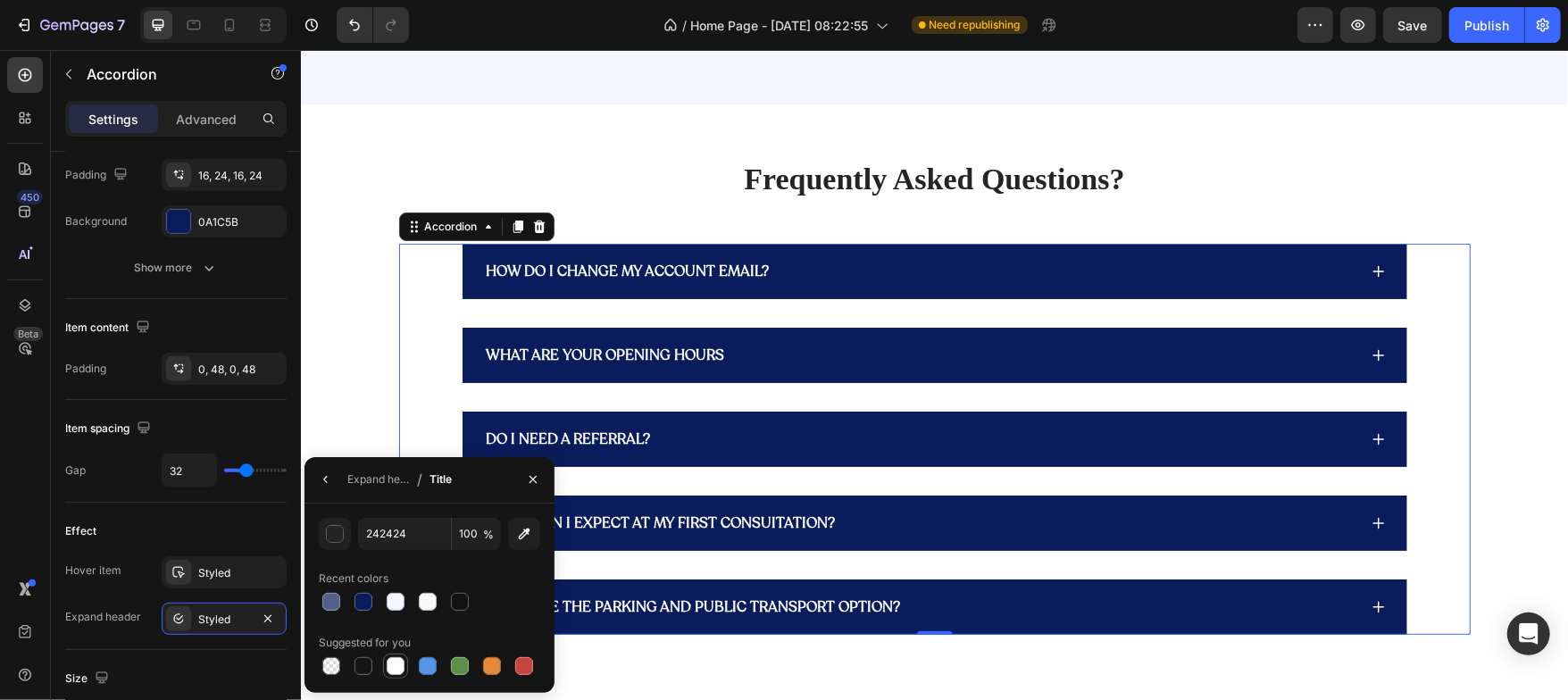
click at [399, 663] on div at bounding box center [395, 665] width 18 height 18
type input "FFFFFF"
click at [332, 487] on button "button" at bounding box center [325, 479] width 29 height 29
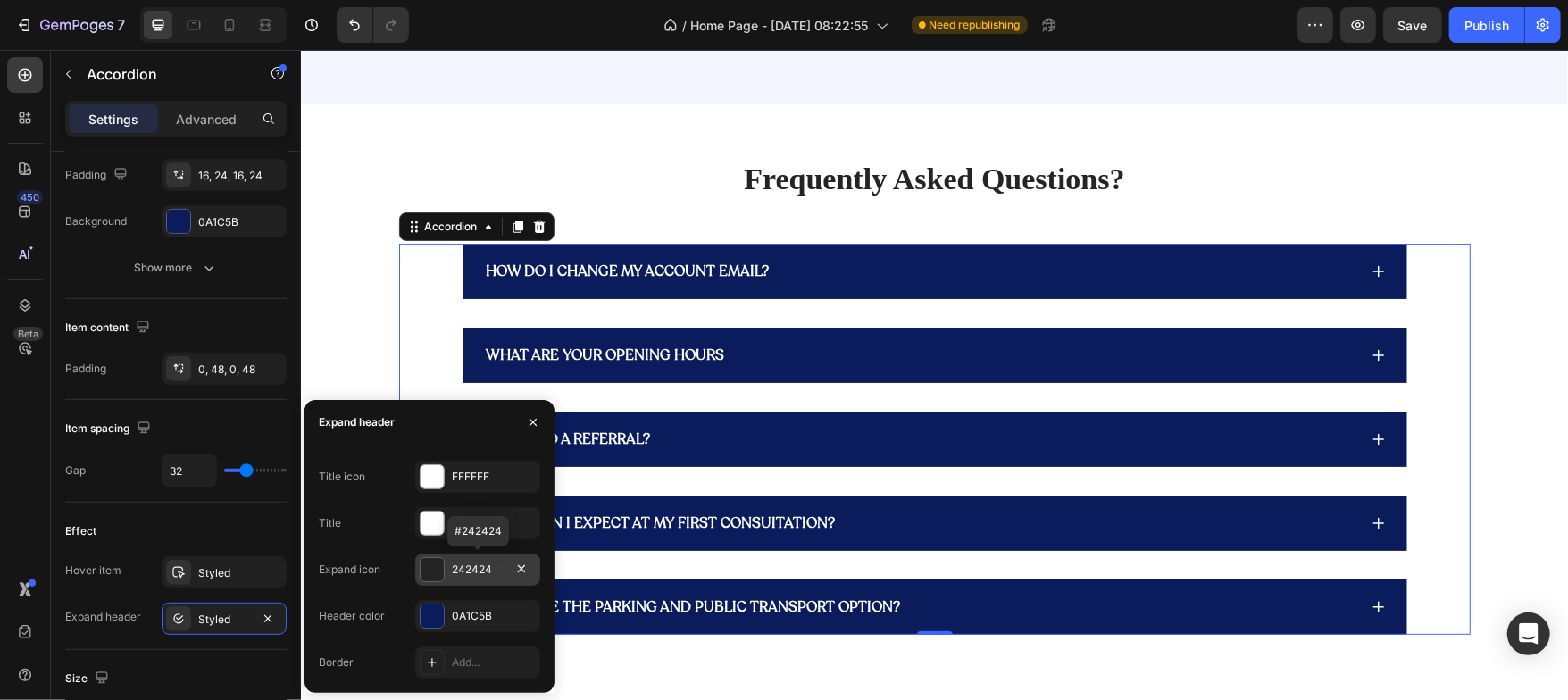
click at [438, 571] on div at bounding box center [432, 569] width 23 height 23
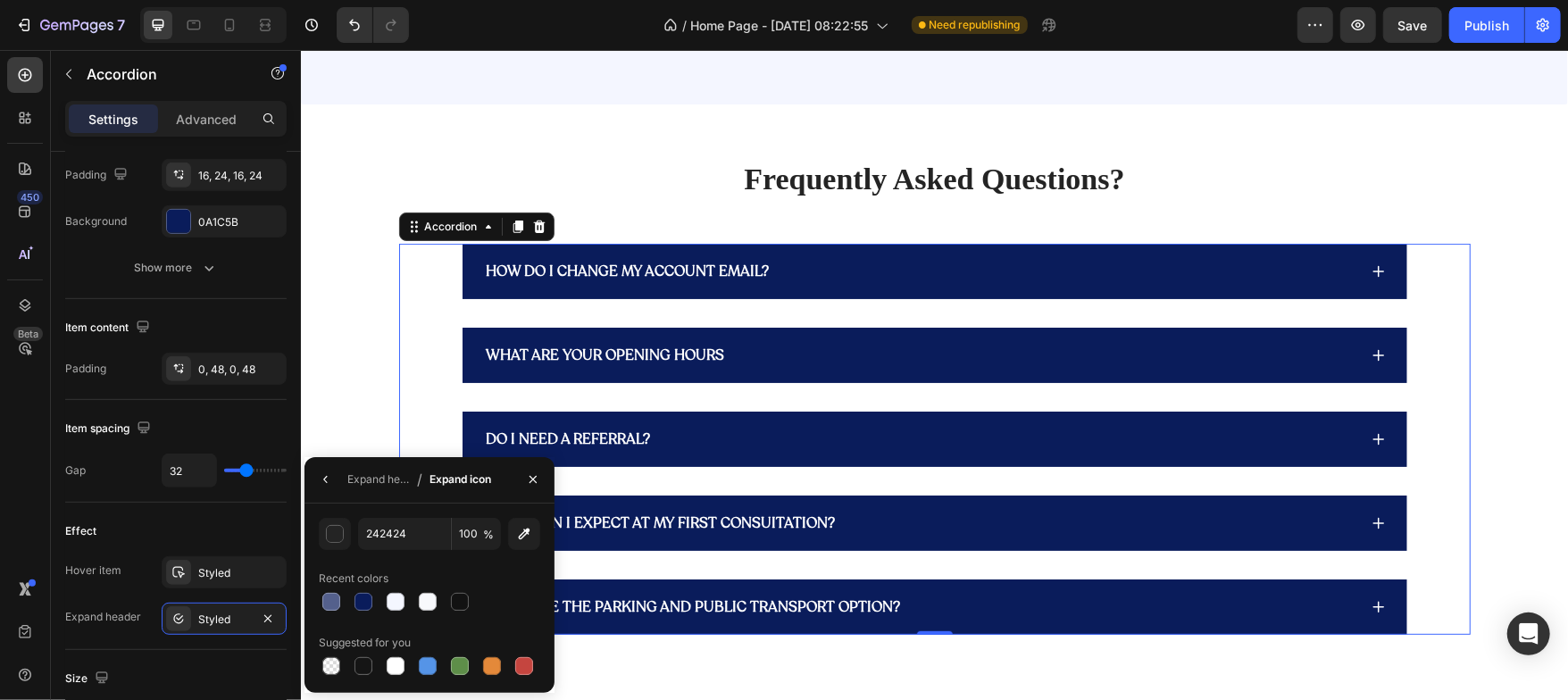
click at [392, 652] on div "Suggested for you" at bounding box center [429, 642] width 221 height 29
click at [394, 672] on div at bounding box center [395, 665] width 18 height 18
type input "FFFFFF"
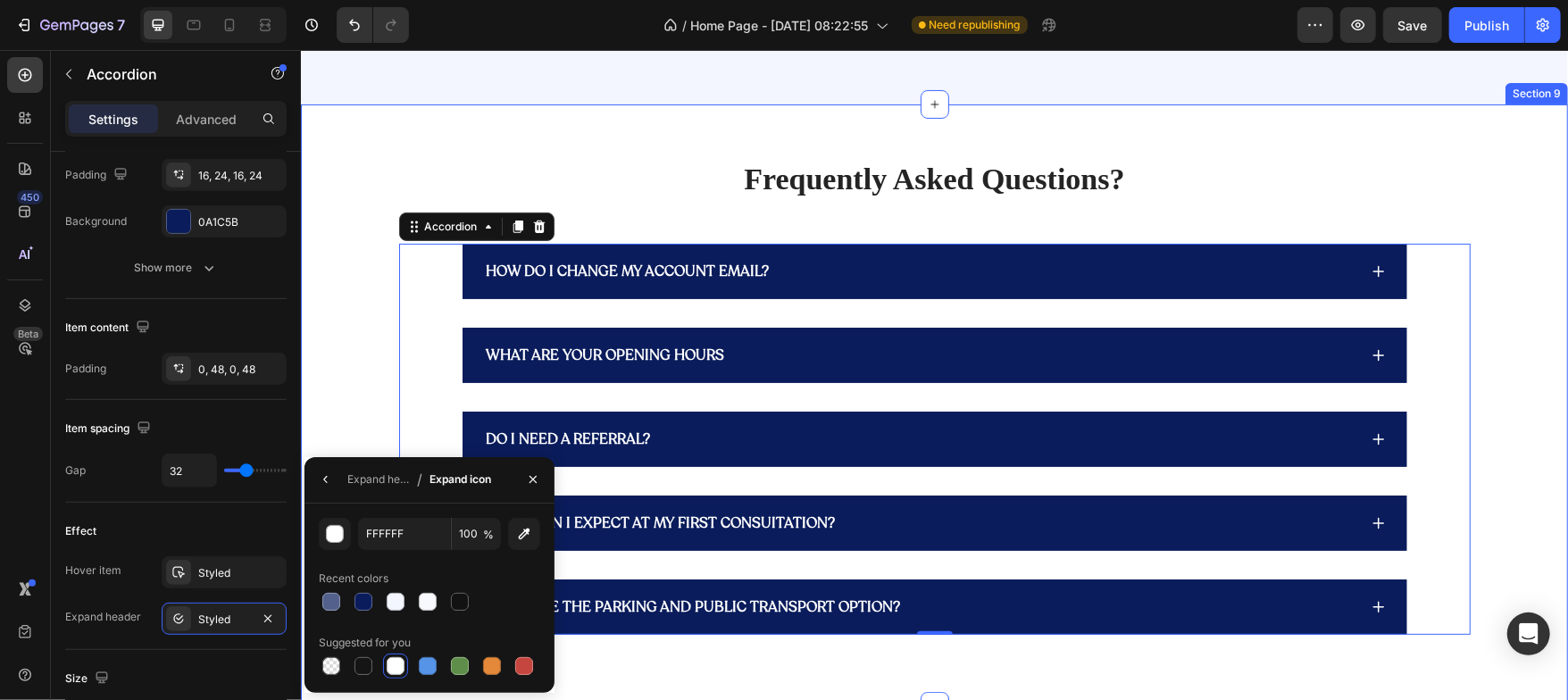
click at [343, 427] on div "Frequently Asked Questions? Heading HOW DO I CHANGE MY ACCOUNT EMAIL? WHAT ARE …" at bounding box center [933, 396] width 1240 height 477
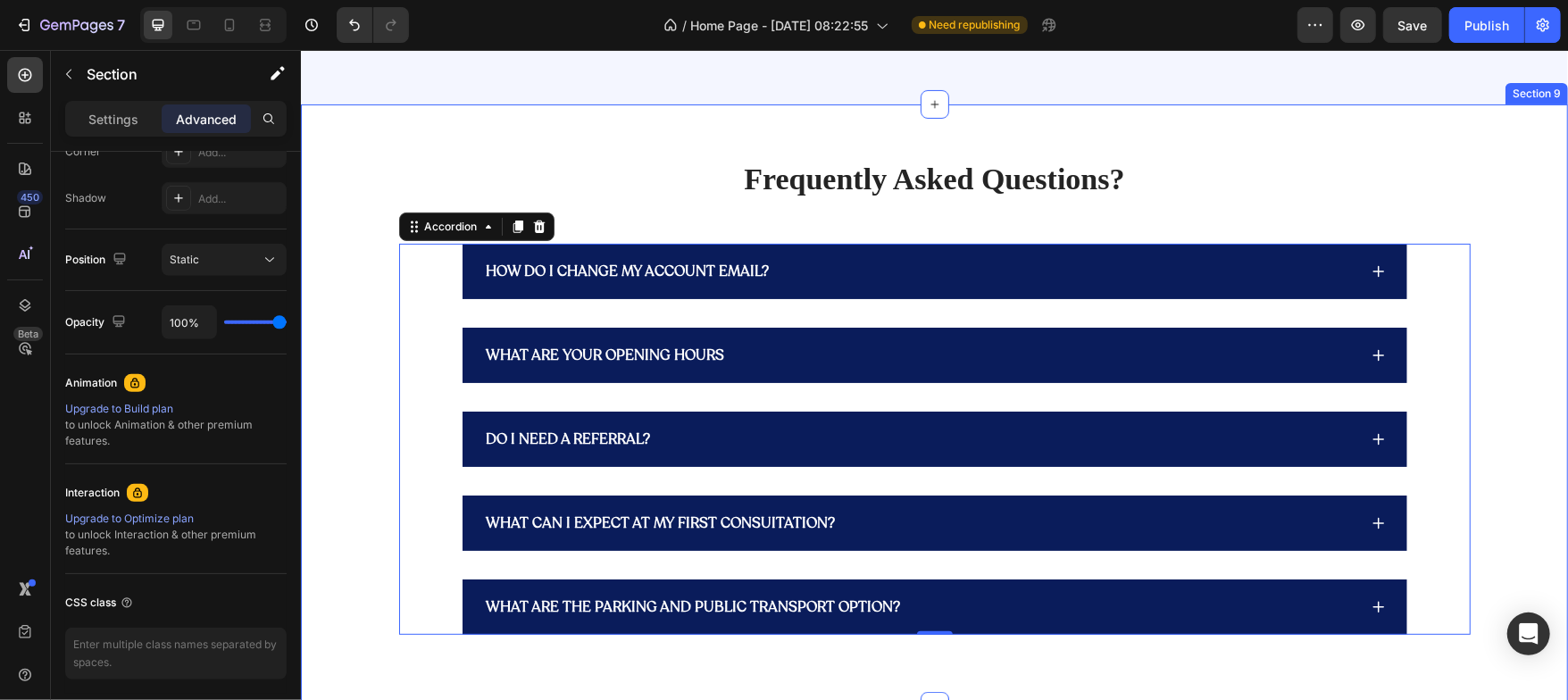
scroll to position [0, 0]
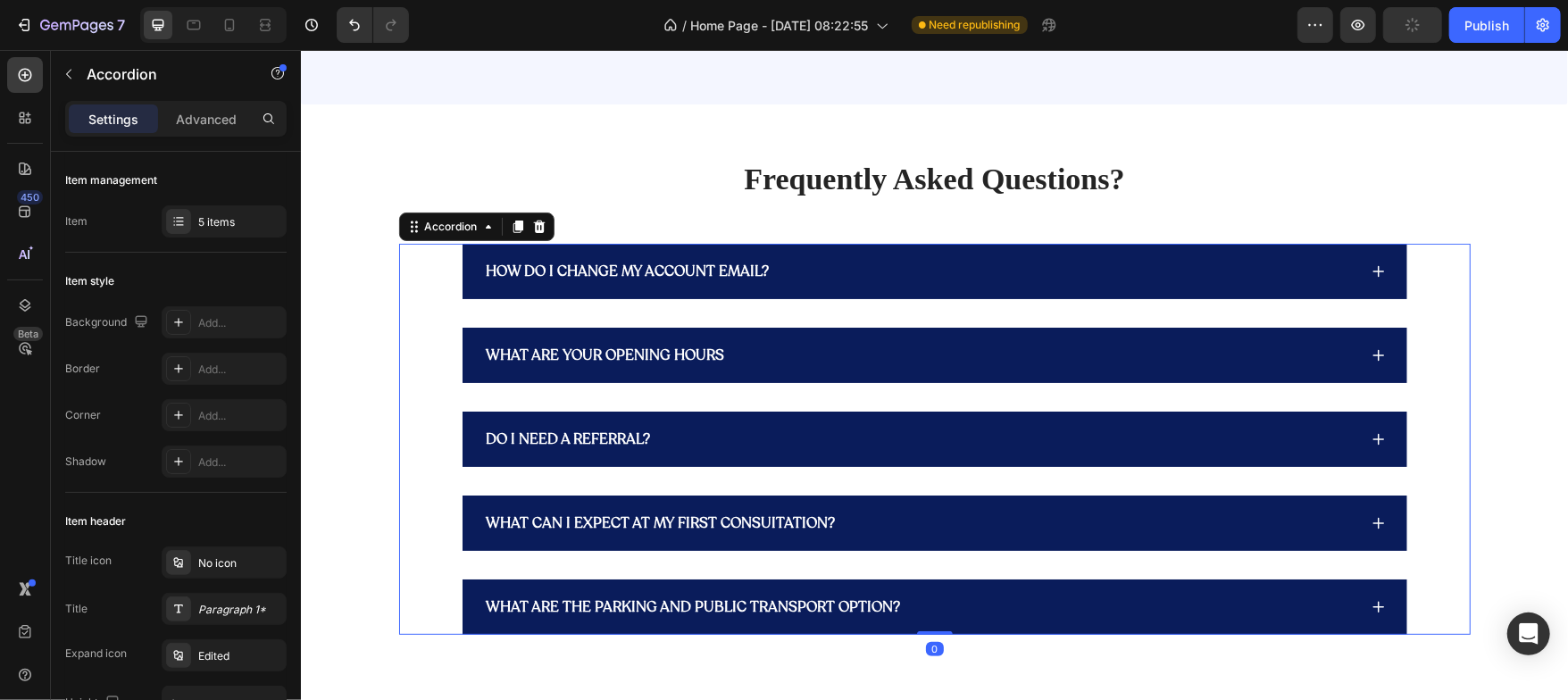
click at [1380, 270] on div "HOW DO I CHANGE MY ACCOUNT EMAIL?" at bounding box center [934, 271] width 945 height 55
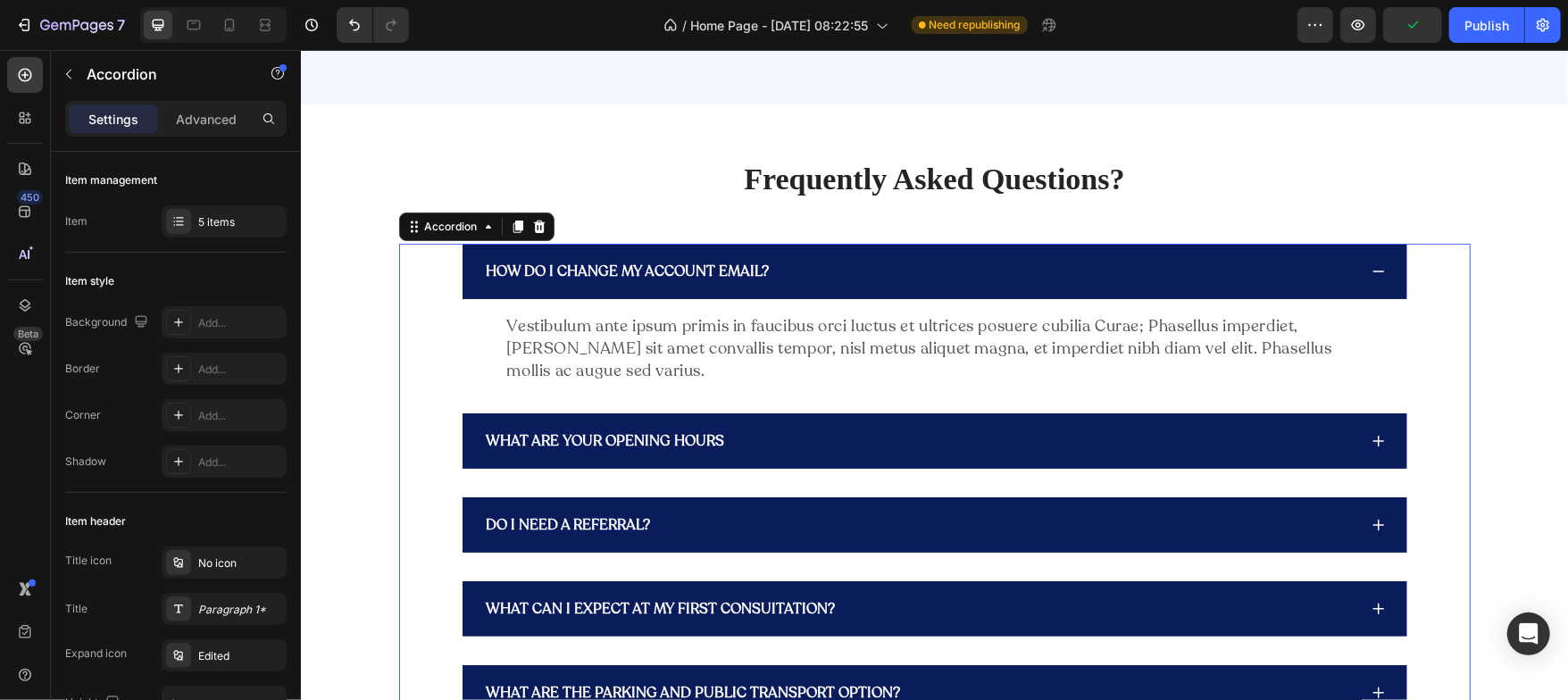
click at [1380, 270] on div "HOW DO I CHANGE MY ACCOUNT EMAIL?" at bounding box center [934, 271] width 945 height 55
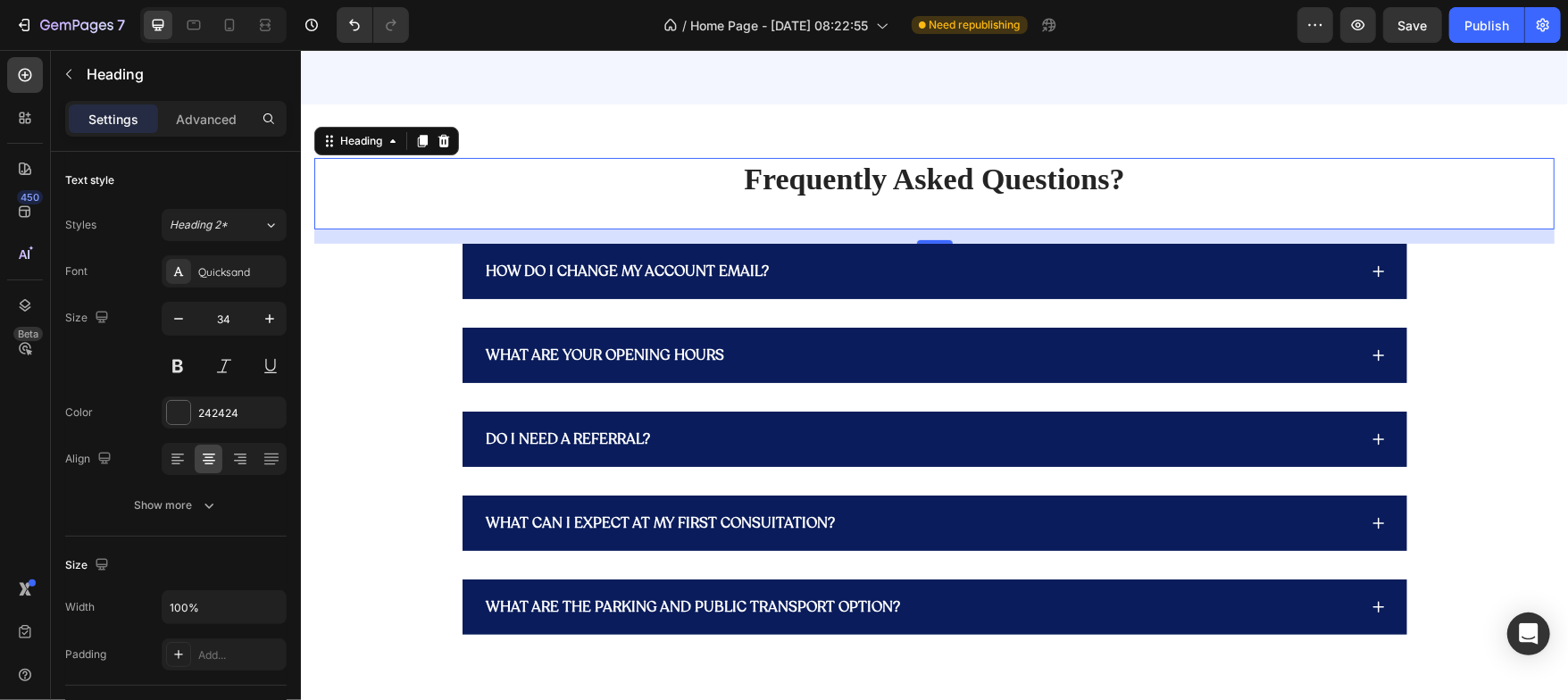
click at [1025, 187] on p "Frequently Asked Questions?" at bounding box center [933, 179] width 1236 height 40
click at [272, 316] on icon "button" at bounding box center [269, 318] width 18 height 18
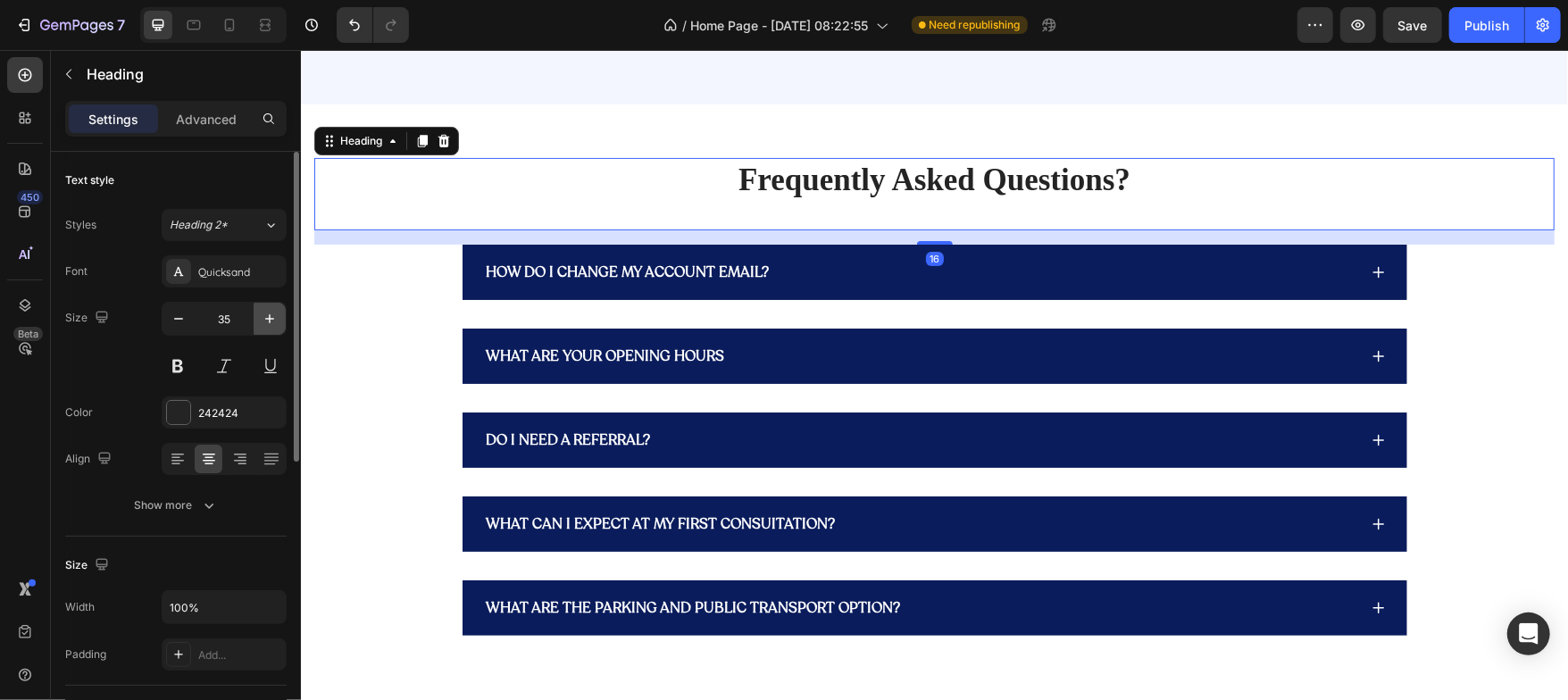
click at [272, 316] on icon "button" at bounding box center [269, 318] width 18 height 18
type input "36"
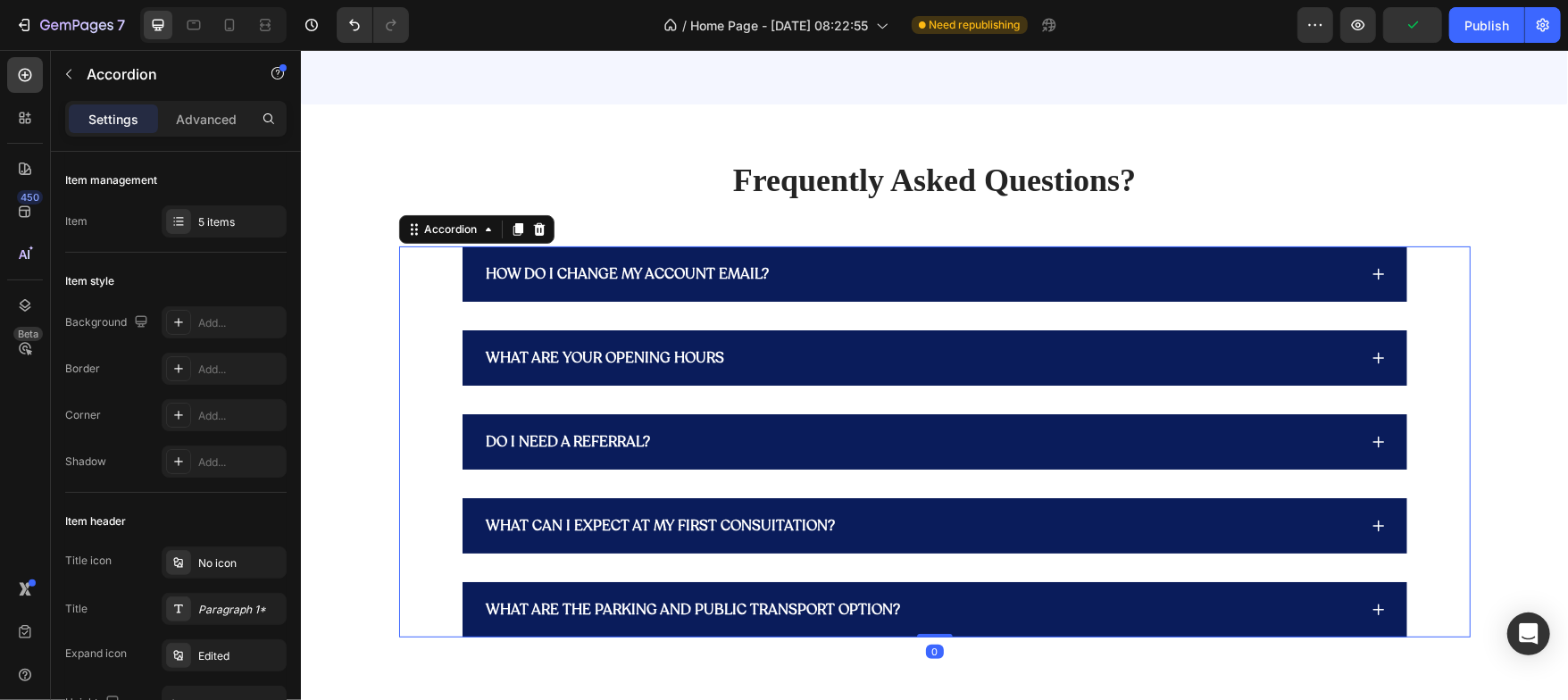
click at [570, 279] on div "HOW DO I CHANGE MY ACCOUNT EMAIL?" at bounding box center [626, 273] width 288 height 27
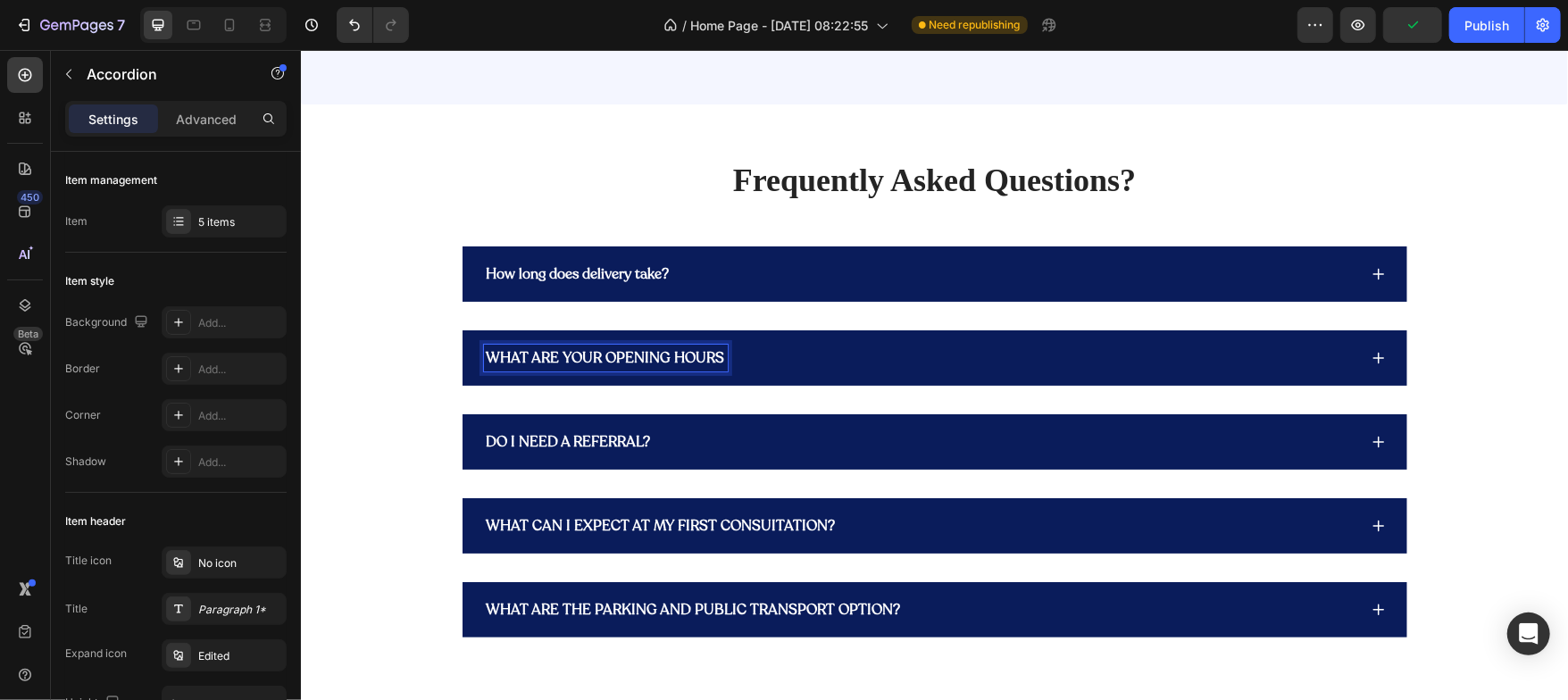
click at [521, 356] on p "WHAT ARE YOUR OPENING HOURS" at bounding box center [604, 356] width 239 height 21
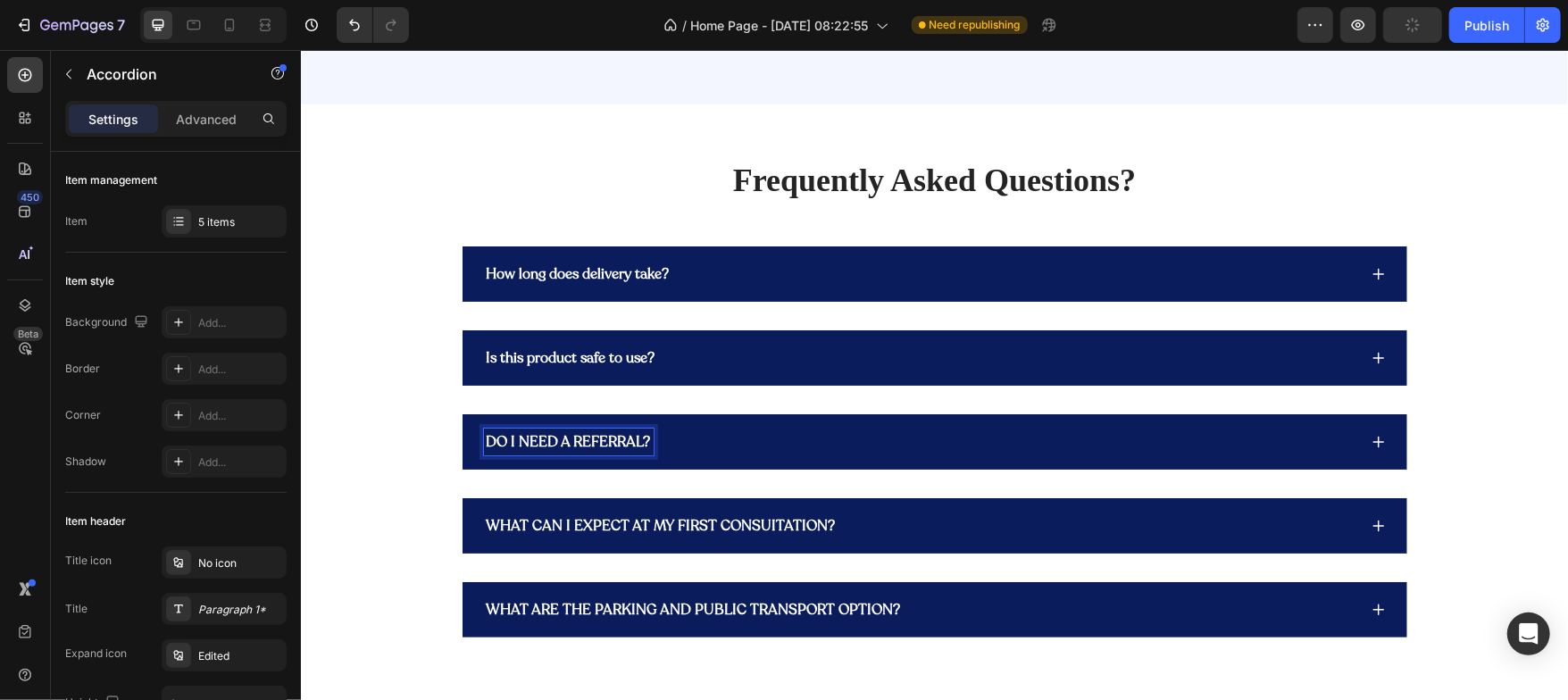
click at [574, 450] on p "DO I NEED A REFERRAL?" at bounding box center [568, 440] width 164 height 21
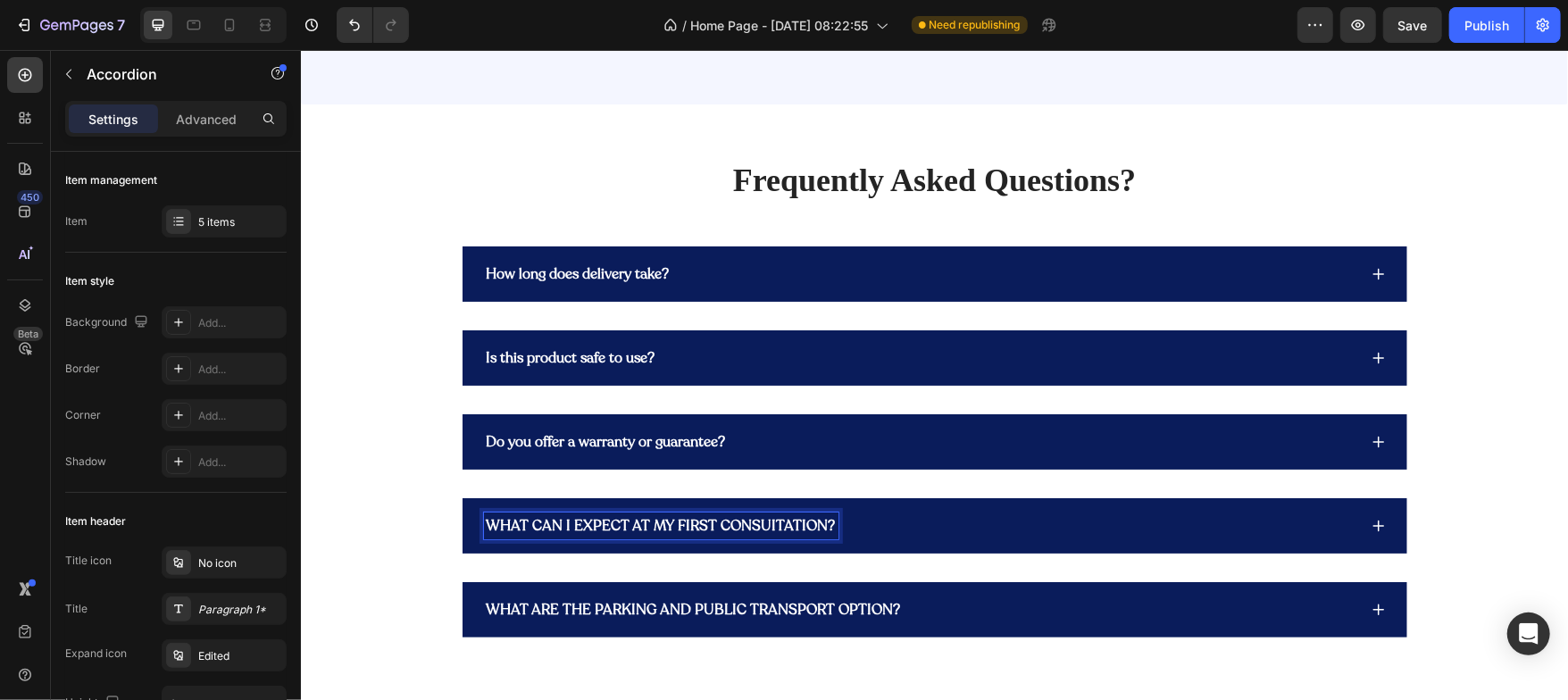
click at [555, 529] on p "WHAT CAN I EXPECT AT MY FIRST CONSUITATION?" at bounding box center [660, 524] width 349 height 21
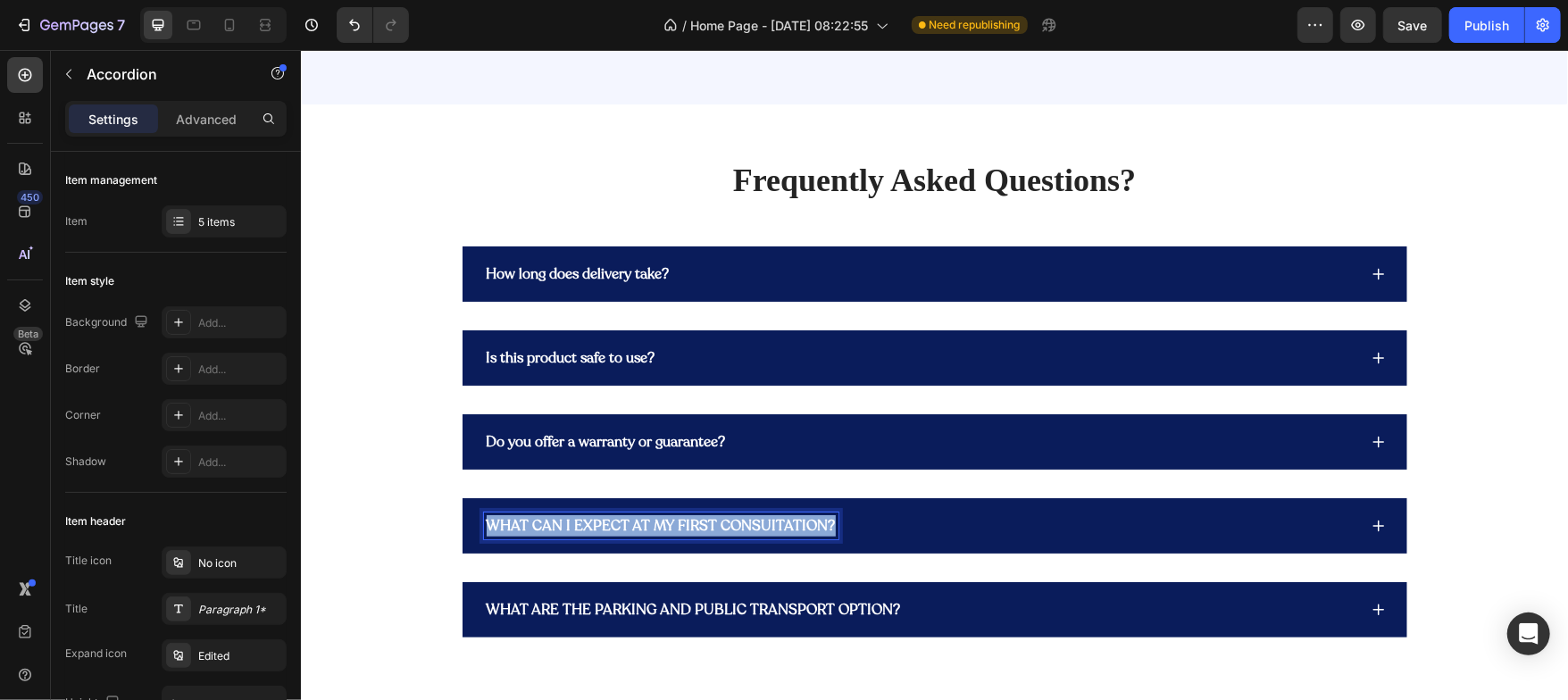
click at [555, 529] on p "WHAT CAN I EXPECT AT MY FIRST CONSUITATION?" at bounding box center [660, 524] width 349 height 21
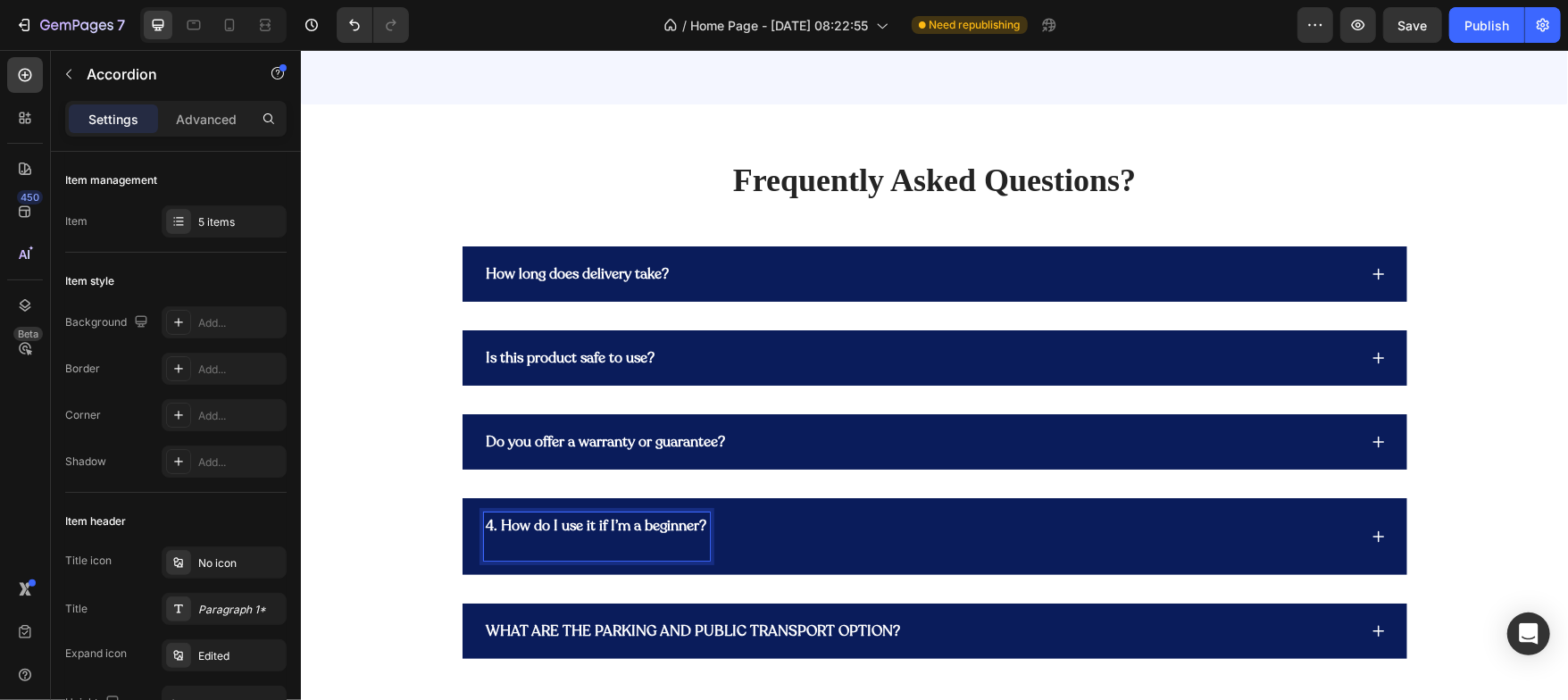
click at [494, 529] on strong "4. How do I use it if I’m a beginner?" at bounding box center [595, 524] width 220 height 19
click at [506, 553] on p "How do I use it if I’m a beginner?" at bounding box center [588, 535] width 205 height 43
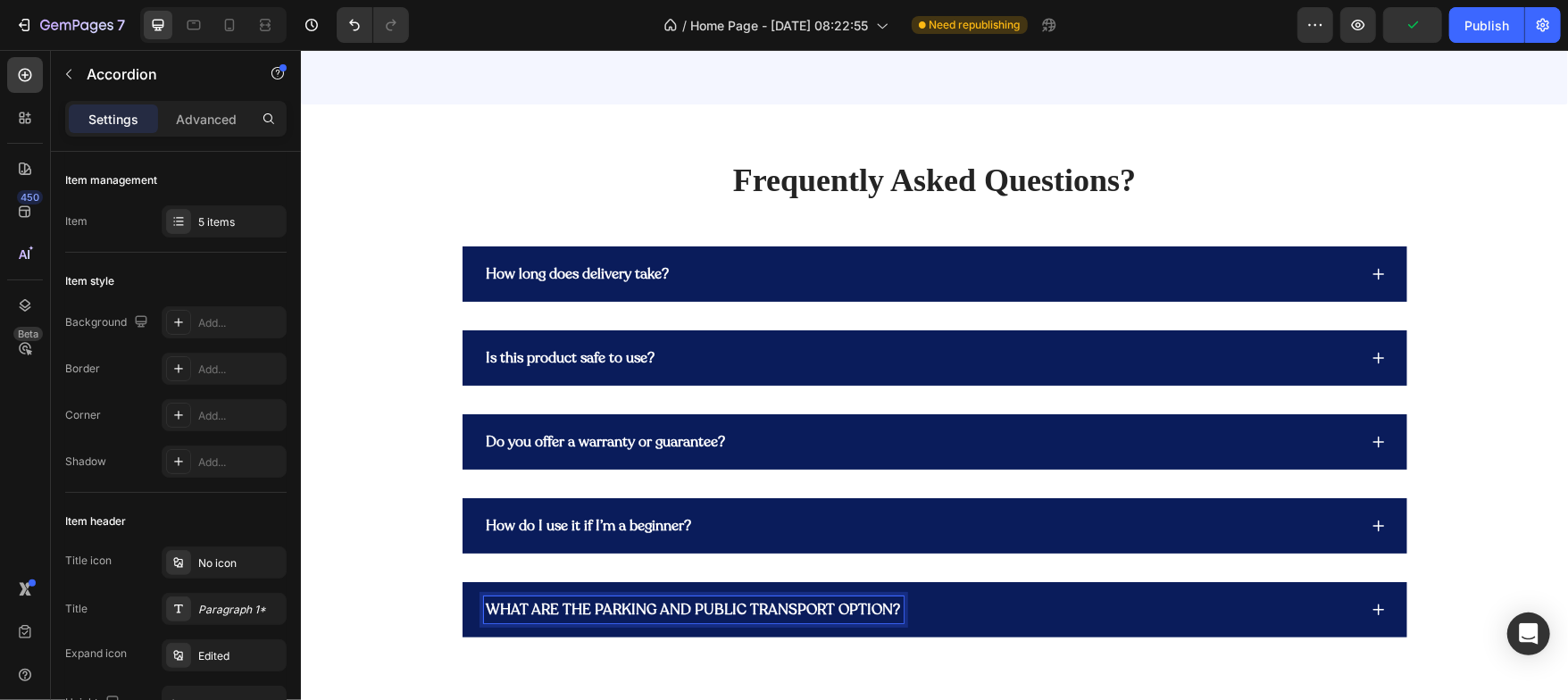
click at [543, 611] on p "WHAT ARE THE PARKING AND PUBLIC TRANSPORT OPTION?" at bounding box center [693, 608] width 415 height 21
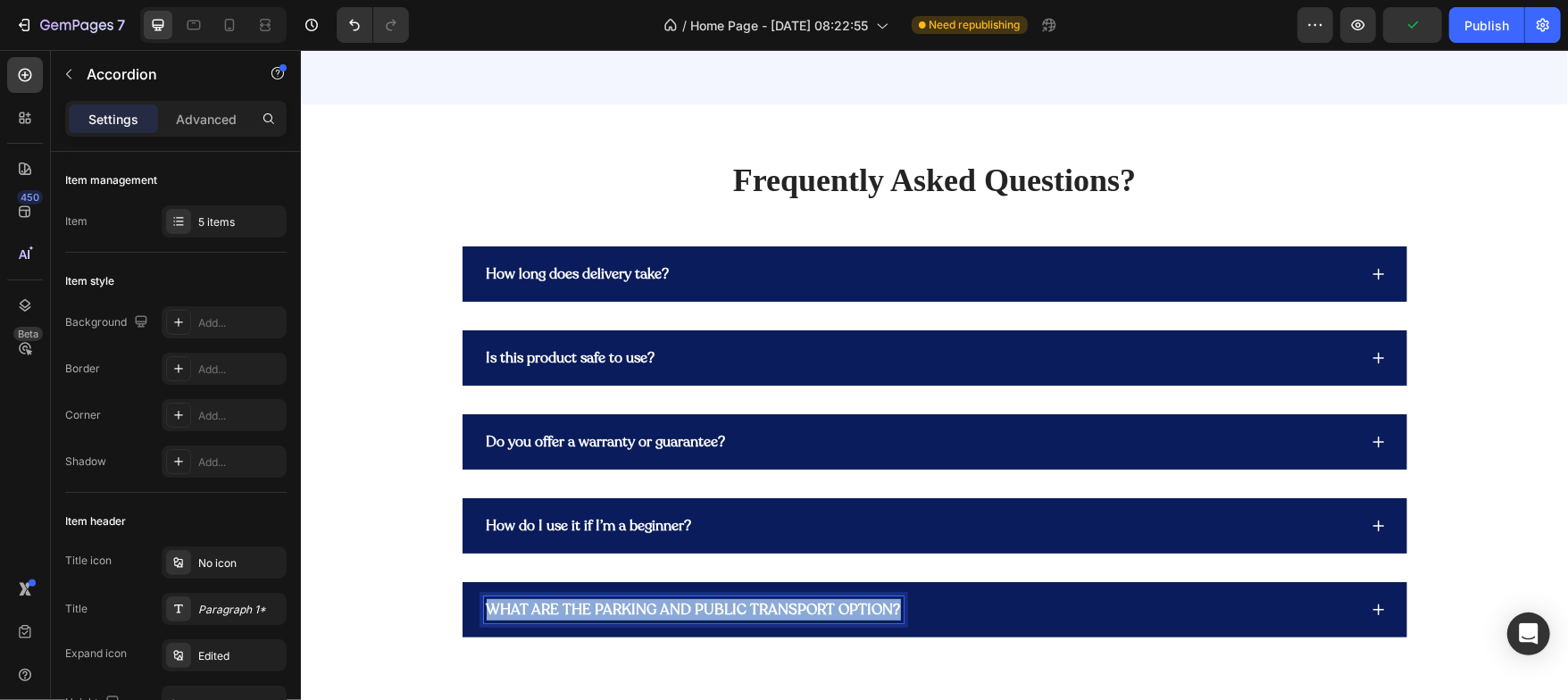
click at [543, 611] on p "WHAT ARE THE PARKING AND PUBLIC TRANSPORT OPTION?" at bounding box center [693, 608] width 415 height 21
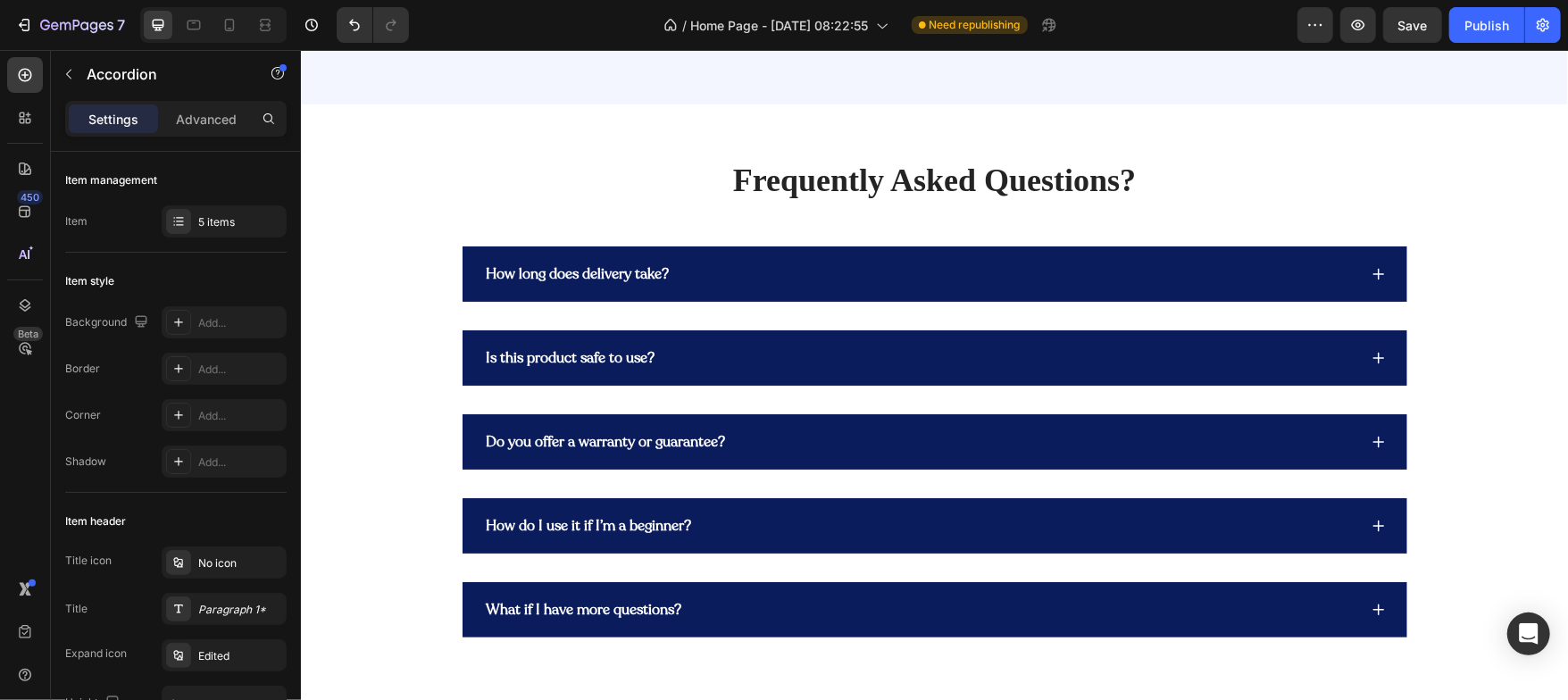
click at [398, 456] on div "How long does delivery take? Is this product safe to use? Do you offer a warran…" at bounding box center [933, 441] width 1071 height 391
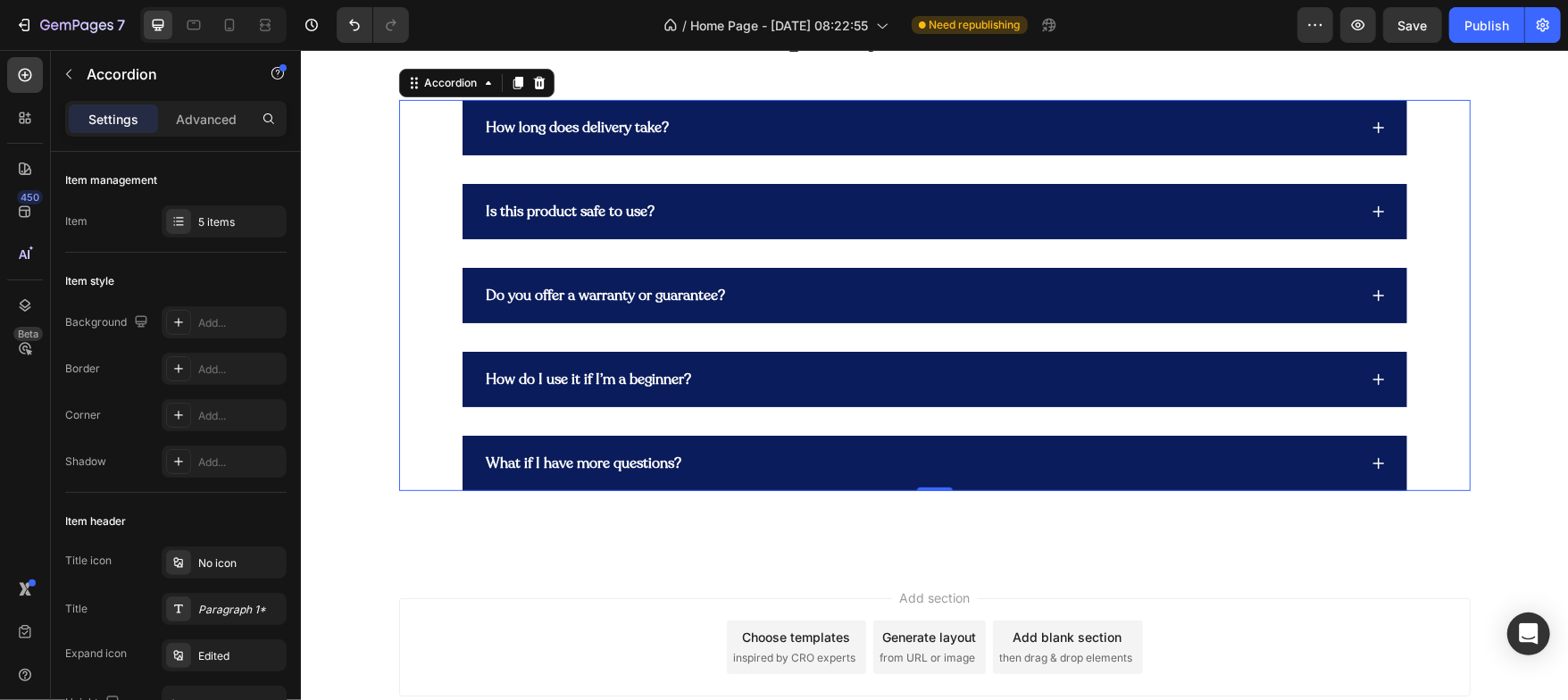
scroll to position [5005, 0]
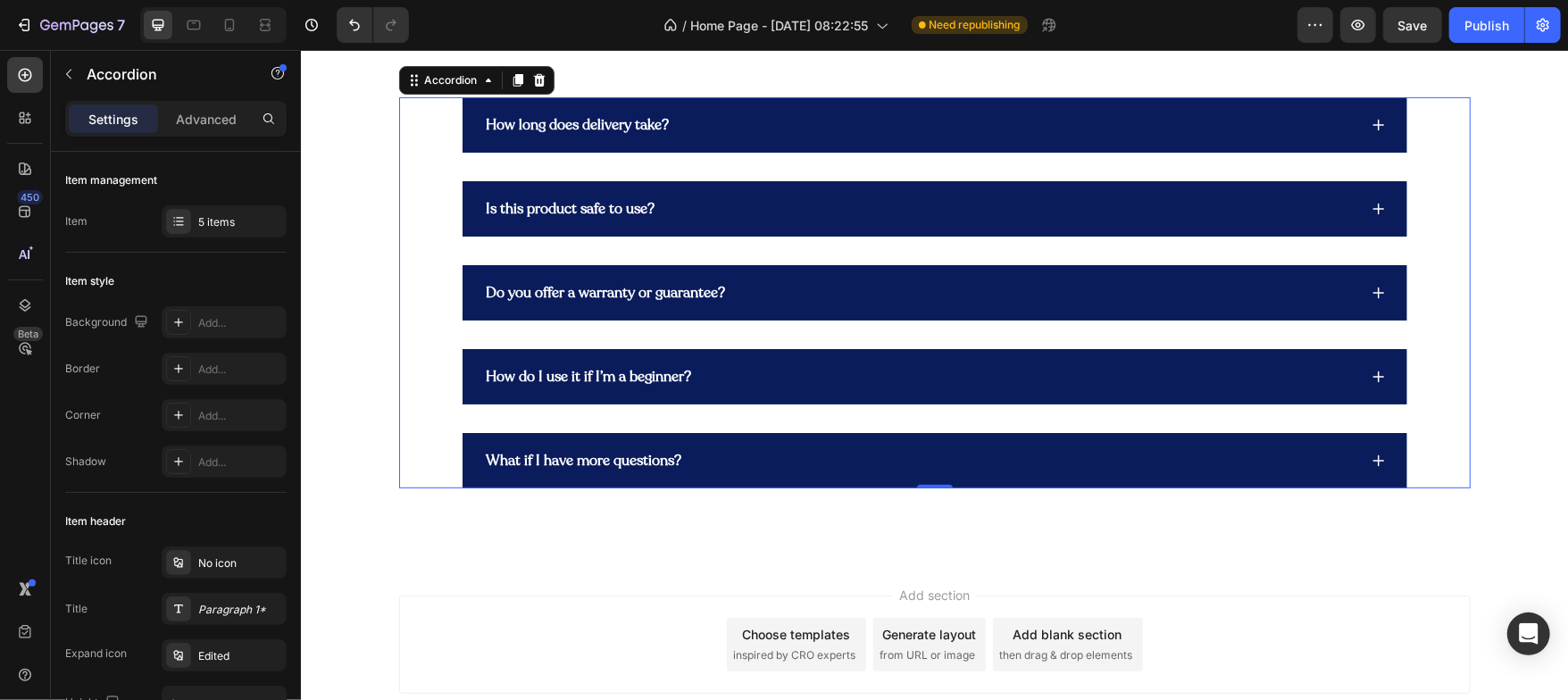
click at [1358, 121] on div "How long does delivery take?" at bounding box center [934, 124] width 945 height 55
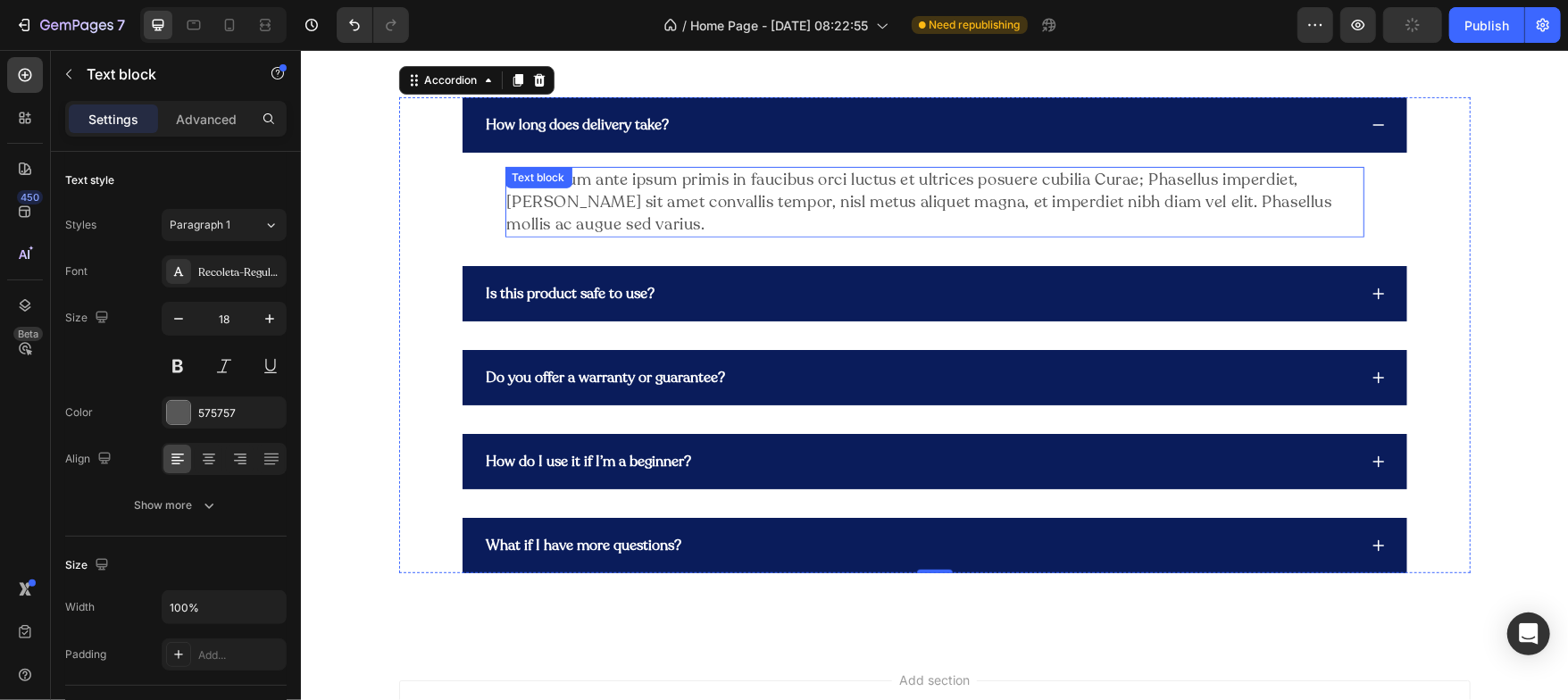
click at [579, 197] on p "Vestibulum ante ipsum primis in faucibus orci luctus et ultrices posuere cubili…" at bounding box center [934, 202] width 856 height 68
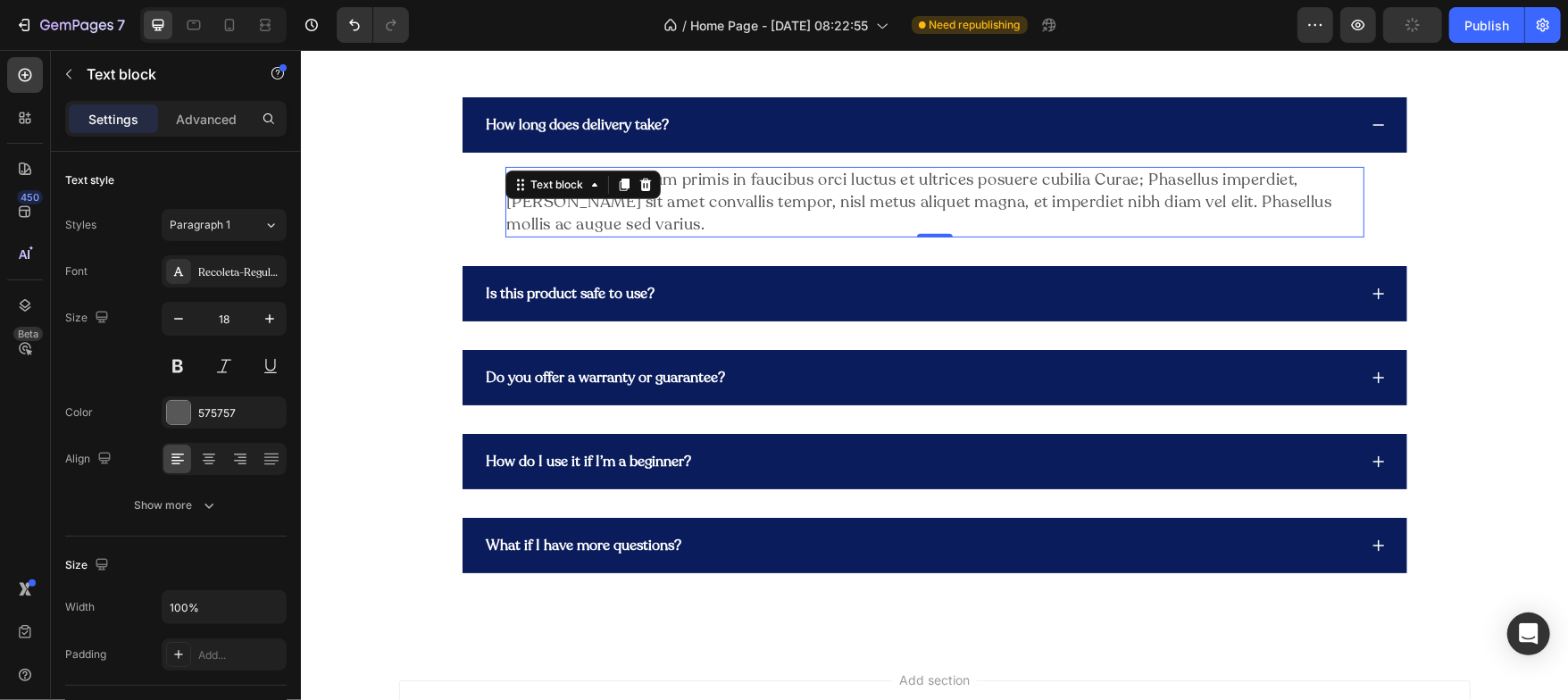
click at [579, 197] on p "Vestibulum ante ipsum primis in faucibus orci luctus et ultrices posuere cubili…" at bounding box center [934, 202] width 856 height 68
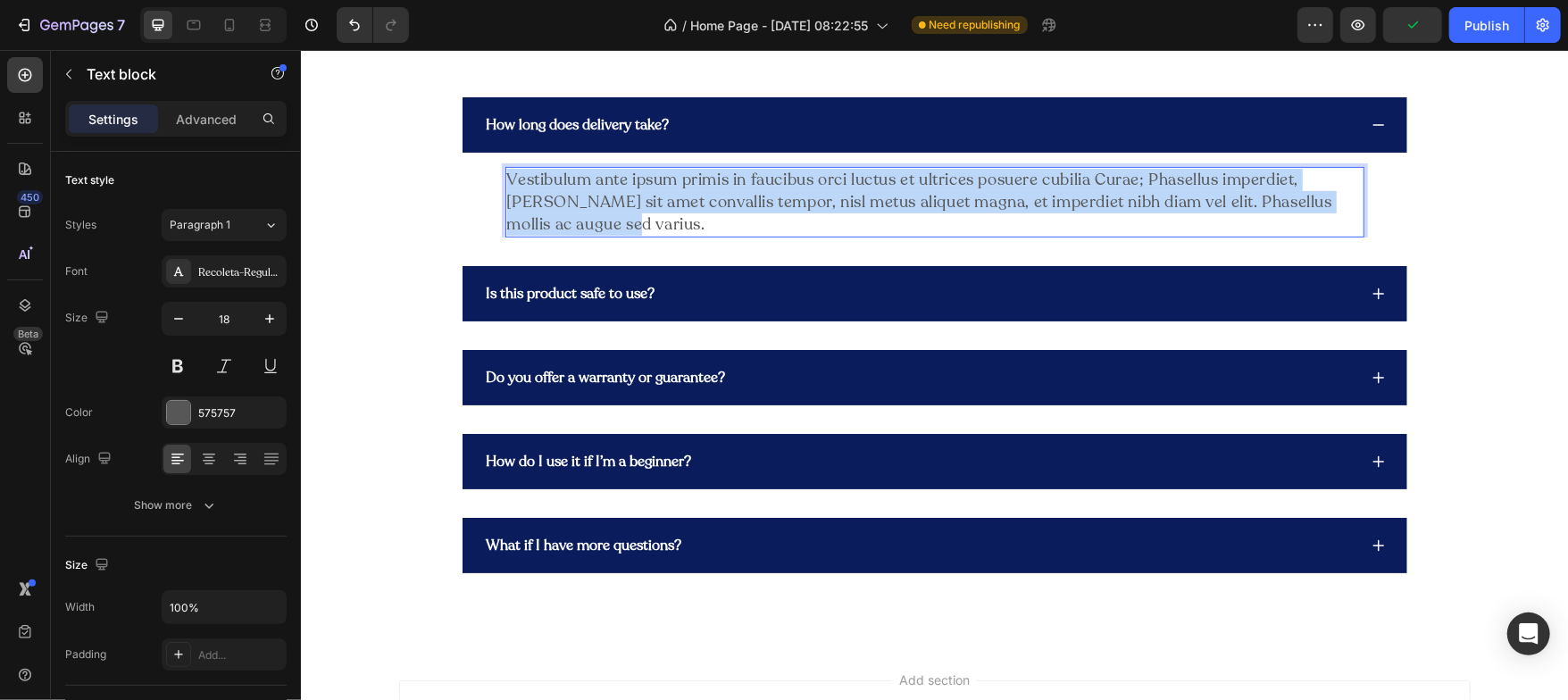
click at [579, 197] on p "Vestibulum ante ipsum primis in faucibus orci luctus et ultrices posuere cubili…" at bounding box center [934, 202] width 856 height 68
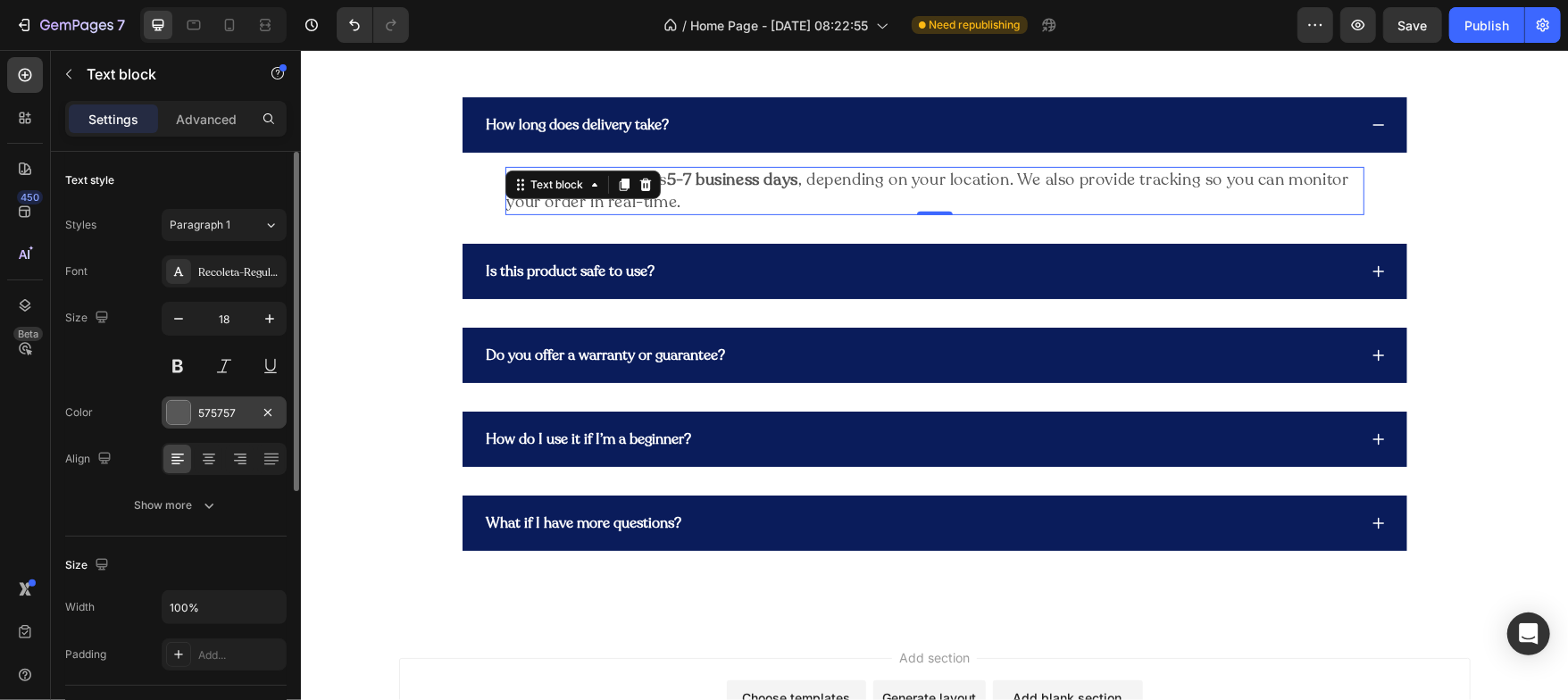
click at [175, 404] on div at bounding box center [178, 412] width 23 height 23
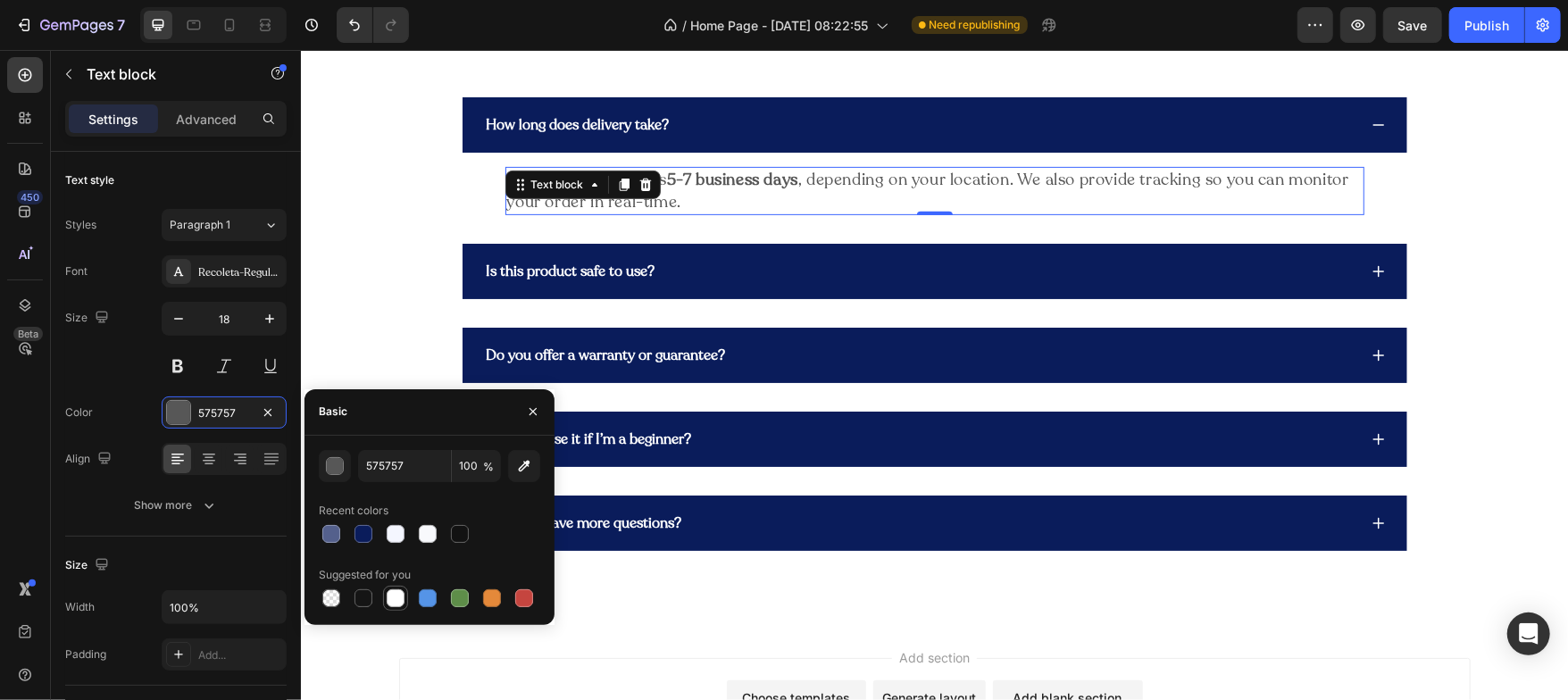
click at [404, 595] on div at bounding box center [395, 598] width 18 height 18
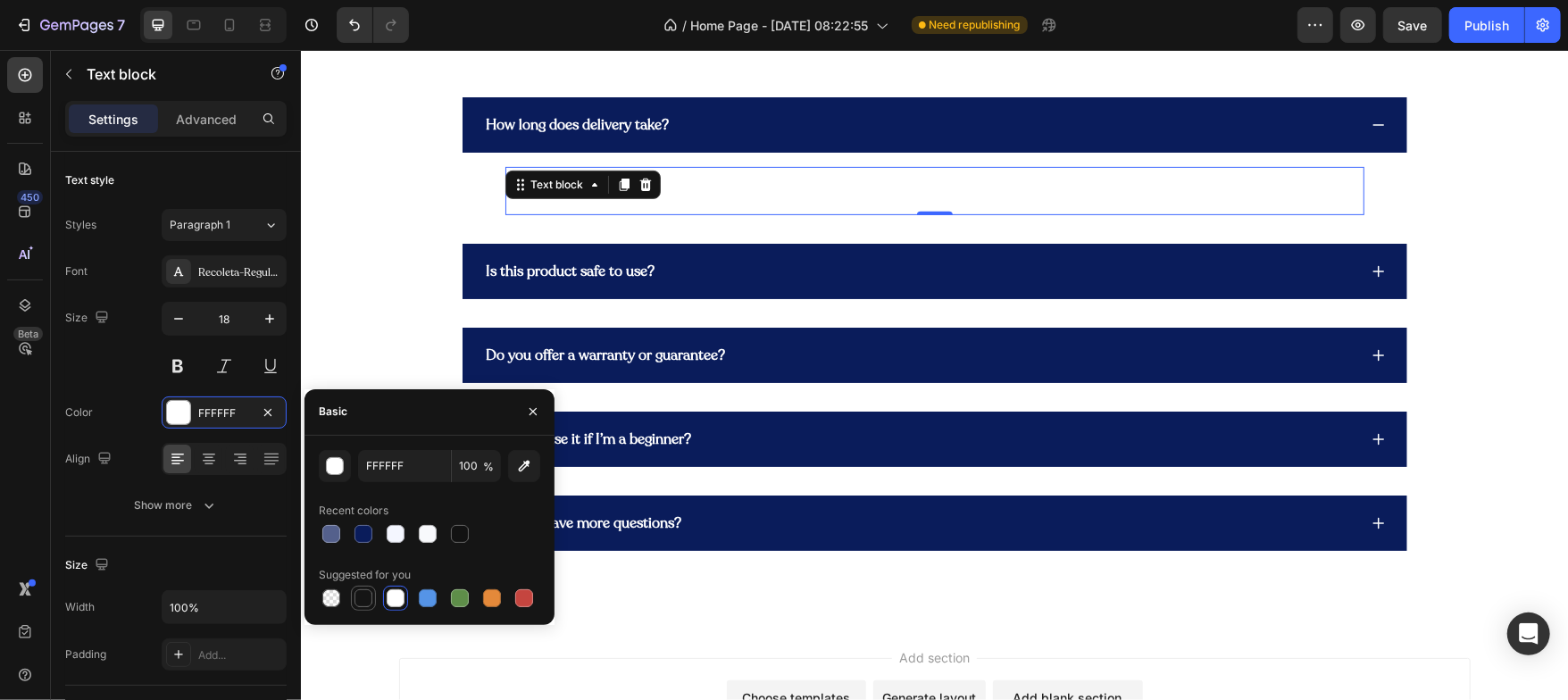
click at [365, 591] on div at bounding box center [363, 598] width 18 height 18
type input "151515"
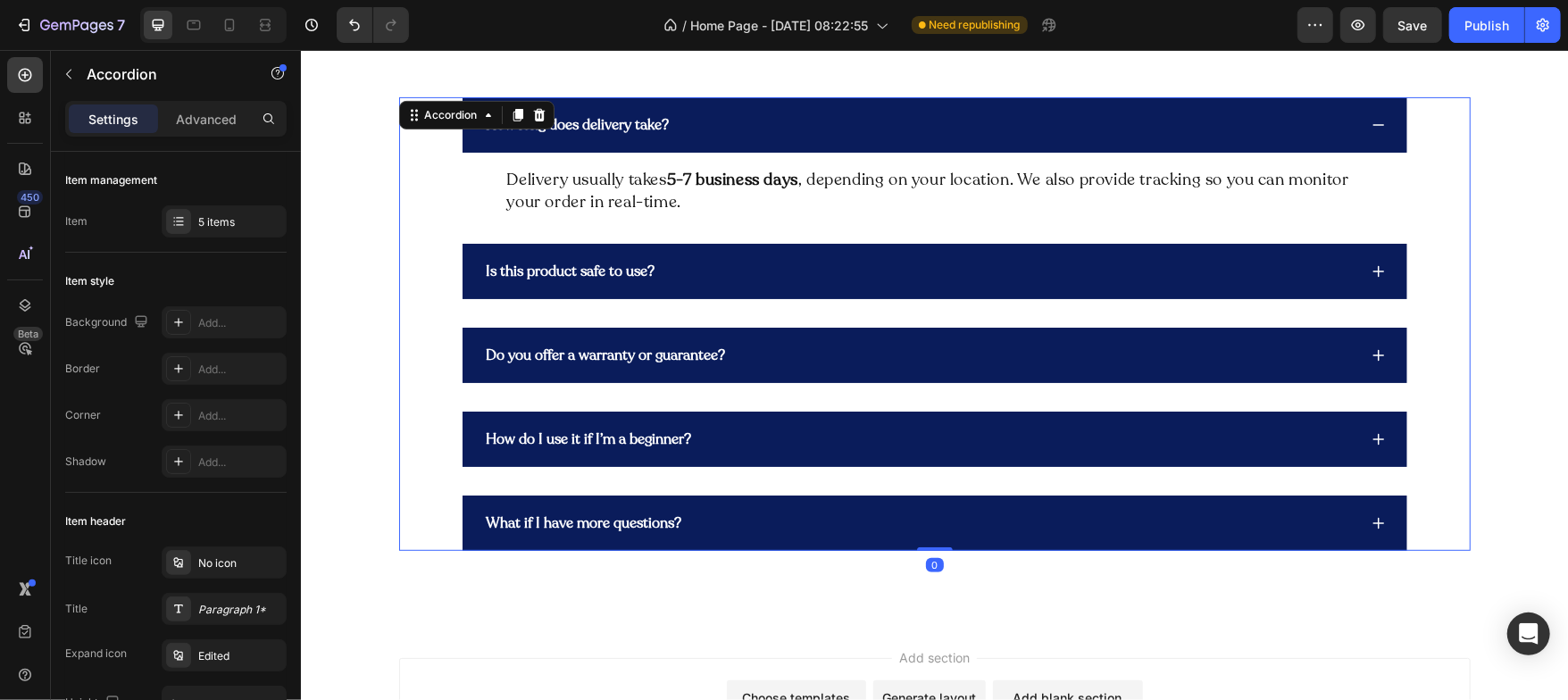
click at [1372, 108] on div "How long does delivery take?" at bounding box center [934, 124] width 945 height 55
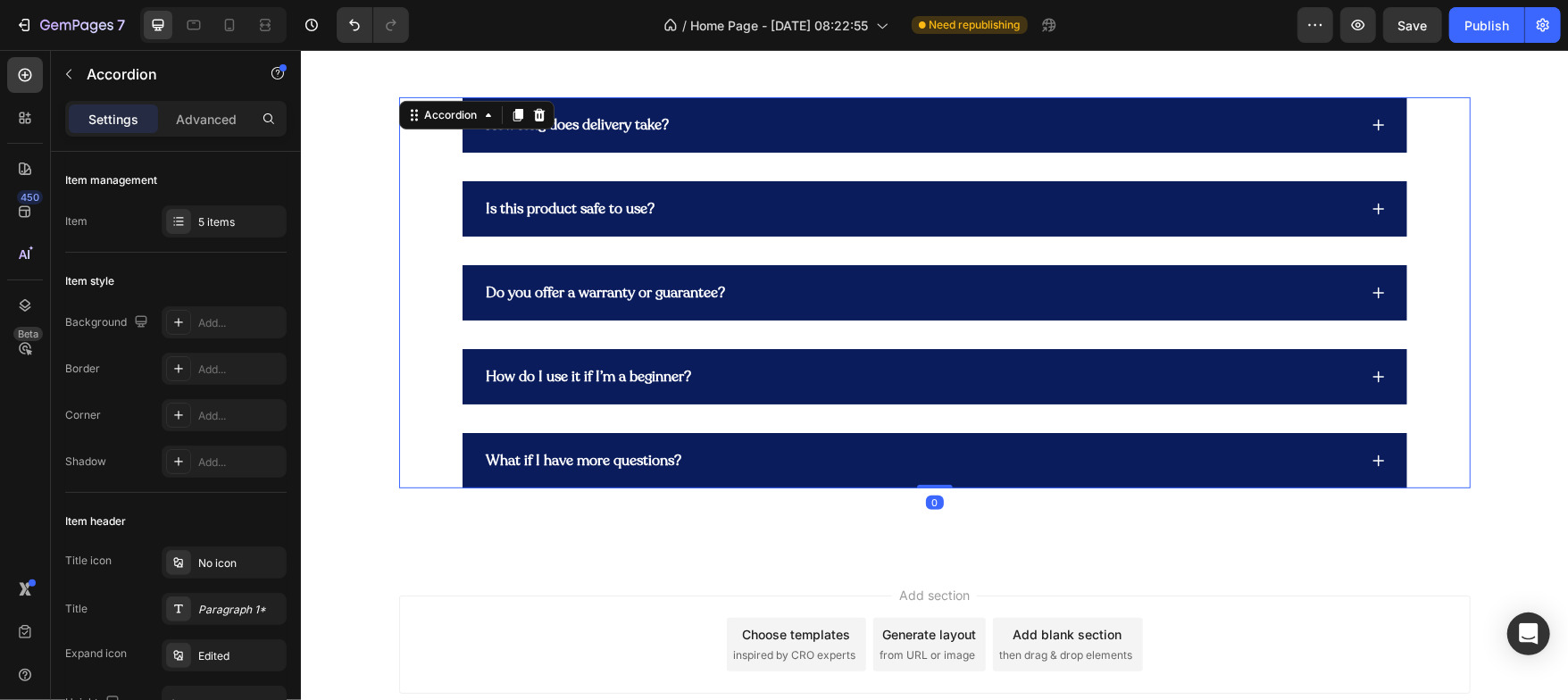
click at [1375, 201] on icon at bounding box center [1378, 208] width 15 height 15
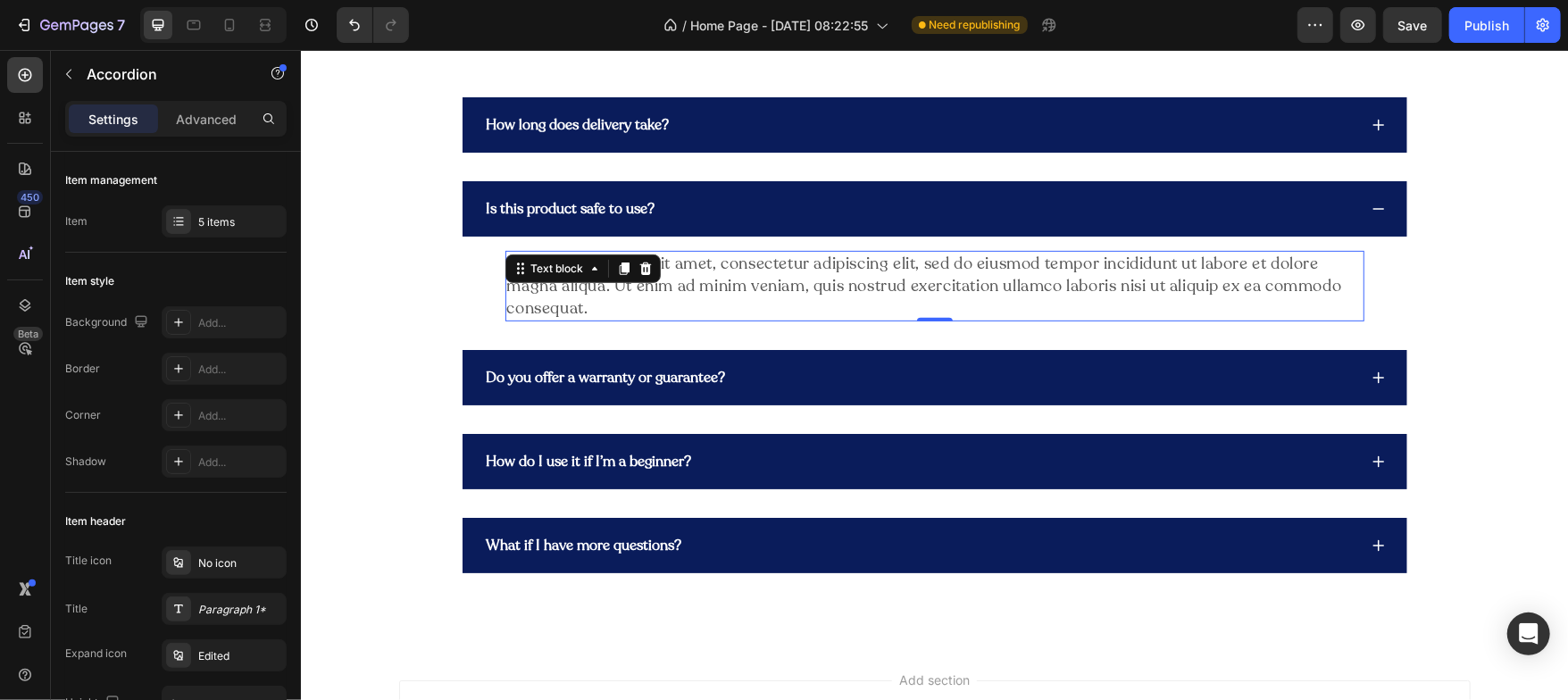
click at [576, 265] on div "Lorem ipsum dolor sit amet, consectetur adipiscing elit, sed do eiusmod tempor …" at bounding box center [934, 286] width 859 height 72
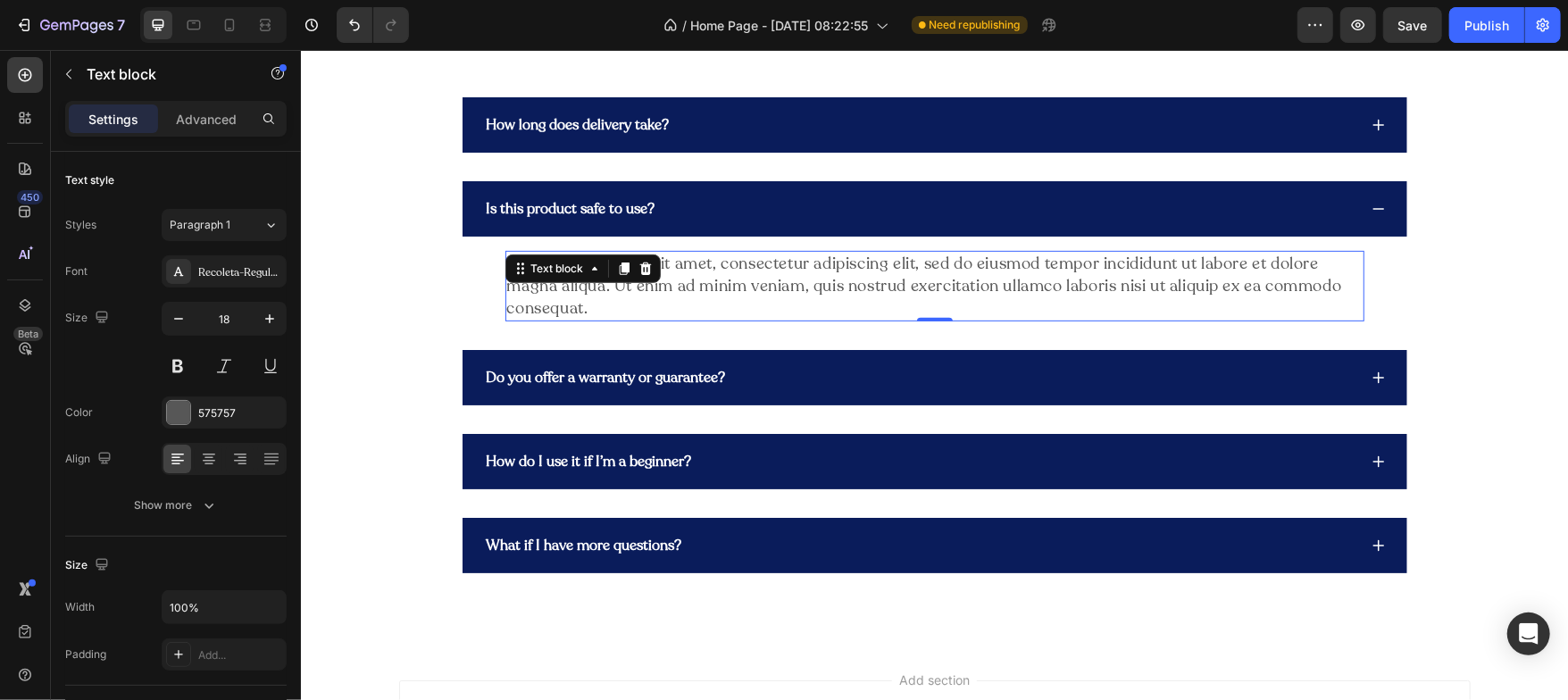
click at [576, 265] on div "Text block" at bounding box center [556, 267] width 60 height 16
click at [698, 271] on div "Lorem ipsum dolor sit amet, consectetur adipiscing elit, sed do eiusmod tempor …" at bounding box center [934, 286] width 859 height 72
click at [698, 271] on p "Lorem ipsum dolor sit amet, consectetur adipiscing elit, sed do eiusmod tempor …" at bounding box center [934, 286] width 856 height 68
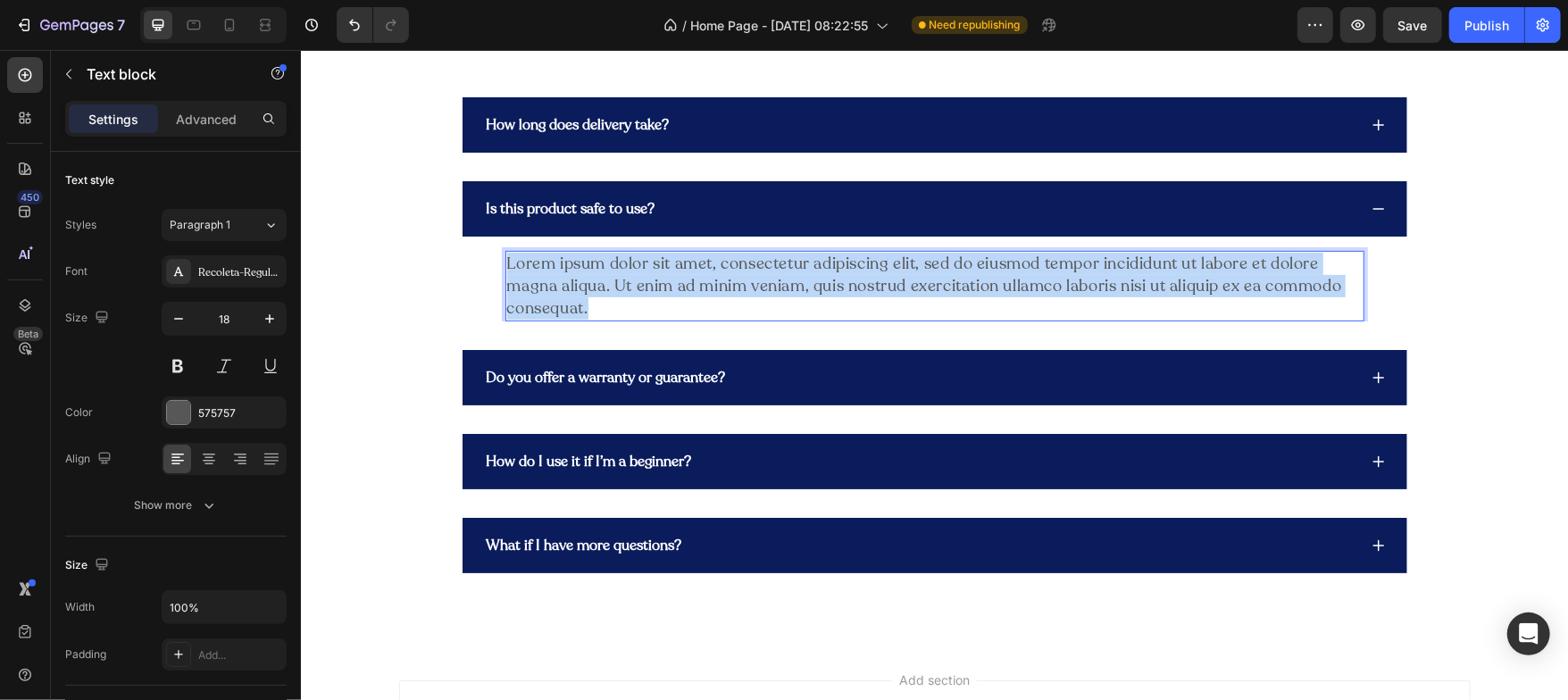
click at [698, 271] on p "Lorem ipsum dolor sit amet, consectetur adipiscing elit, sed do eiusmod tempor …" at bounding box center [934, 286] width 856 height 68
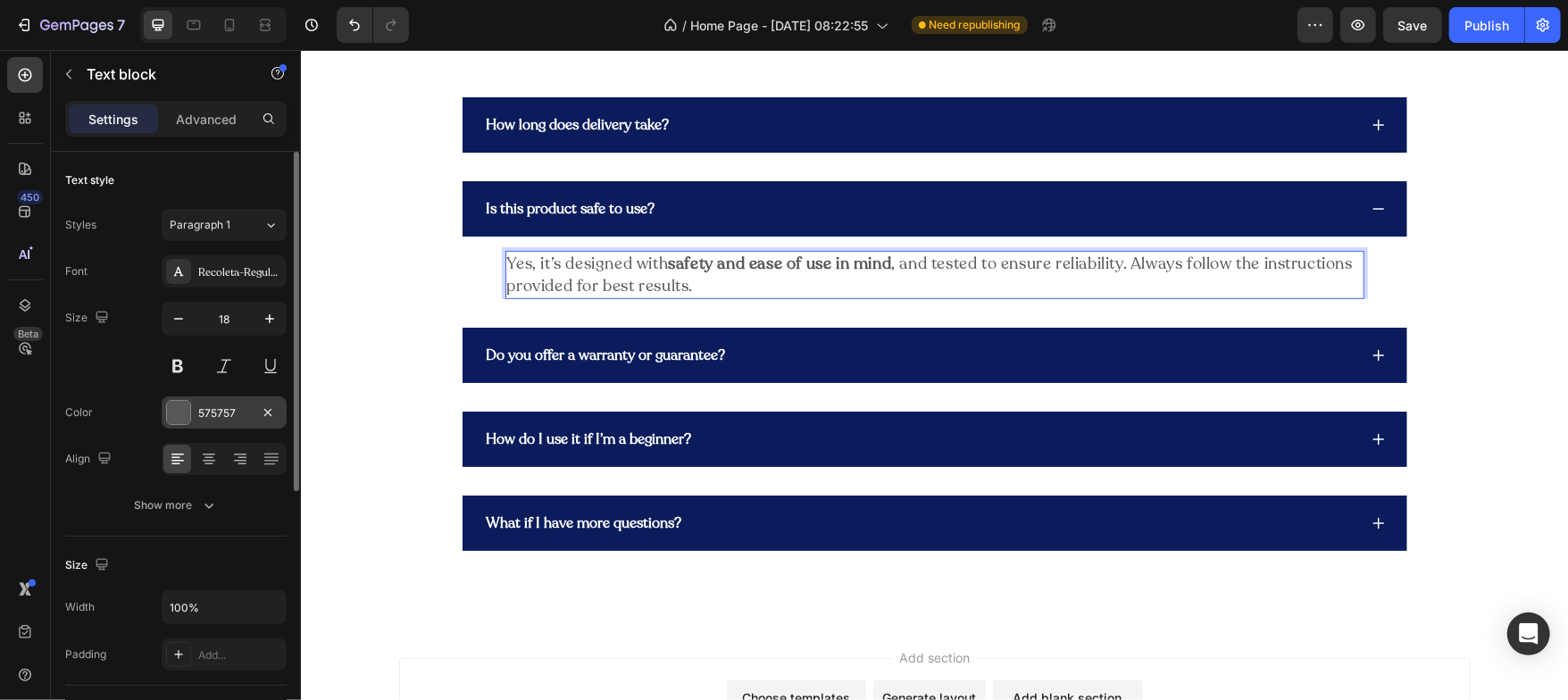
click at [181, 412] on div at bounding box center [178, 412] width 23 height 23
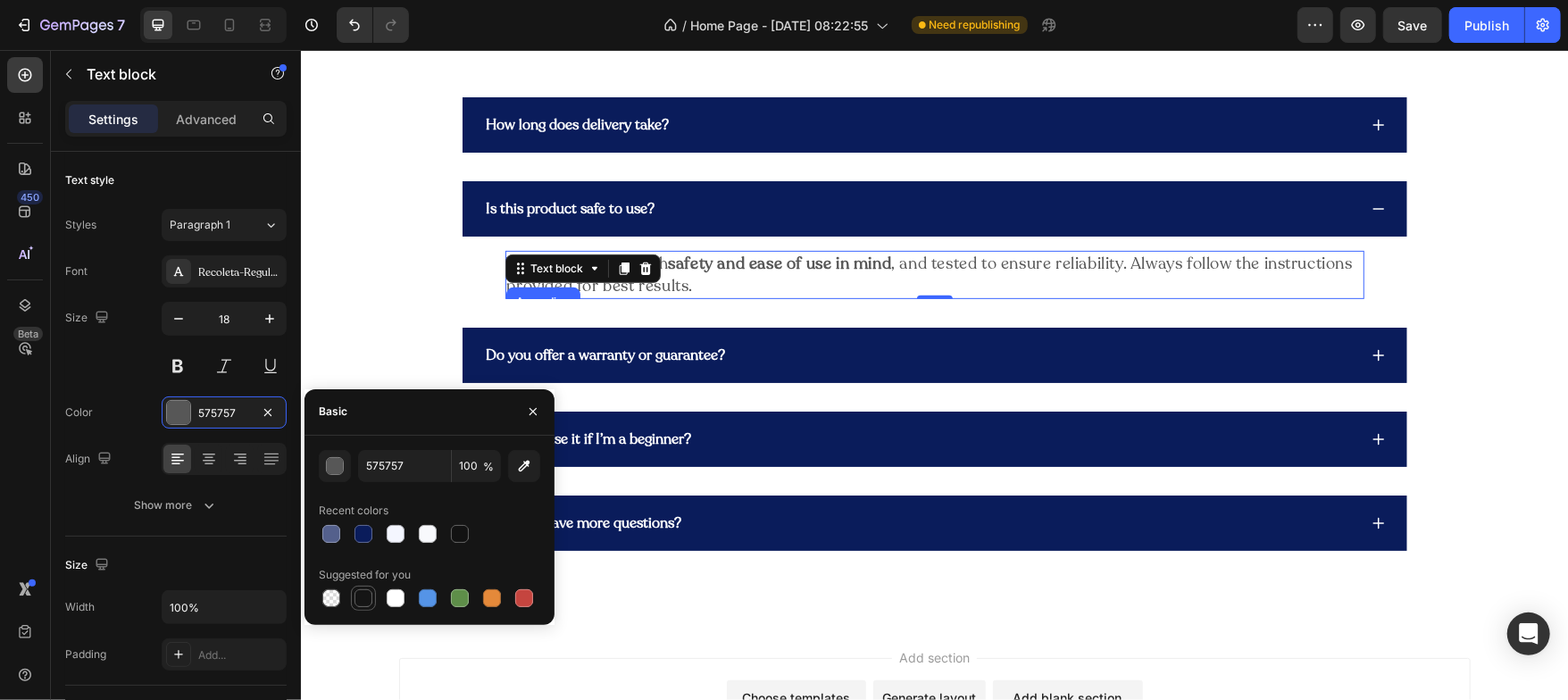
click at [369, 586] on div at bounding box center [363, 598] width 25 height 25
type input "151515"
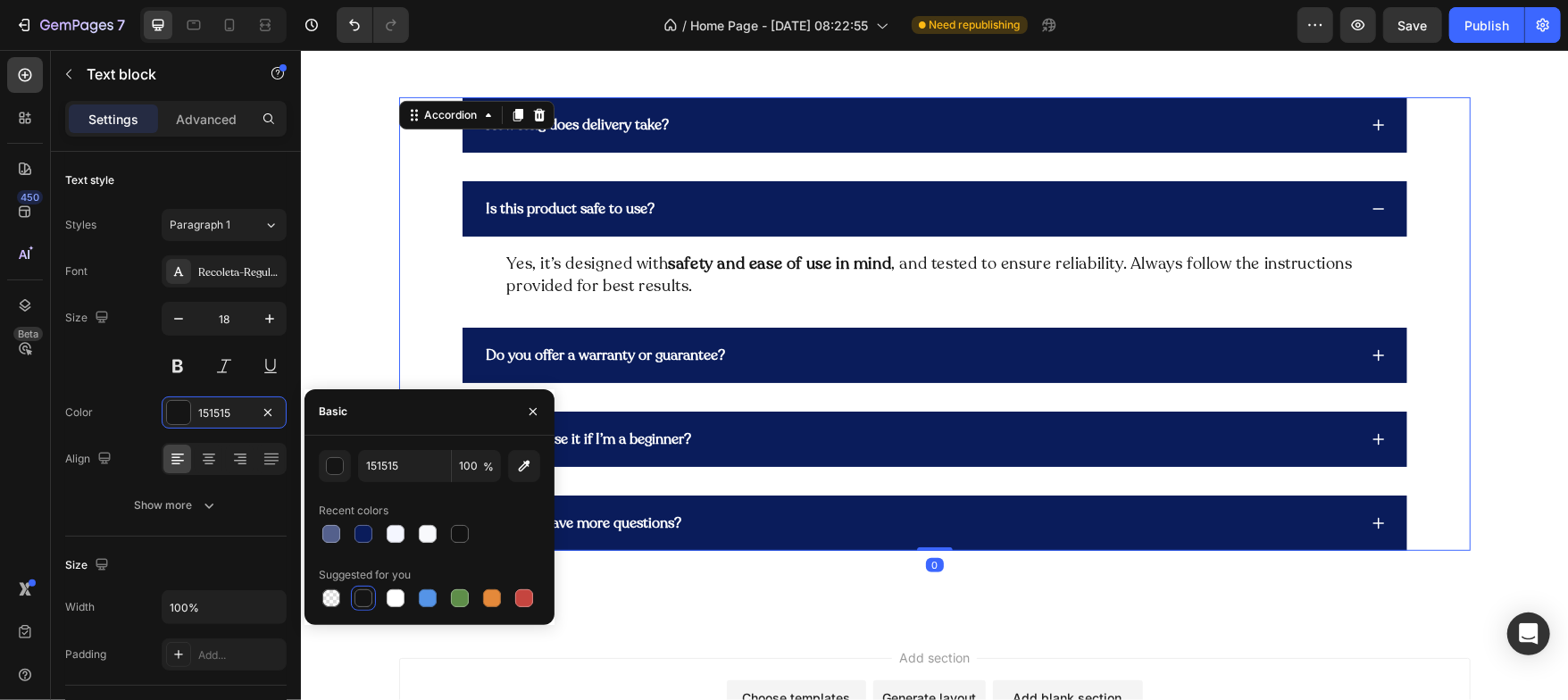
click at [1361, 200] on div "Is this product safe to use?" at bounding box center [934, 208] width 945 height 55
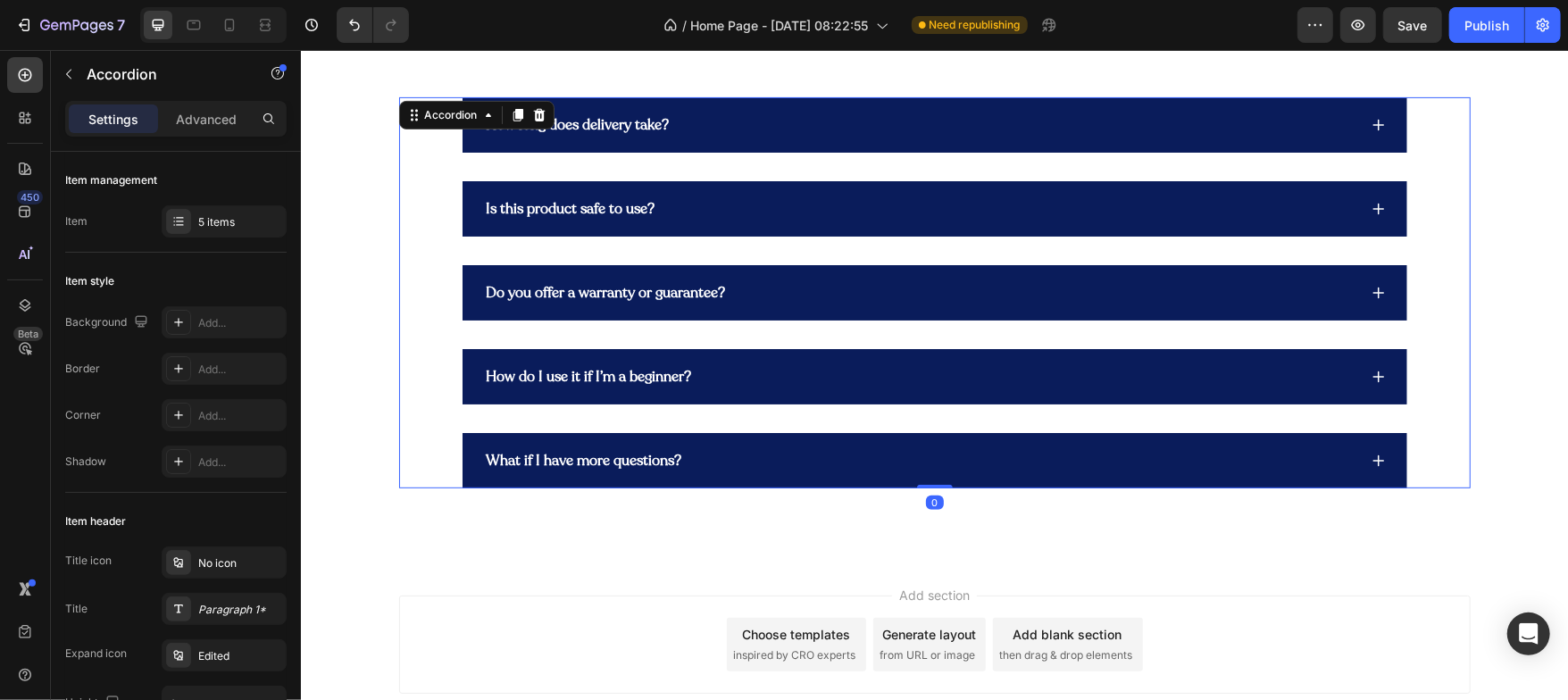
click at [1371, 296] on icon at bounding box center [1378, 292] width 15 height 15
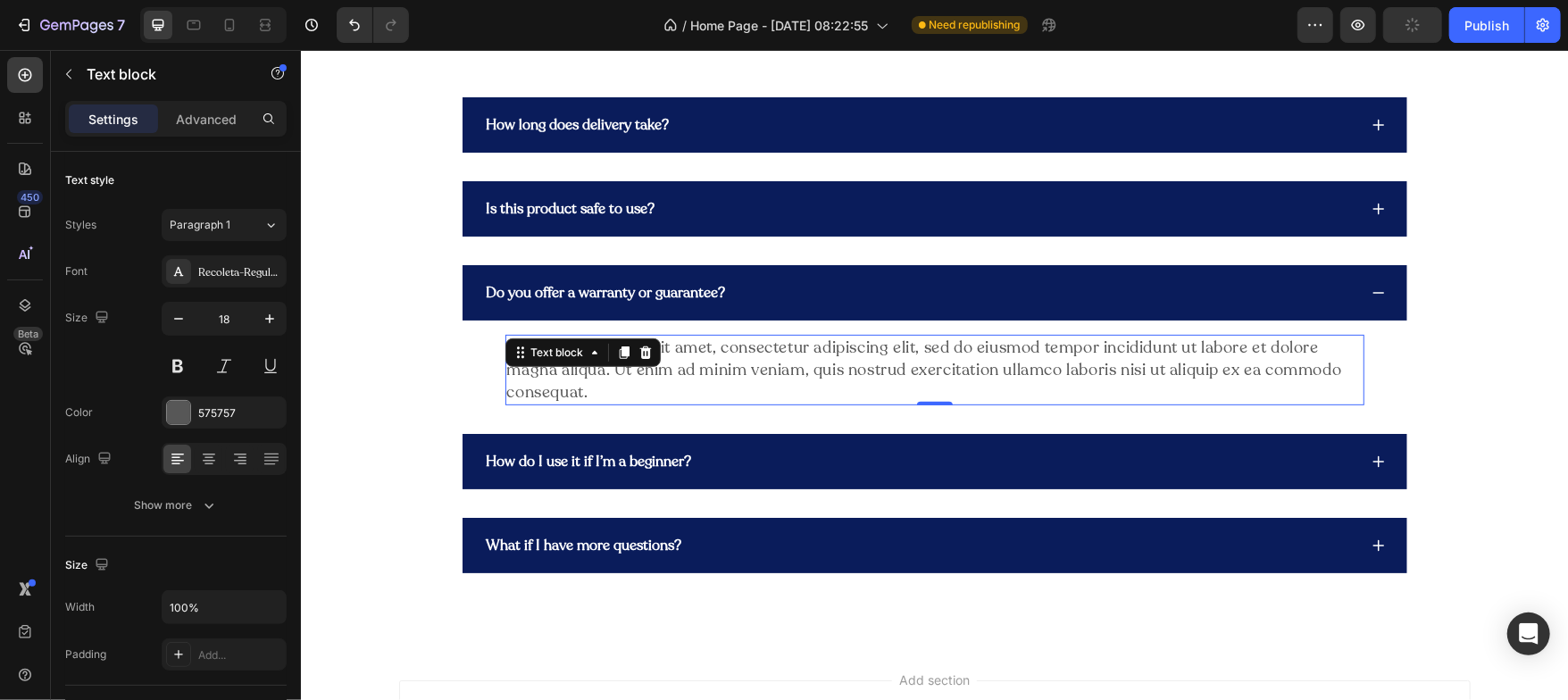
click at [612, 375] on div "Lorem ipsum dolor sit amet, consectetur adipiscing elit, sed do eiusmod tempor …" at bounding box center [934, 370] width 859 height 72
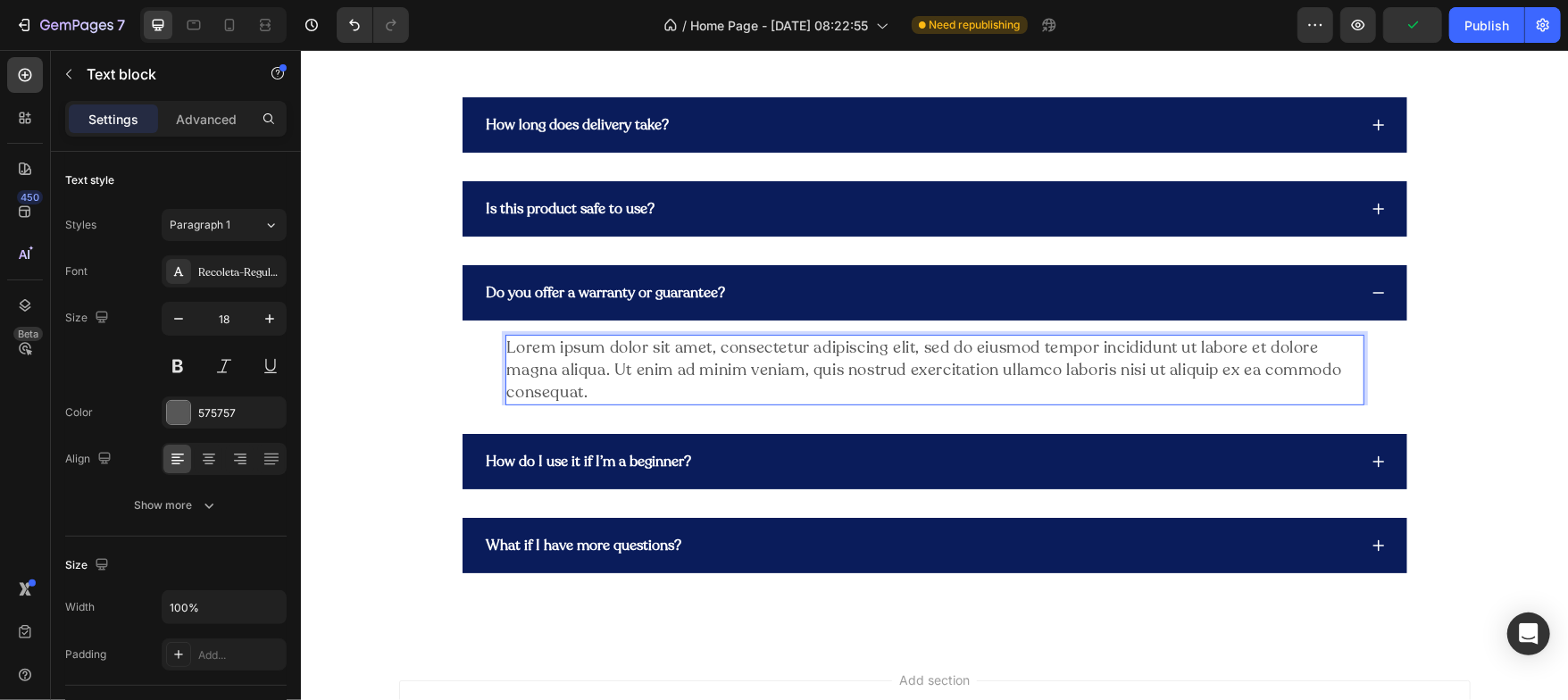
click at [612, 375] on p "Lorem ipsum dolor sit amet, consectetur adipiscing elit, sed do eiusmod tempor …" at bounding box center [934, 369] width 856 height 68
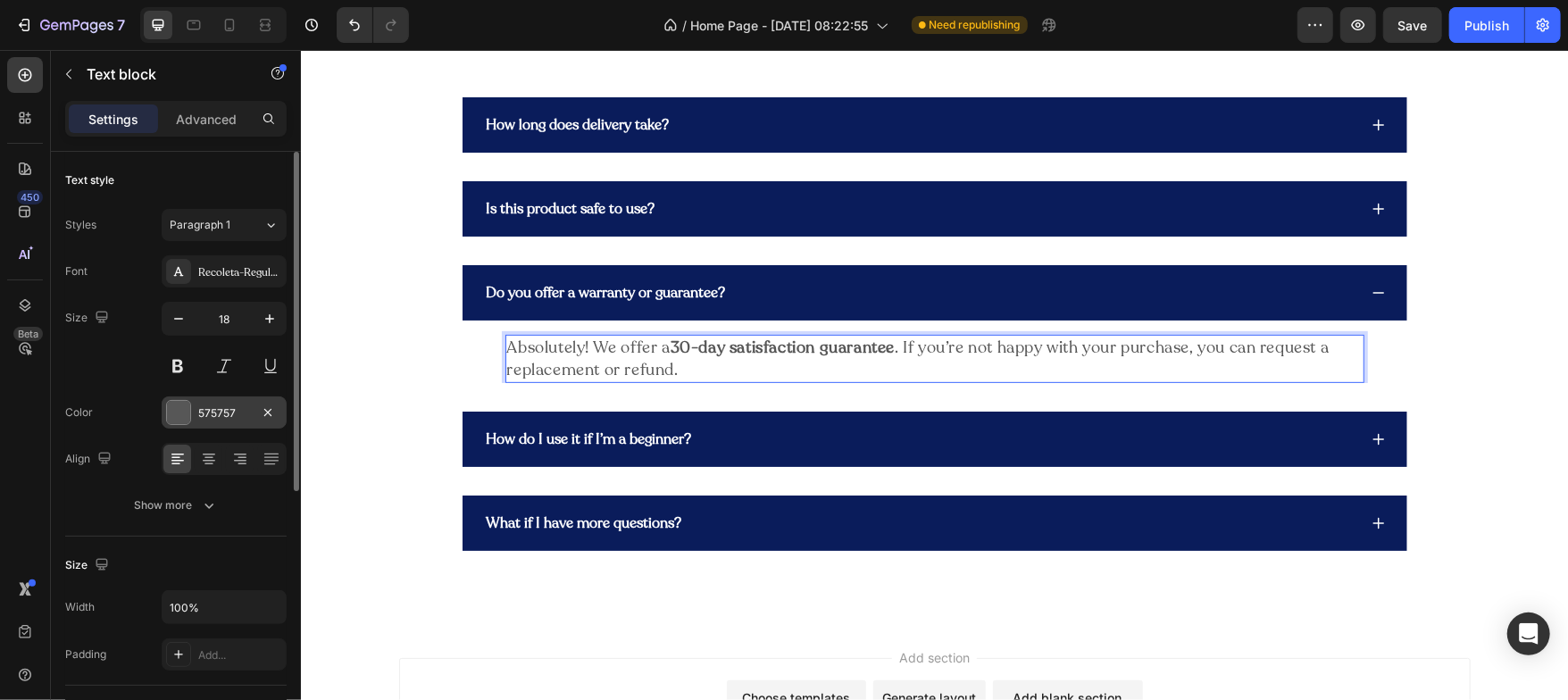
click at [184, 411] on div at bounding box center [178, 412] width 23 height 23
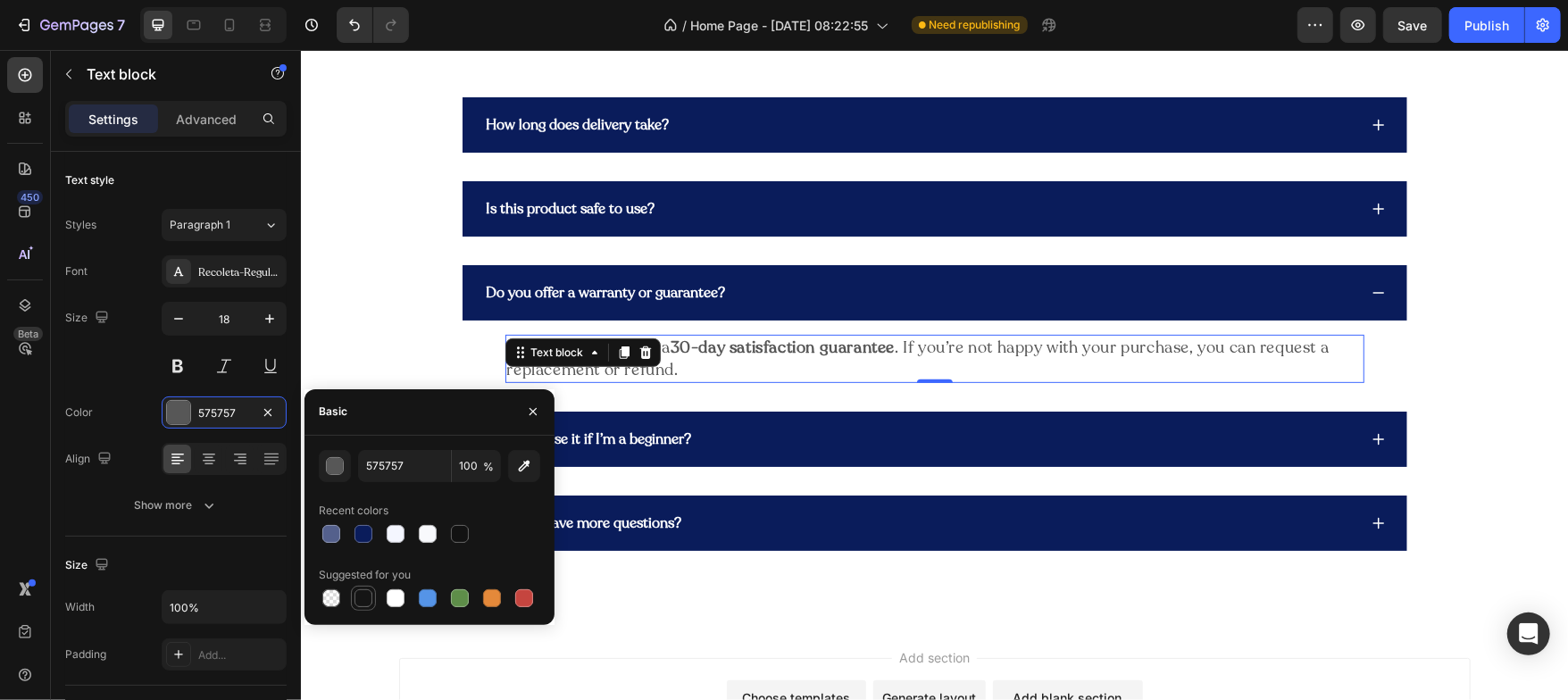
click at [364, 589] on div at bounding box center [363, 598] width 18 height 18
type input "151515"
click at [529, 421] on button "button" at bounding box center [532, 411] width 29 height 29
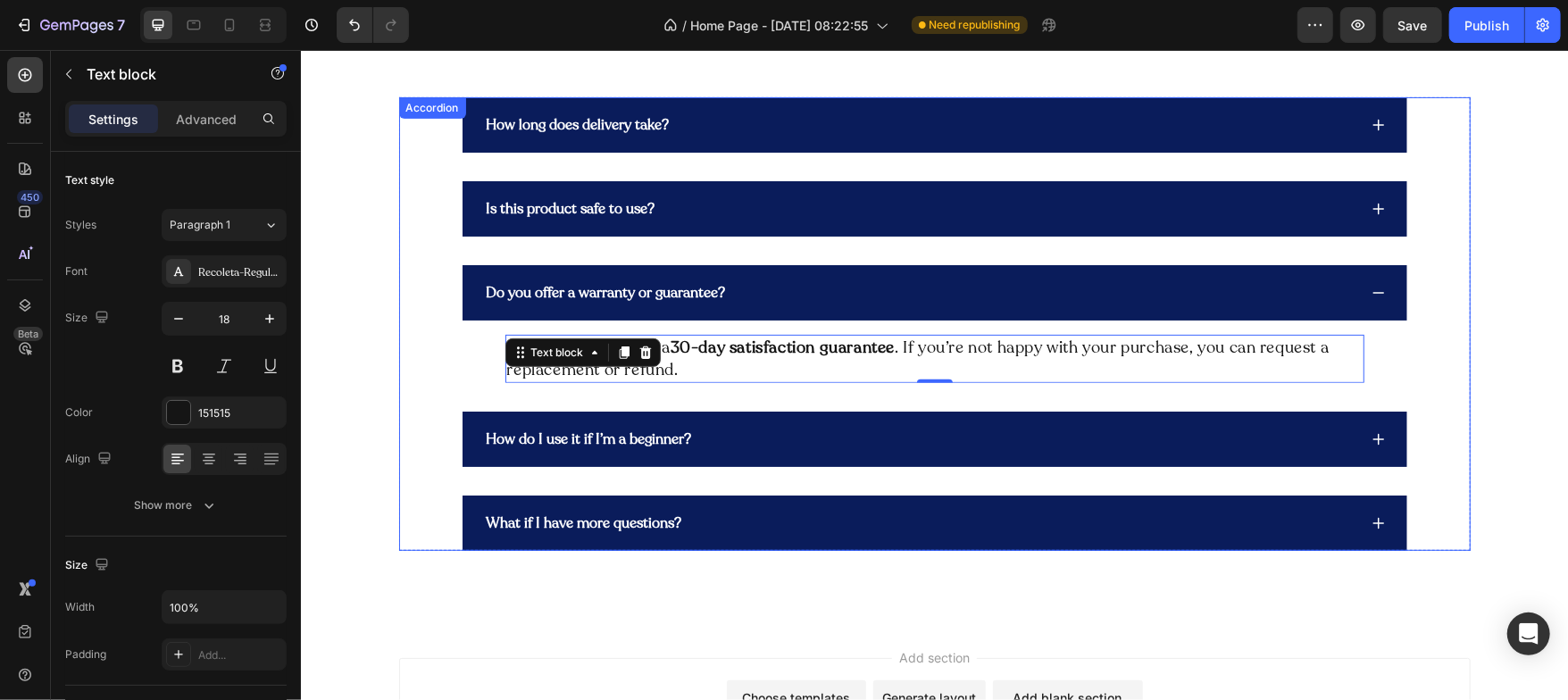
click at [1373, 300] on div "Do you offer a warranty or guarantee?" at bounding box center [934, 292] width 945 height 55
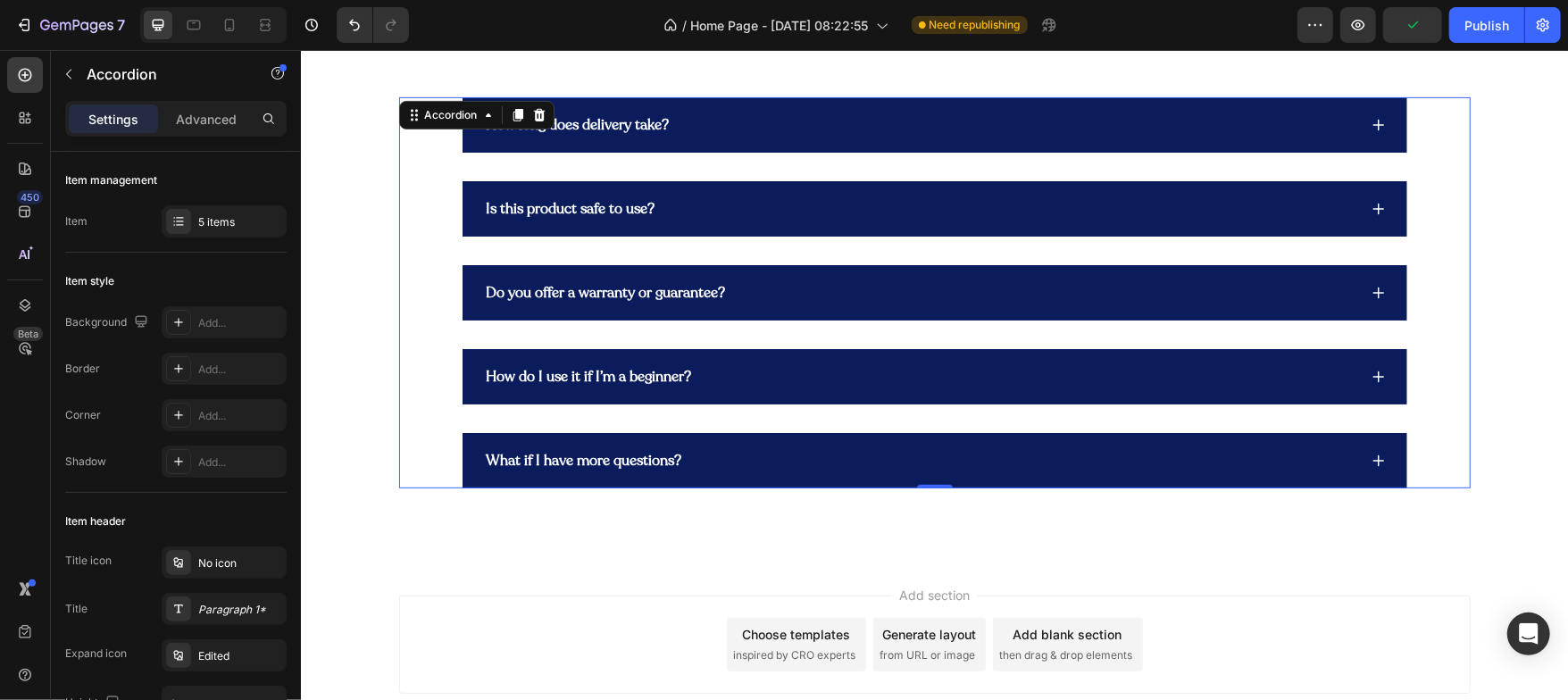
click at [1372, 378] on icon at bounding box center [1378, 376] width 15 height 15
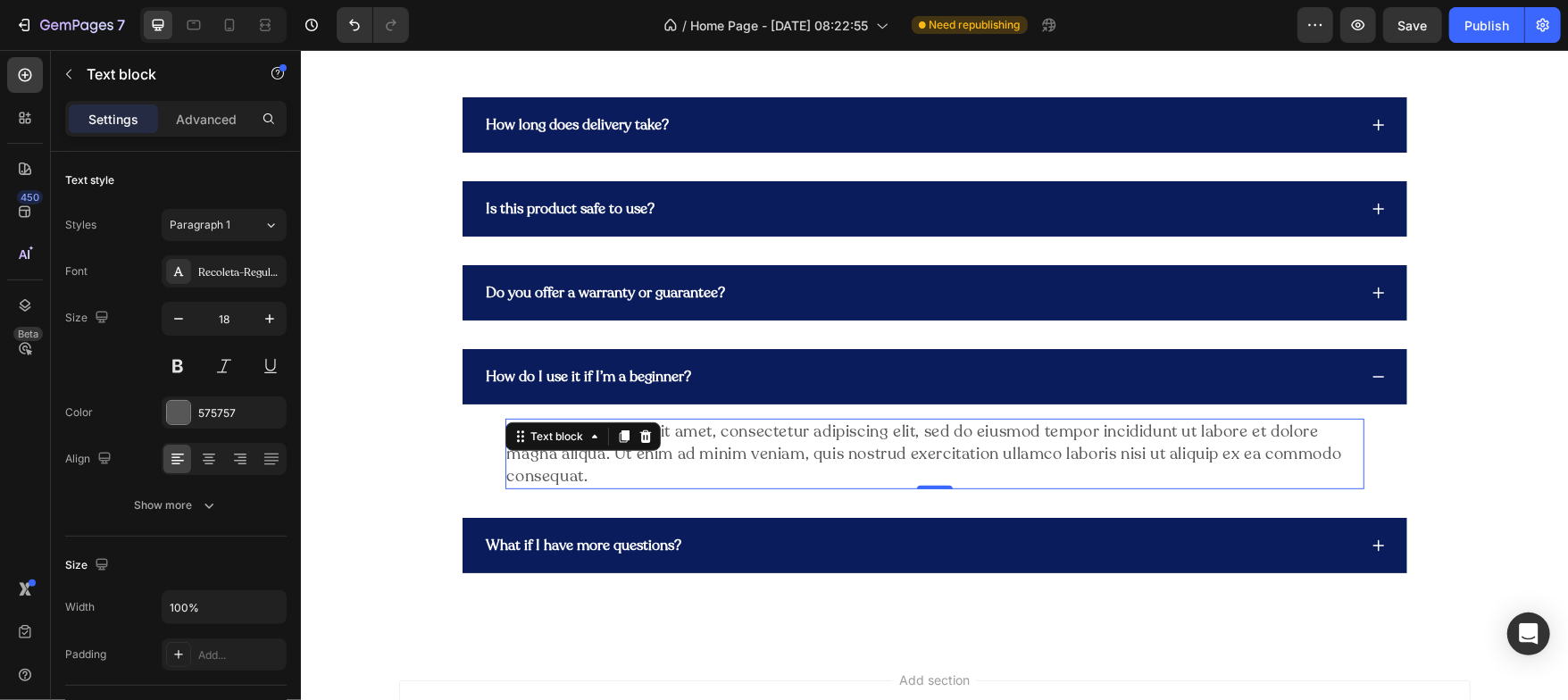
click at [712, 427] on div "Lorem ipsum dolor sit amet, consectetur adipiscing elit, sed do eiusmod tempor …" at bounding box center [934, 454] width 859 height 72
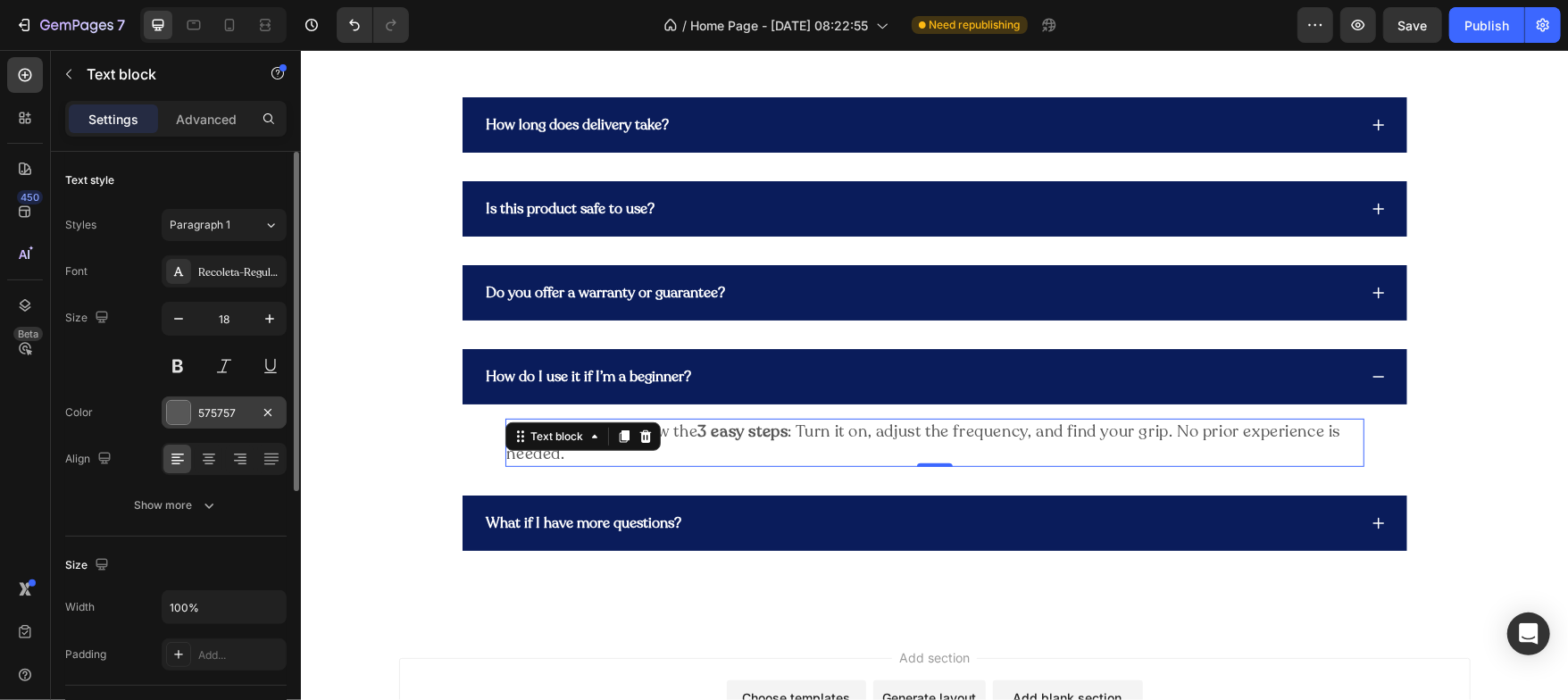
click at [180, 414] on div at bounding box center [178, 412] width 23 height 23
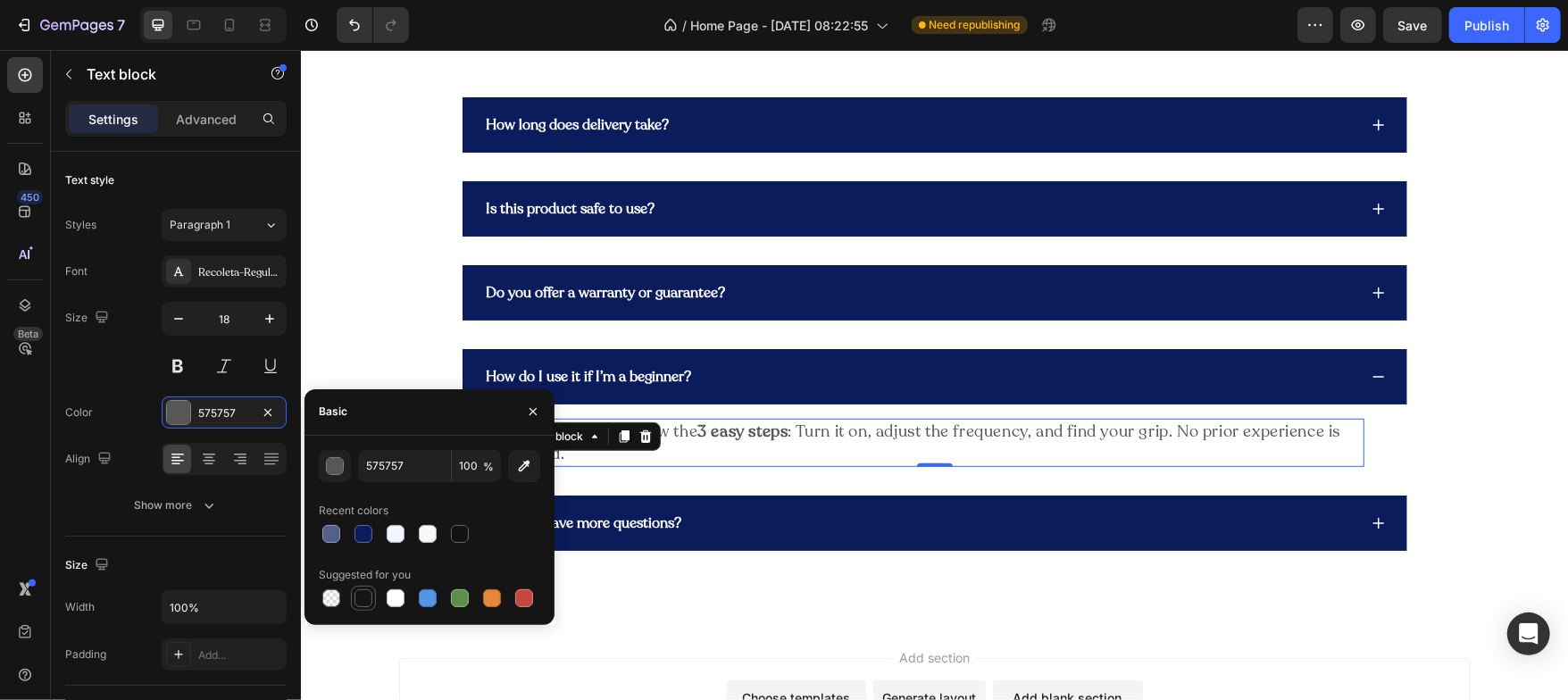
click at [370, 602] on div at bounding box center [363, 598] width 18 height 18
type input "151515"
click at [527, 415] on icon "button" at bounding box center [533, 412] width 15 height 15
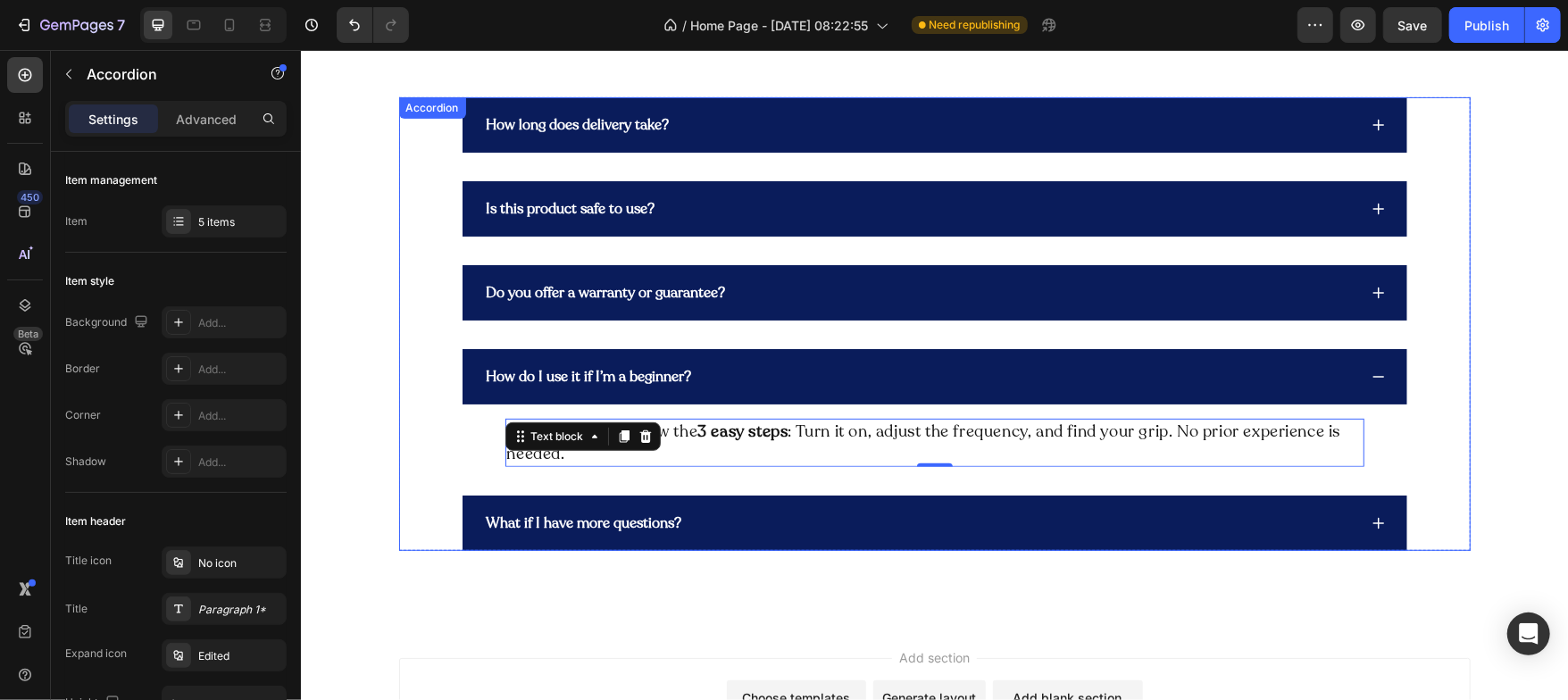
click at [1359, 373] on div "How do I use it if I’m a beginner?" at bounding box center [934, 376] width 945 height 55
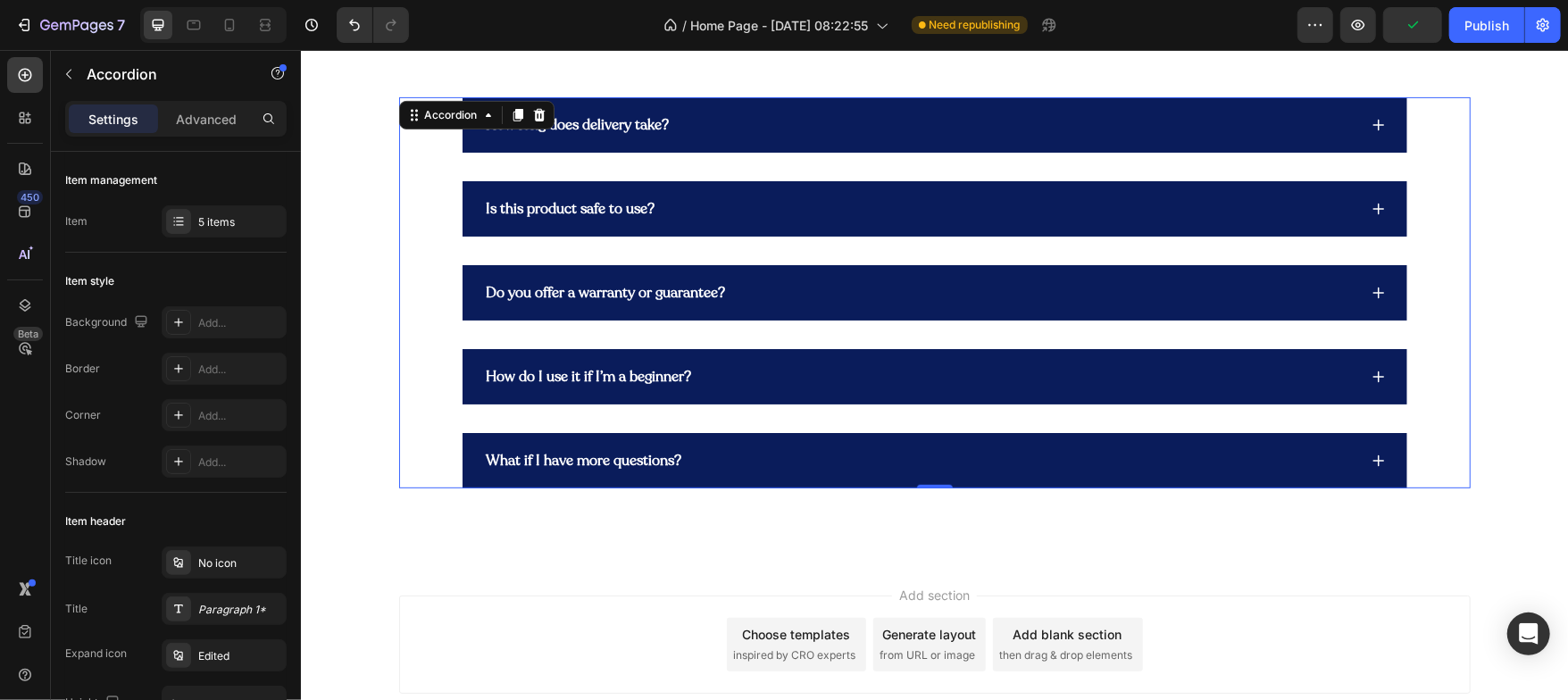
click at [1371, 452] on icon at bounding box center [1378, 460] width 15 height 15
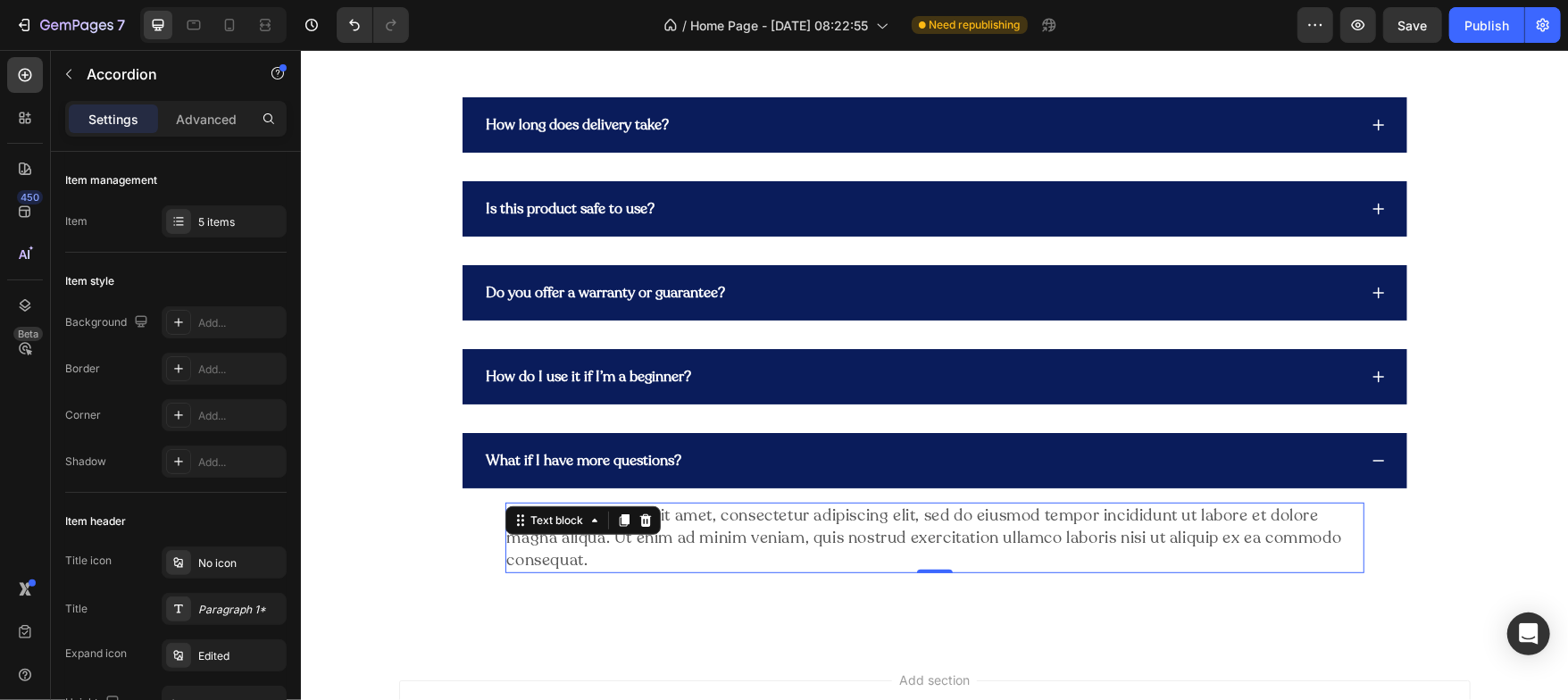
click at [872, 529] on div "Lorem ipsum dolor sit amet, consectetur adipiscing elit, sed do eiusmod tempor …" at bounding box center [934, 538] width 859 height 72
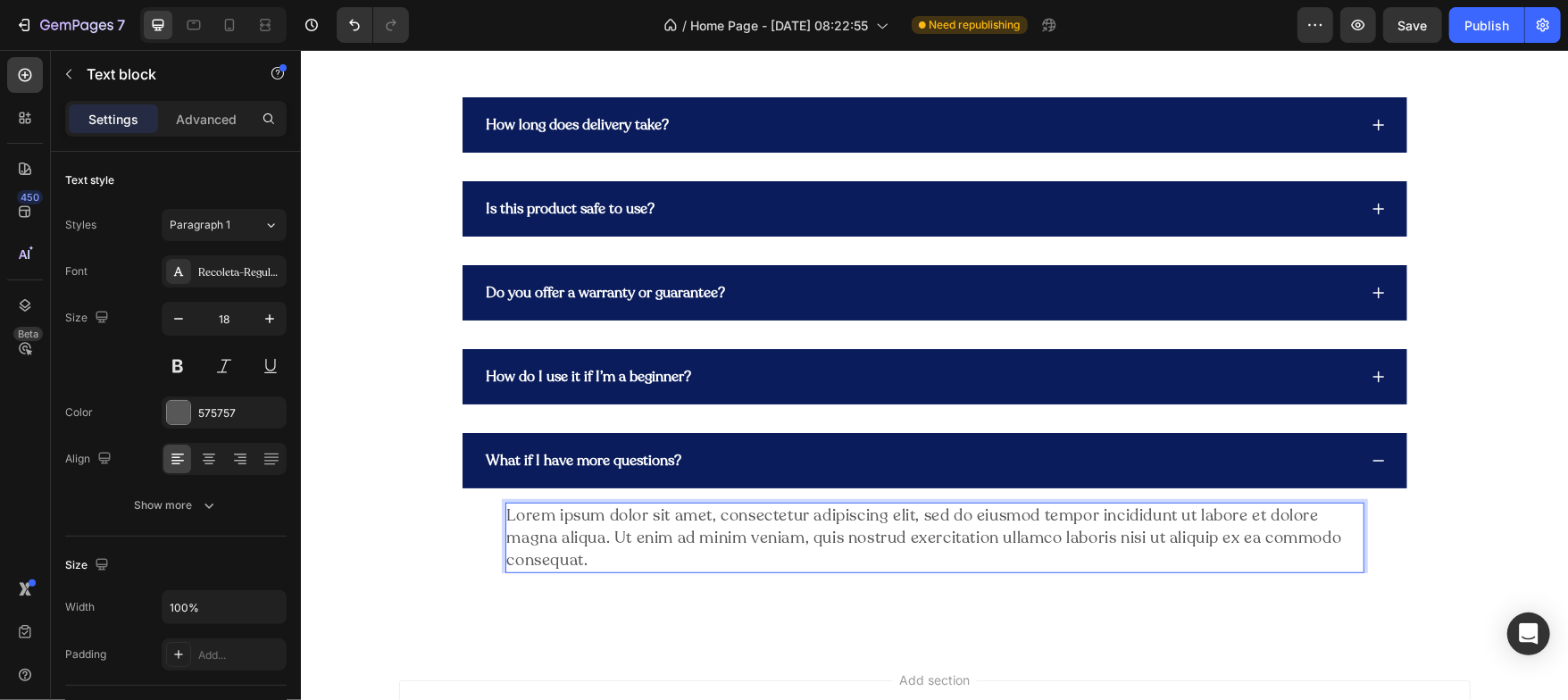
click at [872, 529] on div "Lorem ipsum dolor sit amet, consectetur adipiscing elit, sed do eiusmod tempor …" at bounding box center [934, 538] width 859 height 72
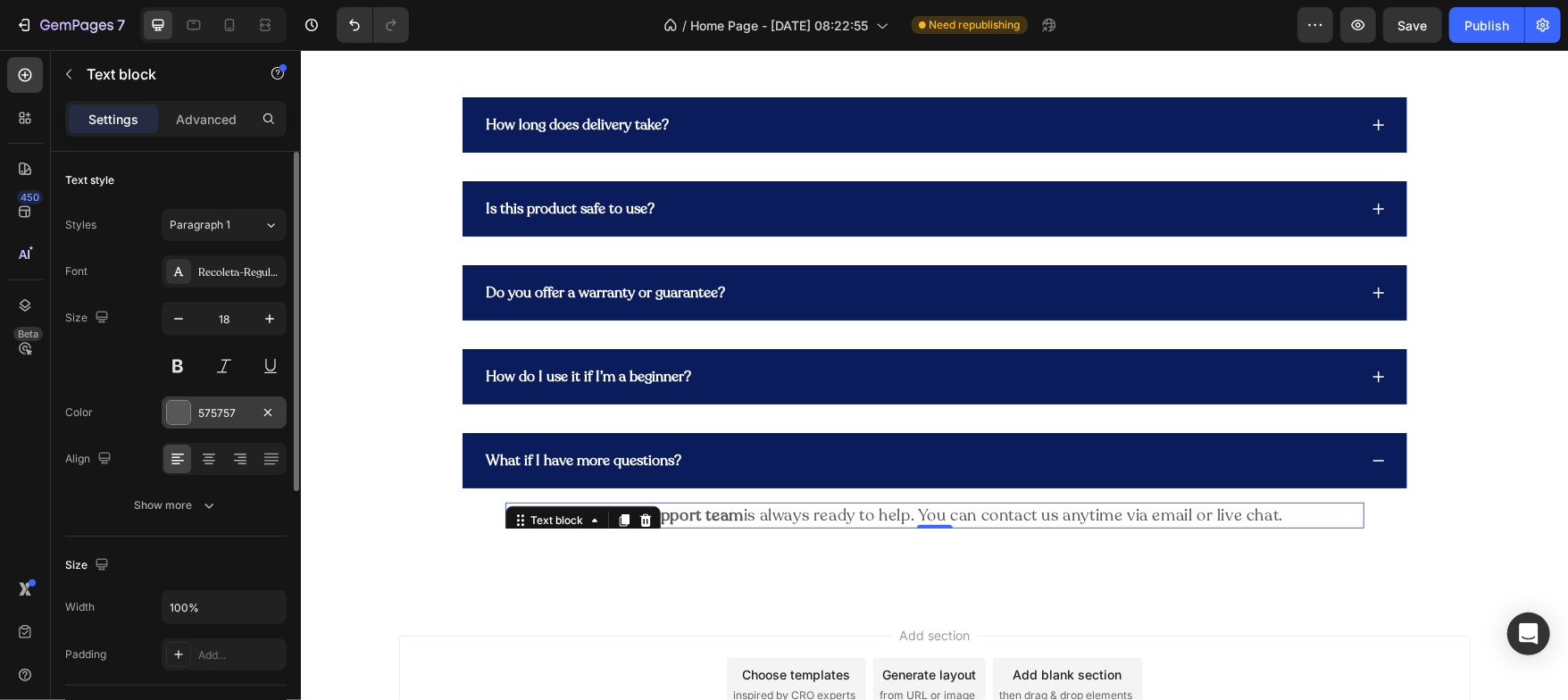
click at [177, 407] on div at bounding box center [178, 412] width 23 height 23
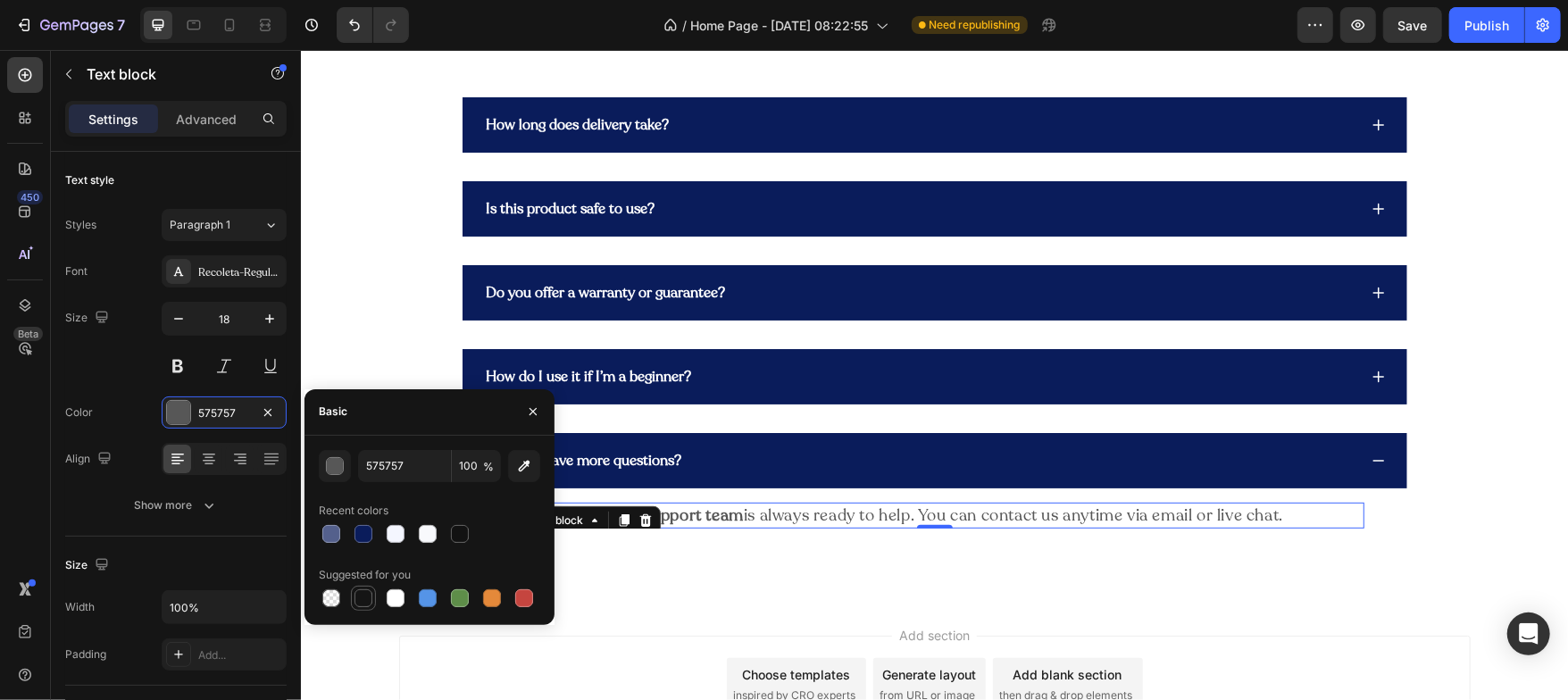
click at [369, 597] on div at bounding box center [363, 598] width 18 height 18
type input "151515"
click at [532, 417] on icon "button" at bounding box center [533, 412] width 15 height 15
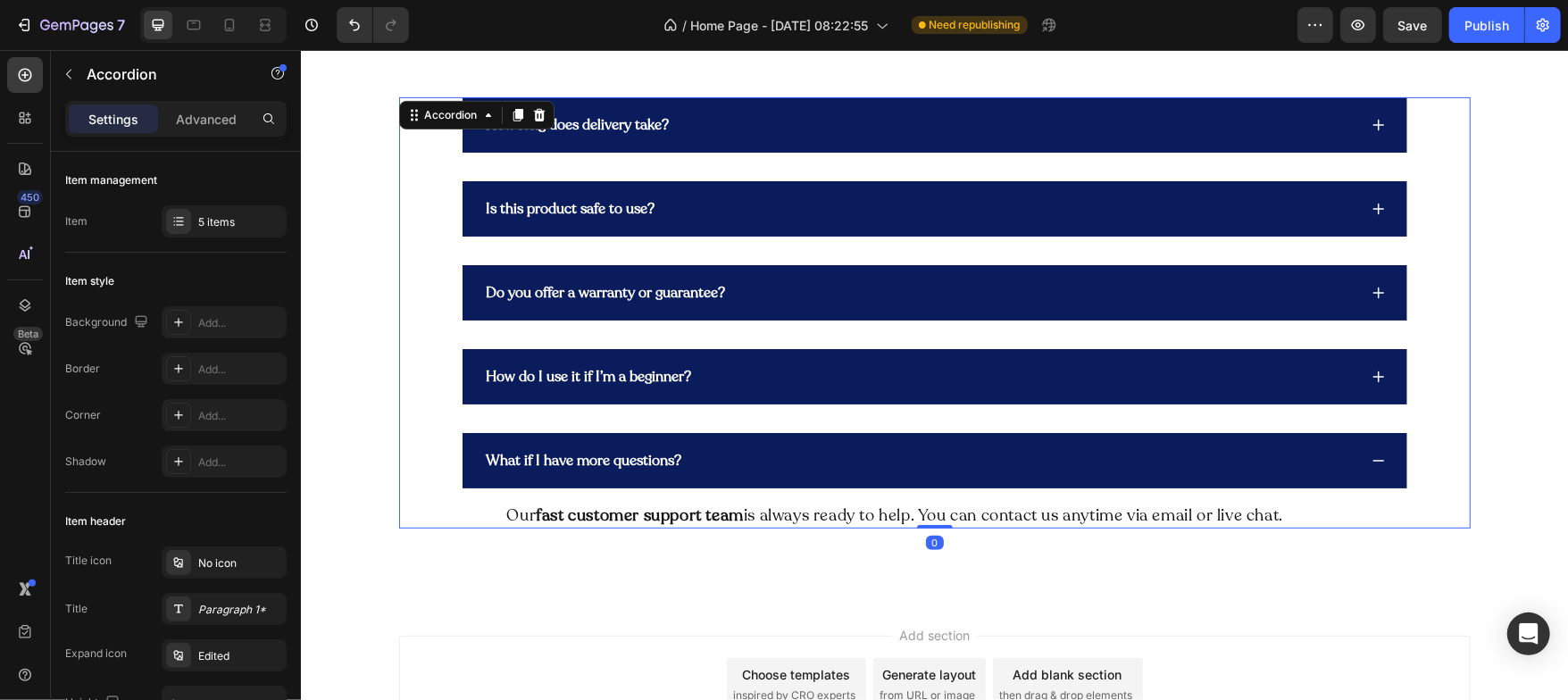
click at [1376, 462] on icon at bounding box center [1378, 460] width 15 height 15
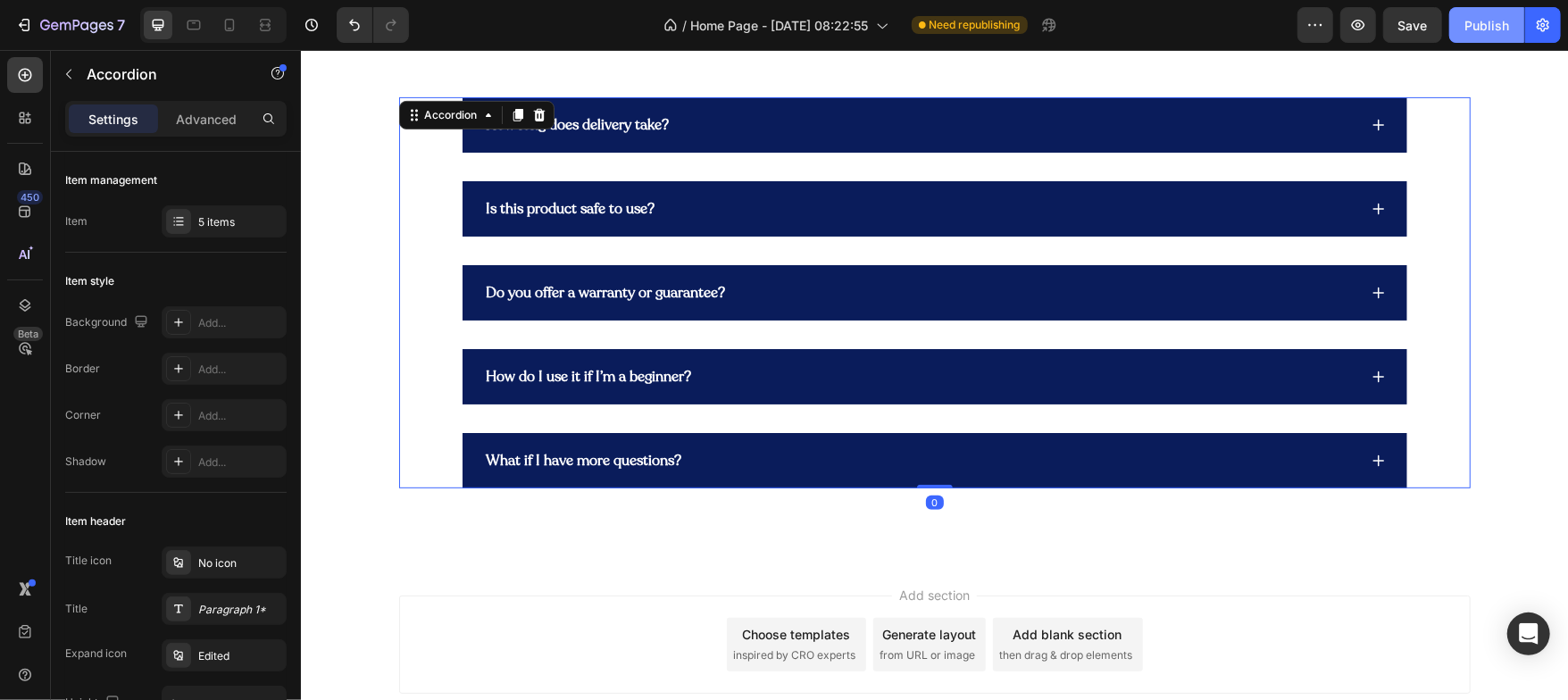
click at [1478, 34] on div "Publish" at bounding box center [1487, 25] width 44 height 18
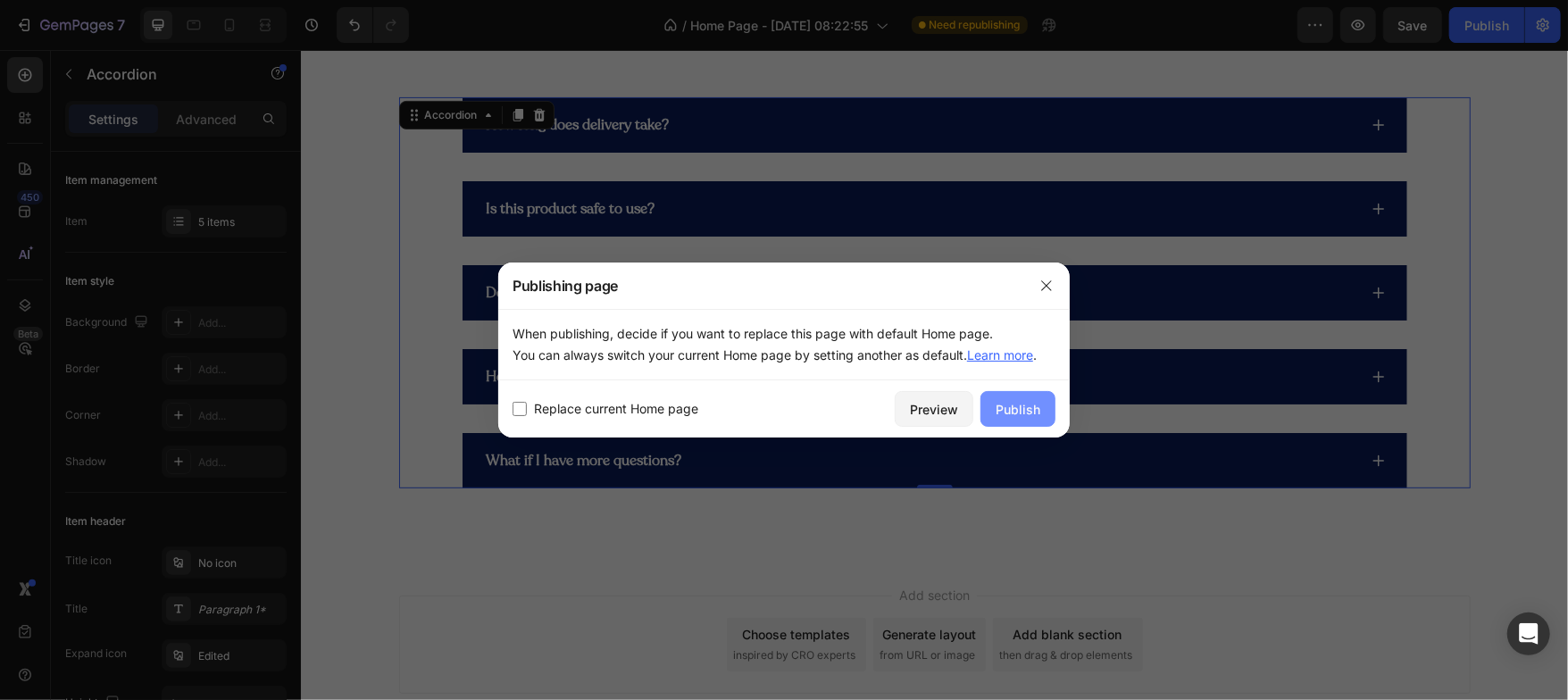
click at [1009, 415] on div "Publish" at bounding box center [1018, 409] width 44 height 18
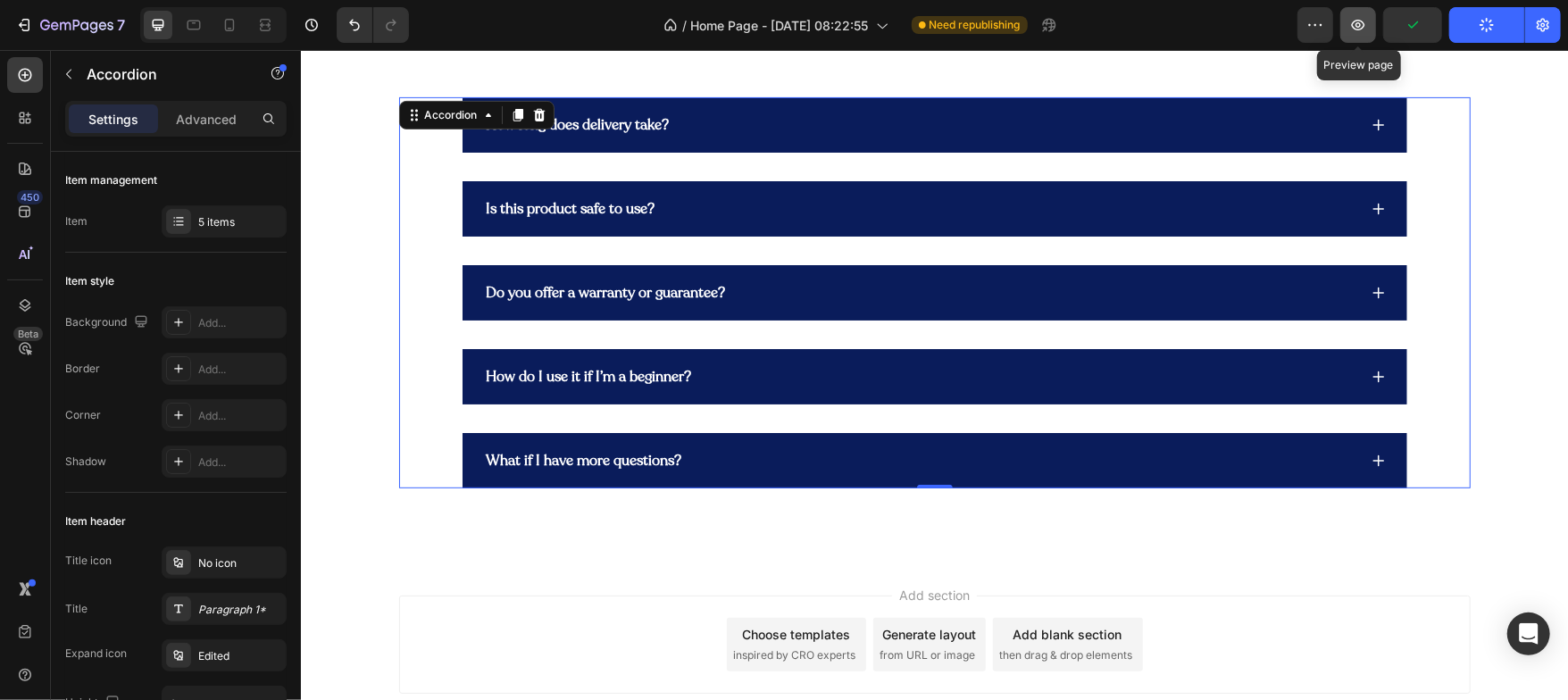
click at [1369, 22] on button "button" at bounding box center [1358, 25] width 36 height 36
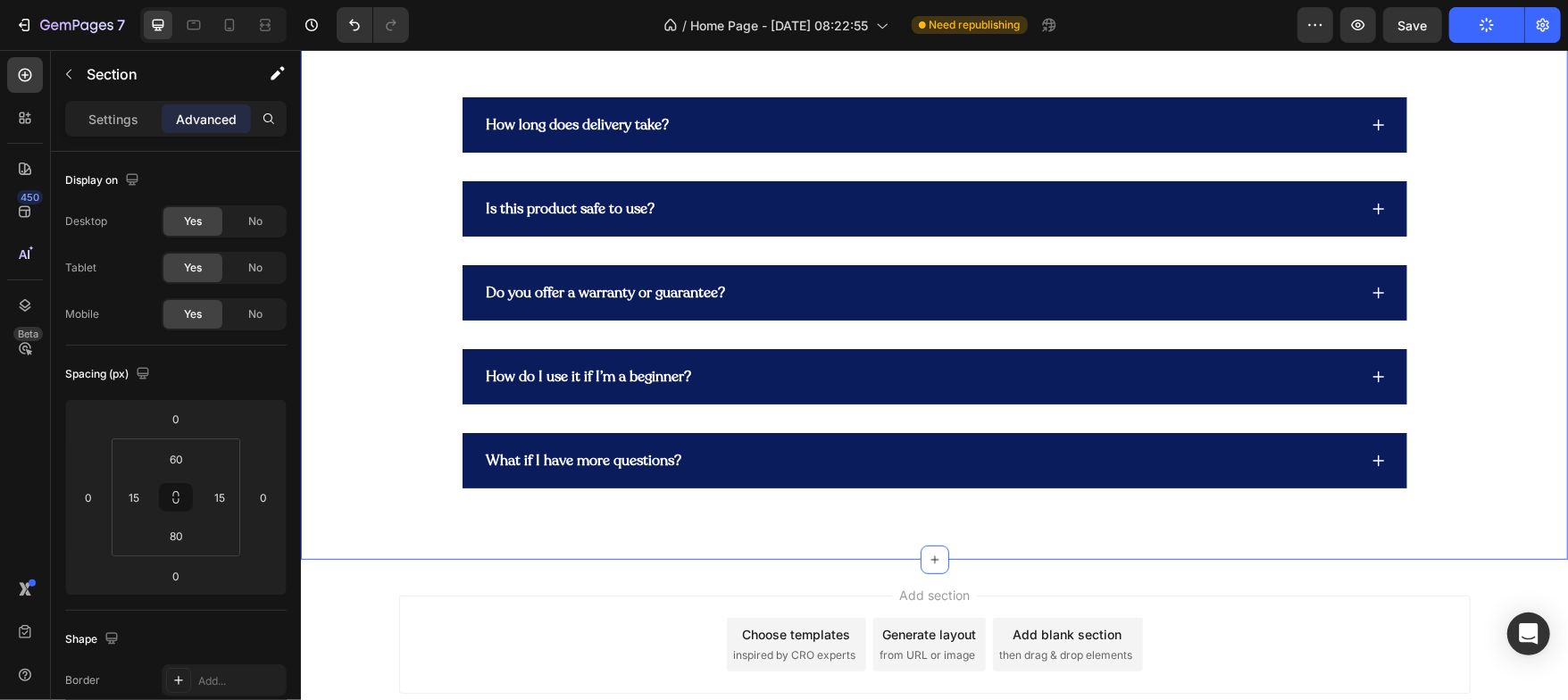
click at [318, 162] on div "Frequently Asked Questions? Heading How long does delivery take? Is this produc…" at bounding box center [933, 248] width 1240 height 480
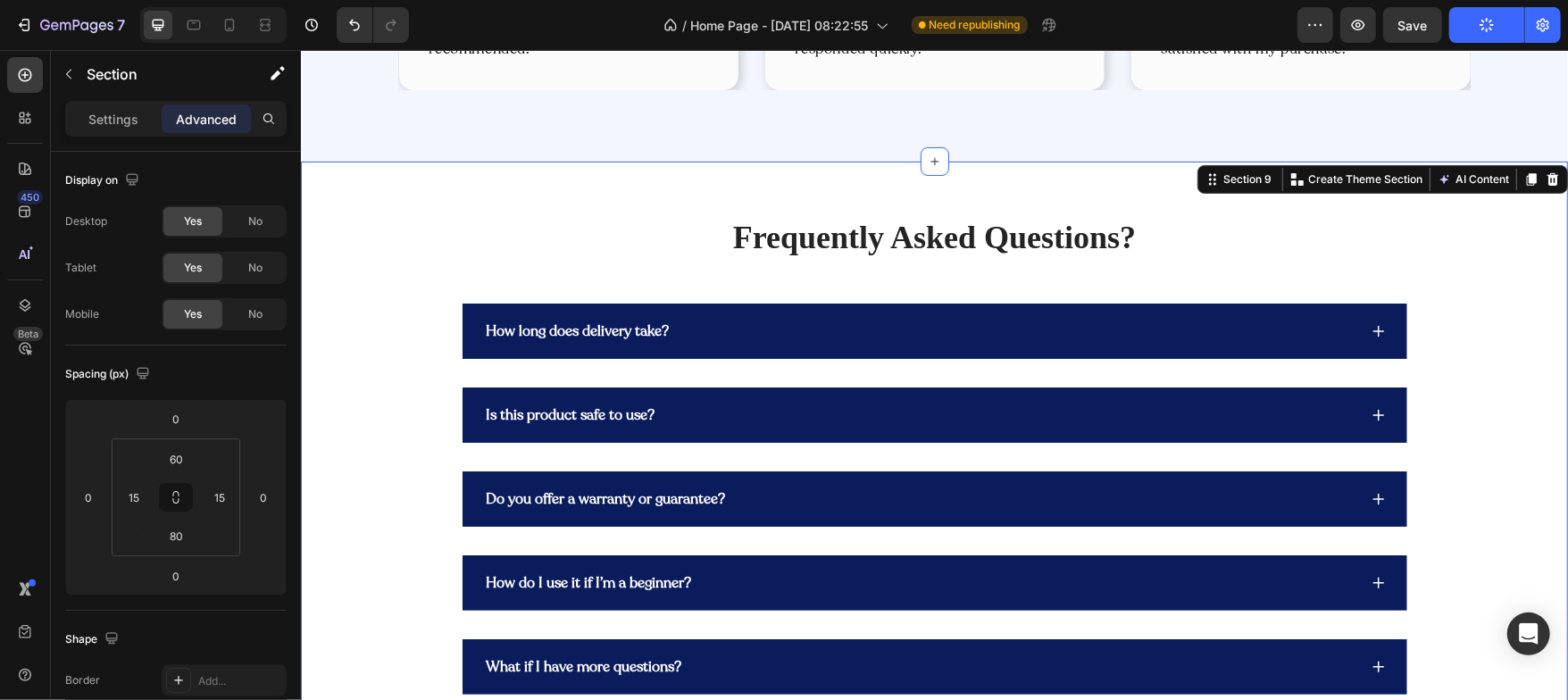
scroll to position [4789, 0]
click at [228, 31] on icon at bounding box center [228, 24] width 18 height 18
type input "80"
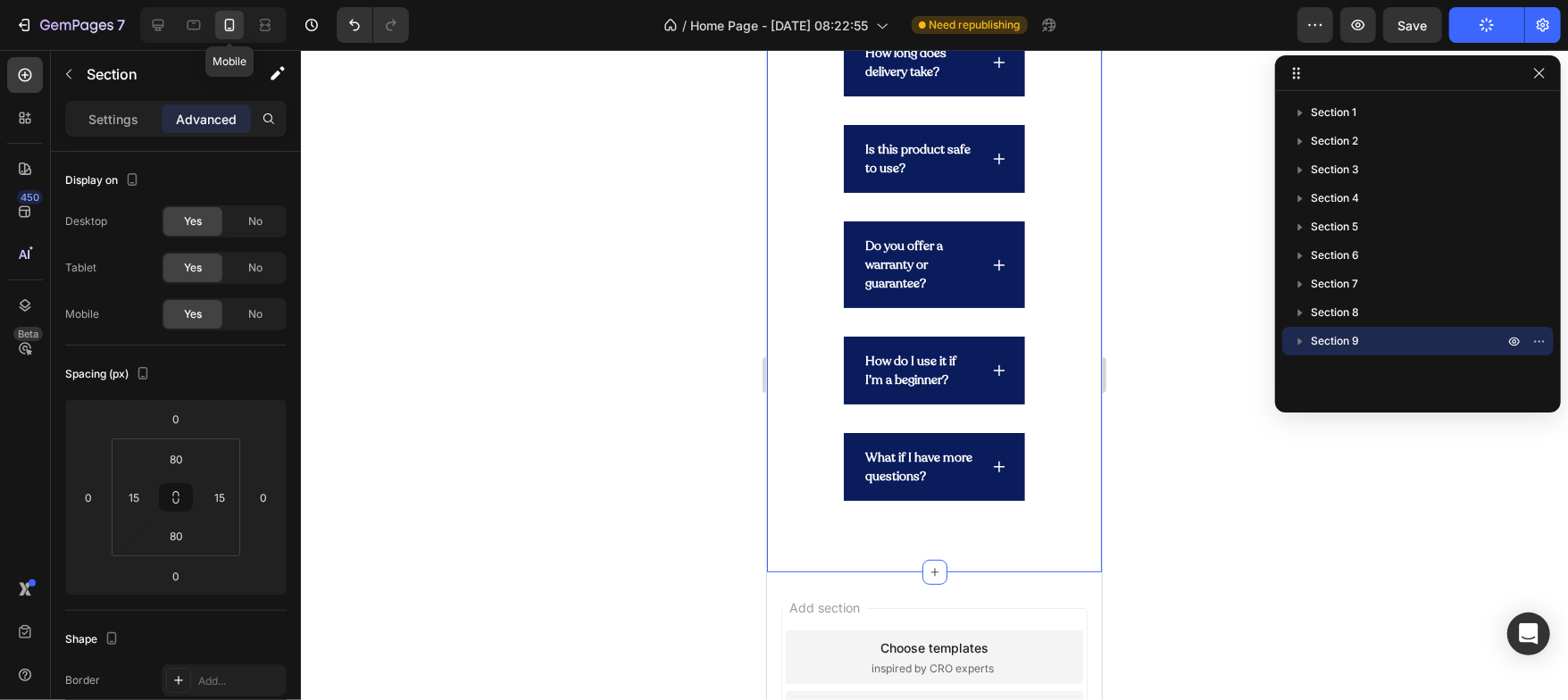
scroll to position [4598, 0]
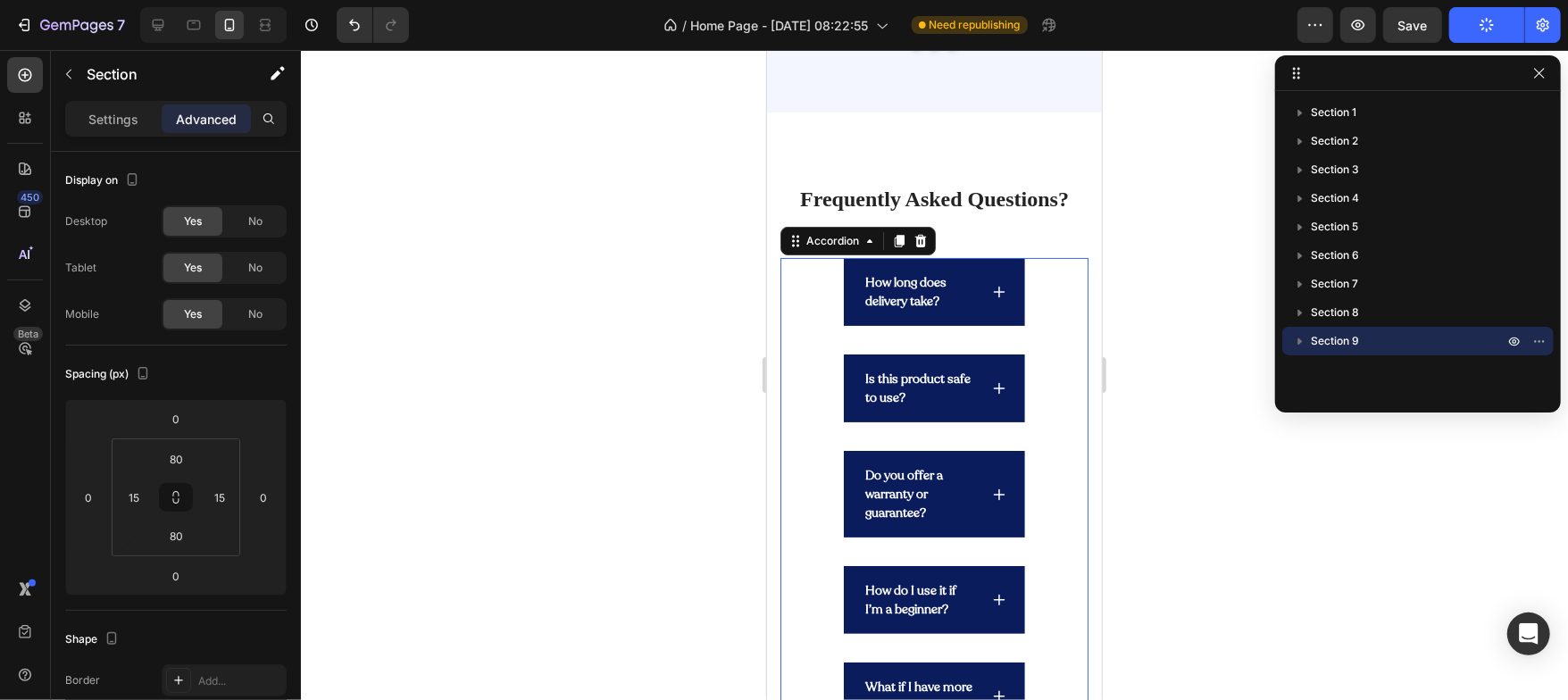
click at [812, 282] on div "How long does delivery take? Is this product safe to use? Do you offer a warran…" at bounding box center [933, 493] width 308 height 472
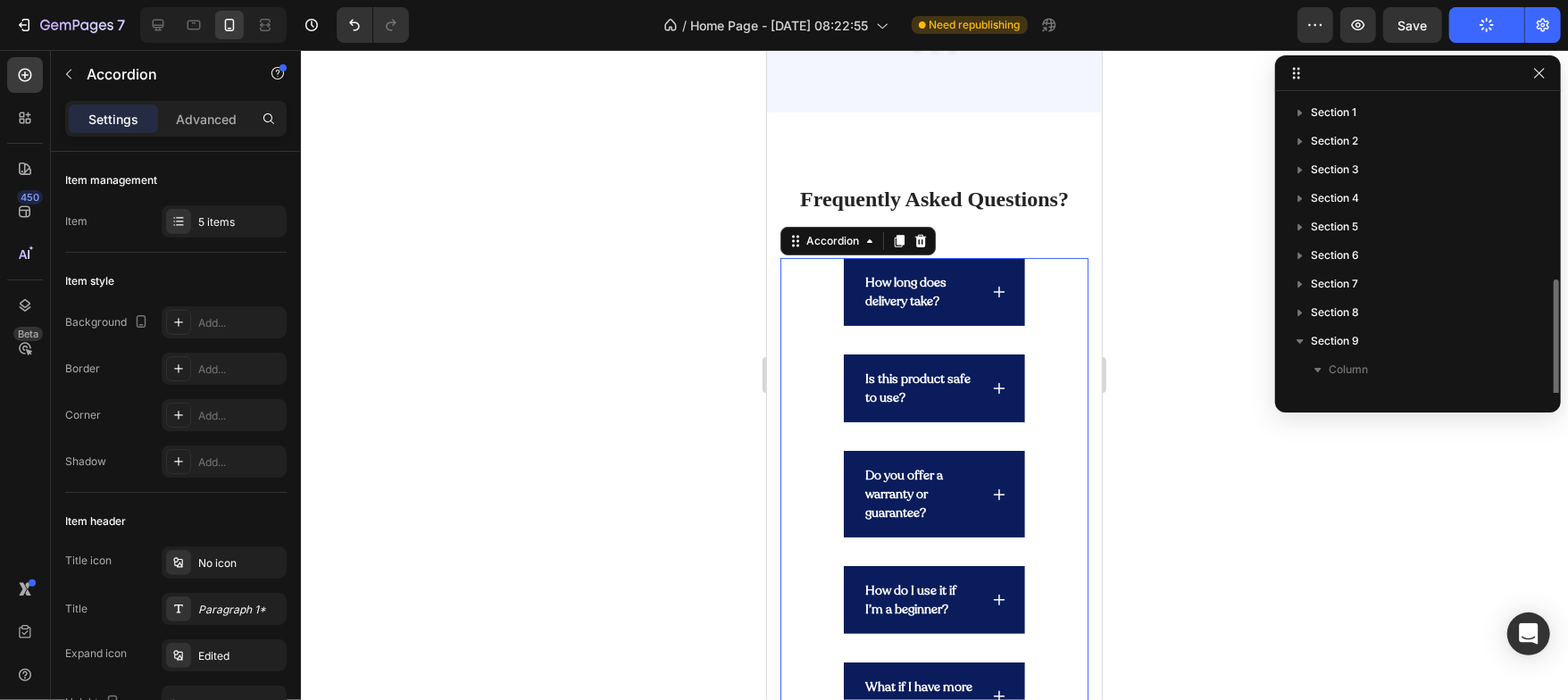
scroll to position [104, 0]
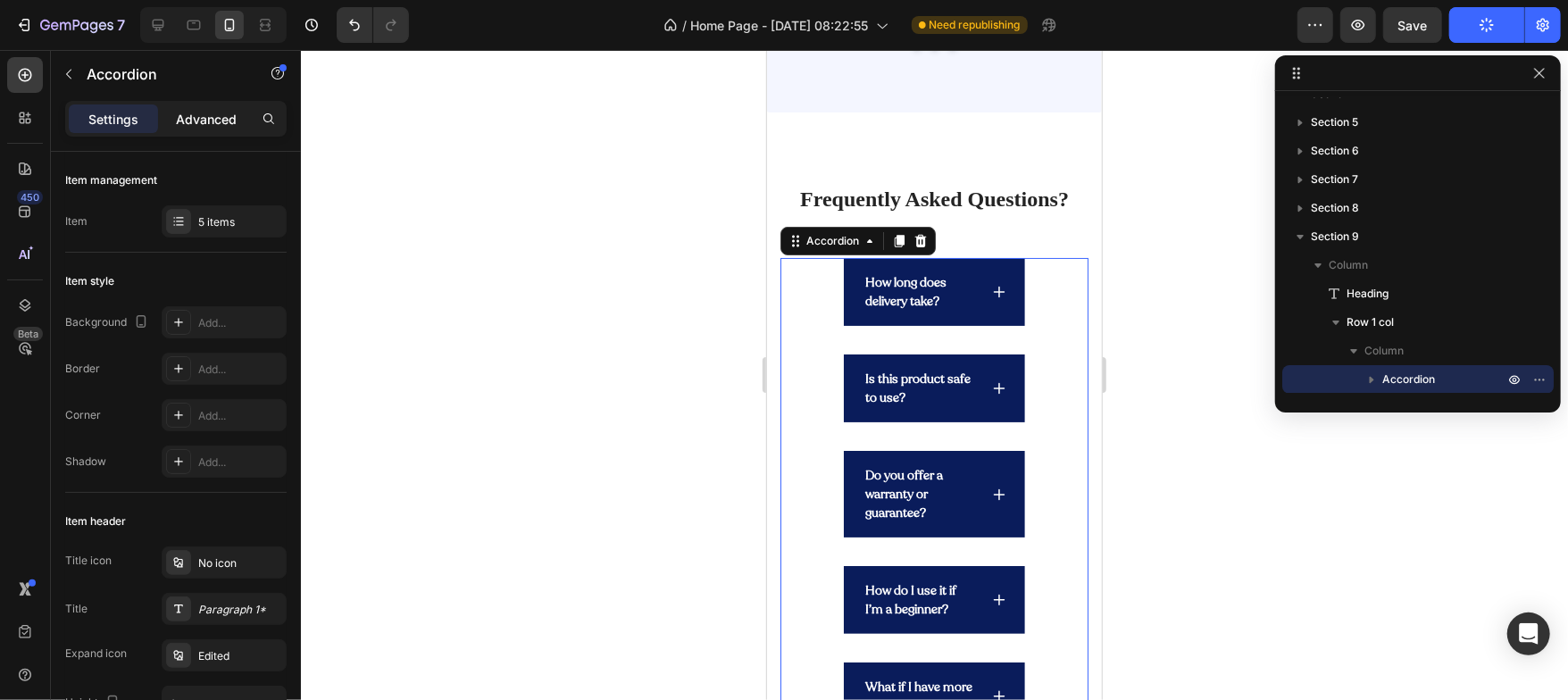
click at [210, 118] on p "Advanced" at bounding box center [206, 119] width 61 height 18
type input "100%"
type input "100"
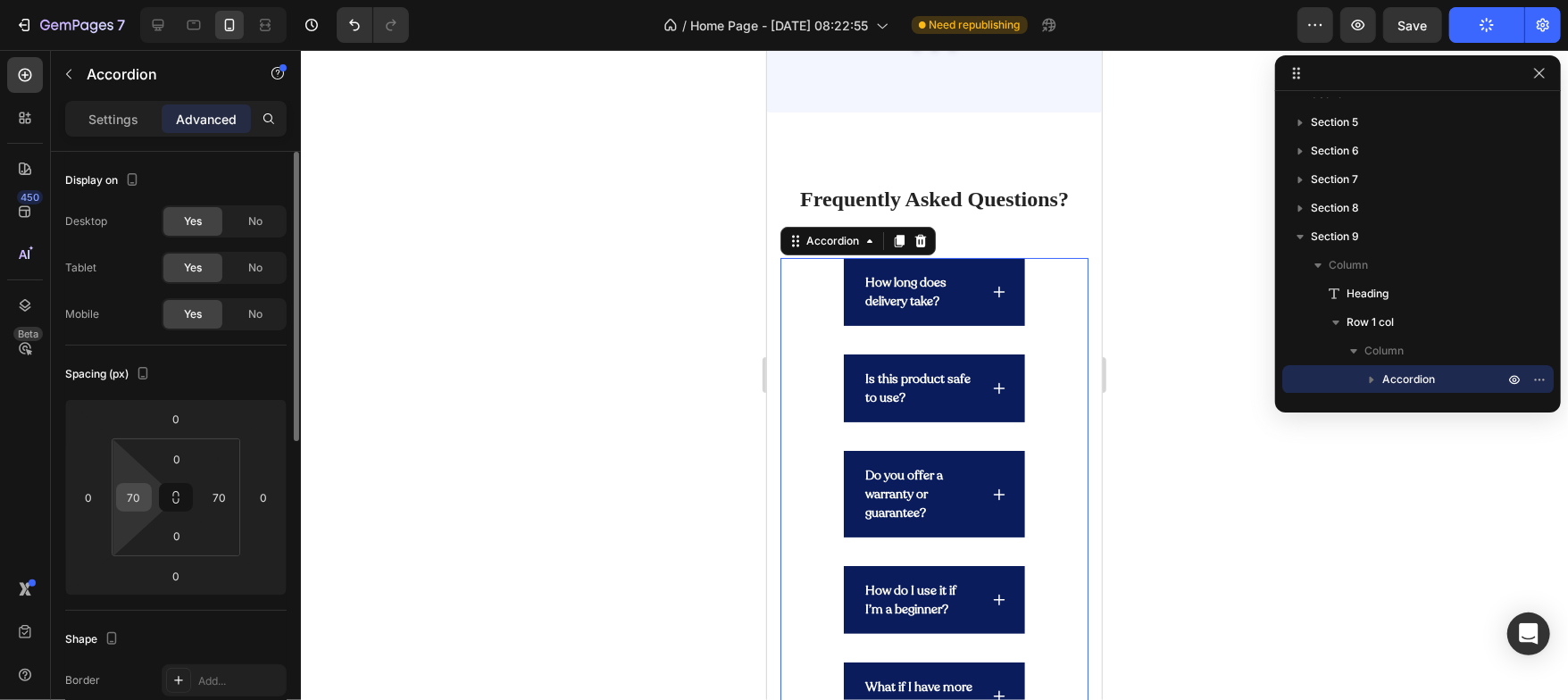
click at [135, 484] on input "70" at bounding box center [134, 496] width 27 height 27
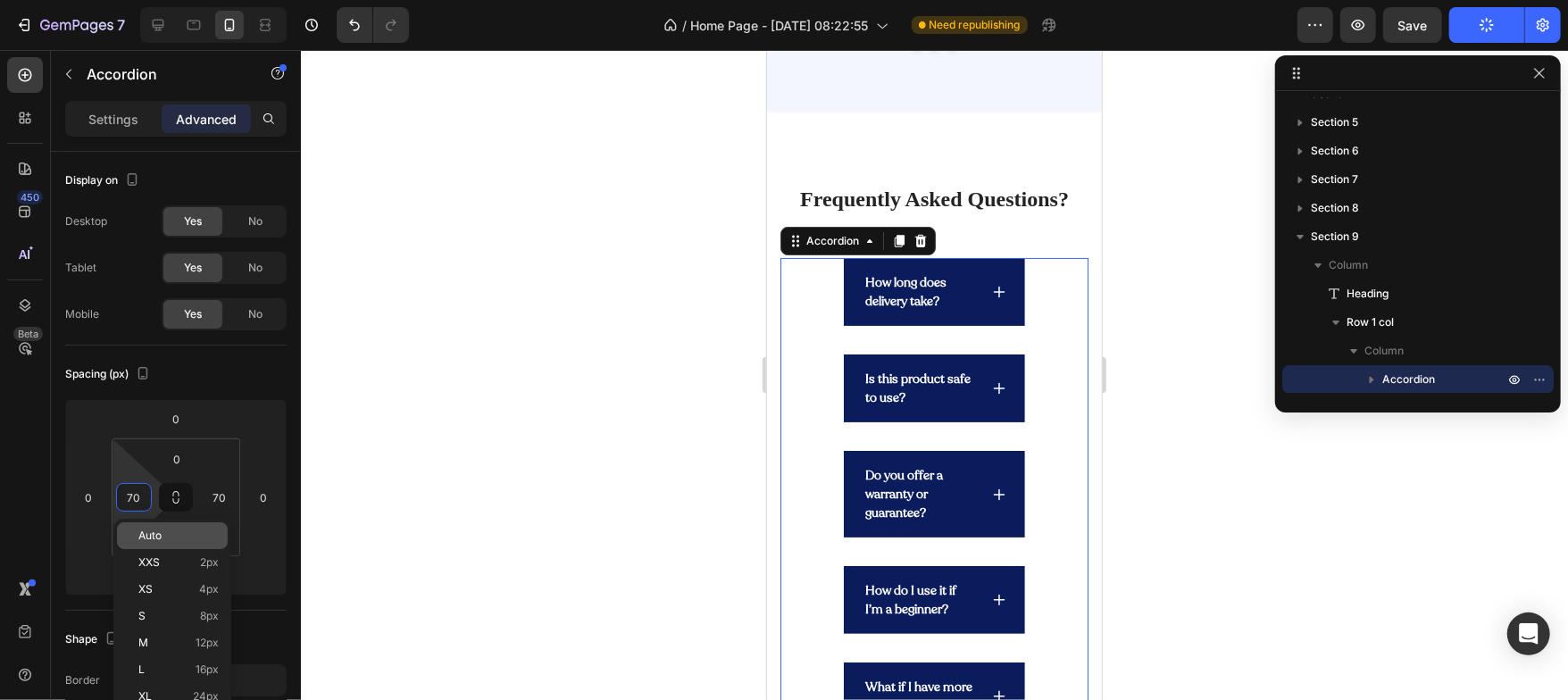
click at [146, 527] on div "Auto" at bounding box center [172, 535] width 111 height 27
type input "Auto"
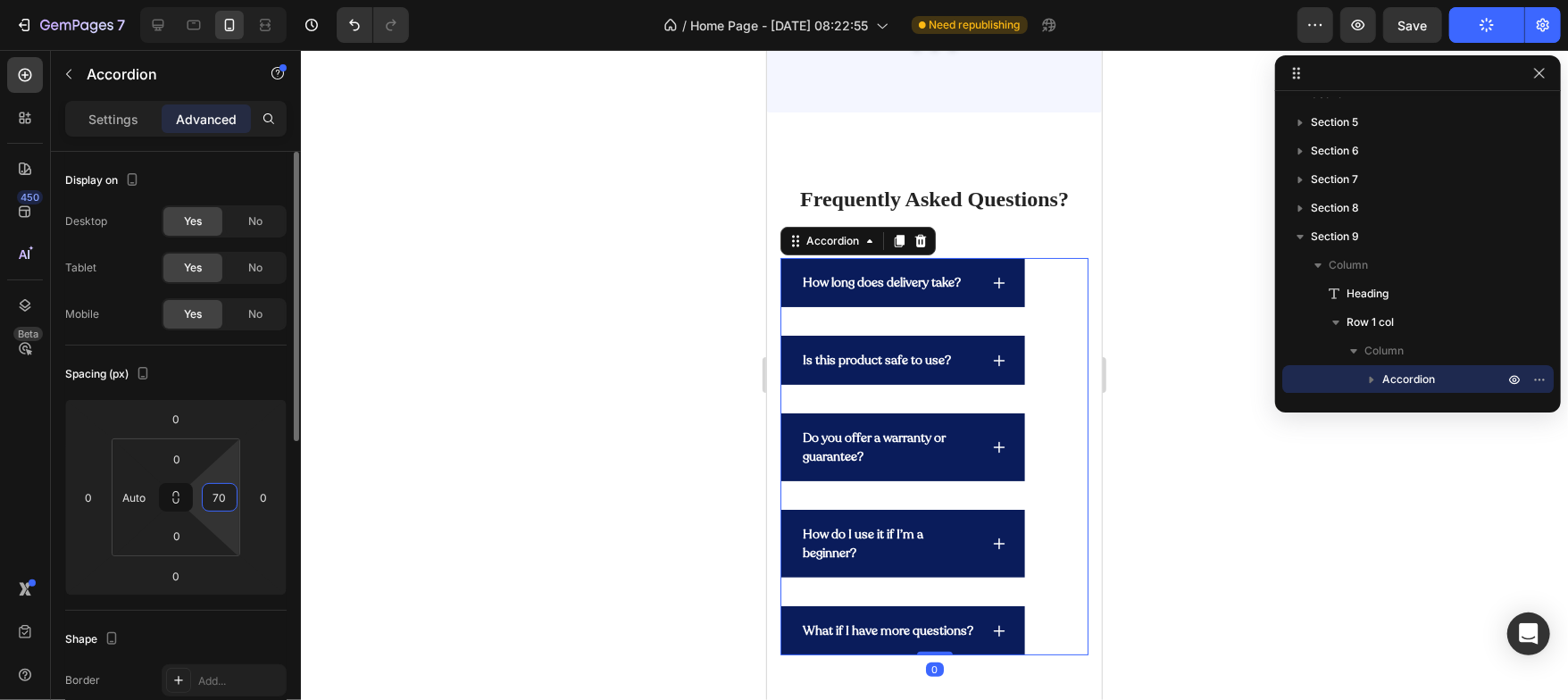
click at [232, 491] on input "70" at bounding box center [219, 496] width 27 height 27
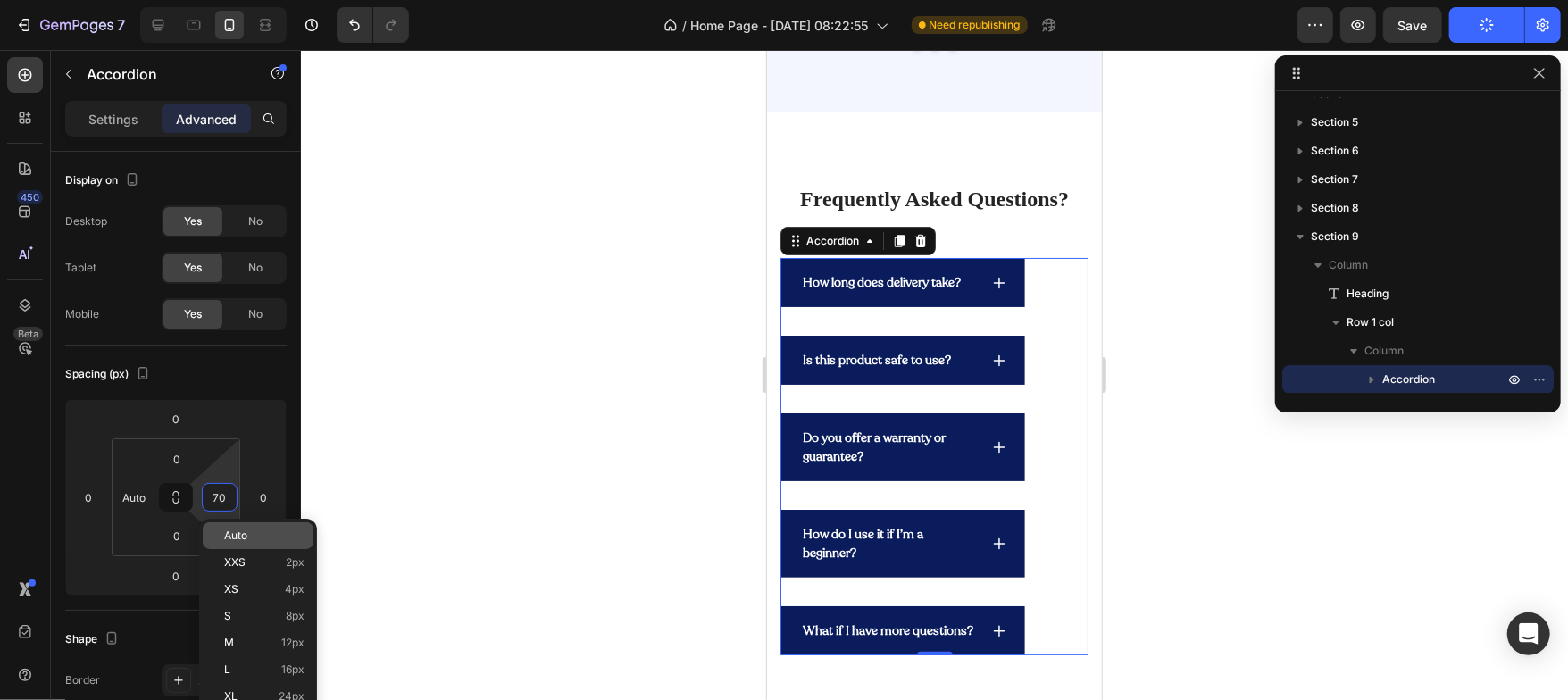
click at [233, 531] on span "Auto" at bounding box center [235, 536] width 23 height 13
type input "Auto"
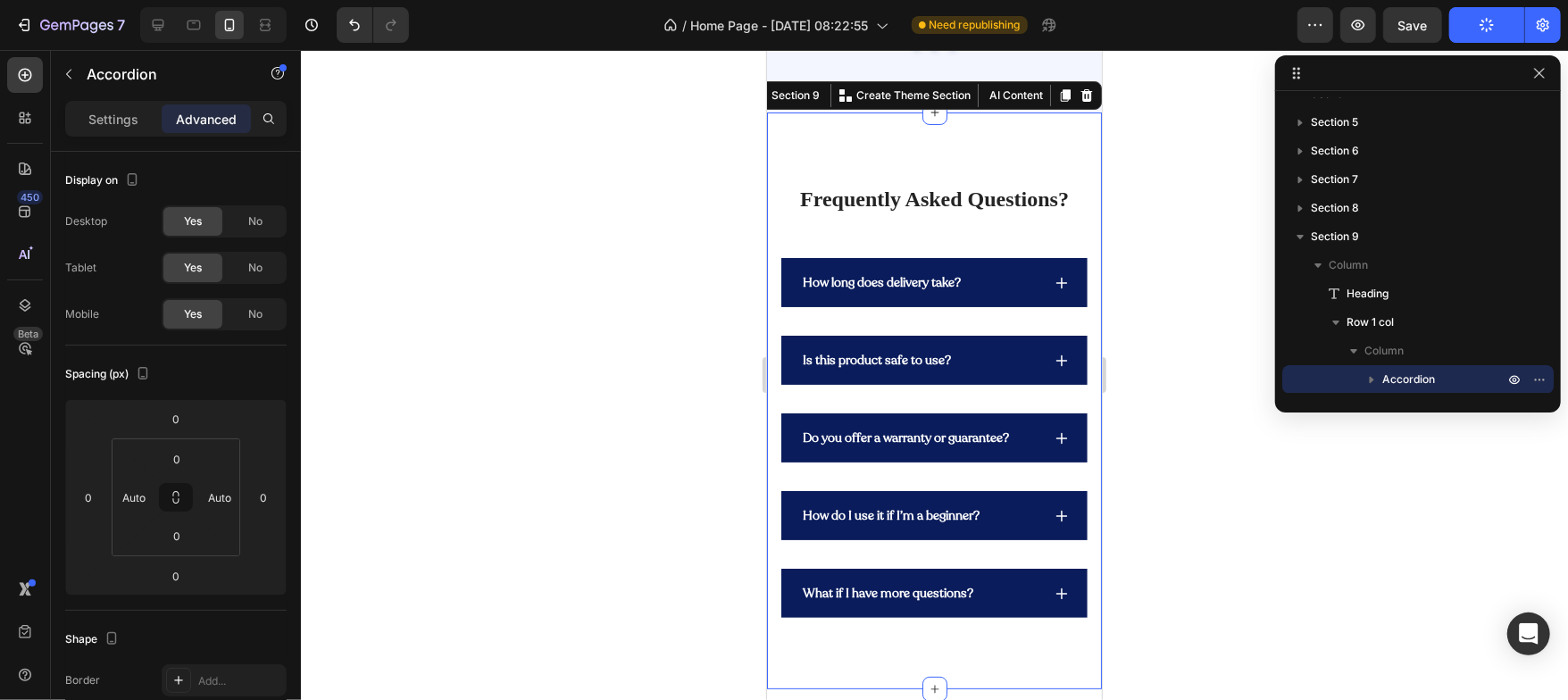
click at [848, 131] on div "Frequently Asked Questions? Heading How long does delivery take? Is this produc…" at bounding box center [933, 400] width 334 height 577
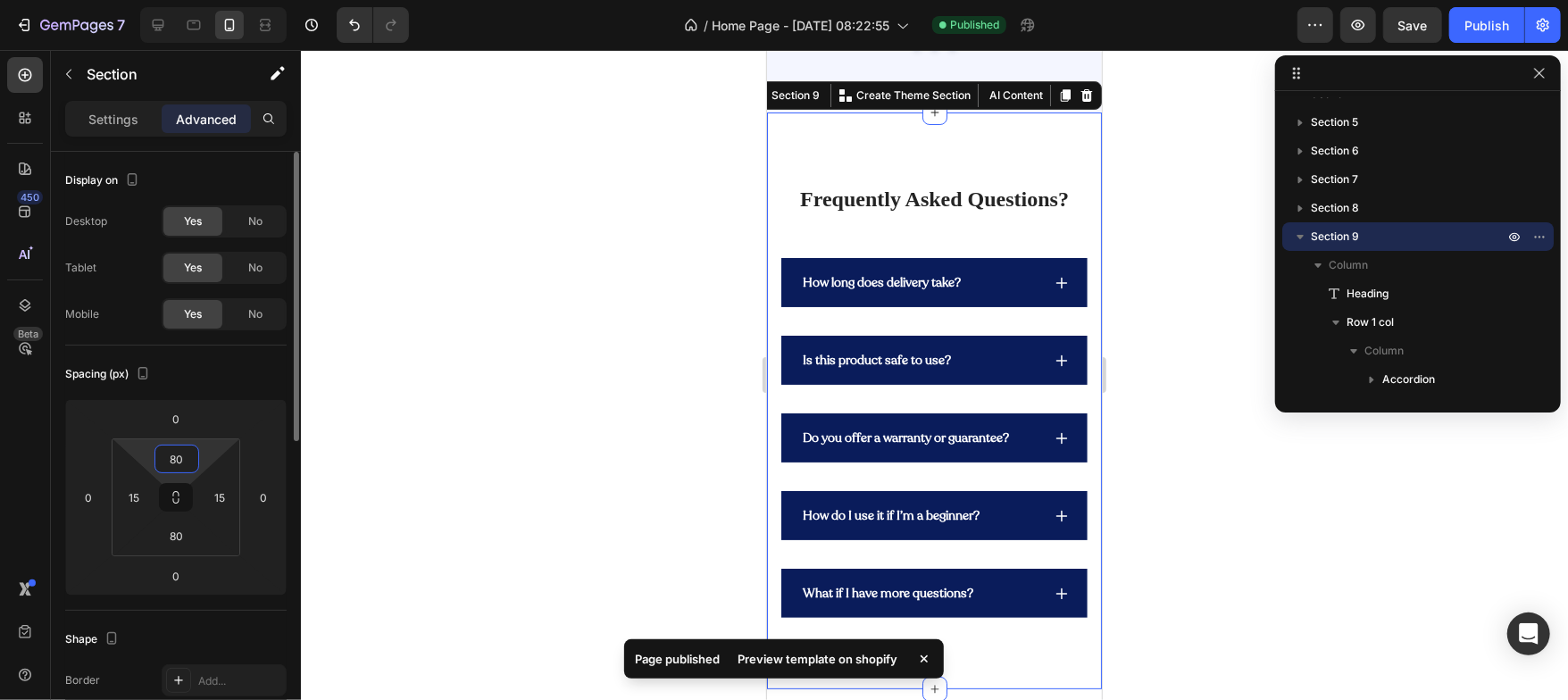
click at [179, 455] on input "80" at bounding box center [177, 459] width 36 height 27
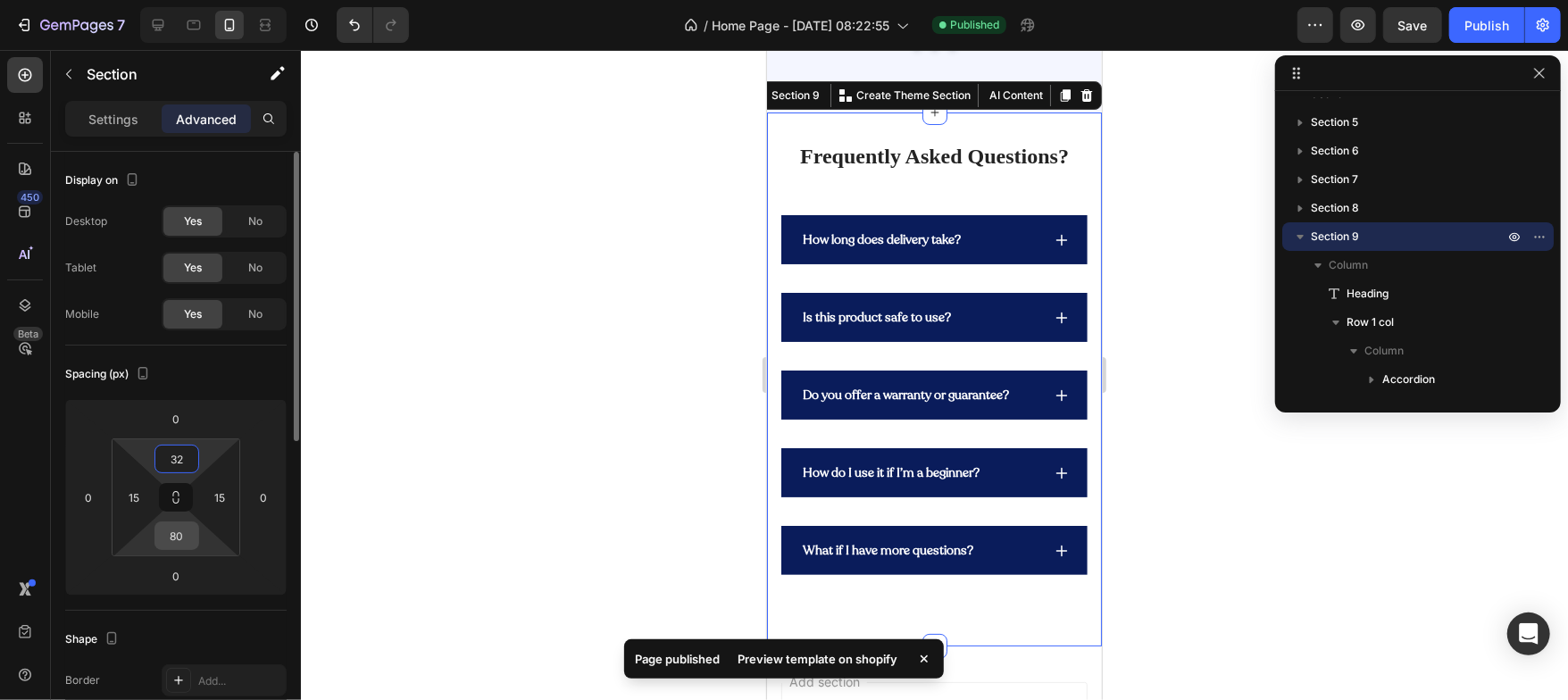
type input "32"
click at [181, 535] on input "80" at bounding box center [177, 535] width 36 height 27
type input "32"
click at [204, 361] on div "Spacing (px)" at bounding box center [176, 374] width 221 height 29
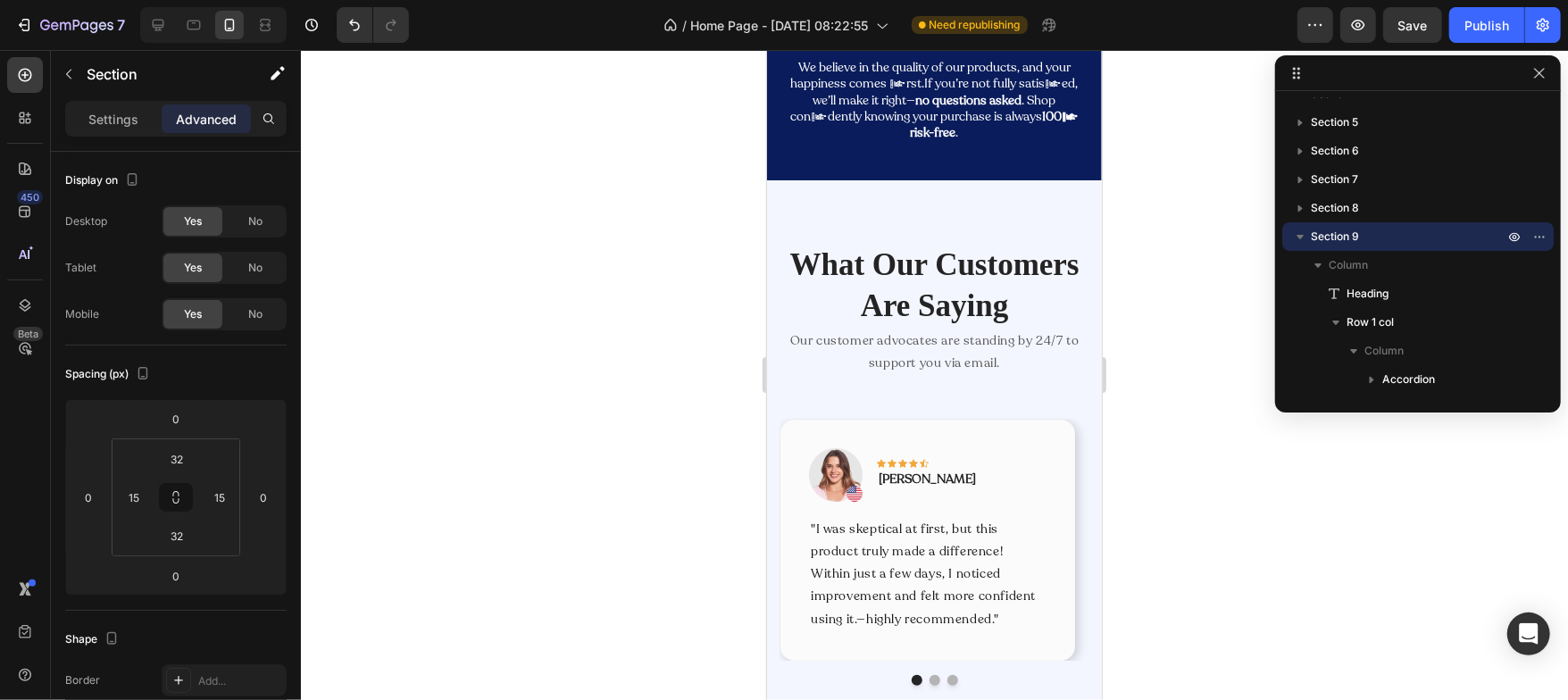
scroll to position [4292, 0]
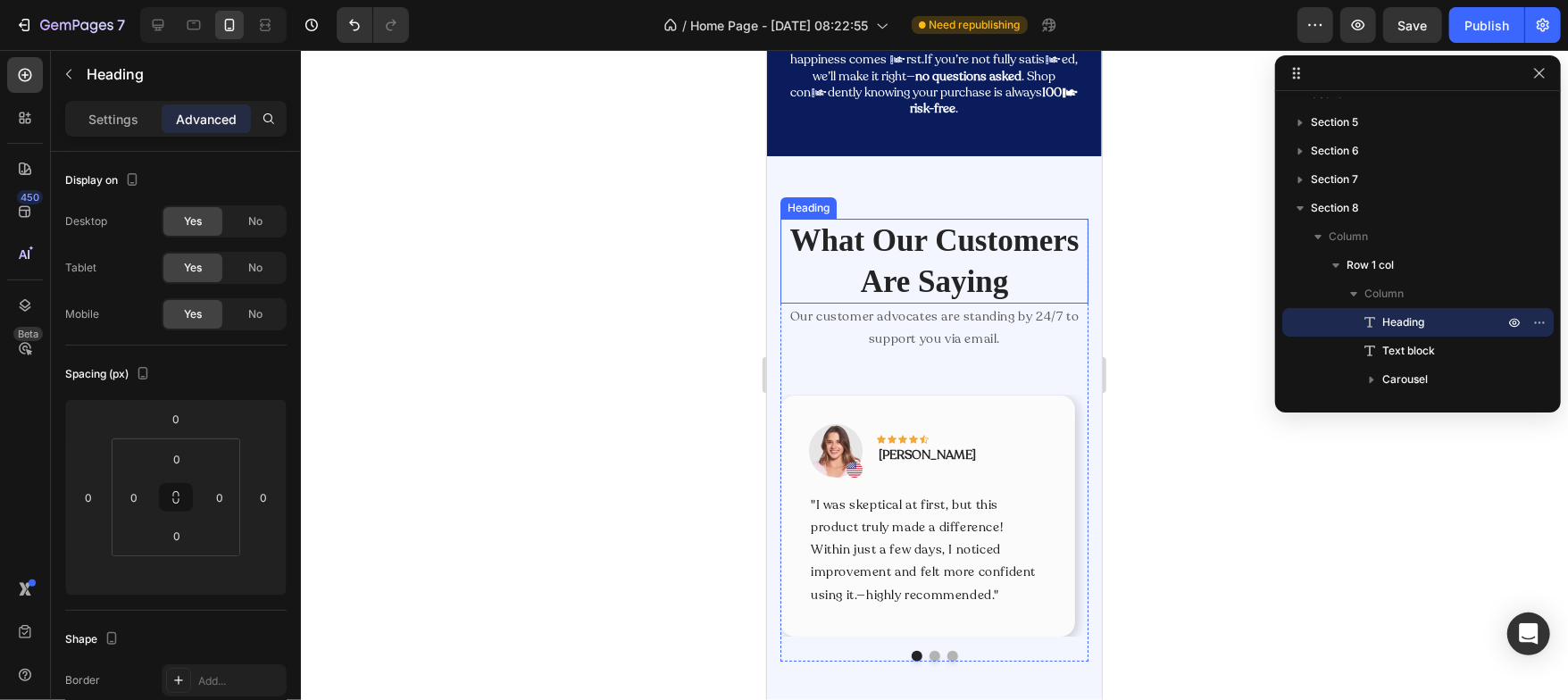
click at [844, 301] on p "What Our Customers Are Saying" at bounding box center [933, 260] width 305 height 81
click at [114, 119] on p "Settings" at bounding box center [113, 119] width 50 height 18
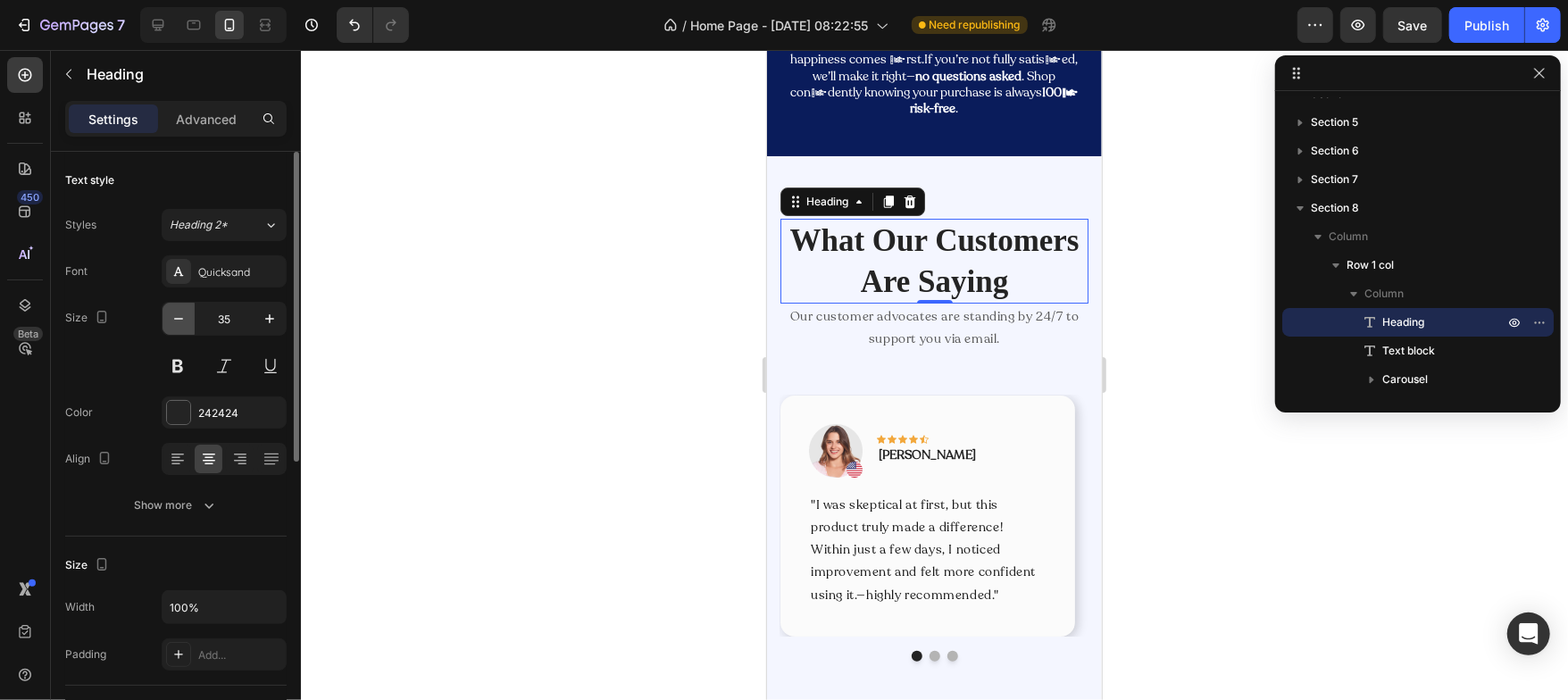
click at [187, 321] on icon "button" at bounding box center [178, 318] width 18 height 18
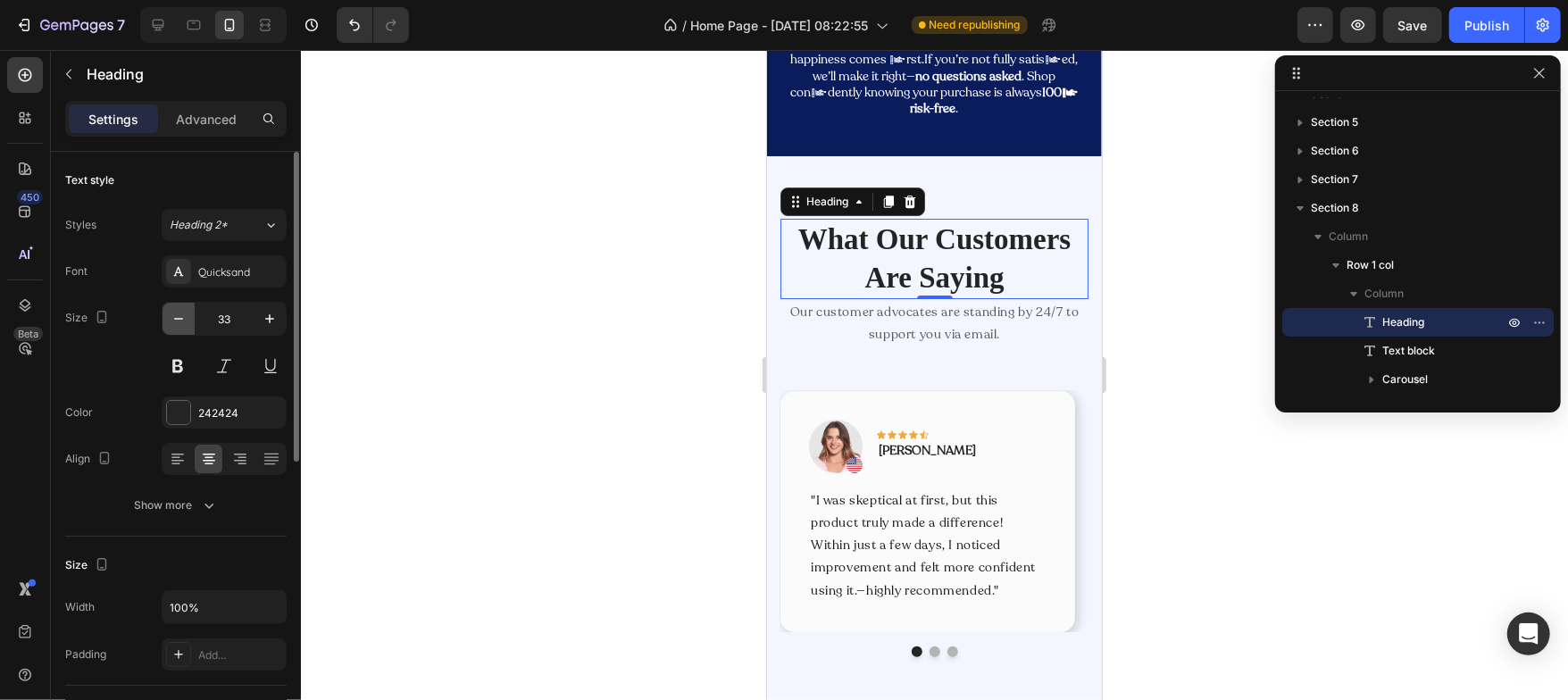
click at [187, 321] on icon "button" at bounding box center [178, 318] width 18 height 18
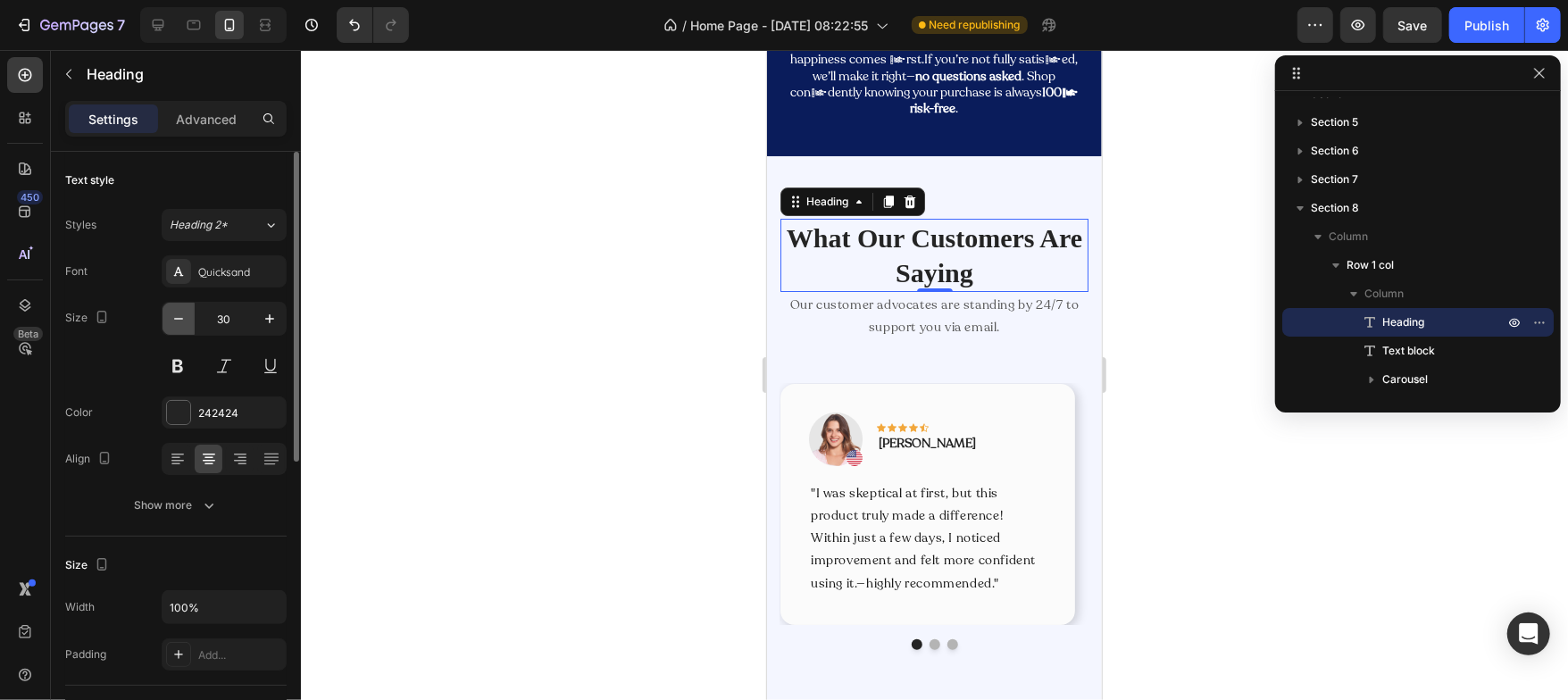
click at [187, 321] on icon "button" at bounding box center [178, 318] width 18 height 18
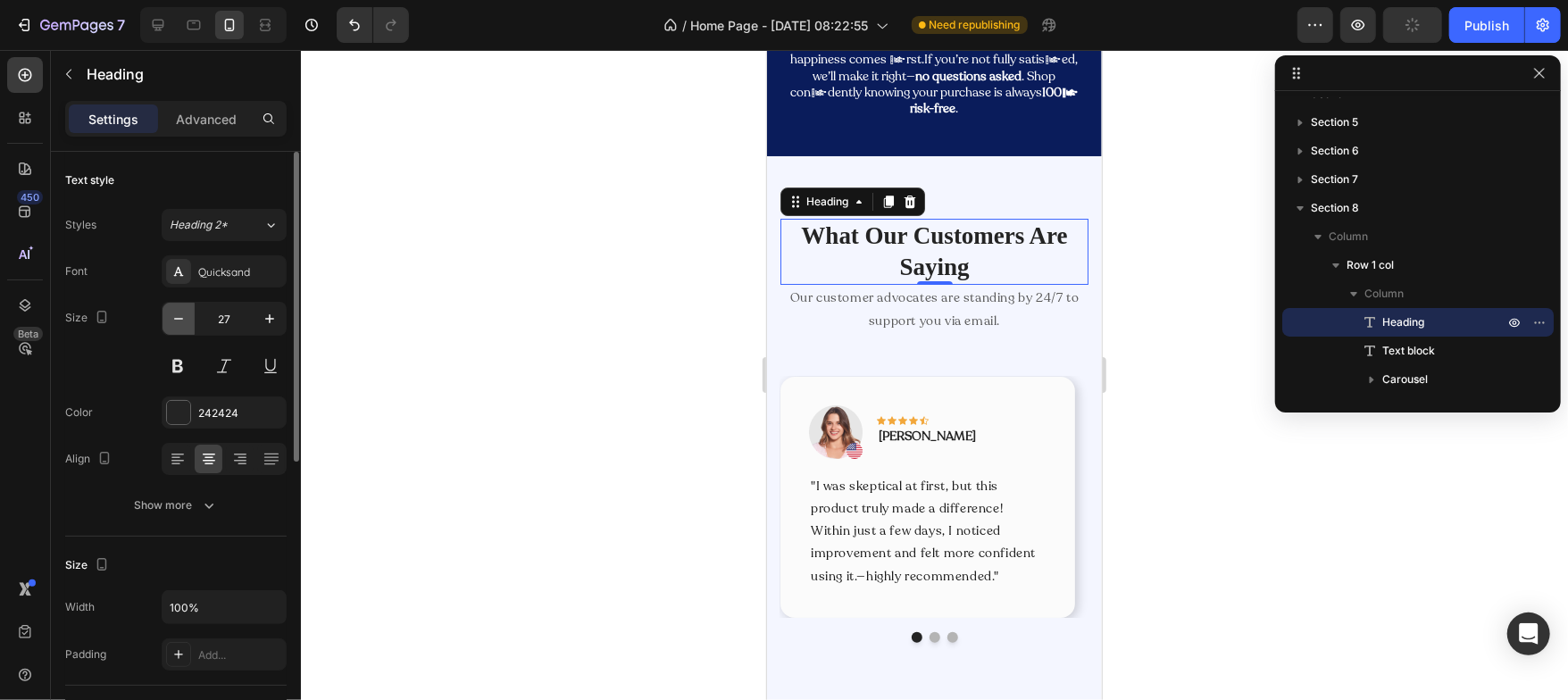
click at [187, 321] on icon "button" at bounding box center [178, 318] width 18 height 18
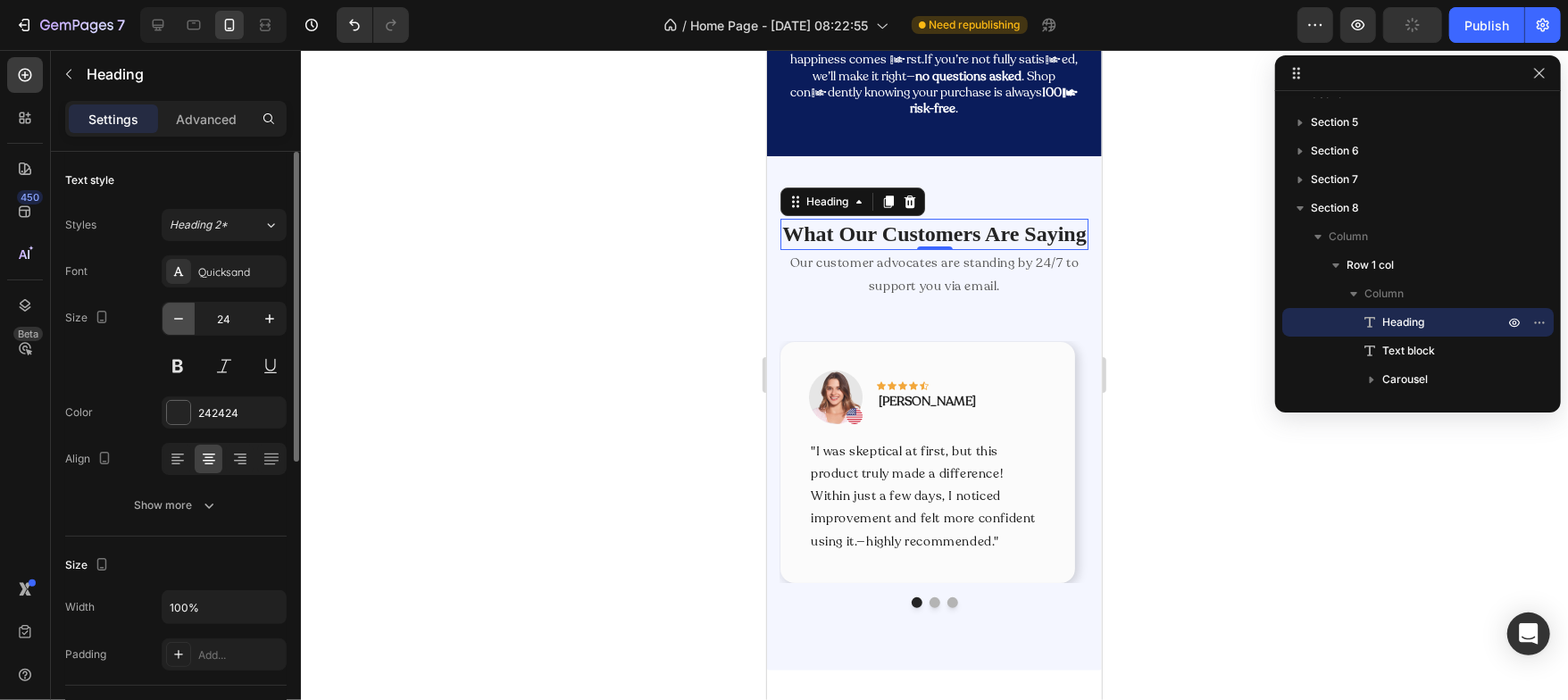
click at [187, 321] on icon "button" at bounding box center [178, 318] width 18 height 18
type input "23"
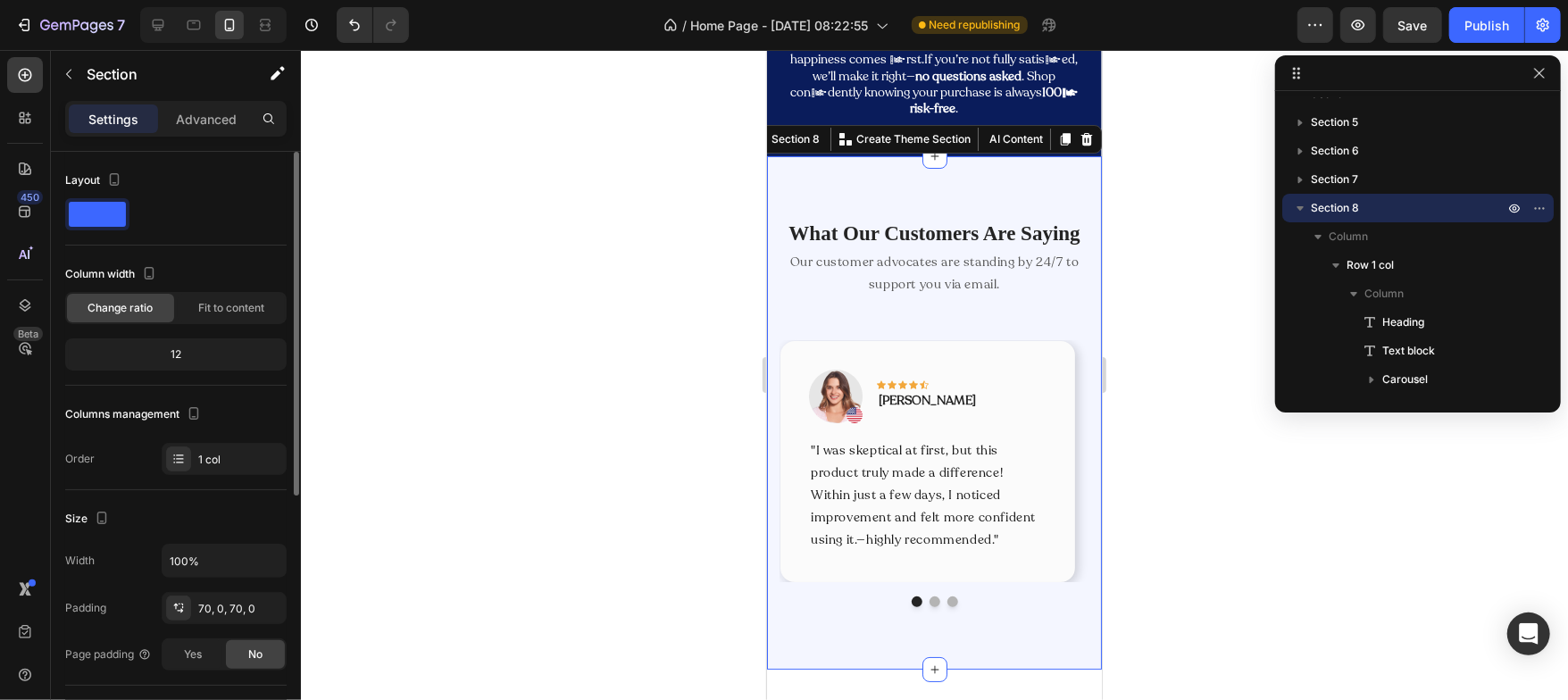
click at [992, 262] on div "What Our Customers Are Saying Heading Our customer advocates are standing by 24…" at bounding box center [933, 412] width 334 height 512
click at [221, 131] on div "Advanced" at bounding box center [205, 118] width 89 height 29
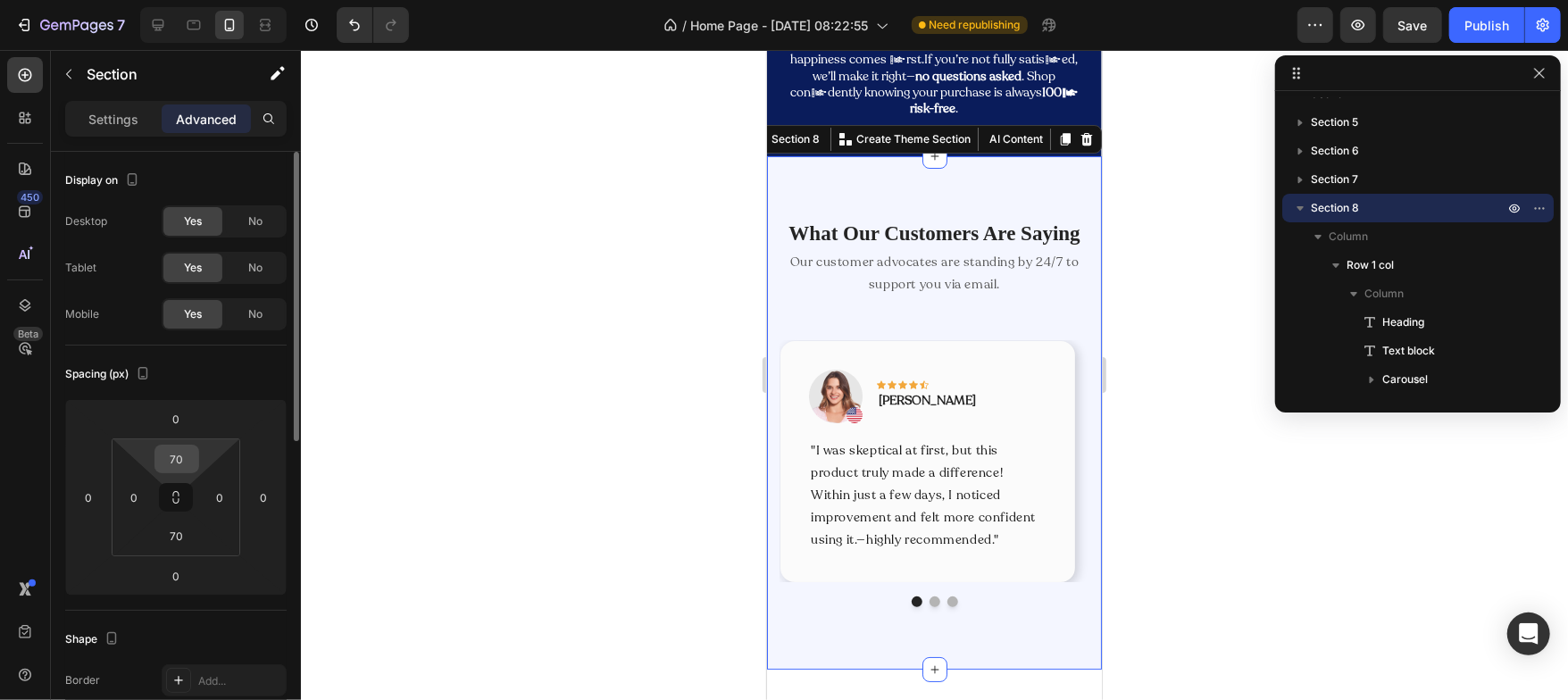
click at [185, 455] on input "70" at bounding box center [177, 459] width 36 height 27
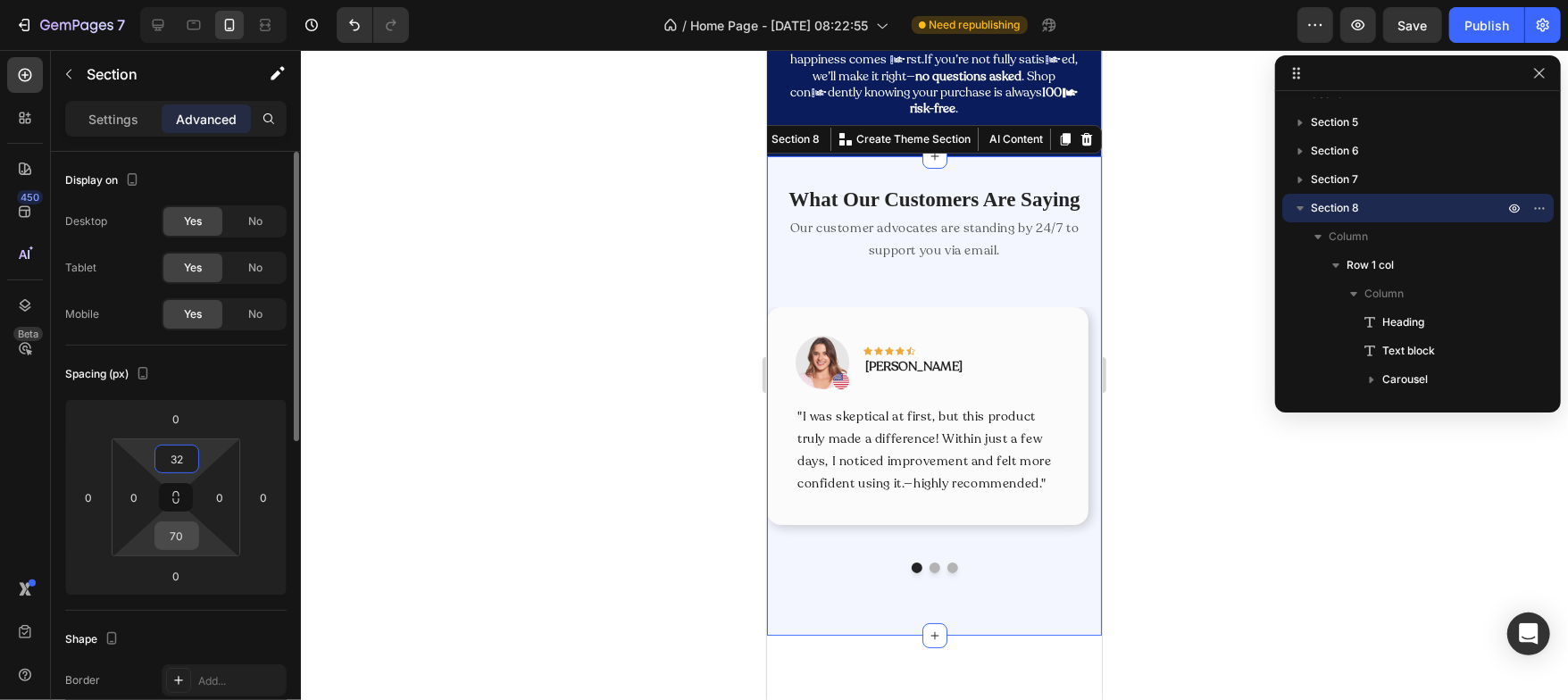
type input "32"
click at [179, 539] on input "70" at bounding box center [177, 535] width 36 height 27
type input "32"
click at [0, 0] on div "Spacing (px) 0 0 0 0 32 0 32 0" at bounding box center [0, 0] width 0 height 0
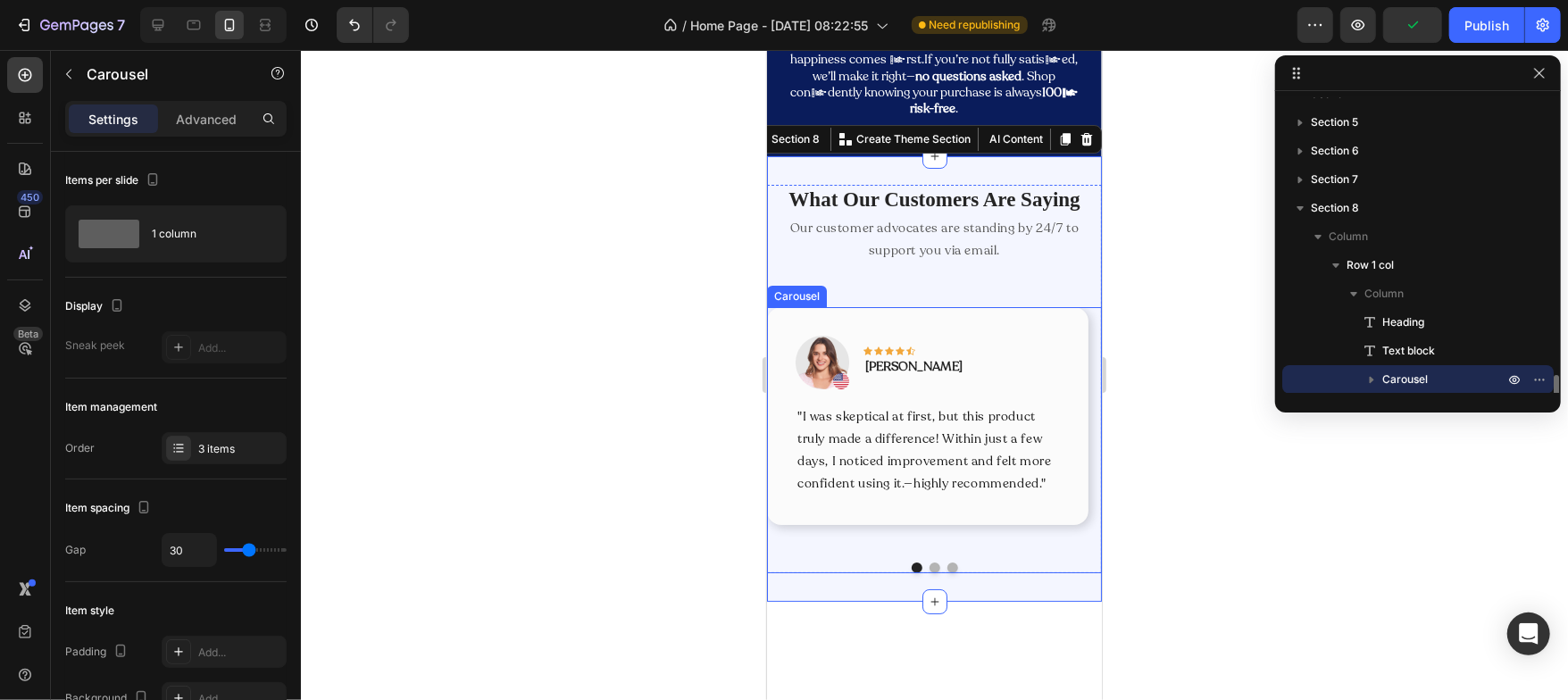
click at [839, 547] on div "Image Icon Icon Icon Icon Icon Row Rita Carroll Text block Row "I was skeptical…" at bounding box center [927, 426] width 322 height 241
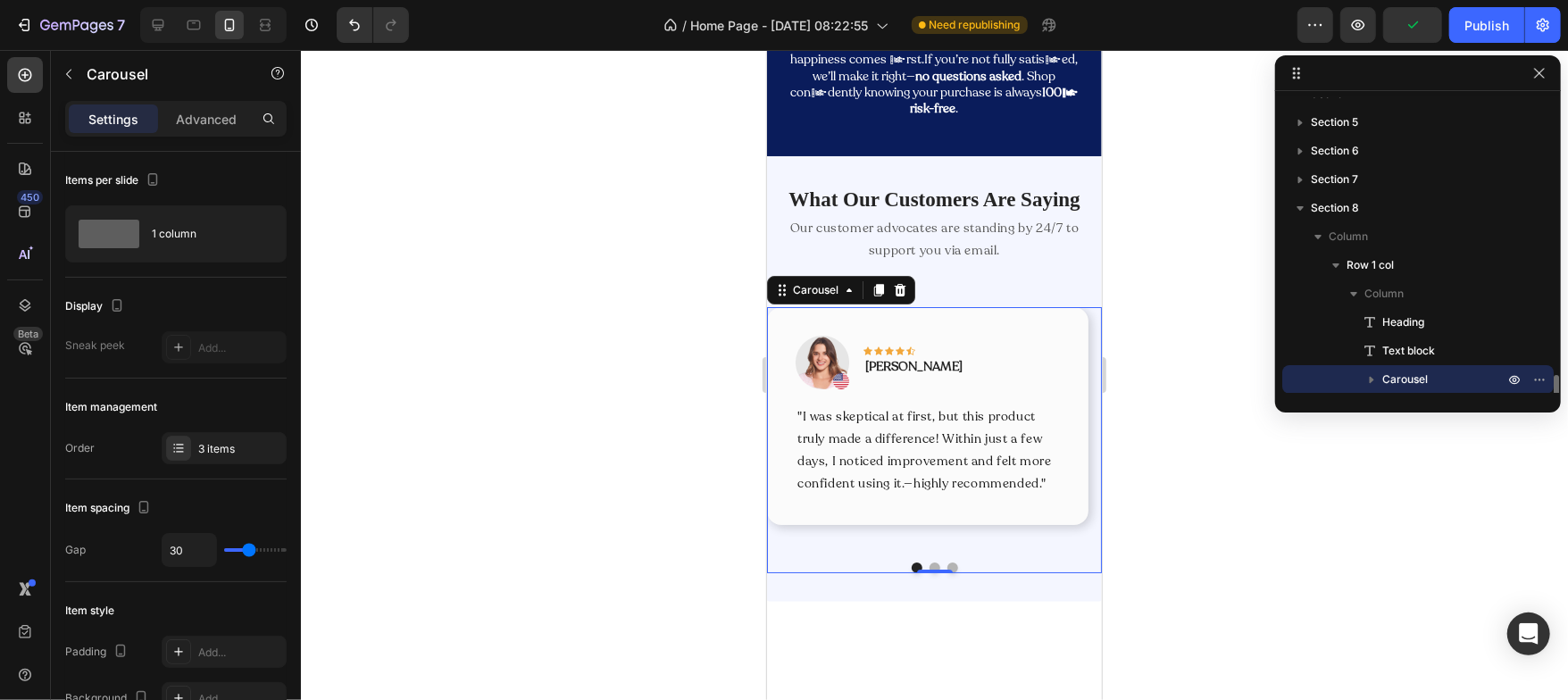
scroll to position [251, 0]
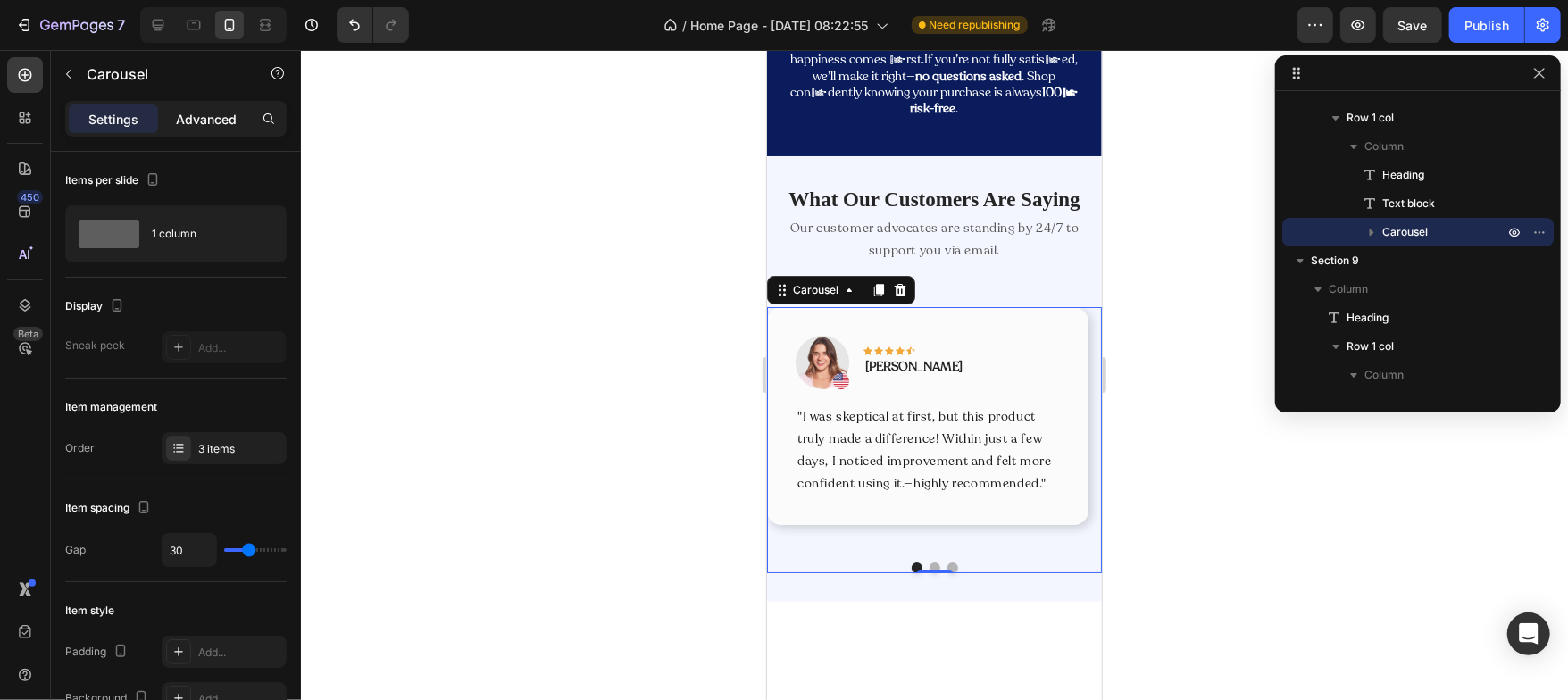
click at [205, 120] on p "Advanced" at bounding box center [206, 119] width 61 height 18
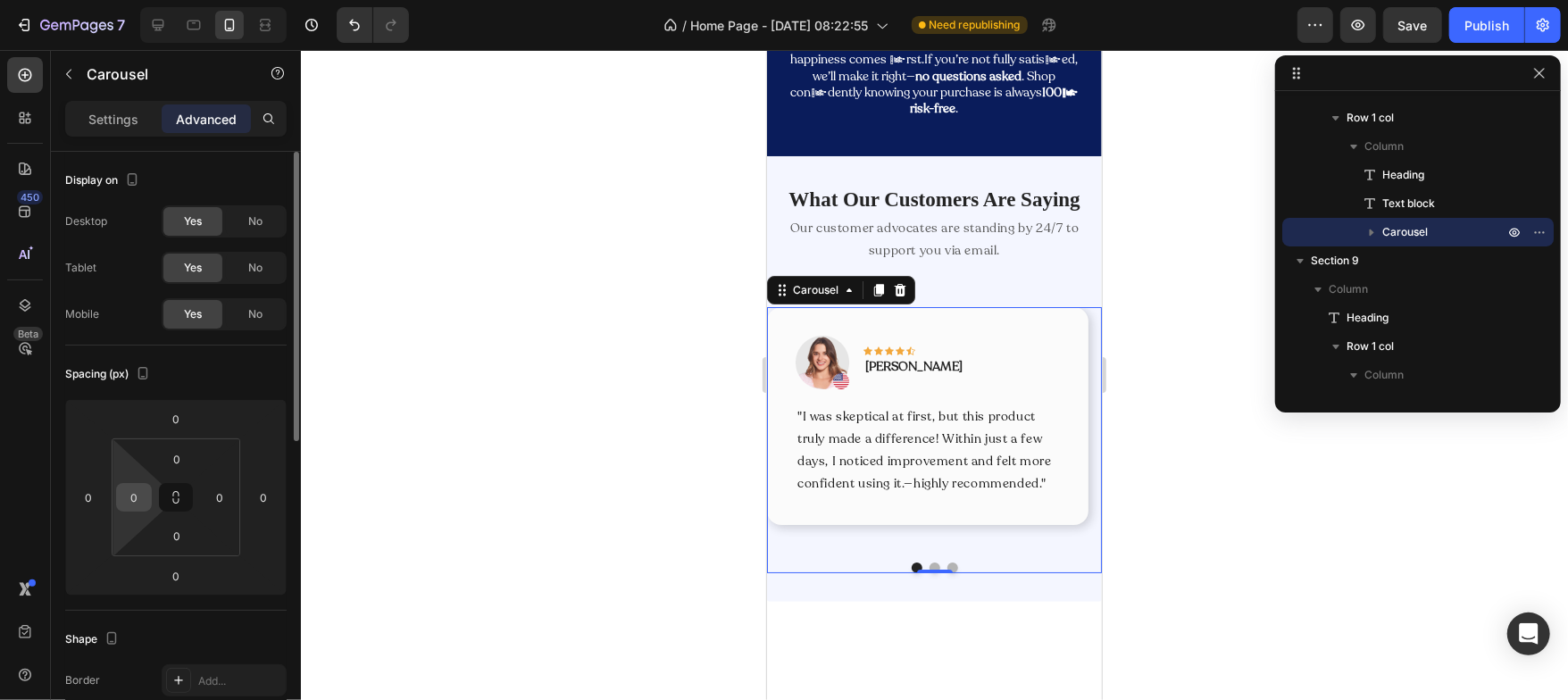
click at [148, 498] on div "0" at bounding box center [134, 496] width 36 height 29
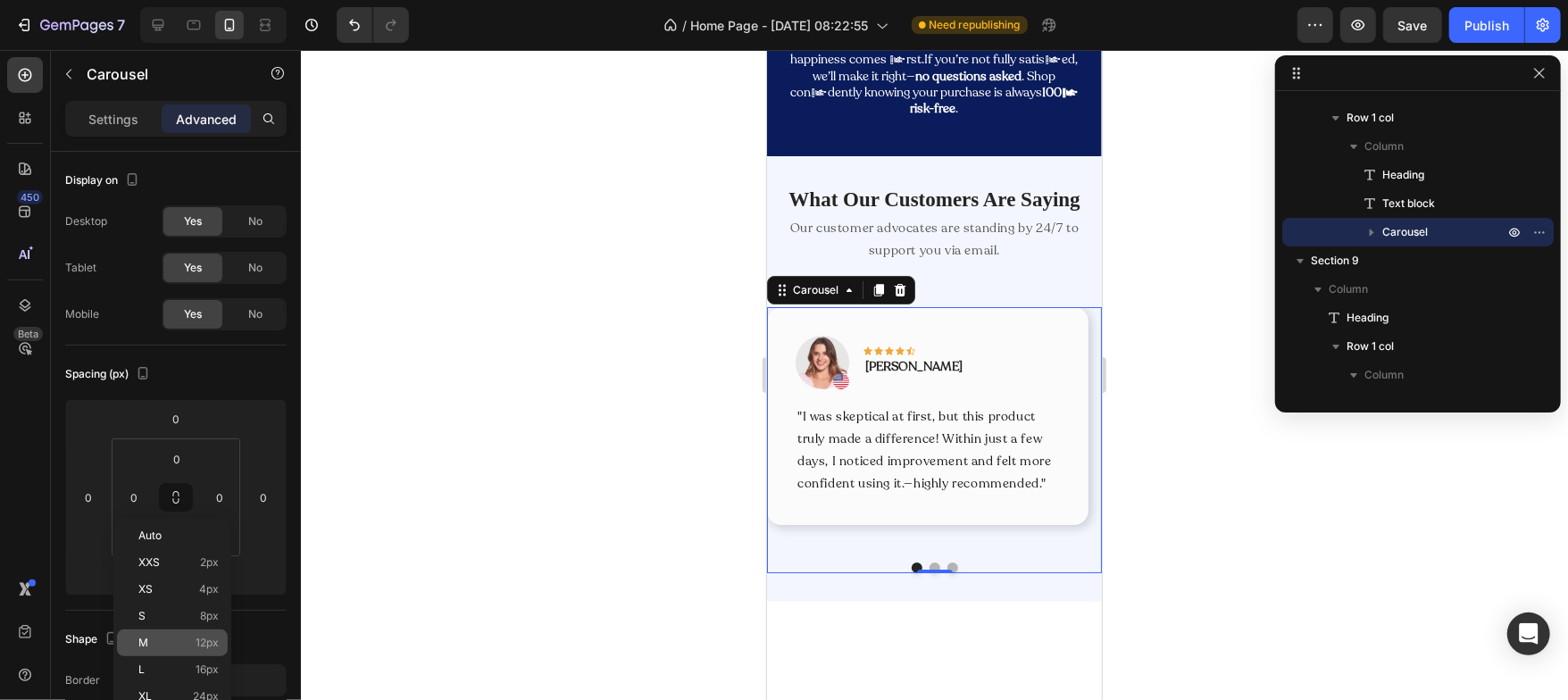
click at [167, 631] on div "M 12px" at bounding box center [172, 642] width 111 height 27
type input "12"
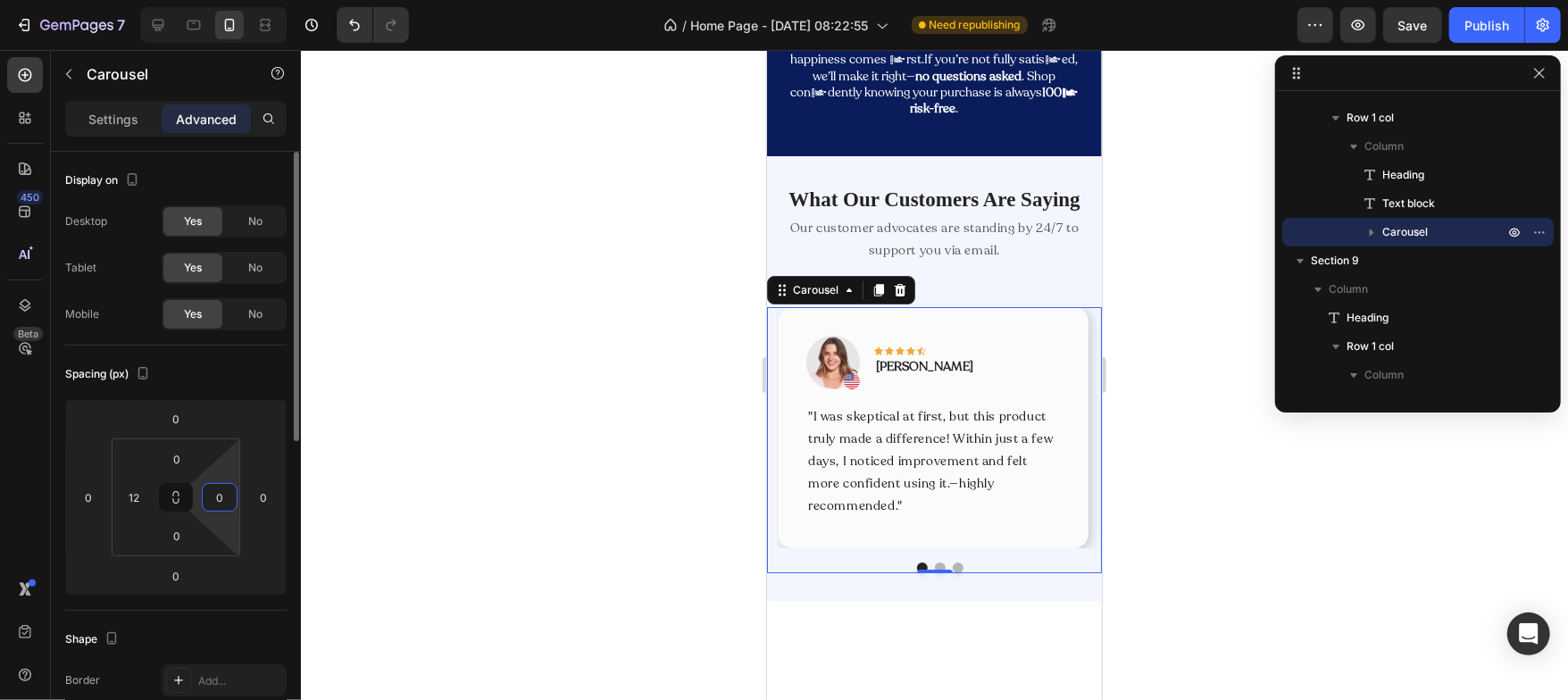
click at [226, 494] on input "0" at bounding box center [219, 496] width 27 height 27
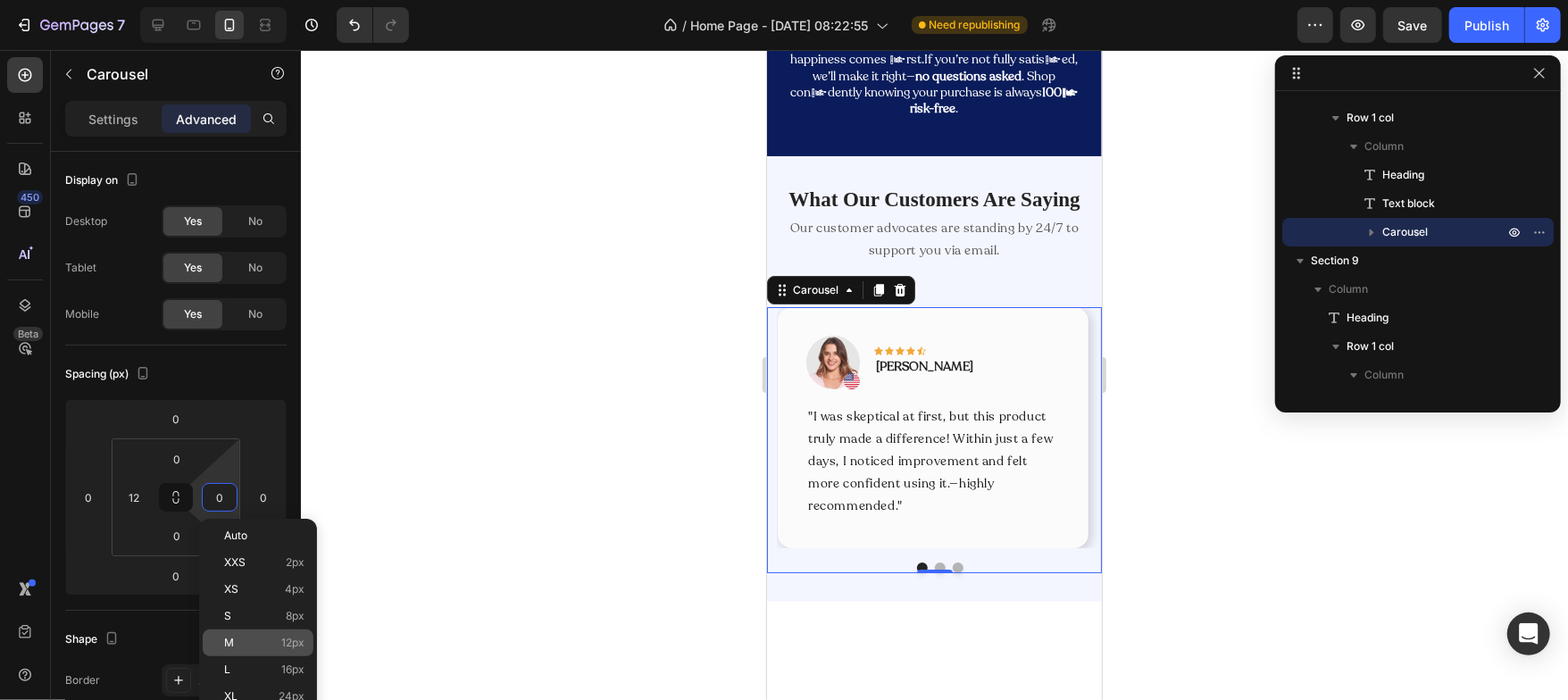
click at [270, 654] on div "M 12px" at bounding box center [258, 642] width 111 height 27
type input "12"
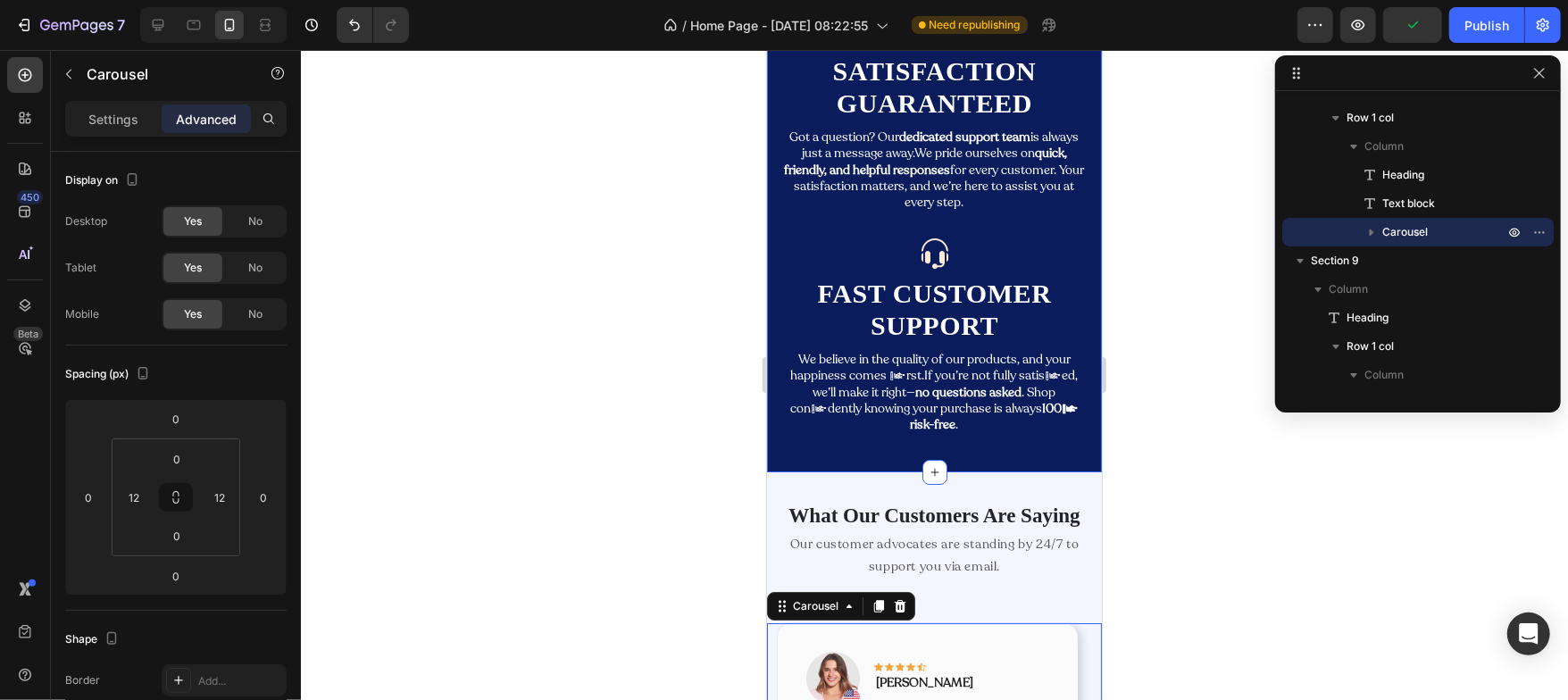
scroll to position [3998, 0]
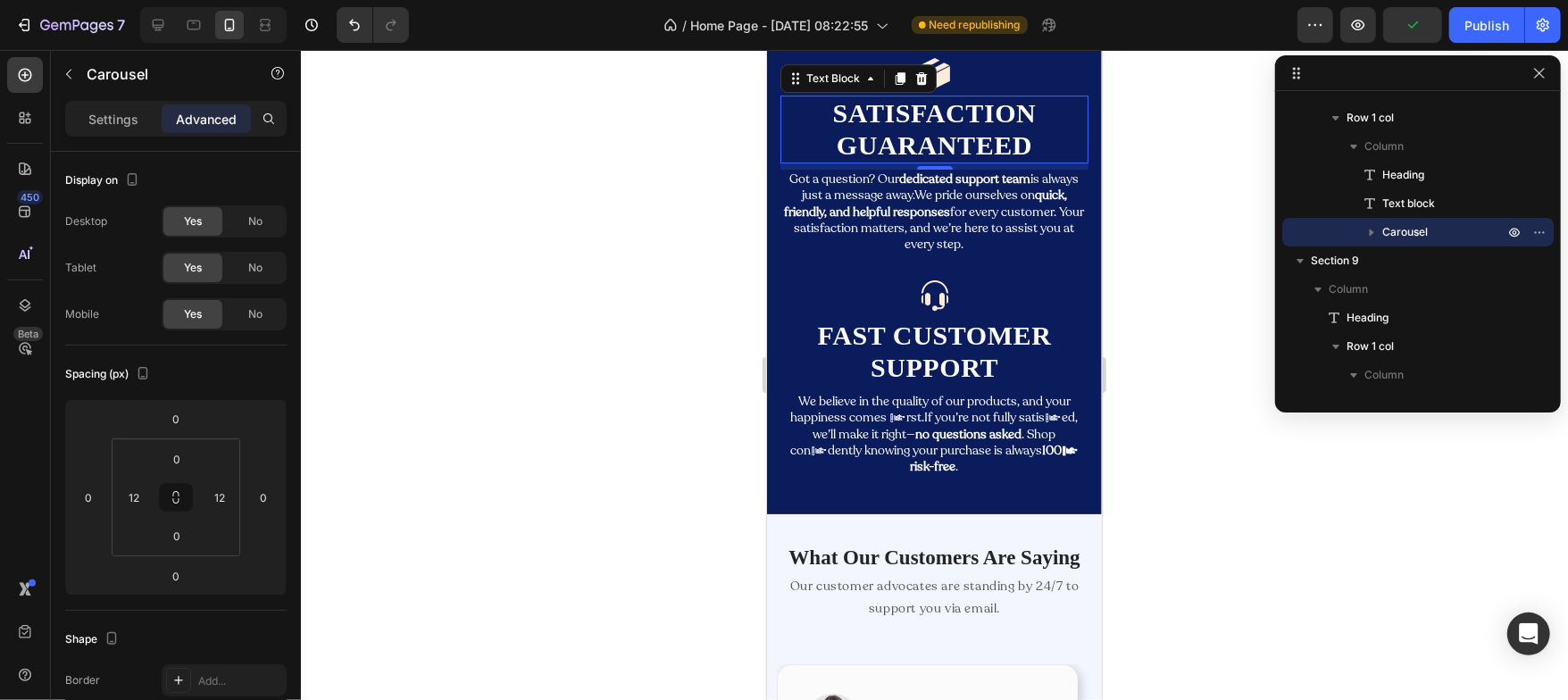
click at [905, 156] on p "Satisfaction Guaranteed" at bounding box center [933, 129] width 305 height 64
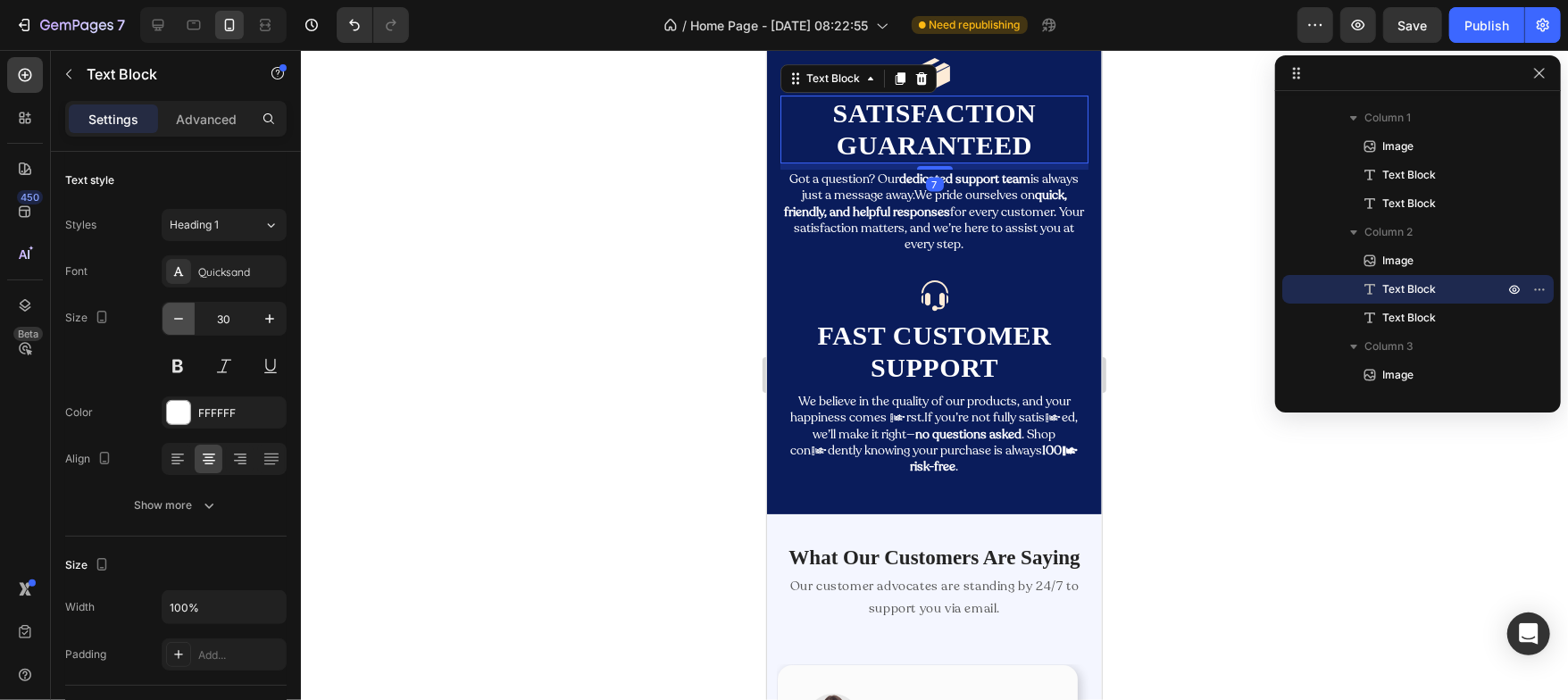
click at [188, 321] on button "button" at bounding box center [178, 319] width 32 height 32
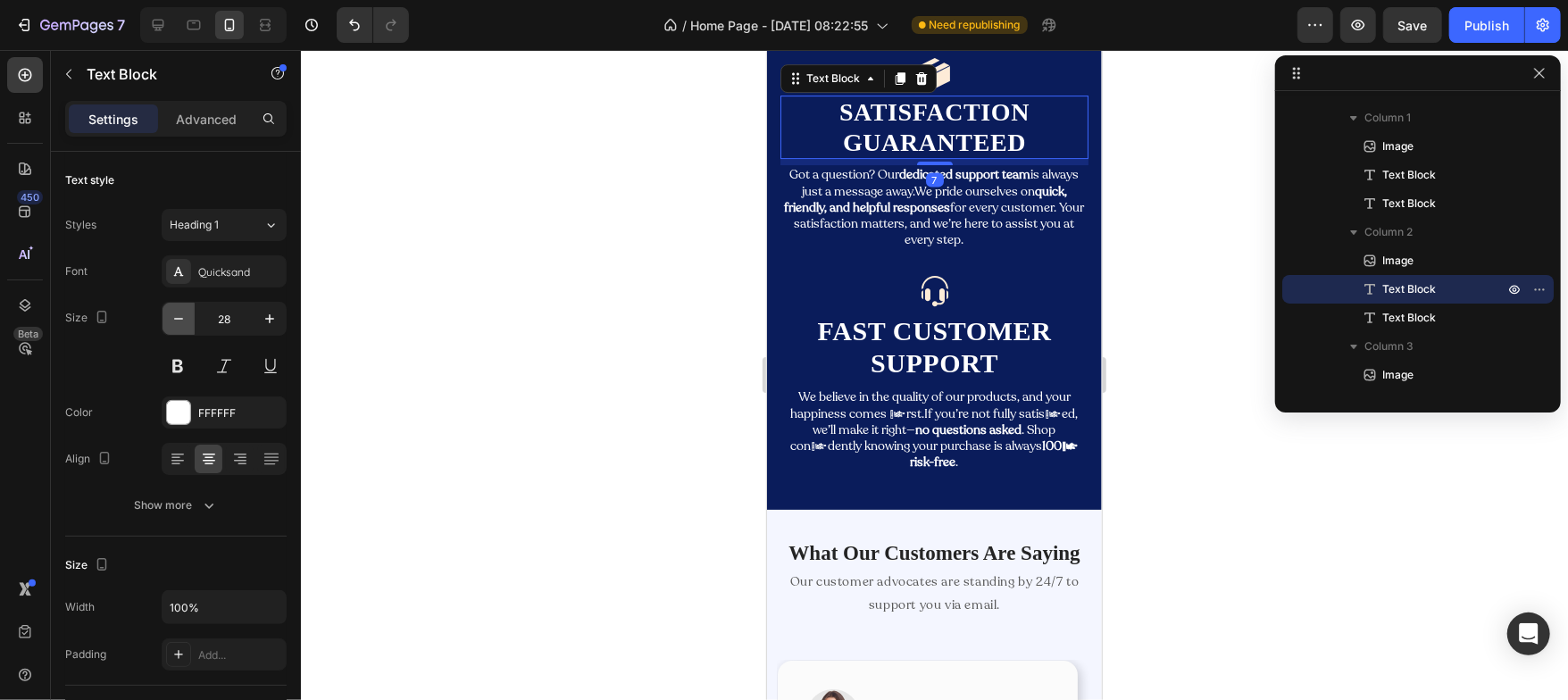
click at [188, 321] on button "button" at bounding box center [178, 319] width 32 height 32
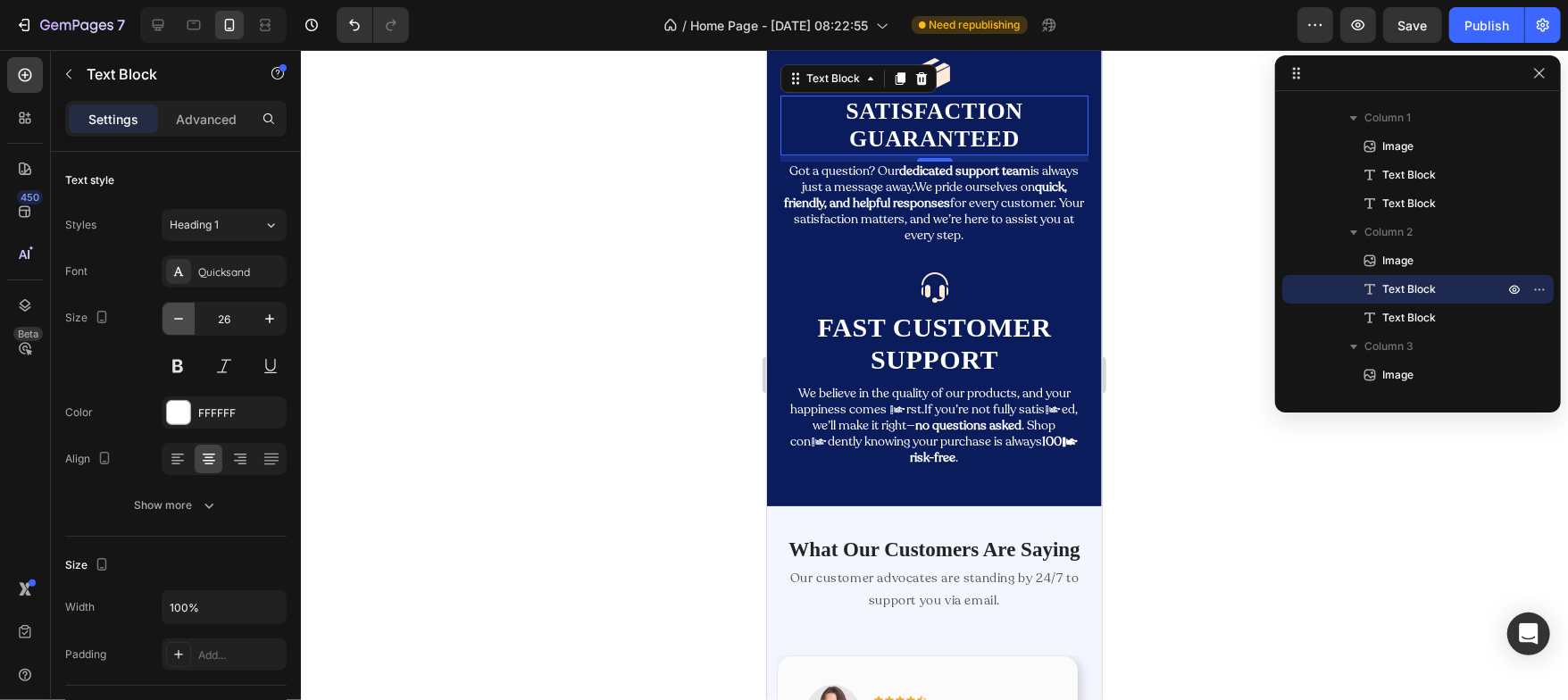
click at [188, 321] on button "button" at bounding box center [178, 319] width 32 height 32
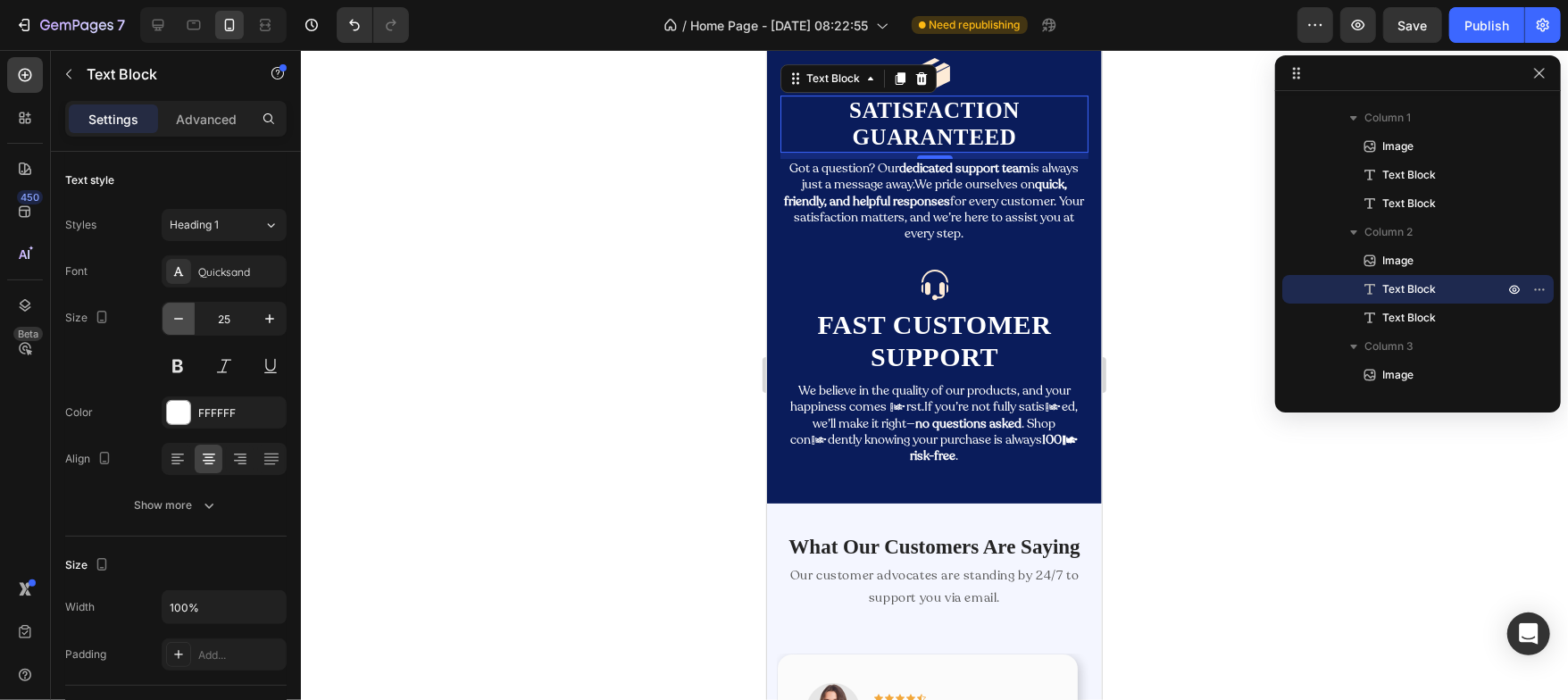
click at [188, 321] on button "button" at bounding box center [178, 319] width 32 height 32
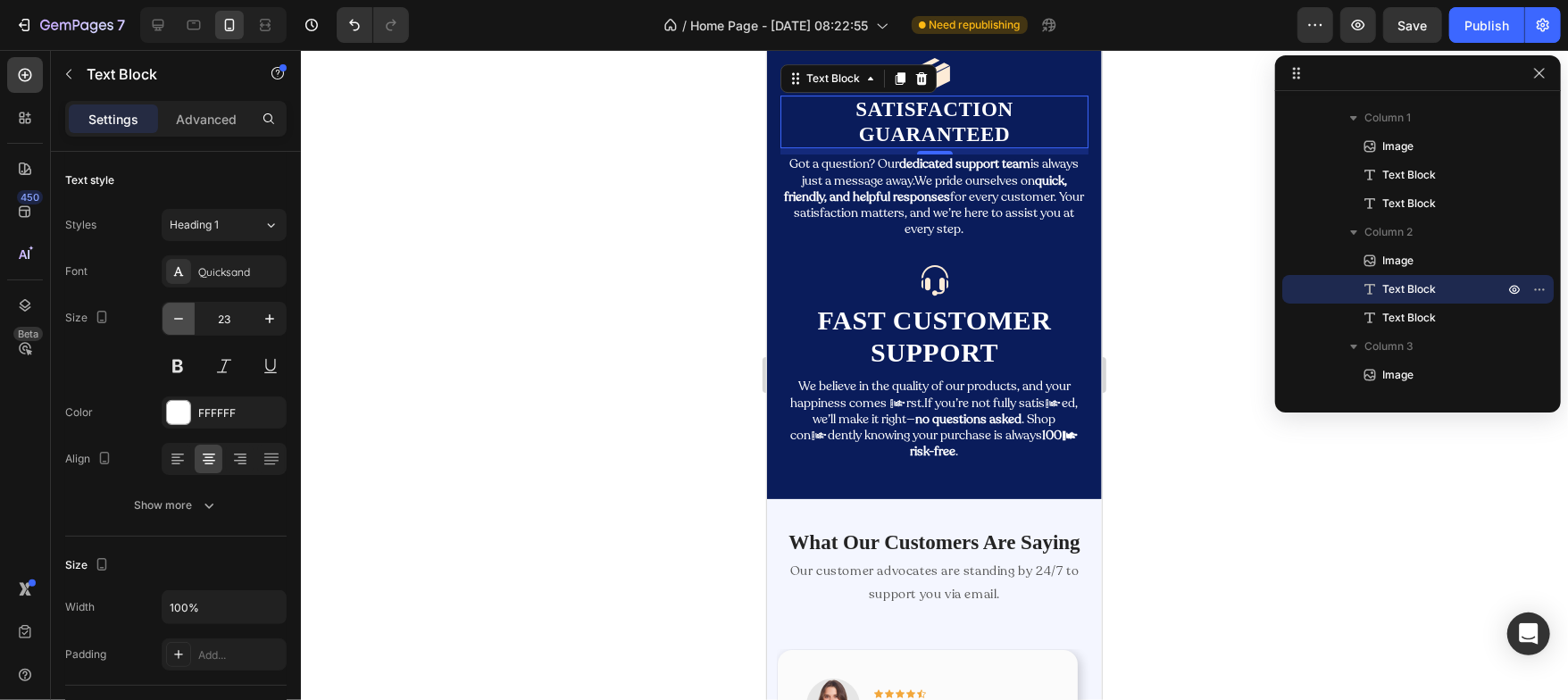
click at [188, 321] on button "button" at bounding box center [178, 319] width 32 height 32
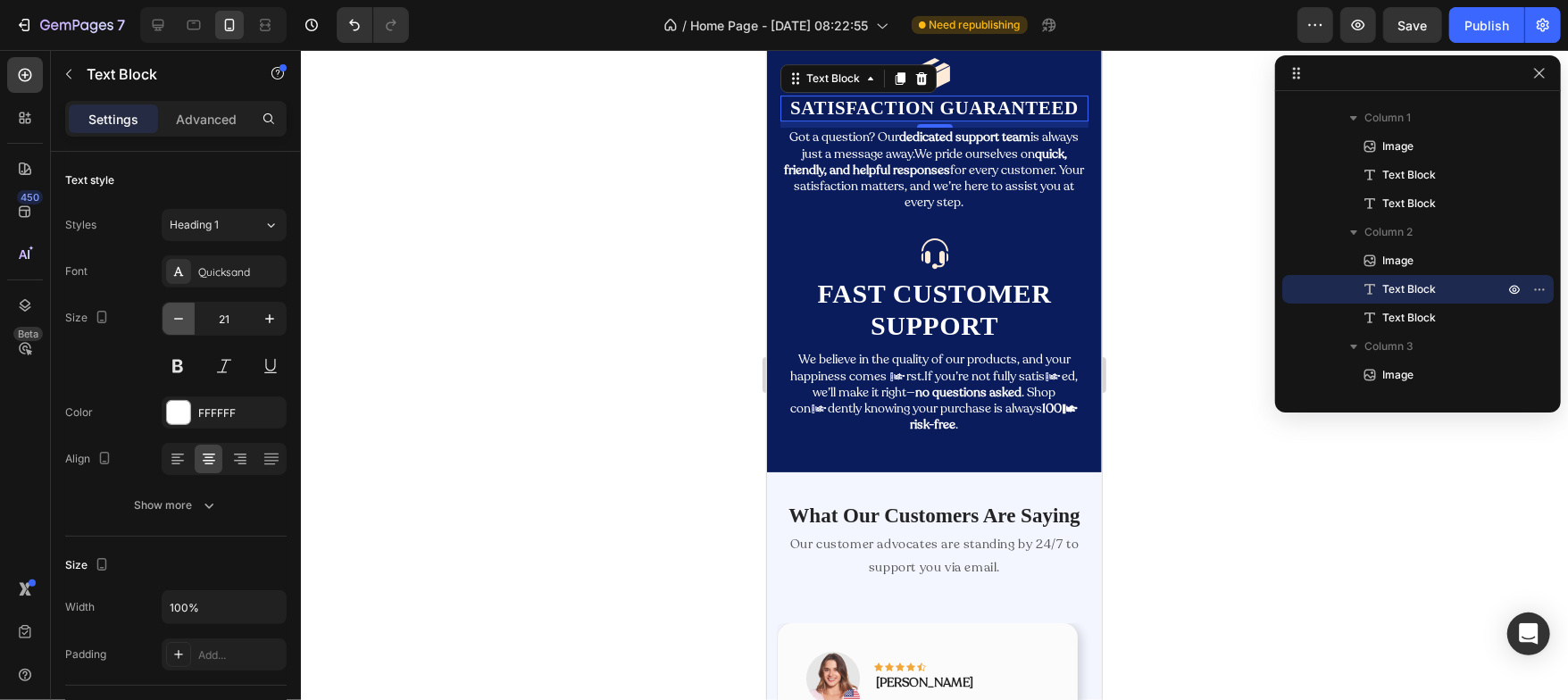
type input "20"
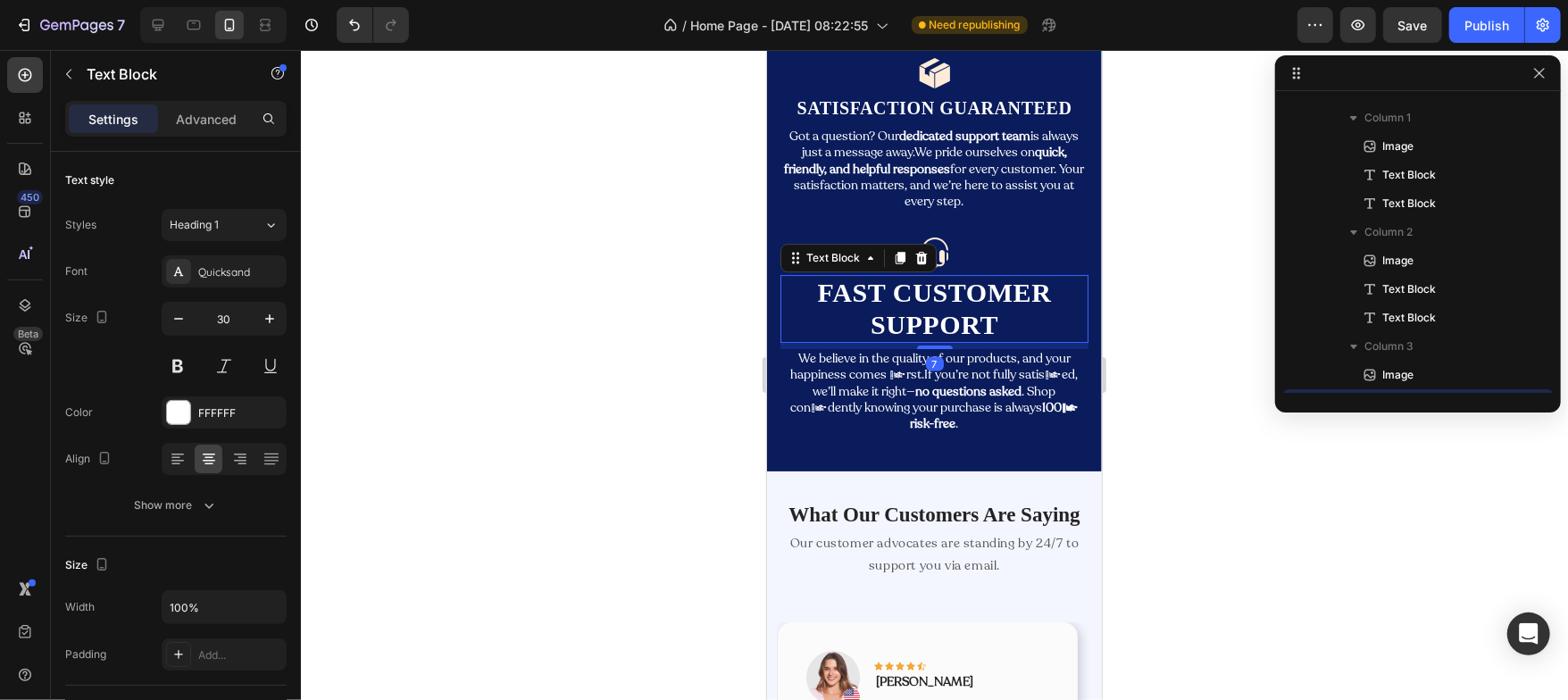
scroll to position [423, 0]
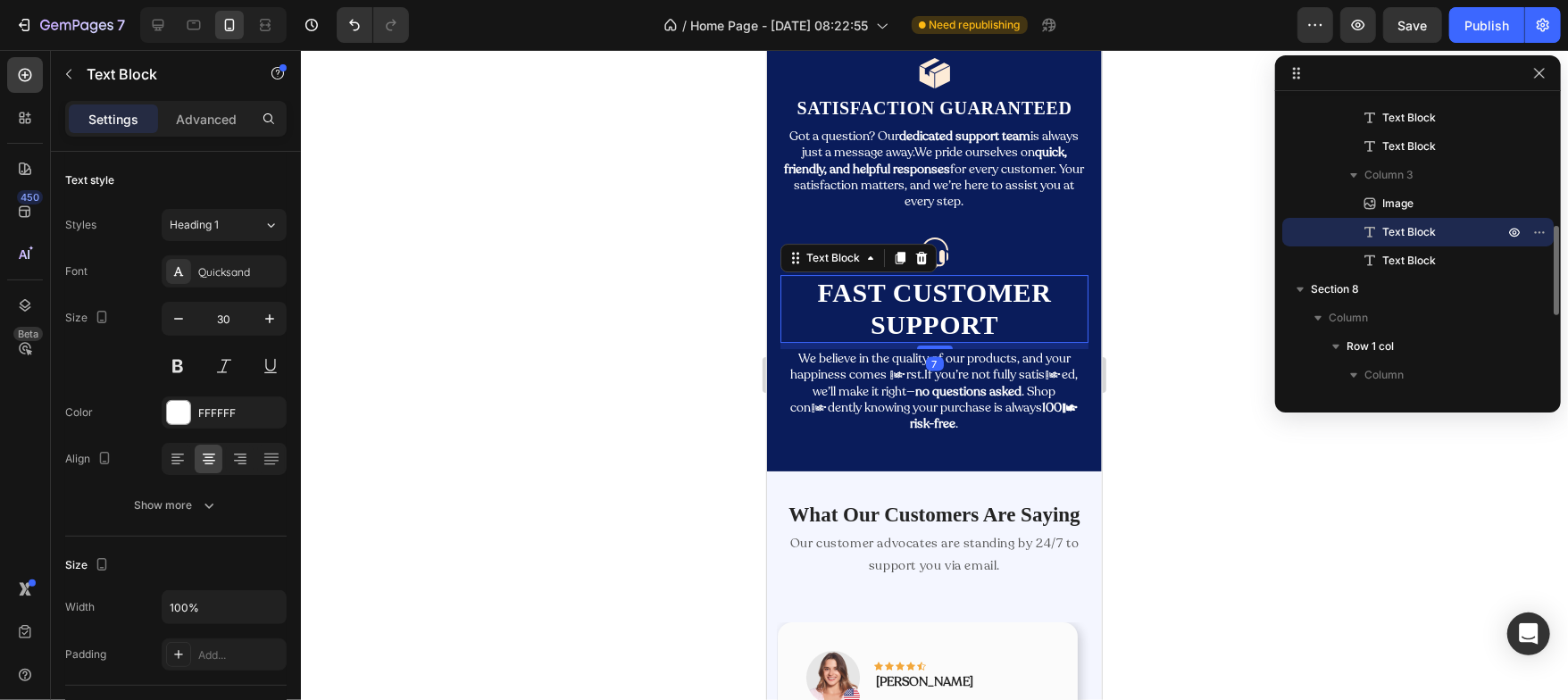
drag, startPoint x: 857, startPoint y: 313, endPoint x: 1456, endPoint y: 344, distance: 599.8
click at [857, 313] on p "Fast Customer Support" at bounding box center [933, 309] width 305 height 64
click at [183, 321] on icon "button" at bounding box center [178, 318] width 18 height 18
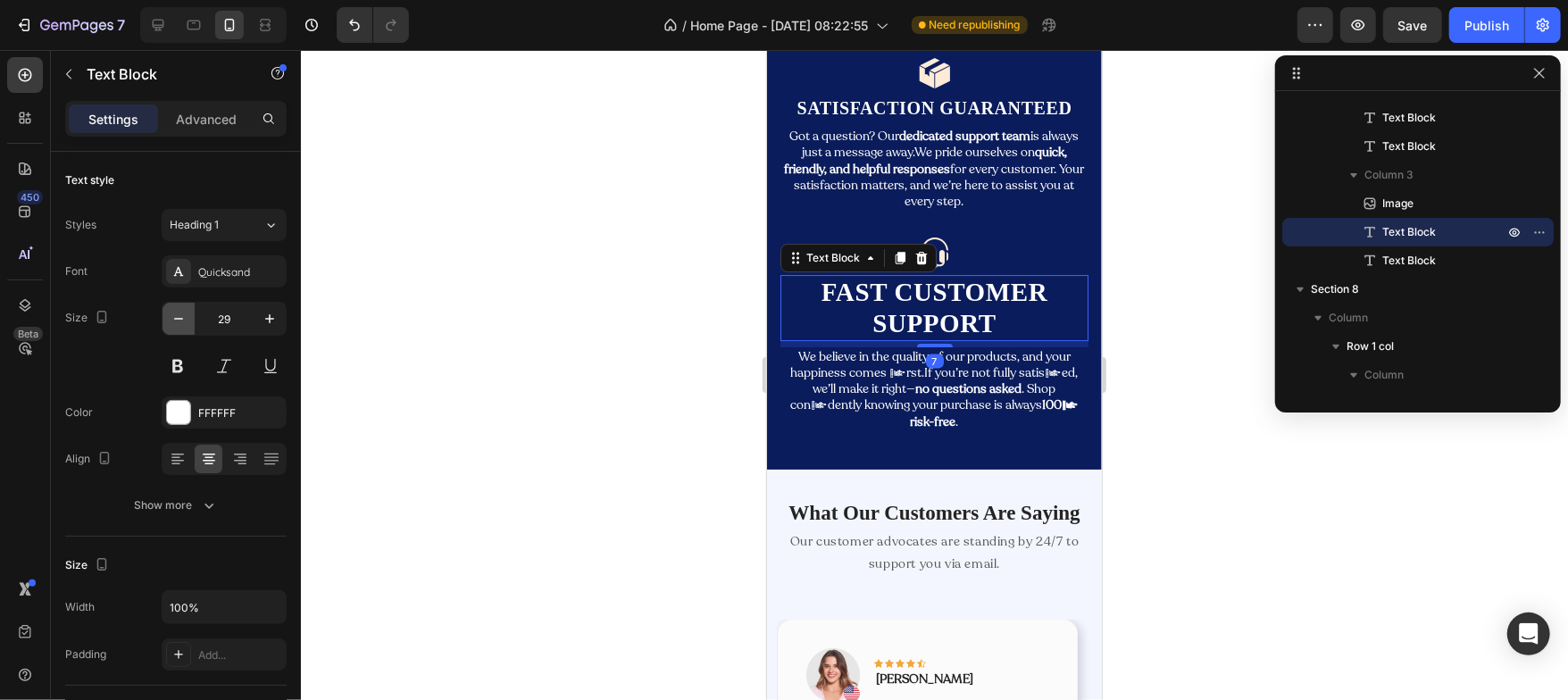
click at [183, 321] on icon "button" at bounding box center [178, 318] width 18 height 18
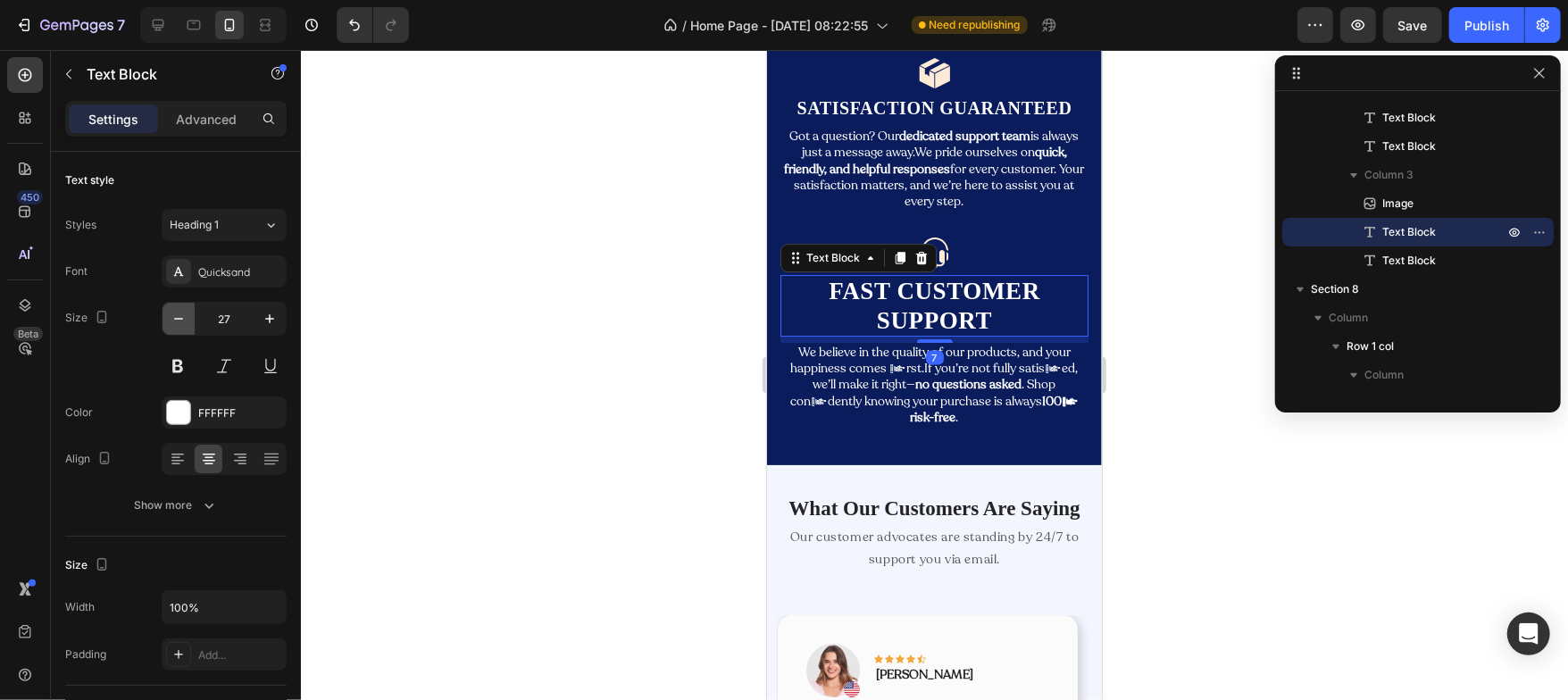
click at [183, 321] on icon "button" at bounding box center [178, 318] width 18 height 18
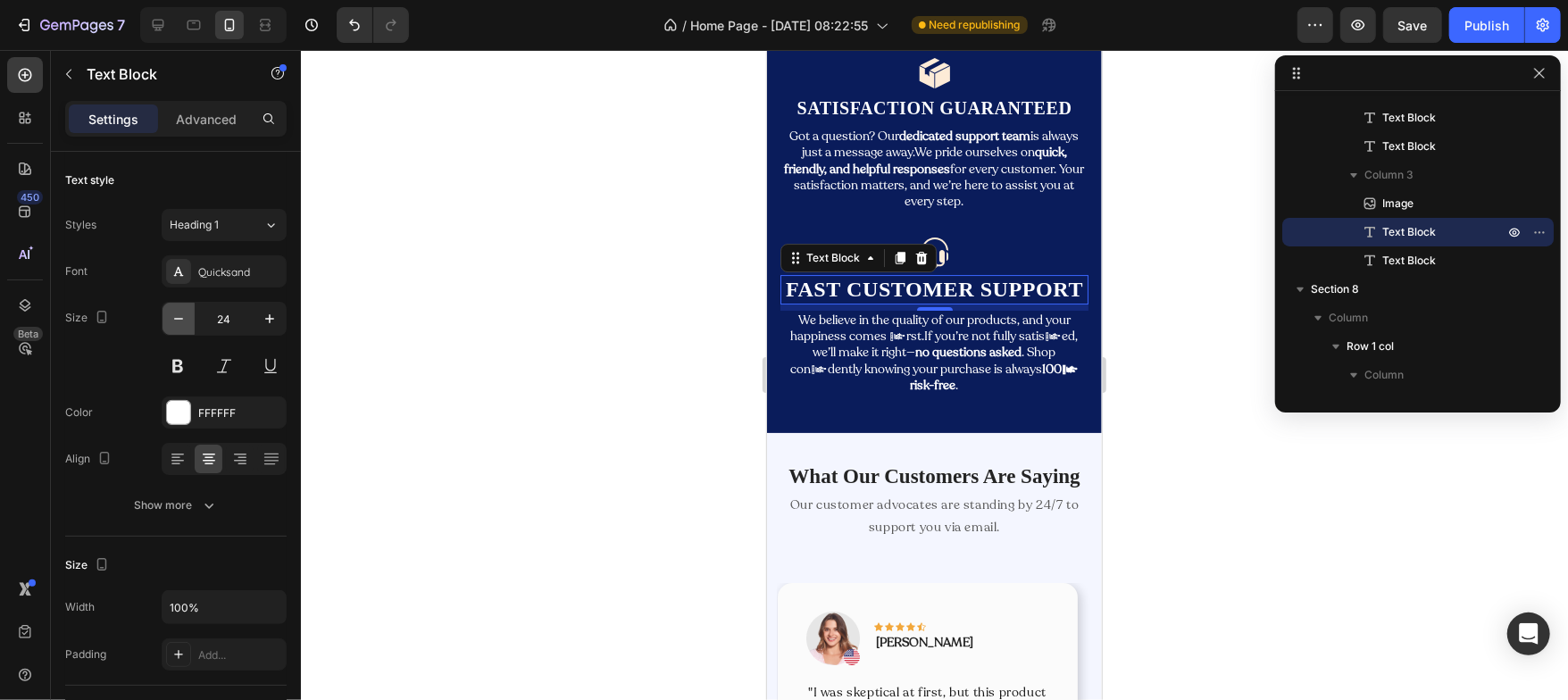
click at [183, 321] on icon "button" at bounding box center [178, 318] width 18 height 18
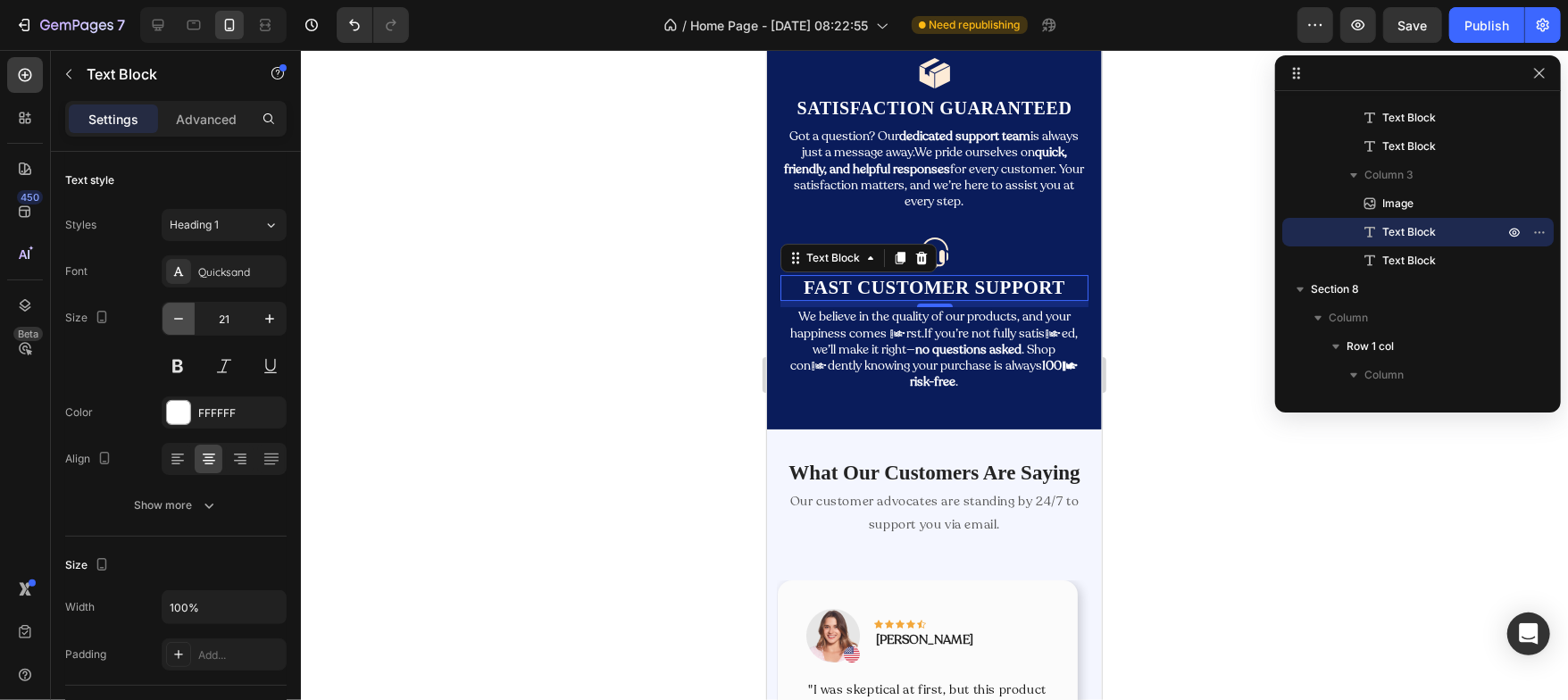
click at [183, 321] on icon "button" at bounding box center [178, 318] width 18 height 18
type input "20"
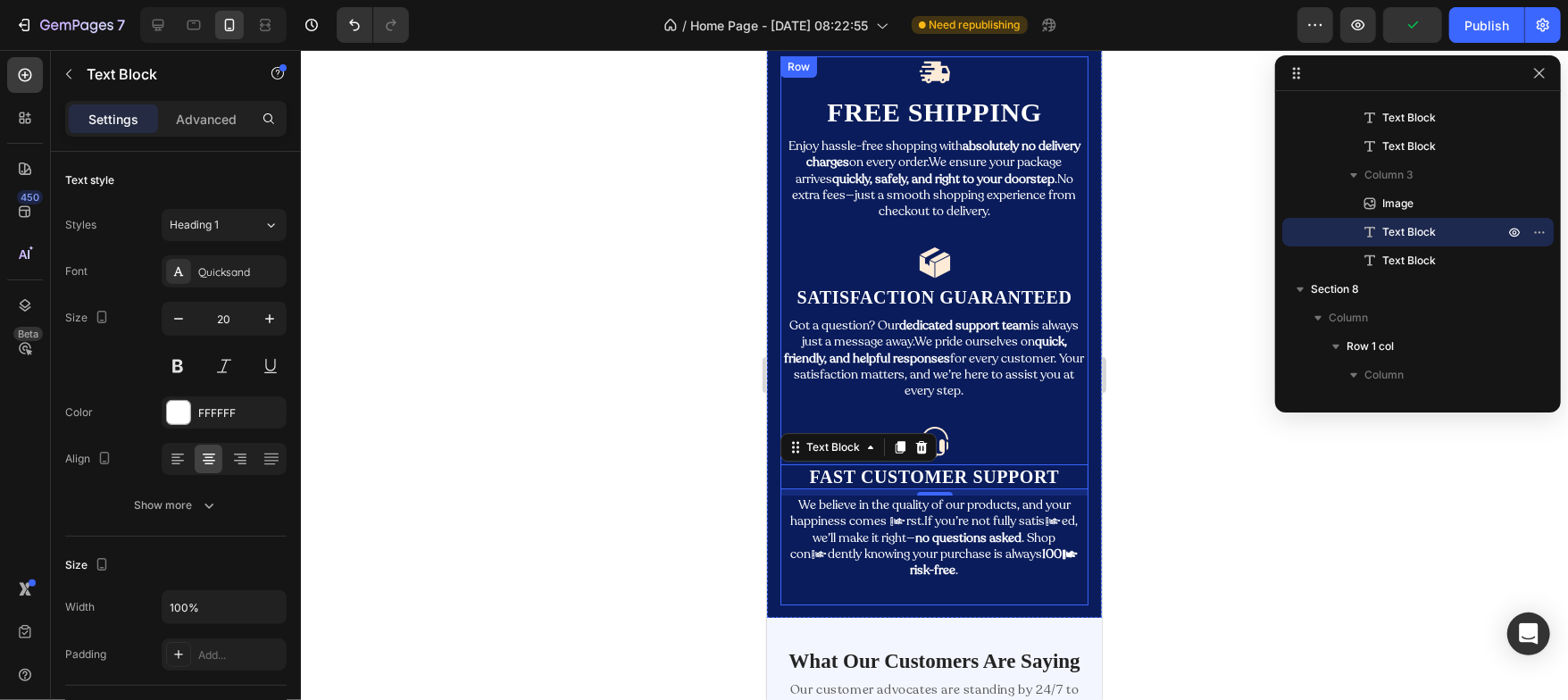
scroll to position [3844, 0]
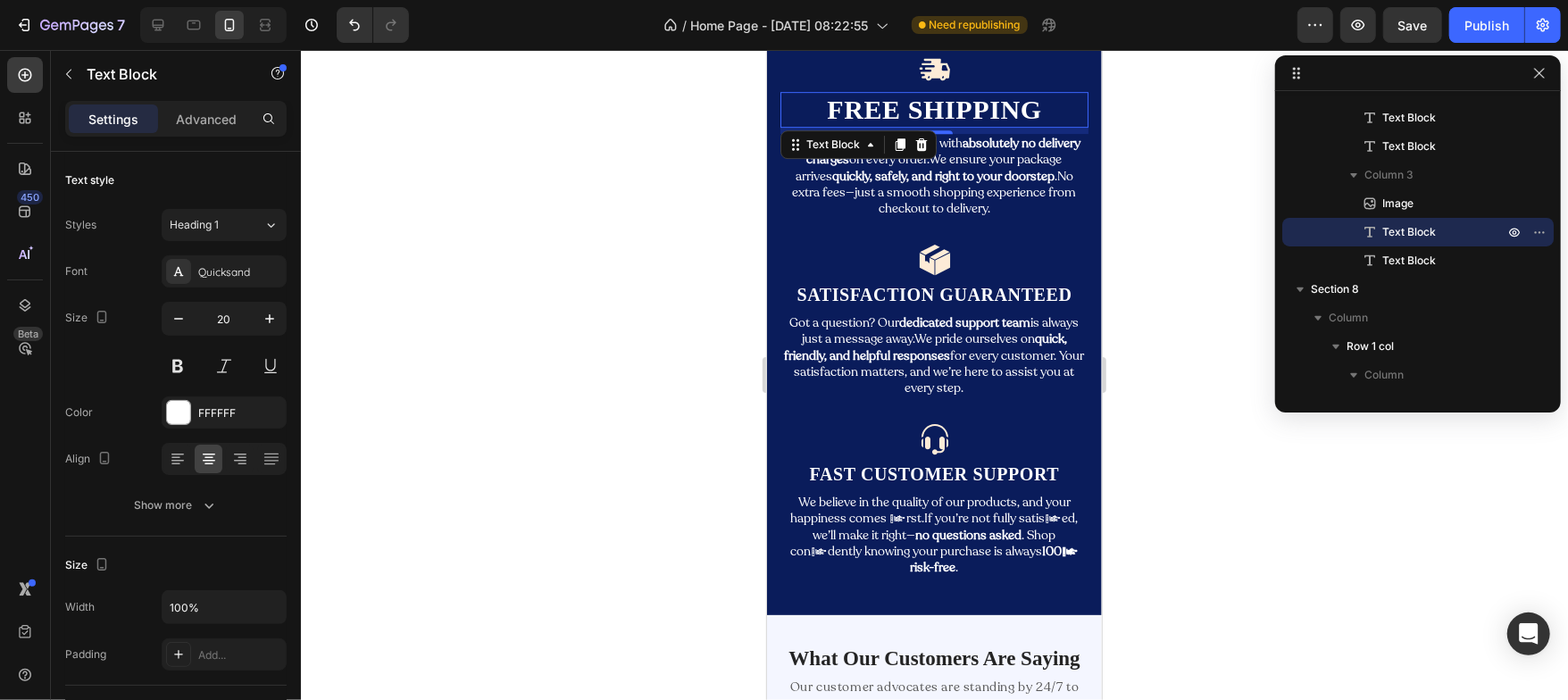
click at [866, 112] on p "Free Shipping" at bounding box center [933, 109] width 305 height 32
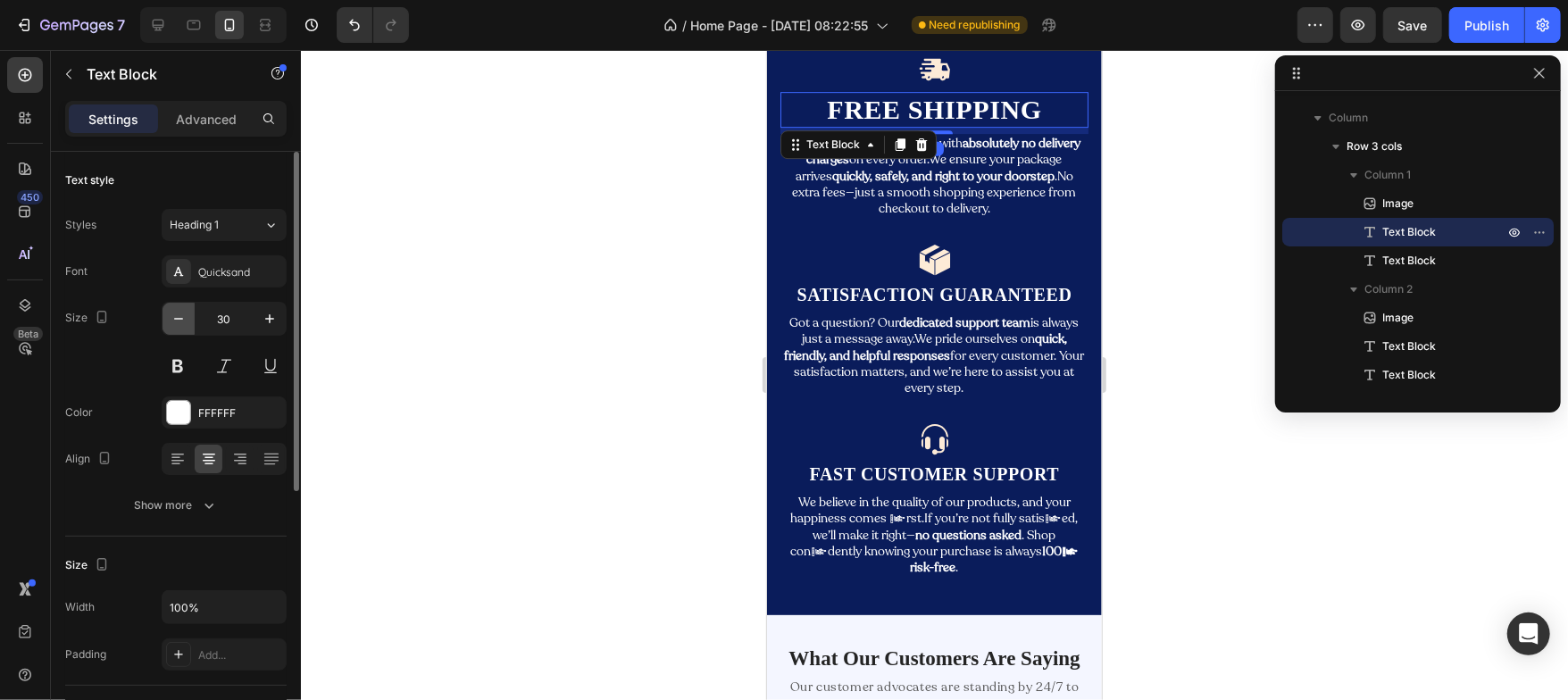
click at [178, 316] on icon "button" at bounding box center [178, 318] width 18 height 18
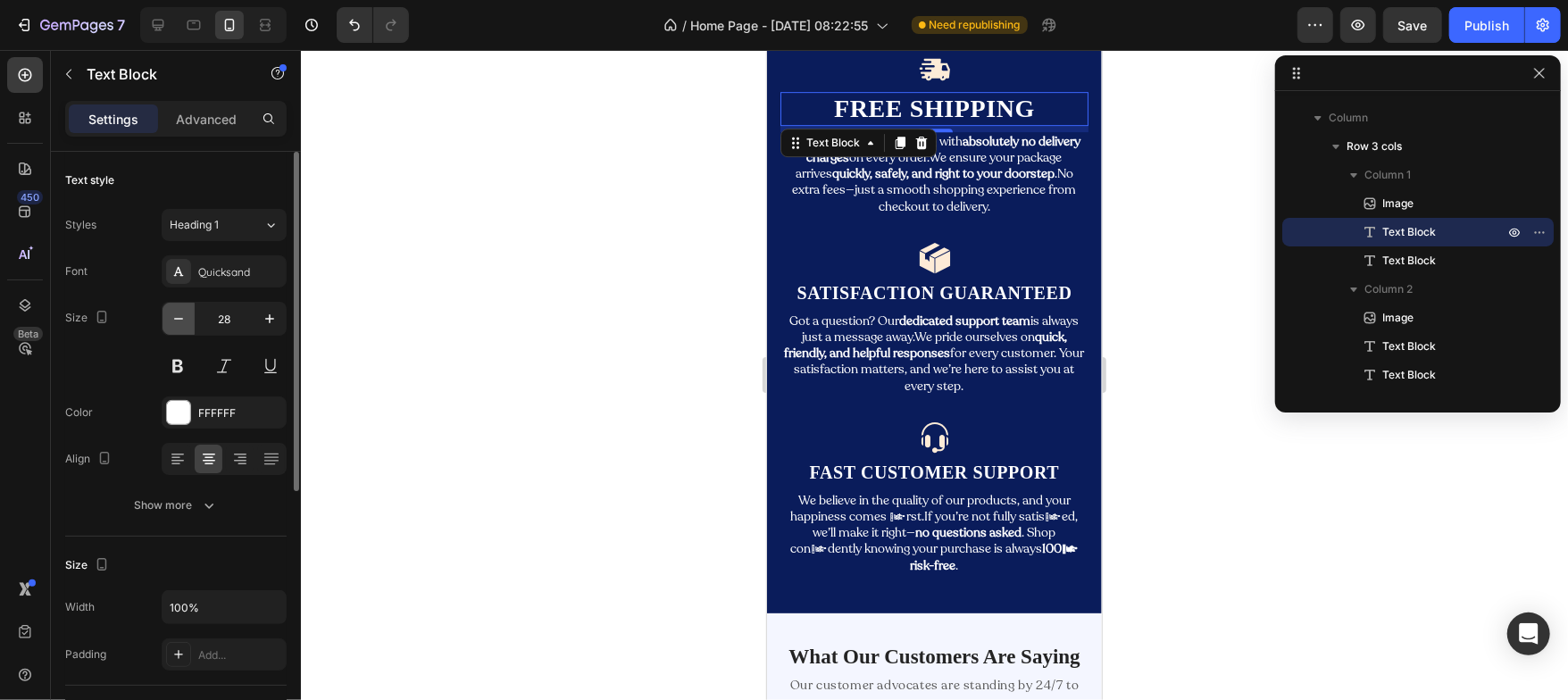
click at [178, 316] on icon "button" at bounding box center [178, 318] width 18 height 18
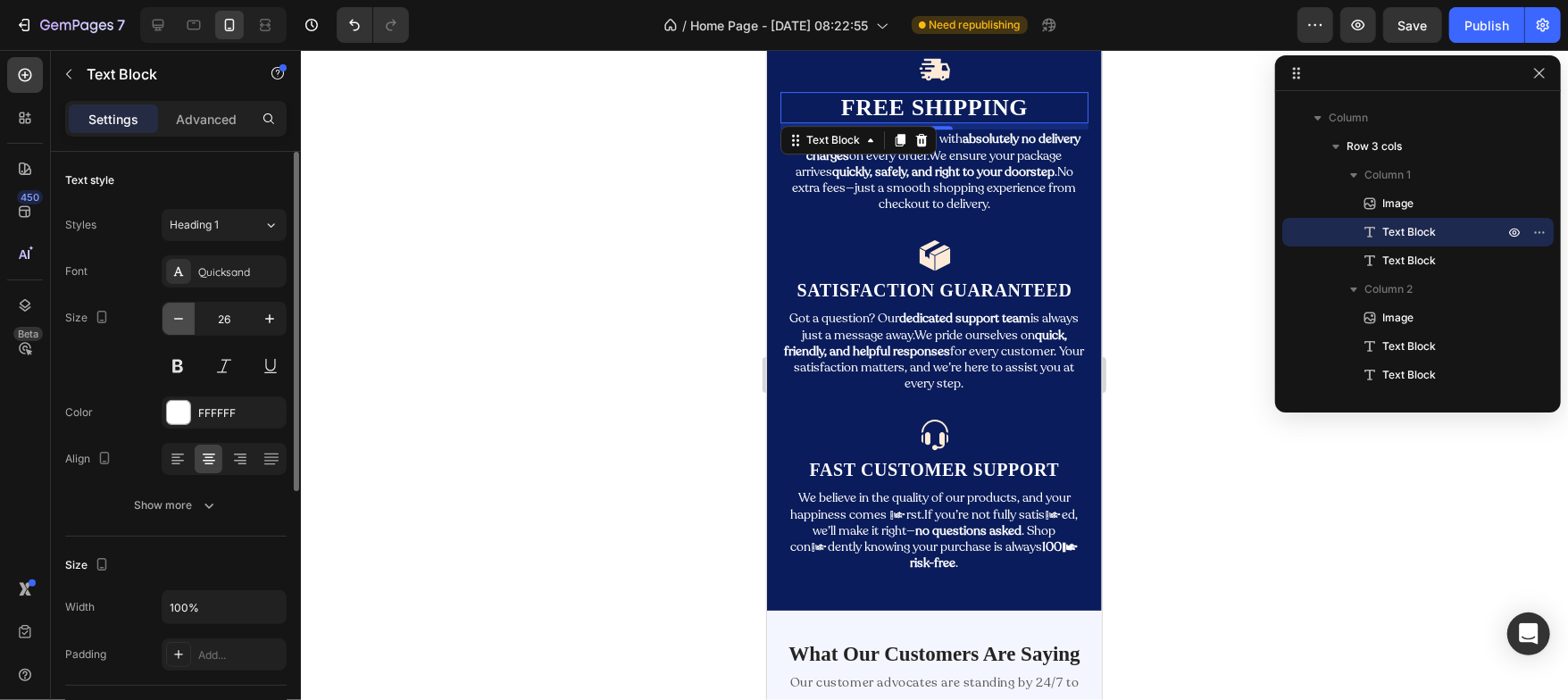
click at [178, 316] on icon "button" at bounding box center [178, 318] width 18 height 18
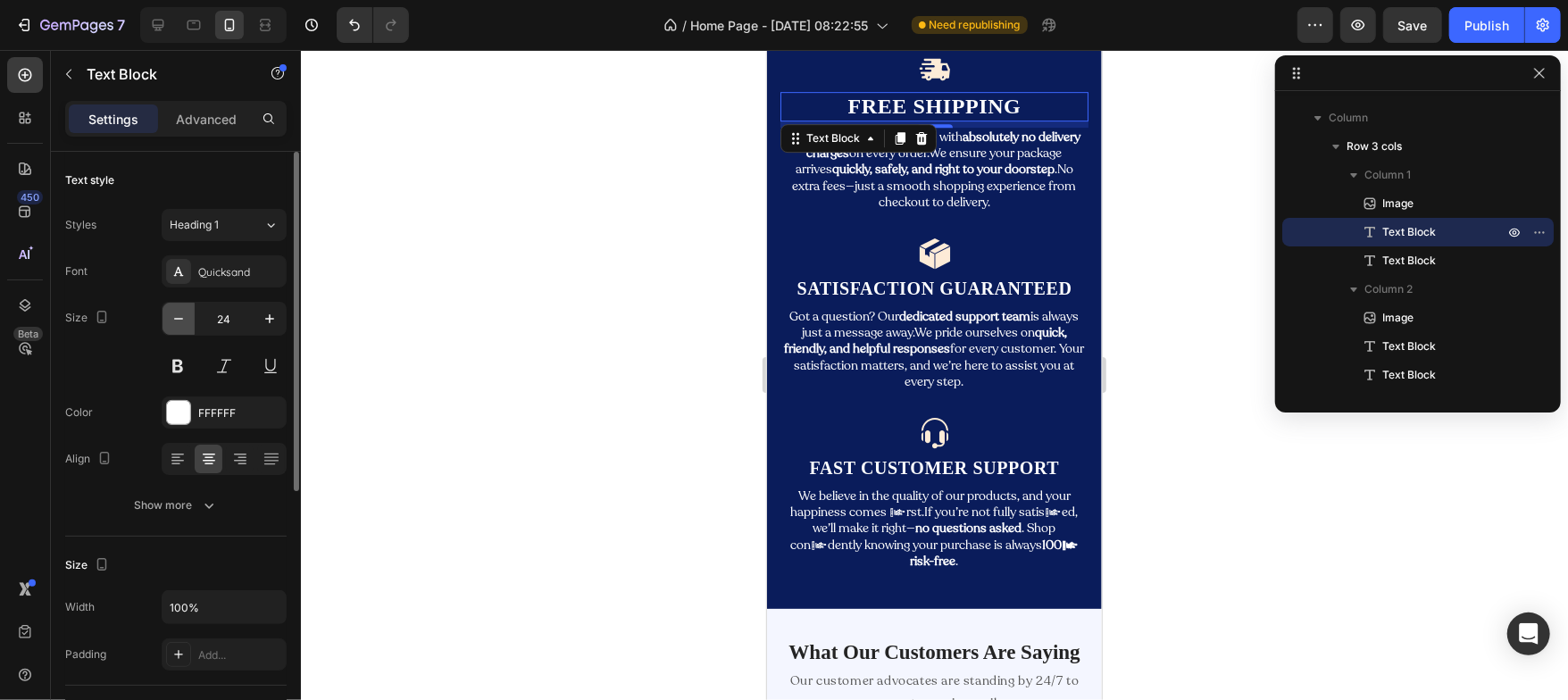
click at [178, 316] on icon "button" at bounding box center [178, 318] width 18 height 18
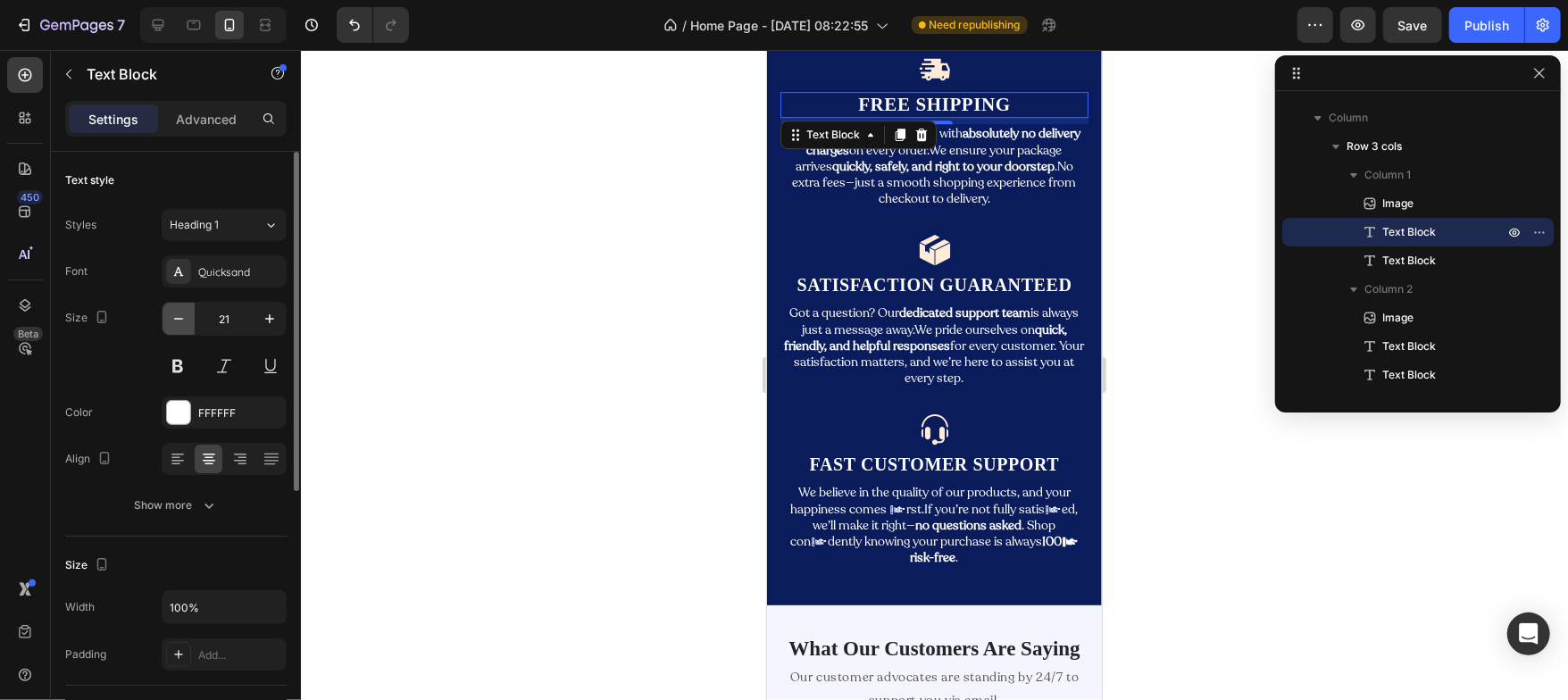
type input "20"
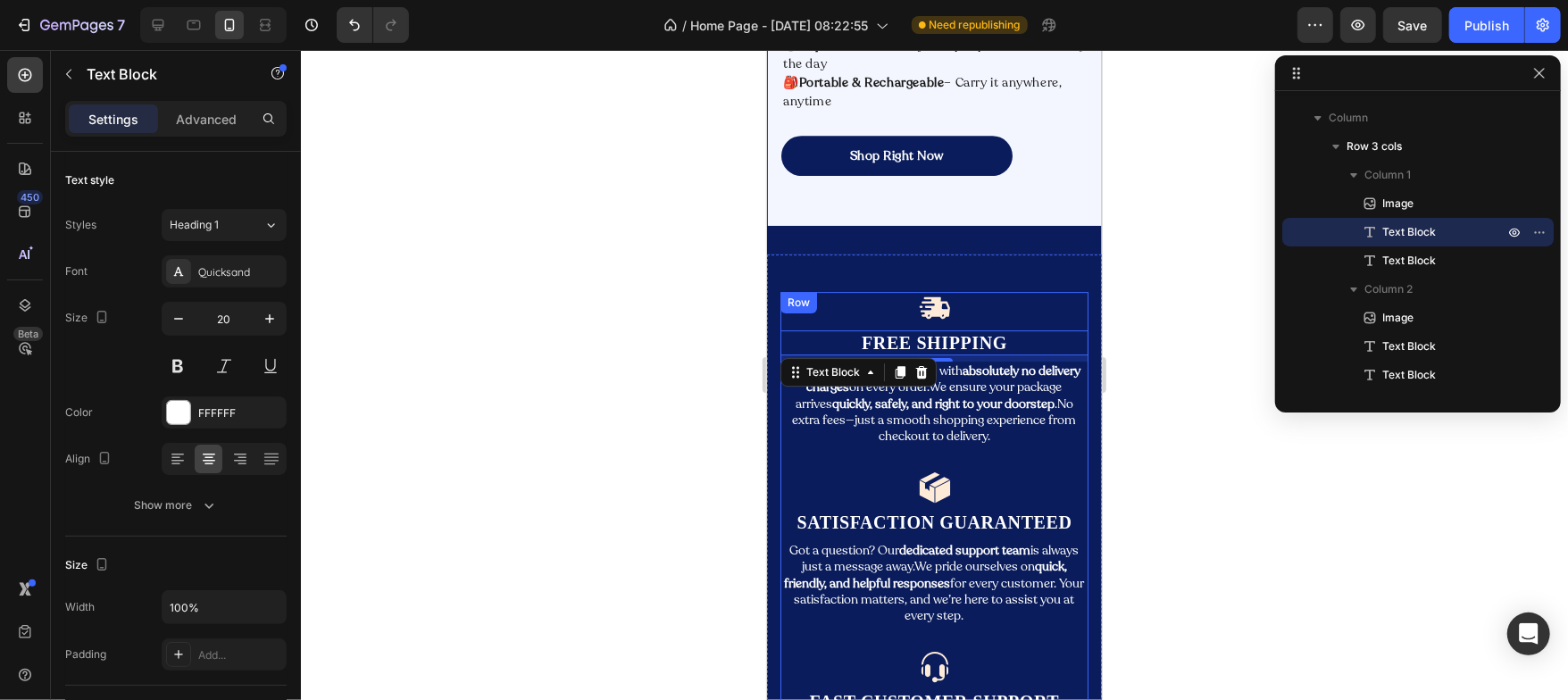
scroll to position [3762, 0]
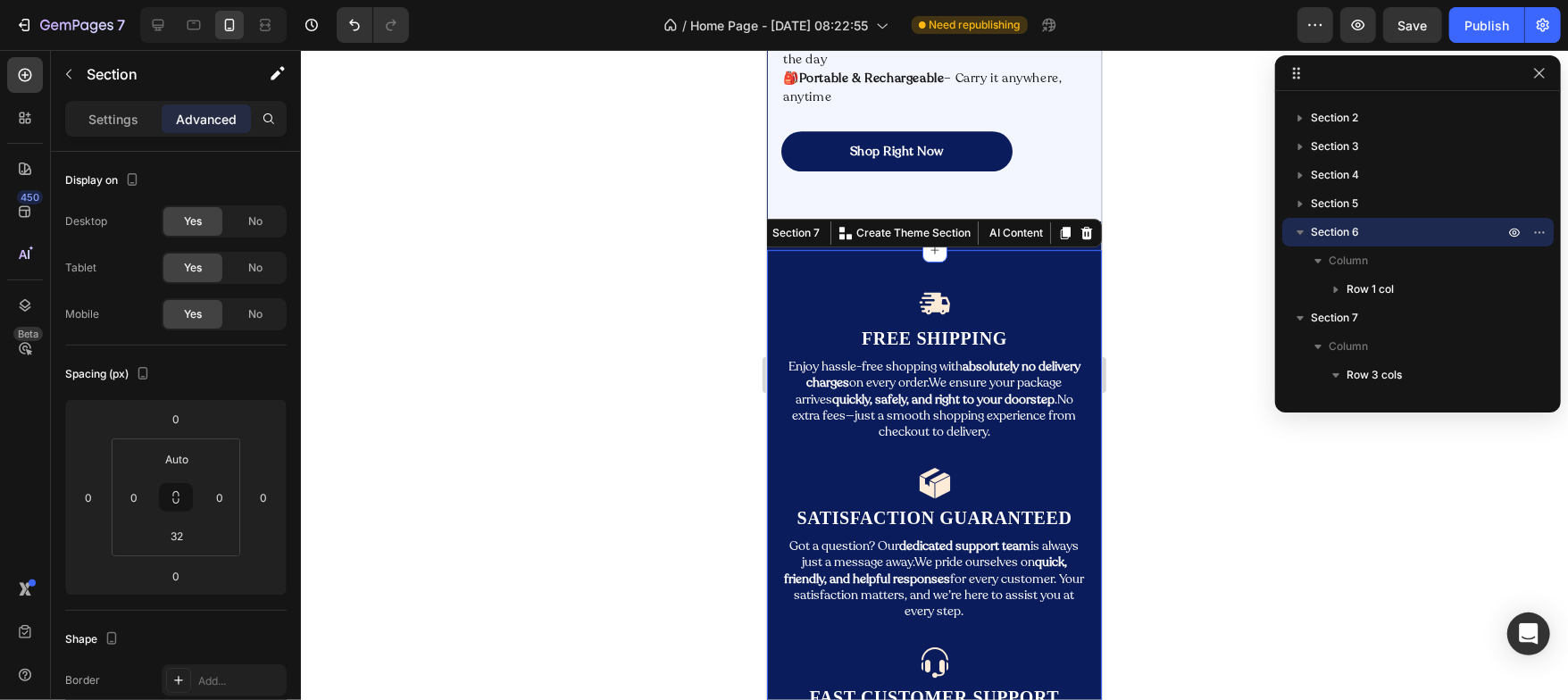
click at [865, 272] on div "Image Free Shipping Text Block Enjoy hassle-free shopping with absolutely no de…" at bounding box center [933, 542] width 334 height 589
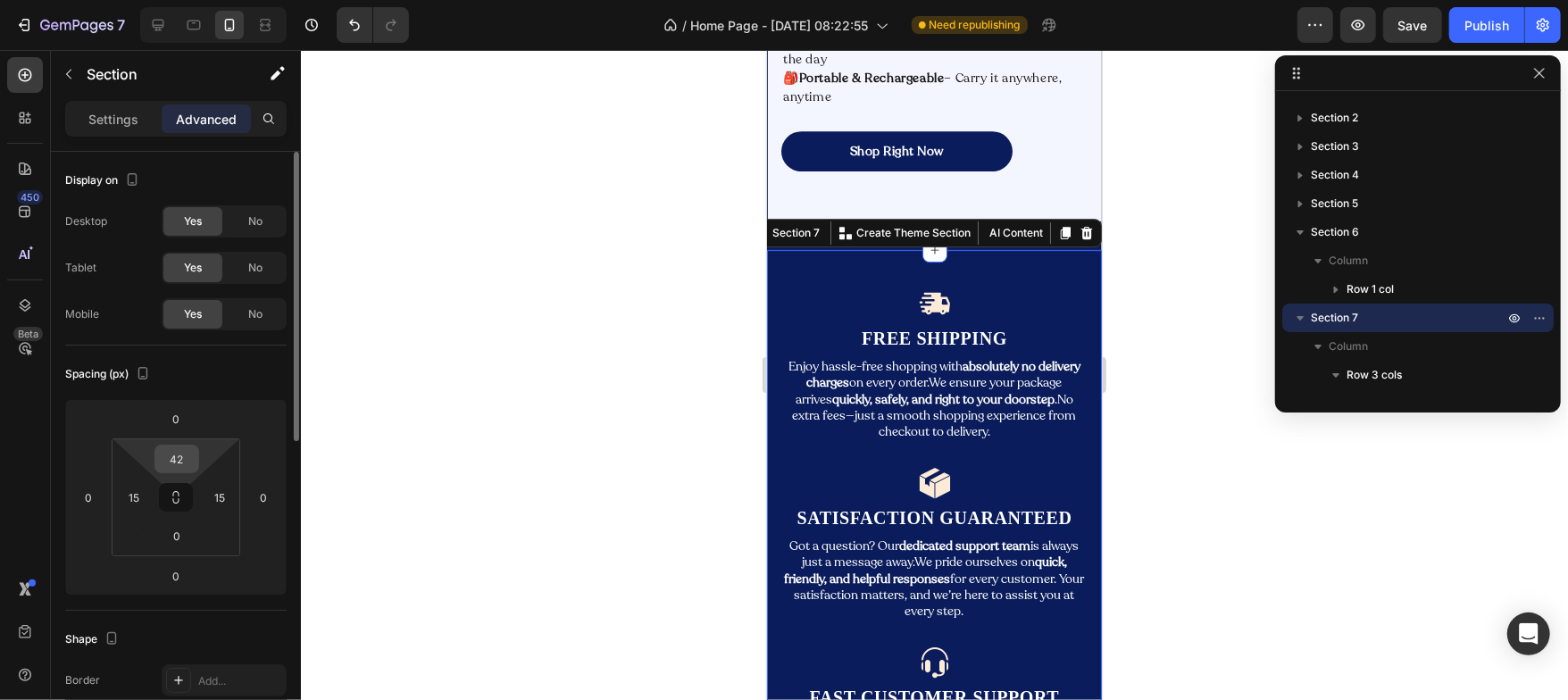
click at [189, 457] on input "42" at bounding box center [177, 459] width 36 height 27
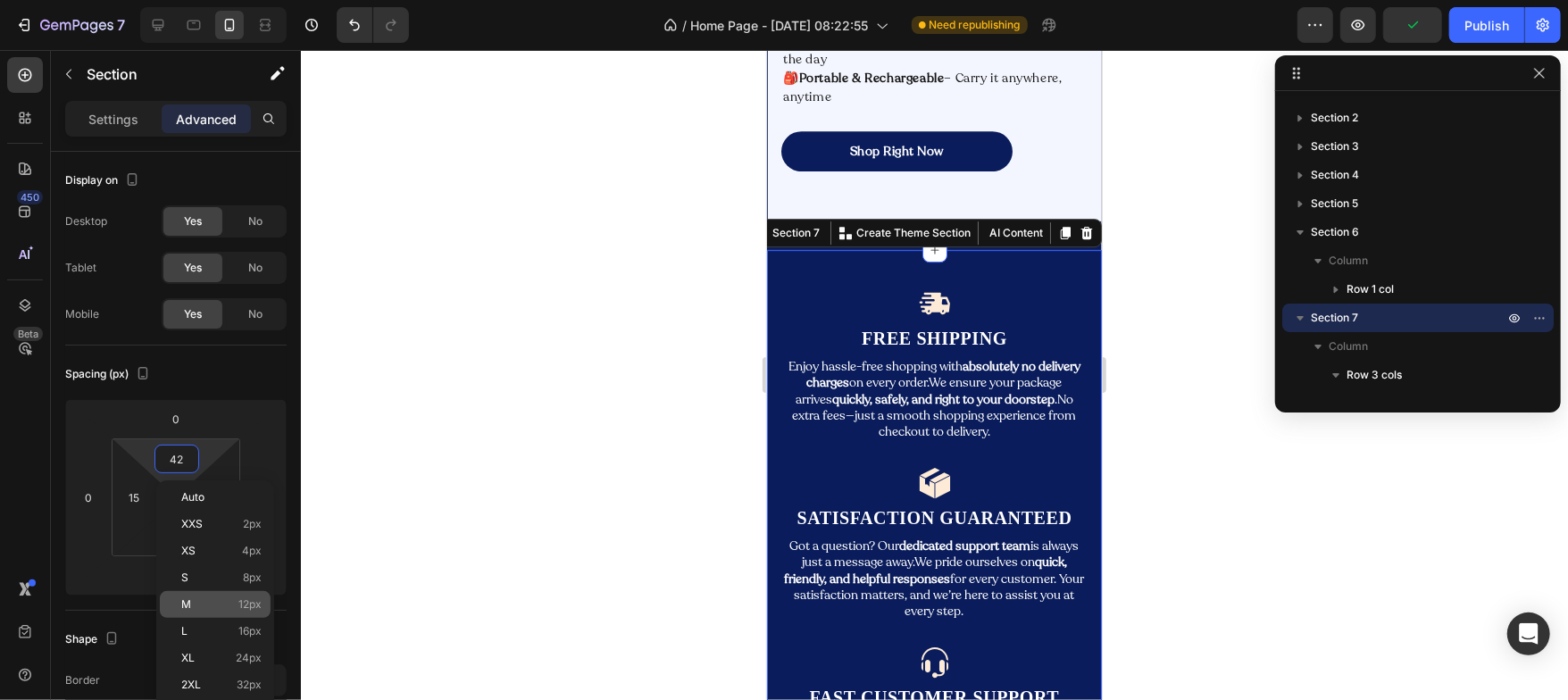
click at [227, 600] on p "M 12px" at bounding box center [221, 604] width 80 height 13
type input "12"
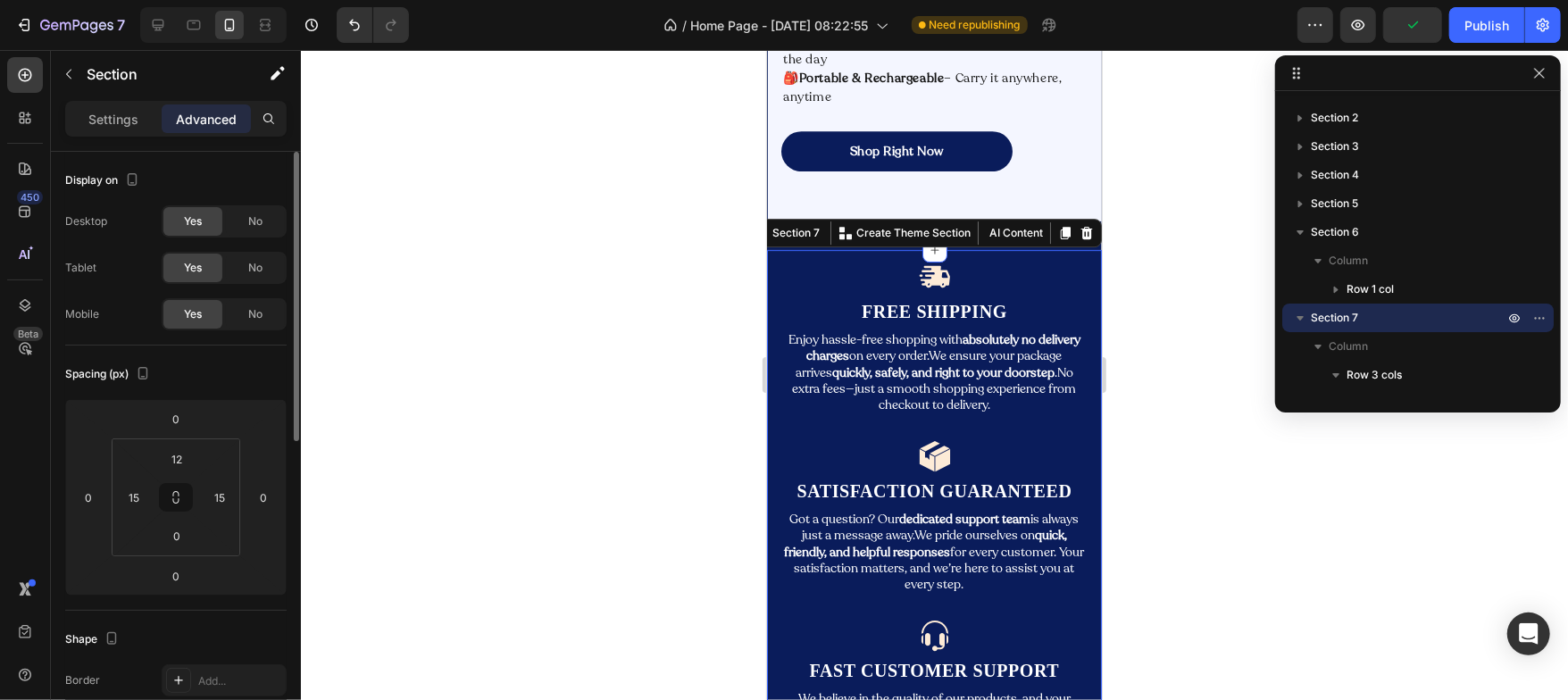
click at [228, 376] on div "Spacing (px)" at bounding box center [176, 374] width 221 height 29
click at [522, 365] on div at bounding box center [934, 375] width 1267 height 650
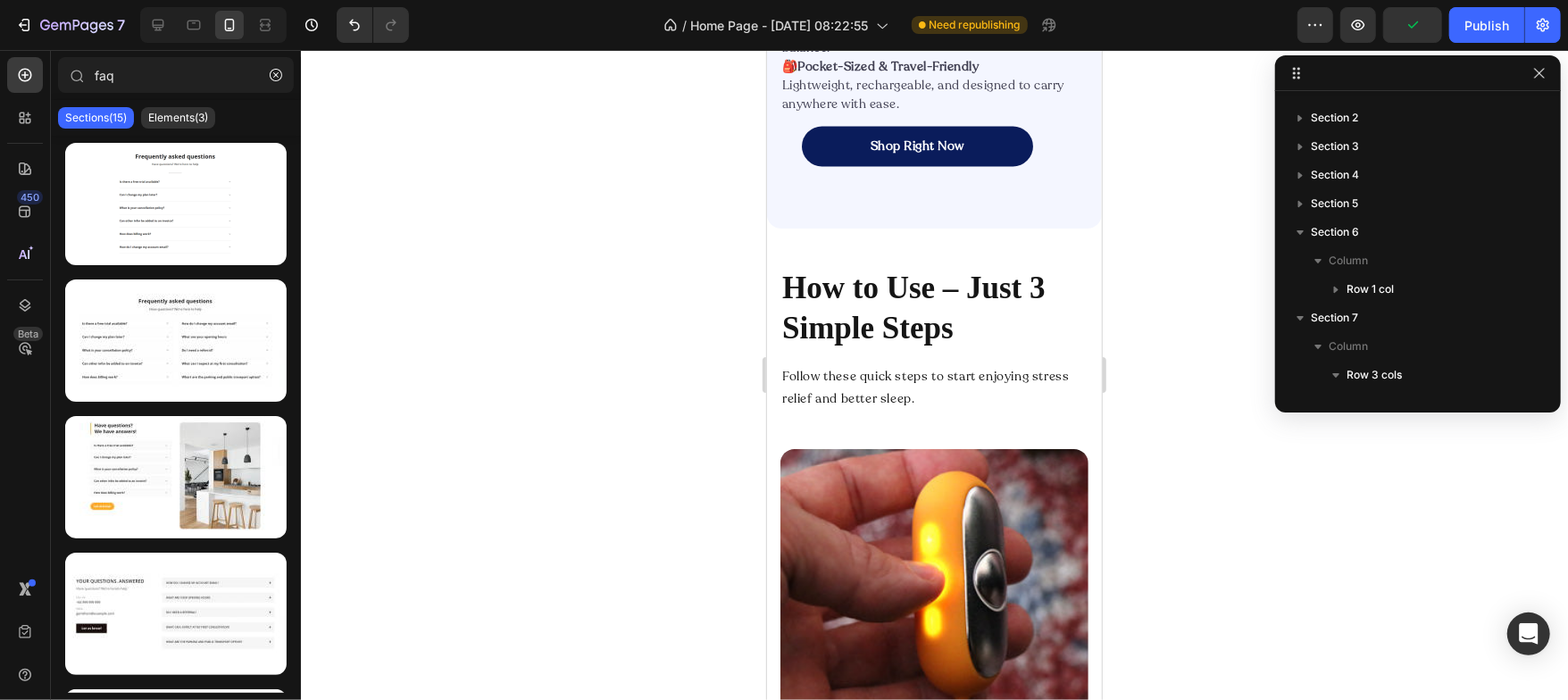
scroll to position [2452, 0]
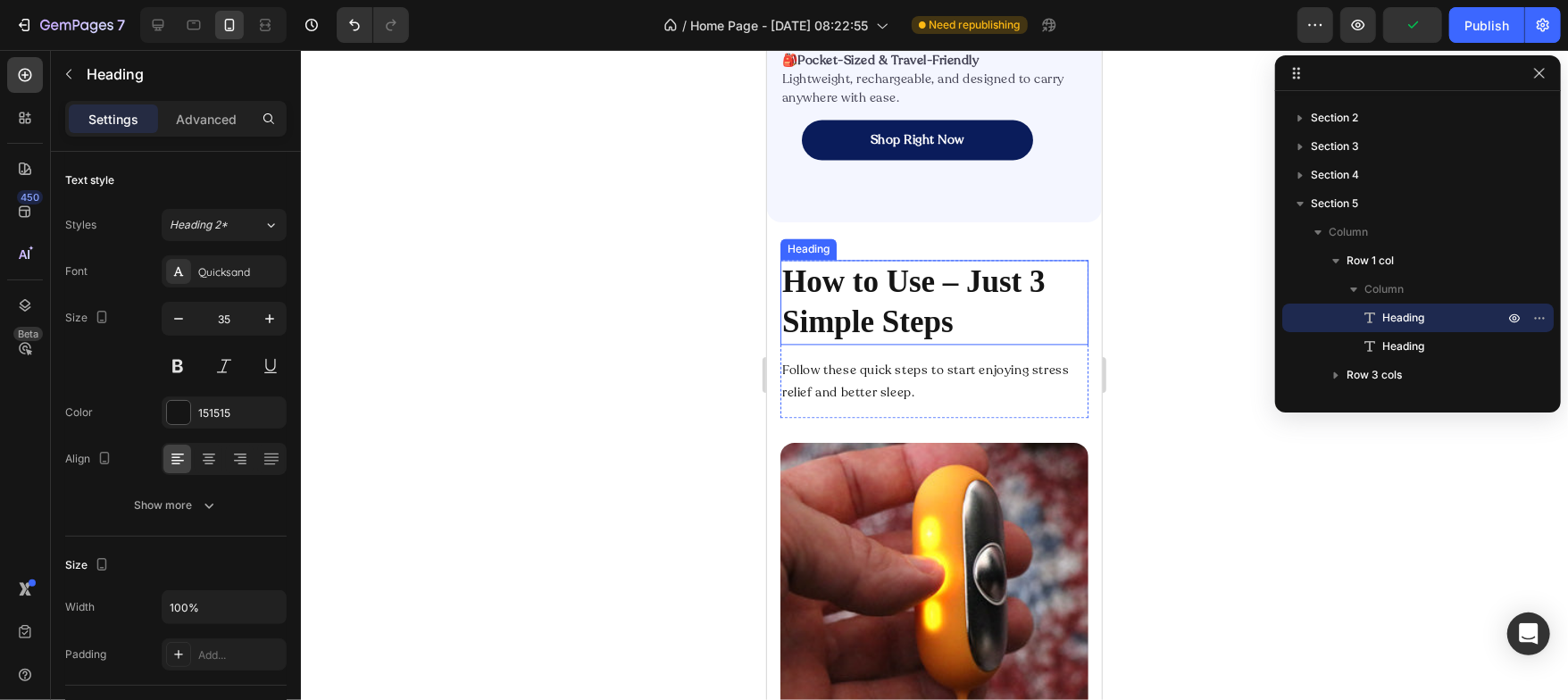
click at [848, 344] on h2 "How to Use – Just 3 Simple Steps" at bounding box center [933, 301] width 308 height 85
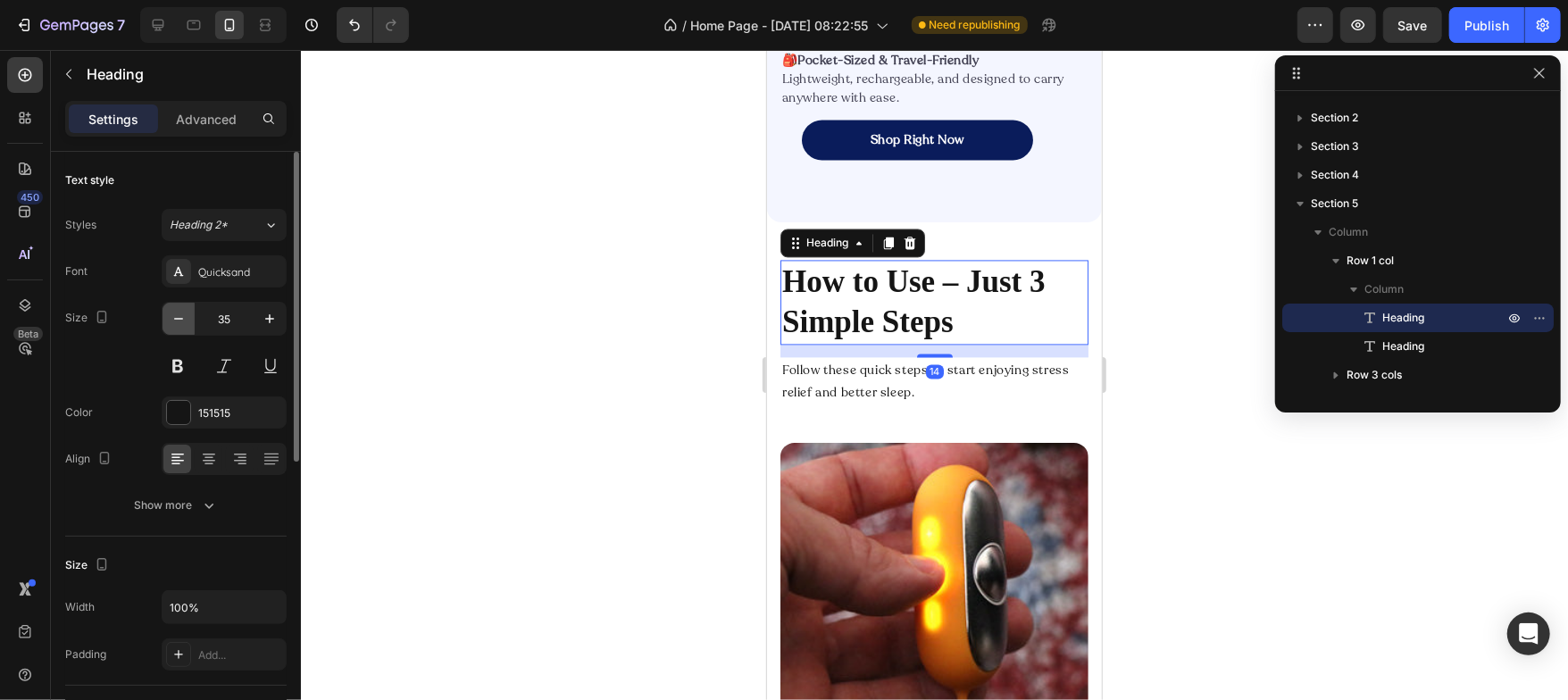
click at [181, 320] on icon "button" at bounding box center [178, 318] width 18 height 18
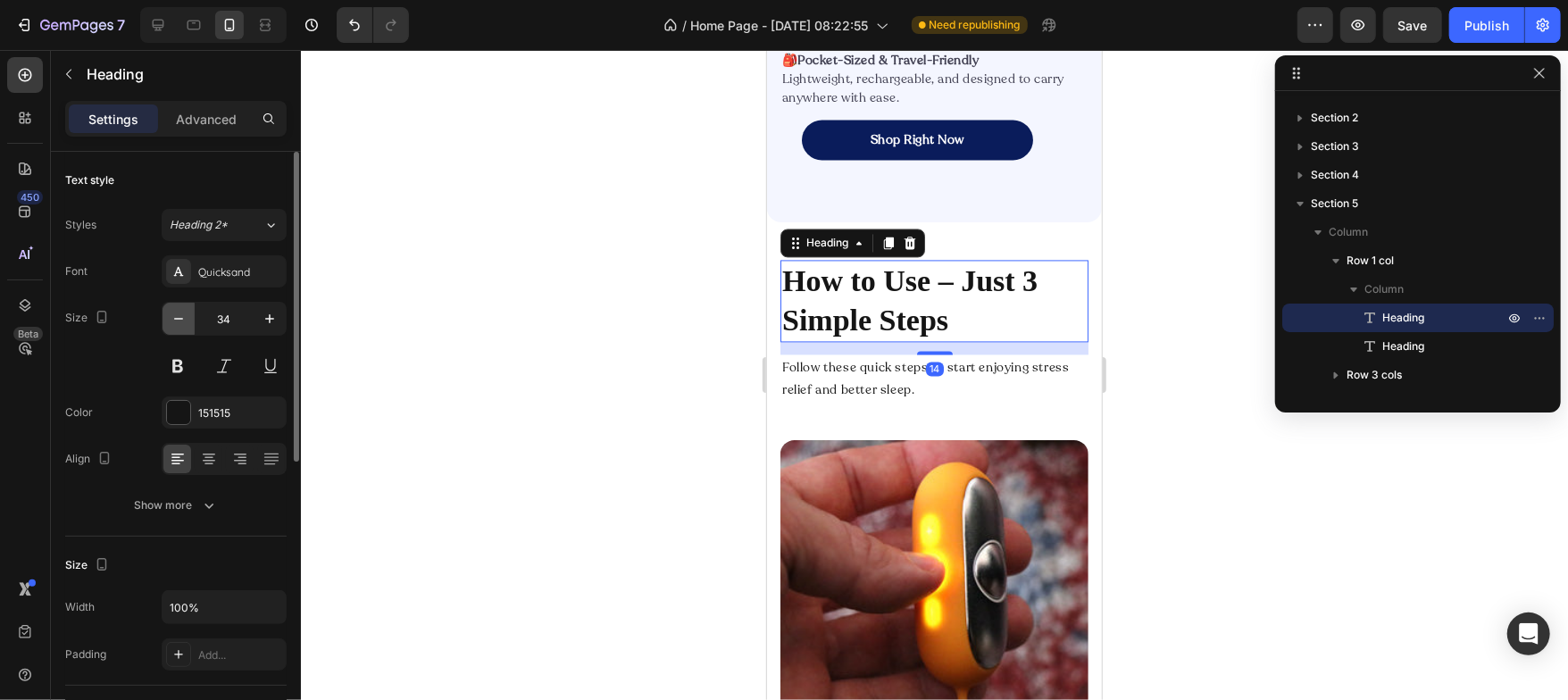
click at [181, 320] on icon "button" at bounding box center [178, 318] width 18 height 18
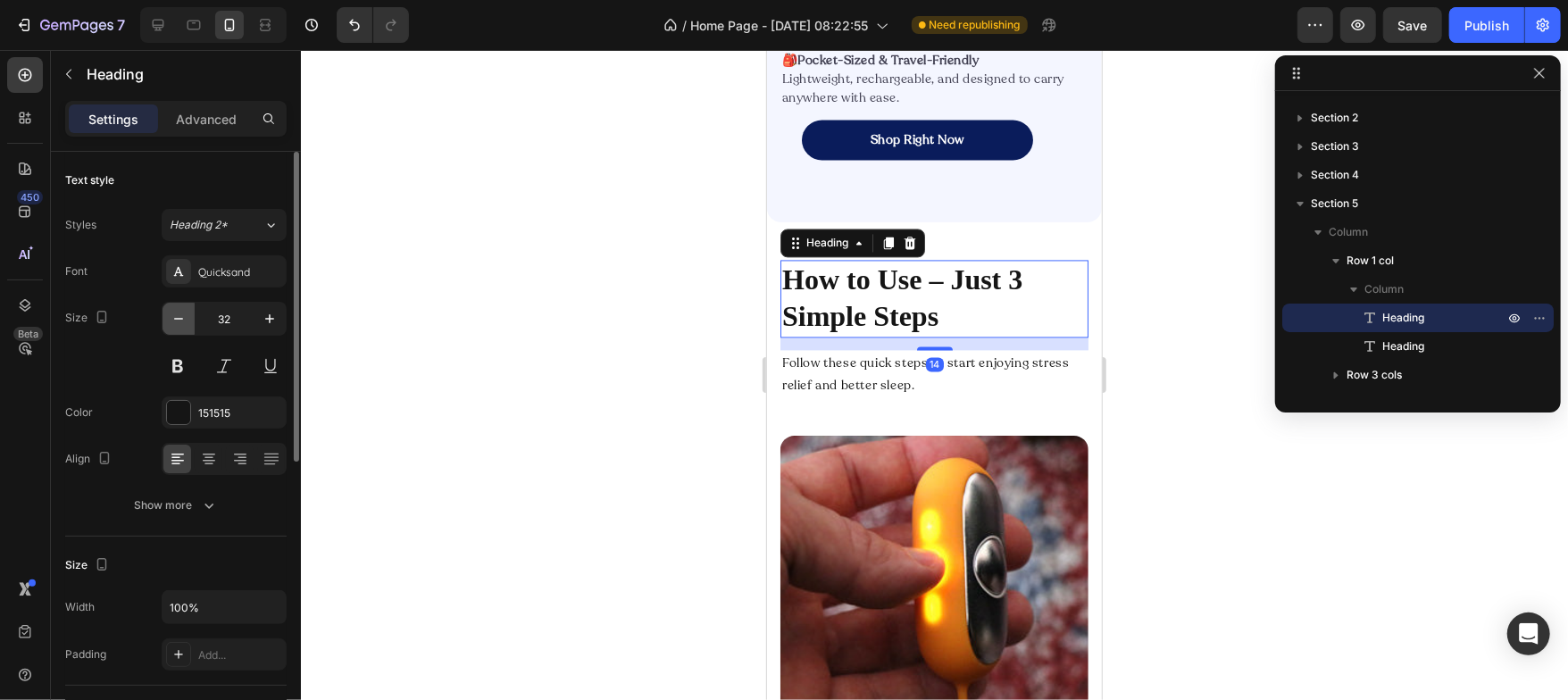
click at [181, 320] on icon "button" at bounding box center [178, 318] width 18 height 18
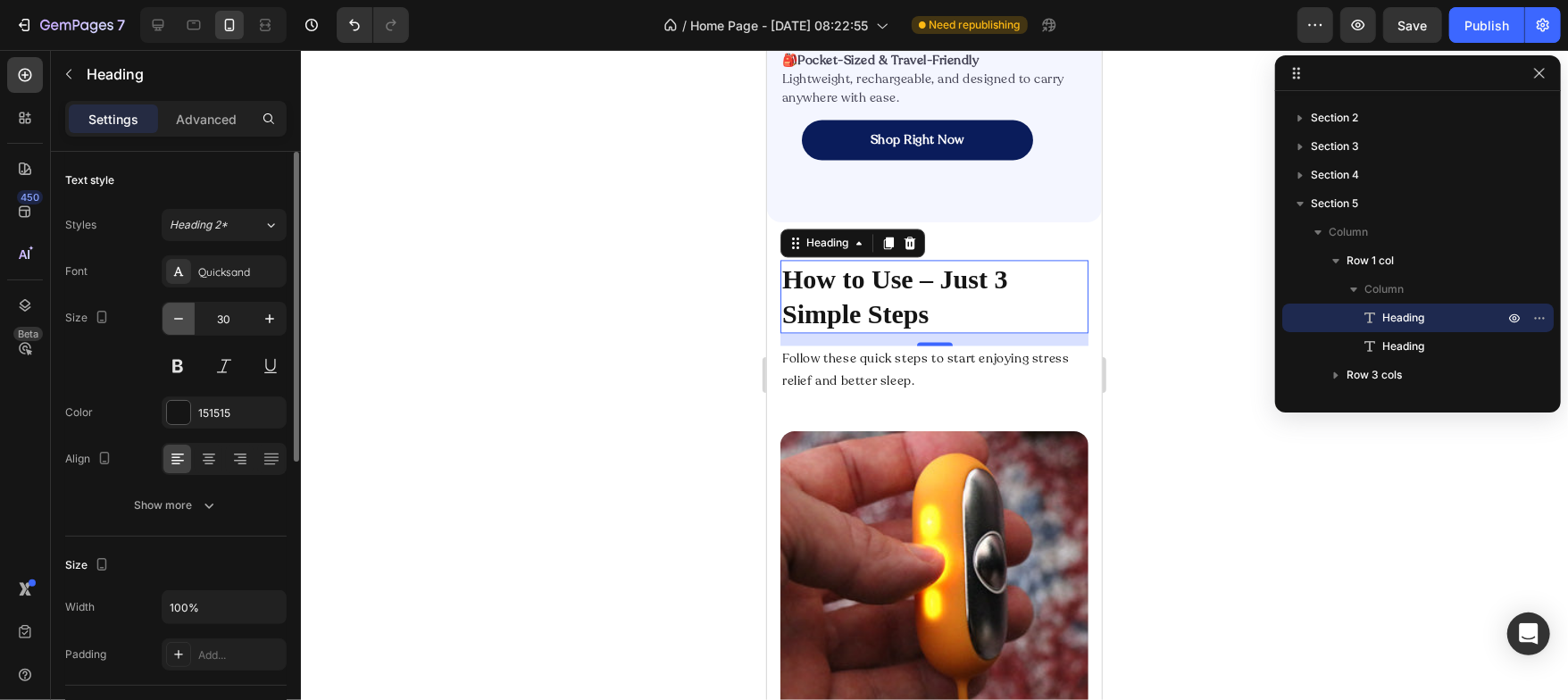
click at [181, 320] on icon "button" at bounding box center [178, 318] width 18 height 18
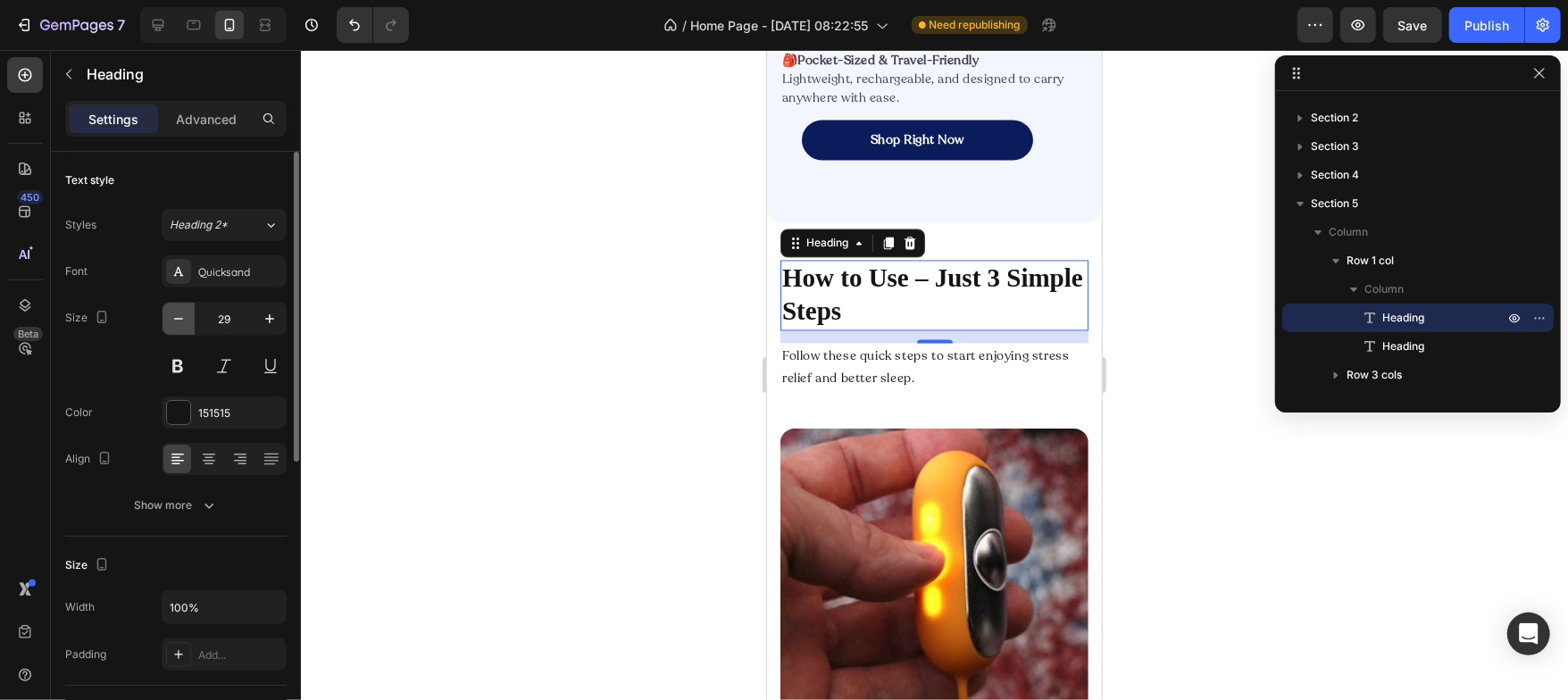
click at [181, 320] on icon "button" at bounding box center [178, 318] width 18 height 18
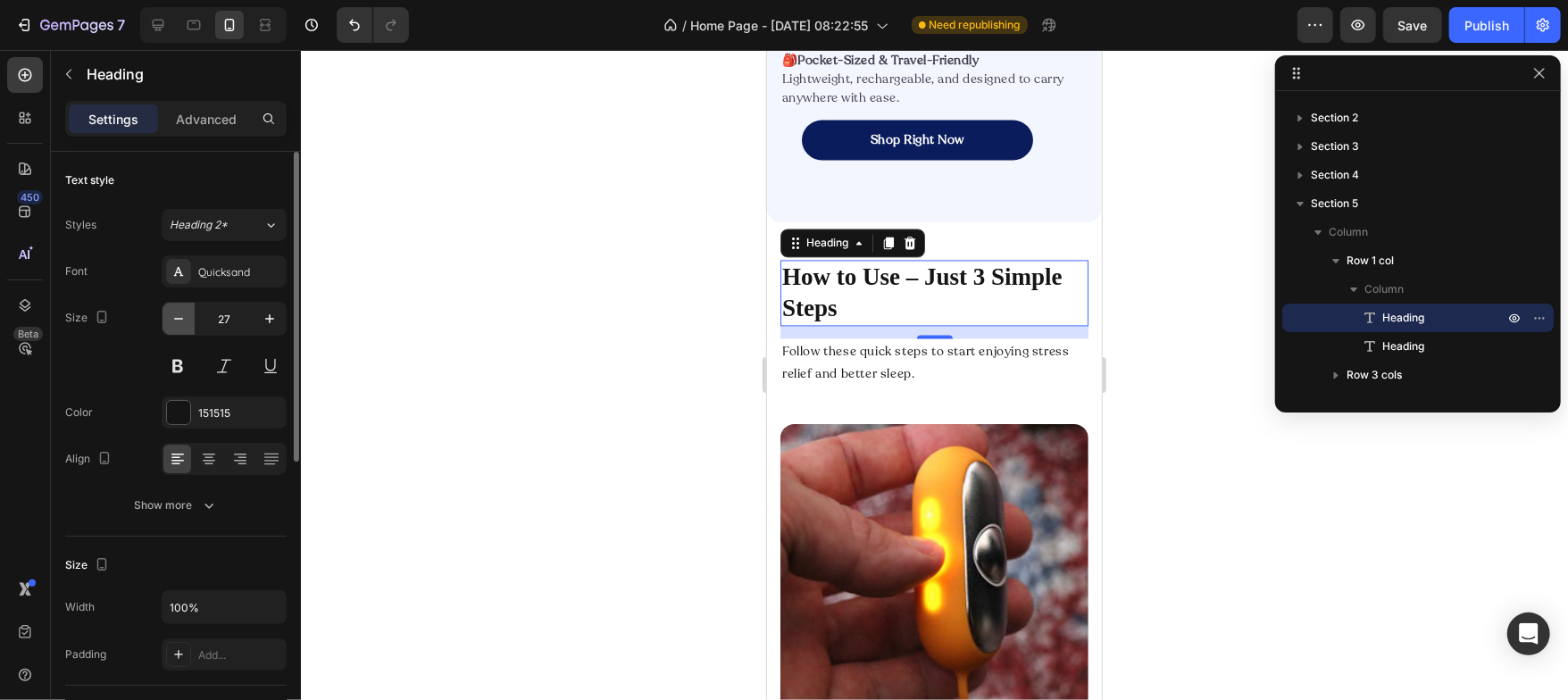
click at [181, 320] on icon "button" at bounding box center [178, 318] width 18 height 18
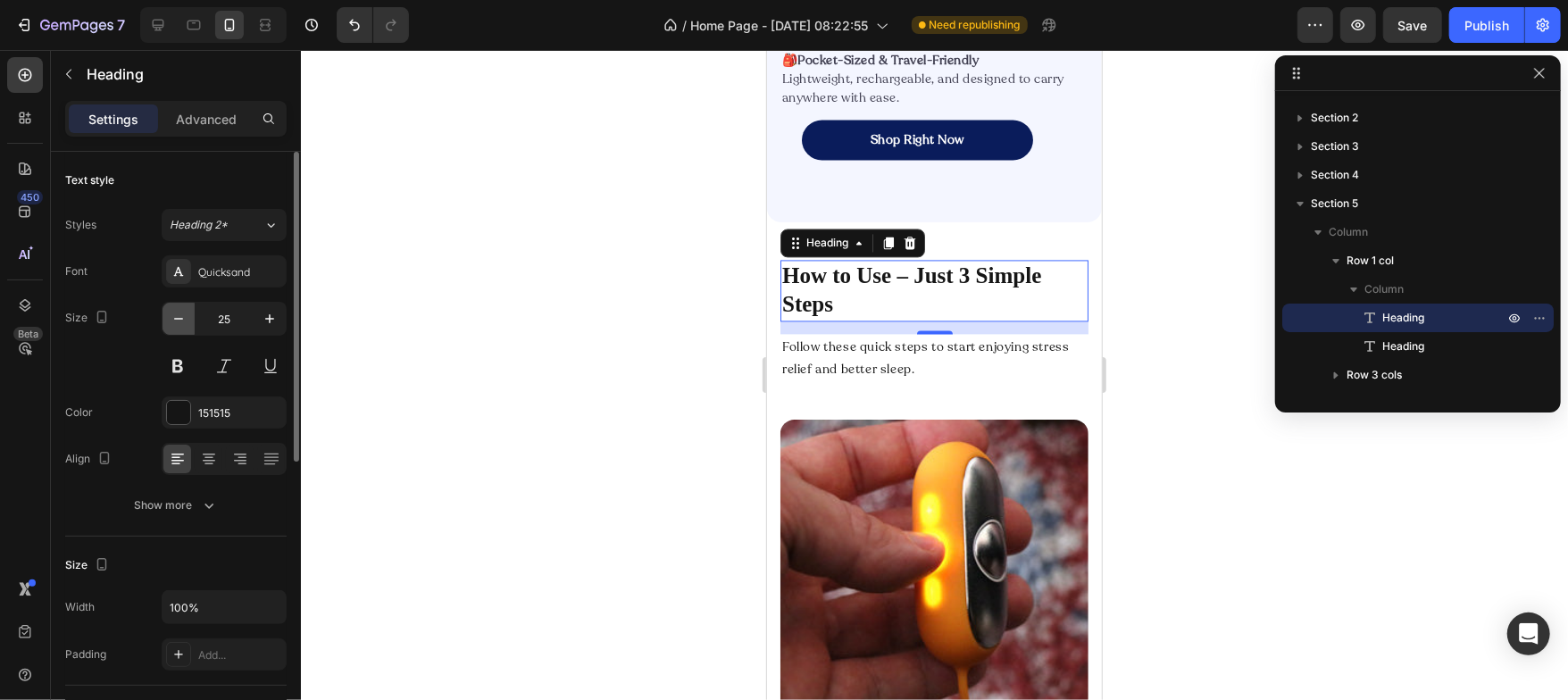
click at [181, 320] on icon "button" at bounding box center [178, 318] width 18 height 18
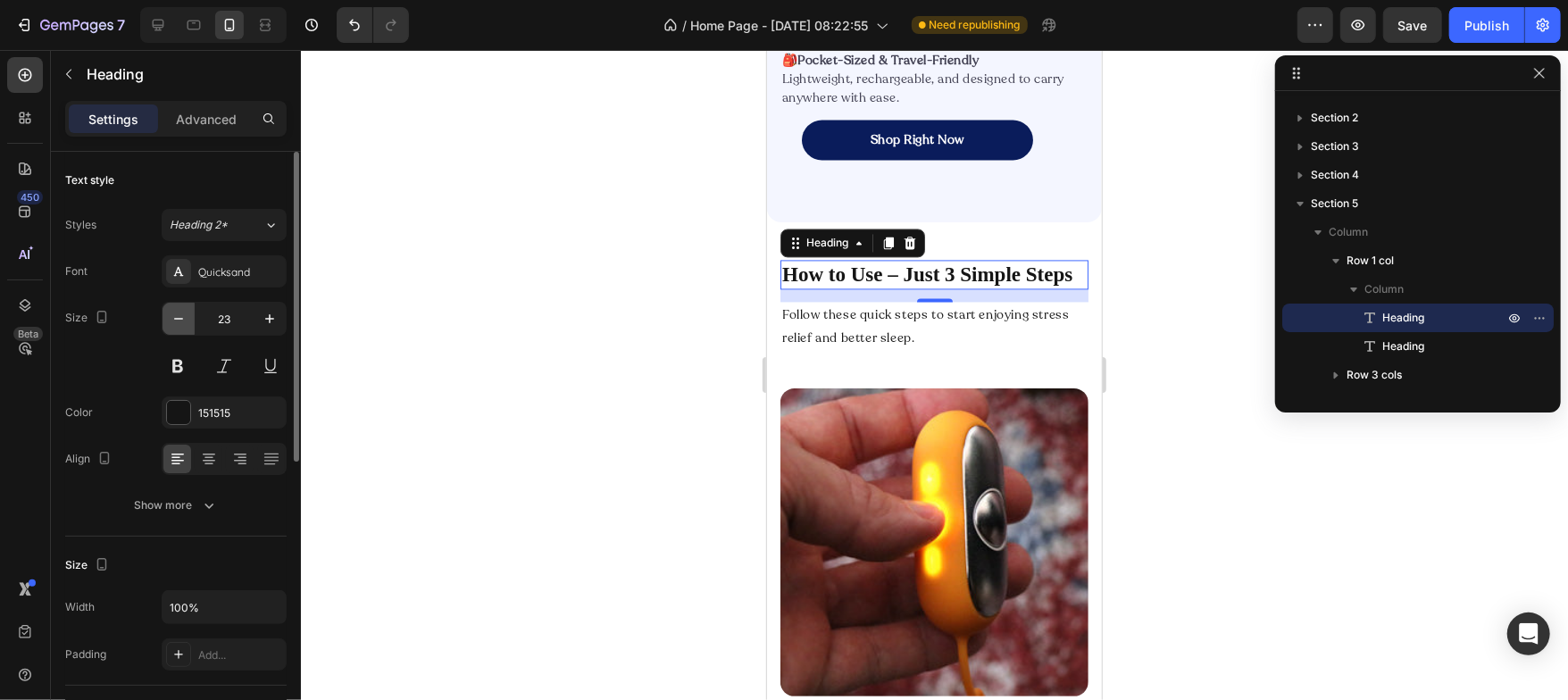
click at [181, 320] on icon "button" at bounding box center [178, 318] width 18 height 18
click at [267, 321] on icon "button" at bounding box center [269, 318] width 18 height 18
type input "23"
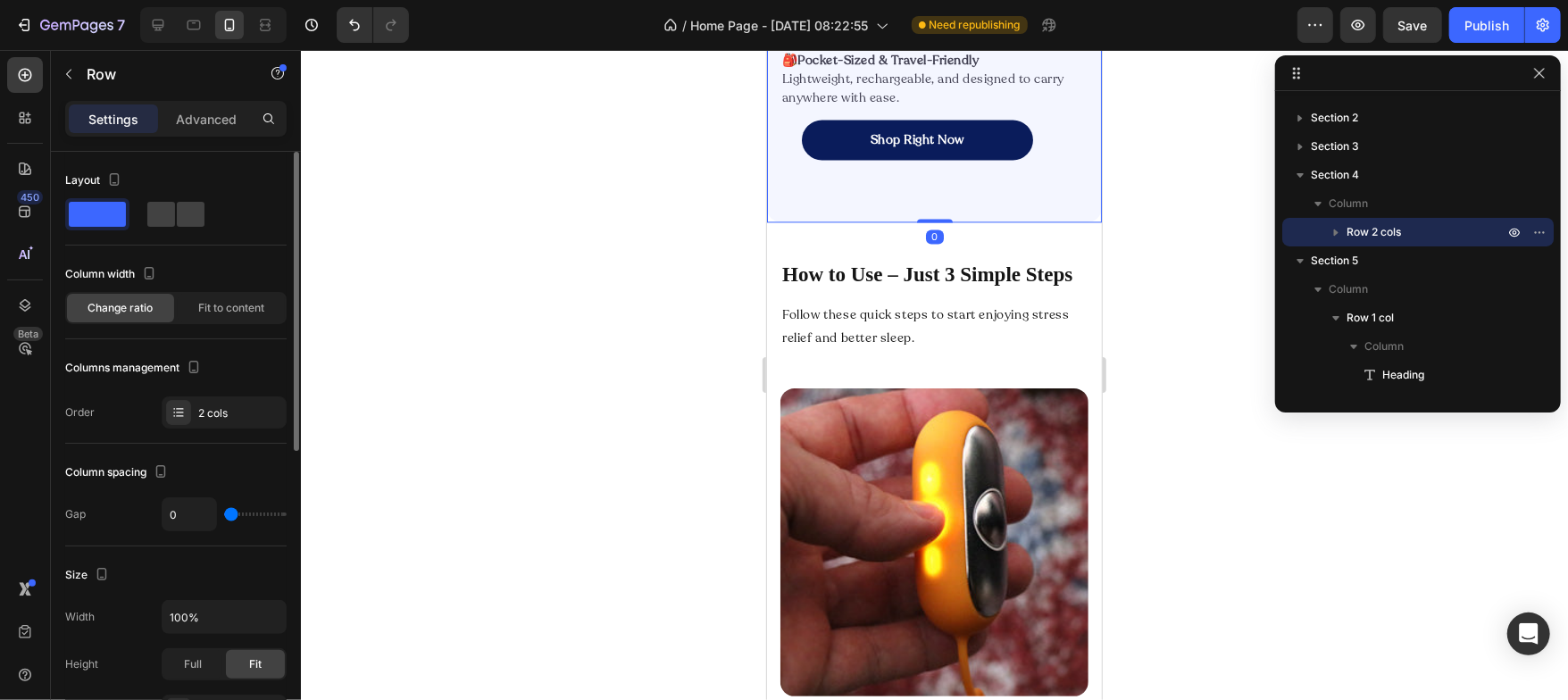
click at [197, 123] on p "Advanced" at bounding box center [206, 119] width 61 height 18
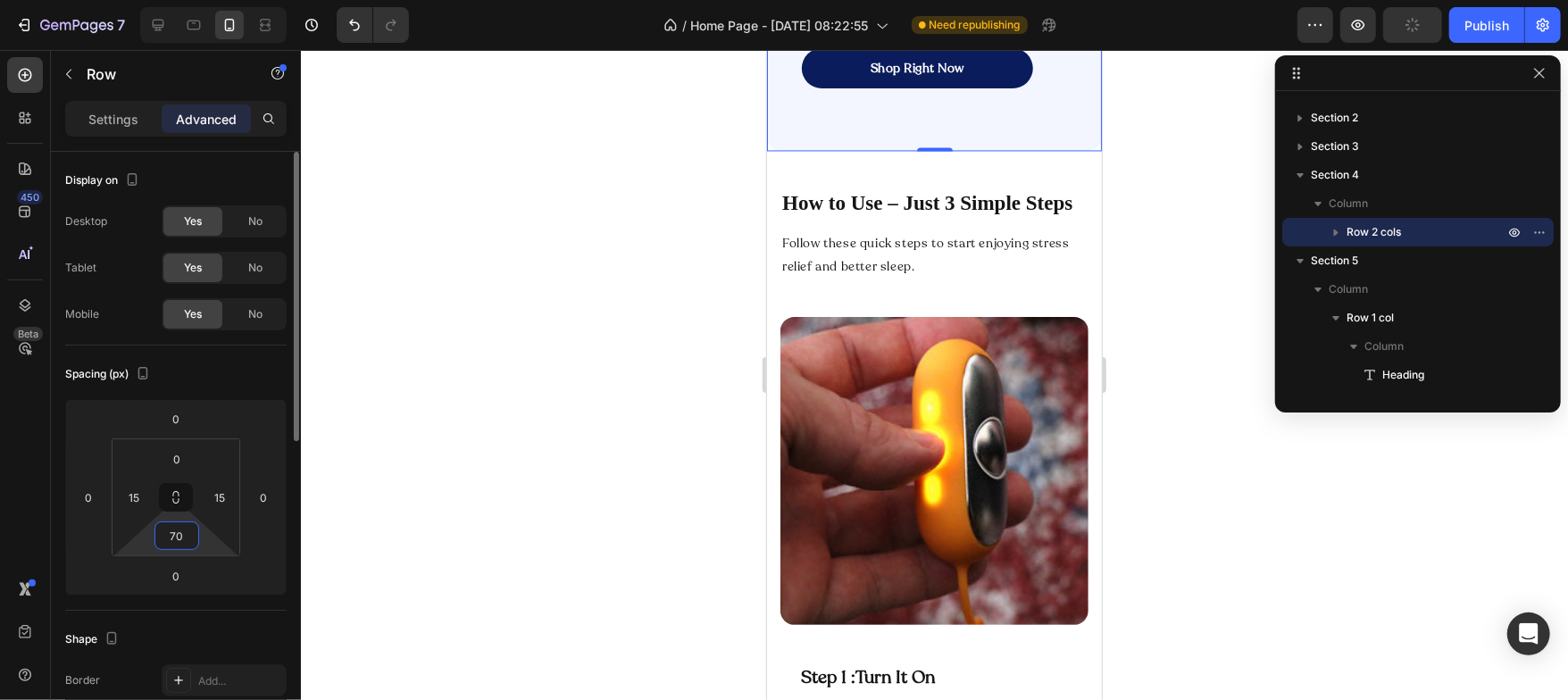
click at [183, 527] on input "70" at bounding box center [177, 535] width 36 height 27
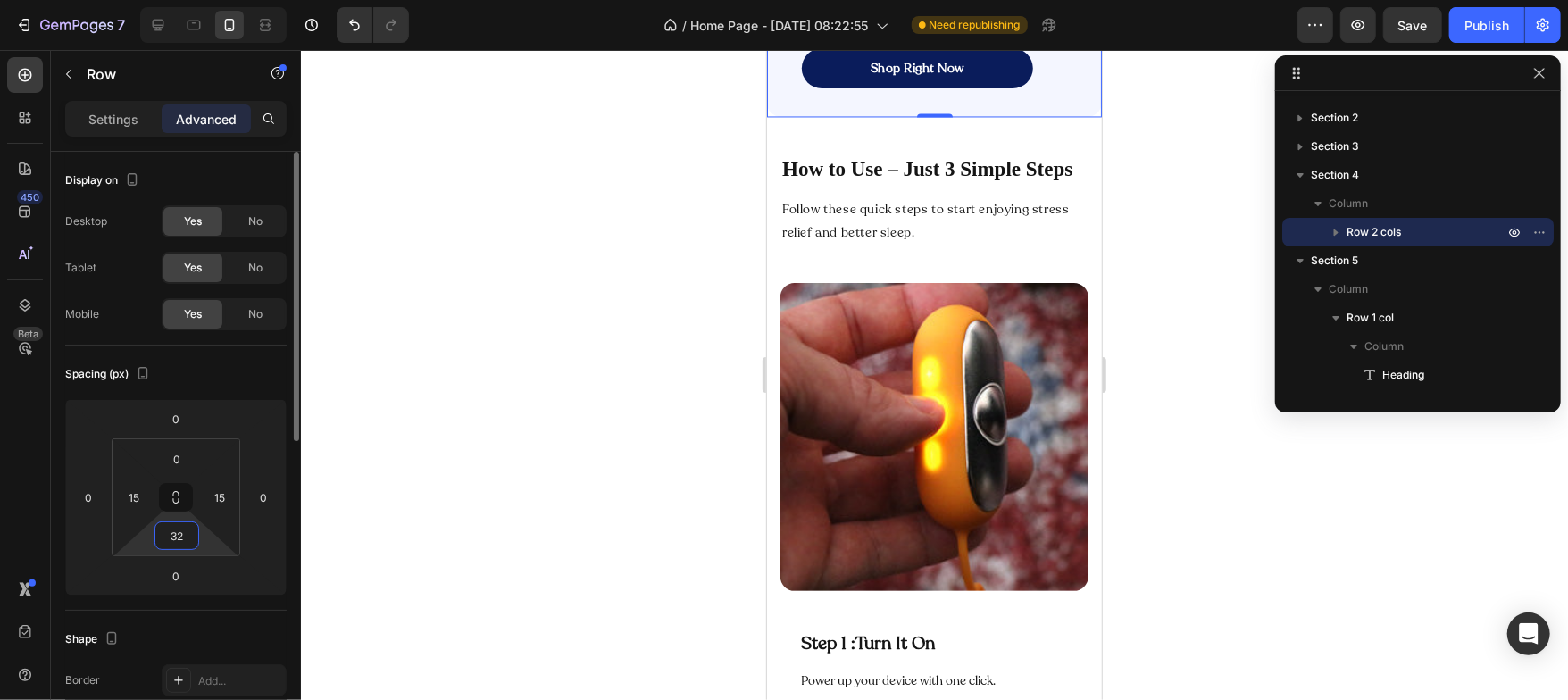
type input "32"
click at [212, 360] on div "Spacing (px)" at bounding box center [176, 374] width 221 height 29
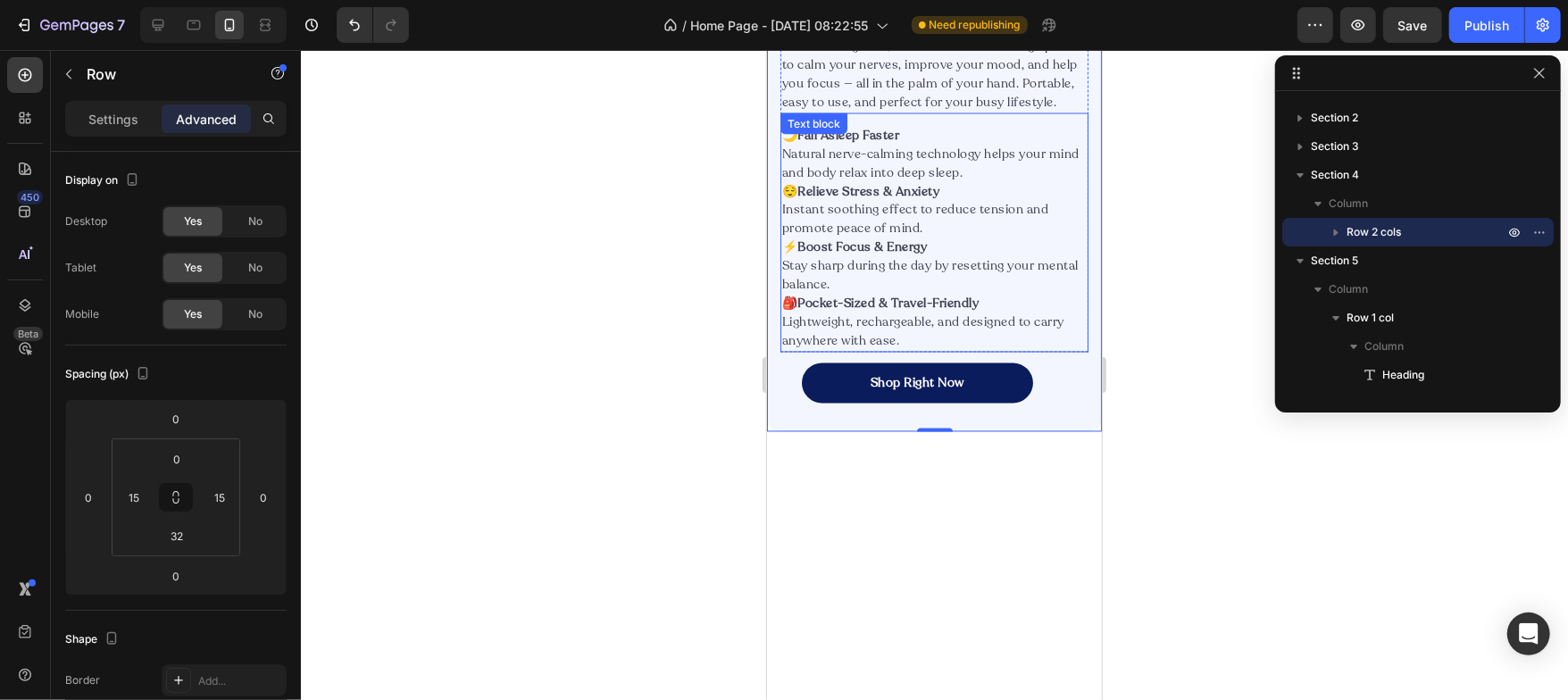
scroll to position [2112, 0]
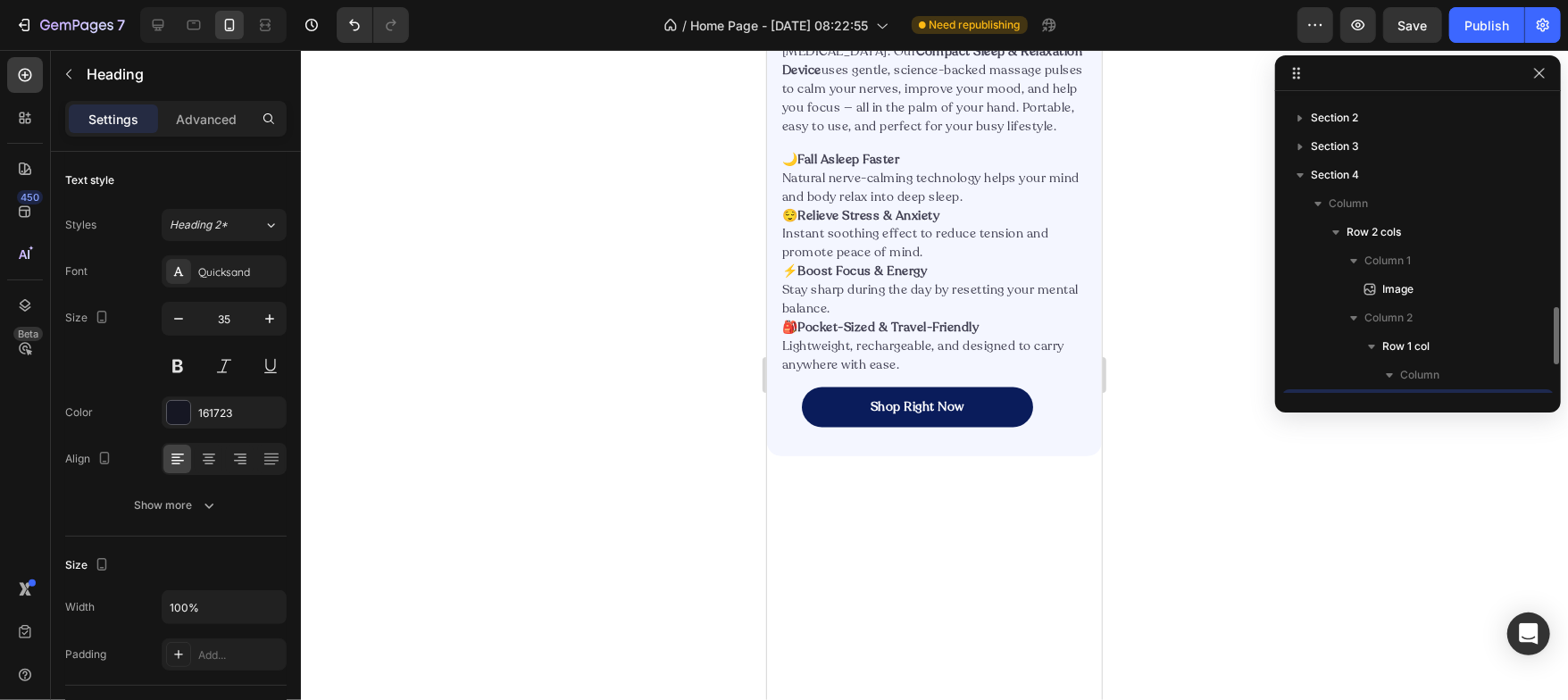
scroll to position [194, 0]
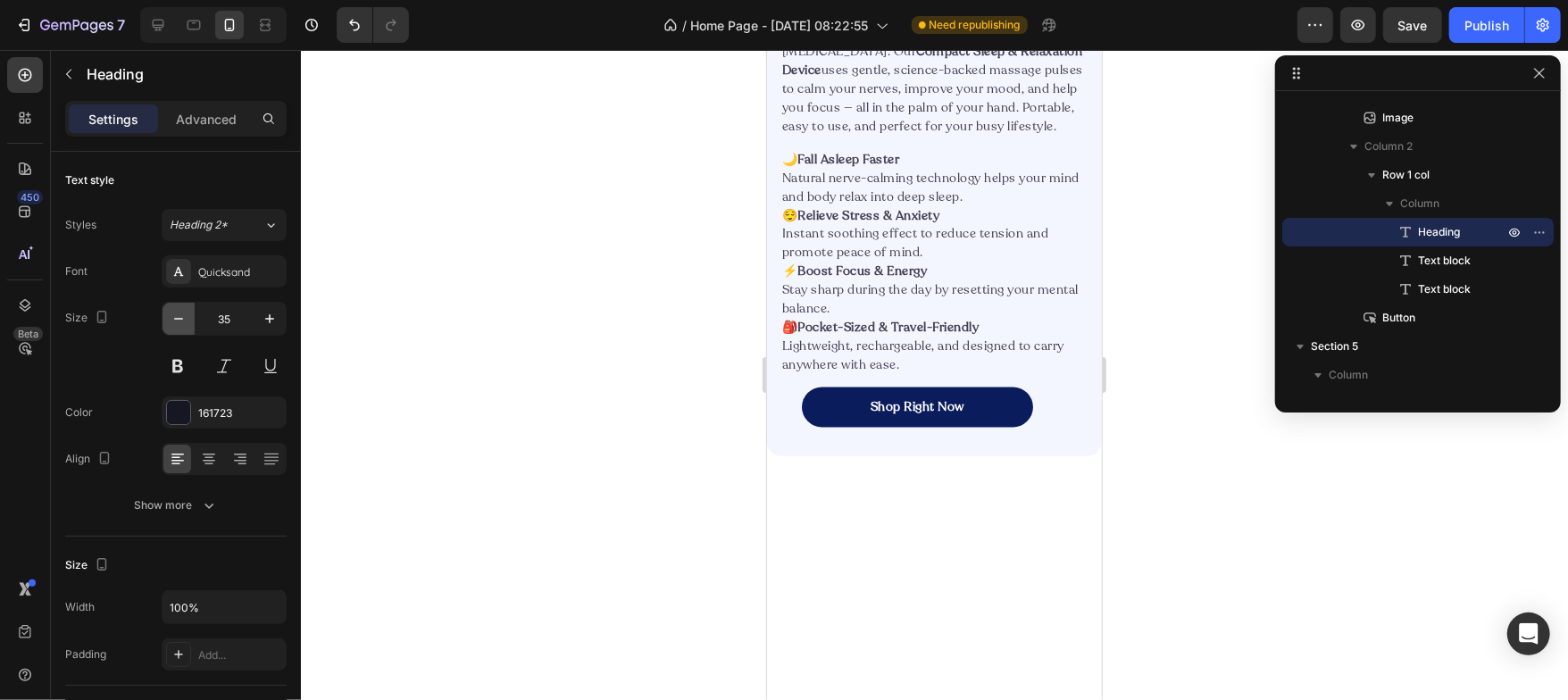
click at [187, 318] on icon "button" at bounding box center [178, 318] width 18 height 18
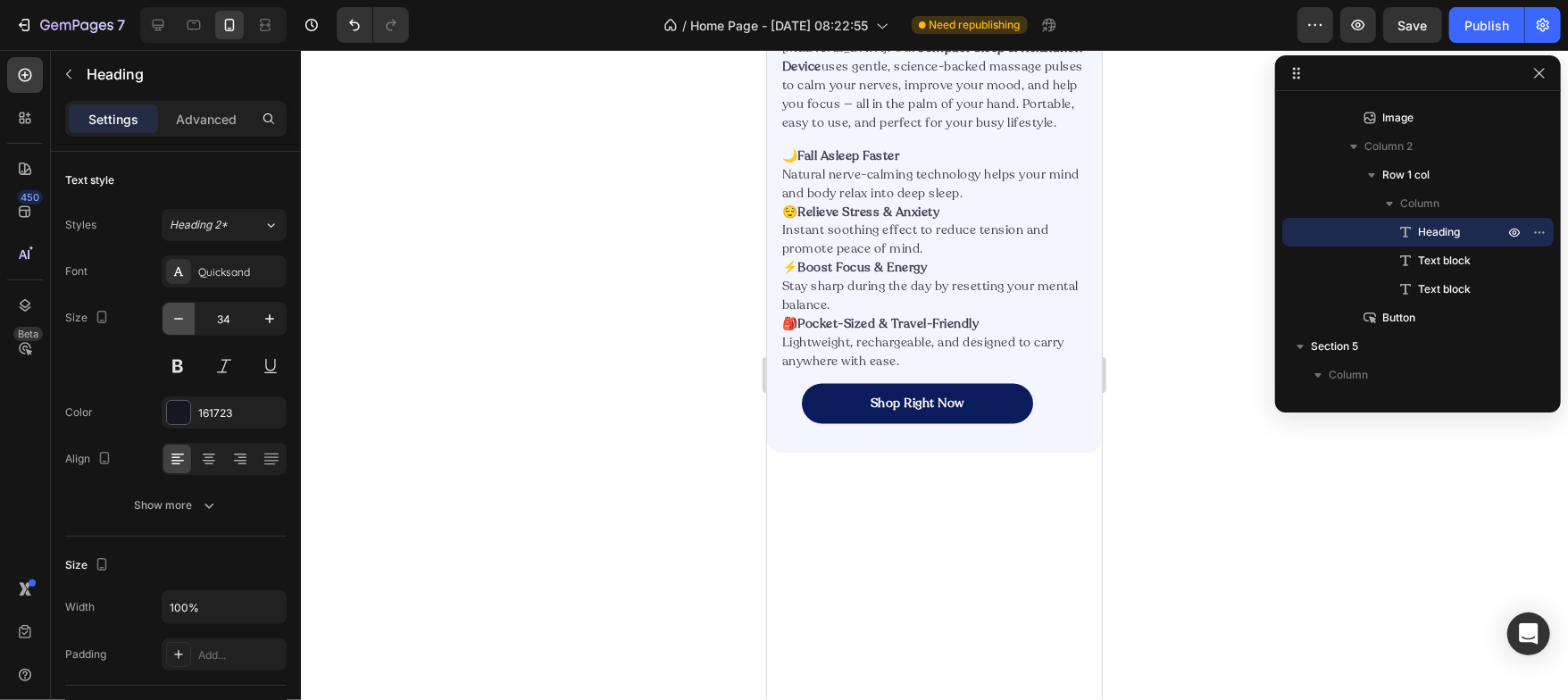
click at [187, 318] on icon "button" at bounding box center [178, 318] width 18 height 18
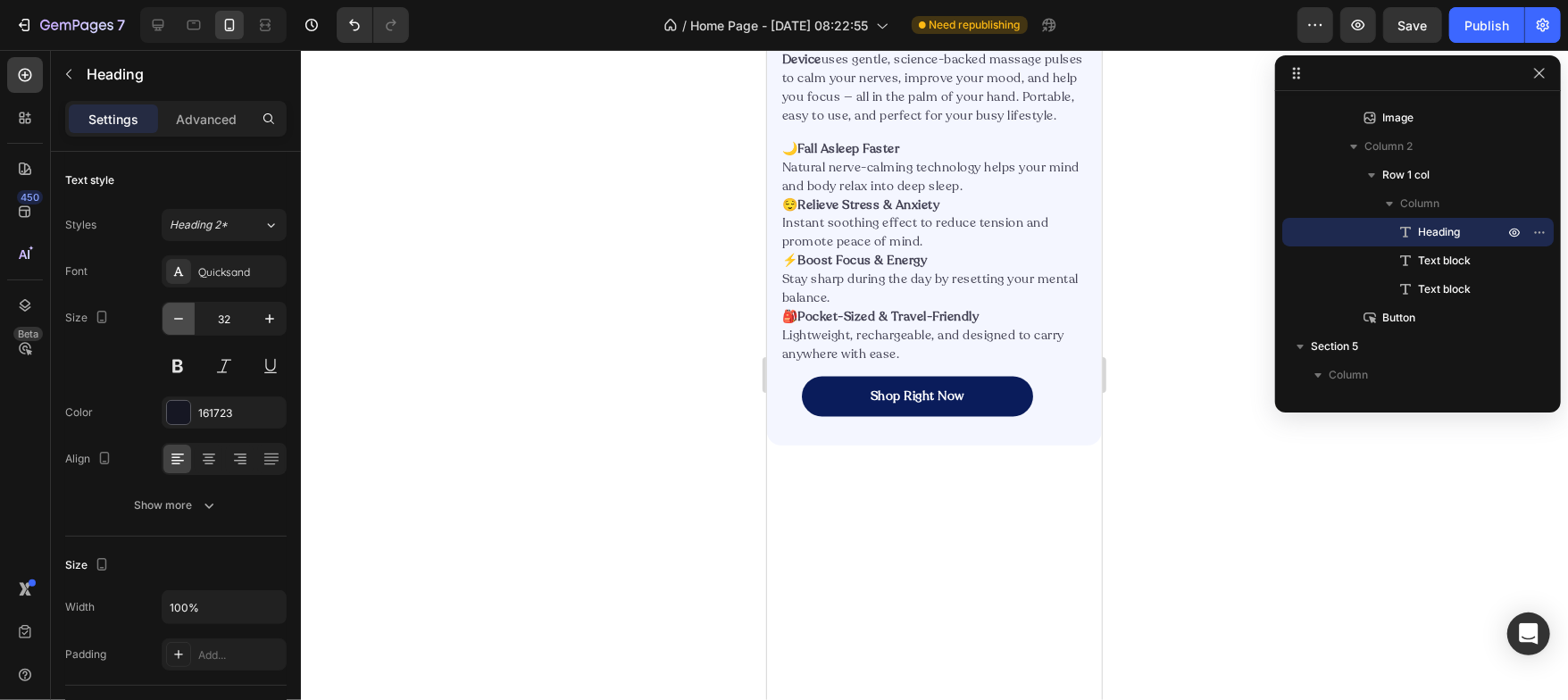
click at [187, 318] on icon "button" at bounding box center [178, 318] width 18 height 18
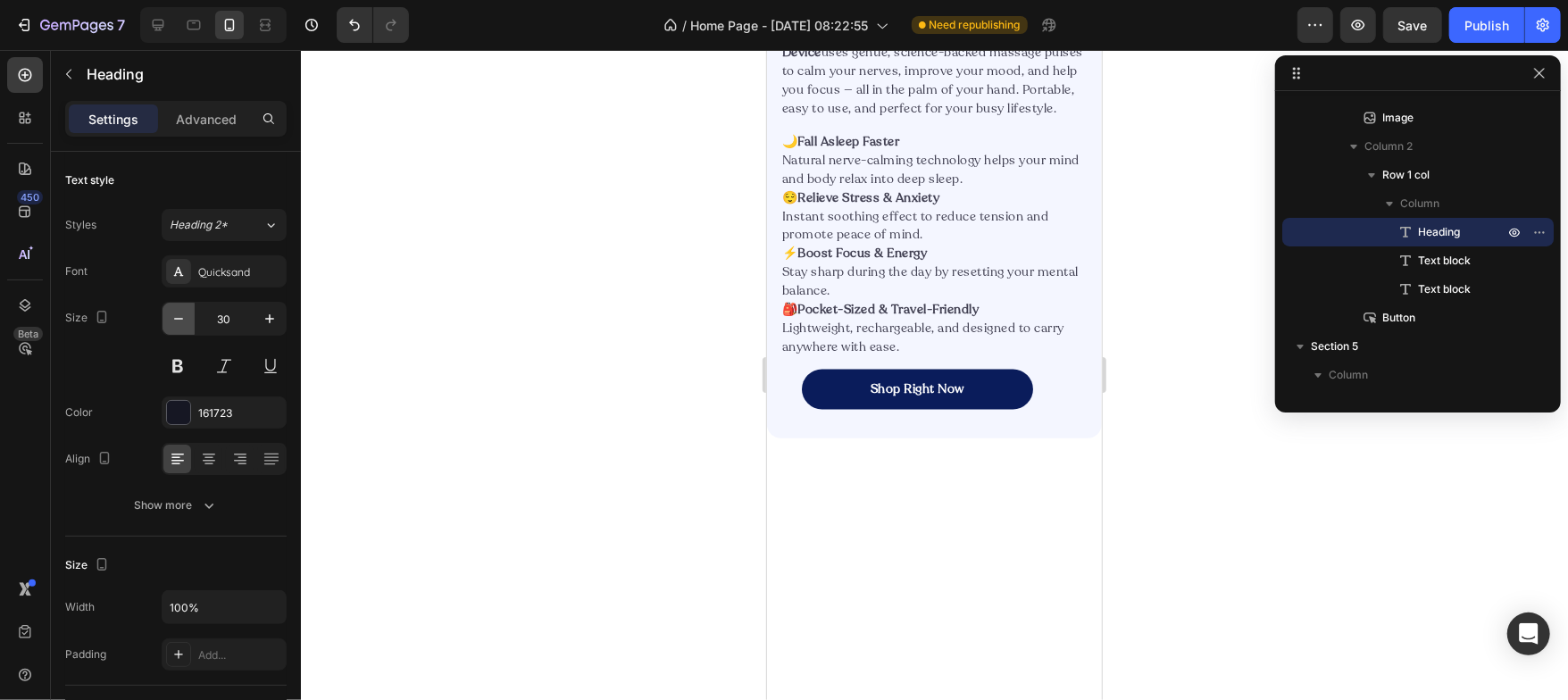
click at [187, 318] on icon "button" at bounding box center [178, 318] width 18 height 18
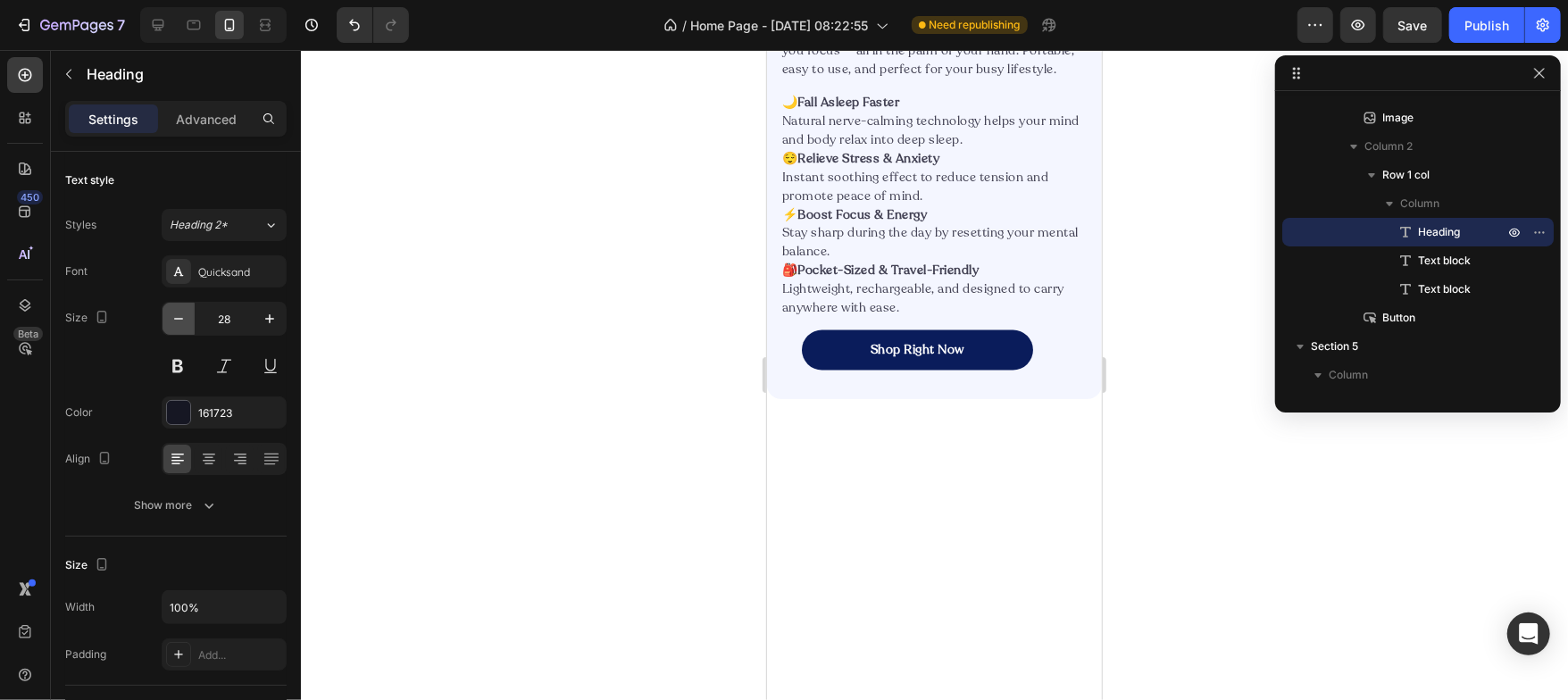
click at [187, 318] on icon "button" at bounding box center [178, 318] width 18 height 18
type input "25"
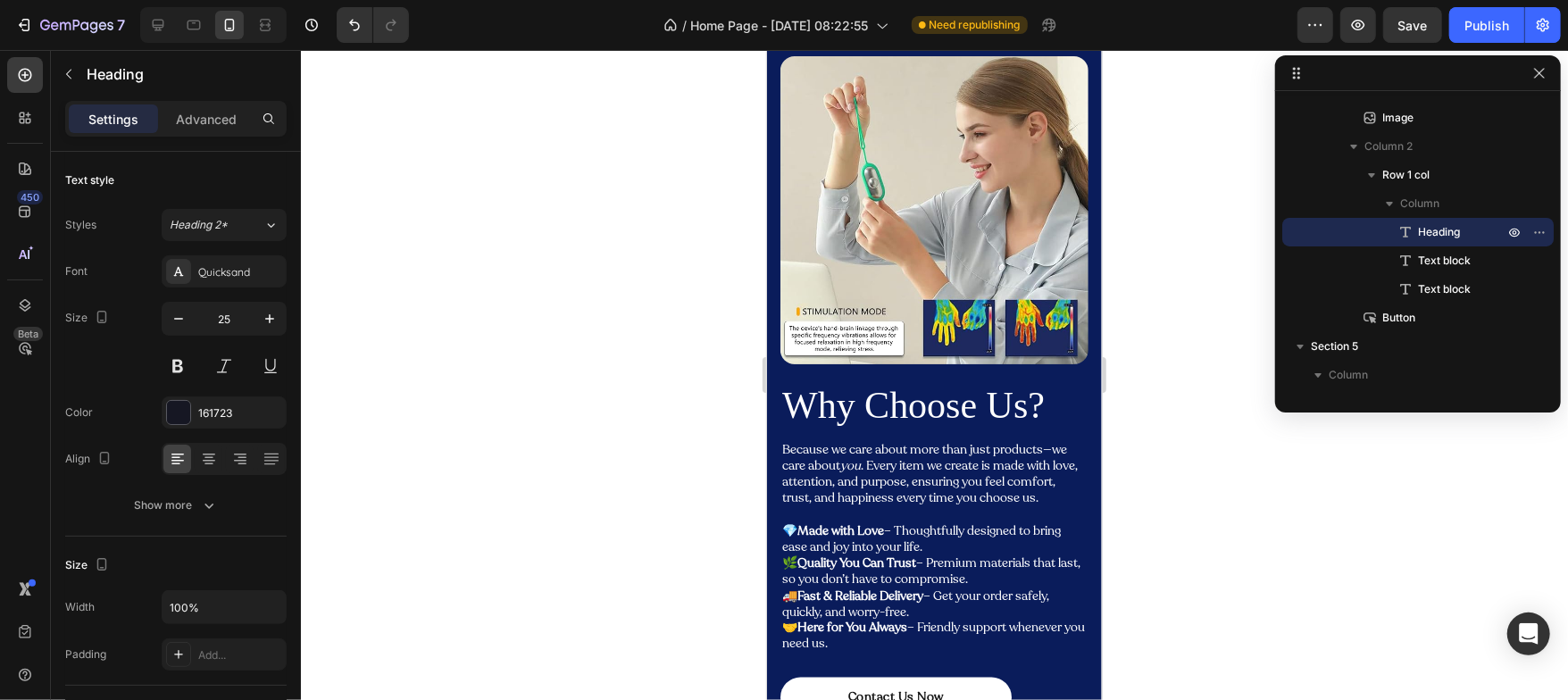
scroll to position [1714, 0]
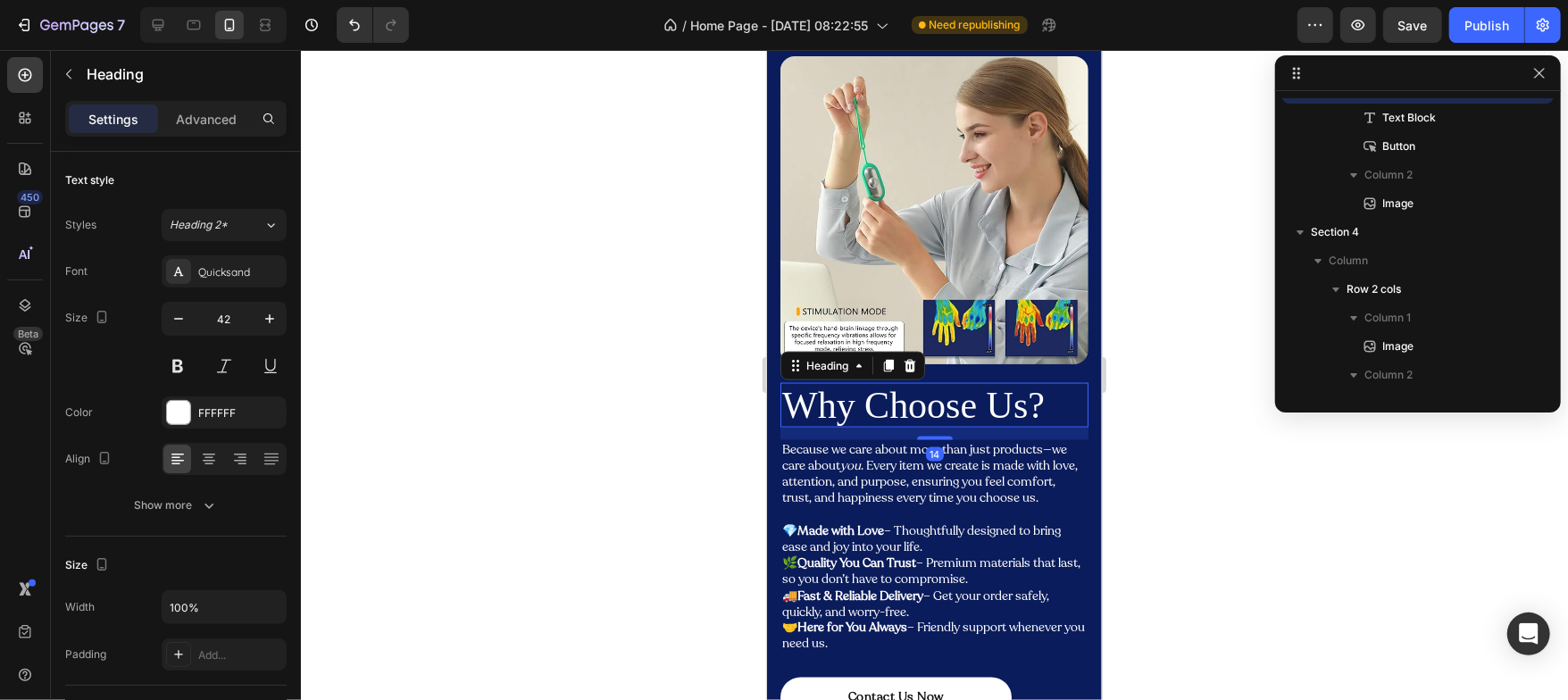
click at [834, 405] on h2 "Why Choose Us?" at bounding box center [933, 404] width 308 height 44
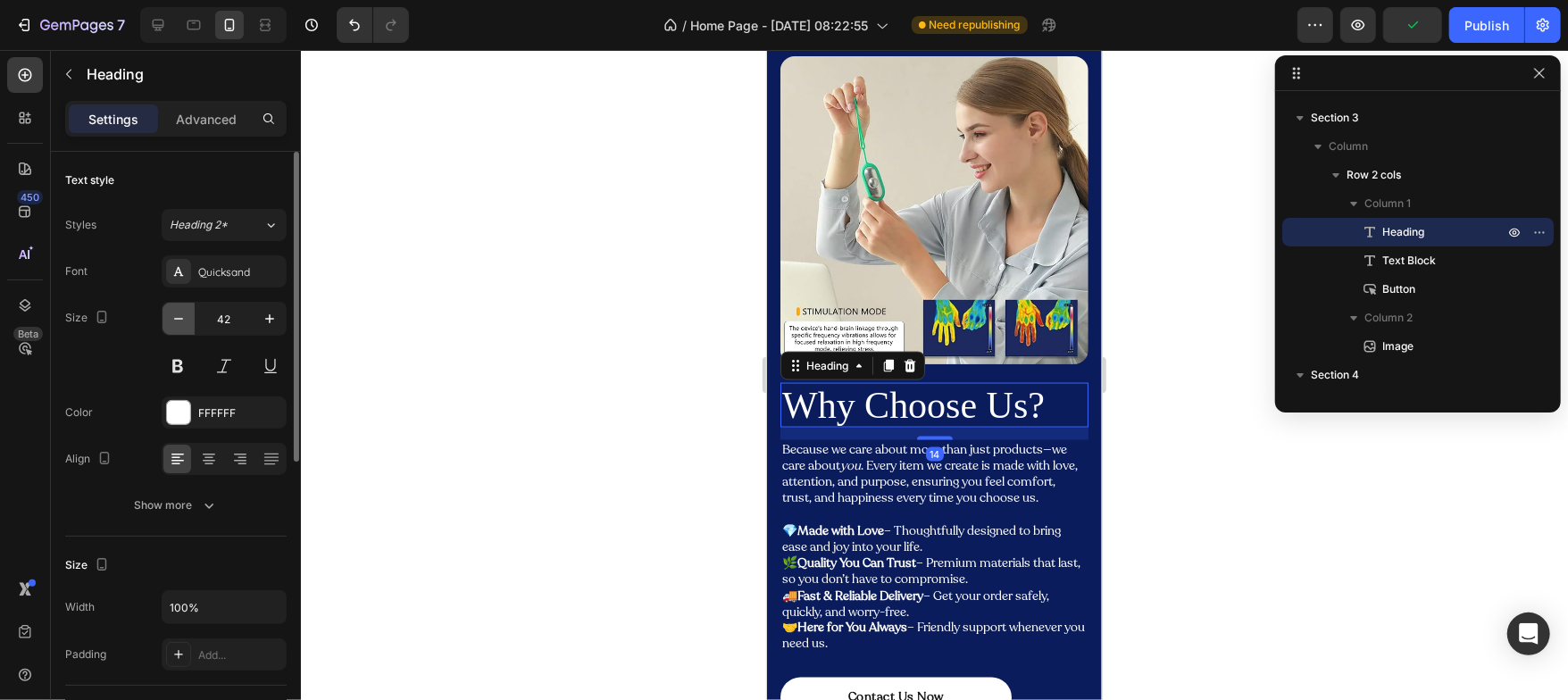
click at [178, 318] on icon "button" at bounding box center [179, 319] width 9 height 2
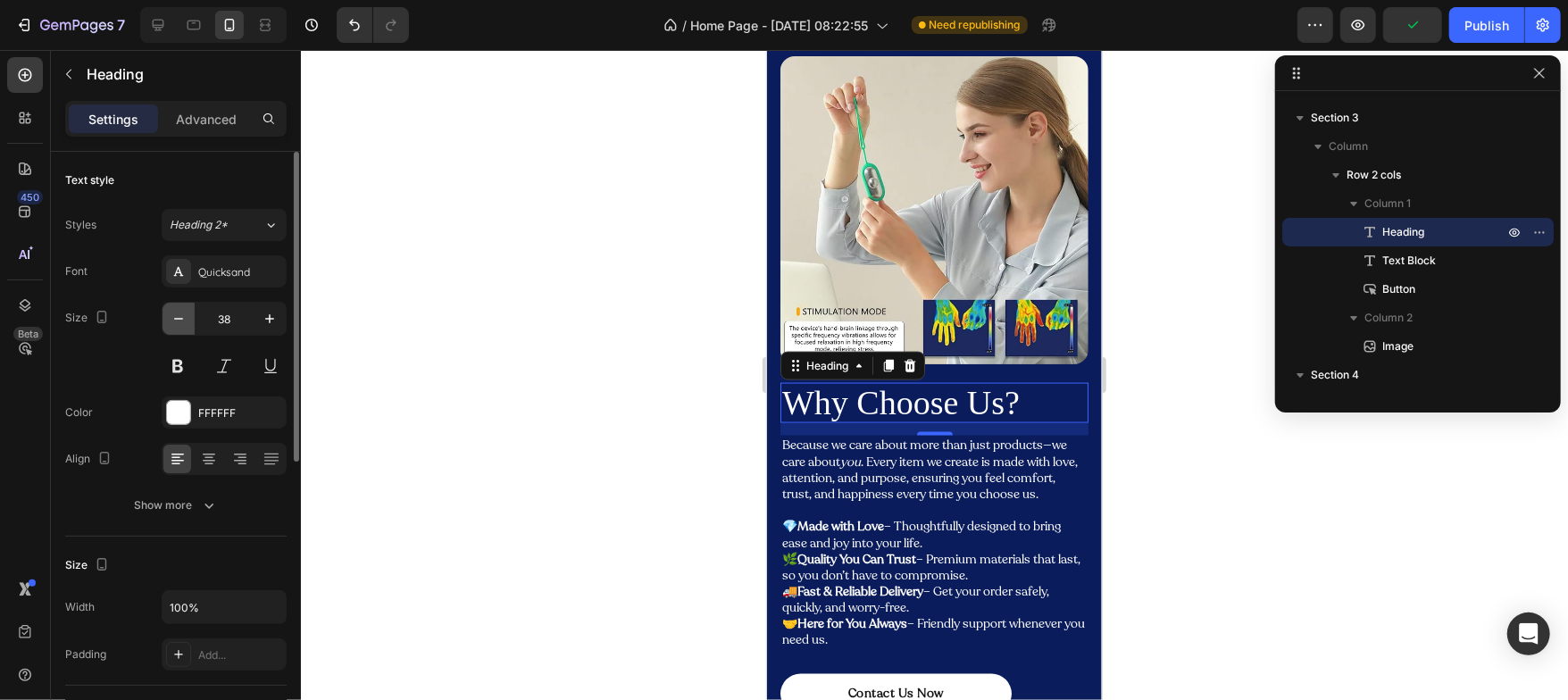
type input "37"
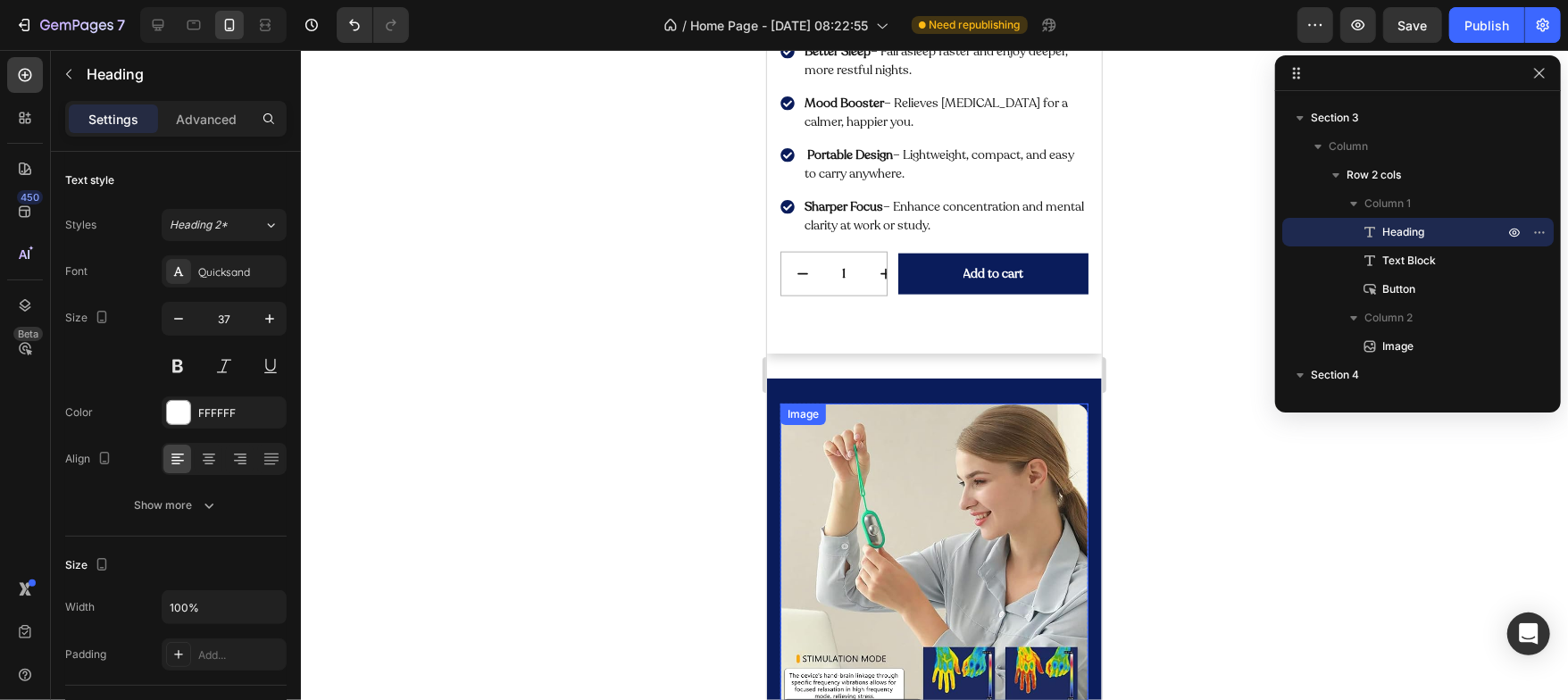
scroll to position [1378, 0]
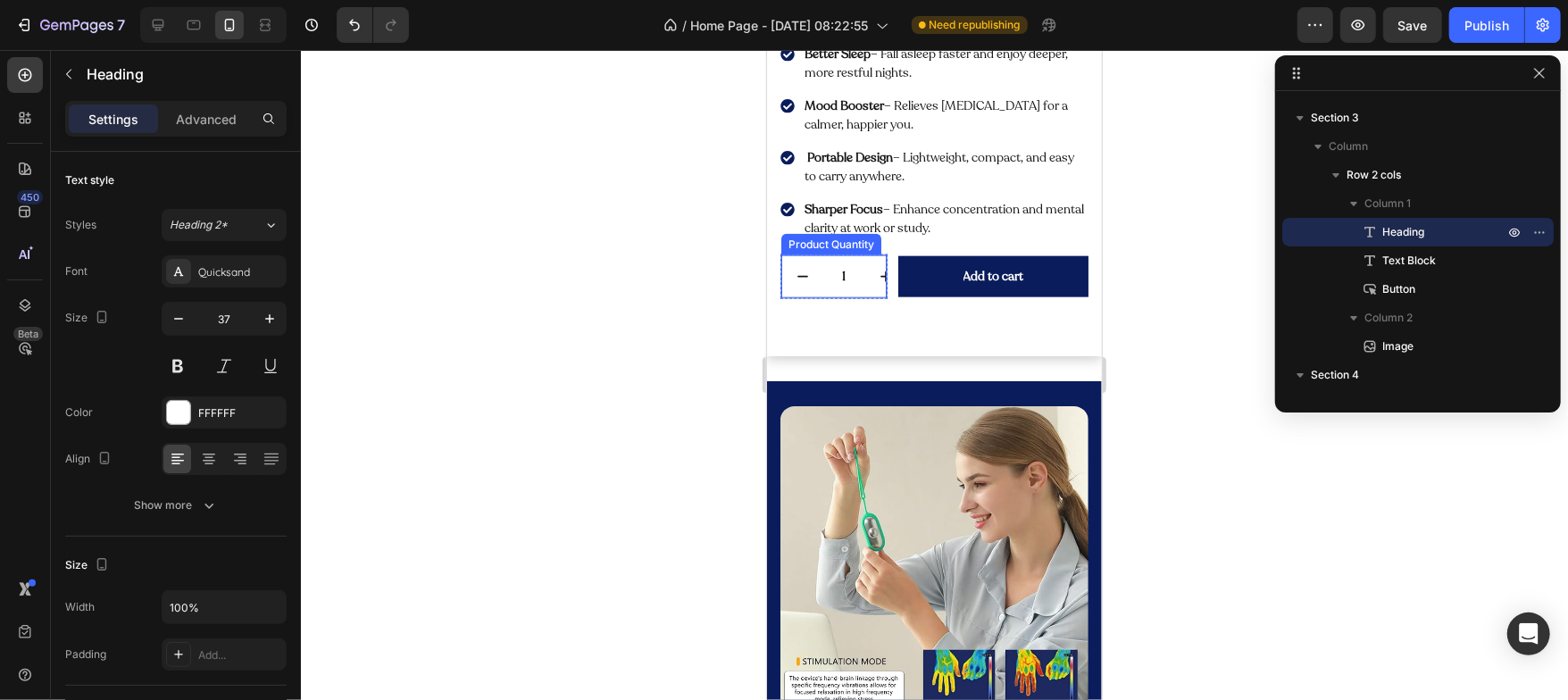
click at [855, 277] on input "1" at bounding box center [844, 275] width 41 height 43
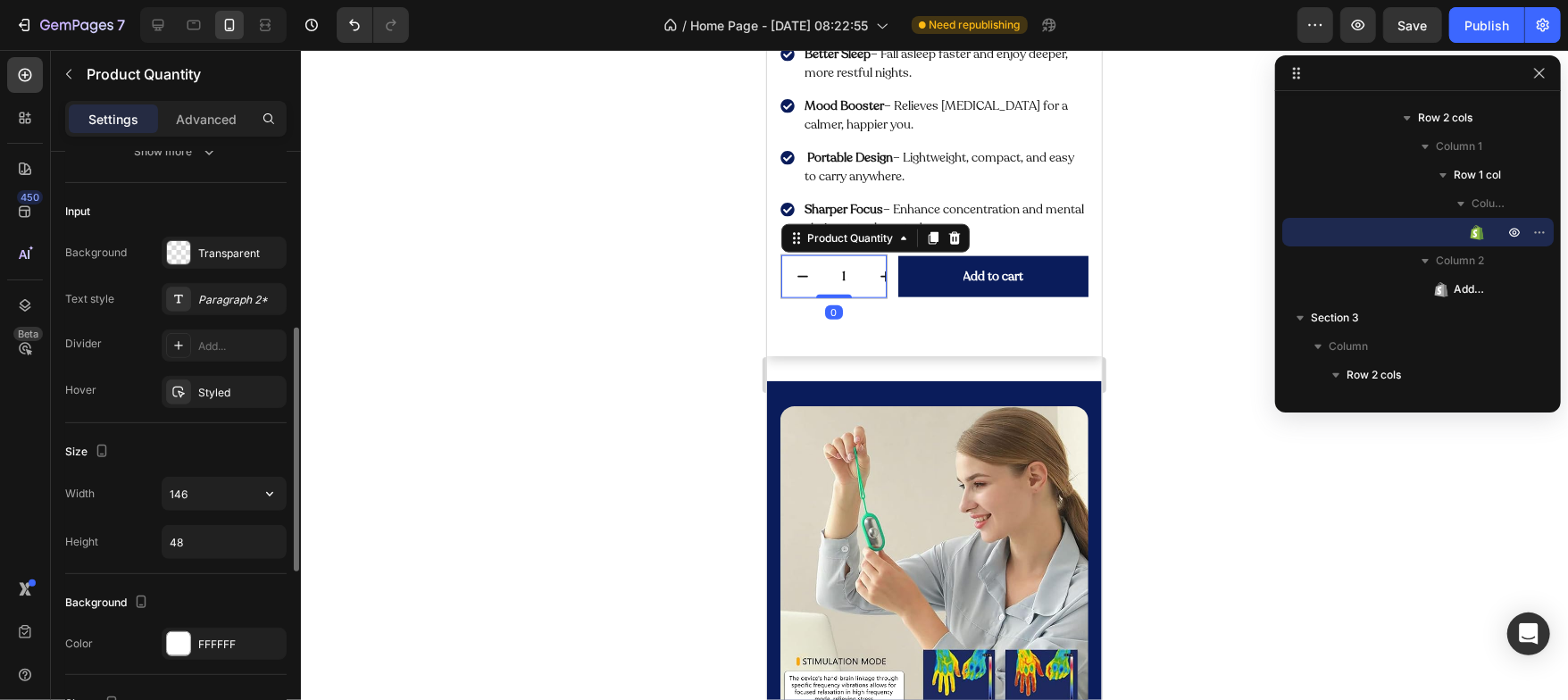
scroll to position [425, 0]
click at [199, 531] on input "48" at bounding box center [224, 539] width 123 height 32
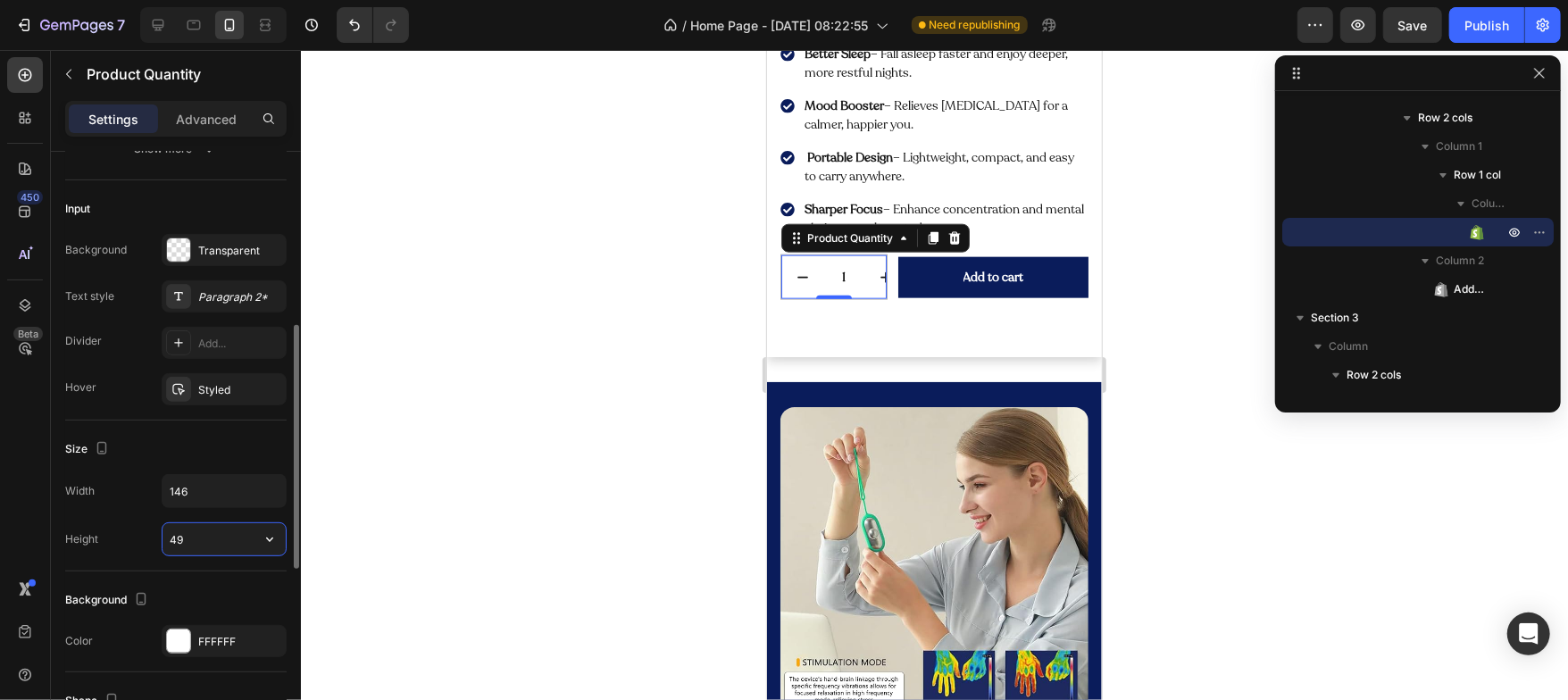
click at [199, 531] on input "49" at bounding box center [224, 539] width 123 height 32
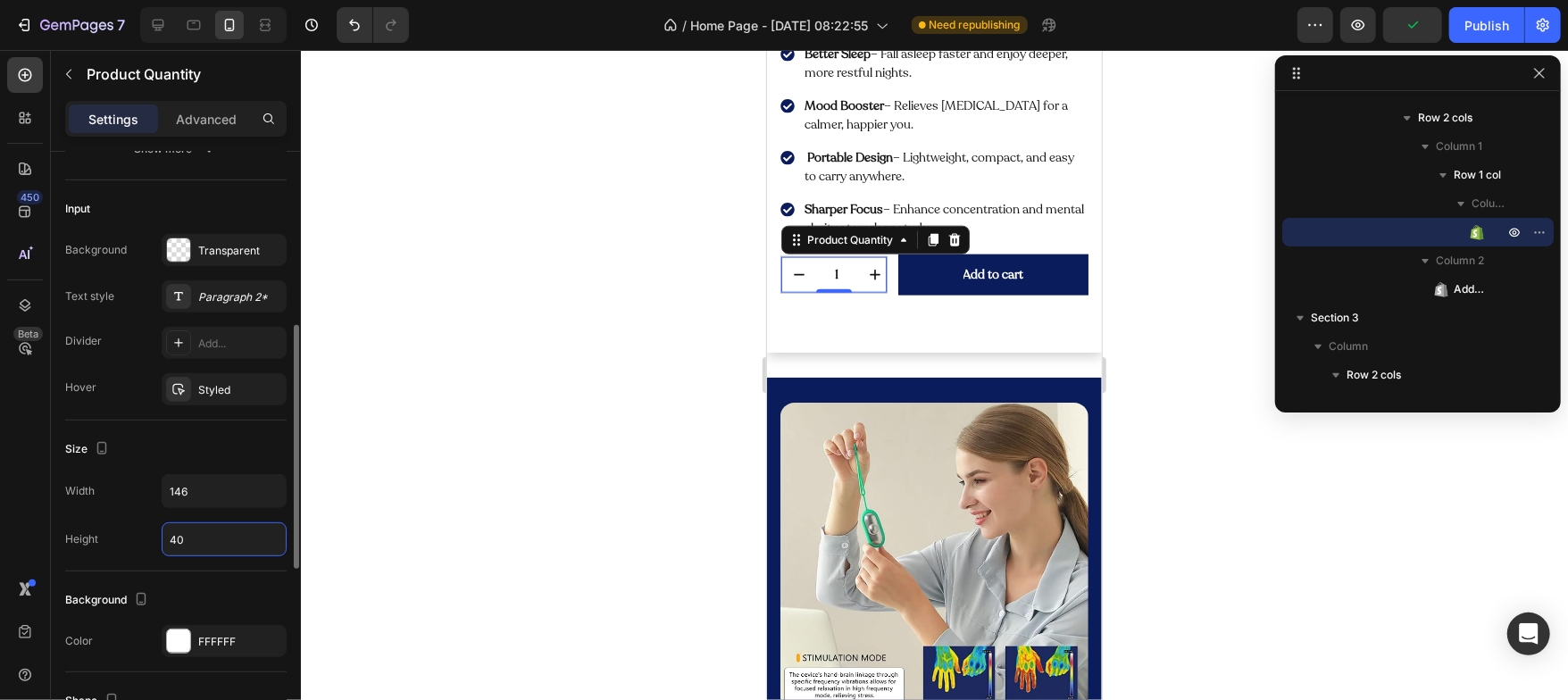
type input "40"
click at [219, 436] on div "Size" at bounding box center [176, 449] width 221 height 29
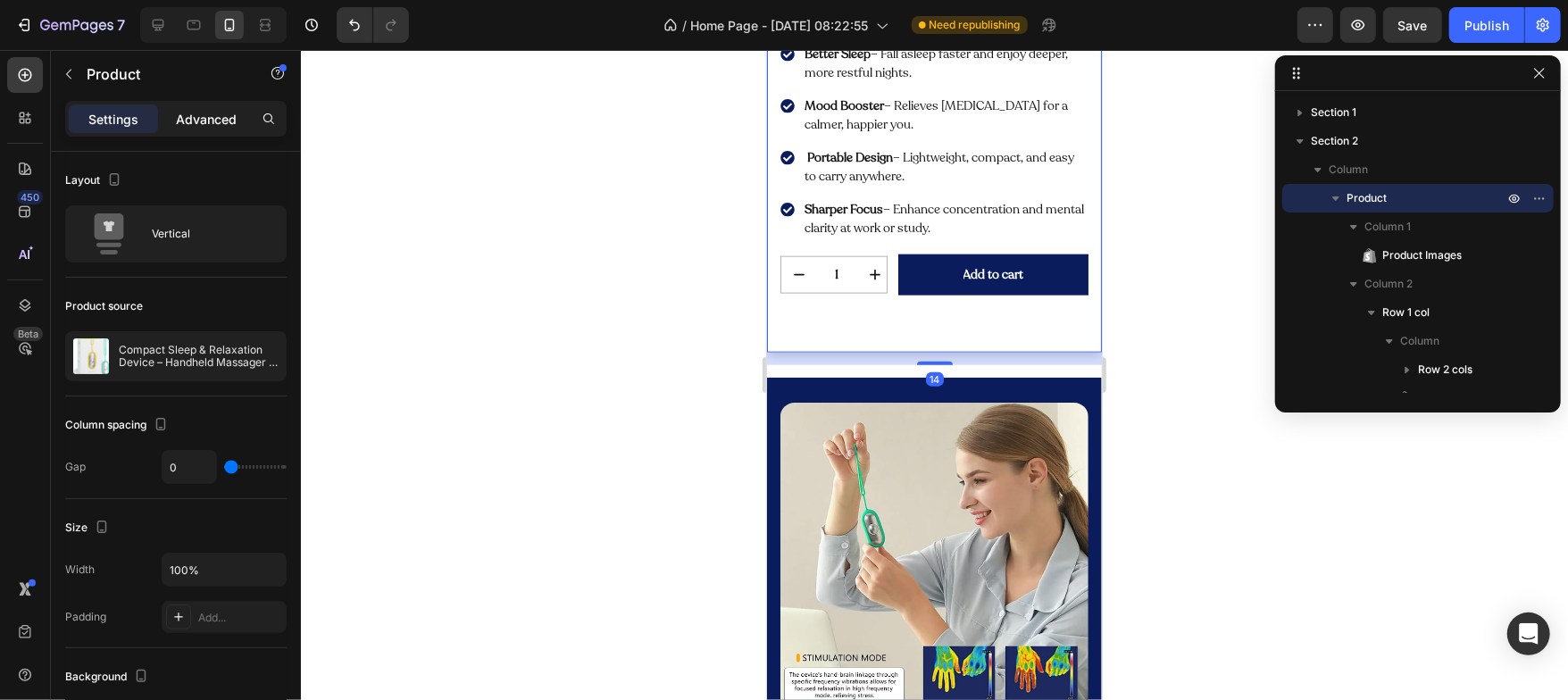
click at [209, 119] on p "Advanced" at bounding box center [206, 119] width 61 height 18
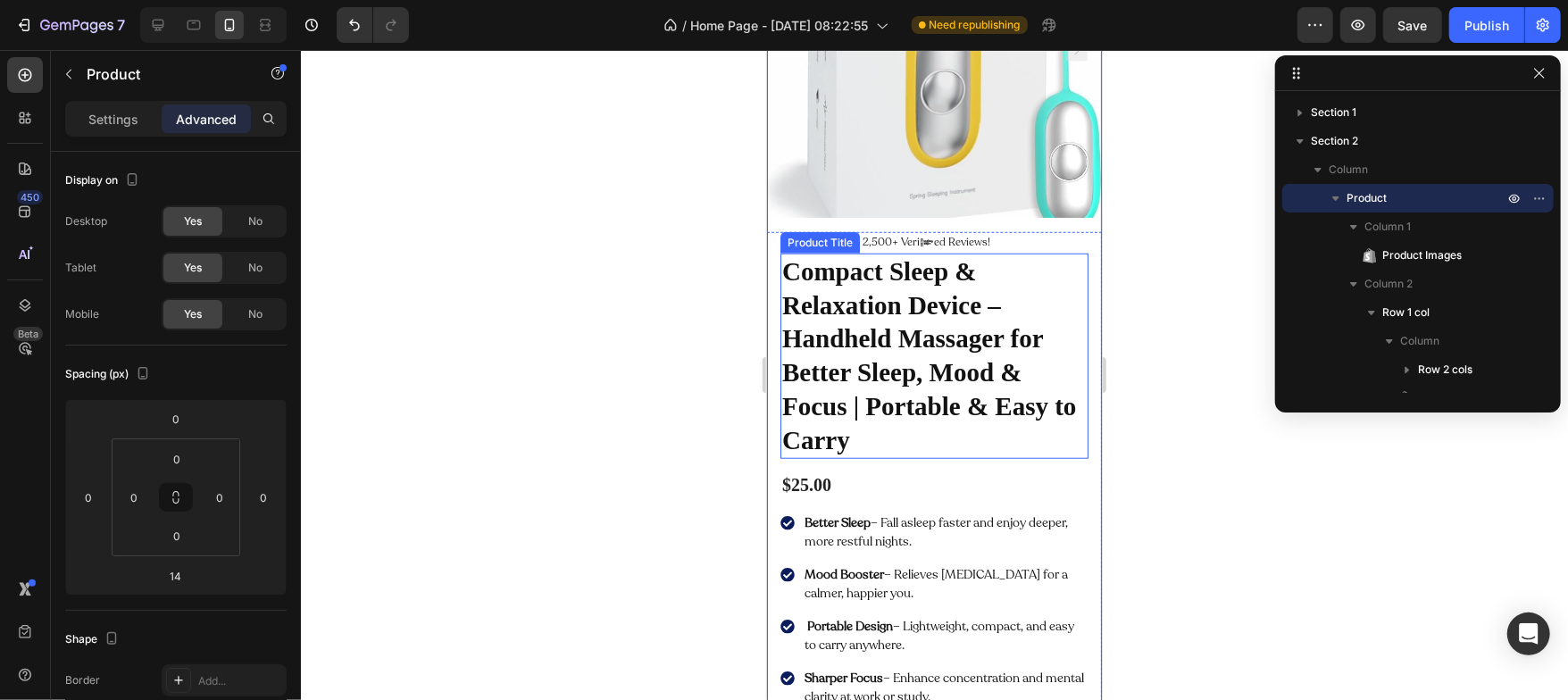
scroll to position [166, 0]
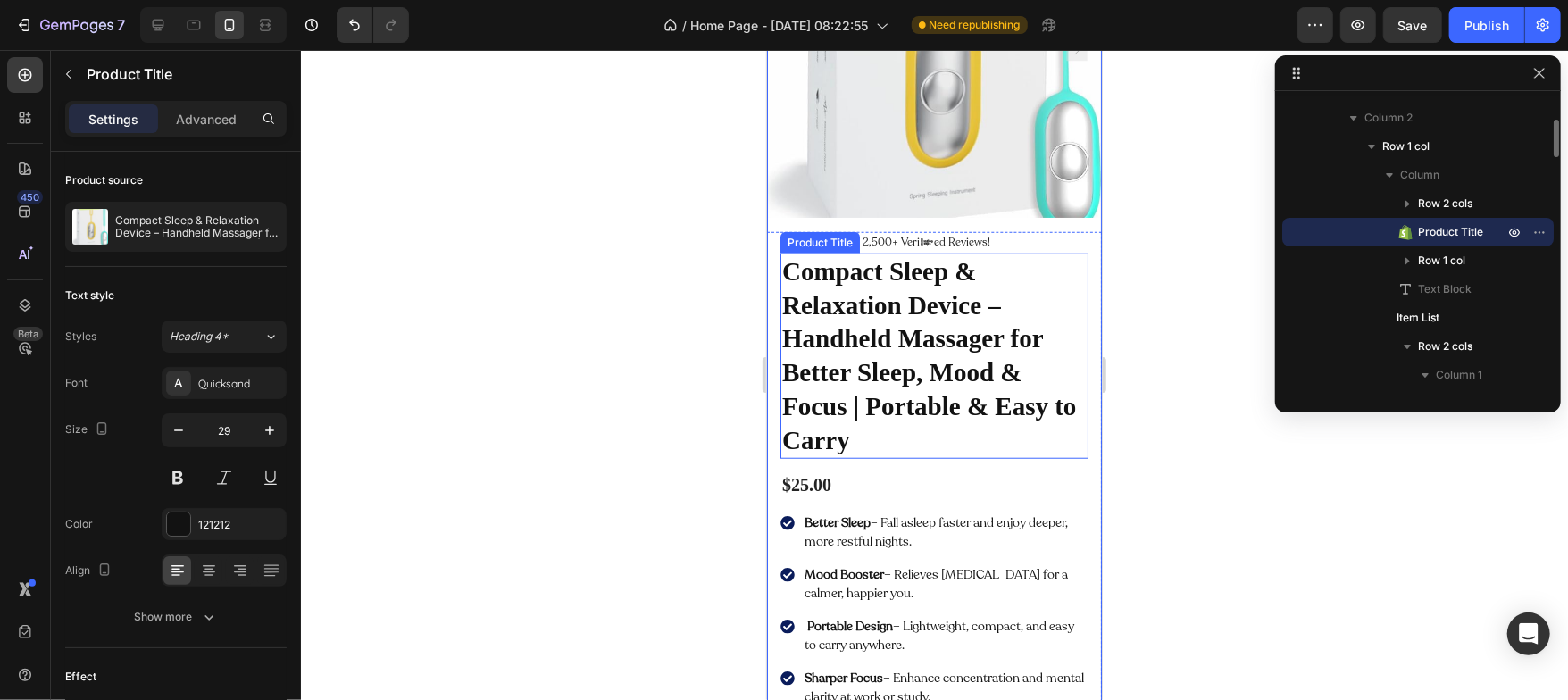
click at [845, 292] on h1 "Compact Sleep & Relaxation Device – Handheld Massager for Better Sleep, Mood & …" at bounding box center [933, 355] width 308 height 205
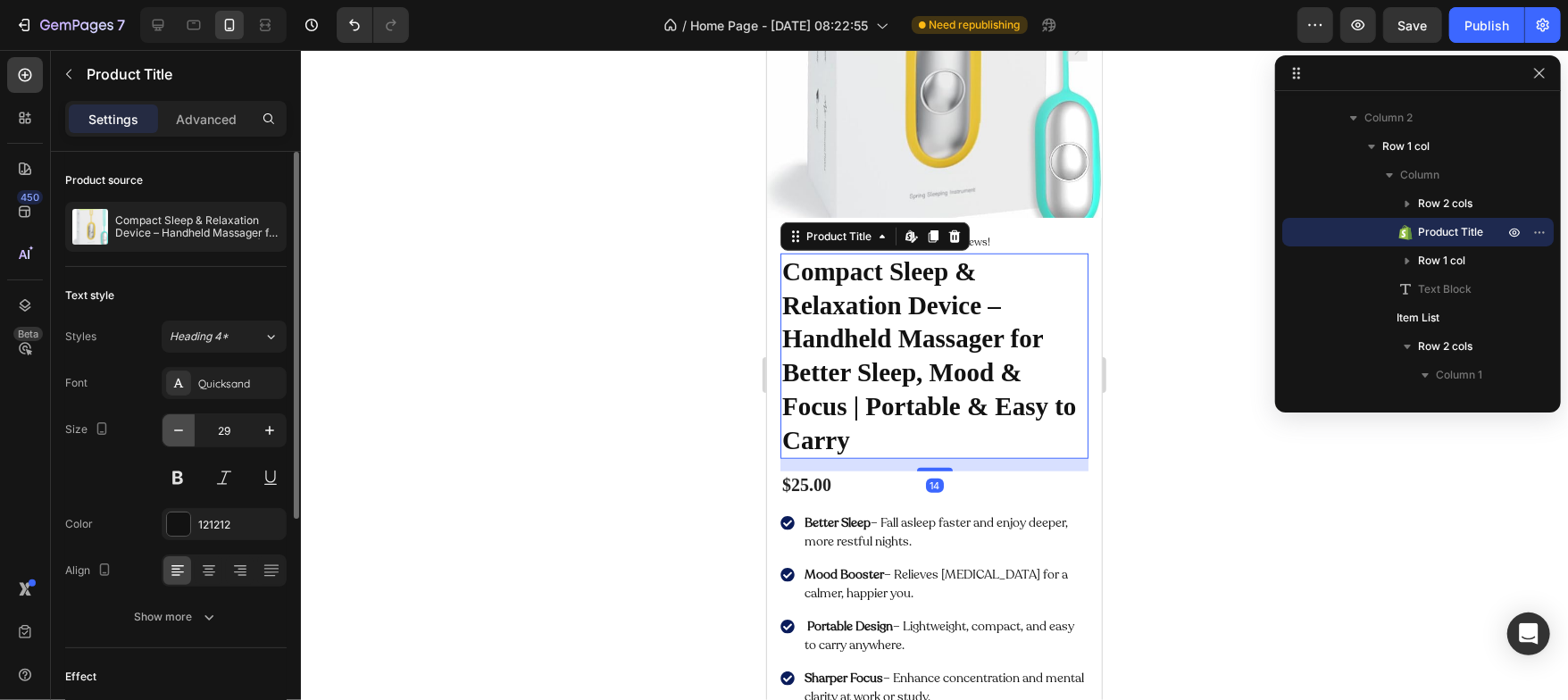
click at [185, 439] on button "button" at bounding box center [178, 430] width 32 height 32
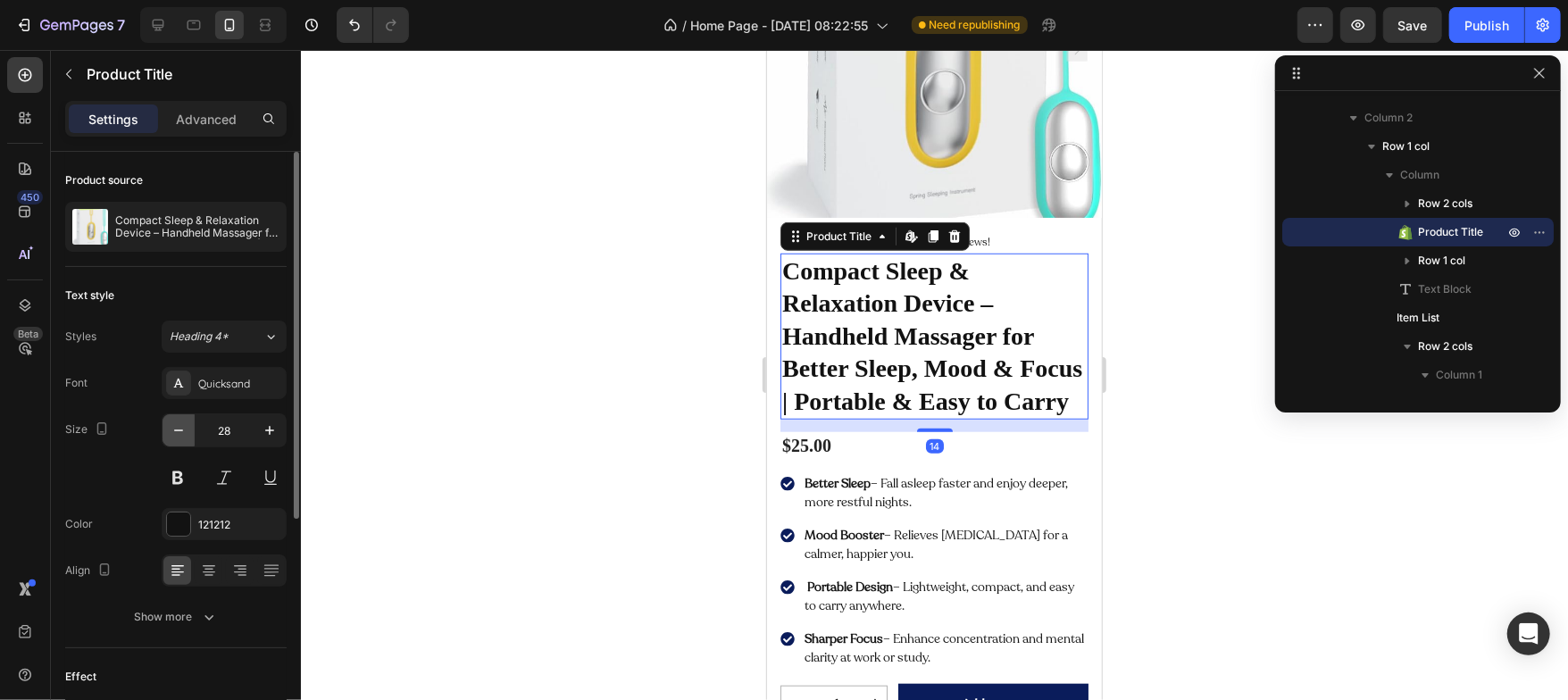
click at [185, 439] on button "button" at bounding box center [178, 430] width 32 height 32
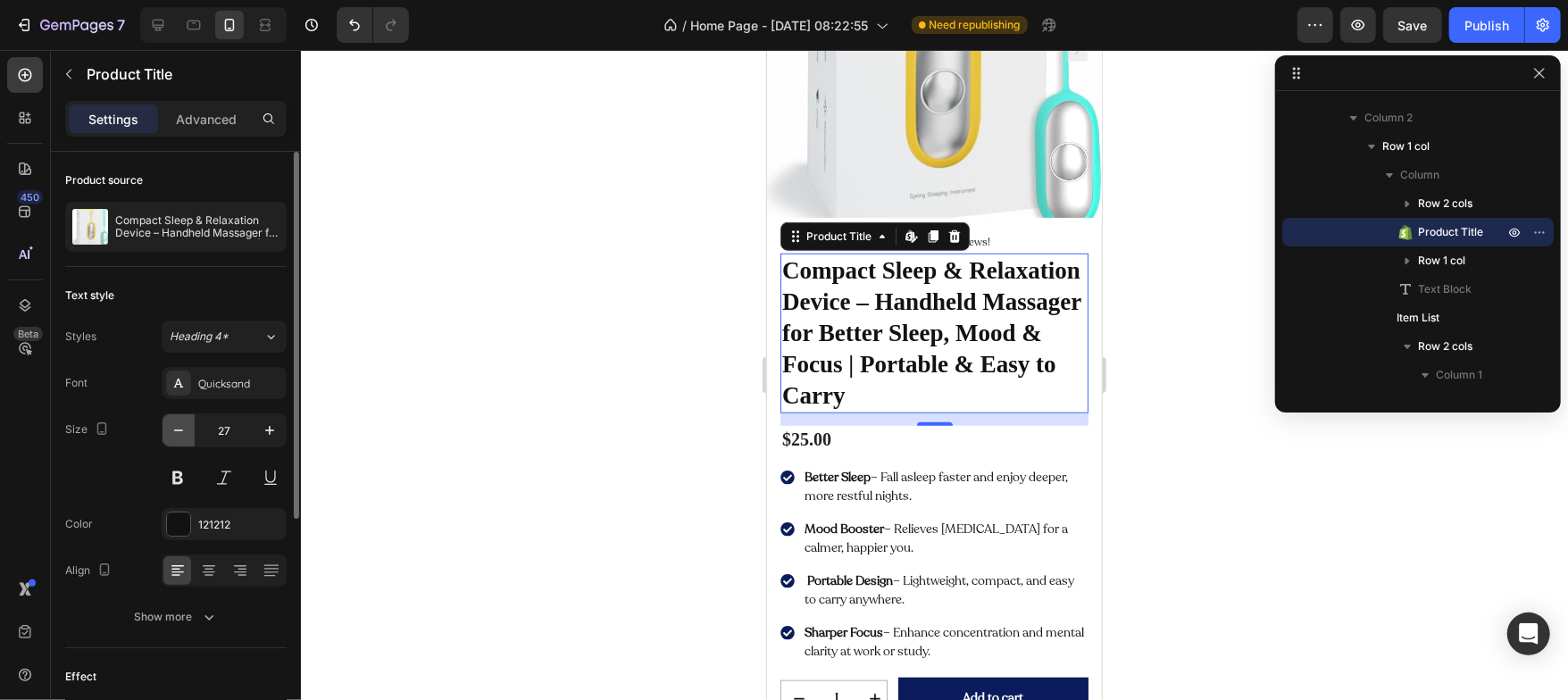
click at [185, 439] on button "button" at bounding box center [178, 430] width 32 height 32
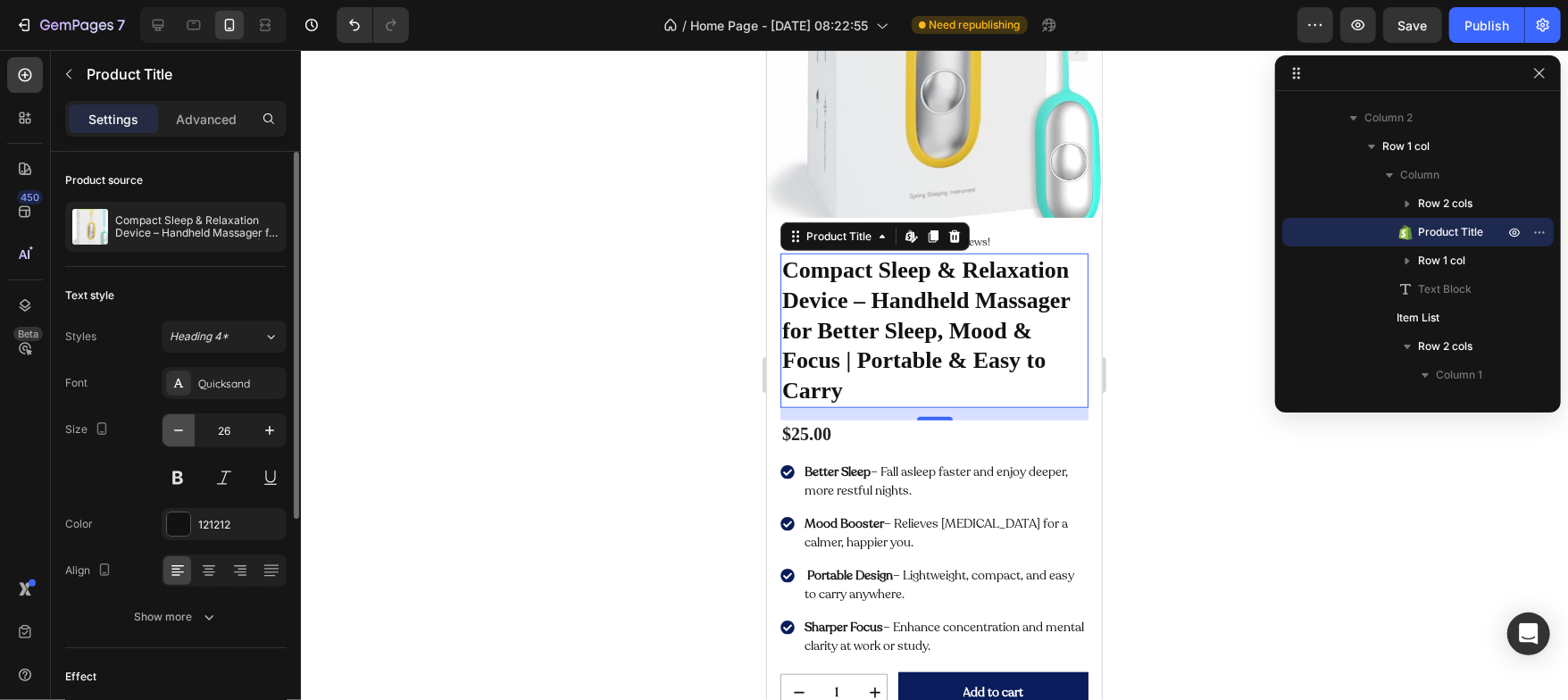
click at [185, 439] on button "button" at bounding box center [178, 430] width 32 height 32
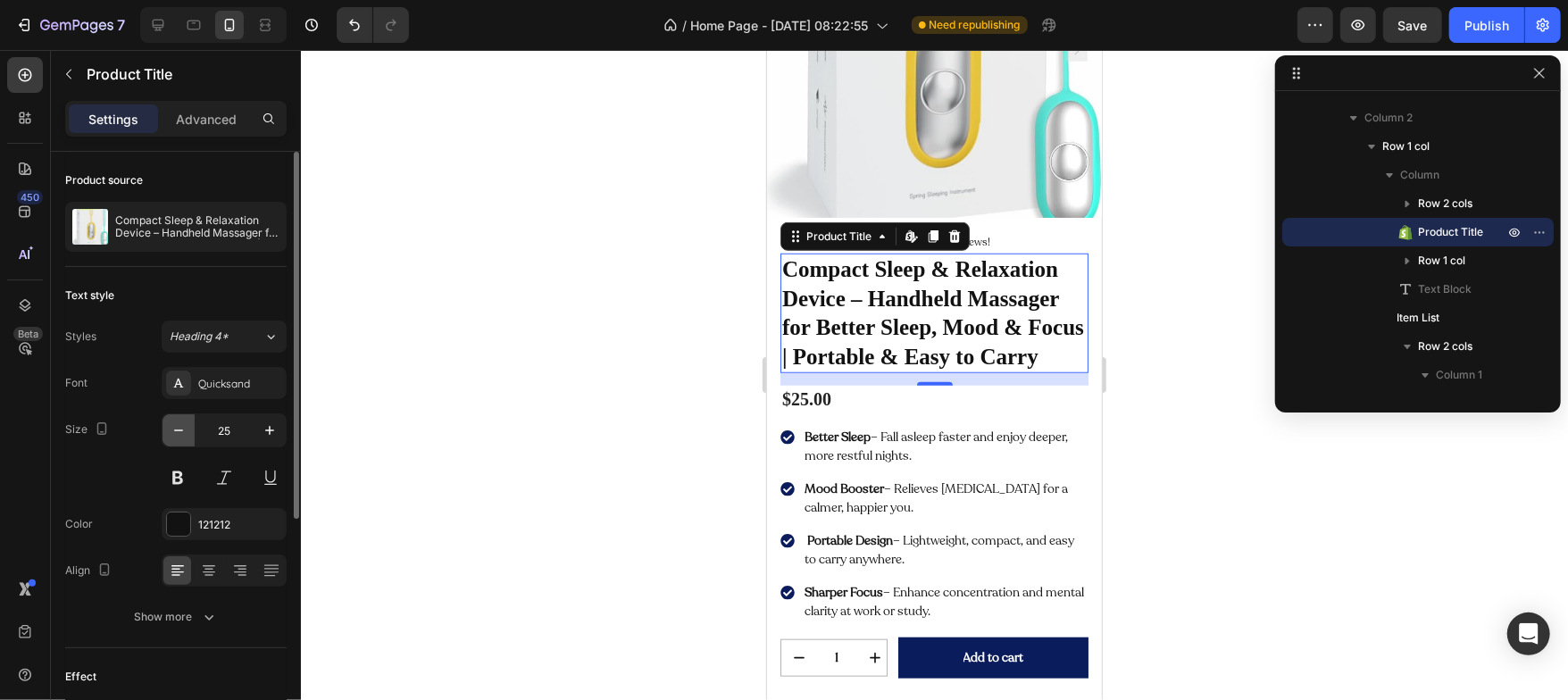
click at [185, 439] on button "button" at bounding box center [178, 430] width 32 height 32
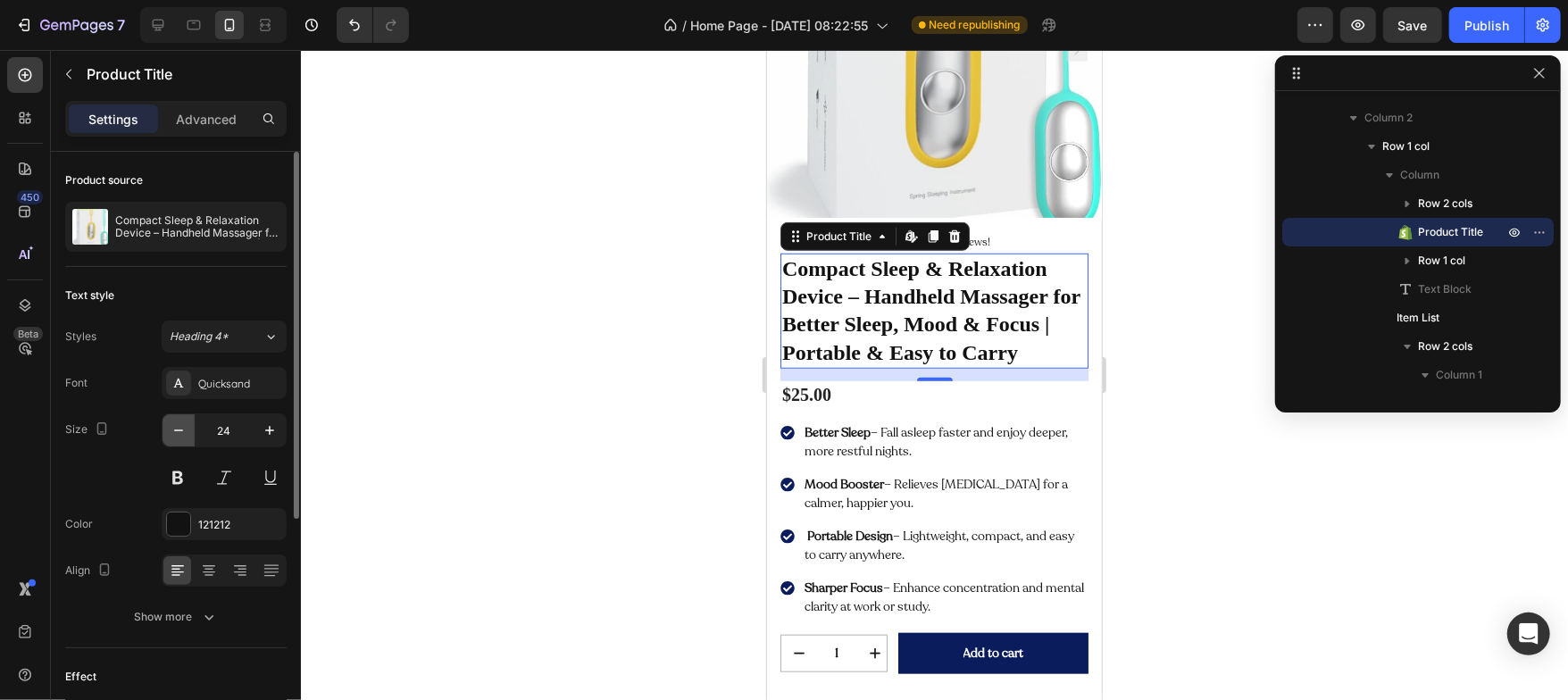
click at [185, 439] on button "button" at bounding box center [178, 430] width 32 height 32
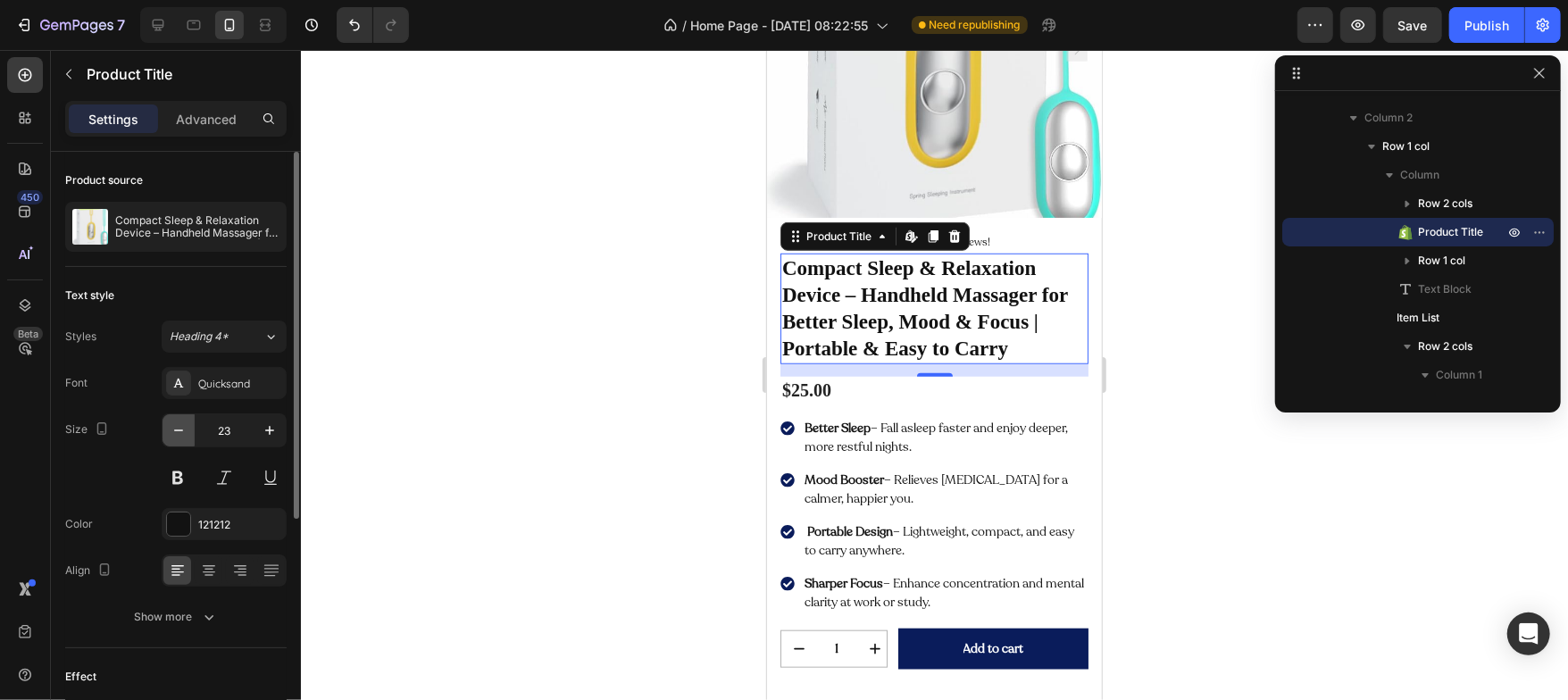
click at [185, 439] on button "button" at bounding box center [178, 430] width 32 height 32
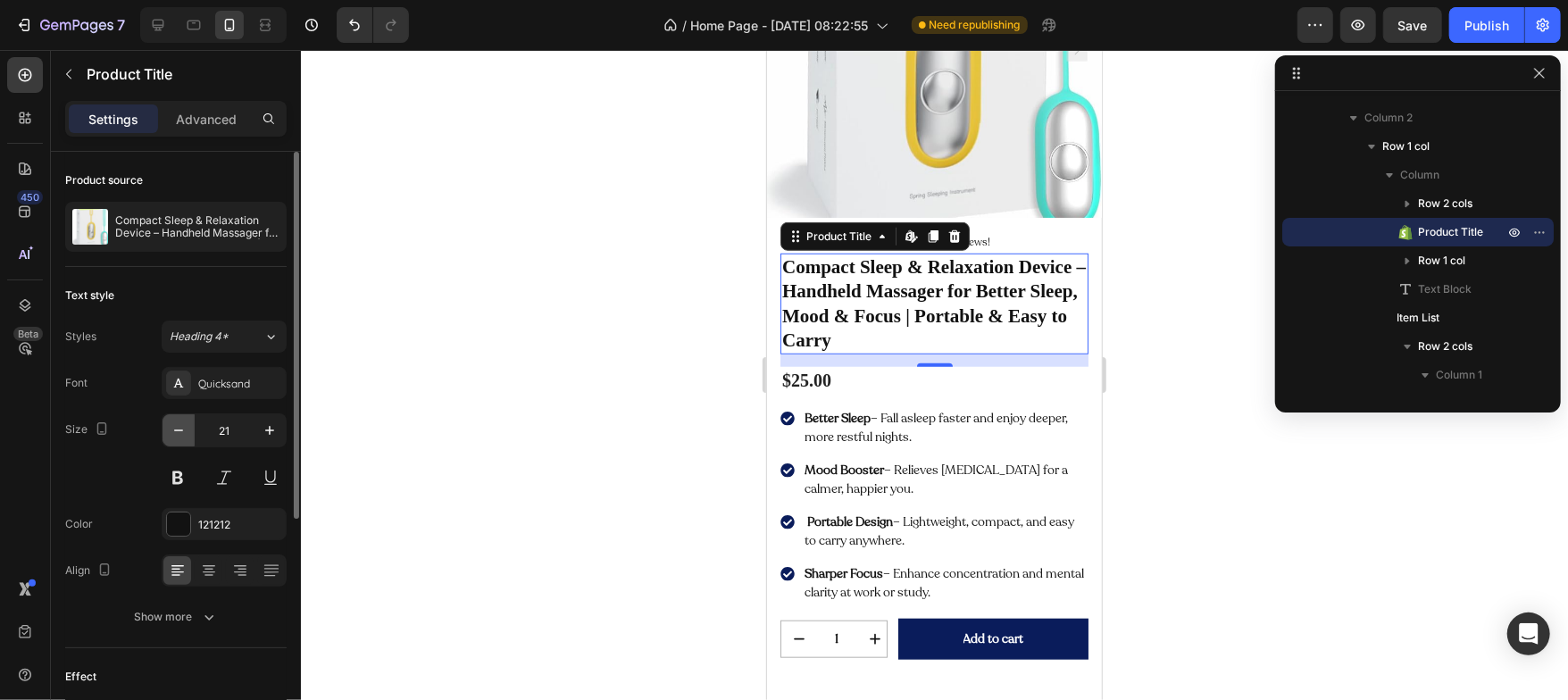
type input "20"
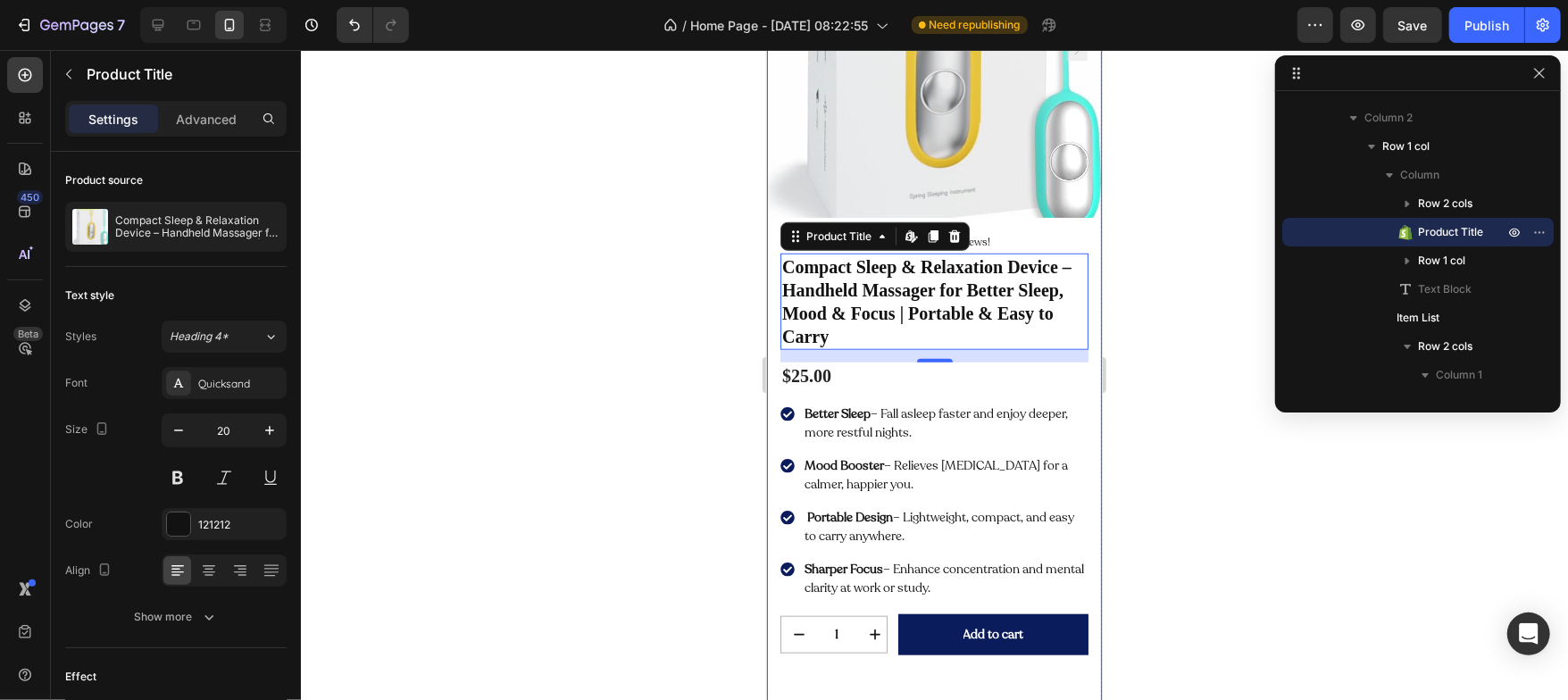
scroll to position [0, 0]
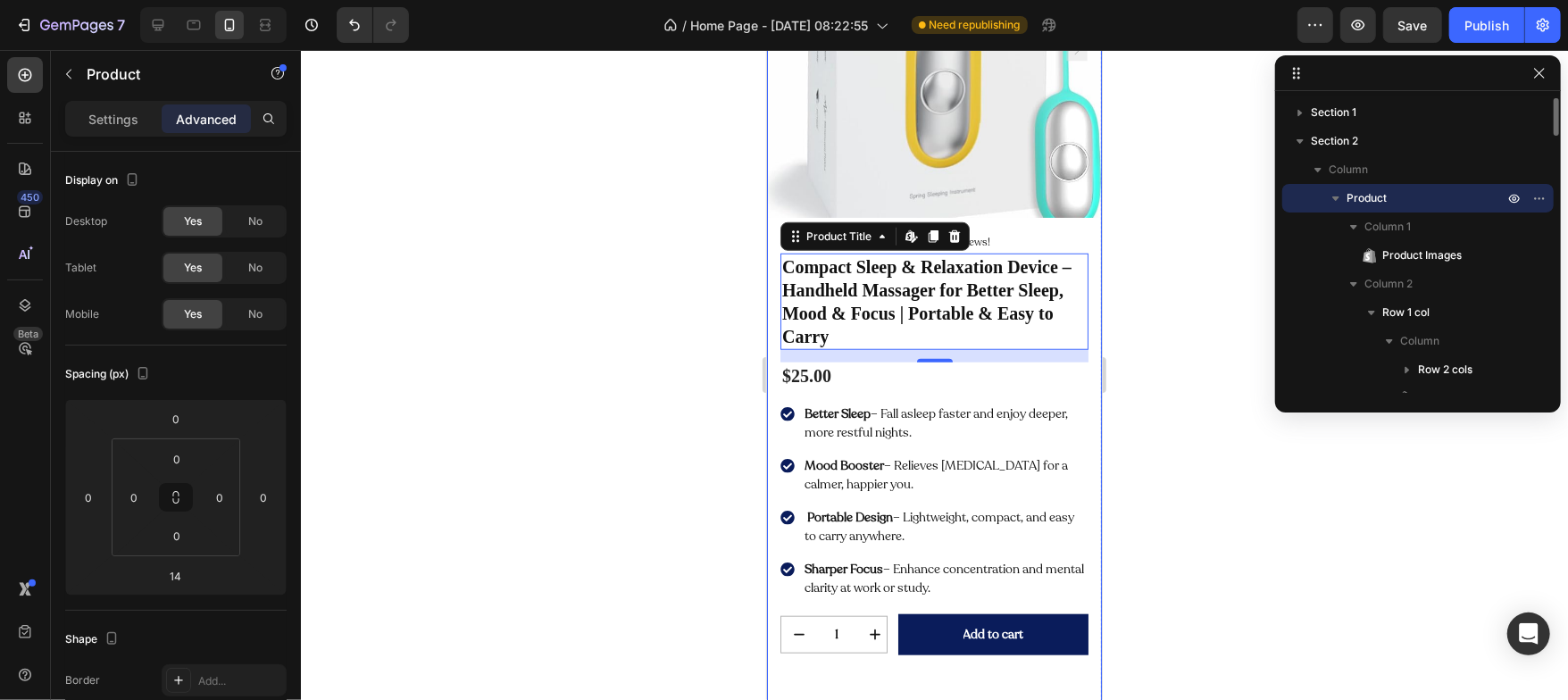
click at [826, 659] on div "Icon Icon Icon Icon Icon Icon List 2,500+ Verified Reviews! Text Block Row Comp…" at bounding box center [933, 453] width 334 height 445
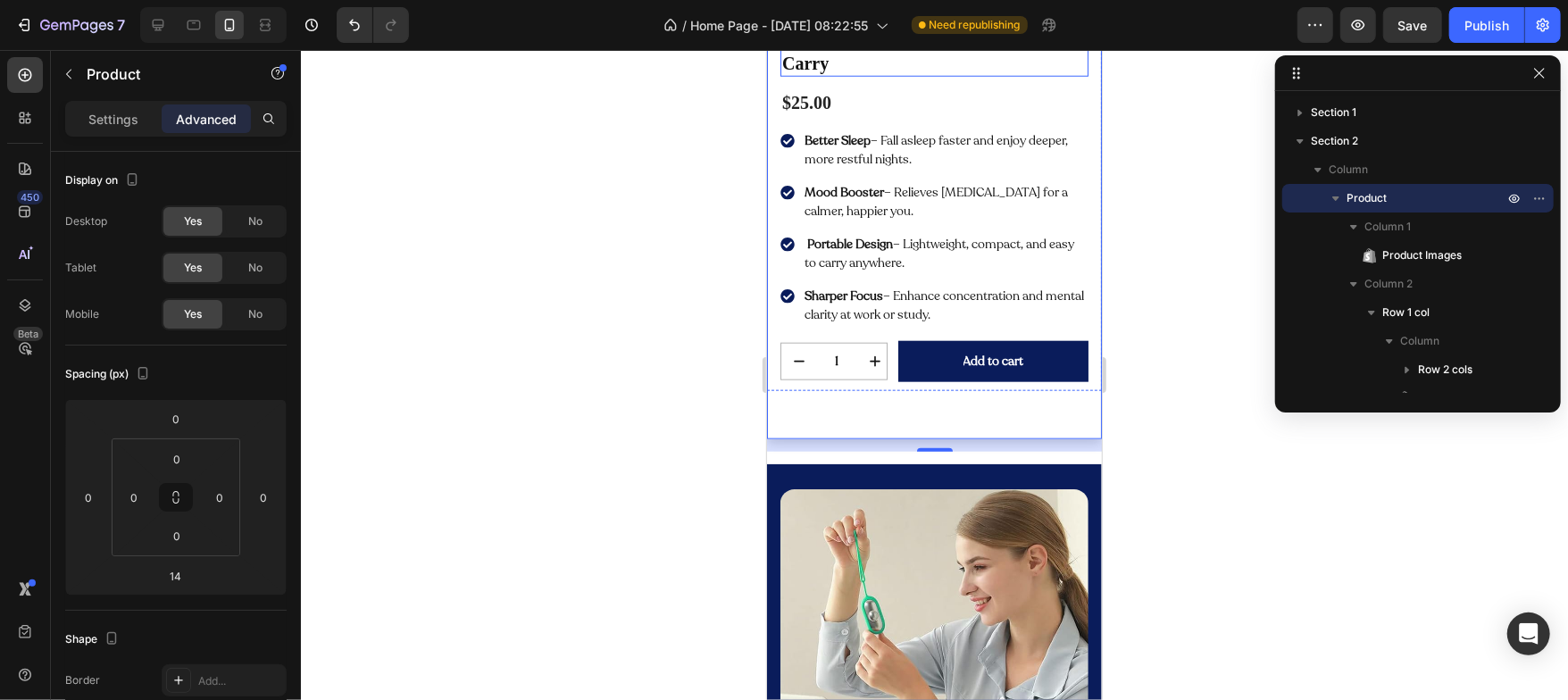
scroll to position [1187, 0]
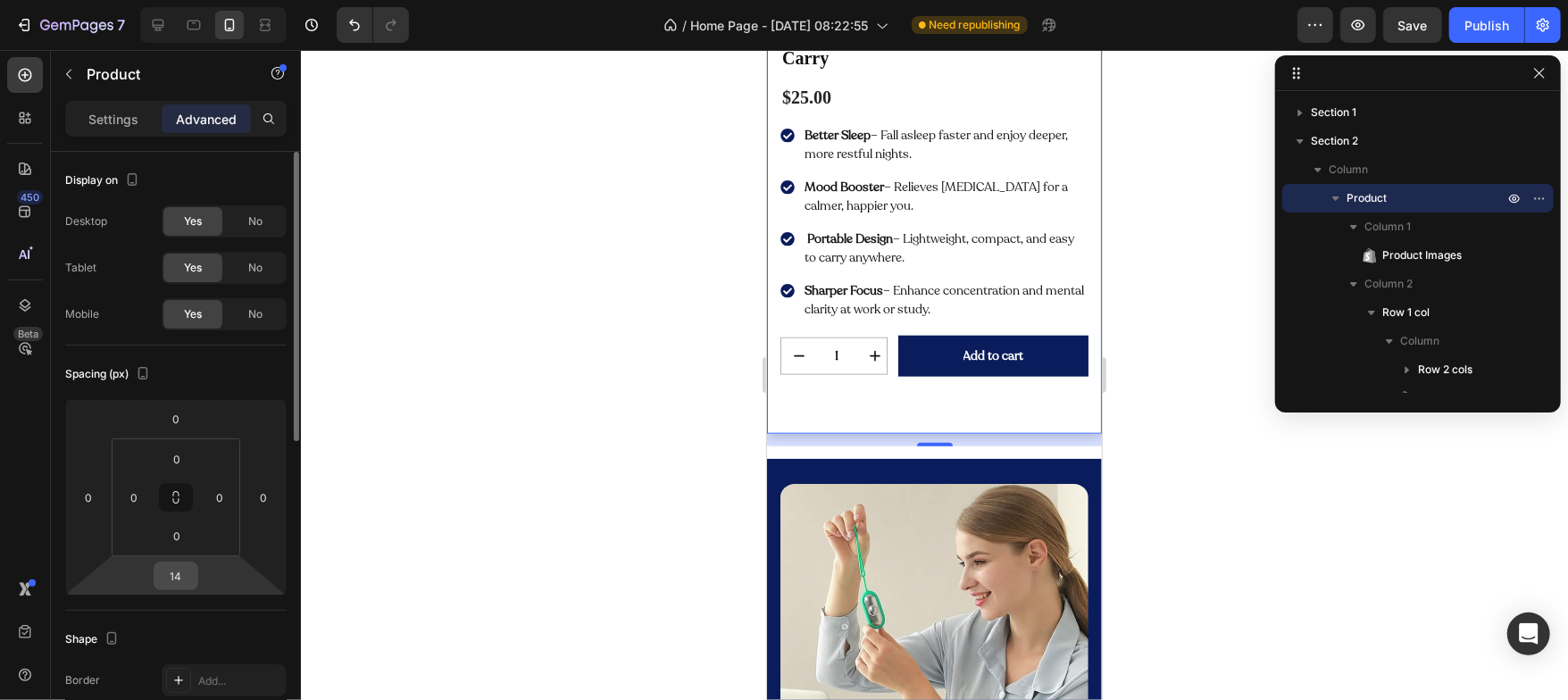
click at [175, 580] on input "14" at bounding box center [176, 576] width 36 height 27
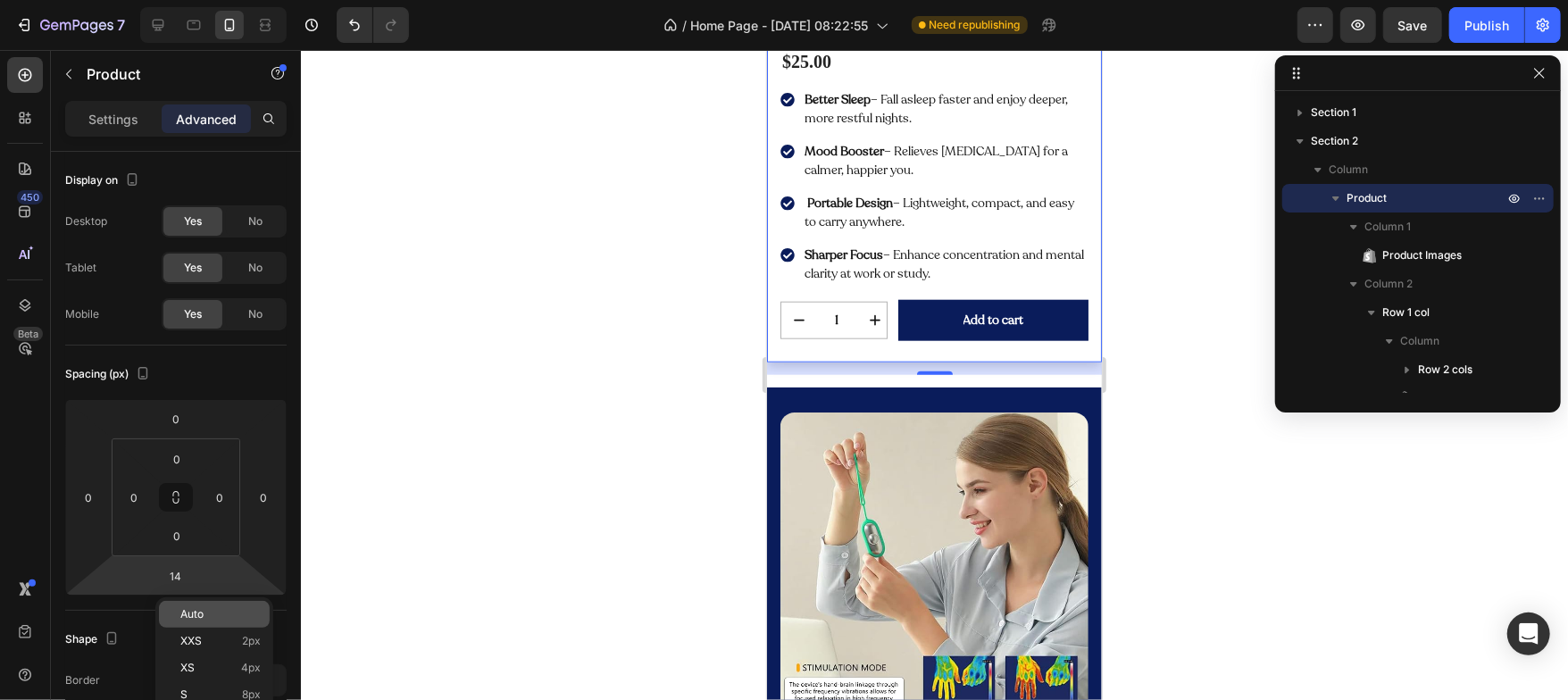
click at [181, 615] on span "Auto" at bounding box center [192, 614] width 23 height 13
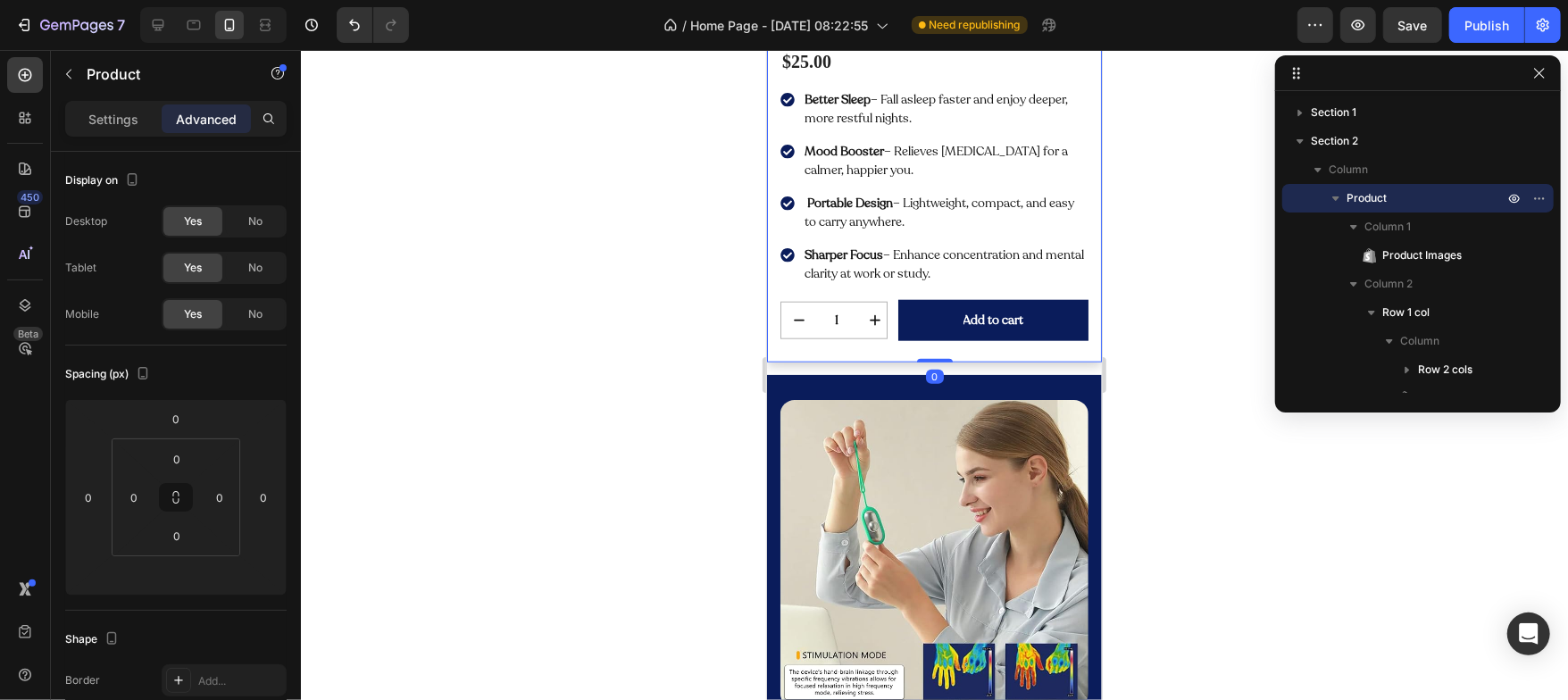
click at [533, 461] on div at bounding box center [934, 375] width 1267 height 650
click at [816, 335] on div "Icon Icon Icon Icon Icon Icon List 2,500+ Verified Reviews! Text Block Row Comp…" at bounding box center [933, 139] width 334 height 445
click at [180, 537] on input "0" at bounding box center [177, 535] width 36 height 27
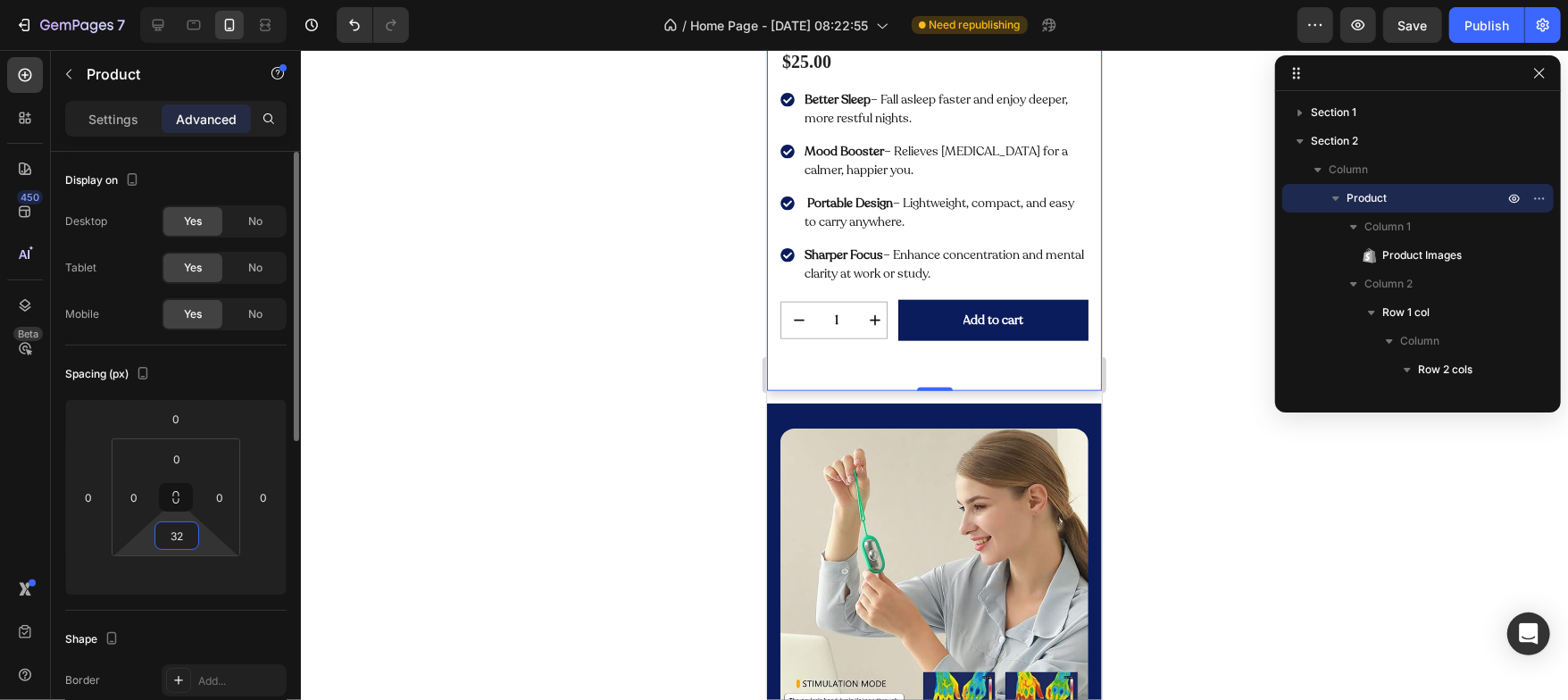
type input "32"
click at [228, 378] on div "Spacing (px)" at bounding box center [176, 374] width 221 height 29
click at [182, 461] on input "0" at bounding box center [177, 459] width 36 height 27
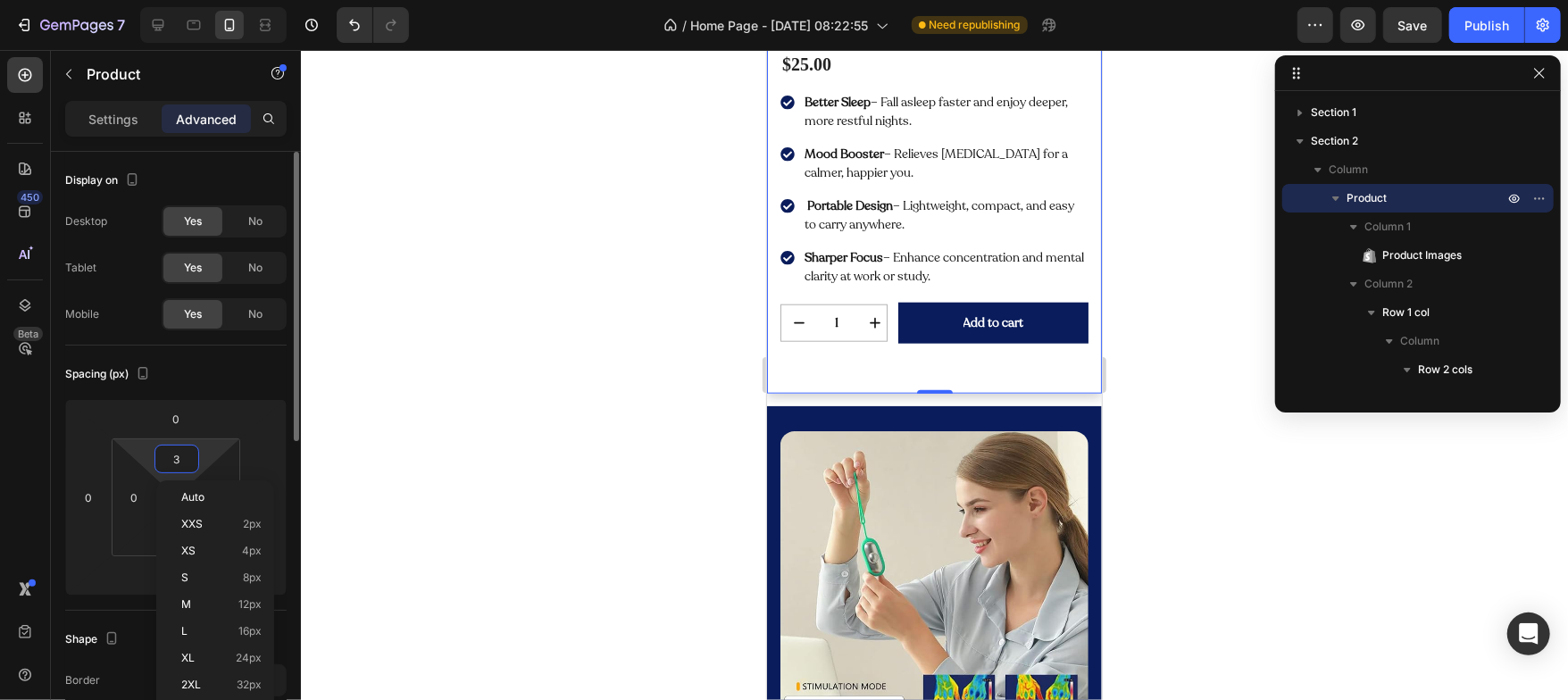
type input "32"
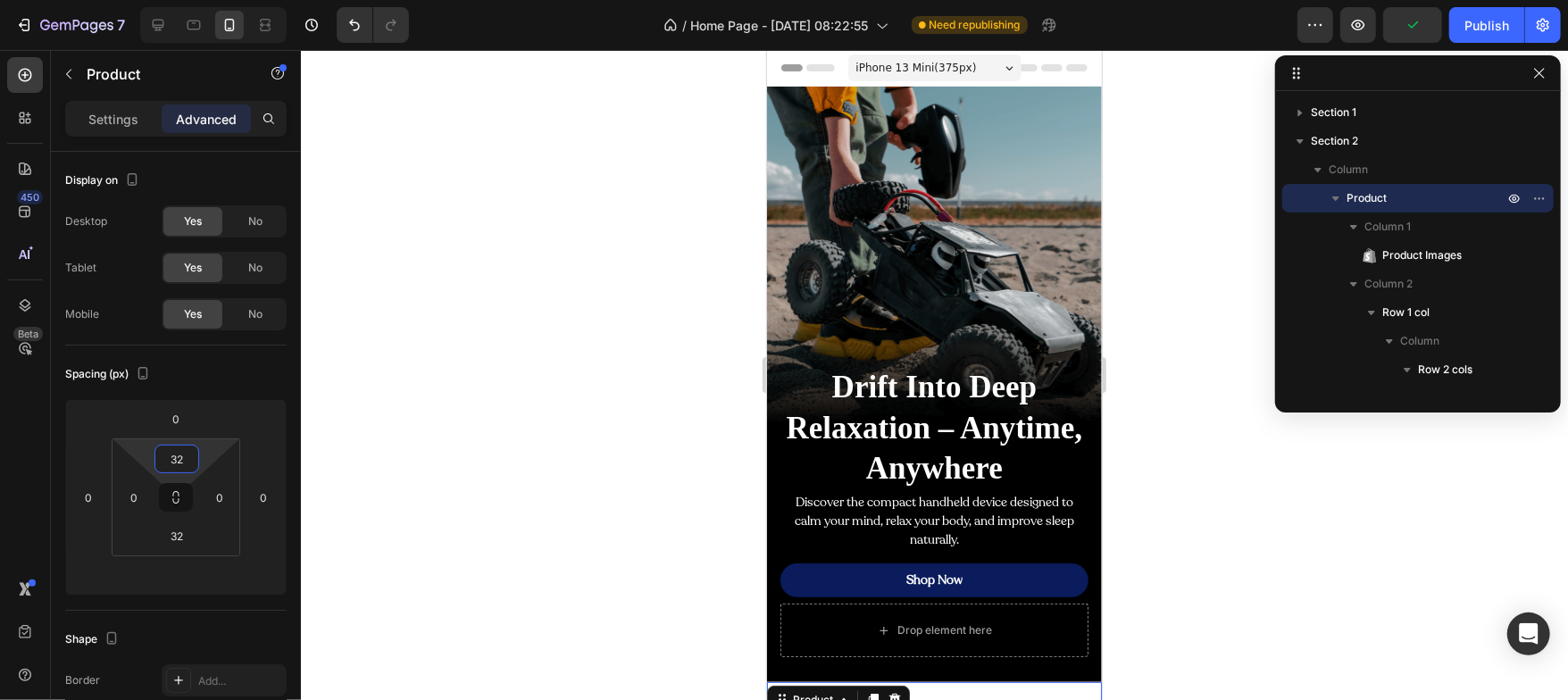
scroll to position [2, 0]
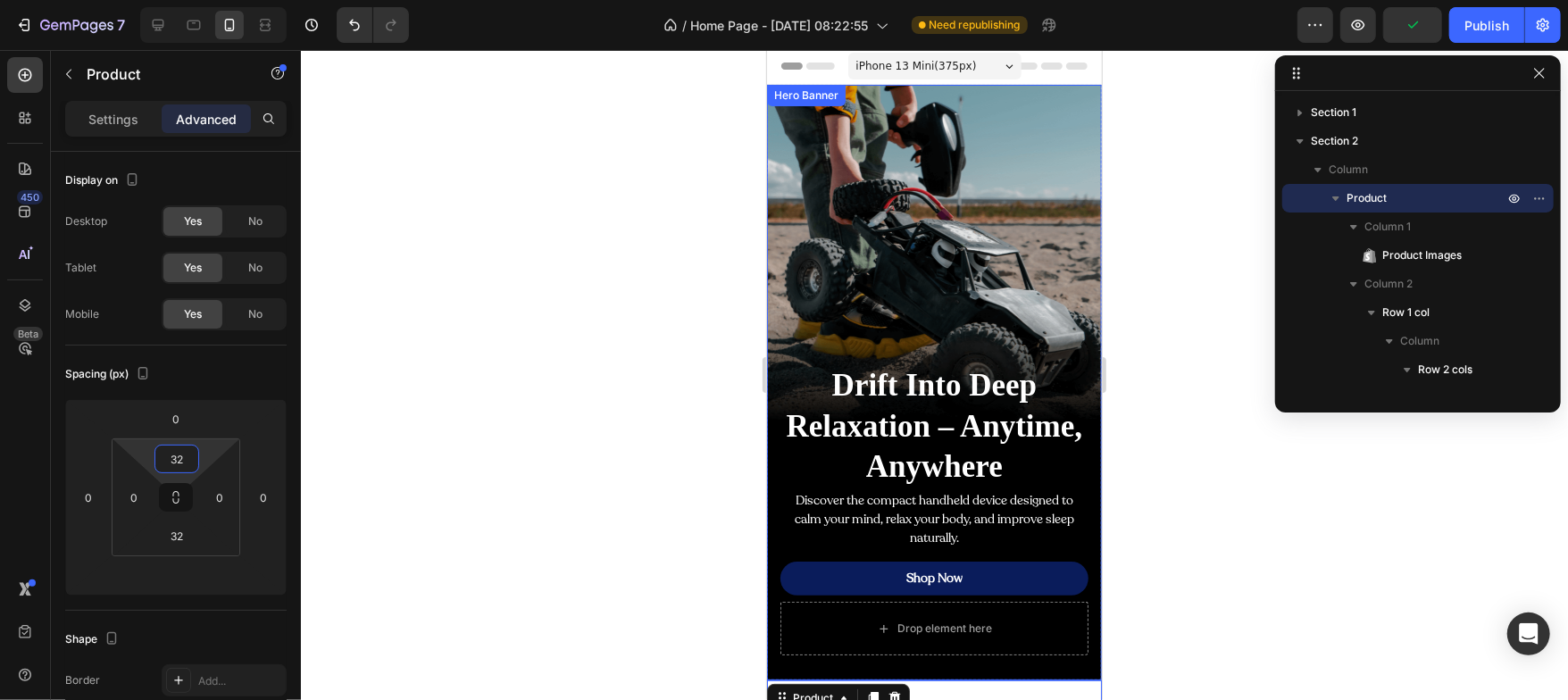
click at [848, 145] on div "Background Image" at bounding box center [933, 381] width 334 height 596
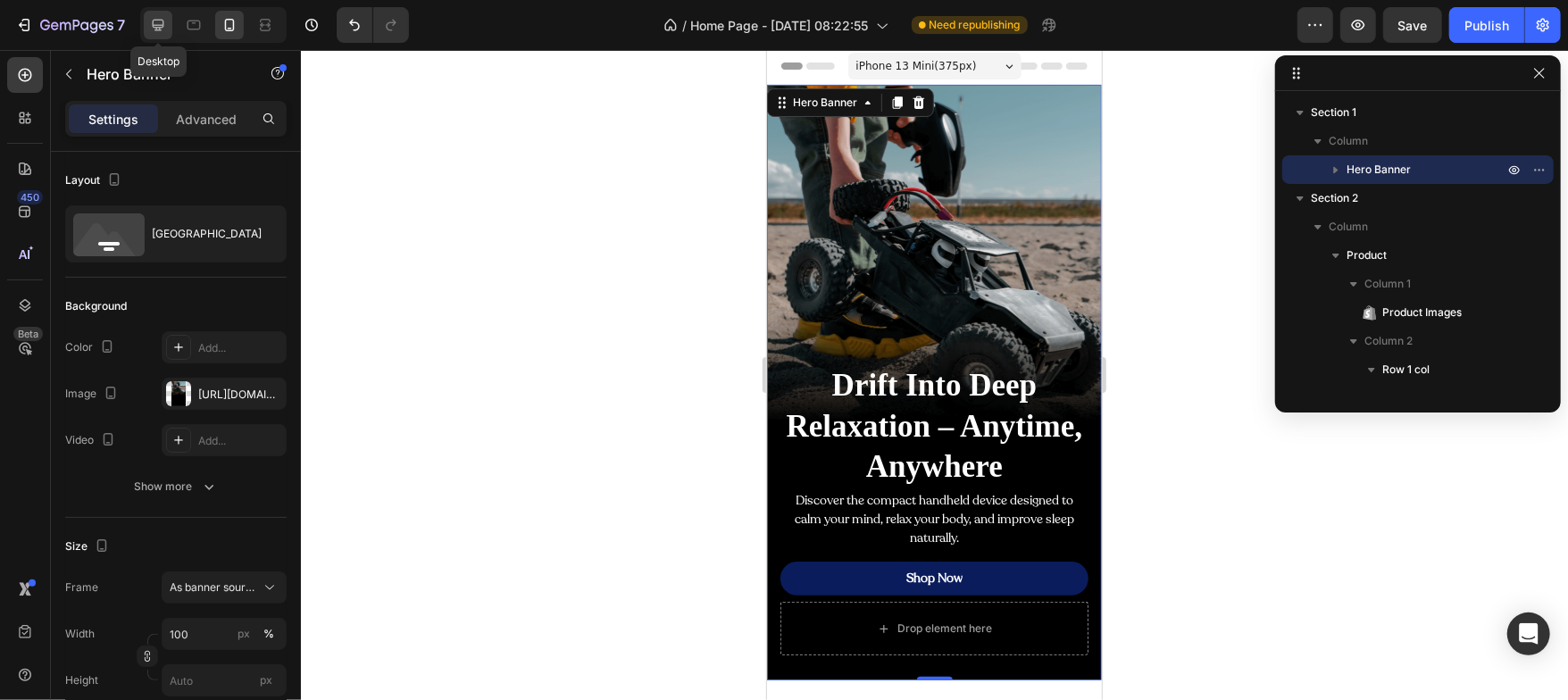
click at [162, 24] on icon at bounding box center [158, 25] width 12 height 12
type input "750"
type input "1200"
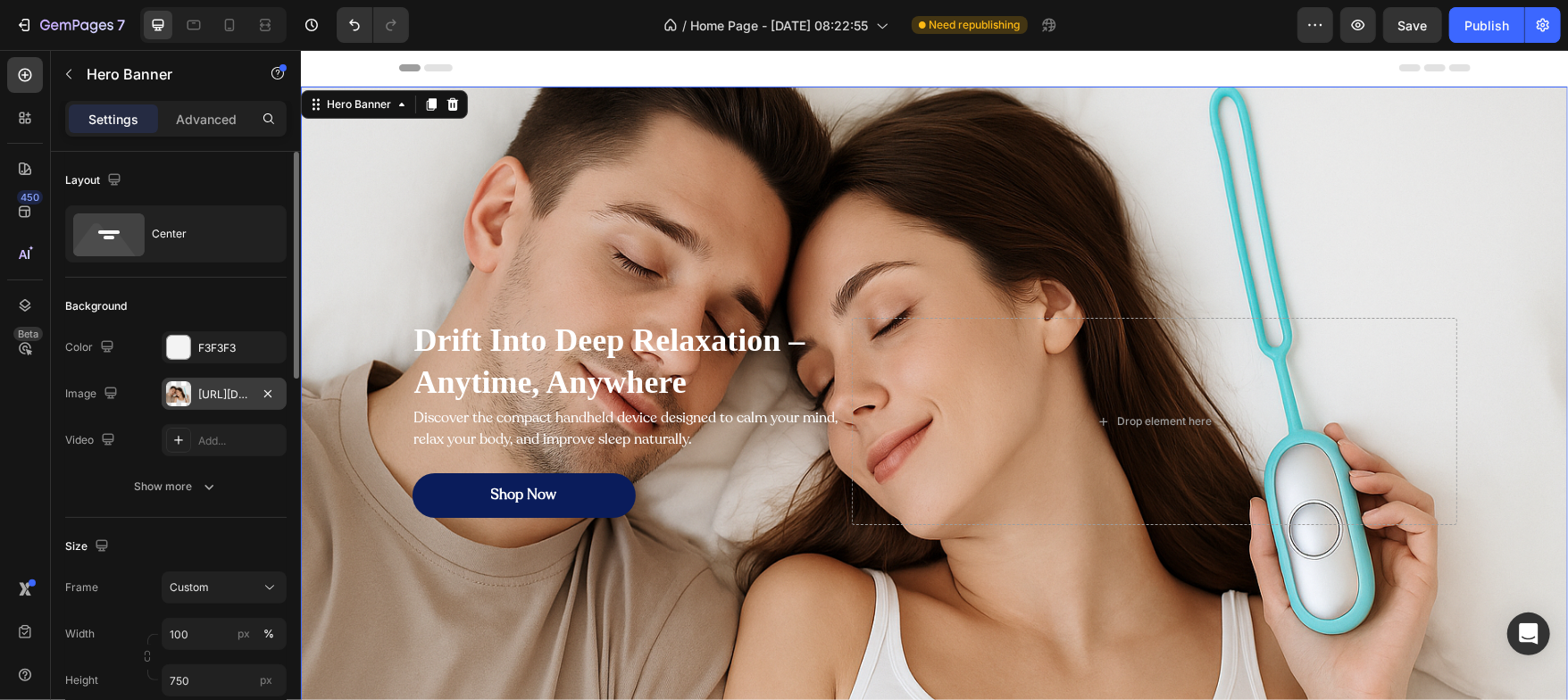
click at [200, 392] on div "https://cdn.shopify.com/s/files/1/0938/4869/9246/files/gempages_581580365836059…" at bounding box center [224, 394] width 52 height 16
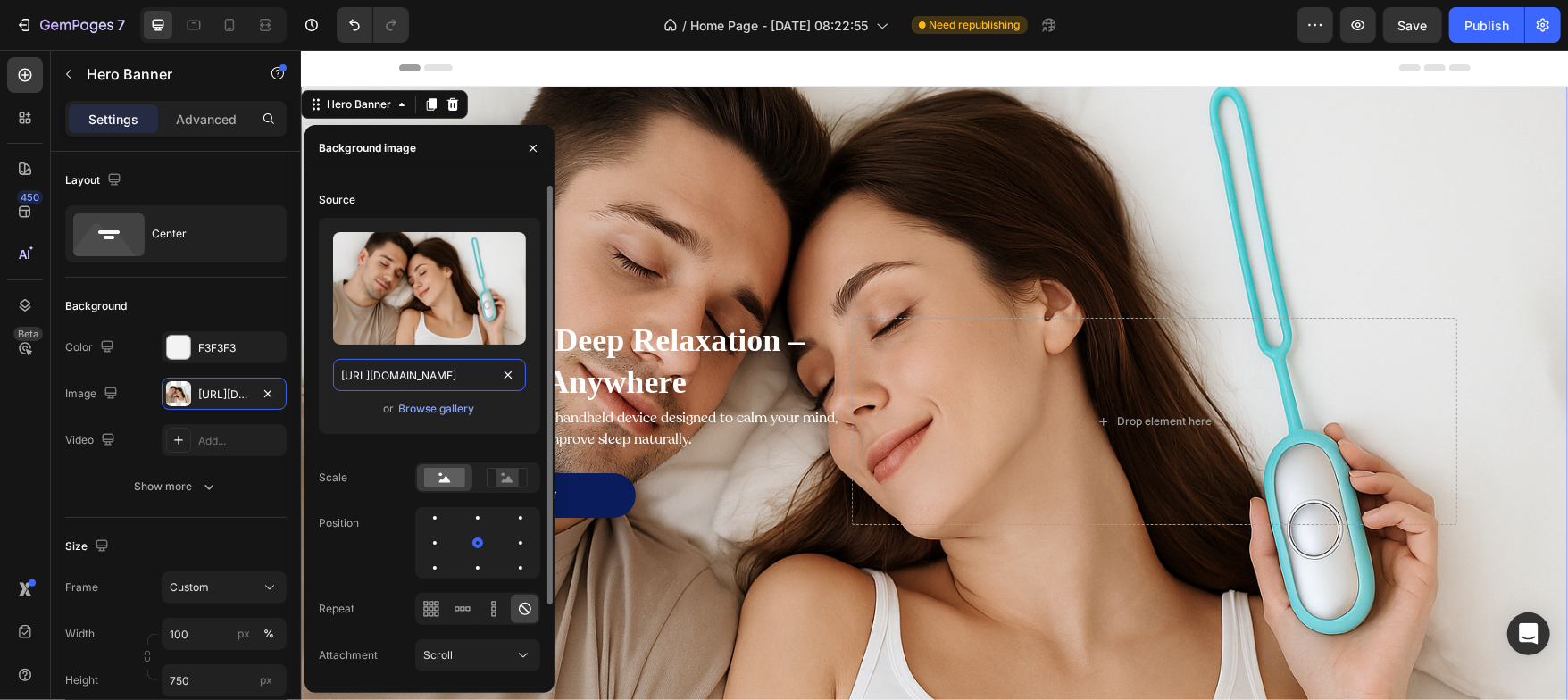
click at [437, 373] on input "https://cdn.shopify.com/s/files/1/0938/4869/9246/files/gempages_581580365836059…" at bounding box center [429, 375] width 193 height 32
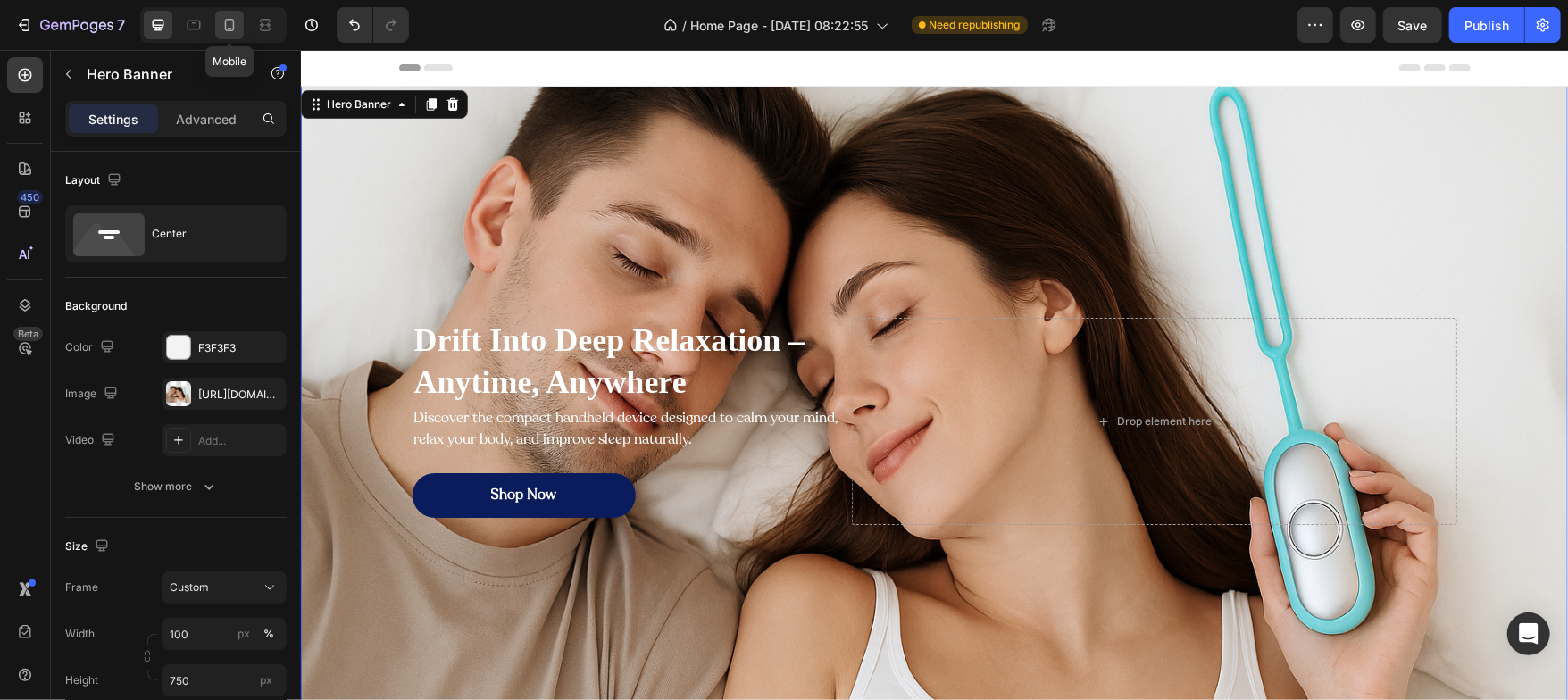
click at [232, 30] on icon at bounding box center [229, 25] width 10 height 13
type input "100%"
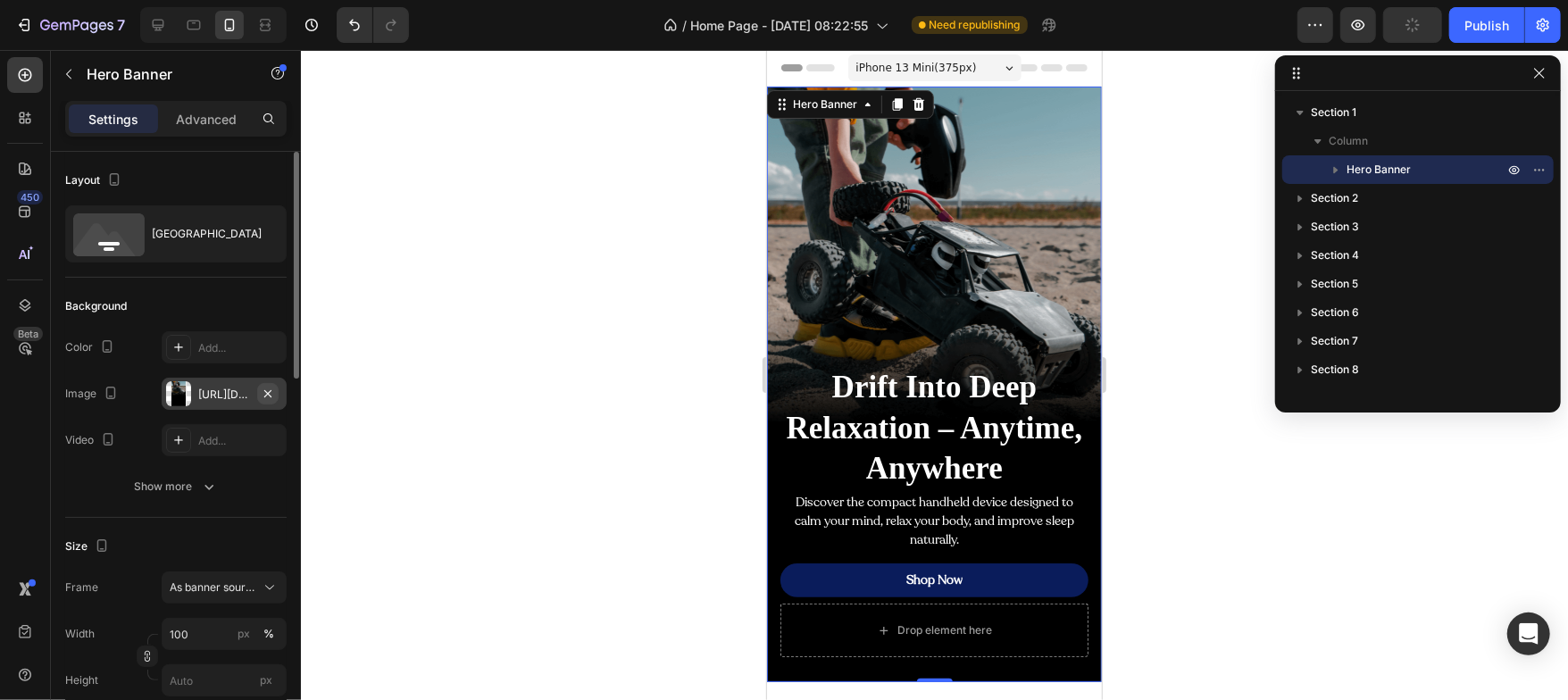
click at [270, 392] on icon "button" at bounding box center [268, 394] width 15 height 15
type input "Auto"
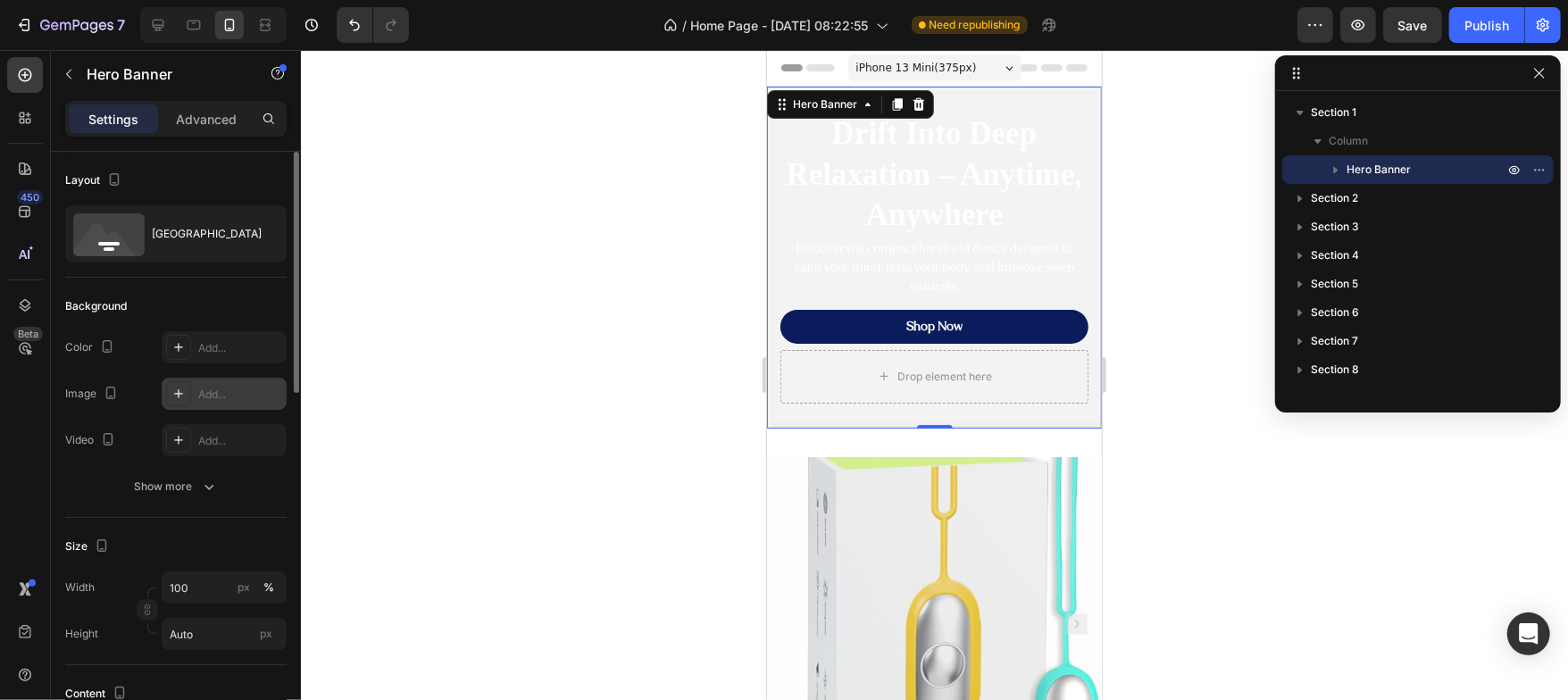
click at [178, 391] on icon at bounding box center [179, 394] width 9 height 9
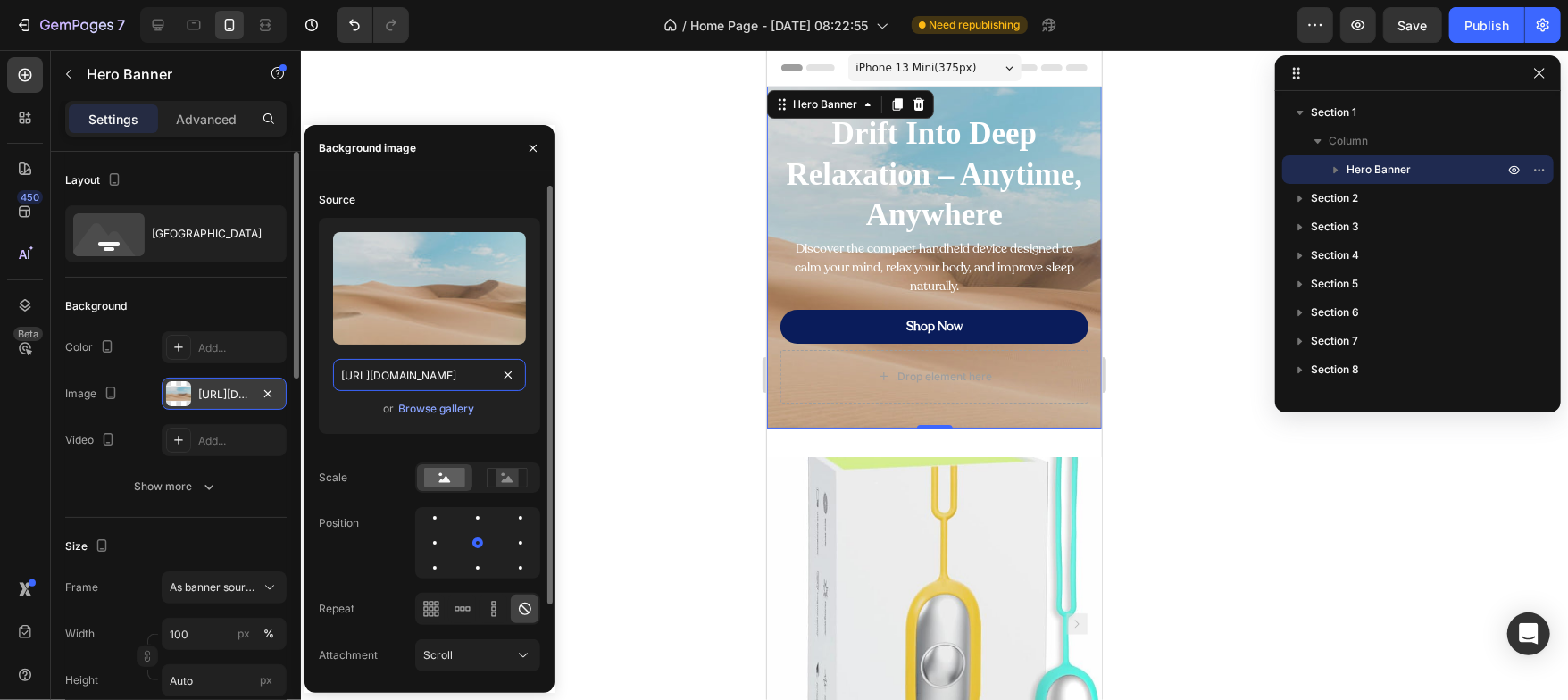
click at [425, 363] on input "https://cdn.shopify.com/s/files/1/2005/9307/files/background_settings.jpg" at bounding box center [429, 375] width 193 height 32
paste input "0938/4869/9246/files/gempages_581580365836059219-7e7eb714-bc4a-42d2-8739-36fb81…"
type input "https://cdn.shopify.com/s/files/1/0938/4869/9246/files/gempages_581580365836059…"
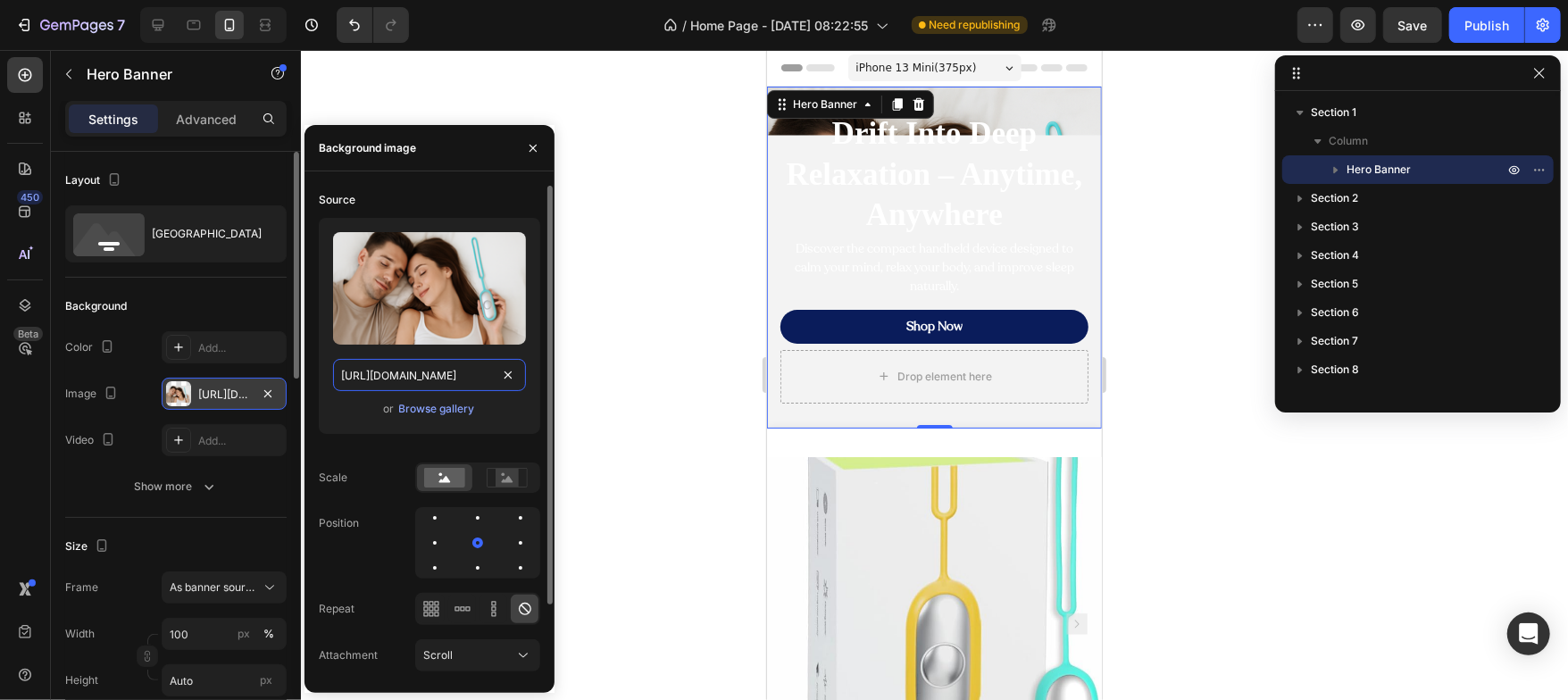
scroll to position [0, 552]
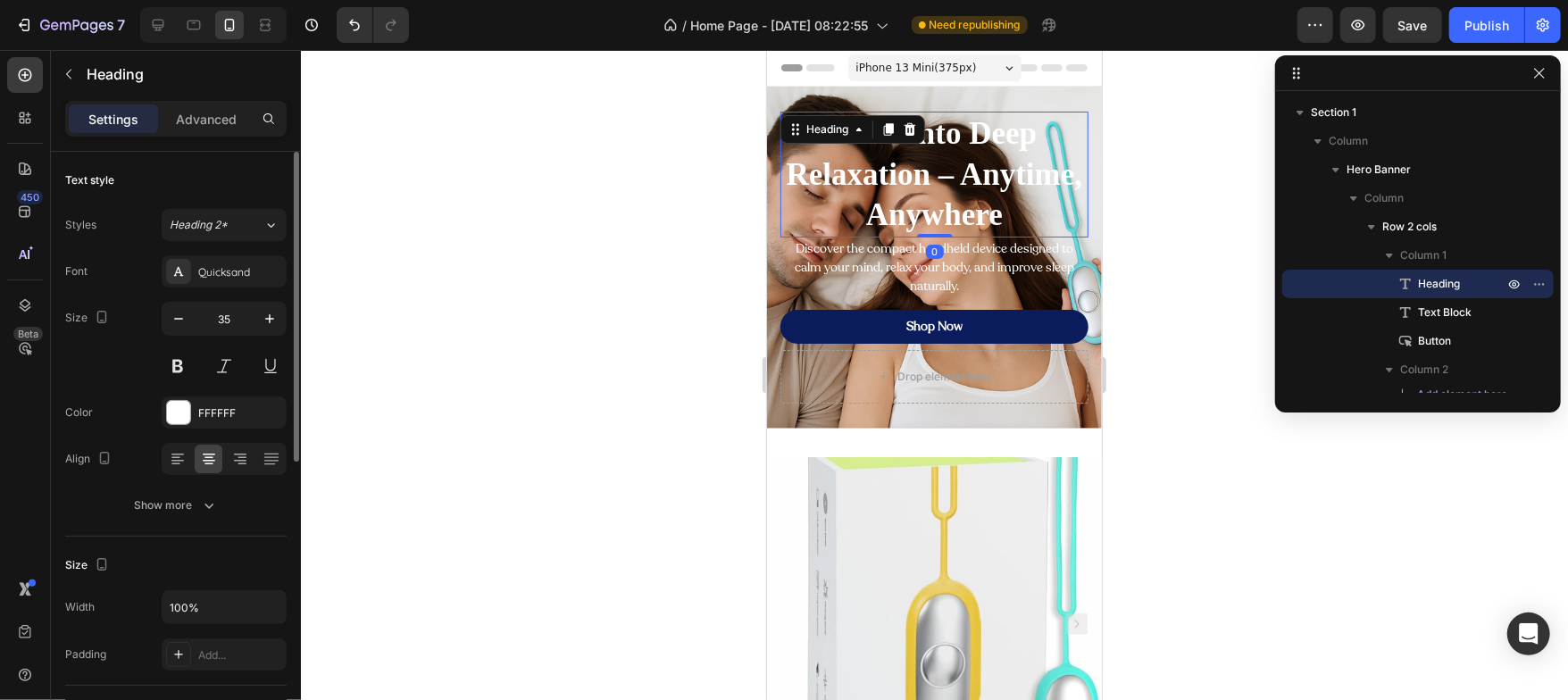
click at [975, 158] on h2 "Drift Into Deep Relaxation – Anytime, Anywhere" at bounding box center [933, 173] width 308 height 126
click at [175, 332] on button "button" at bounding box center [178, 319] width 32 height 32
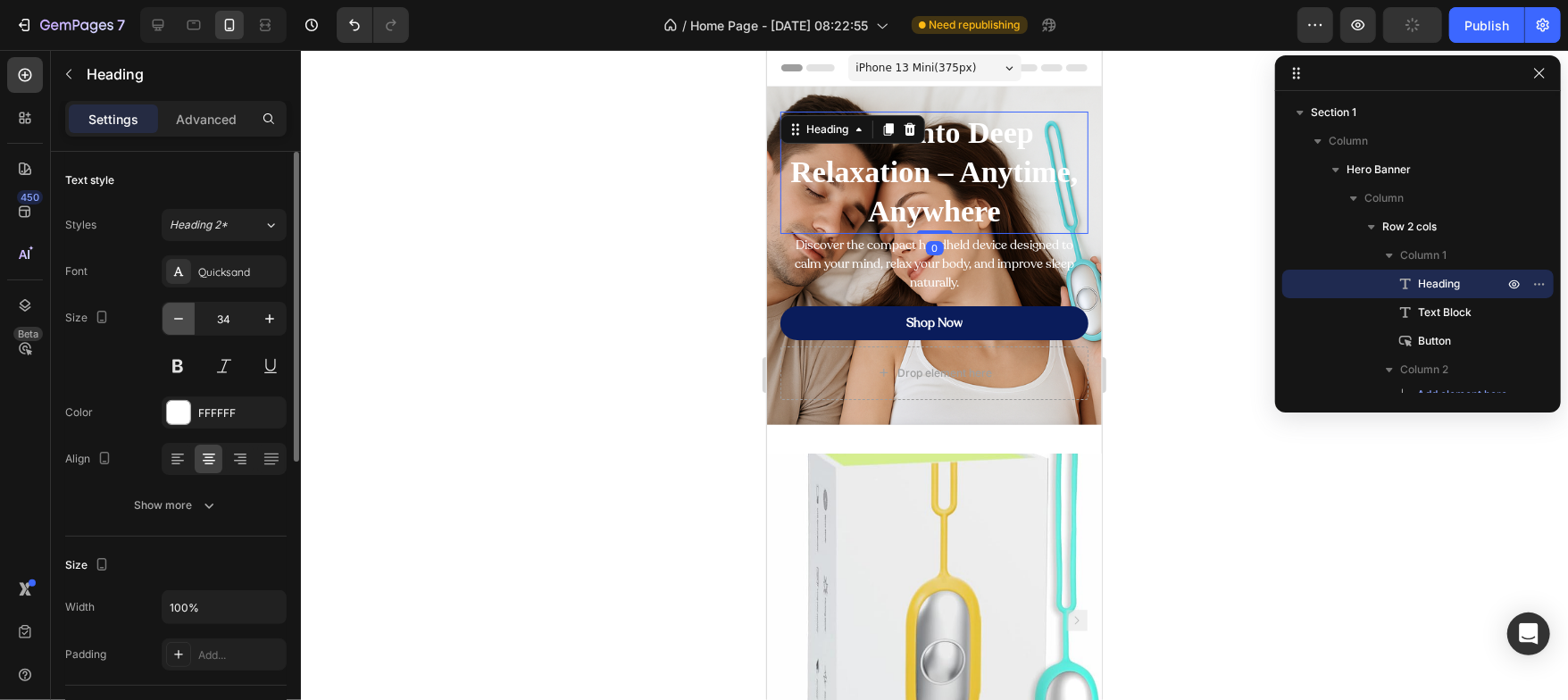
click at [175, 332] on button "button" at bounding box center [178, 319] width 32 height 32
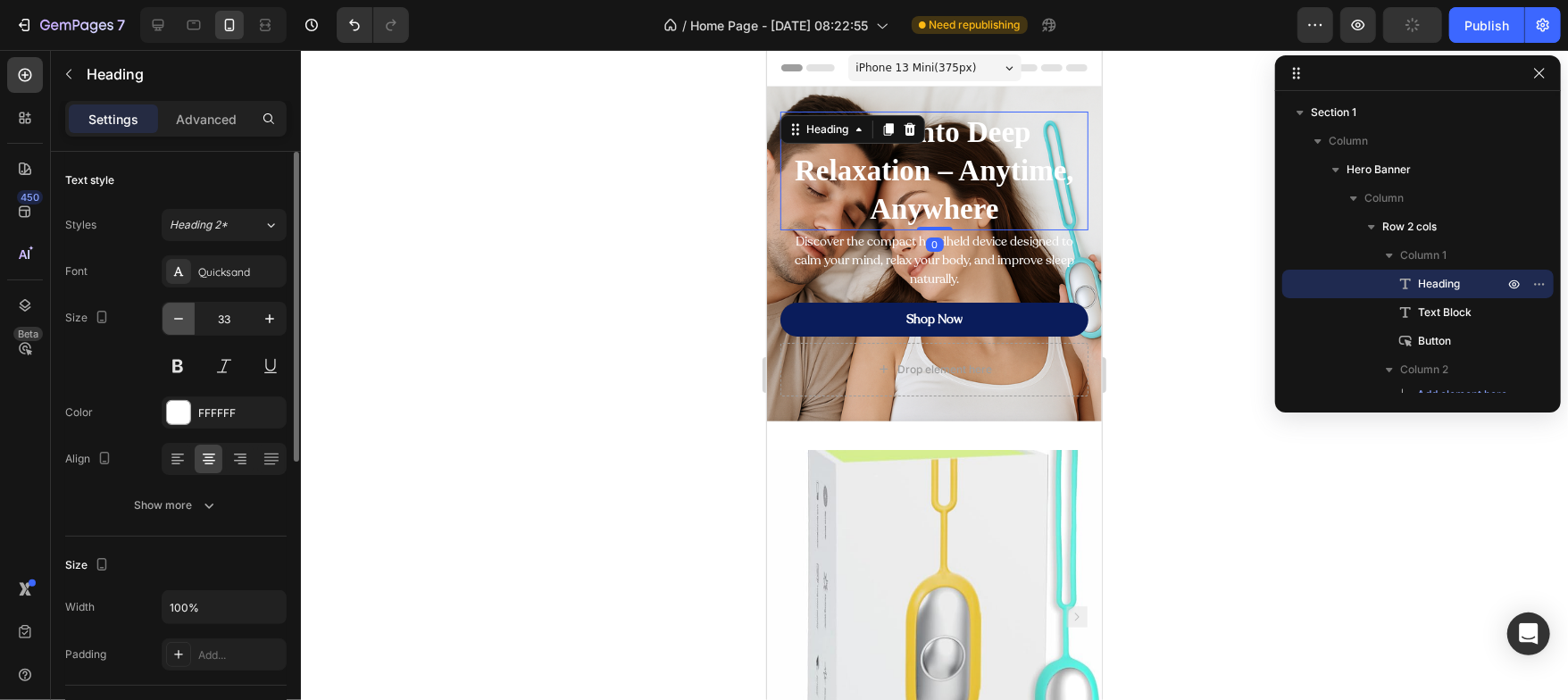
click at [175, 332] on button "button" at bounding box center [178, 319] width 32 height 32
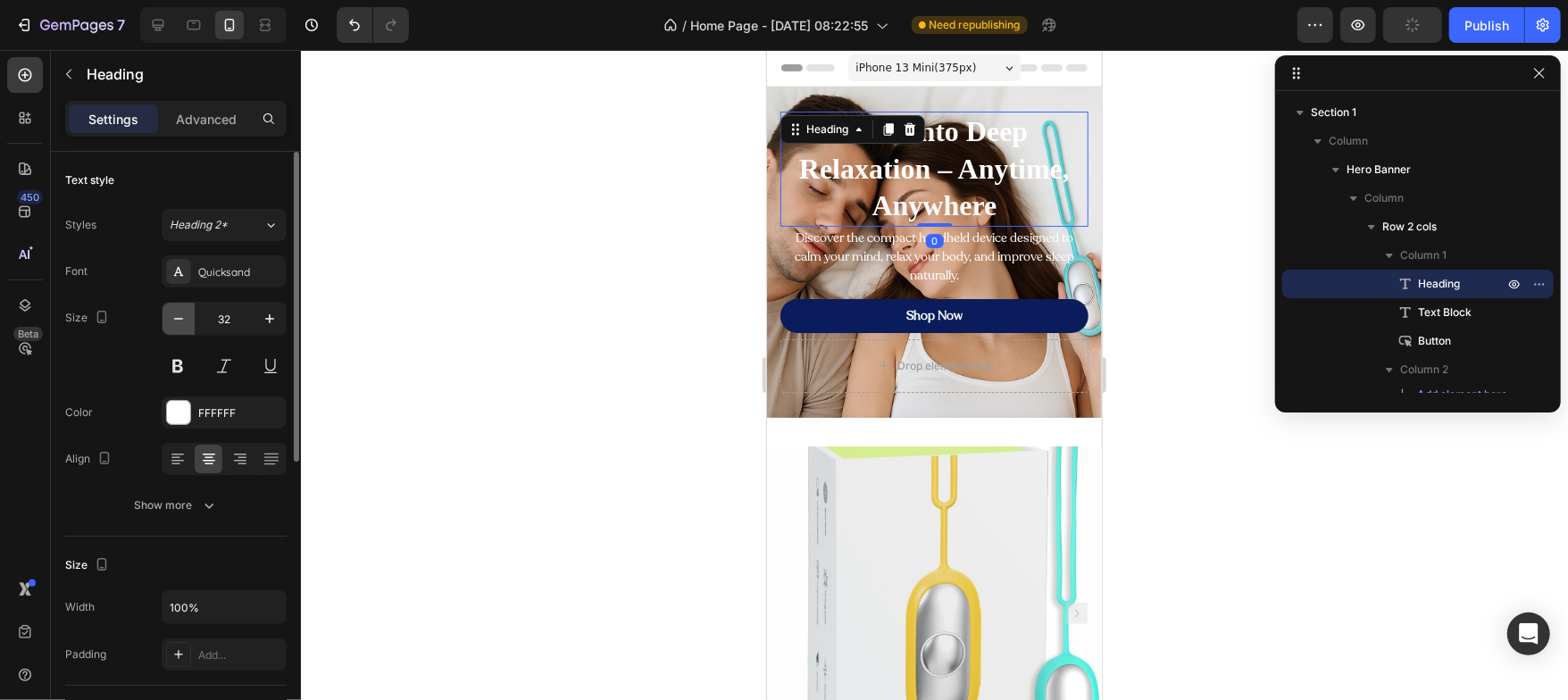
click at [175, 332] on button "button" at bounding box center [178, 319] width 32 height 32
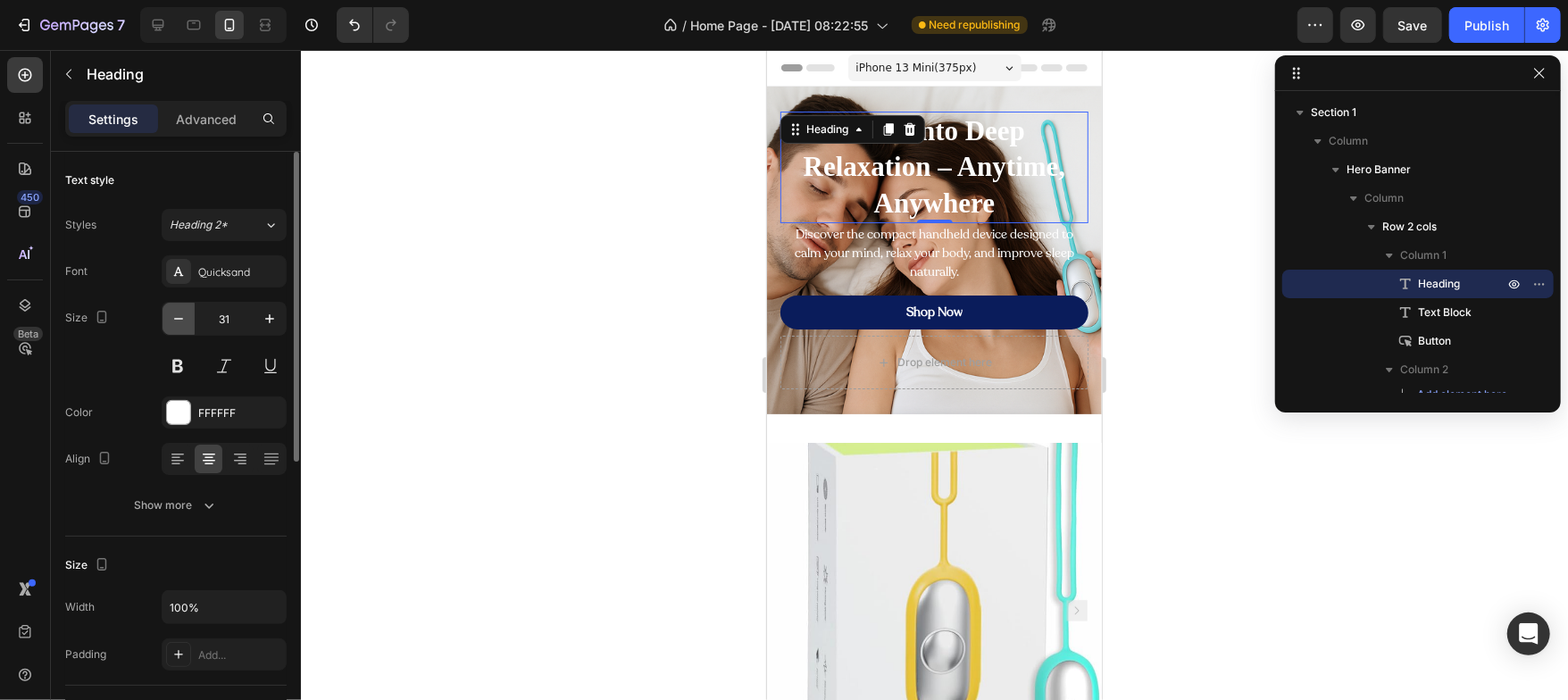
click at [175, 332] on button "button" at bounding box center [178, 319] width 32 height 32
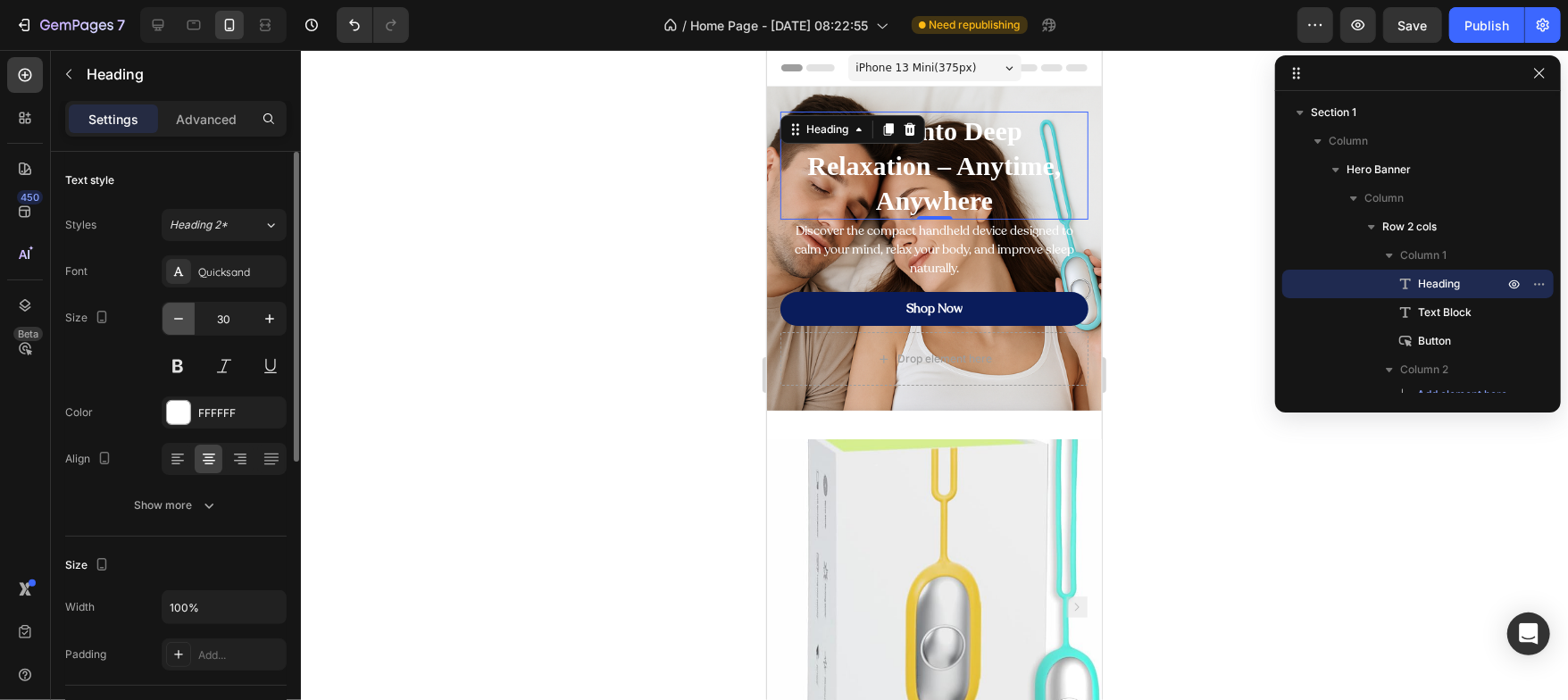
click at [175, 332] on button "button" at bounding box center [178, 319] width 32 height 32
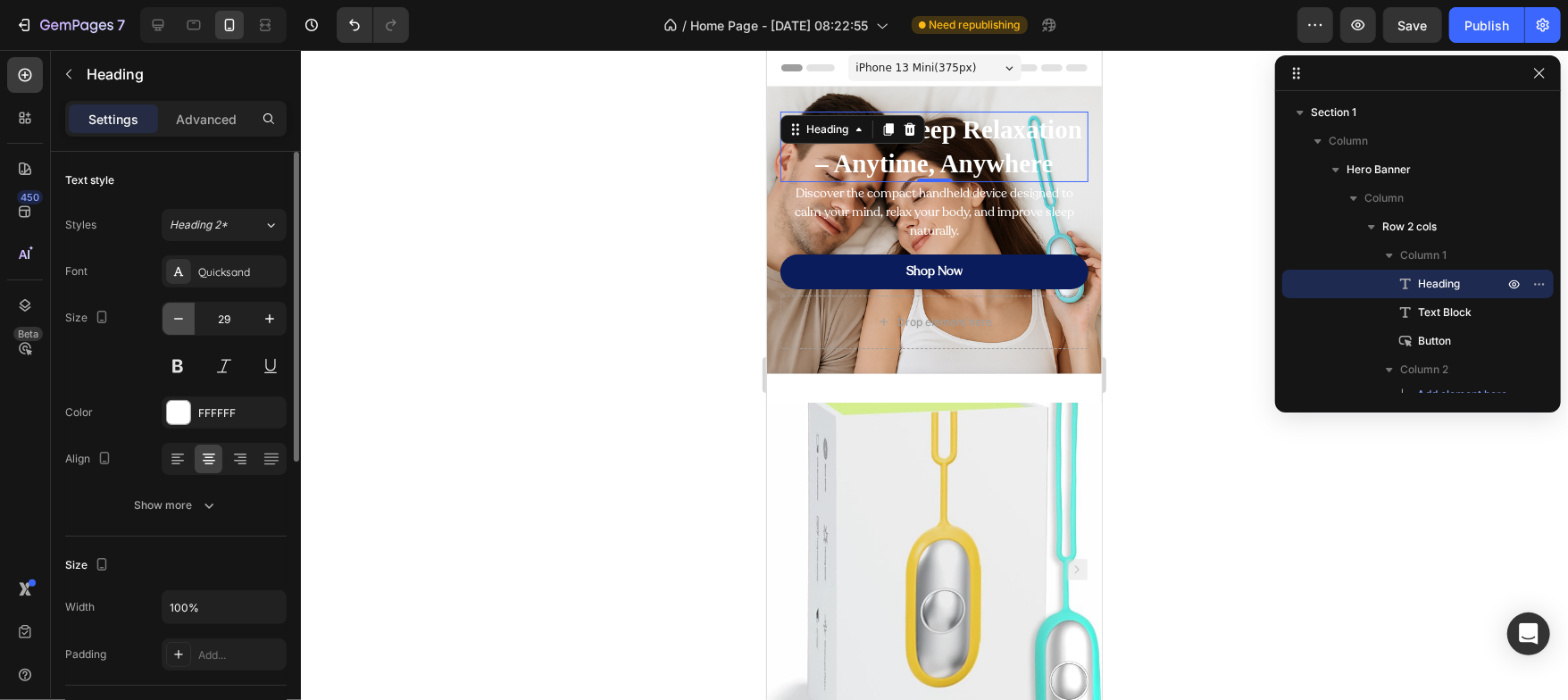
click at [175, 332] on button "button" at bounding box center [178, 319] width 32 height 32
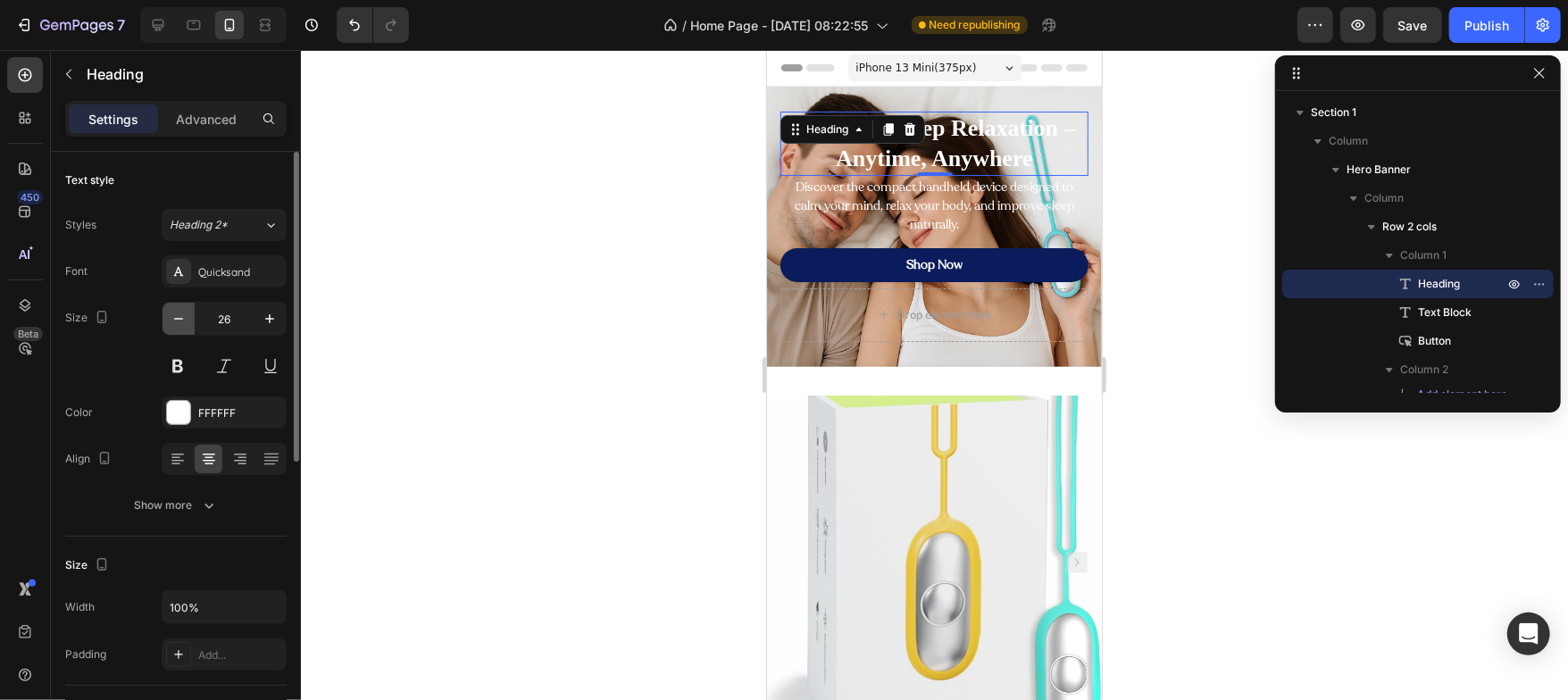
click at [175, 332] on button "button" at bounding box center [178, 319] width 32 height 32
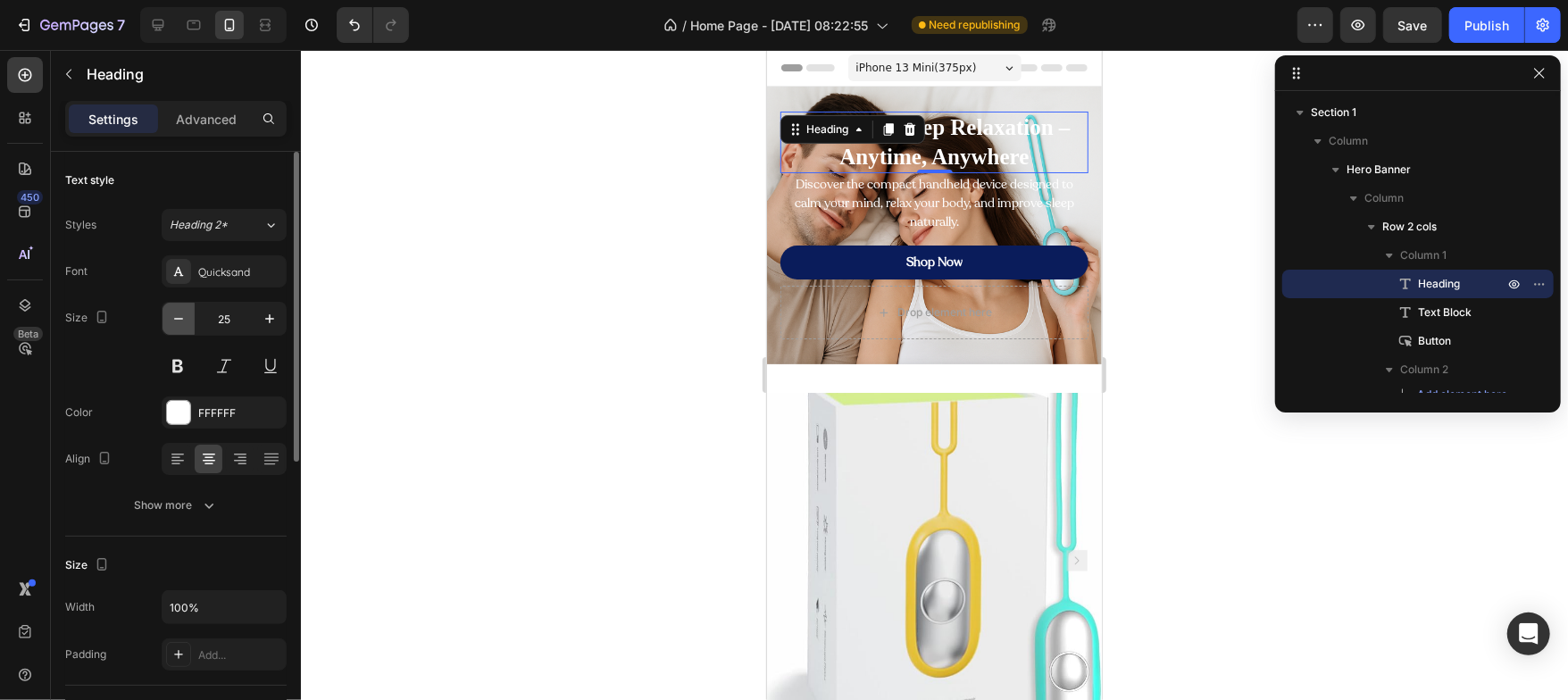
type input "24"
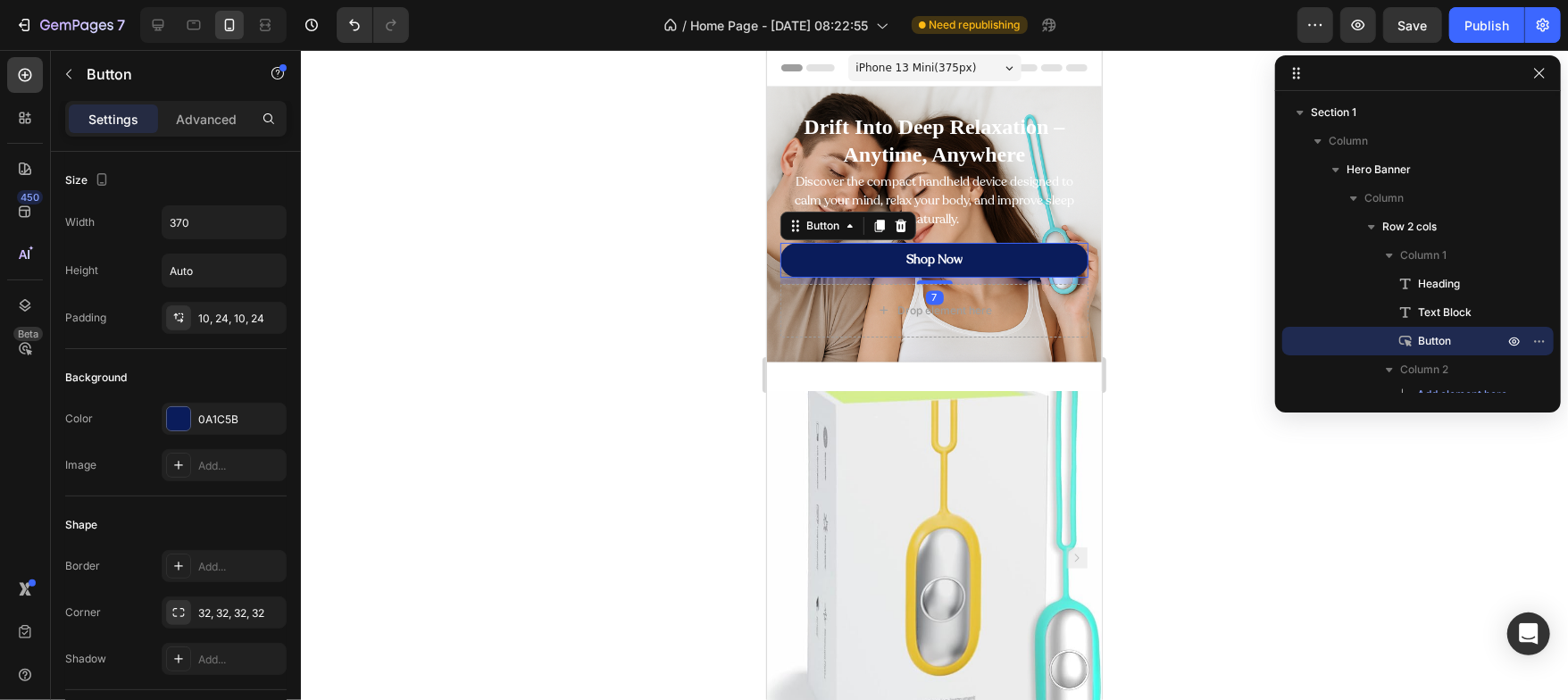
click at [791, 262] on link "Shop Now" at bounding box center [933, 259] width 308 height 34
click at [219, 216] on input "370" at bounding box center [224, 222] width 123 height 32
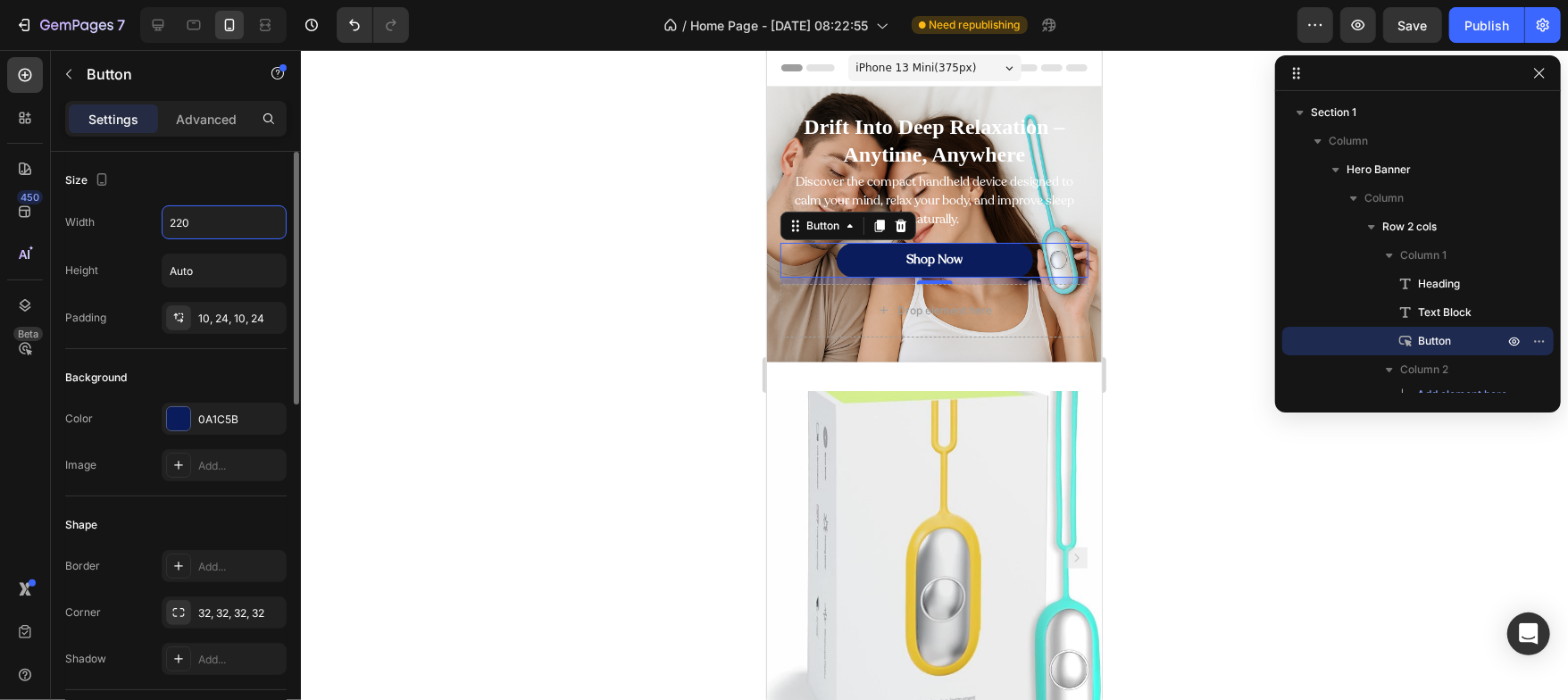
type input "220"
click at [200, 496] on div "Size Width 220 Height Auto Padding 10, 24, 10, 24" at bounding box center [176, 593] width 221 height 193
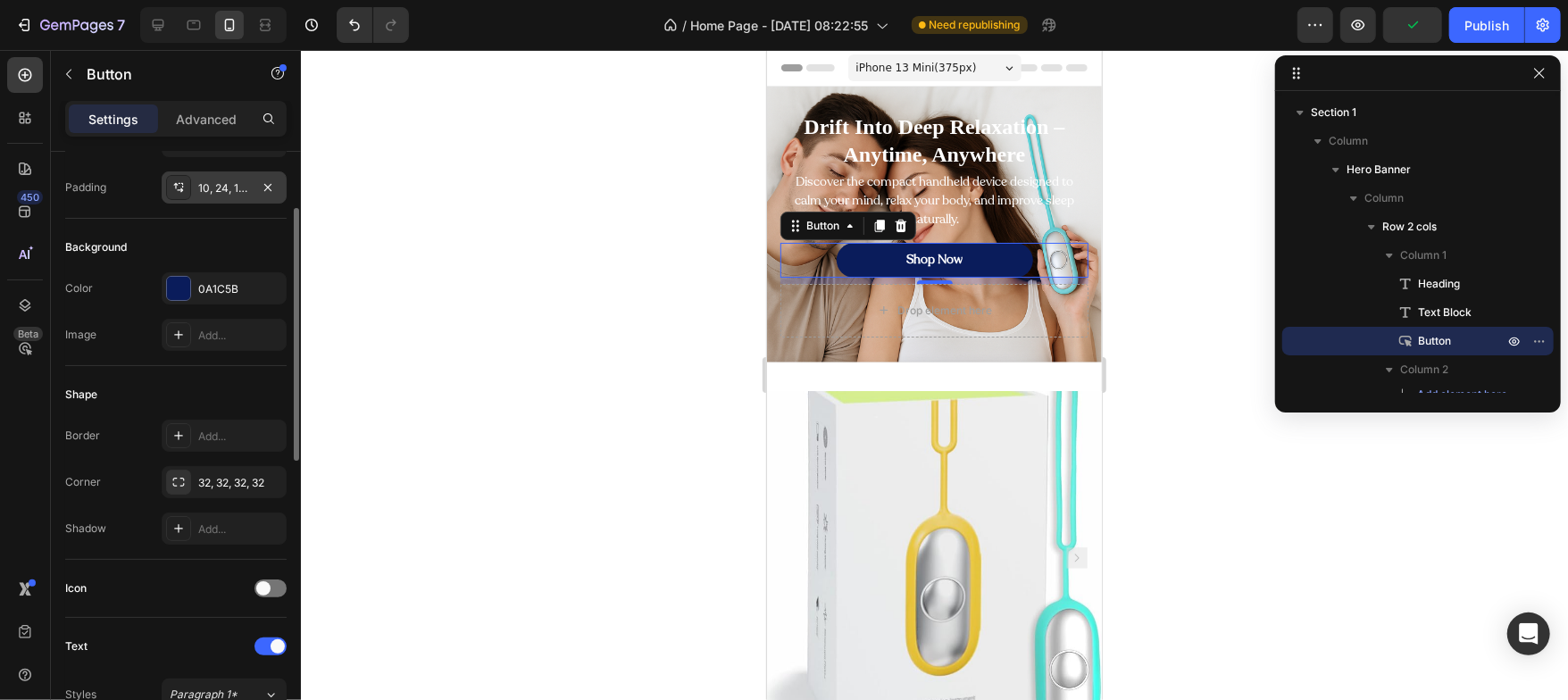
scroll to position [131, 0]
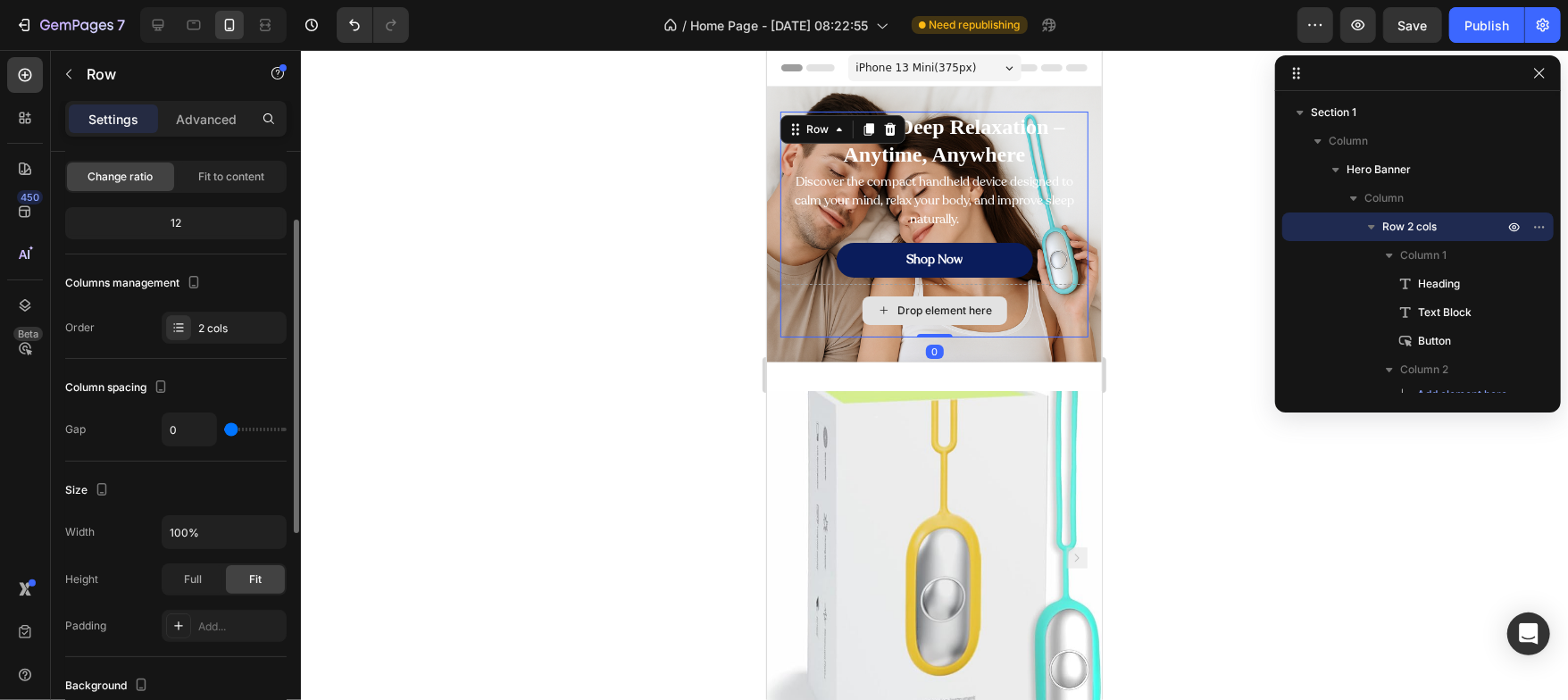
click at [796, 331] on div "Drop element here" at bounding box center [933, 309] width 308 height 53
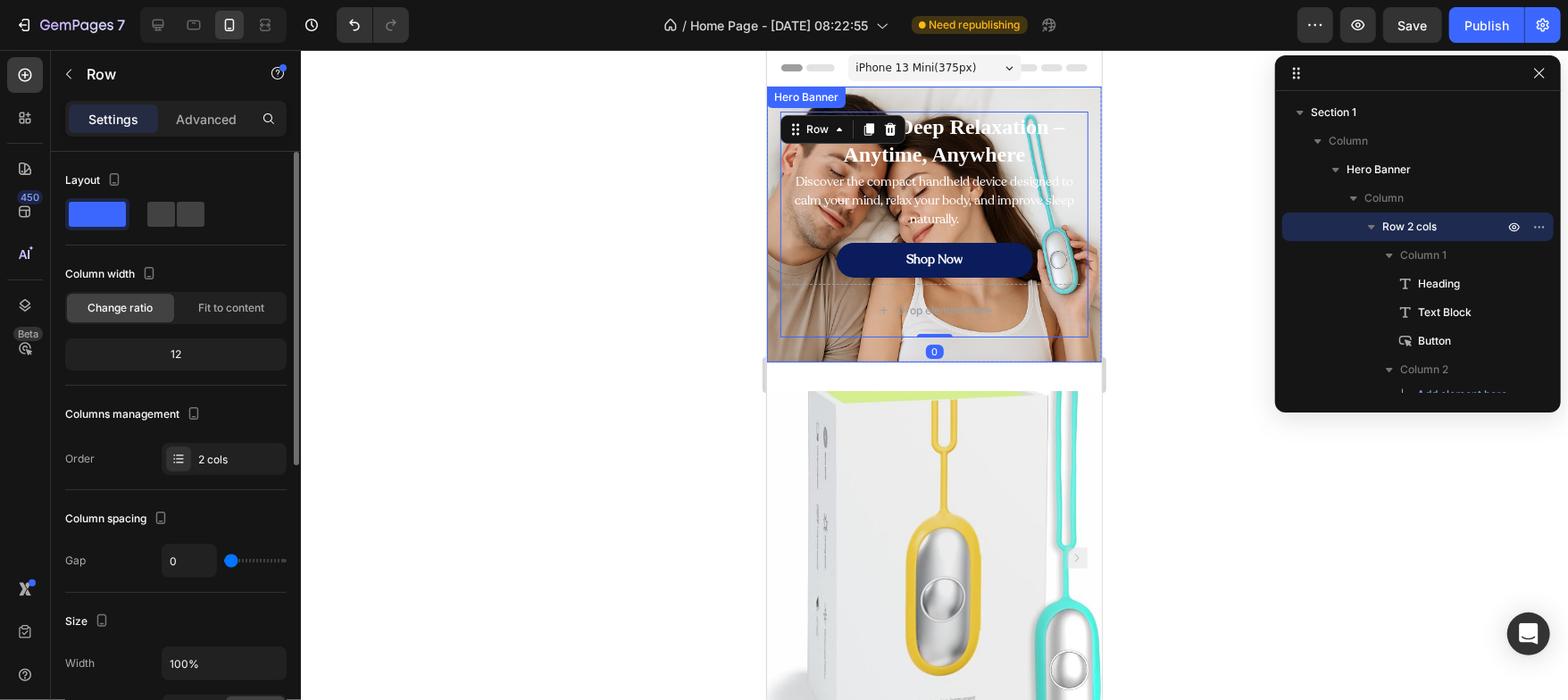
click at [781, 351] on div "Drift Into Deep Relaxation – Anytime, Anywhere Heading Discover the compact han…" at bounding box center [933, 224] width 334 height 276
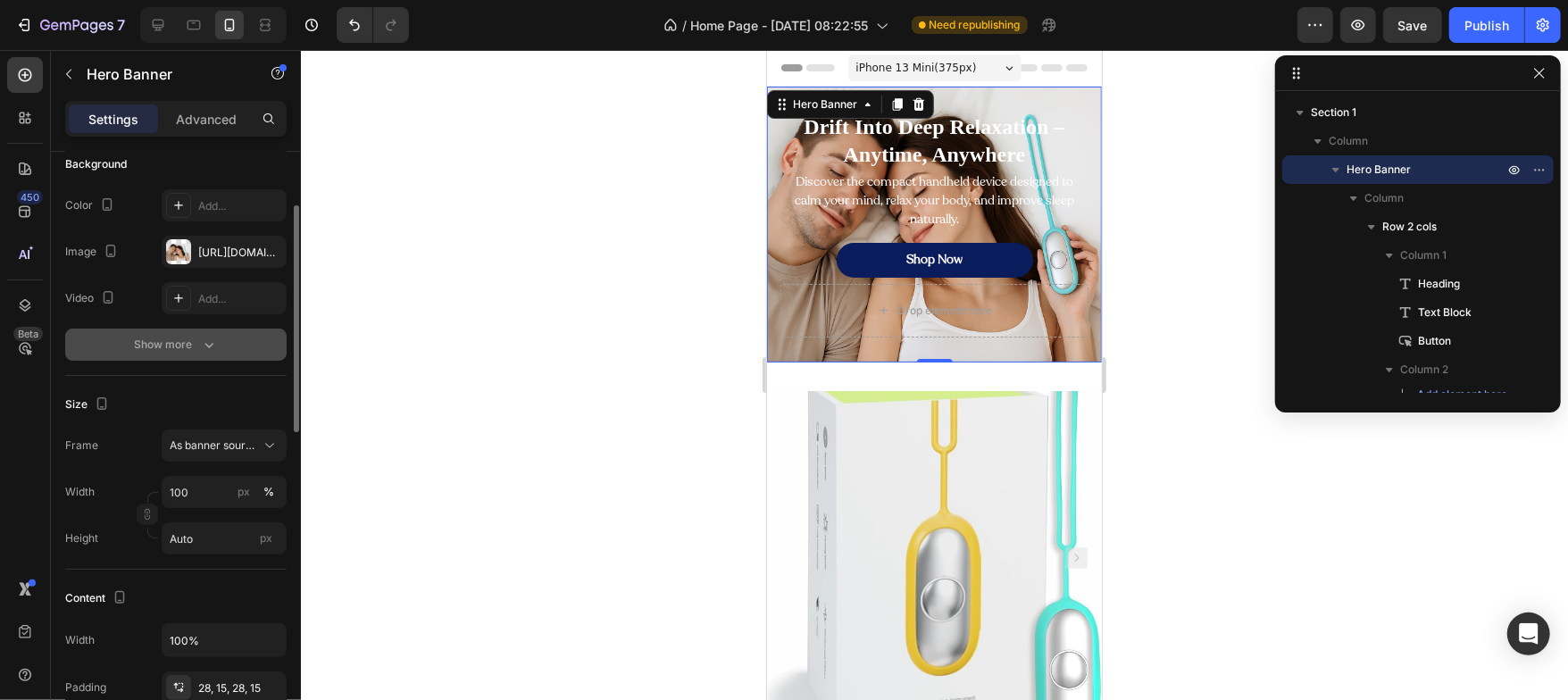
scroll to position [143, 0]
click at [205, 547] on input "Auto" at bounding box center [224, 537] width 125 height 32
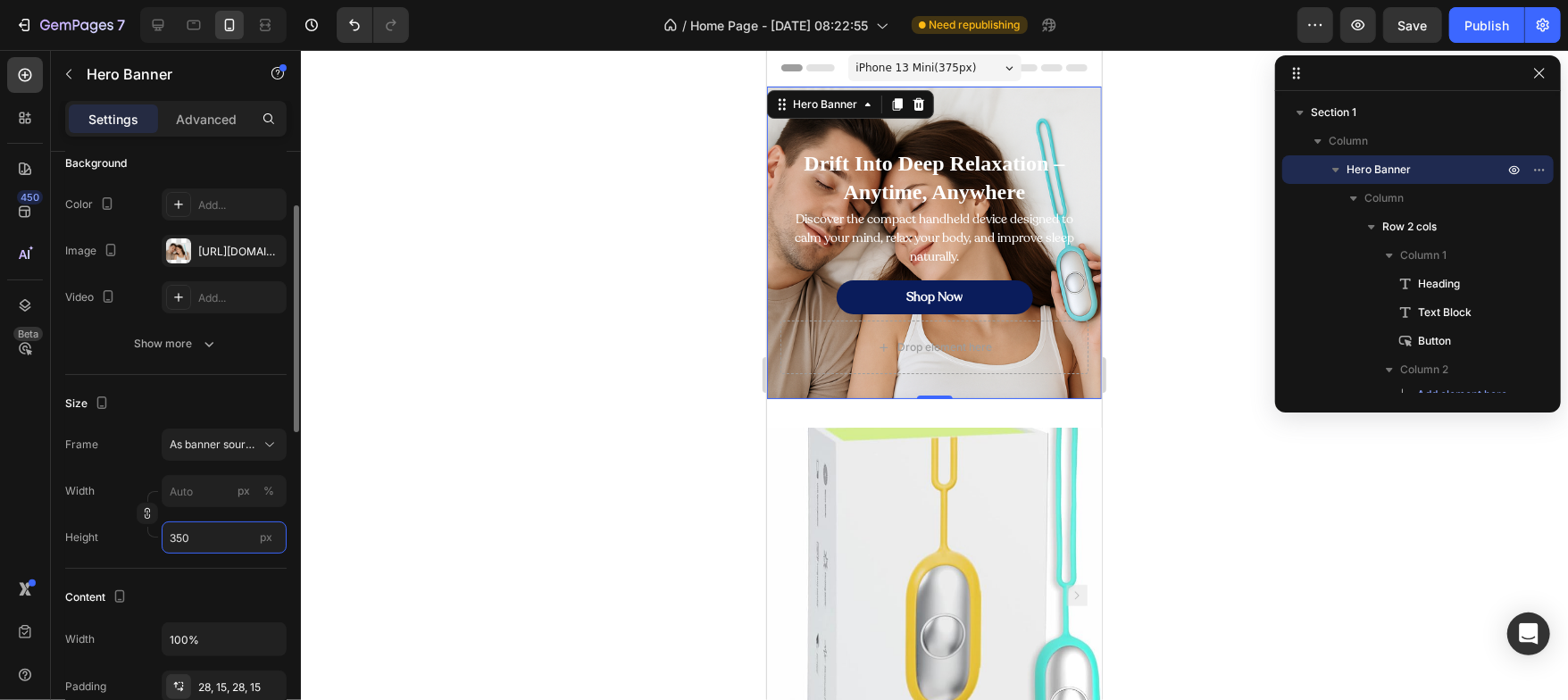
type input "350"
click at [189, 392] on div "Size" at bounding box center [176, 403] width 221 height 29
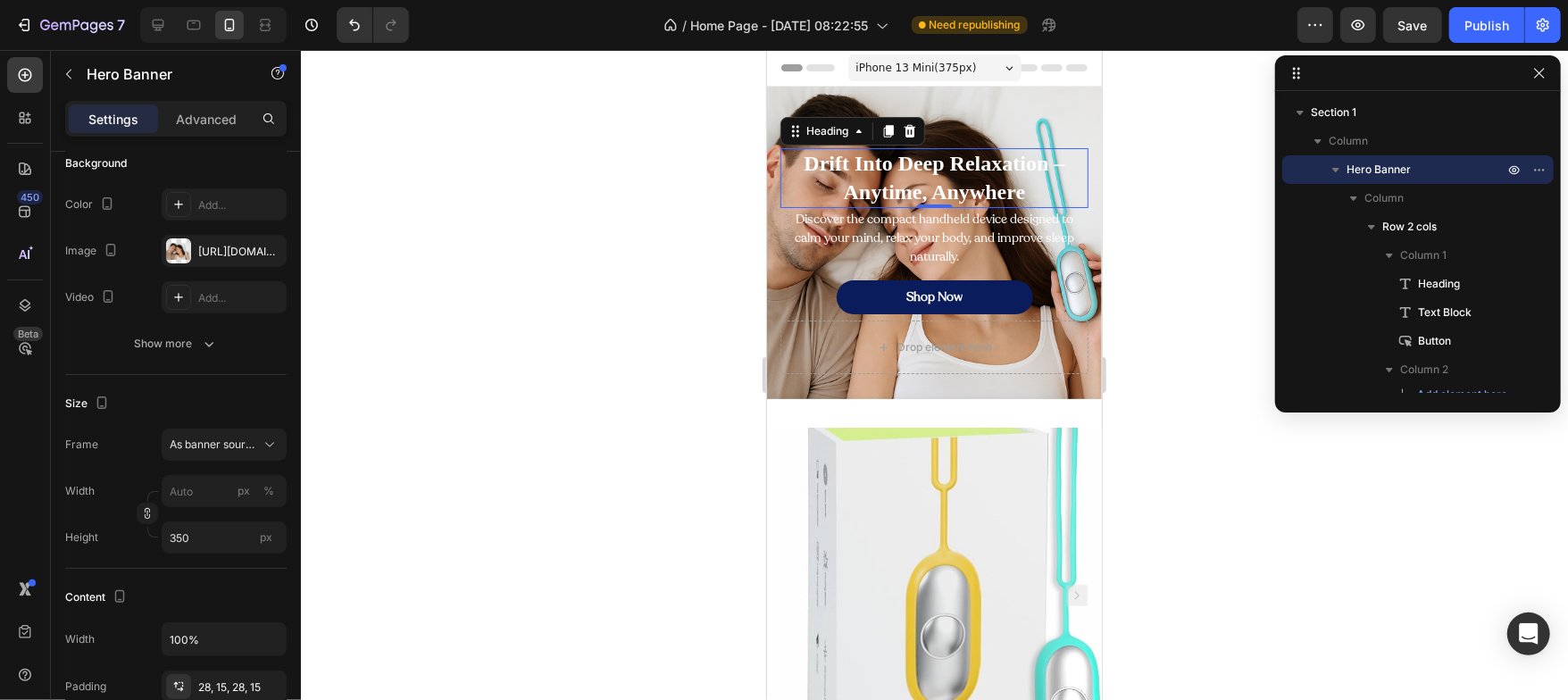
click at [915, 183] on h2 "Drift Into Deep Relaxation – Anytime, Anywhere" at bounding box center [933, 177] width 308 height 59
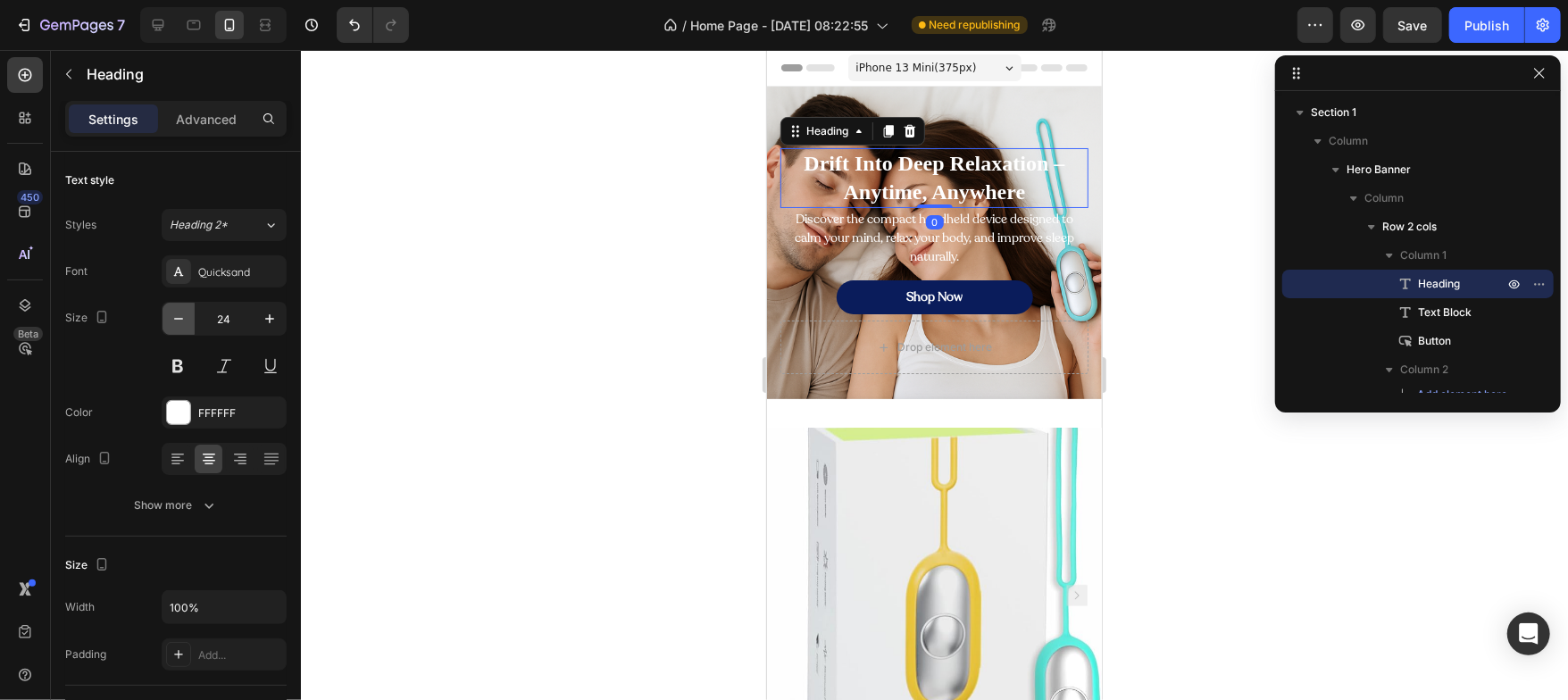
click at [192, 329] on button "button" at bounding box center [178, 319] width 32 height 32
type input "23"
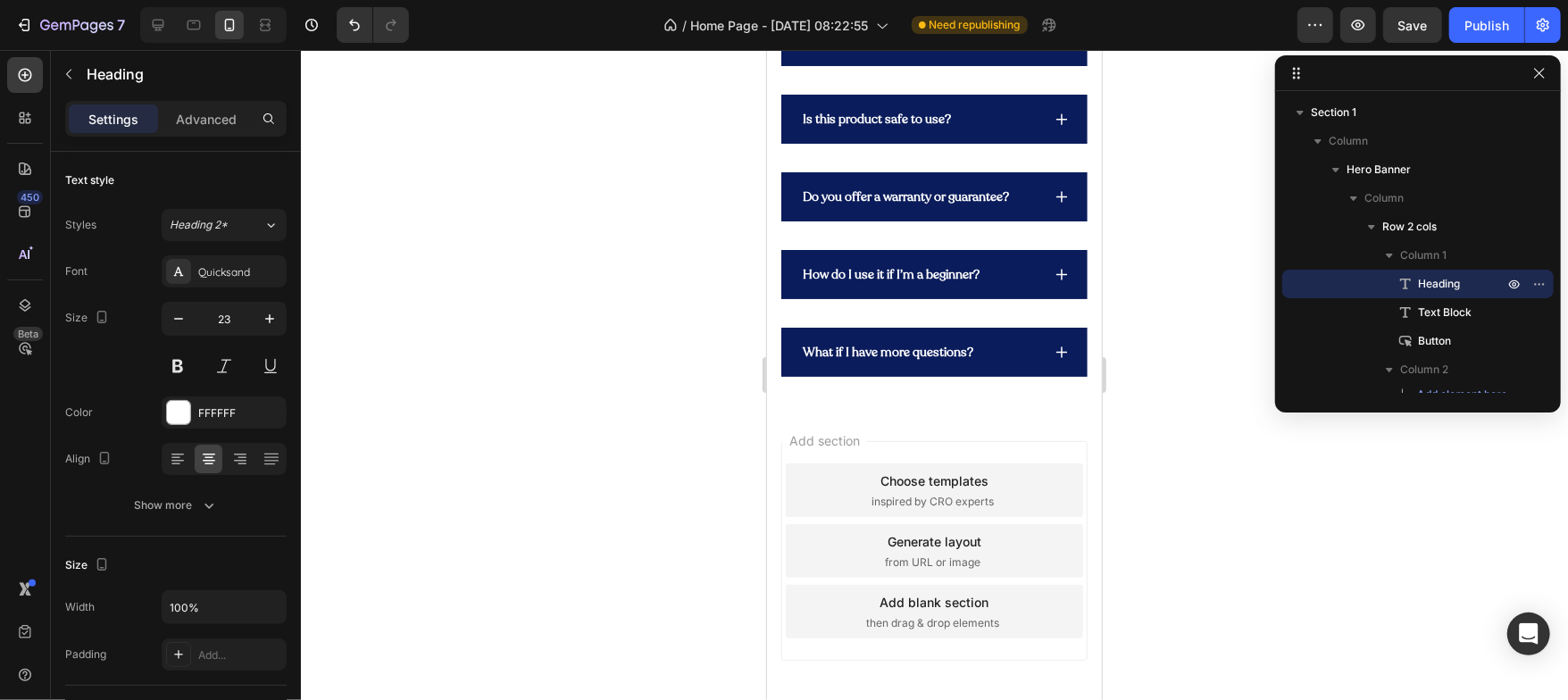
scroll to position [6264, 0]
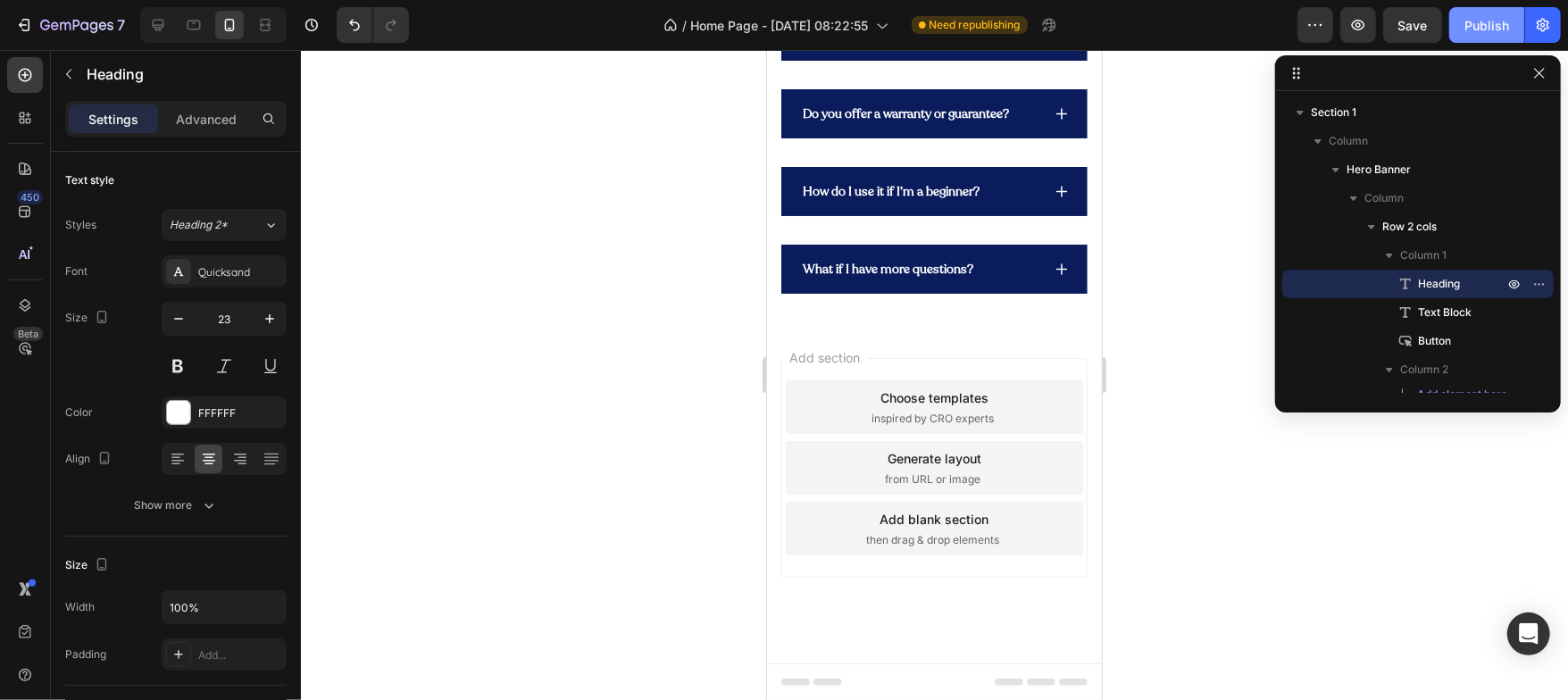
click at [1485, 16] on div "Publish" at bounding box center [1487, 25] width 44 height 18
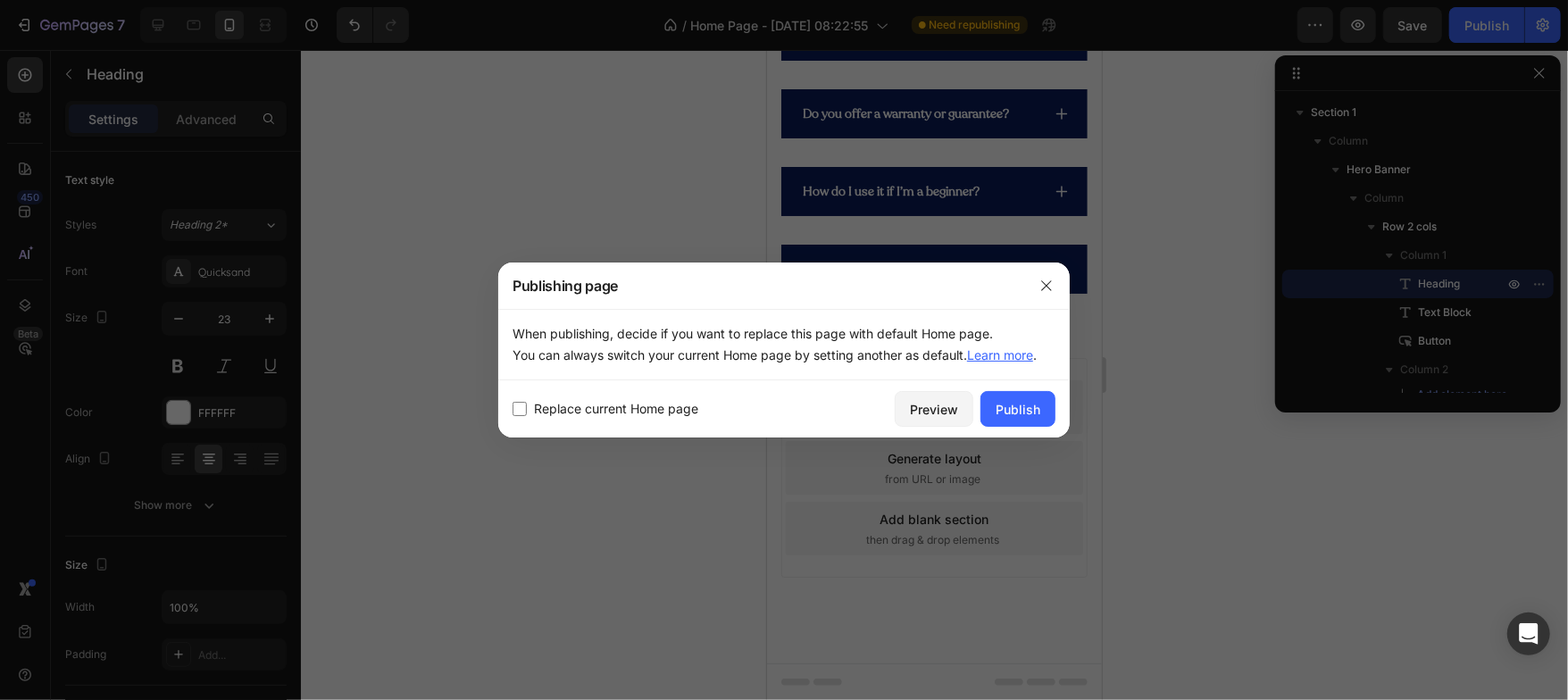
click at [599, 411] on span "Replace current Home page" at bounding box center [616, 408] width 164 height 21
checkbox input "true"
click at [1000, 396] on button "Publish" at bounding box center [1017, 409] width 75 height 36
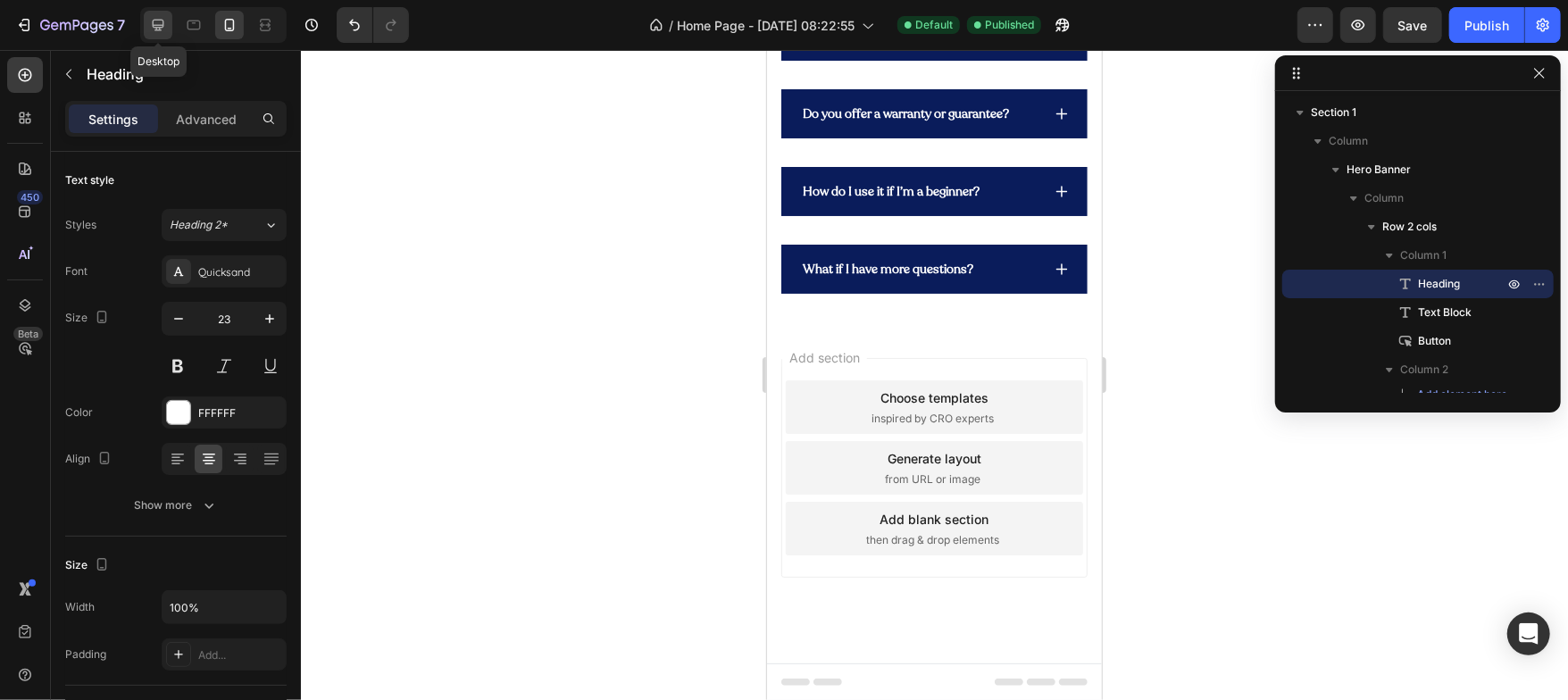
click at [170, 27] on div at bounding box center [158, 25] width 29 height 29
type input "36"
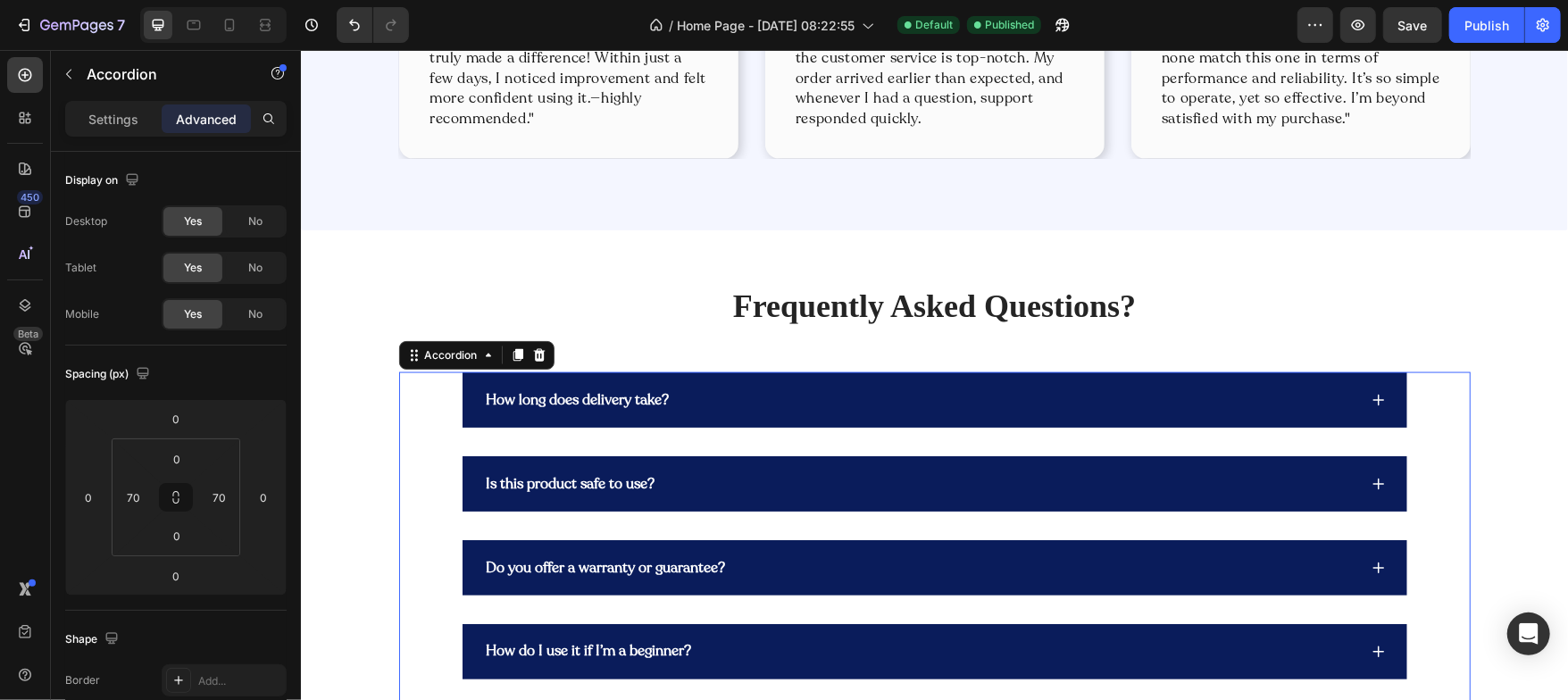
click at [422, 391] on div "How long does delivery take? Is this product safe to use? Do you offer a warran…" at bounding box center [933, 566] width 1071 height 391
click at [151, 497] on div "70" at bounding box center [134, 496] width 36 height 29
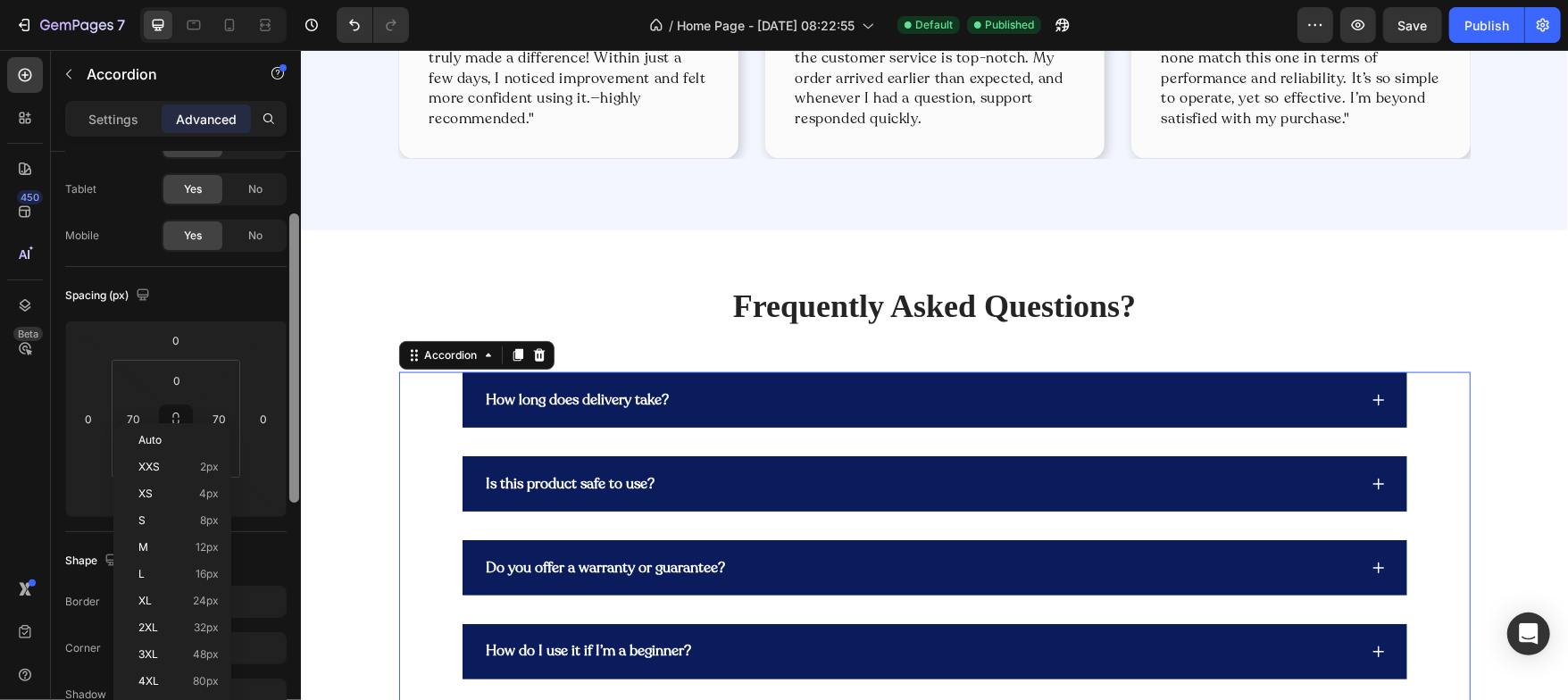
scroll to position [123, 0]
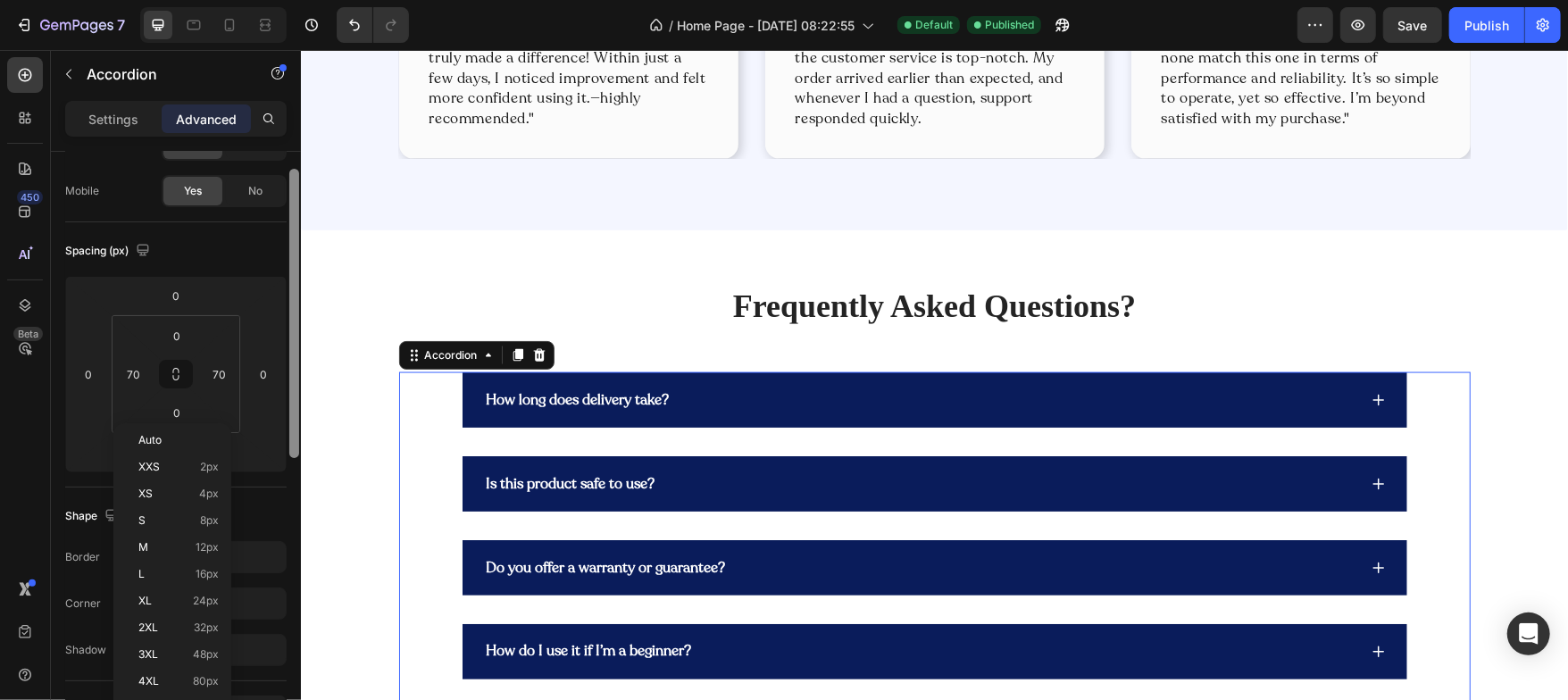
drag, startPoint x: 293, startPoint y: 389, endPoint x: 294, endPoint y: 449, distance: 60.0
click at [294, 449] on div at bounding box center [294, 313] width 10 height 289
click at [138, 367] on input "70" at bounding box center [134, 374] width 27 height 27
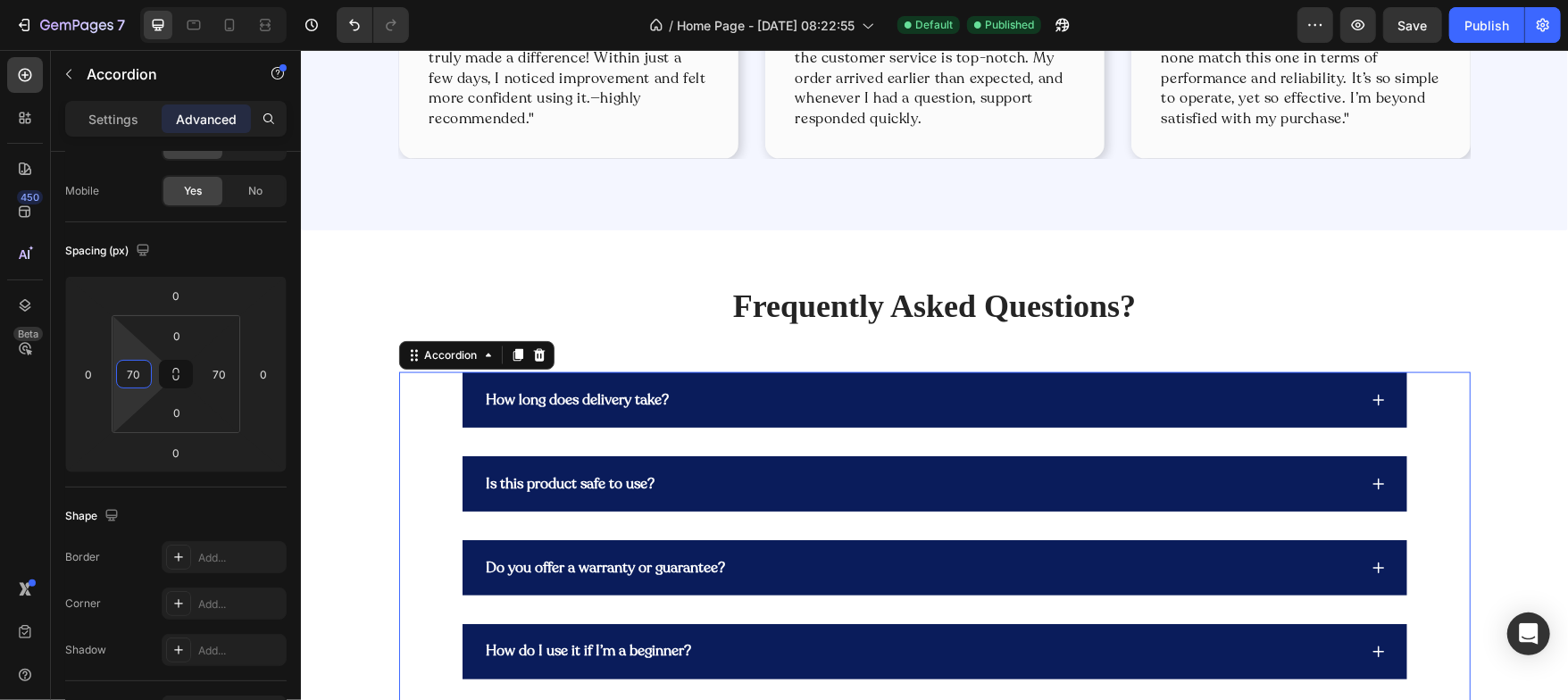
click at [138, 367] on input "70" at bounding box center [134, 374] width 27 height 27
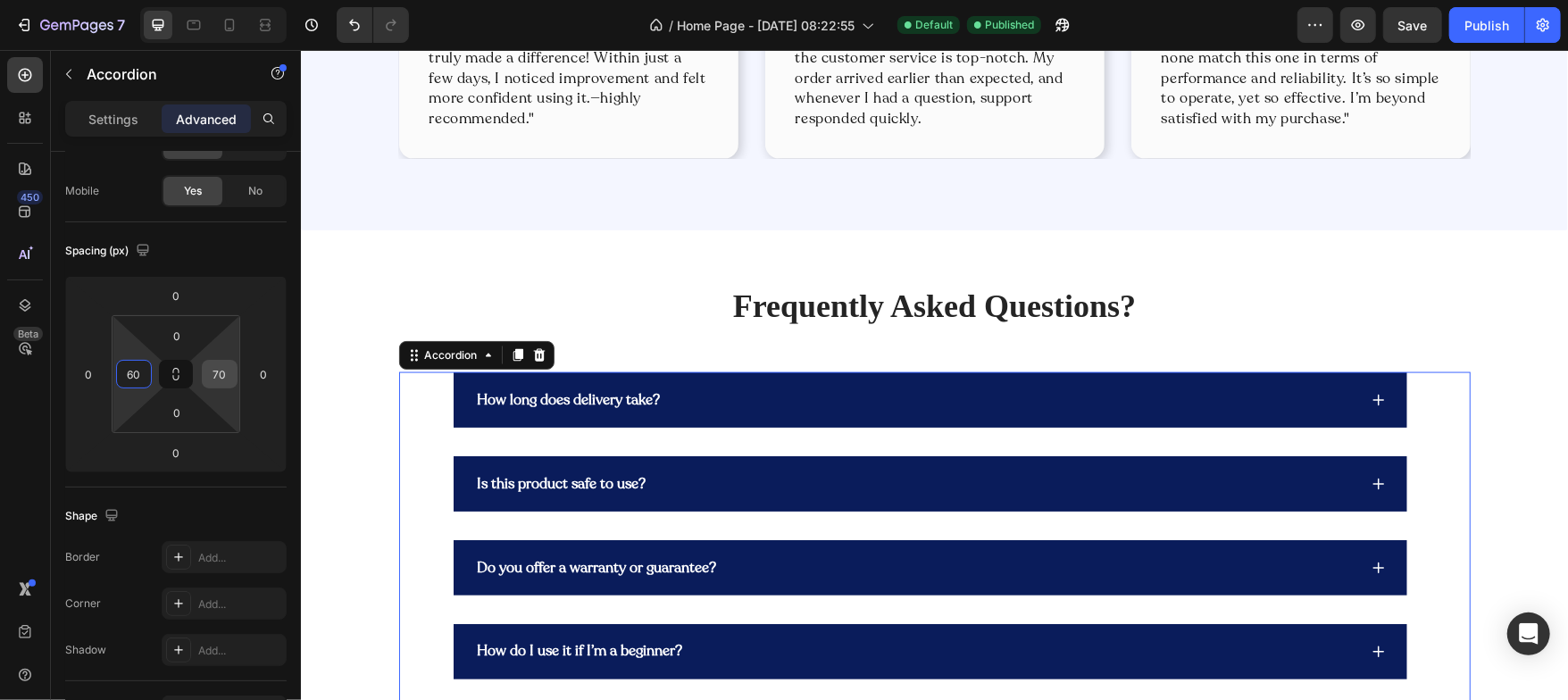
type input "60"
click at [231, 372] on input "70" at bounding box center [219, 374] width 27 height 27
click at [231, 372] on input "60" at bounding box center [219, 374] width 27 height 27
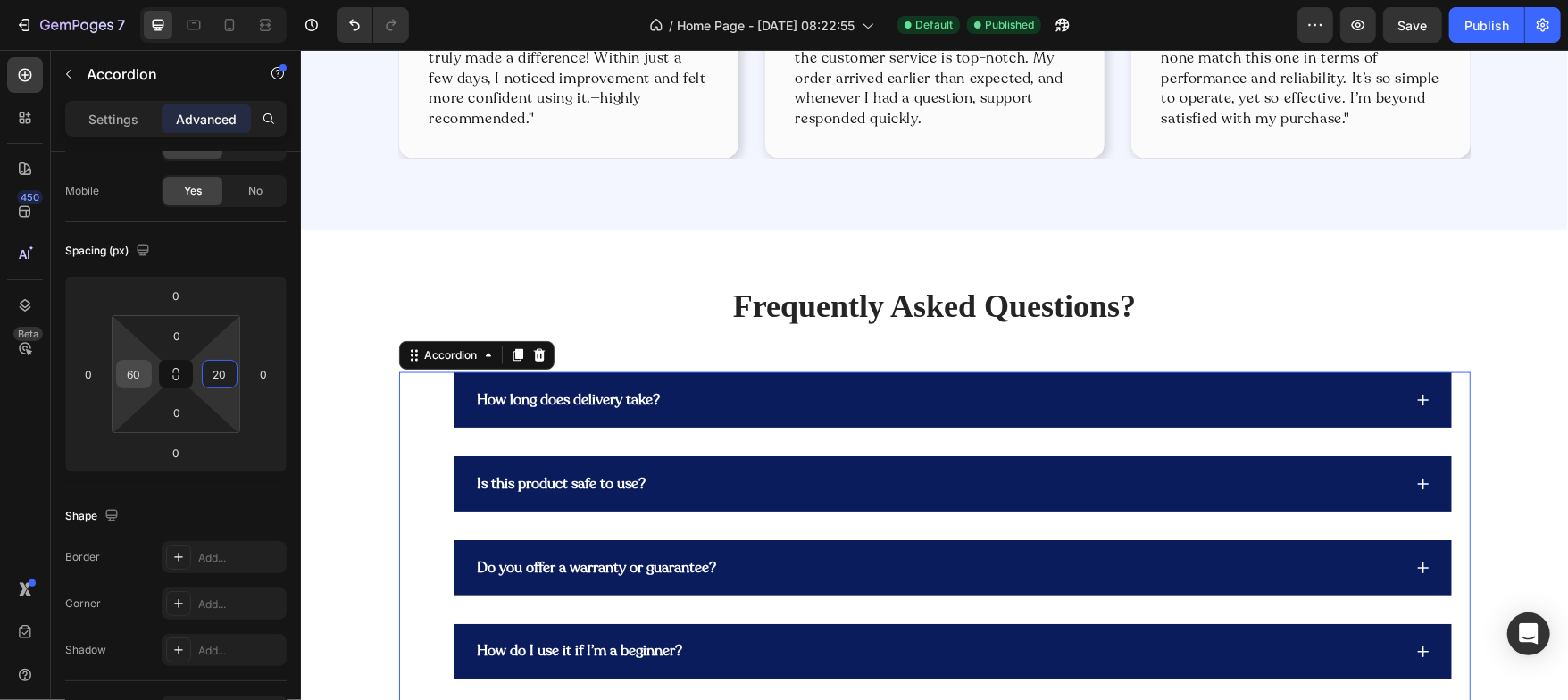
type input "20"
click at [142, 373] on input "60" at bounding box center [134, 374] width 27 height 27
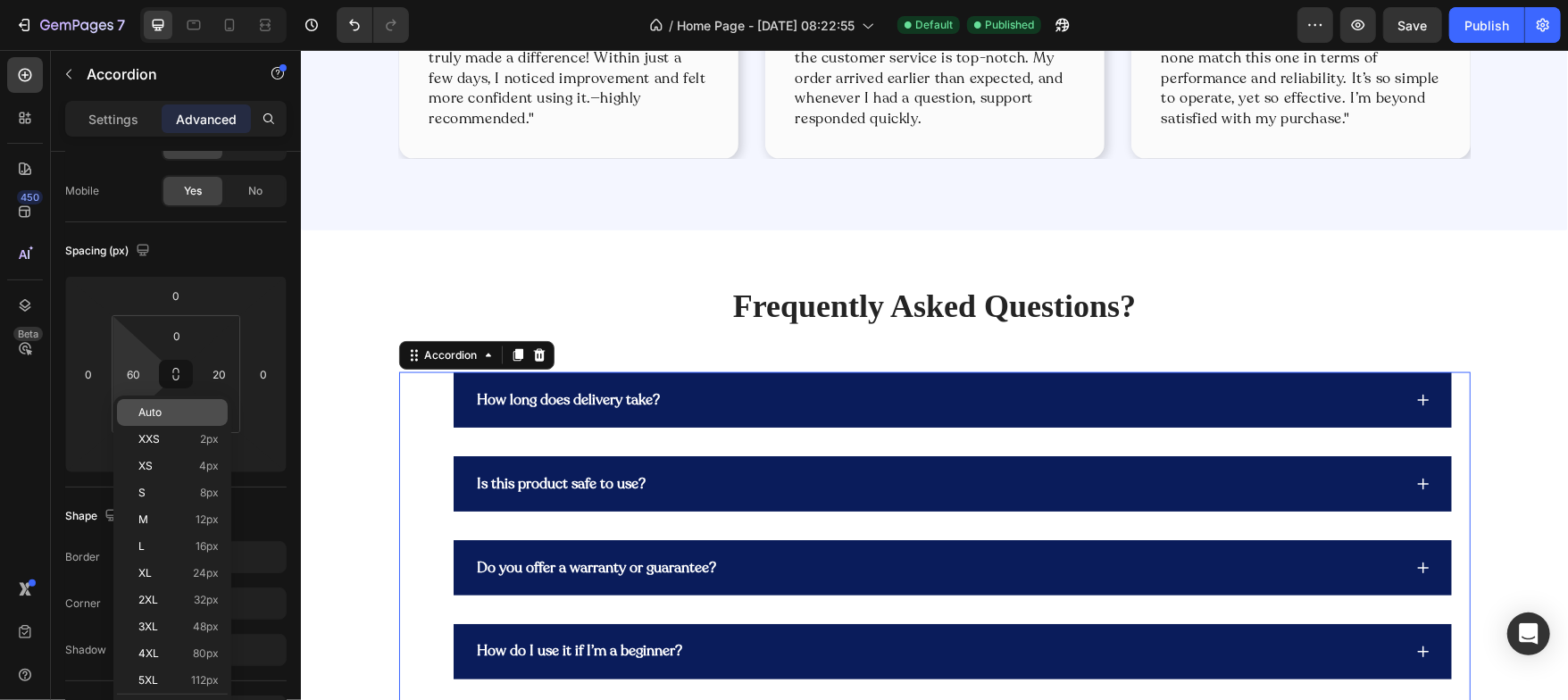
click at [133, 409] on div "Auto" at bounding box center [172, 412] width 111 height 27
type input "Auto"
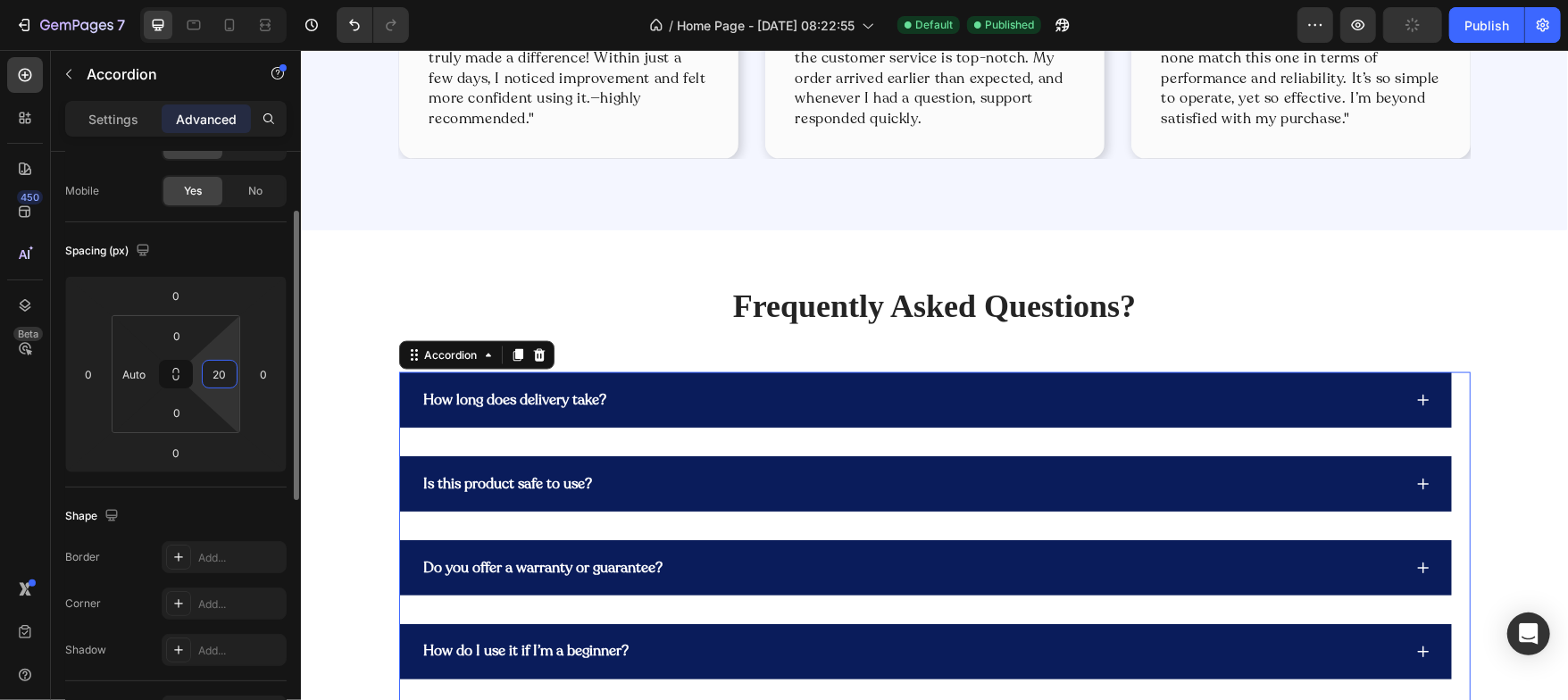
click at [219, 381] on input "20" at bounding box center [219, 374] width 27 height 27
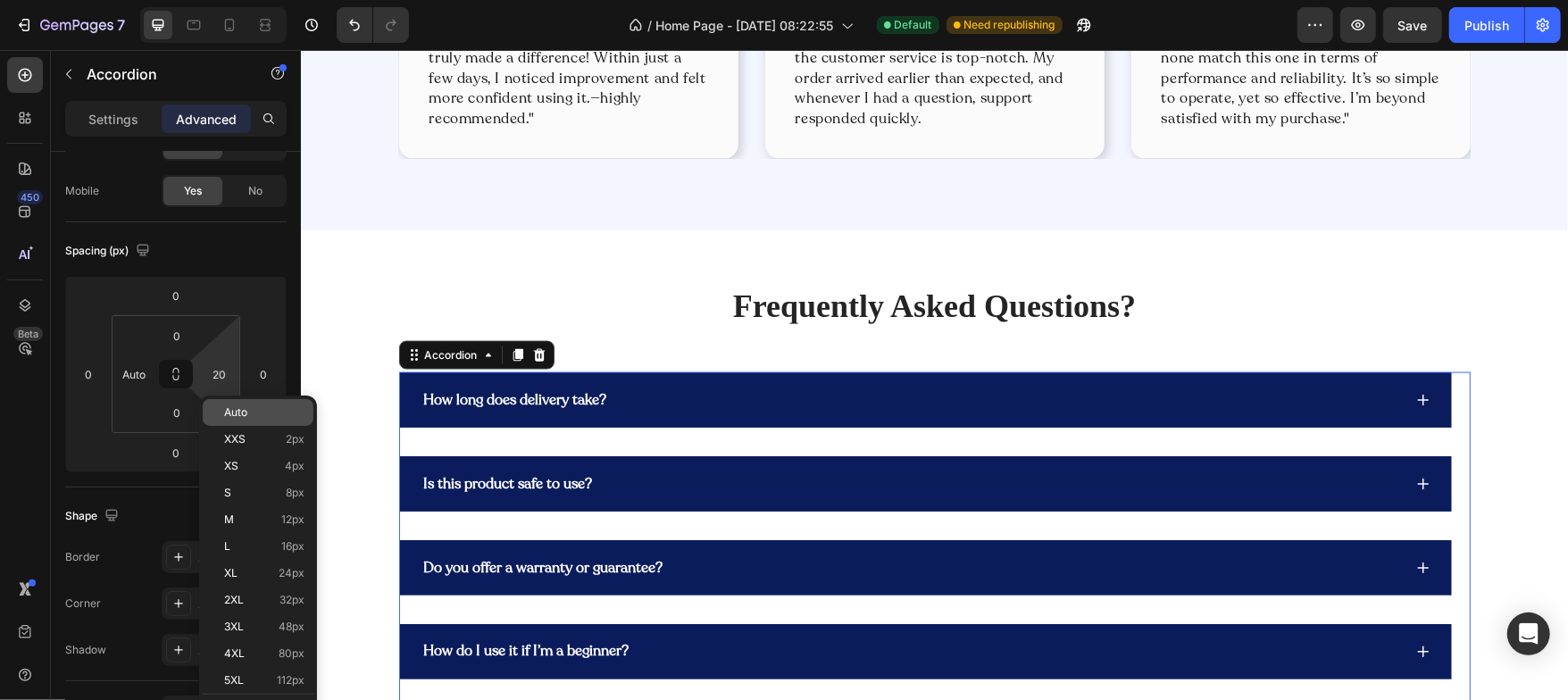
click at [224, 410] on span "Auto" at bounding box center [235, 413] width 23 height 13
type input "Auto"
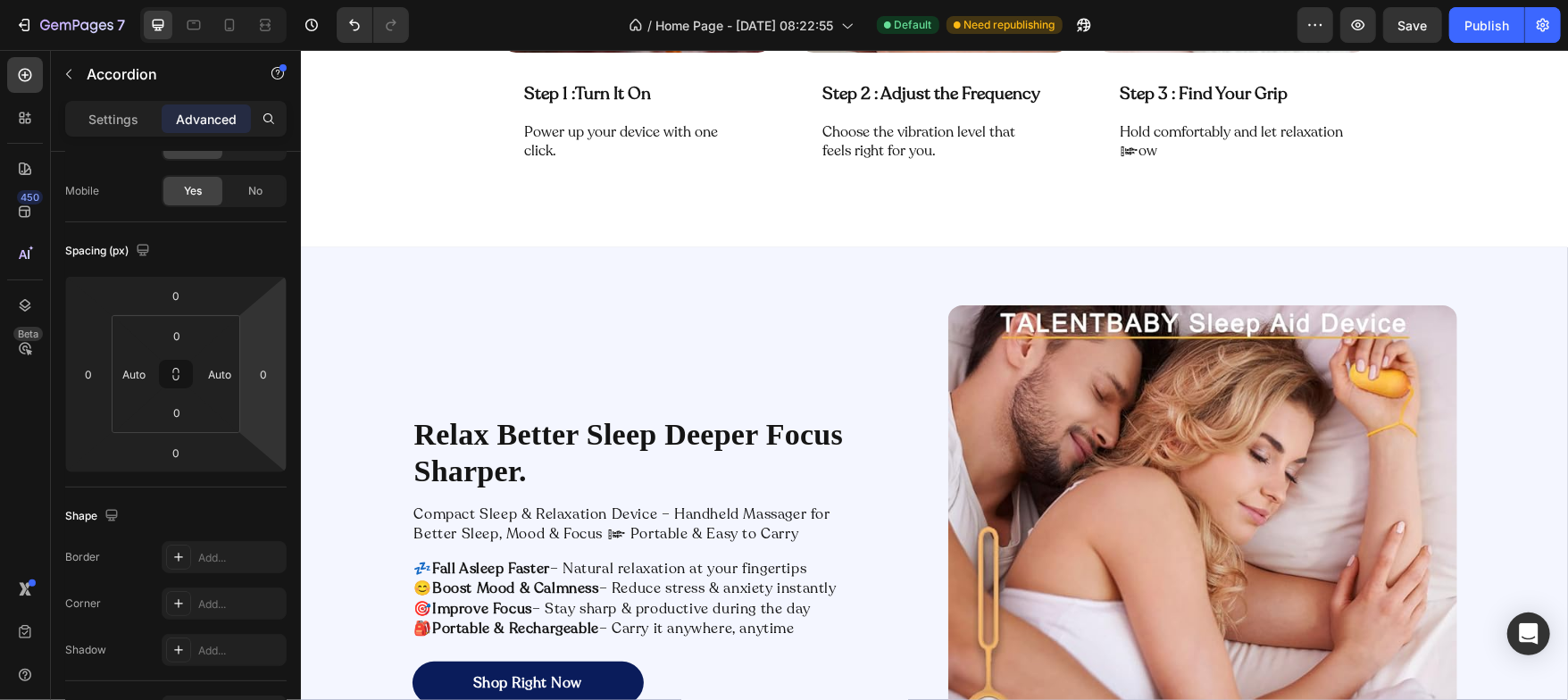
scroll to position [3431, 0]
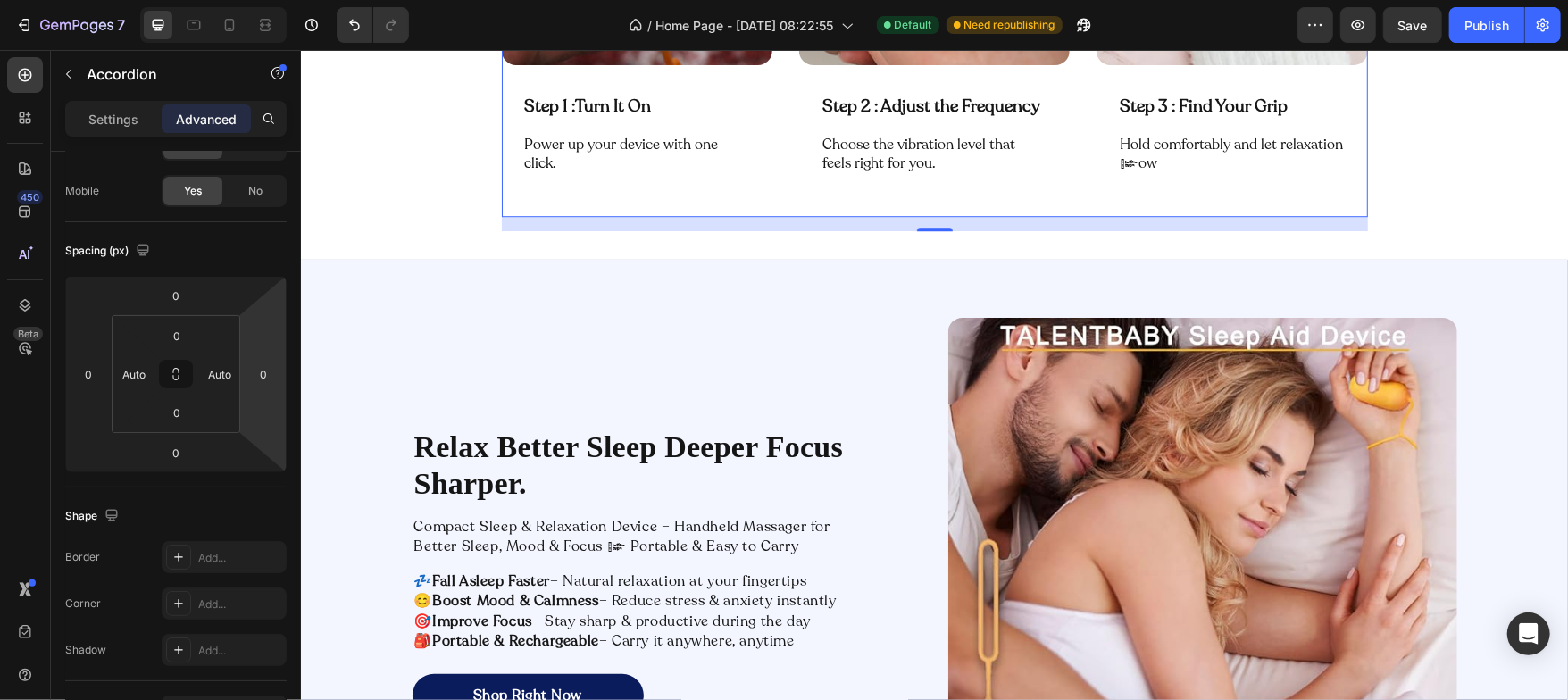
click at [789, 174] on div "Image Step 1 : Turn It On Text Block Row Power up your device with one click. T…" at bounding box center [934, 5] width 866 height 423
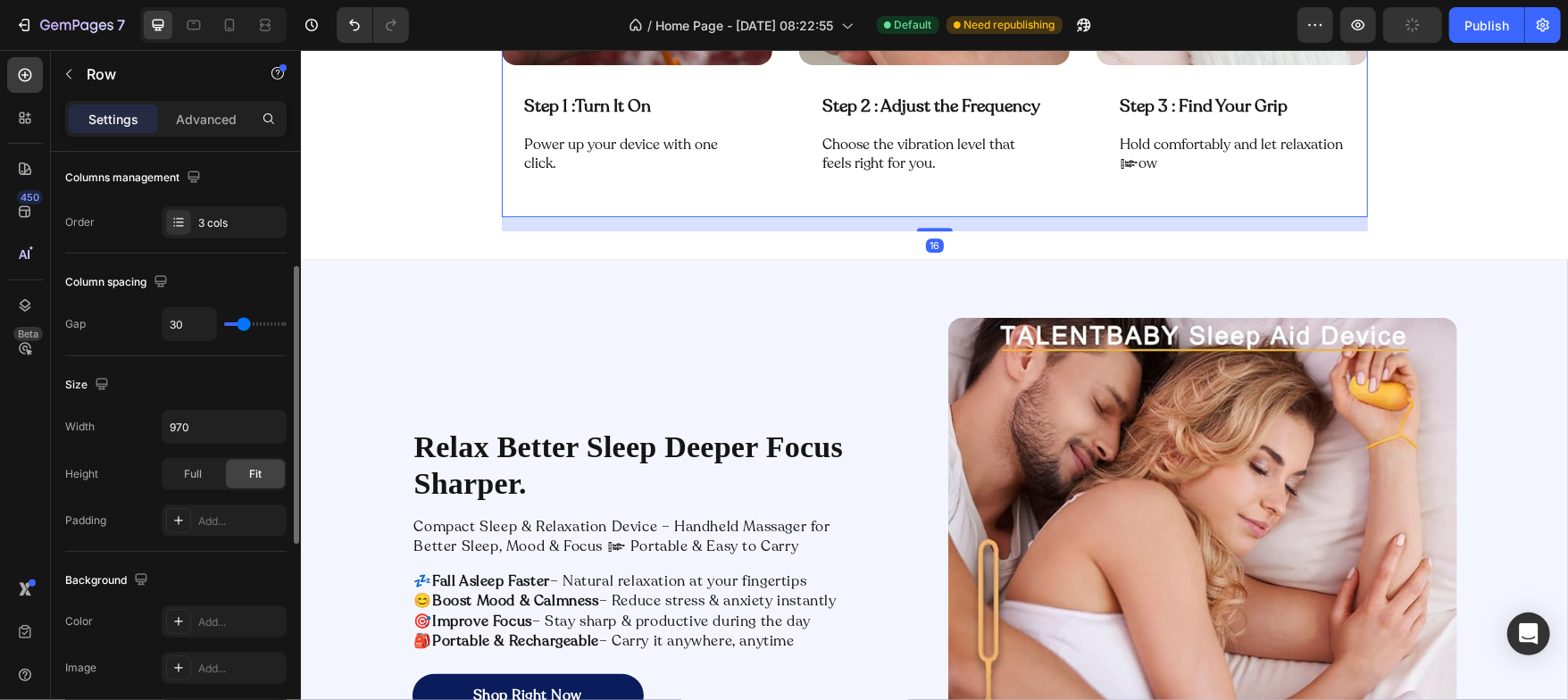
scroll to position [288, 0]
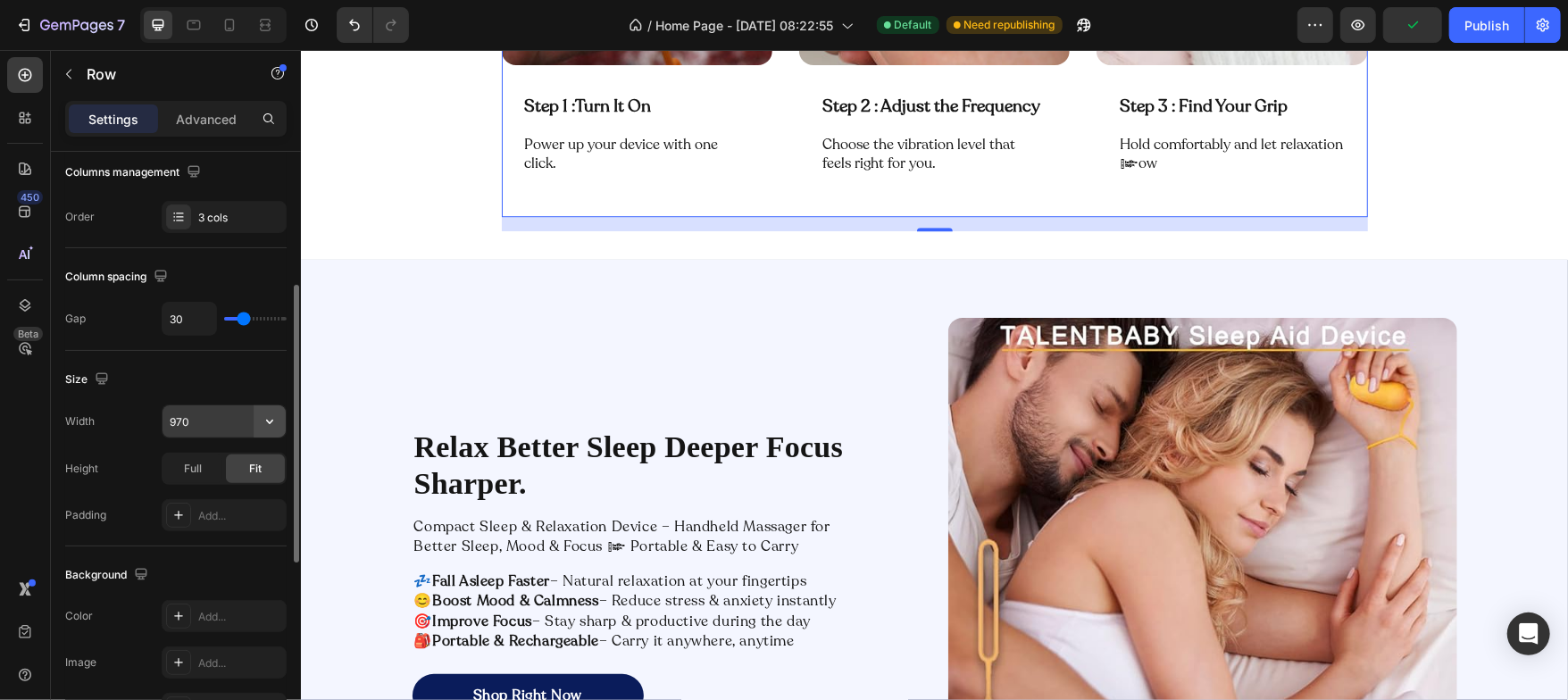
click at [256, 423] on button "button" at bounding box center [269, 421] width 32 height 32
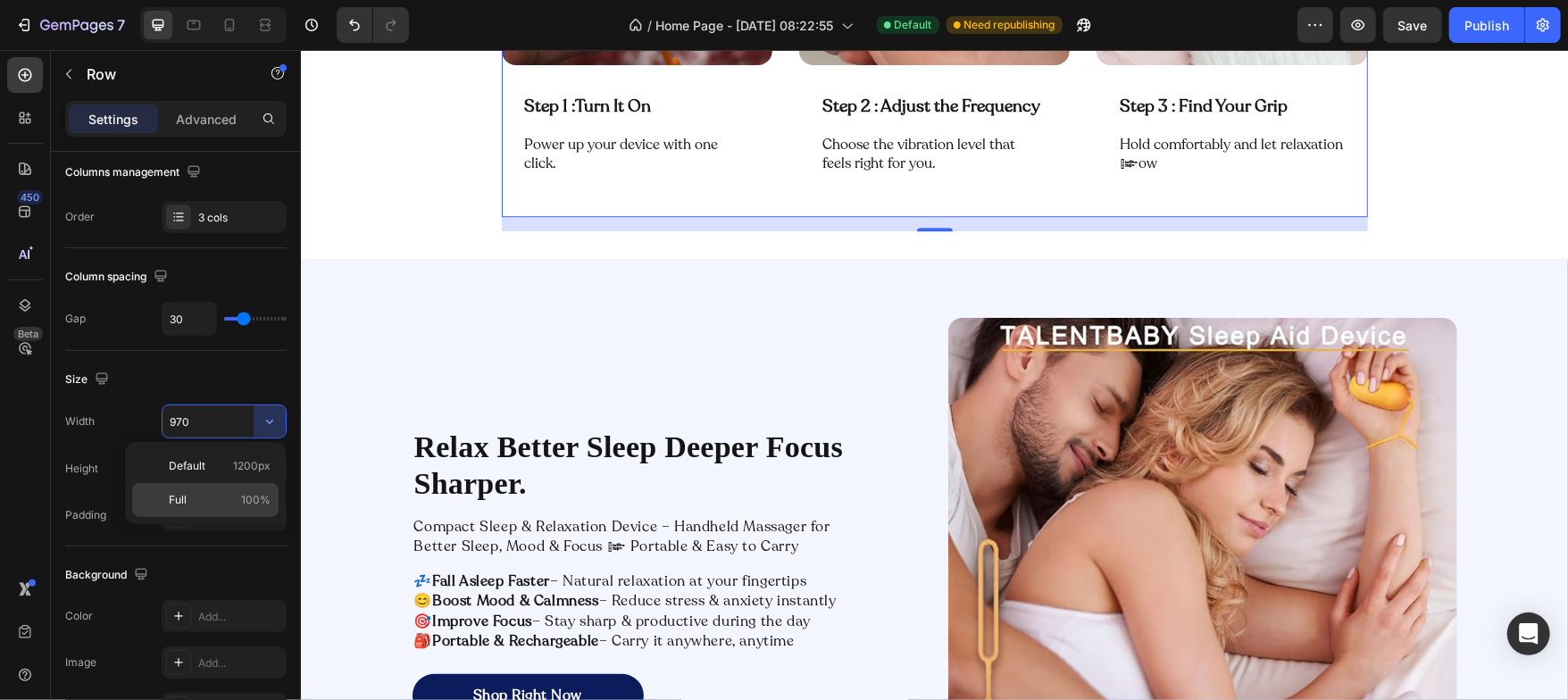
click at [190, 496] on p "Full 100%" at bounding box center [219, 499] width 101 height 16
type input "100%"
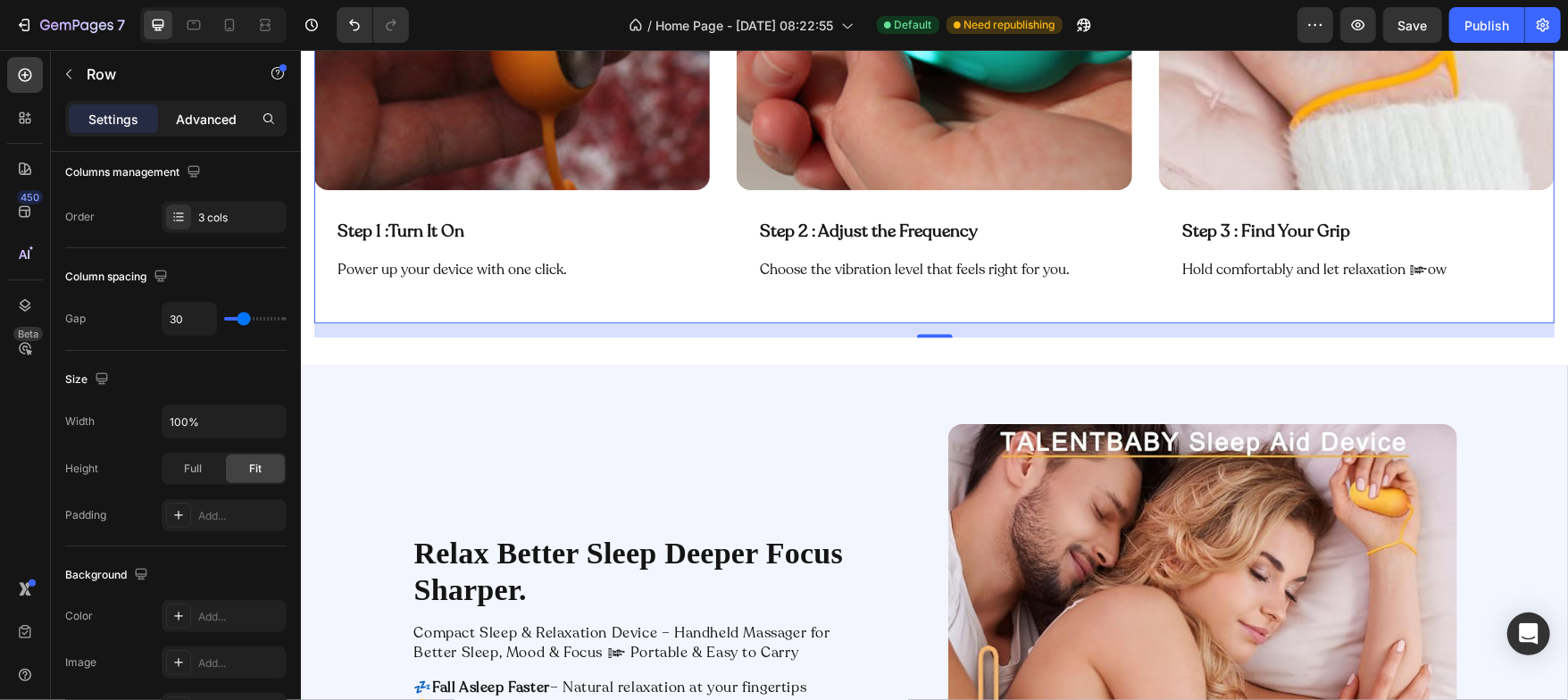
click at [213, 130] on div "Advanced" at bounding box center [205, 118] width 89 height 29
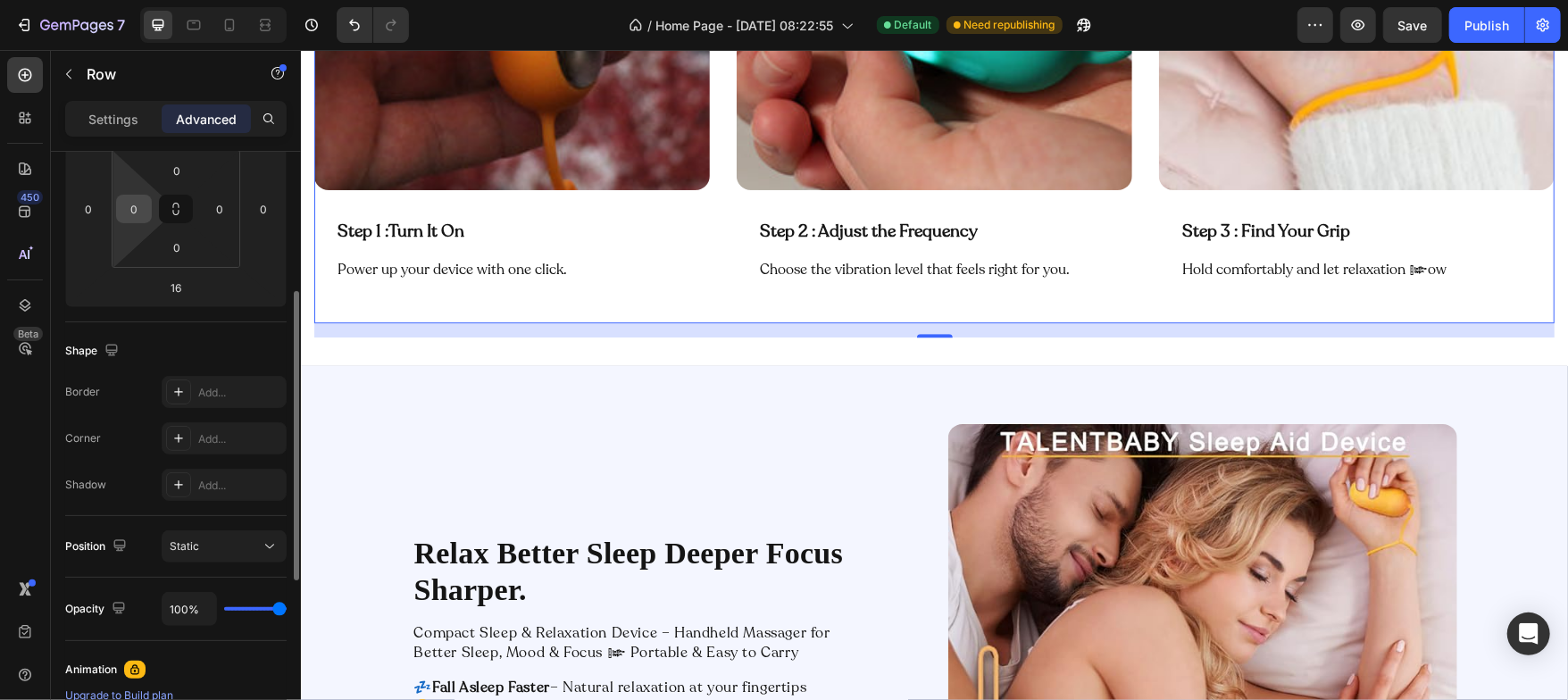
click at [137, 205] on input "0" at bounding box center [134, 208] width 27 height 27
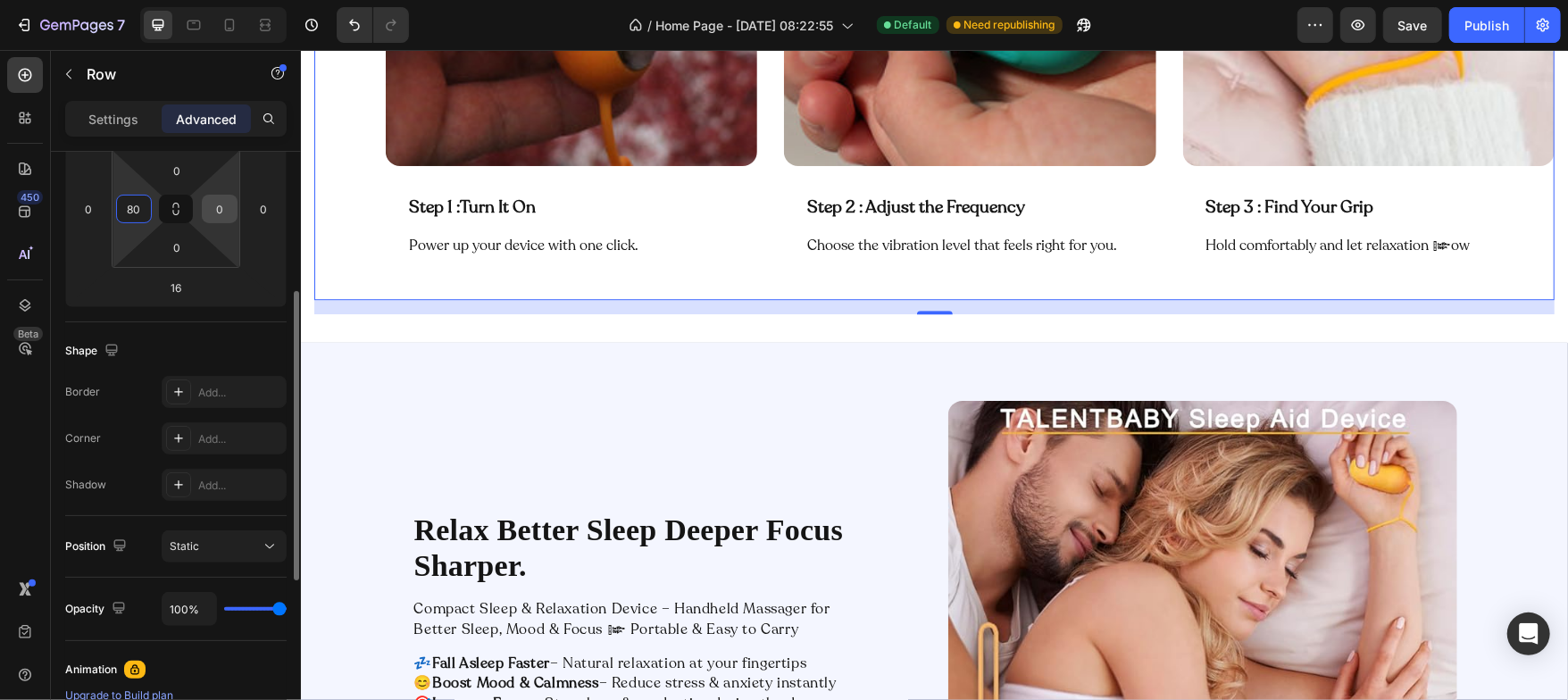
type input "80"
click at [214, 208] on input "0" at bounding box center [219, 208] width 27 height 27
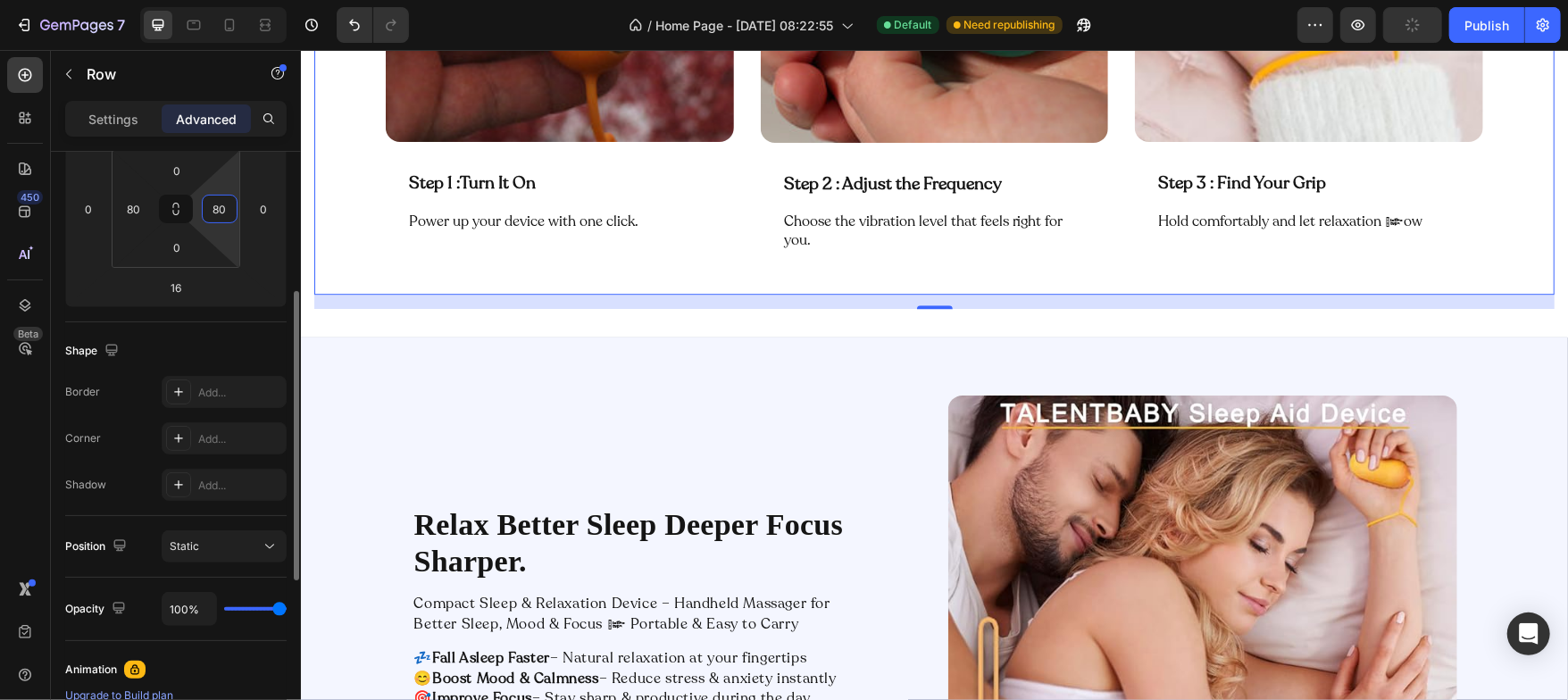
type input "80"
click at [229, 342] on div "Shape" at bounding box center [176, 350] width 221 height 29
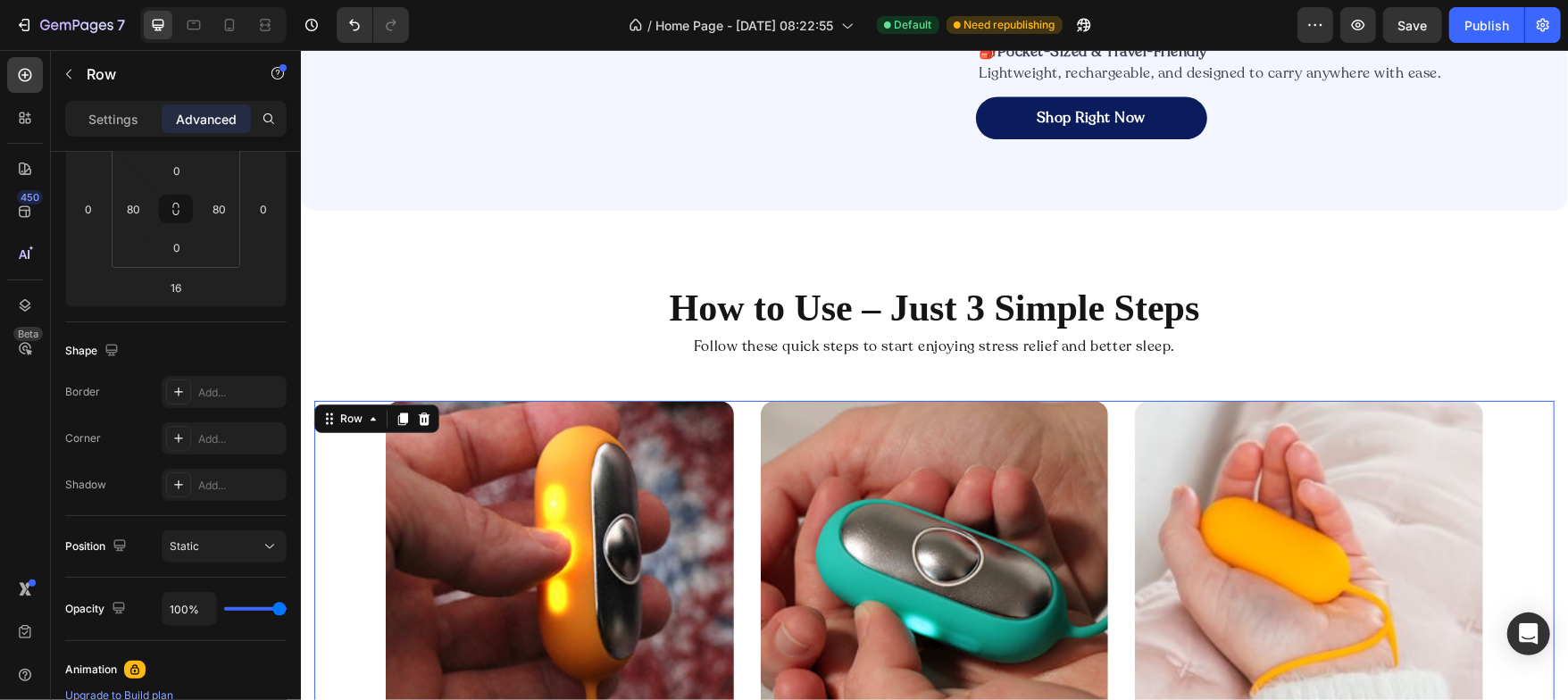
scroll to position [2602, 0]
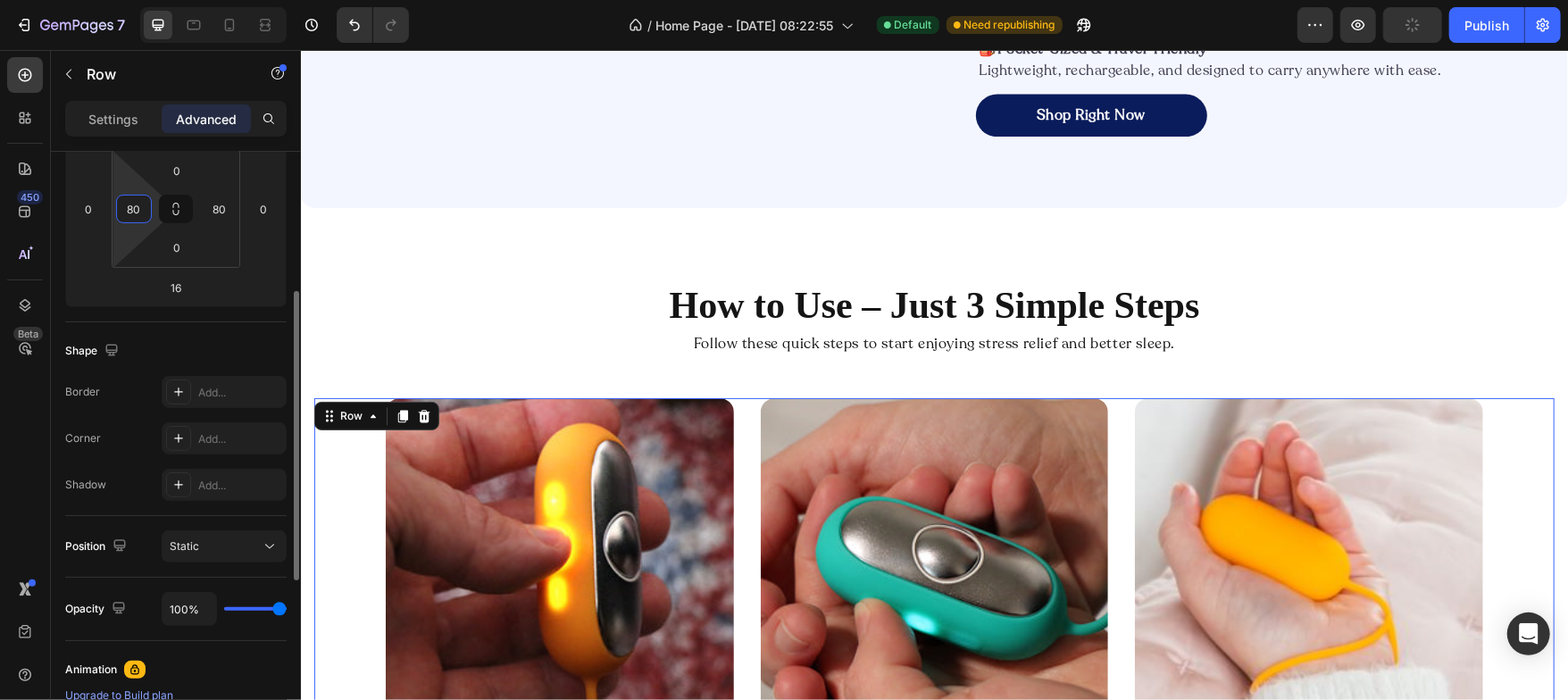
click at [145, 210] on input "80" at bounding box center [134, 208] width 27 height 27
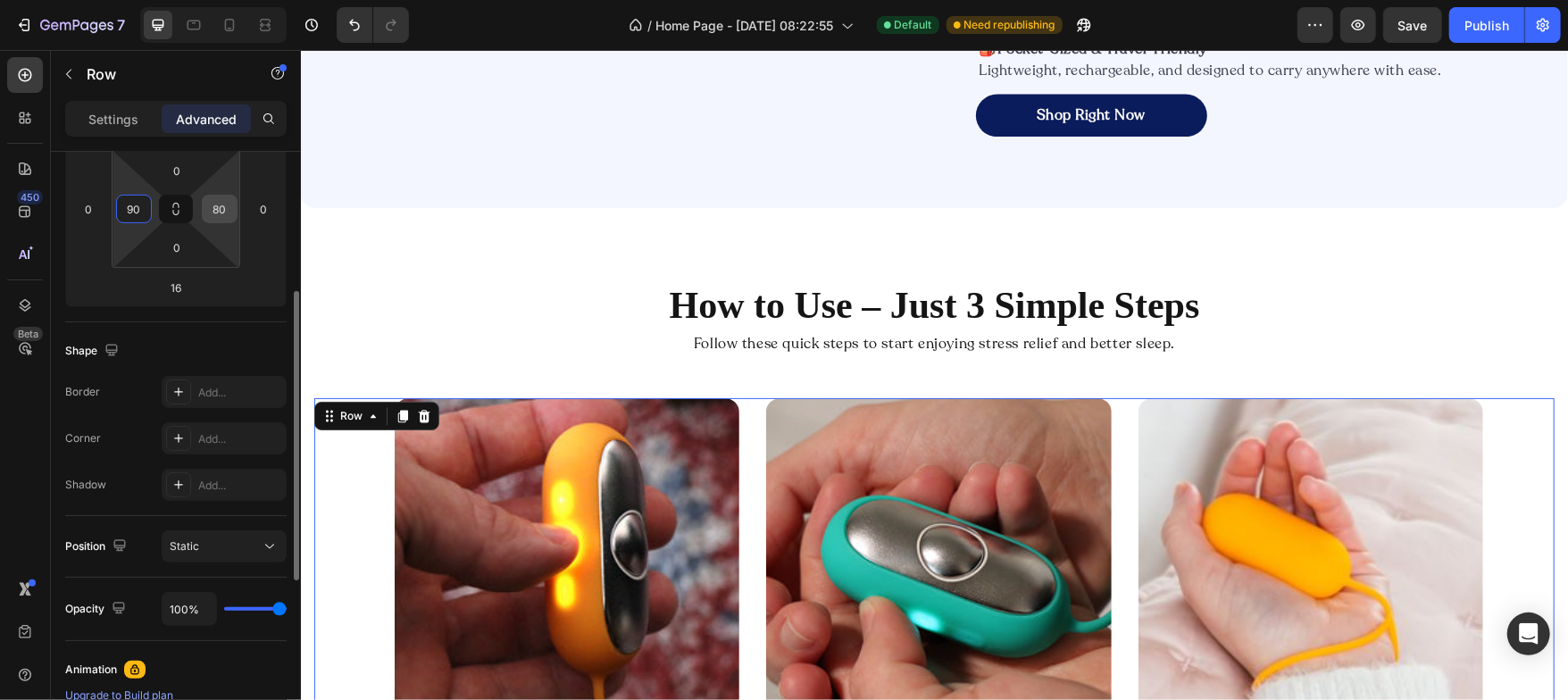
type input "90"
click at [222, 217] on input "80" at bounding box center [219, 208] width 27 height 27
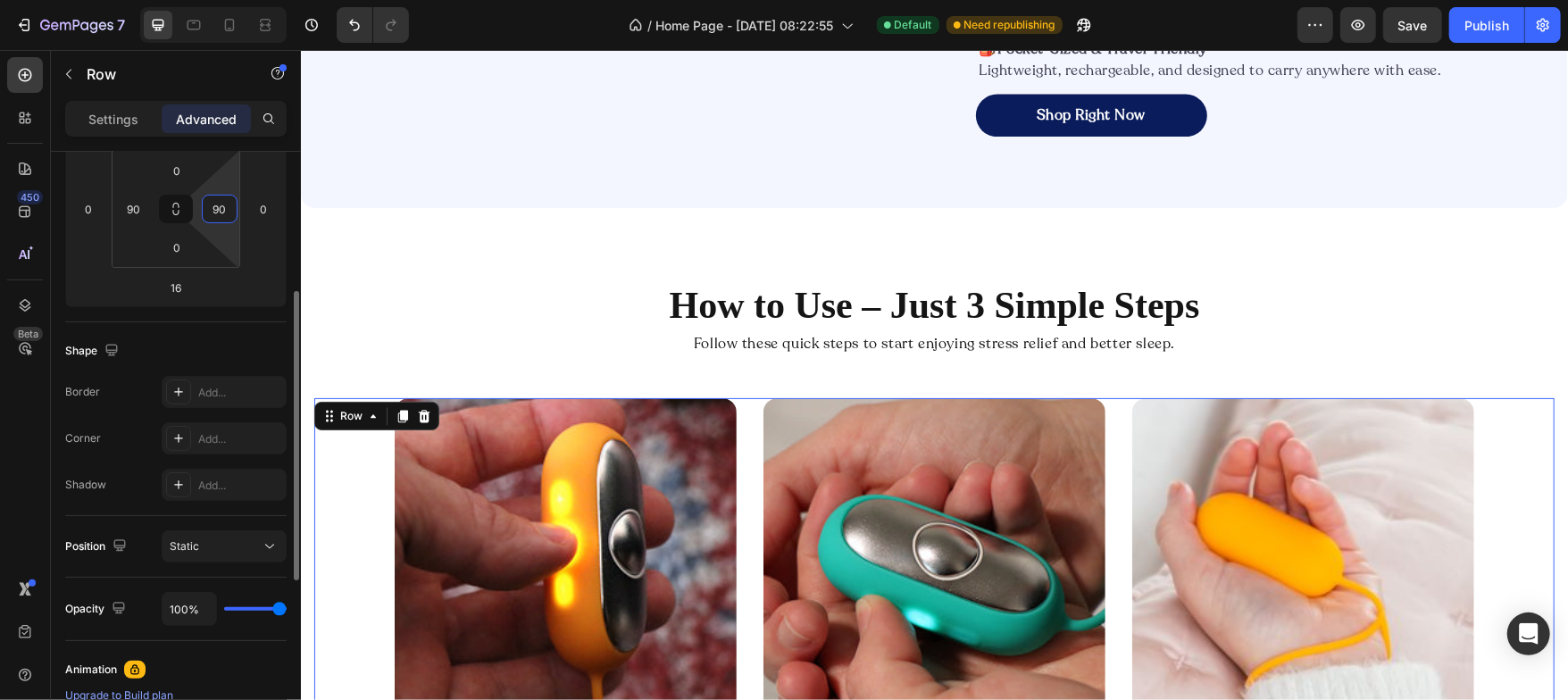
type input "90"
click at [223, 350] on div "Shape" at bounding box center [176, 350] width 221 height 29
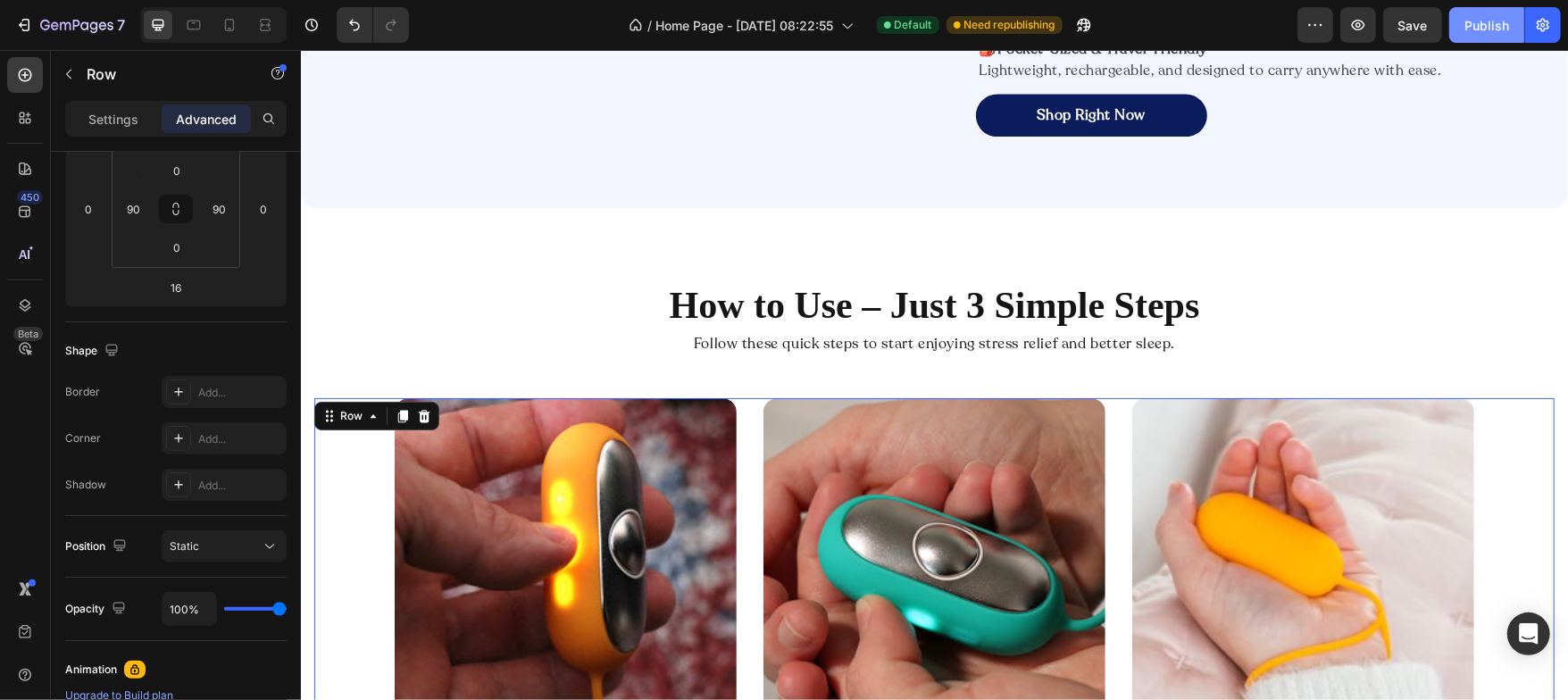
click at [1487, 29] on div "Publish" at bounding box center [1487, 25] width 44 height 18
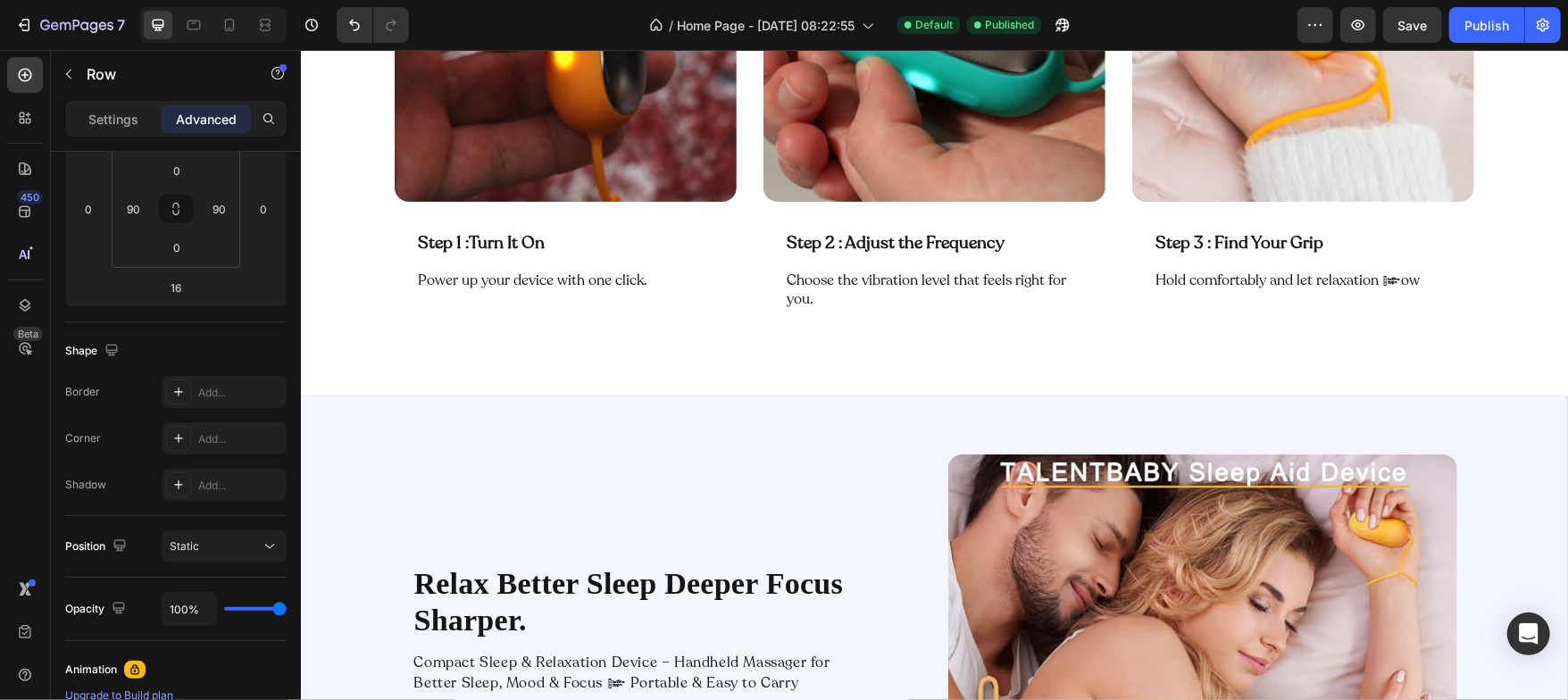
scroll to position [3157, 0]
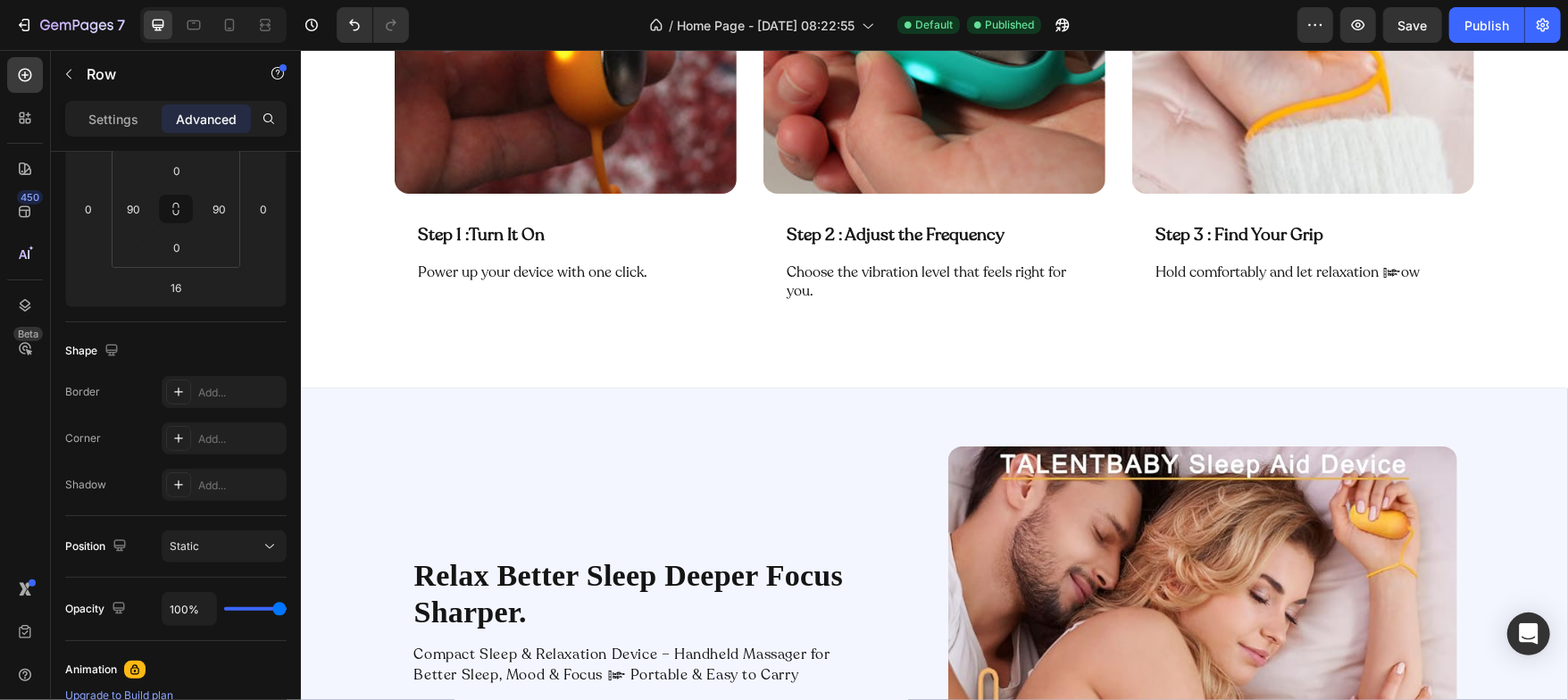
click at [742, 169] on div "Image Step 1 : Turn It On Text Block Row Power up your device with one click. T…" at bounding box center [933, 98] width 1240 height 494
click at [153, 0] on html "7 / Home Page - Aug 26, 08:22:55 Default Published Preview Save Publish 450 Bet…" at bounding box center [784, 0] width 1568 height 0
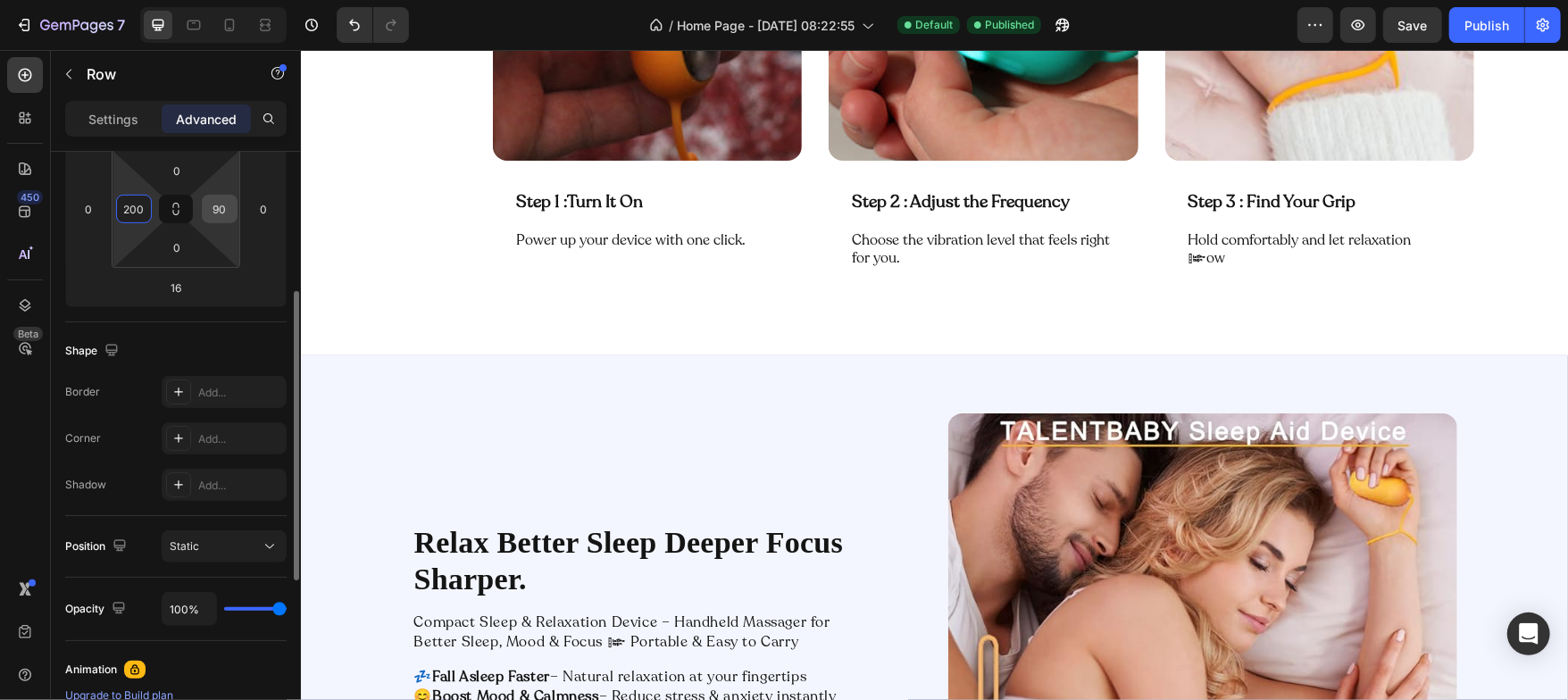
type input "200"
click at [216, 206] on input "90" at bounding box center [219, 208] width 27 height 27
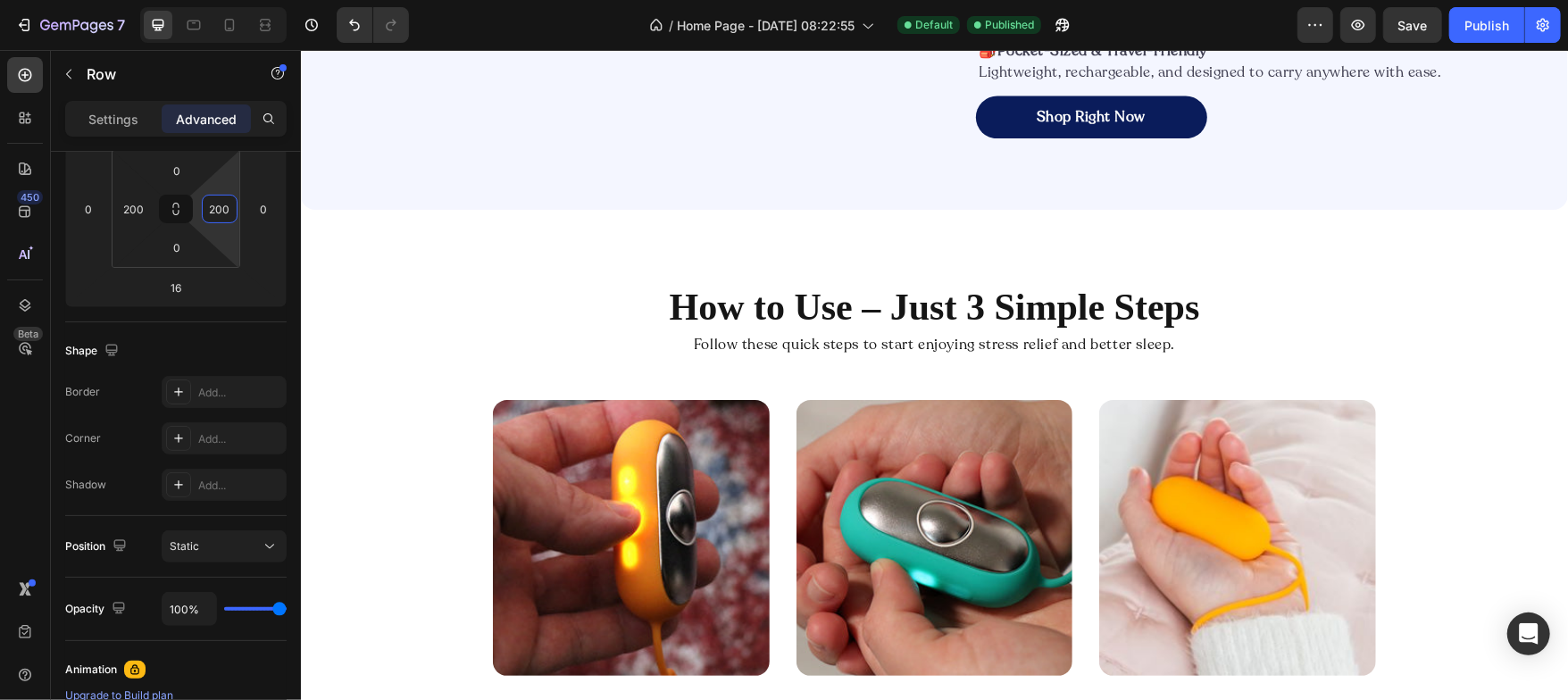
scroll to position [2609, 0]
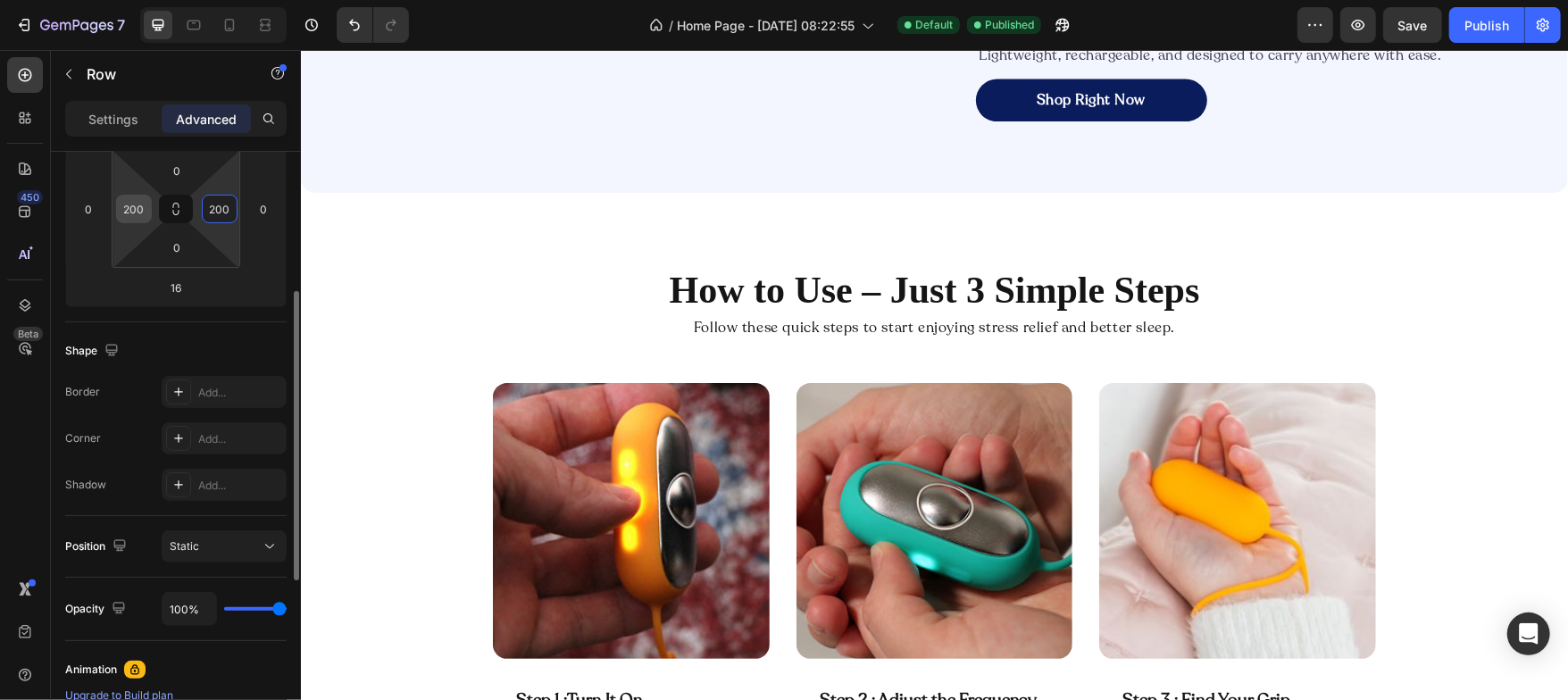
type input "200"
click at [149, 206] on div "200" at bounding box center [134, 208] width 36 height 29
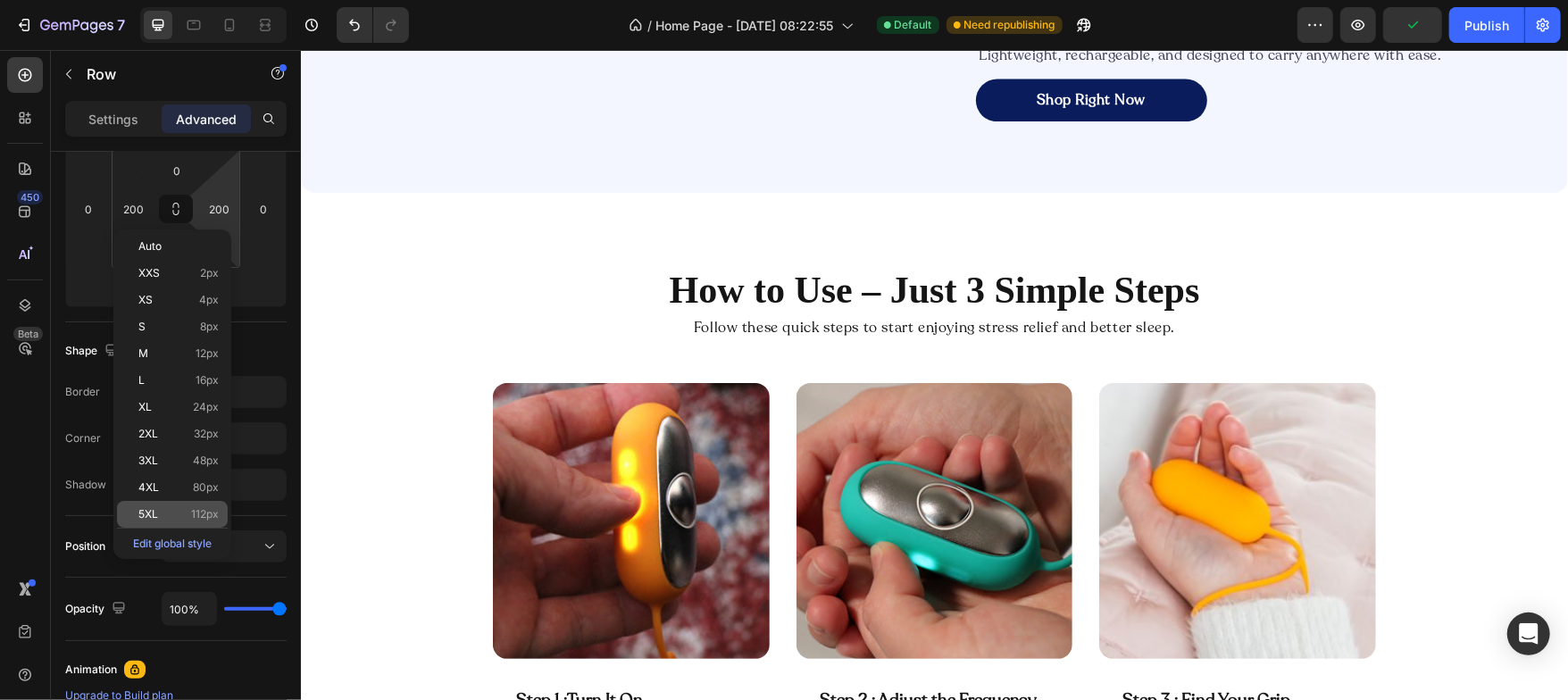
click at [180, 510] on p "5XL 112px" at bounding box center [178, 515] width 80 height 13
type input "112"
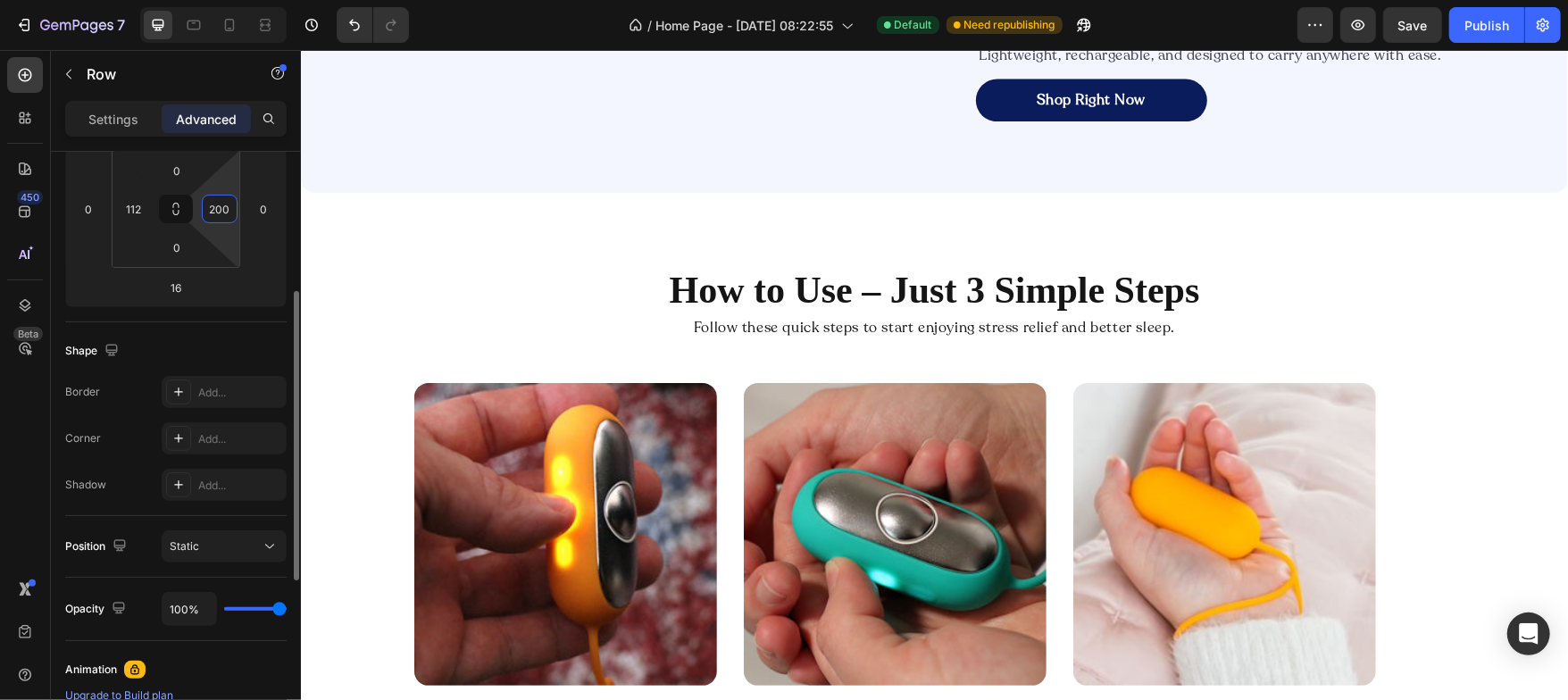
click at [221, 214] on input "200" at bounding box center [219, 208] width 27 height 27
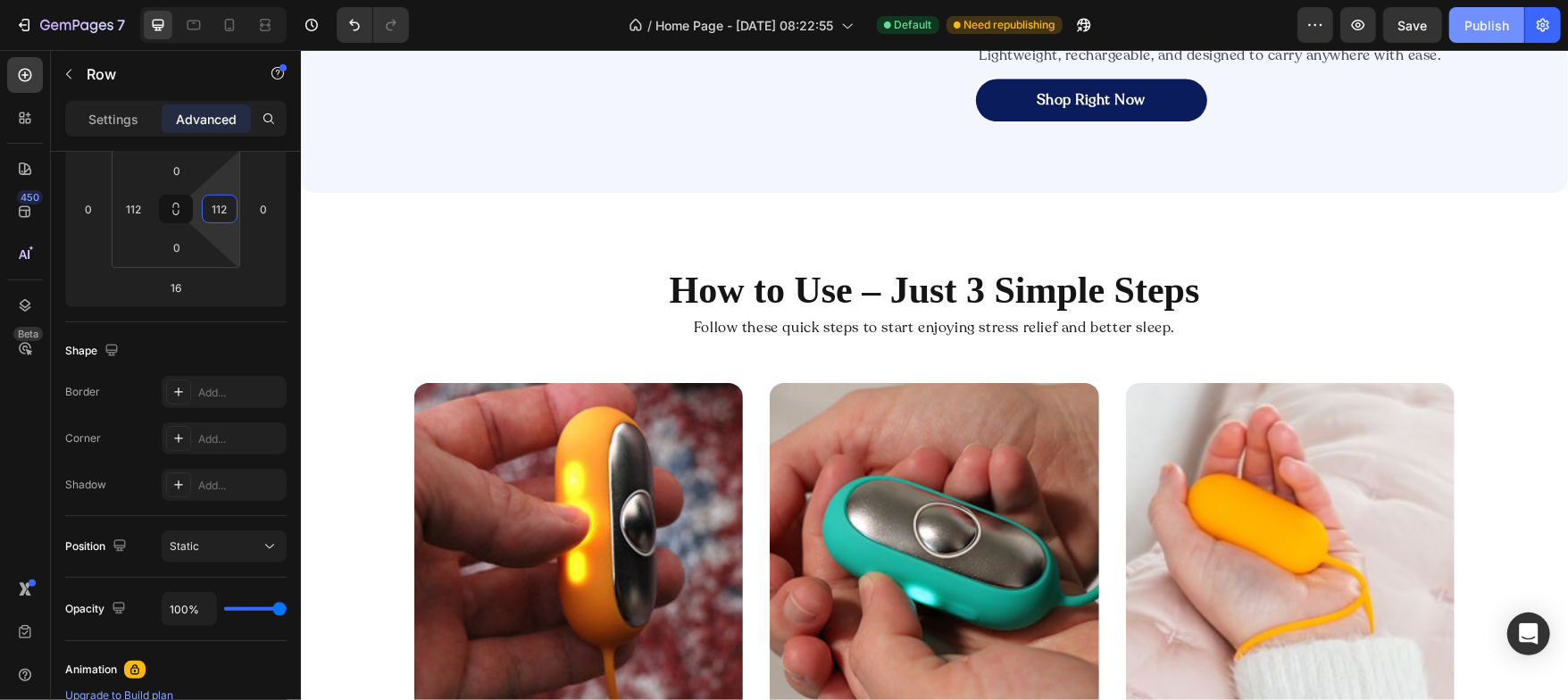
type input "112"
click at [1490, 16] on div "Publish" at bounding box center [1487, 25] width 44 height 18
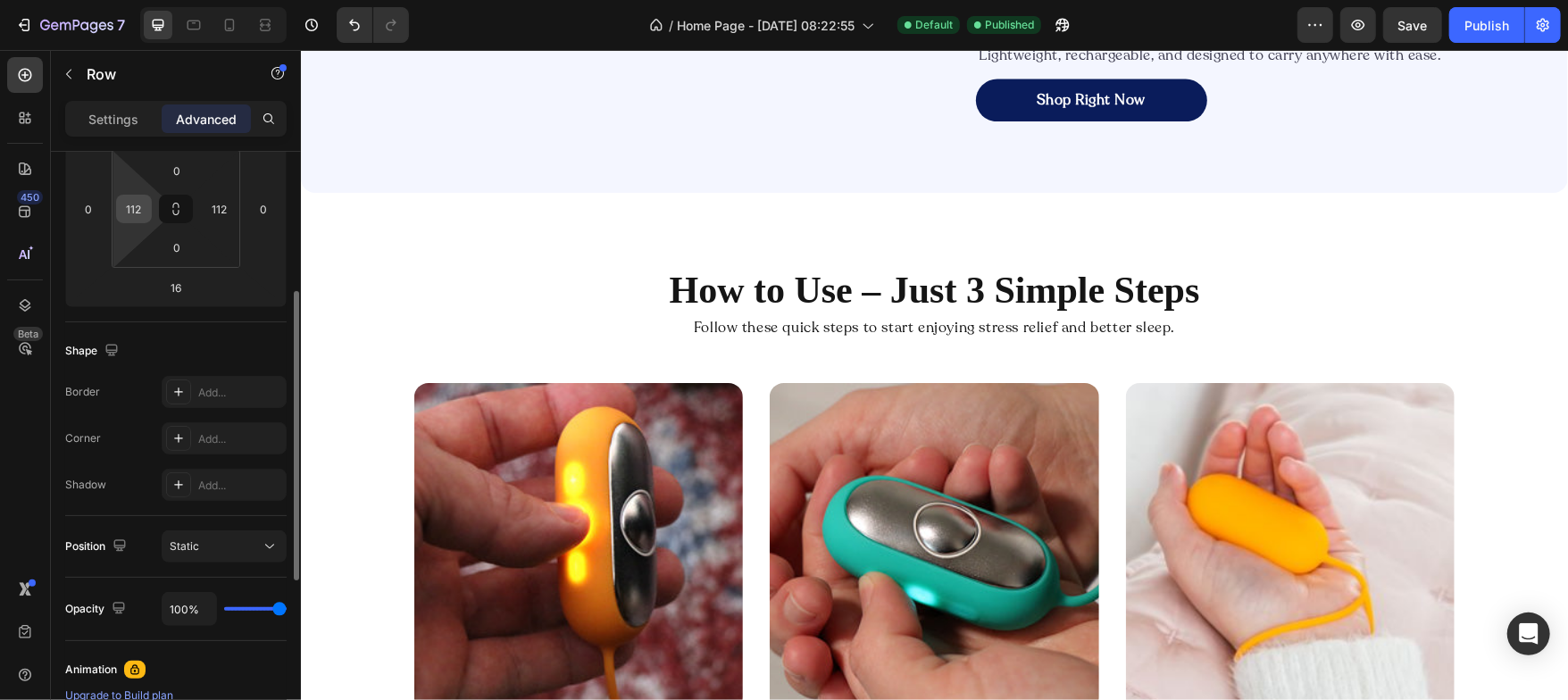
click at [147, 202] on div "112" at bounding box center [134, 208] width 36 height 29
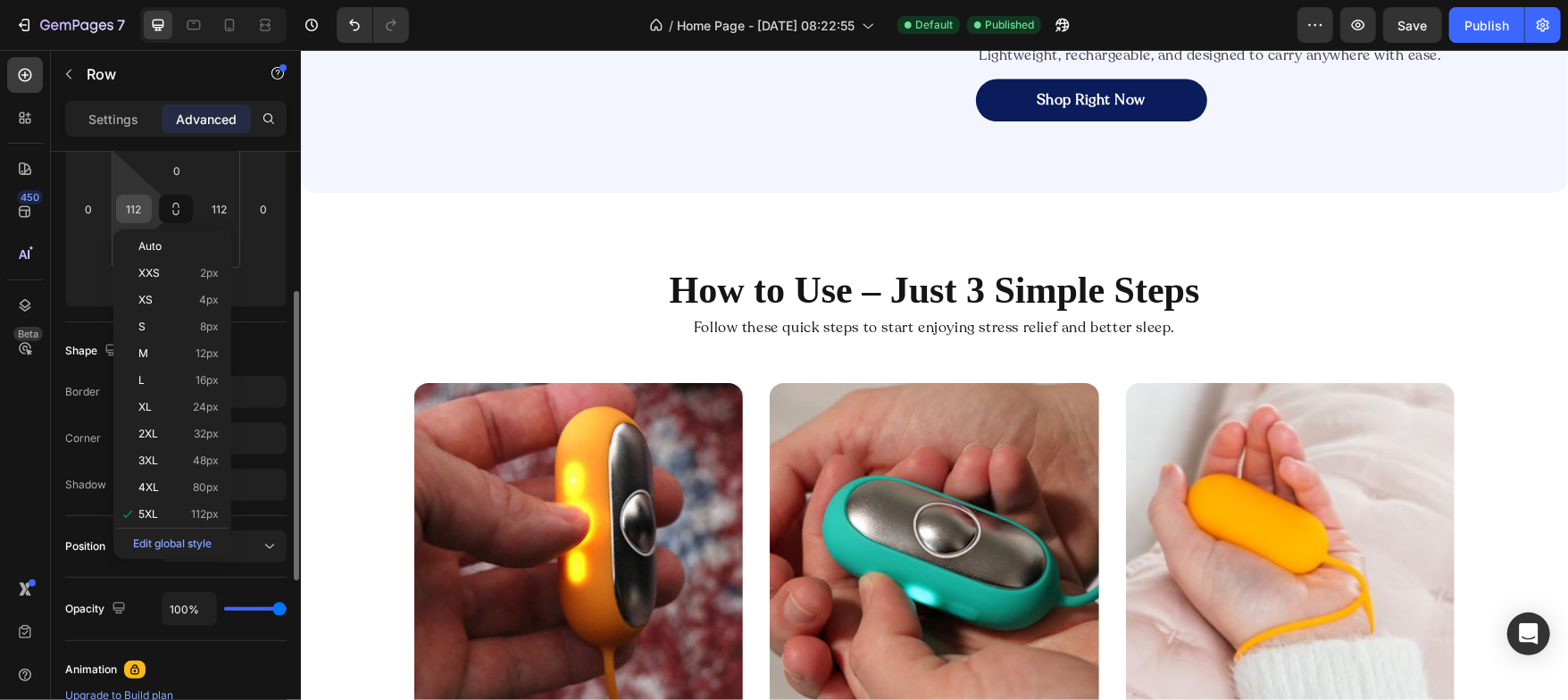
click at [140, 206] on input "112" at bounding box center [134, 208] width 27 height 27
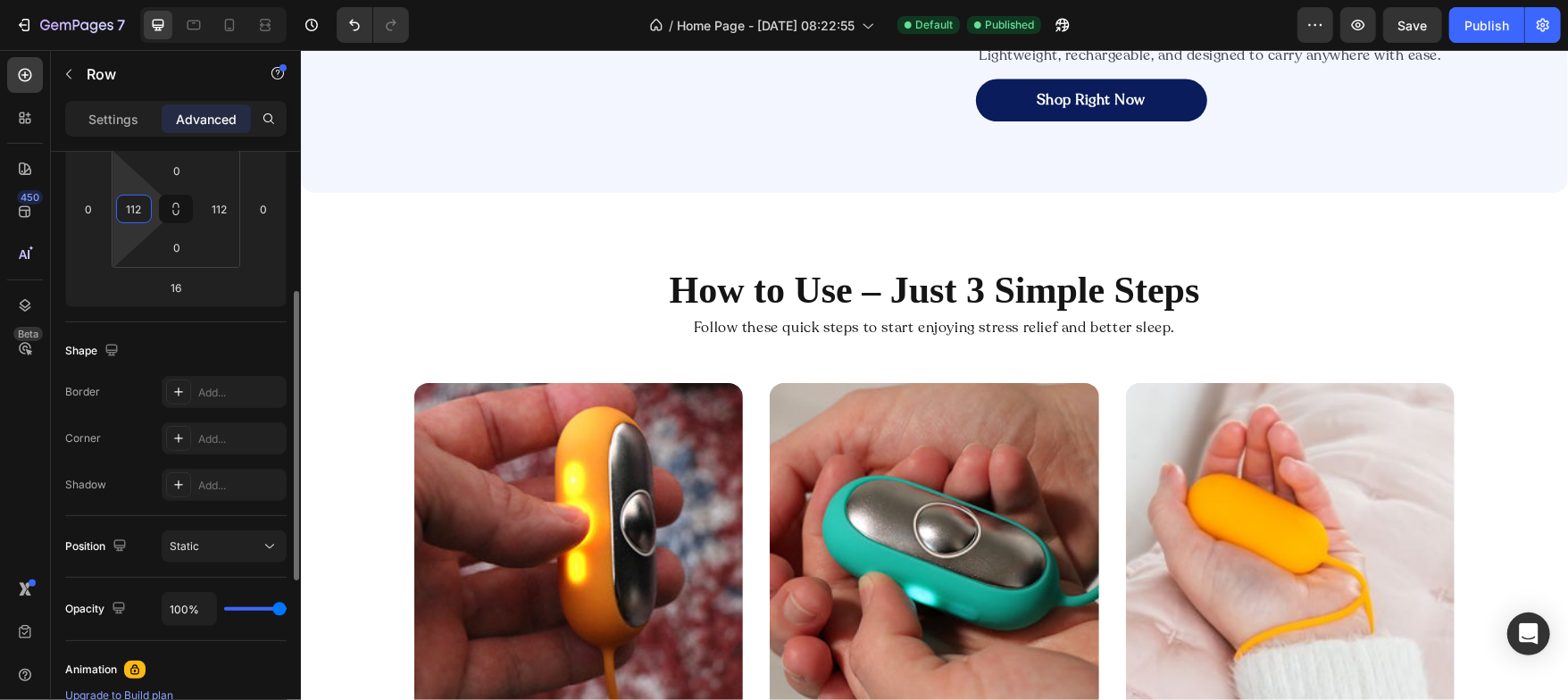
click at [140, 206] on input "112" at bounding box center [134, 208] width 27 height 27
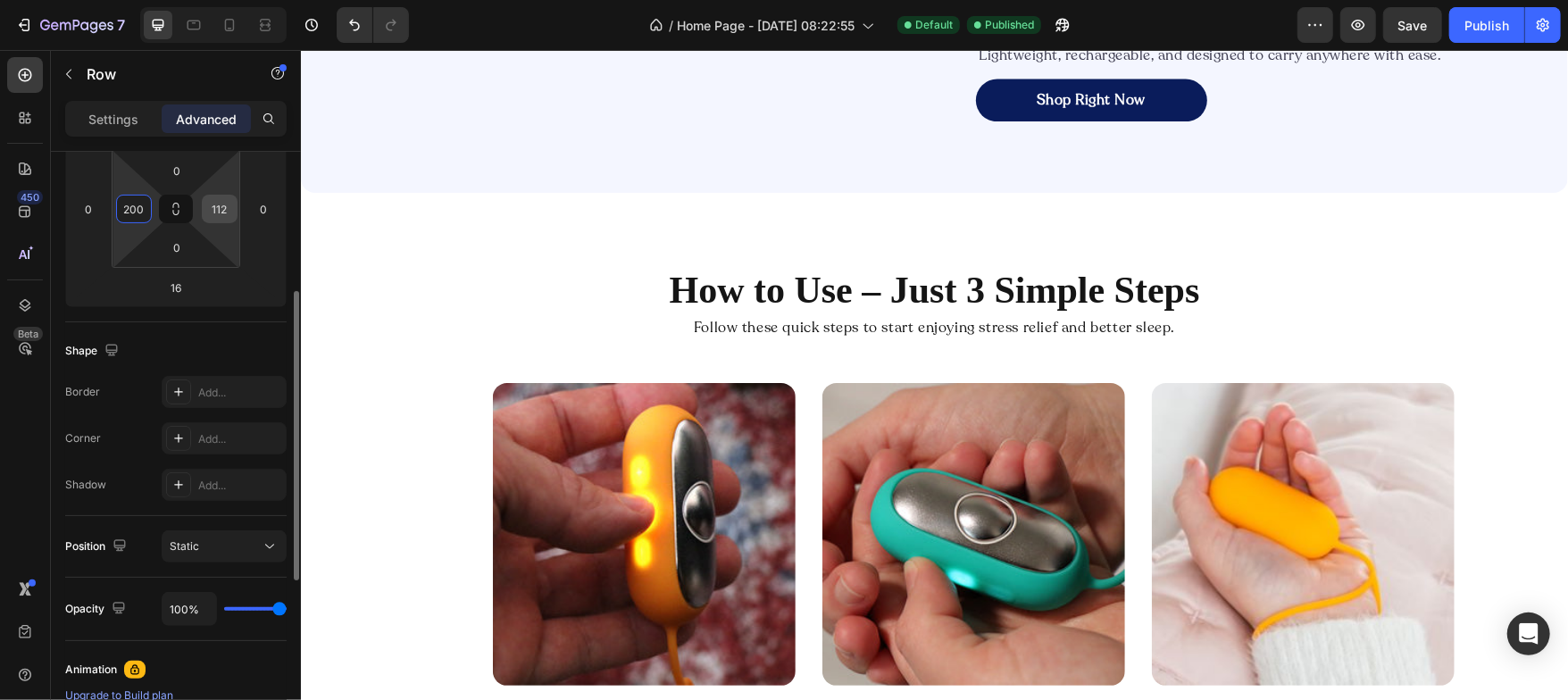
type input "200"
click at [212, 207] on input "112" at bounding box center [219, 208] width 27 height 27
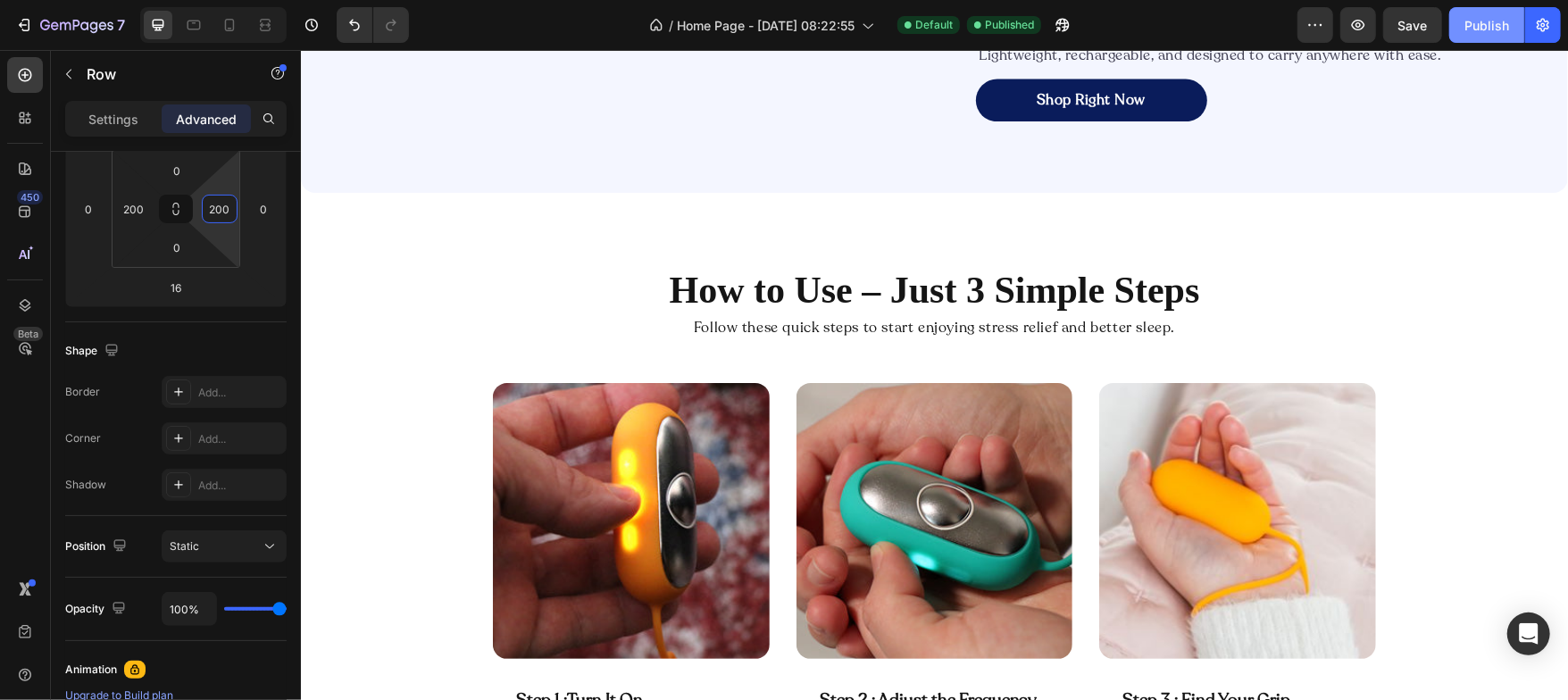
type input "200"
click at [1475, 29] on div "Publish" at bounding box center [1487, 25] width 44 height 18
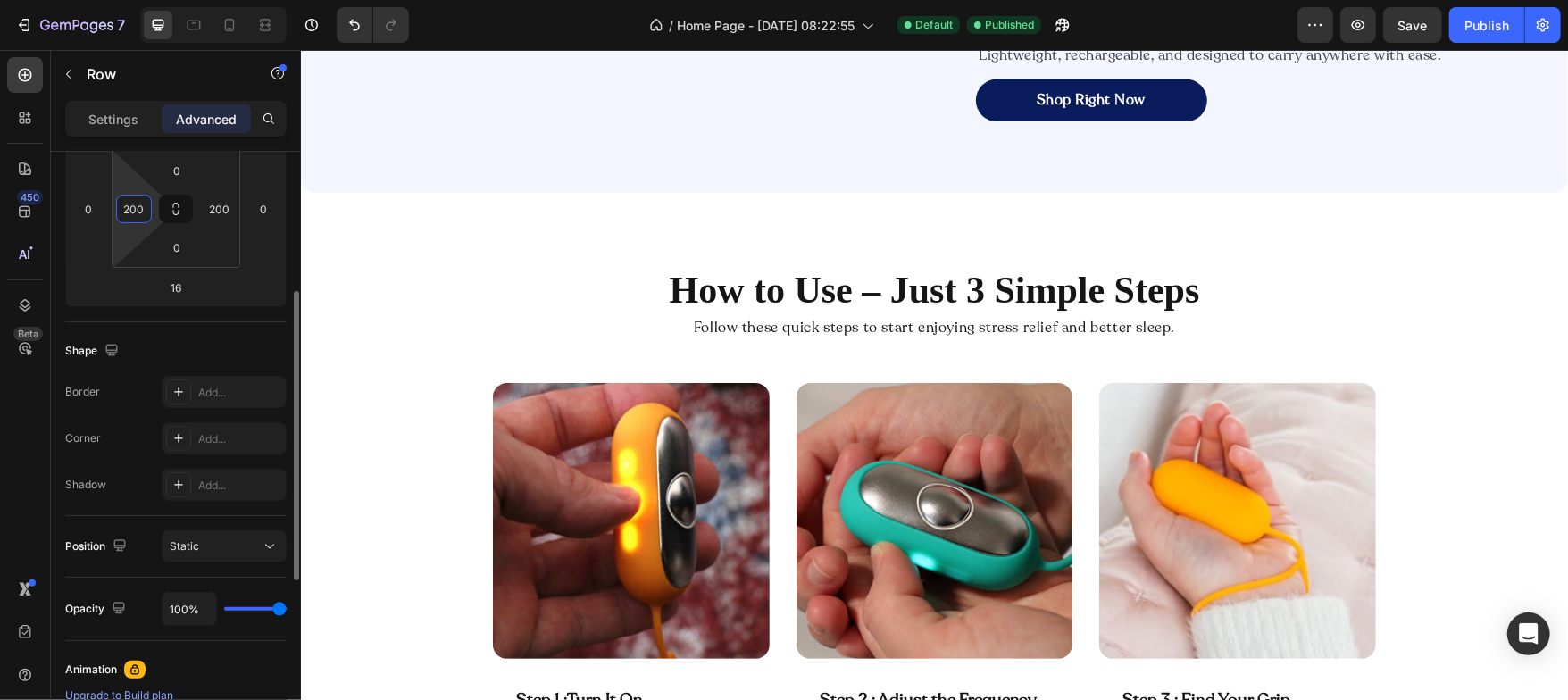
click at [144, 210] on input "200" at bounding box center [134, 208] width 27 height 27
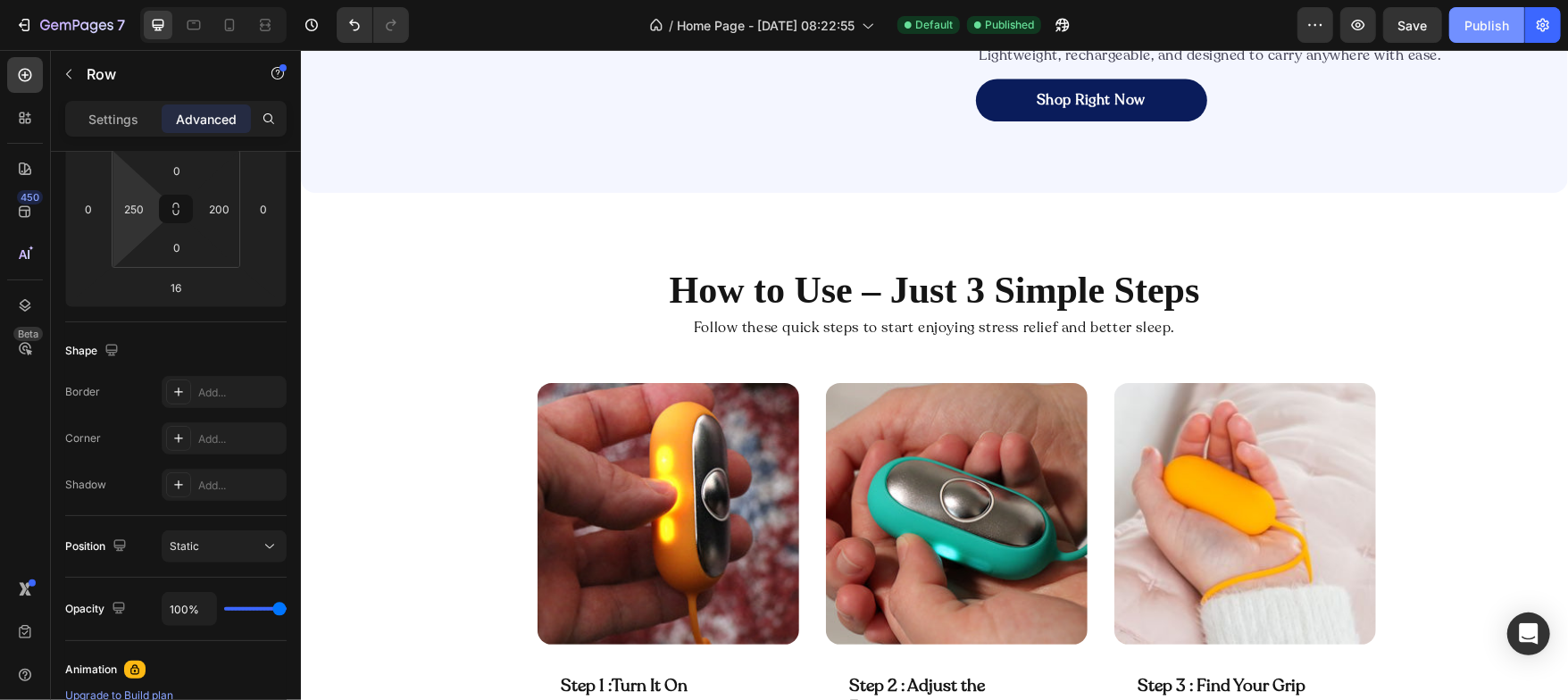
click at [1486, 27] on div "Publish" at bounding box center [1487, 25] width 44 height 18
click at [147, 216] on div "250" at bounding box center [134, 208] width 36 height 29
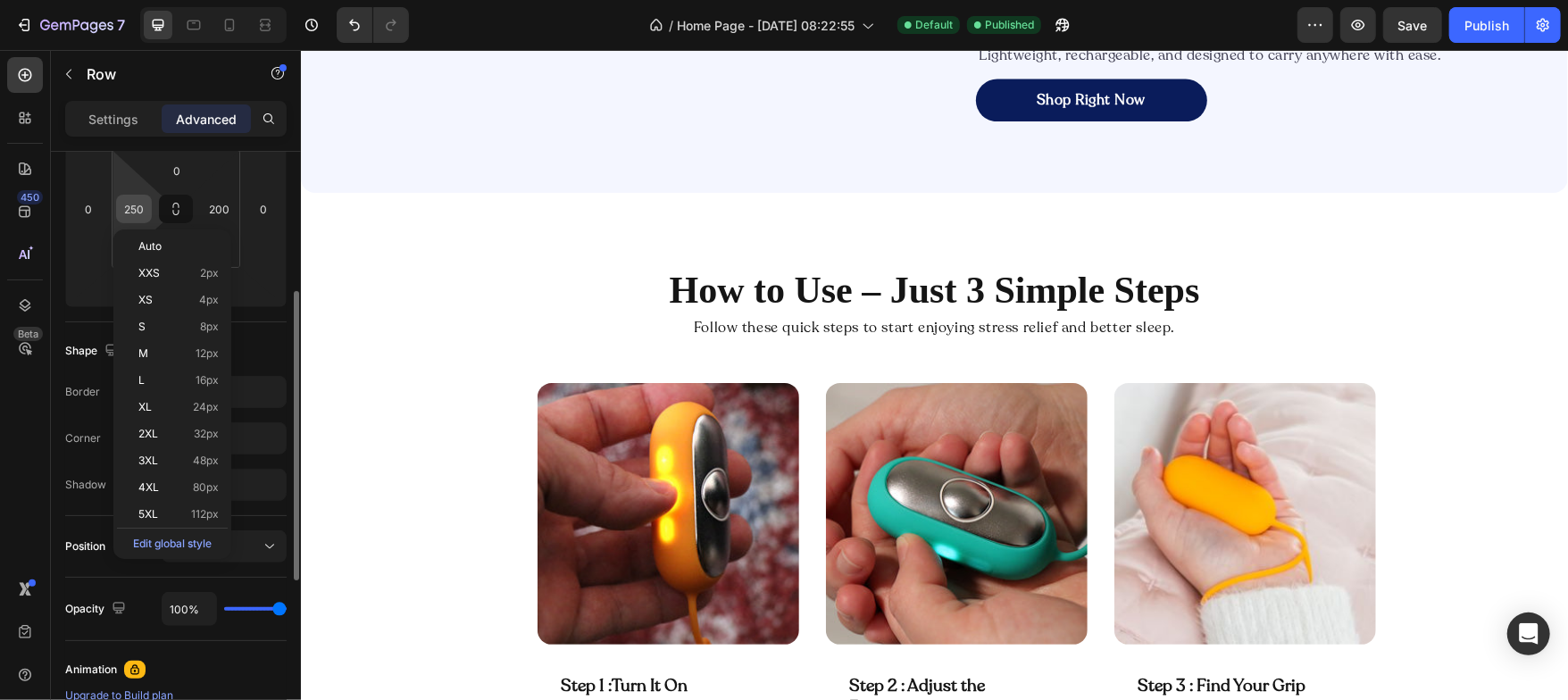
click at [143, 205] on input "250" at bounding box center [134, 208] width 27 height 27
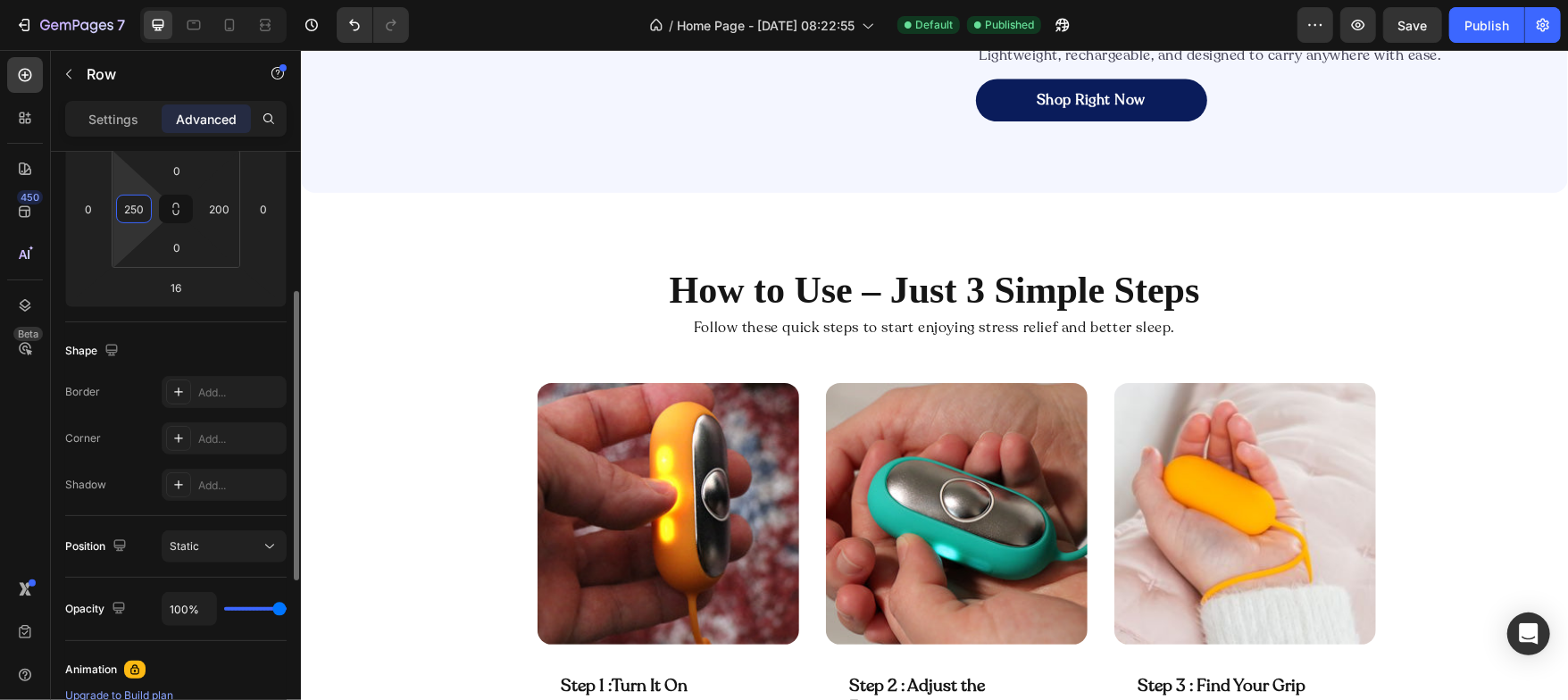
click at [143, 205] on input "250" at bounding box center [134, 208] width 27 height 27
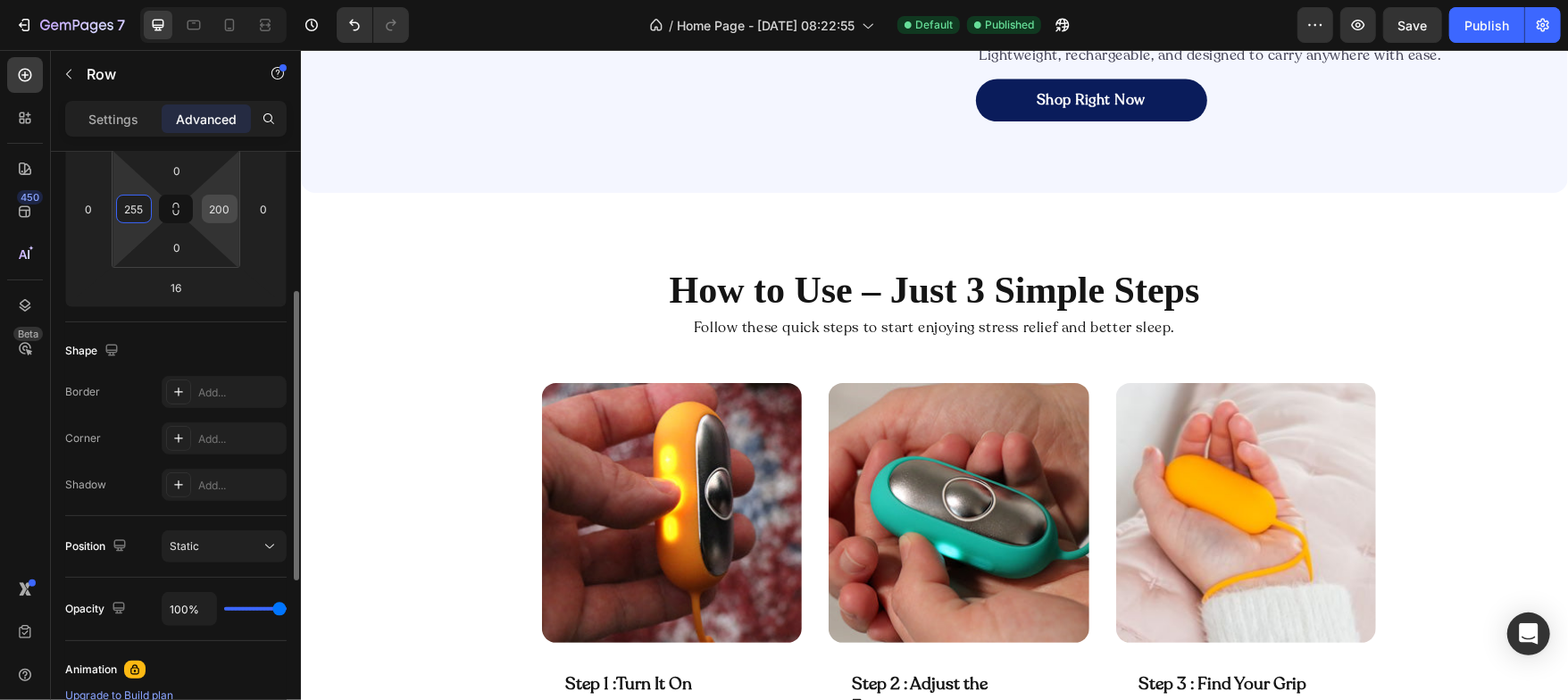
type input "255"
click at [224, 213] on input "200" at bounding box center [219, 208] width 27 height 27
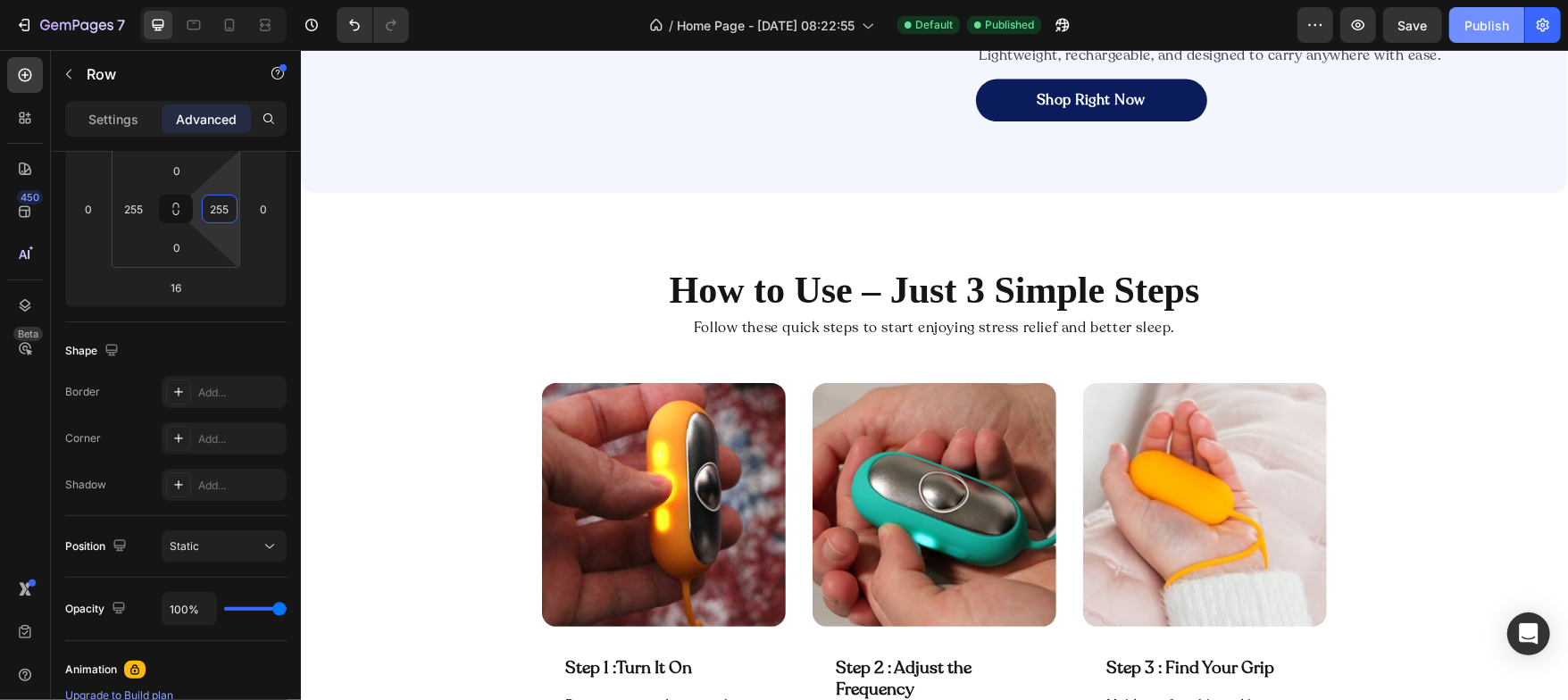
type input "255"
click at [1480, 19] on div "Publish" at bounding box center [1487, 25] width 44 height 18
click at [233, 23] on icon at bounding box center [229, 25] width 10 height 13
type input "14"
type input "0"
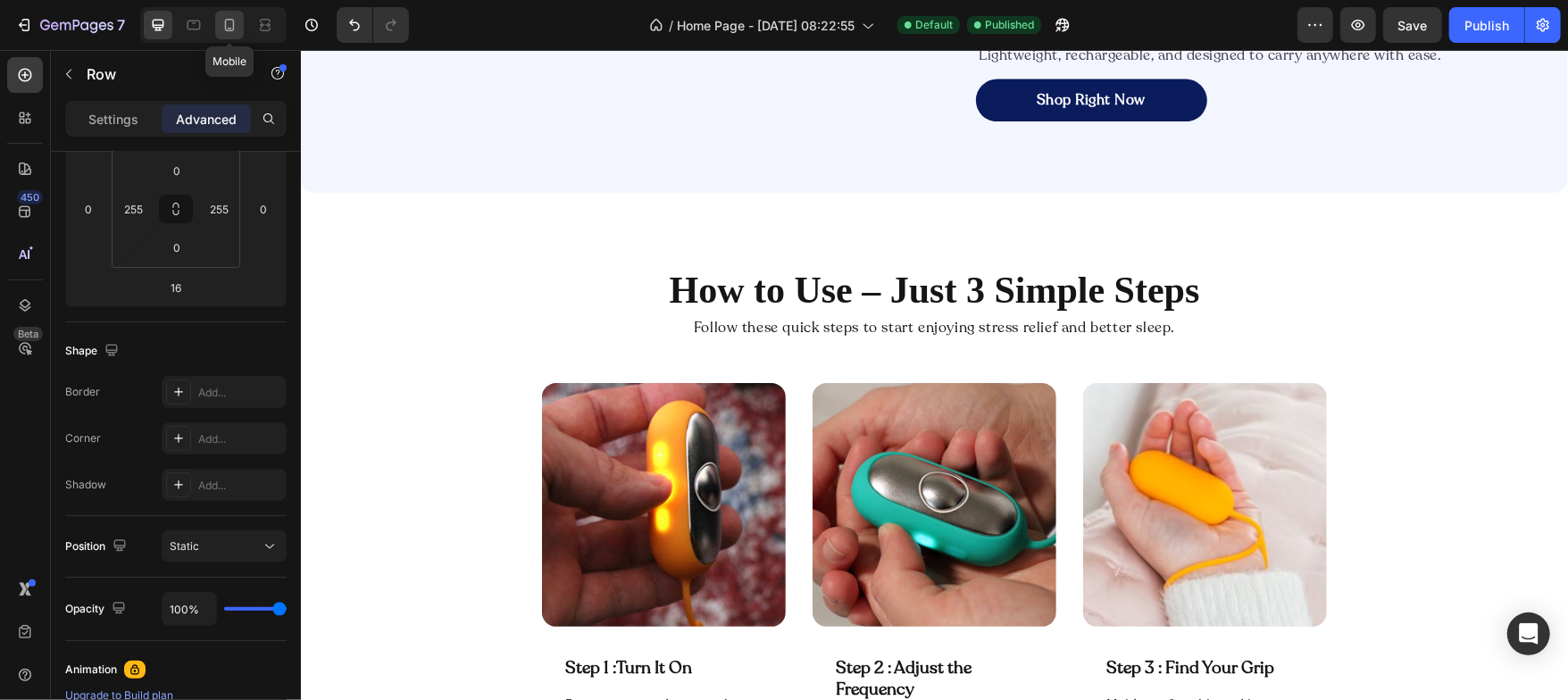
type input "0"
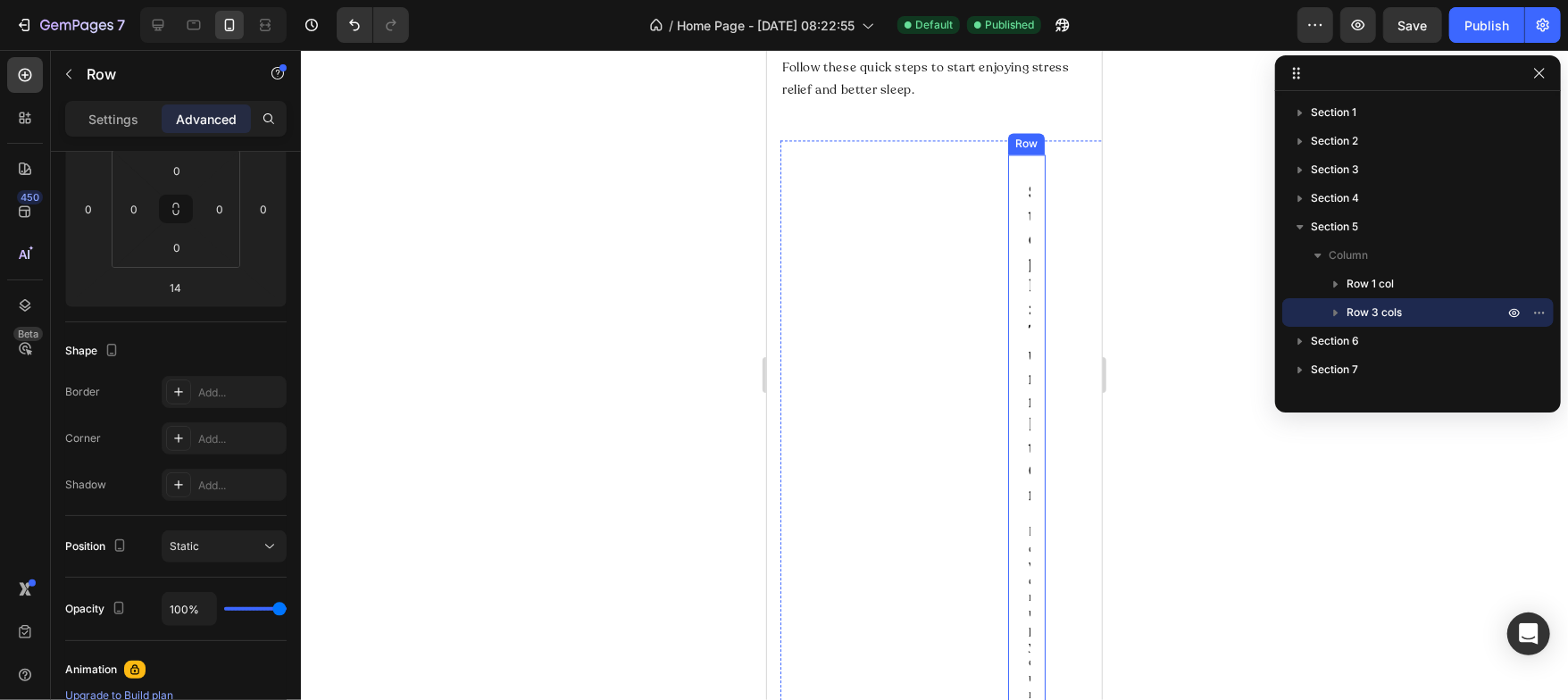
scroll to position [166, 0]
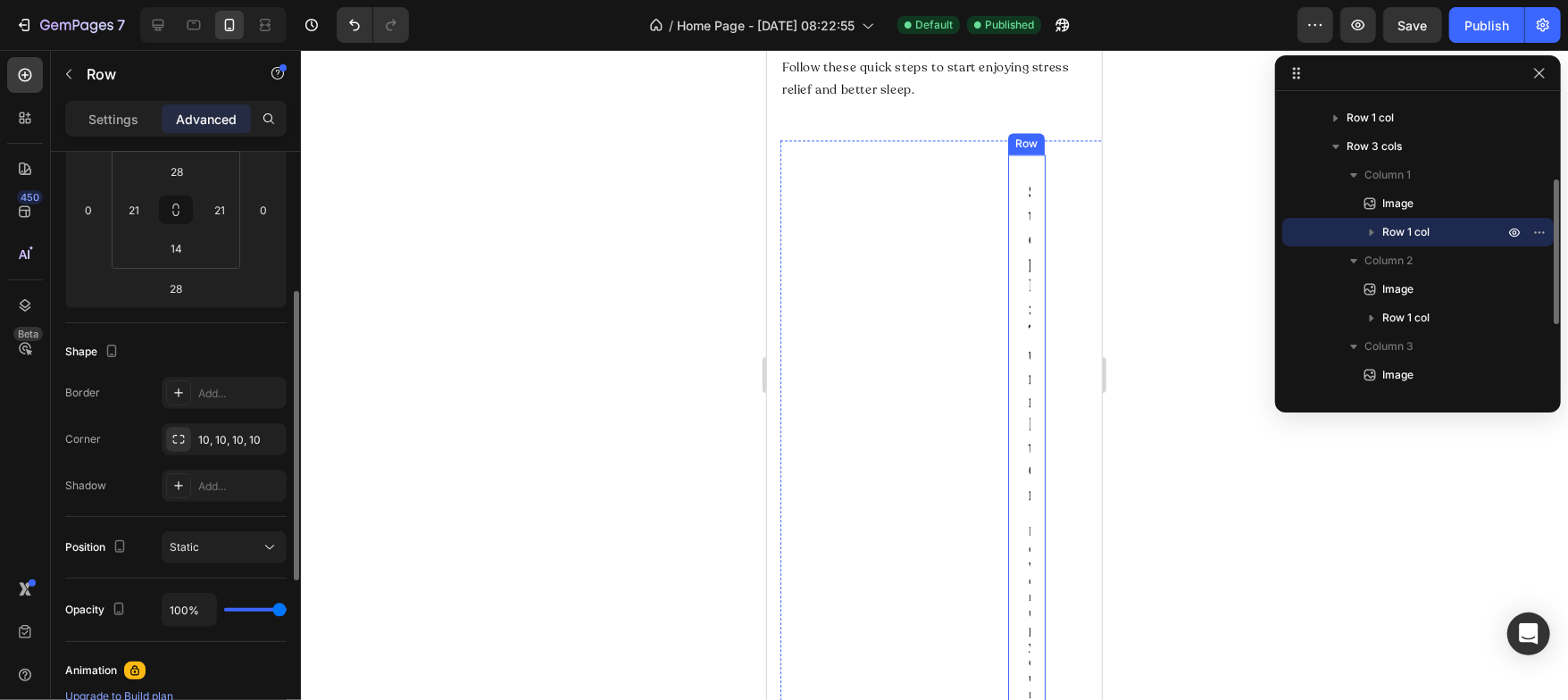
click at [1008, 530] on div "Step 1 : Turn It On Text Block Row Power up your device with one click. Text Bl…" at bounding box center [1025, 589] width 38 height 871
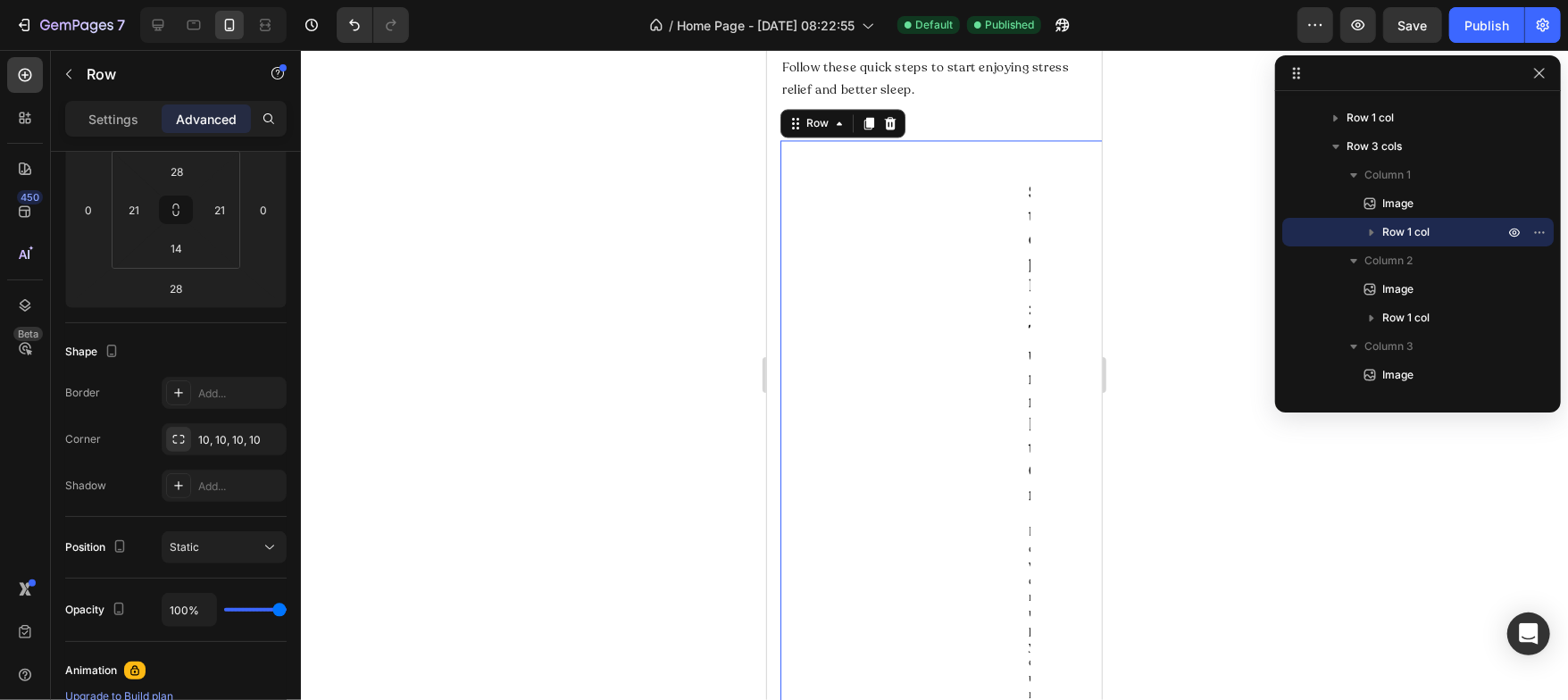
scroll to position [286, 0]
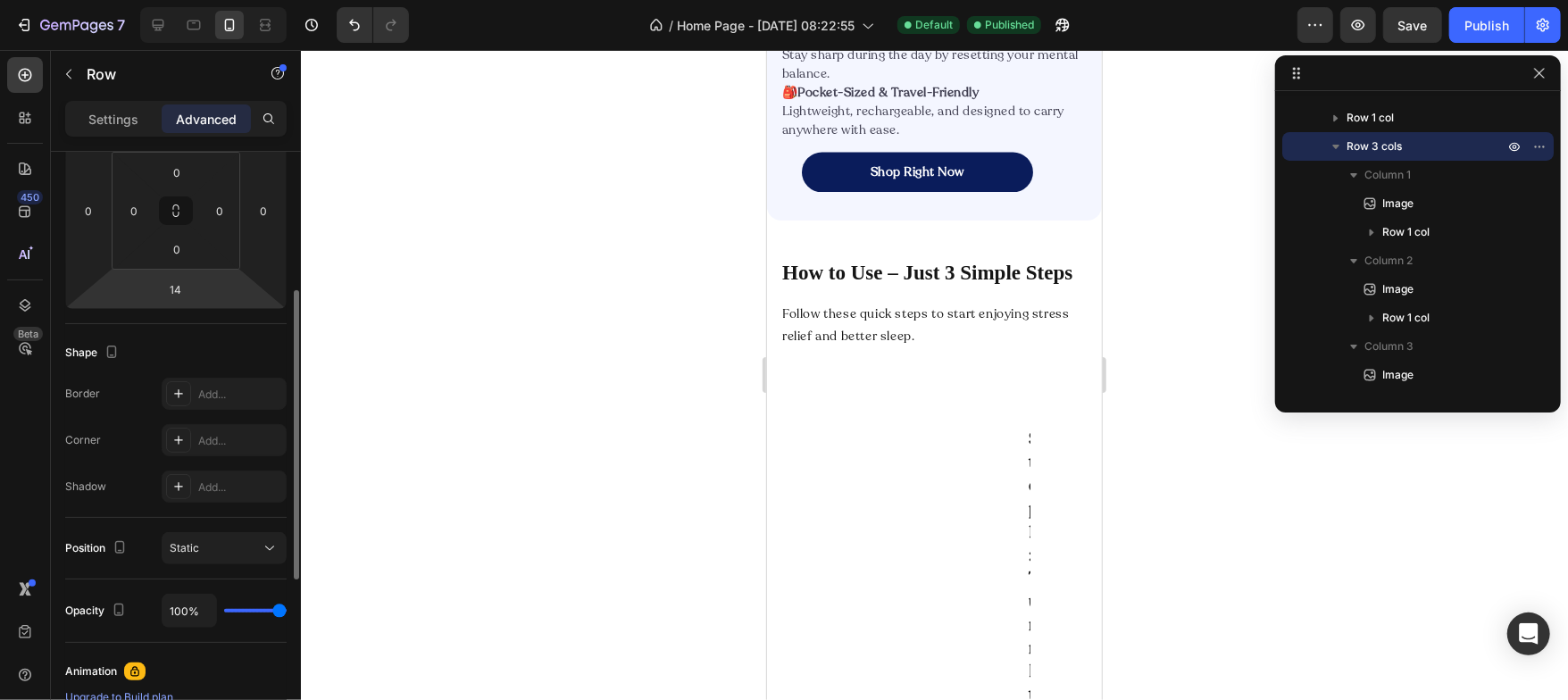
scroll to position [0, 0]
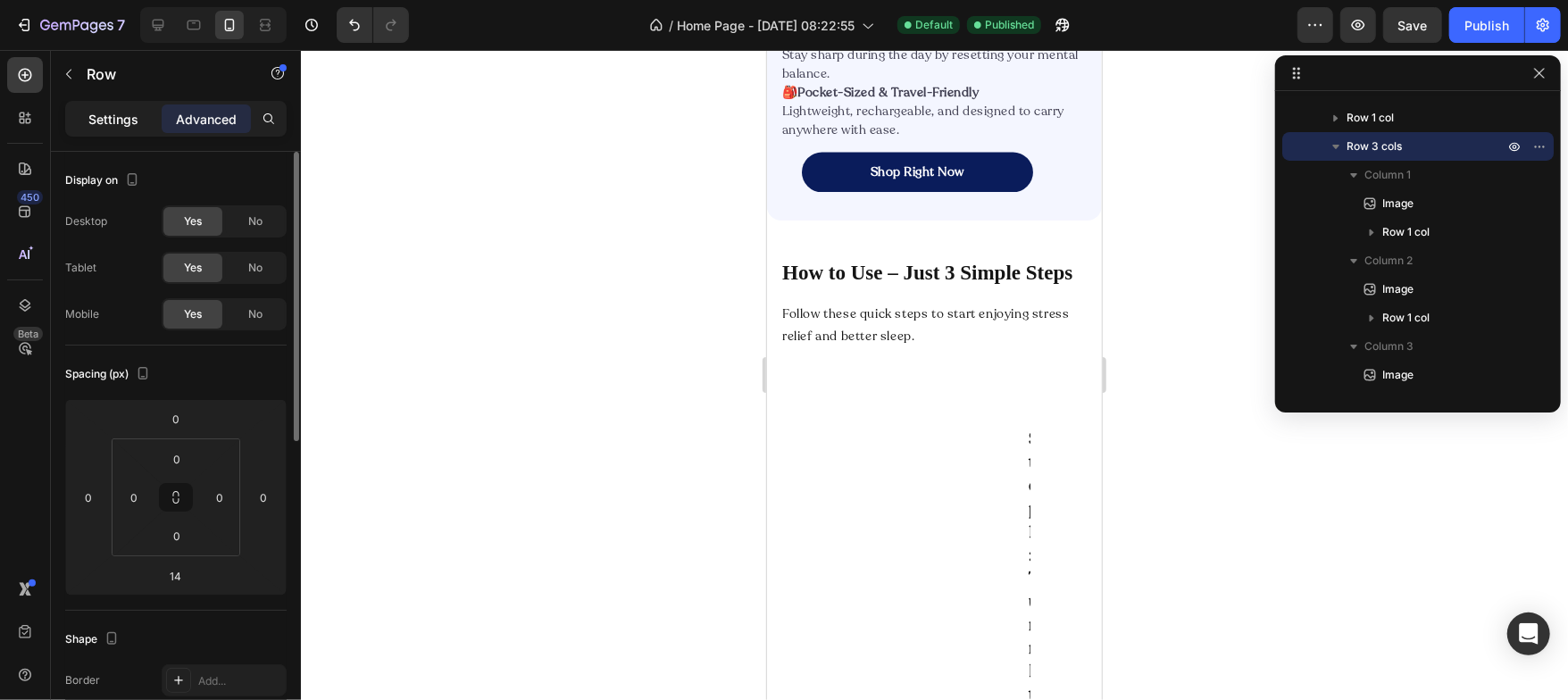
click at [122, 111] on p "Settings" at bounding box center [113, 119] width 50 height 18
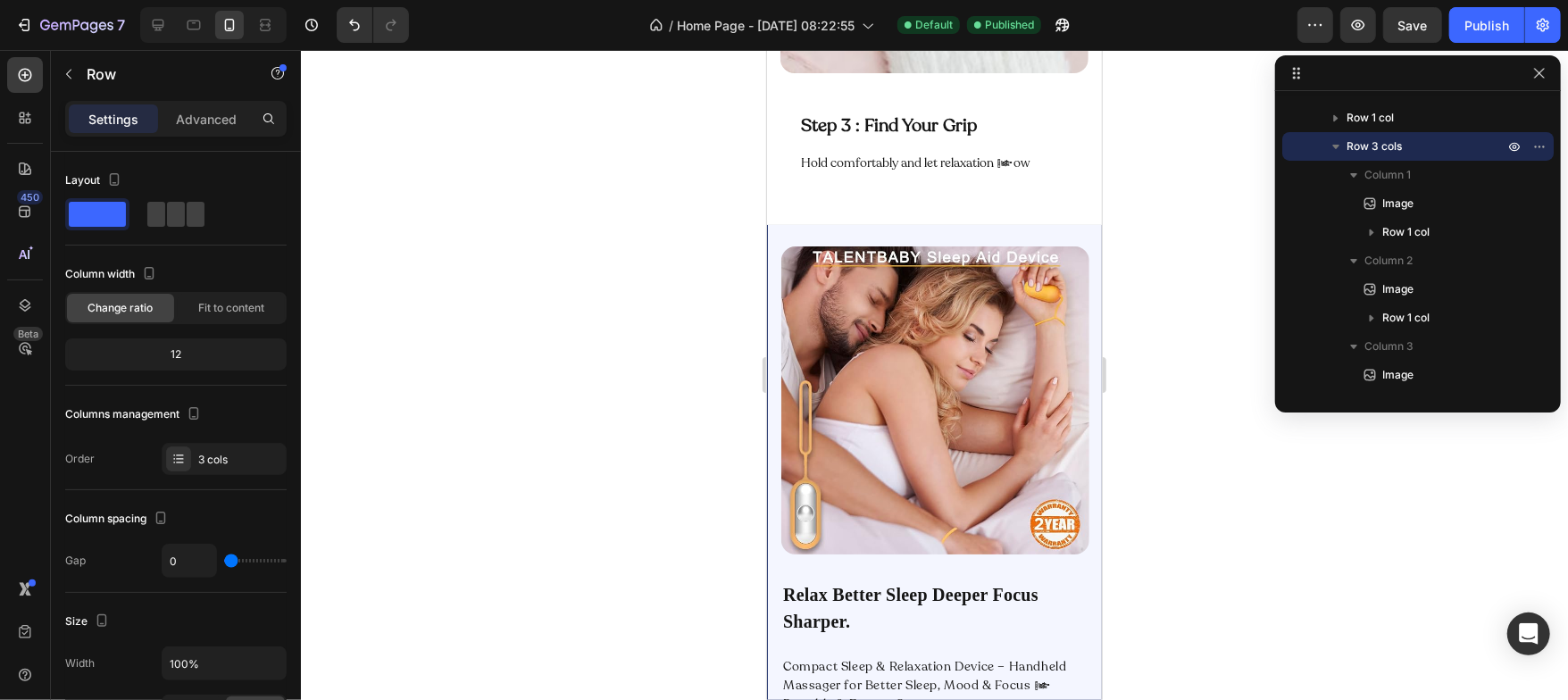
scroll to position [4089, 0]
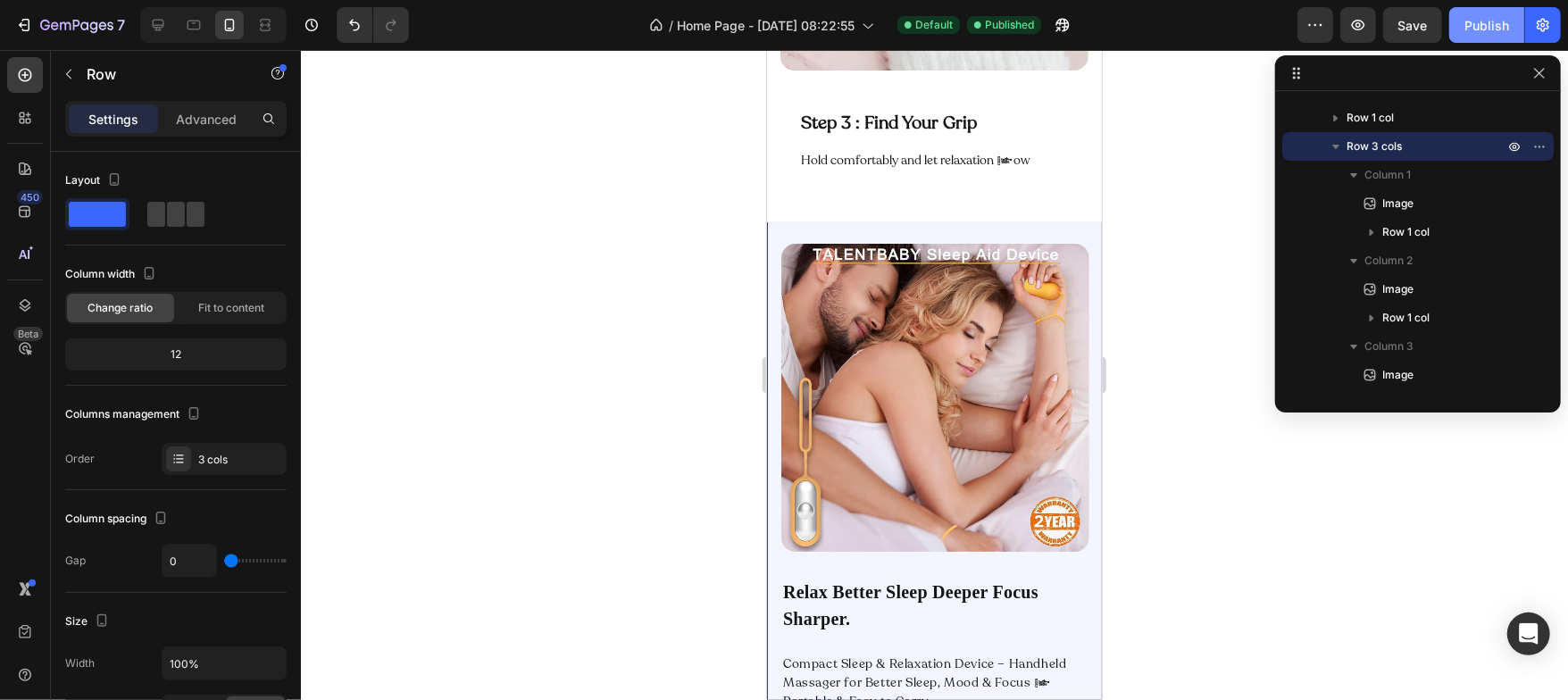
click at [1490, 29] on div "Publish" at bounding box center [1487, 25] width 44 height 18
click at [160, 27] on icon at bounding box center [158, 25] width 12 height 12
type input "30"
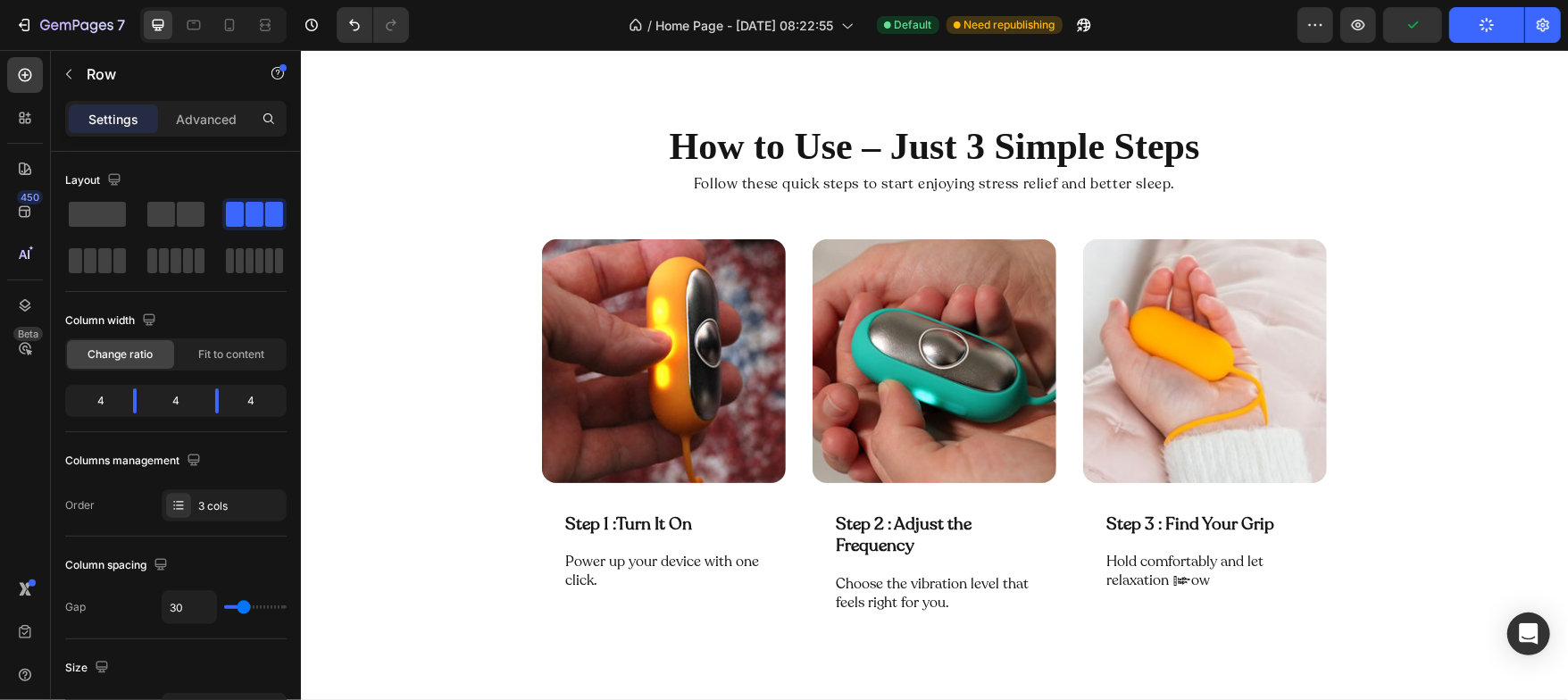
scroll to position [2773, 0]
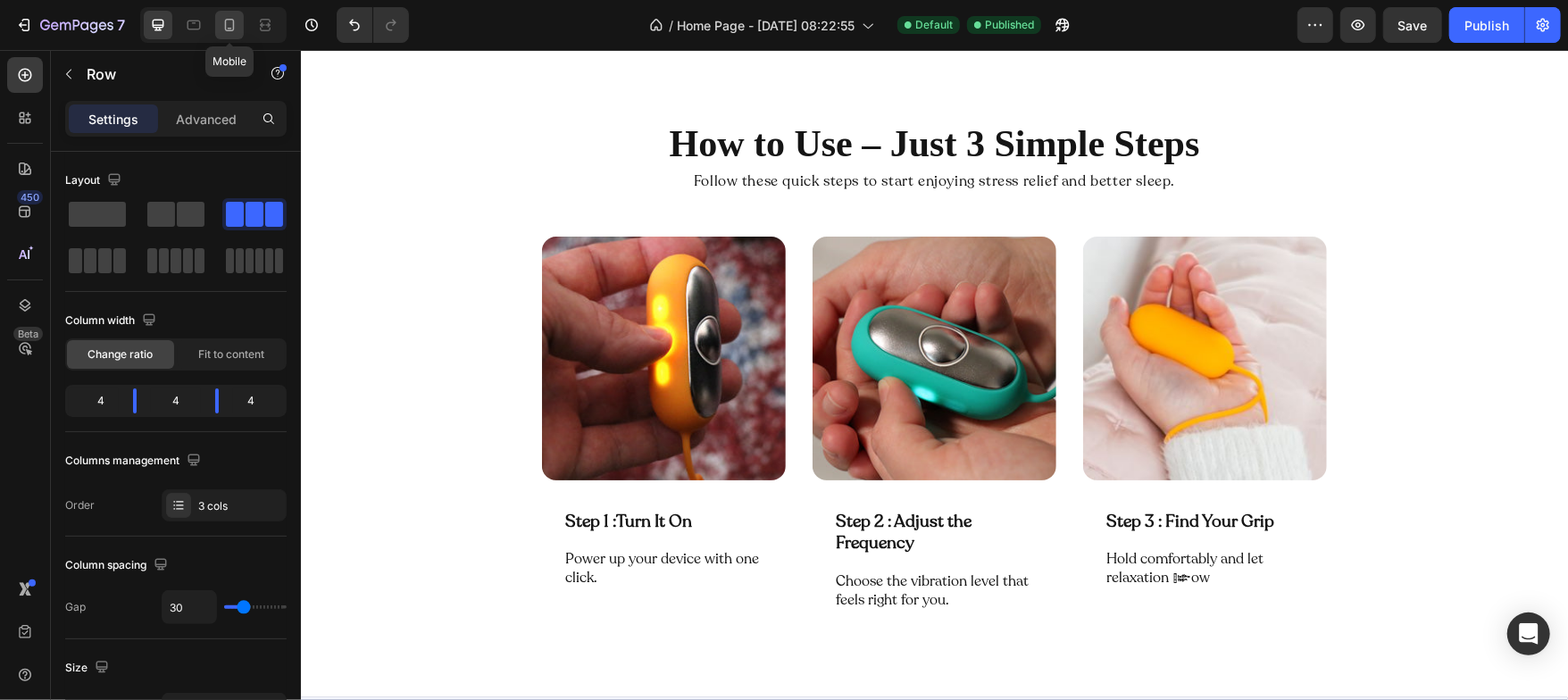
click at [239, 26] on div at bounding box center [229, 25] width 29 height 29
type input "0"
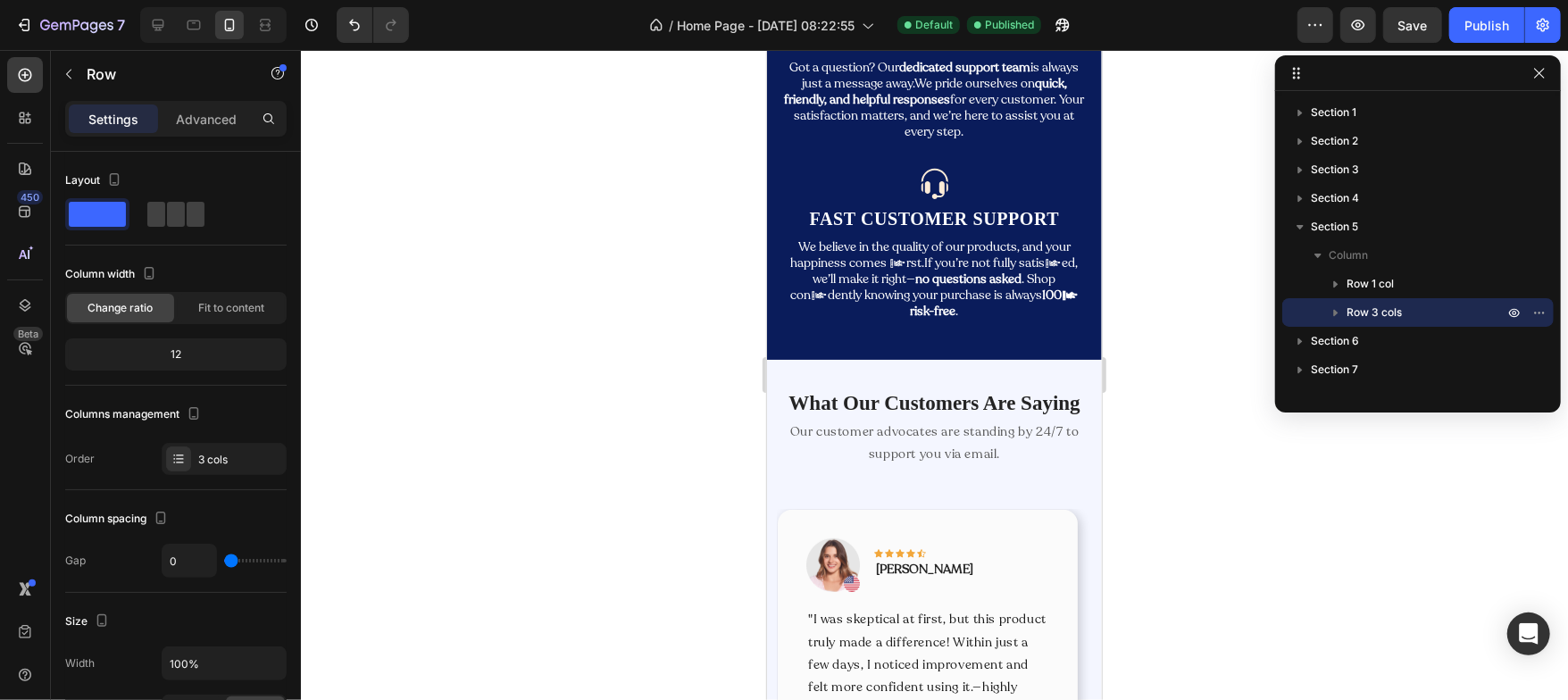
scroll to position [5076, 0]
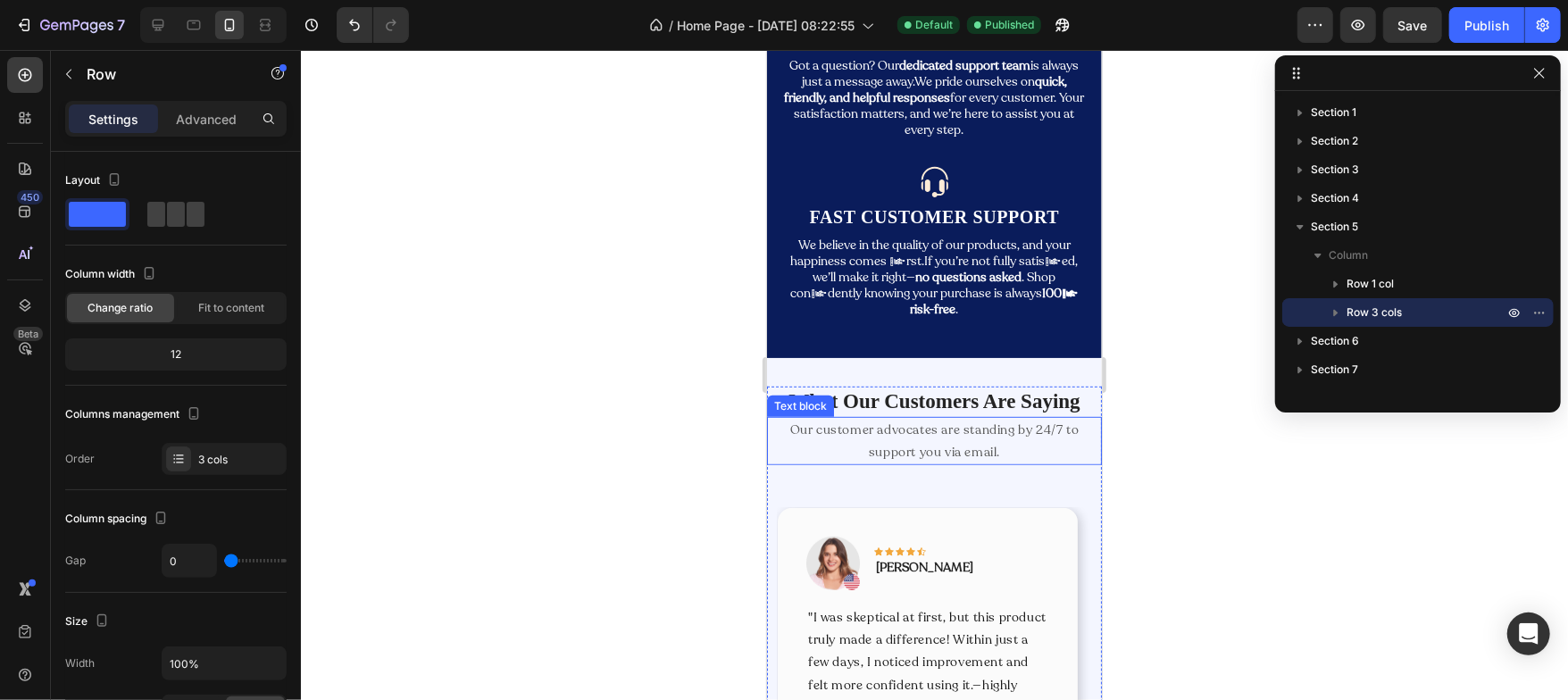
click at [813, 443] on p "Our customer advocates are standing by 24/7 to support you via email." at bounding box center [934, 440] width 332 height 44
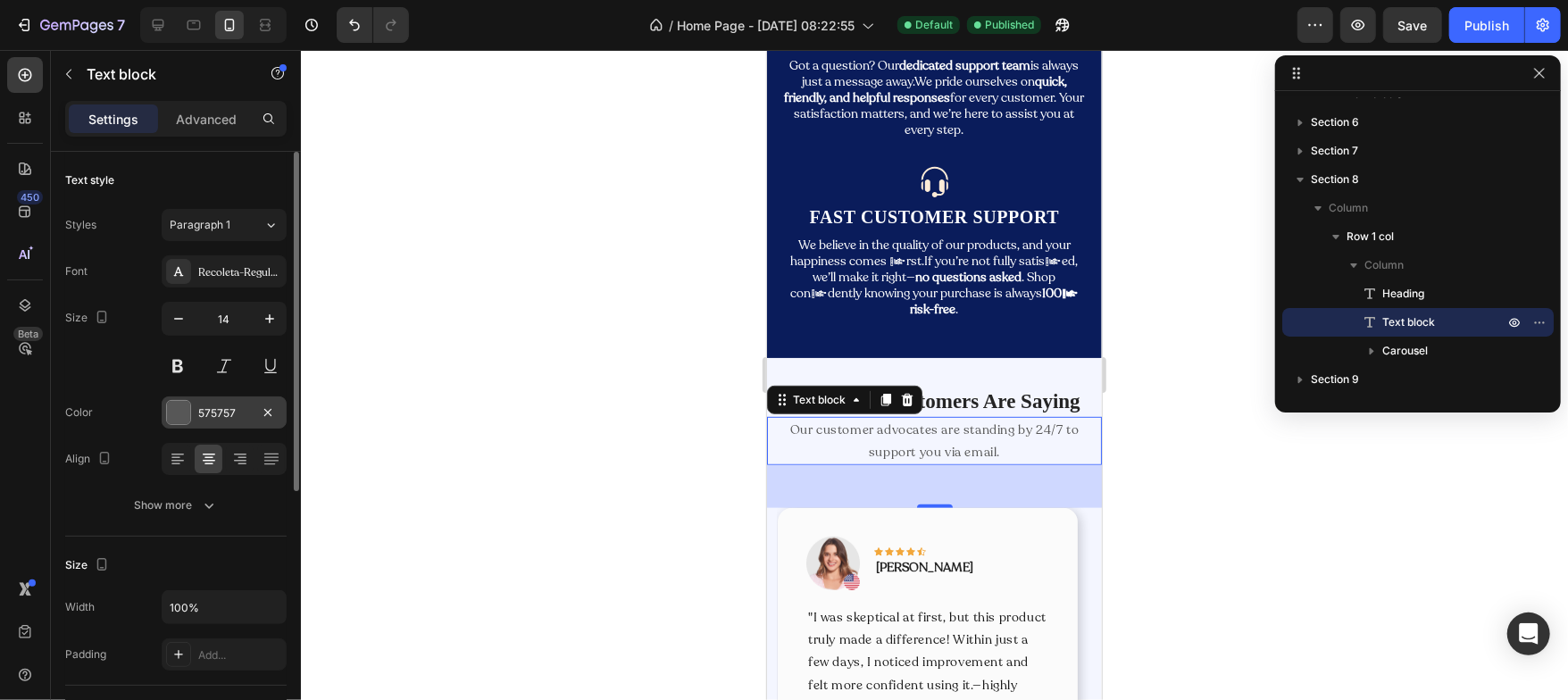
click at [189, 406] on div at bounding box center [178, 412] width 23 height 23
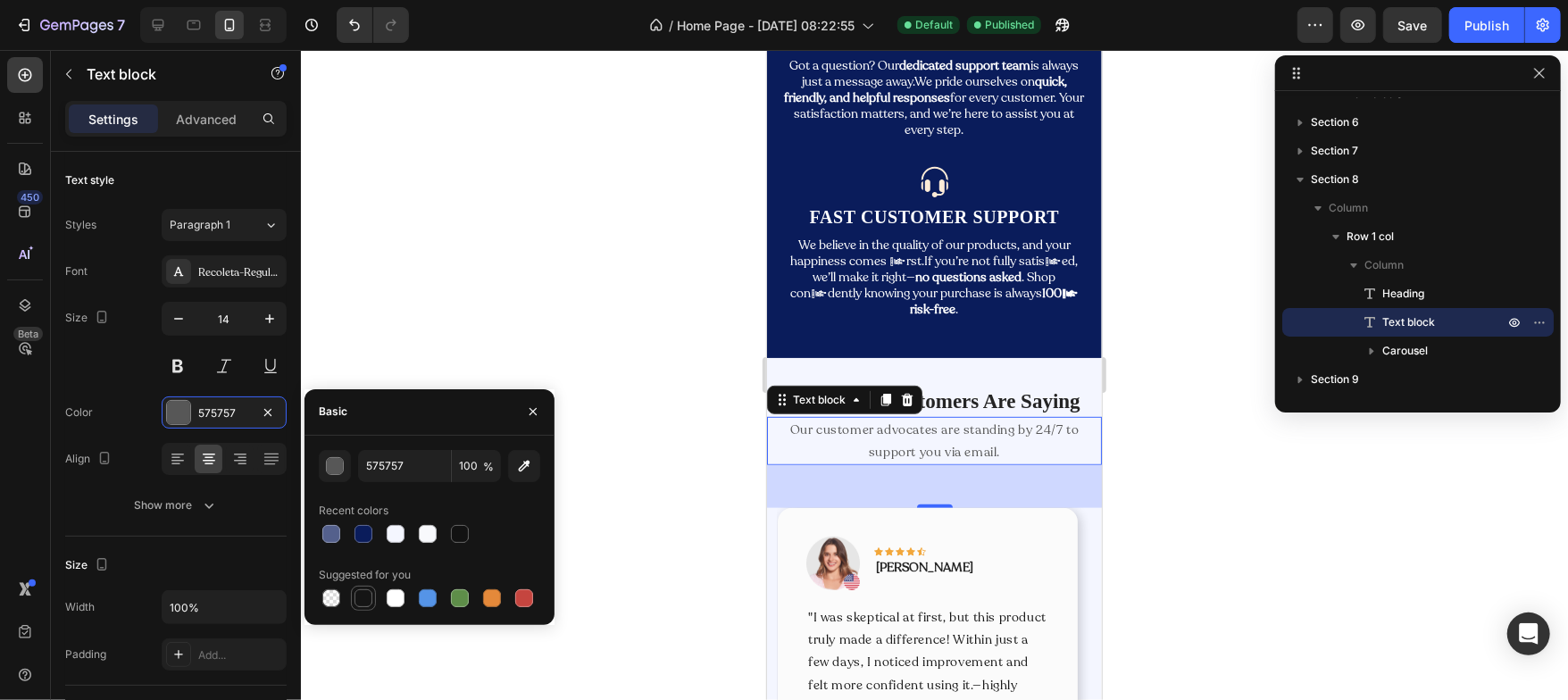
click at [361, 593] on div at bounding box center [363, 598] width 18 height 18
type input "151515"
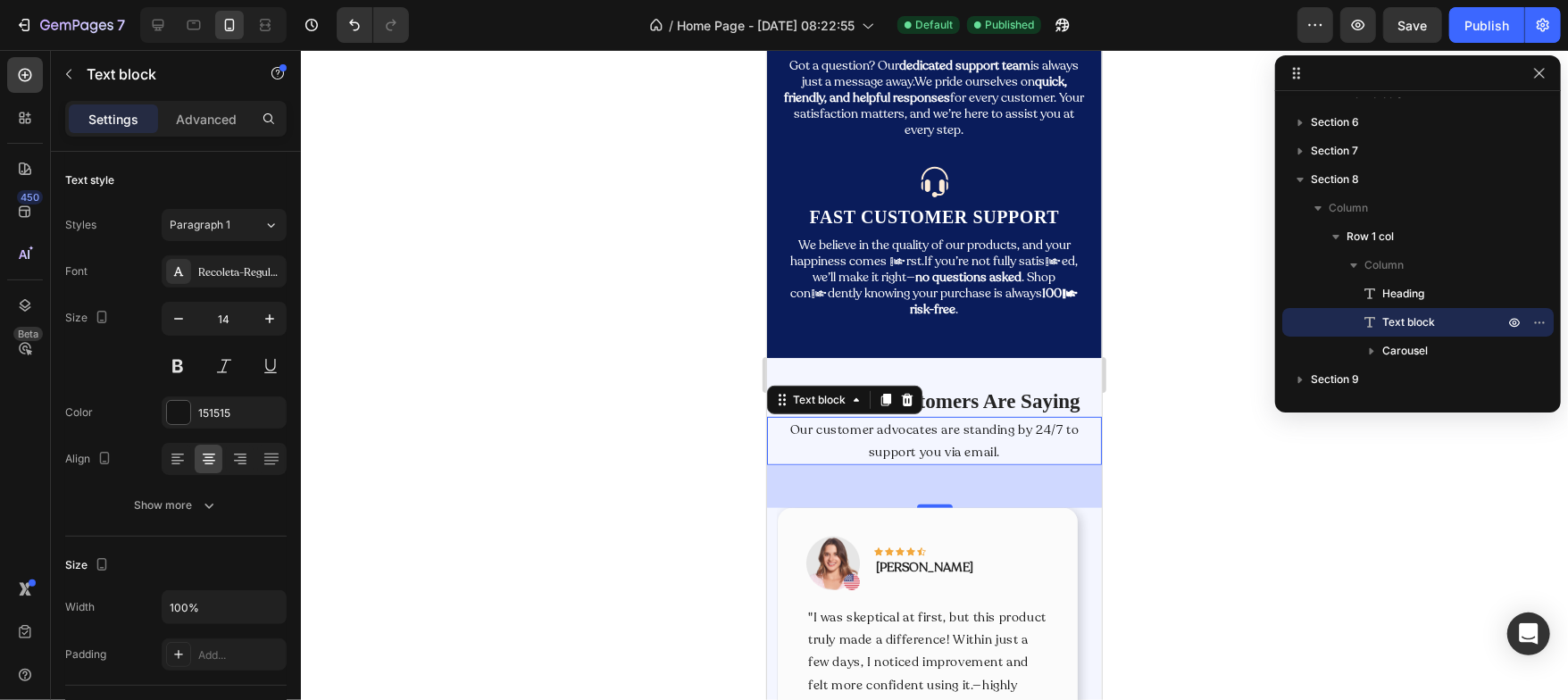
click at [200, 133] on div "Settings Advanced" at bounding box center [176, 119] width 221 height 36
click at [206, 122] on p "Advanced" at bounding box center [206, 119] width 61 height 18
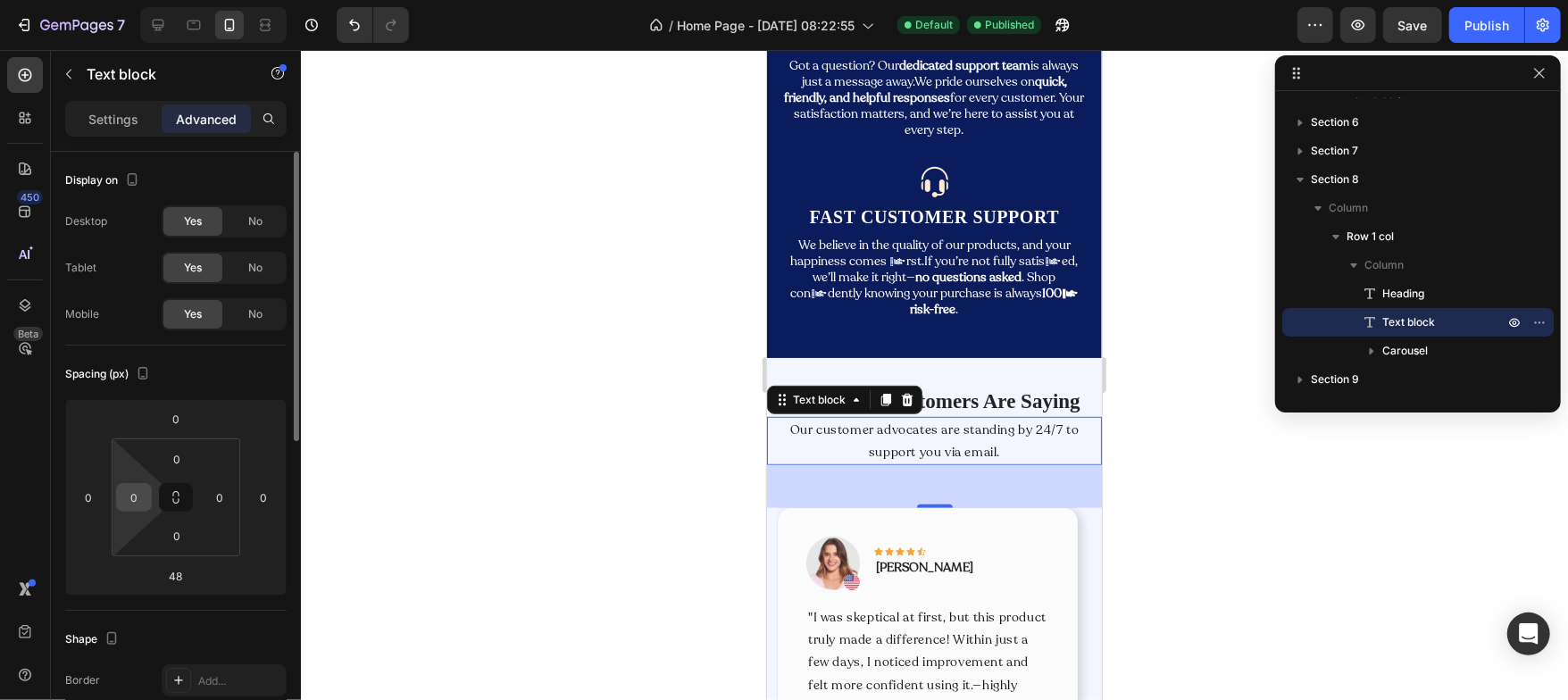
click at [141, 484] on input "0" at bounding box center [134, 496] width 27 height 27
type input "12"
click at [223, 494] on input "0" at bounding box center [219, 496] width 27 height 27
type input "12"
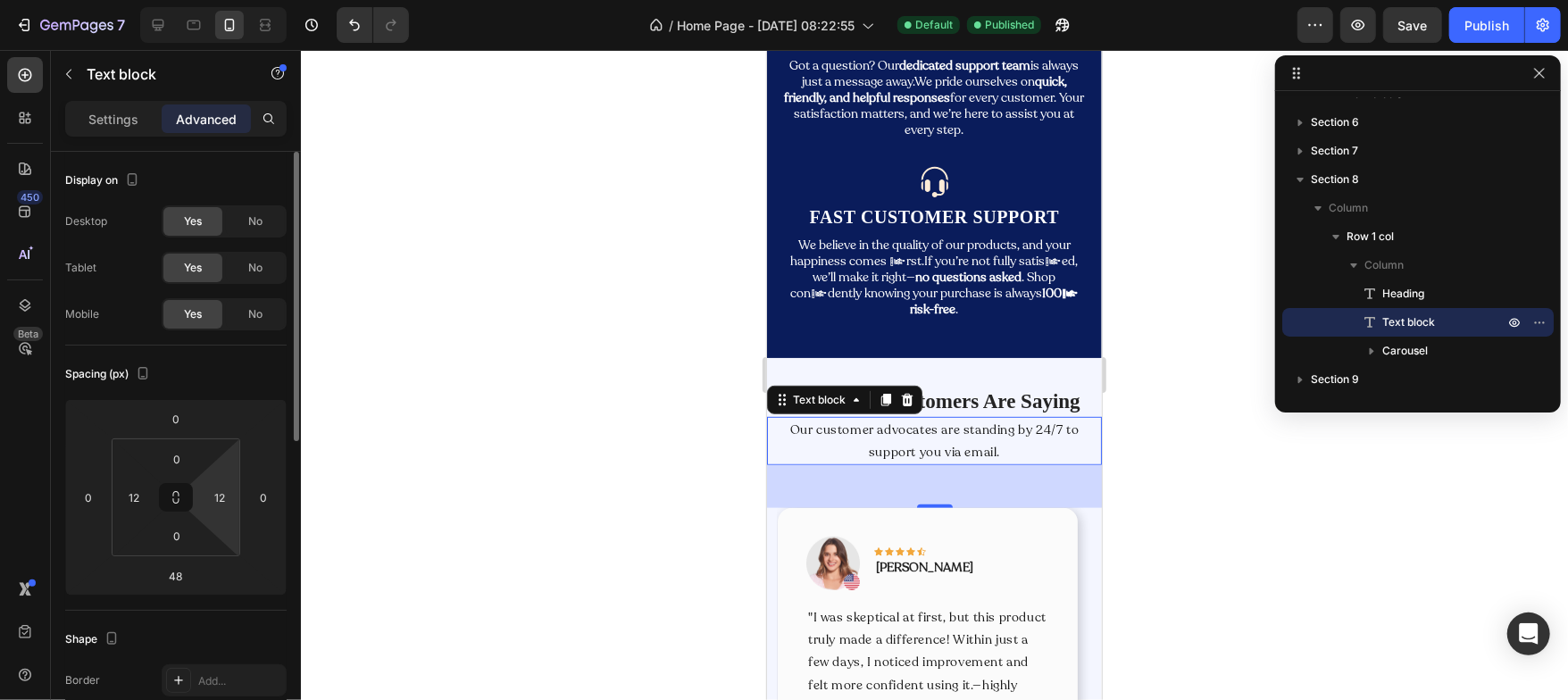
click at [232, 380] on div "Spacing (px)" at bounding box center [176, 374] width 221 height 29
click at [508, 471] on div at bounding box center [934, 375] width 1267 height 650
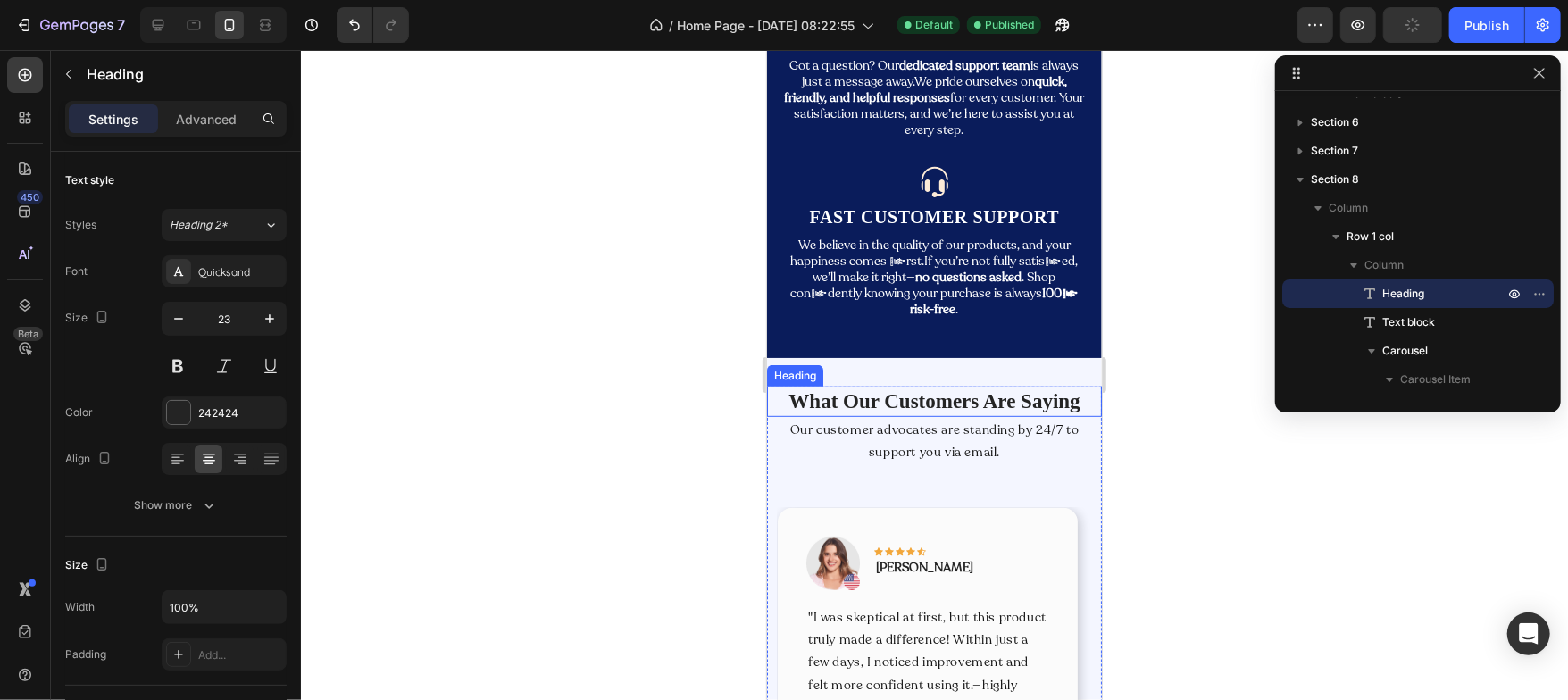
click at [836, 392] on p "What Our Customers Are Saying" at bounding box center [934, 401] width 332 height 27
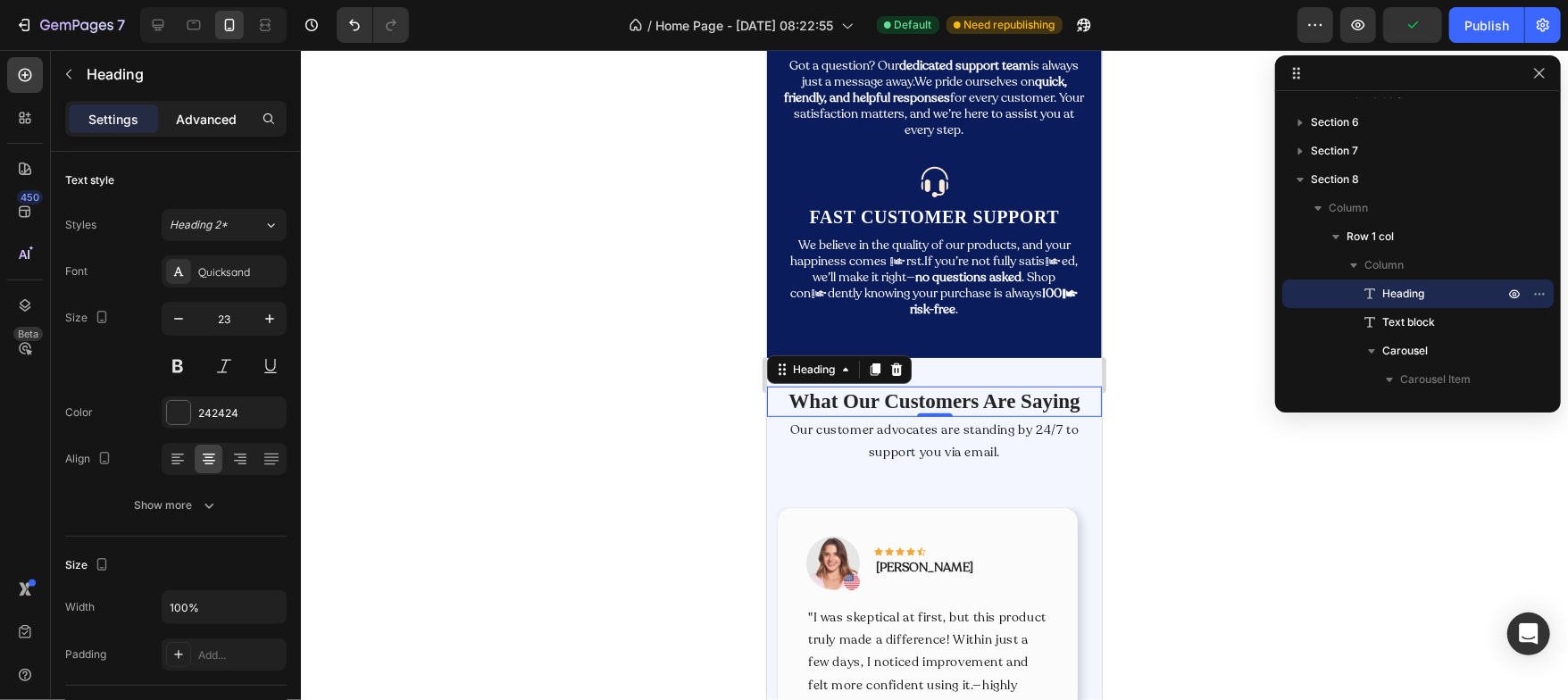
click at [207, 113] on p "Advanced" at bounding box center [206, 119] width 61 height 18
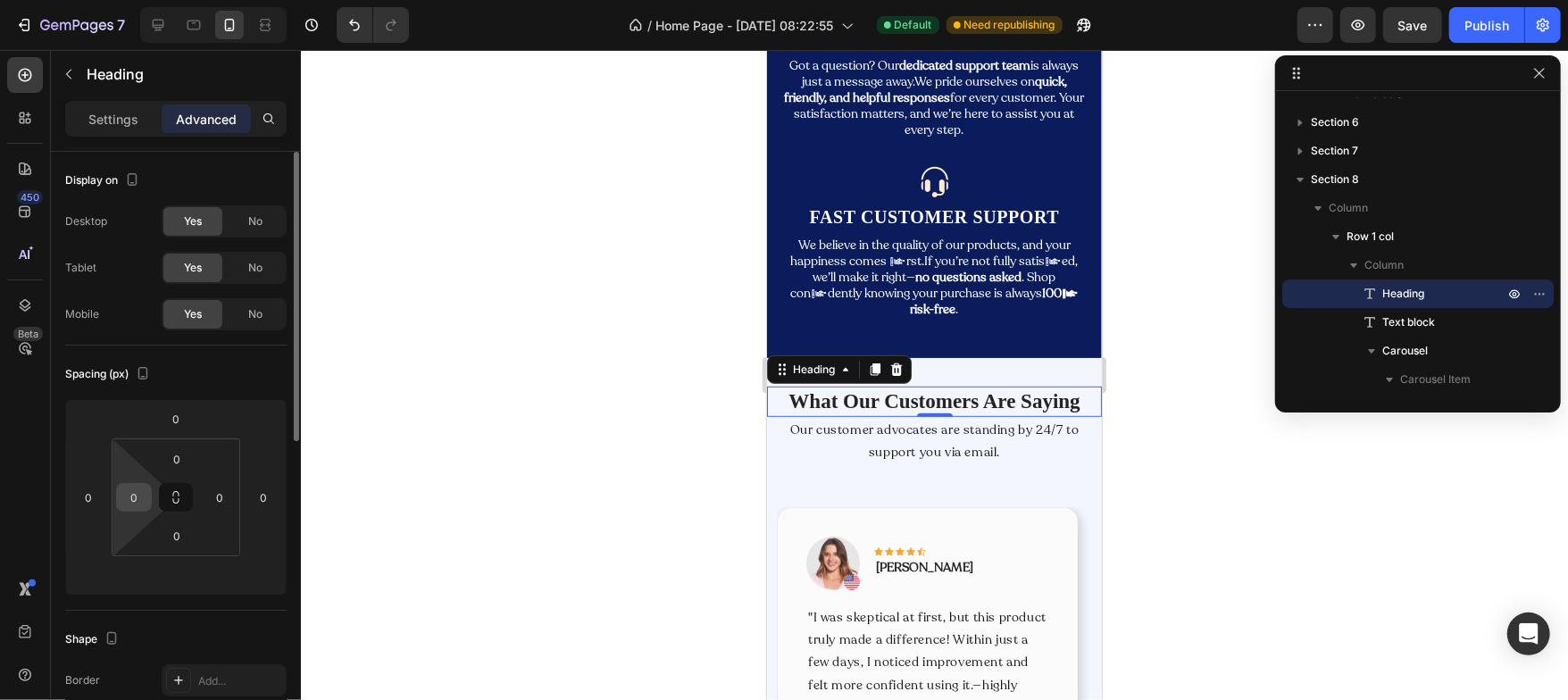
click at [146, 496] on input "0" at bounding box center [134, 496] width 27 height 27
click at [1492, 25] on div "Publish" at bounding box center [1487, 25] width 44 height 18
